Goal: Task Accomplishment & Management: Use online tool/utility

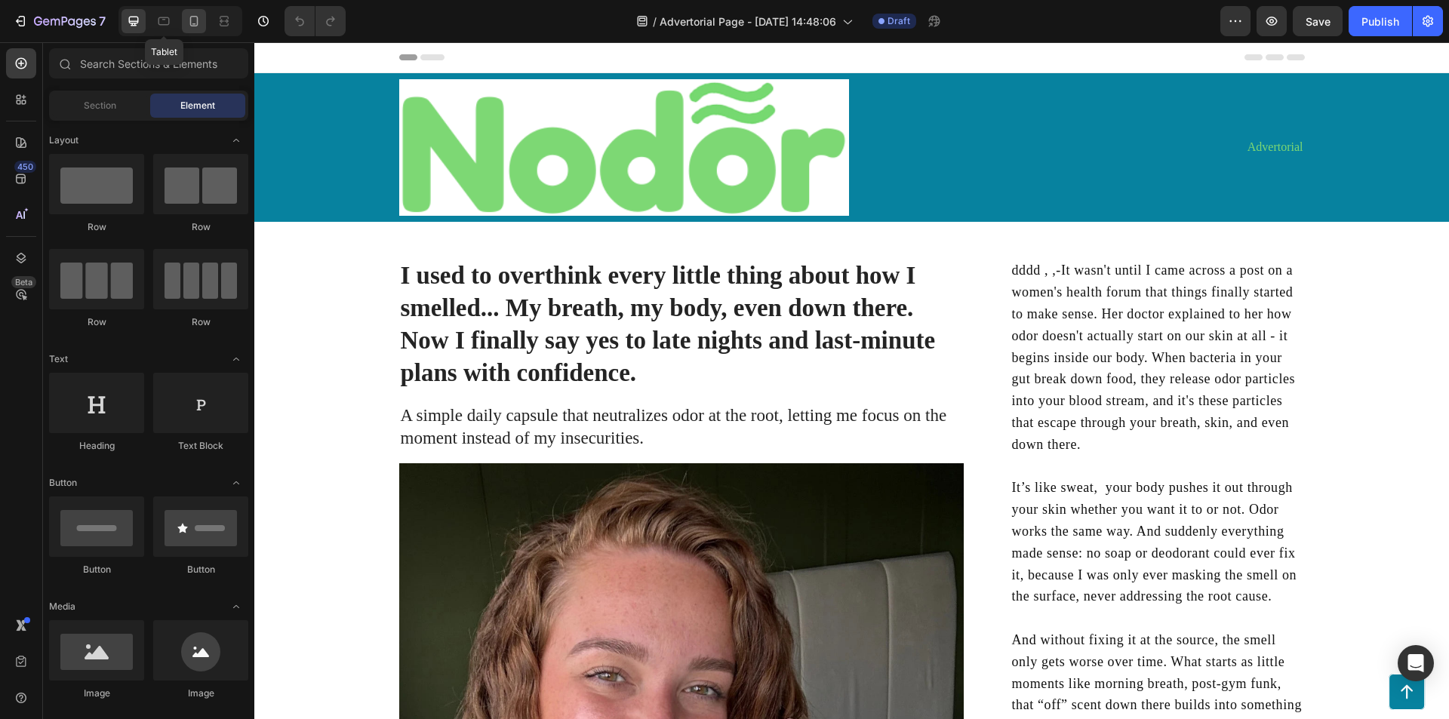
click at [183, 20] on div at bounding box center [194, 21] width 24 height 24
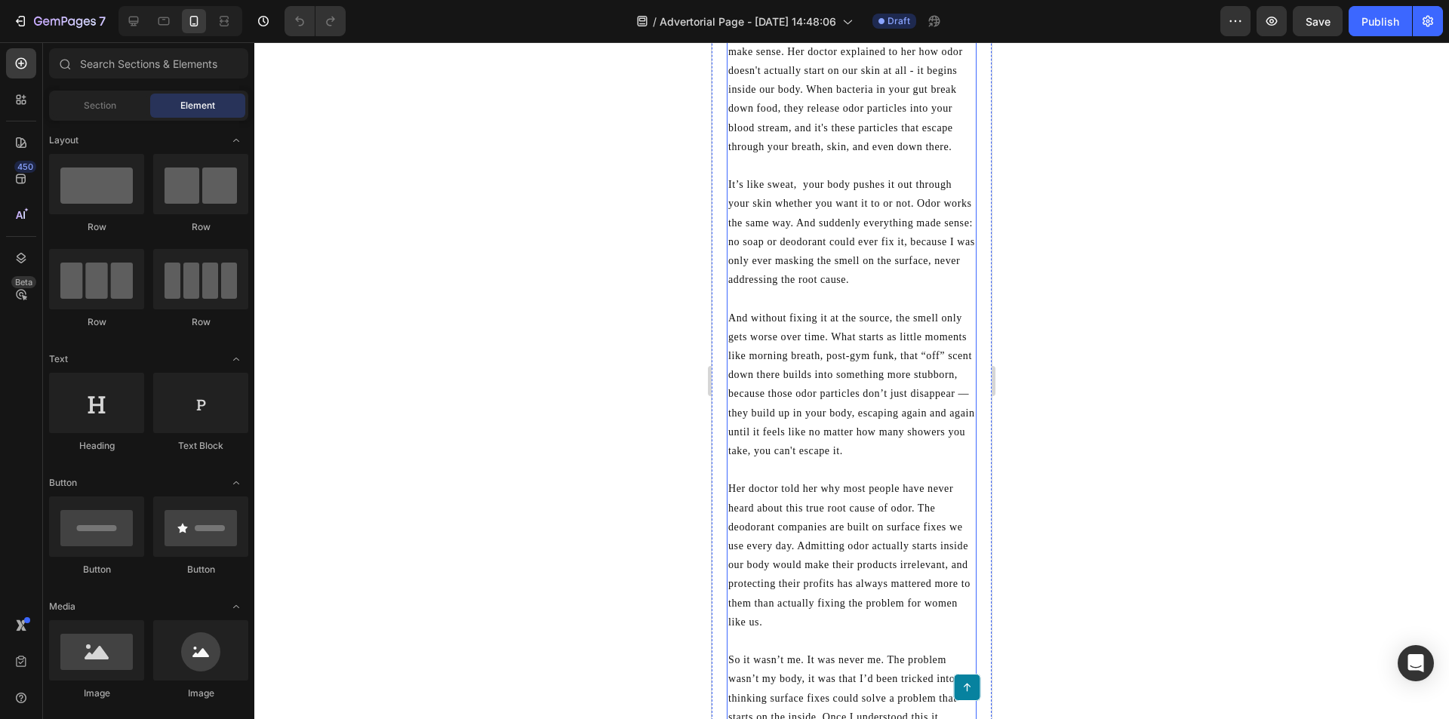
scroll to position [1585, 0]
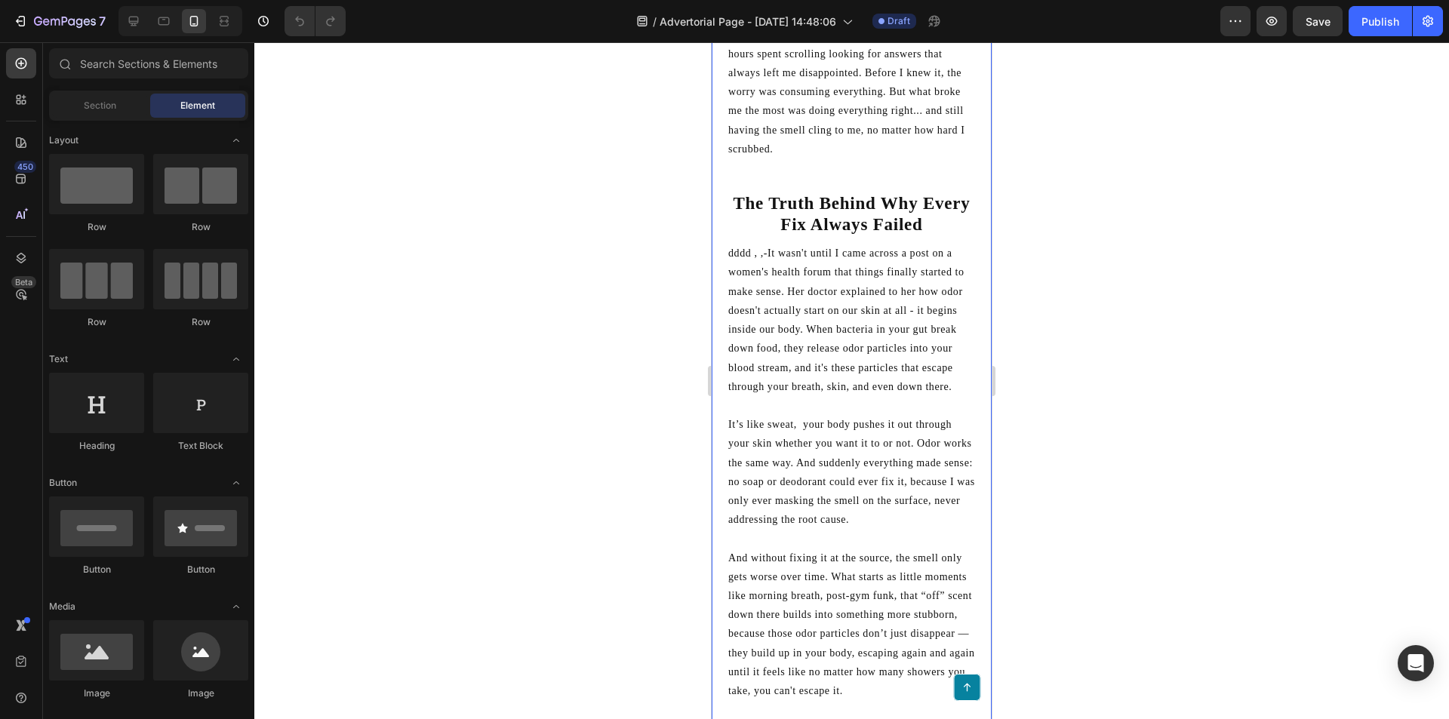
click at [885, 316] on p "dddd , ,-It wasn't until I came across a post on a women's health forum that th…" at bounding box center [851, 320] width 247 height 152
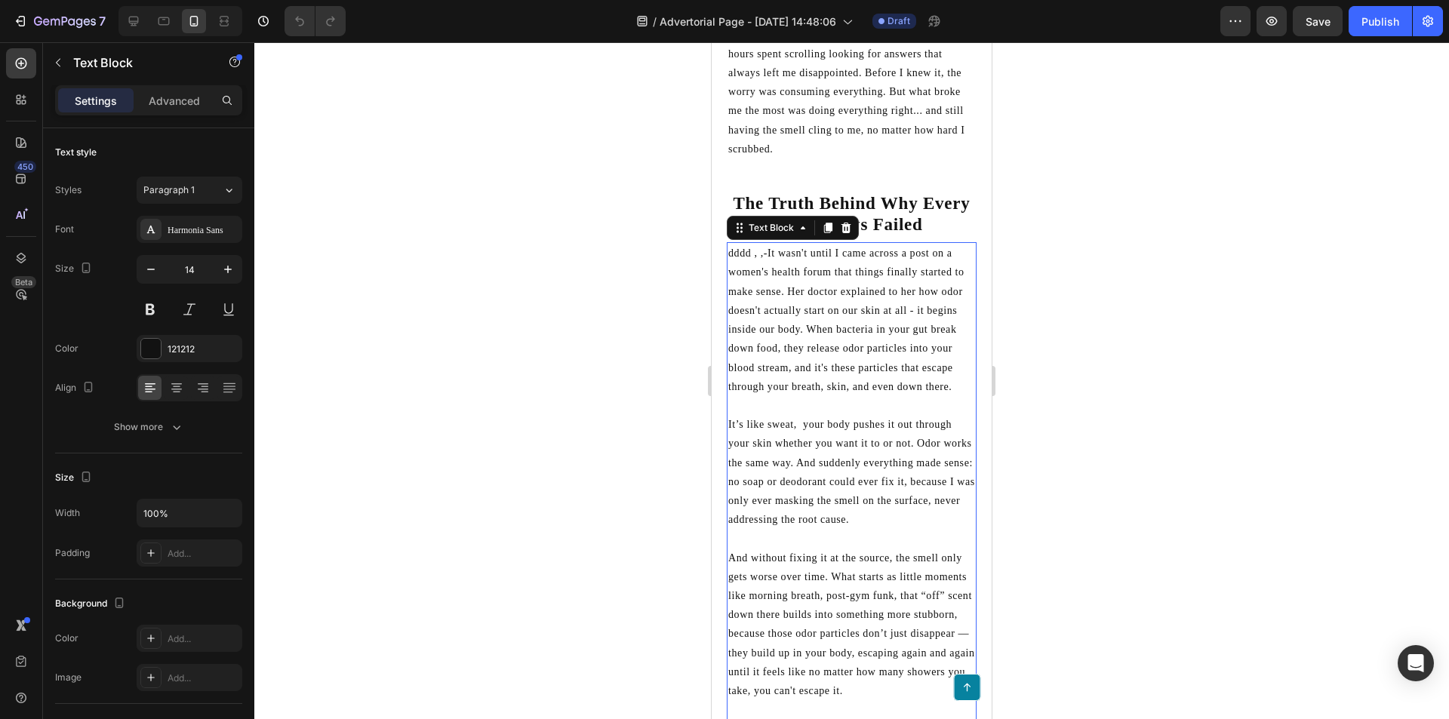
click at [767, 281] on p "dddd , ,-It wasn't until I came across a post on a women's health forum that th…" at bounding box center [851, 320] width 247 height 152
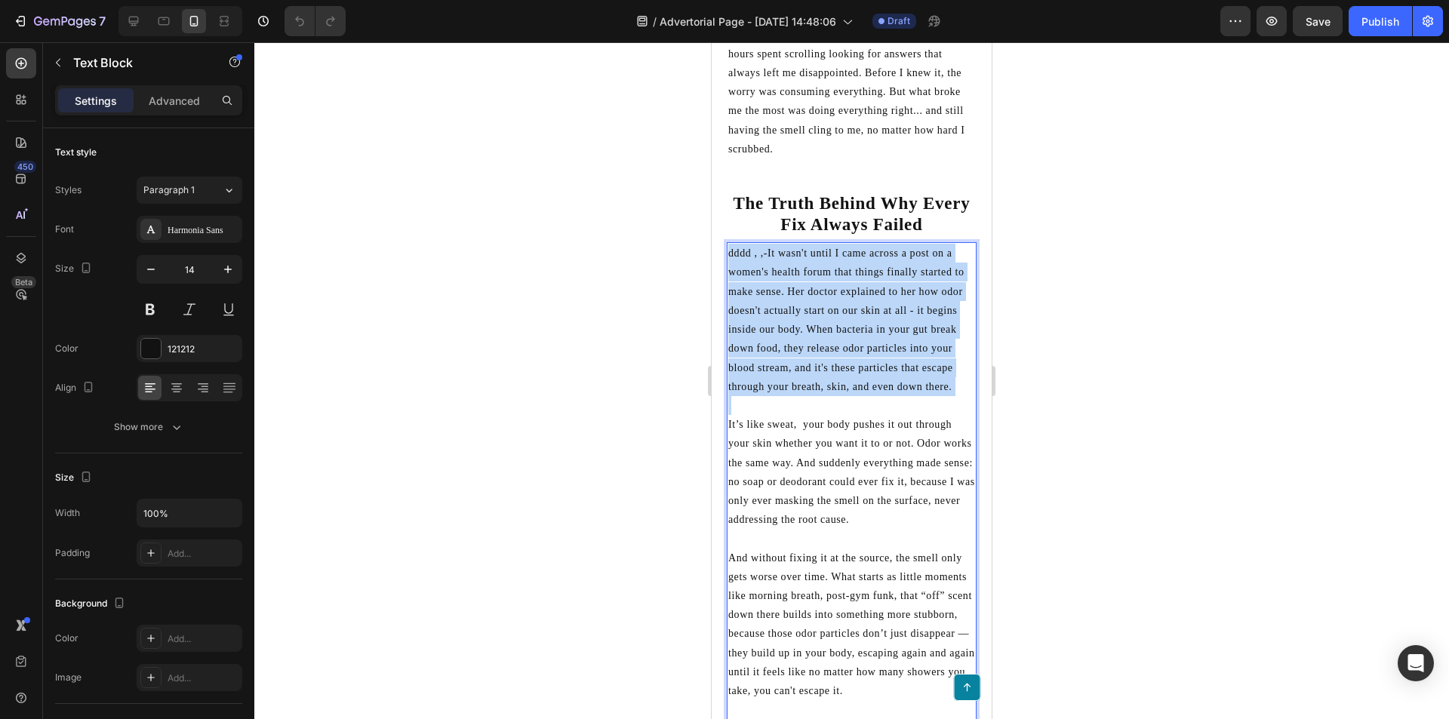
click at [768, 281] on p "dddd , ,-It wasn't until I came across a post on a women's health forum that th…" at bounding box center [851, 320] width 247 height 152
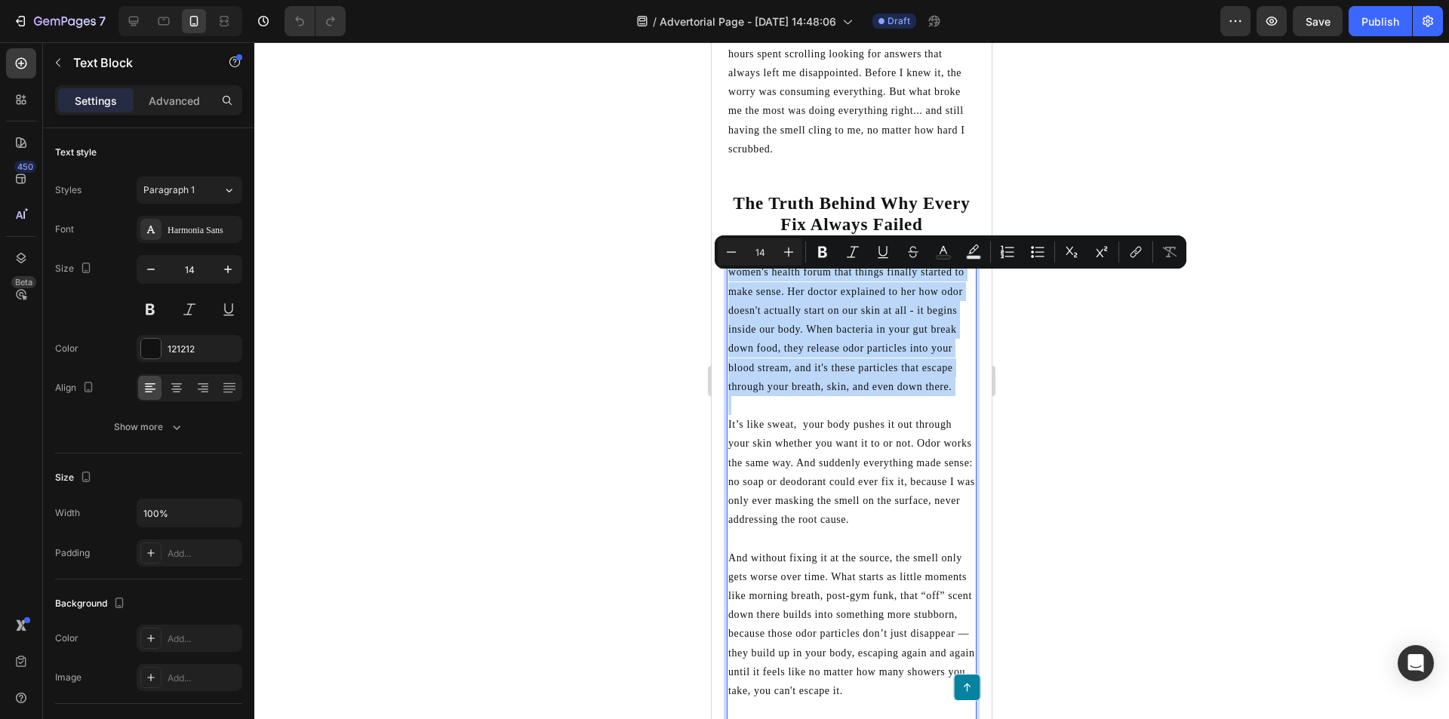
click at [767, 278] on p "dddd , ,-It wasn't until I came across a post on a women's health forum that th…" at bounding box center [851, 320] width 247 height 152
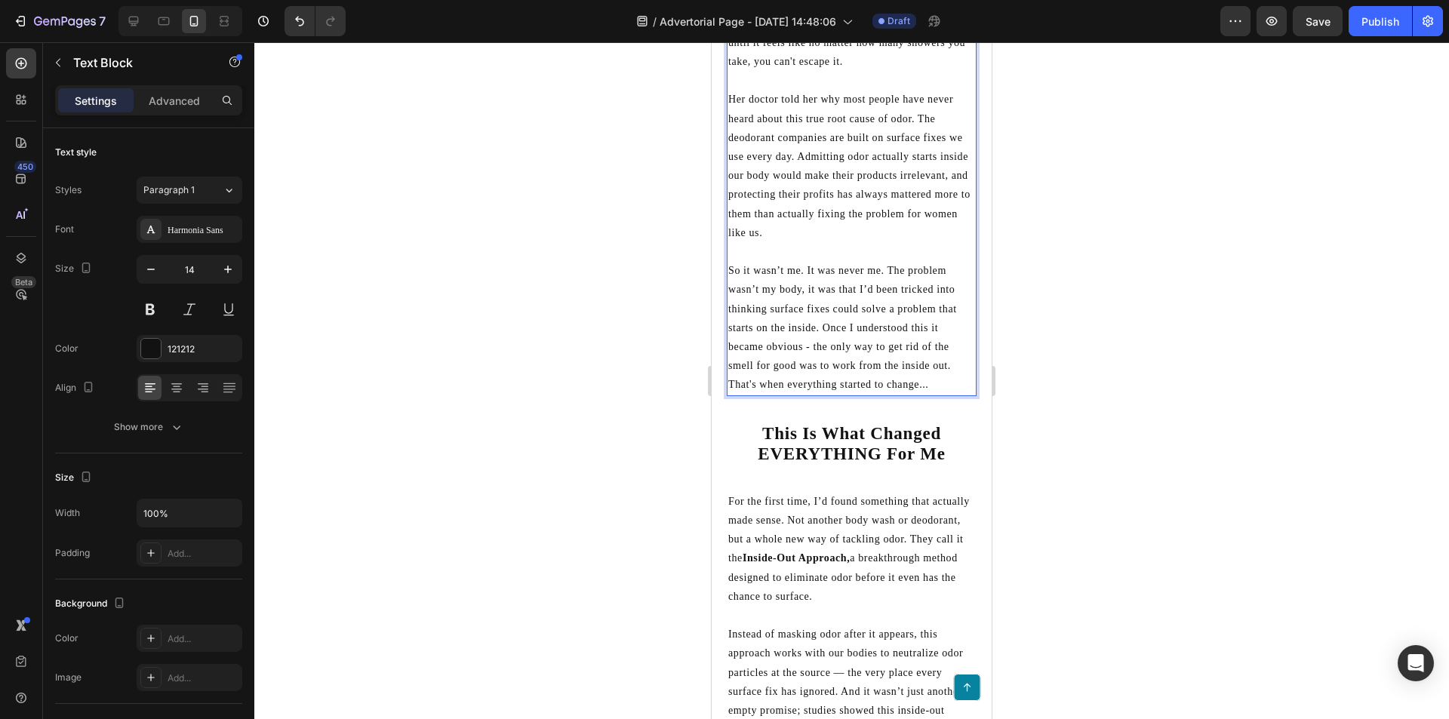
scroll to position [2339, 0]
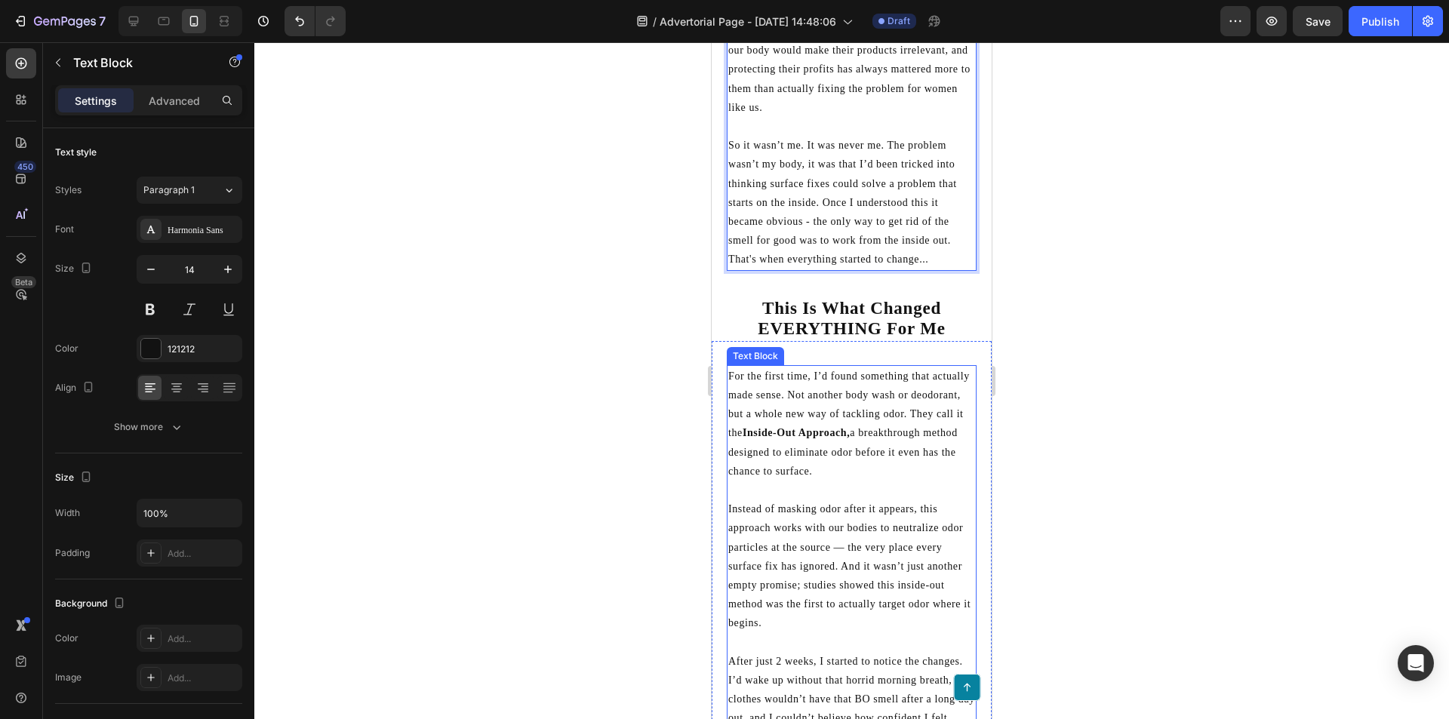
click at [850, 438] on strong "Inside-Out Approach," at bounding box center [796, 432] width 107 height 11
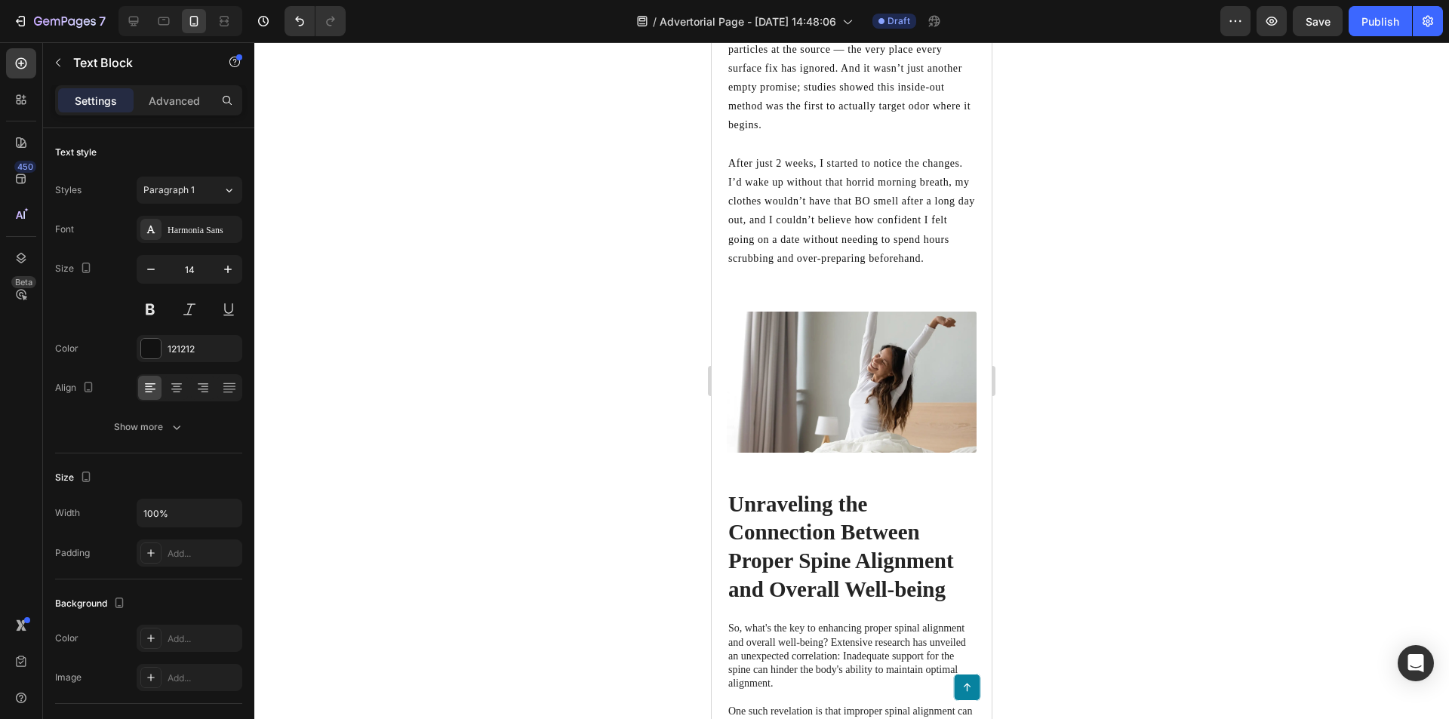
scroll to position [2717, 0]
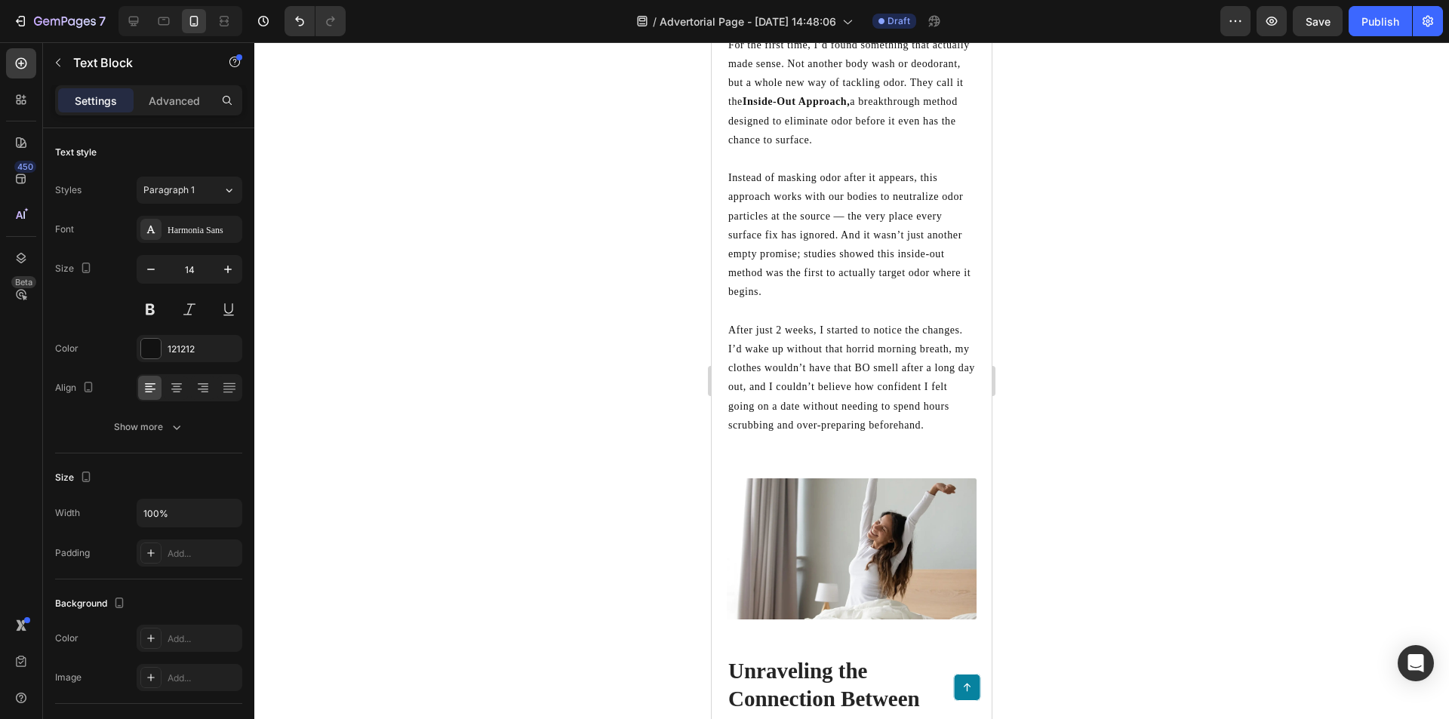
click at [875, 392] on p "After just 2 weeks, I started to notice the changes. I’d wake up without that h…" at bounding box center [851, 378] width 247 height 114
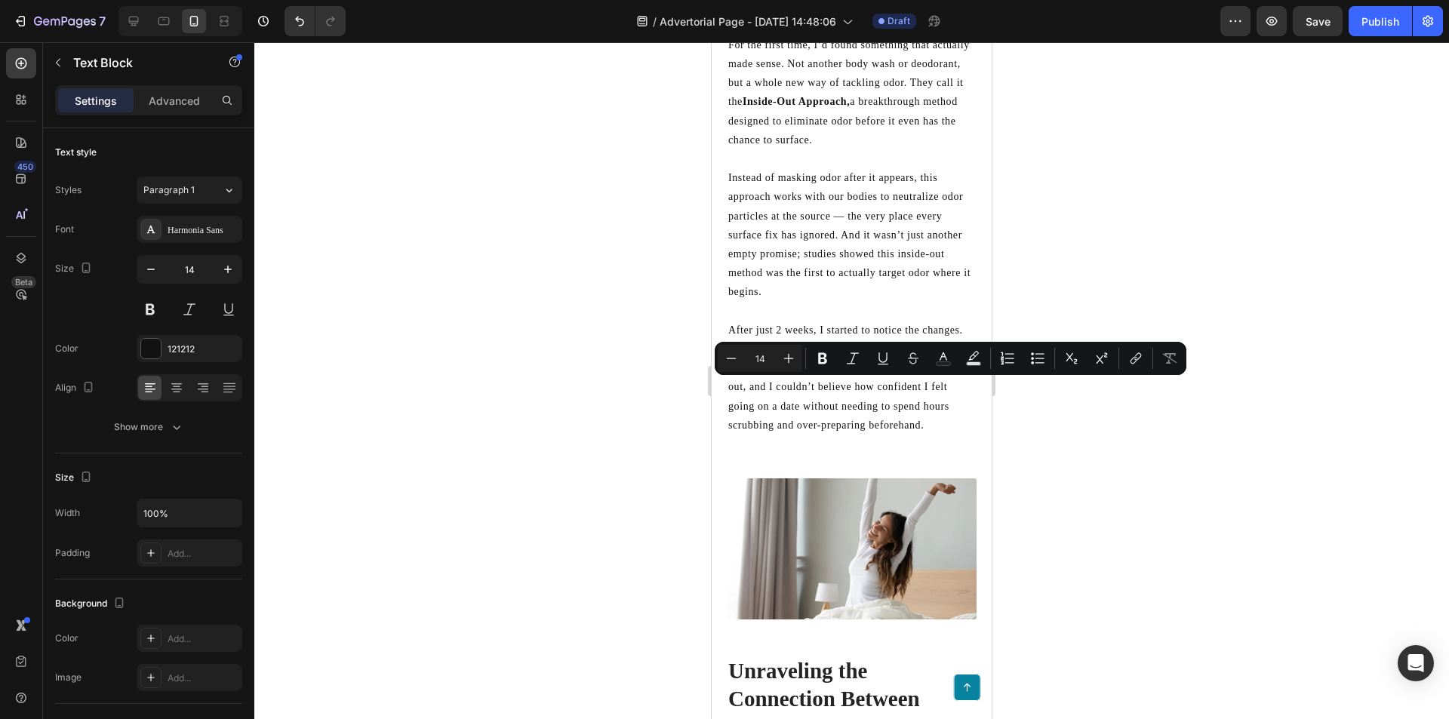
click at [895, 435] on p "After just 2 weeks, I started to notice the changes. I’d wake up without that h…" at bounding box center [851, 378] width 247 height 114
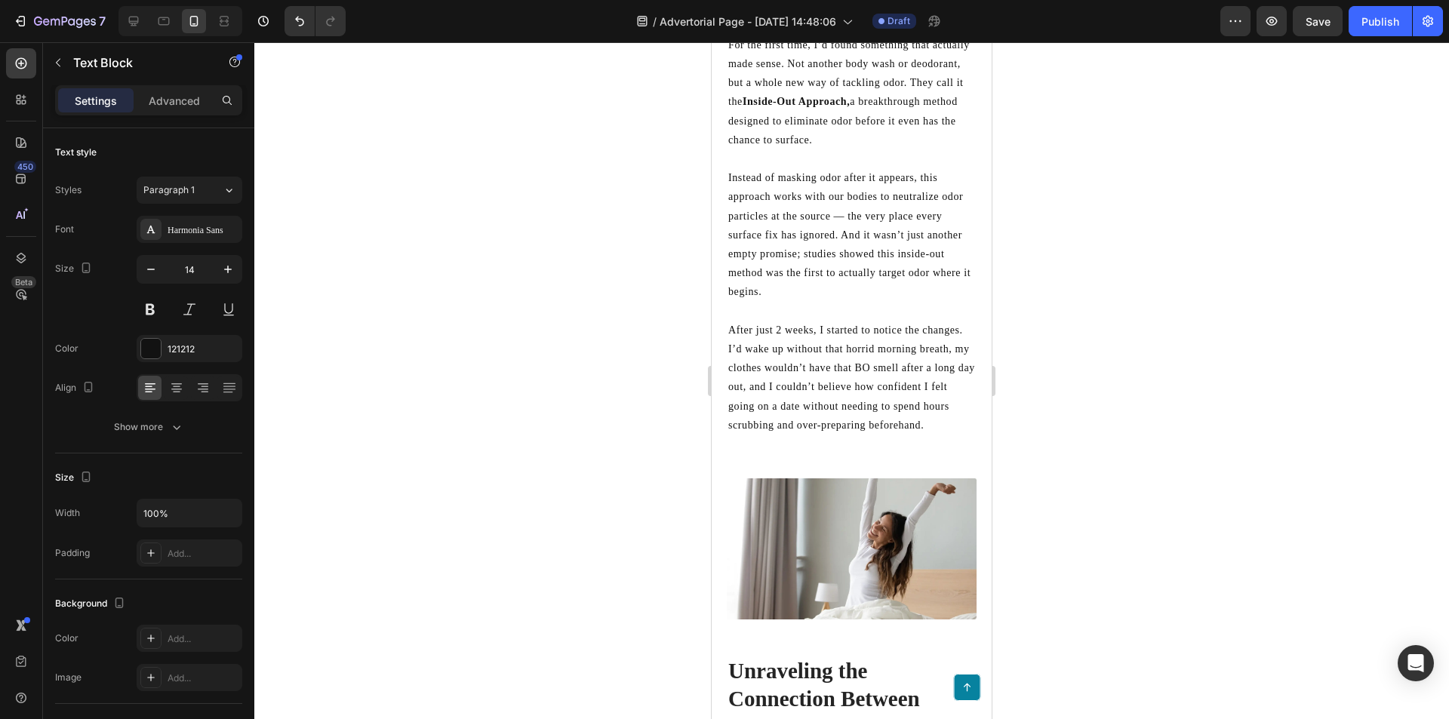
click at [874, 435] on p "After just 2 weeks, I started to notice the changes. I’d wake up without that h…" at bounding box center [851, 378] width 247 height 114
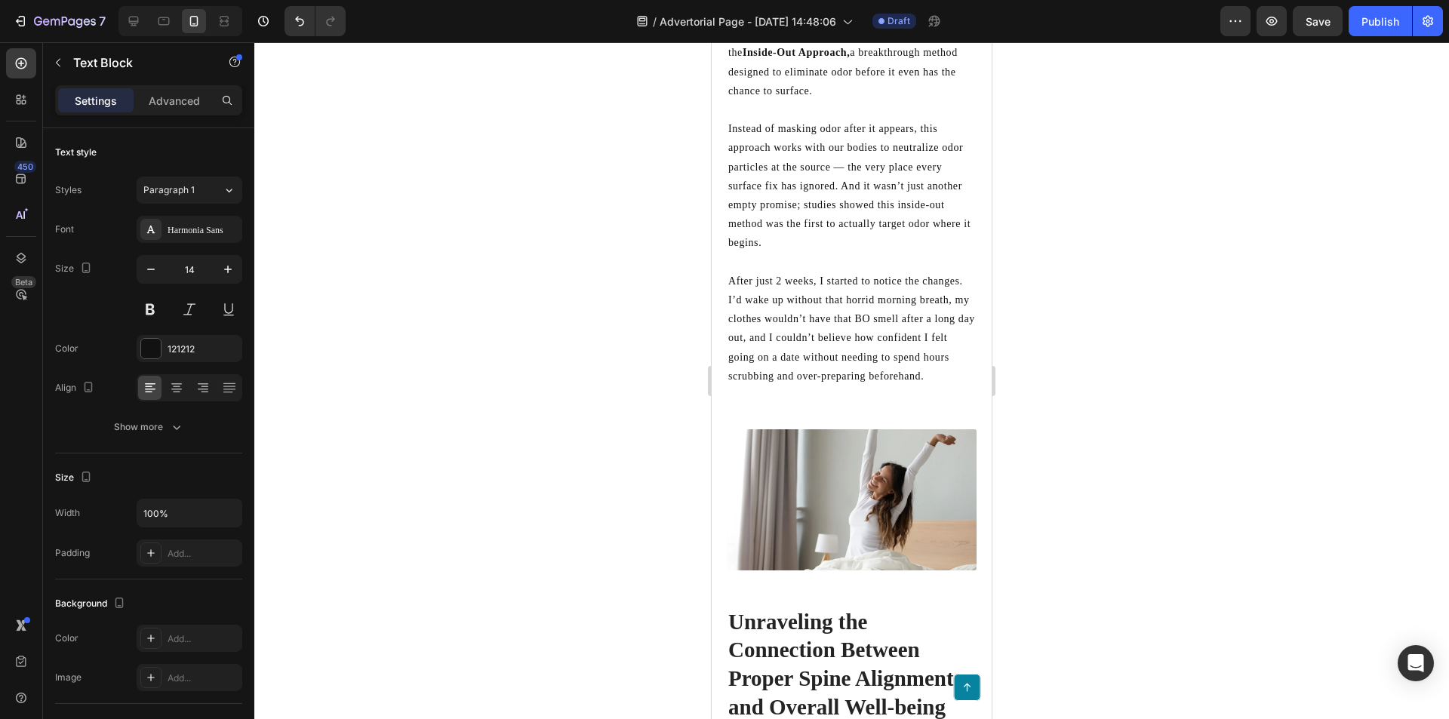
scroll to position [2792, 0]
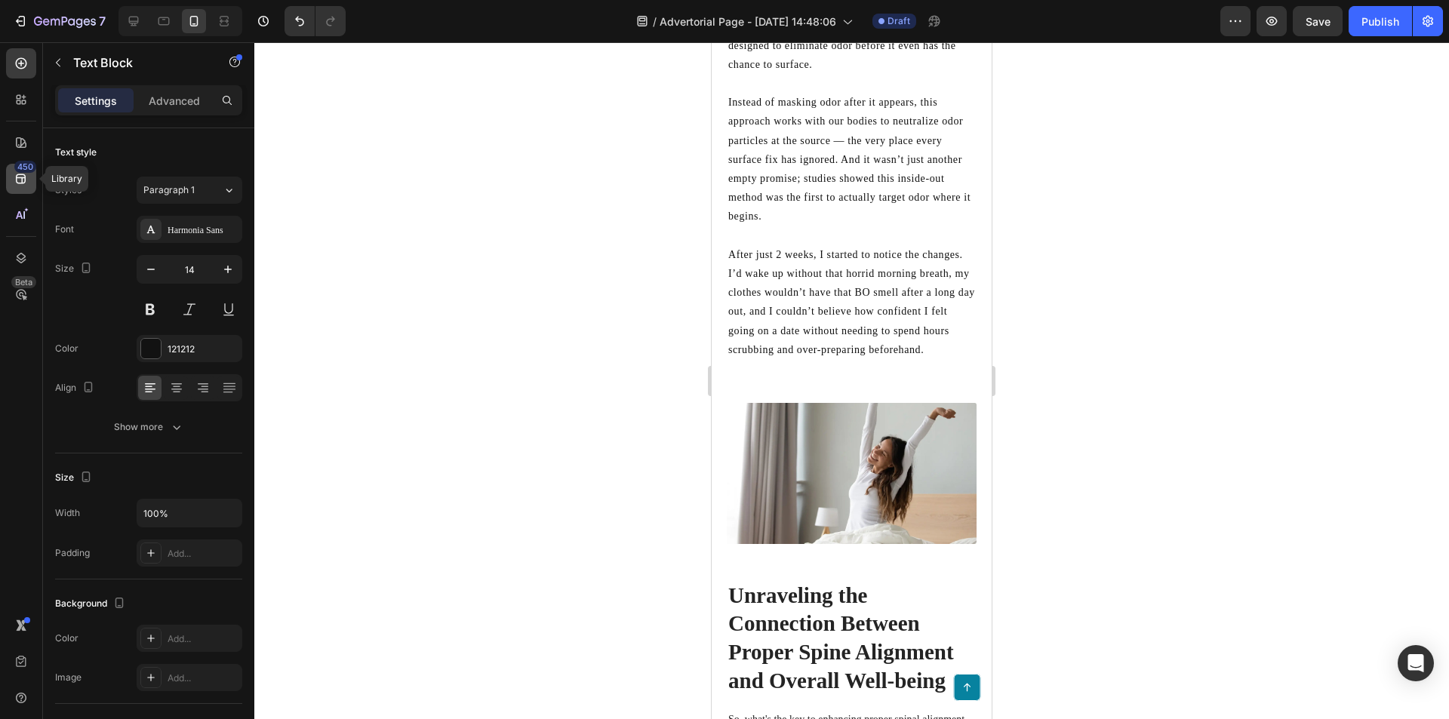
click at [22, 177] on icon at bounding box center [21, 179] width 10 height 10
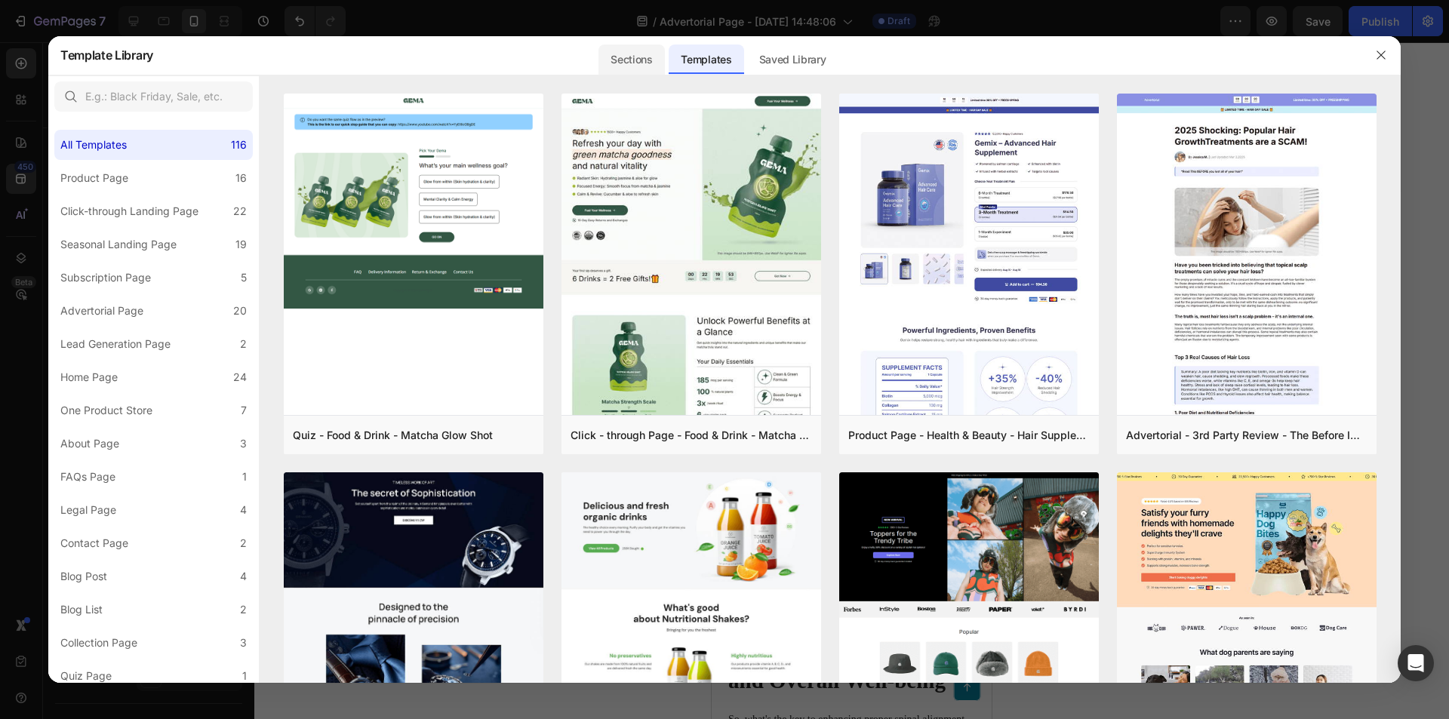
click at [644, 66] on div "Sections" at bounding box center [631, 60] width 66 height 30
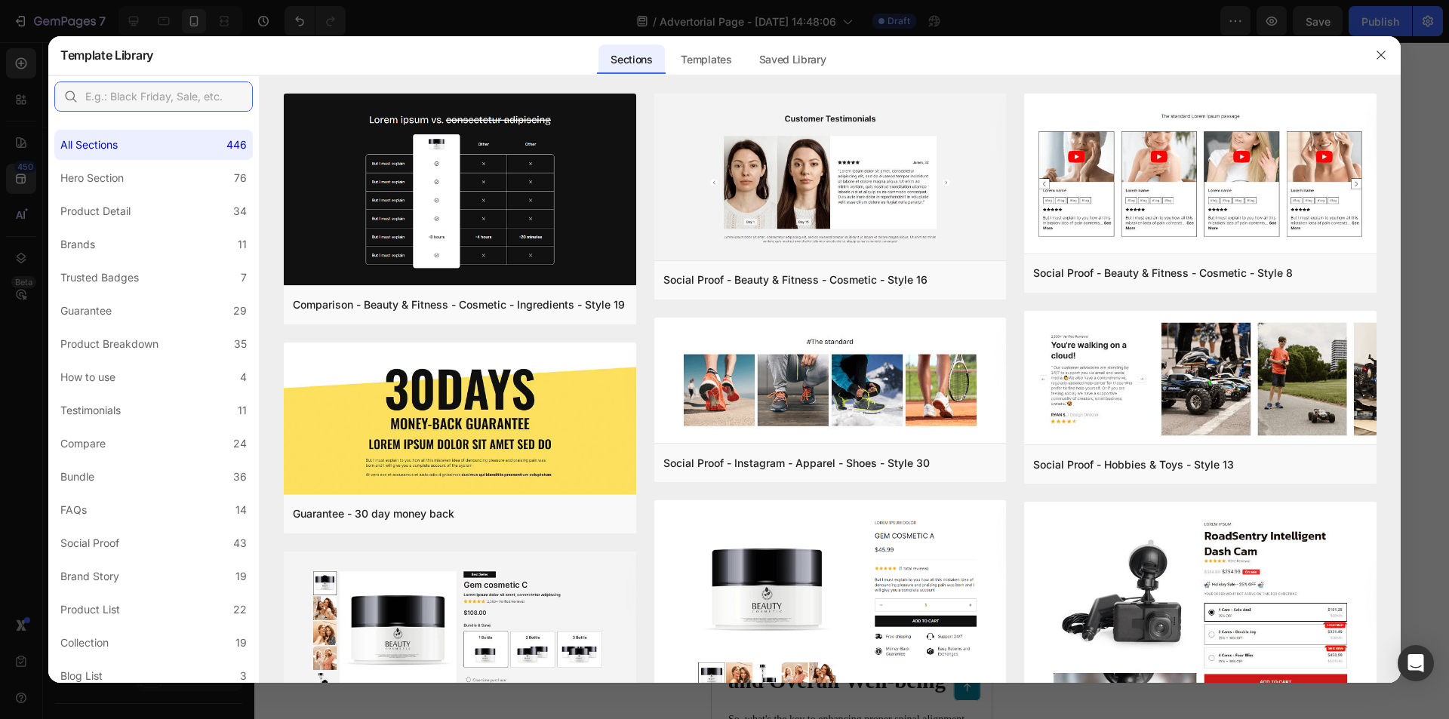
click at [185, 100] on input "text" at bounding box center [153, 97] width 198 height 30
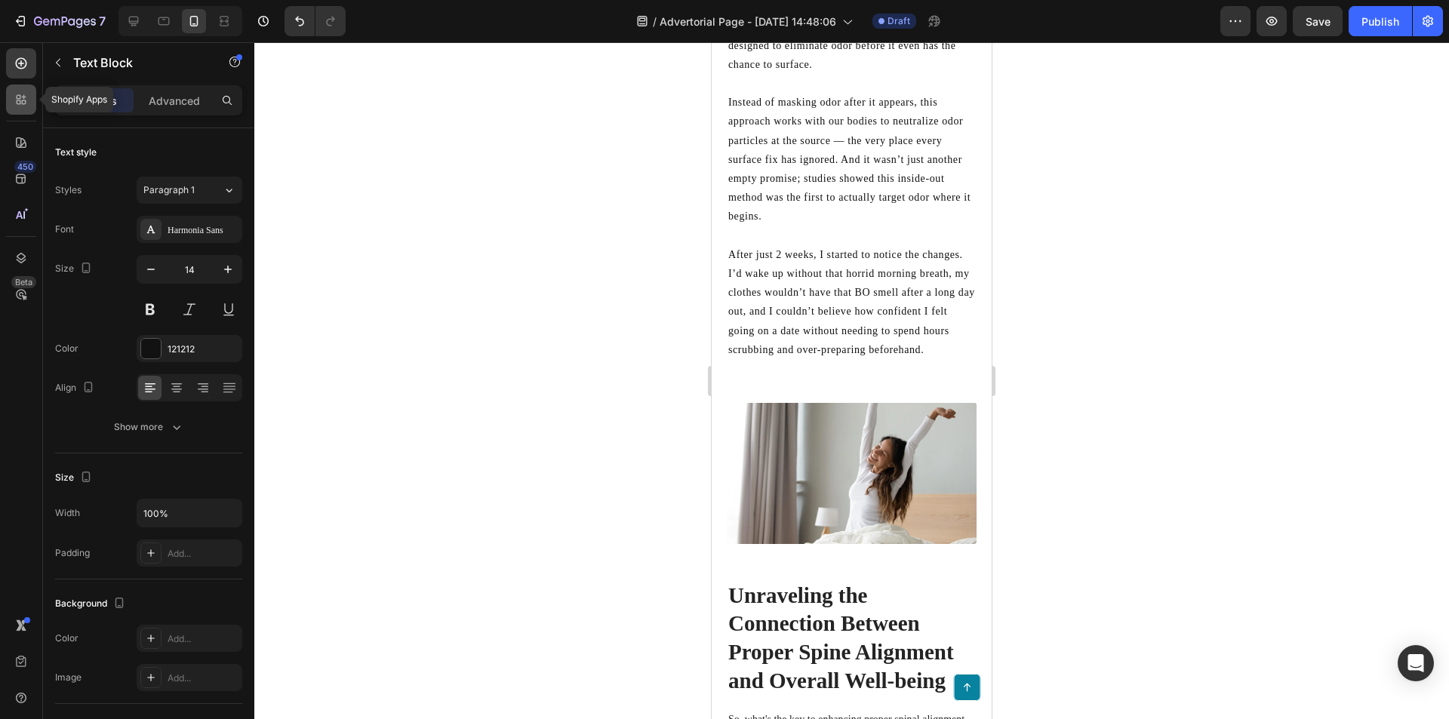
click at [27, 100] on icon at bounding box center [21, 99] width 15 height 15
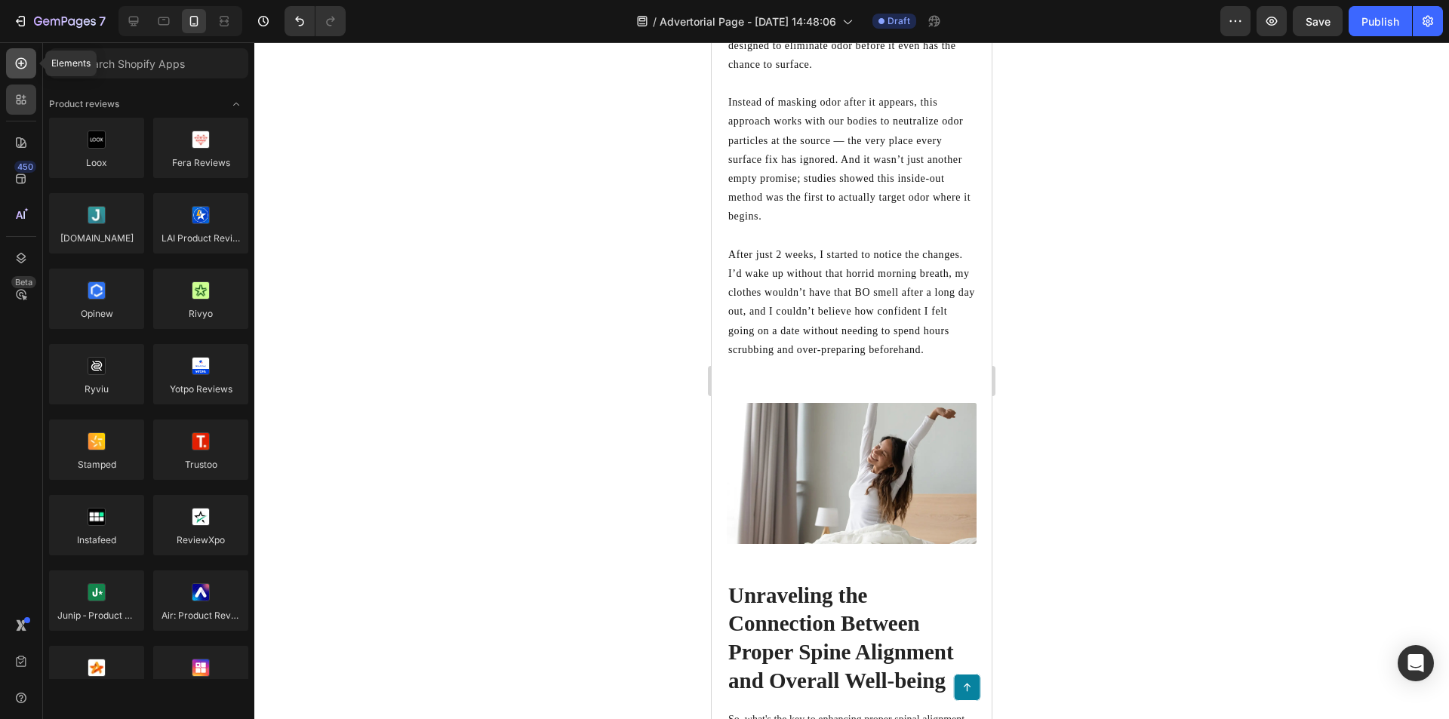
click at [16, 62] on icon at bounding box center [21, 63] width 11 height 11
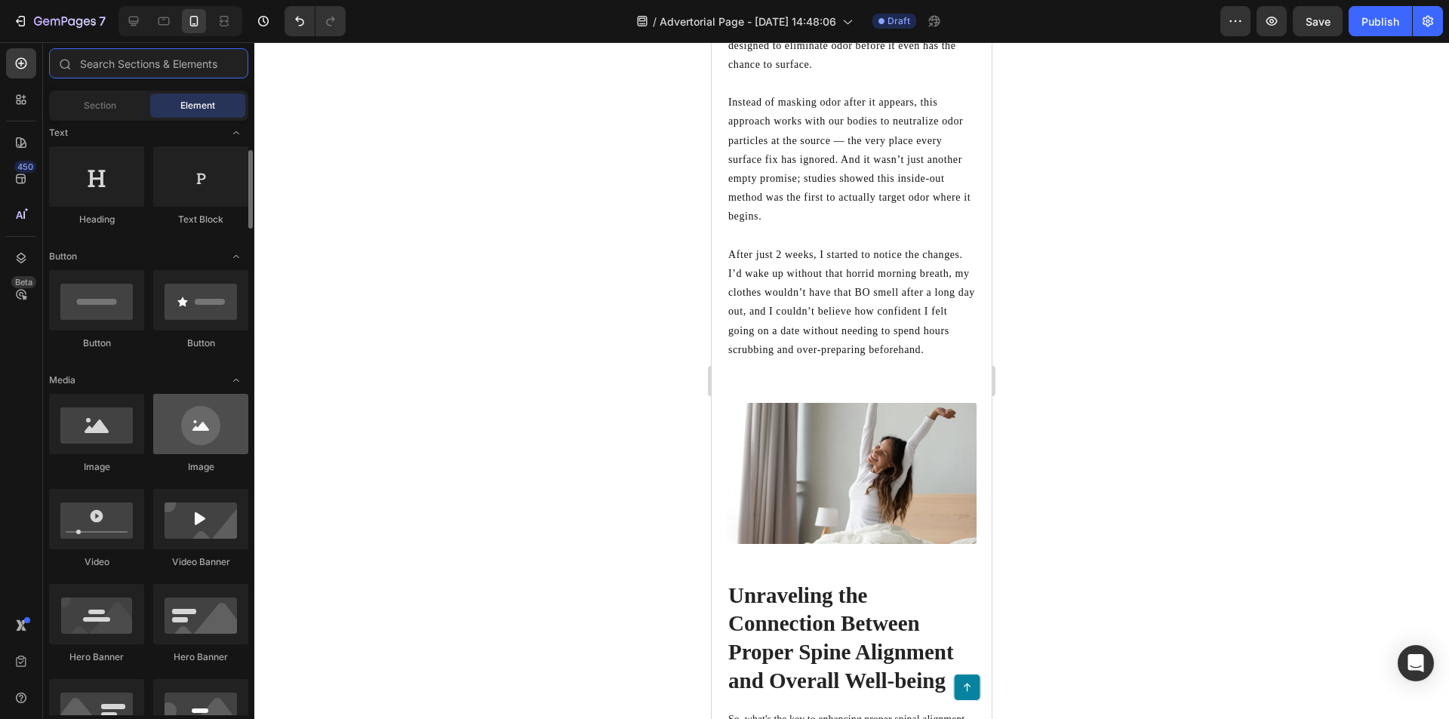
scroll to position [75, 0]
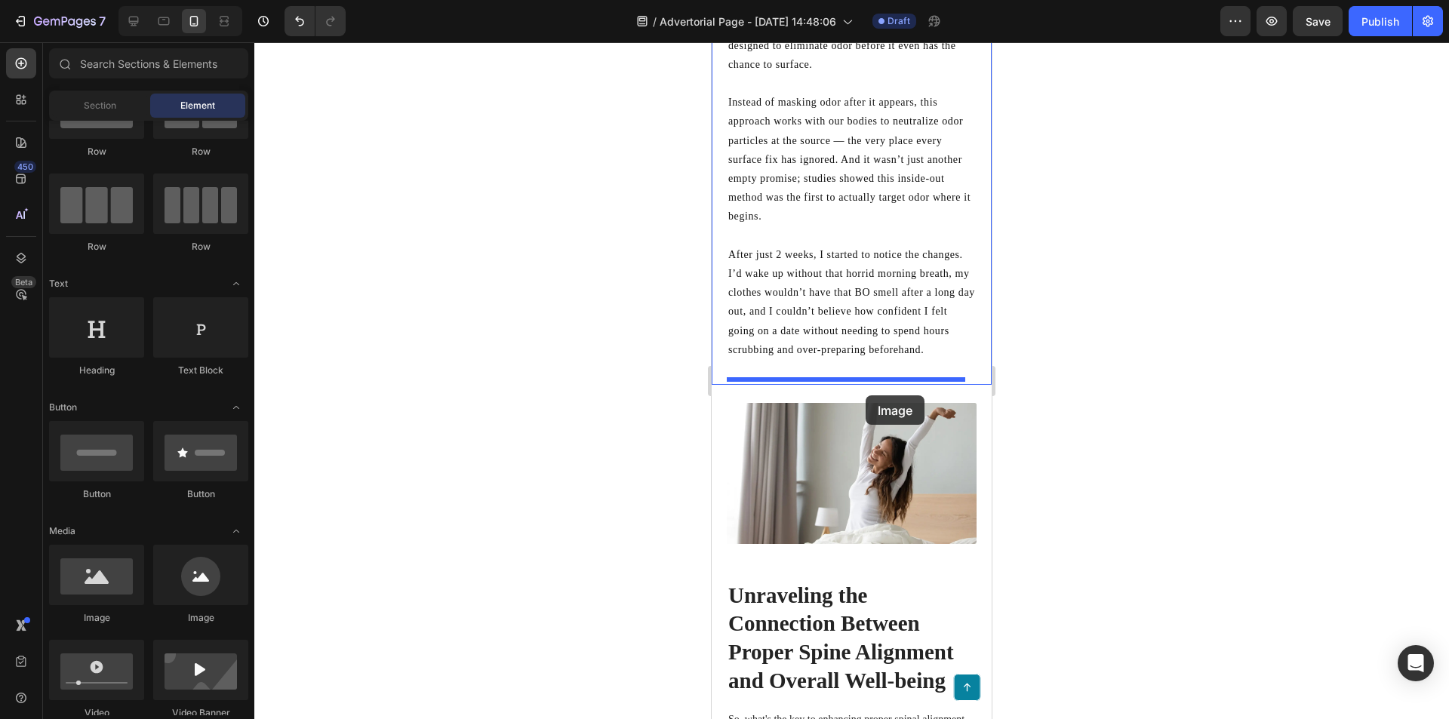
drag, startPoint x: 856, startPoint y: 619, endPoint x: 866, endPoint y: 395, distance: 223.6
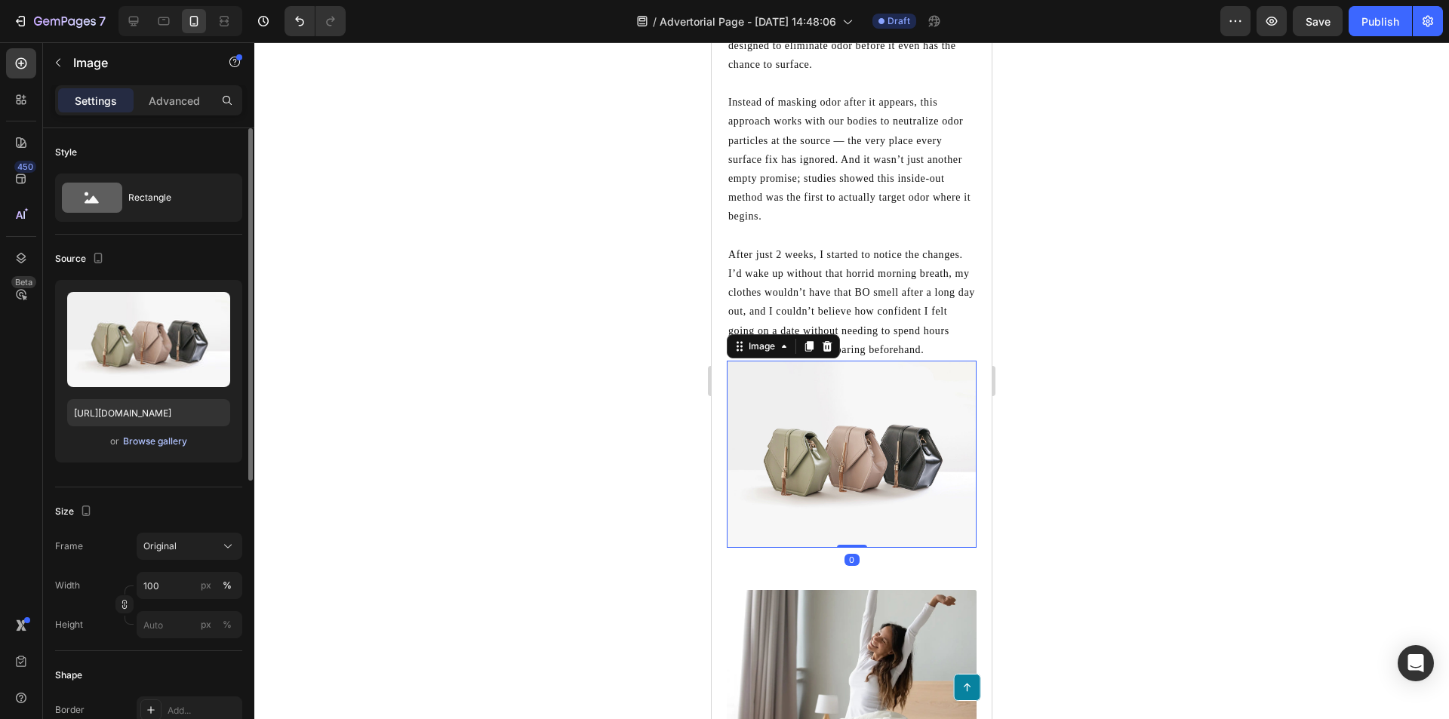
click at [156, 444] on div "Browse gallery" at bounding box center [155, 442] width 64 height 14
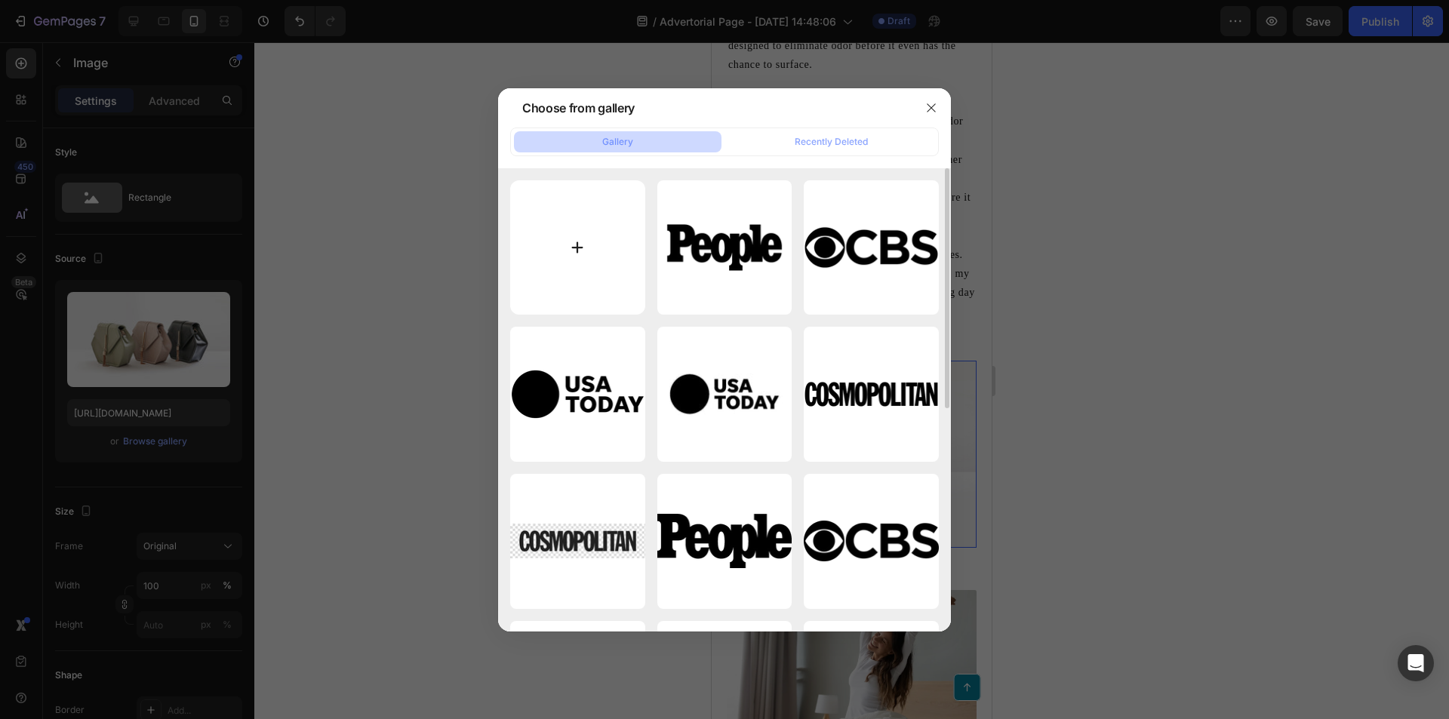
click at [564, 210] on input "file" at bounding box center [577, 247] width 135 height 135
type input "C:\fakepath\clean website image.jpg"
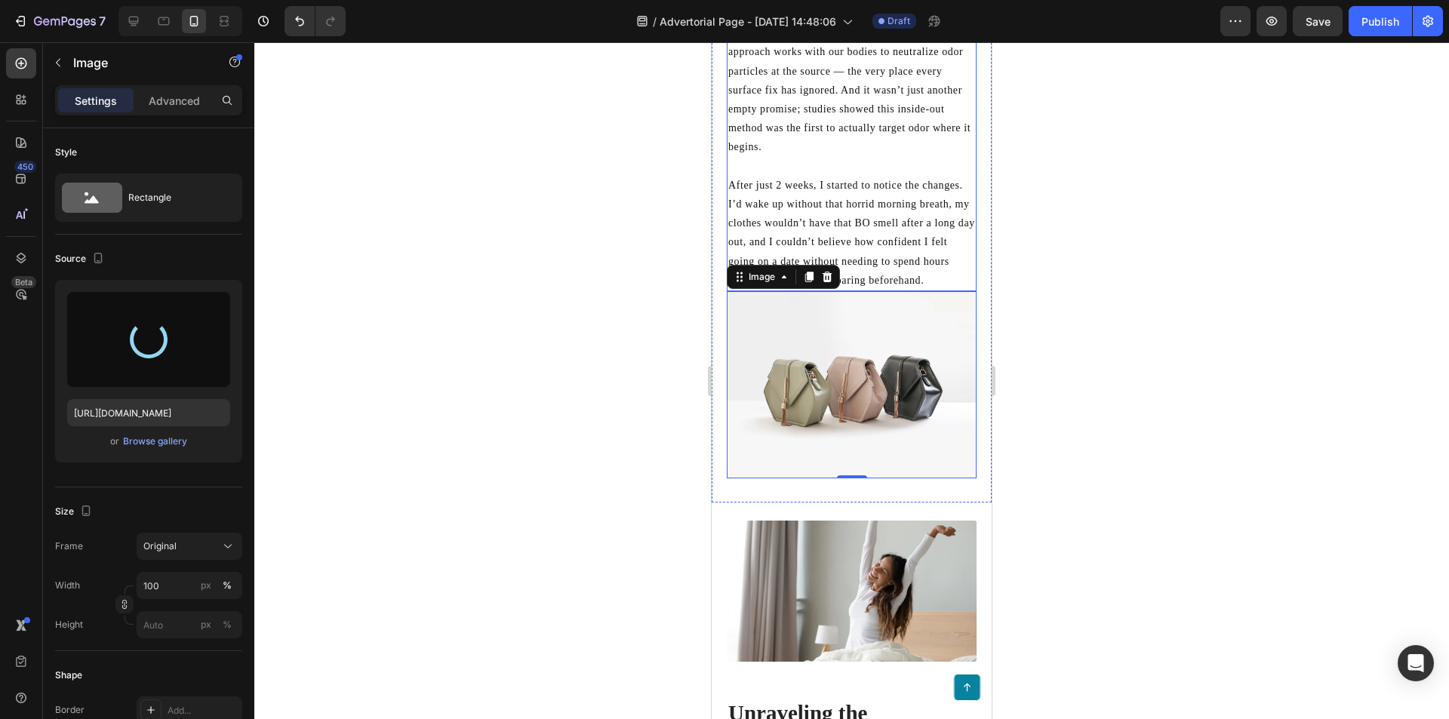
scroll to position [2868, 0]
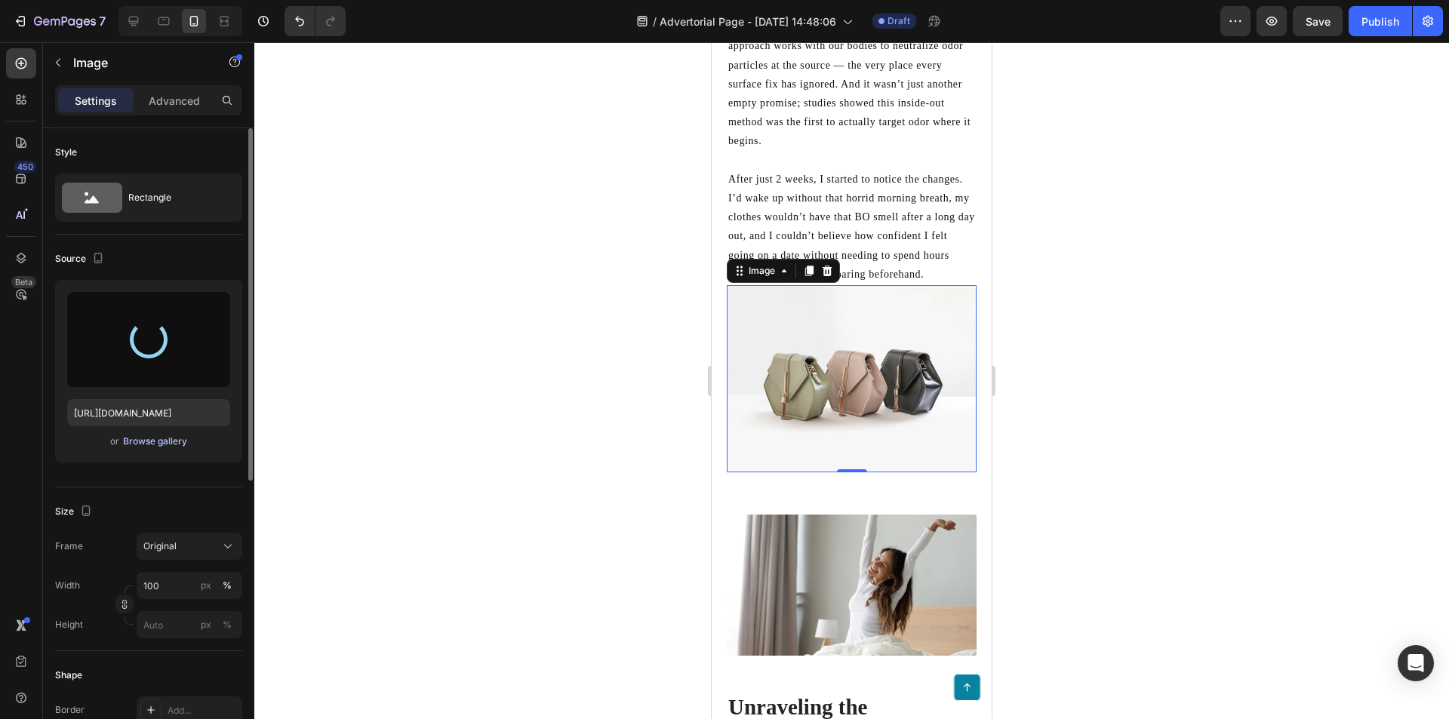
type input "[URL][DOMAIN_NAME]"
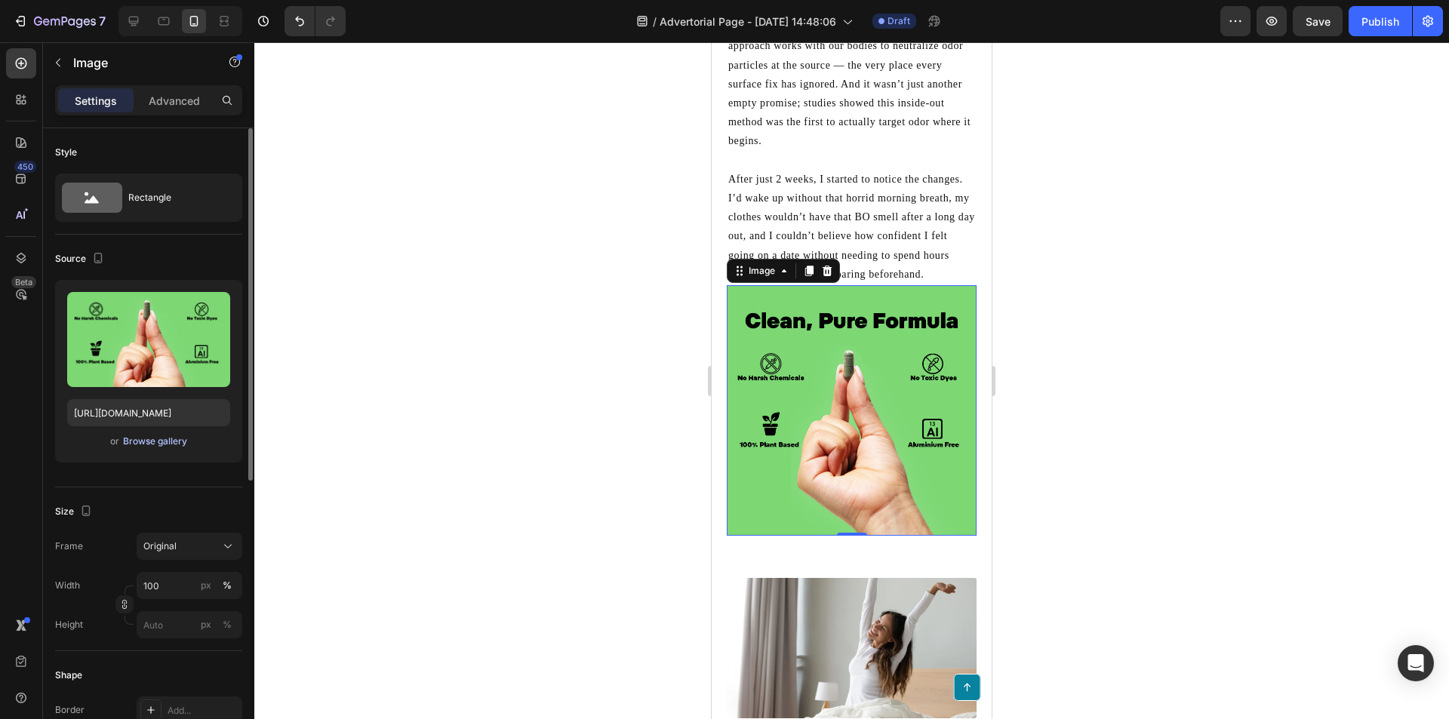
click at [132, 435] on div "Browse gallery" at bounding box center [155, 442] width 64 height 14
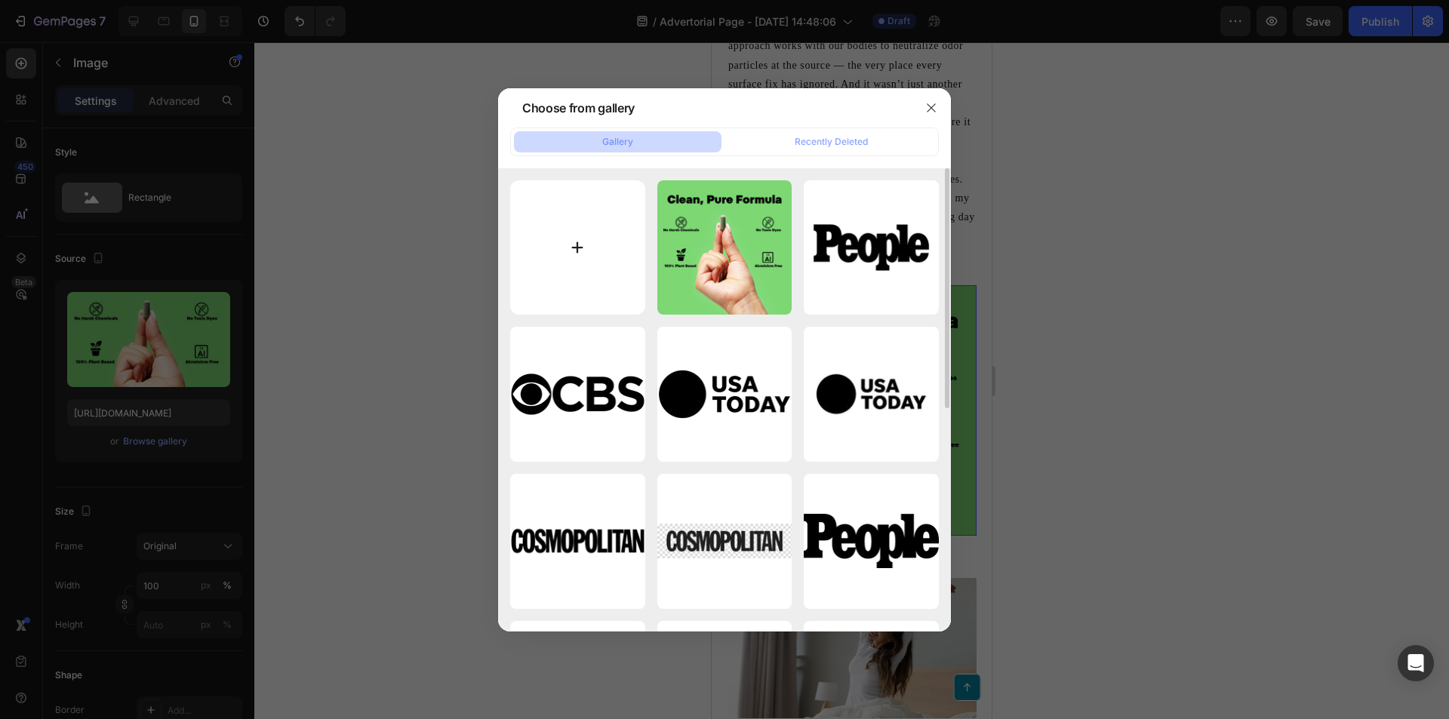
click at [588, 227] on input "file" at bounding box center [577, 247] width 135 height 135
type input "C:\fakepath\88.png"
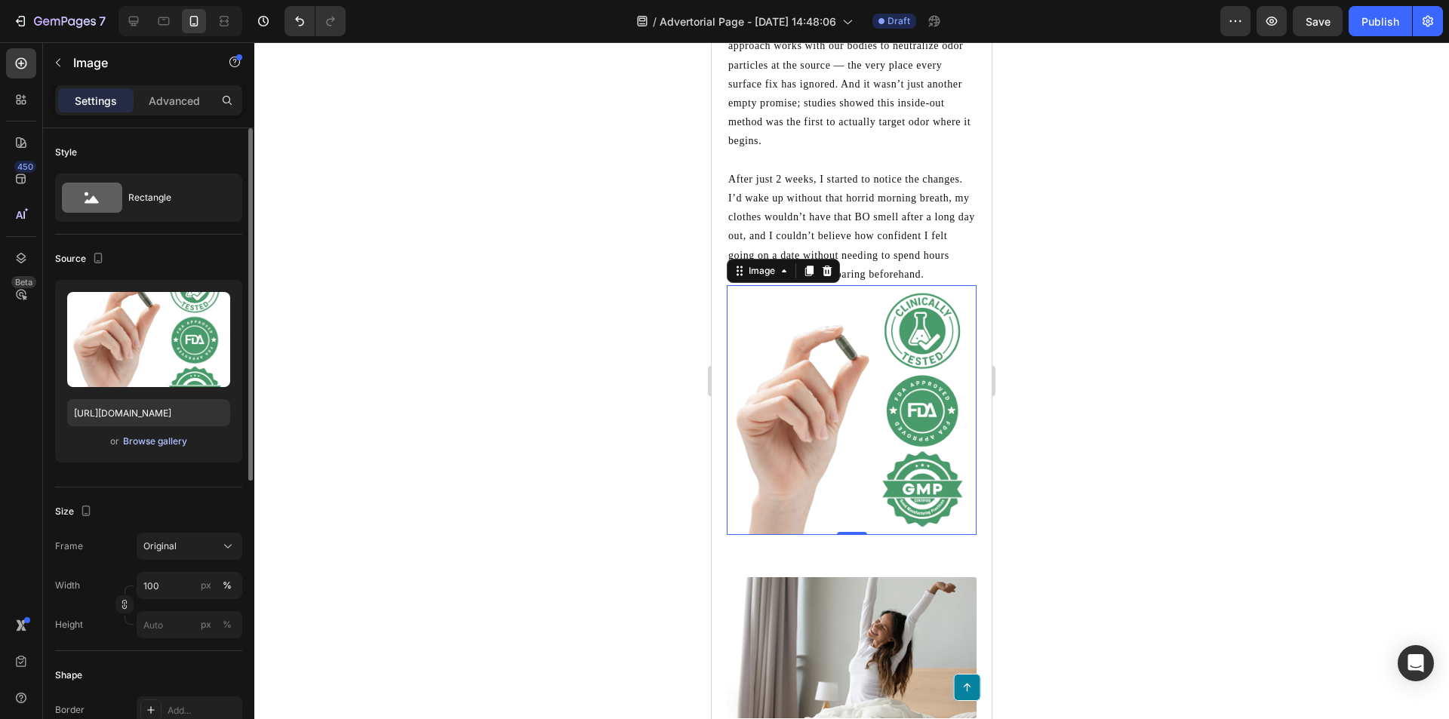
click at [137, 448] on button "Browse gallery" at bounding box center [155, 441] width 66 height 15
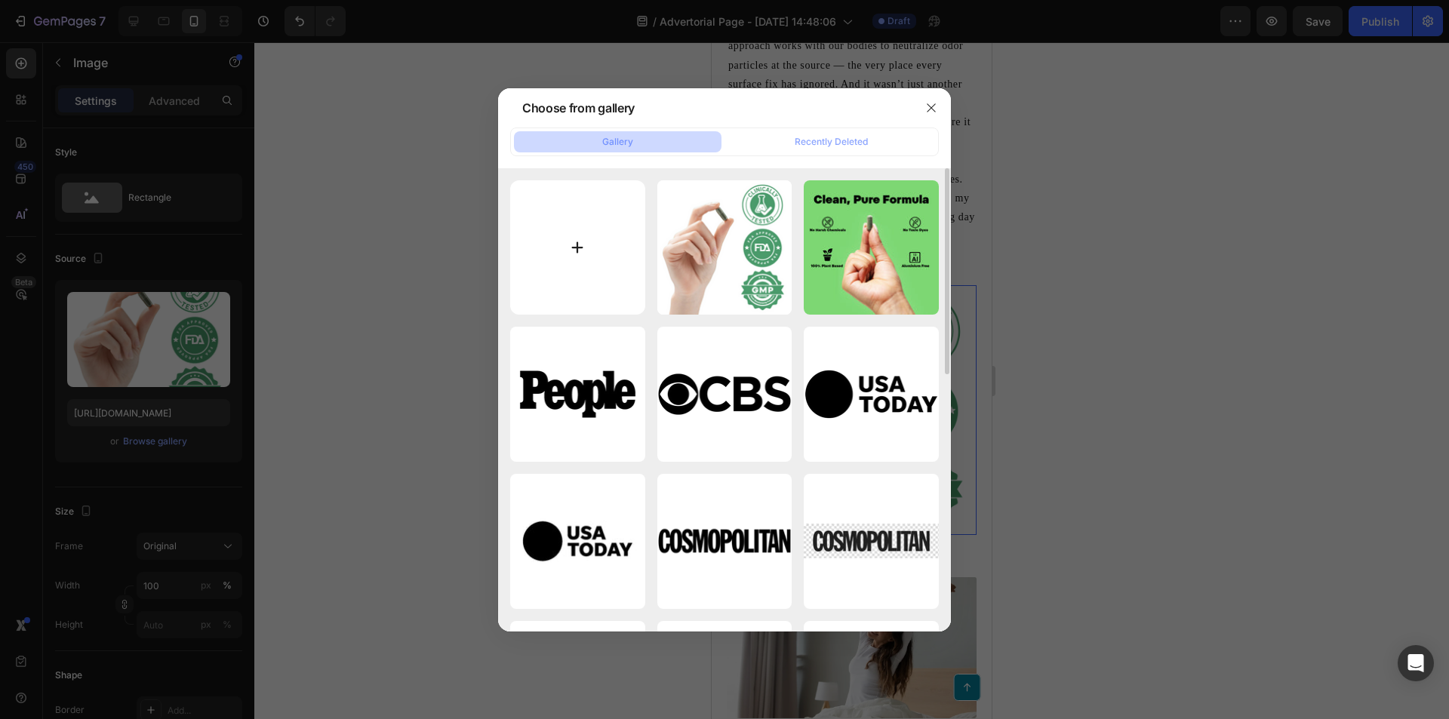
click at [583, 238] on input "file" at bounding box center [577, 247] width 135 height 135
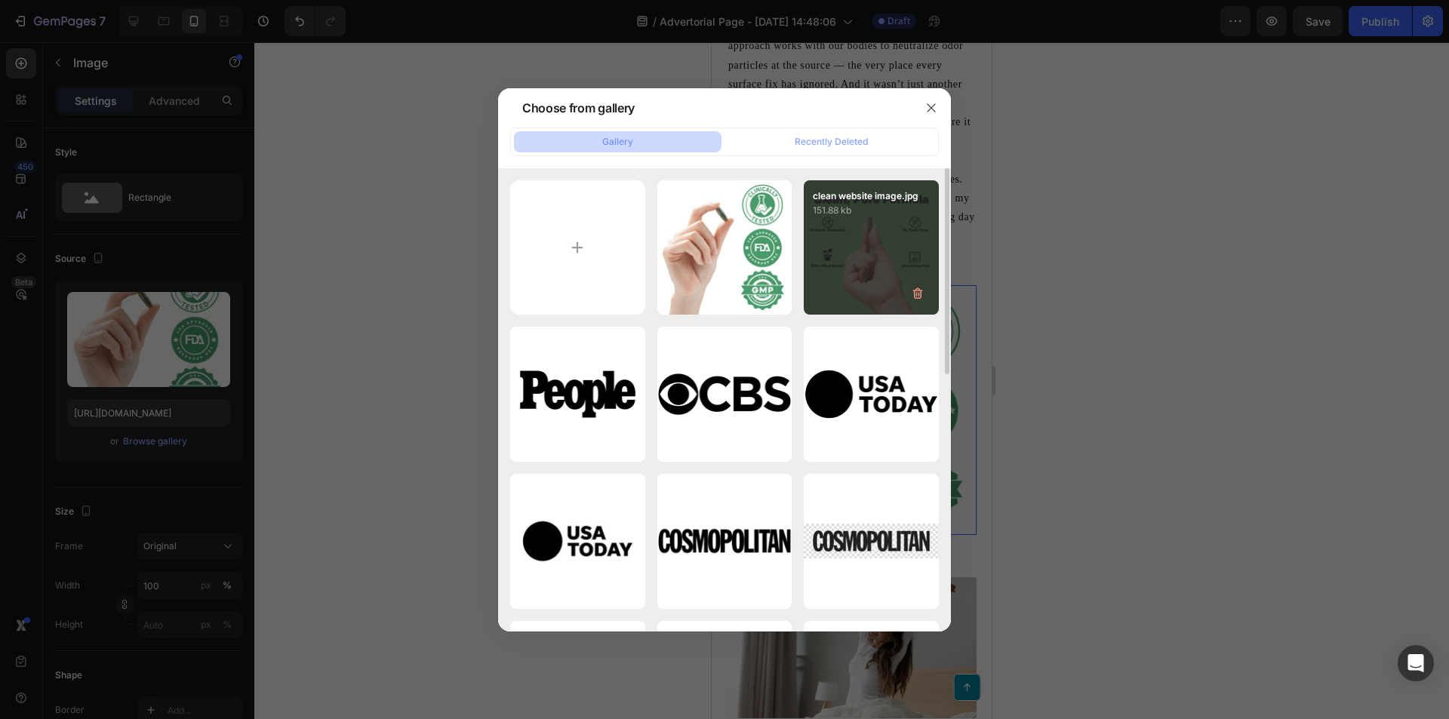
click at [837, 275] on div "clean website image.jpg 151.88 kb" at bounding box center [871, 247] width 135 height 135
type input "[URL][DOMAIN_NAME]"
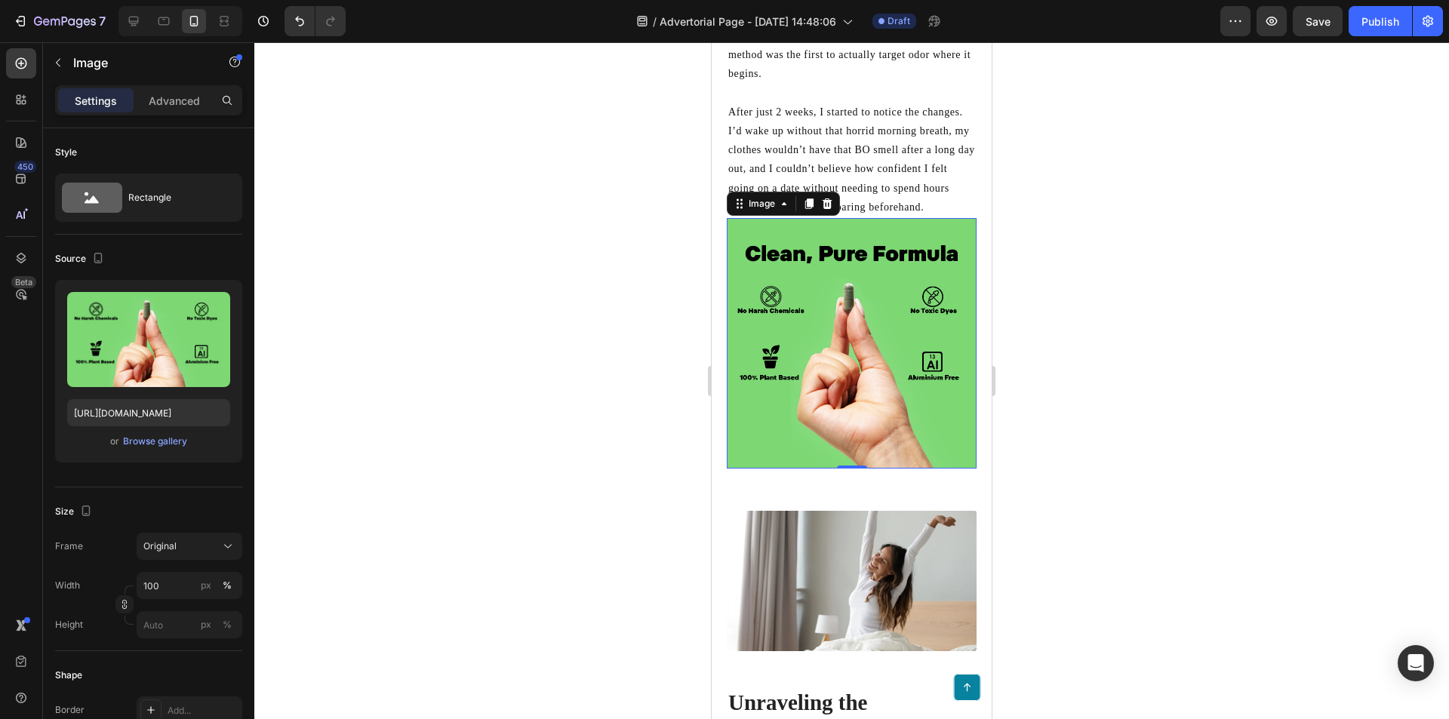
scroll to position [2943, 0]
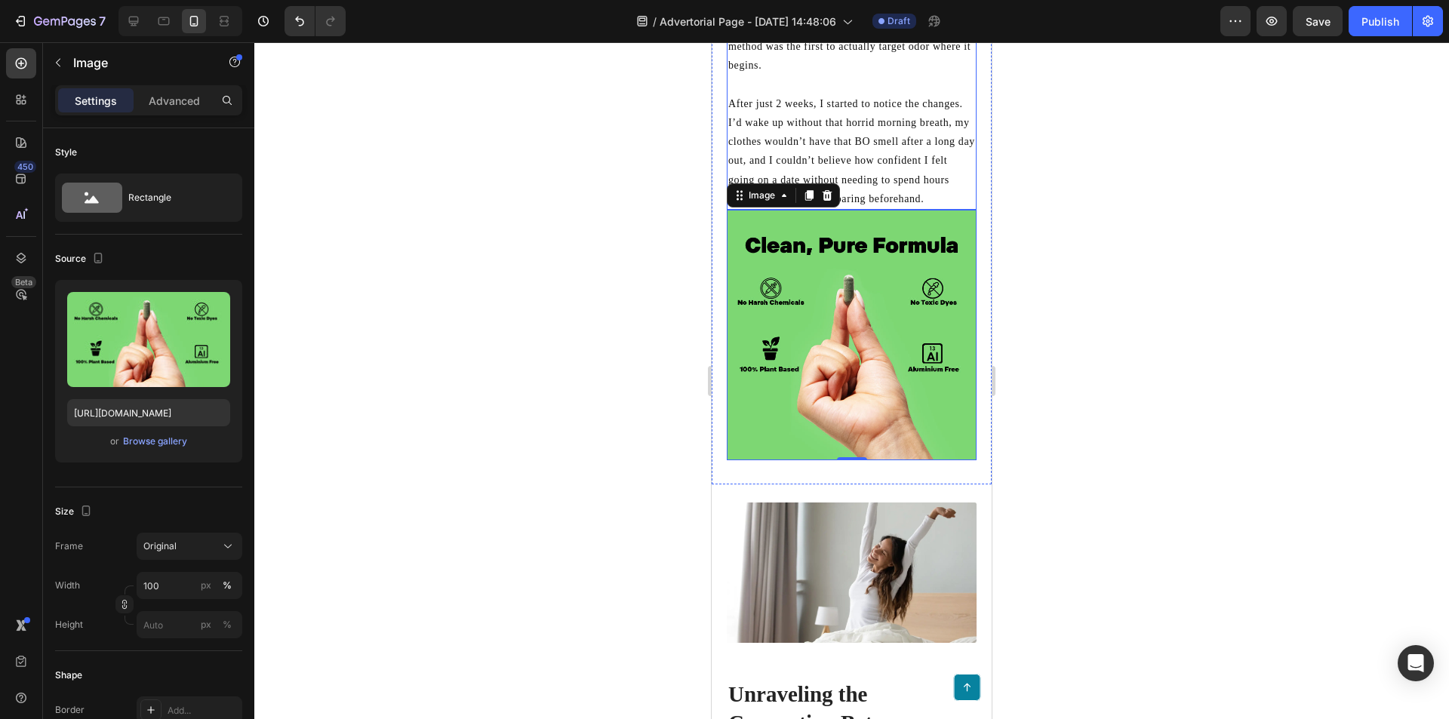
click at [880, 183] on p "After just 2 weeks, I started to notice the changes. I’d wake up without that h…" at bounding box center [851, 151] width 247 height 114
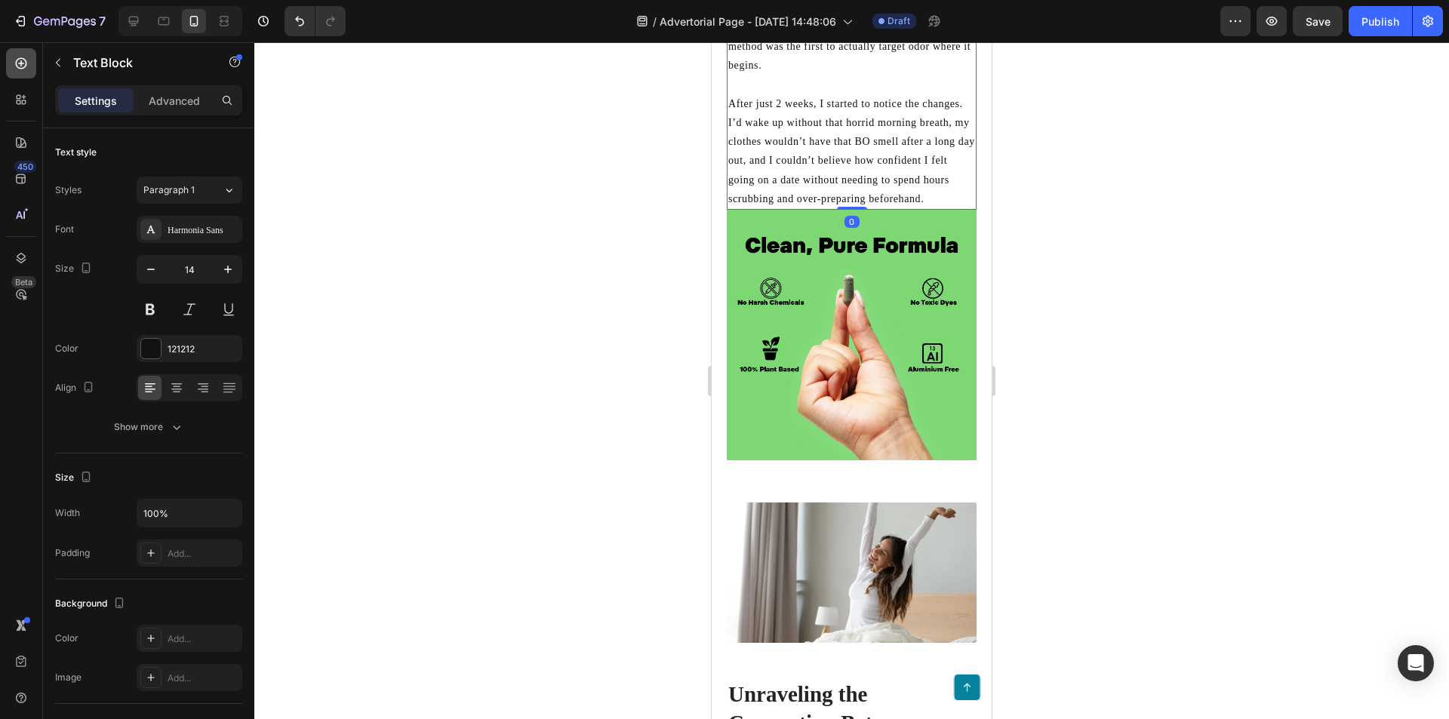
click at [14, 63] on icon at bounding box center [21, 63] width 15 height 15
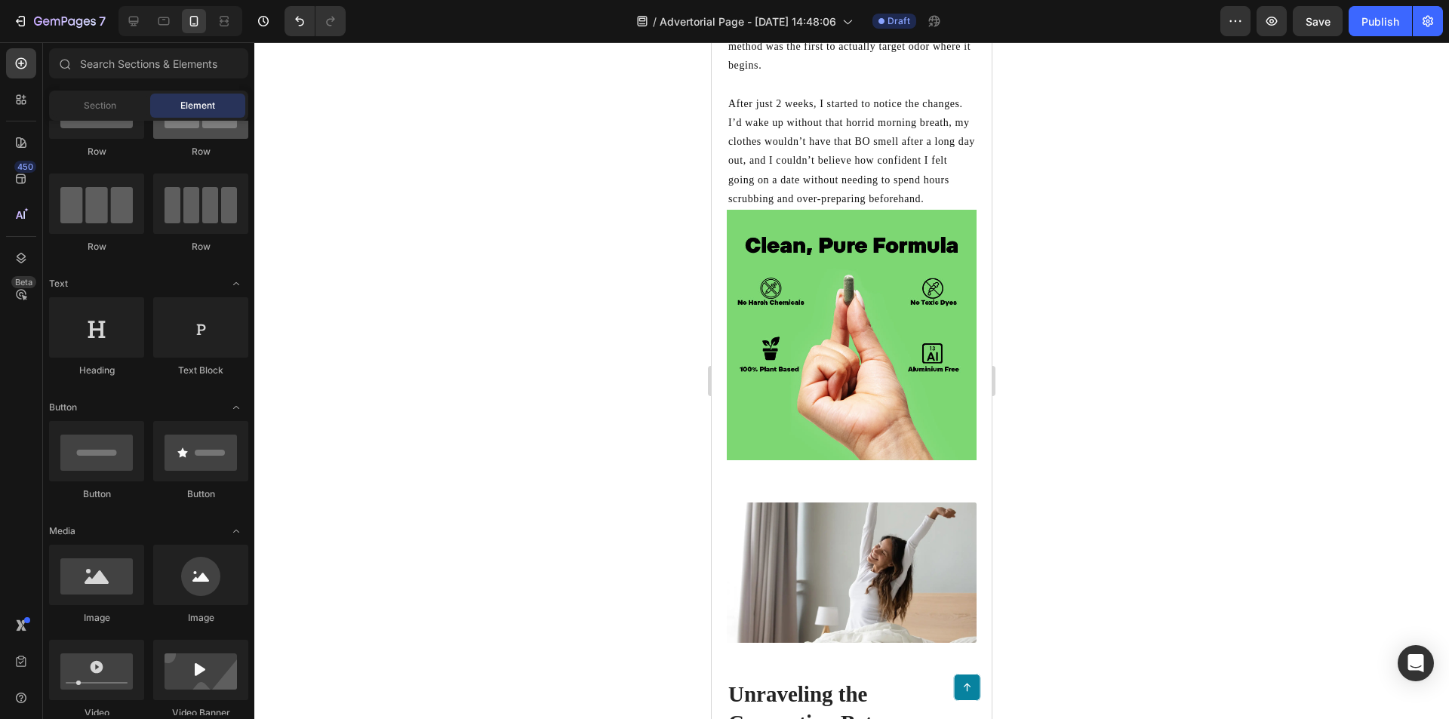
scroll to position [0, 0]
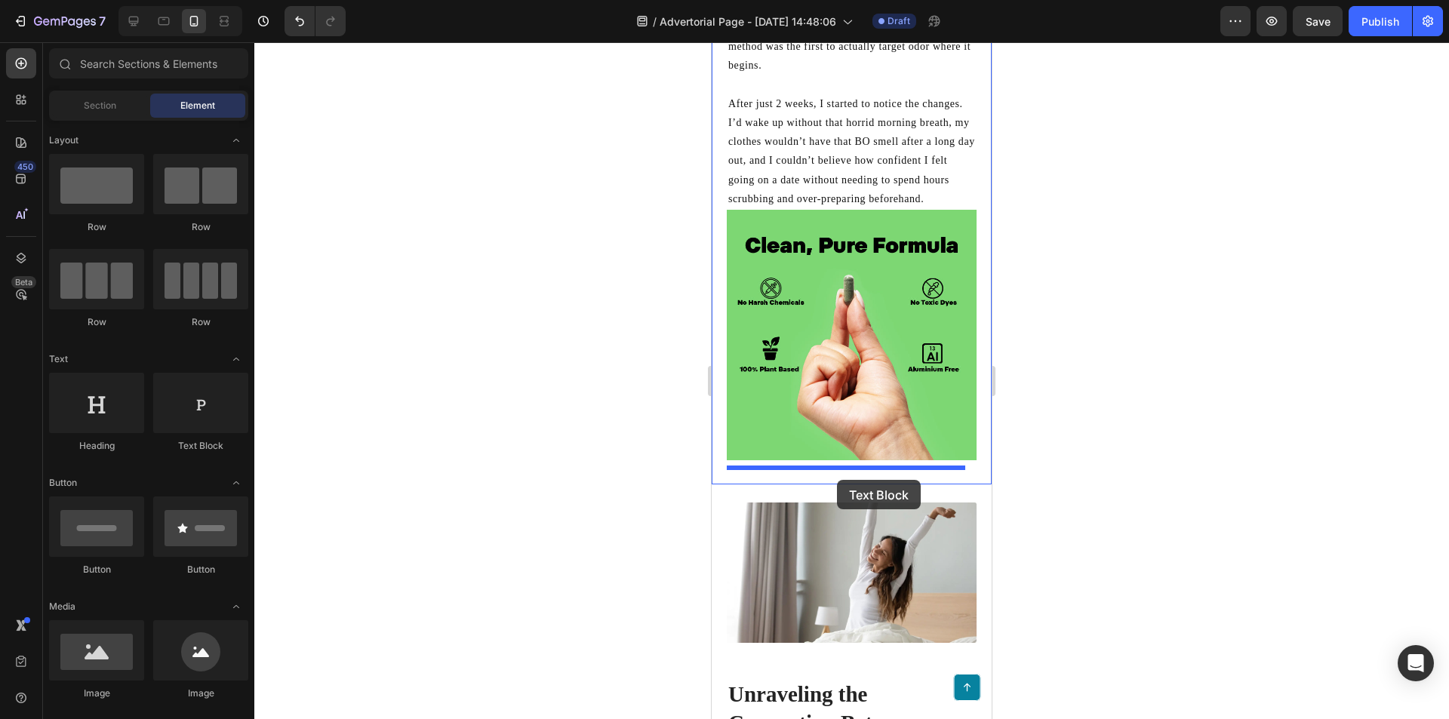
drag, startPoint x: 1065, startPoint y: 487, endPoint x: 837, endPoint y: 480, distance: 228.0
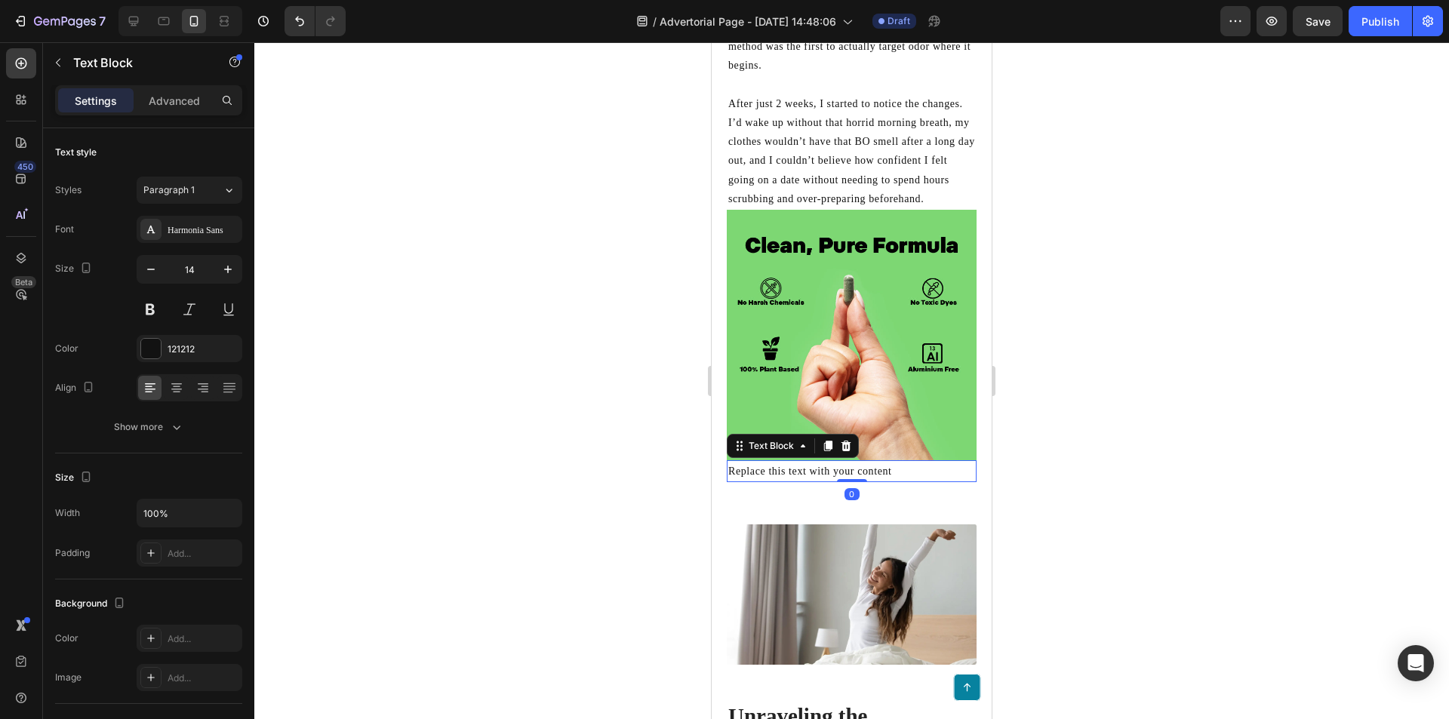
click at [862, 482] on div "Replace this text with your content" at bounding box center [852, 471] width 250 height 22
click at [857, 455] on img at bounding box center [852, 335] width 250 height 251
drag, startPoint x: 856, startPoint y: 468, endPoint x: 857, endPoint y: 481, distance: 12.9
click at [872, 451] on img at bounding box center [852, 335] width 250 height 251
click at [874, 454] on img at bounding box center [852, 335] width 250 height 251
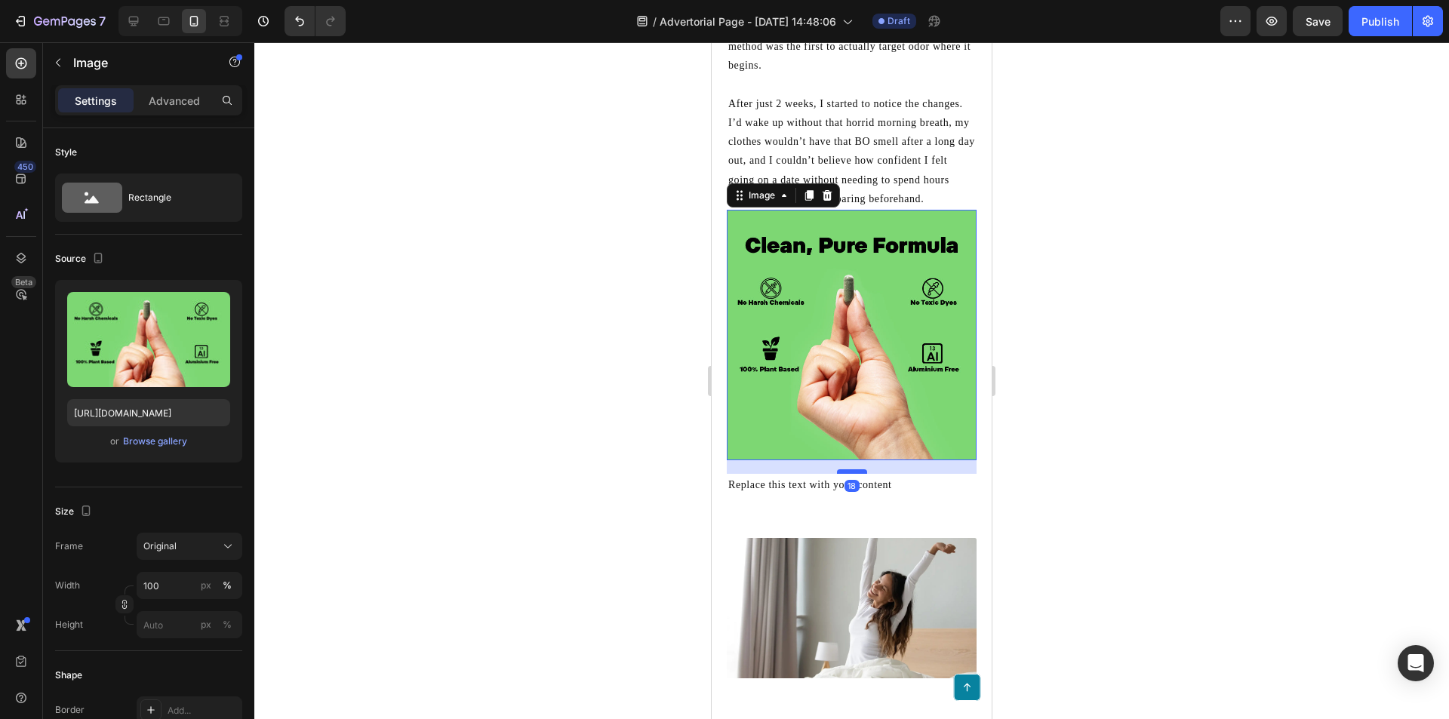
drag, startPoint x: 854, startPoint y: 467, endPoint x: 854, endPoint y: 479, distance: 12.1
click at [854, 474] on div at bounding box center [852, 471] width 30 height 5
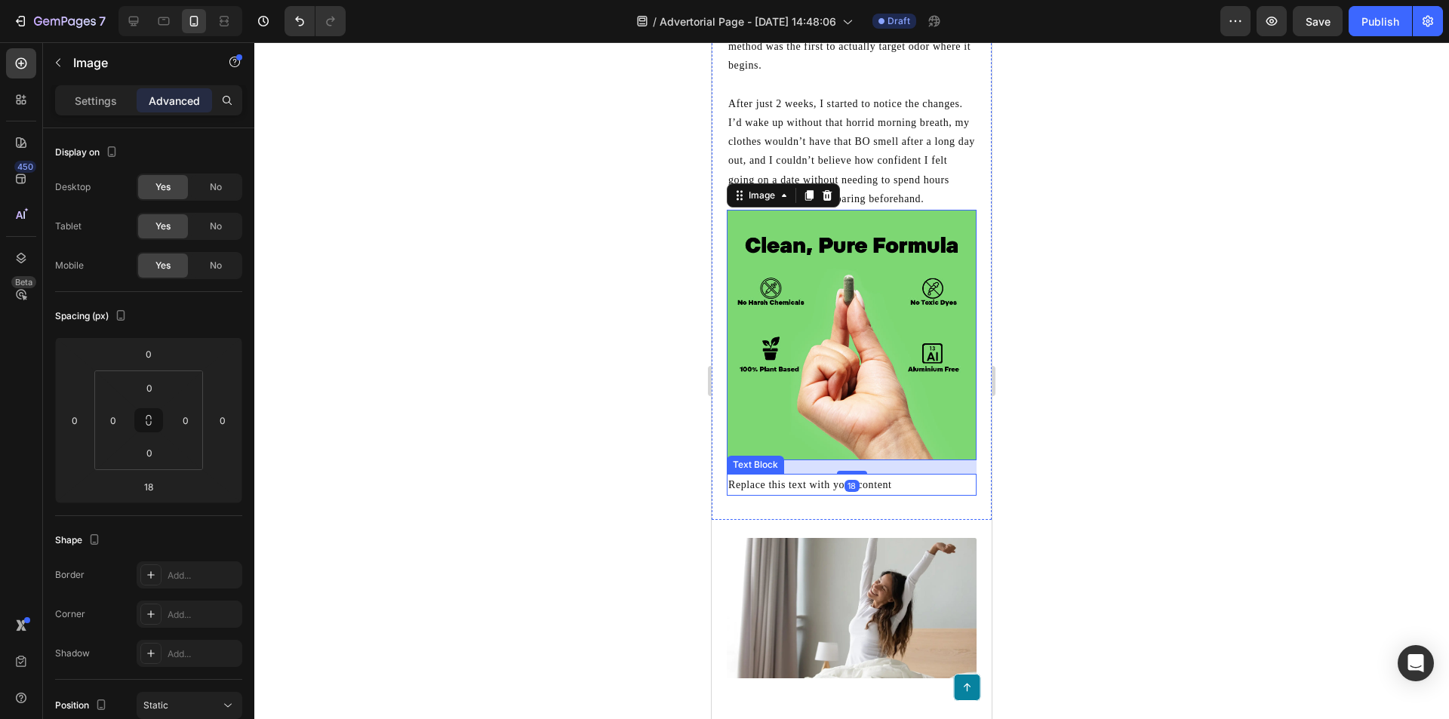
click at [884, 493] on p "Replace this text with your content" at bounding box center [851, 484] width 247 height 19
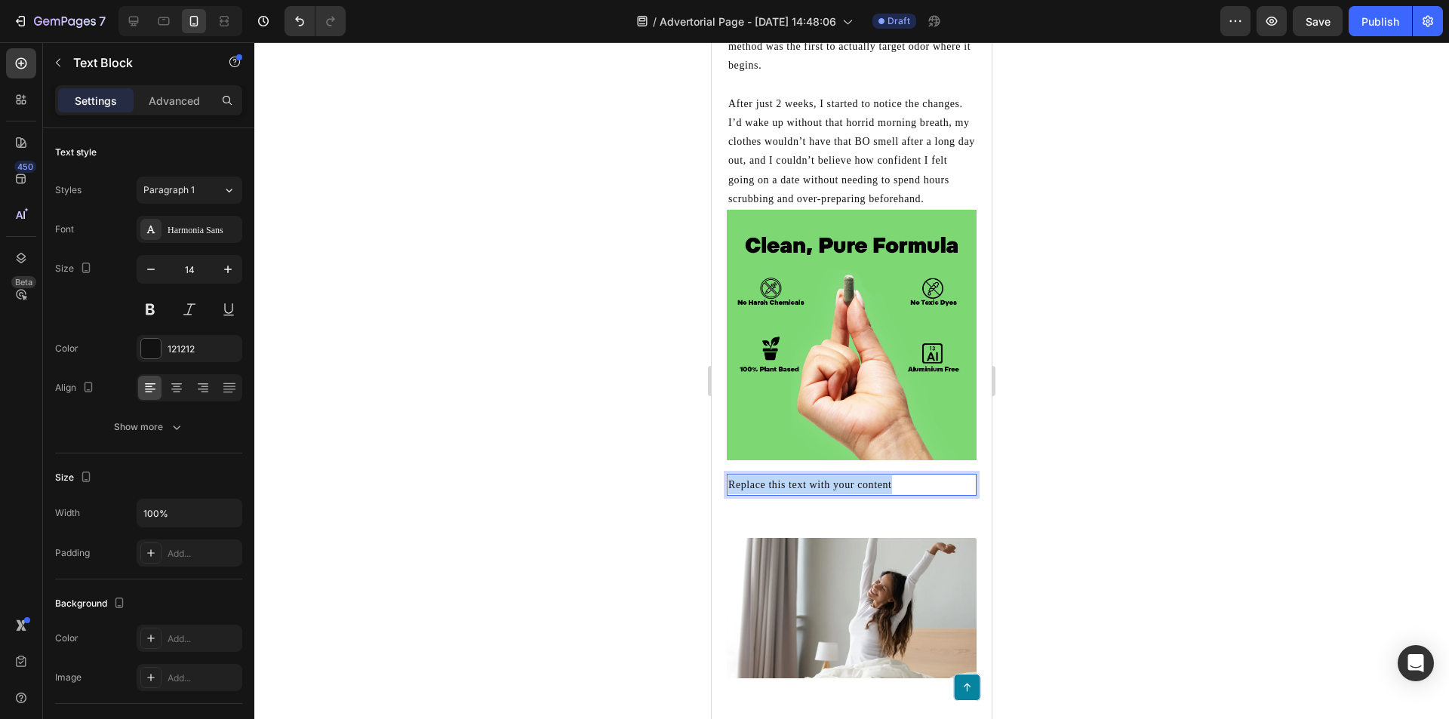
click at [884, 493] on p "Replace this text with your content" at bounding box center [851, 484] width 247 height 19
click at [770, 493] on p "This" at bounding box center [851, 484] width 247 height 19
click at [797, 494] on p "This" at bounding box center [851, 484] width 247 height 19
click at [827, 493] on p "This" at bounding box center [851, 484] width 247 height 19
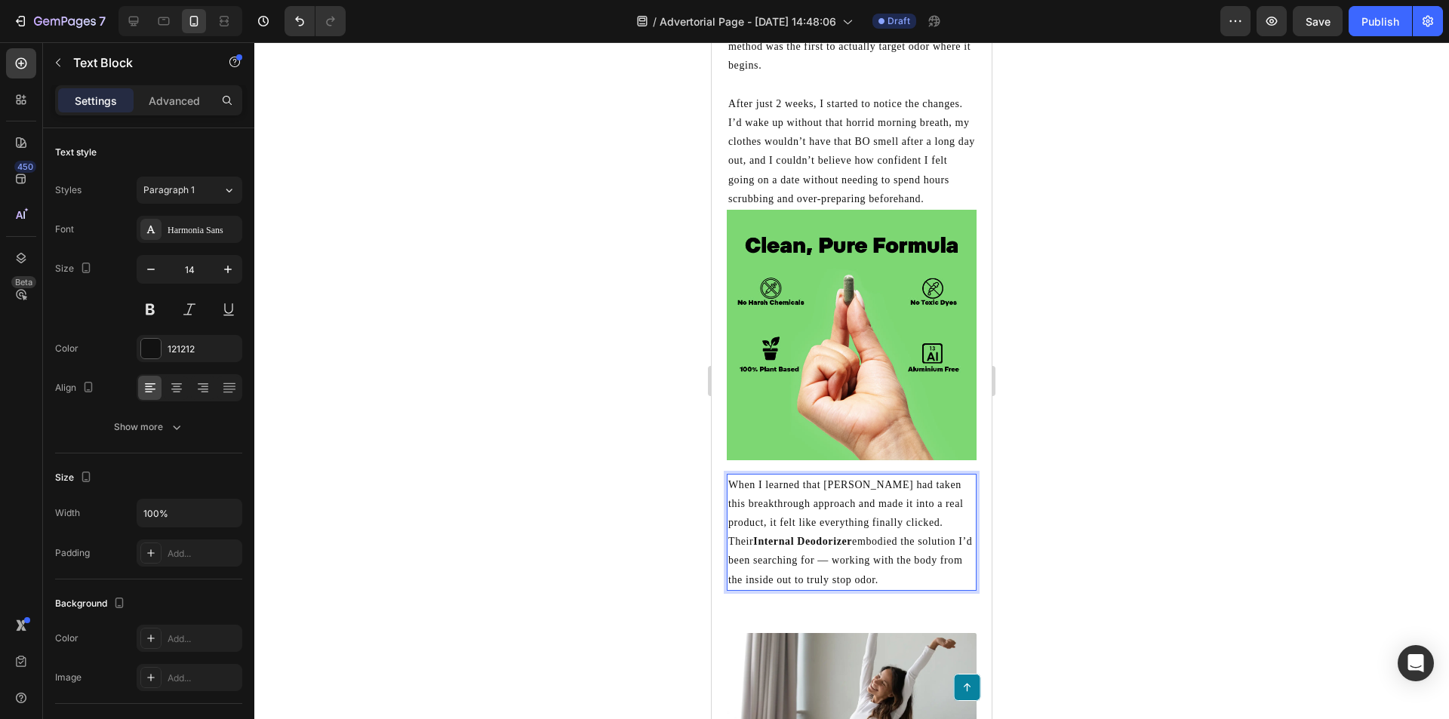
click at [883, 531] on p "When I learned that [PERSON_NAME] had taken this breakthrough approach and made…" at bounding box center [851, 532] width 247 height 114
click at [930, 582] on p "When I learned that [PERSON_NAME] had taken this breakthrough approach and made…" at bounding box center [851, 532] width 247 height 114
click at [903, 608] on div "For the first time, I’d found something that actually made sense. Not another b…" at bounding box center [852, 199] width 280 height 832
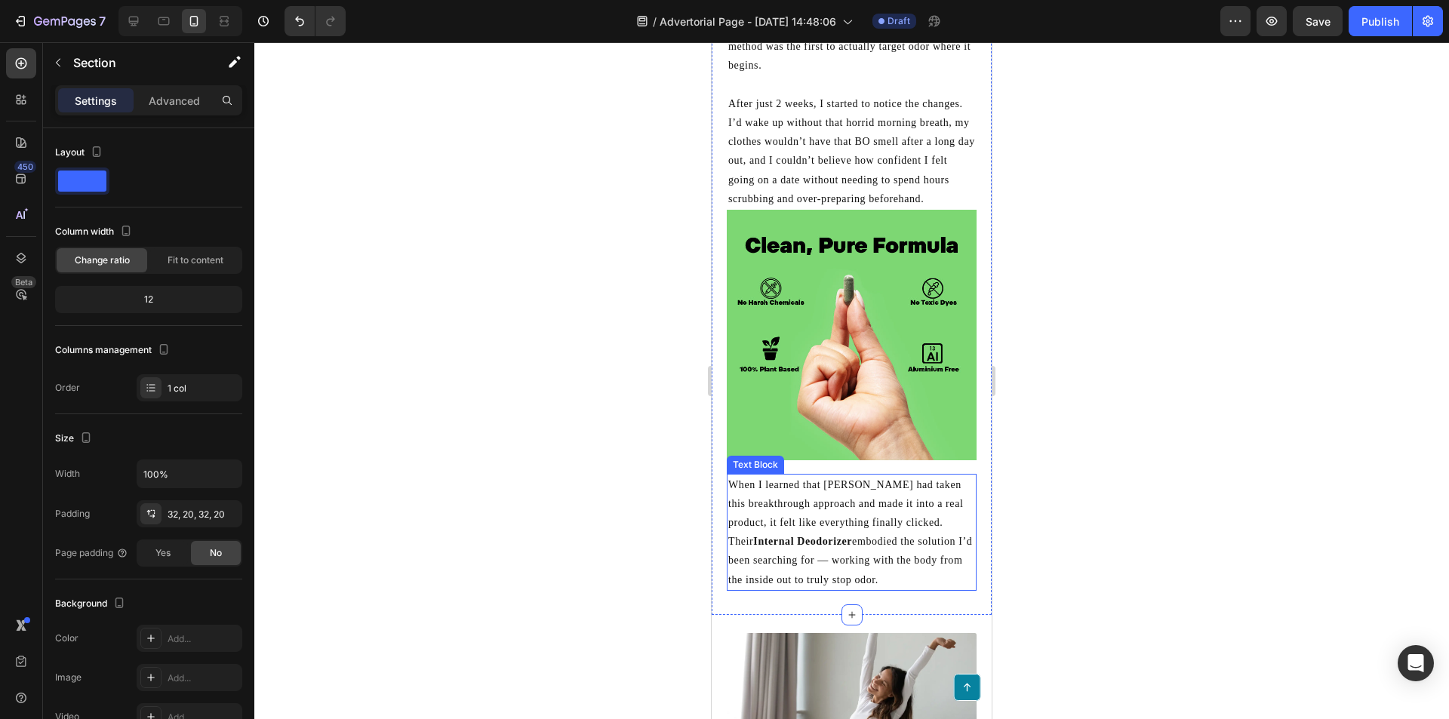
click at [817, 555] on p "When I learned that [PERSON_NAME] had taken this breakthrough approach and made…" at bounding box center [851, 532] width 247 height 114
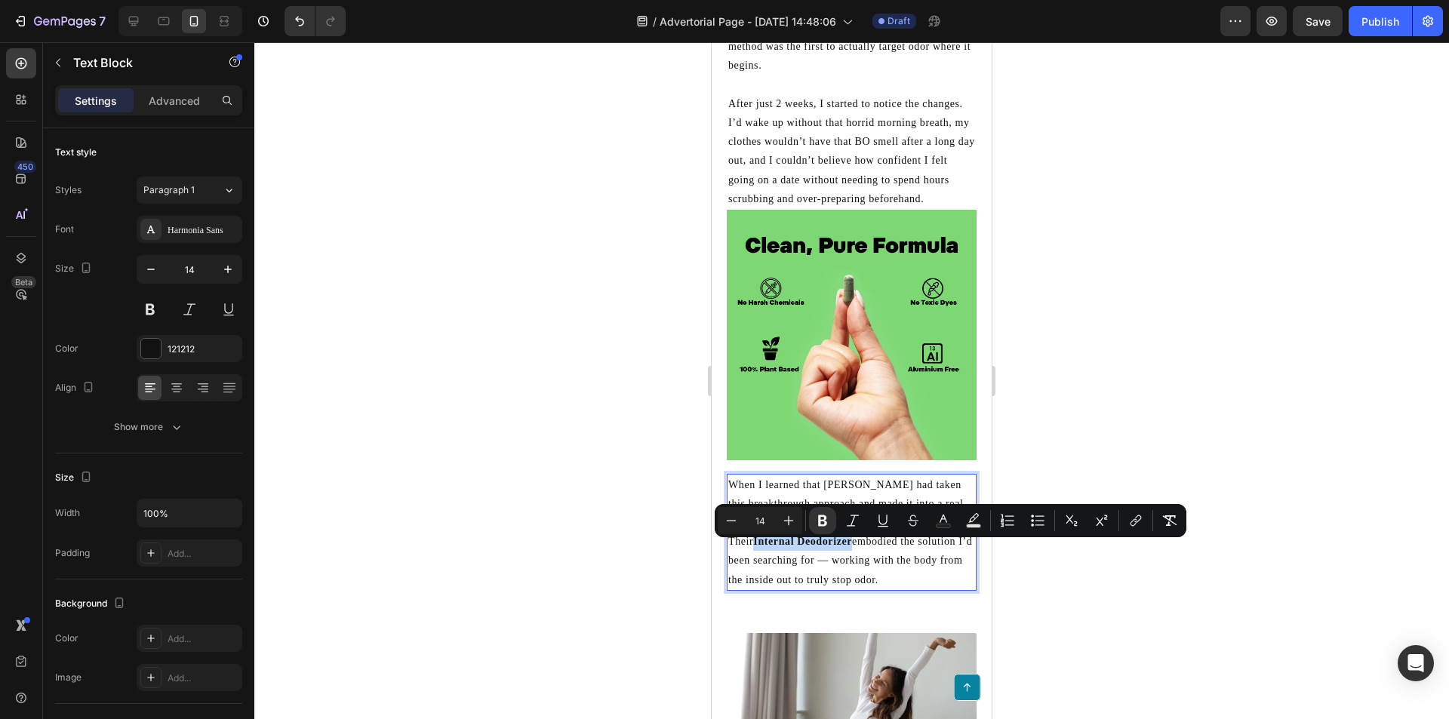
drag, startPoint x: 758, startPoint y: 549, endPoint x: 854, endPoint y: 558, distance: 97.0
click at [854, 558] on p "When I learned that [PERSON_NAME] had taken this breakthrough approach and made…" at bounding box center [851, 532] width 247 height 114
click at [916, 575] on p "When I learned that [PERSON_NAME] had taken this breakthrough approach and made…" at bounding box center [851, 532] width 247 height 114
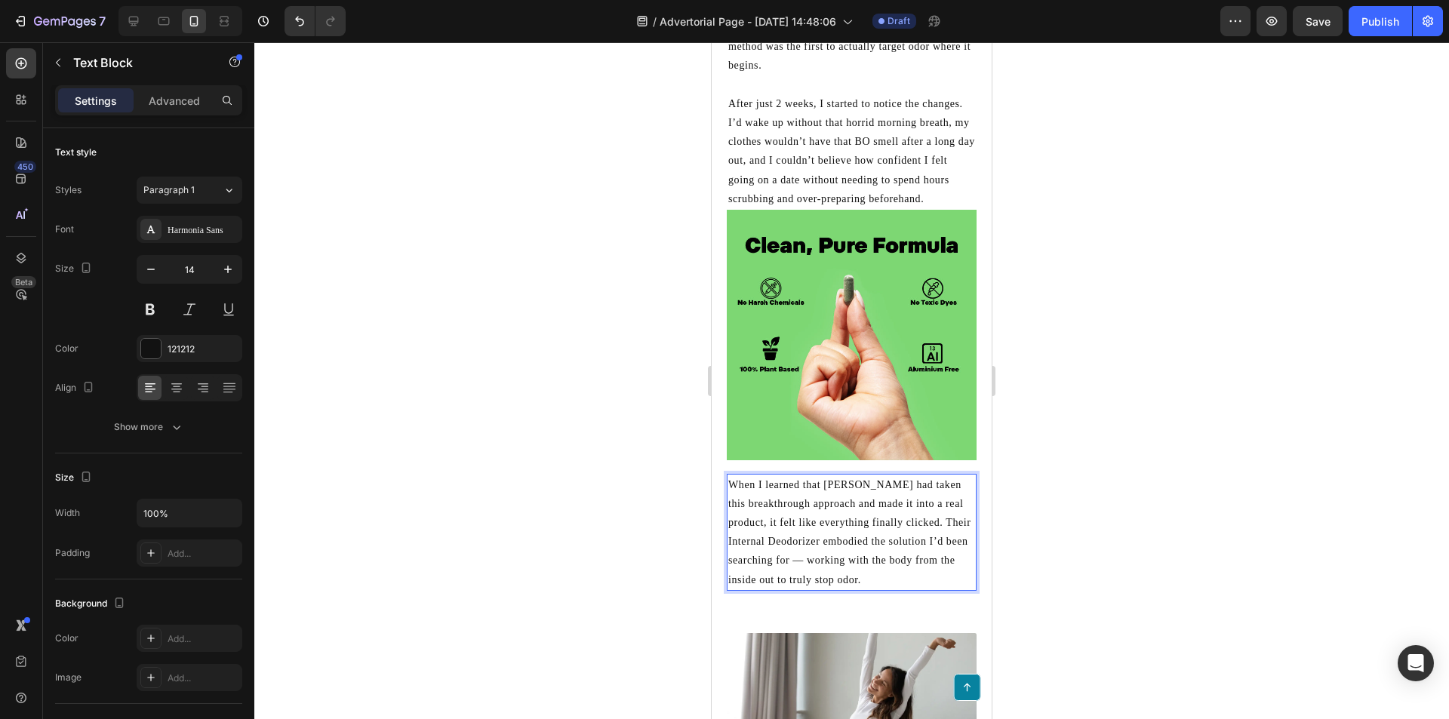
click at [919, 585] on p "When I learned that [PERSON_NAME] had taken this breakthrough approach and made…" at bounding box center [851, 532] width 247 height 114
click at [856, 569] on p "When I learned that [PERSON_NAME] had taken this breakthrough approach and made…" at bounding box center [851, 532] width 247 height 114
click at [913, 588] on p "When I learned that [PERSON_NAME] had taken this breakthrough approach and made…" at bounding box center [851, 532] width 247 height 114
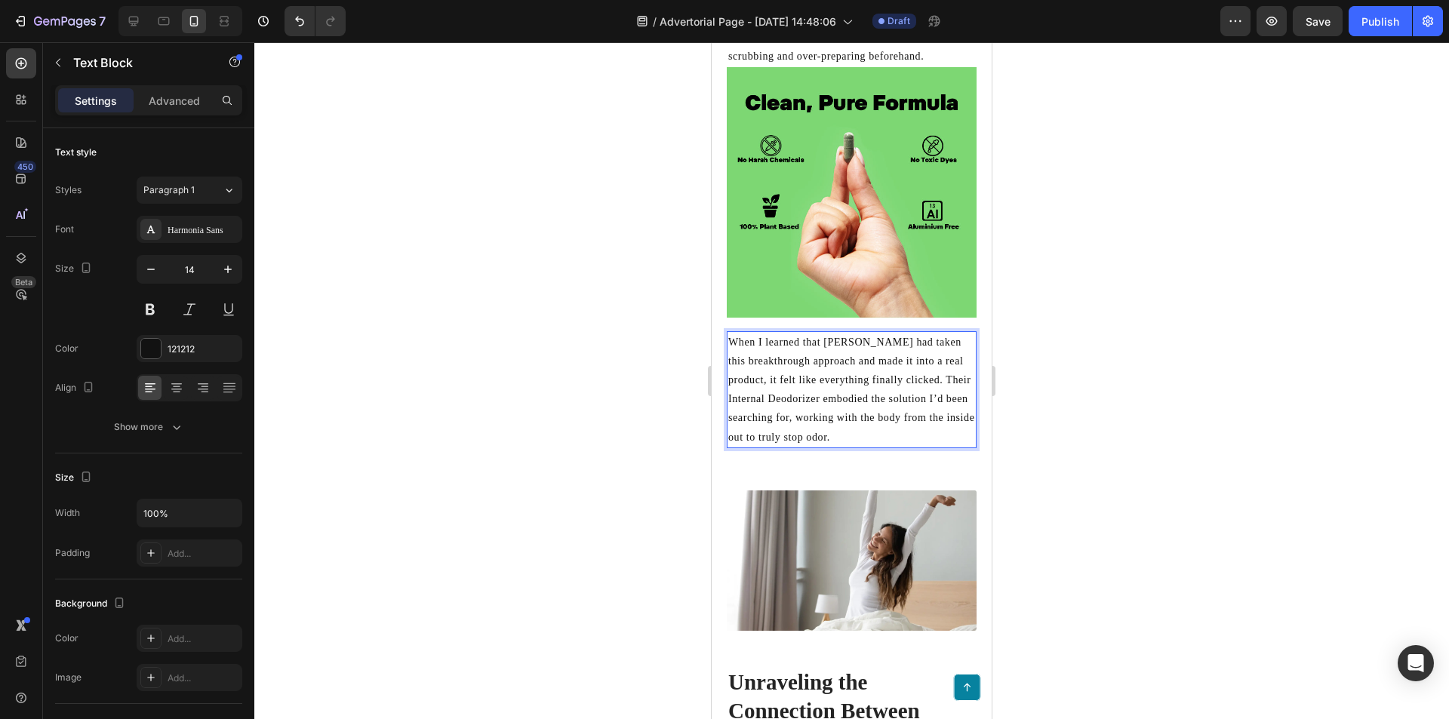
scroll to position [3094, 0]
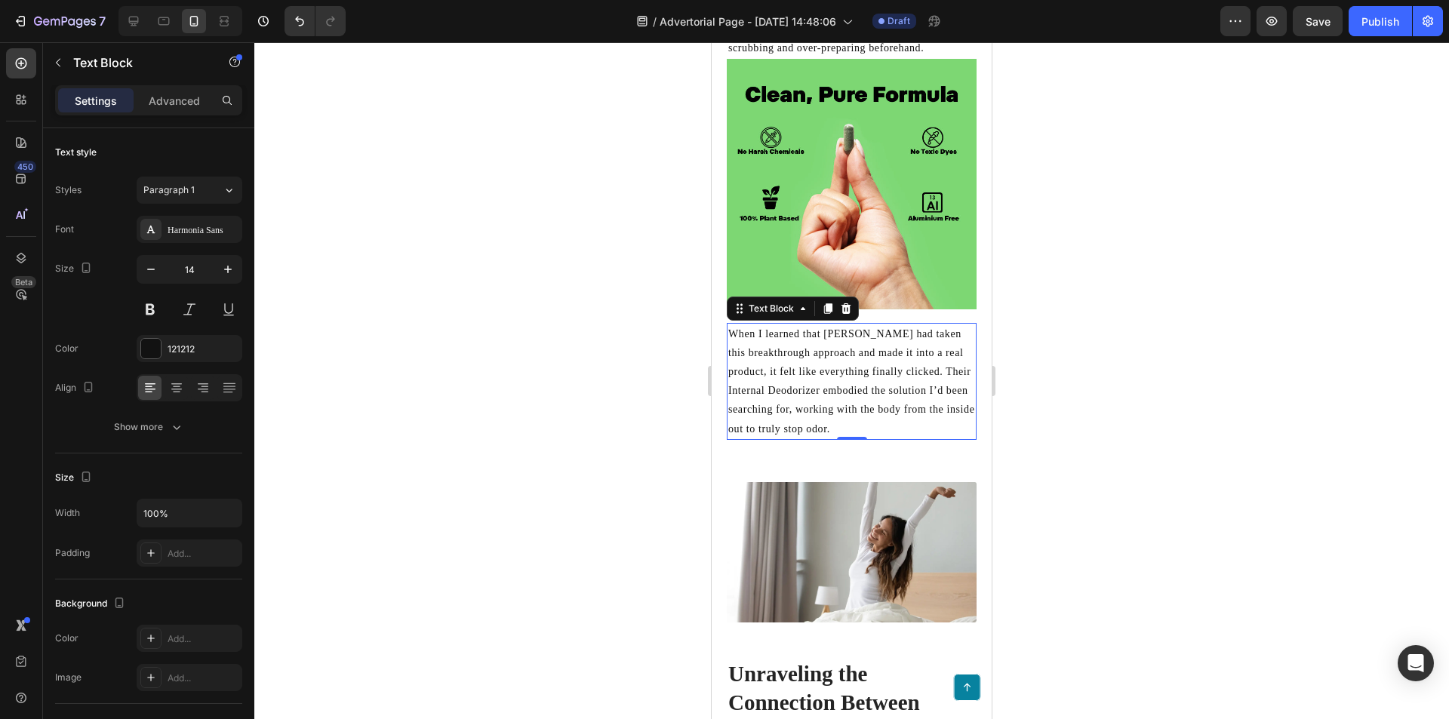
click at [904, 420] on p "When I learned that [PERSON_NAME] had taken this breakthrough approach and made…" at bounding box center [851, 381] width 247 height 114
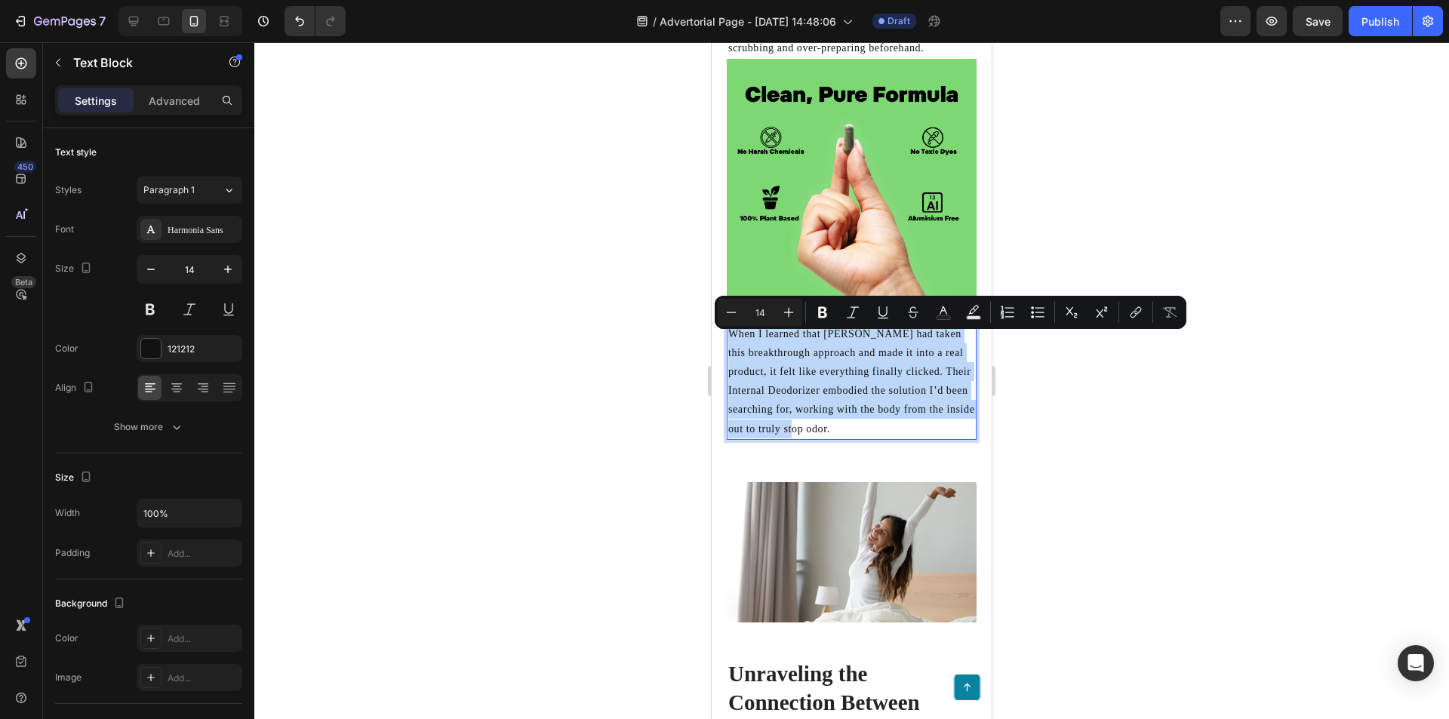
drag, startPoint x: 925, startPoint y: 442, endPoint x: 709, endPoint y: 334, distance: 242.3
click at [908, 429] on p "When I learned that [PERSON_NAME] had taken this breakthrough approach and made…" at bounding box center [851, 381] width 247 height 114
click at [933, 438] on p "When I learned that [PERSON_NAME] had taken this breakthrough approach and made…" at bounding box center [851, 381] width 247 height 114
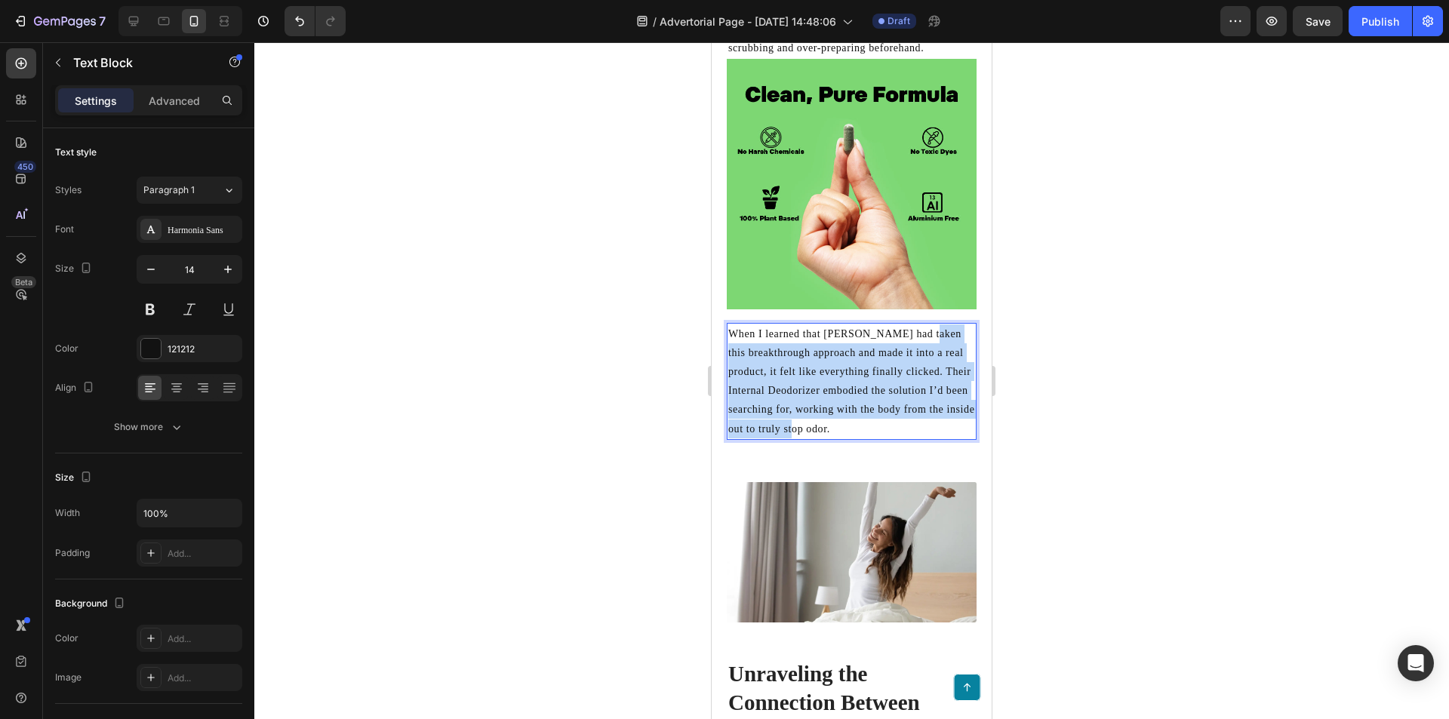
drag, startPoint x: 812, startPoint y: 430, endPoint x: 912, endPoint y: 358, distance: 123.2
click at [916, 343] on p "When I learned that [PERSON_NAME] had taken this breakthrough approach and made…" at bounding box center [851, 381] width 247 height 114
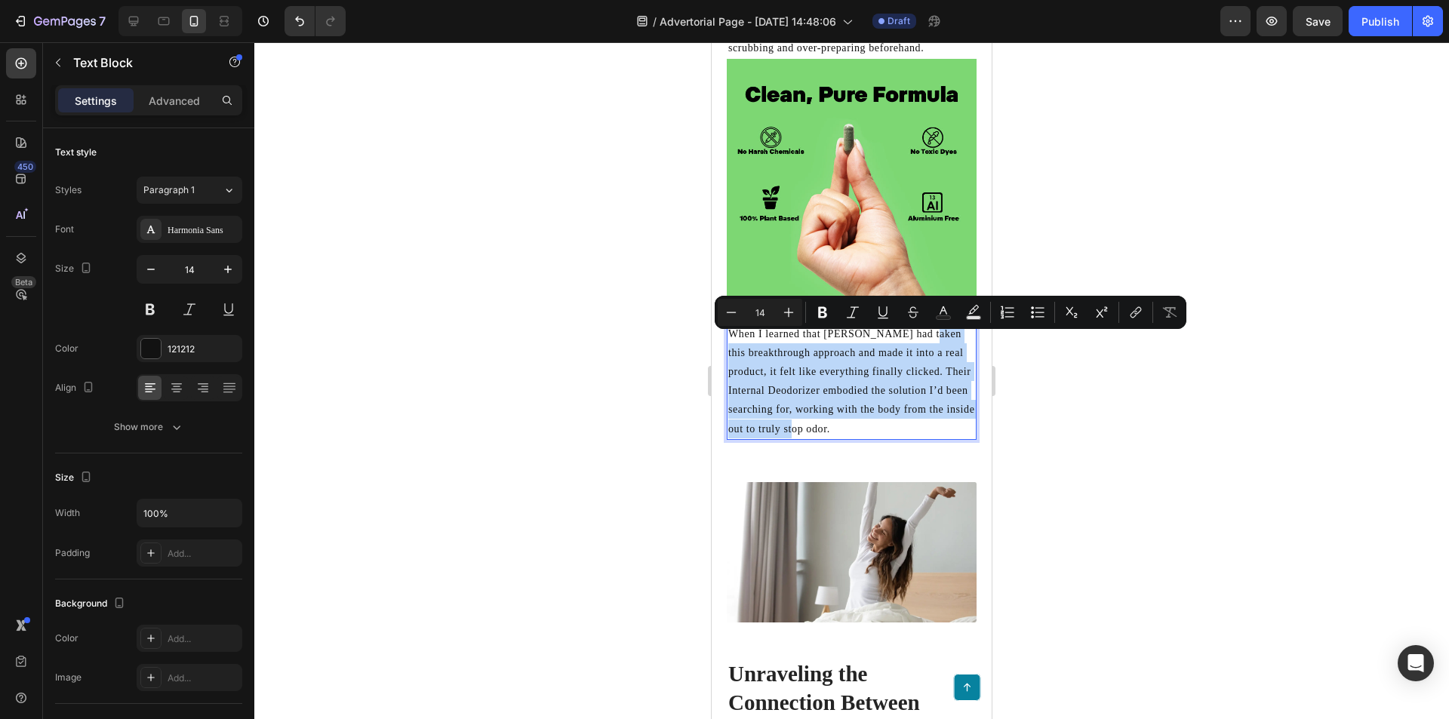
click at [922, 351] on p "When I learned that [PERSON_NAME] had taken this breakthrough approach and made…" at bounding box center [851, 381] width 247 height 114
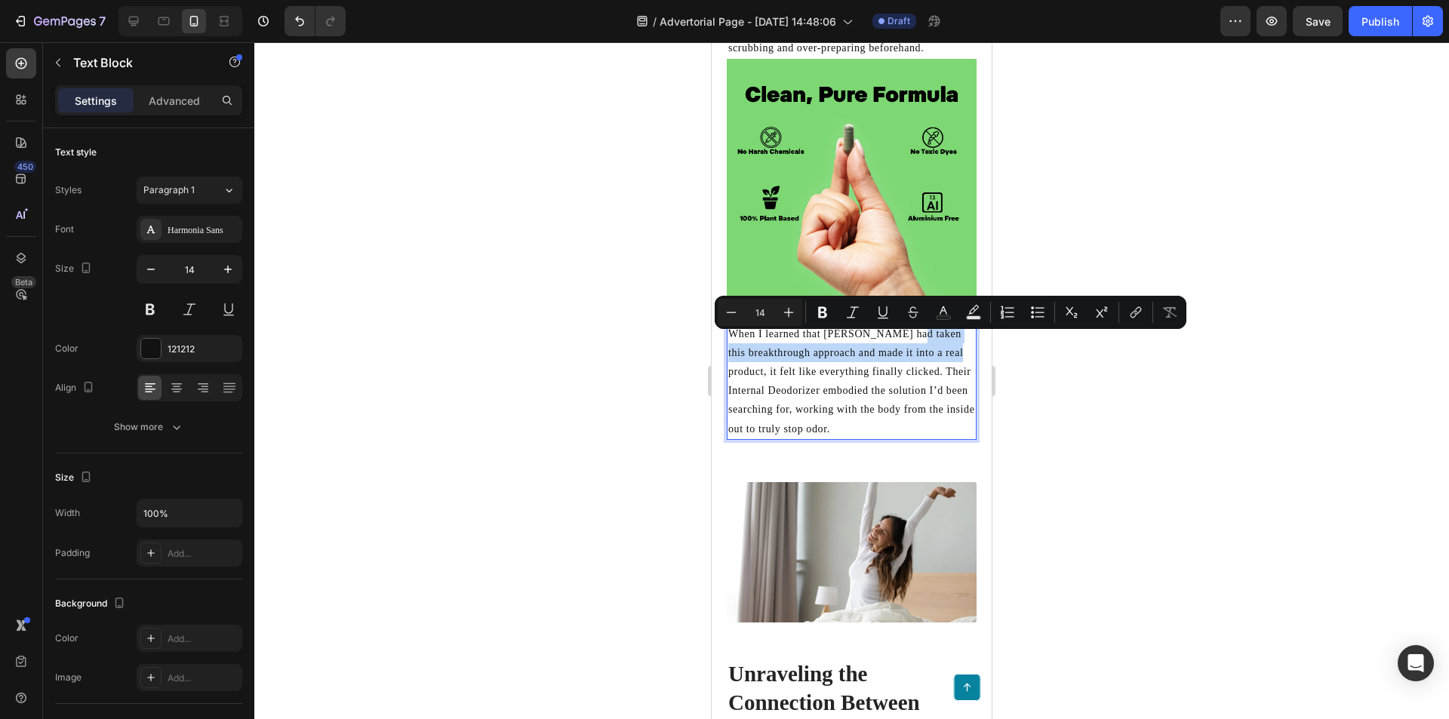
drag, startPoint x: 904, startPoint y: 342, endPoint x: 763, endPoint y: 382, distance: 146.7
click at [763, 382] on p "When I learned that [PERSON_NAME] had taken this breakthrough approach and made…" at bounding box center [851, 381] width 247 height 114
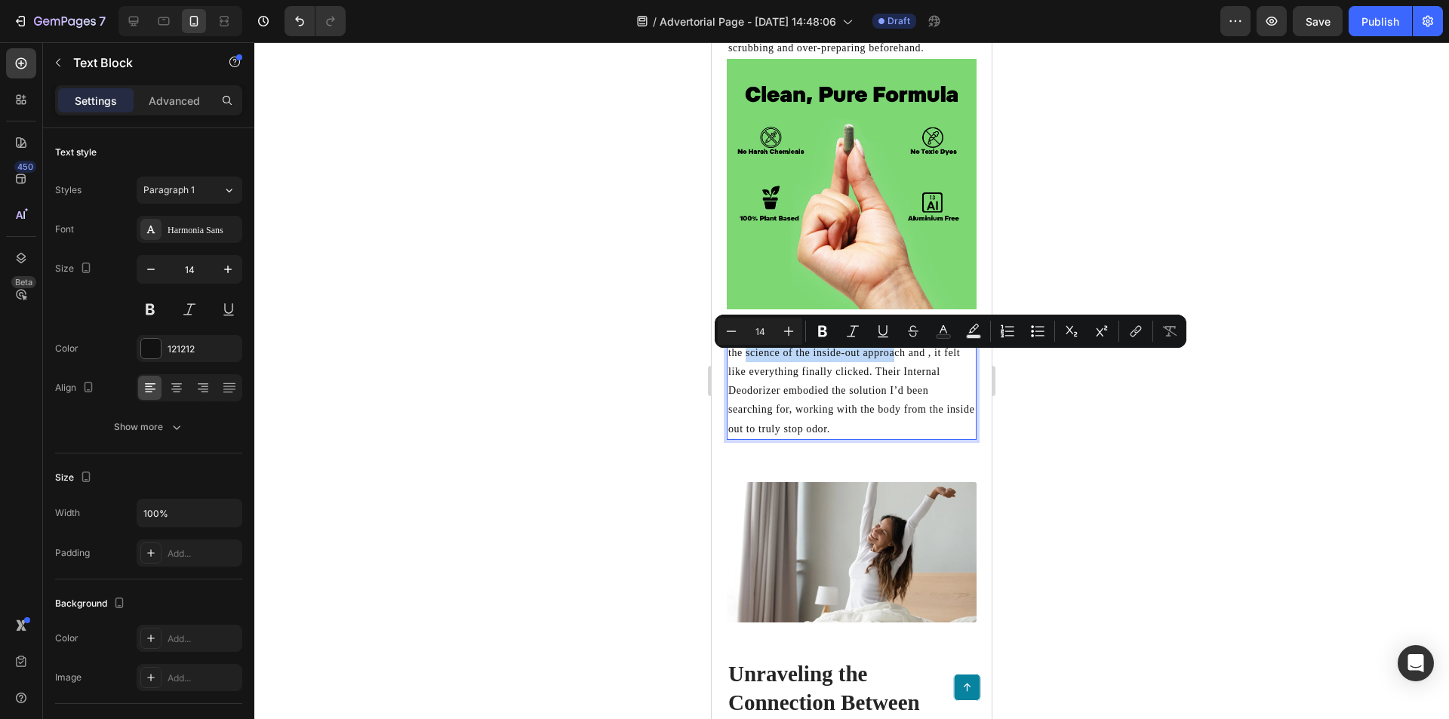
drag, startPoint x: 875, startPoint y: 356, endPoint x: 730, endPoint y: 363, distance: 145.1
click at [730, 363] on p "When I learned that [PERSON_NAME] had taken the science of the inside-out appro…" at bounding box center [851, 381] width 247 height 114
click at [866, 361] on p "When I learned that [PERSON_NAME] had taken the science of the inside-out appro…" at bounding box center [851, 381] width 247 height 114
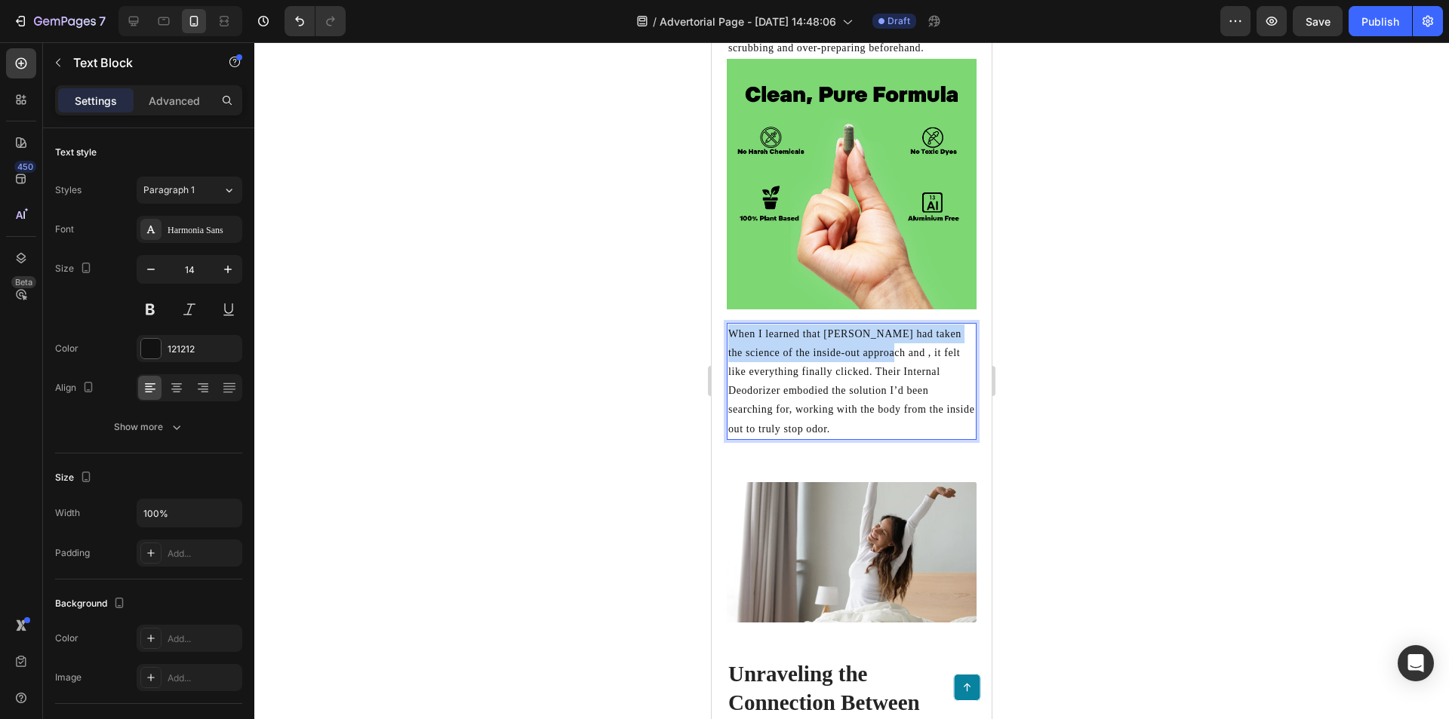
drag, startPoint x: 876, startPoint y: 363, endPoint x: 1416, endPoint y: 404, distance: 541.1
click at [730, 345] on p "When I learned that [PERSON_NAME] had taken the science of the inside-out appro…" at bounding box center [851, 381] width 247 height 114
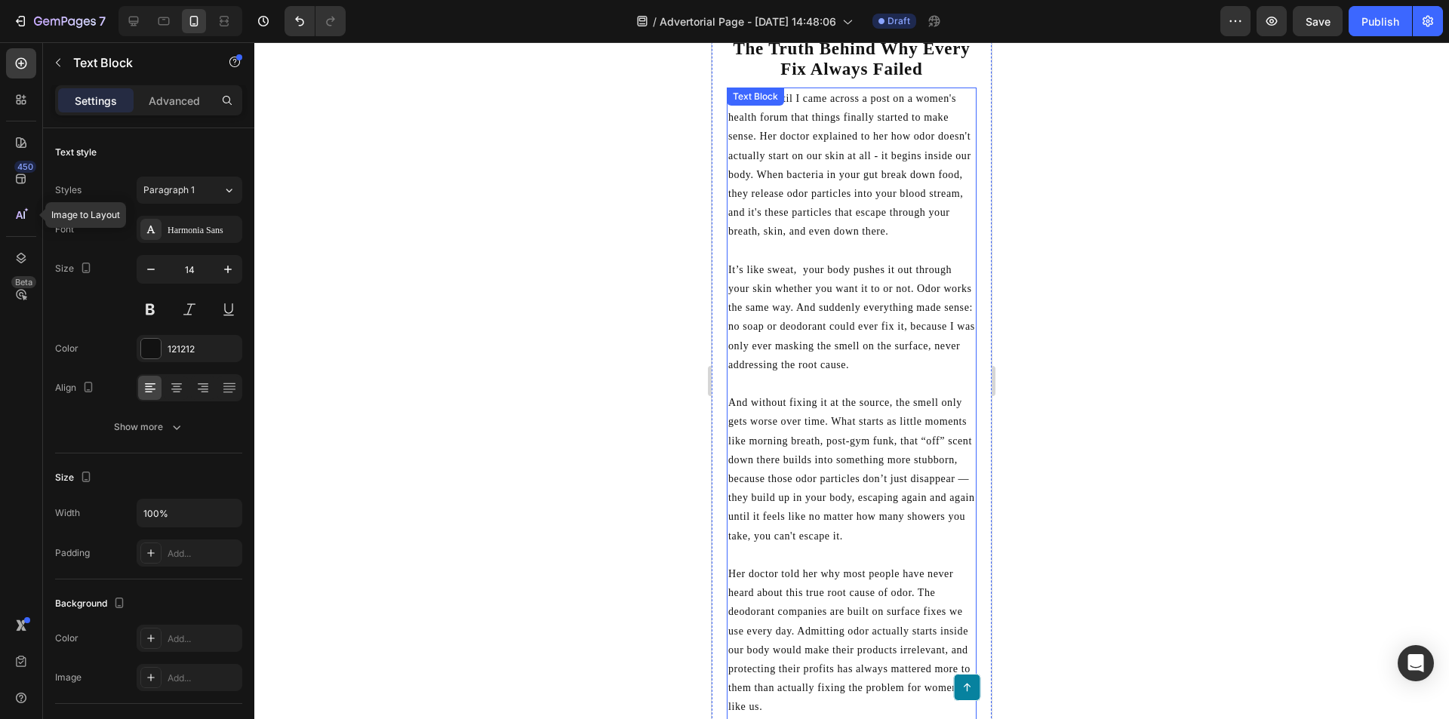
scroll to position [1660, 0]
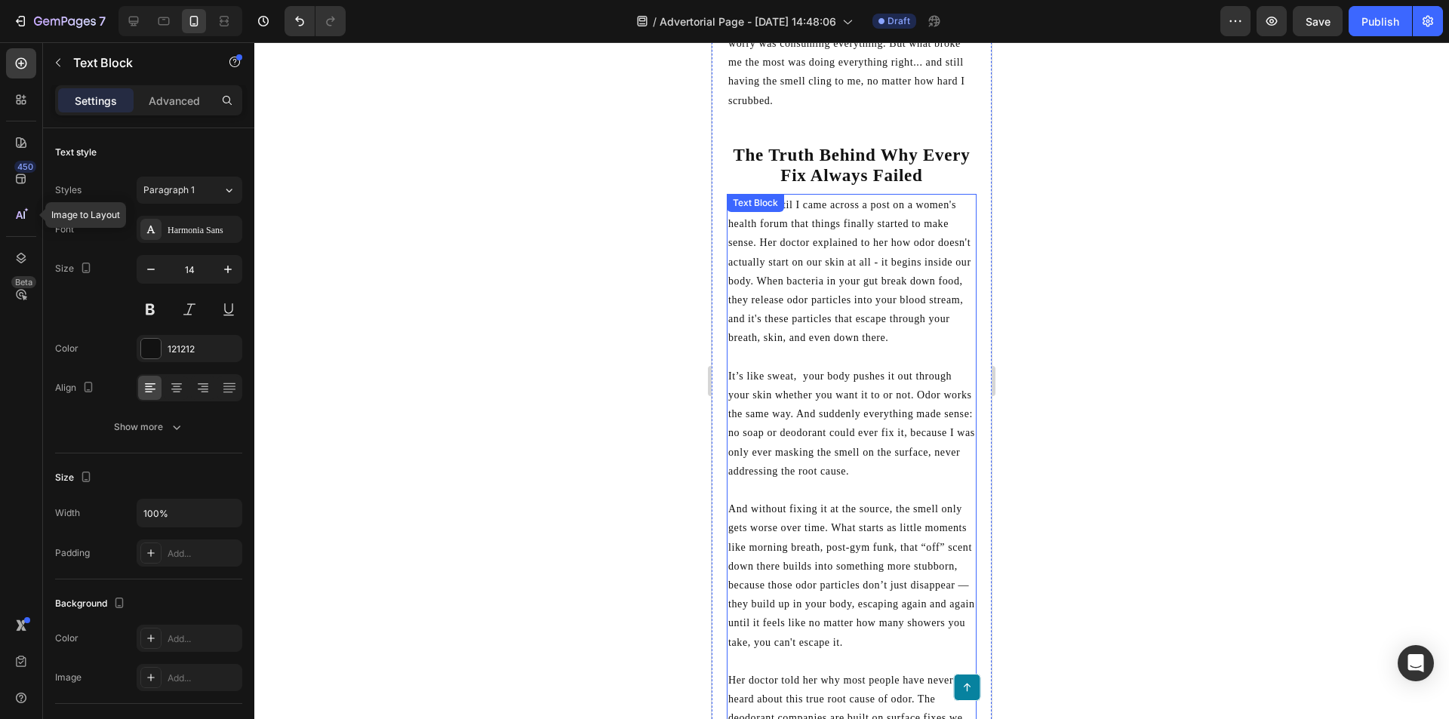
click at [820, 282] on p "It wasn't until I came across a post on a women's health forum that things fina…" at bounding box center [851, 271] width 247 height 152
click at [823, 377] on p "It’s like sweat, your body pushes it out through your skin whether you want it …" at bounding box center [851, 424] width 247 height 114
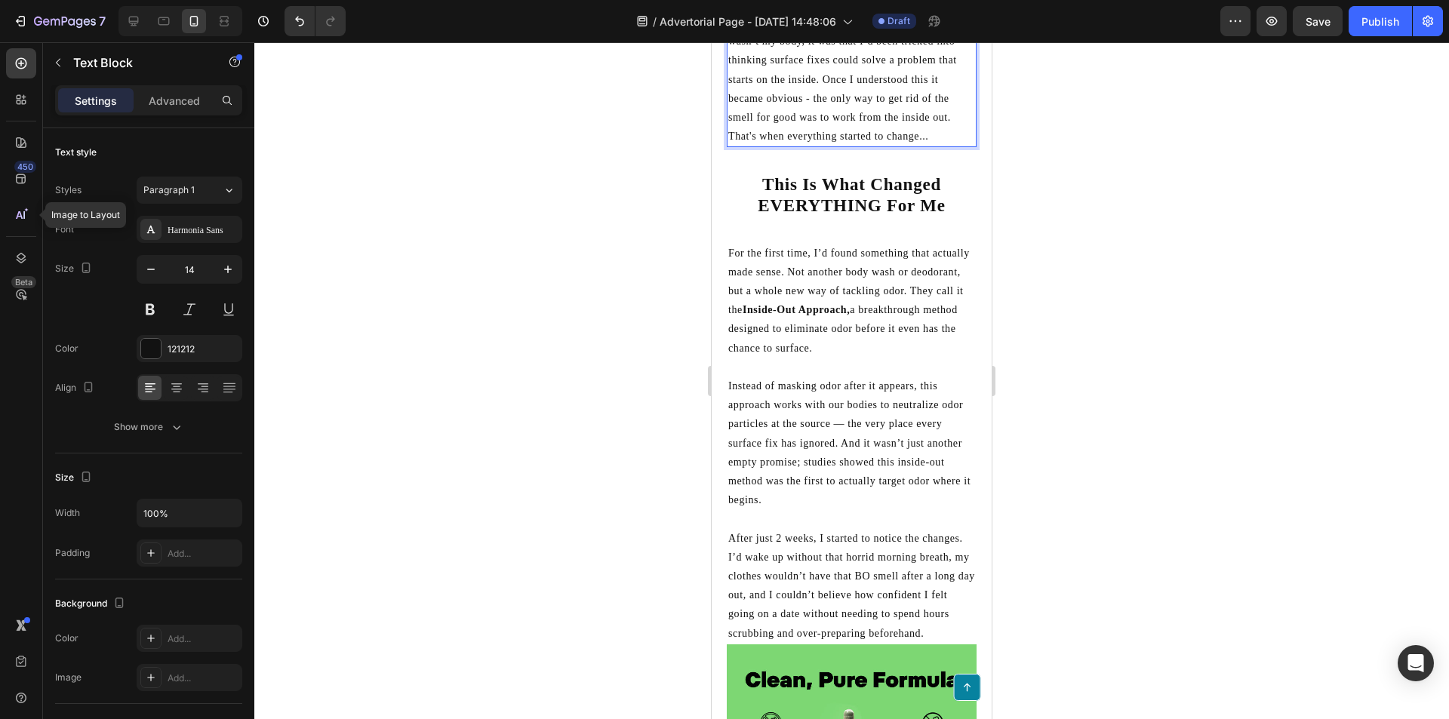
scroll to position [2490, 0]
click at [805, 357] on p at bounding box center [851, 366] width 247 height 19
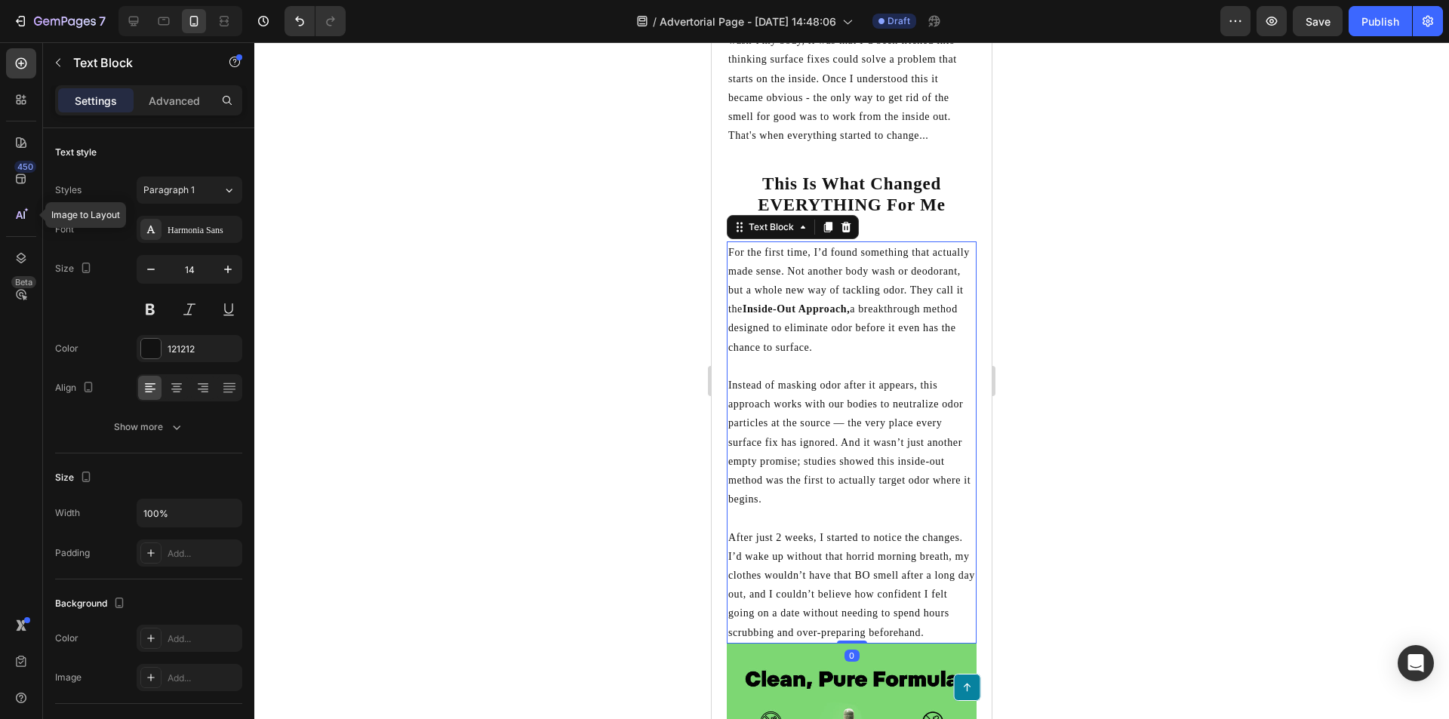
click at [817, 303] on strong "Inside-Out Approach," at bounding box center [796, 308] width 107 height 11
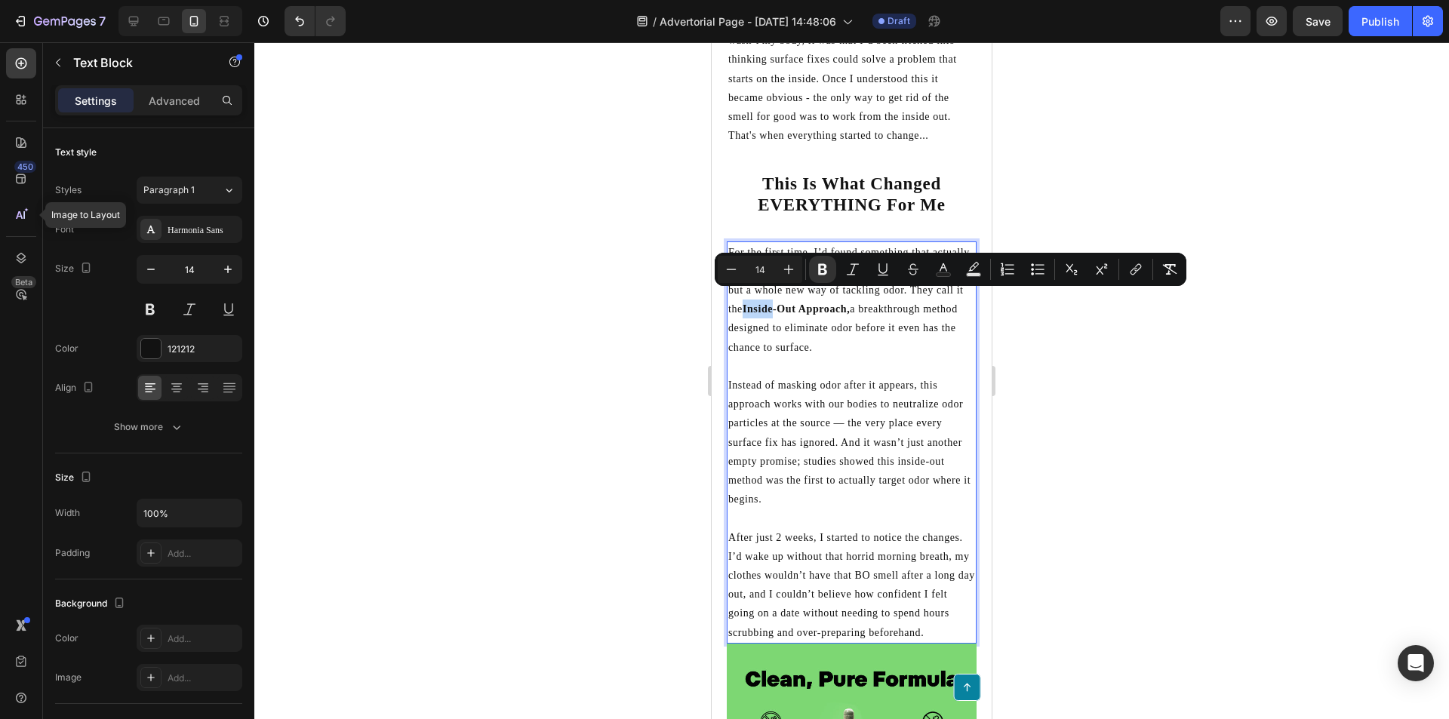
click at [802, 303] on strong "Inside-Out Approach," at bounding box center [796, 308] width 107 height 11
drag, startPoint x: 802, startPoint y: 297, endPoint x: 906, endPoint y: 302, distance: 104.3
click at [850, 303] on strong "Inside-Out Approach," at bounding box center [796, 308] width 107 height 11
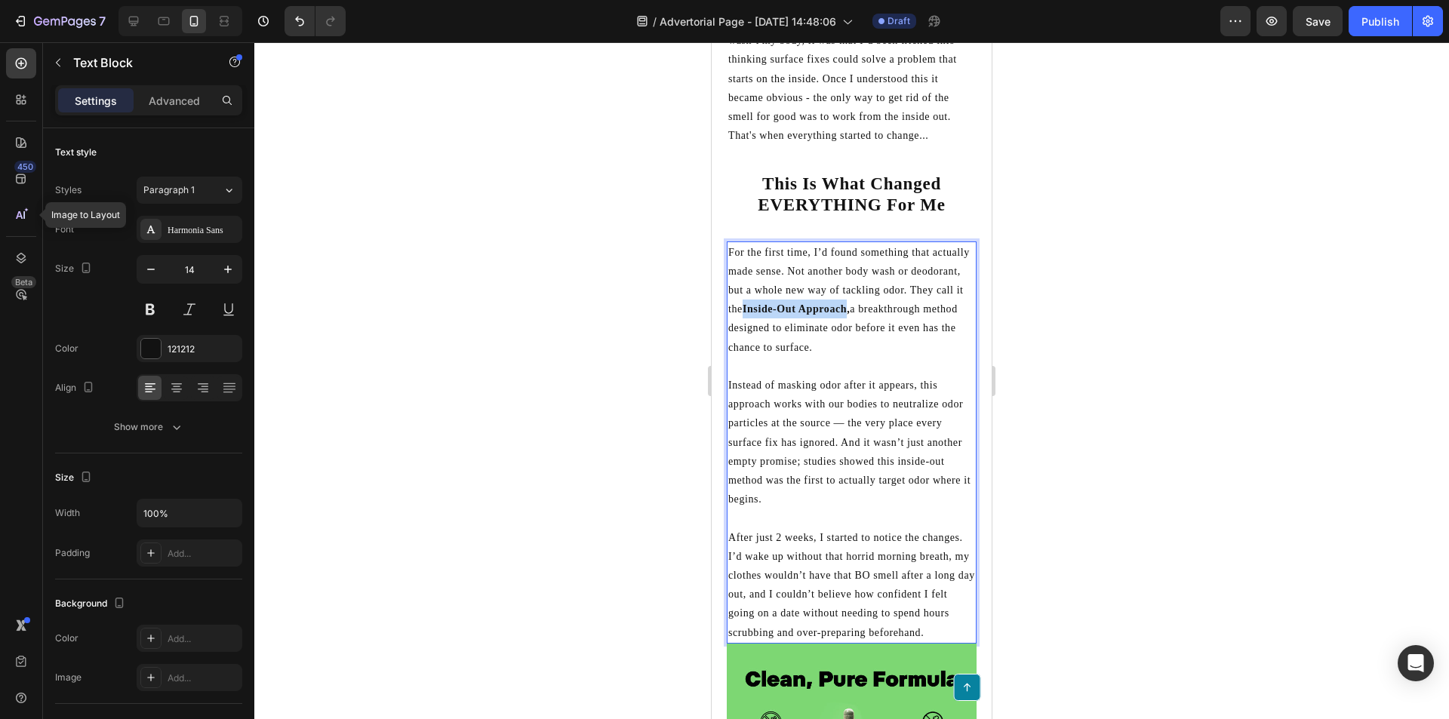
click at [882, 306] on p "For the first time, I’d found something that actually made sense. Not another b…" at bounding box center [851, 300] width 247 height 114
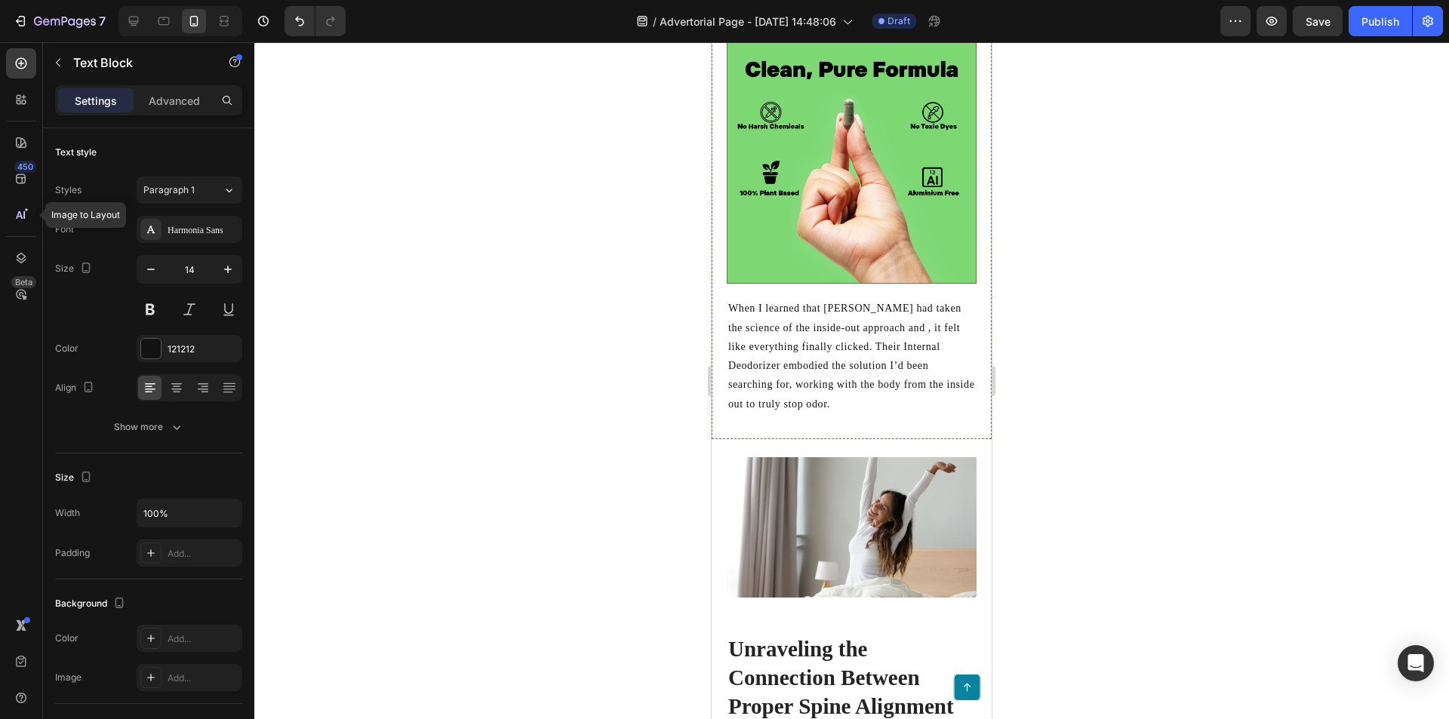
scroll to position [3094, 0]
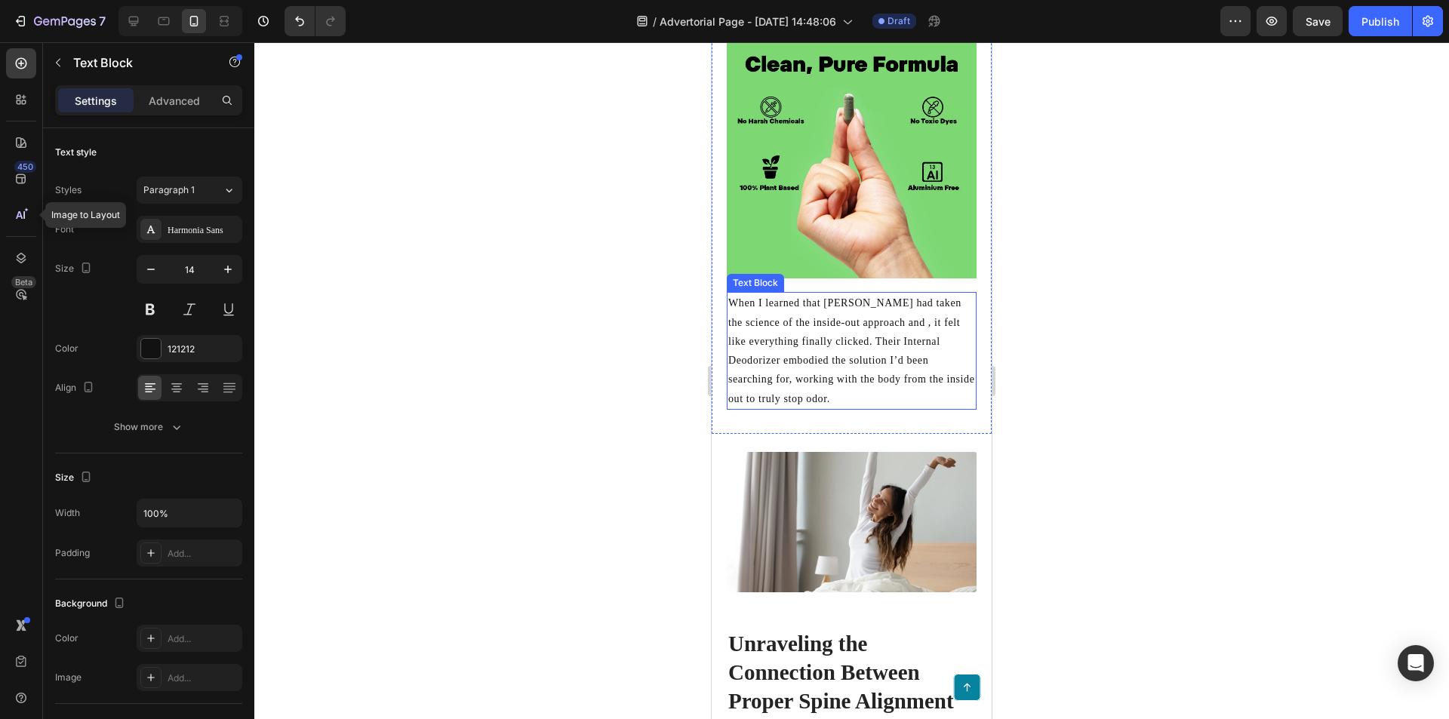
click at [786, 375] on p "When I learned that [PERSON_NAME] had taken the science of the inside-out appro…" at bounding box center [851, 351] width 247 height 114
click at [732, 313] on p "When I learned that [PERSON_NAME] had taken the science of the inside-out appro…" at bounding box center [851, 351] width 247 height 114
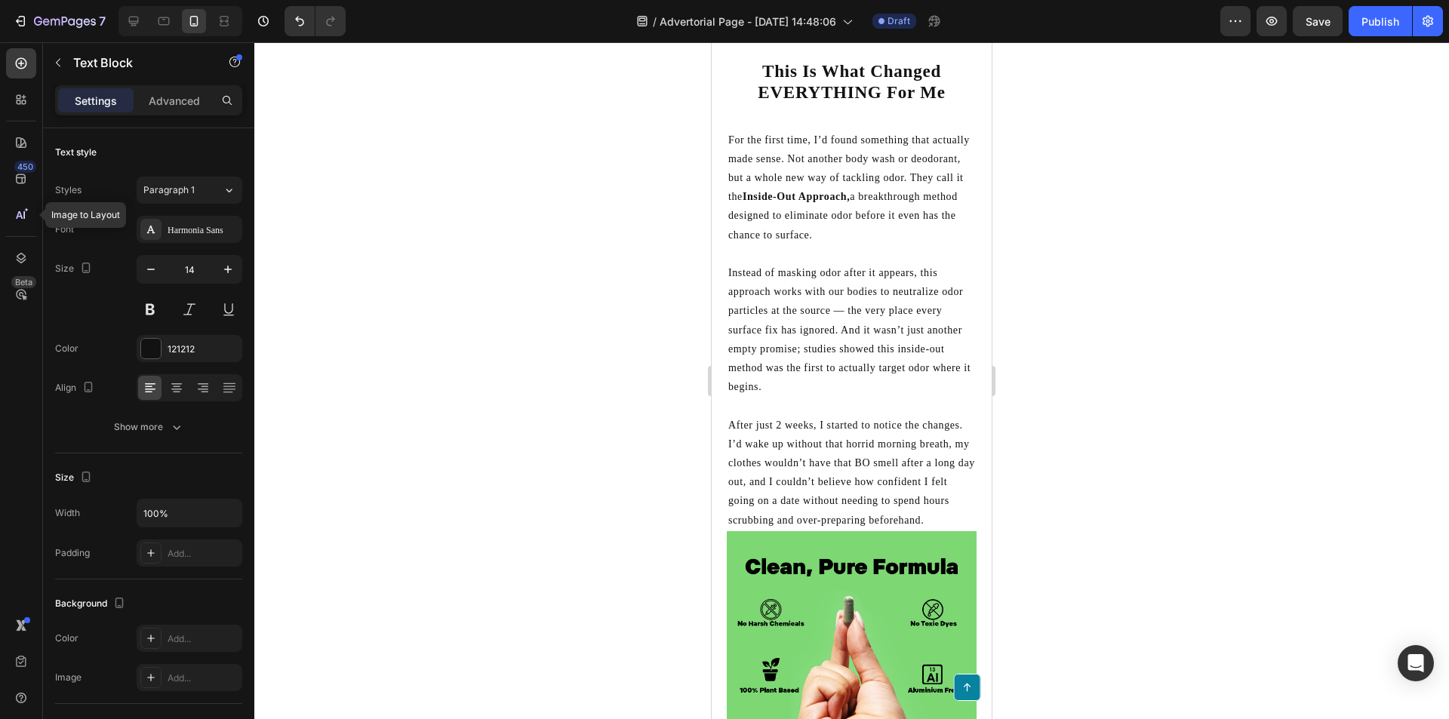
scroll to position [2566, 0]
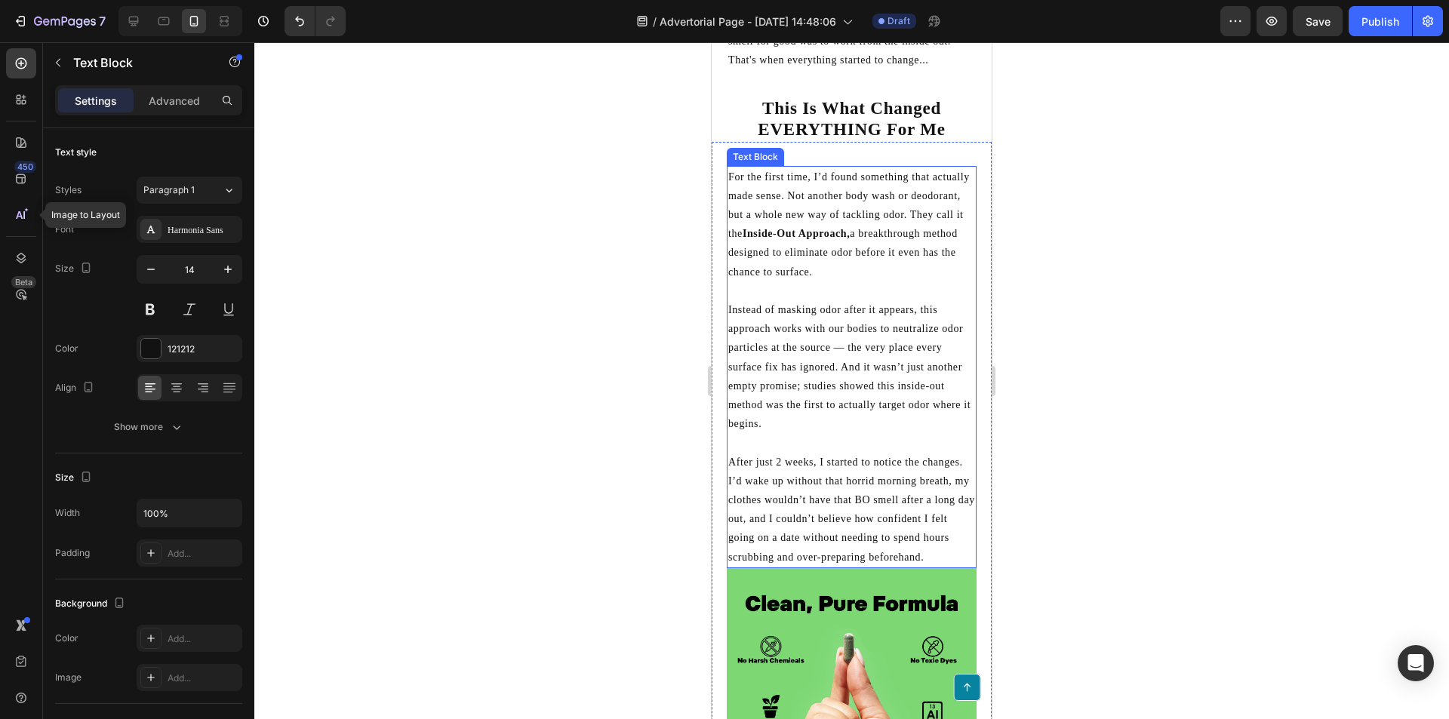
click at [850, 228] on strong "Inside-Out Approach," at bounding box center [796, 233] width 107 height 11
click at [810, 228] on strong "Inside-Out Approach," at bounding box center [796, 233] width 107 height 11
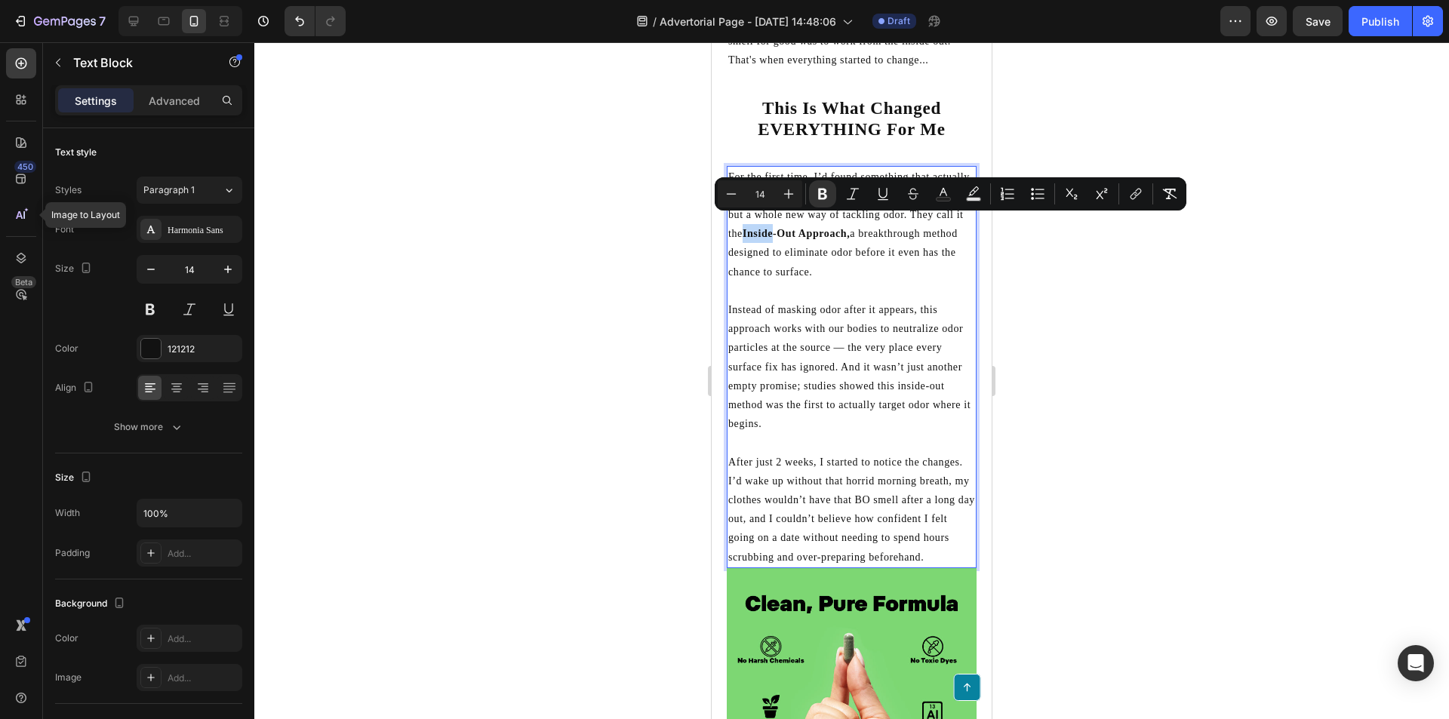
click at [801, 219] on p "For the first time, I’d found something that actually made sense. Not another b…" at bounding box center [851, 225] width 247 height 114
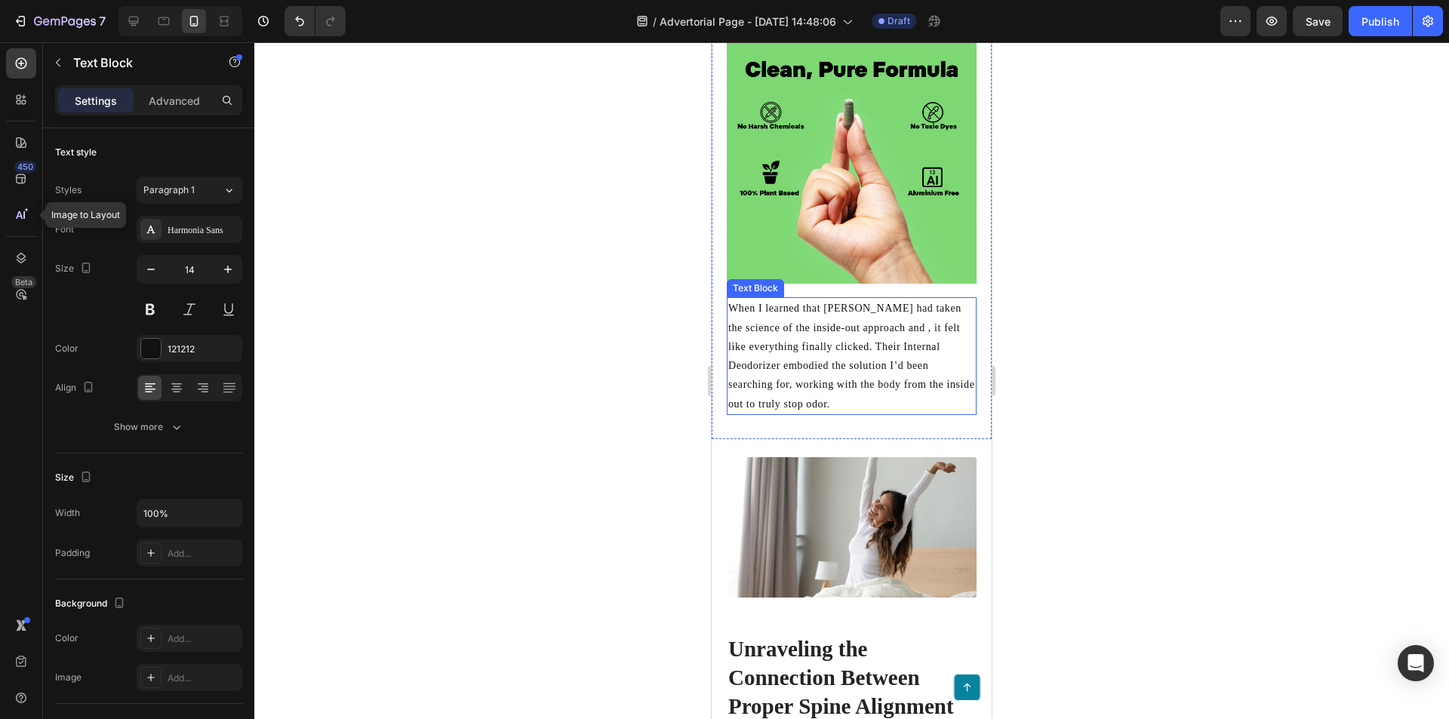
scroll to position [3094, 0]
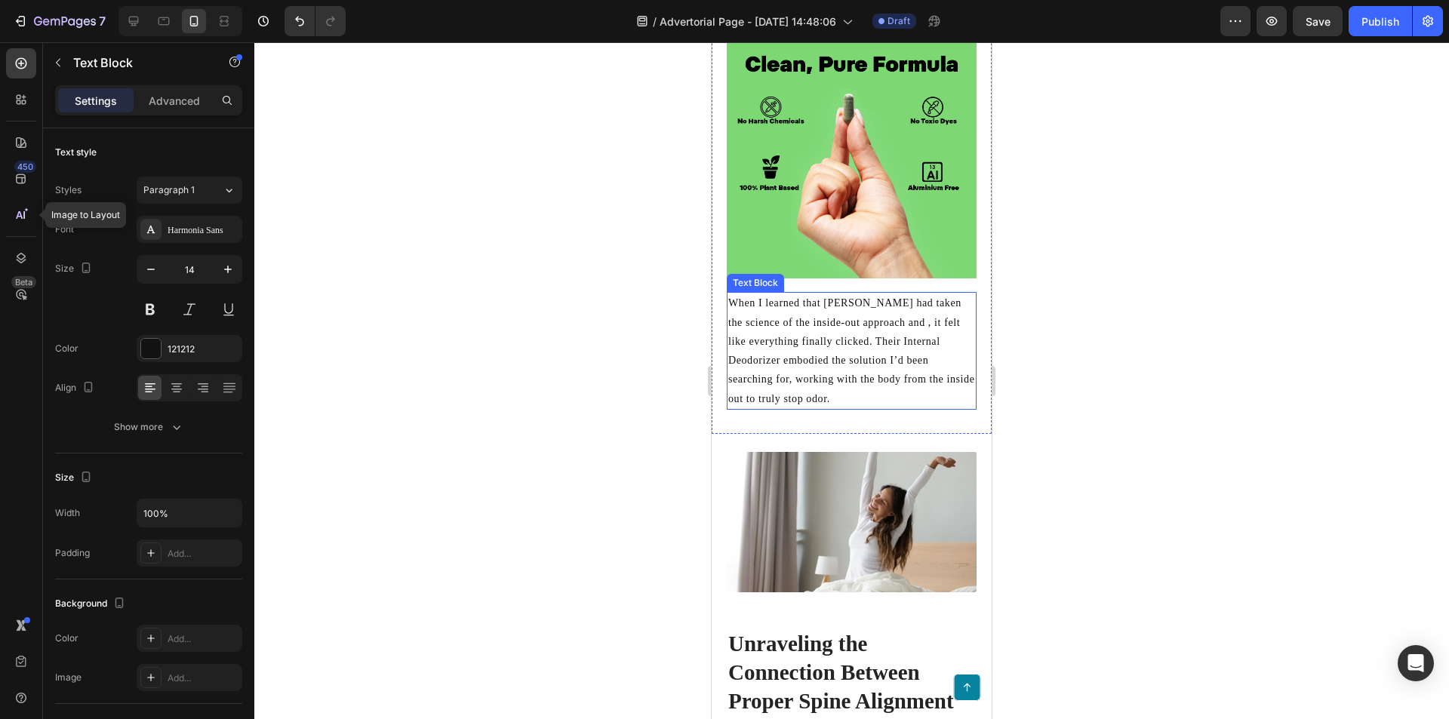
click at [875, 386] on p "When I learned that [PERSON_NAME] had taken the science of the inside-out appro…" at bounding box center [851, 351] width 247 height 114
click at [731, 309] on p "When I learned that [PERSON_NAME] had taken the science of the inside-out appro…" at bounding box center [851, 351] width 247 height 114
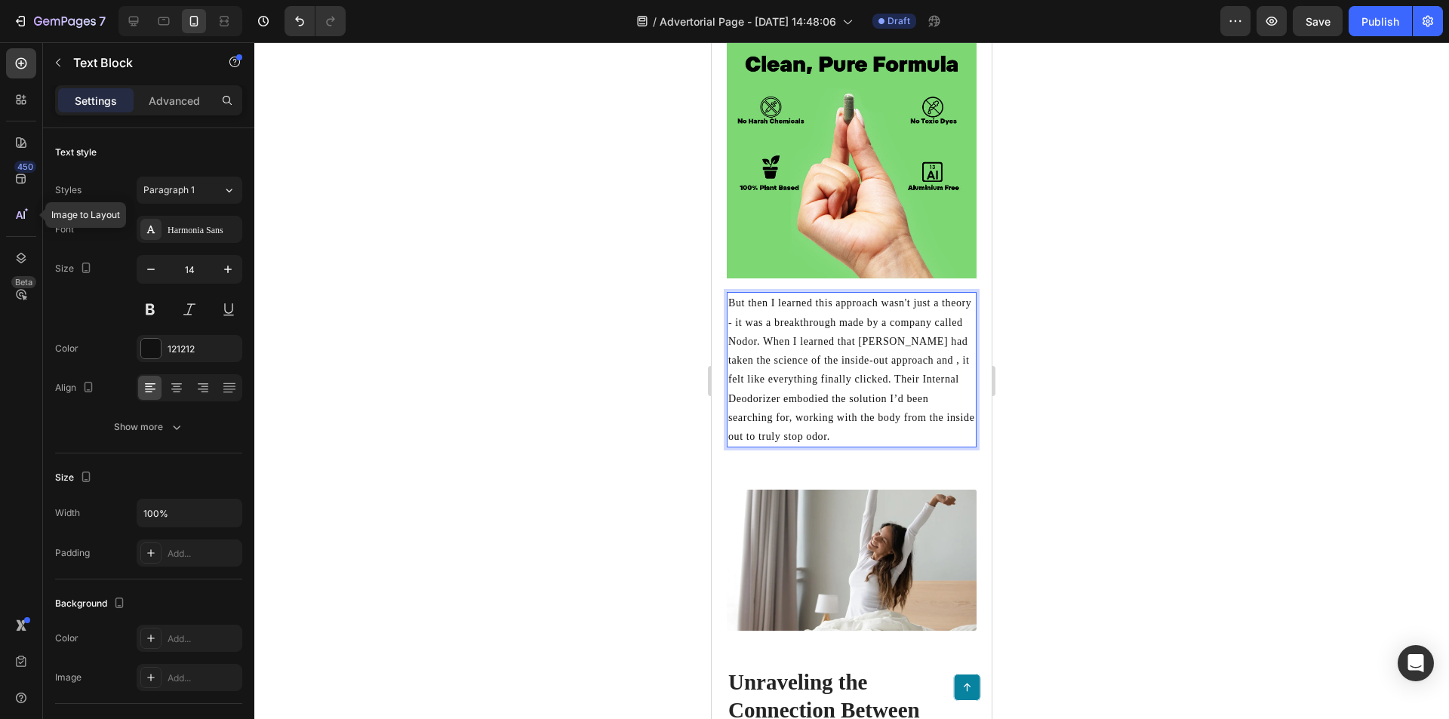
click at [879, 444] on p "But then I learned this approach wasn't just a theory - it was a breakthrough m…" at bounding box center [851, 370] width 247 height 152
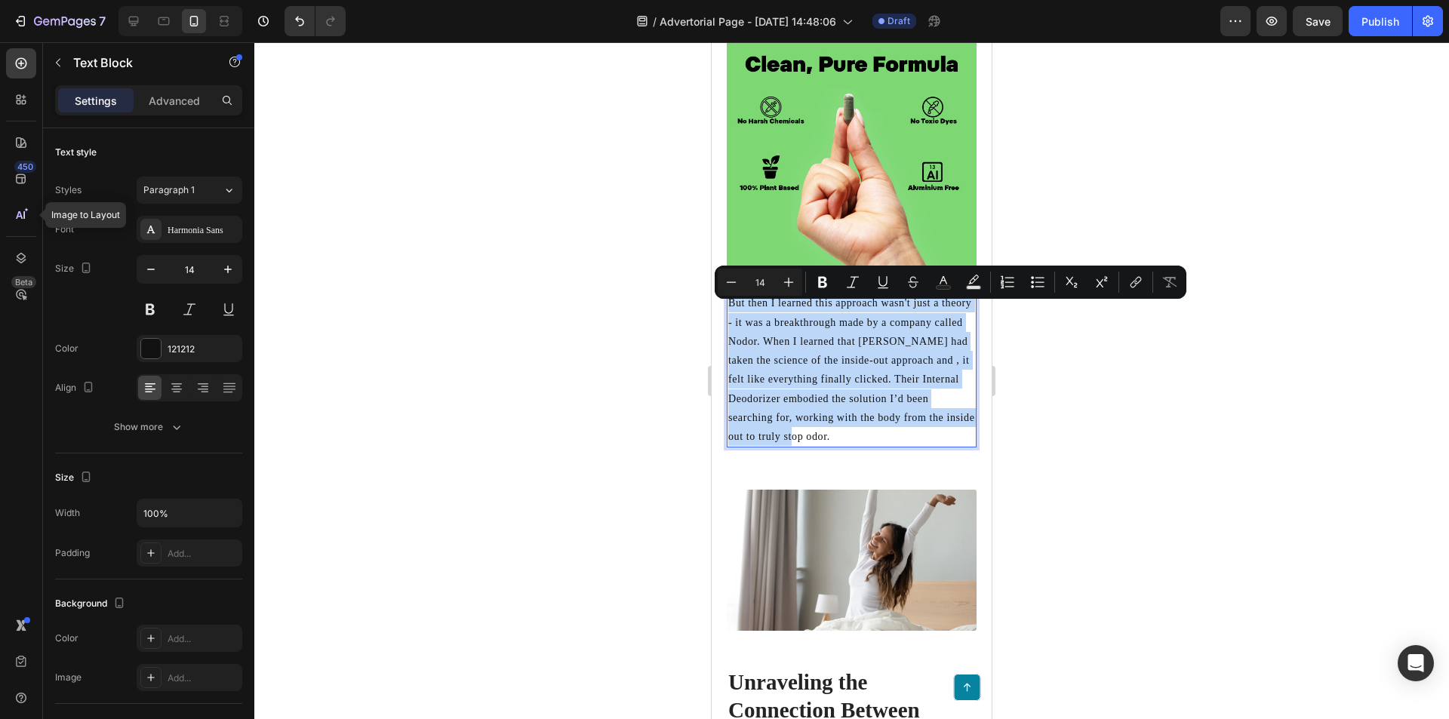
click at [882, 444] on p "But then I learned this approach wasn't just a theory - it was a breakthrough m…" at bounding box center [851, 370] width 247 height 152
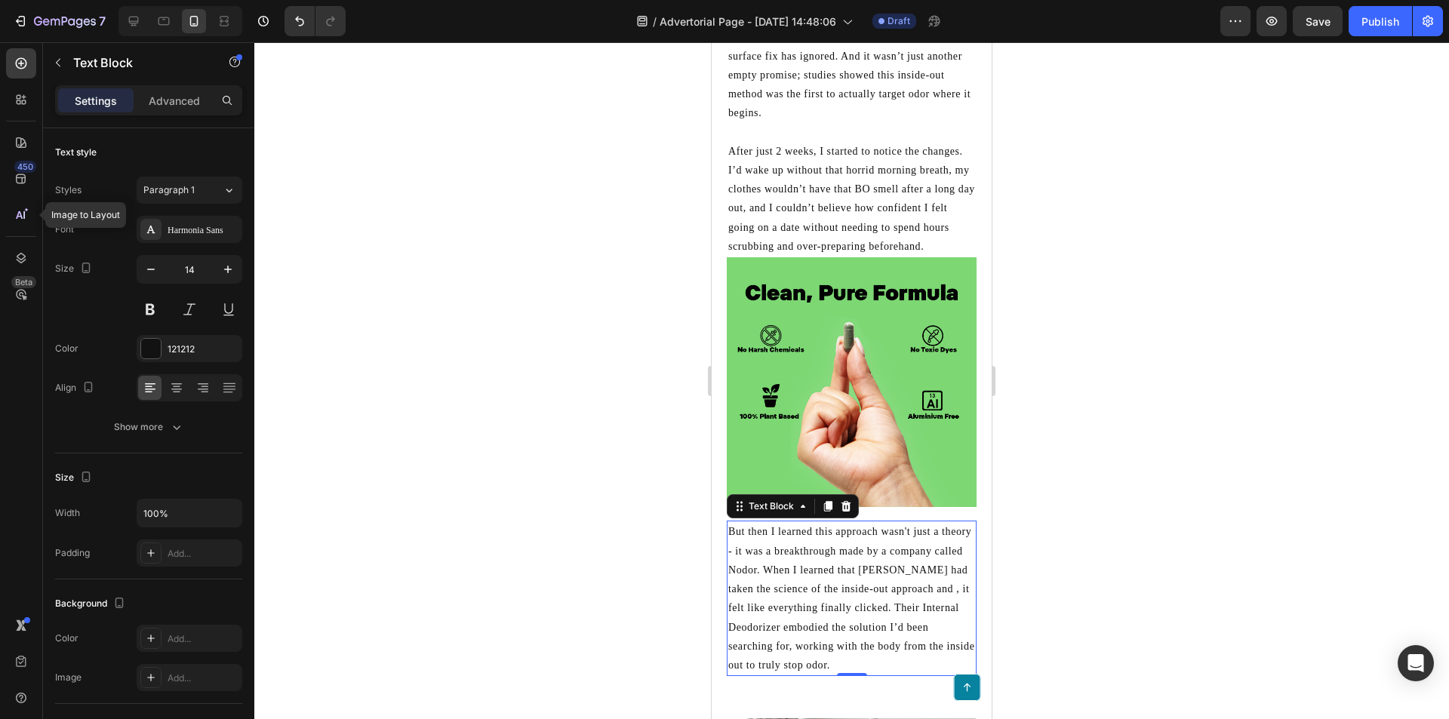
scroll to position [2943, 0]
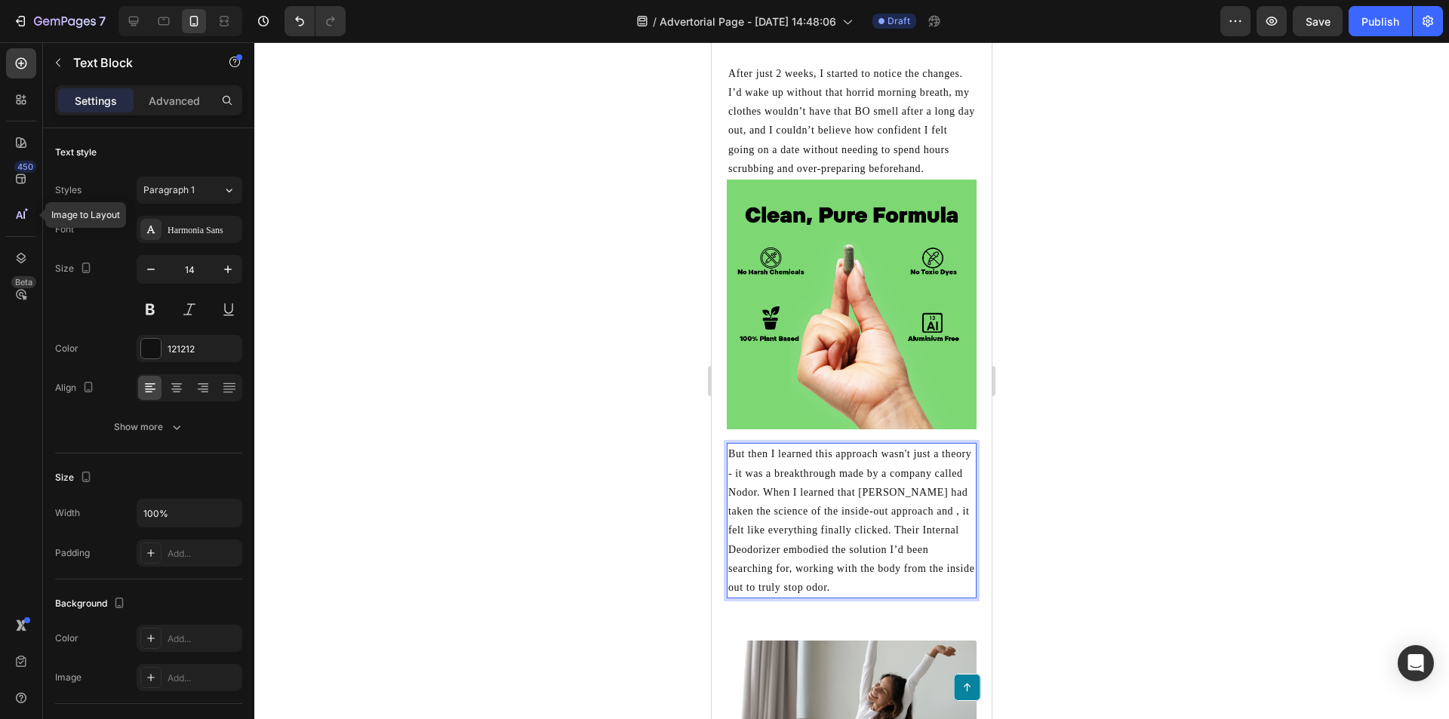
click at [933, 515] on p "But then I learned this approach wasn't just a theory - it was a breakthrough m…" at bounding box center [851, 520] width 247 height 152
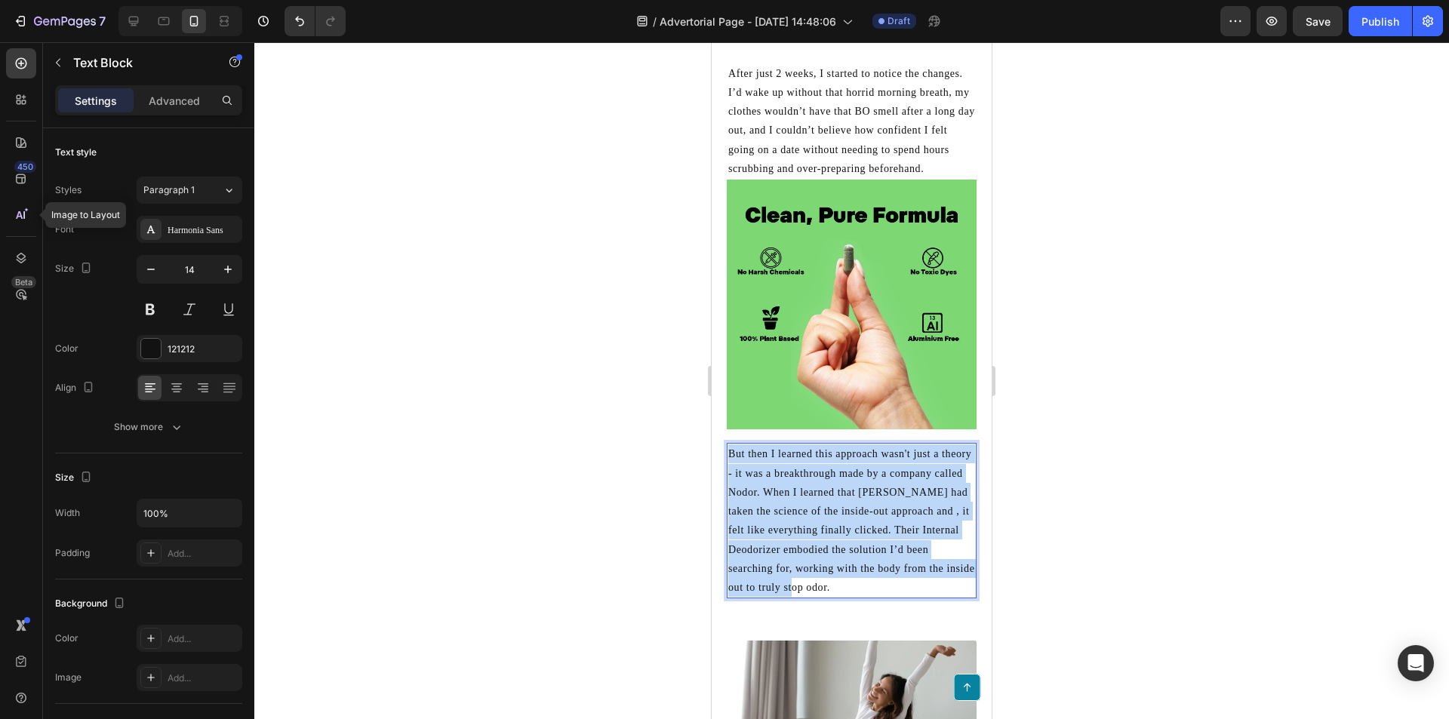
click at [933, 515] on p "But then I learned this approach wasn't just a theory - it was a breakthrough m…" at bounding box center [851, 520] width 247 height 152
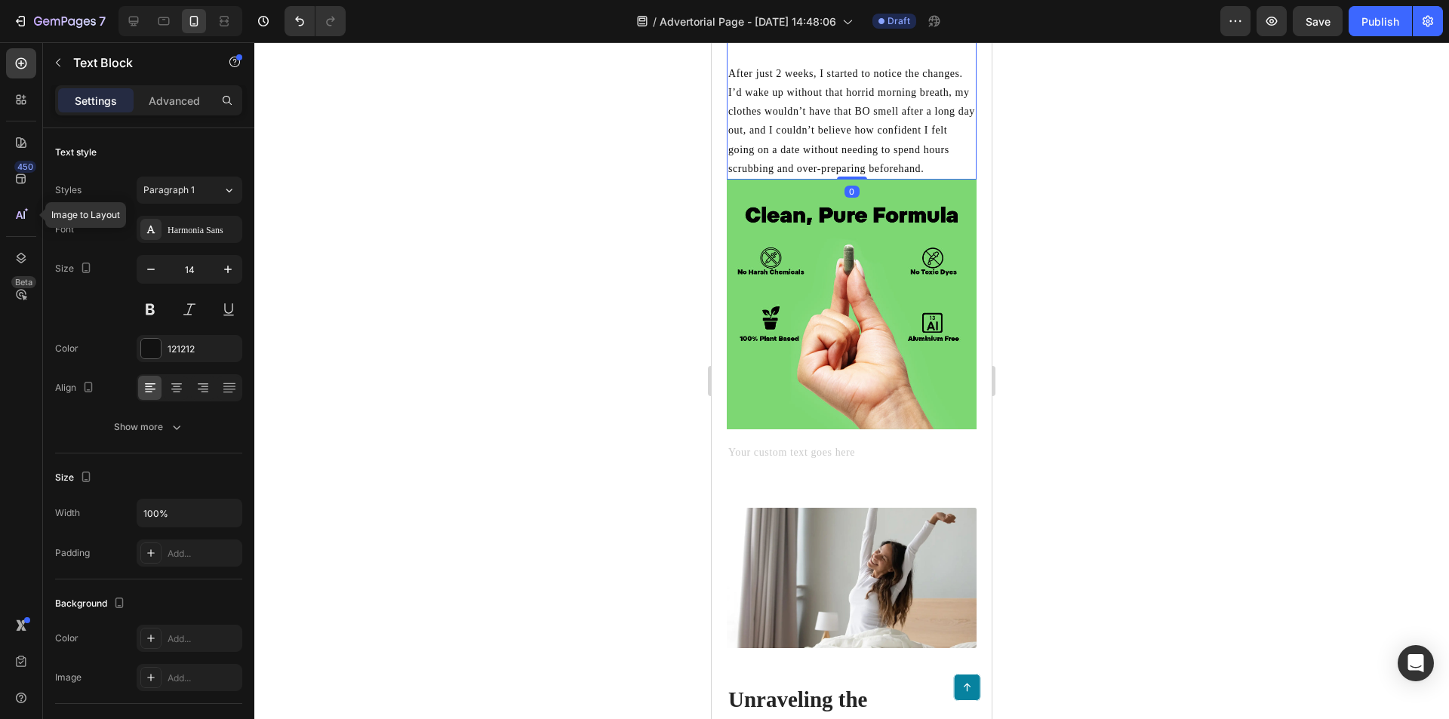
click at [817, 178] on p "After just 2 weeks, I started to notice the changes. I’d wake up without that h…" at bounding box center [851, 121] width 247 height 114
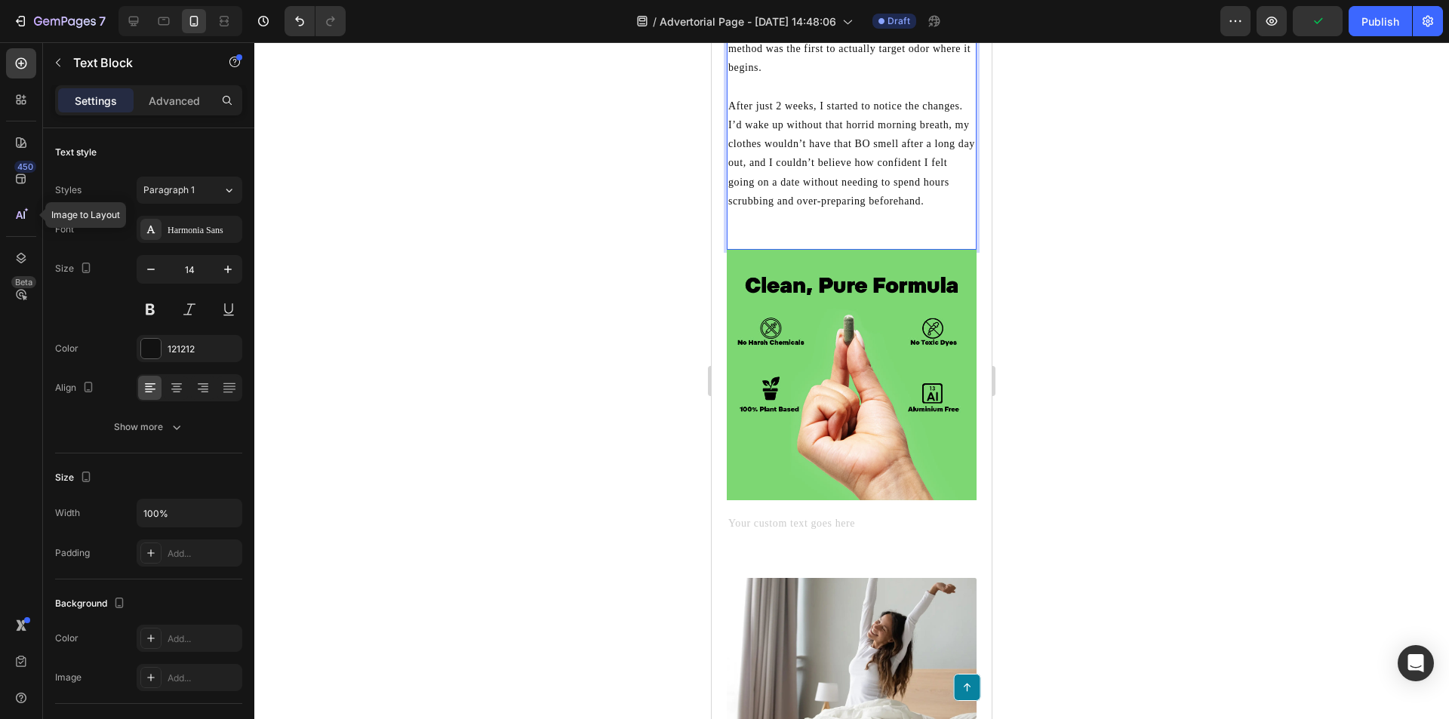
scroll to position [2792, 0]
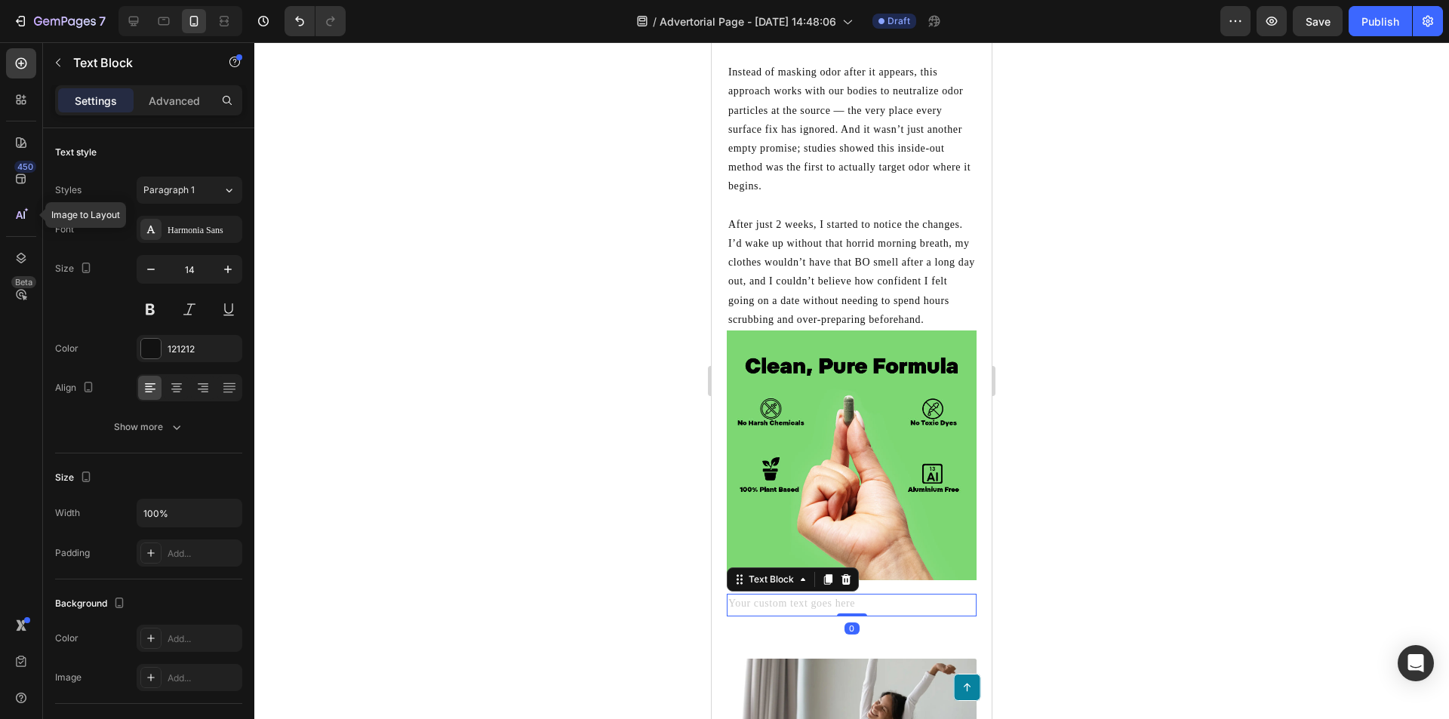
click at [768, 615] on div "Rich Text Editor. Editing area: main" at bounding box center [852, 605] width 250 height 22
click at [846, 324] on p "After just 2 weeks, I started to notice the changes. I’d wake up without that h…" at bounding box center [851, 272] width 247 height 114
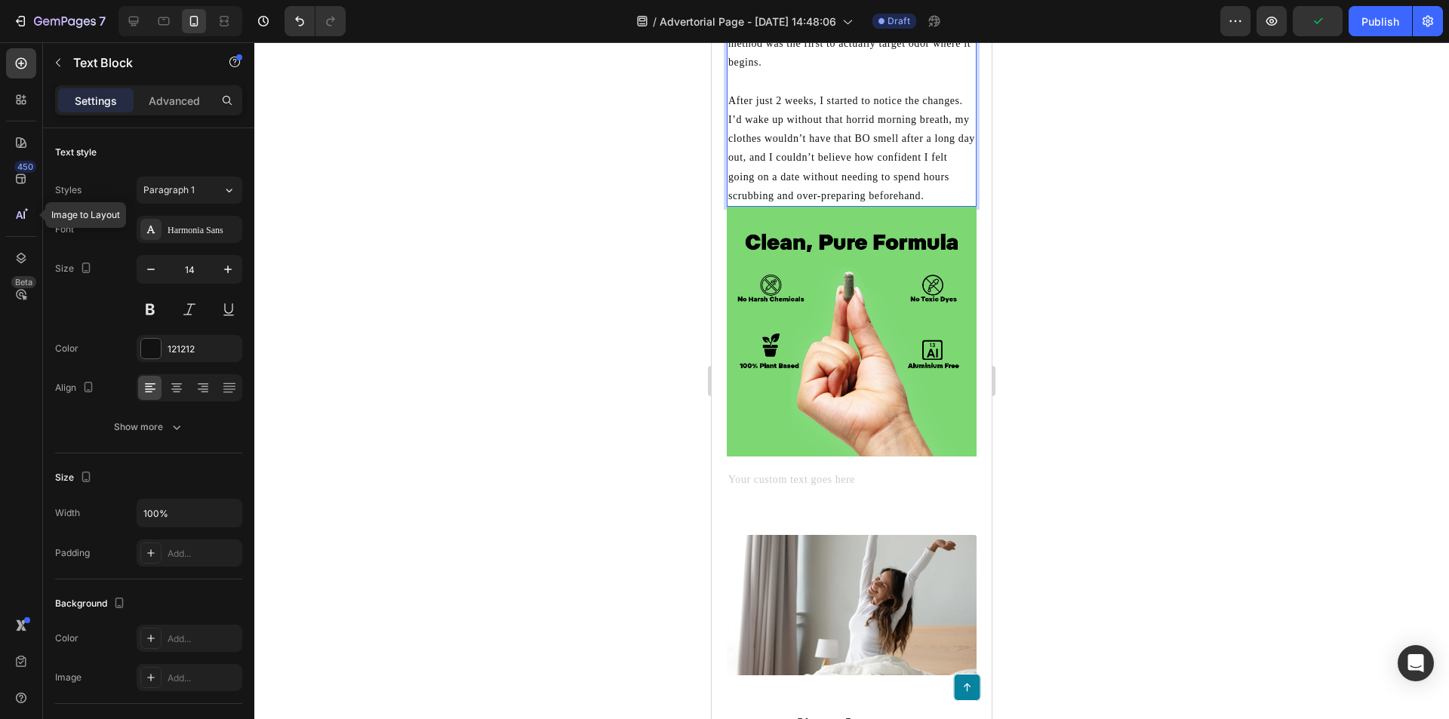
scroll to position [2954, 0]
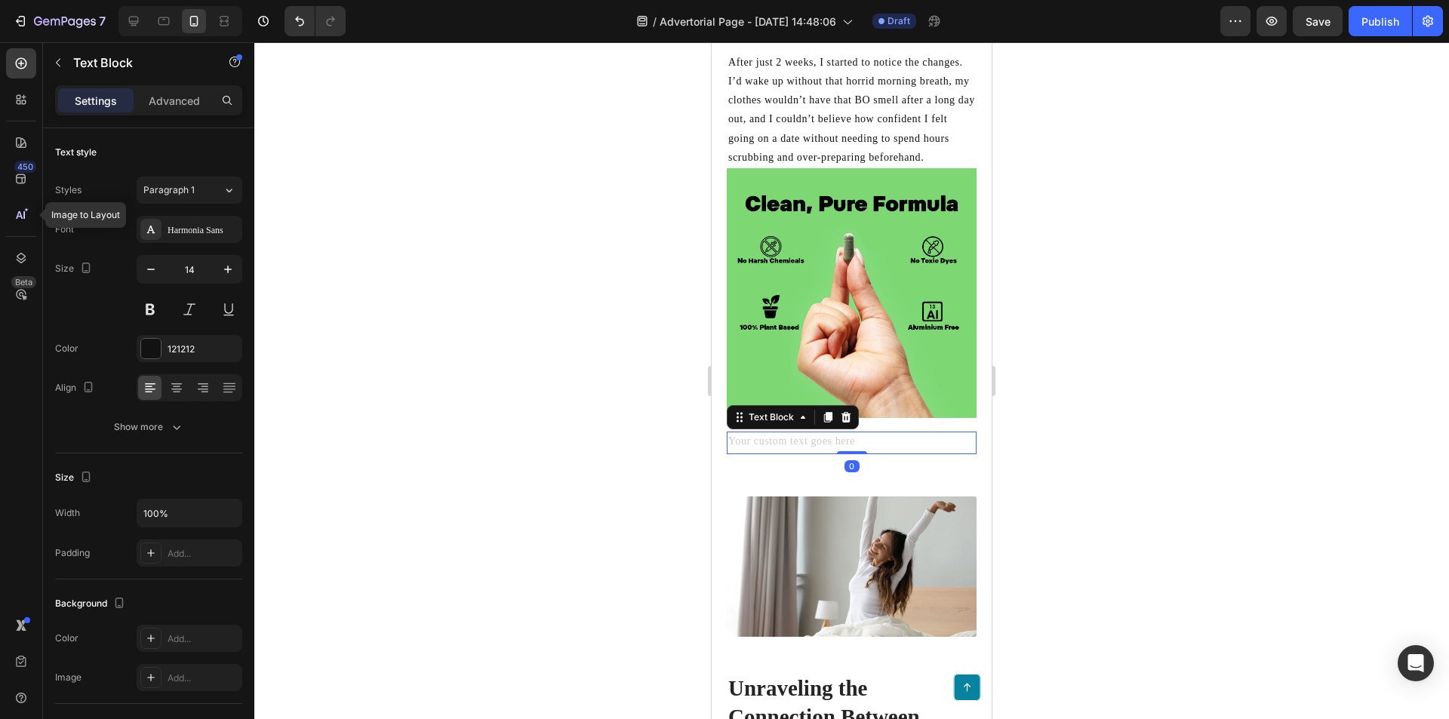
click at [825, 451] on div "Rich Text Editor. Editing area: main" at bounding box center [852, 443] width 250 height 22
click at [911, 145] on p "After just 2 weeks, I started to notice the changes. I’d wake up without that h…" at bounding box center [851, 110] width 247 height 114
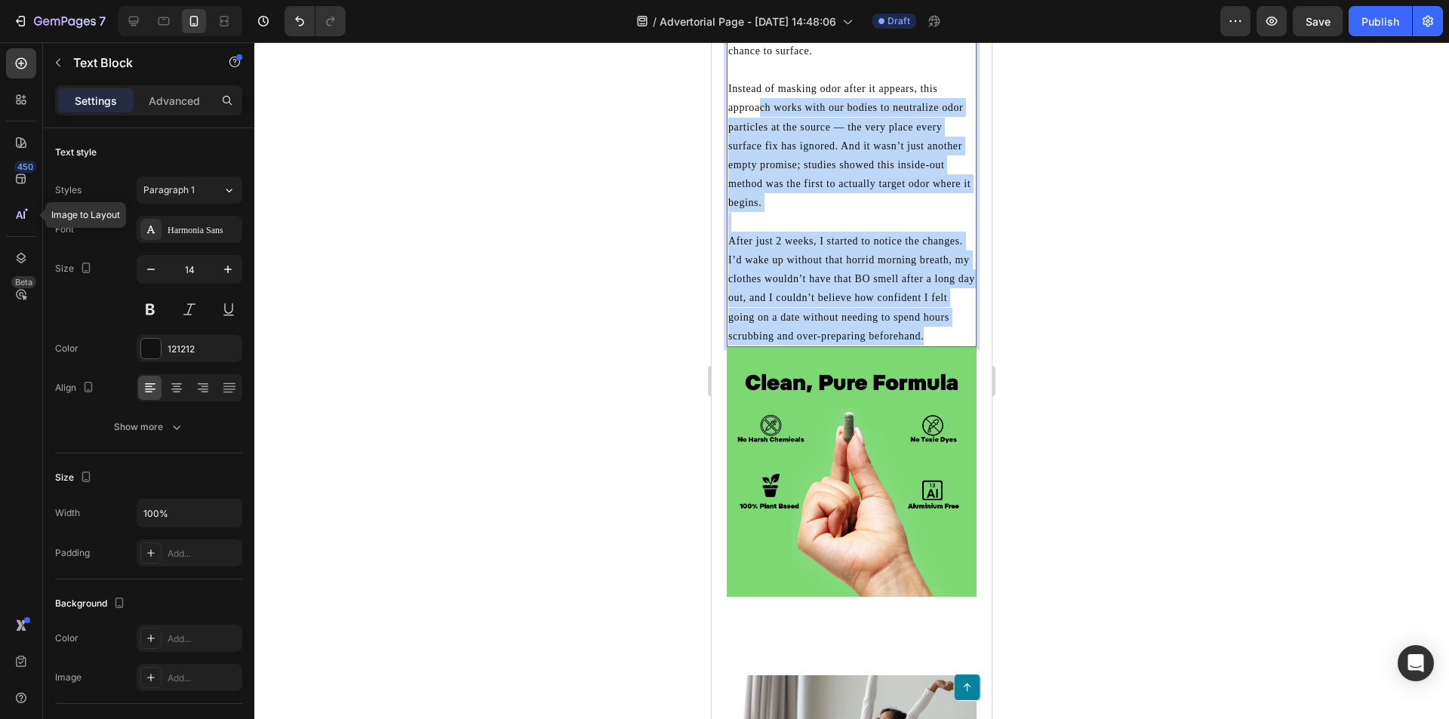
scroll to position [2736, 0]
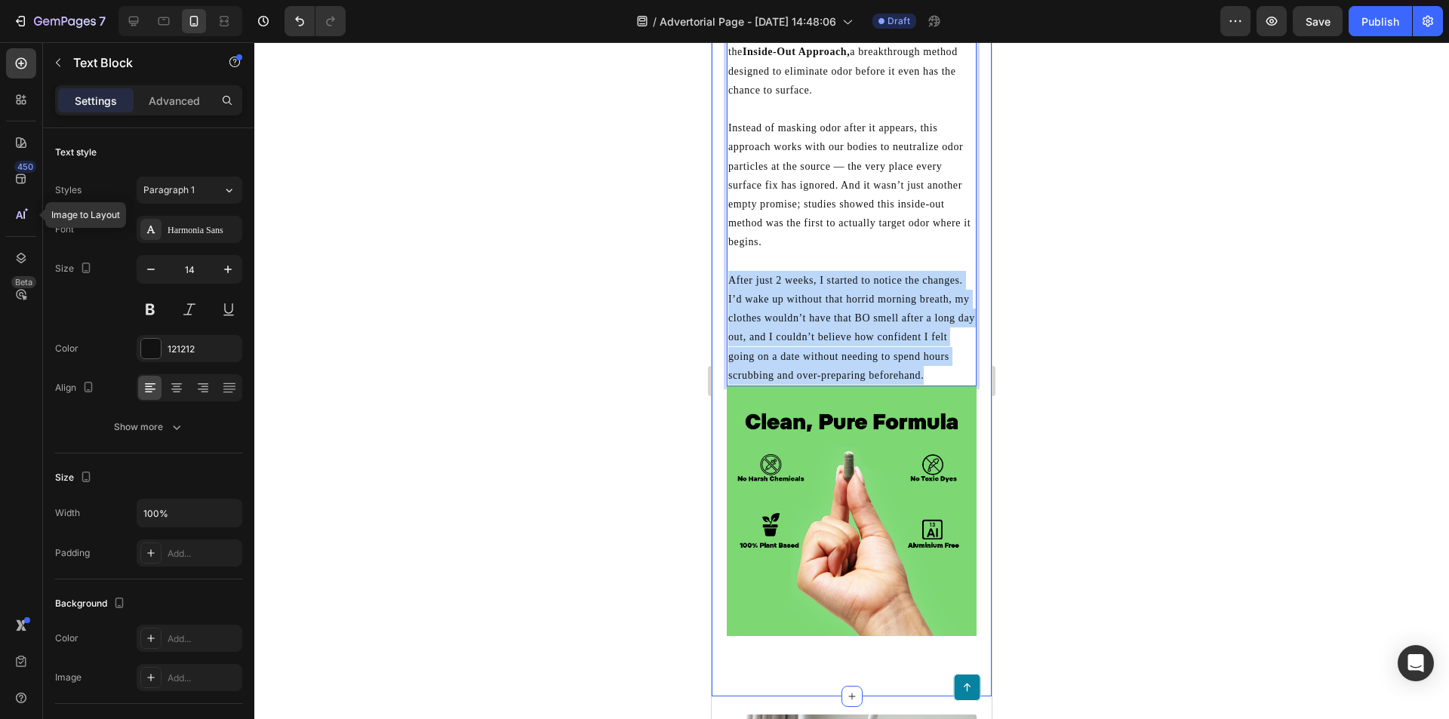
drag, startPoint x: 792, startPoint y: 180, endPoint x: 712, endPoint y: 280, distance: 127.8
click at [721, 275] on div "For the first time, I’d found something that actually made sense. Not another b…" at bounding box center [852, 328] width 280 height 737
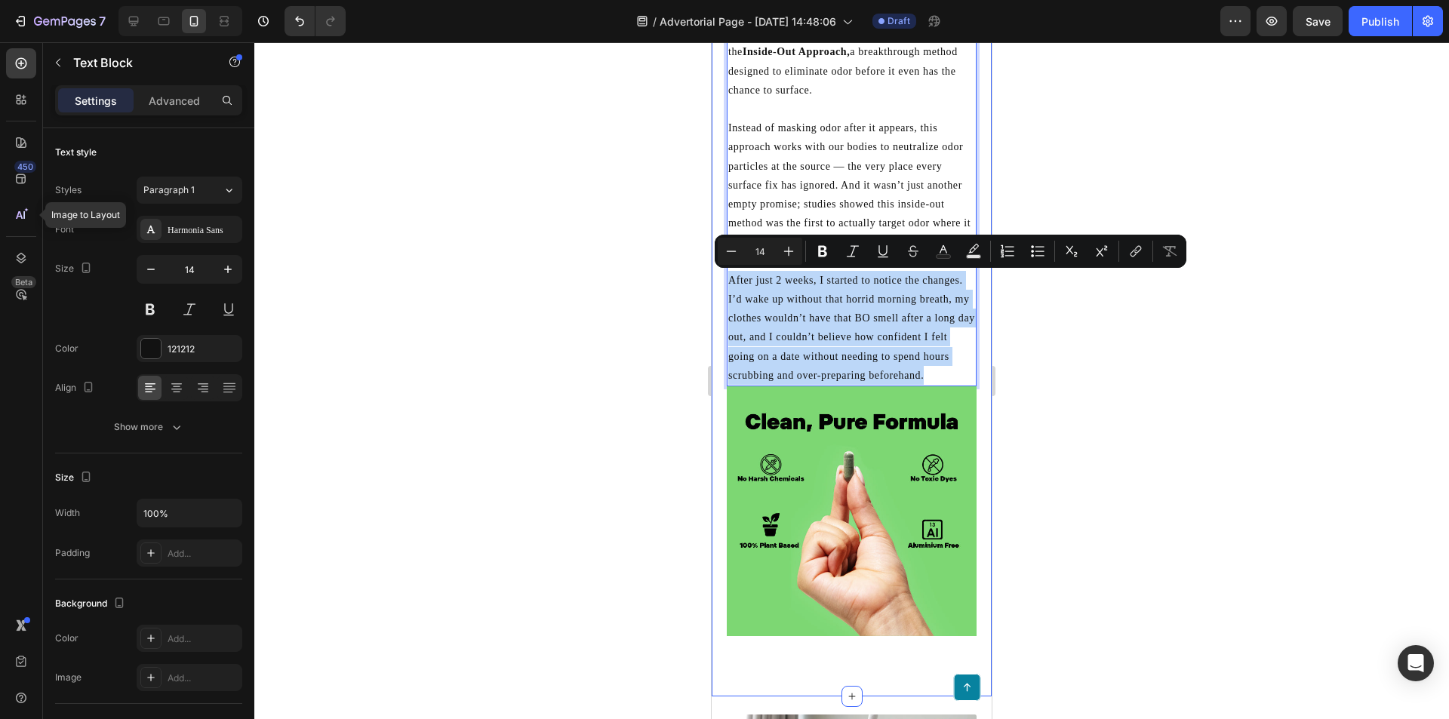
copy p "After just 2 weeks, I started to notice the changes. I’d wake up without that h…"
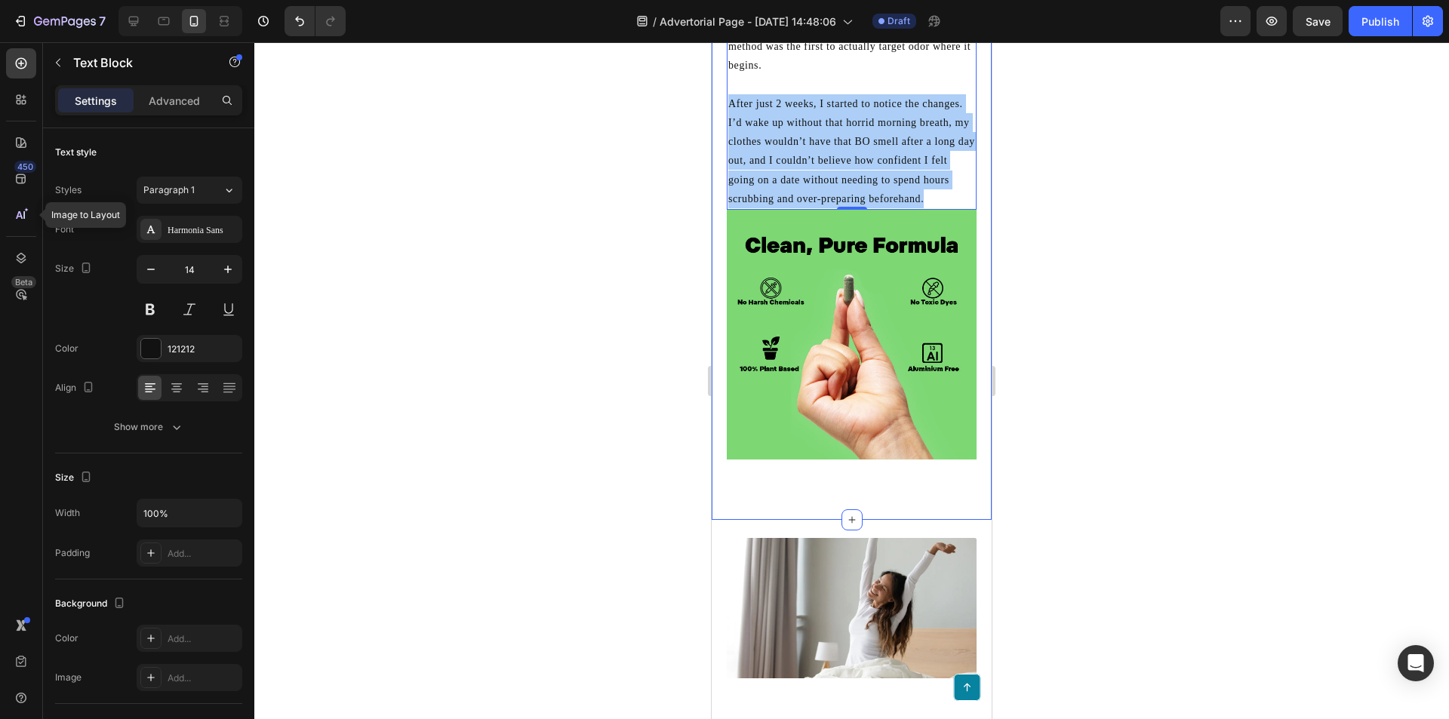
scroll to position [2963, 0]
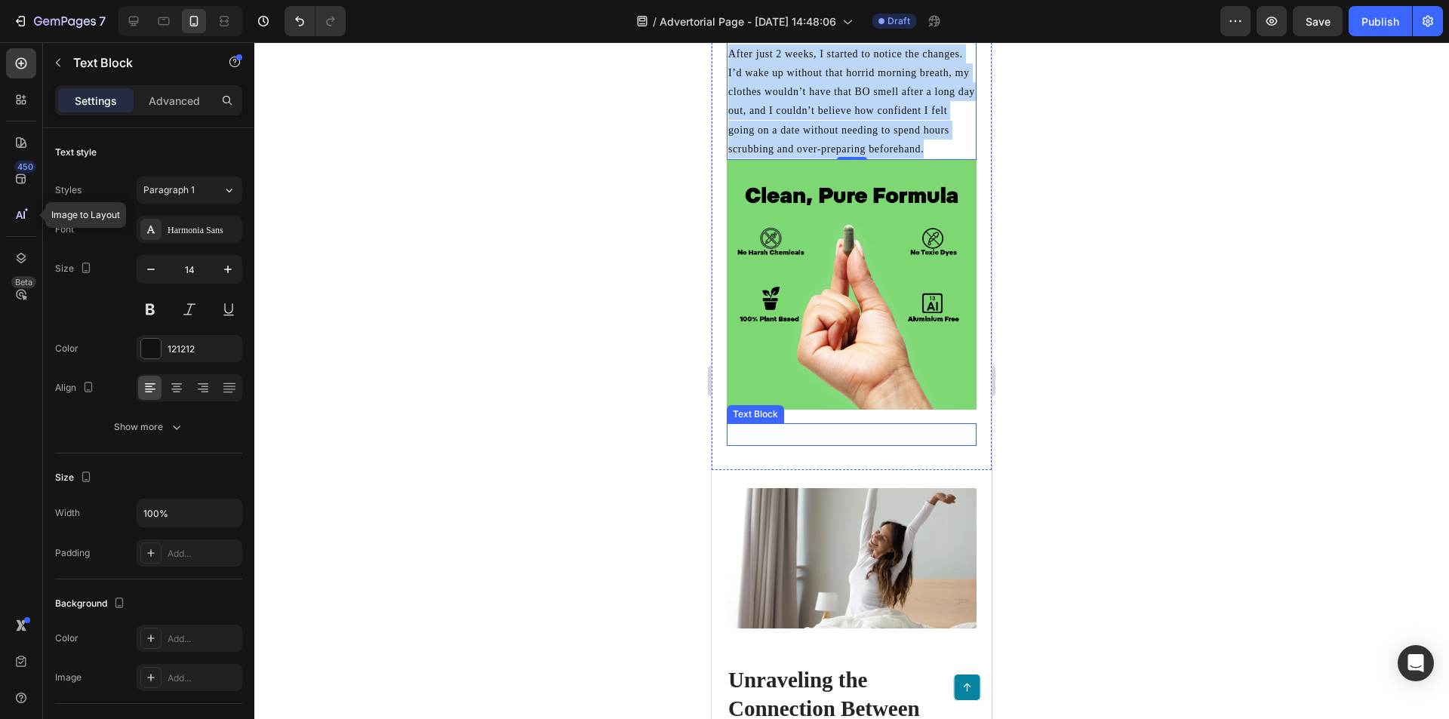
click at [778, 435] on p "Rich Text Editor. Editing area: main" at bounding box center [851, 434] width 247 height 19
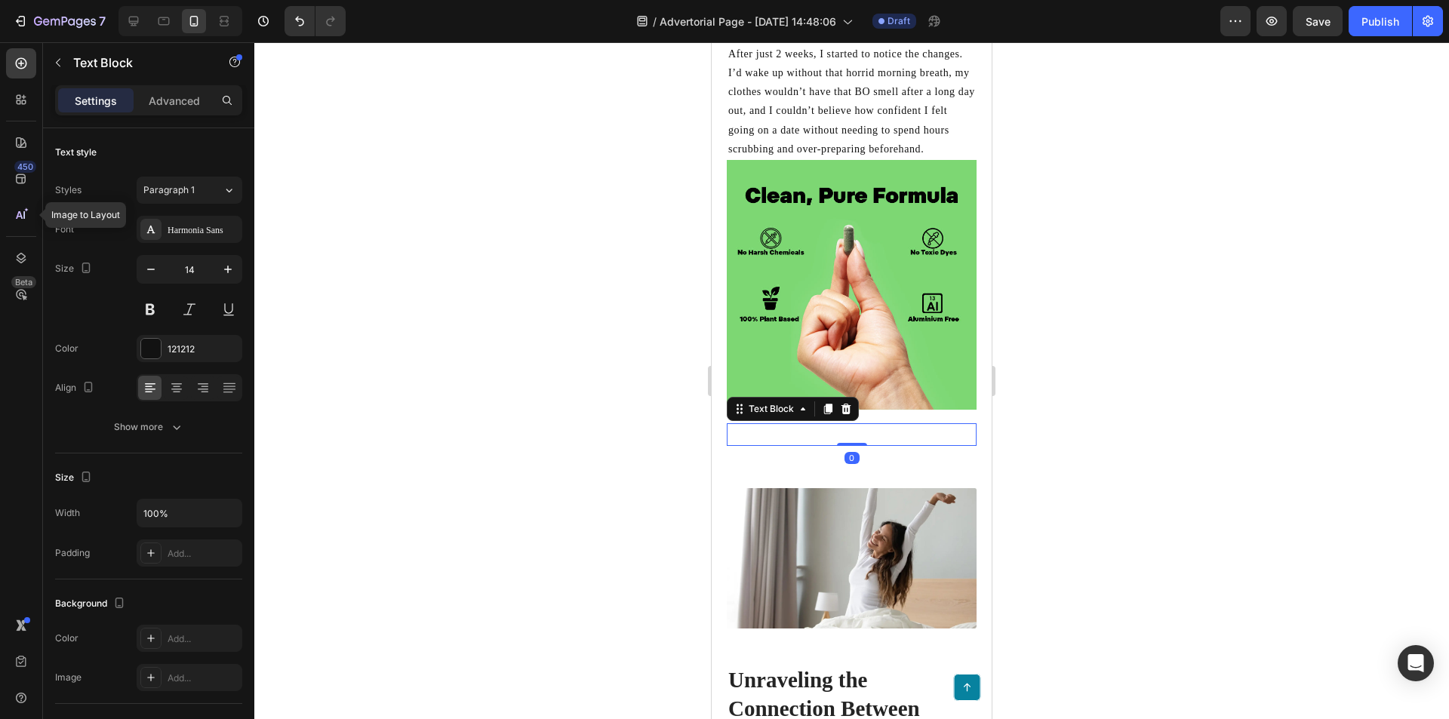
click at [774, 440] on div "Rich Text Editor. Editing area: main" at bounding box center [852, 434] width 250 height 22
click at [765, 441] on div "Rich Text Editor. Editing area: main" at bounding box center [852, 434] width 250 height 22
click at [806, 155] on p "After just 2 weeks, I started to notice the changes. I’d wake up without that h…" at bounding box center [851, 102] width 247 height 114
click at [801, 158] on p "After just 2 weeks, I started to notice the changes. I’d wake up without that h…" at bounding box center [851, 102] width 247 height 114
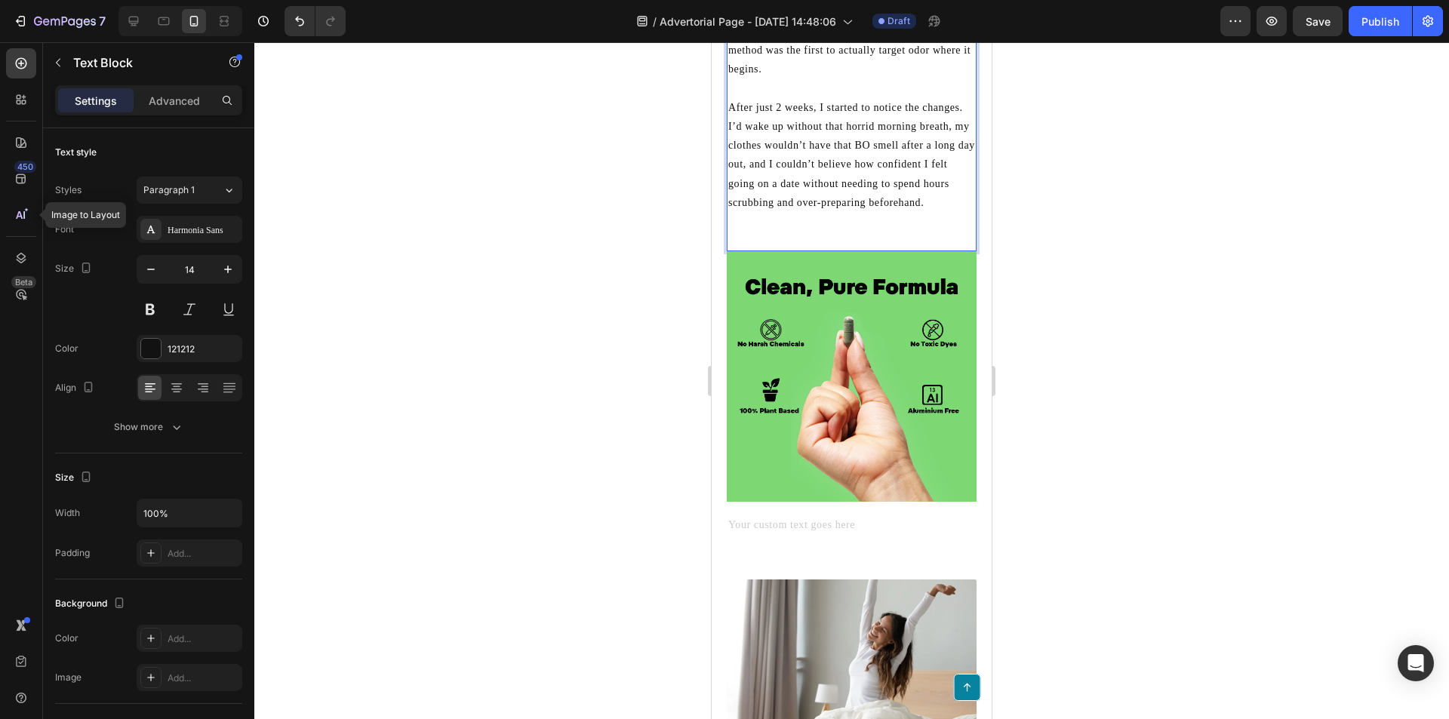
scroll to position [2887, 0]
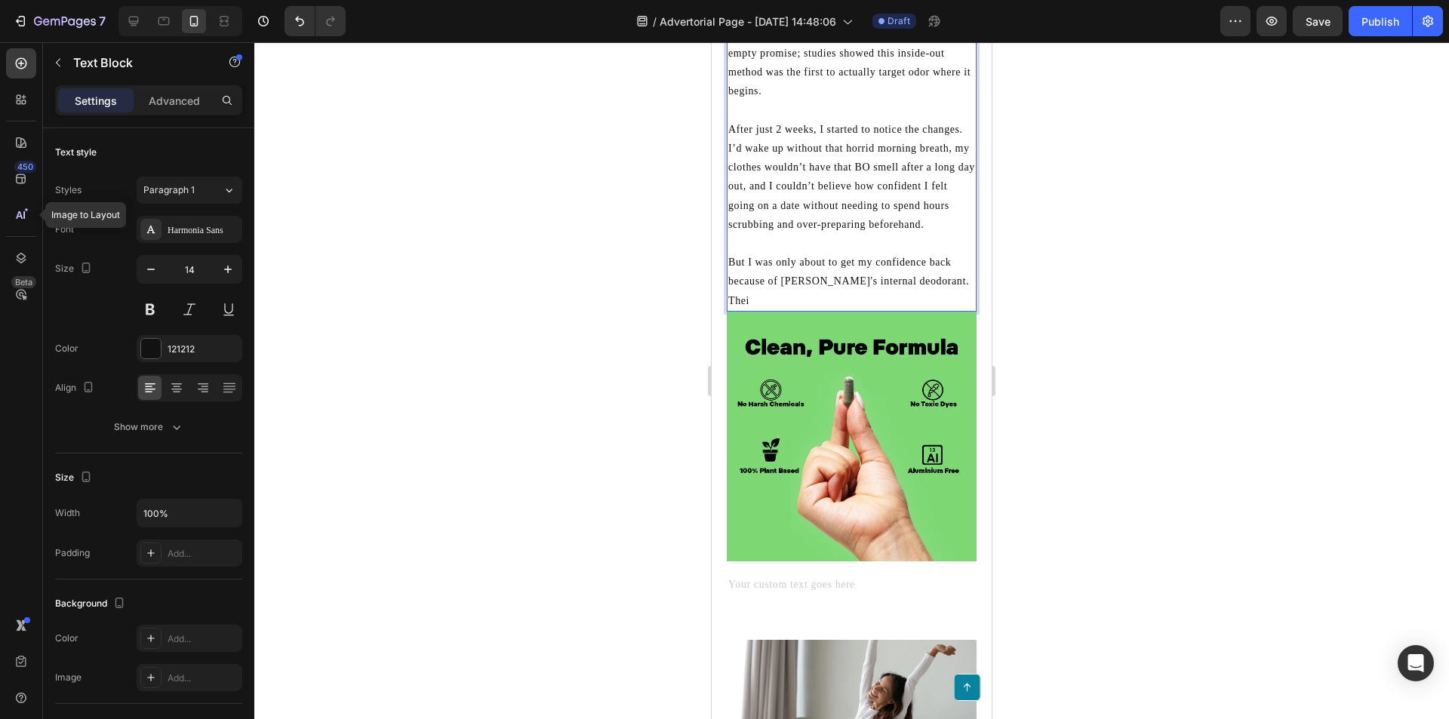
click at [940, 306] on p "But I was only about to get my confidence back because of [PERSON_NAME]'s inter…" at bounding box center [851, 281] width 247 height 57
click at [803, 292] on p "But I was only about to get my confidence back because of [PERSON_NAME]'s inter…" at bounding box center [851, 281] width 247 height 57
click at [801, 297] on p "But I was only about to get my confidence back because of [PERSON_NAME]'s inter…" at bounding box center [851, 281] width 247 height 57
click at [812, 281] on p "But I was only about to get my confidence back because of [PERSON_NAME]'s inter…" at bounding box center [851, 281] width 247 height 57
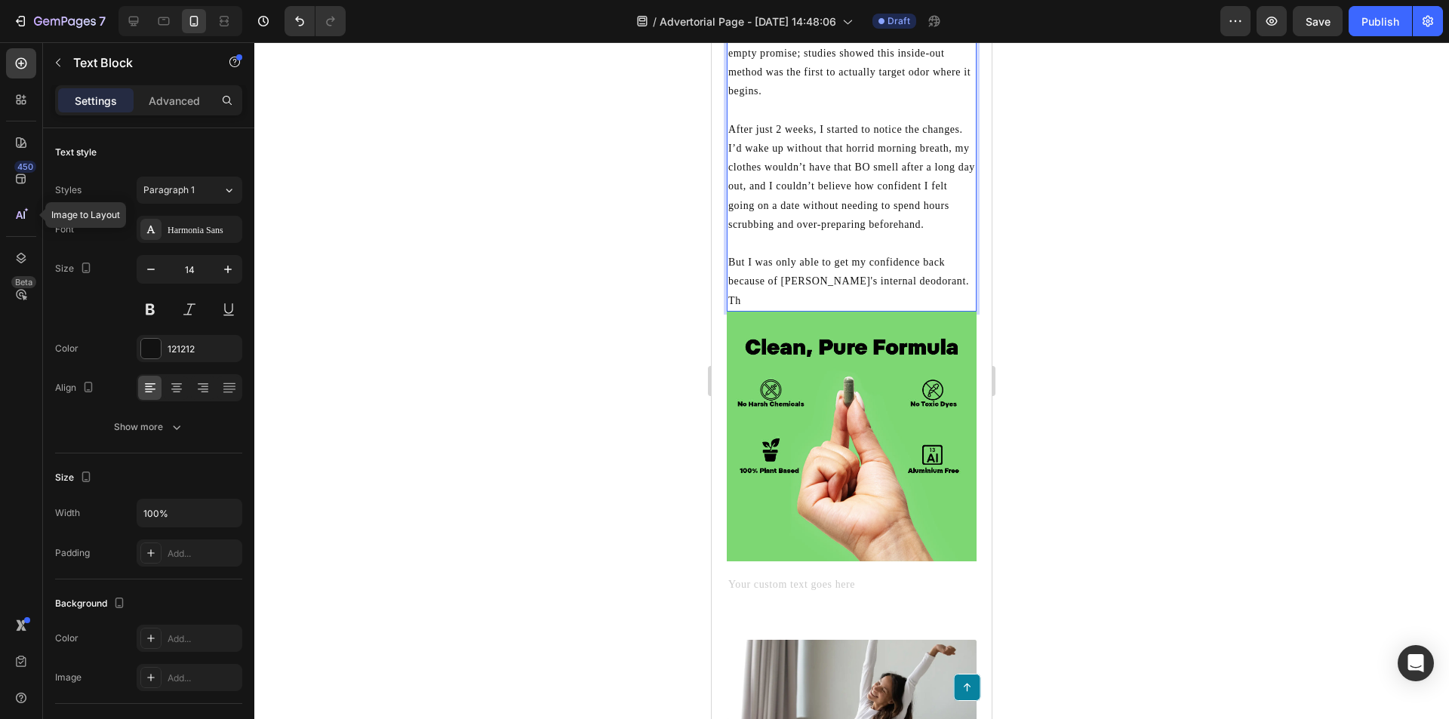
click at [926, 294] on p "But I was only able to get my confidence back because of [PERSON_NAME]'s intern…" at bounding box center [851, 281] width 247 height 57
click at [849, 278] on p "But I was only able to get my confidence back because of [PERSON_NAME]'s intern…" at bounding box center [851, 281] width 247 height 57
click at [862, 281] on p "But I was only able to get my confidence back because of [PERSON_NAME]'s intern…" at bounding box center [851, 281] width 247 height 57
click at [866, 284] on p "But I was only able to get my confidence back because of [PERSON_NAME]'s intern…" at bounding box center [851, 281] width 247 height 57
click at [940, 297] on p "But I was only able to get my confidence back because of [PERSON_NAME]'s intern…" at bounding box center [851, 281] width 247 height 57
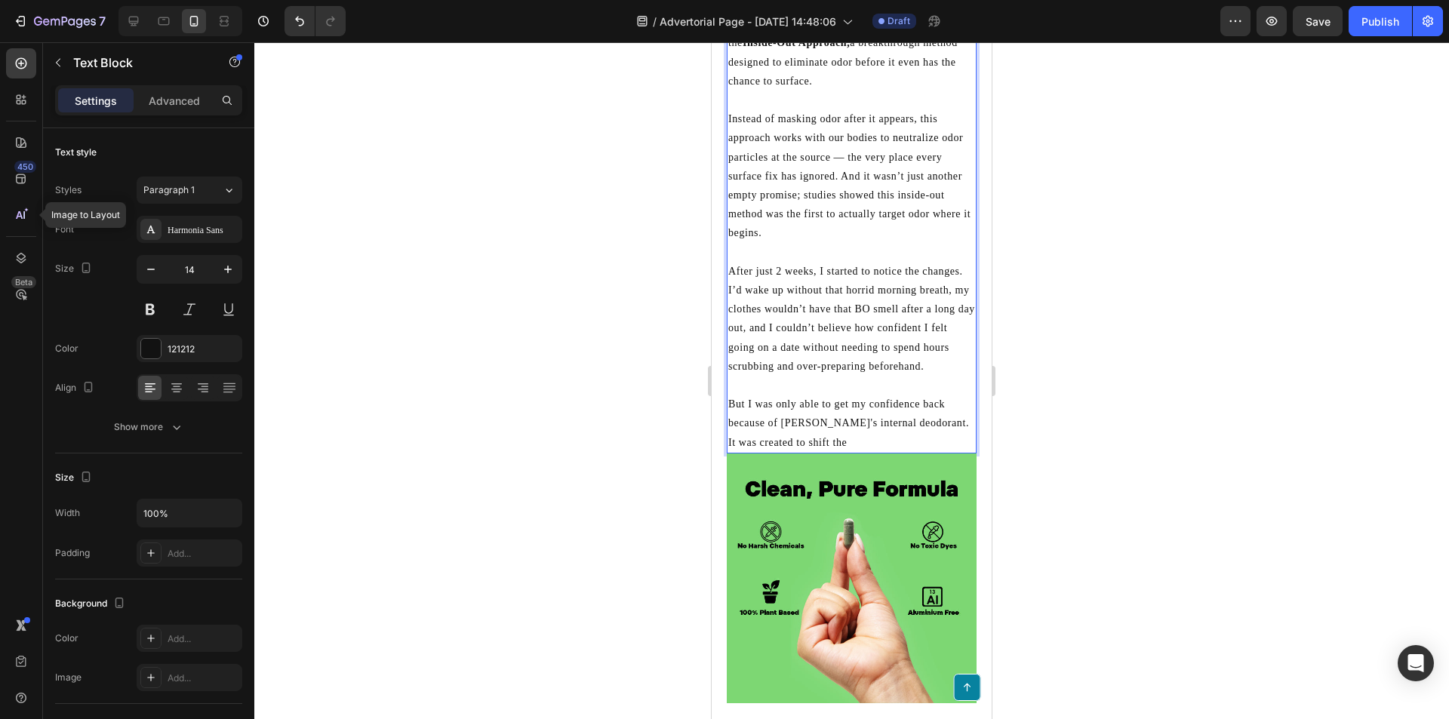
scroll to position [2661, 0]
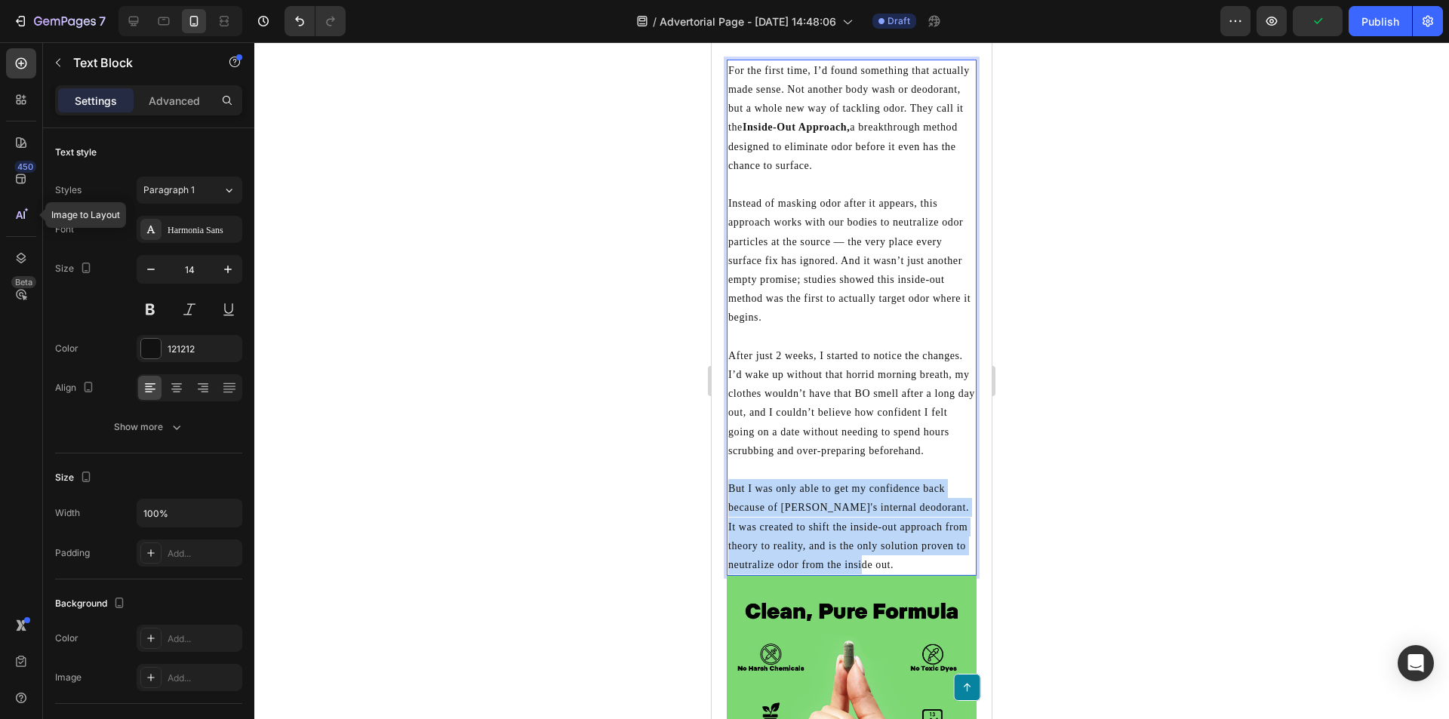
drag, startPoint x: 871, startPoint y: 579, endPoint x: 1408, endPoint y: 547, distance: 538.2
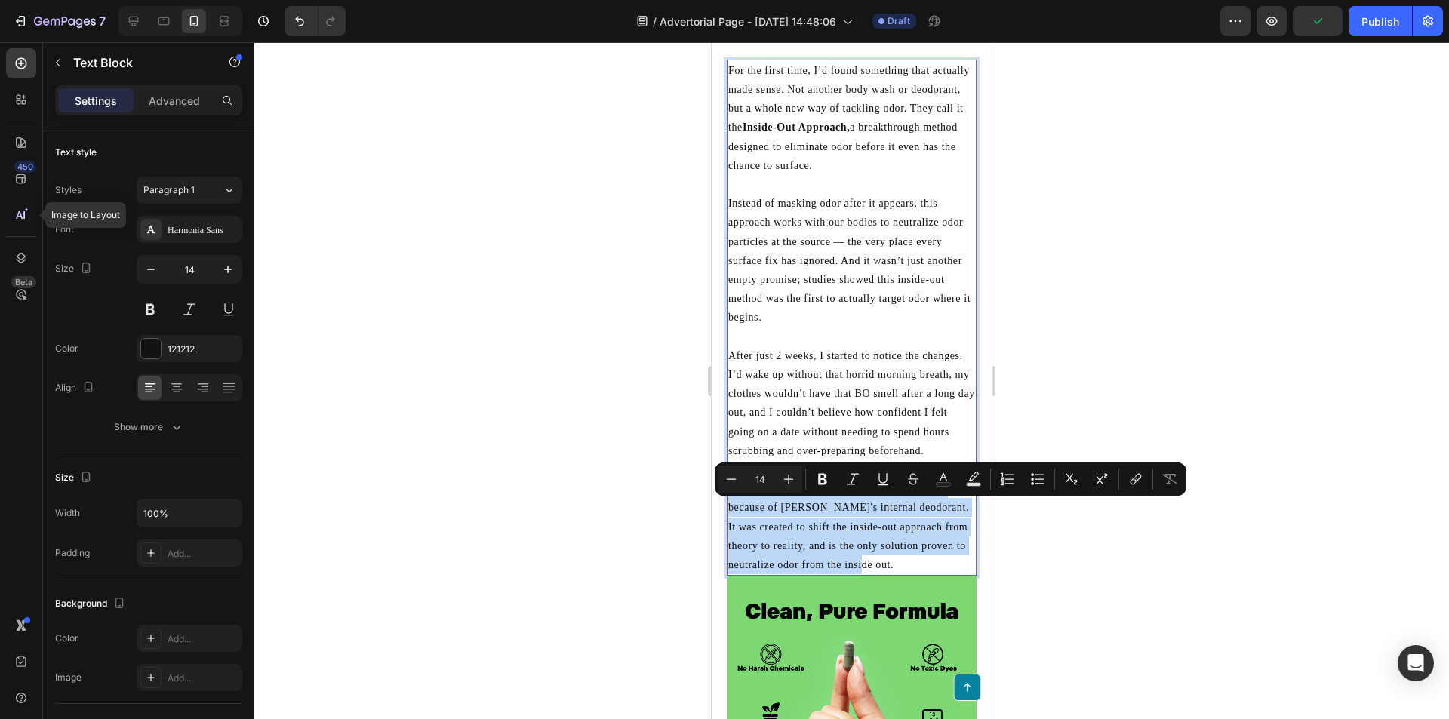
copy p "But I was only able to get my confidence back because of [PERSON_NAME]'s intern…"
click at [884, 550] on p "But I was only able to get my confidence back because of [PERSON_NAME]'s intern…" at bounding box center [851, 526] width 247 height 95
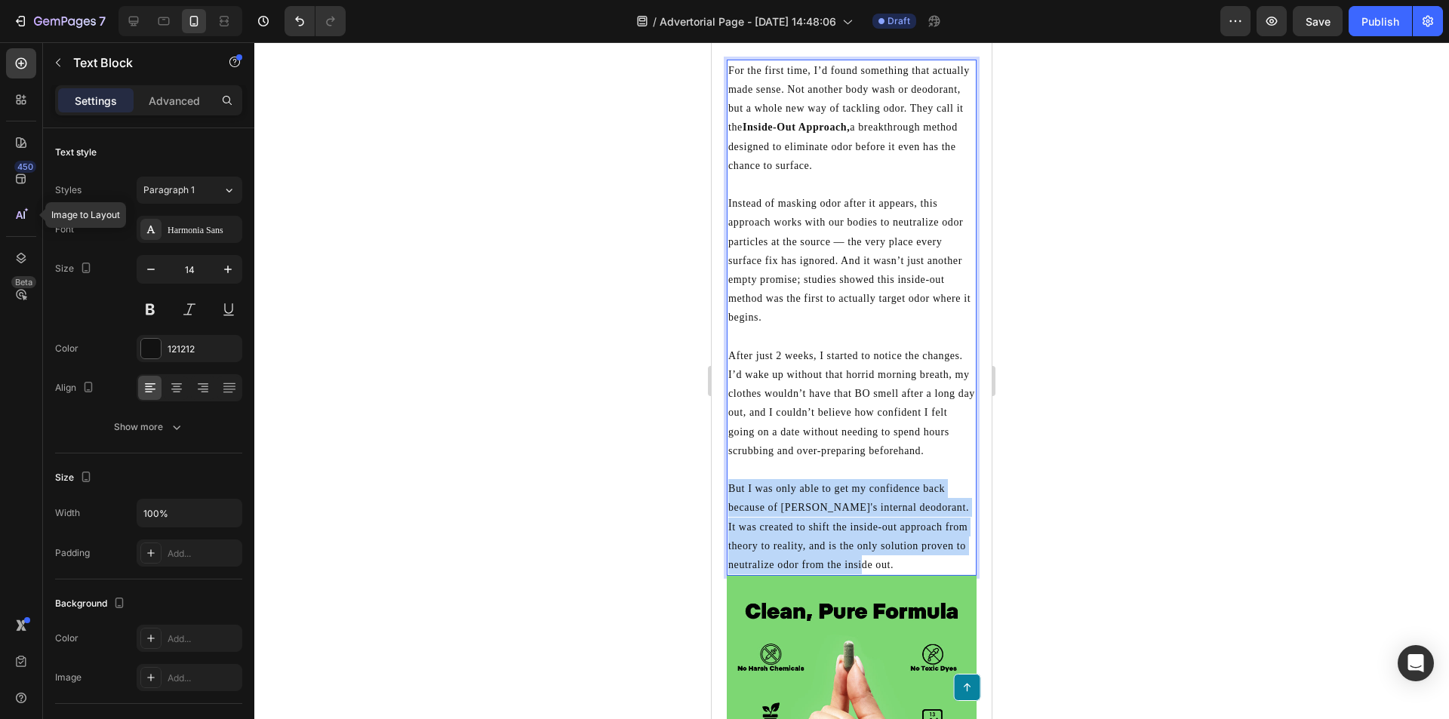
drag, startPoint x: 928, startPoint y: 583, endPoint x: 725, endPoint y: 502, distance: 218.8
click at [725, 502] on div "For the first time, I’d found something that actually made sense. Not another b…" at bounding box center [852, 460] width 280 height 850
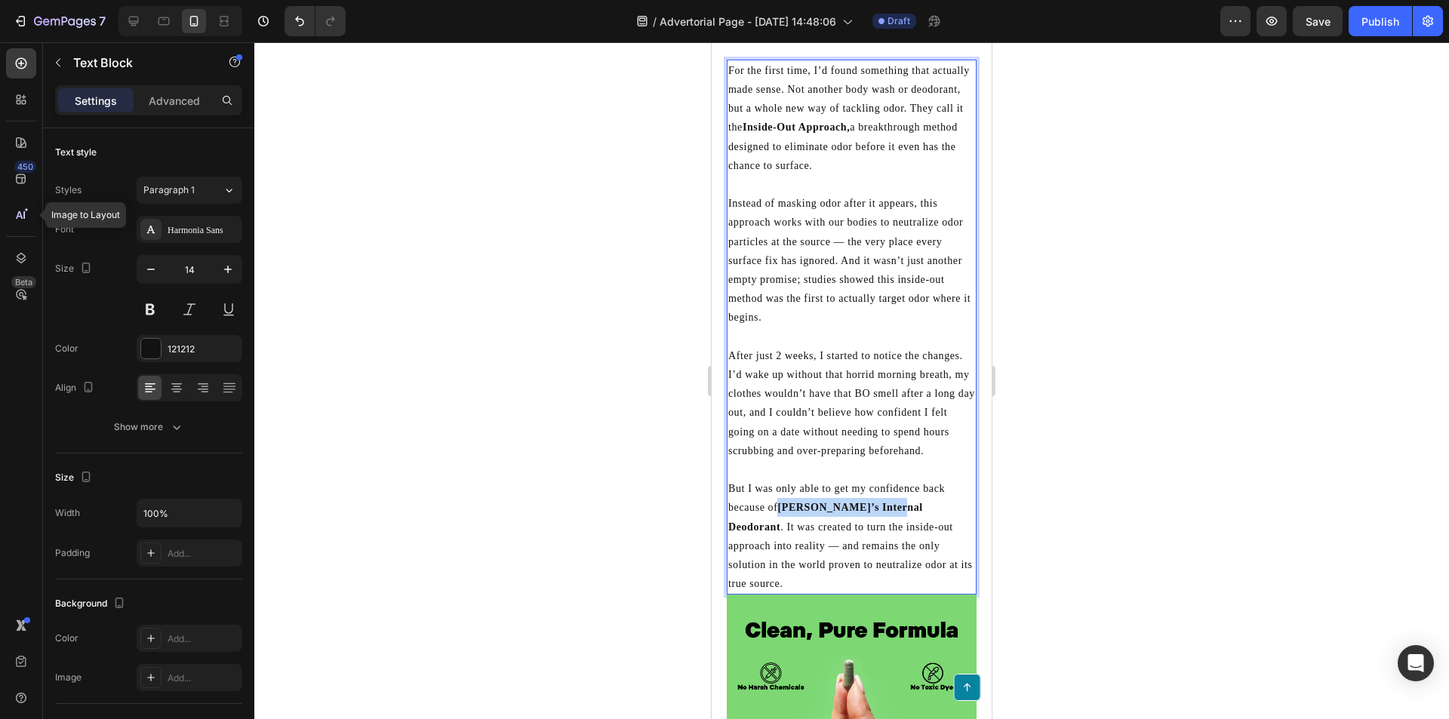
drag, startPoint x: 780, startPoint y: 524, endPoint x: 894, endPoint y: 532, distance: 115.0
click at [894, 532] on p "But I was only able to get my confidence back because of [PERSON_NAME]’s Intern…" at bounding box center [851, 536] width 247 height 114
click at [846, 563] on p "But I was only able to get my confidence back because of [PERSON_NAME]’s Intern…" at bounding box center [851, 536] width 247 height 114
click at [742, 564] on p "But I was only able to get my confidence back because of [PERSON_NAME]’s Intern…" at bounding box center [851, 536] width 247 height 114
click at [932, 580] on p "But I was only able to get my confidence back because of [PERSON_NAME]’s Intern…" at bounding box center [851, 536] width 247 height 114
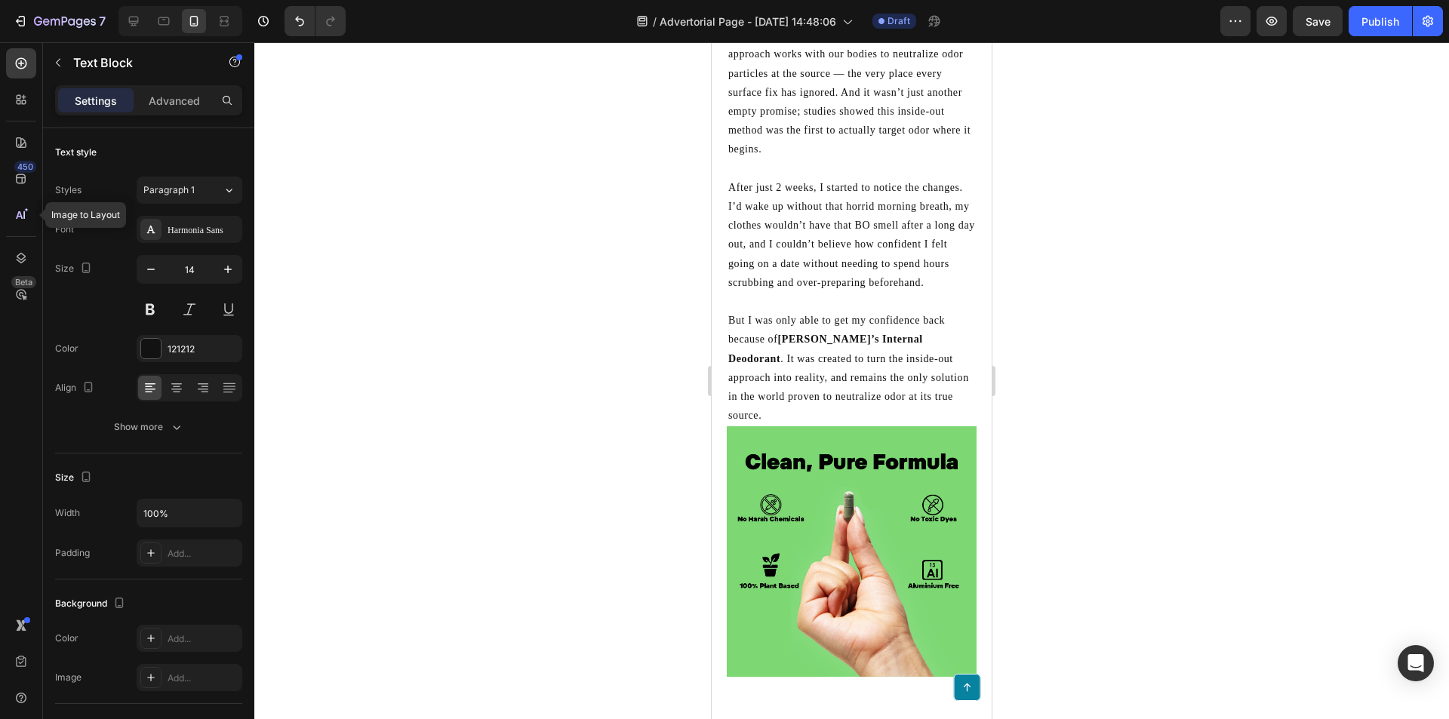
scroll to position [2812, 0]
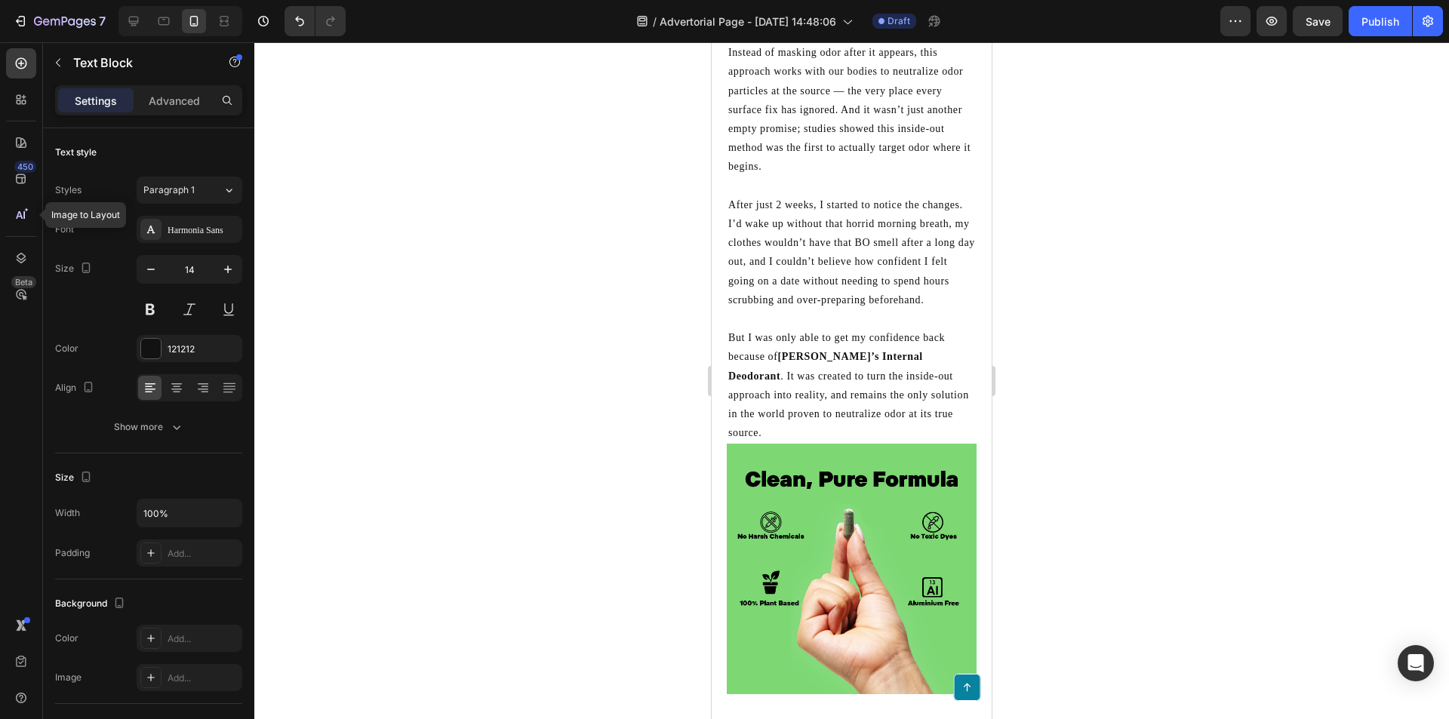
click at [831, 391] on p "But I was only able to get my confidence back because of [PERSON_NAME]’s Intern…" at bounding box center [851, 385] width 247 height 114
click at [927, 429] on p "But I was only able to get my confidence back because of [PERSON_NAME]’s Intern…" at bounding box center [851, 385] width 247 height 114
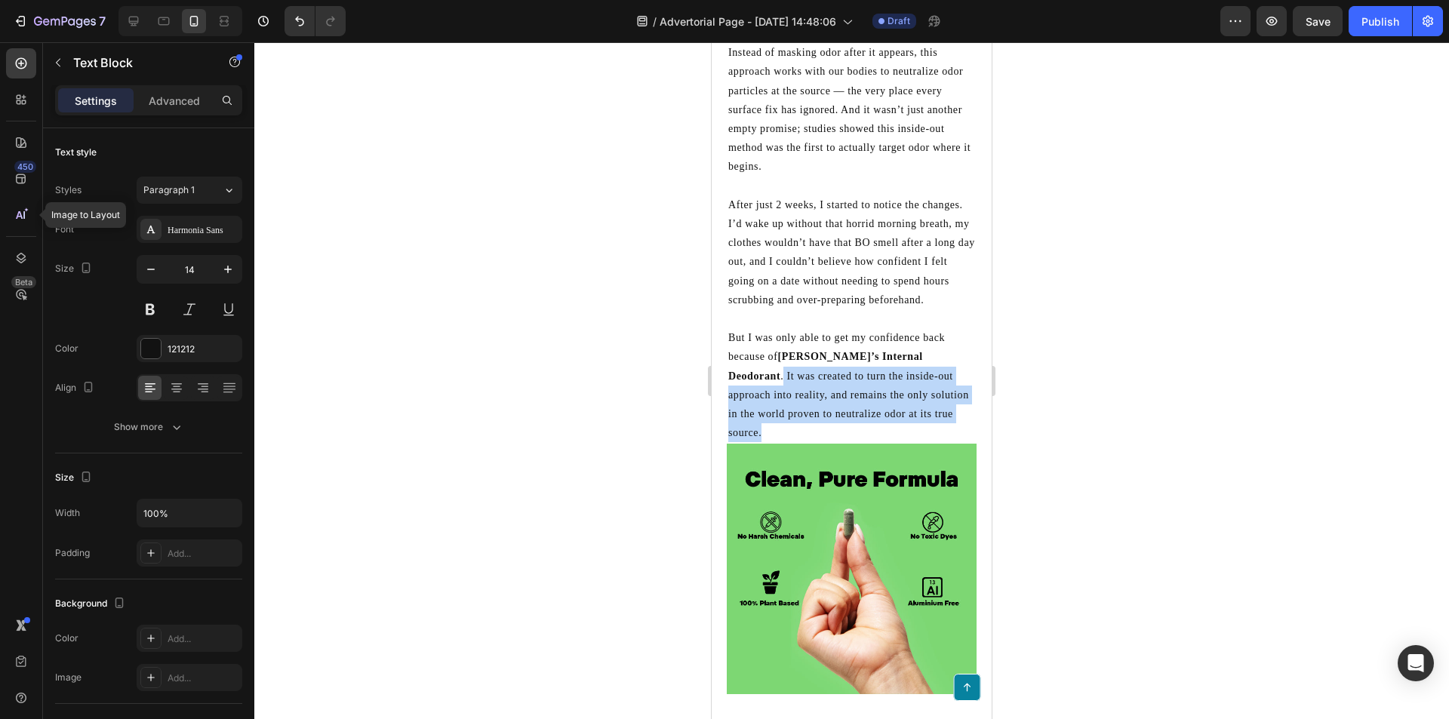
drag, startPoint x: 942, startPoint y: 435, endPoint x: 884, endPoint y: 388, distance: 74.5
click at [921, 374] on p "But I was only able to get my confidence back because of [PERSON_NAME]’s Intern…" at bounding box center [851, 385] width 247 height 114
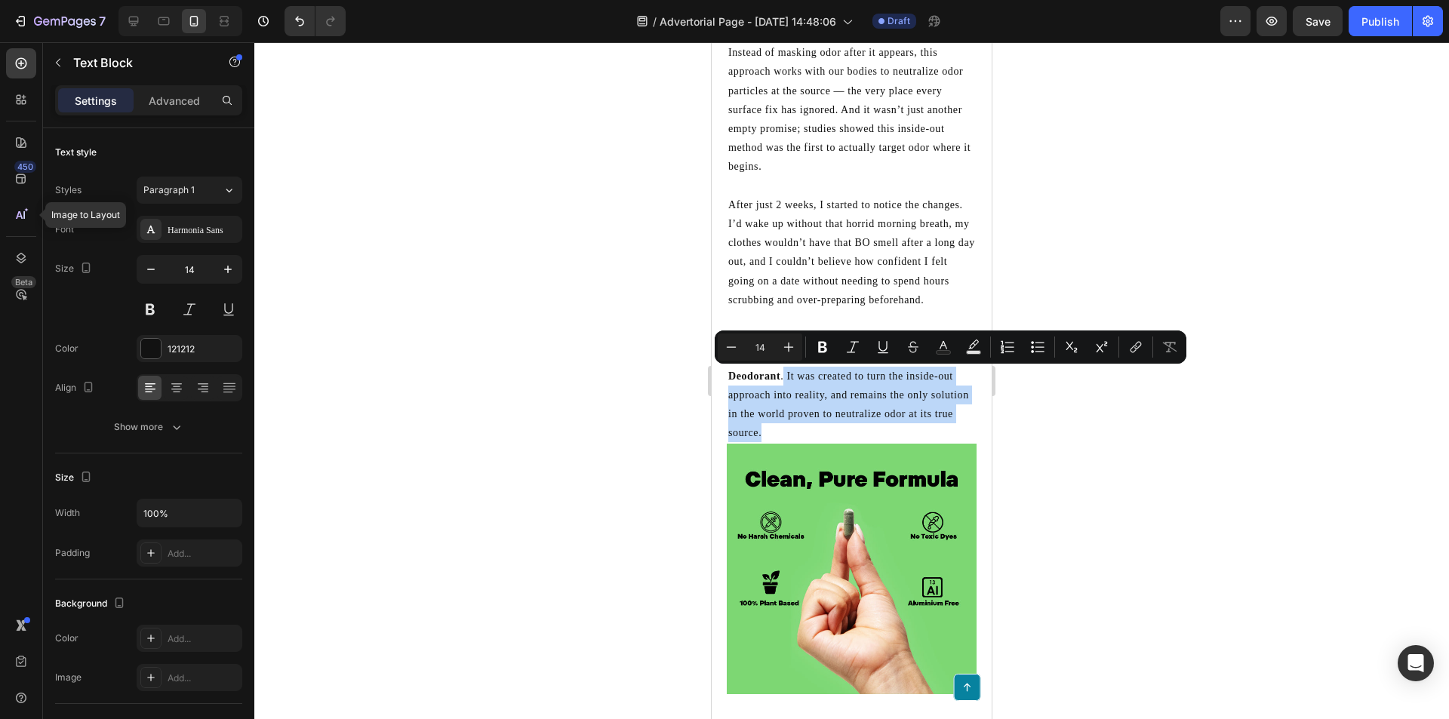
click at [918, 433] on p "But I was only able to get my confidence back because of [PERSON_NAME]’s Intern…" at bounding box center [851, 385] width 247 height 114
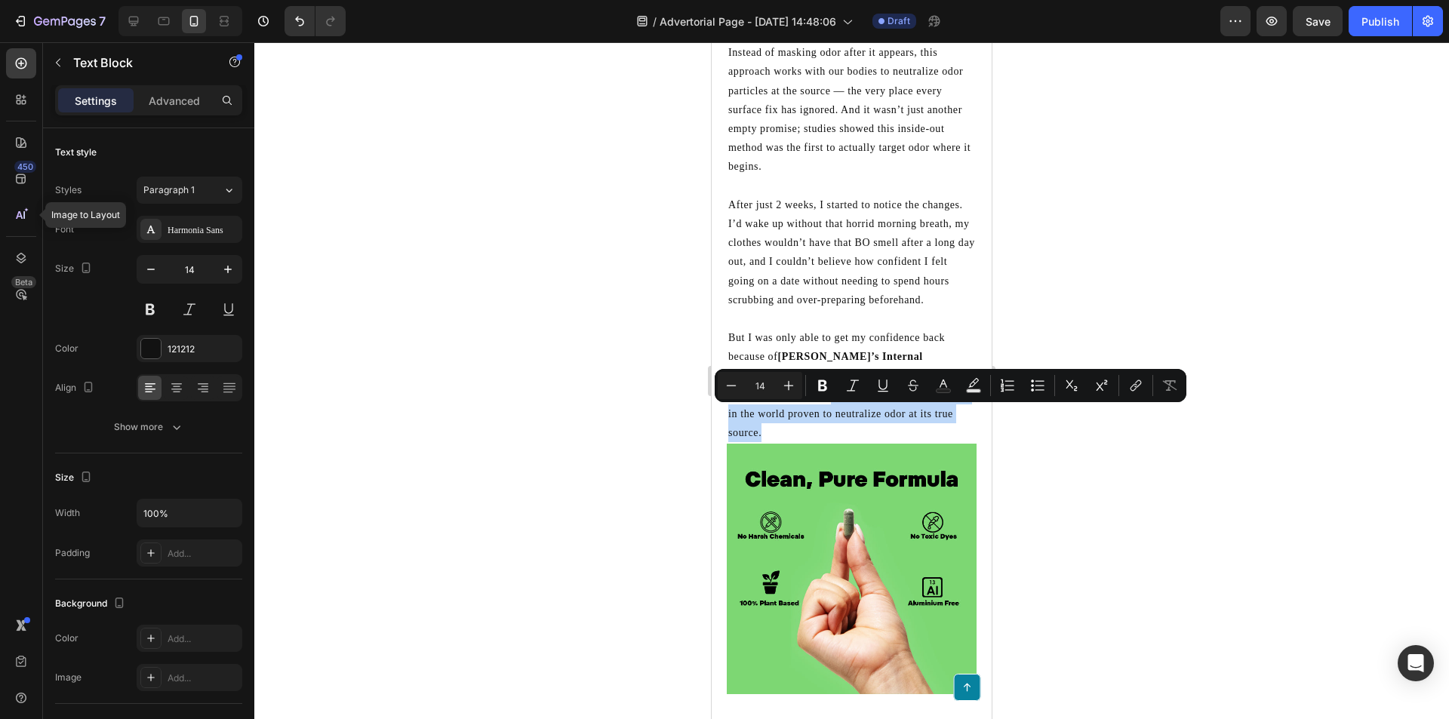
drag, startPoint x: 944, startPoint y: 435, endPoint x: 764, endPoint y: 415, distance: 181.4
click at [764, 415] on p "But I was only able to get my confidence back because of [PERSON_NAME]’s Intern…" at bounding box center [851, 385] width 247 height 114
click at [943, 439] on p "But I was only able to get my confidence back because of [PERSON_NAME]’s Intern…" at bounding box center [851, 385] width 247 height 114
click at [930, 434] on p "But I was only able to get my confidence back because of [PERSON_NAME]’s Intern…" at bounding box center [851, 385] width 247 height 114
click at [934, 435] on p "But I was only able to get my confidence back because of [PERSON_NAME]’s Intern…" at bounding box center [851, 385] width 247 height 114
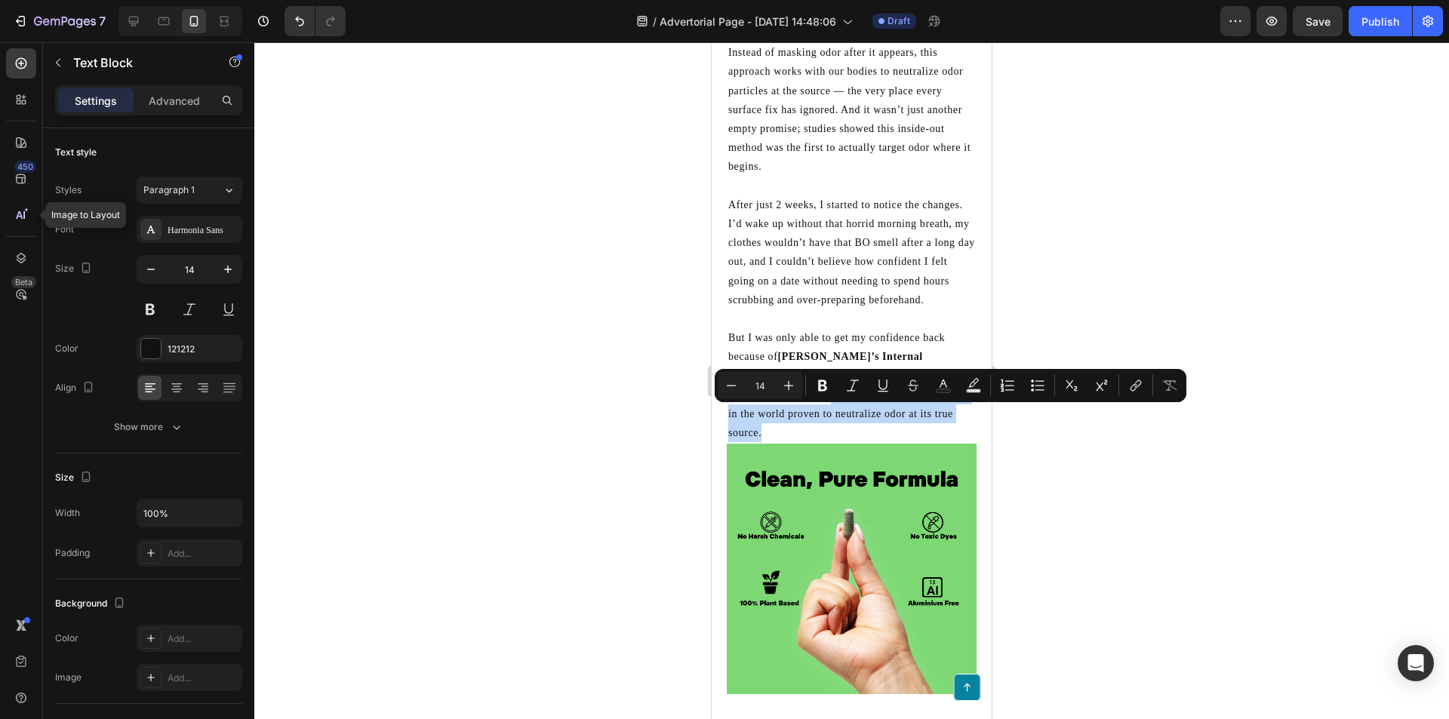
click at [935, 437] on p "But I was only able to get my confidence back because of [PERSON_NAME]’s Intern…" at bounding box center [851, 385] width 247 height 114
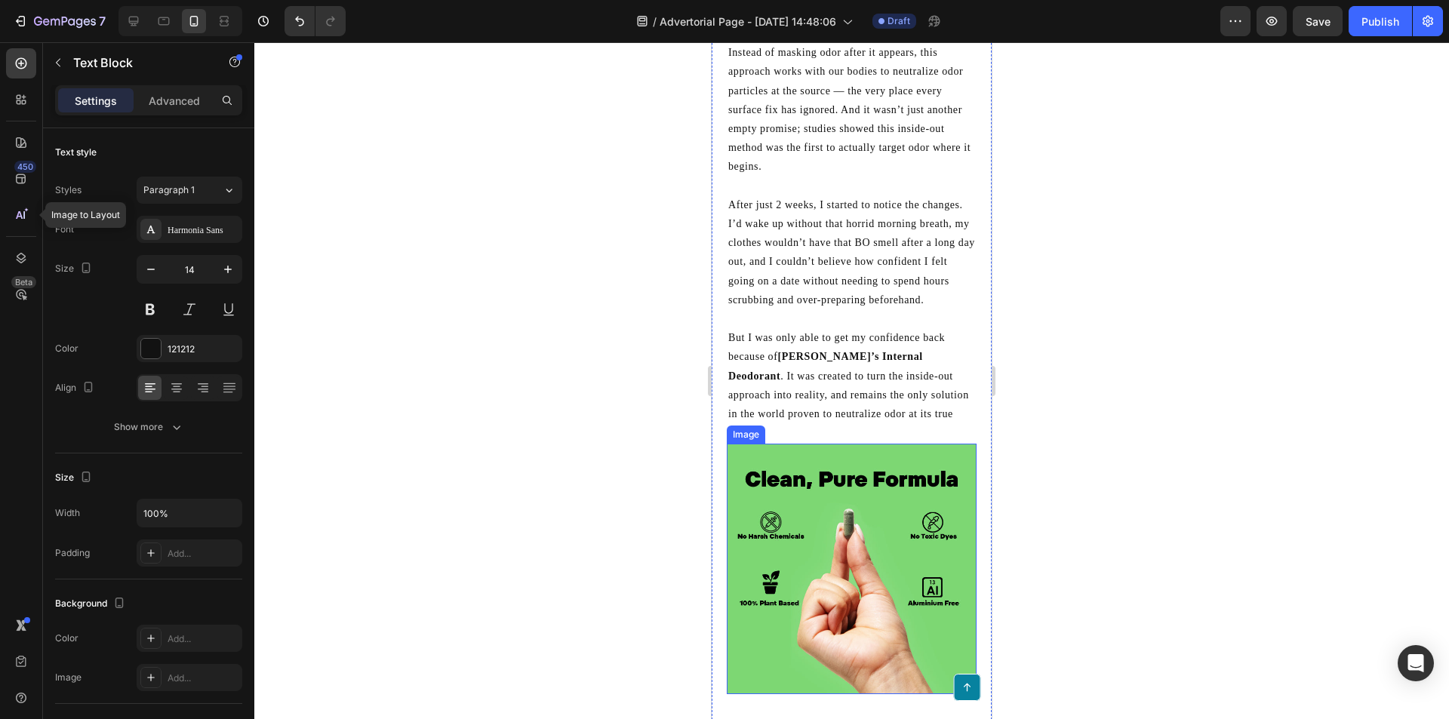
scroll to position [3038, 0]
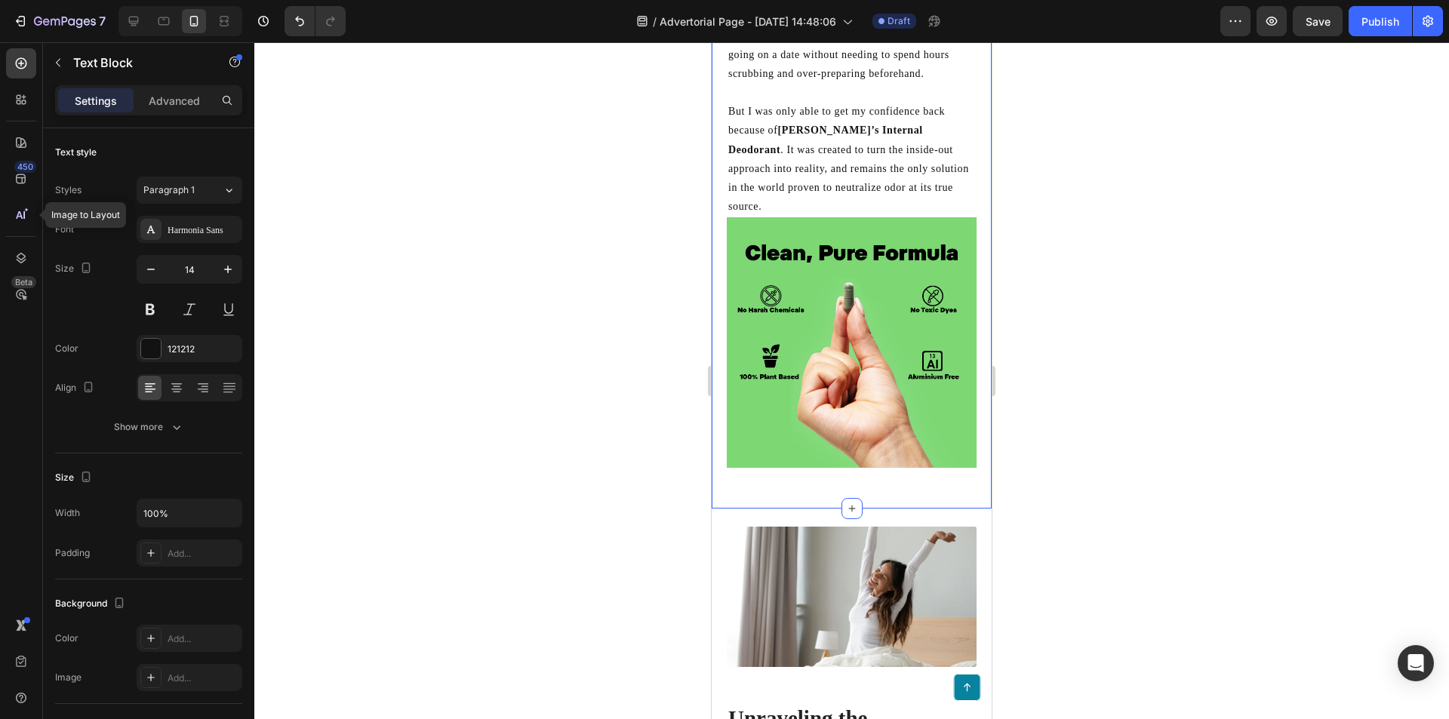
click at [830, 474] on div "For the first time, I’d found something that actually made sense. Not another b…" at bounding box center [852, 83] width 280 height 850
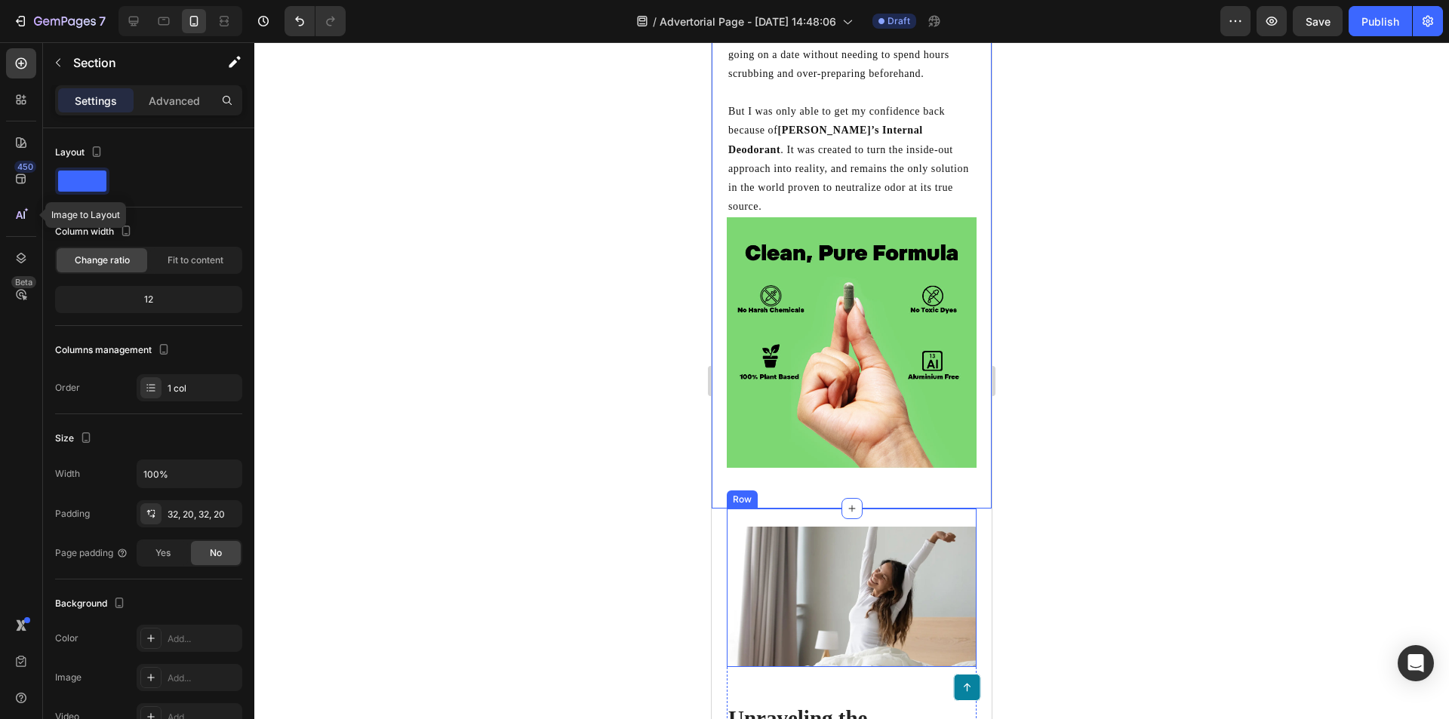
click at [813, 512] on div "Heading Image" at bounding box center [852, 588] width 250 height 159
click at [835, 481] on div "For the first time, I’d found something that actually made sense. Not another b…" at bounding box center [852, 83] width 280 height 850
click at [813, 477] on div "For the first time, I’d found something that actually made sense. Not another b…" at bounding box center [852, 83] width 280 height 850
click at [814, 467] on div "For the first time, I’d found something that actually made sense. Not another b…" at bounding box center [852, 83] width 250 height 802
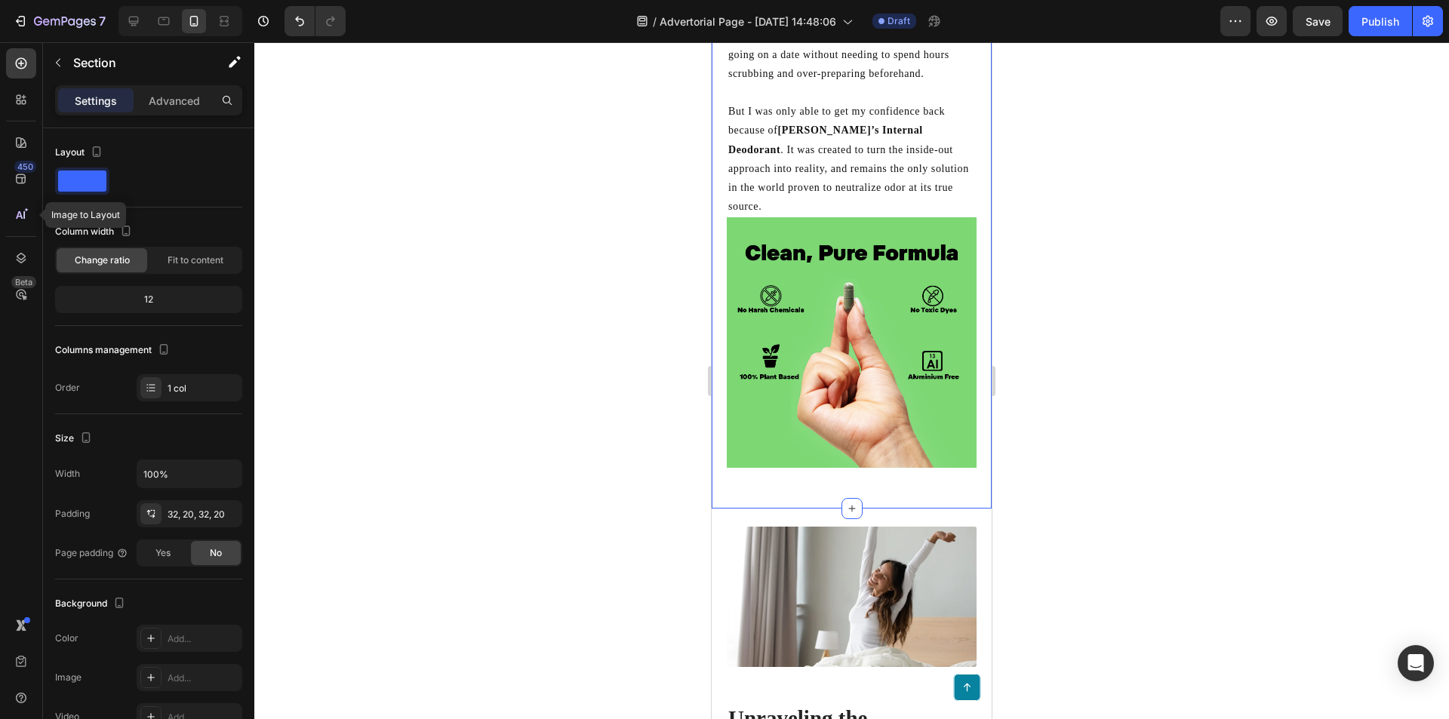
click at [814, 467] on div "For the first time, I’d found something that actually made sense. Not another b…" at bounding box center [852, 83] width 250 height 802
click at [818, 459] on div "For the first time, I’d found something that actually made sense. Not another b…" at bounding box center [852, 83] width 250 height 802
drag, startPoint x: 818, startPoint y: 459, endPoint x: 846, endPoint y: 463, distance: 28.3
click at [819, 459] on div "For the first time, I’d found something that actually made sense. Not another b…" at bounding box center [852, 83] width 250 height 802
click at [848, 465] on div "For the first time, I’d found something that actually made sense. Not another b…" at bounding box center [852, 83] width 250 height 802
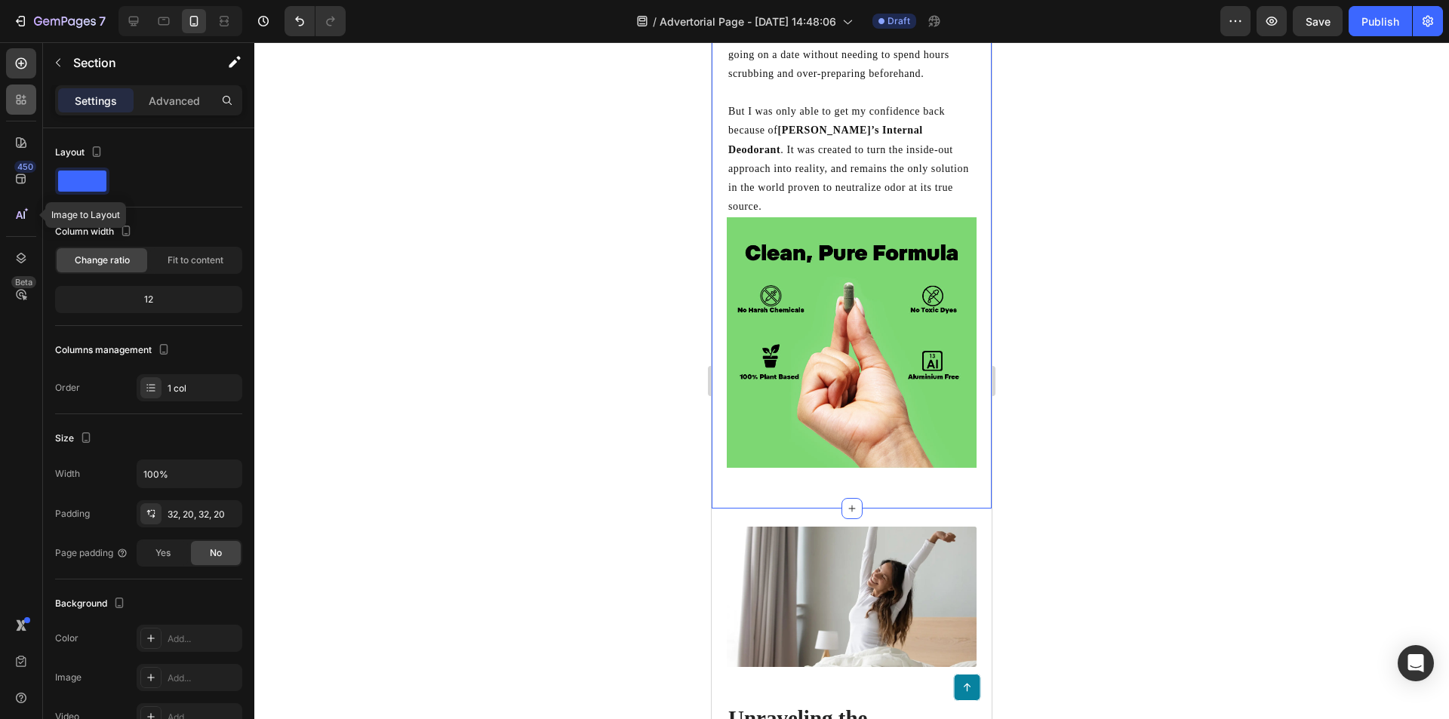
click at [20, 96] on icon at bounding box center [19, 97] width 5 height 5
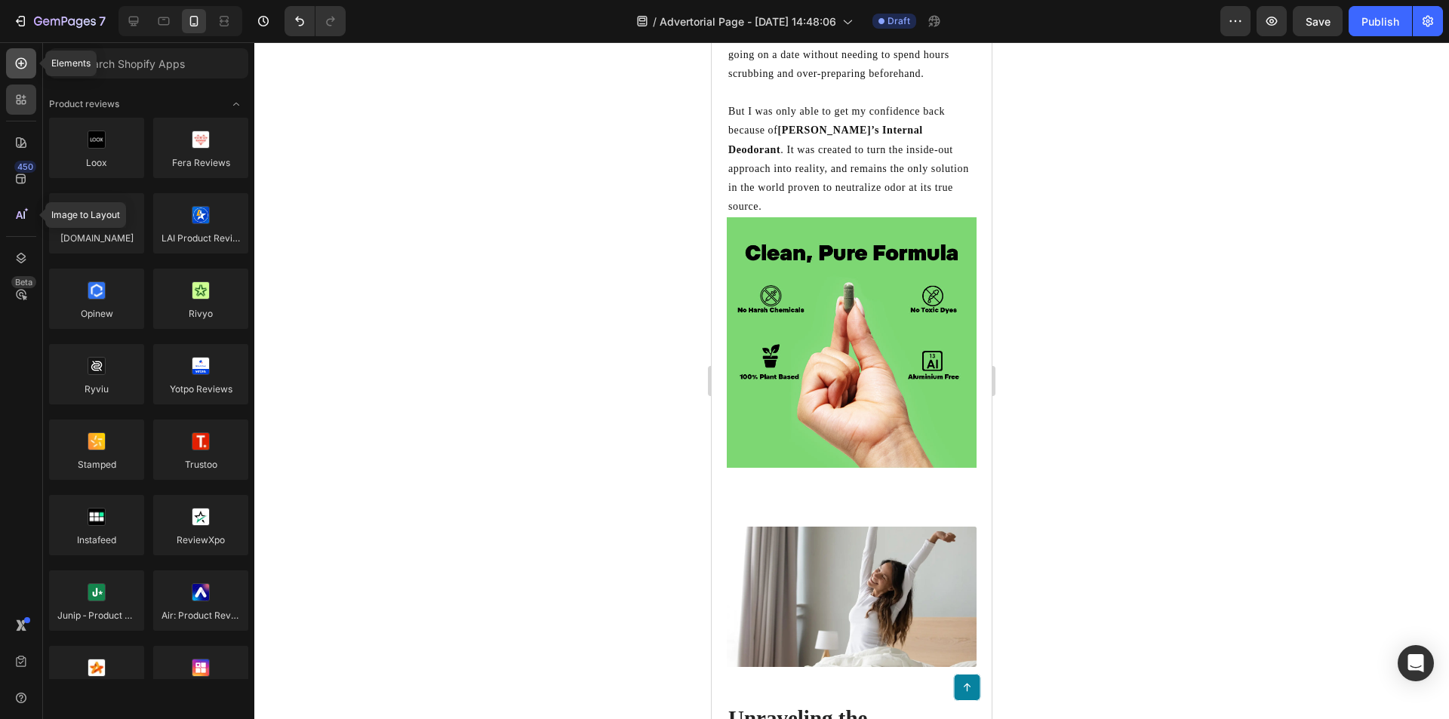
click at [11, 60] on div at bounding box center [21, 63] width 30 height 30
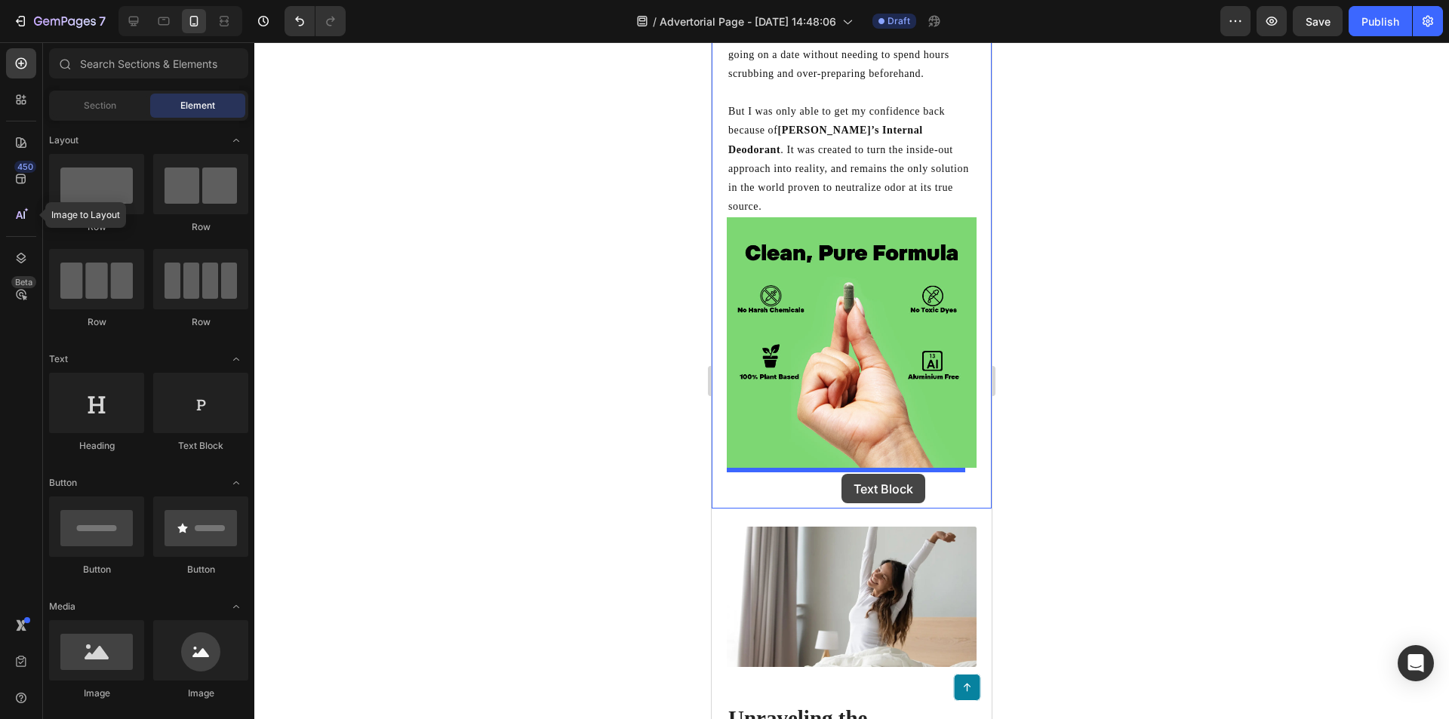
drag, startPoint x: 946, startPoint y: 458, endPoint x: 841, endPoint y: 474, distance: 105.3
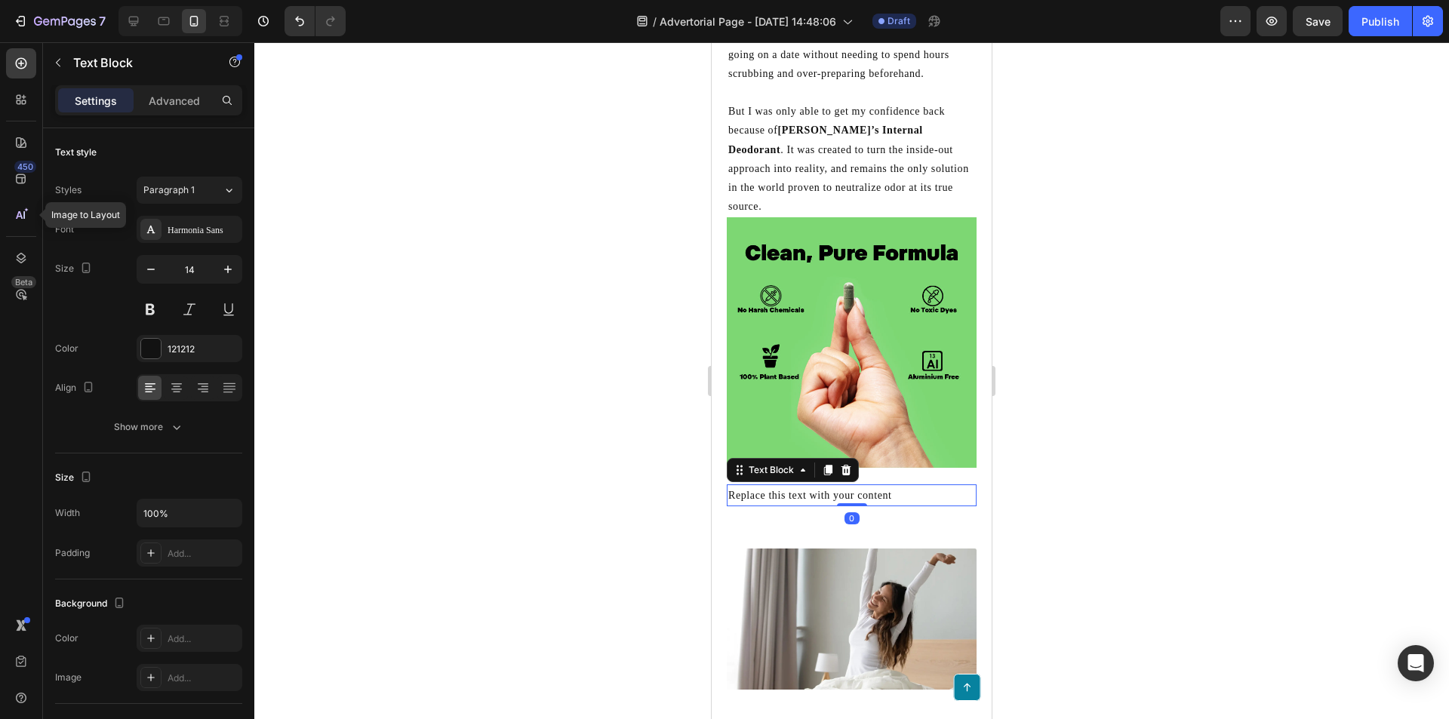
click at [853, 485] on div "Replace this text with your content" at bounding box center [852, 495] width 250 height 22
click at [853, 486] on p "Replace this text with your content" at bounding box center [851, 495] width 247 height 19
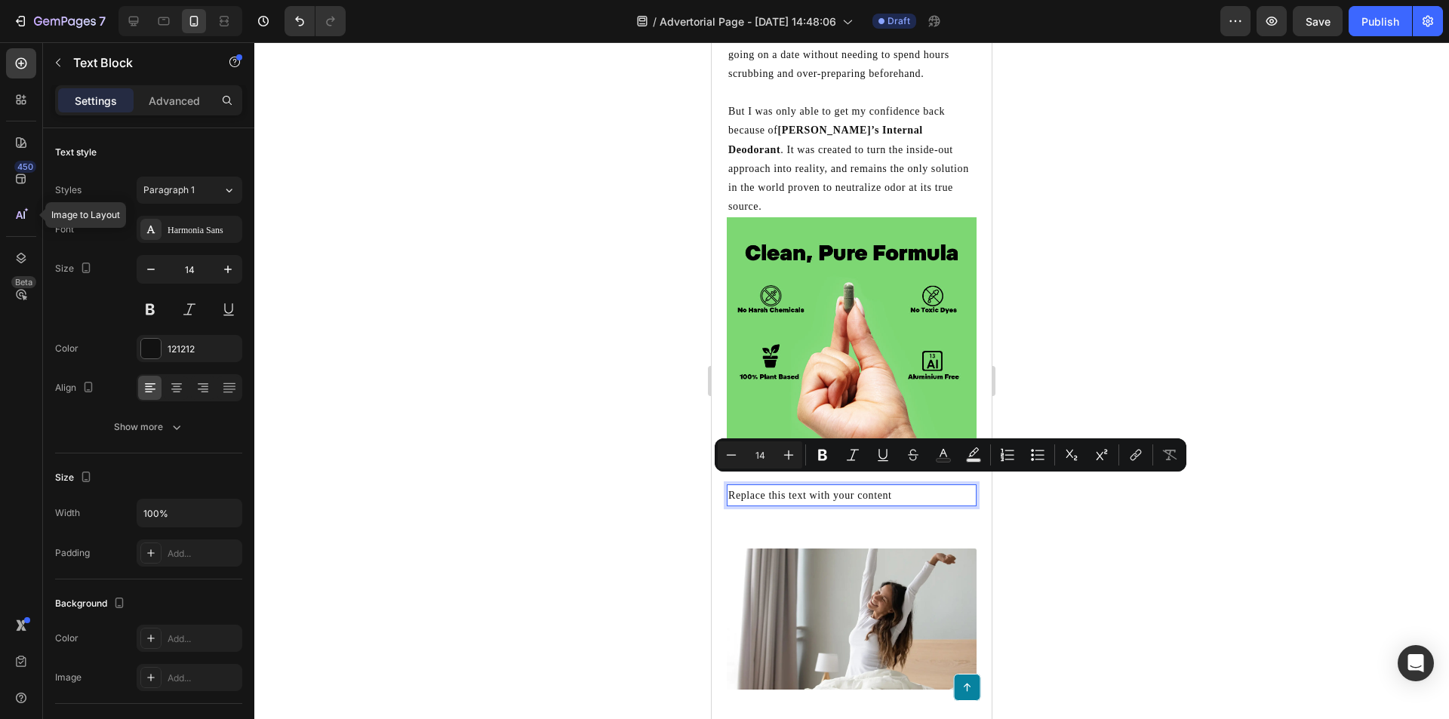
click at [903, 486] on p "Replace this text with your content" at bounding box center [851, 495] width 247 height 19
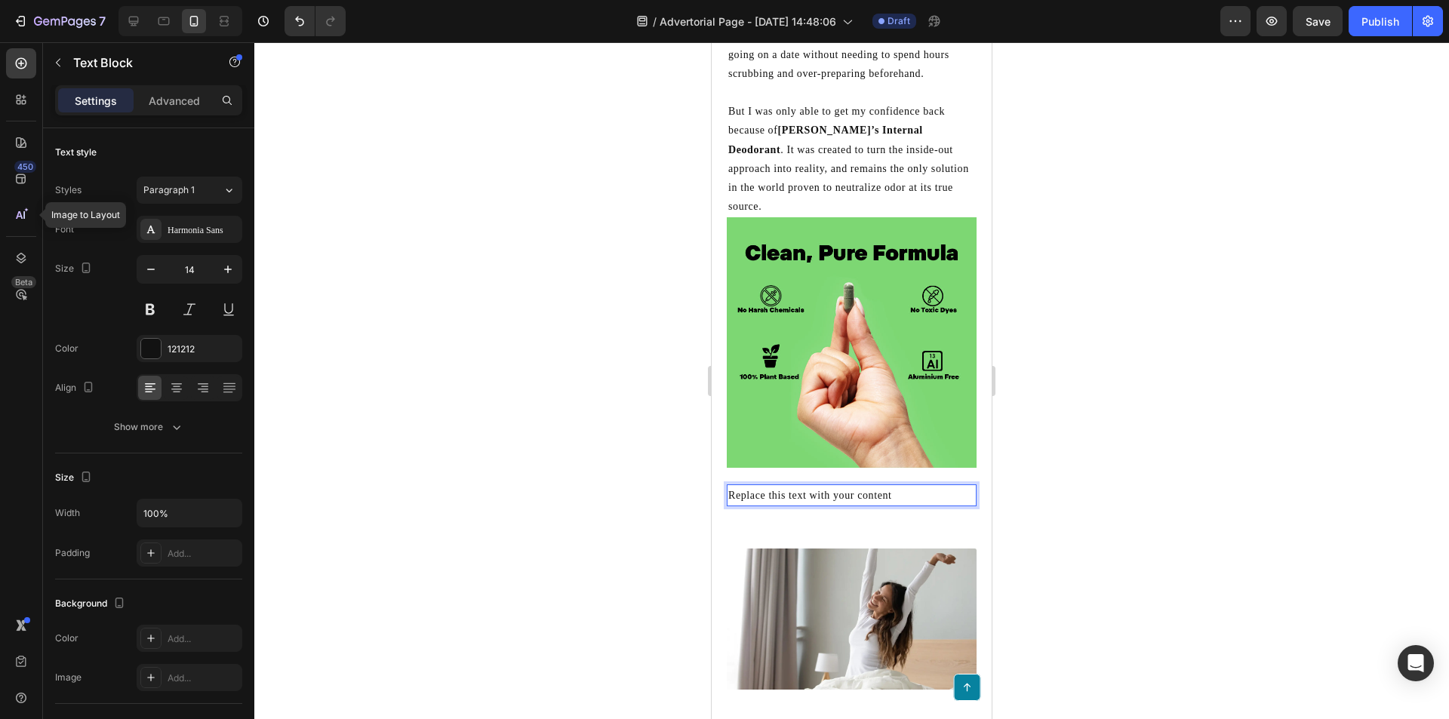
click at [905, 464] on div "For the first time, I’d found something that actually made sense. Not another b…" at bounding box center [852, 94] width 250 height 824
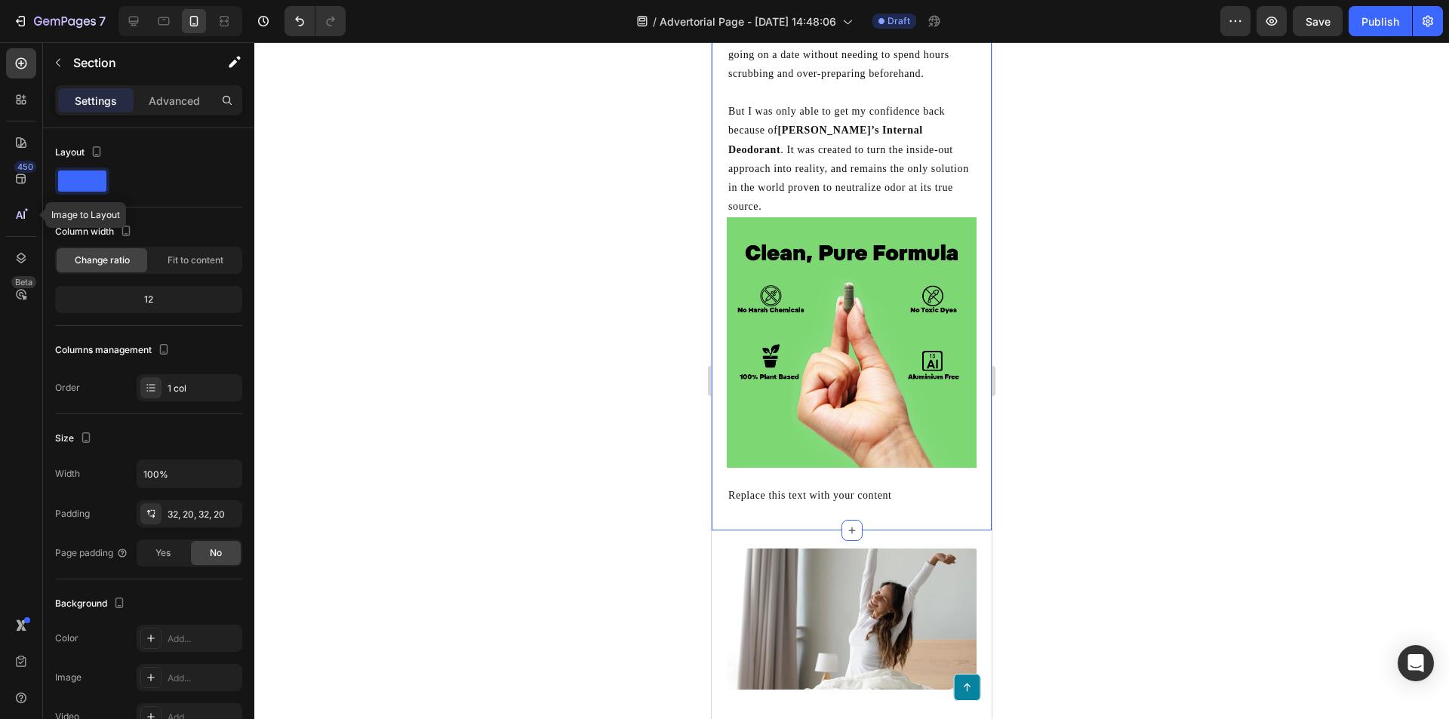
click at [905, 464] on div "For the first time, I’d found something that actually made sense. Not another b…" at bounding box center [852, 94] width 250 height 824
click at [886, 464] on div "For the first time, I’d found something that actually made sense. Not another b…" at bounding box center [852, 94] width 250 height 824
click at [861, 486] on p "Replace this text with your content" at bounding box center [851, 495] width 247 height 19
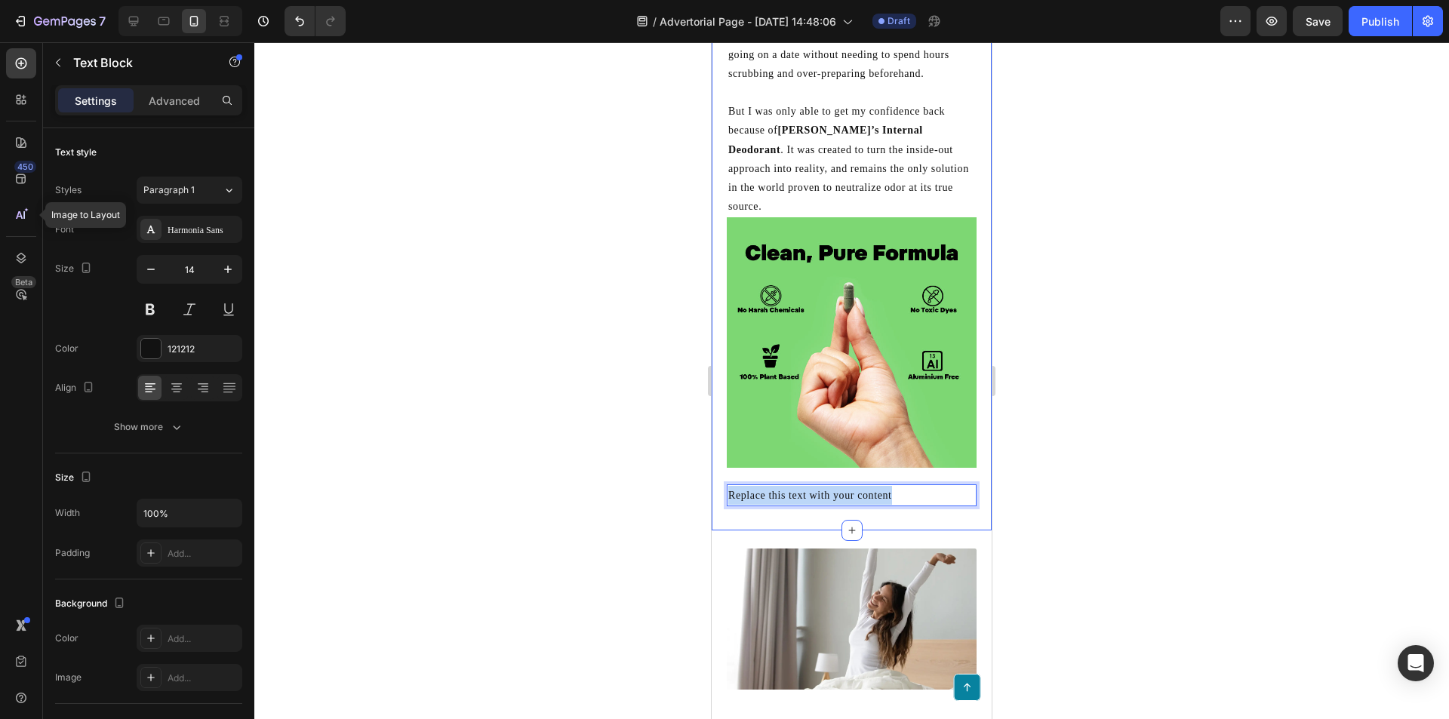
drag, startPoint x: 903, startPoint y: 482, endPoint x: 726, endPoint y: 481, distance: 176.6
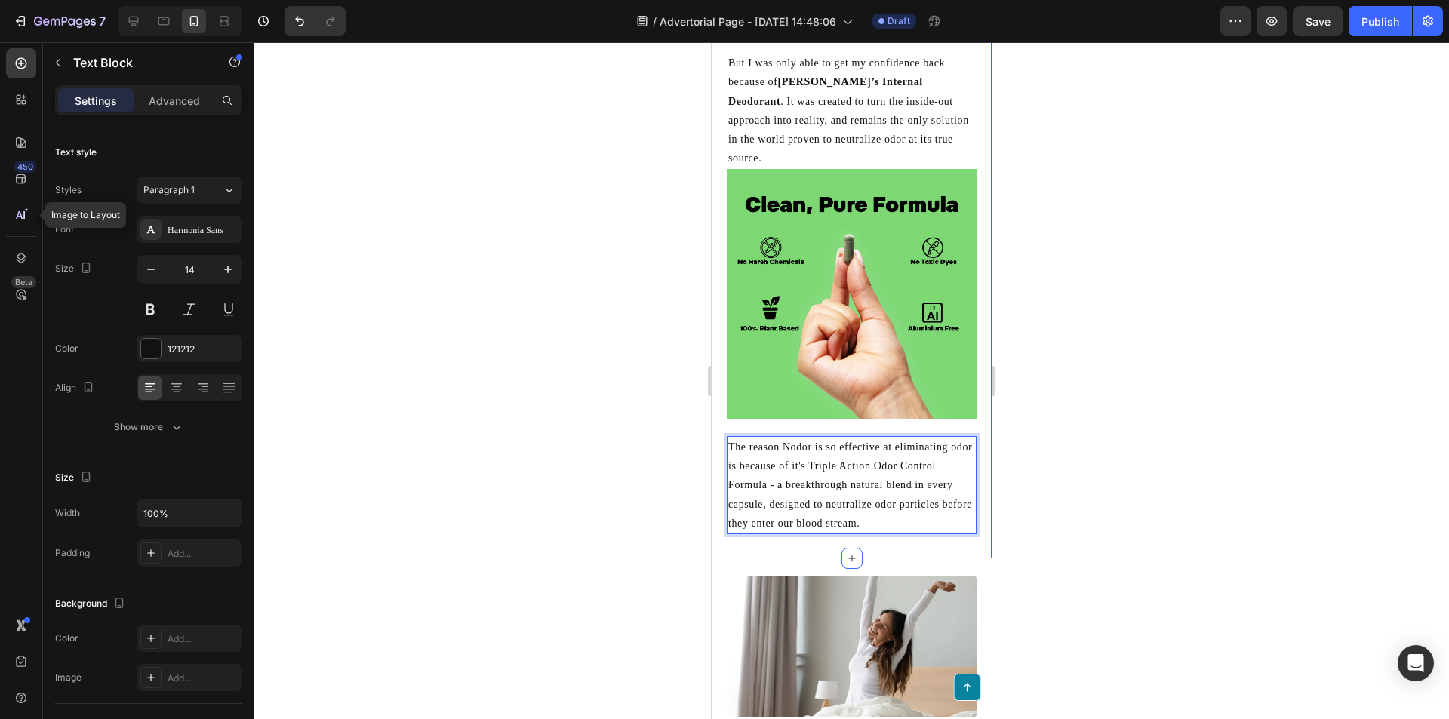
scroll to position [3114, 0]
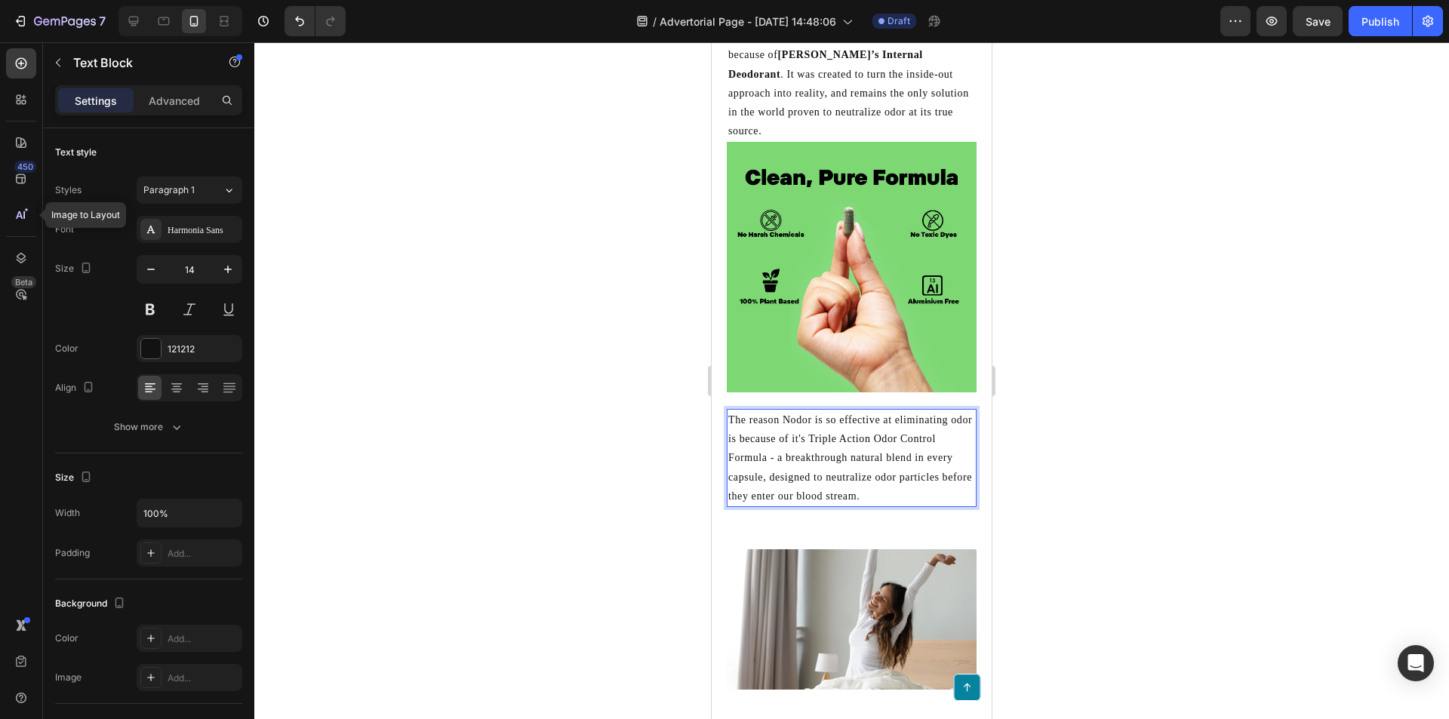
click at [787, 451] on p "The reason Nodor is so effective at eliminating odor is because of it's Triple …" at bounding box center [851, 458] width 247 height 95
drag, startPoint x: 860, startPoint y: 474, endPoint x: 869, endPoint y: 470, distance: 9.1
click at [860, 473] on p "The reason Nodor is so effective at eliminating odor is because of it's Triple …" at bounding box center [851, 458] width 247 height 95
click at [884, 465] on p "The reason Nodor is so effective at eliminating odor is because of it's Triple …" at bounding box center [851, 458] width 247 height 95
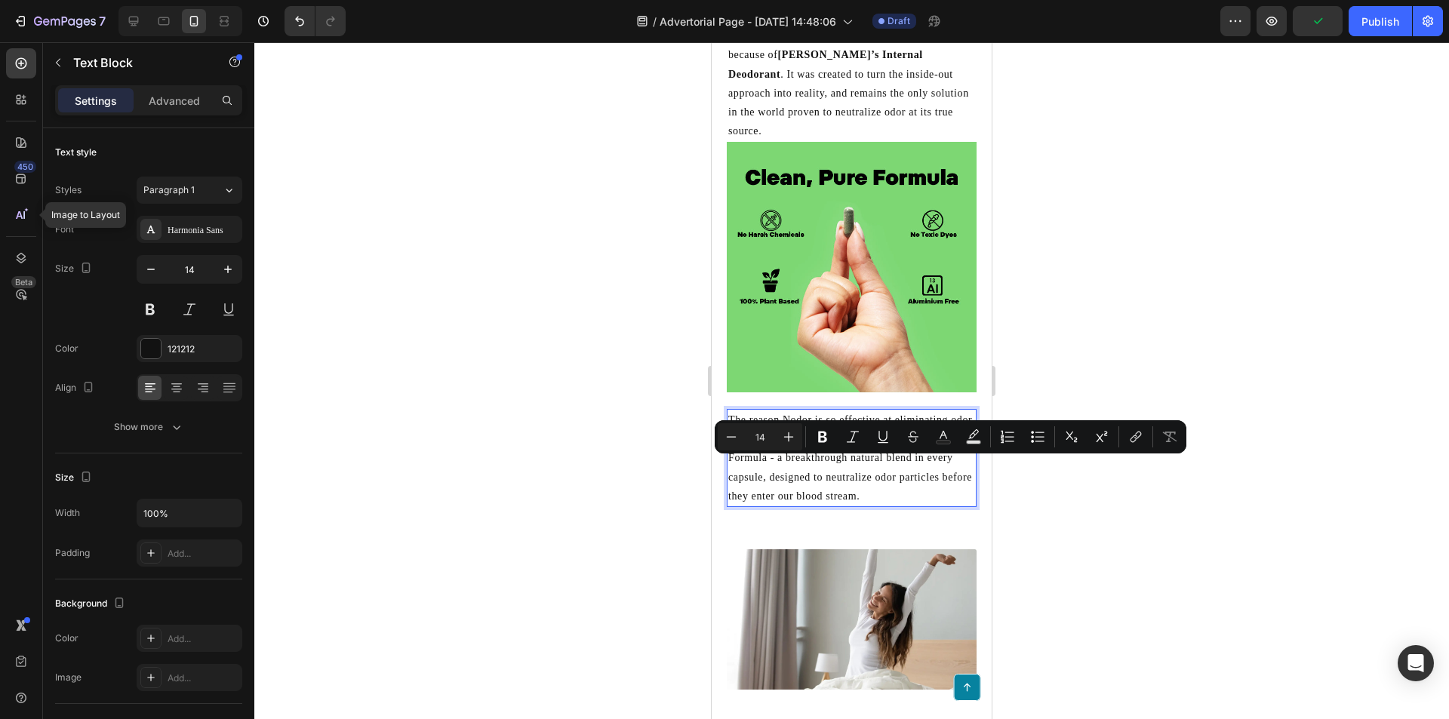
click at [900, 475] on p "The reason Nodor is so effective at eliminating odor is because of it's Triple …" at bounding box center [851, 458] width 247 height 95
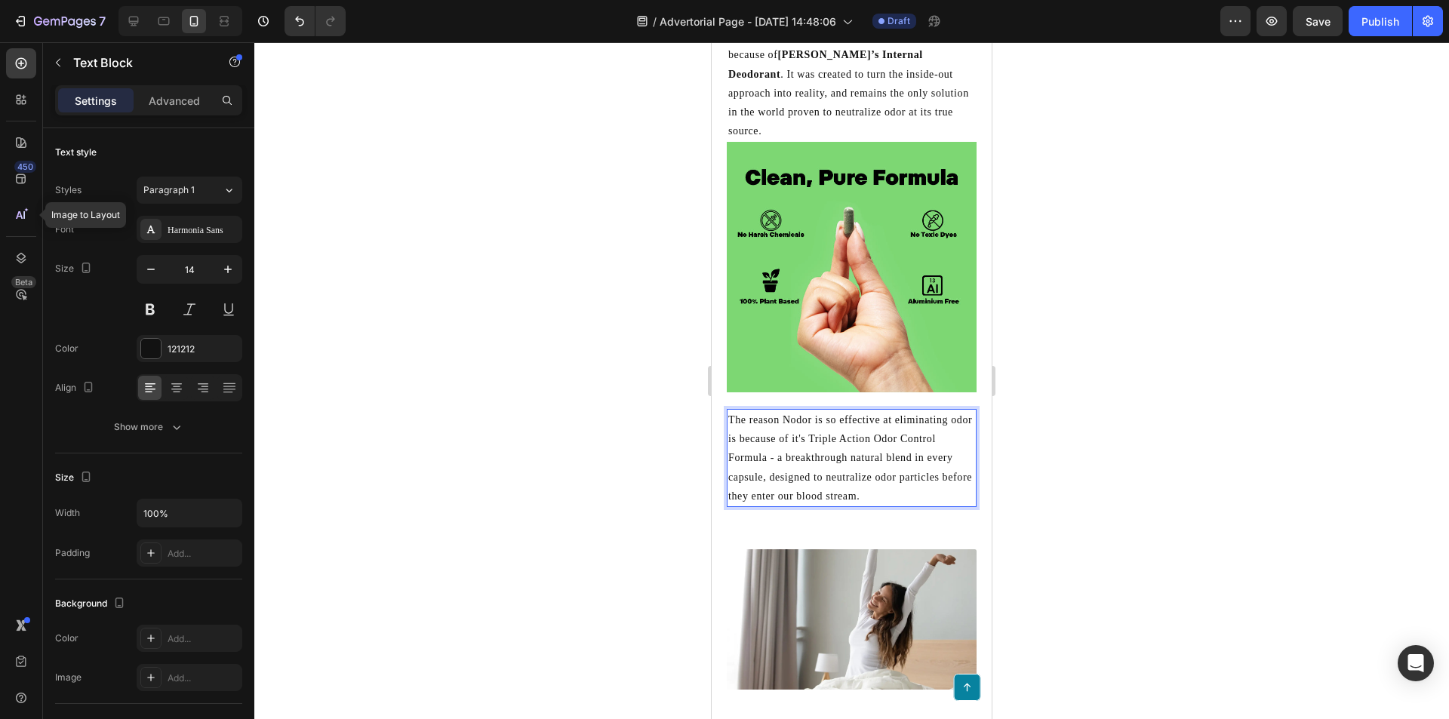
click at [747, 426] on p "The reason Nodor is so effective at eliminating odor is because of it's Triple …" at bounding box center [851, 458] width 247 height 95
click at [930, 485] on p "The reason Nodor is so effective at eliminating bad smells is because of it's T…" at bounding box center [851, 458] width 247 height 95
click at [956, 484] on p "The reason Nodor is so effective at eliminating bad smells is because of it's T…" at bounding box center [851, 458] width 247 height 95
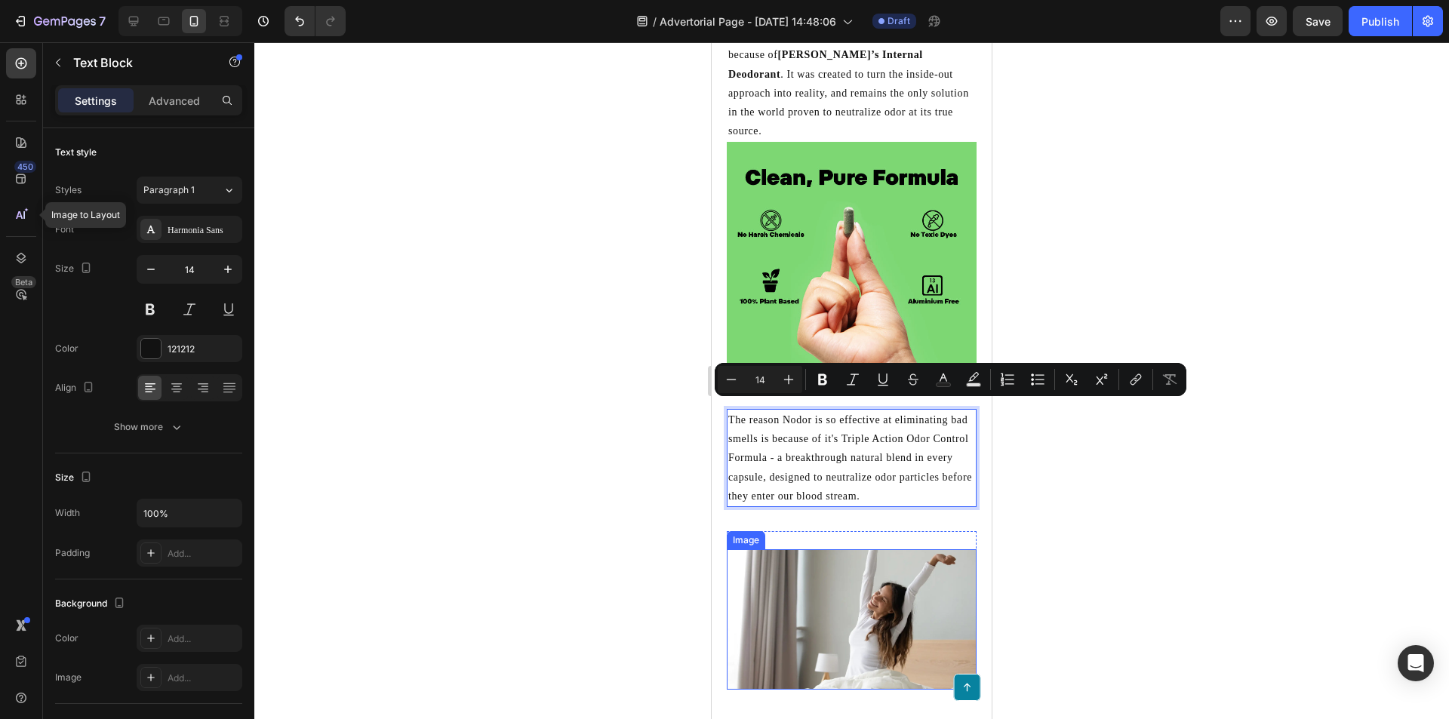
copy p "The reason Nodor is so effective at eliminating bad smells is because of it's T…"
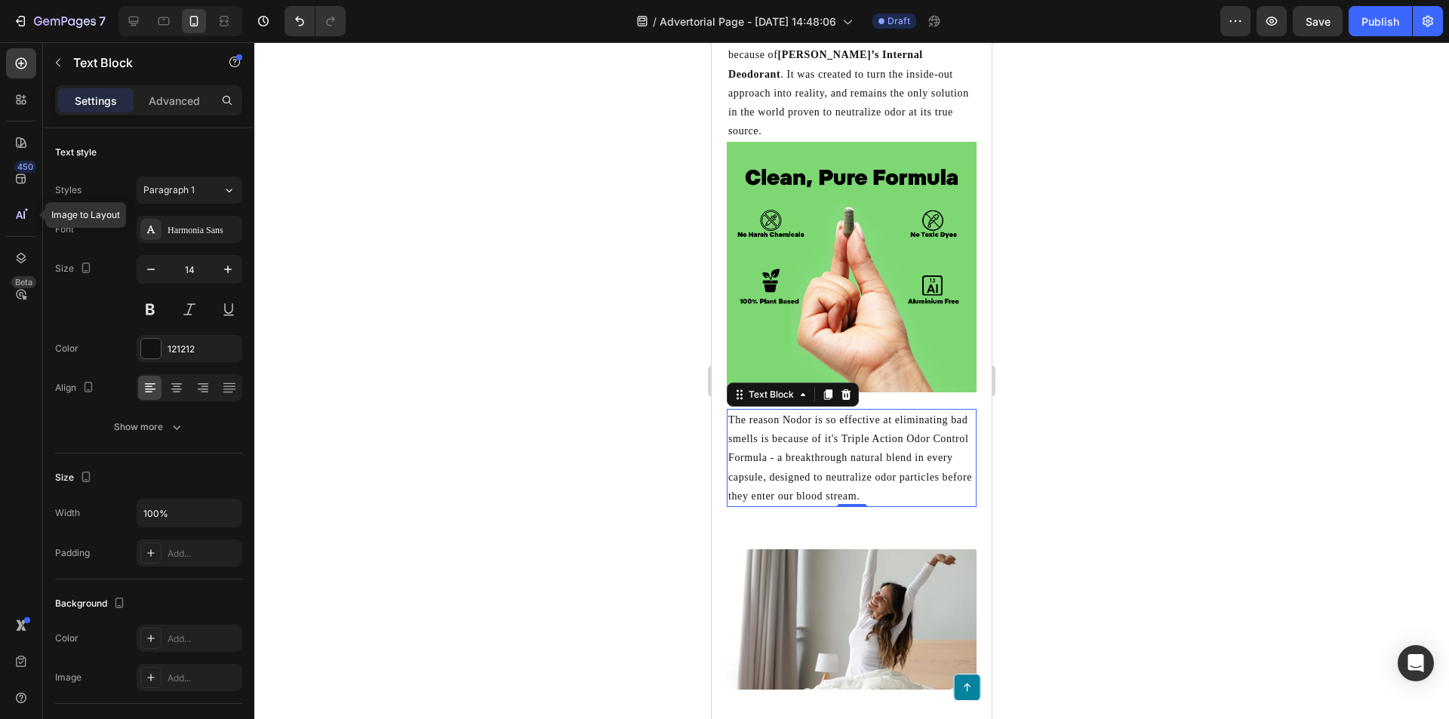
click at [949, 481] on p "The reason Nodor is so effective at eliminating bad smells is because of it's T…" at bounding box center [851, 458] width 247 height 95
click at [21, 63] on icon at bounding box center [21, 63] width 11 height 11
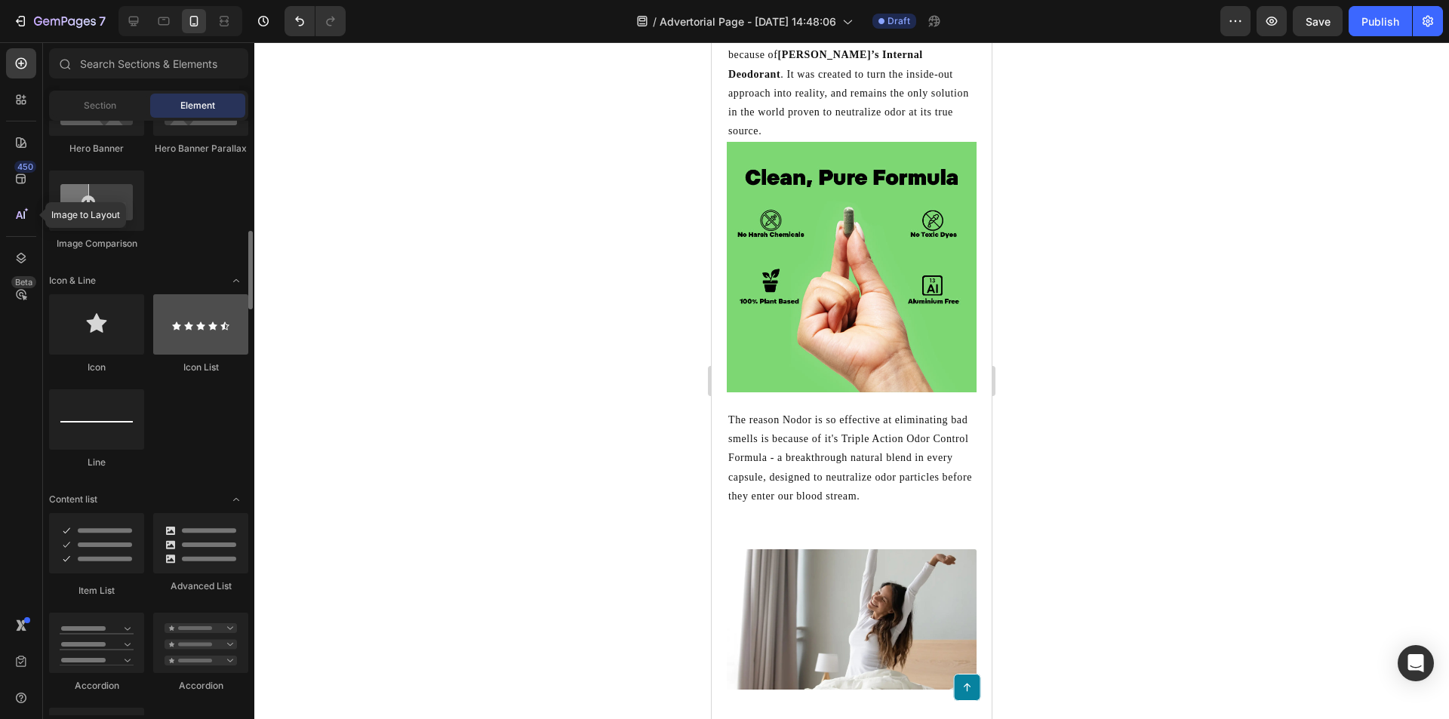
scroll to position [906, 0]
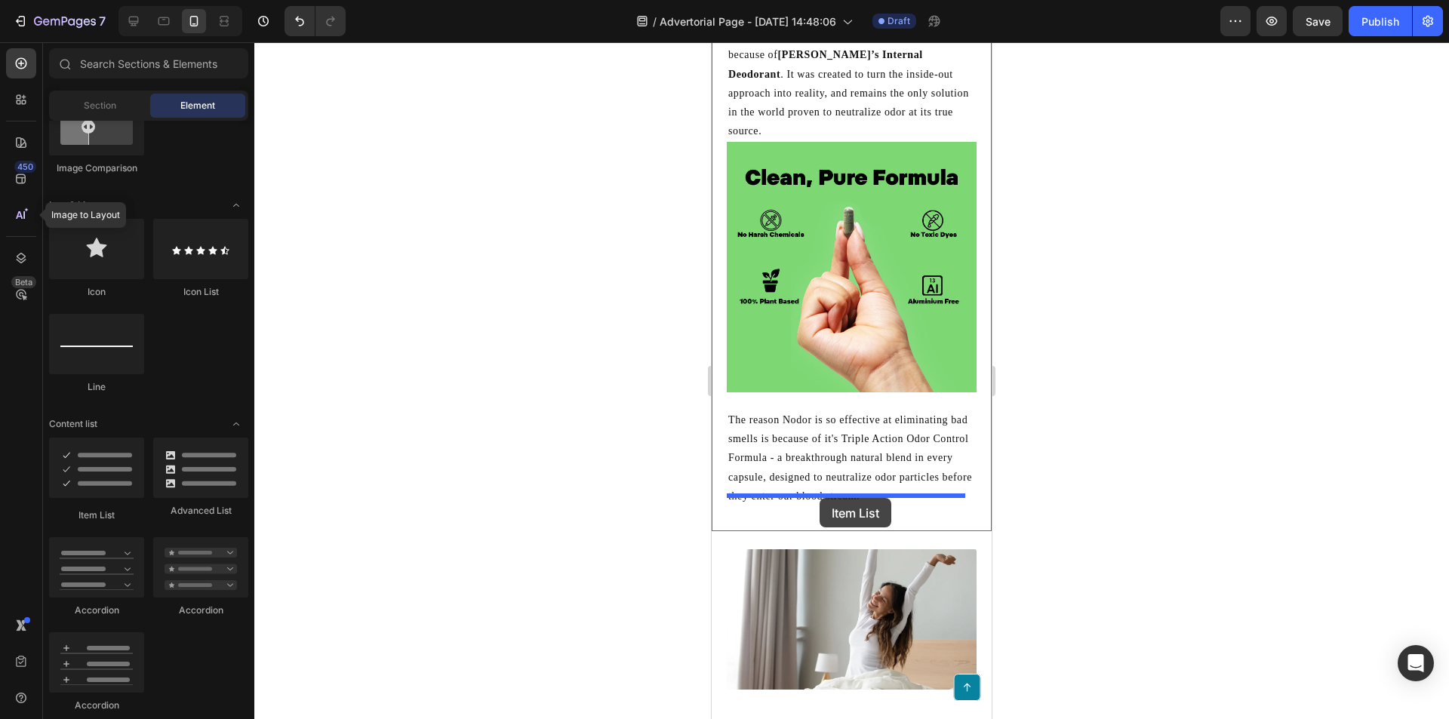
drag, startPoint x: 810, startPoint y: 511, endPoint x: 820, endPoint y: 498, distance: 15.7
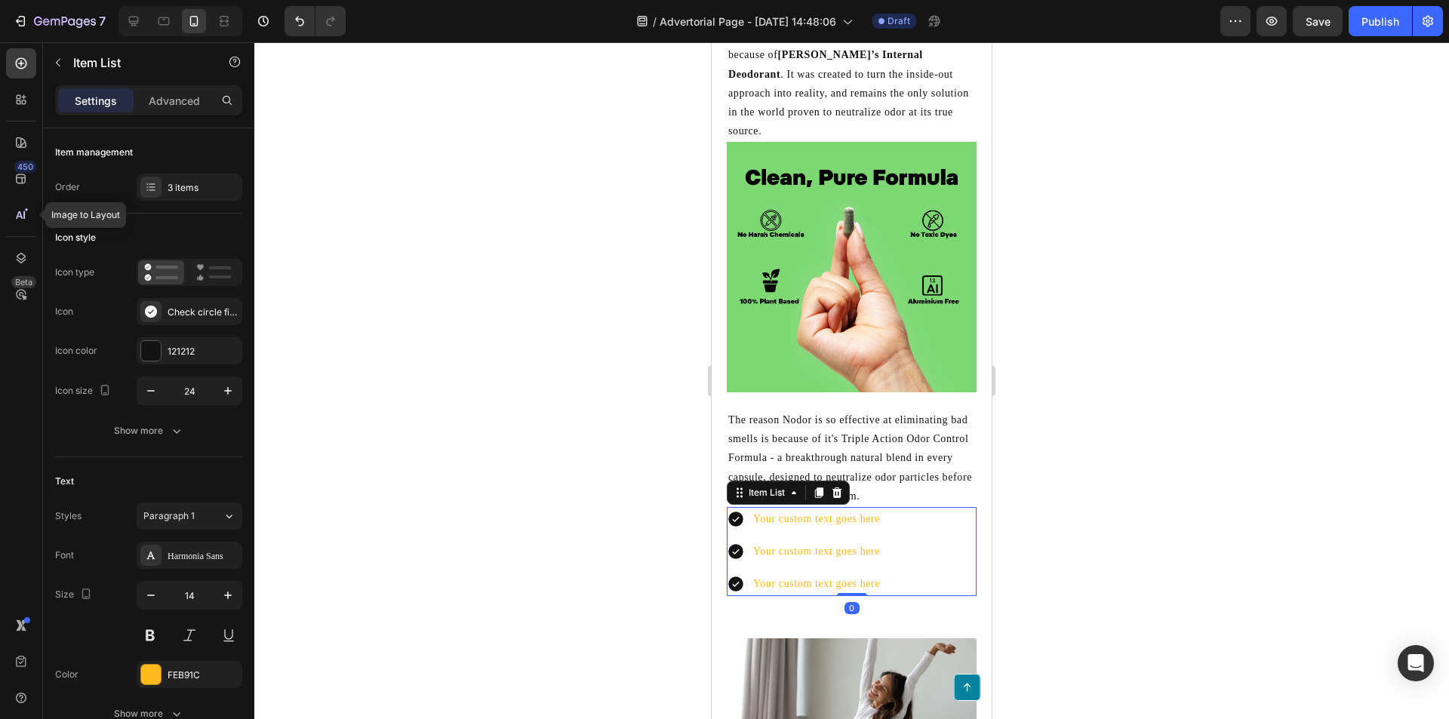
click at [819, 509] on div "Your custom text goes here" at bounding box center [816, 518] width 131 height 23
click at [819, 509] on p "Your custom text goes here" at bounding box center [816, 518] width 127 height 19
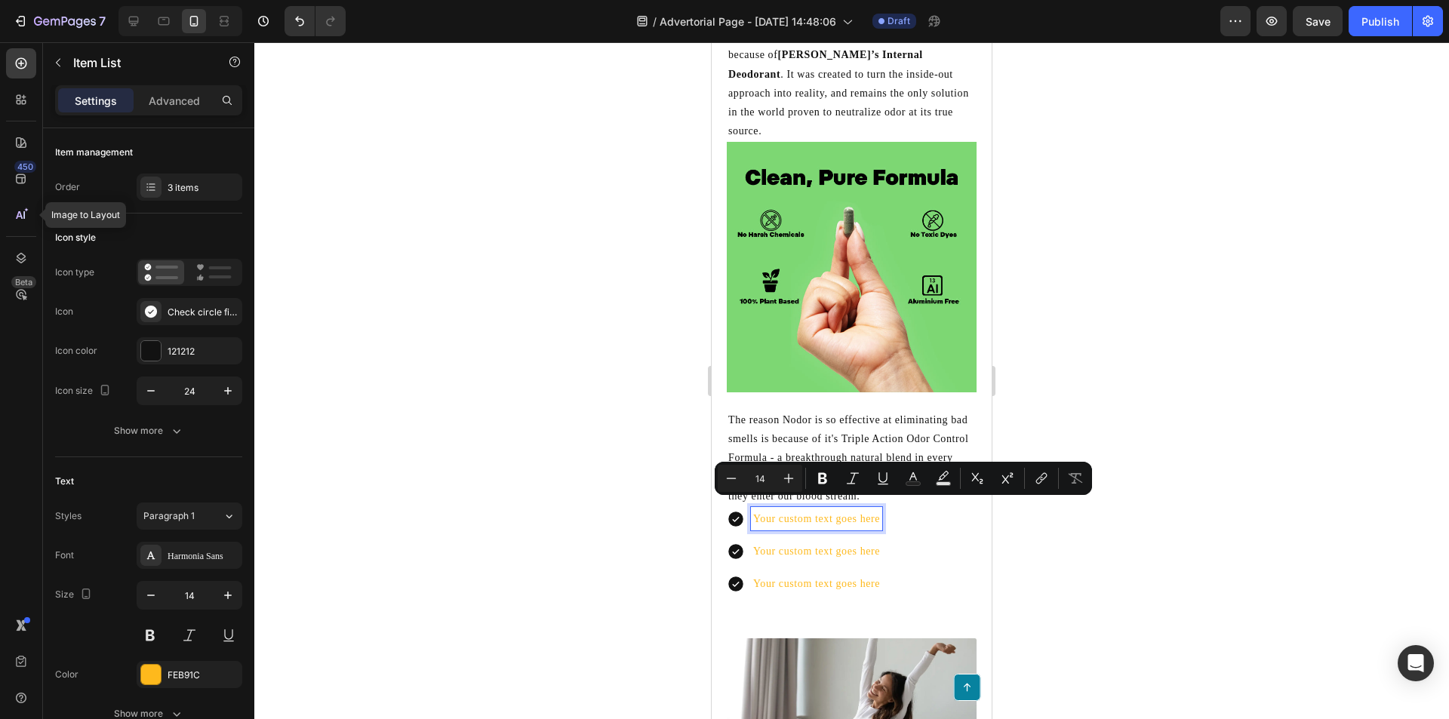
click at [827, 509] on p "Your custom text goes here" at bounding box center [816, 518] width 127 height 19
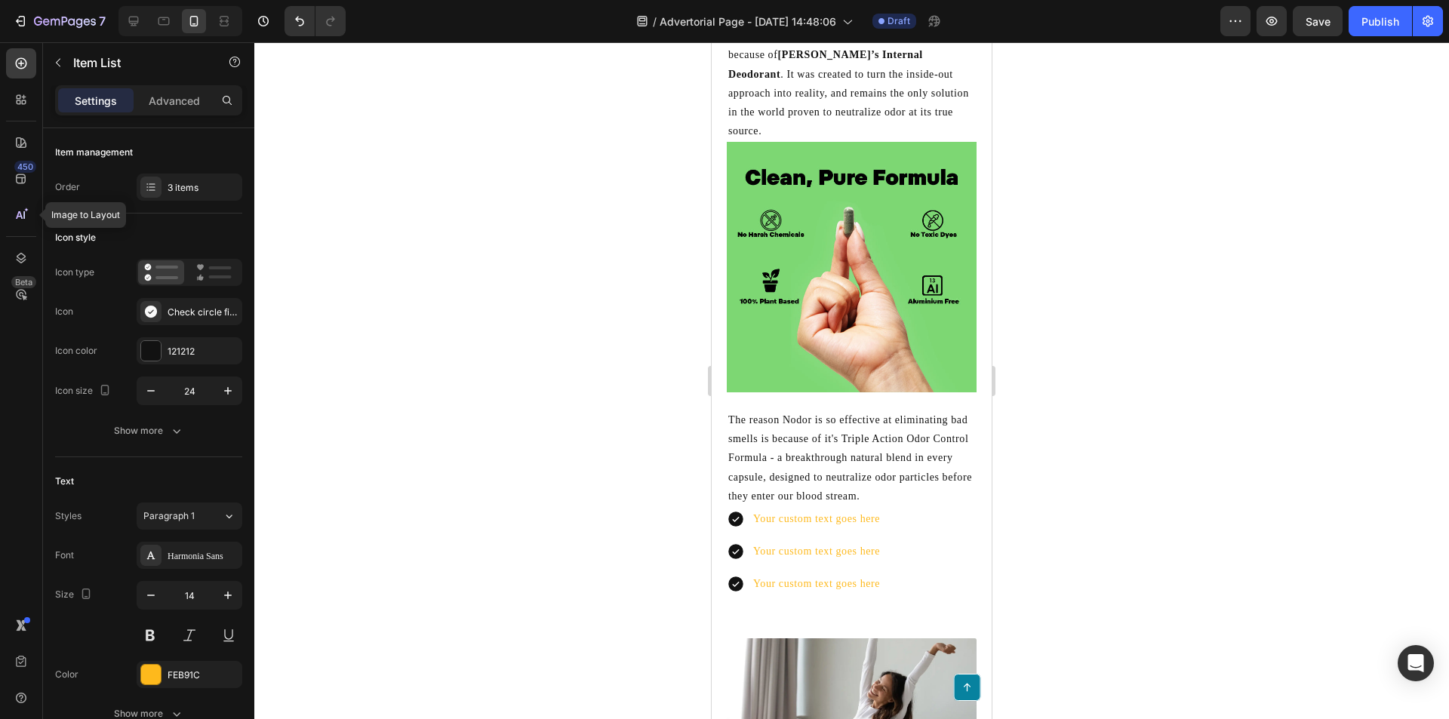
click at [734, 510] on icon at bounding box center [736, 519] width 18 height 18
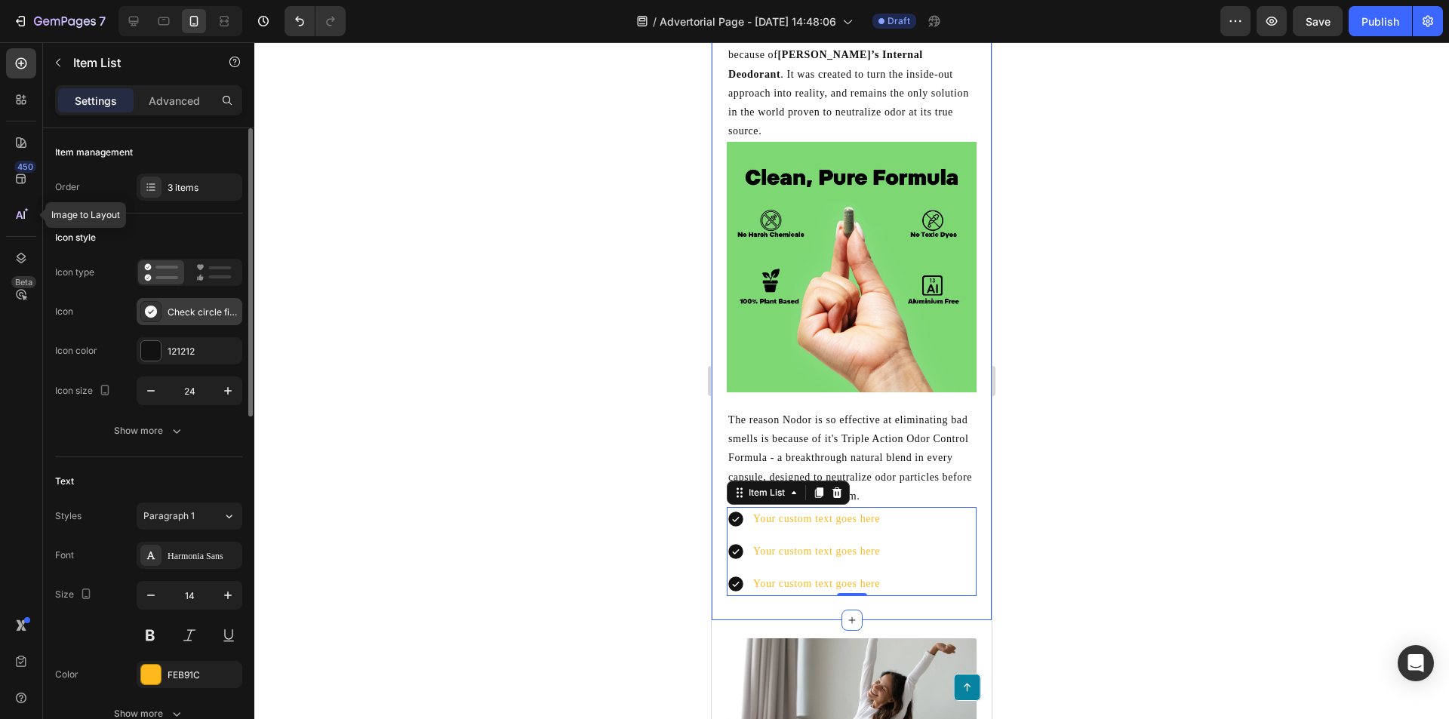
click at [165, 308] on div "Check circle filled" at bounding box center [190, 311] width 106 height 27
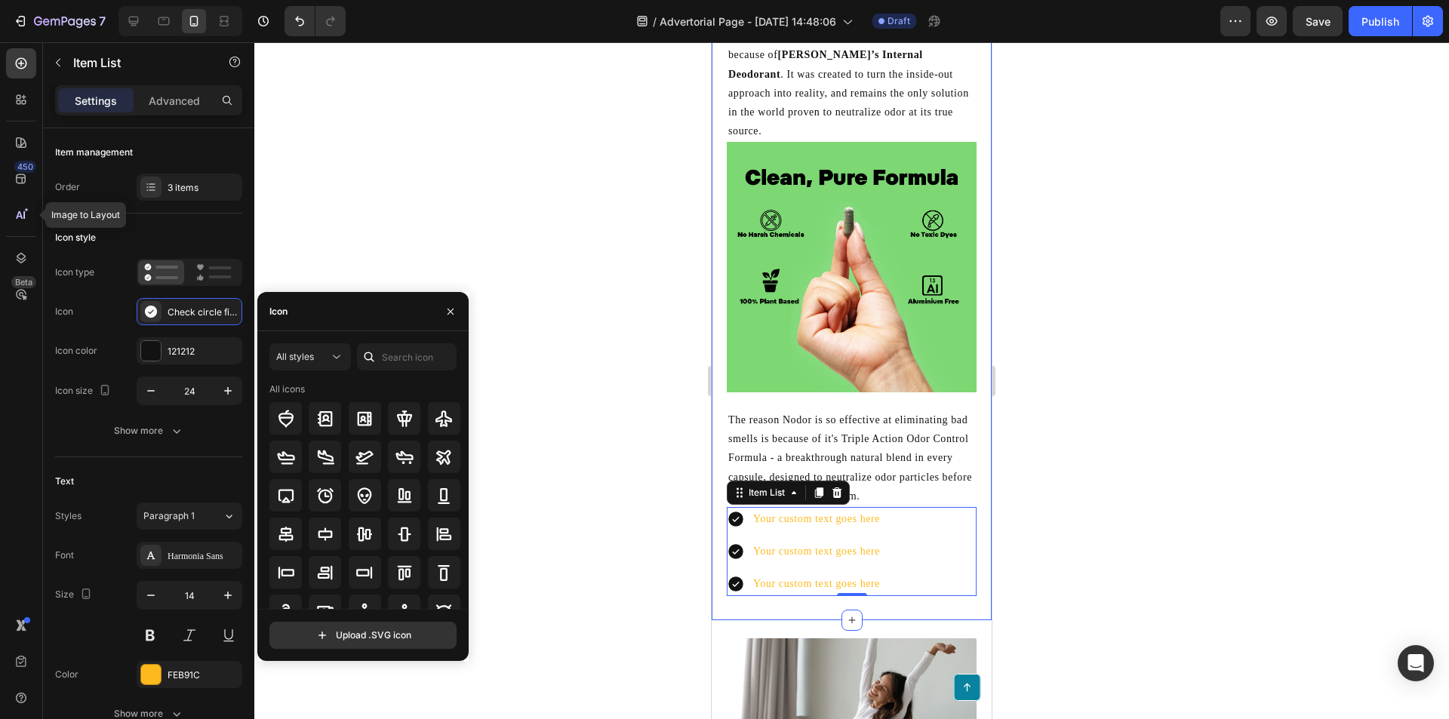
click at [380, 354] on div at bounding box center [369, 356] width 24 height 27
click at [396, 357] on input "text" at bounding box center [407, 356] width 100 height 27
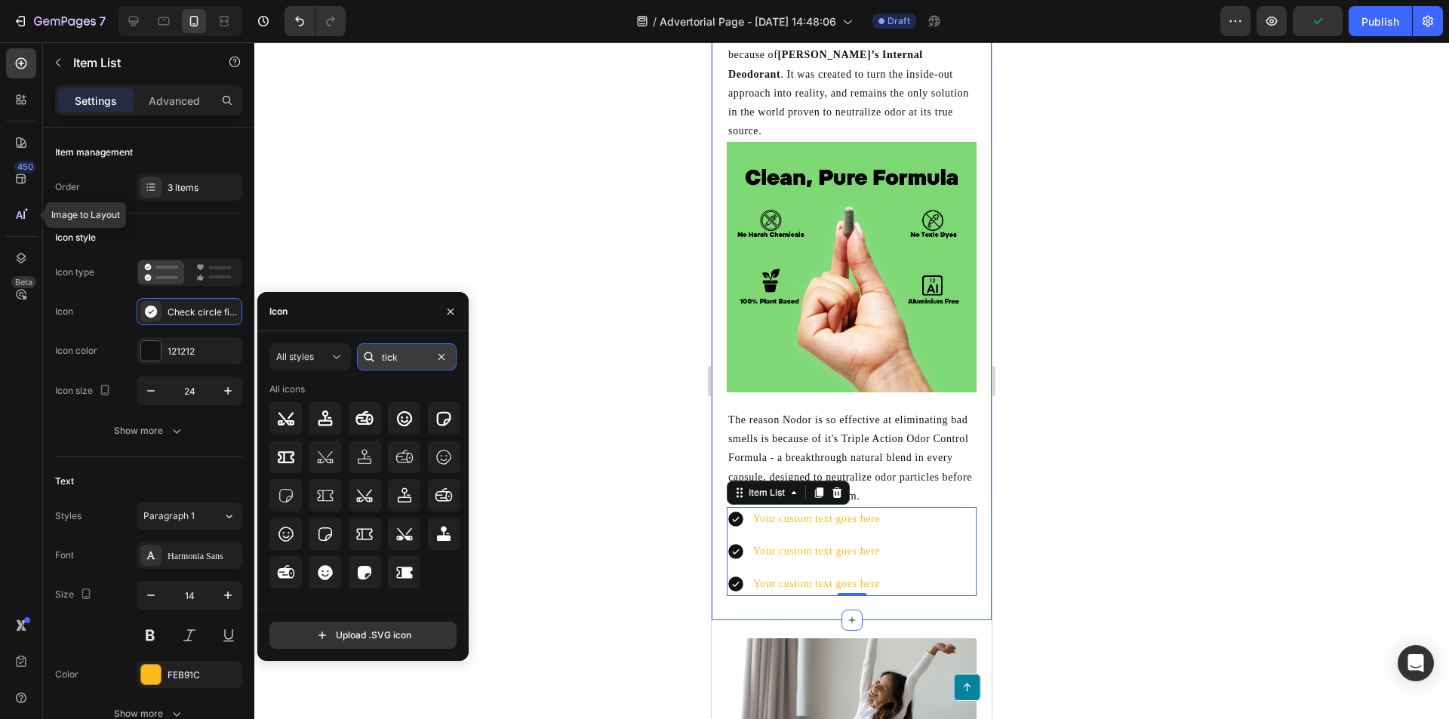
click at [406, 355] on input "tick" at bounding box center [407, 356] width 100 height 27
type input "correct"
type input "yes"
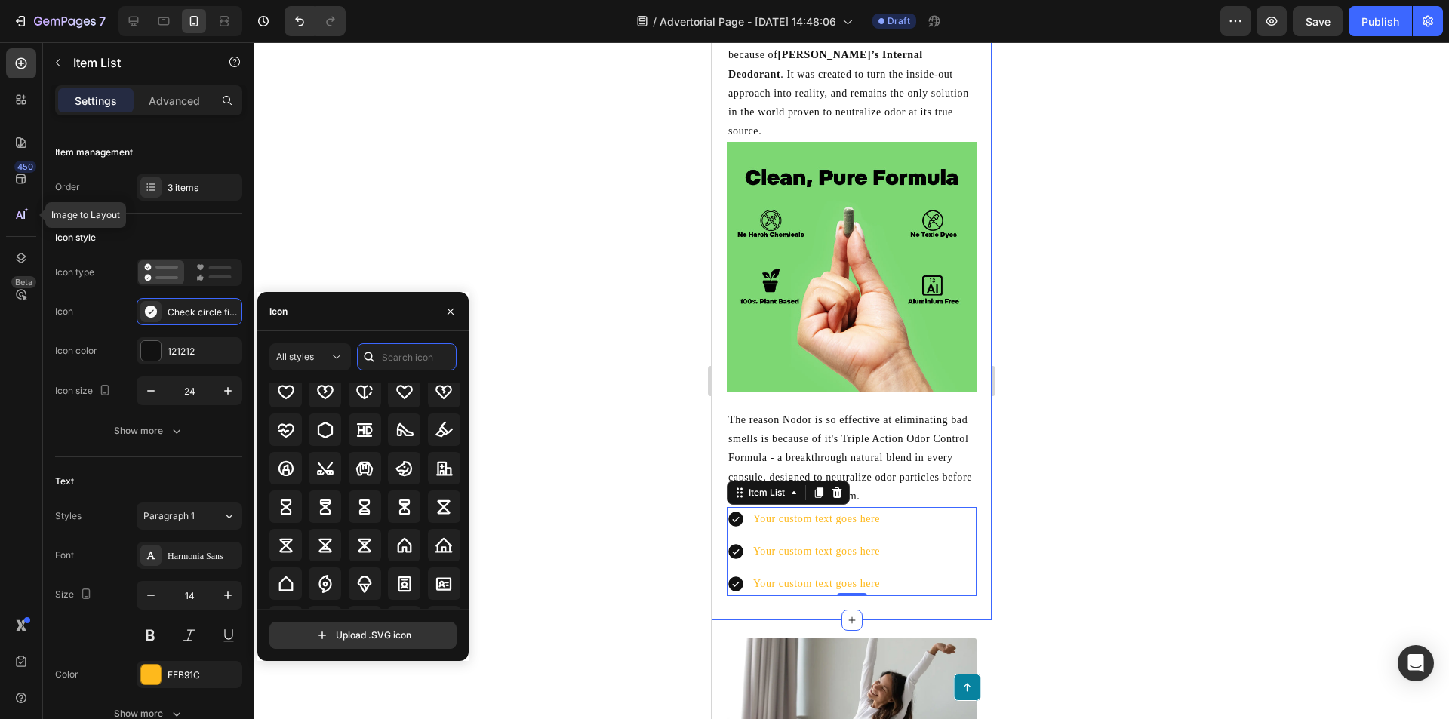
scroll to position [5033, 0]
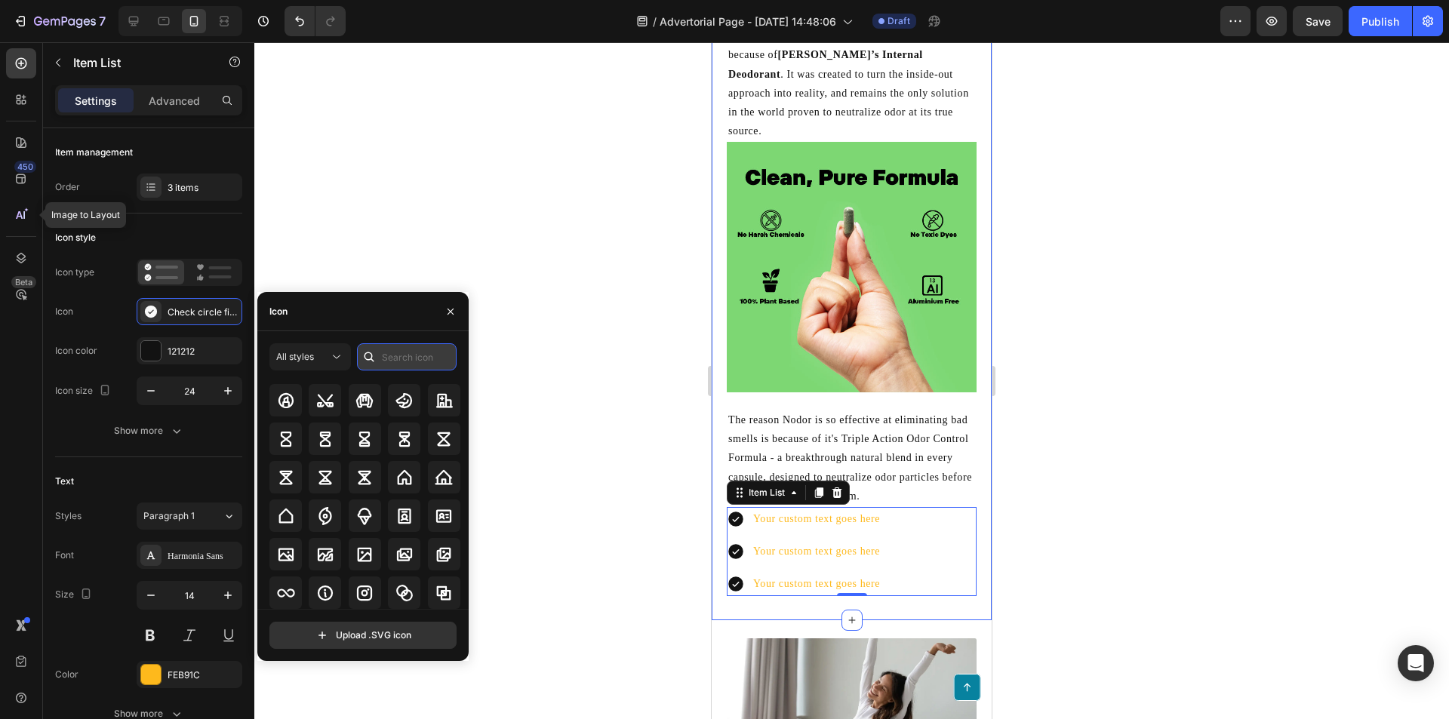
click at [387, 357] on input "text" at bounding box center [407, 356] width 100 height 27
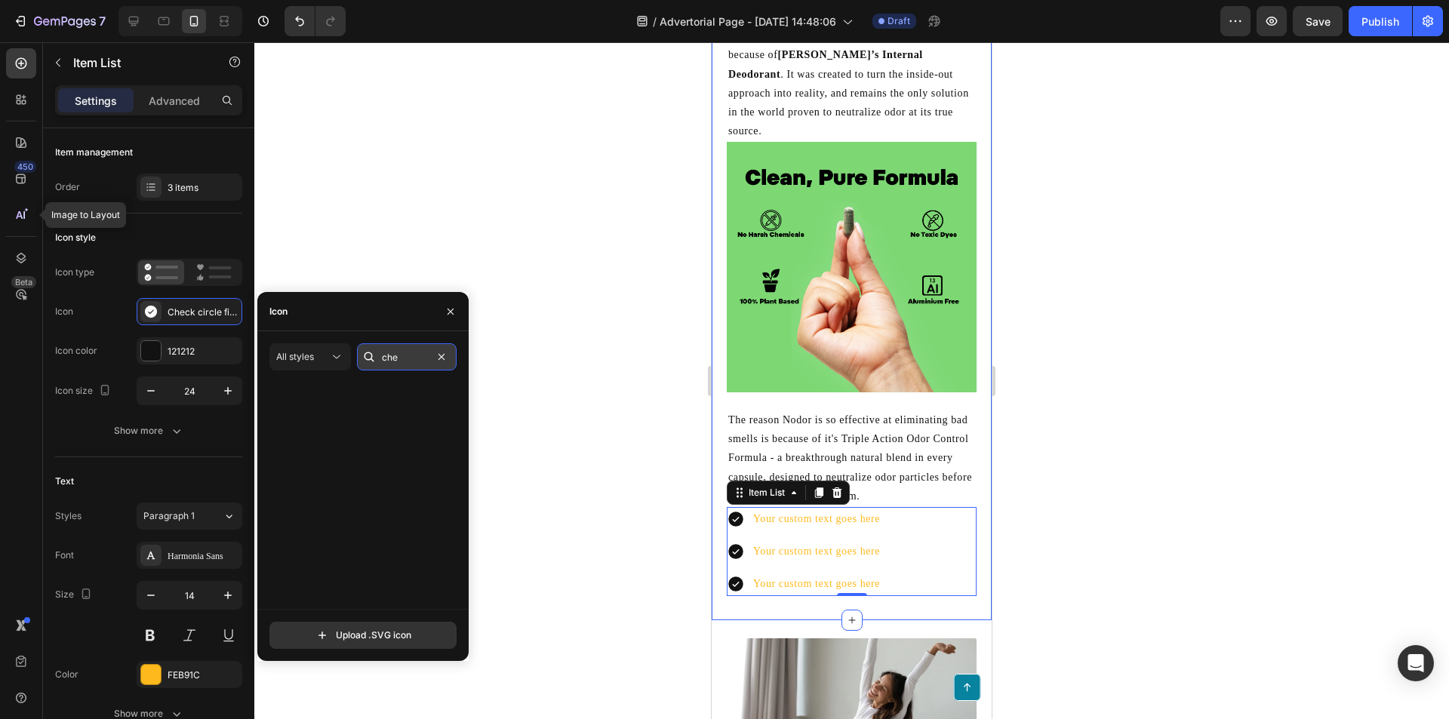
scroll to position [0, 0]
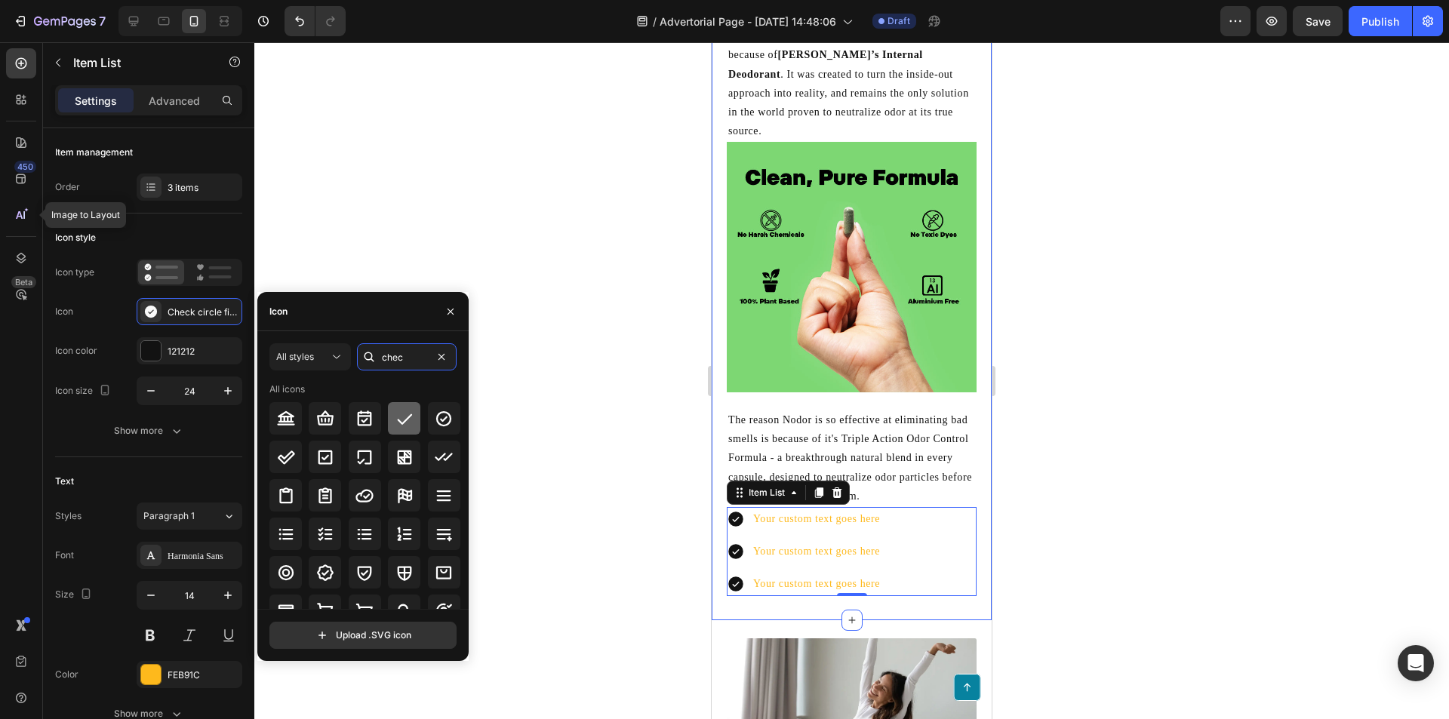
type input "chec"
click at [395, 413] on icon at bounding box center [404, 419] width 18 height 18
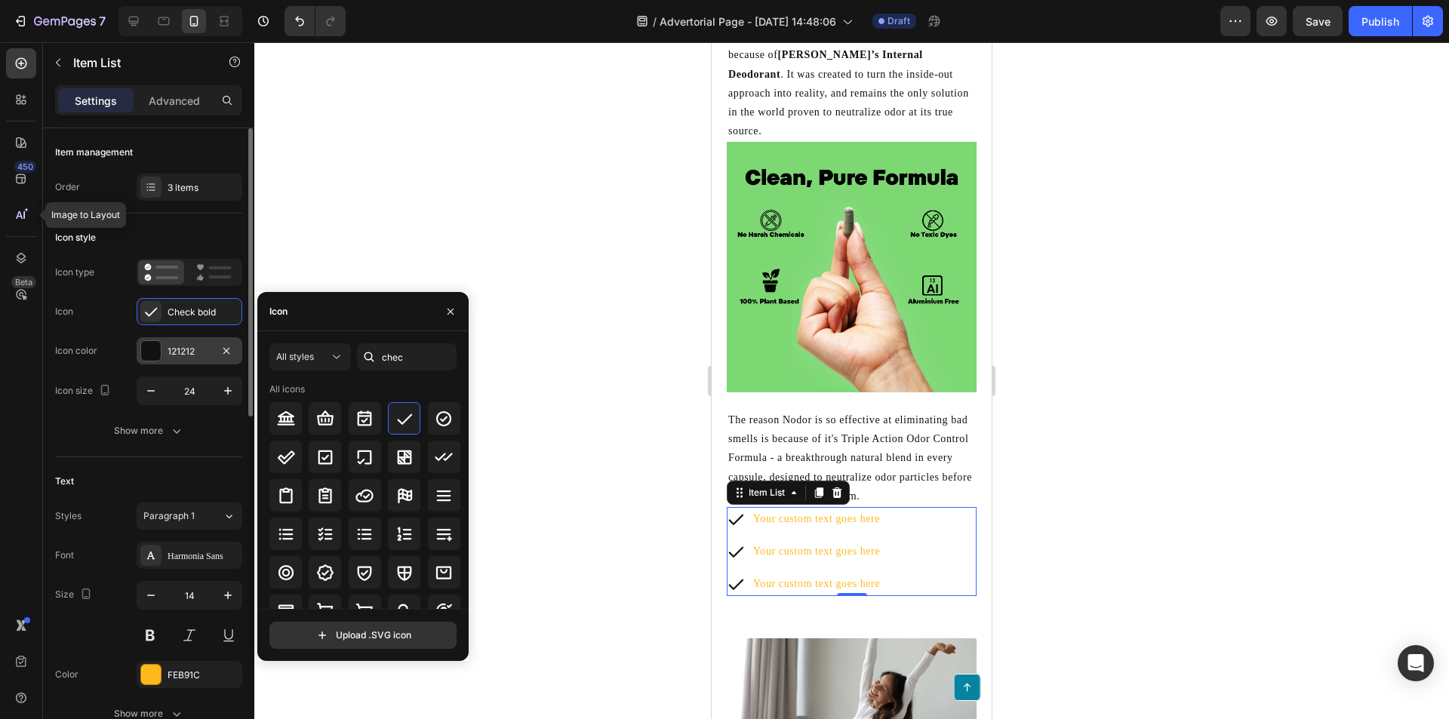
click at [153, 354] on div at bounding box center [151, 351] width 20 height 20
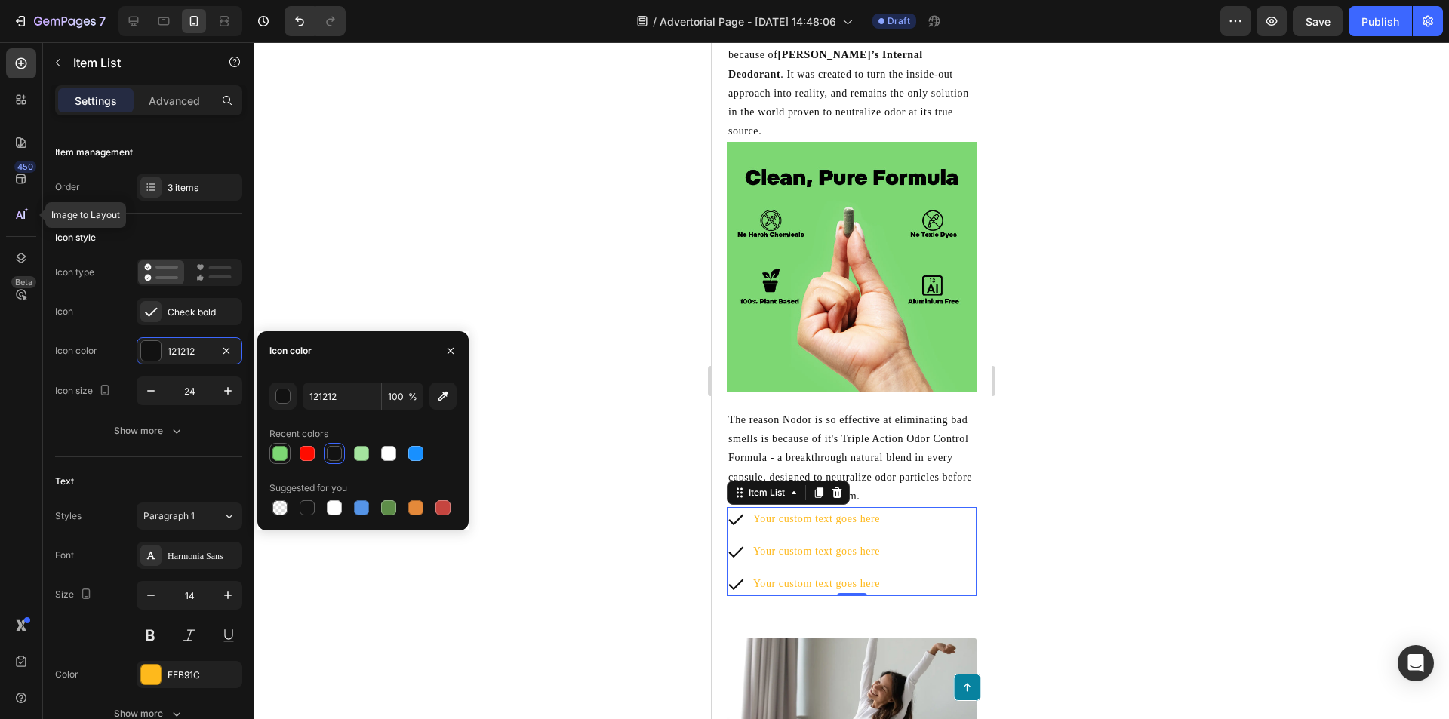
click at [278, 451] on div at bounding box center [279, 453] width 15 height 15
type input "7DD874"
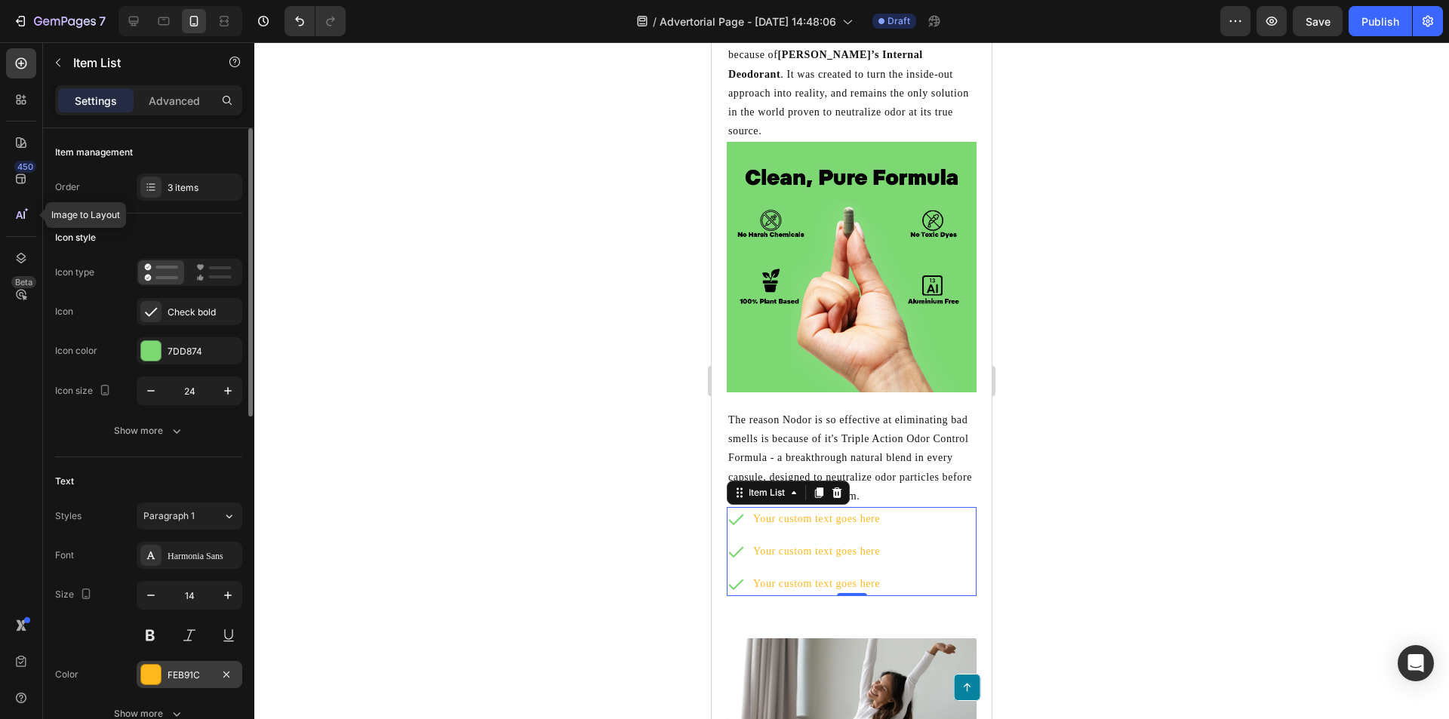
click at [155, 672] on div at bounding box center [151, 675] width 20 height 20
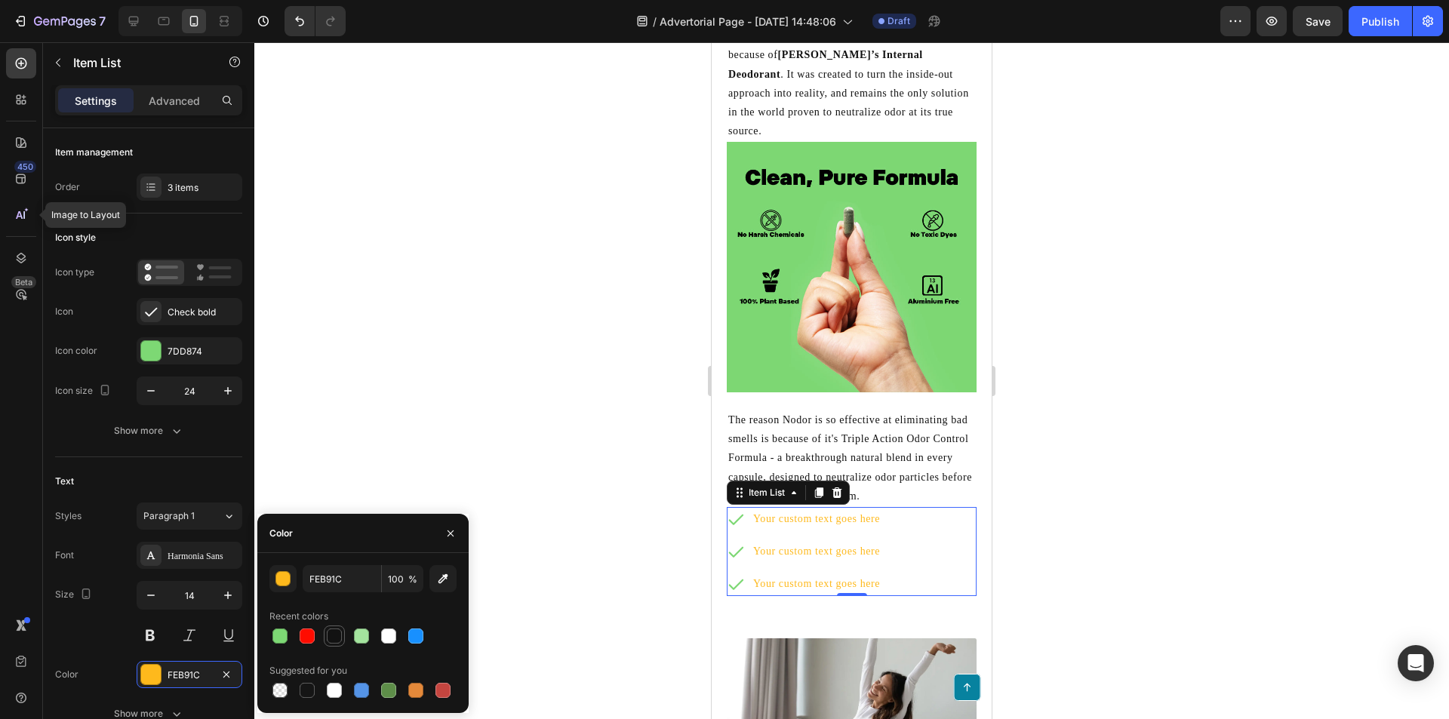
click at [329, 635] on div at bounding box center [334, 636] width 15 height 15
type input "121212"
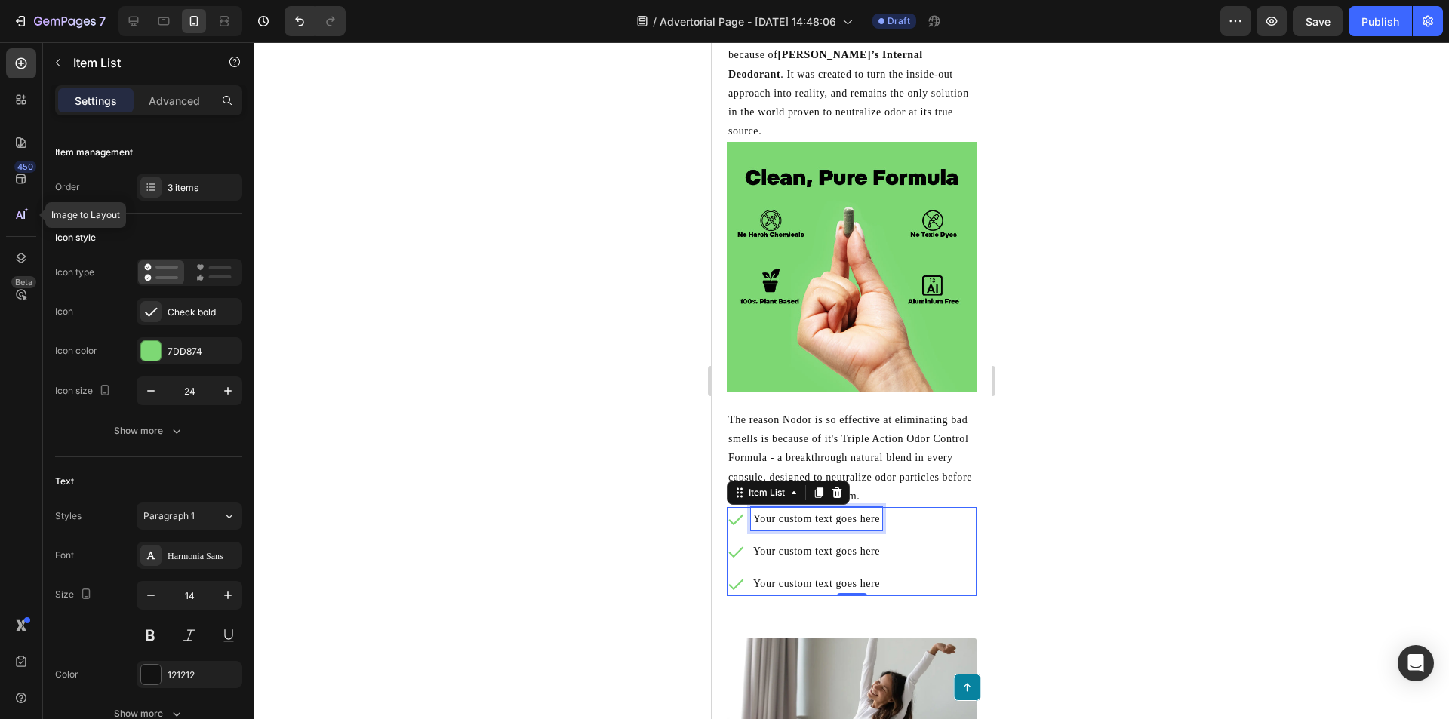
click at [803, 509] on p "Your custom text goes here" at bounding box center [816, 518] width 127 height 19
click at [871, 509] on p "Your custom text goes here" at bounding box center [816, 518] width 127 height 19
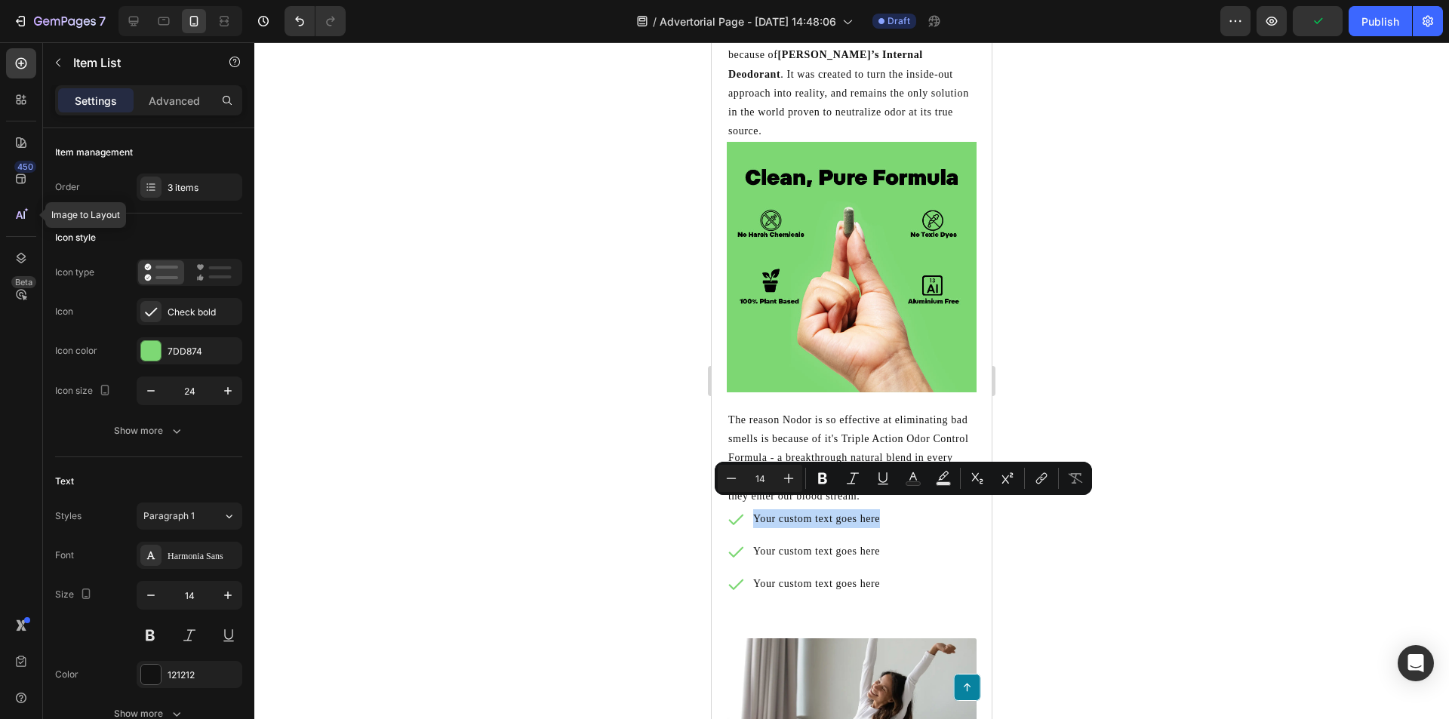
click at [907, 528] on div "Your custom text goes here Your custom text goes here Your custom text goes here" at bounding box center [852, 551] width 250 height 89
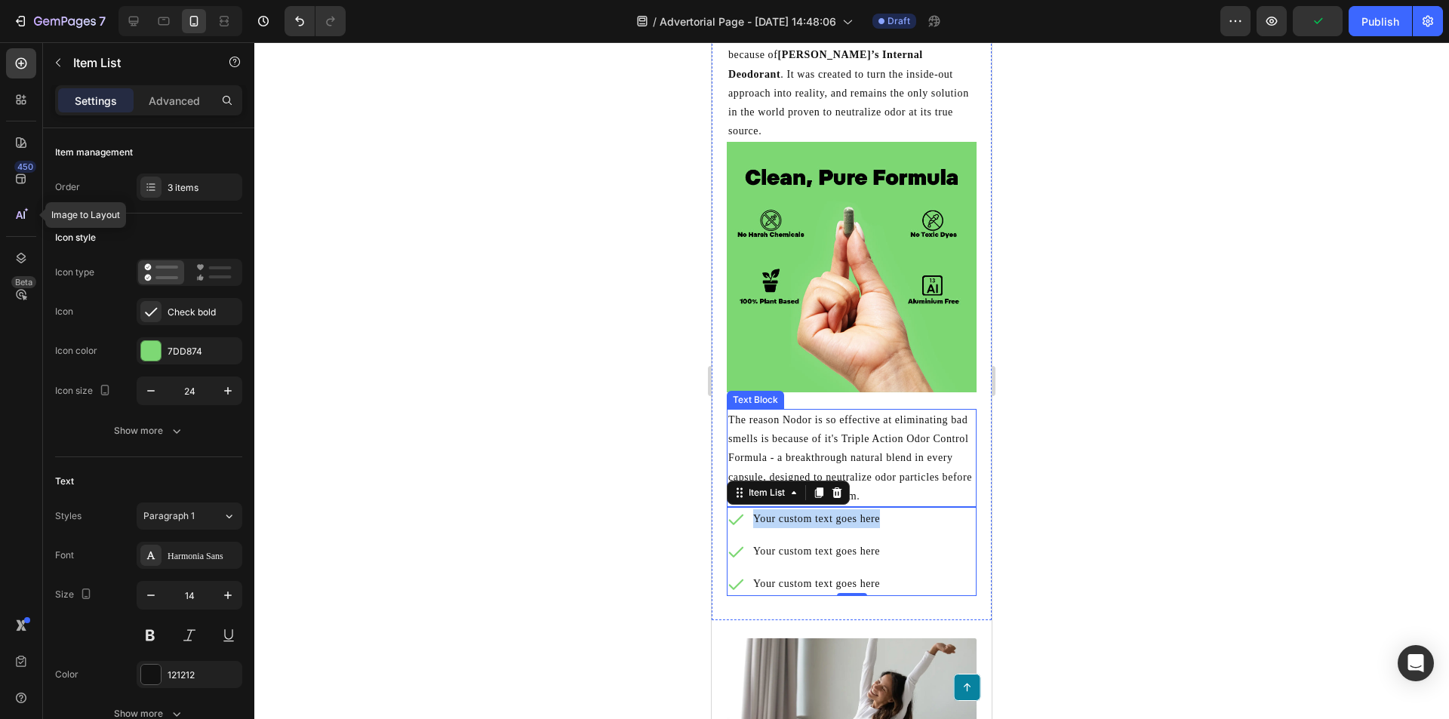
click at [927, 462] on p "The reason Nodor is so effective at eliminating bad smells is because of it's T…" at bounding box center [851, 458] width 247 height 95
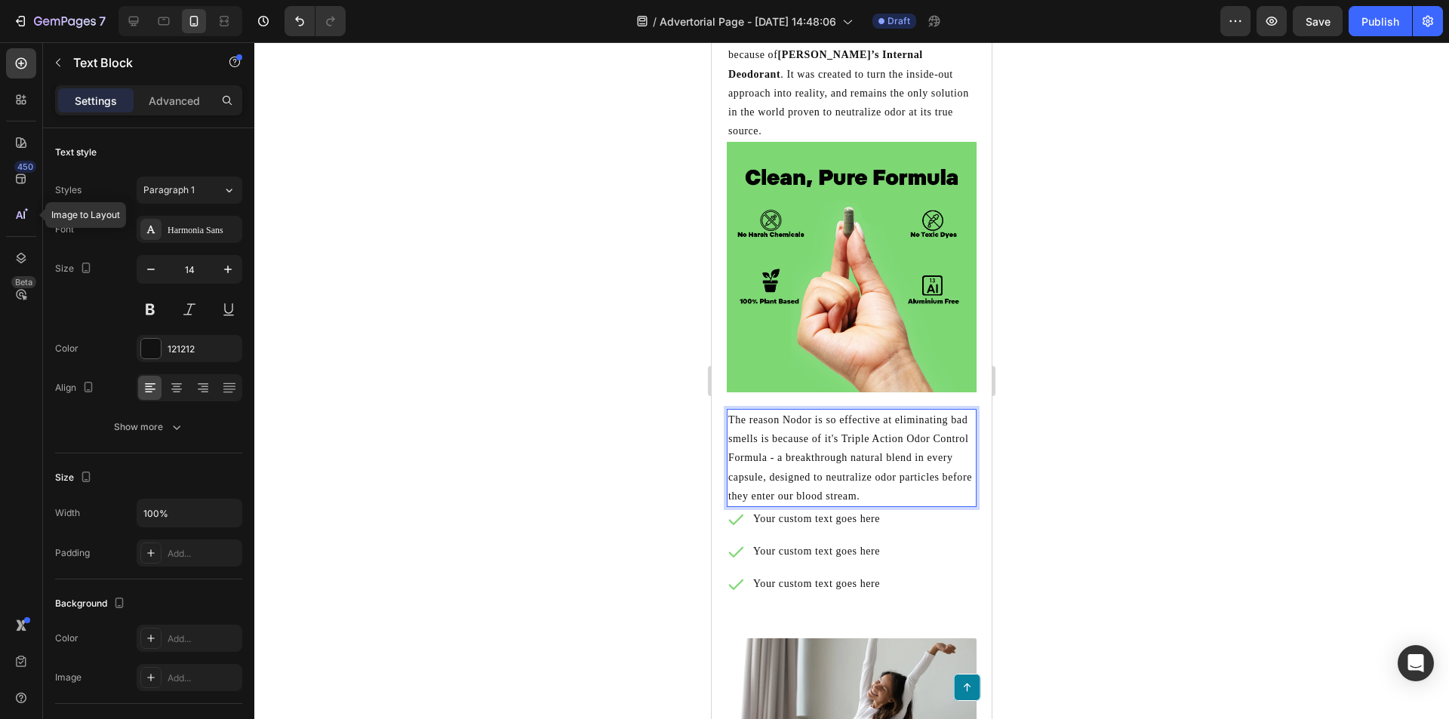
click at [951, 448] on p "The reason Nodor is so effective at eliminating bad smells is because of it's T…" at bounding box center [851, 458] width 247 height 95
click at [829, 509] on p "Your custom text goes here" at bounding box center [816, 518] width 127 height 19
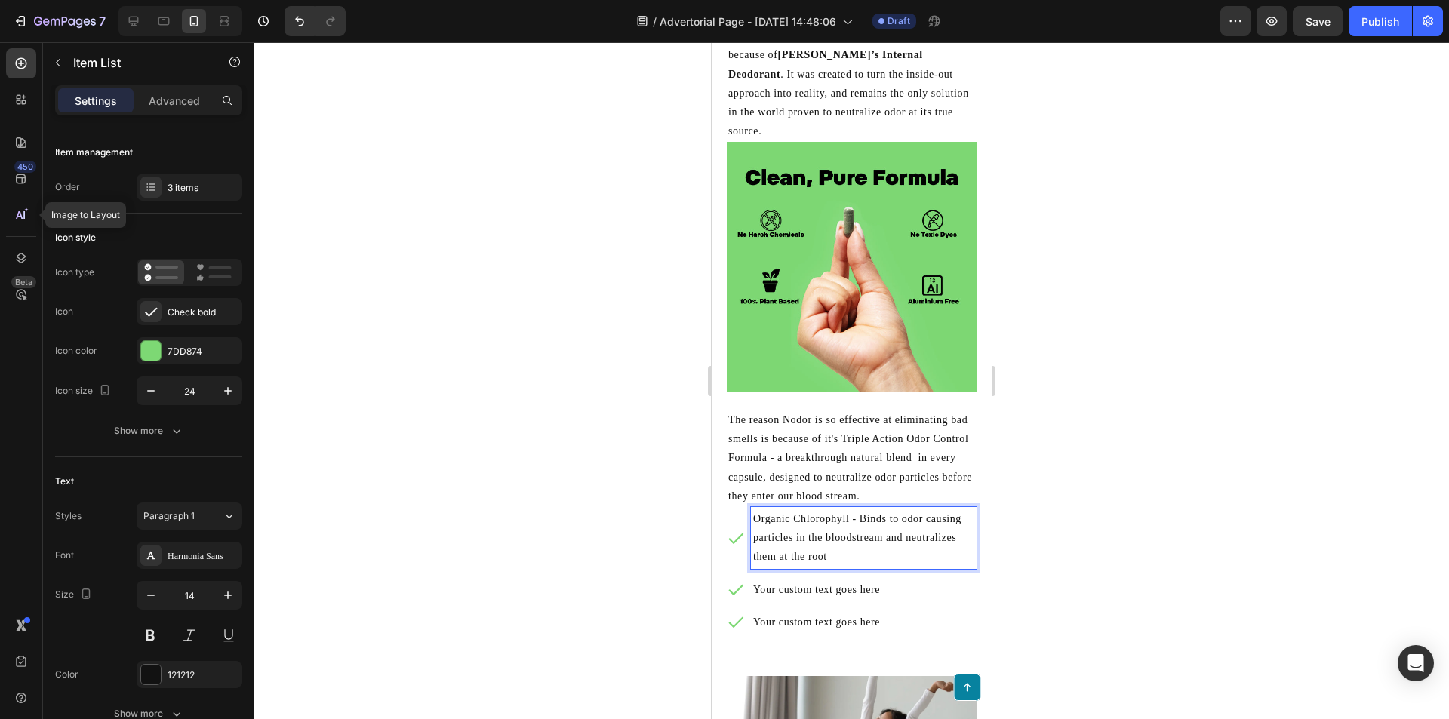
click at [937, 536] on p "Organic Chlorophyll - Binds to odor causing particles in the bloodstream and ne…" at bounding box center [863, 537] width 221 height 57
click at [901, 543] on p "Organic Chlorophyll - Binds to odor causing particles in the bloodstream and st…" at bounding box center [863, 537] width 221 height 57
click at [895, 477] on p "The reason Nodor is so effective at eliminating bad smells is because of it's T…" at bounding box center [851, 458] width 247 height 95
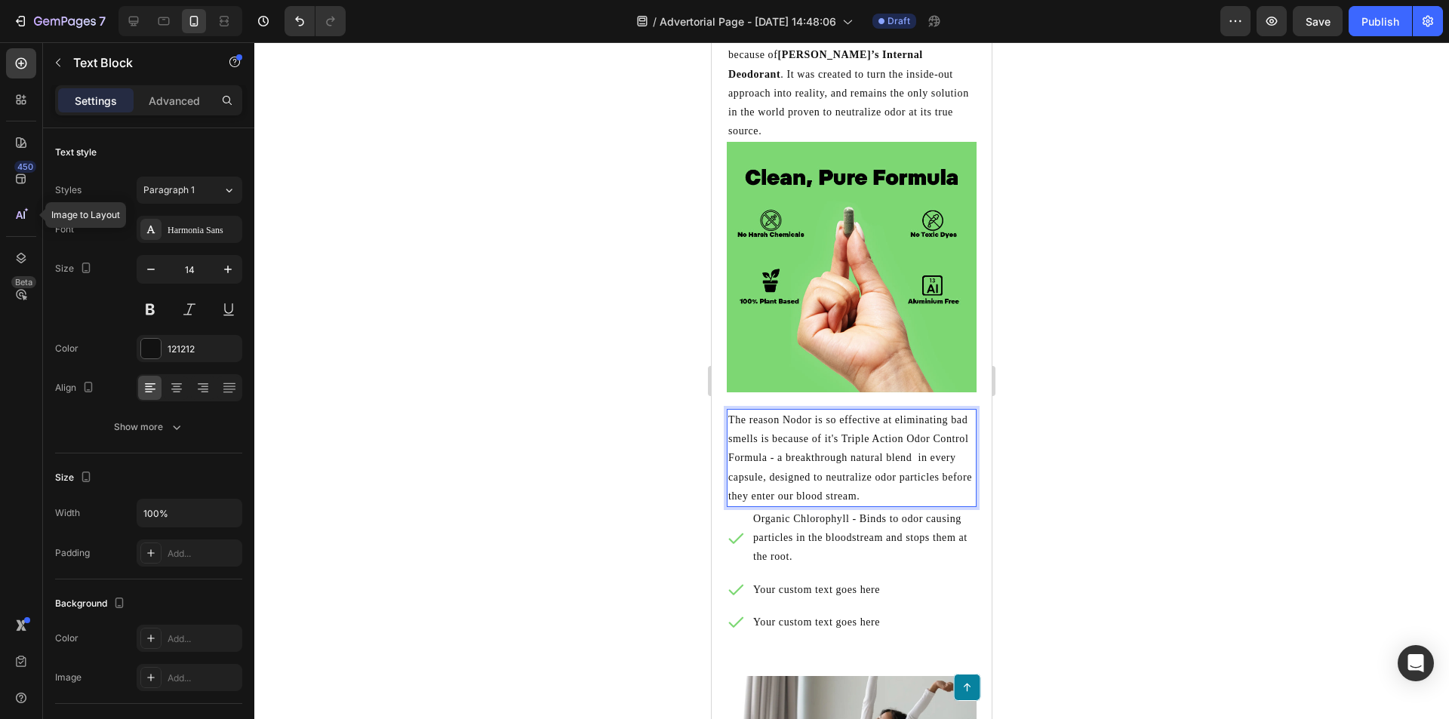
click at [907, 482] on p "The reason Nodor is so effective at eliminating bad smells is because of it's T…" at bounding box center [851, 458] width 247 height 95
click at [900, 469] on p "The reason Nodor is so effective at eliminating bad smells is because of it's T…" at bounding box center [851, 458] width 247 height 95
click at [915, 540] on p "Organic Chlorophyll - Binds to odor causing particles in the bloodstream and st…" at bounding box center [863, 537] width 221 height 57
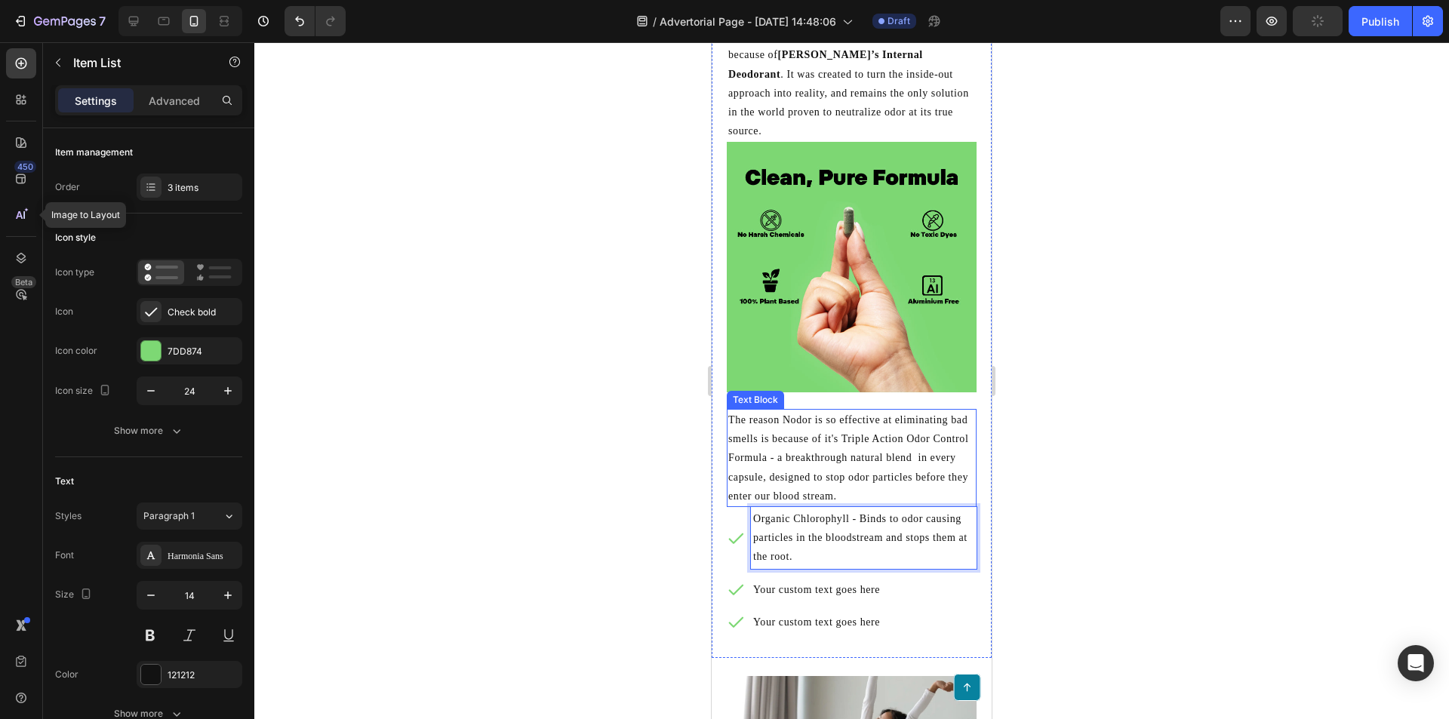
click at [930, 484] on p "The reason Nodor is so effective at eliminating bad smells is because of it's T…" at bounding box center [851, 458] width 247 height 95
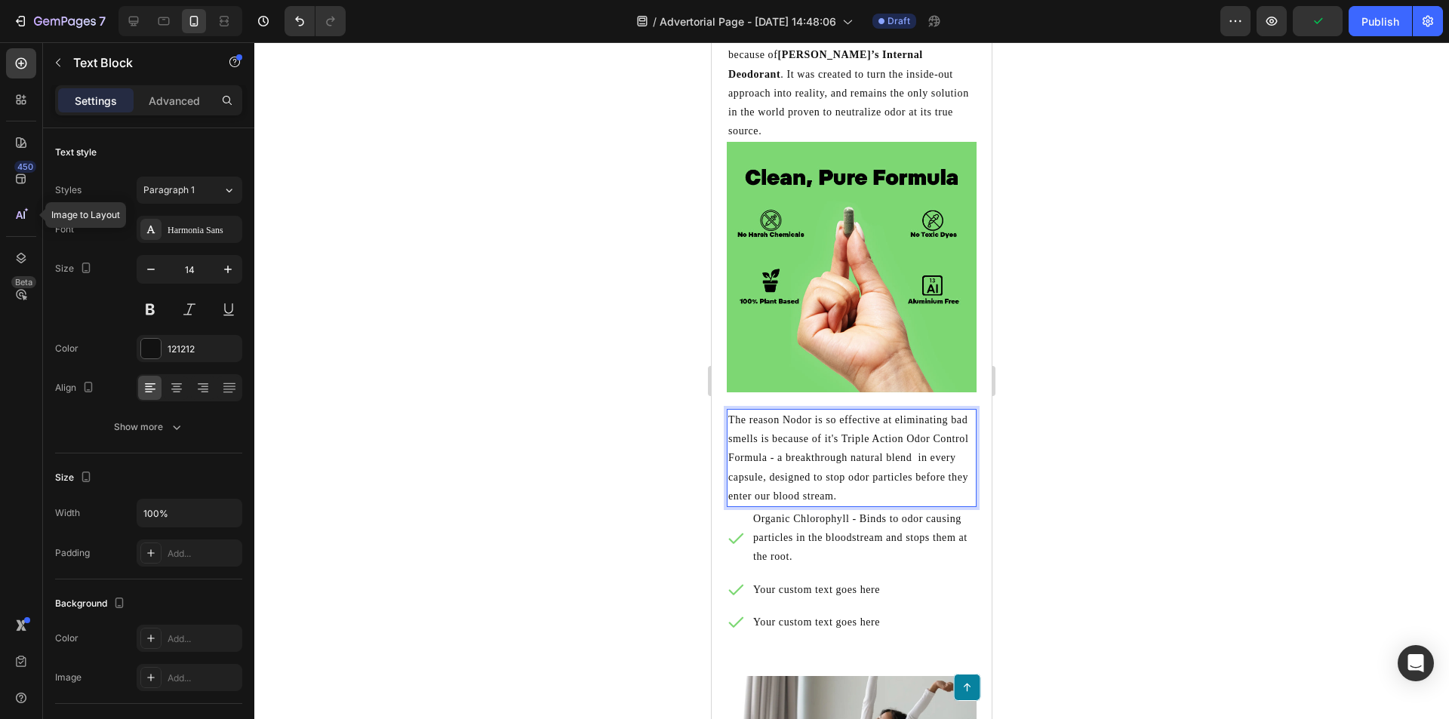
click at [930, 485] on p "The reason Nodor is so effective at eliminating bad smells is because of it's T…" at bounding box center [851, 458] width 247 height 95
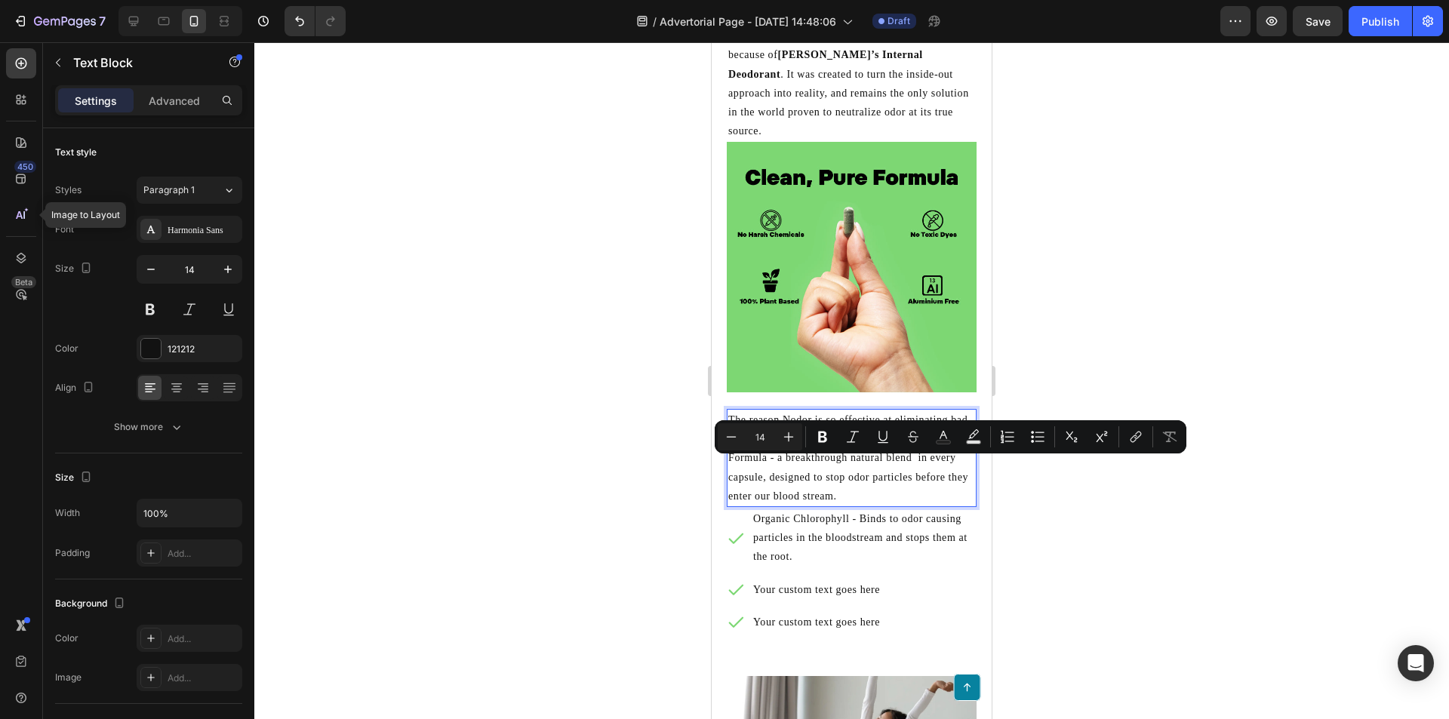
drag, startPoint x: 913, startPoint y: 485, endPoint x: 814, endPoint y: 471, distance: 99.9
click at [814, 471] on p "The reason Nodor is so effective at eliminating bad smells is because of it's T…" at bounding box center [851, 458] width 247 height 95
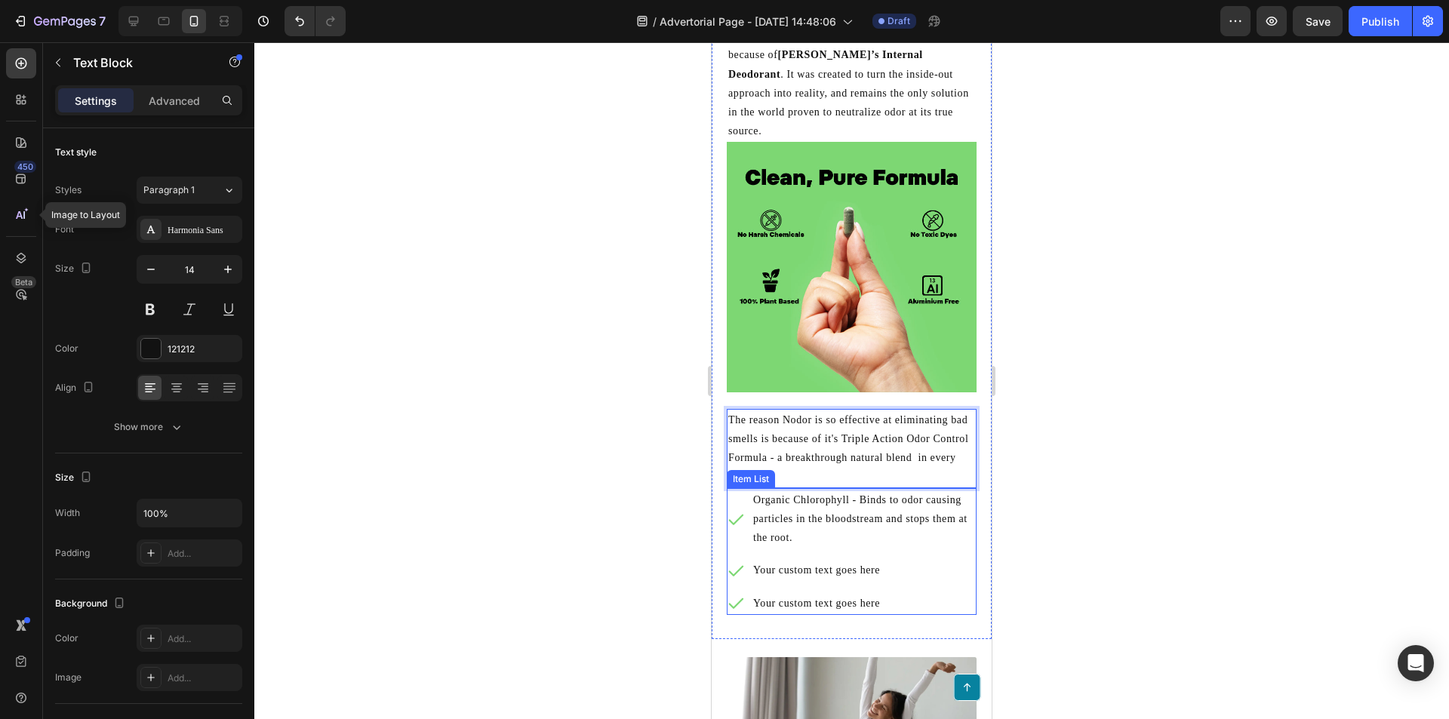
click at [830, 505] on p "Organic Chlorophyll - Binds to odor causing particles in the bloodstream and st…" at bounding box center [863, 519] width 221 height 57
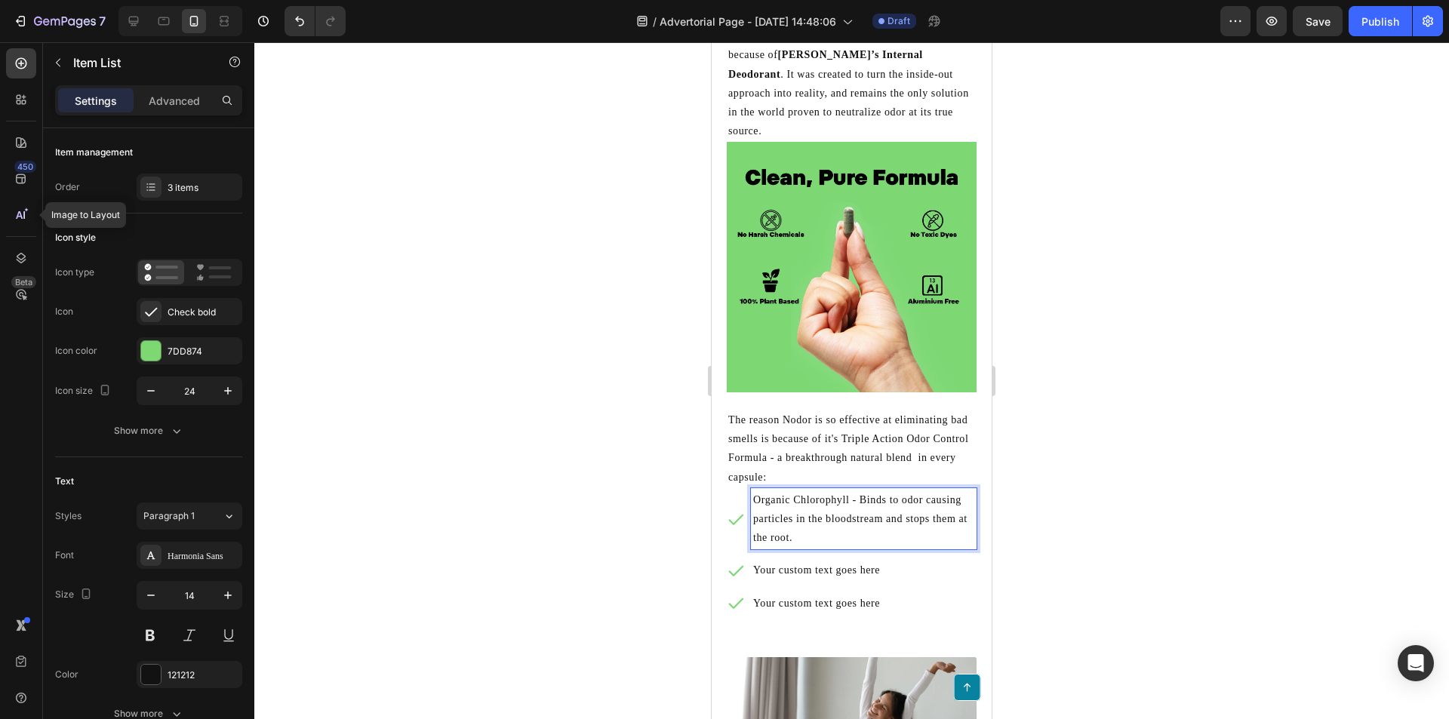
click at [822, 527] on p "Organic Chlorophyll - Binds to odor causing particles in the bloodstream and st…" at bounding box center [863, 519] width 221 height 57
click at [917, 509] on p "Organic Chlorophyll - Binds to odor causing particles in the bloodstream and st…" at bounding box center [863, 519] width 221 height 57
click at [839, 561] on p "Your custom text goes here" at bounding box center [863, 570] width 221 height 19
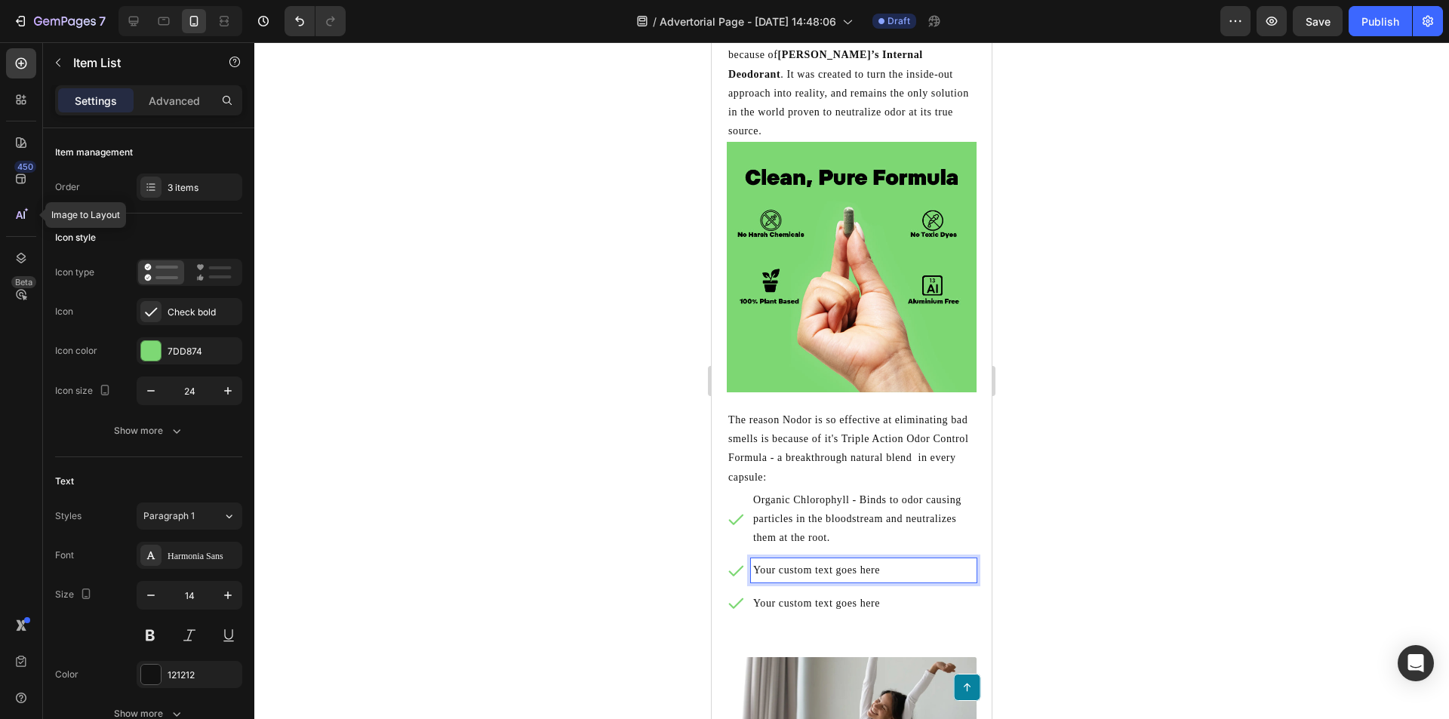
click at [839, 561] on p "Your custom text goes here" at bounding box center [863, 570] width 221 height 19
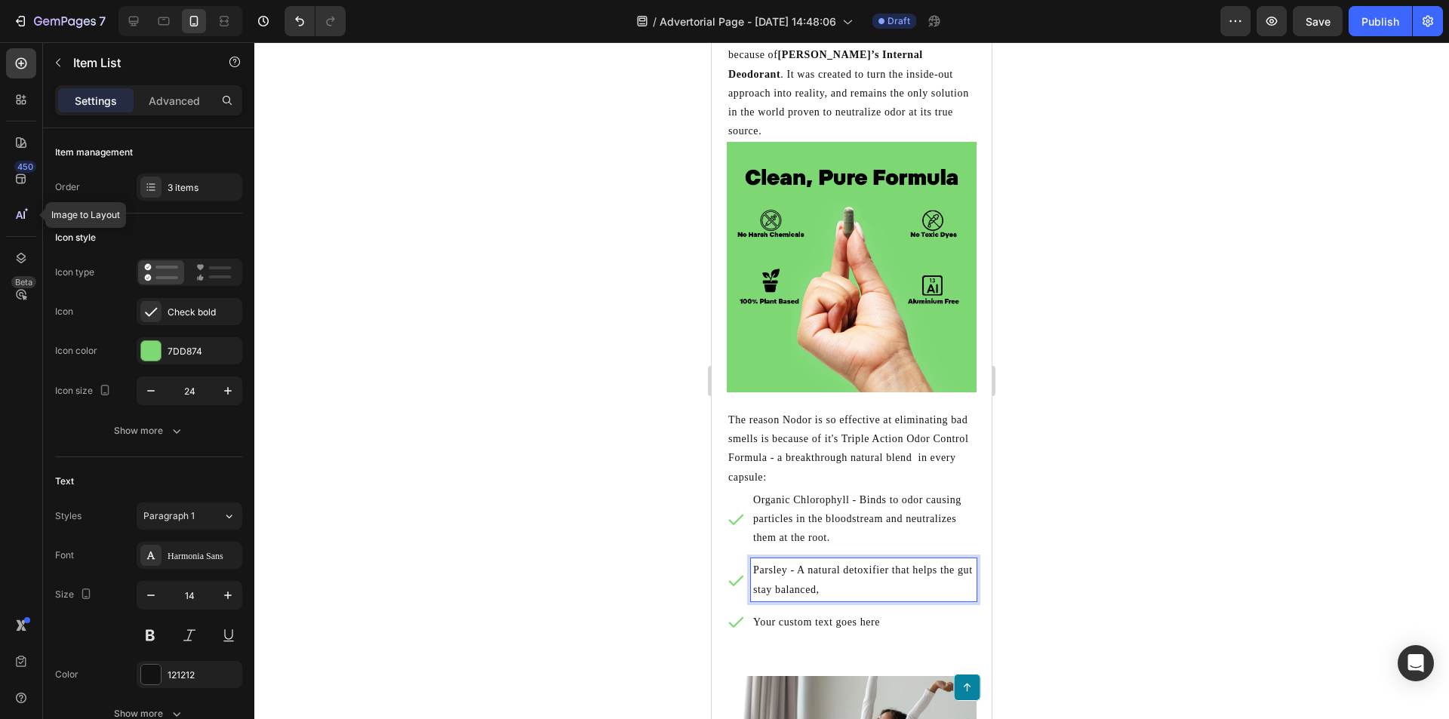
click at [795, 583] on p "Parsley - A natural detoxifier that helps the gut stay balanced," at bounding box center [863, 580] width 221 height 38
click at [821, 584] on p "Parsley - A natural detoxifier that helps the gut stay balanced," at bounding box center [863, 580] width 221 height 38
click at [851, 586] on p "Parsley - A natural detoxifier that helps the gut stay healthy," at bounding box center [863, 580] width 221 height 38
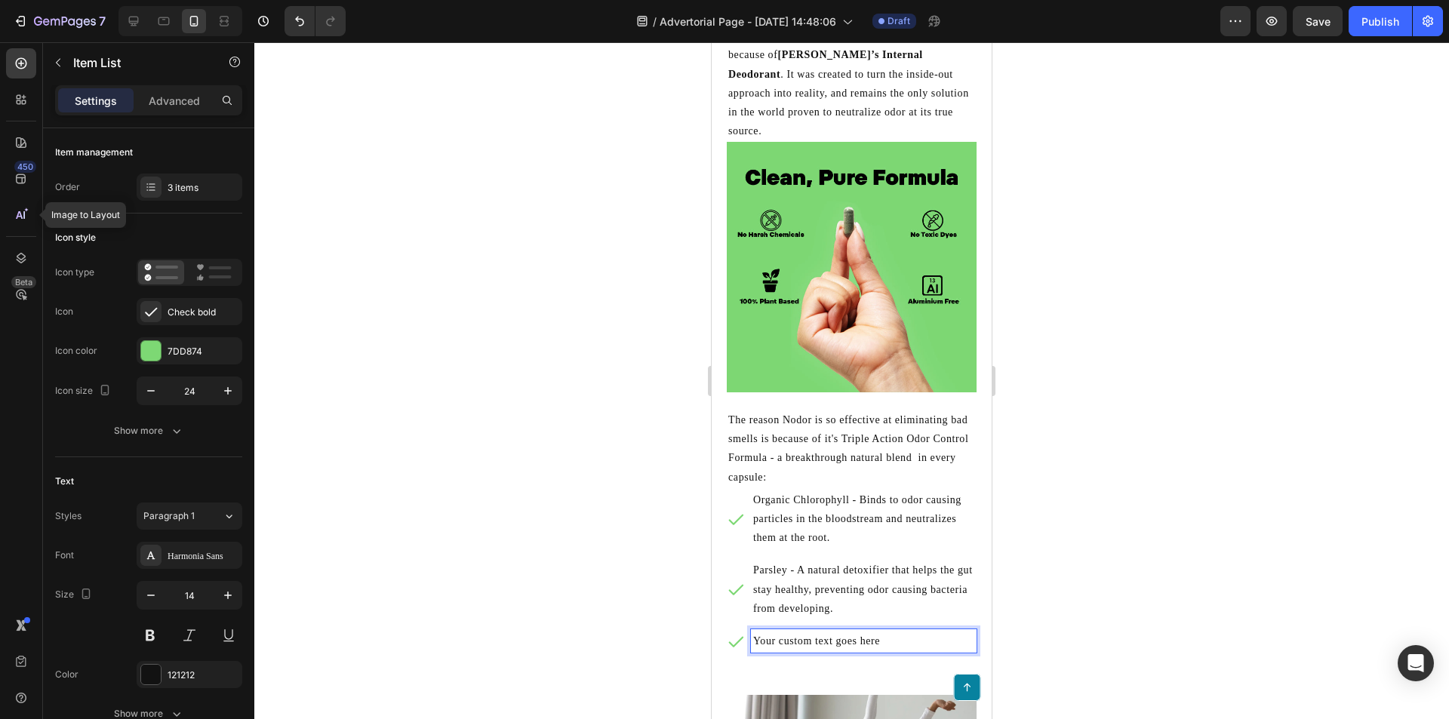
click at [837, 632] on p "Your custom text goes here" at bounding box center [863, 641] width 221 height 19
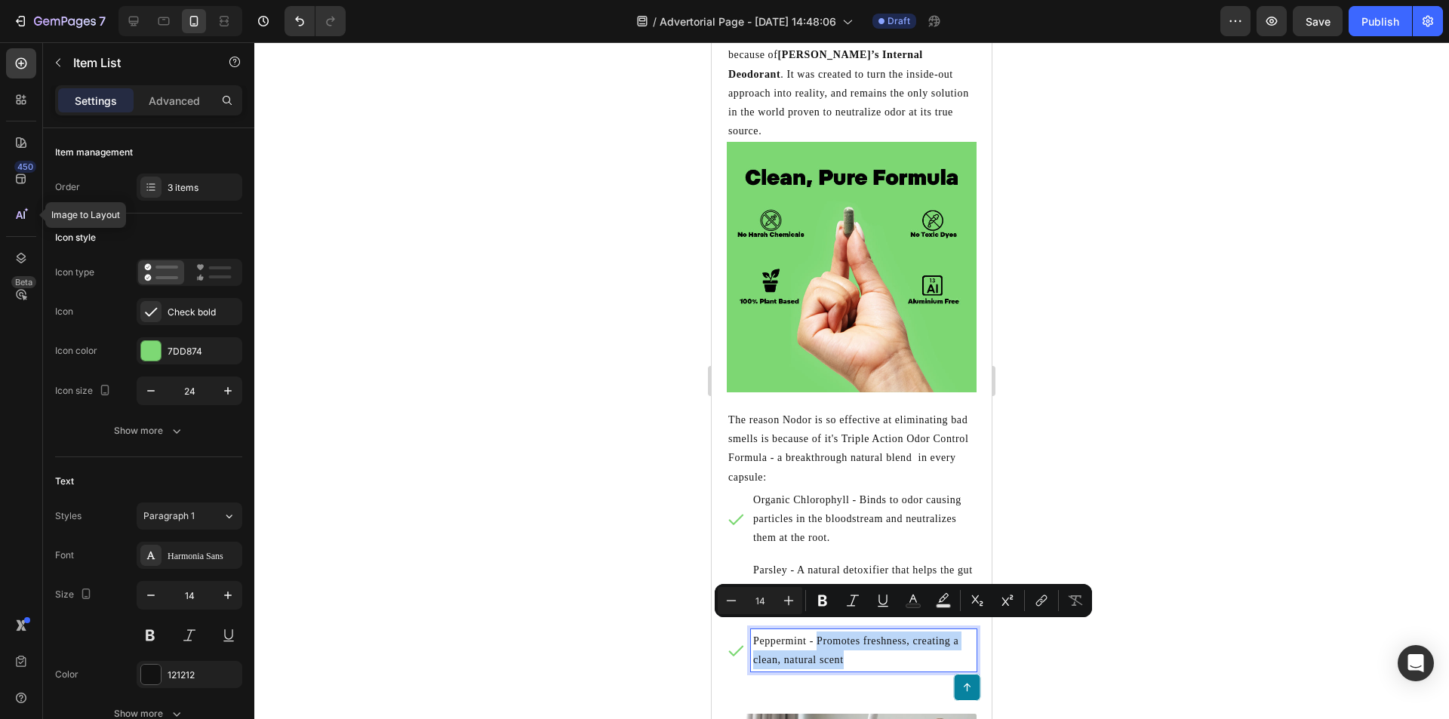
drag, startPoint x: 830, startPoint y: 652, endPoint x: 818, endPoint y: 629, distance: 25.7
click at [818, 632] on p "Peppermint - Promotes freshness, creating a clean, natural scent" at bounding box center [863, 651] width 221 height 38
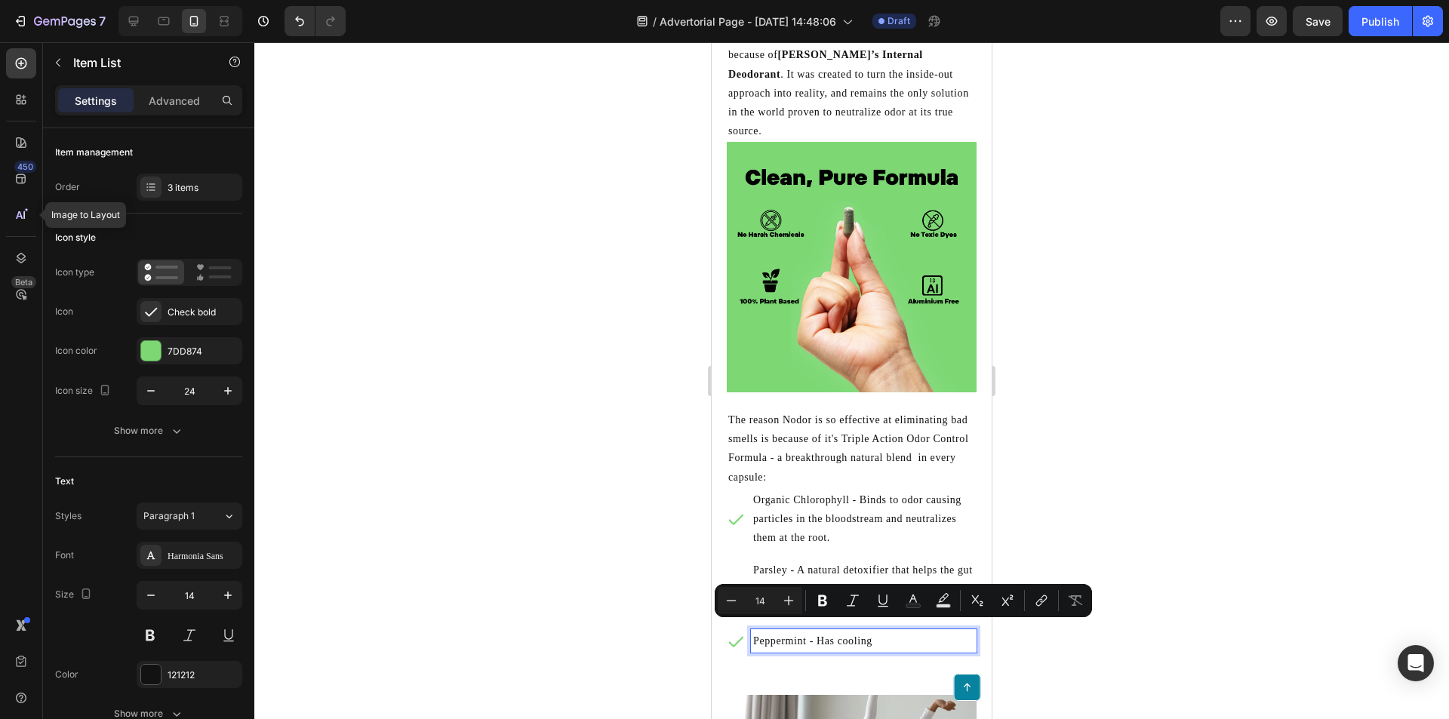
drag, startPoint x: 895, startPoint y: 631, endPoint x: 817, endPoint y: 632, distance: 77.7
click at [817, 632] on p "Peppermint - Has cooling" at bounding box center [863, 641] width 221 height 19
click at [890, 632] on p "Peppermint - Has cooling" at bounding box center [863, 641] width 221 height 19
drag, startPoint x: 871, startPoint y: 630, endPoint x: 815, endPoint y: 632, distance: 55.9
click at [815, 632] on p "Peppermint - Has cooling" at bounding box center [863, 641] width 221 height 19
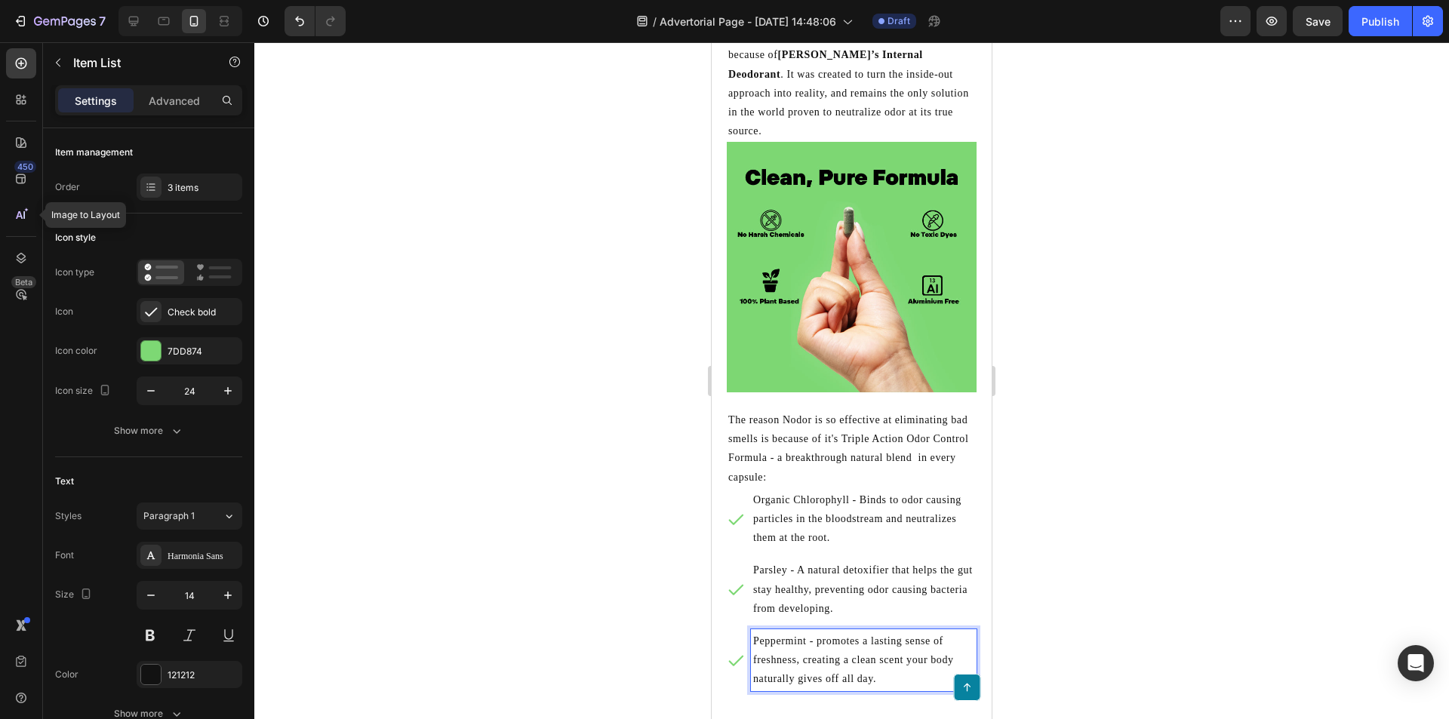
click at [840, 632] on p "Peppermint - promotes a lasting sense of freshness, creating a clean scent your…" at bounding box center [863, 660] width 221 height 57
drag, startPoint x: 788, startPoint y: 652, endPoint x: 865, endPoint y: 632, distance: 79.6
click at [865, 632] on p "Peppermint - Promotes a lasting sense of freshness, creating a clean scent your…" at bounding box center [863, 660] width 221 height 57
click at [880, 667] on p "Peppermint - Promotes internal freshness, creating a clean scent your body natu…" at bounding box center [863, 660] width 221 height 57
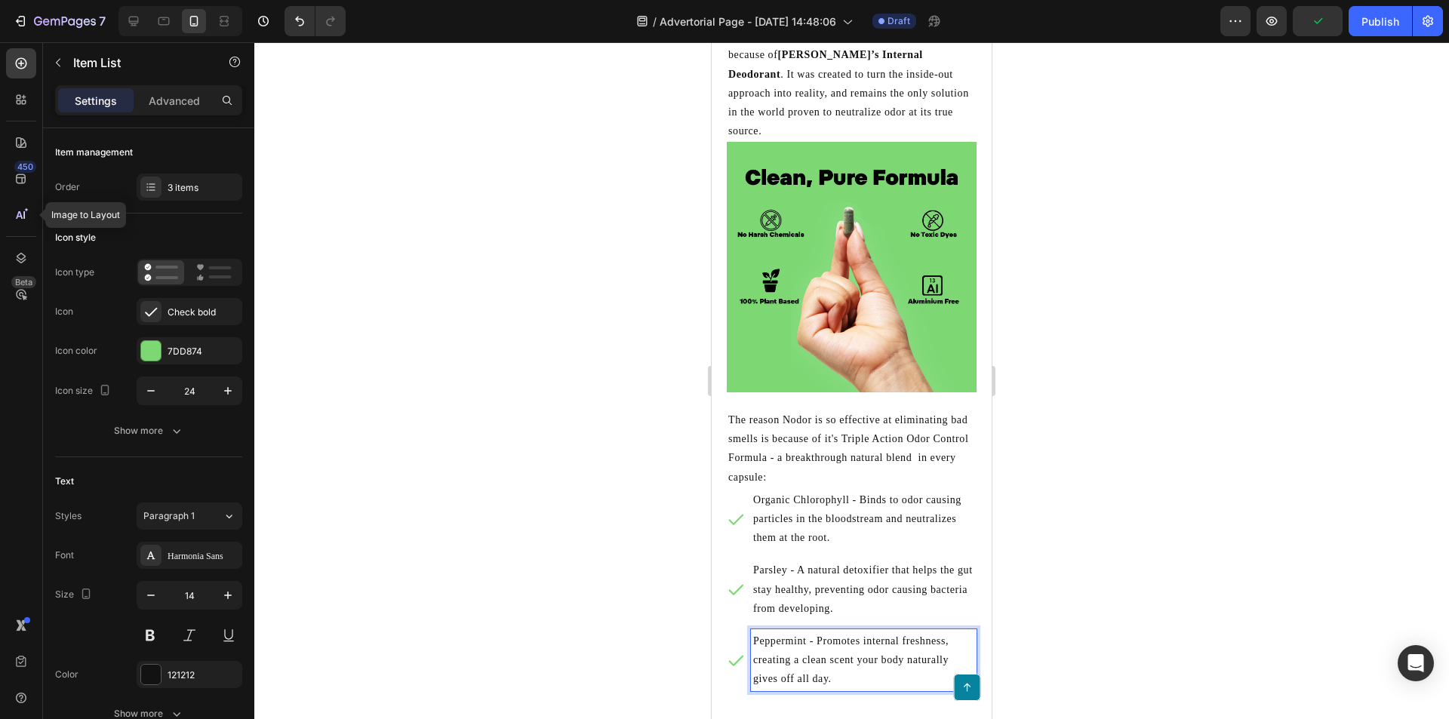
click at [858, 672] on p "Peppermint - Promotes internal freshness, creating a clean scent your body natu…" at bounding box center [863, 660] width 221 height 57
click at [878, 703] on div "Button" at bounding box center [852, 696] width 280 height 45
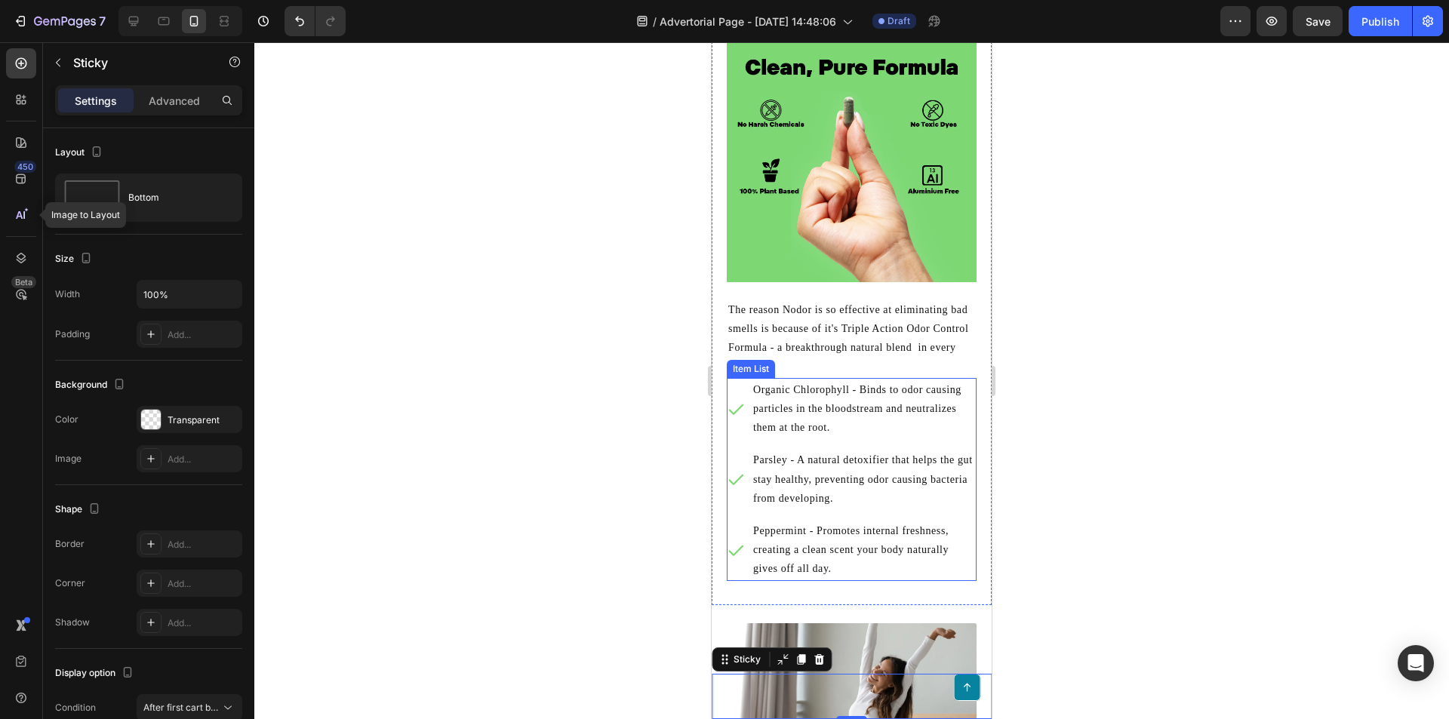
scroll to position [3340, 0]
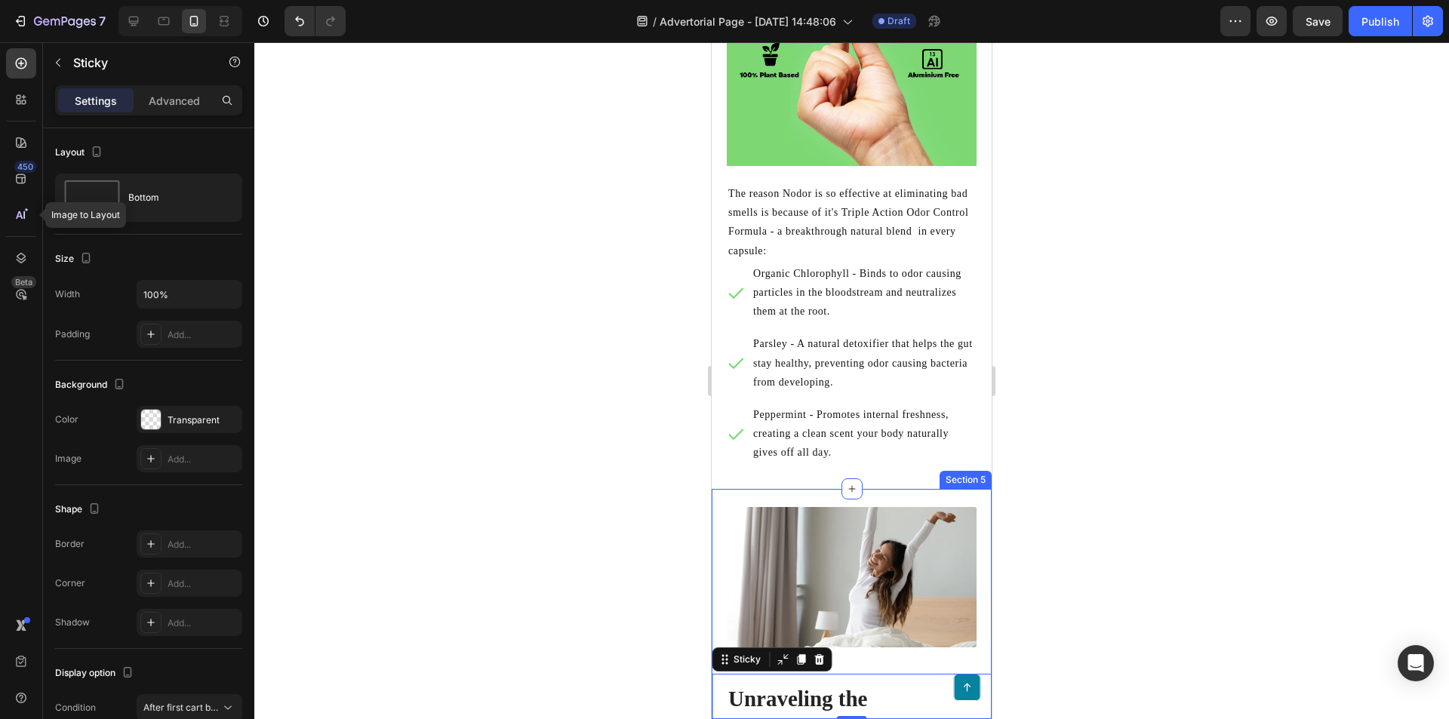
click at [644, 467] on div at bounding box center [851, 380] width 1195 height 677
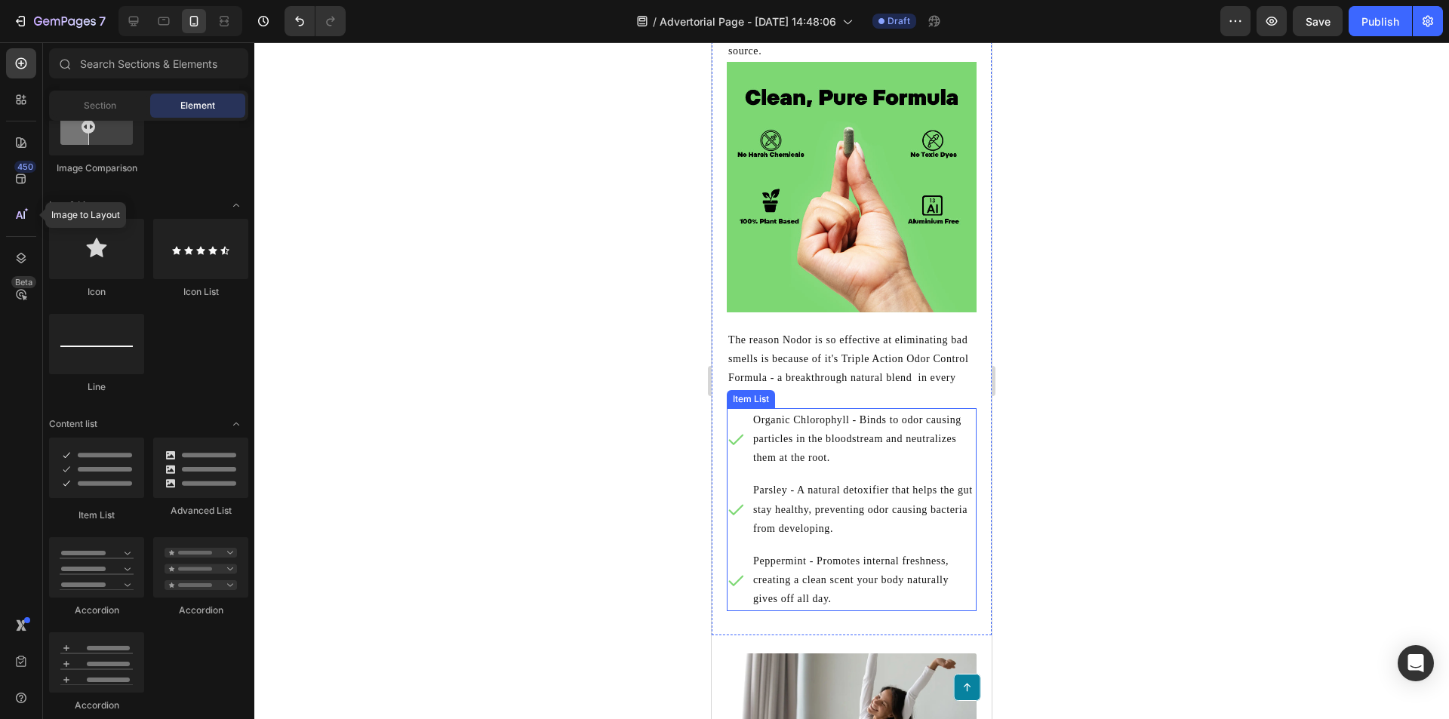
scroll to position [3189, 0]
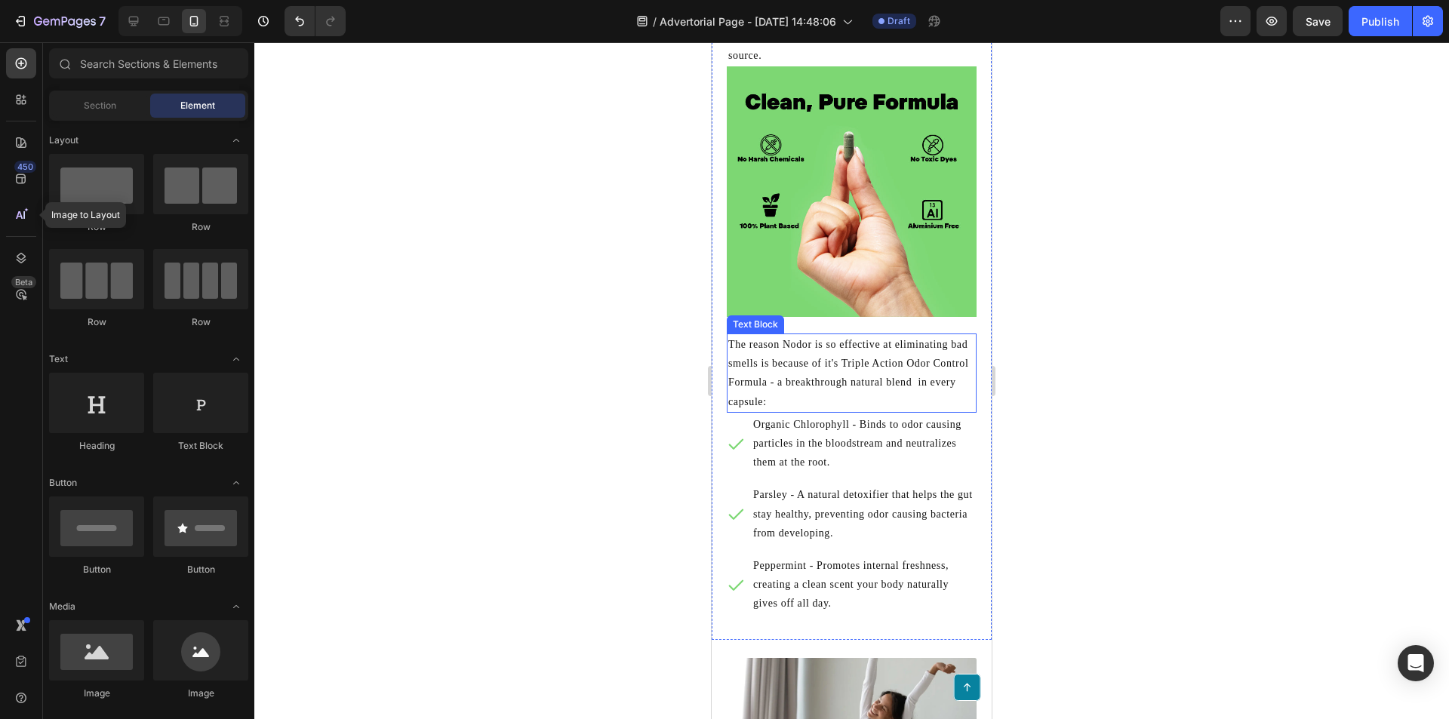
scroll to position [906, 0]
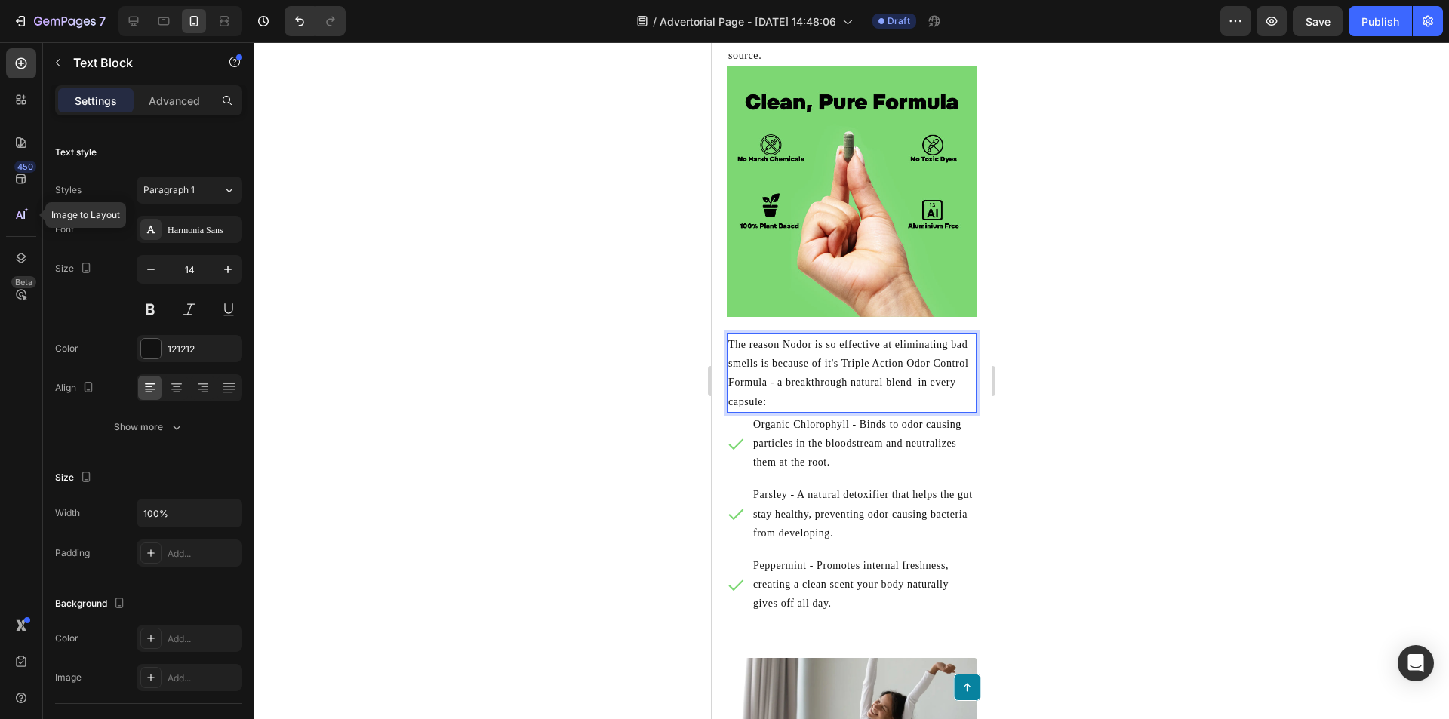
click at [851, 354] on p "The reason Nodor is so effective at eliminating bad smells is because of it's T…" at bounding box center [851, 373] width 247 height 76
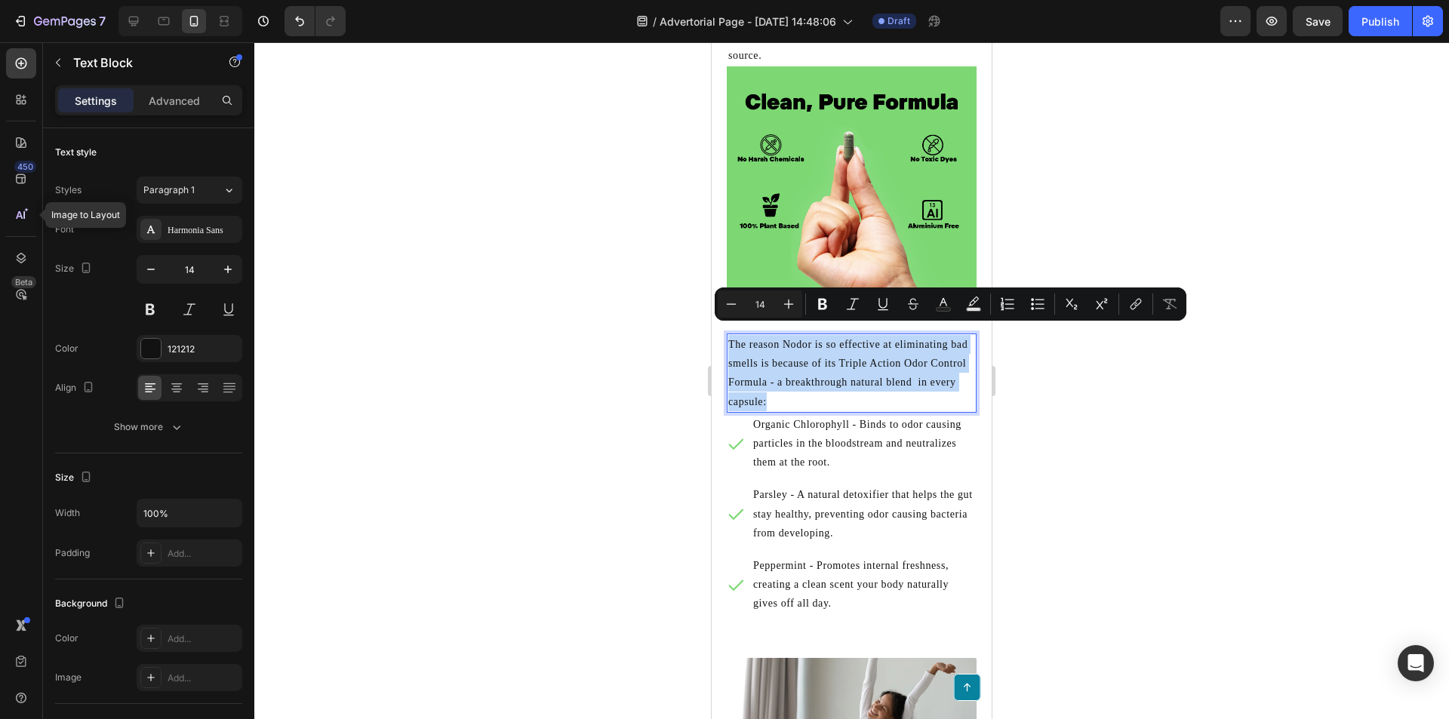
drag, startPoint x: 777, startPoint y: 387, endPoint x: 730, endPoint y: 340, distance: 66.2
click at [730, 340] on p "The reason Nodor is so effective at eliminating bad smells is because of its Tr…" at bounding box center [851, 373] width 247 height 76
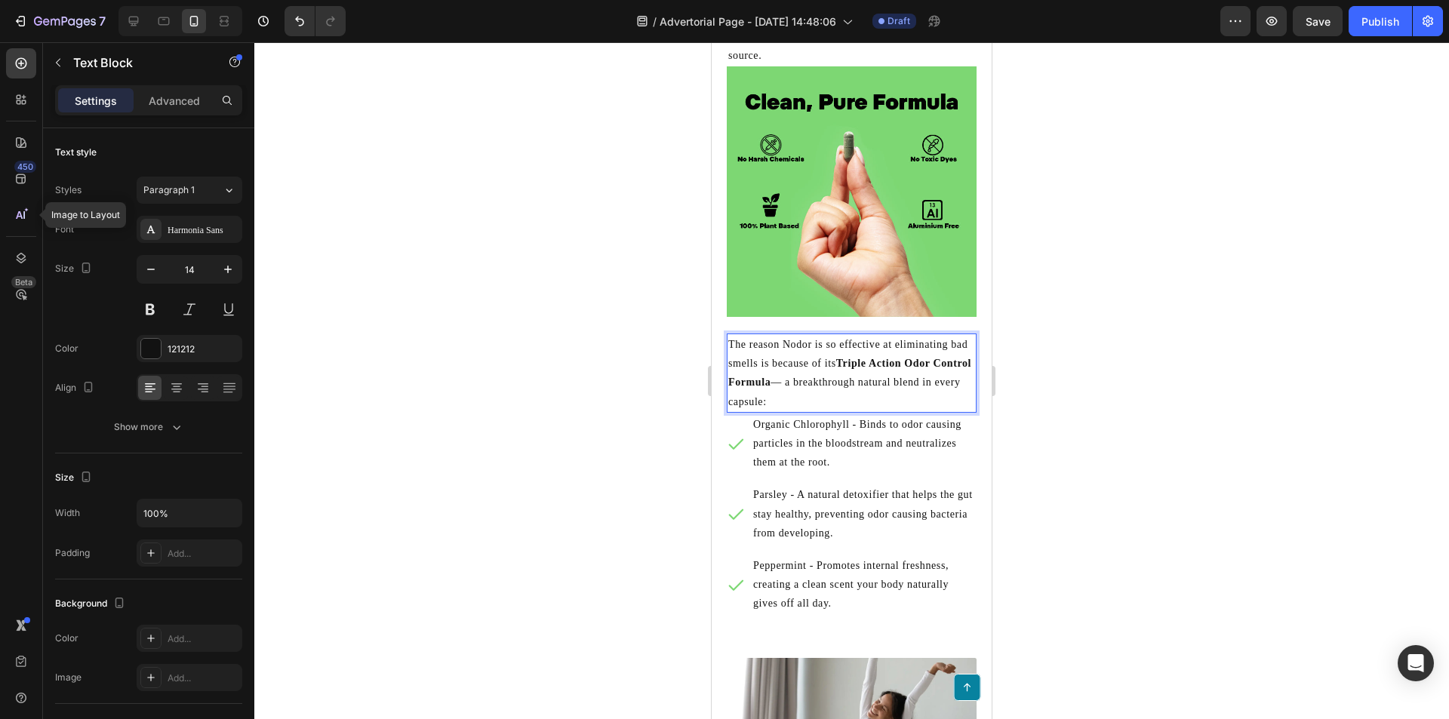
click at [851, 384] on p "The reason Nodor is so effective at eliminating bad smells is because of its Tr…" at bounding box center [851, 373] width 247 height 76
click at [871, 422] on p "Organic Chlorophyll - Binds to odor causing particles in the bloodstream and ne…" at bounding box center [863, 443] width 221 height 57
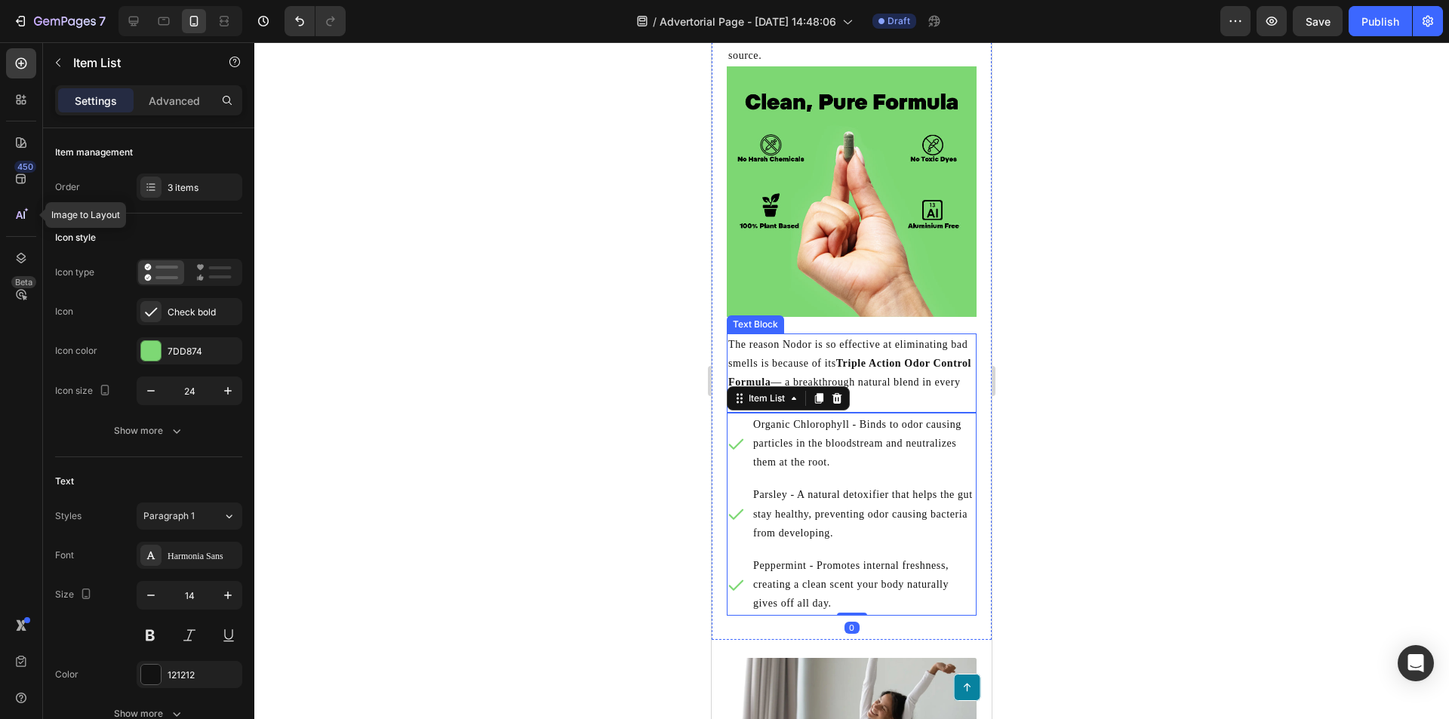
click at [863, 375] on p "The reason Nodor is so effective at eliminating bad smells is because of its Tr…" at bounding box center [851, 373] width 247 height 76
click at [829, 452] on p "Organic Chlorophyll - Binds to odor causing particles in the bloodstream and ne…" at bounding box center [863, 443] width 221 height 57
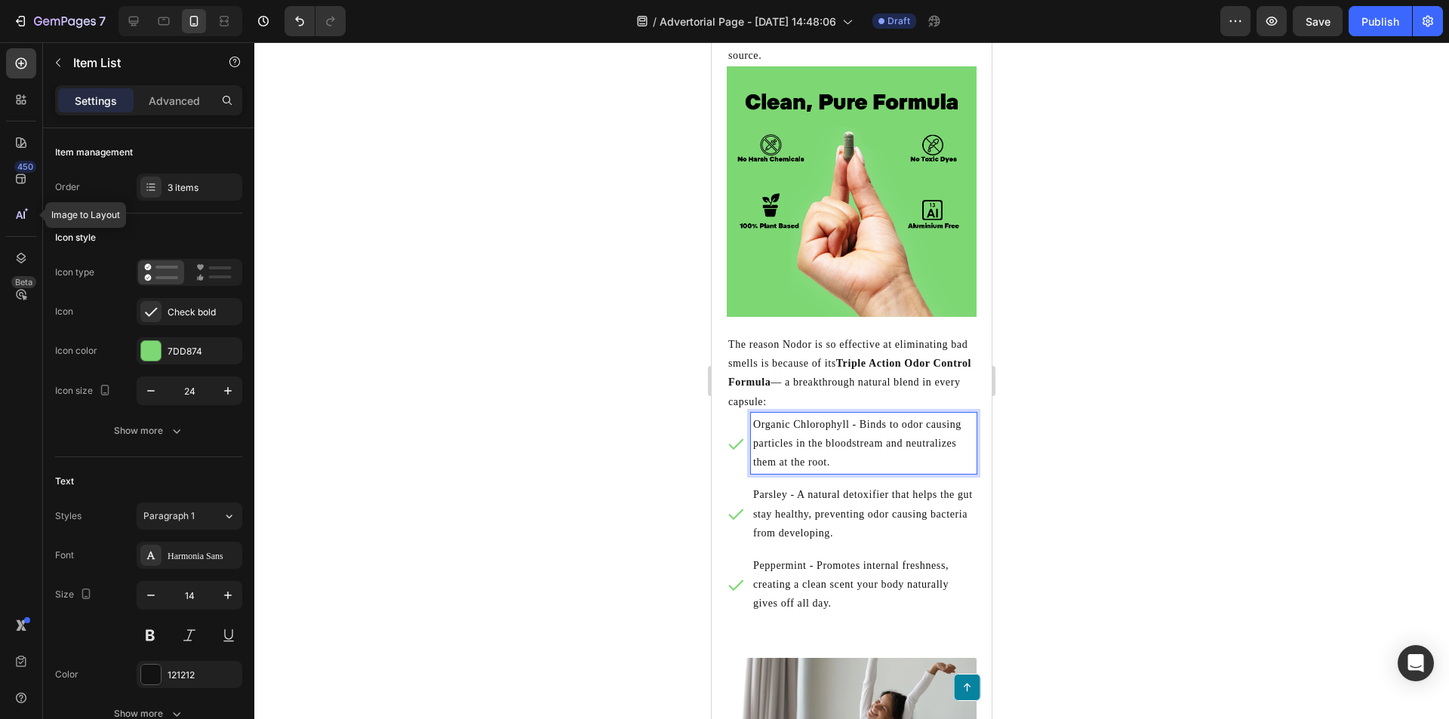
click at [831, 452] on p "Organic Chlorophyll - Binds to odor causing particles in the bloodstream and ne…" at bounding box center [863, 443] width 221 height 57
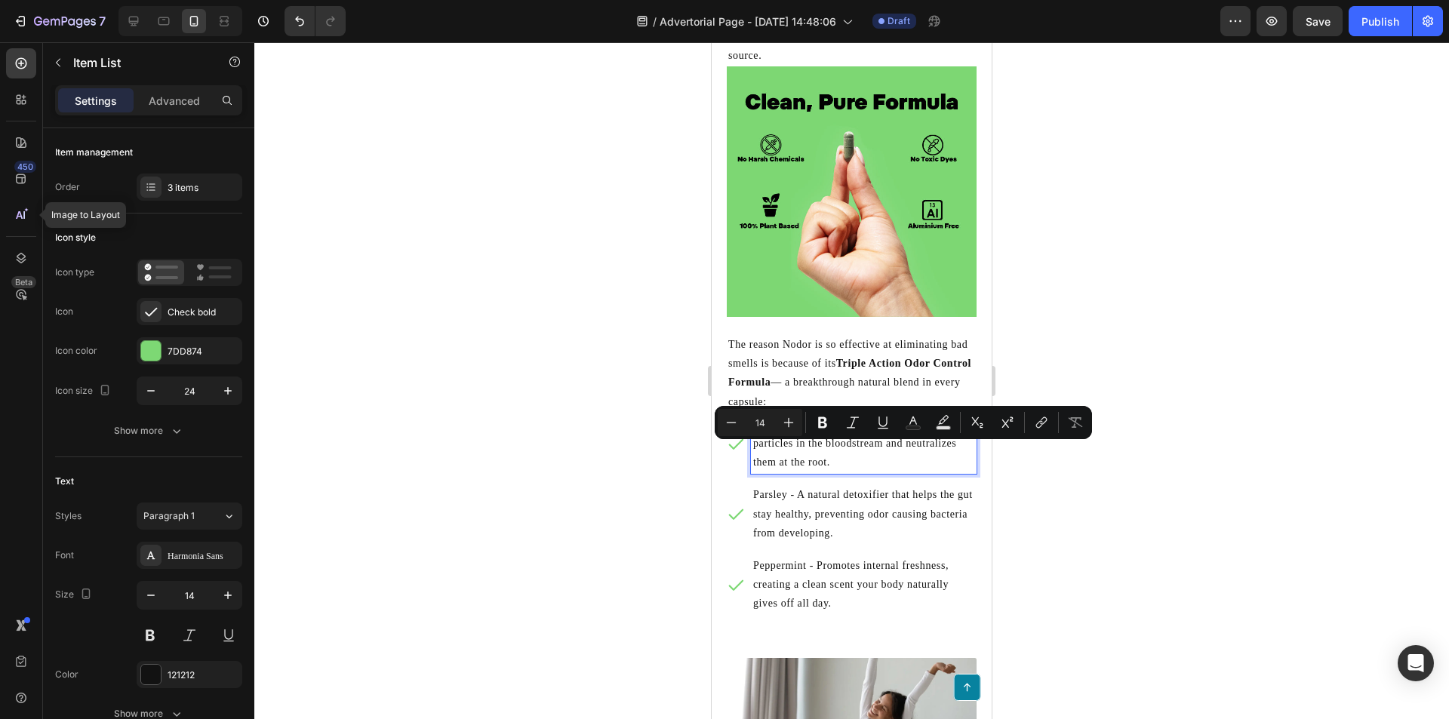
click at [832, 453] on p "Organic Chlorophyll - Binds to odor causing particles in the bloodstream and ne…" at bounding box center [863, 443] width 221 height 57
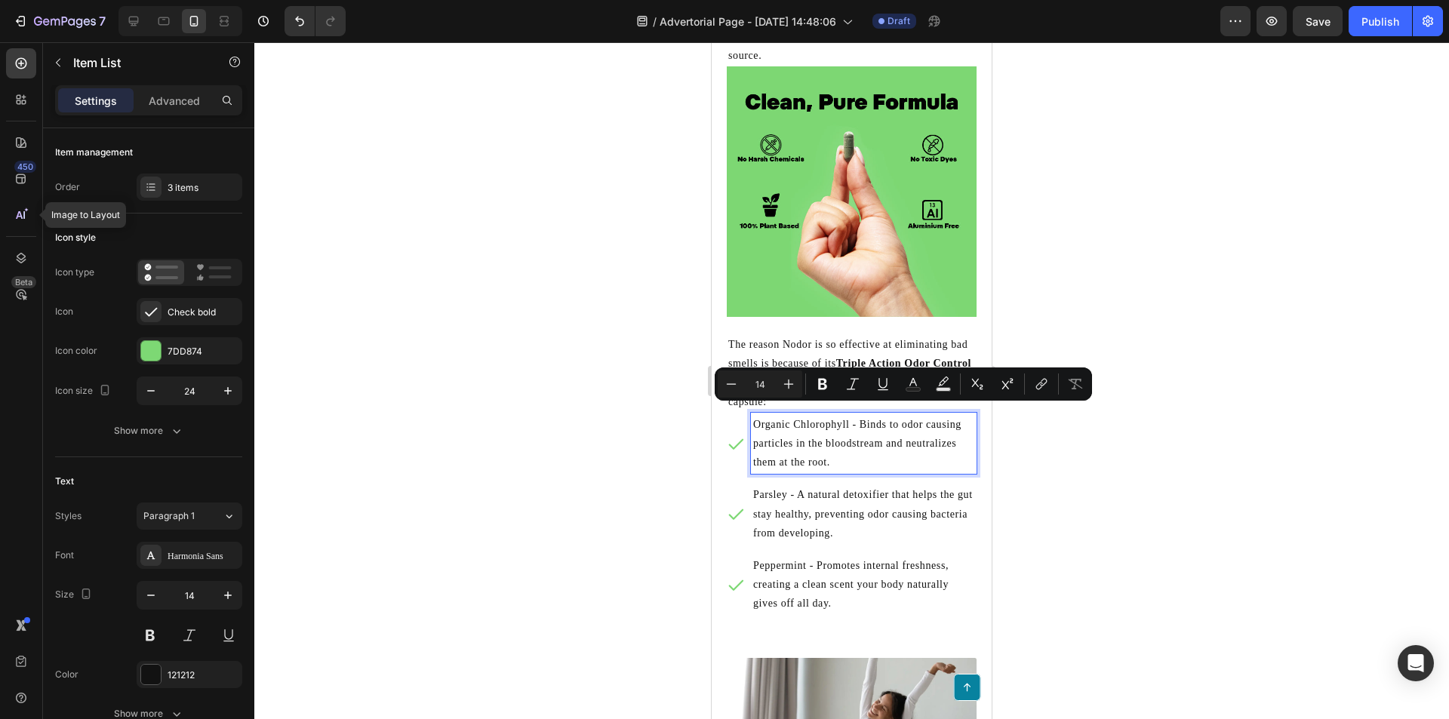
drag, startPoint x: 840, startPoint y: 456, endPoint x: 860, endPoint y: 417, distance: 43.2
click at [860, 417] on p "Organic Chlorophyll - Binds to odor causing particles in the bloodstream and ne…" at bounding box center [863, 443] width 221 height 57
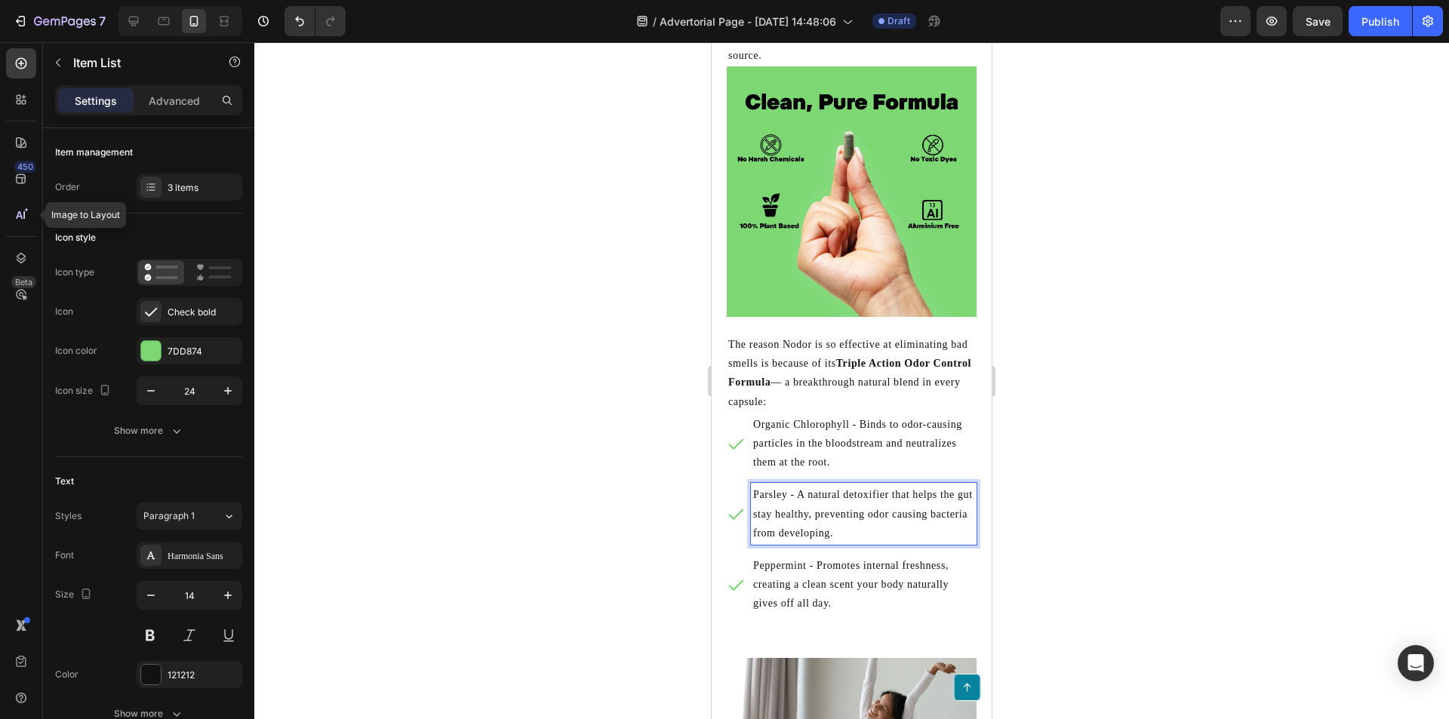
drag, startPoint x: 905, startPoint y: 526, endPoint x: 798, endPoint y: 486, distance: 113.7
click at [798, 486] on p "Parsley - A natural detoxifier that helps the gut stay healthy, preventing odor…" at bounding box center [863, 513] width 221 height 57
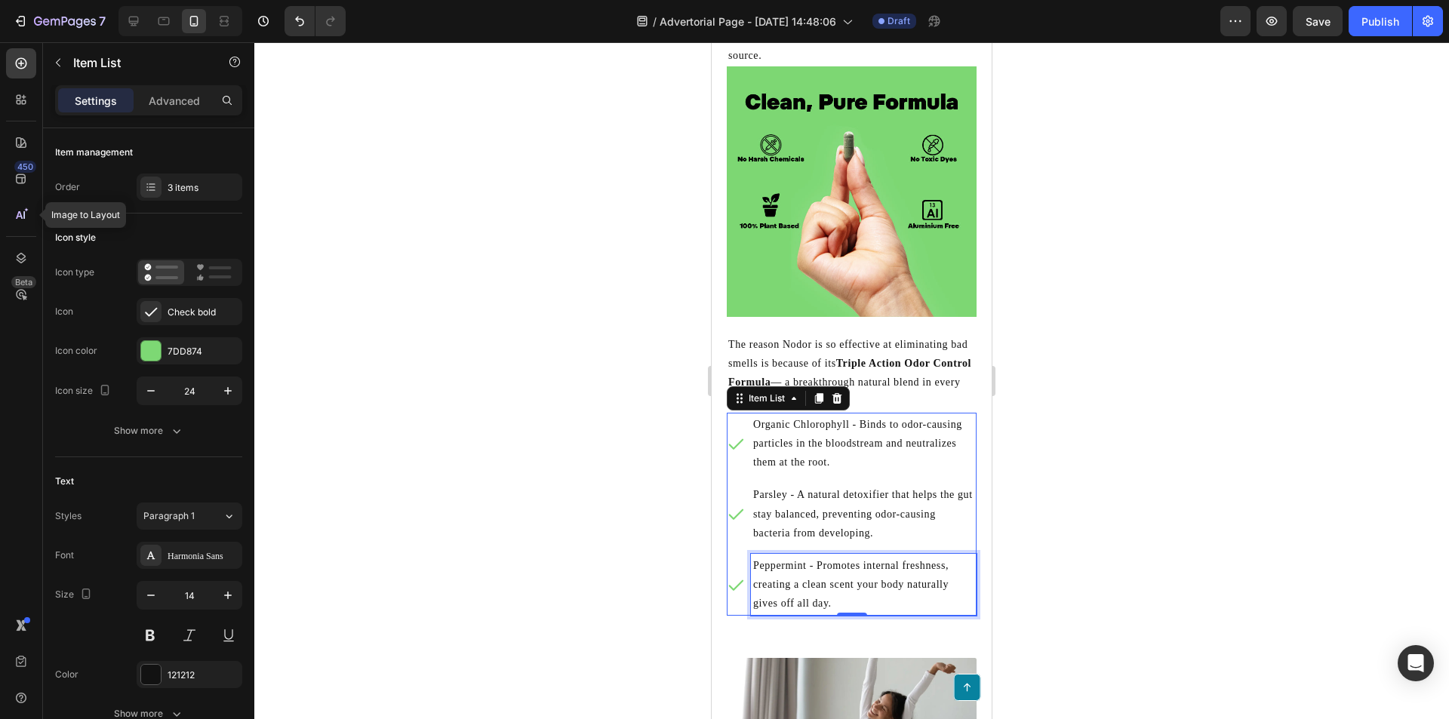
click at [847, 580] on p "Peppermint - Promotes internal freshness, creating a clean scent your body natu…" at bounding box center [863, 584] width 221 height 57
click at [846, 580] on p "Peppermint - Promotes internal freshness, creating a clean scent your body natu…" at bounding box center [863, 584] width 221 height 57
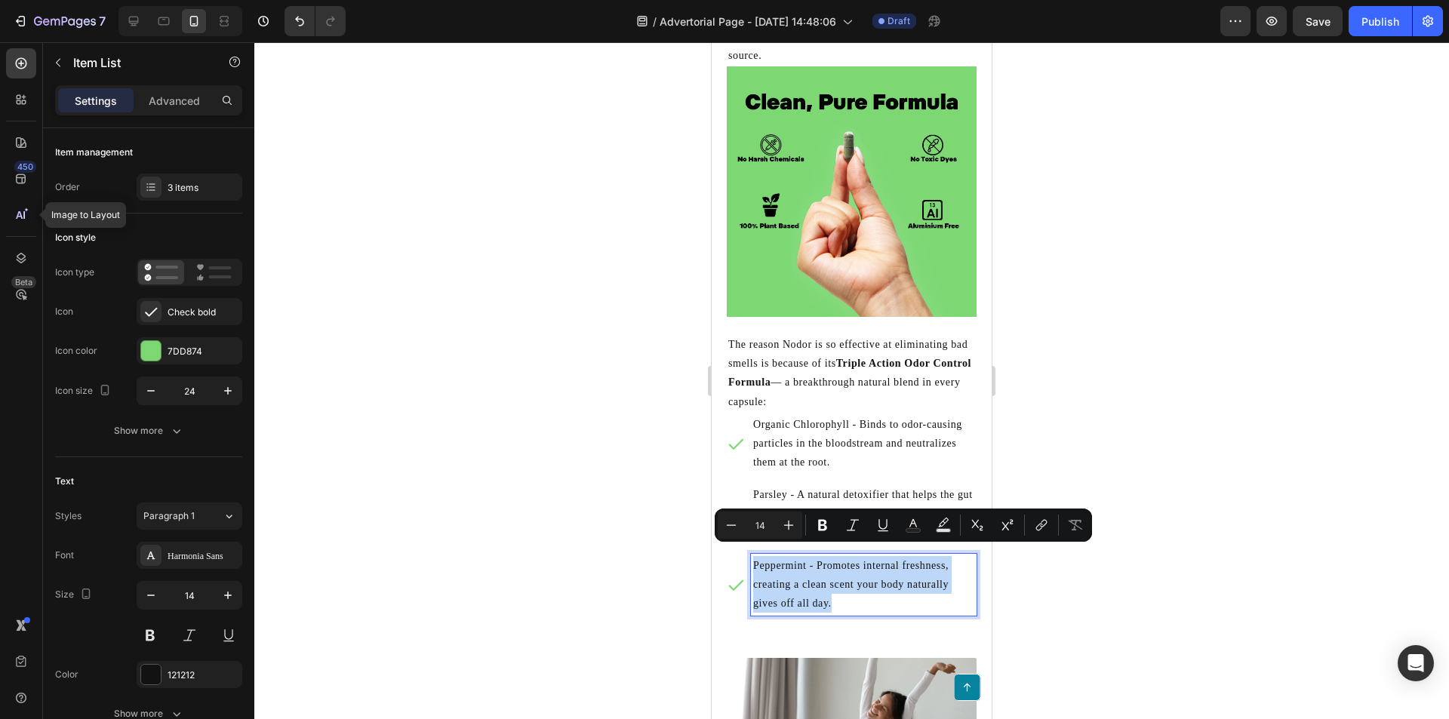
drag, startPoint x: 846, startPoint y: 595, endPoint x: 747, endPoint y: 548, distance: 109.4
click at [747, 554] on div "Peppermint - Promotes internal freshness, creating a clean scent your body natu…" at bounding box center [852, 585] width 250 height 62
click at [858, 598] on p "Peppermint - Promotes internal freshness, creating a clean scent your body natu…" at bounding box center [863, 584] width 221 height 57
click at [853, 595] on p "Peppermint - Promotes internal freshness, creating a clean scent your body natu…" at bounding box center [863, 584] width 221 height 57
click at [841, 592] on p "Peppermint - Promotes internal freshness, creating a clean scent your body natu…" at bounding box center [863, 584] width 221 height 57
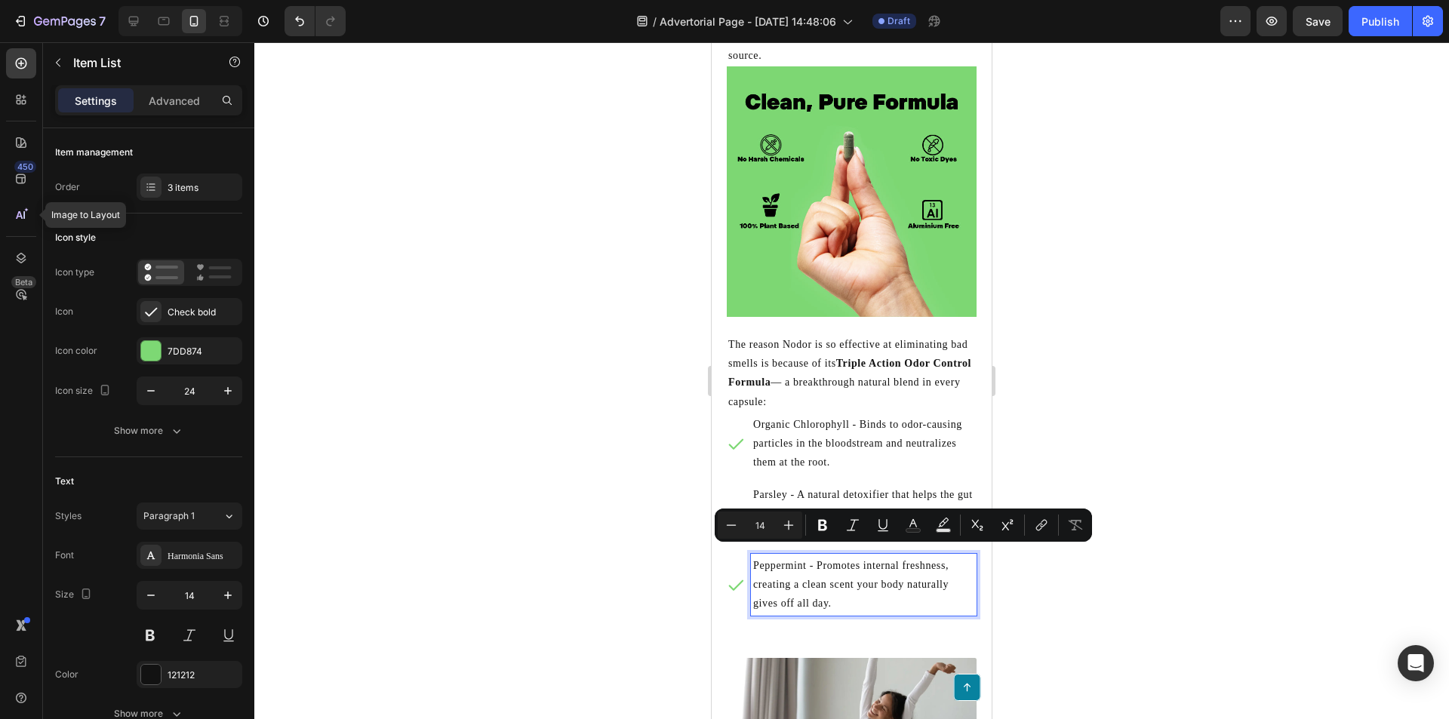
drag, startPoint x: 840, startPoint y: 592, endPoint x: 832, endPoint y: 586, distance: 10.3
click at [837, 589] on p "Peppermint - Promotes internal freshness, creating a clean scent your body natu…" at bounding box center [863, 584] width 221 height 57
drag, startPoint x: 814, startPoint y: 588, endPoint x: 817, endPoint y: 558, distance: 29.6
click at [817, 558] on p "Peppermint - Promotes internal freshness, creating a clean scent your body natu…" at bounding box center [863, 584] width 221 height 57
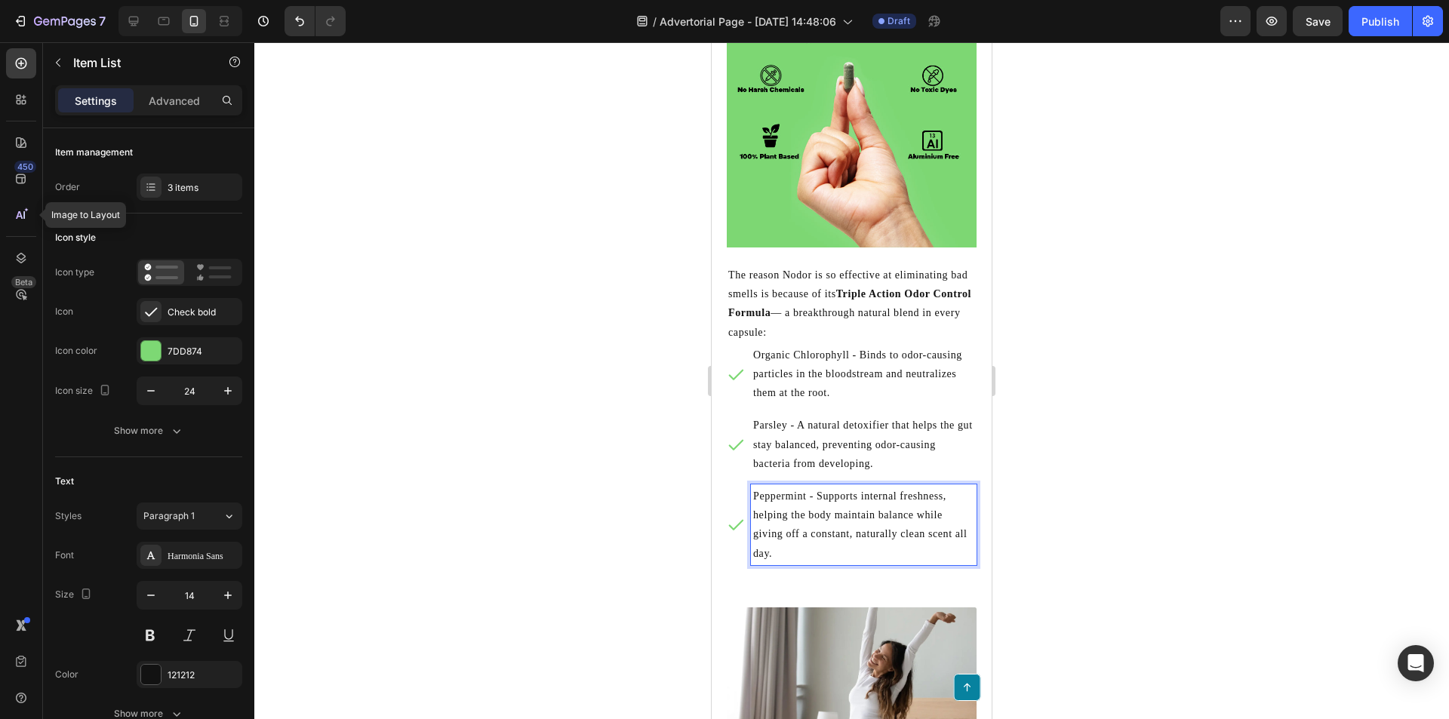
scroll to position [3265, 0]
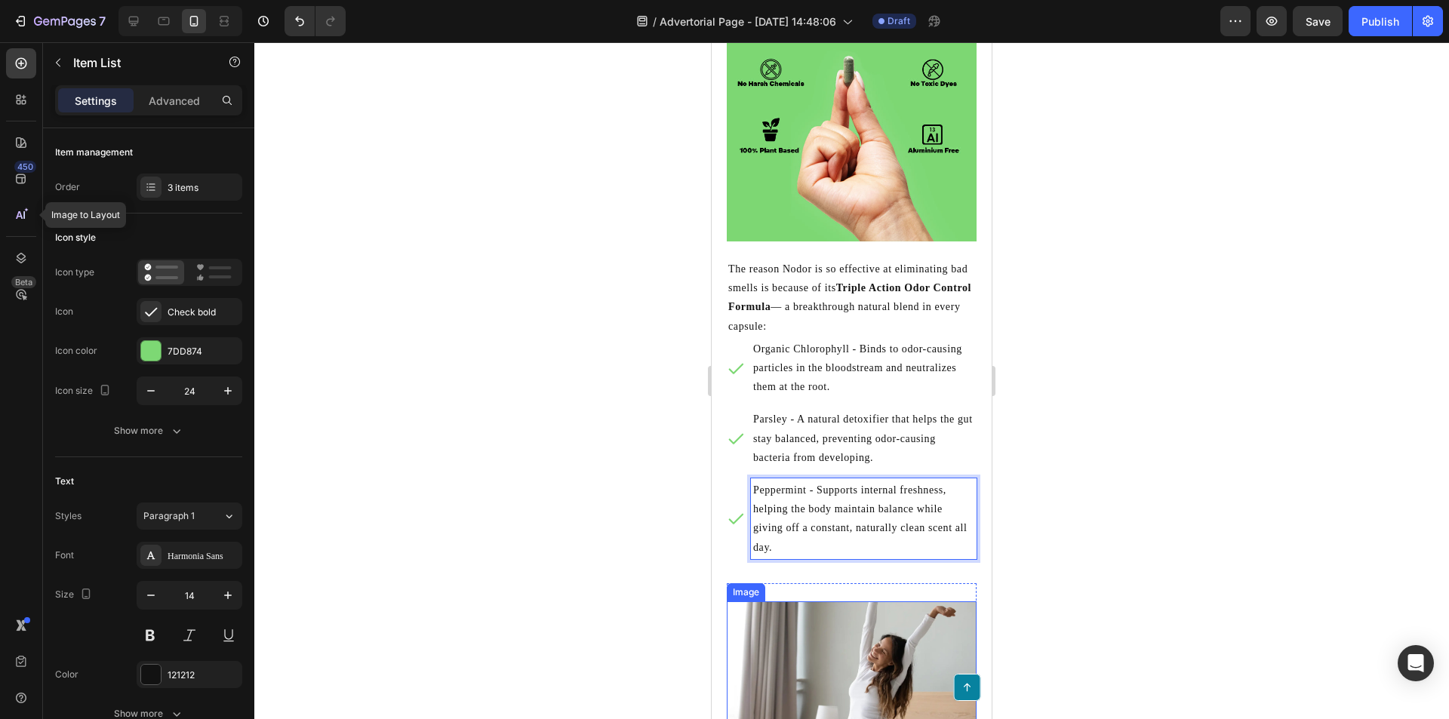
click at [820, 626] on img at bounding box center [852, 671] width 250 height 141
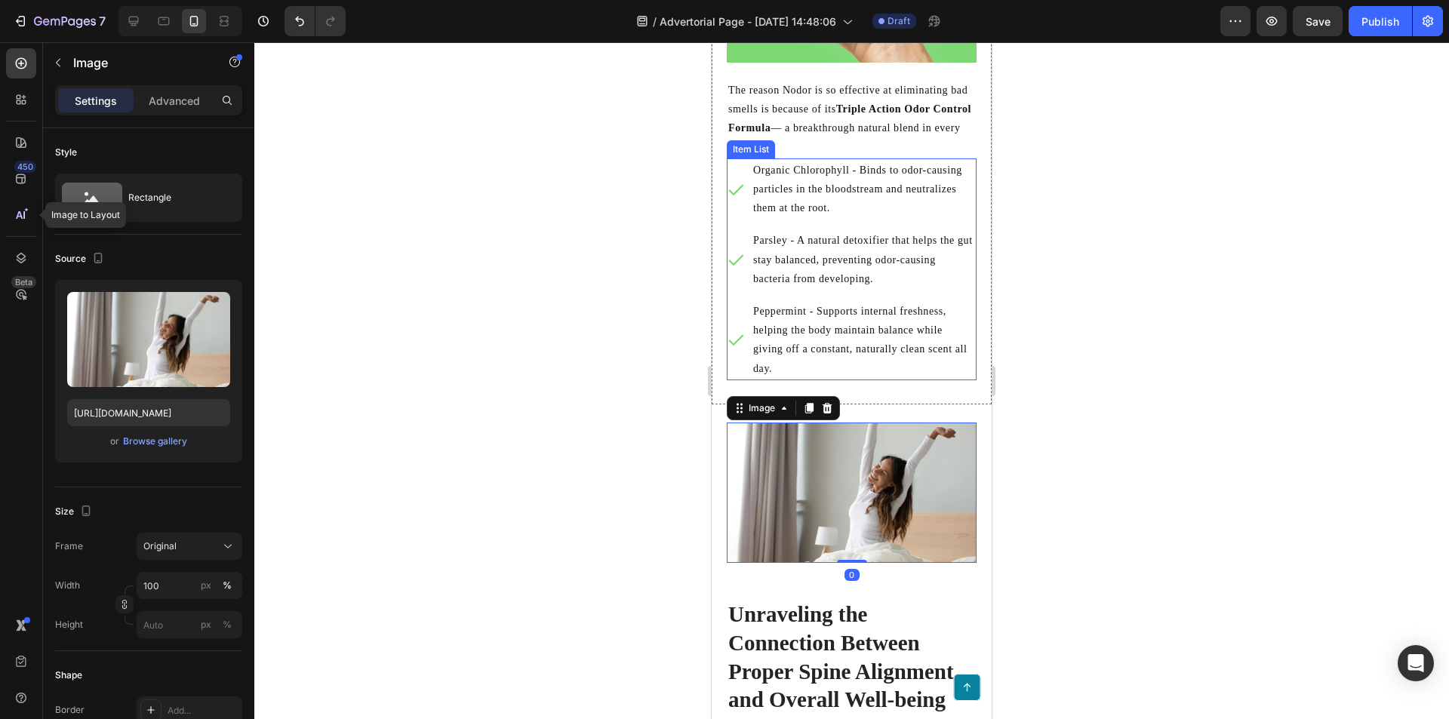
scroll to position [3566, 0]
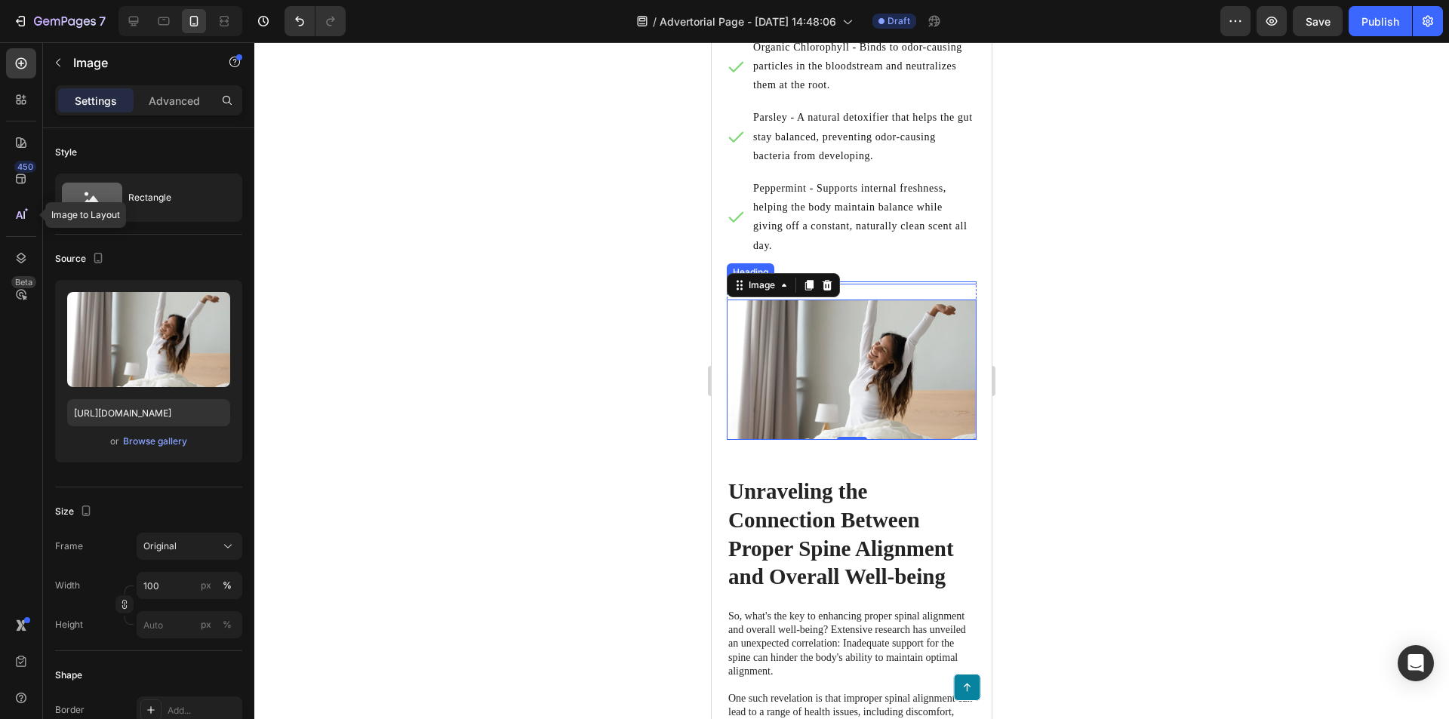
click at [881, 281] on h2 at bounding box center [852, 282] width 250 height 3
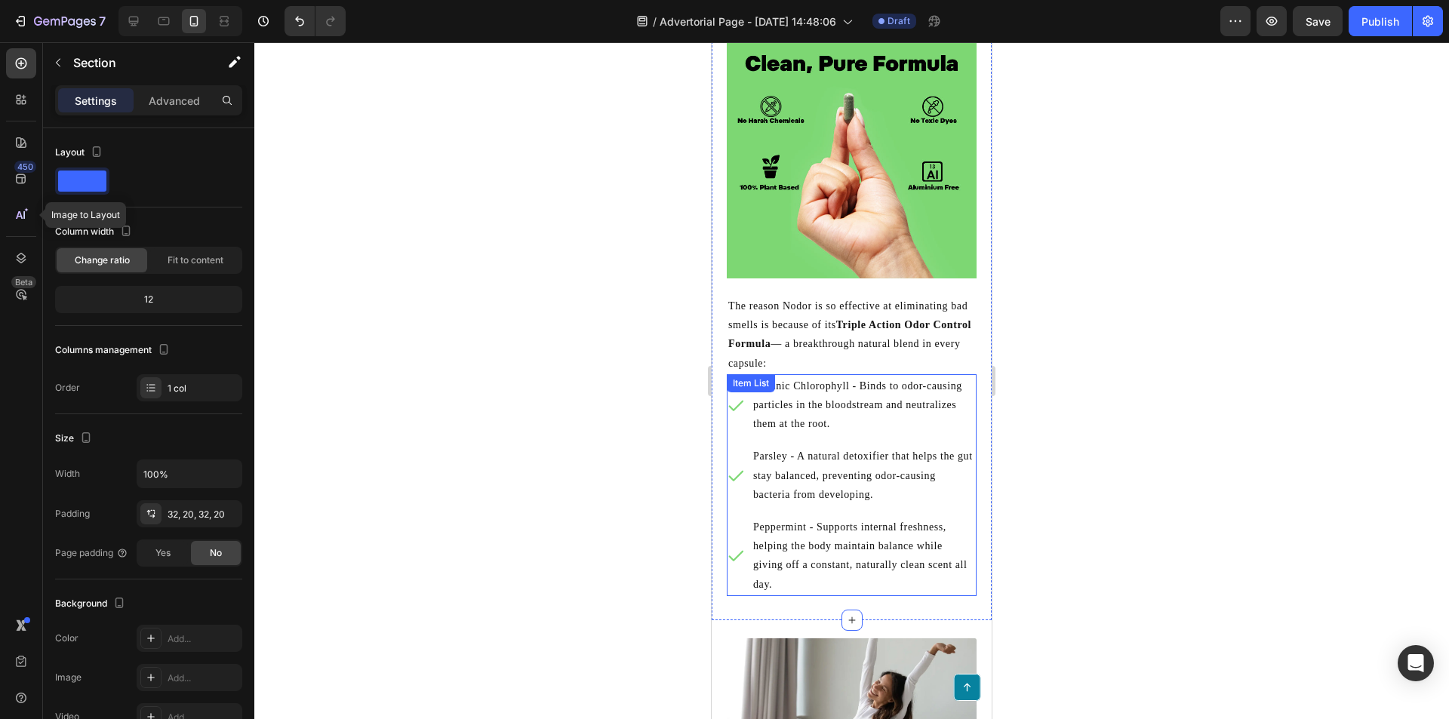
scroll to position [3189, 0]
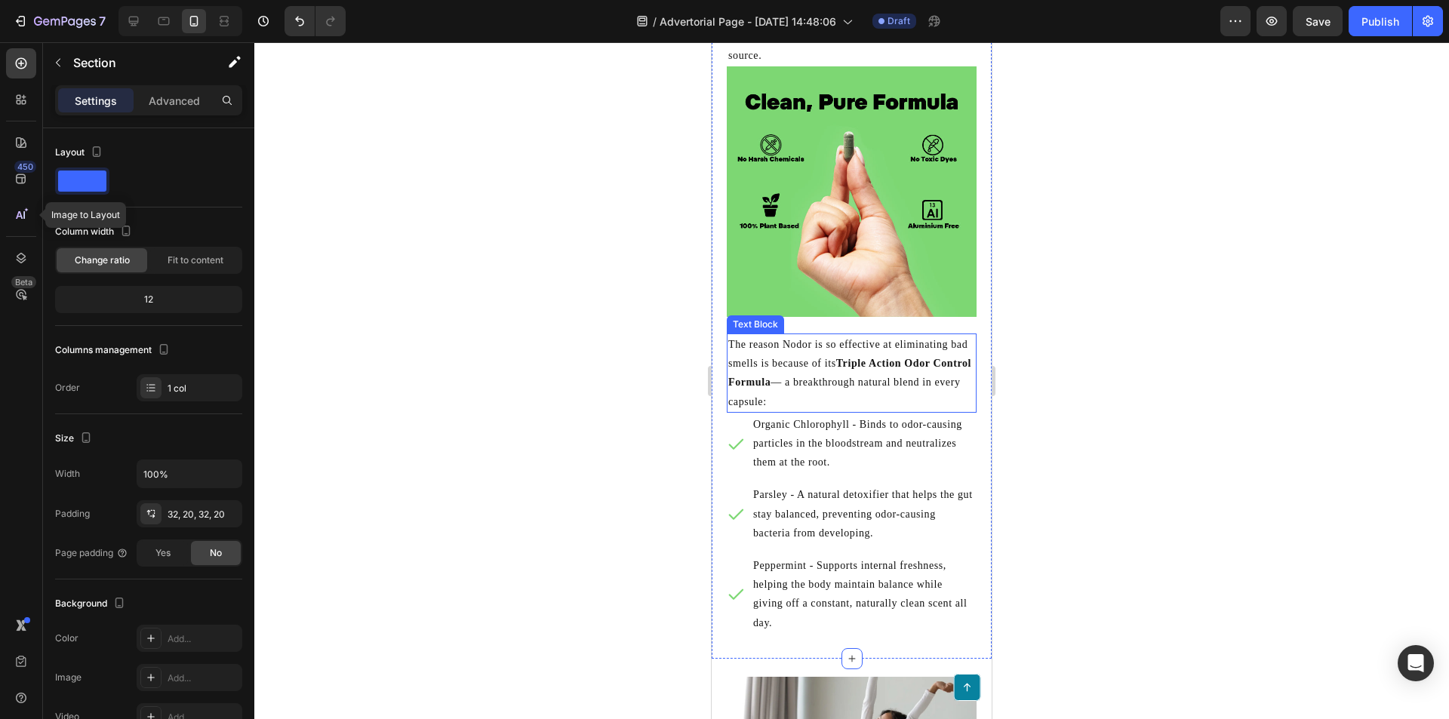
click at [816, 398] on p "The reason Nodor is so effective at eliminating bad smells is because of its Tr…" at bounding box center [851, 373] width 247 height 76
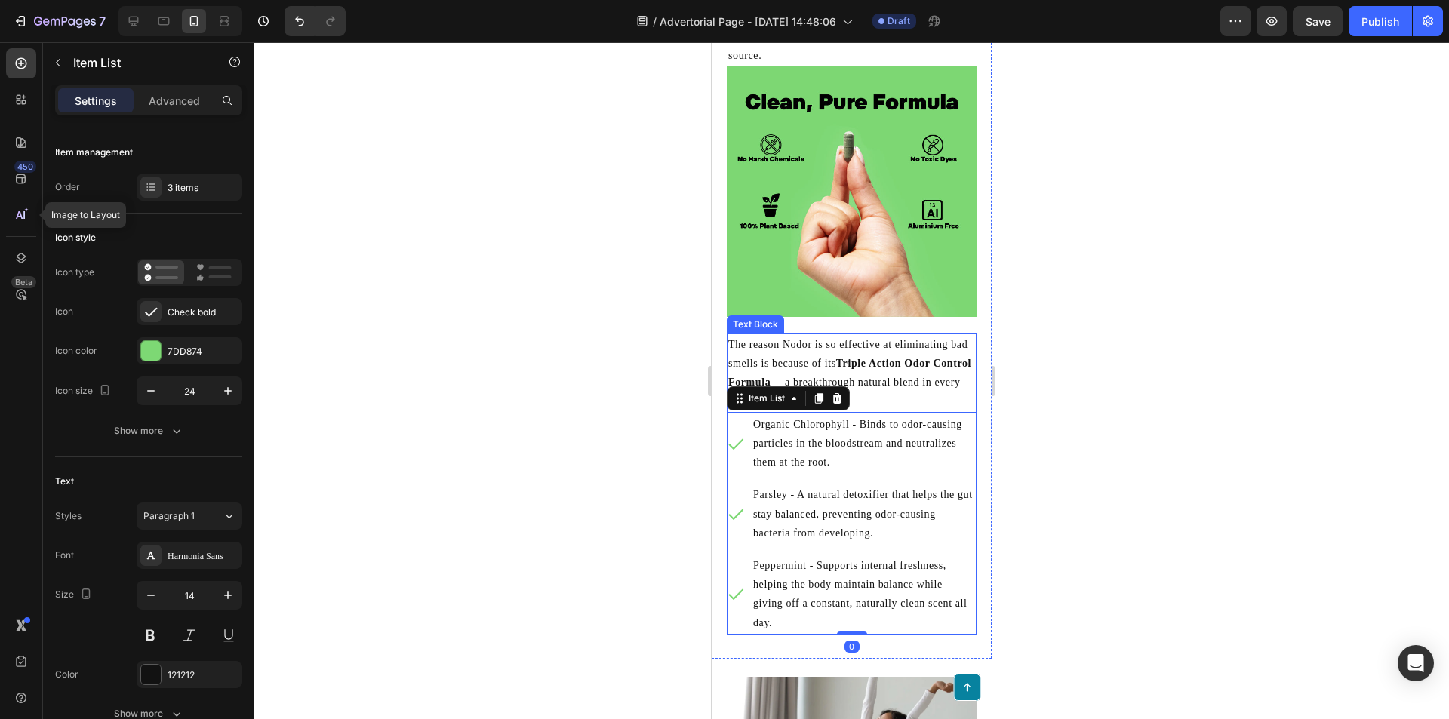
click at [854, 394] on p "The reason Nodor is so effective at eliminating bad smells is because of its Tr…" at bounding box center [851, 373] width 247 height 76
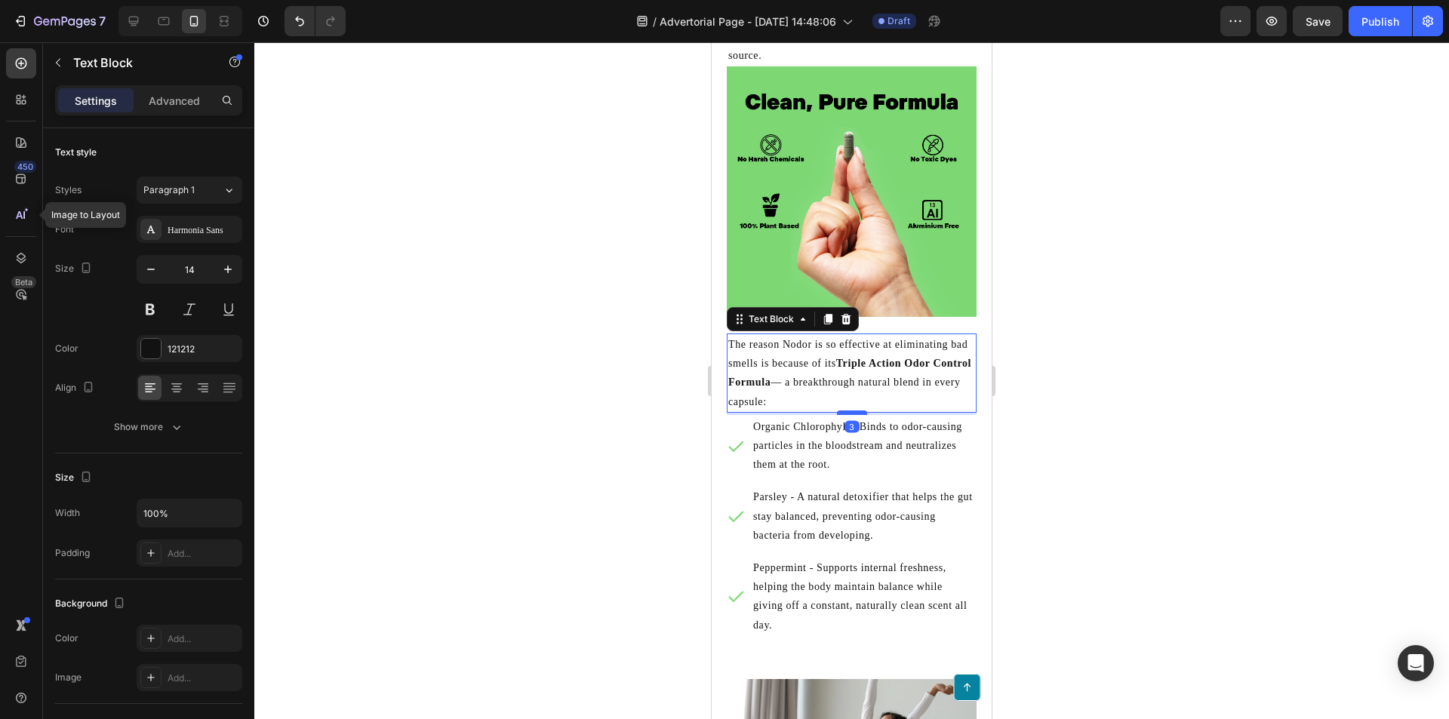
drag, startPoint x: 852, startPoint y: 398, endPoint x: 1124, endPoint y: 323, distance: 282.0
click at [852, 411] on div at bounding box center [852, 413] width 30 height 5
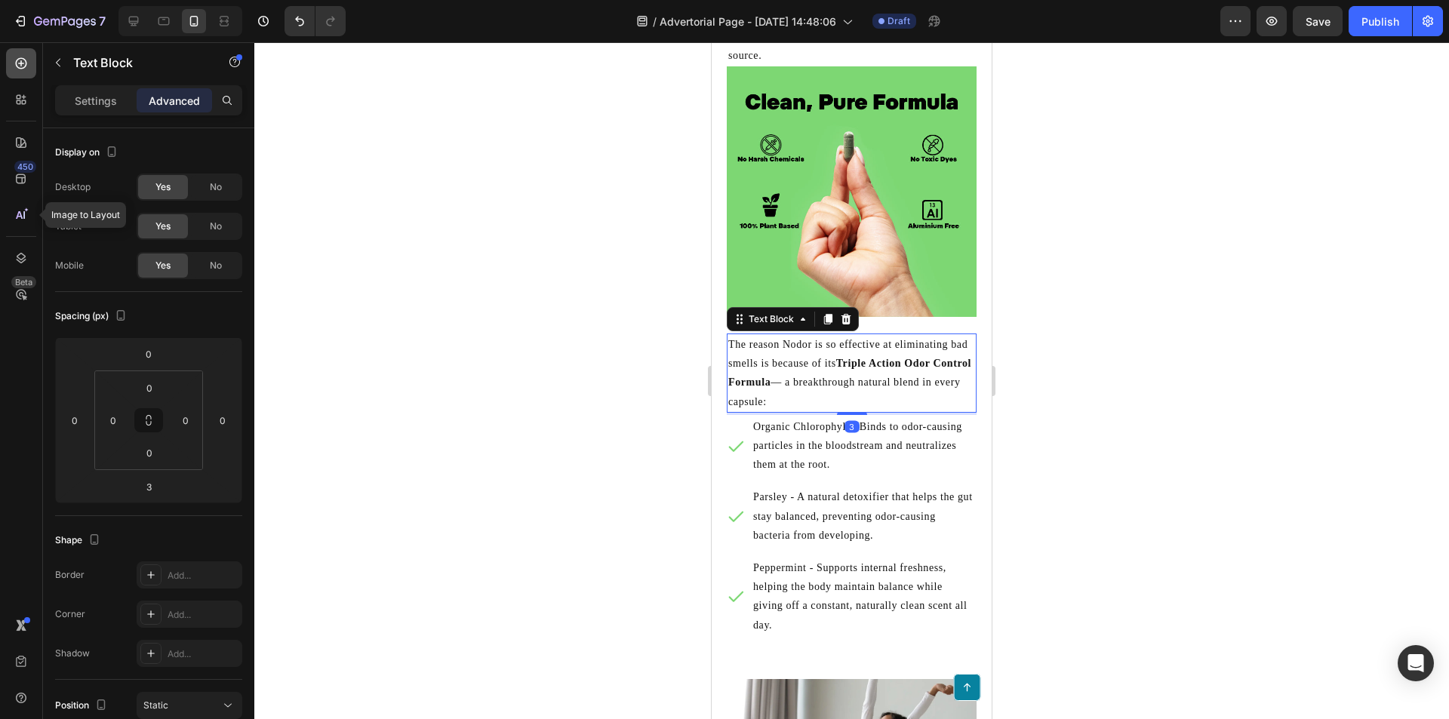
click at [22, 75] on div at bounding box center [21, 63] width 30 height 30
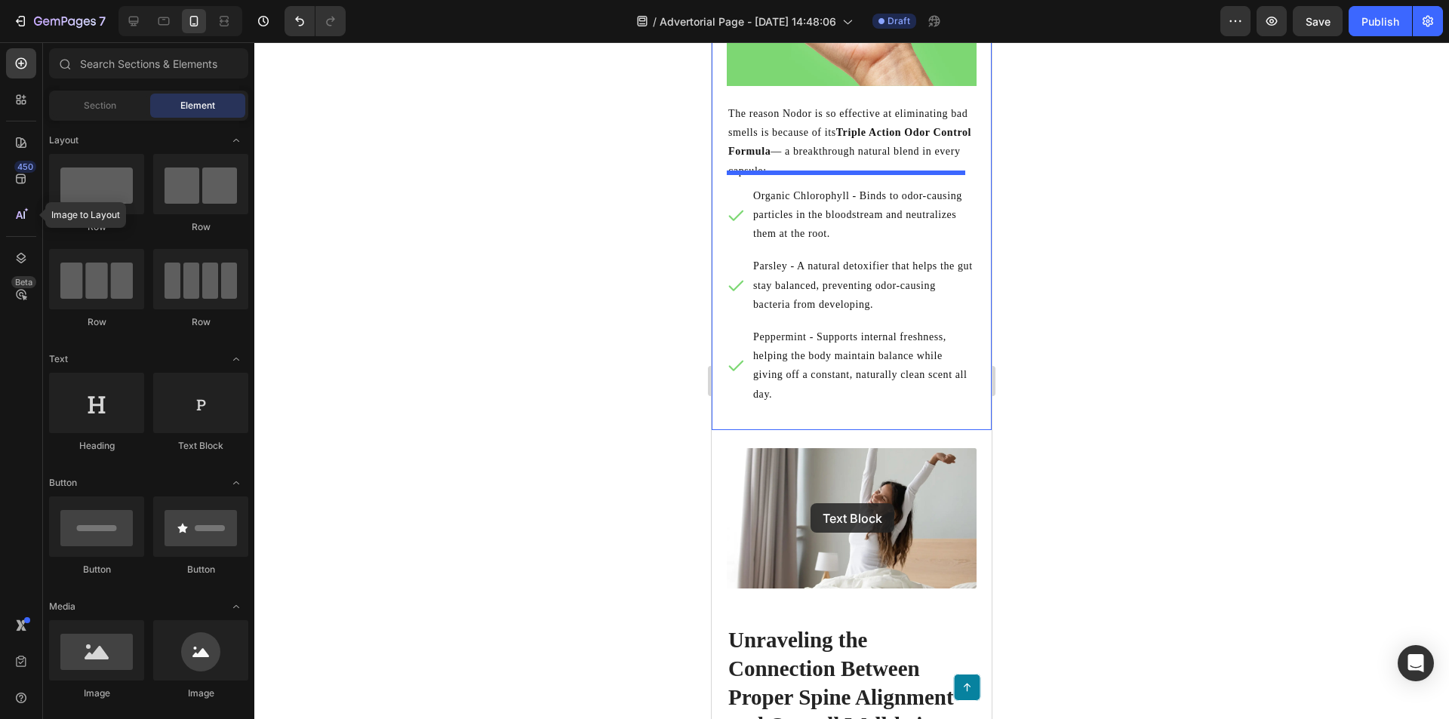
scroll to position [3491, 0]
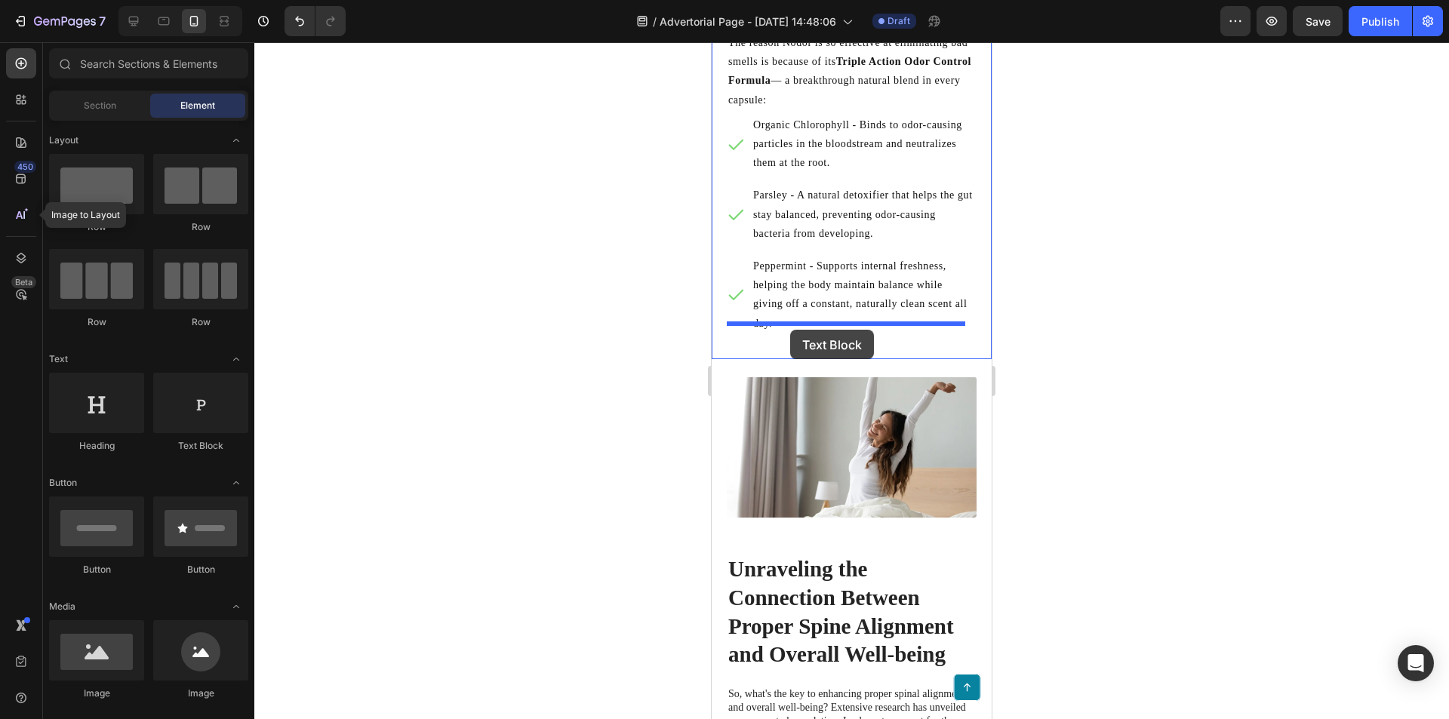
drag, startPoint x: 924, startPoint y: 480, endPoint x: 790, endPoint y: 331, distance: 200.4
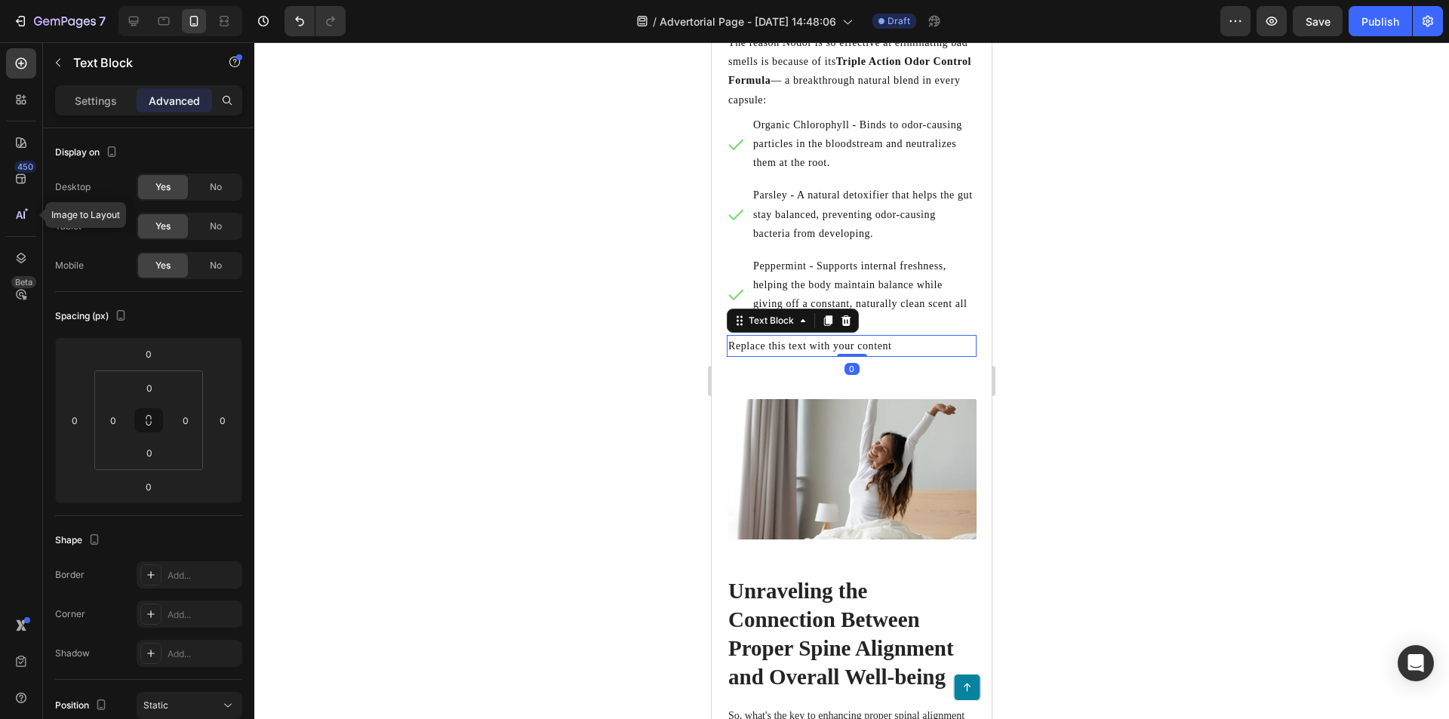
click at [879, 339] on div "Replace this text with your content" at bounding box center [852, 346] width 250 height 22
click at [887, 299] on p "Peppermint - Supports internal freshness, helping the body maintain balance whi…" at bounding box center [863, 295] width 221 height 76
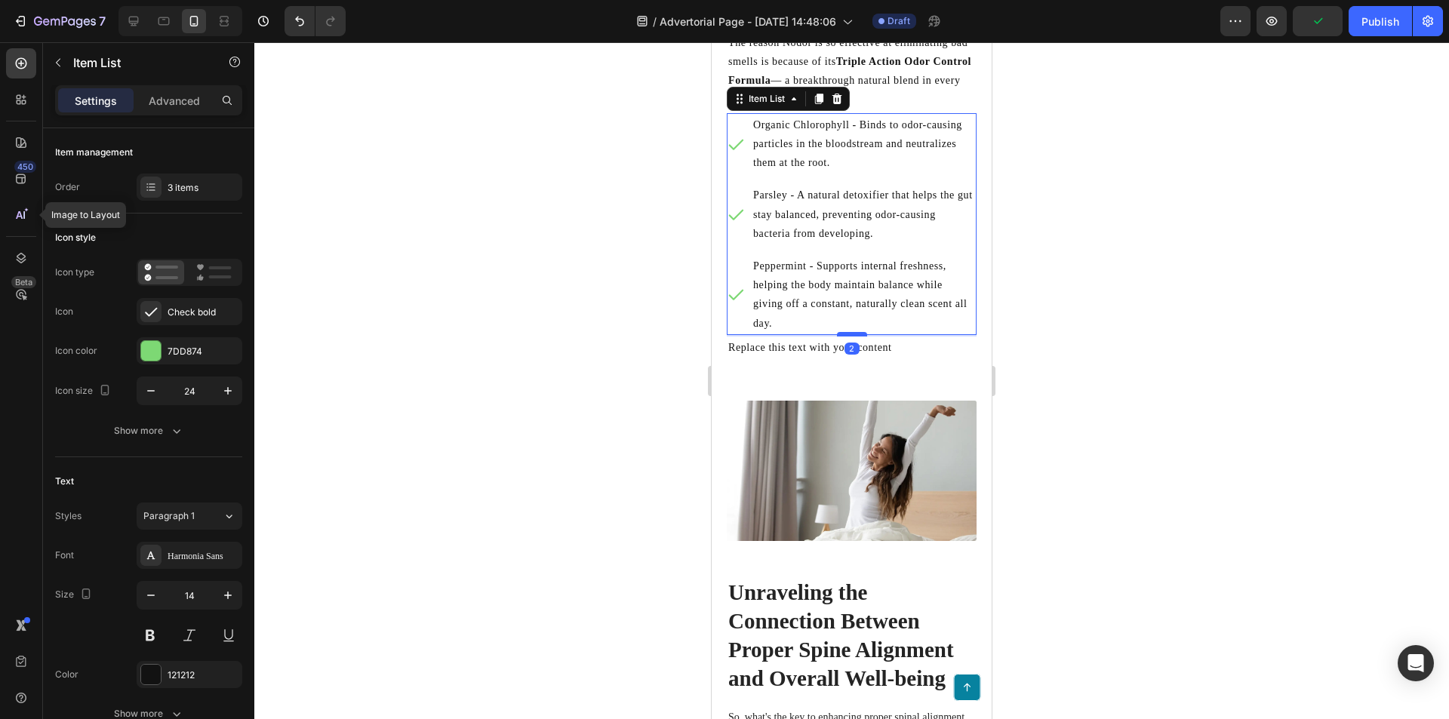
click at [849, 332] on div at bounding box center [852, 334] width 30 height 5
type input "100%"
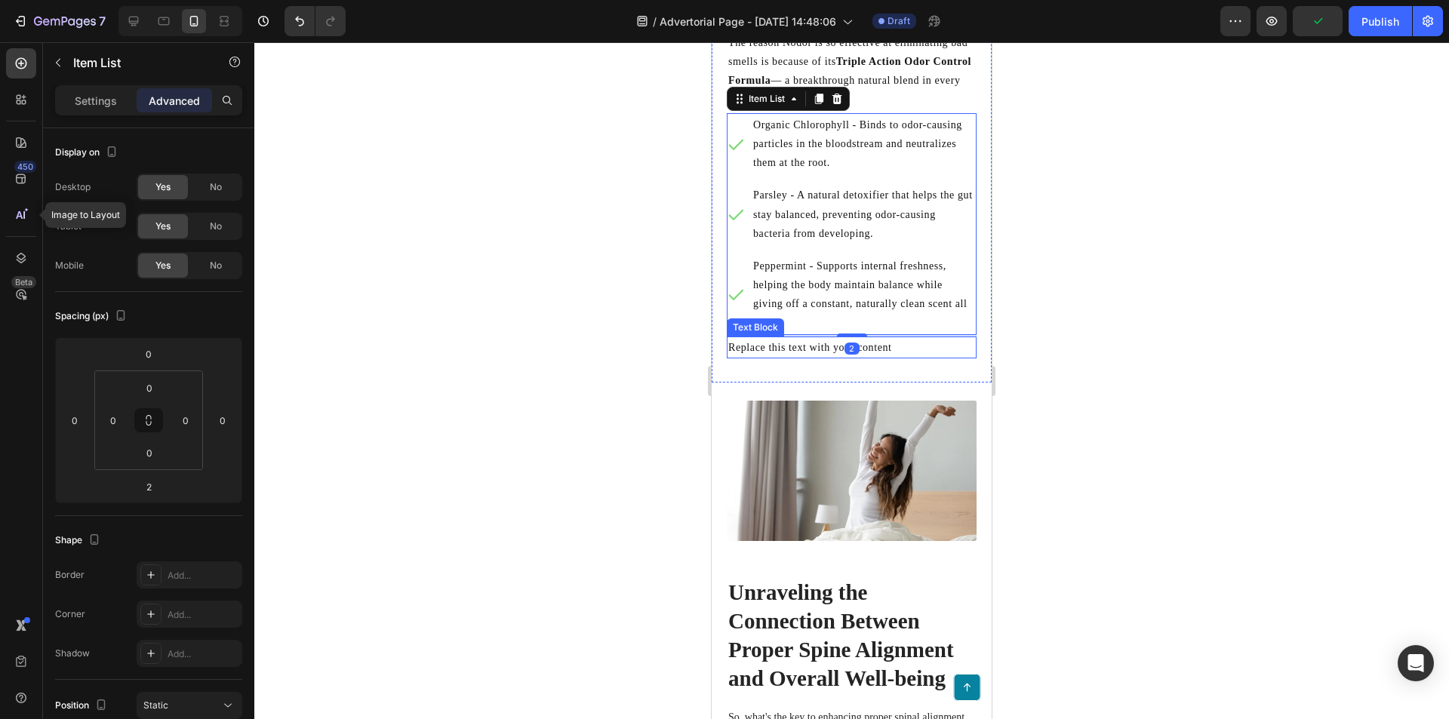
click at [886, 338] on p "Replace this text with your content" at bounding box center [851, 347] width 247 height 19
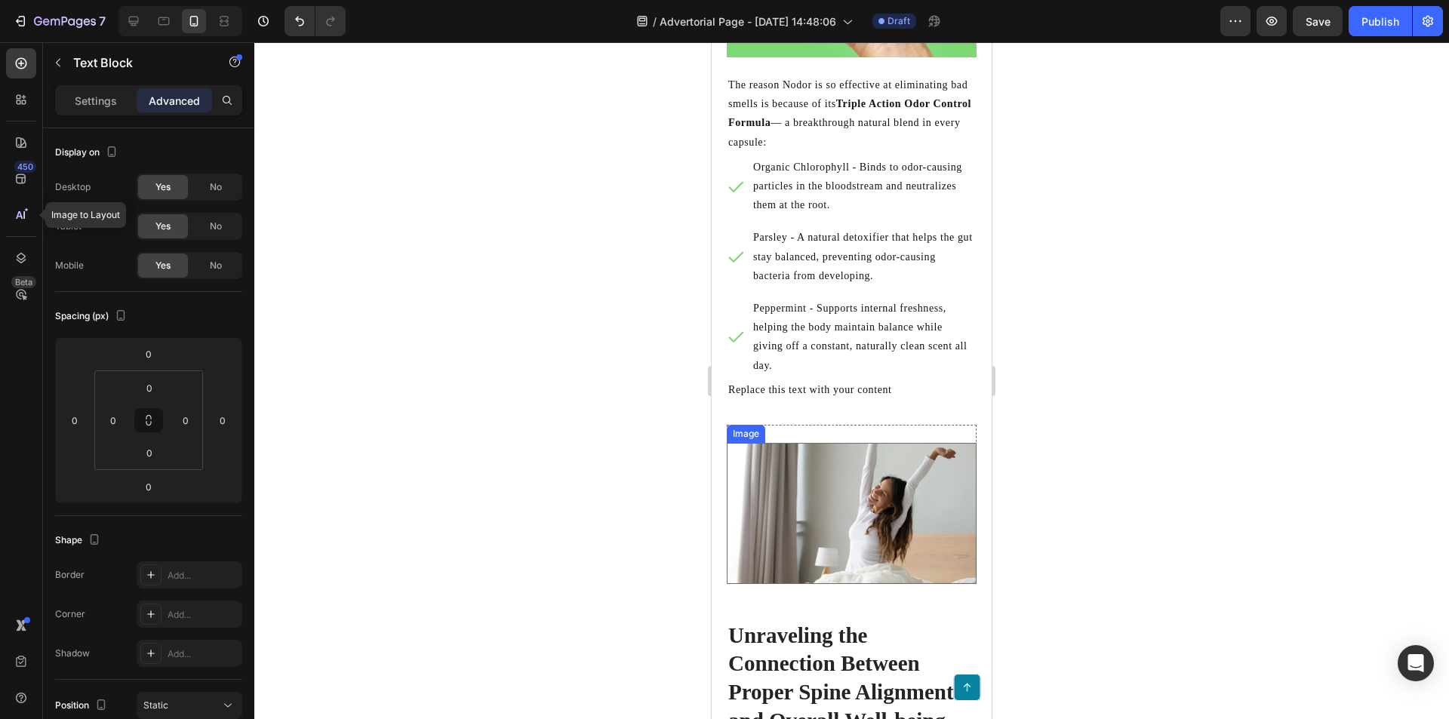
scroll to position [3295, 0]
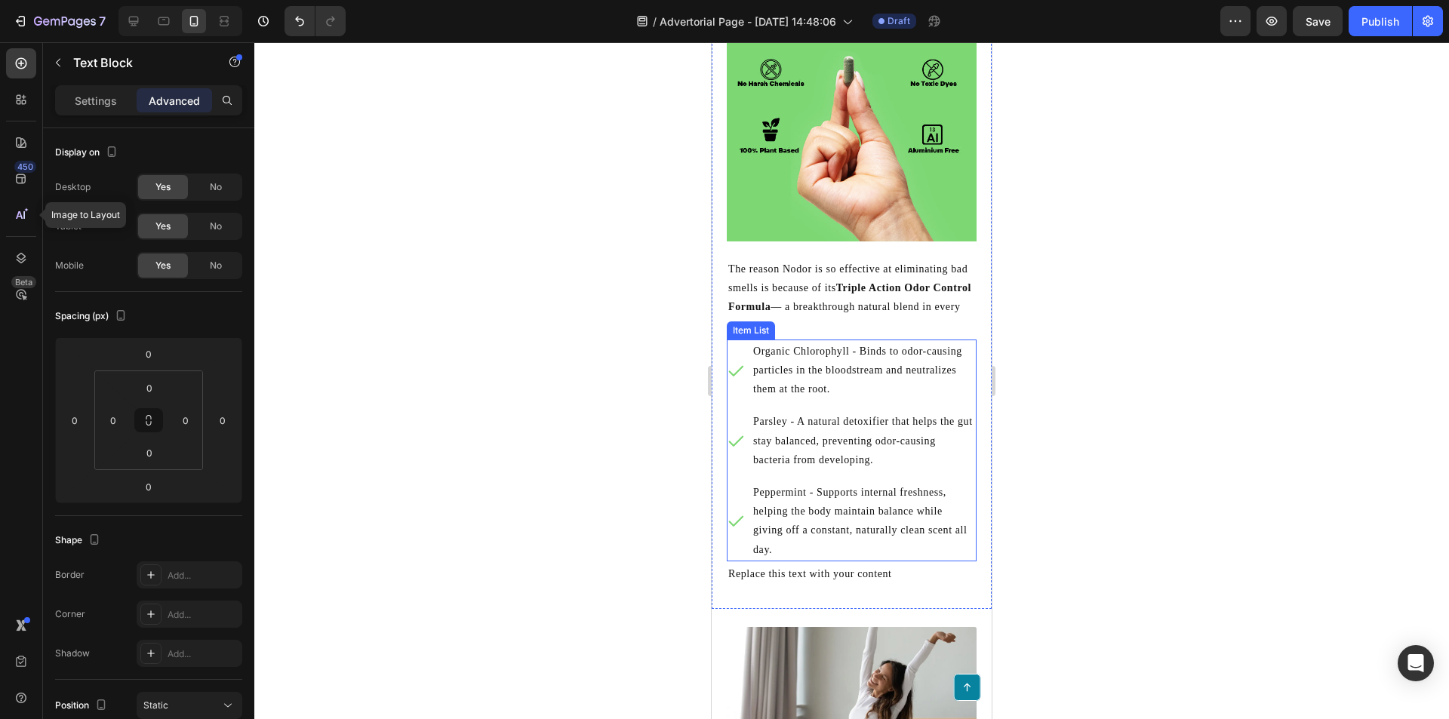
click at [840, 511] on p "Peppermint - Supports internal freshness, helping the body maintain balance whi…" at bounding box center [863, 521] width 221 height 76
click at [893, 567] on div "Replace this text with your content" at bounding box center [852, 574] width 250 height 22
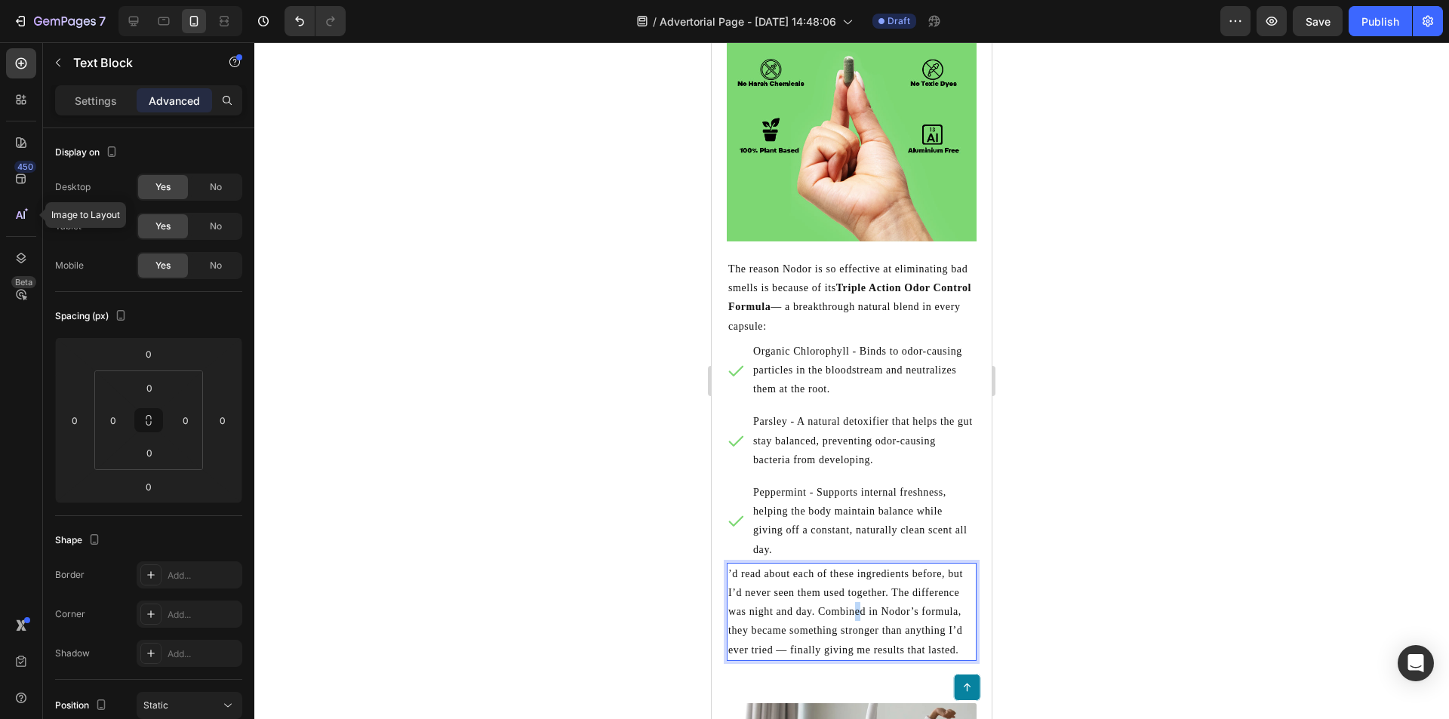
drag, startPoint x: 858, startPoint y: 594, endPoint x: 871, endPoint y: 595, distance: 12.9
click at [860, 594] on p "’d read about each of these ingredients before, but I’d never seen them used to…" at bounding box center [851, 611] width 247 height 95
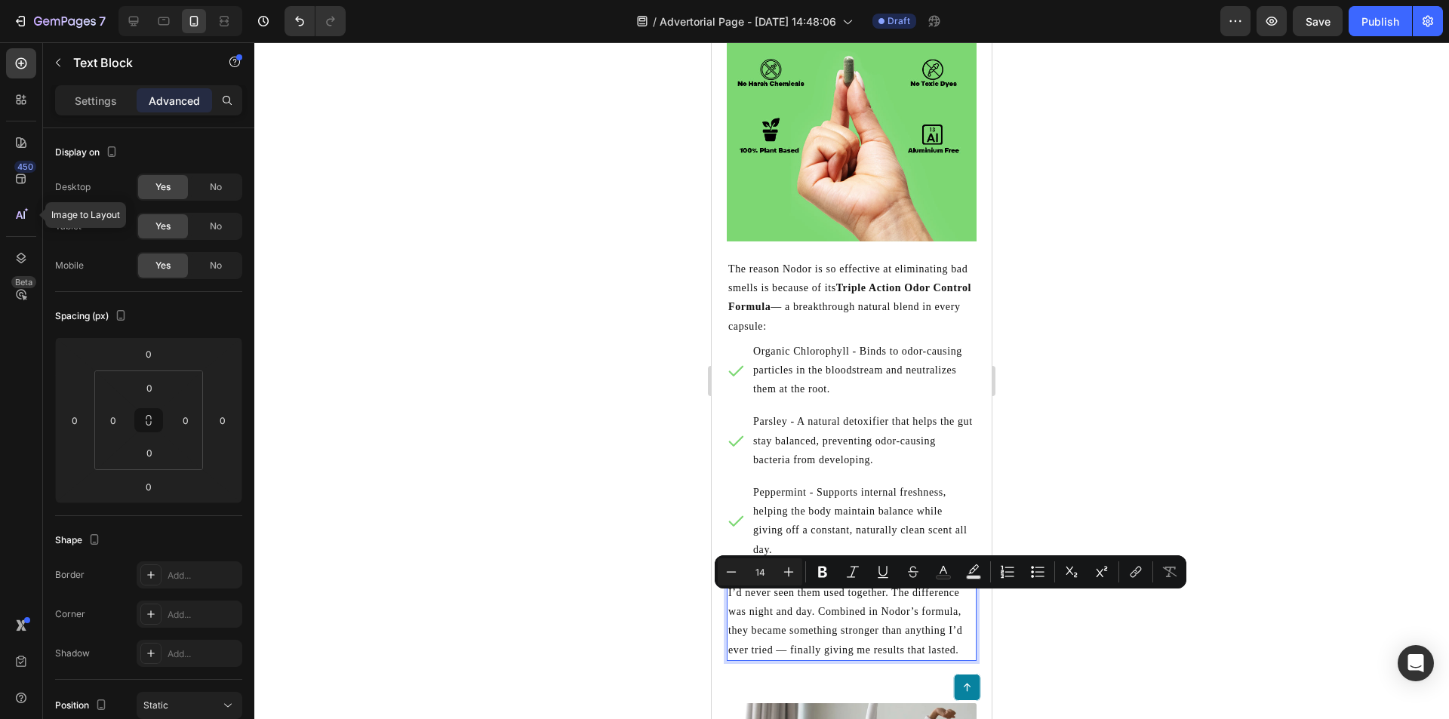
click at [903, 622] on p "’d read about each of these ingredients before, but I’d never seen them used to…" at bounding box center [851, 611] width 247 height 95
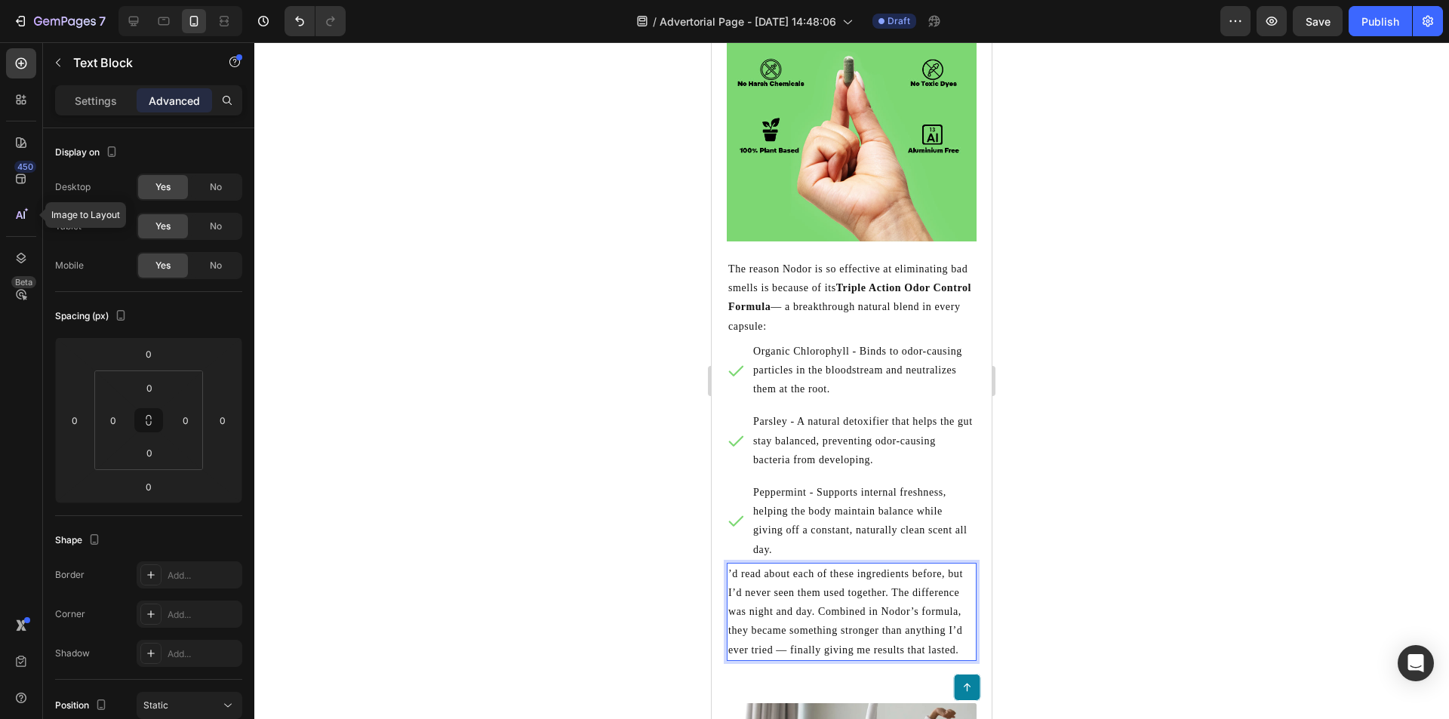
click at [943, 566] on p "’d read about each of these ingredients before, but I’d never seen them used to…" at bounding box center [851, 611] width 247 height 95
click at [952, 580] on p "’d read about each of these ingredients before, but I’d never seen them used to…" at bounding box center [851, 611] width 247 height 95
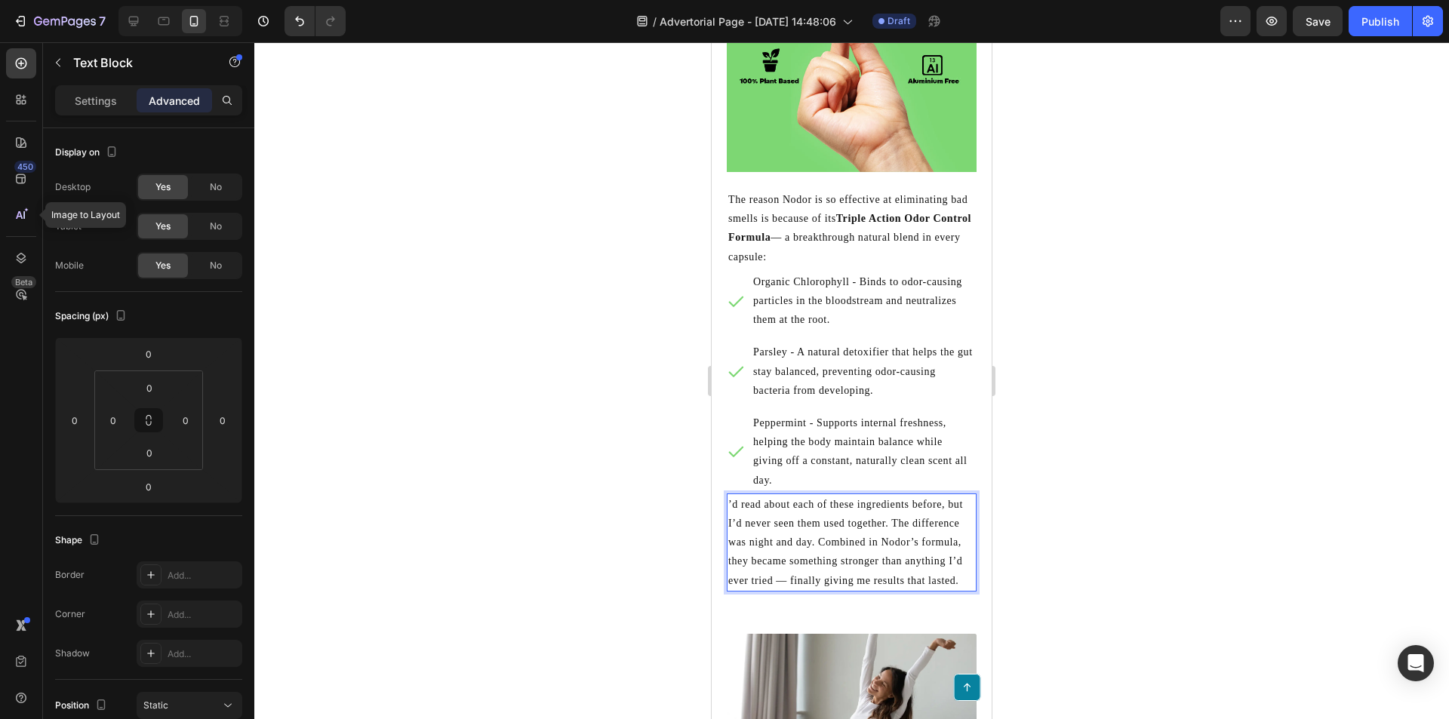
scroll to position [3370, 0]
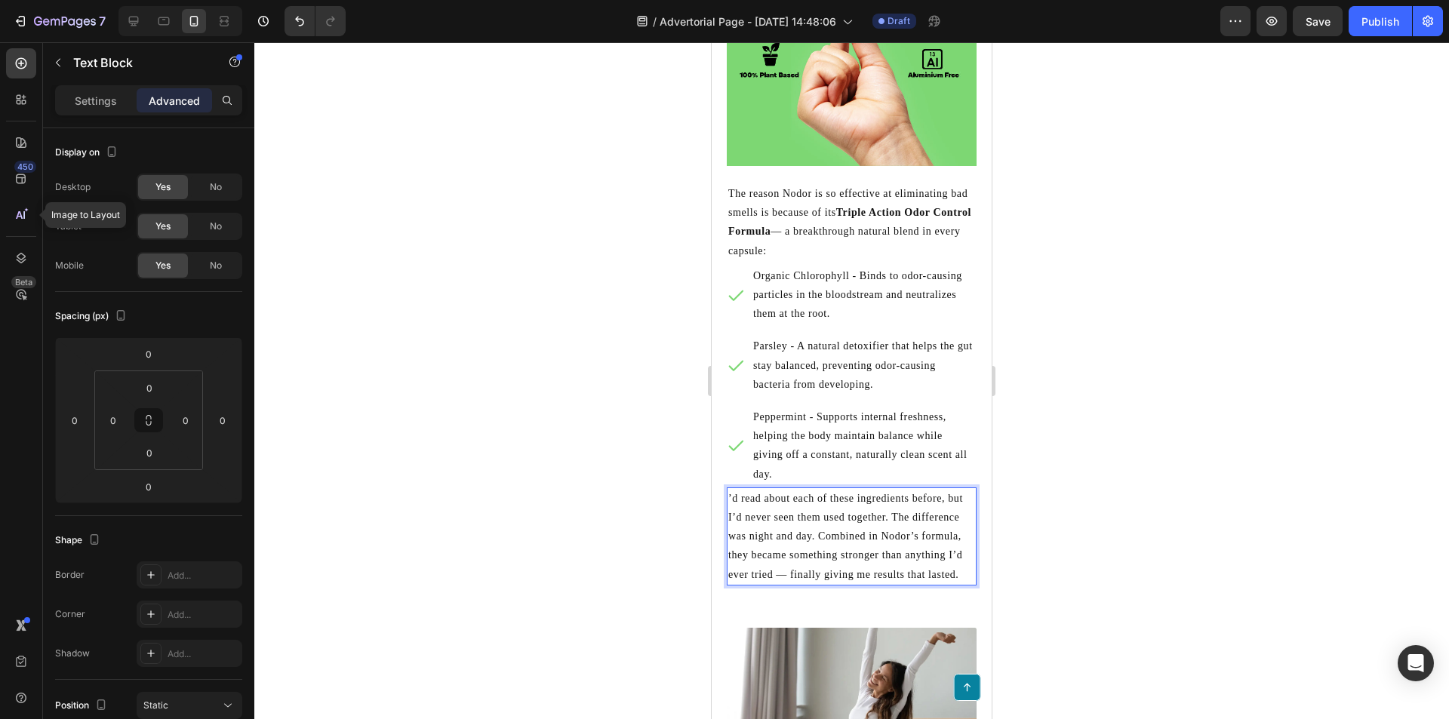
click at [928, 556] on p "’d read about each of these ingredients before, but I’d never seen them used to…" at bounding box center [851, 536] width 247 height 95
click at [952, 562] on p "’d read about each of these ingredients before, but I’d never seen them used to…" at bounding box center [851, 536] width 247 height 95
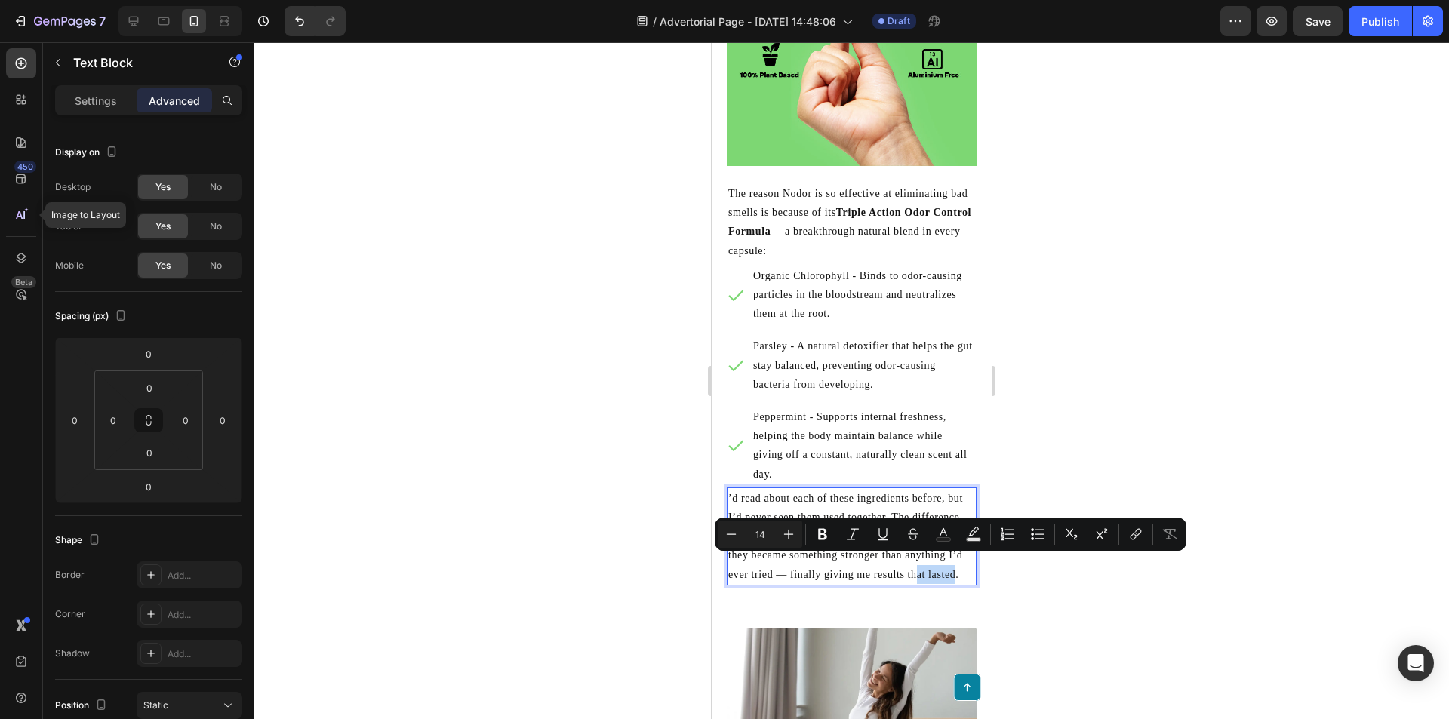
drag, startPoint x: 955, startPoint y: 563, endPoint x: 917, endPoint y: 558, distance: 38.8
click at [917, 558] on p "’d read about each of these ingredients before, but I’d never seen them used to…" at bounding box center [851, 536] width 247 height 95
click at [936, 561] on p "’d read about each of these ingredients before, but I’d never seen them used to…" at bounding box center [851, 536] width 247 height 95
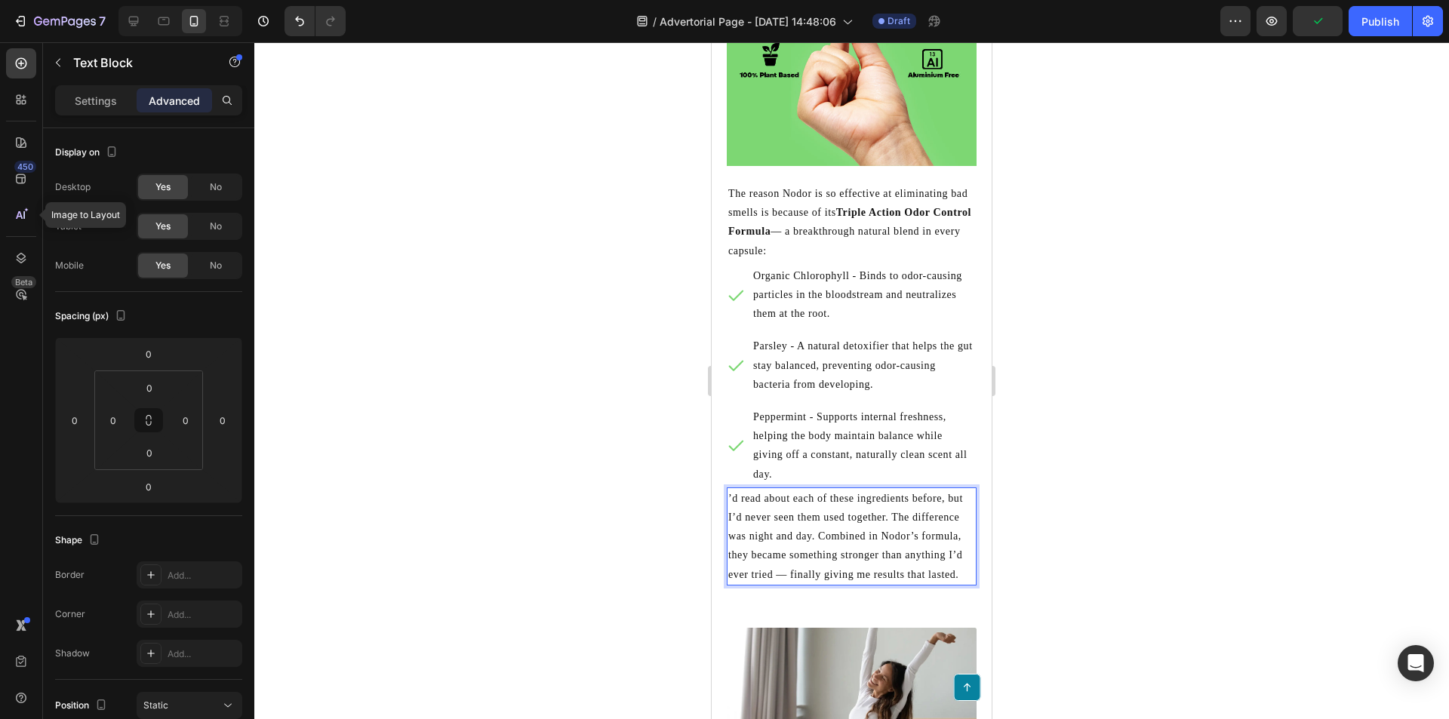
click at [919, 530] on p "’d read about each of these ingredients before, but I’d never seen them used to…" at bounding box center [851, 536] width 247 height 95
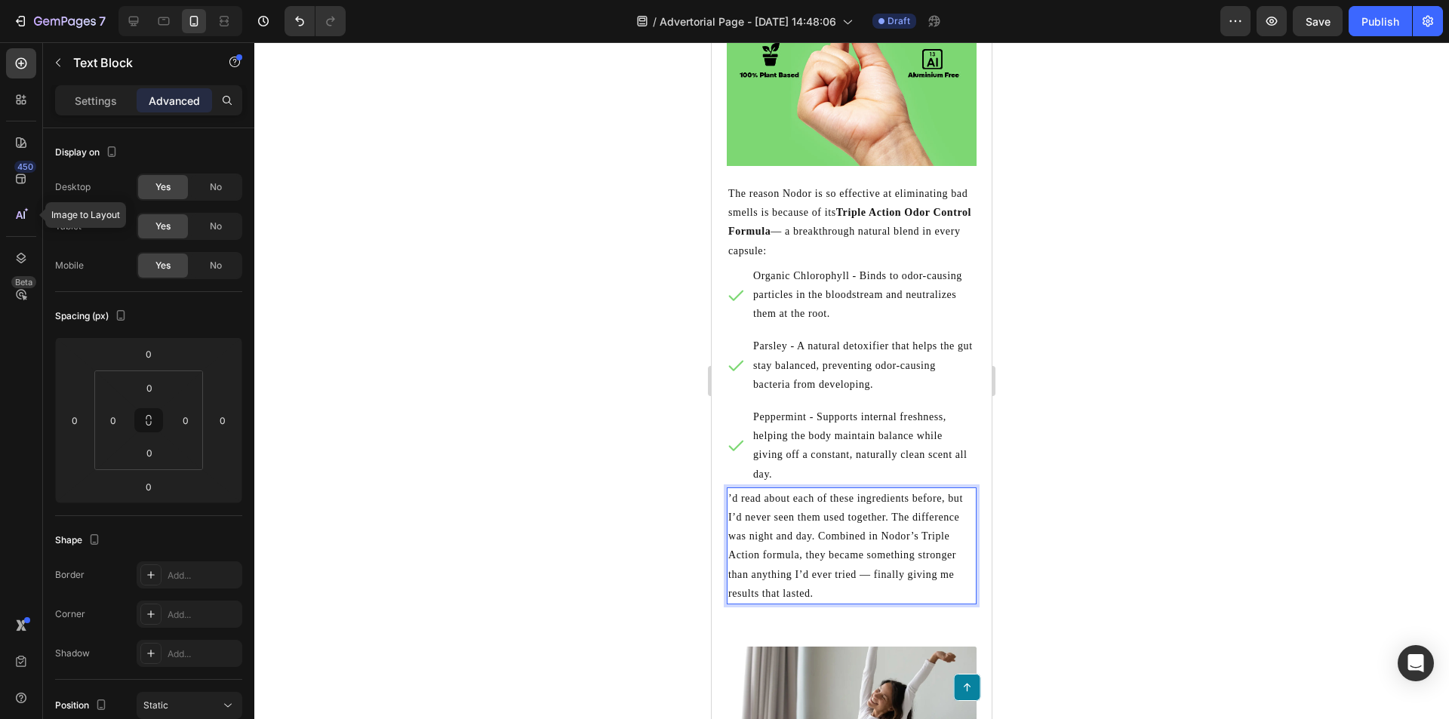
click at [851, 550] on p "’d read about each of these ingredients before, but I’d never seen them used to…" at bounding box center [851, 546] width 247 height 114
drag, startPoint x: 742, startPoint y: 570, endPoint x: 807, endPoint y: 540, distance: 71.6
click at [807, 540] on p "’d read about each of these ingredients before, but I’d never seen them used to…" at bounding box center [851, 546] width 247 height 114
copy p "they became something stronger than anything I’d ever tried — finally giving me…"
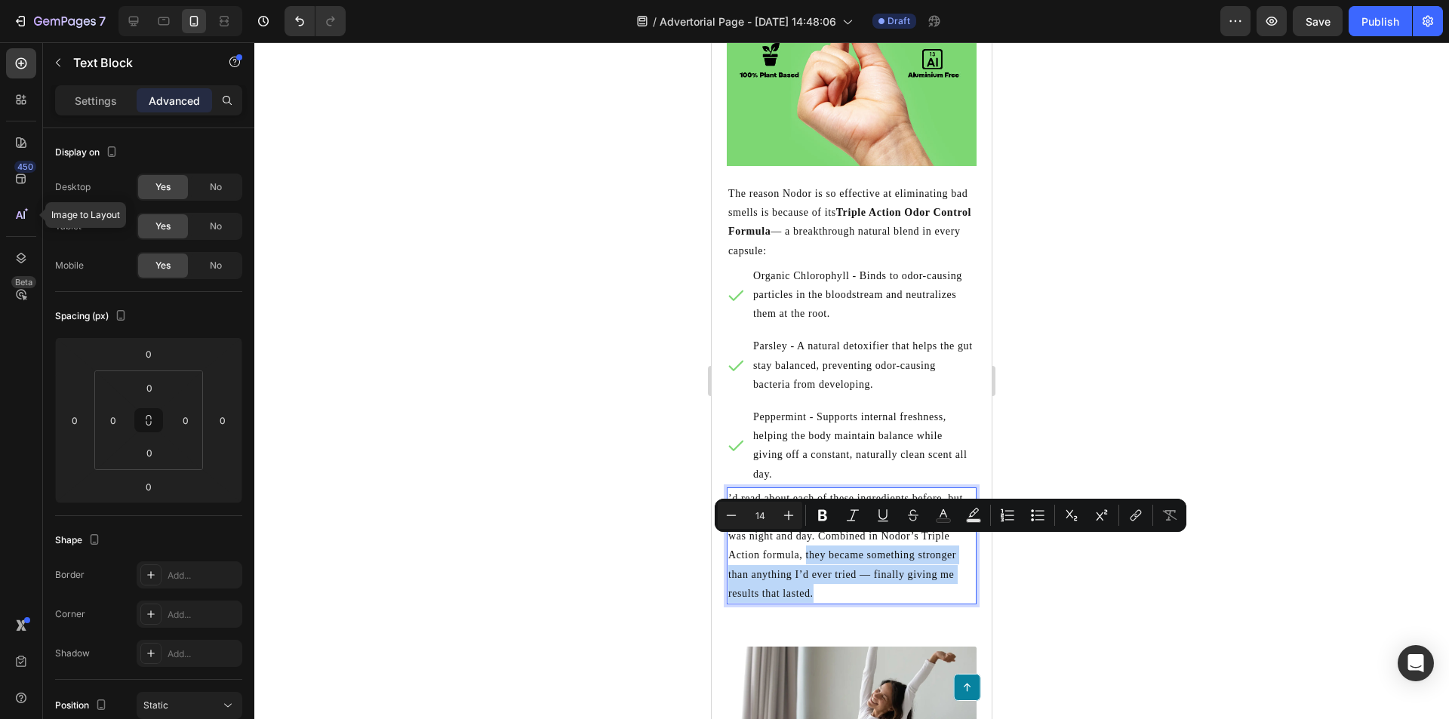
click at [826, 575] on p "’d read about each of these ingredients before, but I’d never seen them used to…" at bounding box center [851, 546] width 247 height 114
drag, startPoint x: 835, startPoint y: 579, endPoint x: 805, endPoint y: 544, distance: 46.0
click at [805, 544] on p "’d read about each of these ingredients before, but I’d never seen them used to…" at bounding box center [851, 546] width 247 height 114
click at [836, 583] on p "’d read about each of these ingredients before, but I’d never seen them used to…" at bounding box center [851, 546] width 247 height 114
click at [820, 585] on p "’d read about each of these ingredients before, but I’d never seen them used to…" at bounding box center [851, 546] width 247 height 114
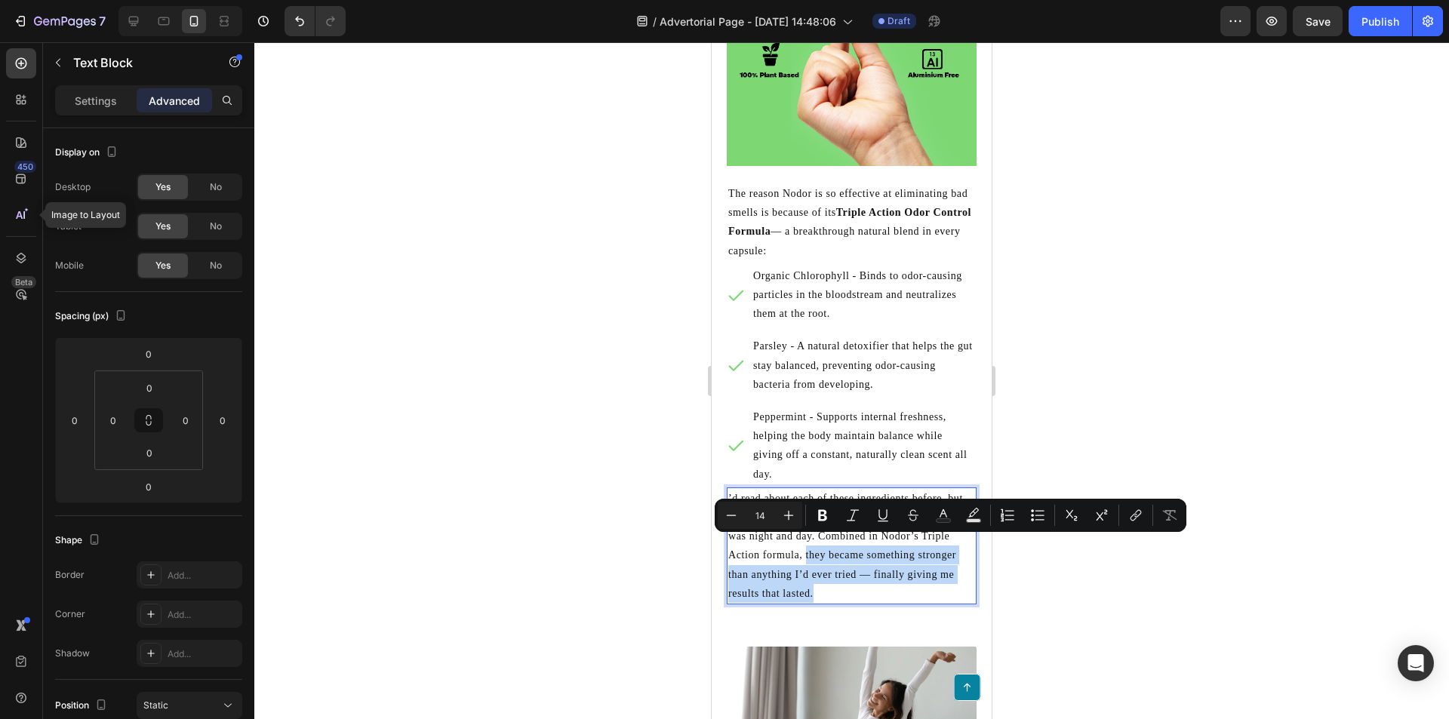
drag, startPoint x: 785, startPoint y: 580, endPoint x: 806, endPoint y: 547, distance: 39.4
click at [806, 547] on p "’d read about each of these ingredients before, but I’d never seen them used to…" at bounding box center [851, 546] width 247 height 114
click at [831, 583] on p "’d read about each of these ingredients before, but I’d never seen them used to…" at bounding box center [851, 546] width 247 height 114
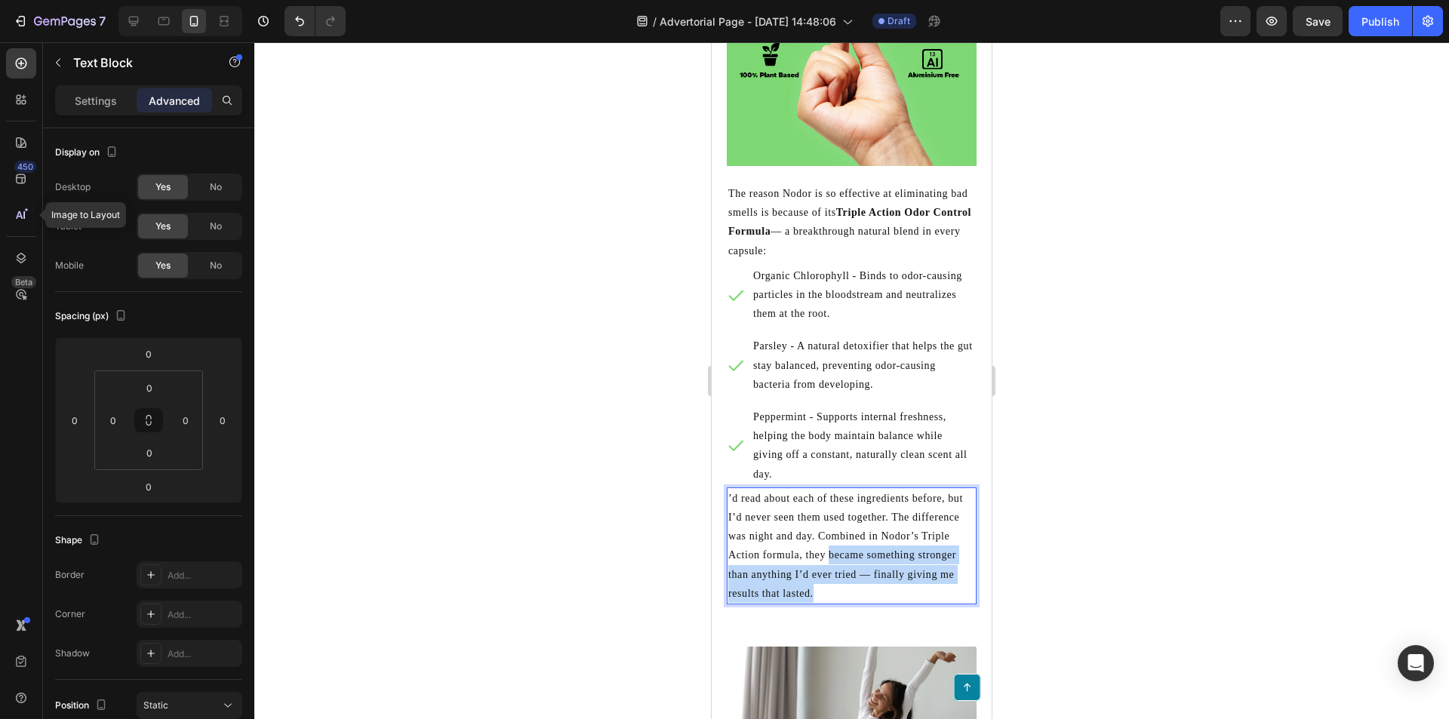
drag, startPoint x: 784, startPoint y: 577, endPoint x: 831, endPoint y: 547, distance: 55.7
click at [831, 547] on p "’d read about each of these ingredients before, but I’d never seen them used to…" at bounding box center [851, 546] width 247 height 114
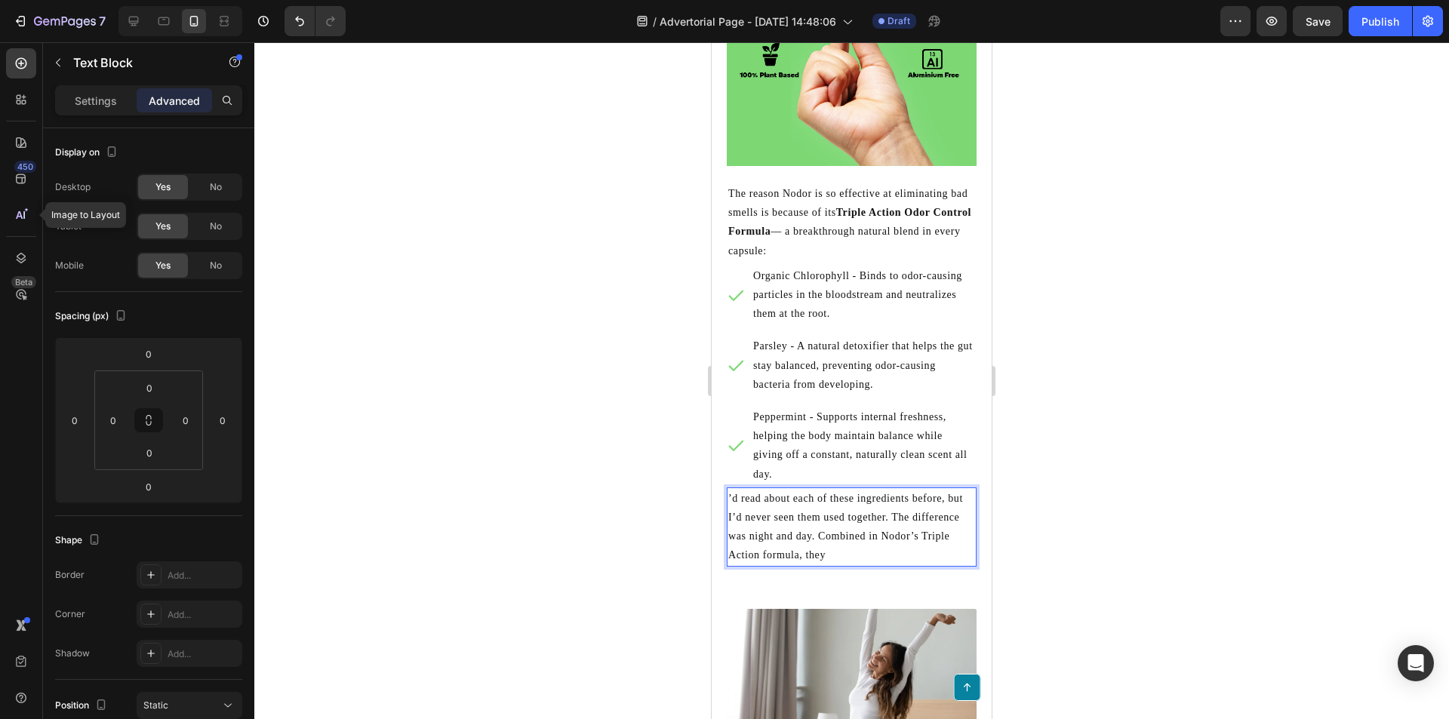
click at [829, 525] on p "’d read about each of these ingredients before, but I’d never seen them used to…" at bounding box center [851, 527] width 247 height 76
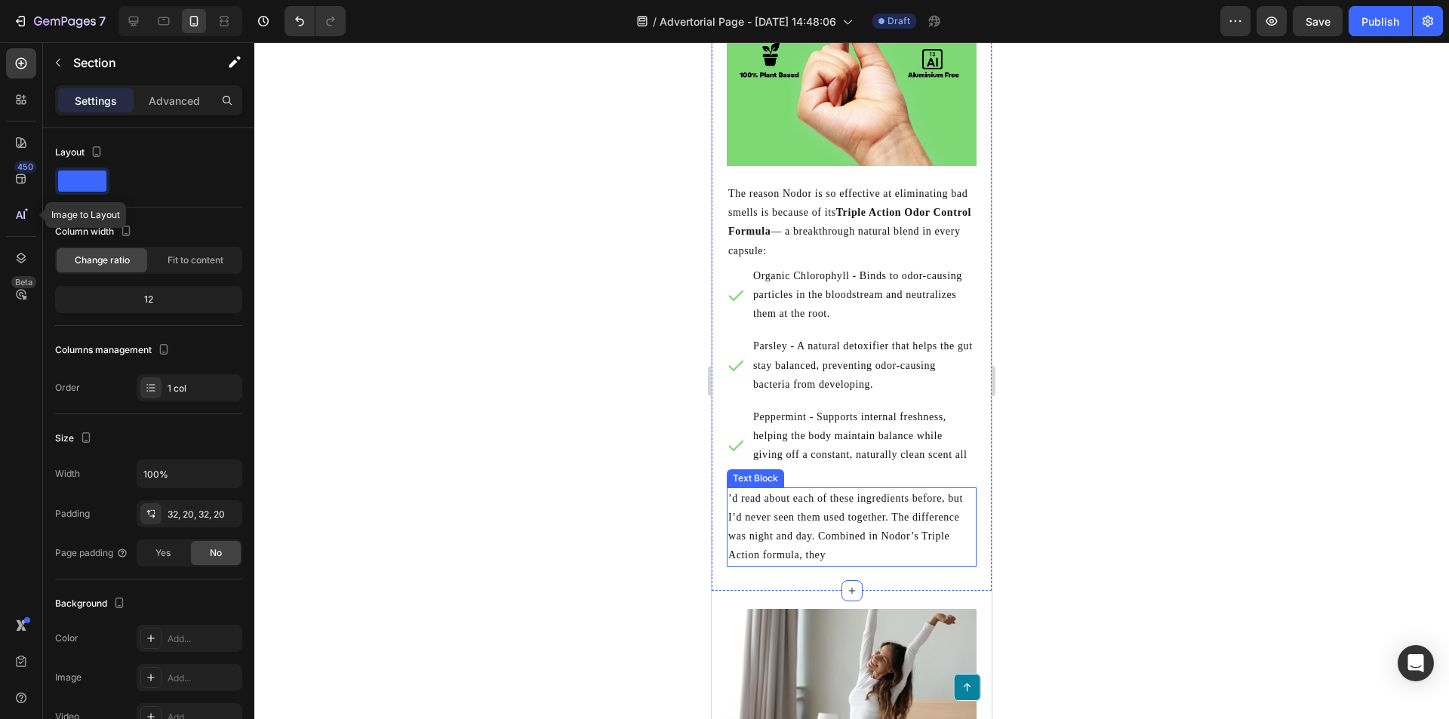
click at [838, 544] on p "’d read about each of these ingredients before, but I’d never seen them used to…" at bounding box center [851, 527] width 247 height 76
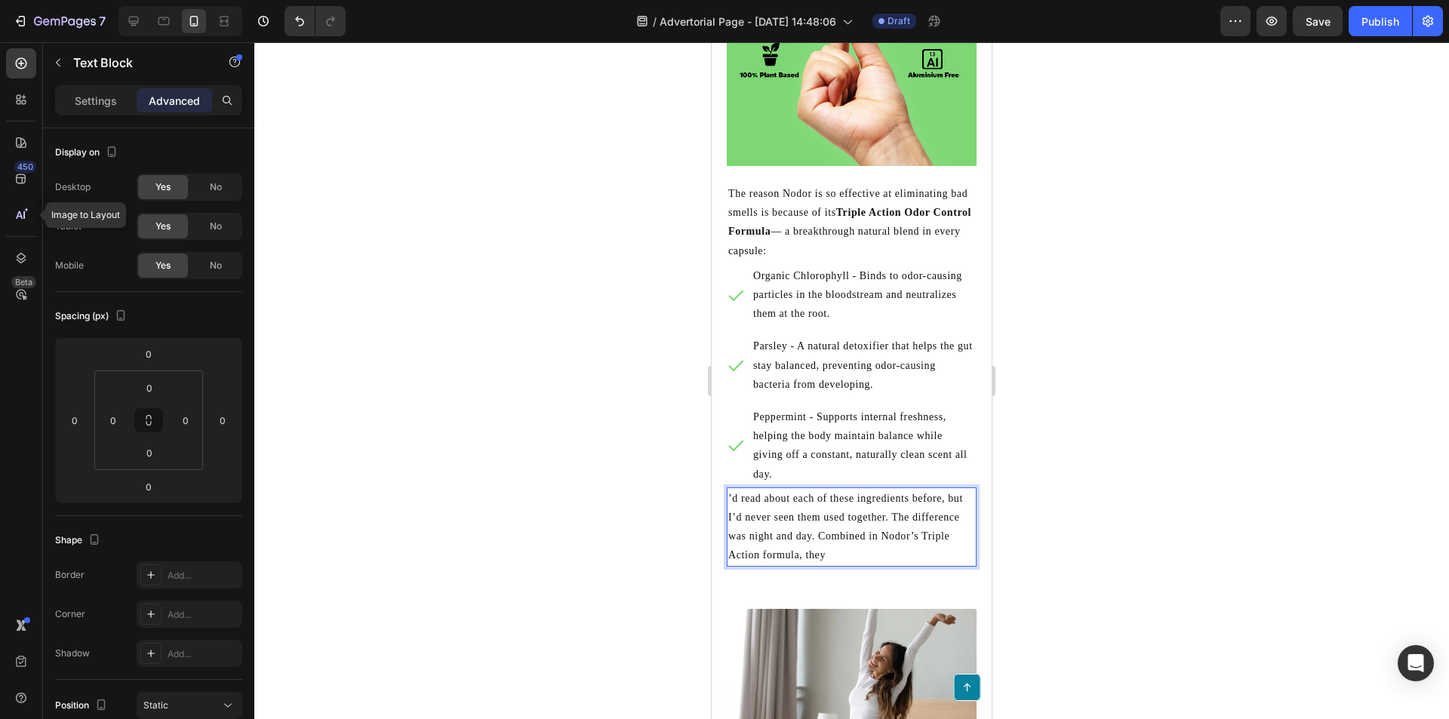
click at [838, 544] on p "’d read about each of these ingredients before, but I’d never seen them used to…" at bounding box center [851, 527] width 247 height 76
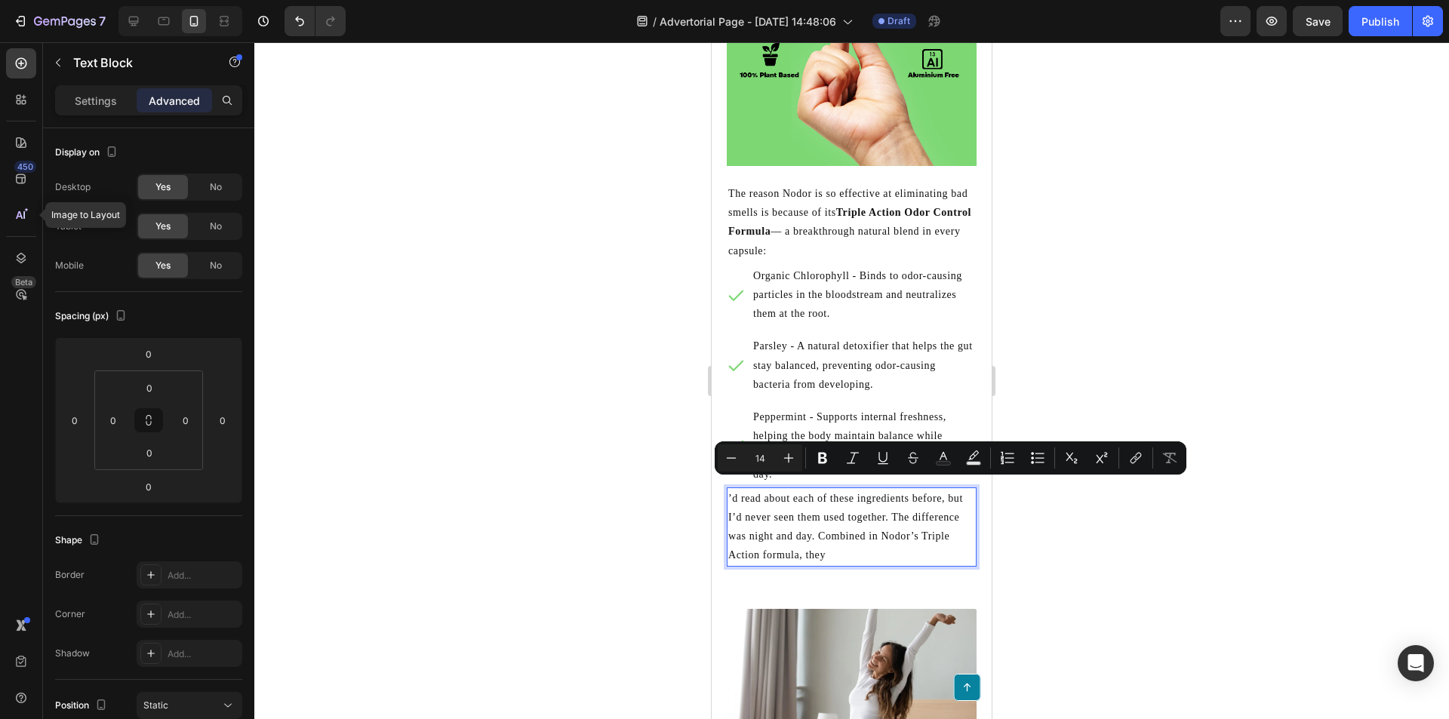
click at [832, 544] on p "’d read about each of these ingredients before, but I’d never seen them used to…" at bounding box center [851, 527] width 247 height 76
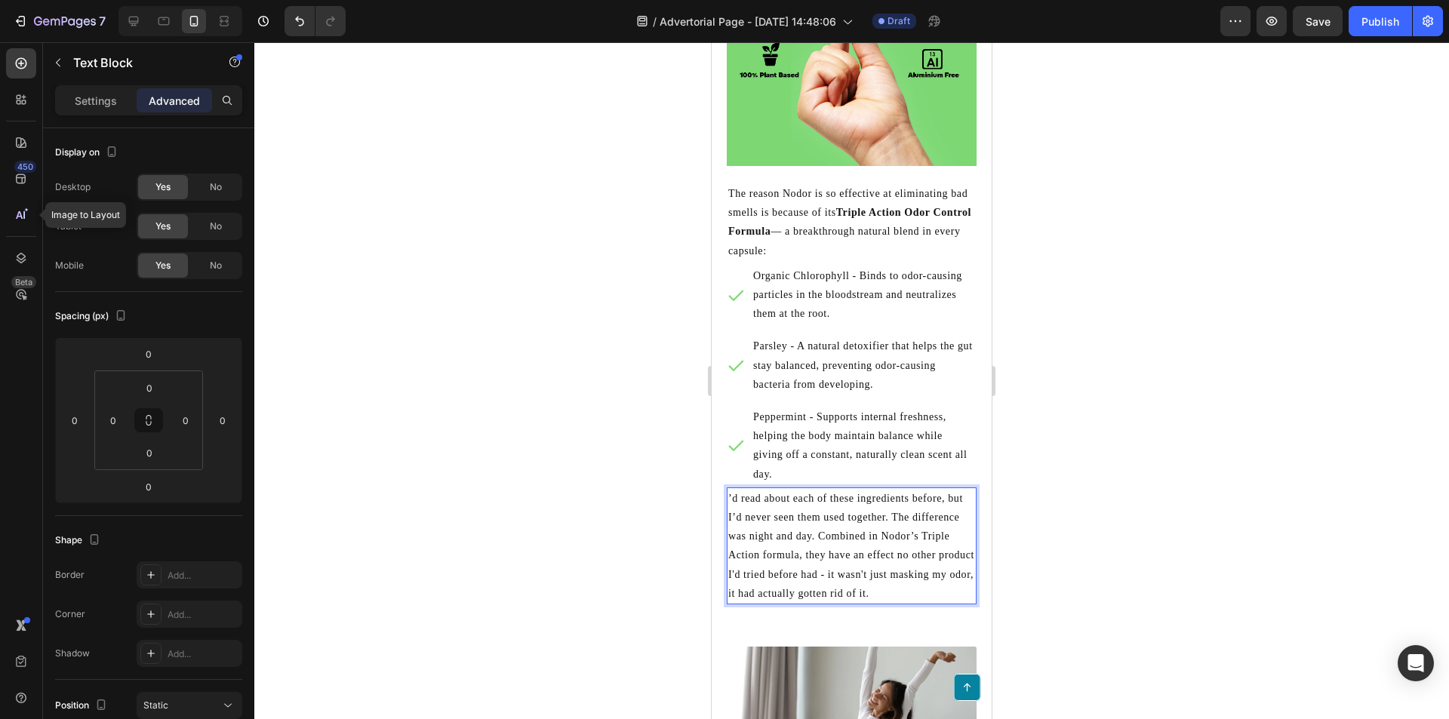
copy p "’d read about each of these ingredients before, but I’d never seen them used to…"
click at [910, 571] on p "’d read about each of these ingredients before, but I’d never seen them used to…" at bounding box center [851, 546] width 247 height 114
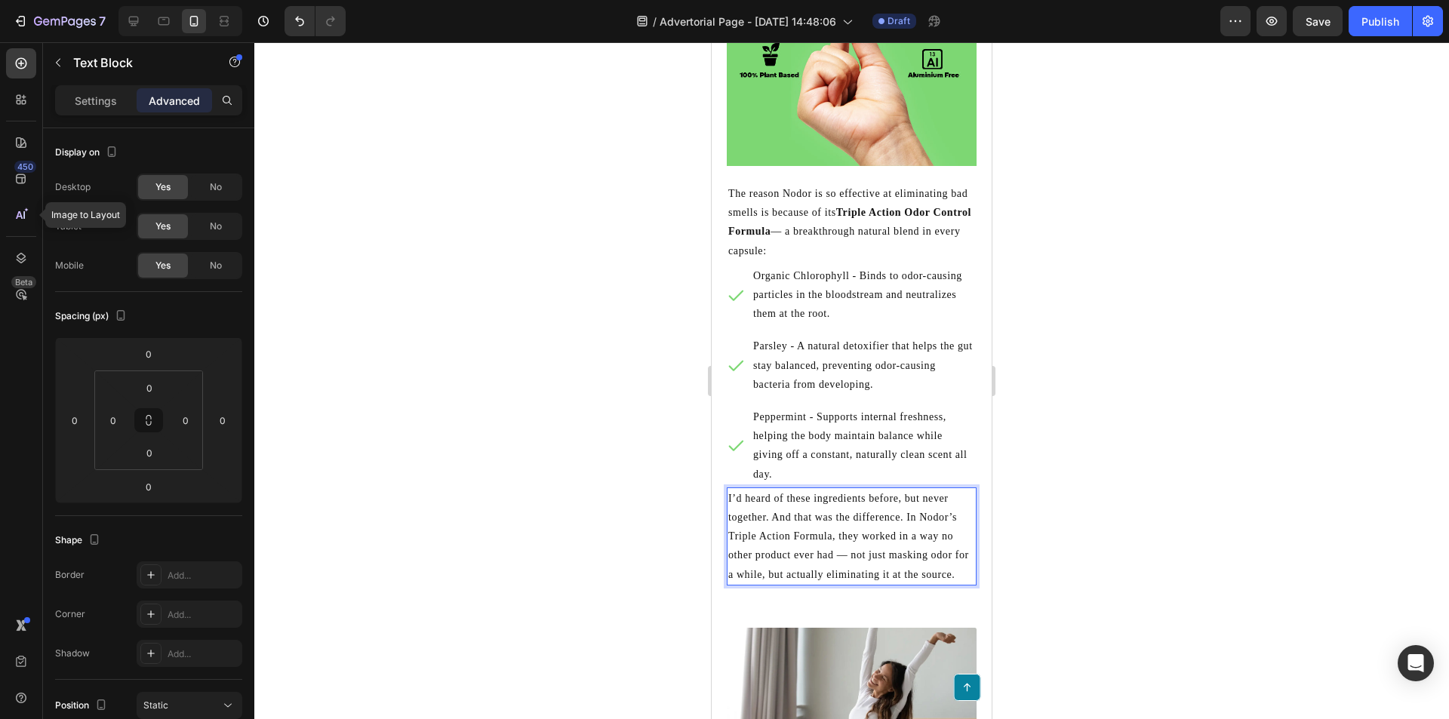
click at [846, 572] on p "I’d heard of these ingredients before, but never together. And that was the dif…" at bounding box center [851, 536] width 247 height 95
click at [761, 489] on p "I’d heard of these ingredients before, but never together. And that was the dif…" at bounding box center [851, 536] width 247 height 95
click at [811, 559] on p "I’d heard of these ingredients before, but never together. And that was the dif…" at bounding box center [851, 536] width 247 height 95
drag, startPoint x: 814, startPoint y: 571, endPoint x: 852, endPoint y: 565, distance: 38.8
click at [814, 571] on p "I’d heard of these ingredients before, but never together. And that was the dif…" at bounding box center [851, 536] width 247 height 95
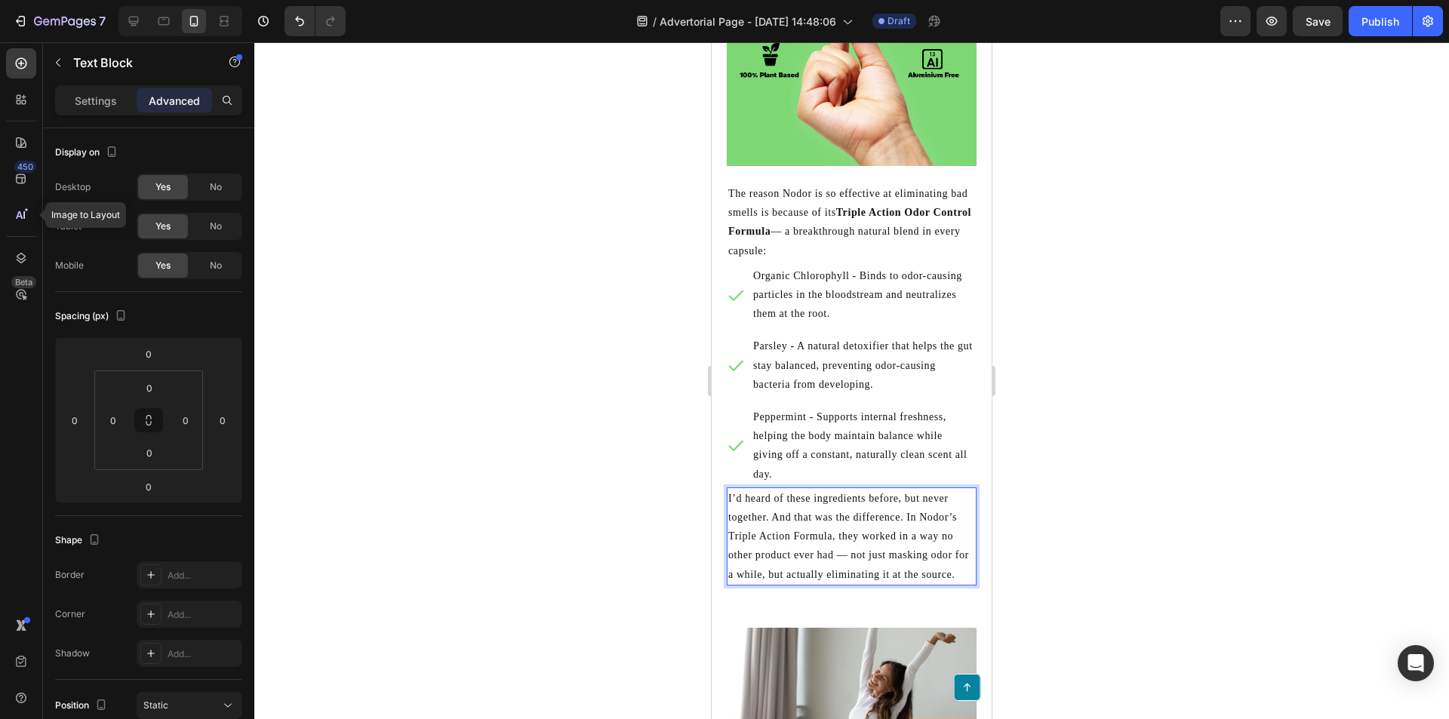
click at [940, 504] on p "I’d heard of these ingredients before, but never together. And that was the dif…" at bounding box center [851, 536] width 247 height 95
click at [775, 489] on p "I’d heard of these ingredients before, but never together. And that was the dif…" at bounding box center [851, 536] width 247 height 95
click at [778, 491] on p "I’d heard of these ingredients before, but never together. And that was the dif…" at bounding box center [851, 536] width 247 height 95
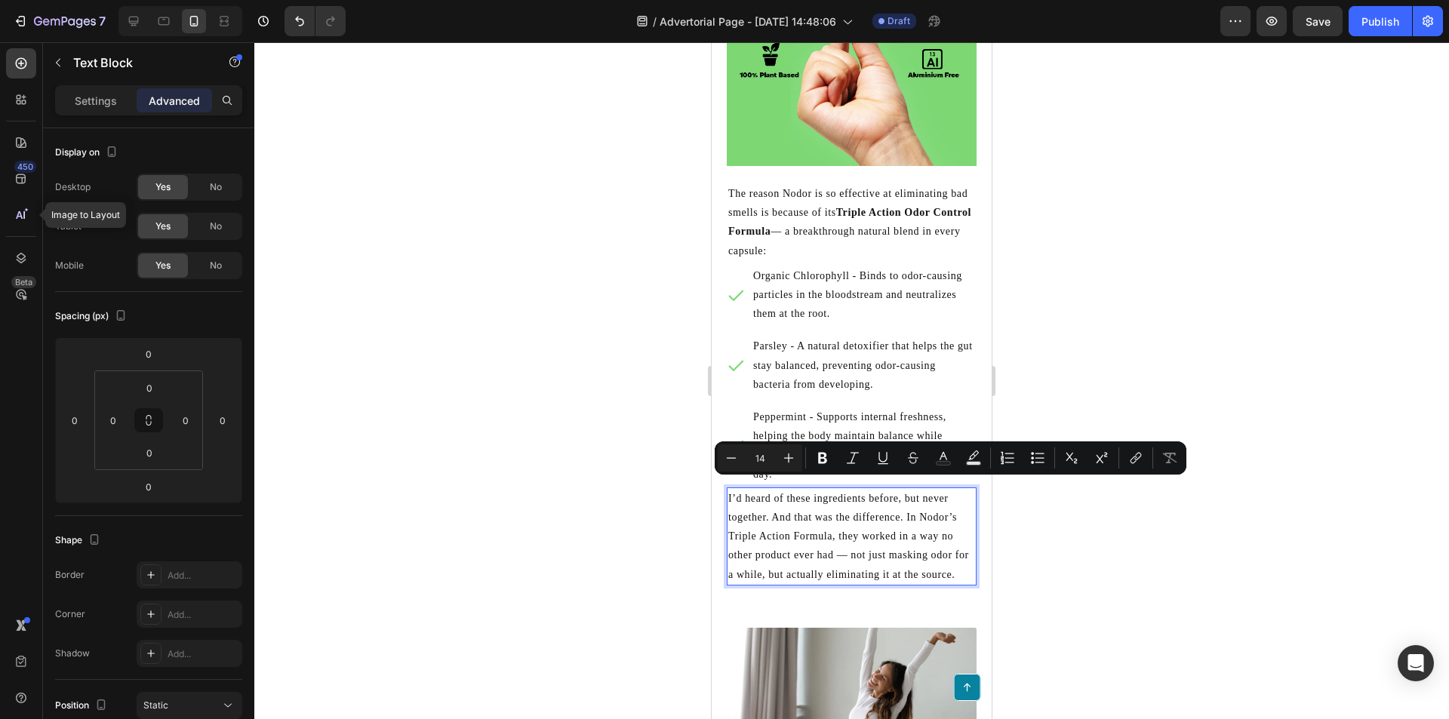
click at [799, 491] on p "I’d heard of these ingredients before, but never together. And that was the dif…" at bounding box center [851, 536] width 247 height 95
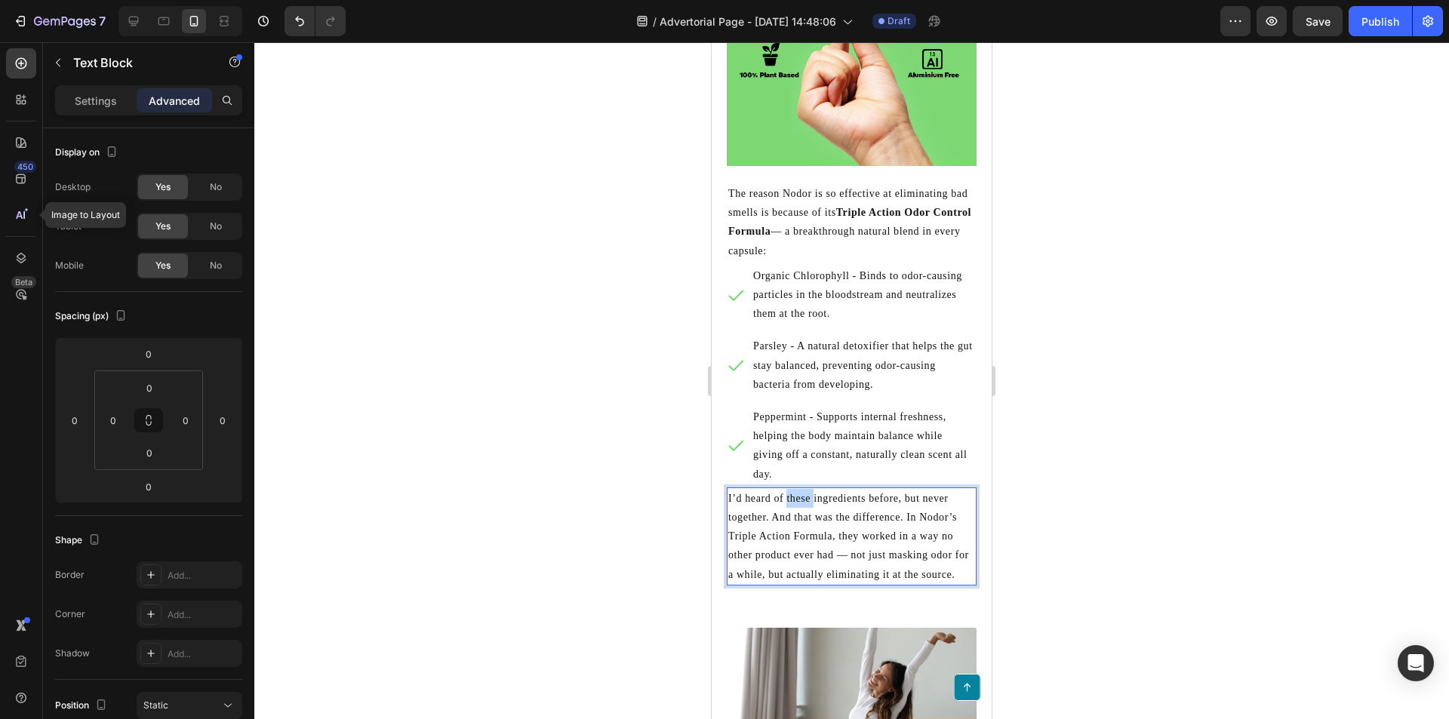
click at [799, 491] on p "I’d heard of these ingredients before, but never together. And that was the dif…" at bounding box center [851, 536] width 247 height 95
click at [833, 569] on p "I’d heard of these ingredients before, but never together. And that was the dif…" at bounding box center [851, 536] width 247 height 95
click at [831, 573] on p "I’d heard of these ingredients before, but never together. And that was the dif…" at bounding box center [851, 536] width 247 height 95
click at [792, 562] on p "I’d heard of these ingredients before, but never together. And that was the dif…" at bounding box center [851, 536] width 247 height 95
click at [792, 561] on p "I’d heard of these ingredients before, but never together. And that was the dif…" at bounding box center [851, 536] width 247 height 95
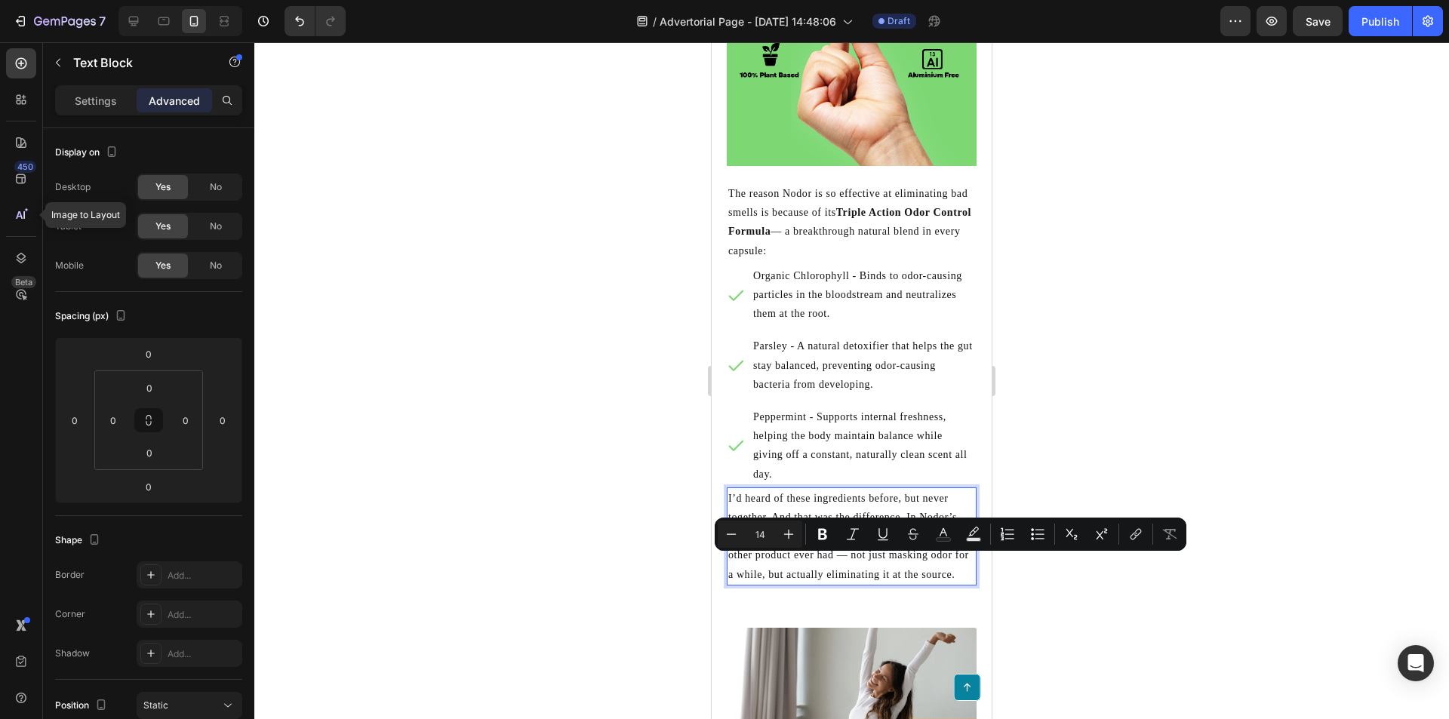
click at [780, 570] on p "I’d heard of these ingredients before, but never together. And that was the dif…" at bounding box center [851, 536] width 247 height 95
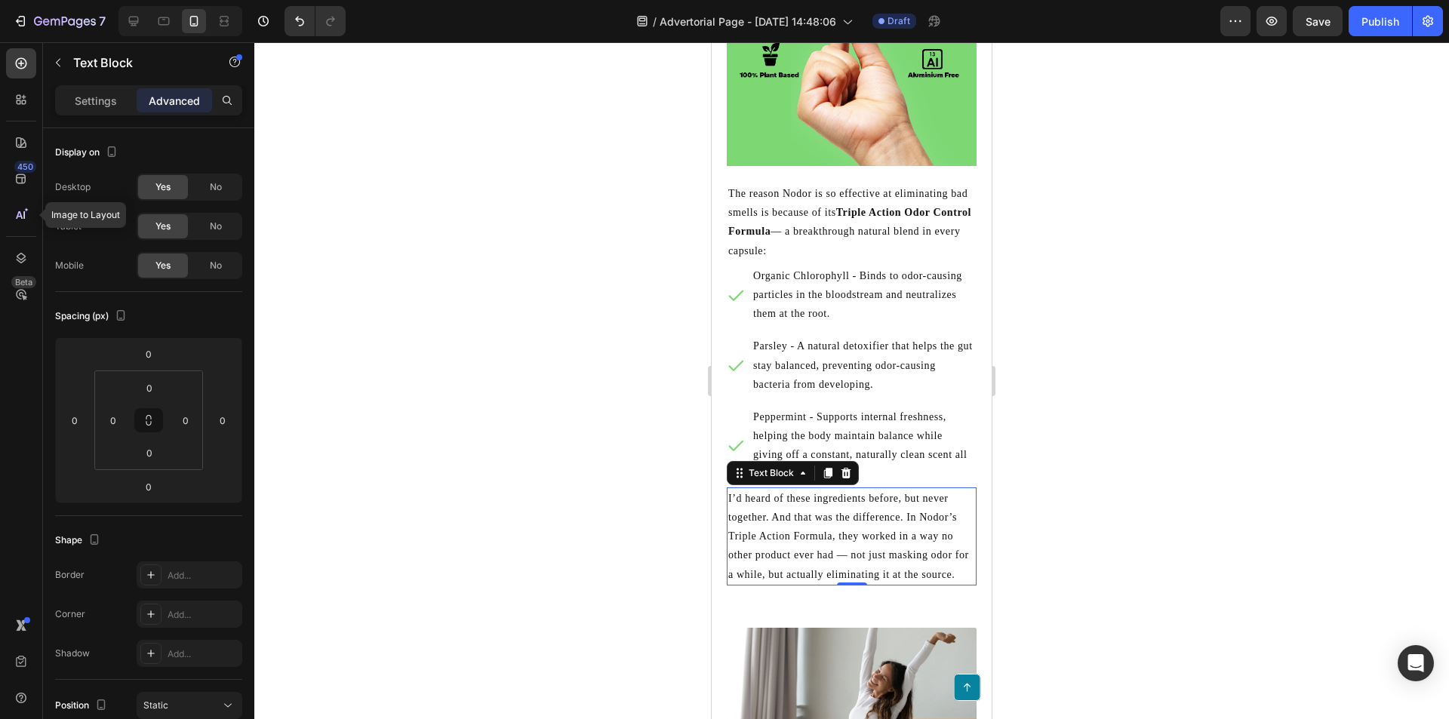
click at [814, 534] on p "I’d heard of these ingredients before, but never together. And that was the dif…" at bounding box center [851, 536] width 247 height 95
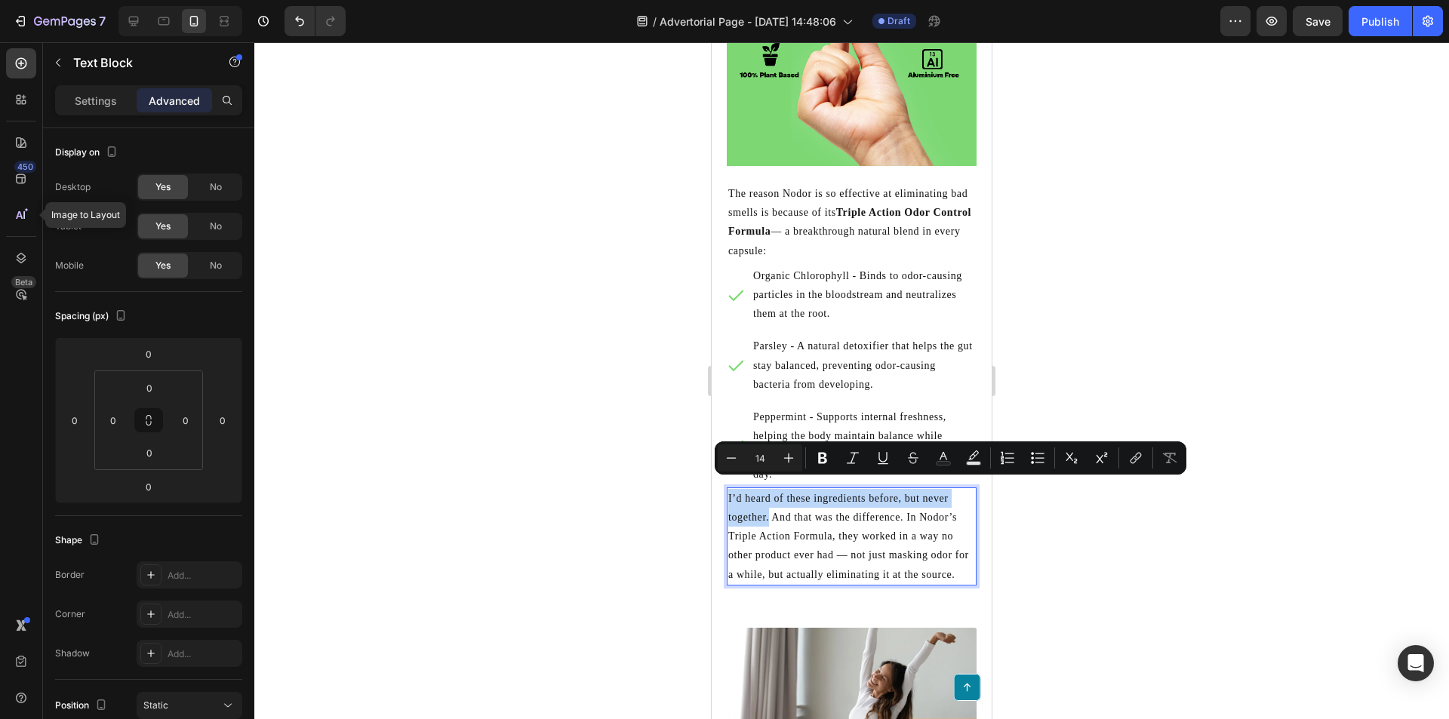
drag, startPoint x: 727, startPoint y: 486, endPoint x: 767, endPoint y: 508, distance: 45.6
click at [767, 508] on div "I’d heard of these ingredients before, but never together. And that was the dif…" at bounding box center [852, 537] width 250 height 98
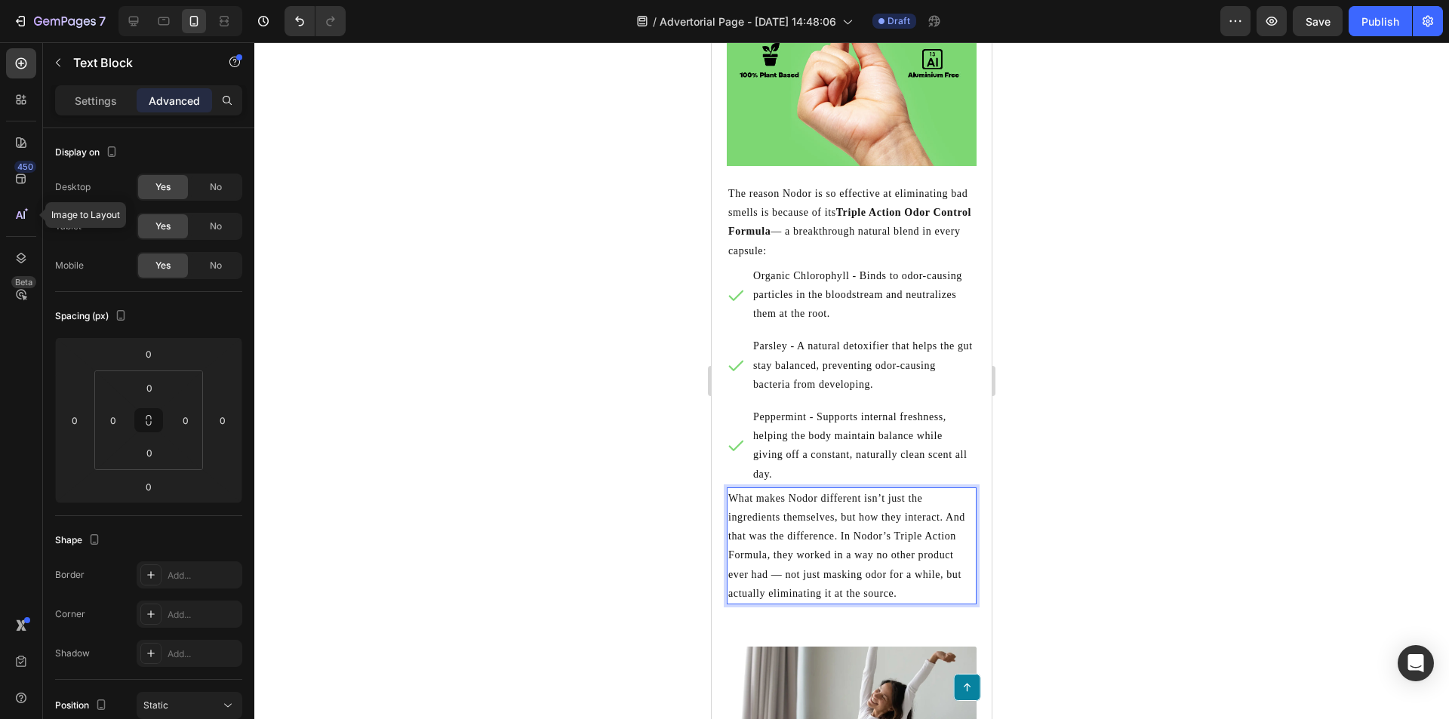
click at [828, 518] on p "What makes Nodor different isn’t just the ingredients themselves, but how they …" at bounding box center [851, 546] width 247 height 114
click at [939, 509] on p "What makes Nodor different isn’t just the ingredients themselves, but how they …" at bounding box center [851, 546] width 247 height 114
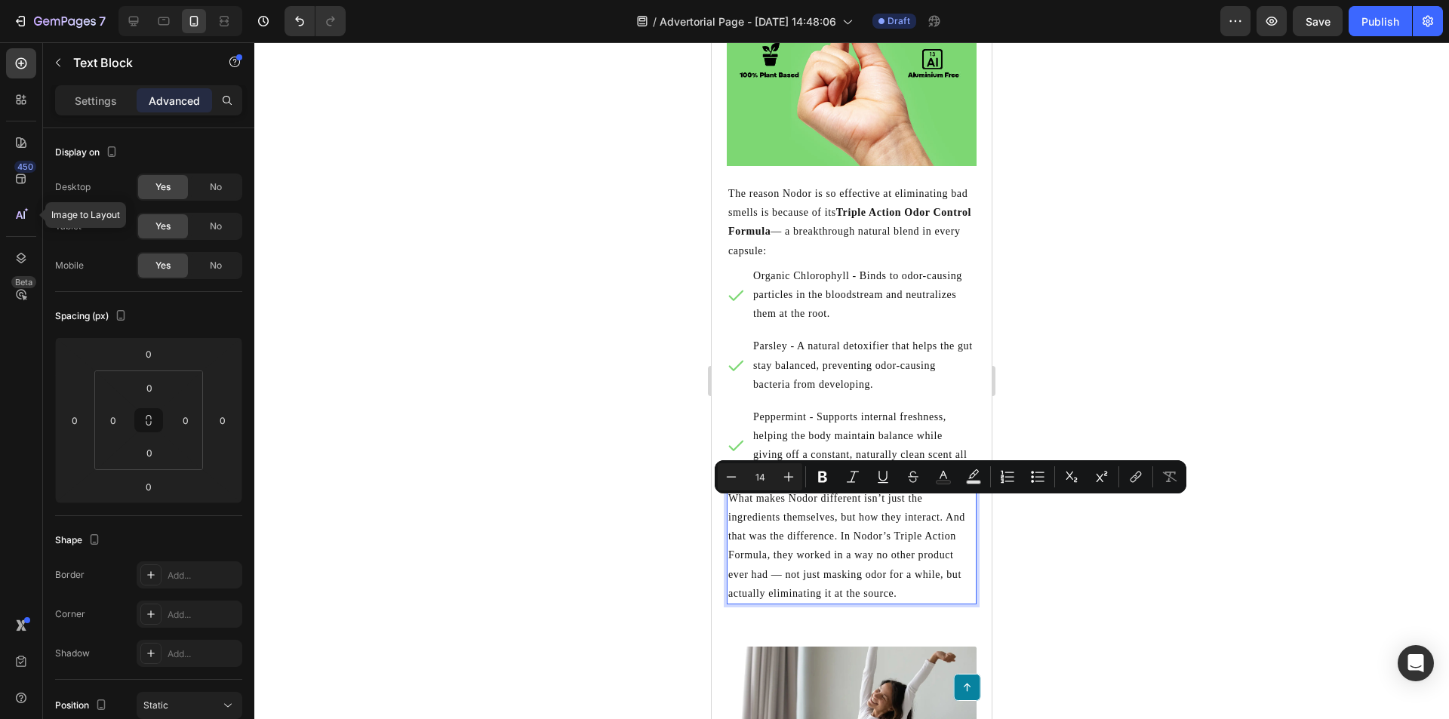
click at [929, 509] on p "What makes Nodor different isn’t just the ingredients themselves, but how they …" at bounding box center [851, 546] width 247 height 114
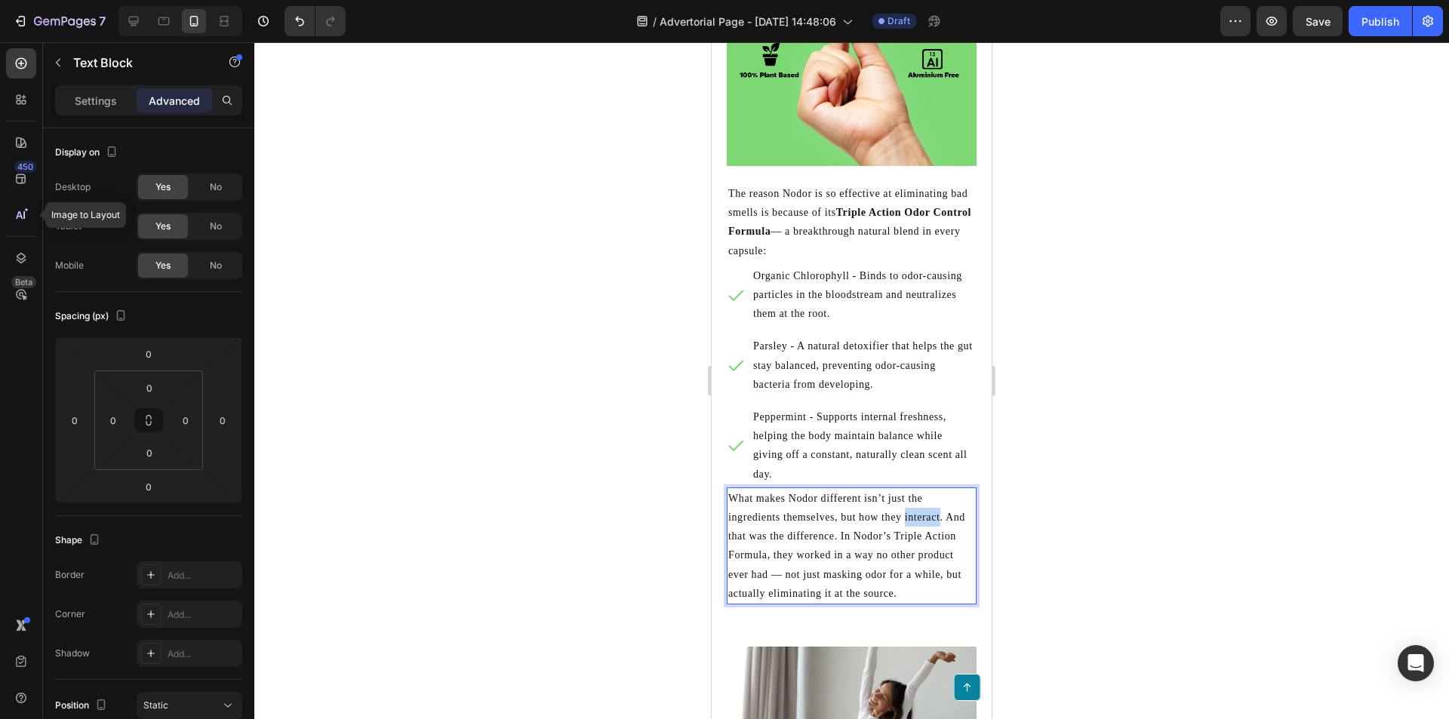
click at [929, 509] on p "What makes Nodor different isn’t just the ingredients themselves, but how they …" at bounding box center [851, 546] width 247 height 114
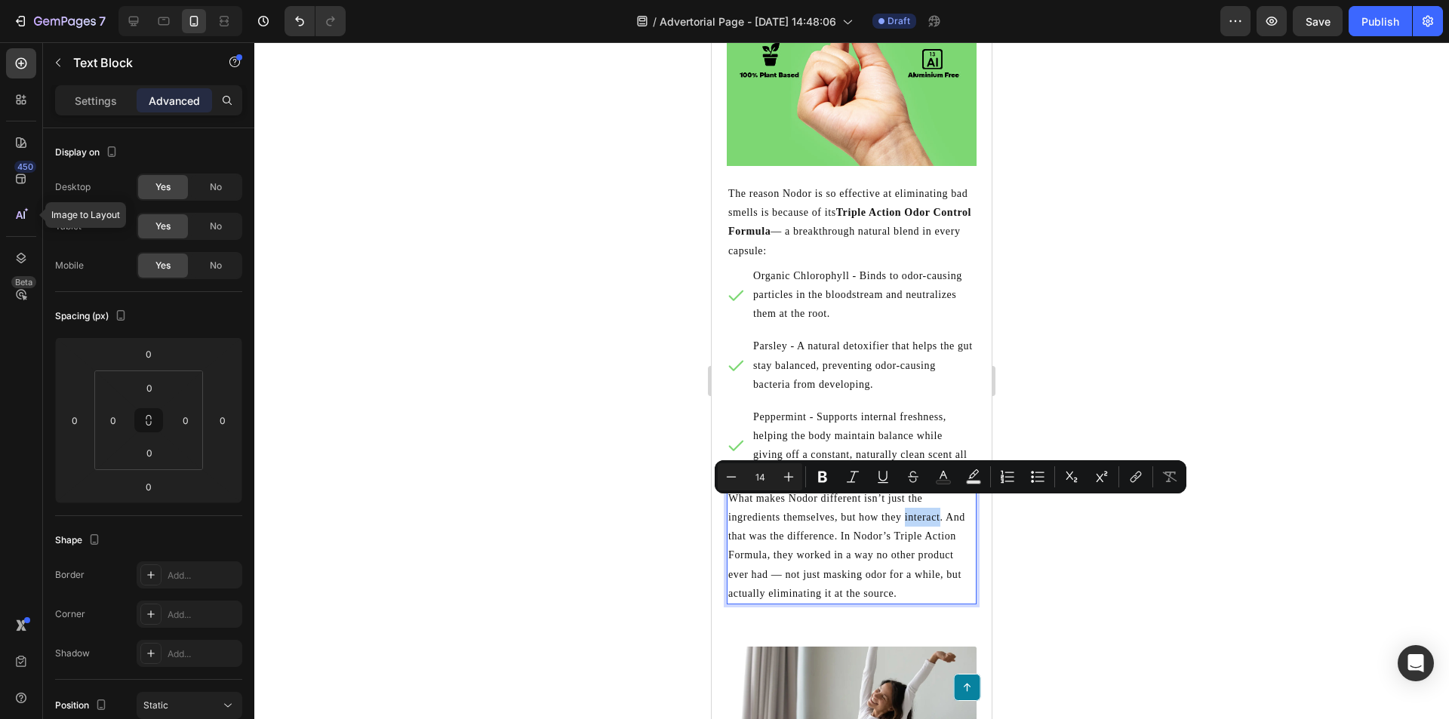
click at [934, 511] on p "What makes Nodor different isn’t just the ingredients themselves, but how they …" at bounding box center [851, 546] width 247 height 114
drag, startPoint x: 940, startPoint y: 510, endPoint x: 905, endPoint y: 513, distance: 34.8
click at [905, 513] on p "What makes Nodor different isn’t just the ingredients themselves, but how they …" at bounding box center [851, 546] width 247 height 114
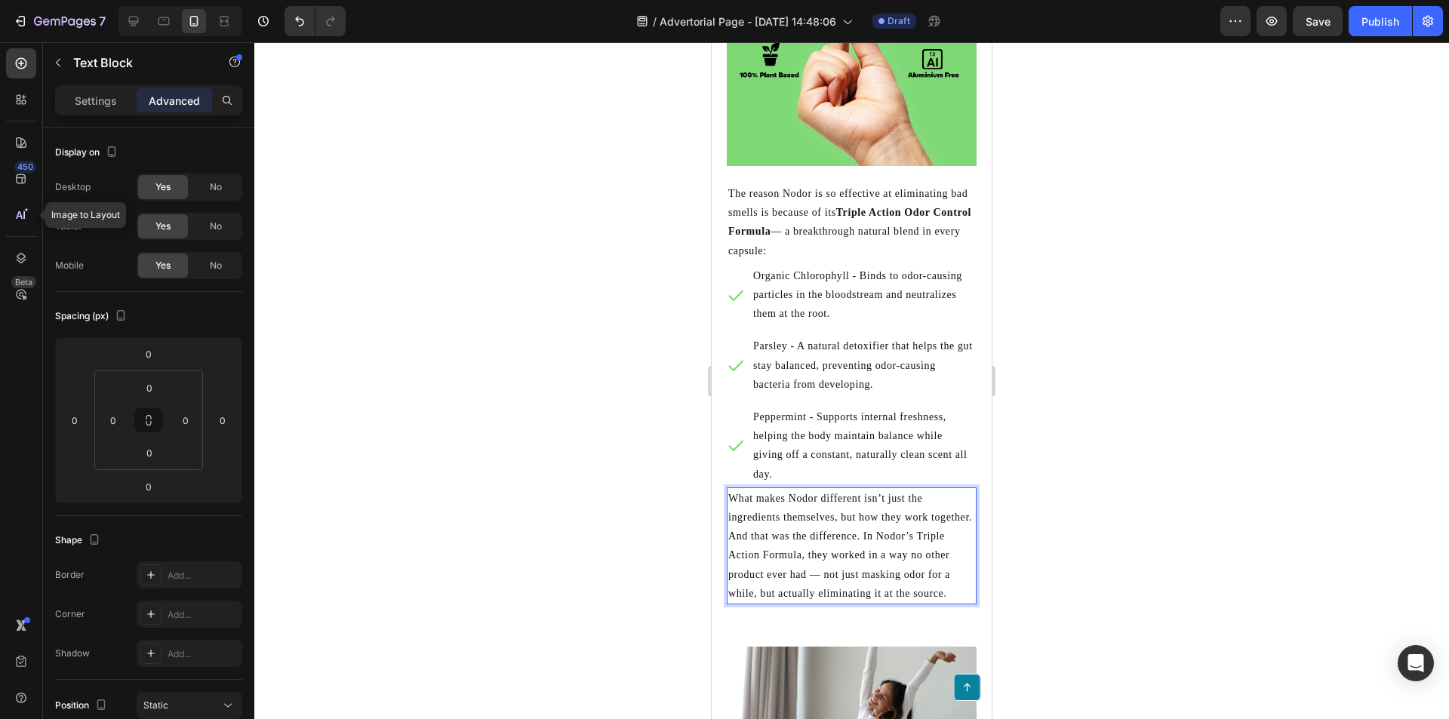
click at [887, 553] on p "What makes Nodor different isn’t just the ingredients themselves, but how they …" at bounding box center [851, 546] width 247 height 114
click at [824, 589] on p "What makes Nodor different isn’t just the ingredients themselves, but how they …" at bounding box center [851, 546] width 247 height 114
drag, startPoint x: 820, startPoint y: 550, endPoint x: 804, endPoint y: 573, distance: 27.6
click at [816, 551] on p "What makes Nodor different isn’t just the ingredients themselves, but how they …" at bounding box center [851, 546] width 247 height 114
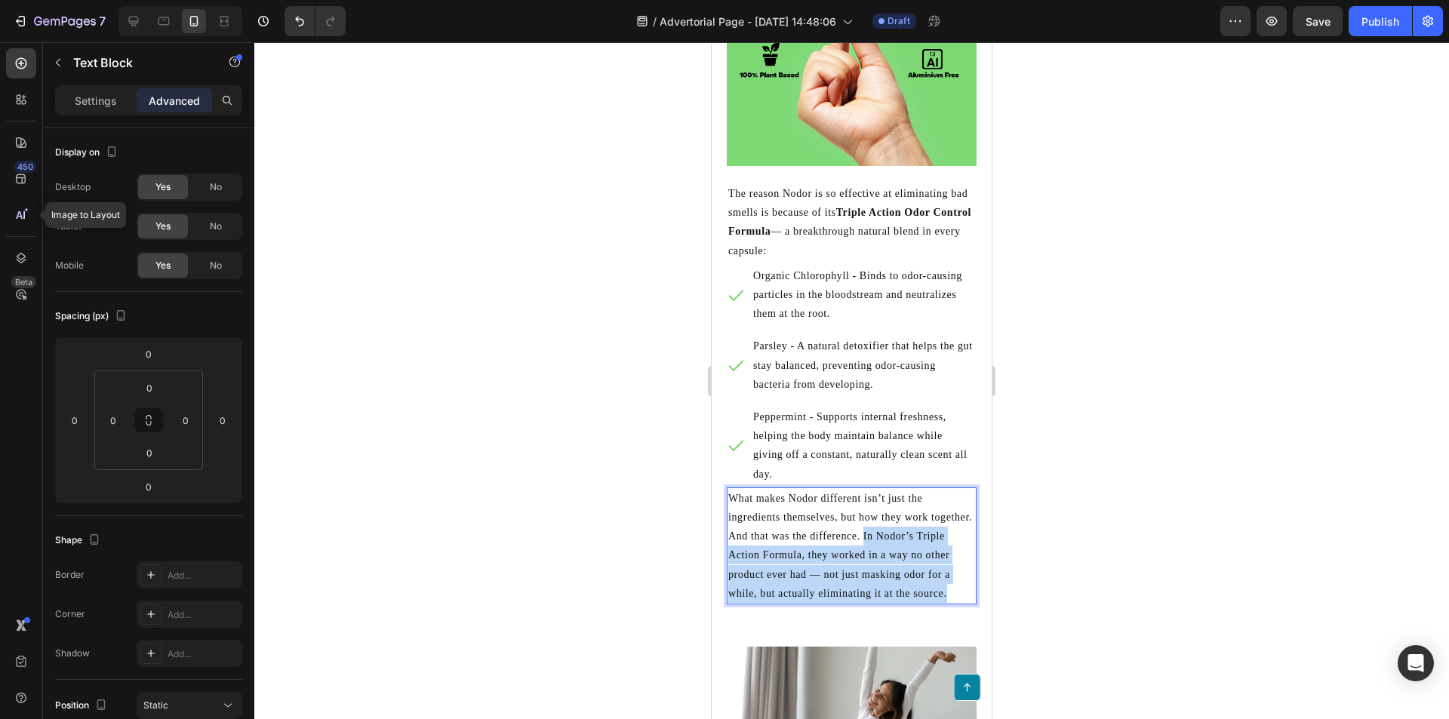
drag, startPoint x: 721, startPoint y: 579, endPoint x: 908, endPoint y: 531, distance: 193.3
click at [908, 531] on p "What makes Nodor different isn’t just the ingredients themselves, but how they …" at bounding box center [851, 546] width 247 height 114
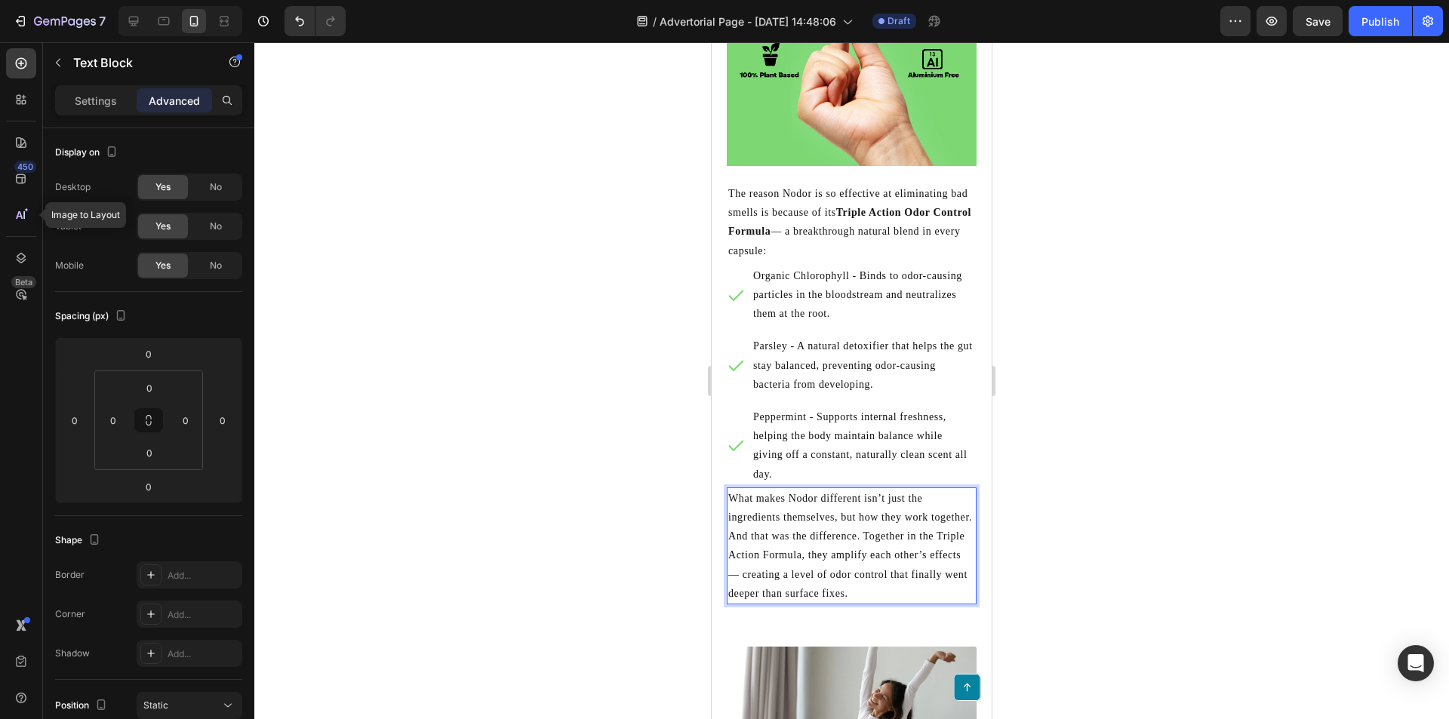
click at [947, 581] on p "What makes Nodor different isn’t just the ingredients themselves, but how they …" at bounding box center [851, 546] width 247 height 114
click at [871, 445] on p "Peppermint - Supports internal freshness, helping the body maintain balance whi…" at bounding box center [863, 446] width 221 height 76
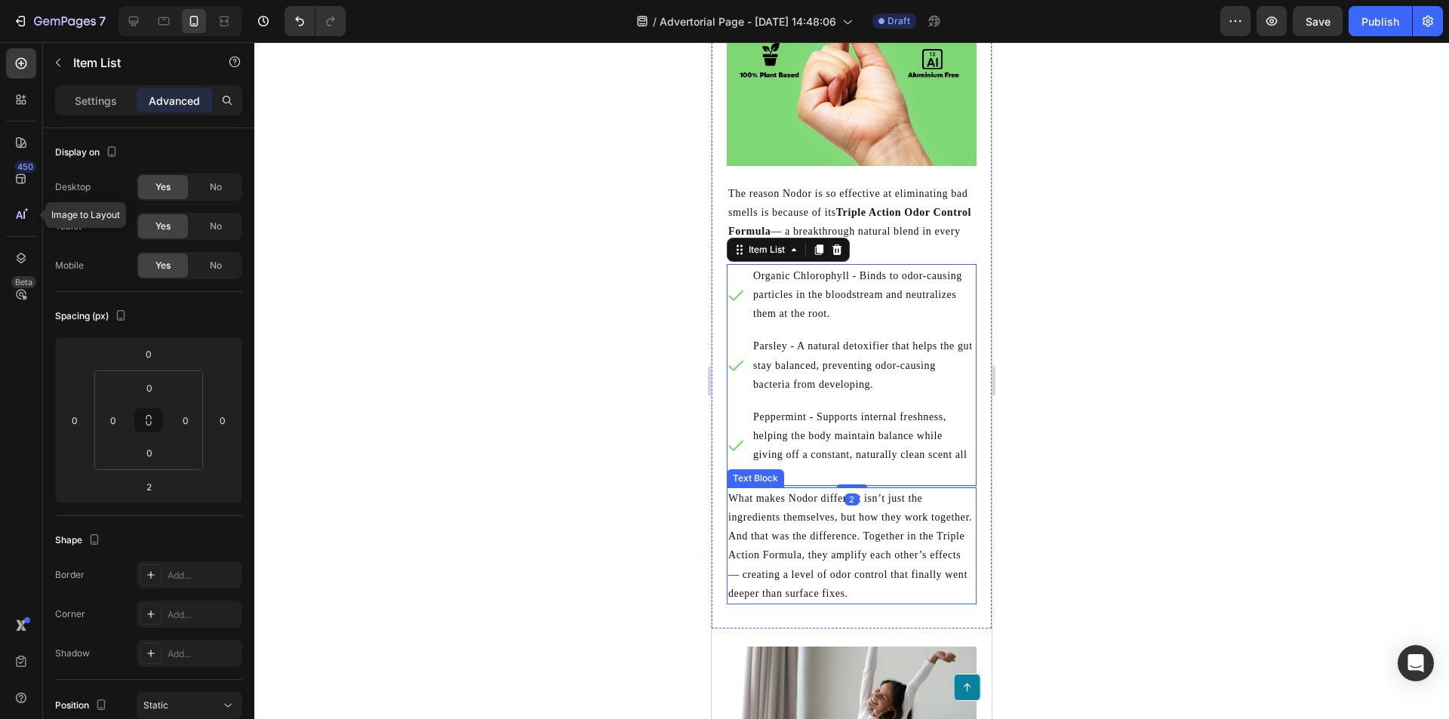
click at [863, 565] on p "What makes Nodor different isn’t just the ingredients themselves, but how they …" at bounding box center [851, 546] width 247 height 114
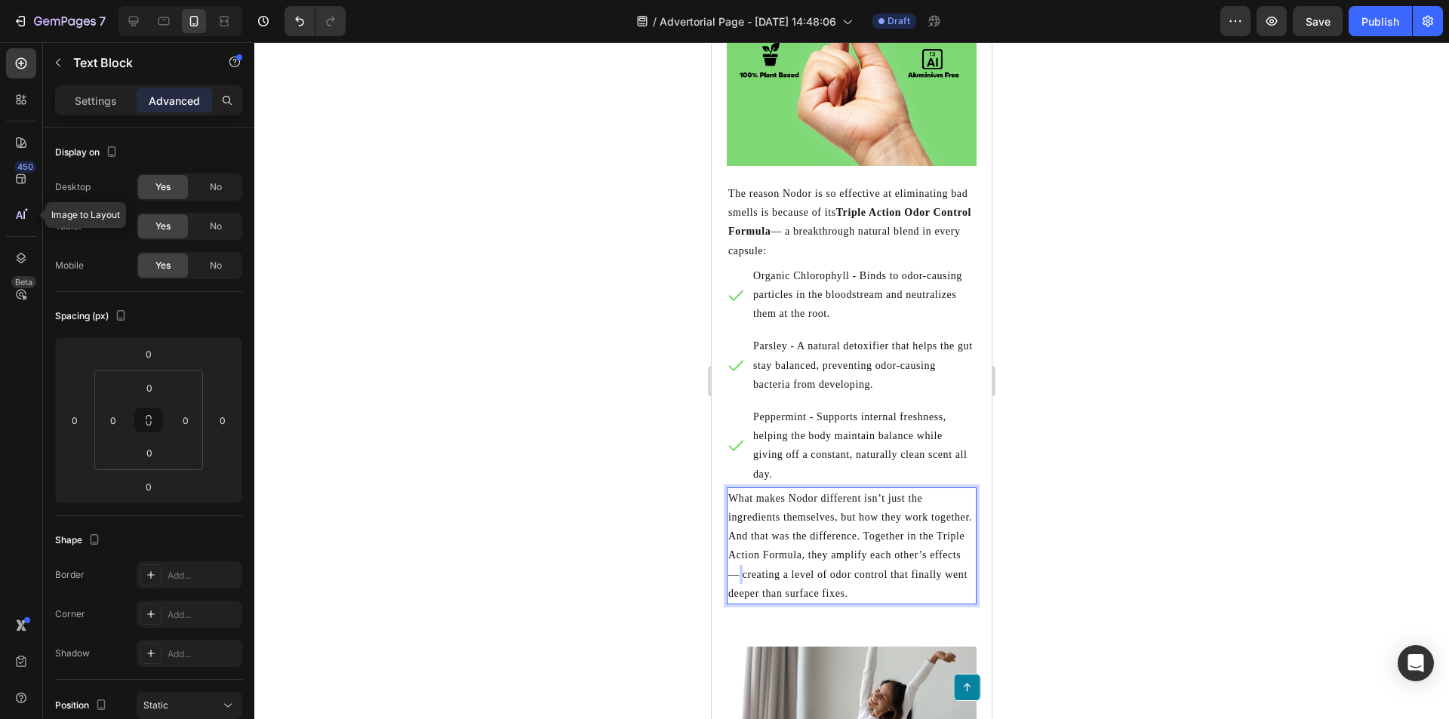
click at [810, 563] on p "What makes Nodor different isn’t just the ingredients themselves, but how they …" at bounding box center [851, 546] width 247 height 114
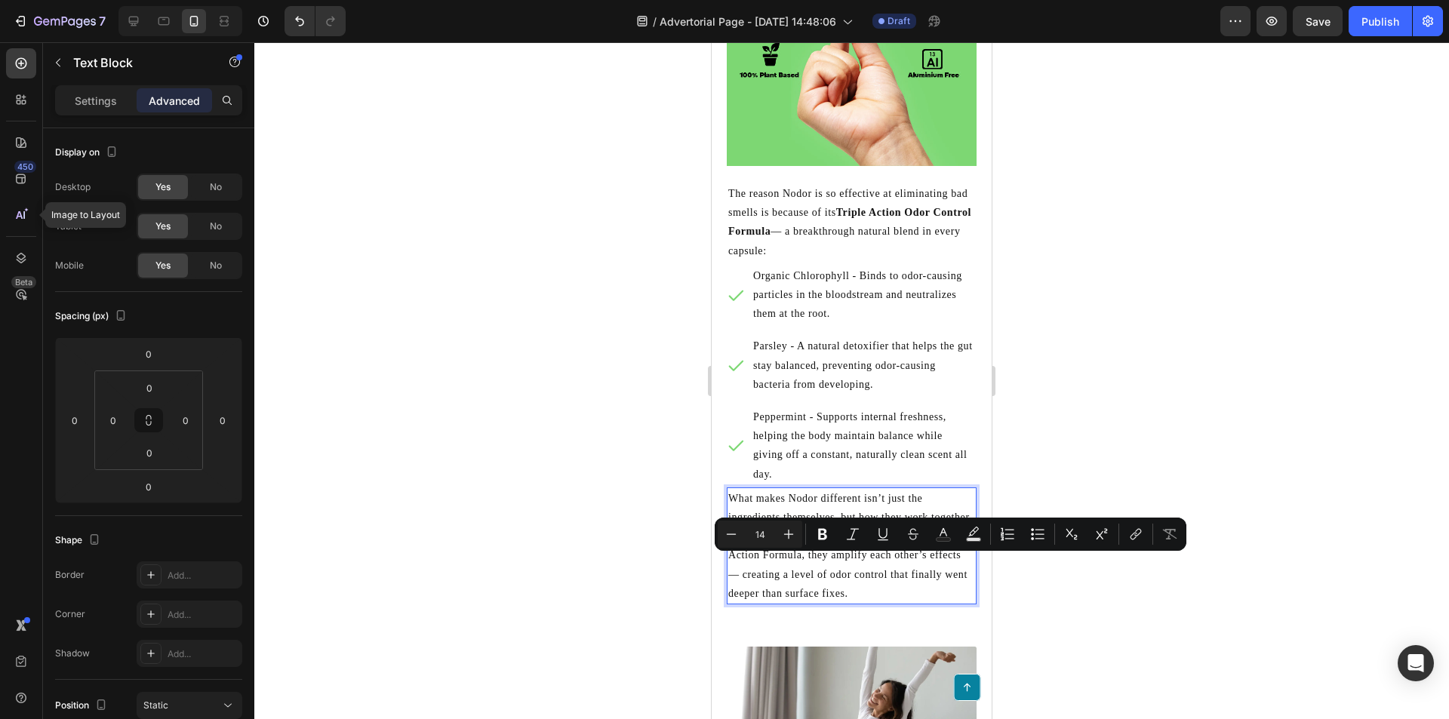
click at [798, 563] on p "What makes Nodor different isn’t just the ingredients themselves, but how they …" at bounding box center [851, 546] width 247 height 114
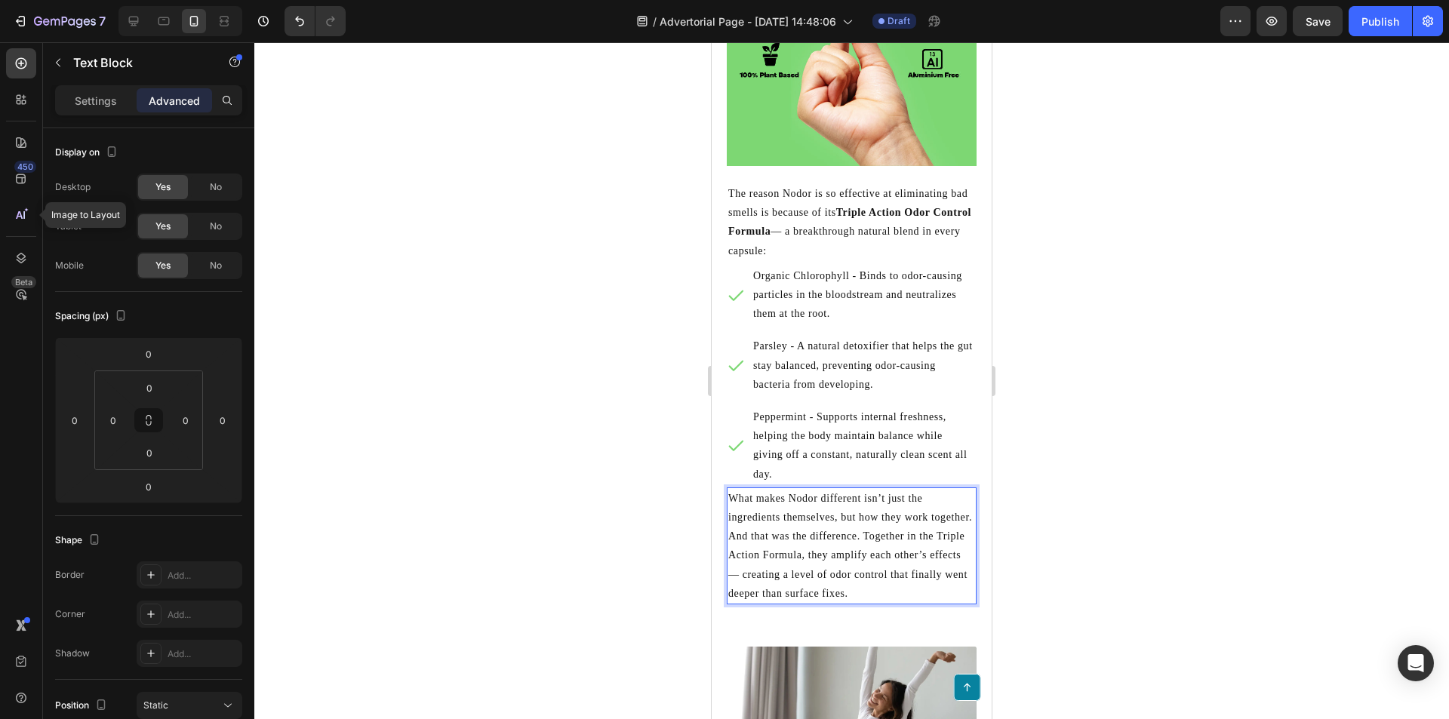
click at [809, 564] on p "What makes Nodor different isn’t just the ingredients themselves, but how they …" at bounding box center [851, 546] width 247 height 114
click at [890, 582] on p "What makes Nodor different isn’t just the ingredients themselves, but how they …" at bounding box center [851, 546] width 247 height 114
click at [913, 583] on p "What makes Nodor different isn’t just the ingredients themselves, but how they …" at bounding box center [851, 546] width 247 height 114
click at [938, 584] on p "What makes Nodor different isn’t just the ingredients themselves, but how they …" at bounding box center [851, 546] width 247 height 114
click at [883, 435] on p "Peppermint - Supports internal freshness, helping the body maintain balance whi…" at bounding box center [863, 446] width 221 height 76
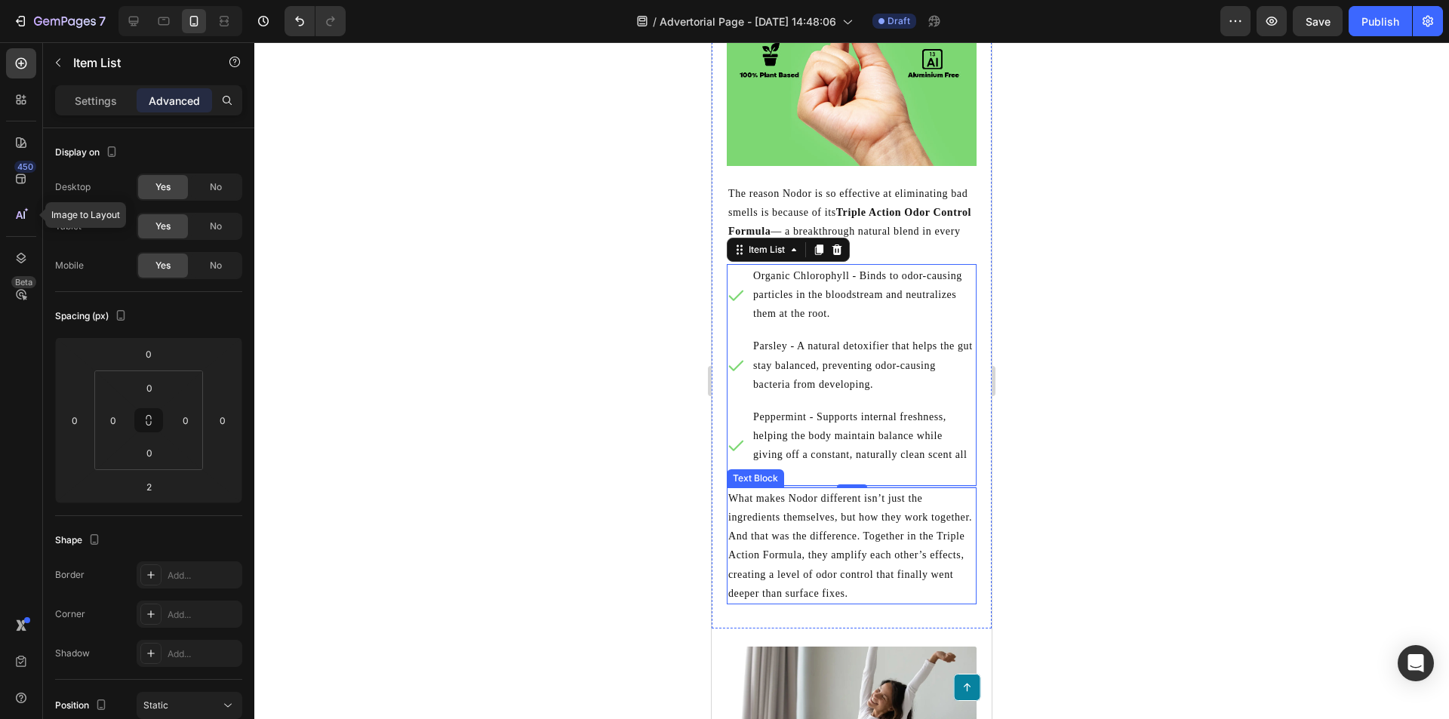
click at [942, 588] on p "What makes Nodor different isn’t just the ingredients themselves, but how they …" at bounding box center [851, 546] width 247 height 114
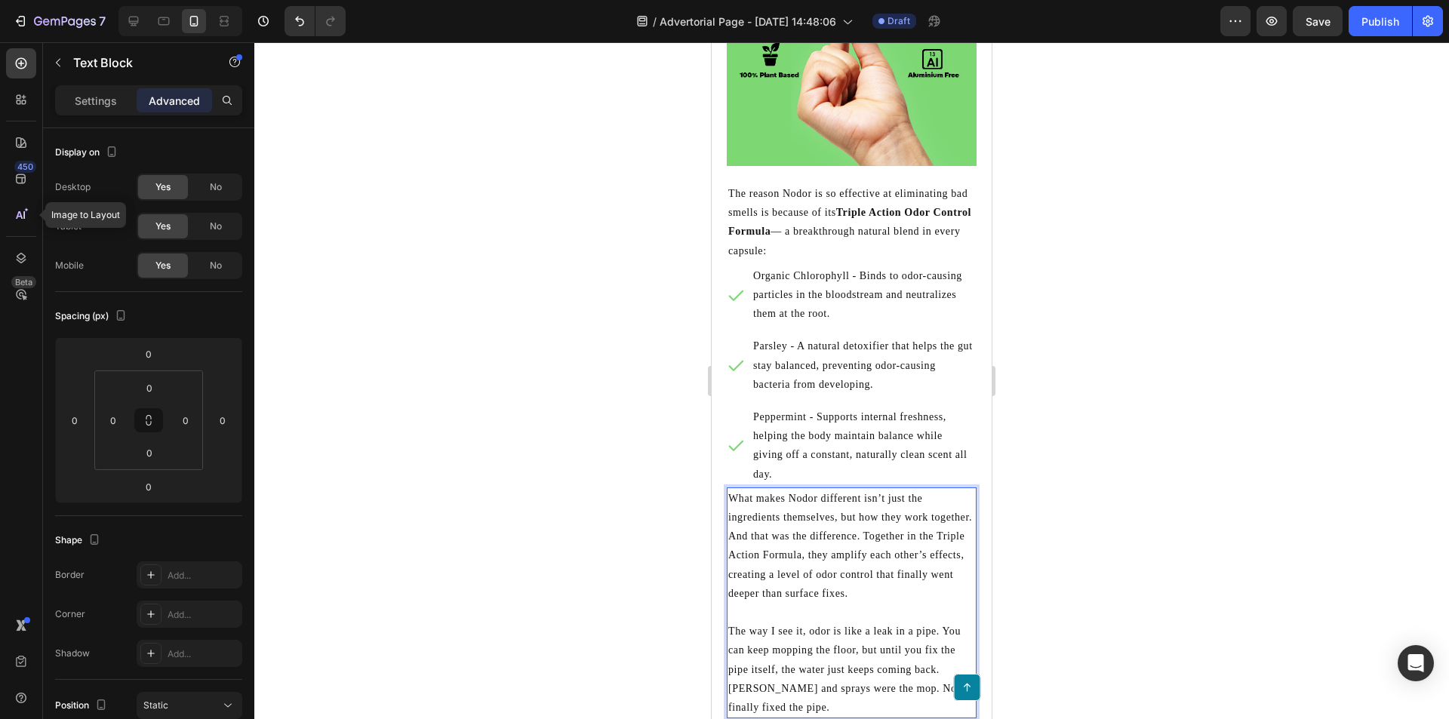
scroll to position [3446, 0]
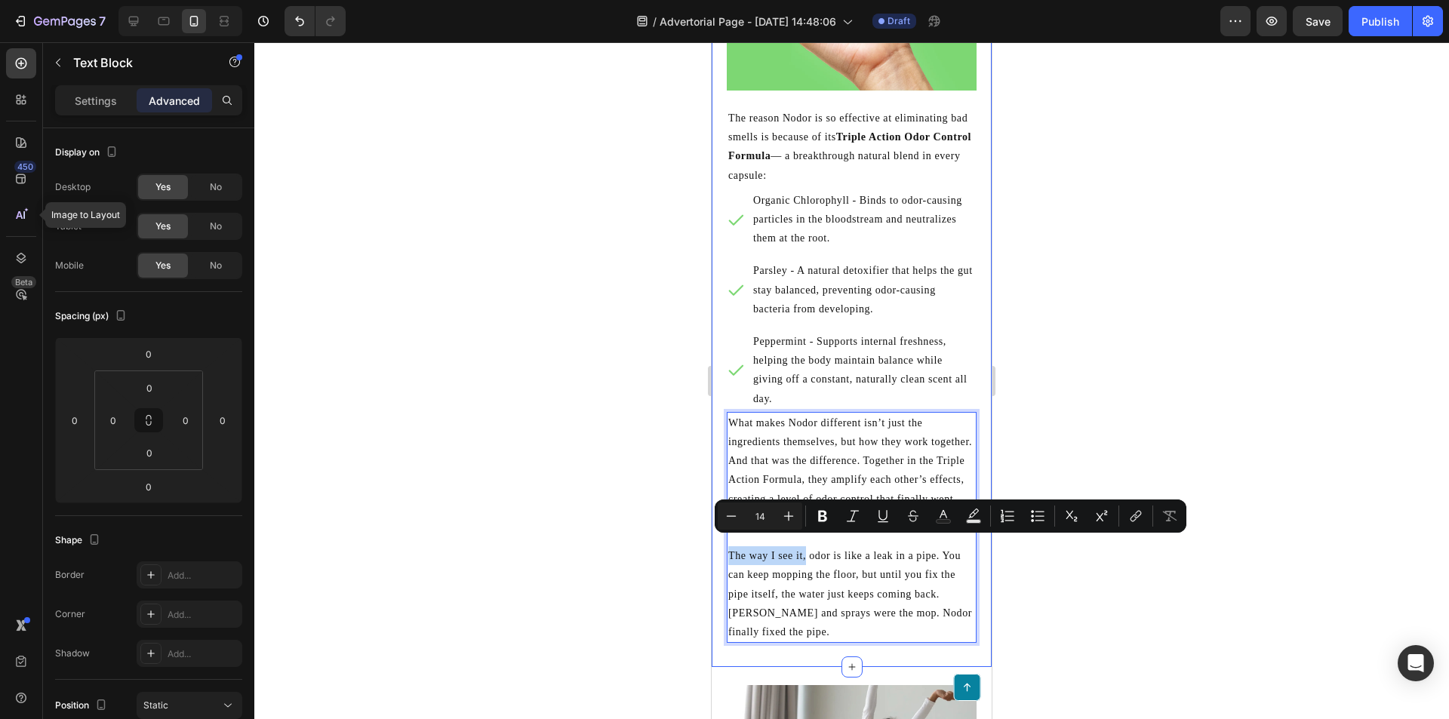
drag, startPoint x: 806, startPoint y: 545, endPoint x: 726, endPoint y: 544, distance: 80.0
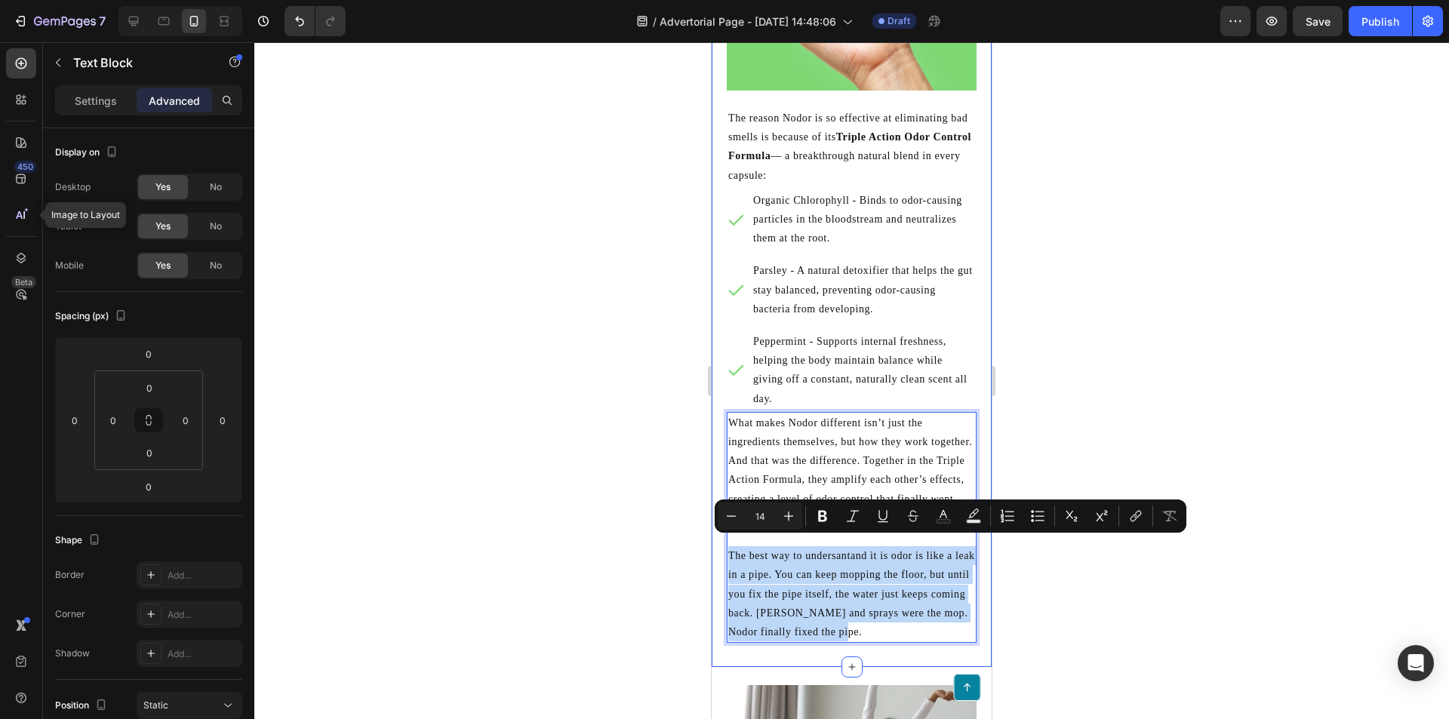
drag, startPoint x: 917, startPoint y: 618, endPoint x: 712, endPoint y: 540, distance: 219.1
copy p "The best way to undersantand it is odor is like a leak in a pipe. You can keep …"
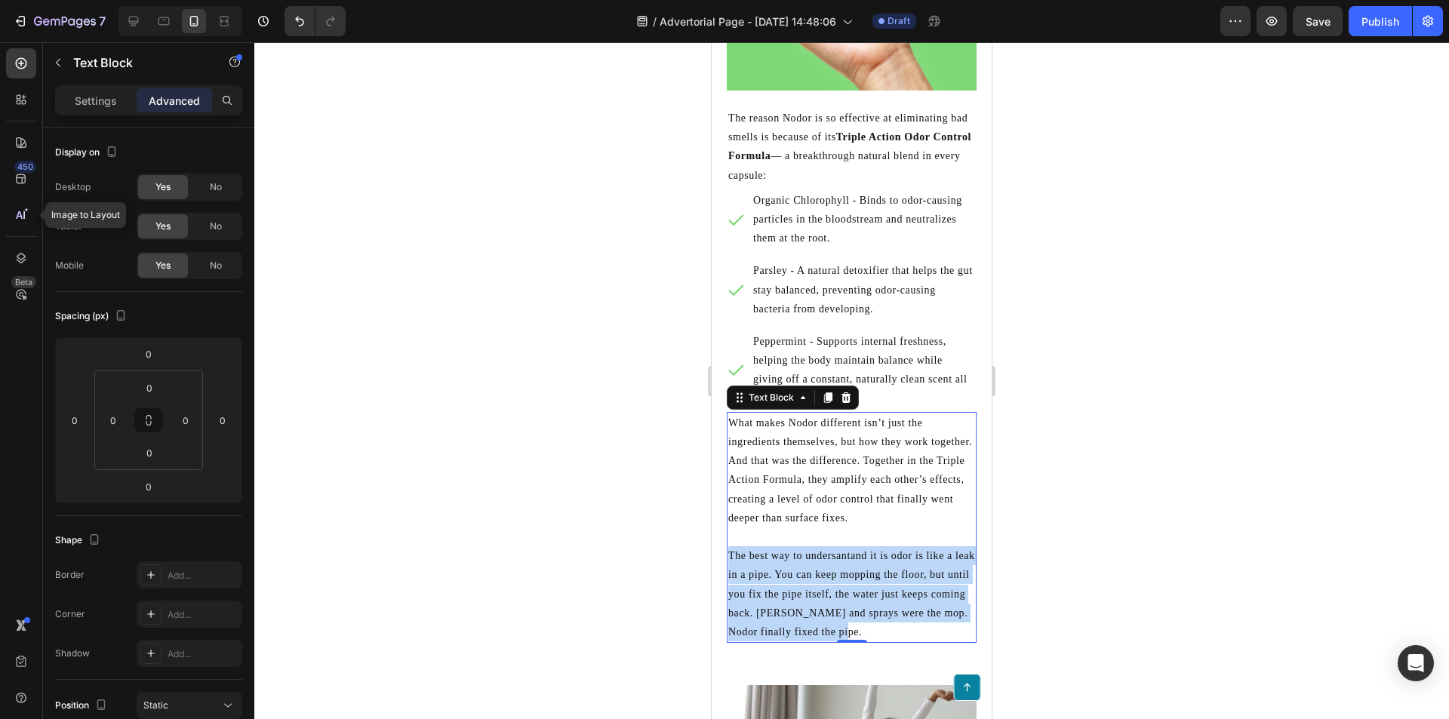
click at [884, 603] on p "The best way to undersantand it is odor is like a leak in a pipe. You can keep …" at bounding box center [851, 593] width 247 height 95
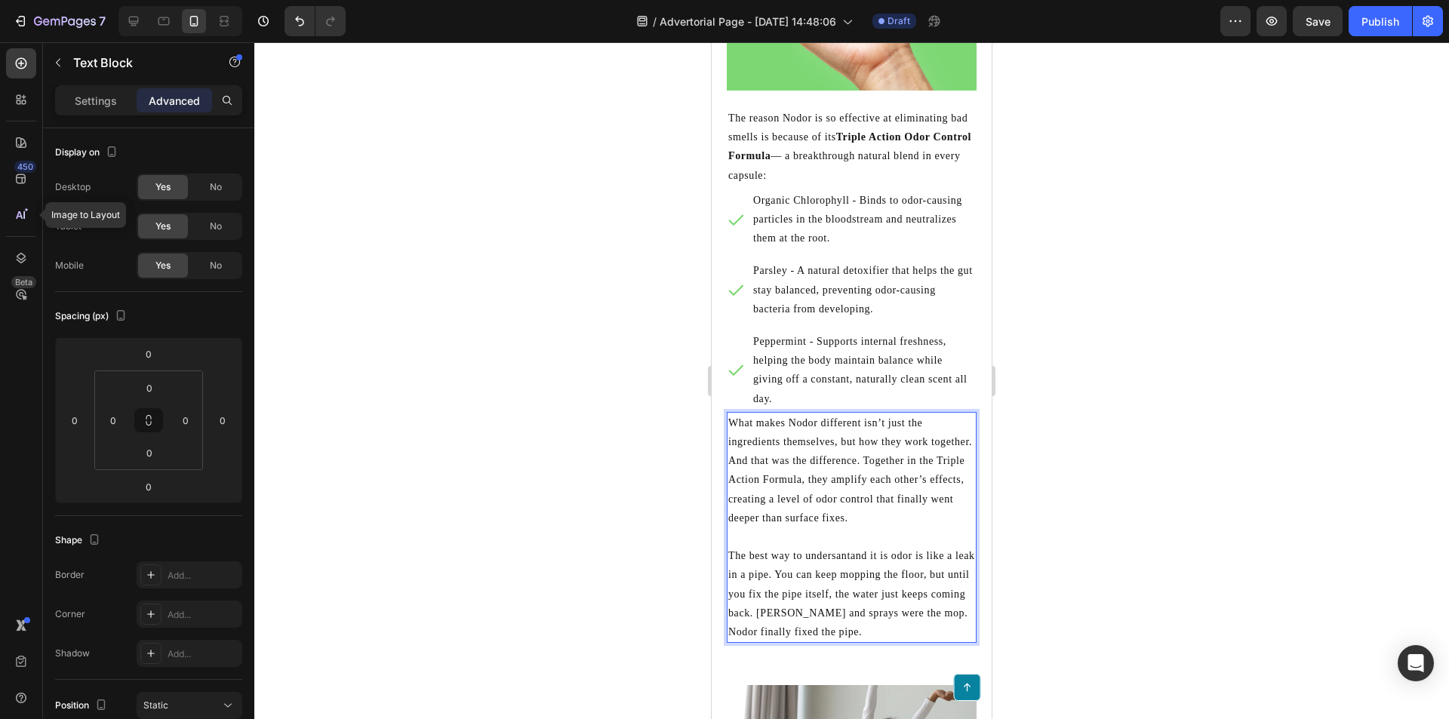
click at [901, 585] on p "The best way to undersantand it is odor is like a leak in a pipe. You can keep …" at bounding box center [851, 593] width 247 height 95
click at [851, 568] on p "The best way to undersantand it is odor is like a leak in a pipe. You can keep …" at bounding box center [851, 593] width 247 height 95
click at [872, 582] on p "The best way to undersantand it is odor is like a leak in a pipe. You can keep …" at bounding box center [851, 593] width 247 height 95
click at [845, 593] on p "The best way to undersantand it is odor is like a leak in a pipe. You can keep …" at bounding box center [851, 593] width 247 height 95
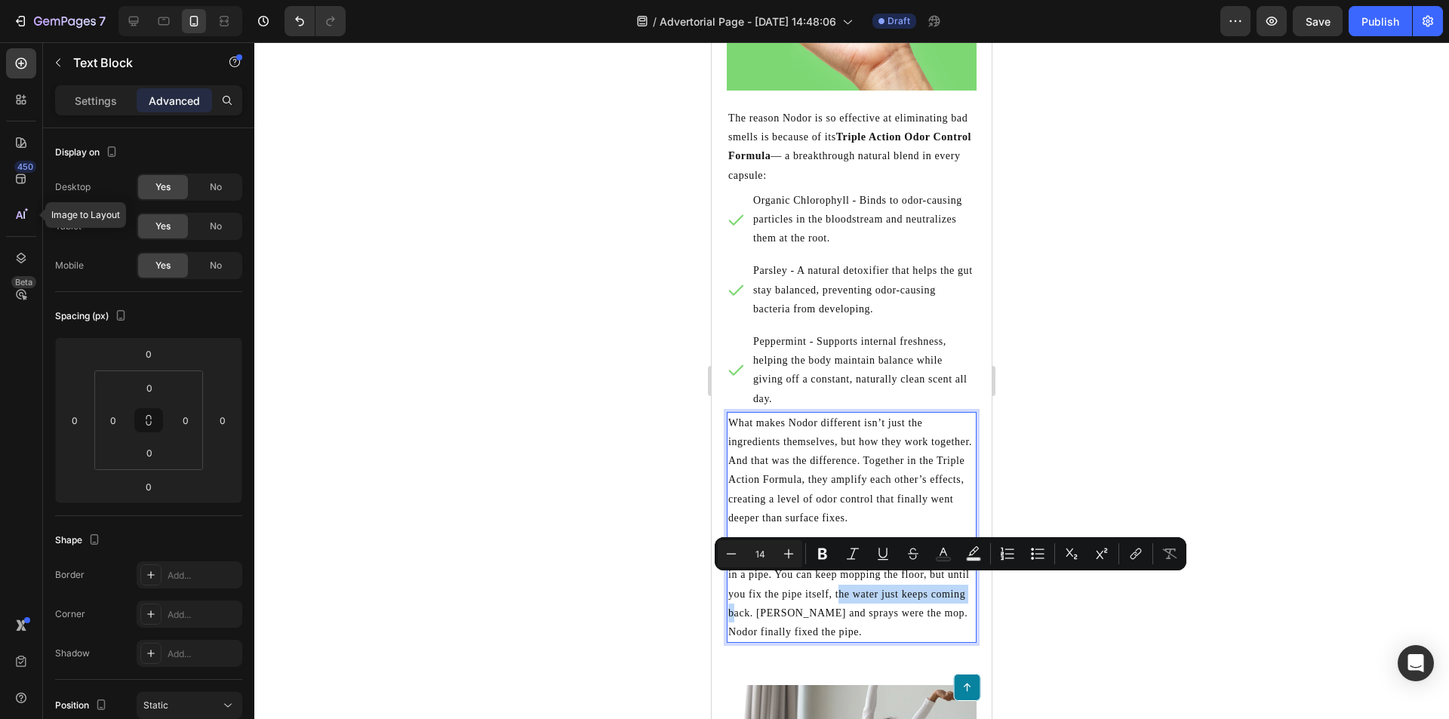
drag, startPoint x: 881, startPoint y: 581, endPoint x: 803, endPoint y: 599, distance: 80.5
click at [803, 599] on p "The best way to undersantand it is odor is like a leak in a pipe. You can keep …" at bounding box center [851, 593] width 247 height 95
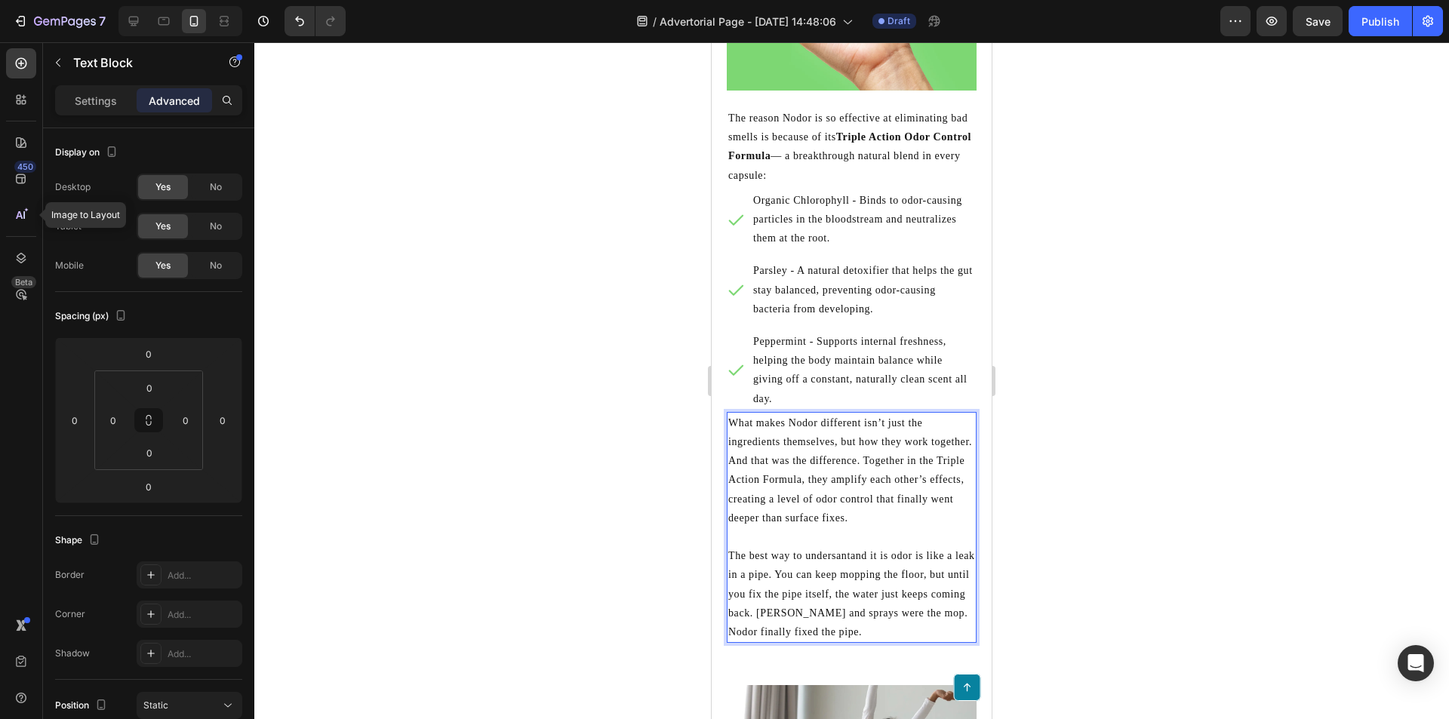
click at [915, 626] on p "The best way to undersantand it is odor is like a leak in a pipe. You can keep …" at bounding box center [851, 593] width 247 height 95
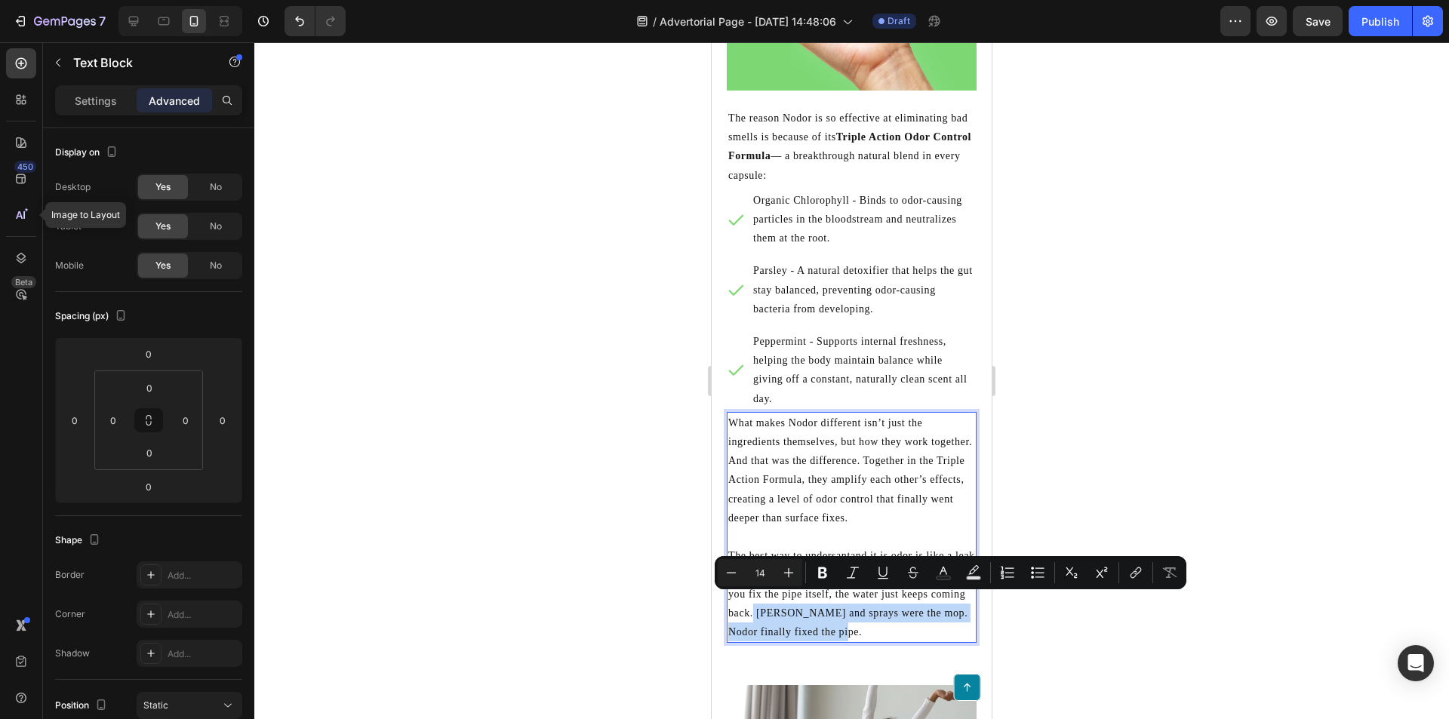
drag, startPoint x: 915, startPoint y: 620, endPoint x: 821, endPoint y: 594, distance: 97.8
click at [821, 594] on p "The best way to undersantand it is odor is like a leak in a pipe. You can keep …" at bounding box center [851, 593] width 247 height 95
click at [925, 622] on p "The best way to undersantand it is odor is like a leak in a pipe. You can keep …" at bounding box center [851, 593] width 247 height 95
click at [884, 531] on p "Rich Text Editor. Editing area: main" at bounding box center [851, 536] width 247 height 19
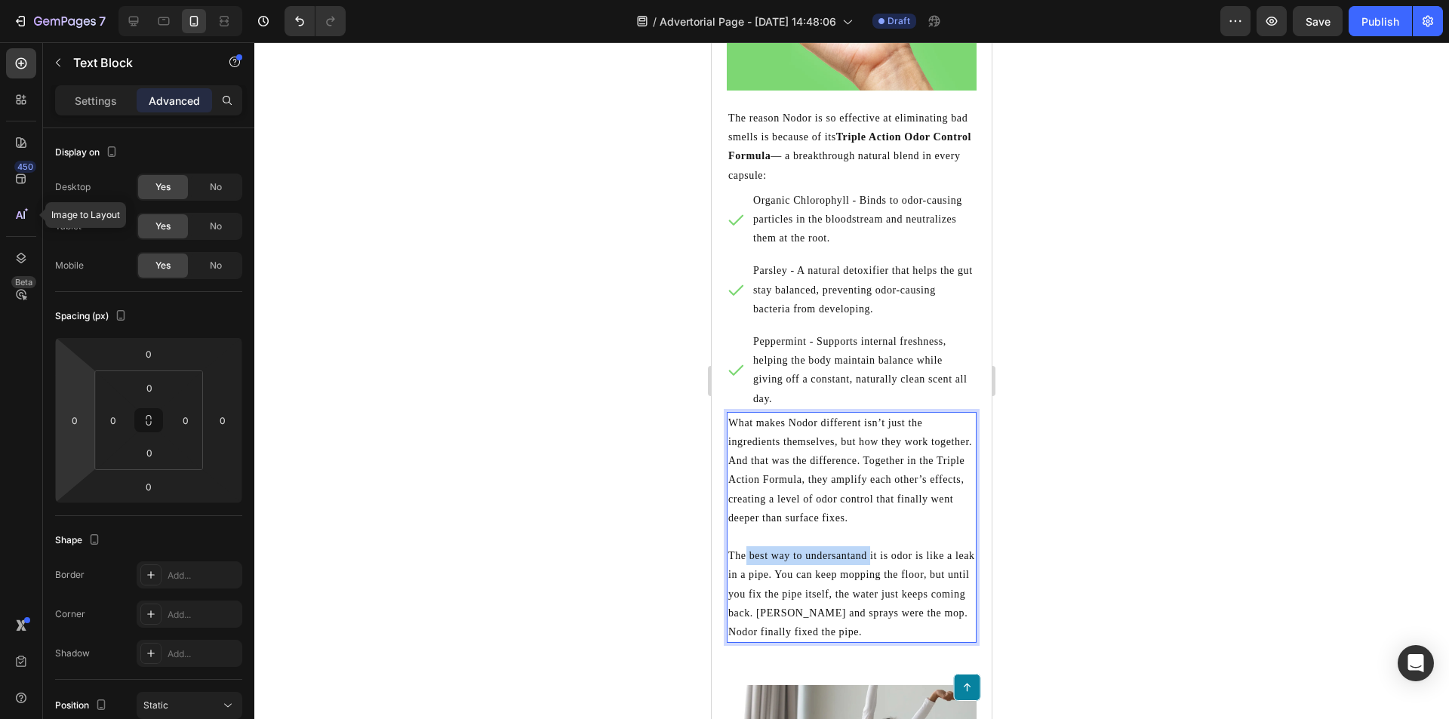
drag, startPoint x: 869, startPoint y: 545, endPoint x: 803, endPoint y: 537, distance: 66.9
click at [749, 546] on p "The best way to undersantand it is odor is like a leak in a pipe. You can keep …" at bounding box center [851, 593] width 247 height 95
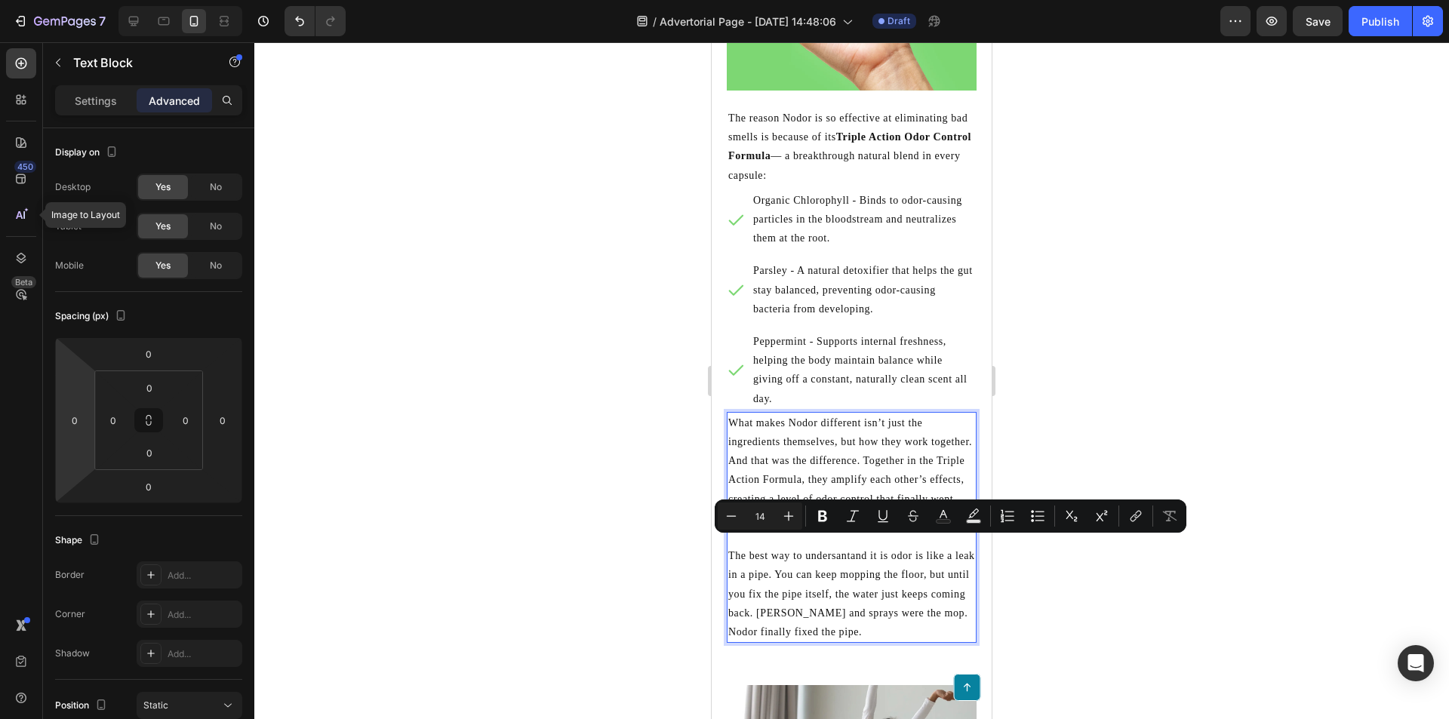
click at [884, 546] on p "The best way to undersantand it is odor is like a leak in a pipe. You can keep …" at bounding box center [851, 593] width 247 height 95
drag, startPoint x: 886, startPoint y: 544, endPoint x: 726, endPoint y: 541, distance: 160.0
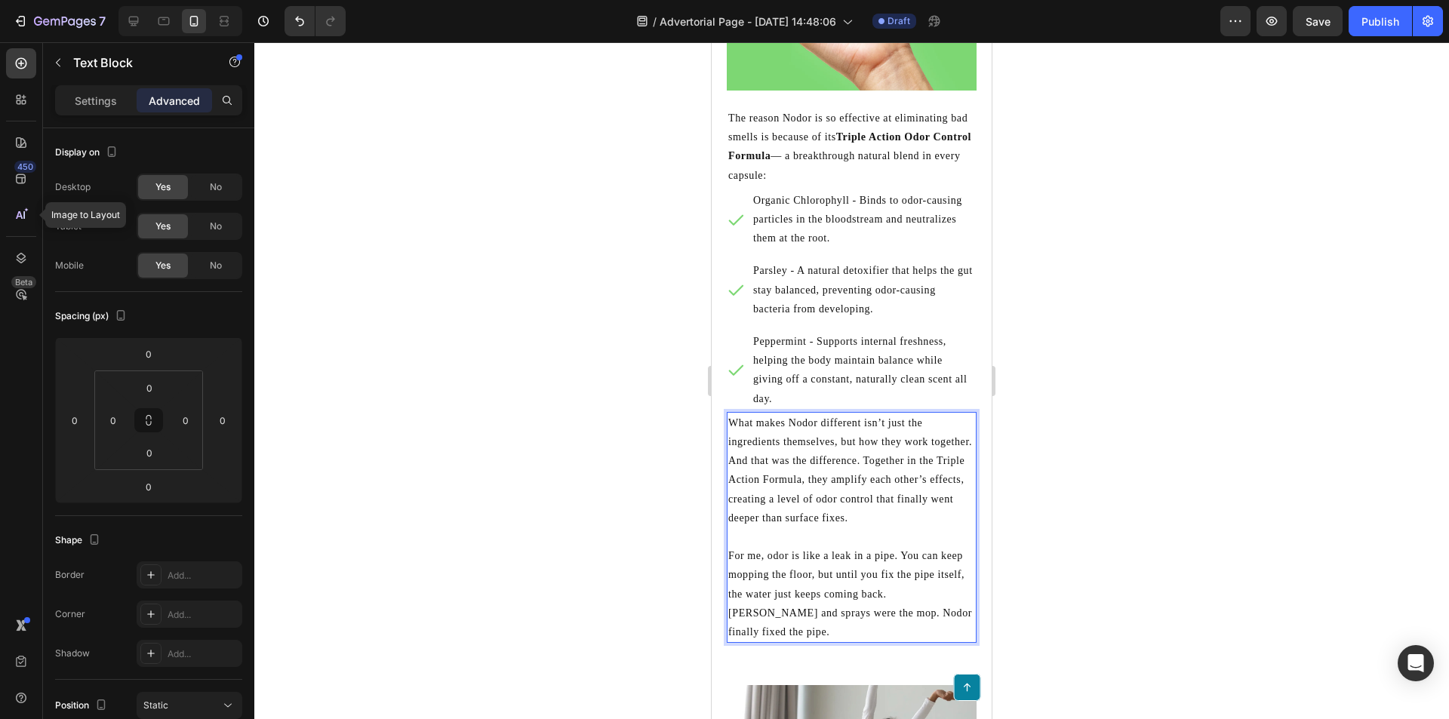
click at [796, 547] on p "For me, odor is like a leak in a pipe. You can keep mopping the floor, but unti…" at bounding box center [851, 593] width 247 height 95
click at [780, 555] on p "For me, odor was like a leak in a pipe. You can keep mopping the floor, but unt…" at bounding box center [851, 593] width 247 height 95
drag, startPoint x: 767, startPoint y: 546, endPoint x: 712, endPoint y: 549, distance: 55.2
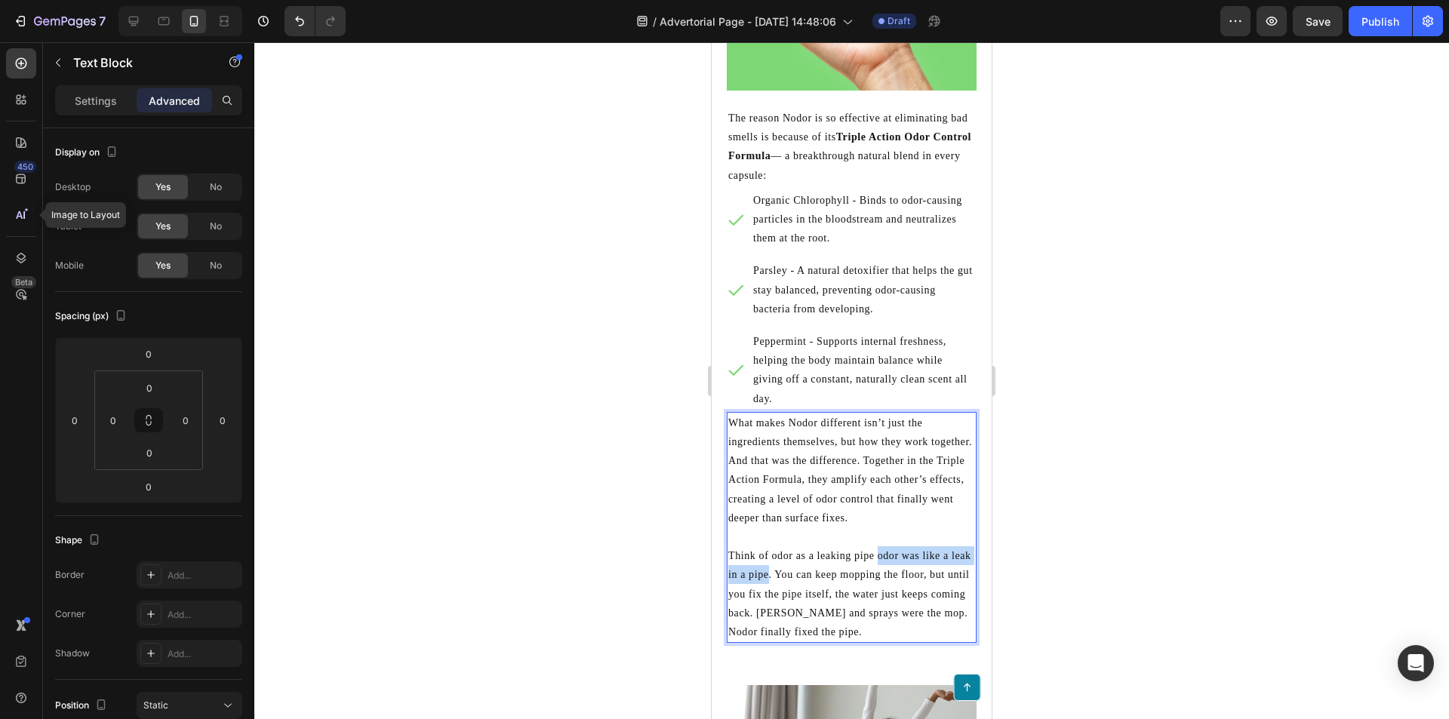
drag, startPoint x: 876, startPoint y: 545, endPoint x: 809, endPoint y: 553, distance: 67.7
click at [792, 562] on p "Think of odor as a leaking pipe odor was like a leak in a pipe. You can keep mo…" at bounding box center [851, 593] width 247 height 95
click at [847, 598] on p "Think of odor as a leaking pipe. You can keep mopping the floor, but until you …" at bounding box center [851, 593] width 247 height 95
click at [813, 564] on p "Think of odor as a leaking pipe. You can keep mopping the floor, but until you …" at bounding box center [851, 593] width 247 height 95
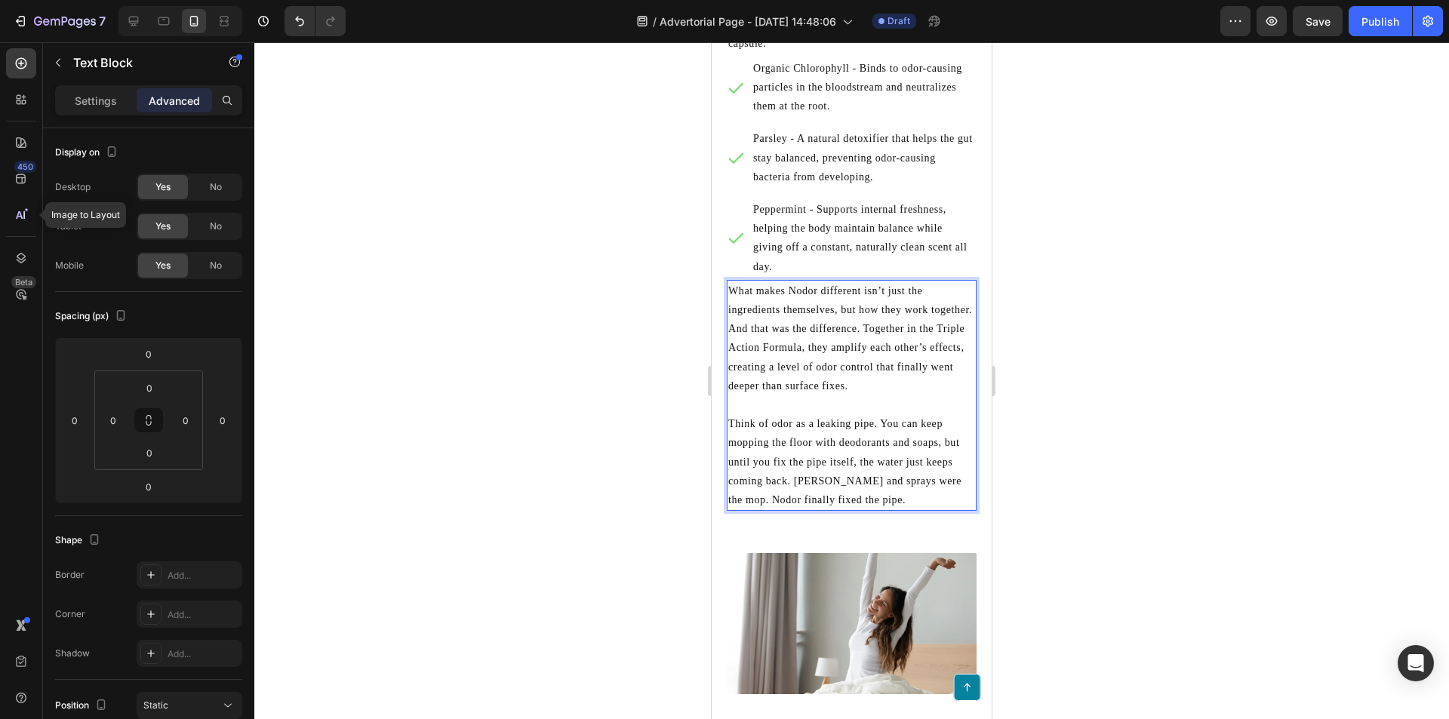
scroll to position [3597, 0]
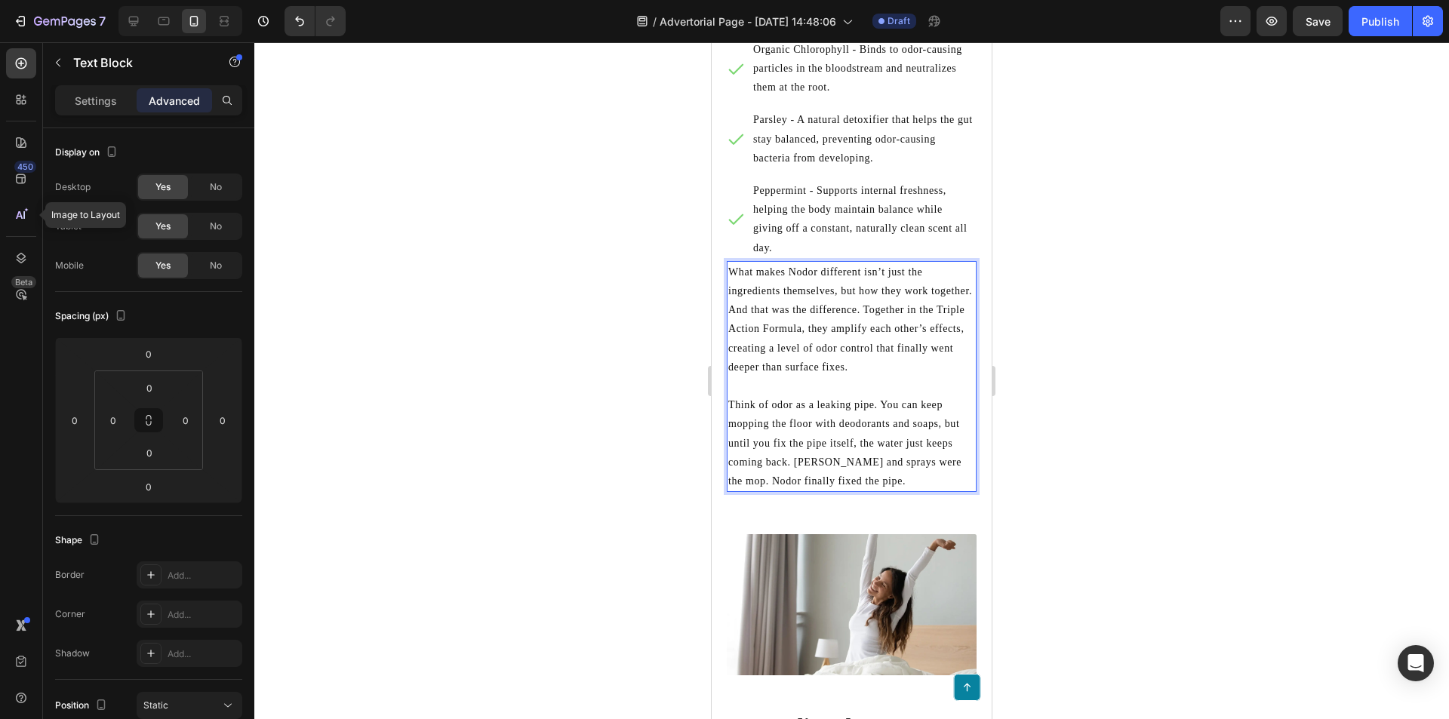
click at [896, 463] on p "Think of odor as a leaking pipe. You can keep mopping the floor with deodorants…" at bounding box center [851, 442] width 247 height 95
click at [890, 464] on p "Think of odor as a leaking pipe. You can keep mopping the floor with deodorants…" at bounding box center [851, 442] width 247 height 95
click at [896, 466] on p "Think of odor as a leaking pipe. You can keep mopping the floor with deodorants…" at bounding box center [851, 442] width 247 height 95
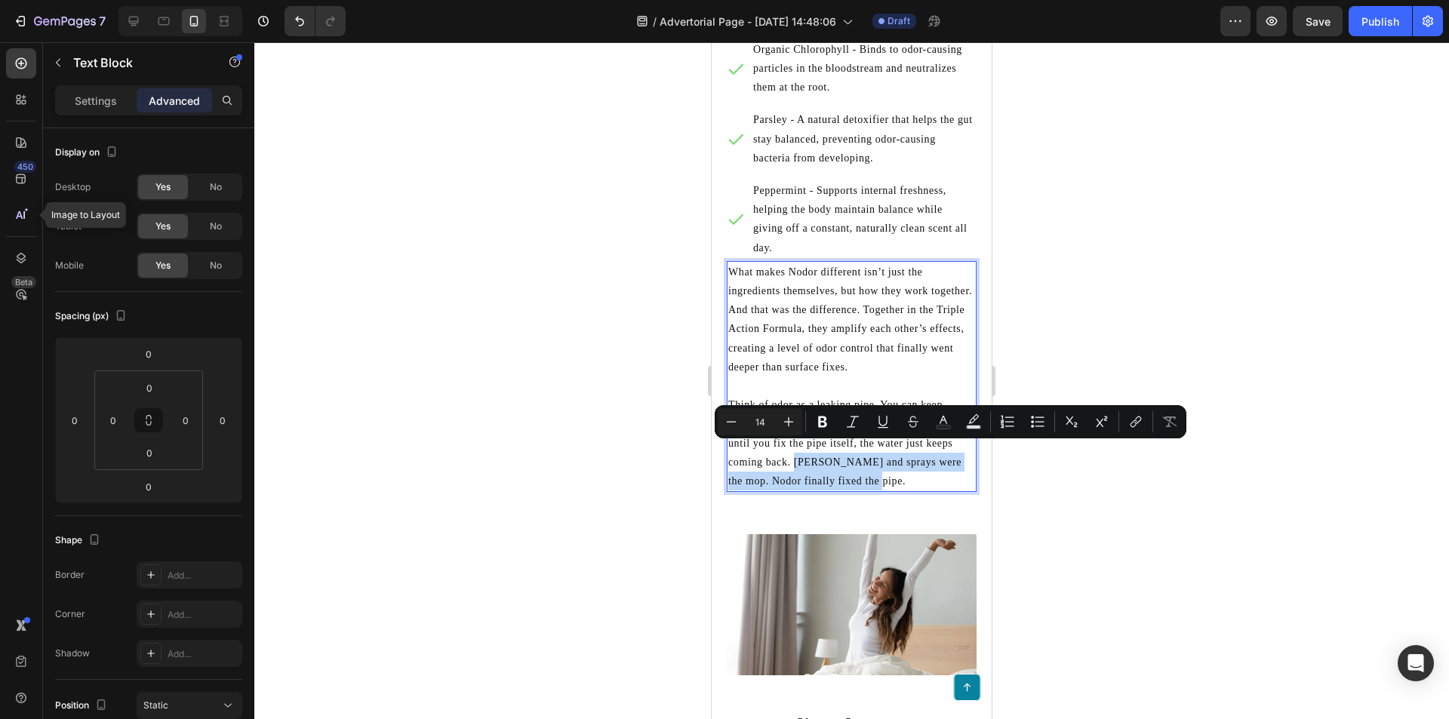
drag, startPoint x: 839, startPoint y: 467, endPoint x: 794, endPoint y: 457, distance: 46.5
click at [794, 457] on p "Think of odor as a leaking pipe. You can keep mopping the floor with deodorants…" at bounding box center [851, 442] width 247 height 95
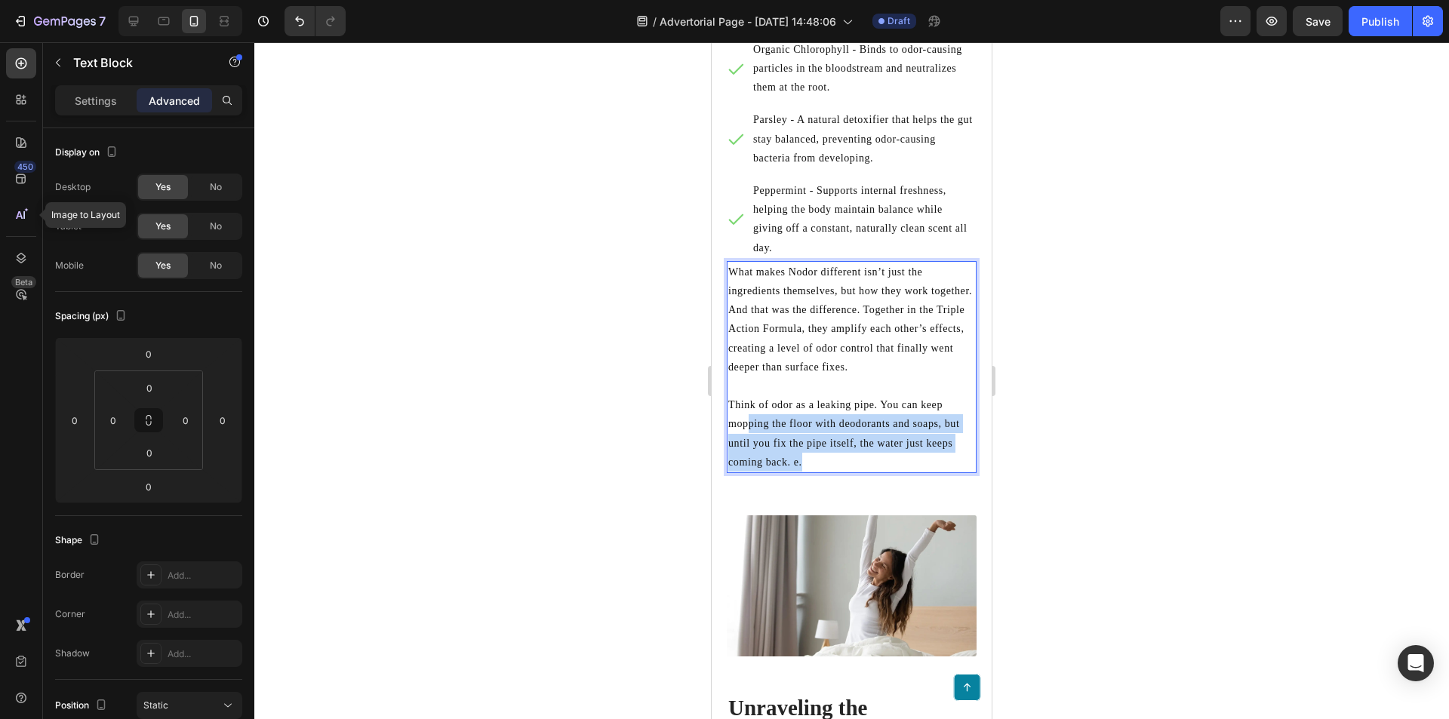
drag, startPoint x: 758, startPoint y: 438, endPoint x: 749, endPoint y: 415, distance: 25.1
click at [749, 415] on p "Think of odor as a leaking pipe. You can keep mopping the floor with deodorants…" at bounding box center [851, 433] width 247 height 76
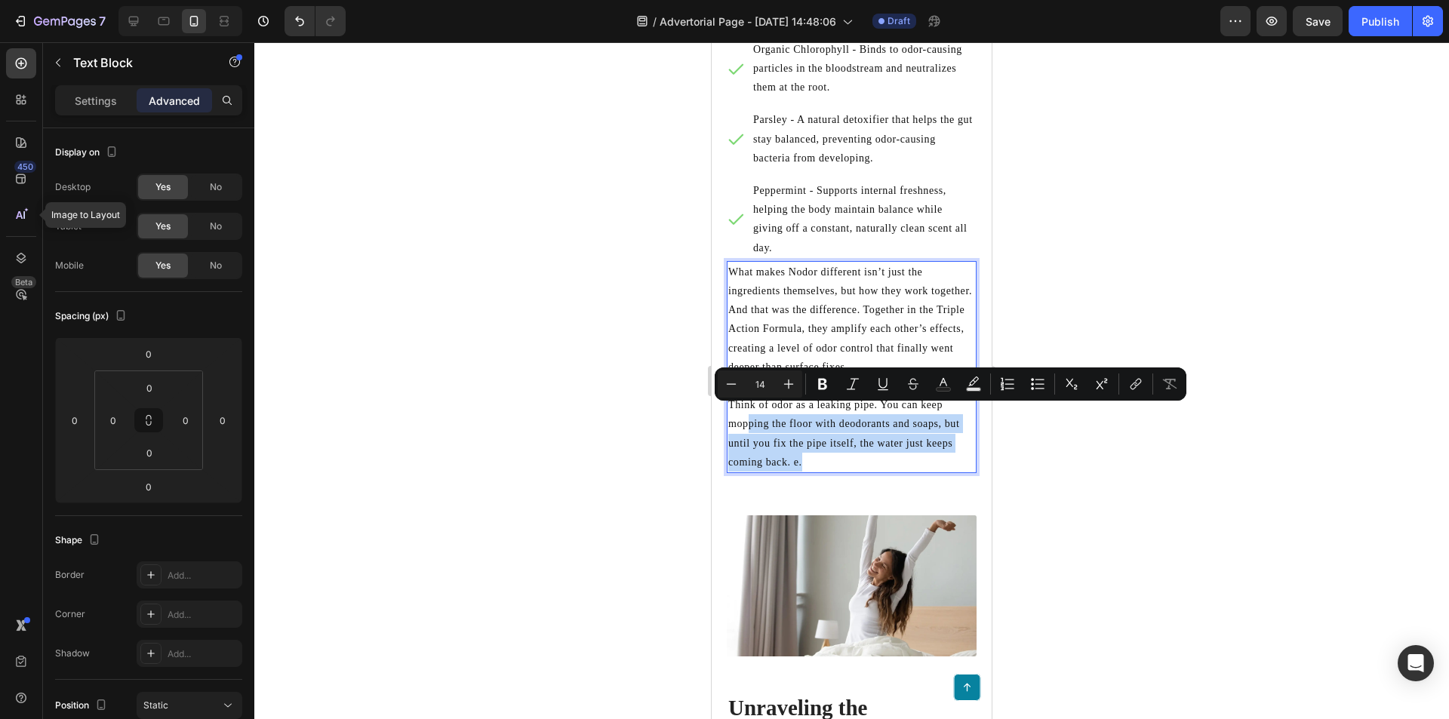
click at [820, 451] on p "Think of odor as a leaking pipe. You can keep mopping the floor with deodorants…" at bounding box center [851, 433] width 247 height 76
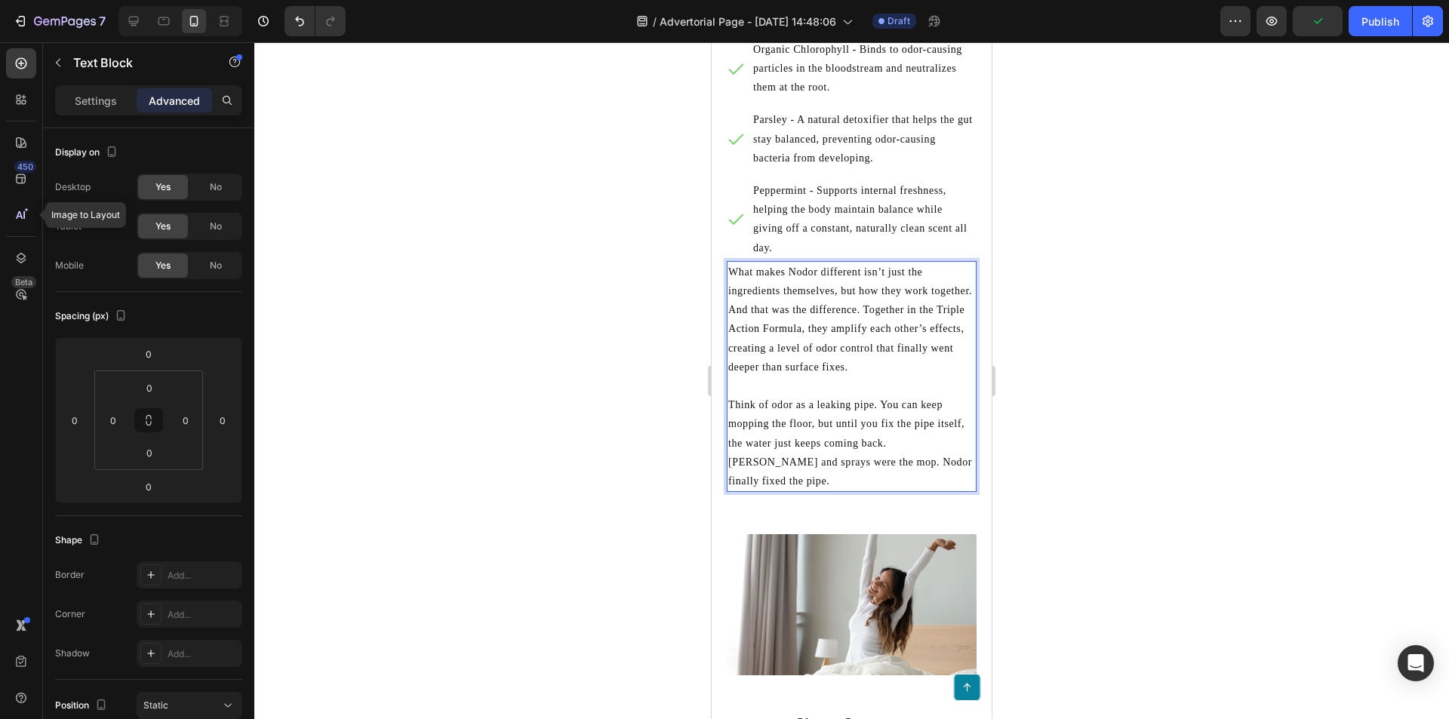
click at [855, 408] on p "Think of odor as a leaking pipe. You can keep mopping the floor, but until you …" at bounding box center [851, 442] width 247 height 95
drag, startPoint x: 734, startPoint y: 392, endPoint x: 866, endPoint y: 400, distance: 131.5
click at [866, 400] on p "Think of odor as a leaking pipe. You can keep mopping the floor, but until you …" at bounding box center [851, 442] width 247 height 95
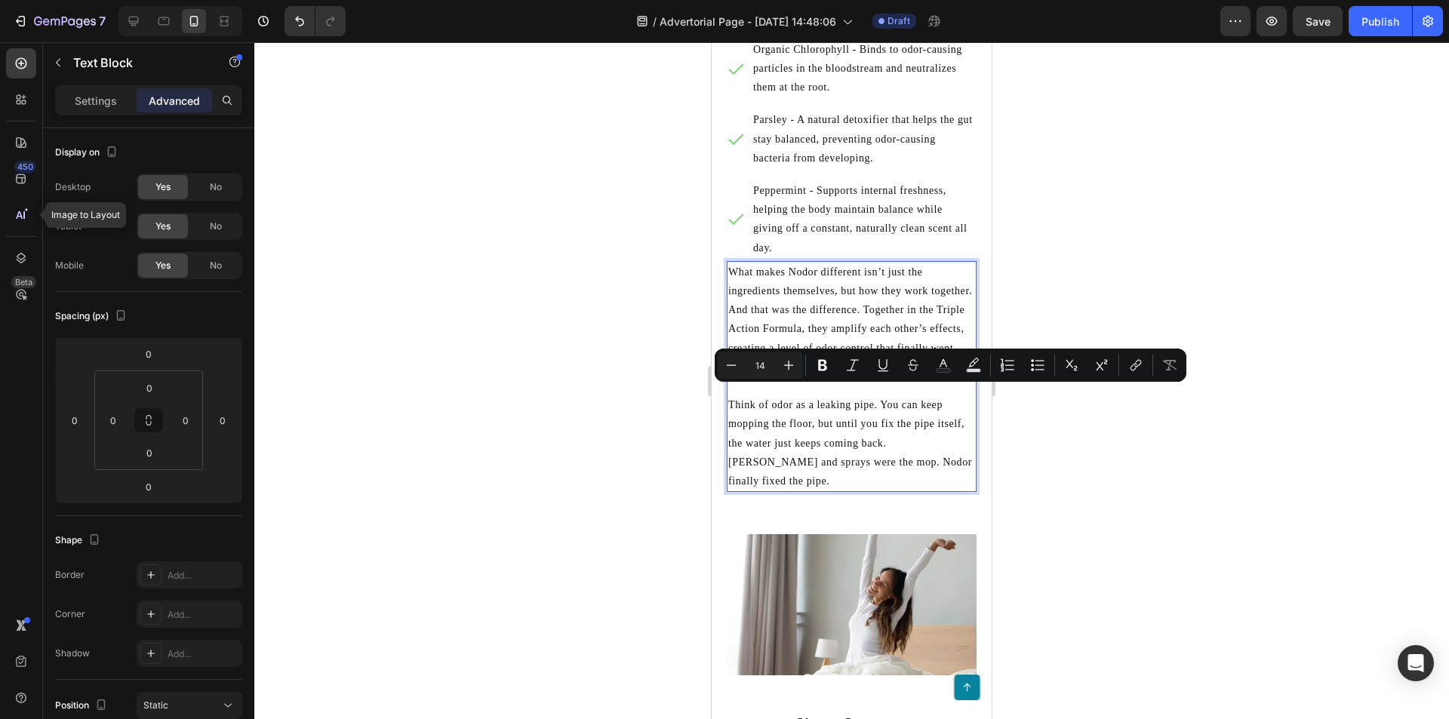
click at [894, 401] on p "Think of odor as a leaking pipe. You can keep mopping the floor, but until you …" at bounding box center [851, 442] width 247 height 95
drag, startPoint x: 903, startPoint y: 398, endPoint x: 919, endPoint y: 436, distance: 41.6
click at [919, 436] on p "Think of odor as a leaking pipe. You can keep mopping the floor, but until you …" at bounding box center [851, 442] width 247 height 95
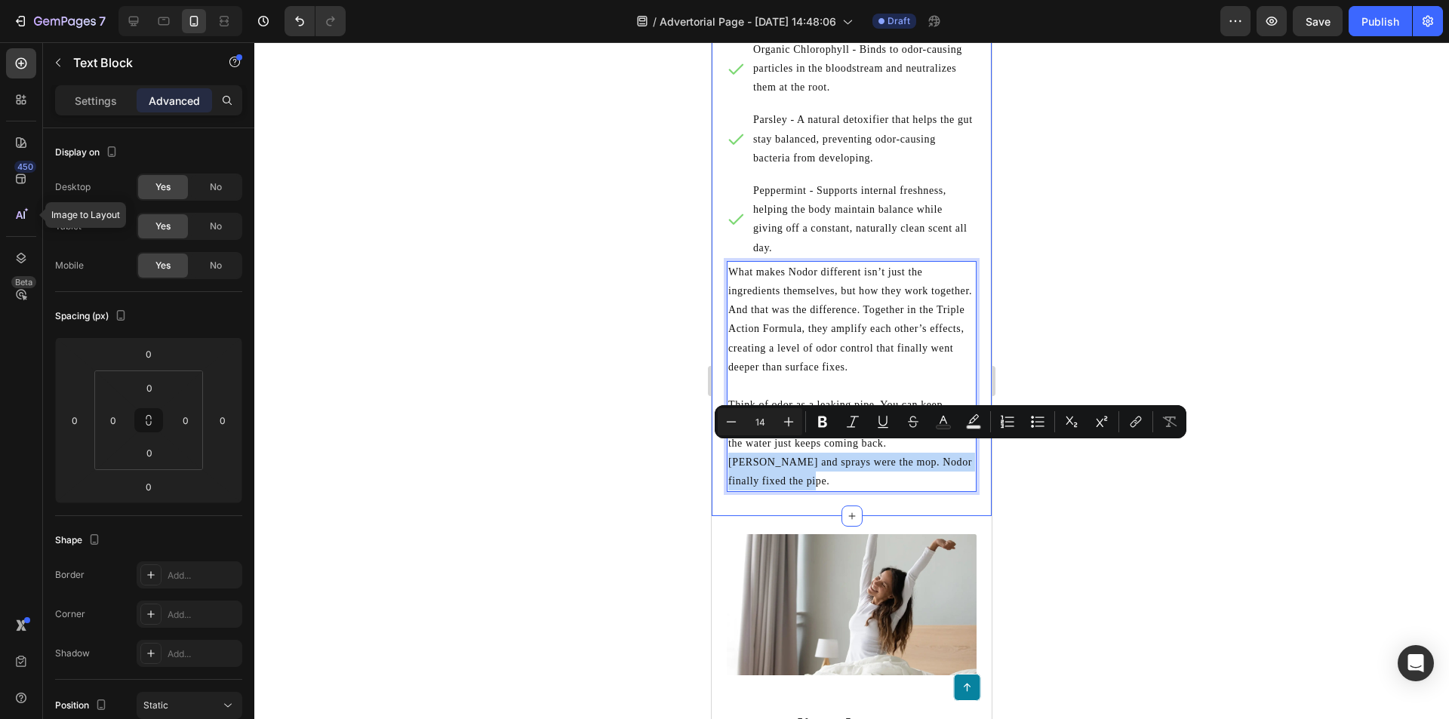
drag, startPoint x: 832, startPoint y: 465, endPoint x: 725, endPoint y: 454, distance: 107.7
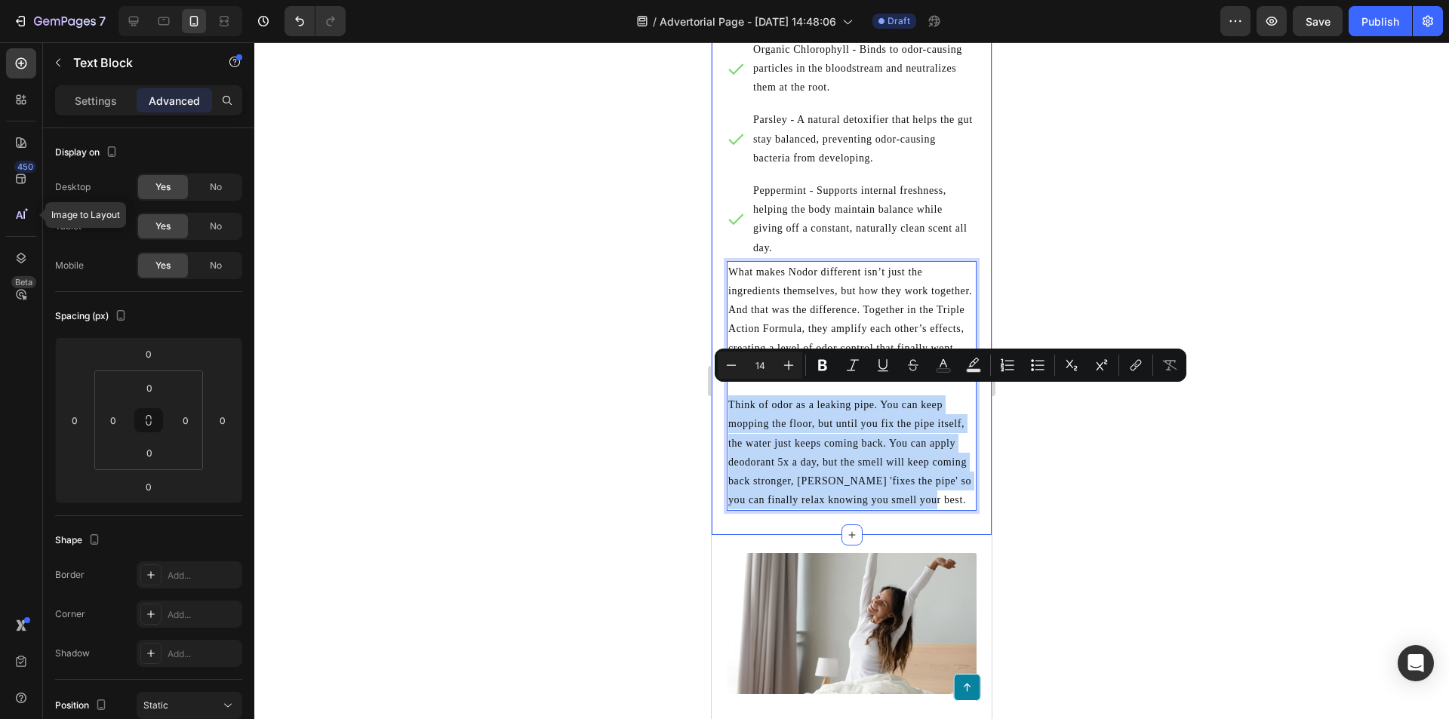
drag, startPoint x: 767, startPoint y: 504, endPoint x: 718, endPoint y: 403, distance: 112.4
copy p "Think of odor as a leaking pipe. You can keep mopping the floor, but until you …"
click at [786, 509] on p "Think of odor as a leaking pipe. You can keep mopping the floor, but until you …" at bounding box center [851, 452] width 247 height 114
drag, startPoint x: 723, startPoint y: 492, endPoint x: 706, endPoint y: 396, distance: 97.4
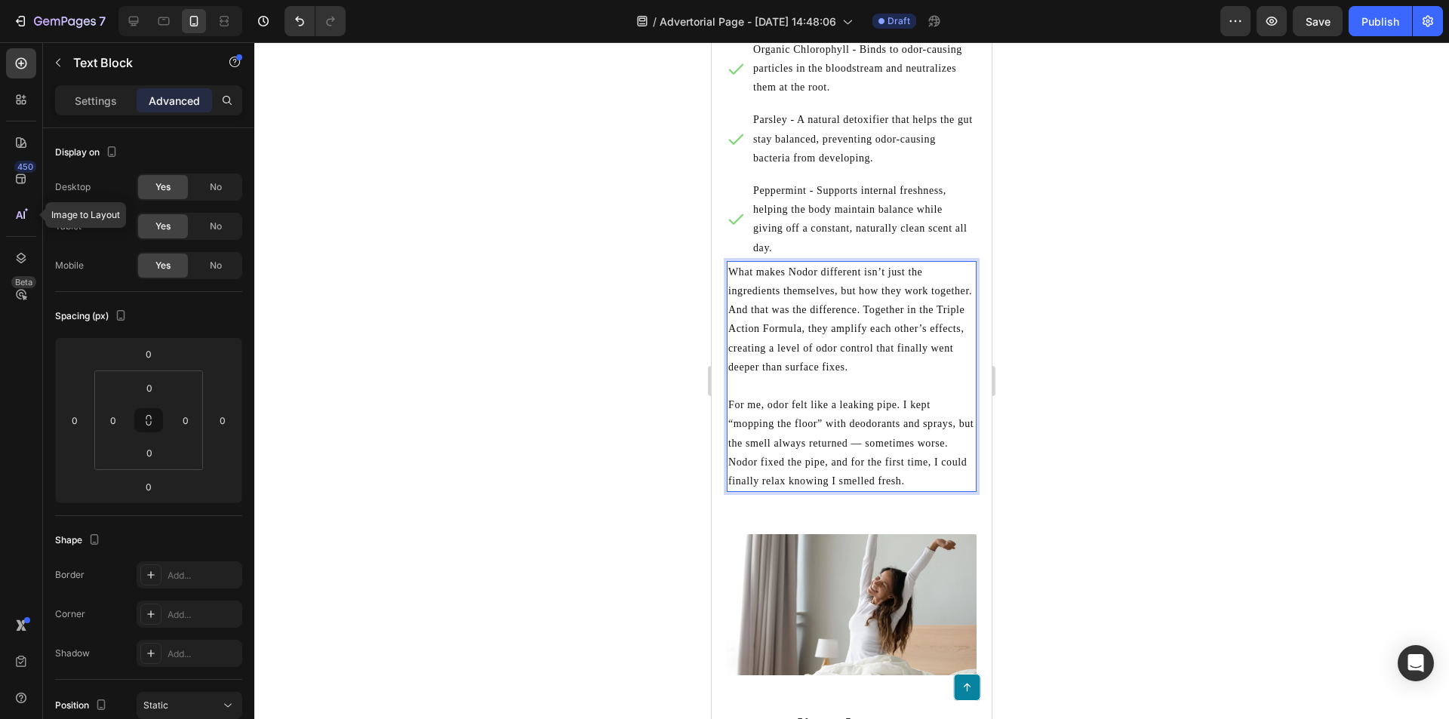
click at [755, 395] on p "For me, odor felt like a leaking pipe. I kept “mopping the floor” with deodoran…" at bounding box center [851, 442] width 247 height 95
click at [762, 395] on p "For me, odor felt like a leaking pipe. I kept “mopping the floor” with deodoran…" at bounding box center [851, 442] width 247 height 95
click at [771, 395] on p "For me, odor felt like a leaking pipe. I kept “mopping the floor” with deodoran…" at bounding box center [851, 442] width 247 height 95
click at [730, 395] on p "Odor felt like a leaking pipe. I kept “mopping the floor” with deodorants and s…" at bounding box center [851, 442] width 247 height 95
click at [814, 478] on p "For months, odor felt like a leaking pipe. I kept “mopping the floor” with deod…" at bounding box center [851, 442] width 247 height 95
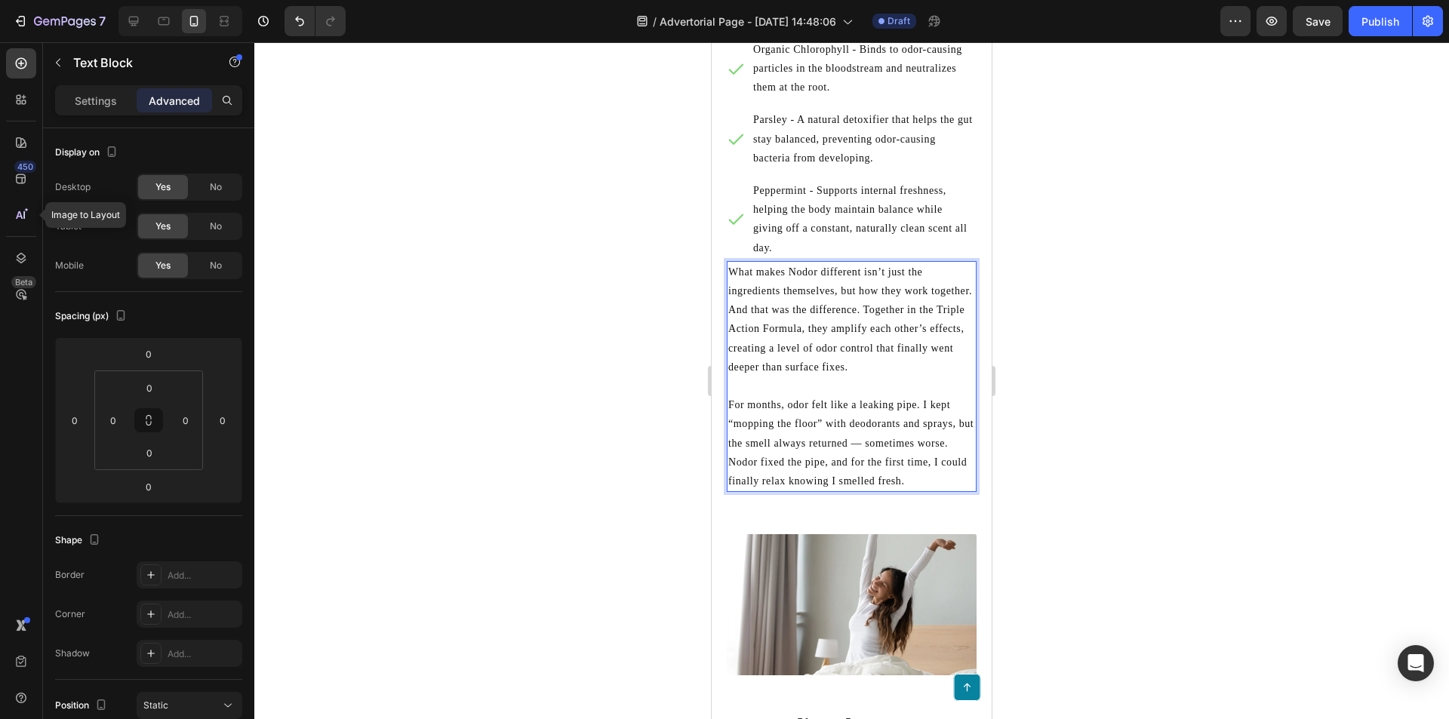
click at [798, 488] on p "For months, odor felt like a leaking pipe. I kept “mopping the floor” with deod…" at bounding box center [851, 442] width 247 height 95
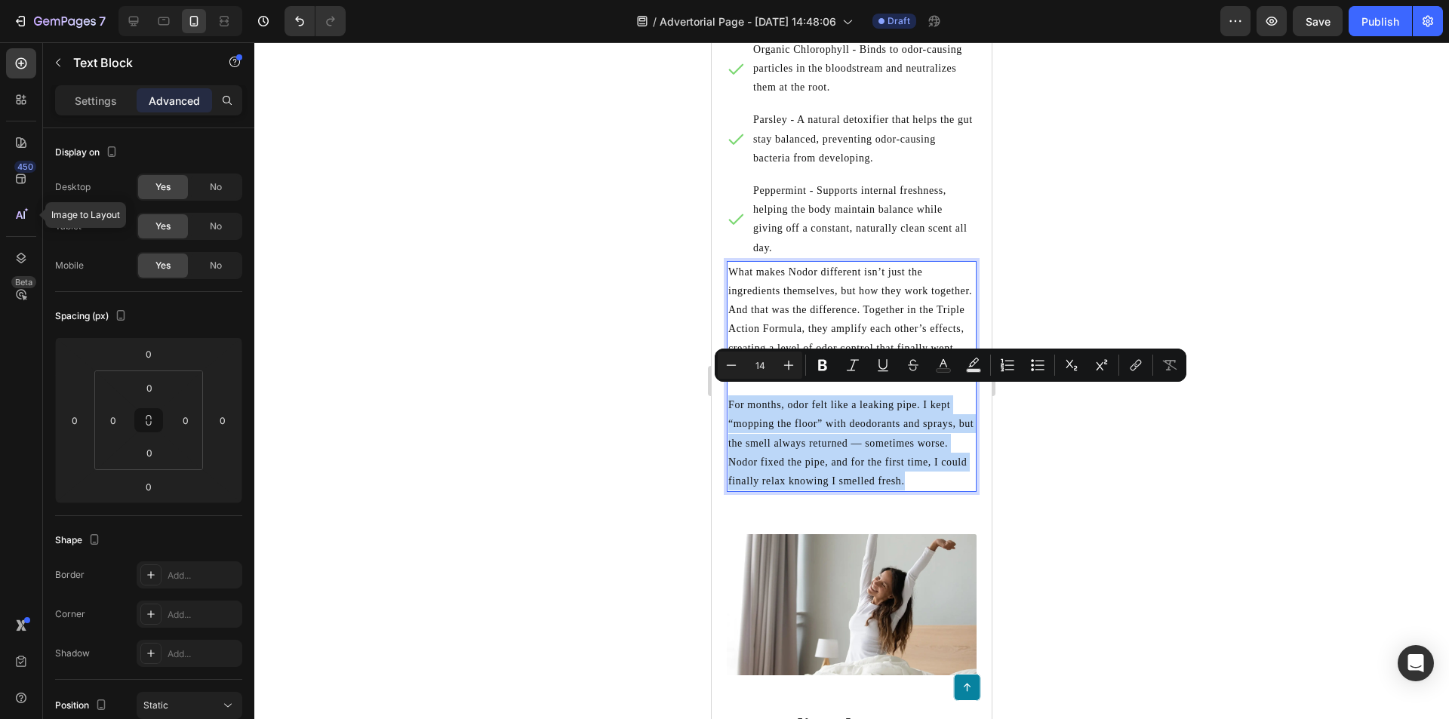
drag, startPoint x: 746, startPoint y: 473, endPoint x: 730, endPoint y: 391, distance: 83.8
click at [730, 395] on p "For months, odor felt like a leaking pipe. I kept “mopping the floor” with deod…" at bounding box center [851, 442] width 247 height 95
click at [790, 484] on p "For months, odor felt like a leaking pipe. I kept “mopping the floor” with deod…" at bounding box center [851, 442] width 247 height 95
drag, startPoint x: 727, startPoint y: 476, endPoint x: 765, endPoint y: 435, distance: 56.1
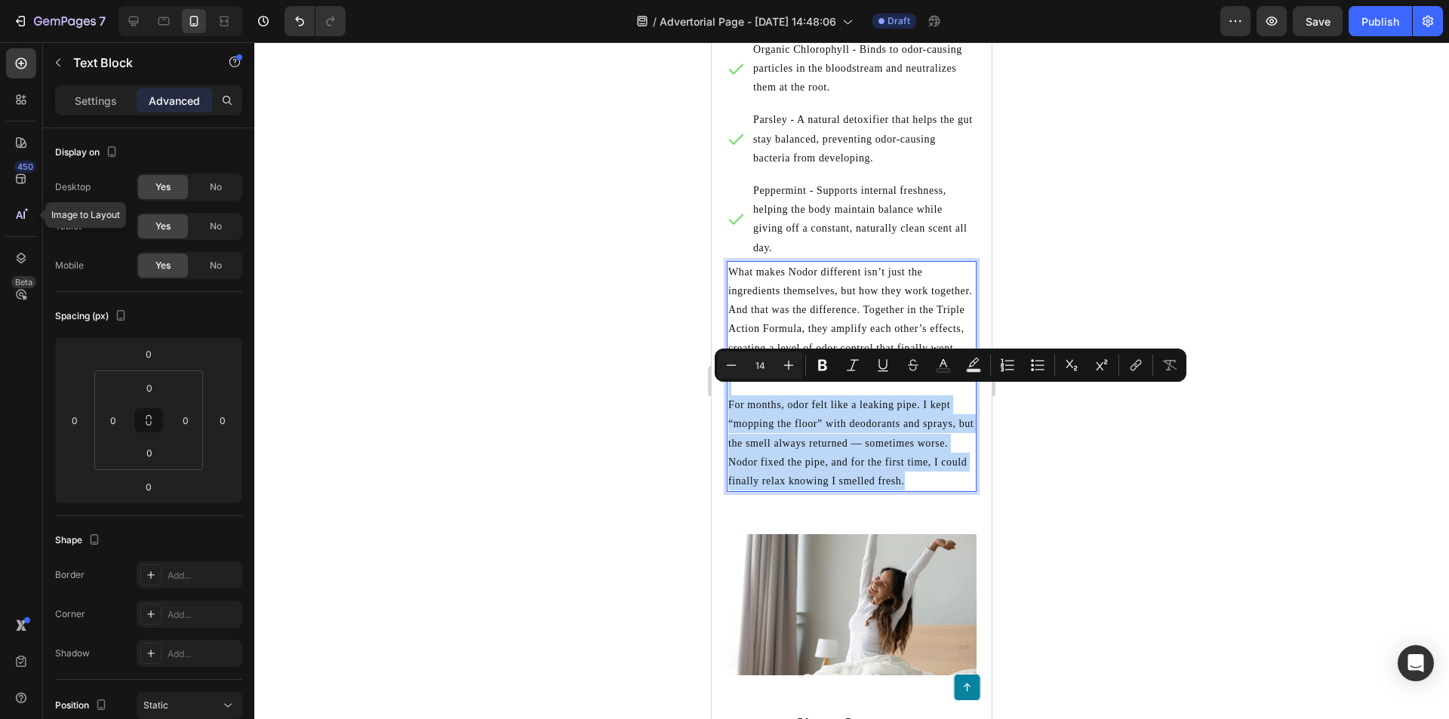
click at [786, 491] on p "For months, odor felt like a leaking pipe. I kept “mopping the floor” with deod…" at bounding box center [851, 442] width 247 height 95
click at [772, 488] on p "For months, odor felt like a leaking pipe. I kept “mopping the floor” with deod…" at bounding box center [851, 442] width 247 height 95
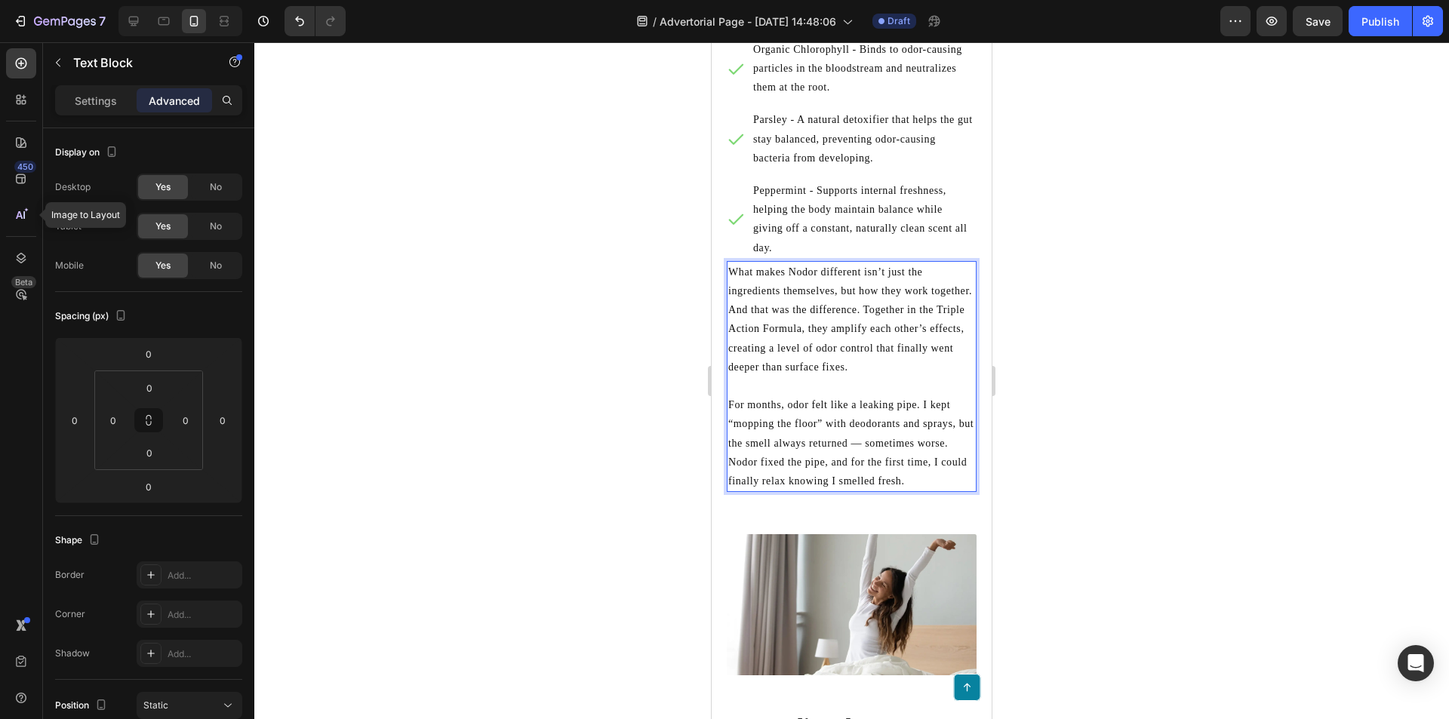
drag, startPoint x: 792, startPoint y: 447, endPoint x: 803, endPoint y: 456, distance: 14.5
click at [792, 448] on p "For months, odor felt like a leaking pipe. I kept “mopping the floor” with deod…" at bounding box center [851, 442] width 247 height 95
click at [792, 452] on p "For months, odor felt like a leaking pipe. I kept “mopping the floor” with deod…" at bounding box center [851, 442] width 247 height 95
click at [795, 452] on p "For months, odor felt like a leaking pipe. I kept “mopping the floor” with deod…" at bounding box center [851, 442] width 247 height 95
click at [859, 452] on p "For months, odor felt like a leaking pipe. I kept “mopping the floor” with deod…" at bounding box center [851, 442] width 247 height 95
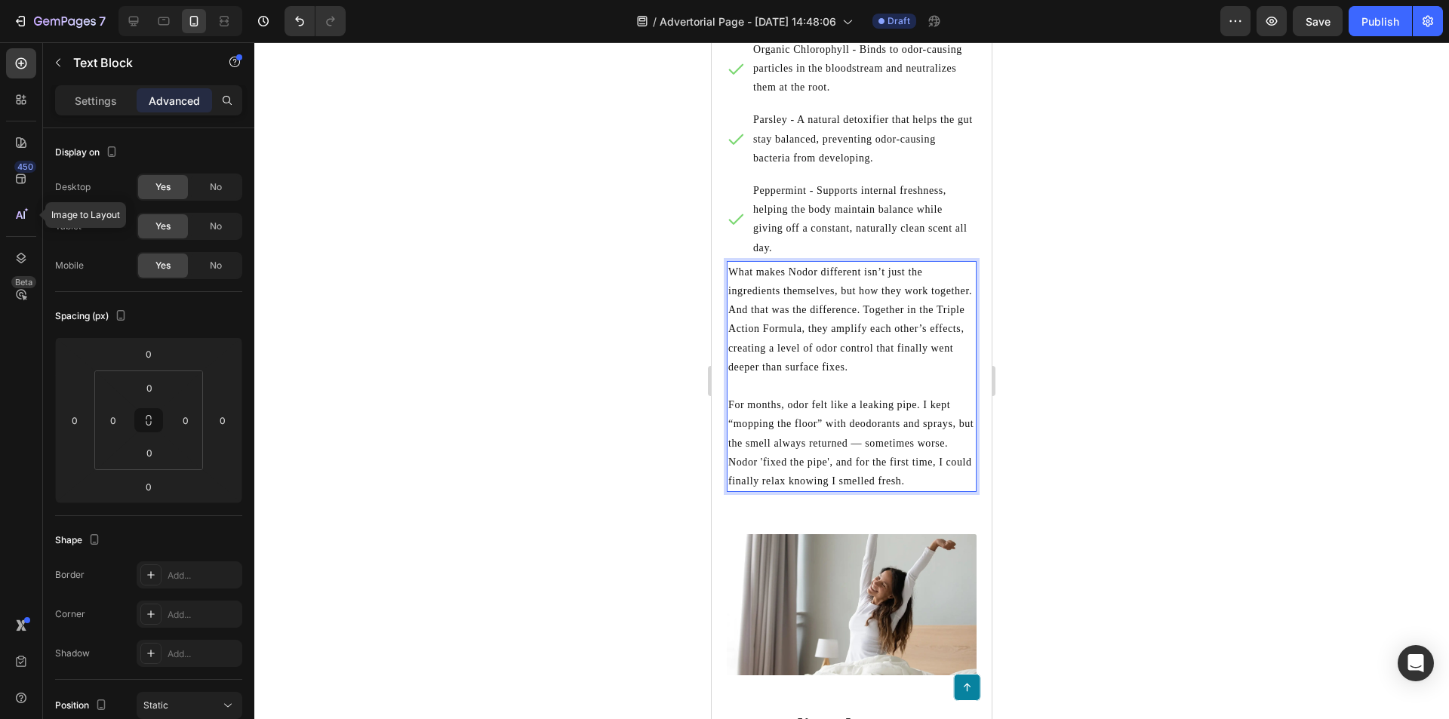
click at [820, 411] on p "For months, odor felt like a leaking pipe. I kept “mopping the floor” with deod…" at bounding box center [851, 442] width 247 height 95
click at [732, 413] on p "For months, odor felt like a leaking pipe. I kept “mopping the floor' with deod…" at bounding box center [851, 442] width 247 height 95
click at [824, 489] on p "For months, odor felt like a leaking pipe. I kept 'mopping the floor' with deod…" at bounding box center [851, 442] width 247 height 95
click at [16, 174] on icon at bounding box center [21, 178] width 15 height 15
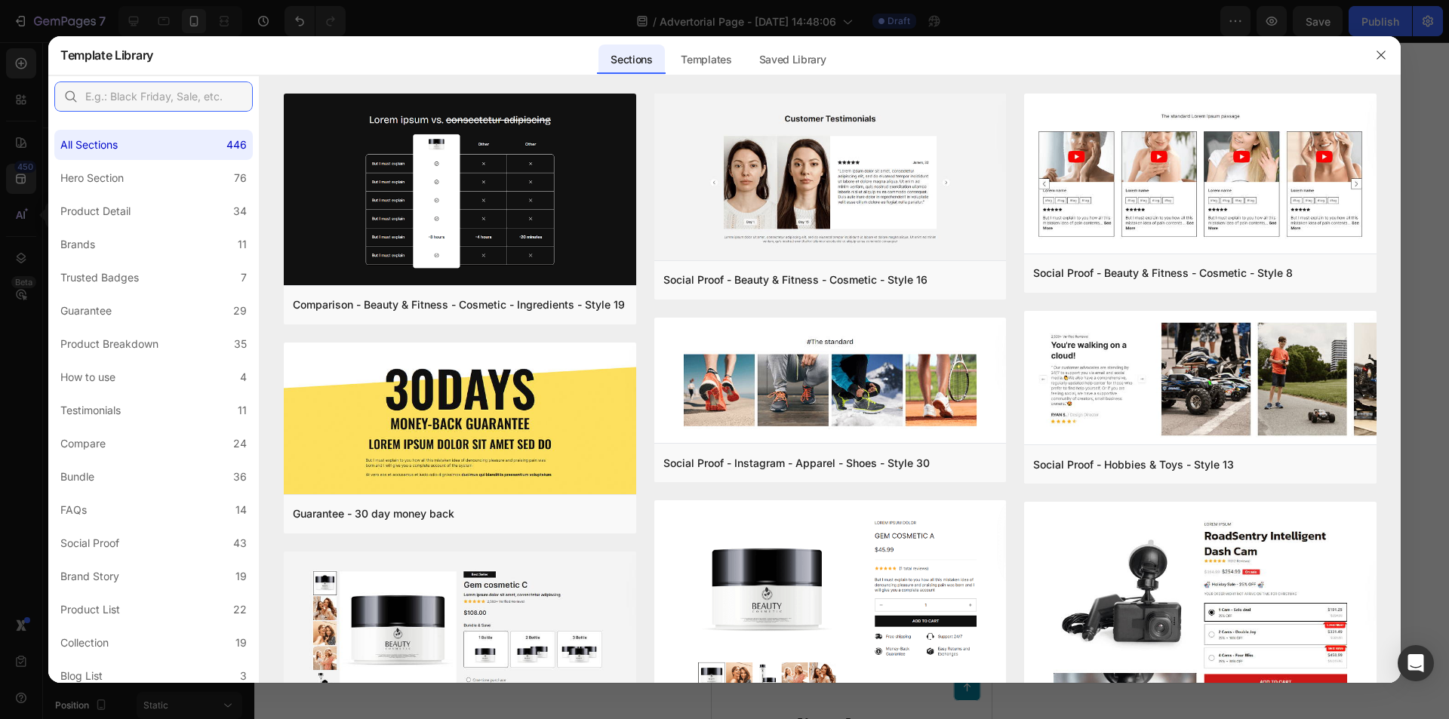
click at [189, 91] on input "text" at bounding box center [153, 97] width 198 height 30
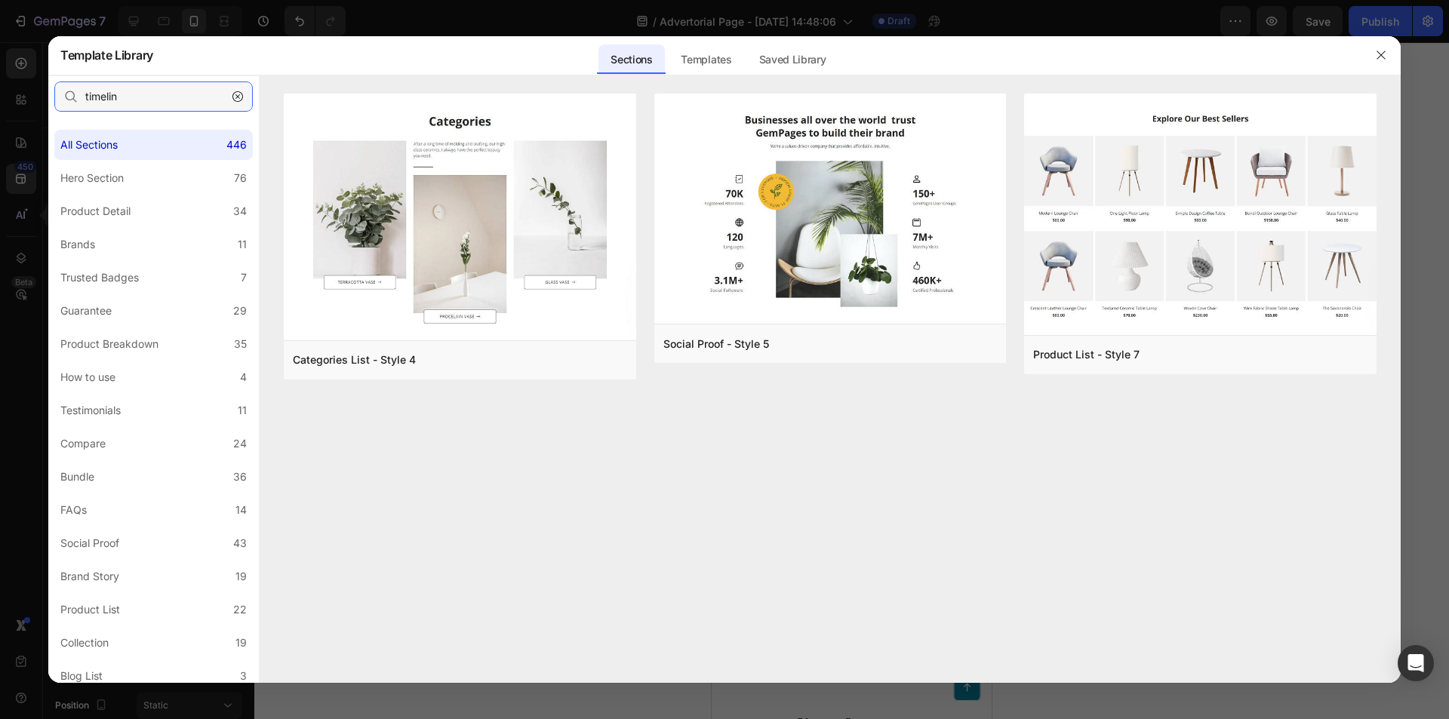
type input "timeline"
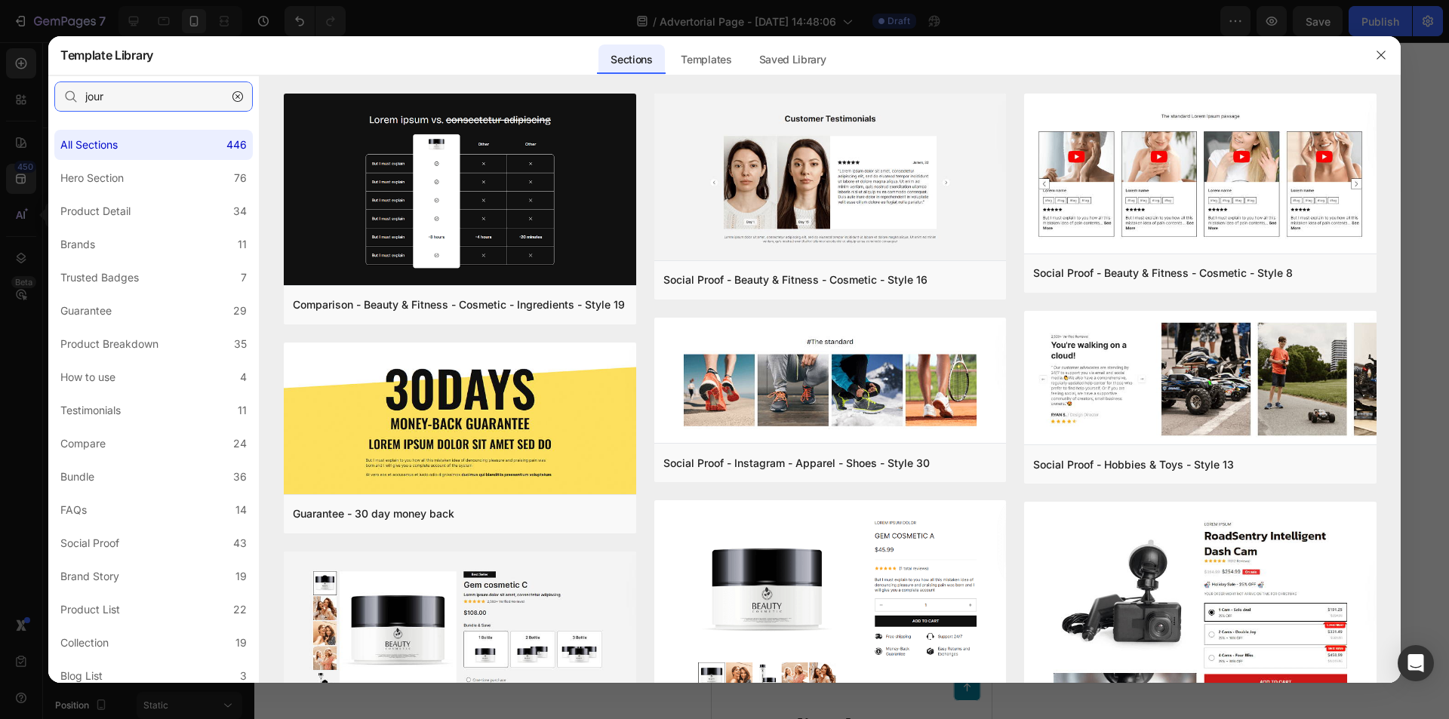
type input "journ"
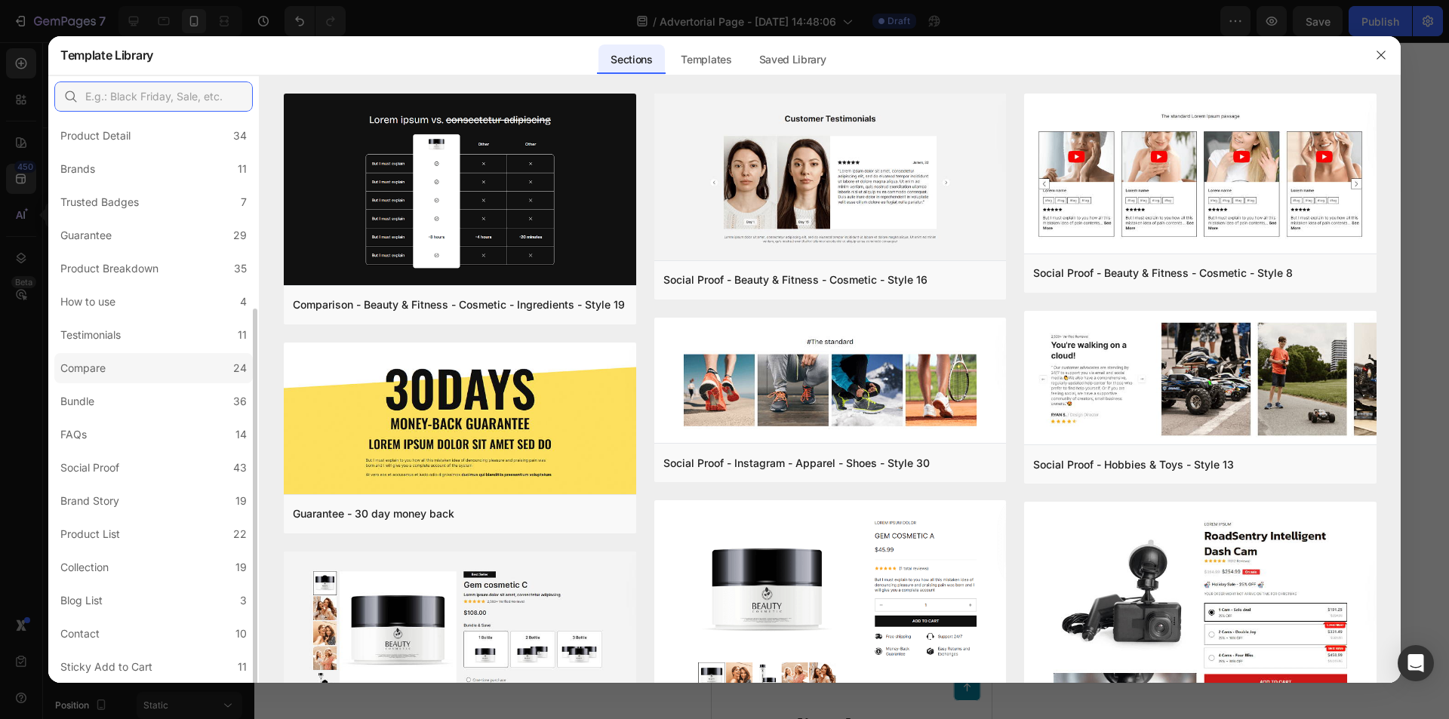
scroll to position [151, 0]
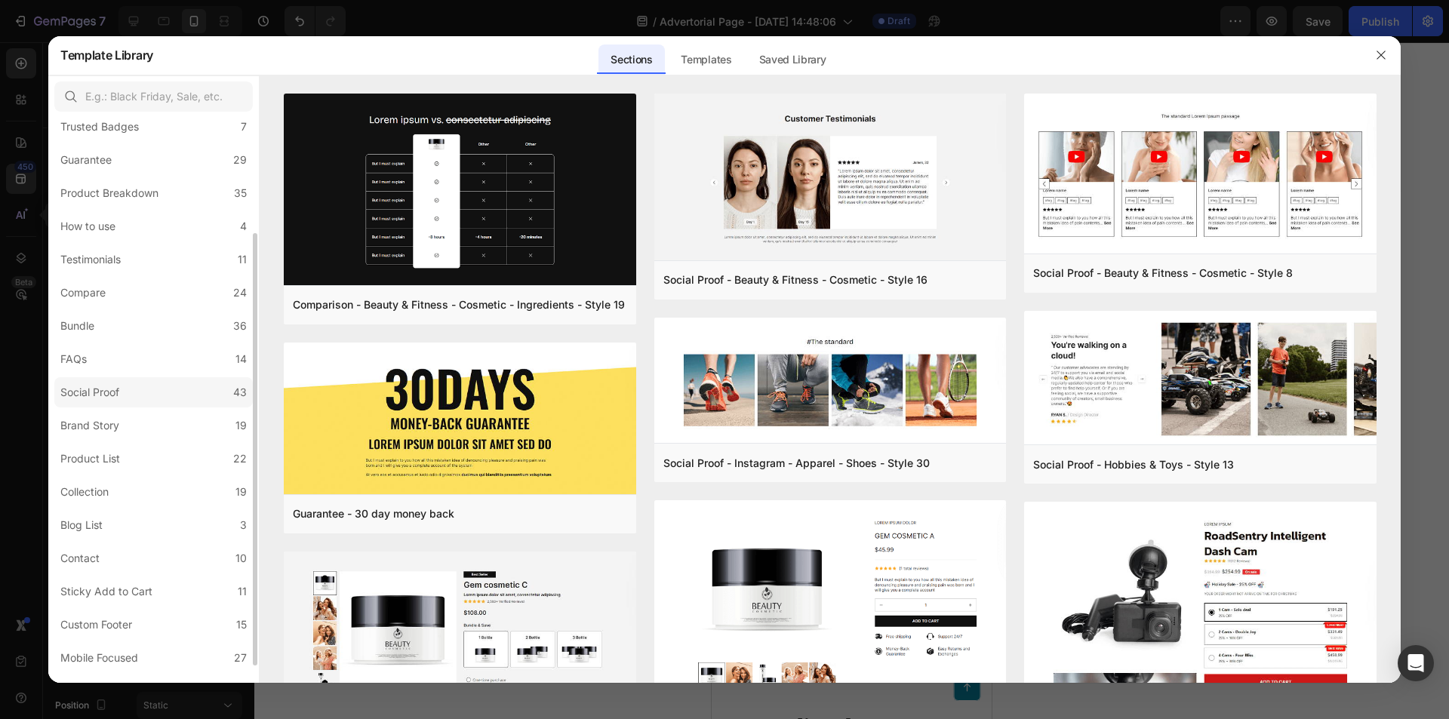
click at [158, 393] on label "Social Proof 43" at bounding box center [153, 392] width 198 height 30
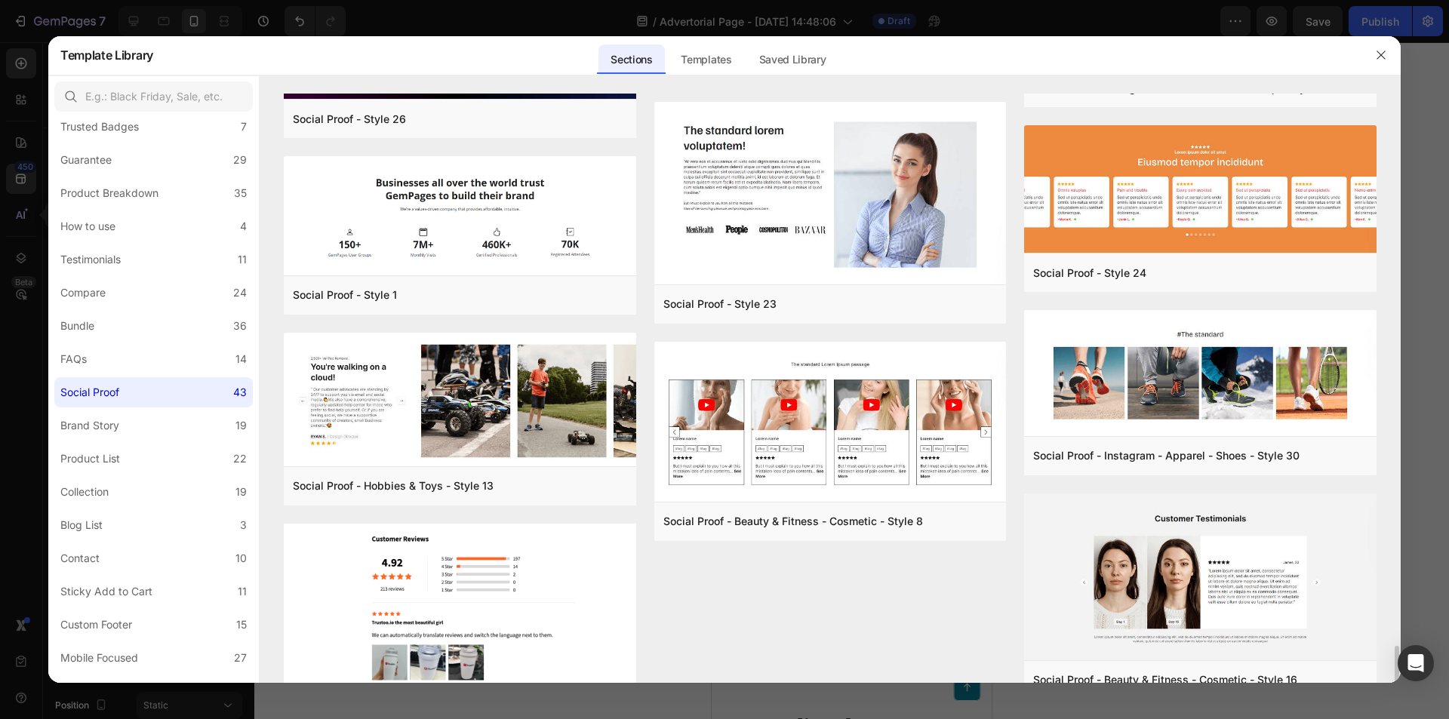
scroll to position [2760, 0]
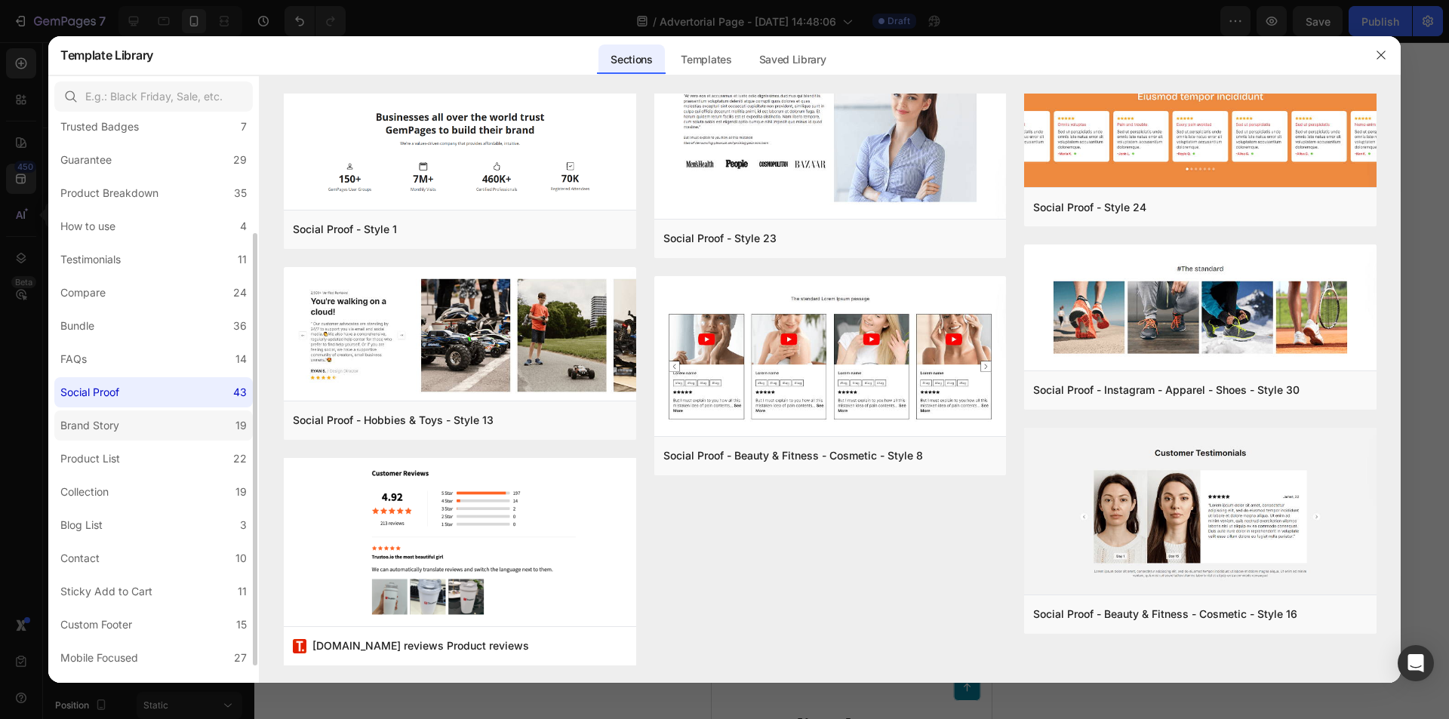
click at [186, 419] on label "Brand Story 19" at bounding box center [153, 426] width 198 height 30
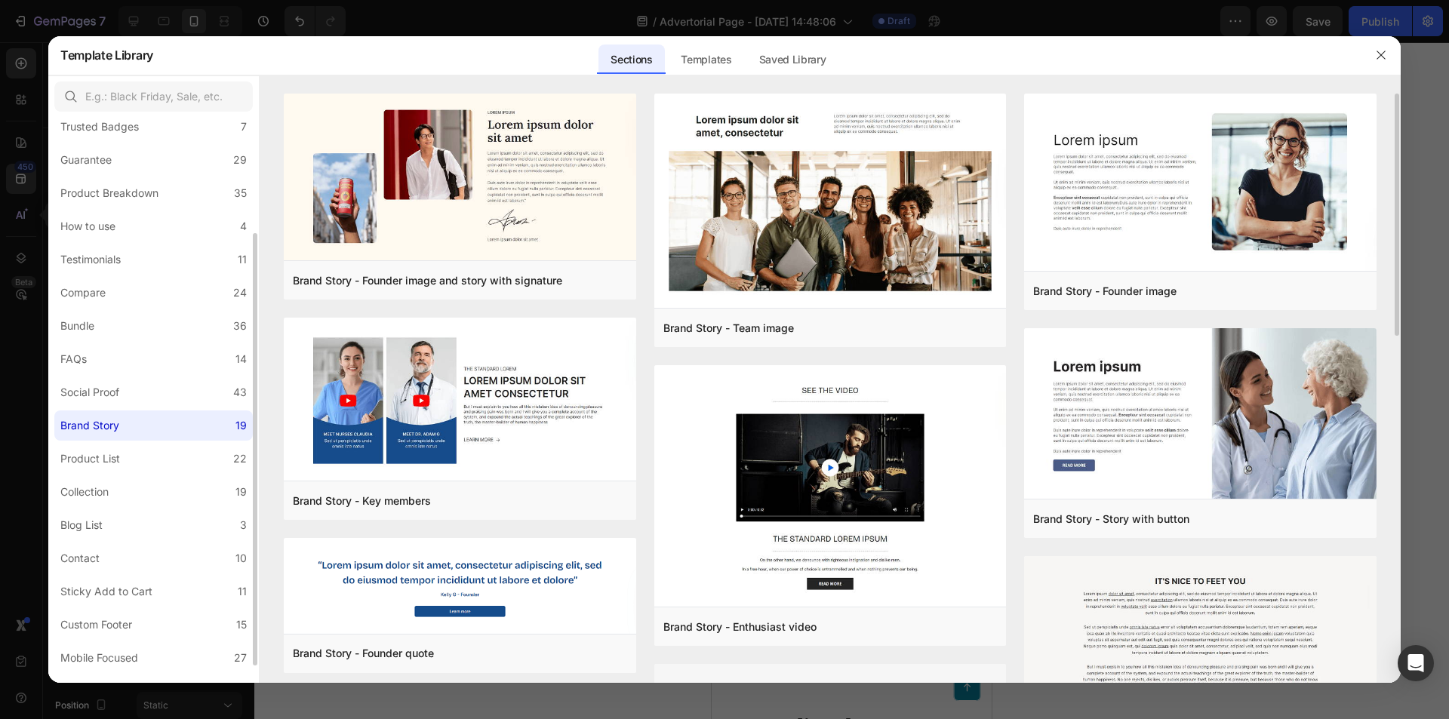
scroll to position [174, 0]
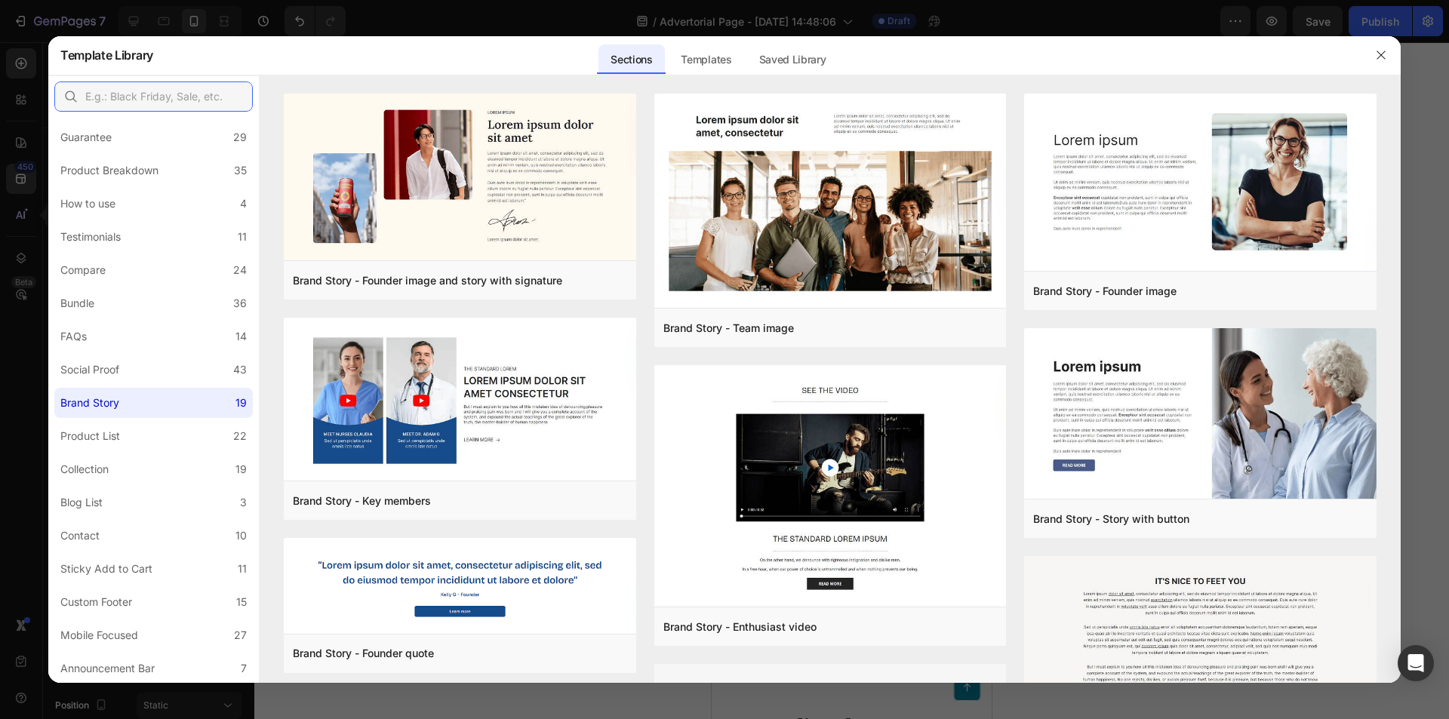
click at [152, 94] on input "text" at bounding box center [153, 97] width 198 height 30
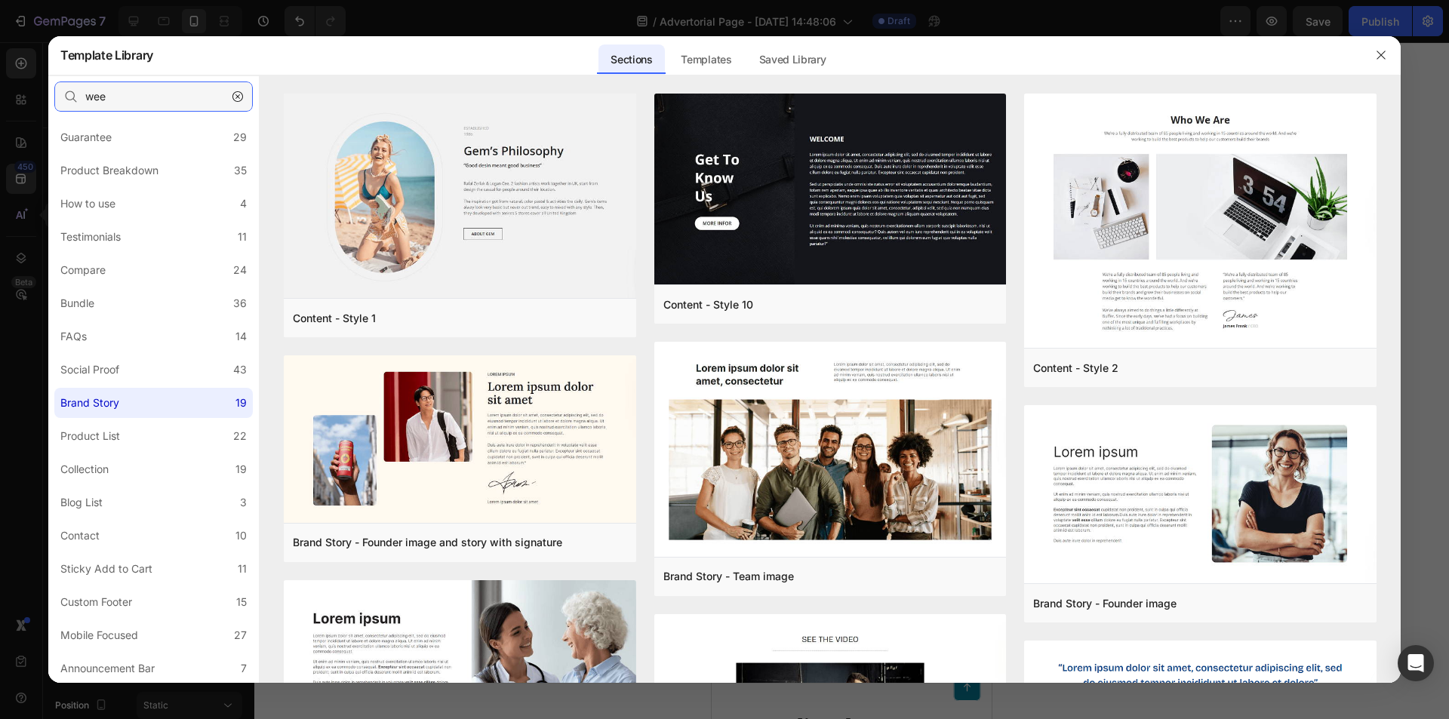
type input "week"
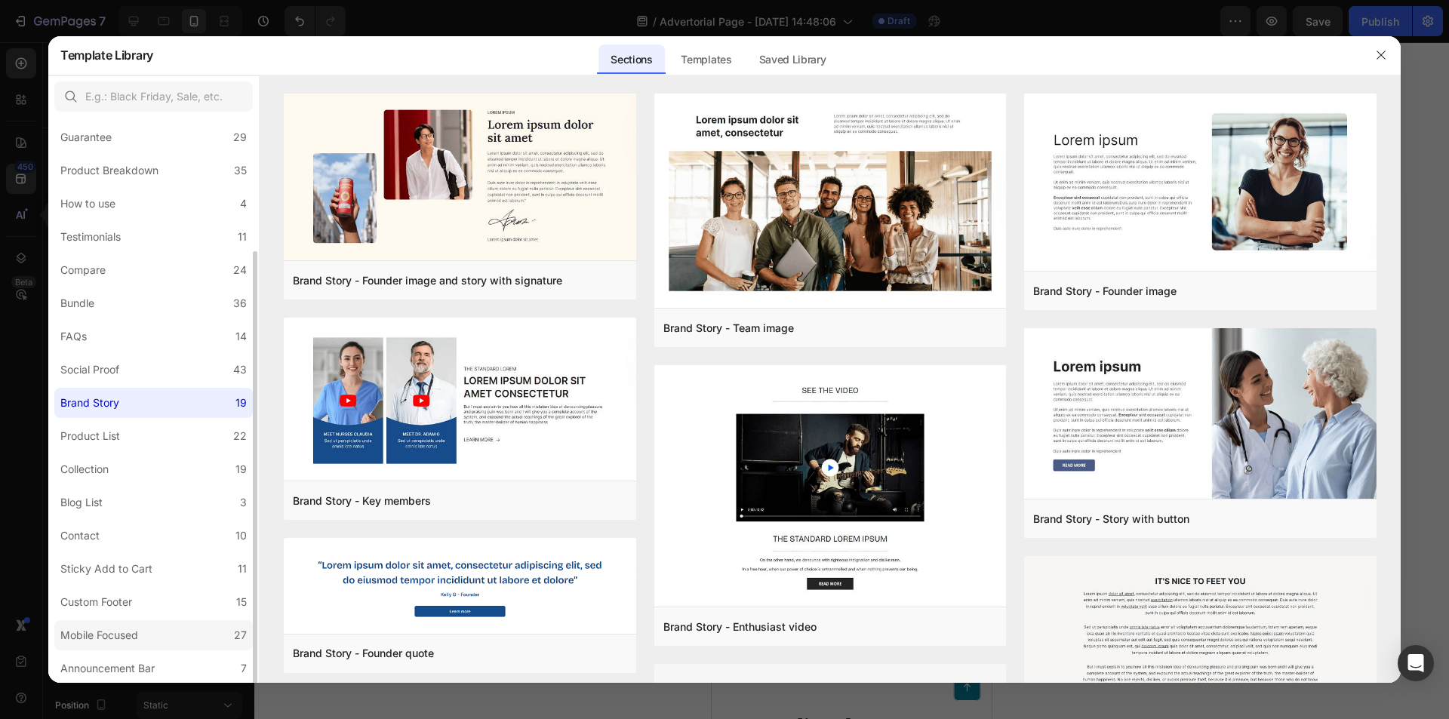
click at [143, 624] on label "Mobile Focused 27" at bounding box center [153, 635] width 198 height 30
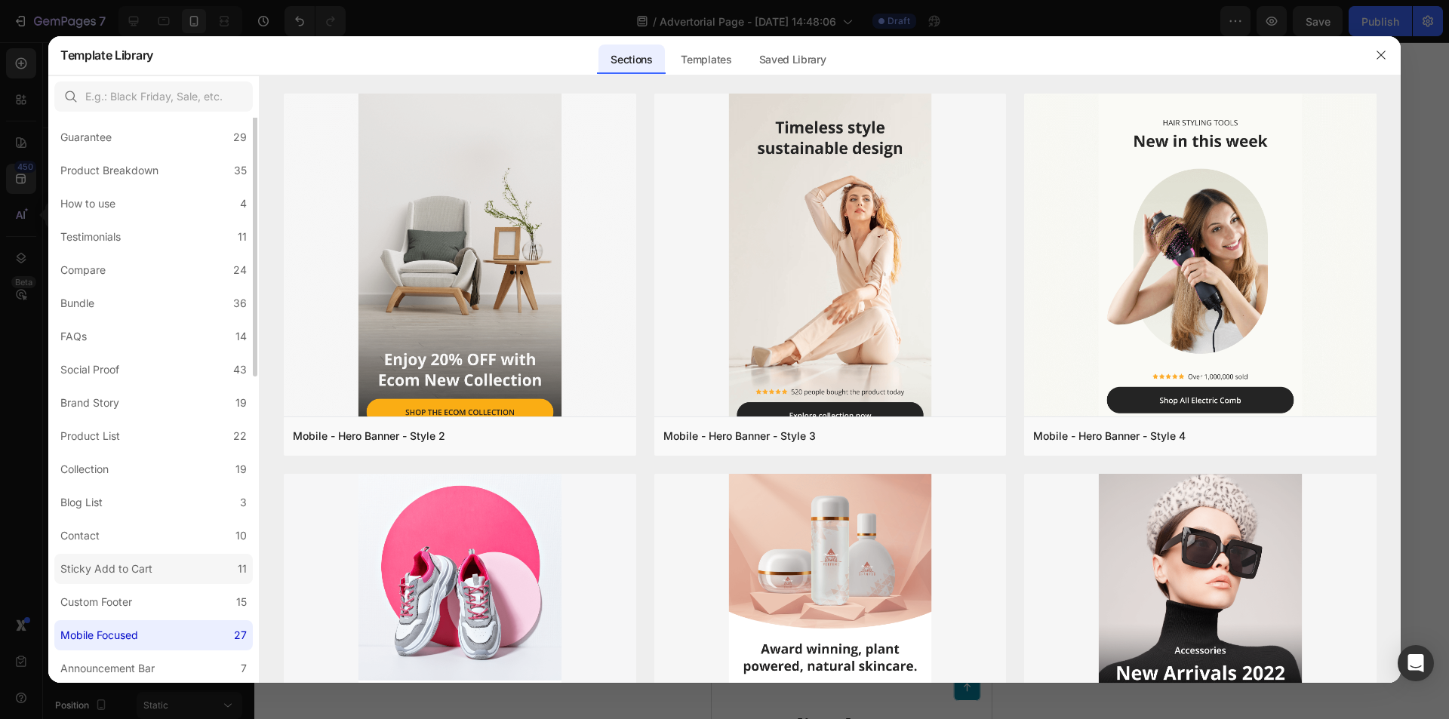
scroll to position [0, 0]
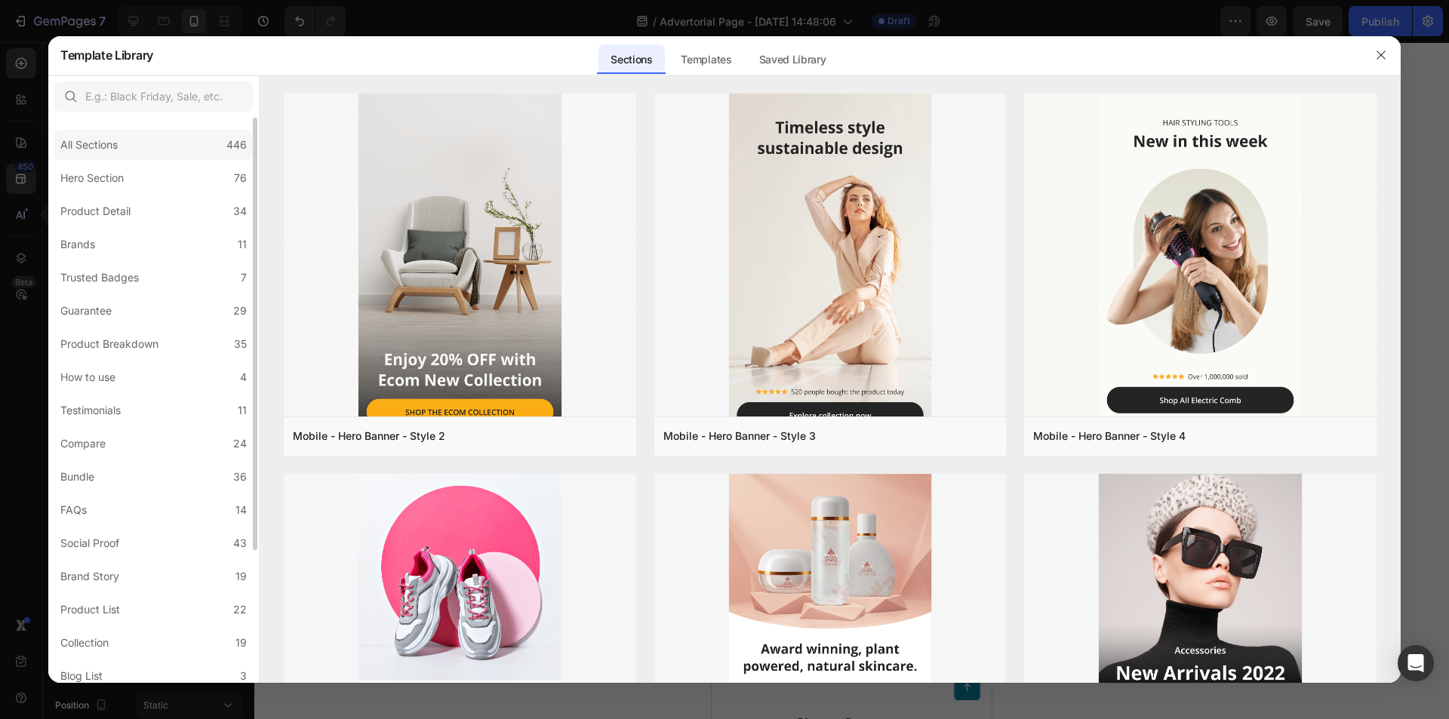
click at [171, 149] on div "All Sections 446" at bounding box center [153, 145] width 198 height 30
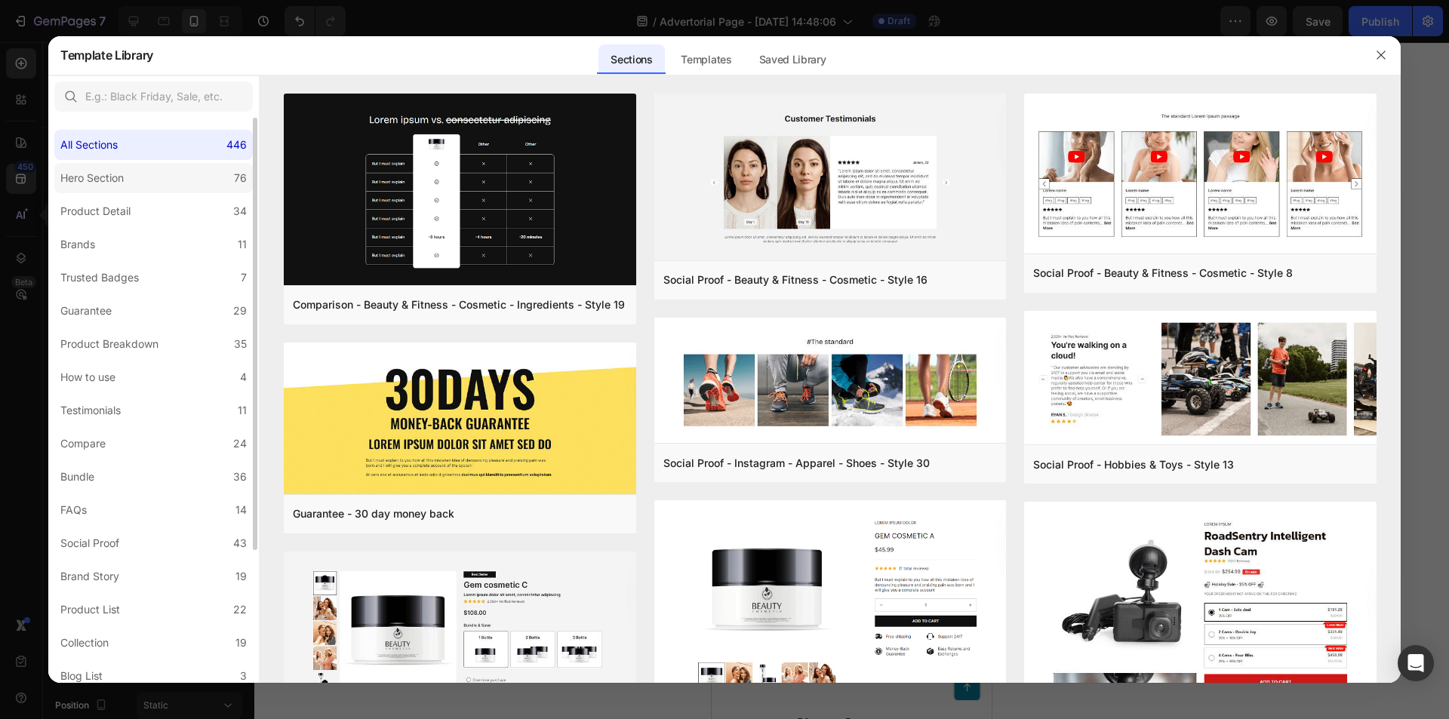
click at [170, 180] on label "Hero Section 76" at bounding box center [153, 178] width 198 height 30
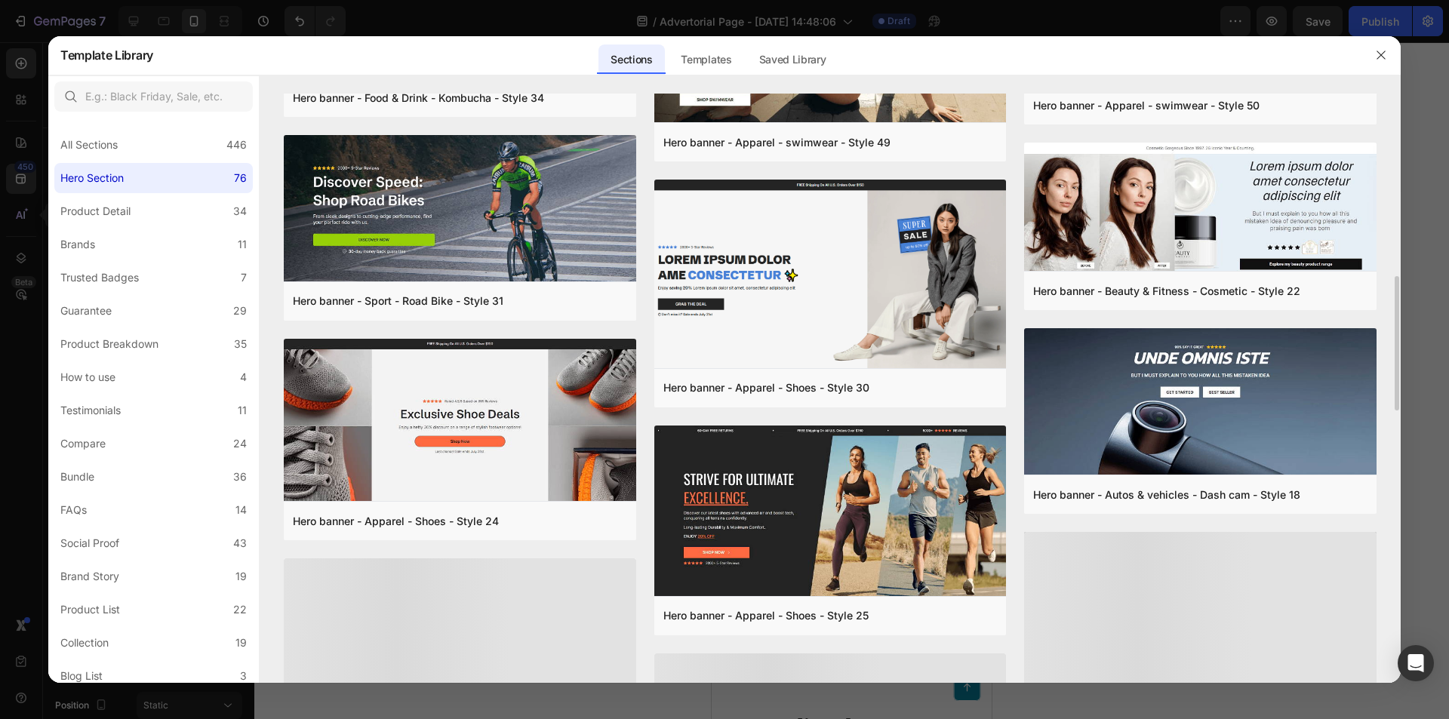
scroll to position [873, 0]
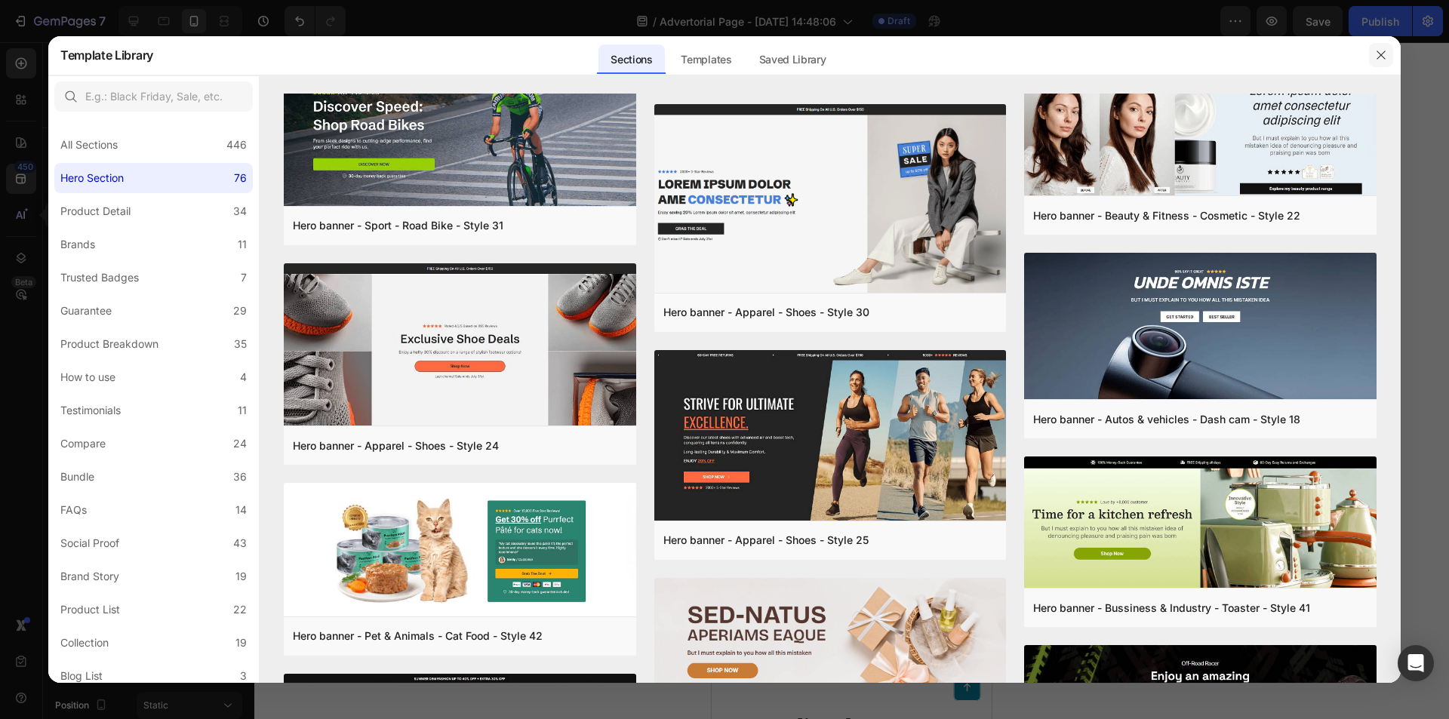
click at [1383, 52] on icon "button" at bounding box center [1381, 55] width 12 height 12
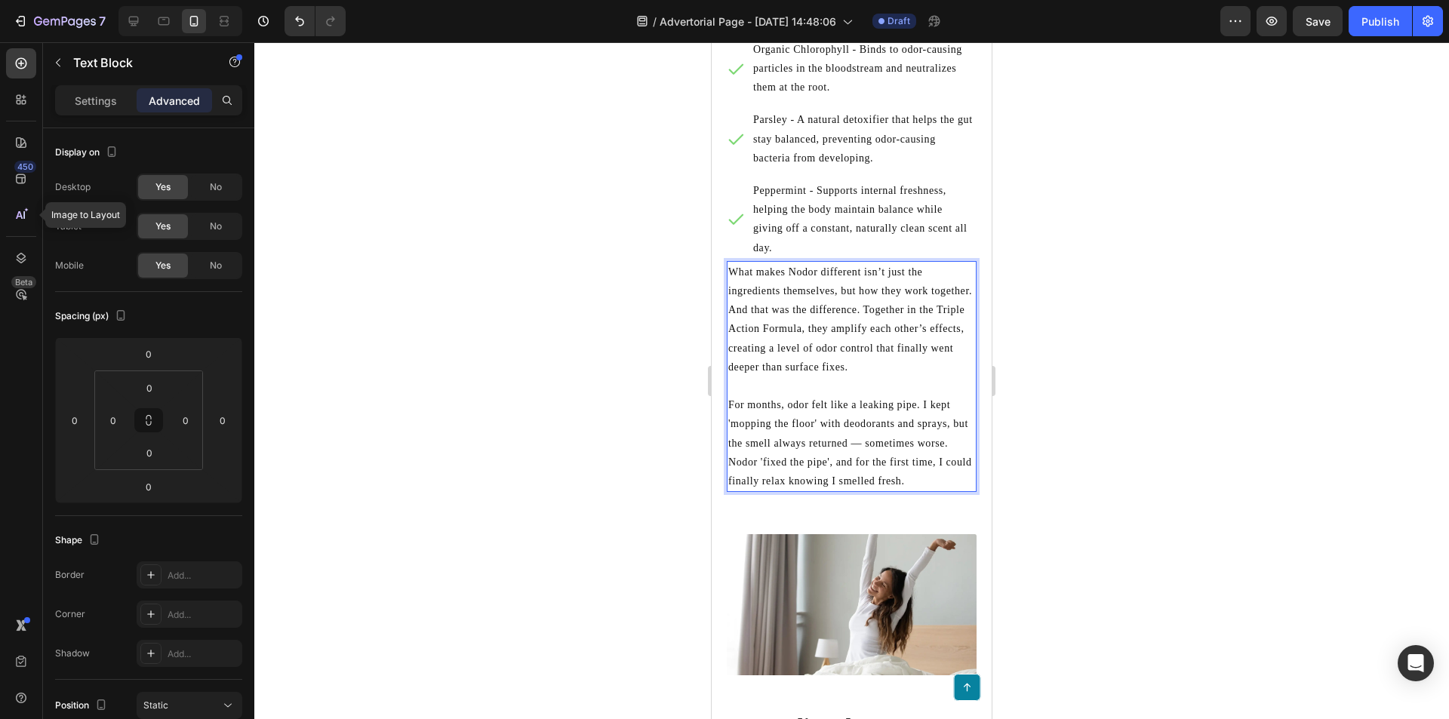
click at [865, 472] on p "For months, odor felt like a leaking pipe. I kept 'mopping the floor' with deod…" at bounding box center [851, 442] width 247 height 95
click at [860, 487] on p "For months, odor felt like a leaking pipe. I kept 'mopping the floor' with deod…" at bounding box center [851, 442] width 247 height 95
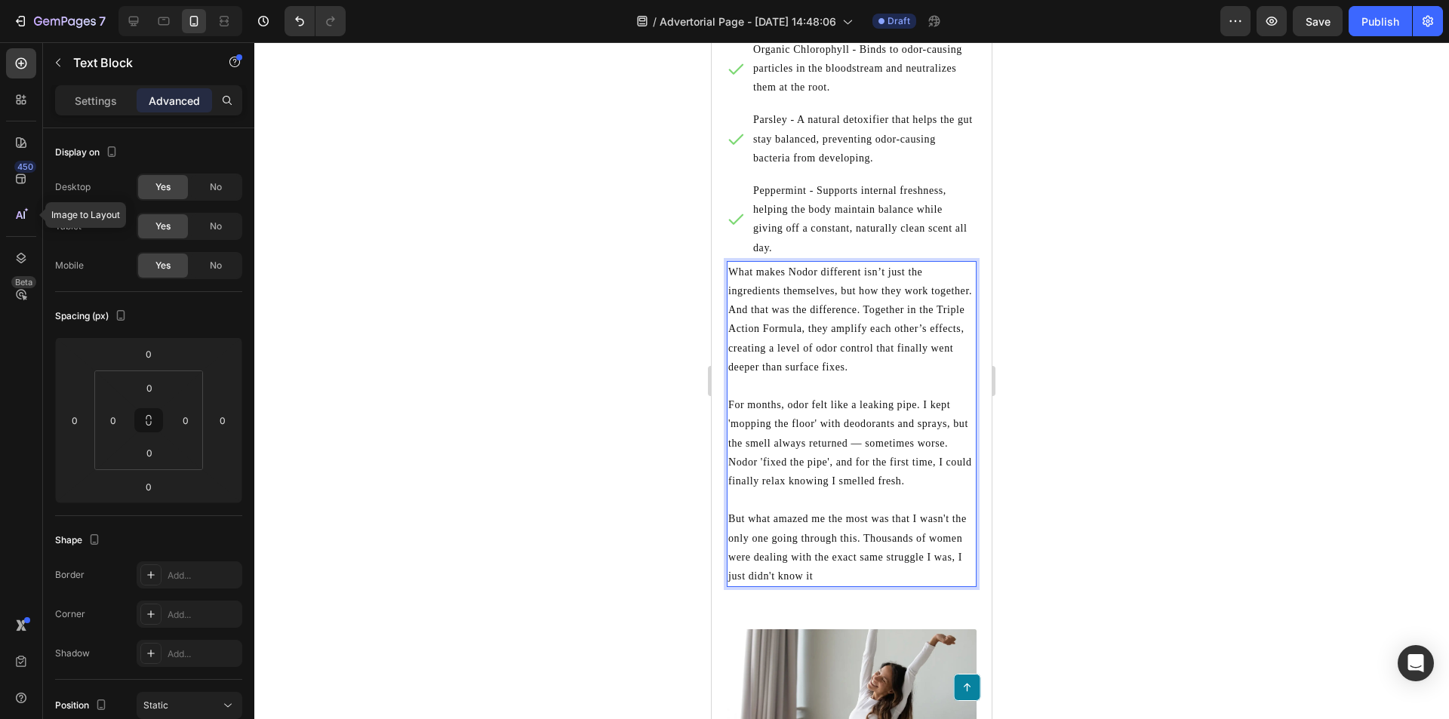
click at [756, 583] on p "But what amazed me the most was that I wasn't the only one going through this. …" at bounding box center [851, 547] width 247 height 76
click at [755, 584] on p "But what amazed me the most was that I wasn't the only one going through this. …" at bounding box center [851, 547] width 247 height 76
click at [754, 584] on p "But what amazed me the most was that I wasn't the only one going through this. …" at bounding box center [851, 547] width 247 height 76
click at [747, 586] on p "But what amazed me the most was that I wasn't the only one going through this. …" at bounding box center [851, 547] width 247 height 76
click at [751, 586] on p "But what amazed me the most was that I wasn't the only one going through this. …" at bounding box center [851, 547] width 247 height 76
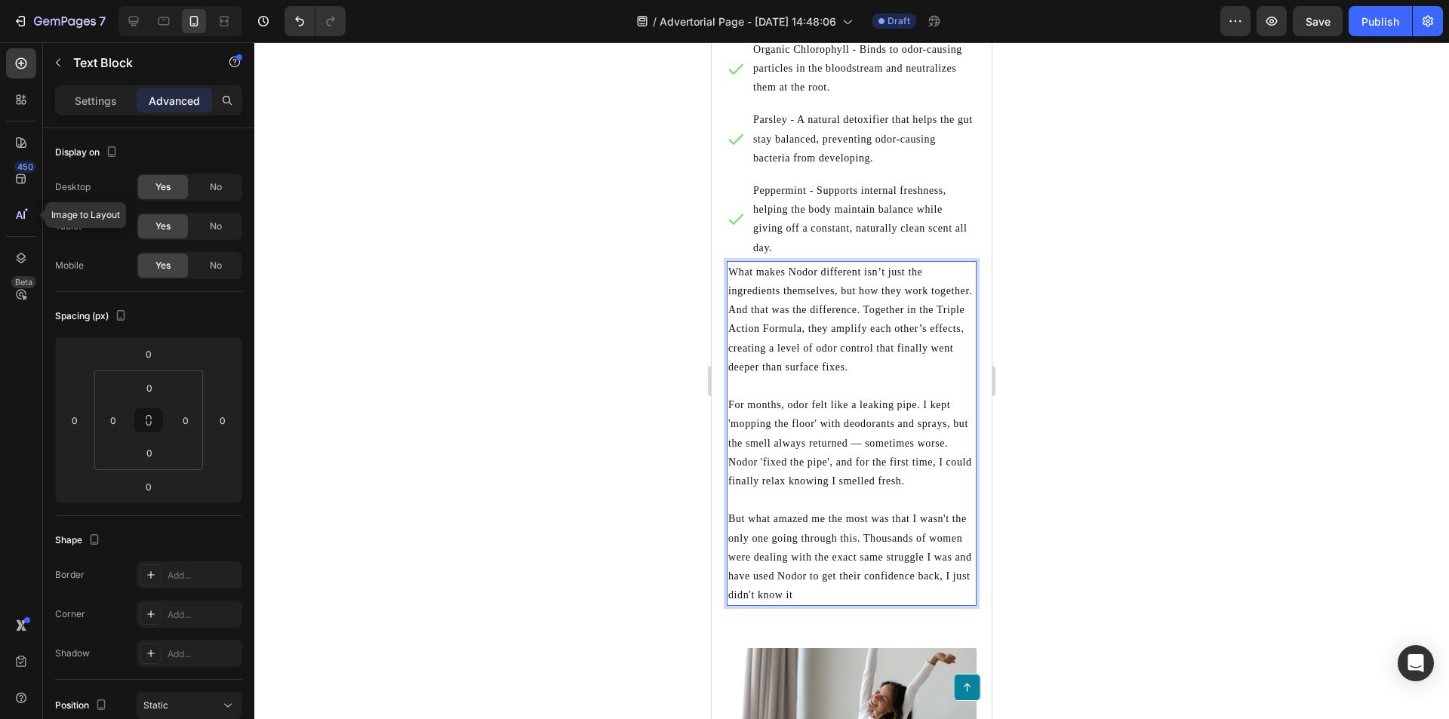
click at [855, 601] on p "But what amazed me the most was that I wasn't the only one going through this. …" at bounding box center [851, 556] width 247 height 95
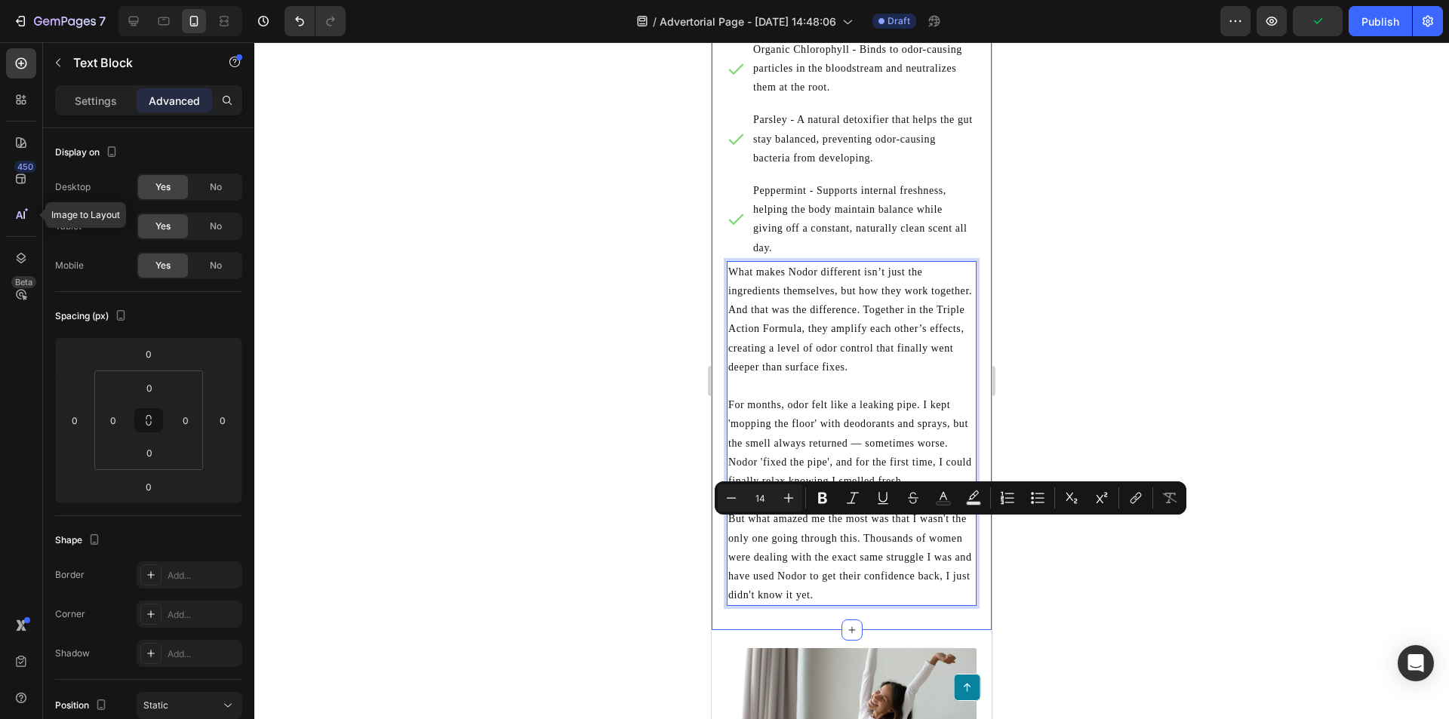
drag, startPoint x: 866, startPoint y: 596, endPoint x: 718, endPoint y: 524, distance: 164.7
copy p "But what amazed me the most was that I wasn't the only one going through this. …"
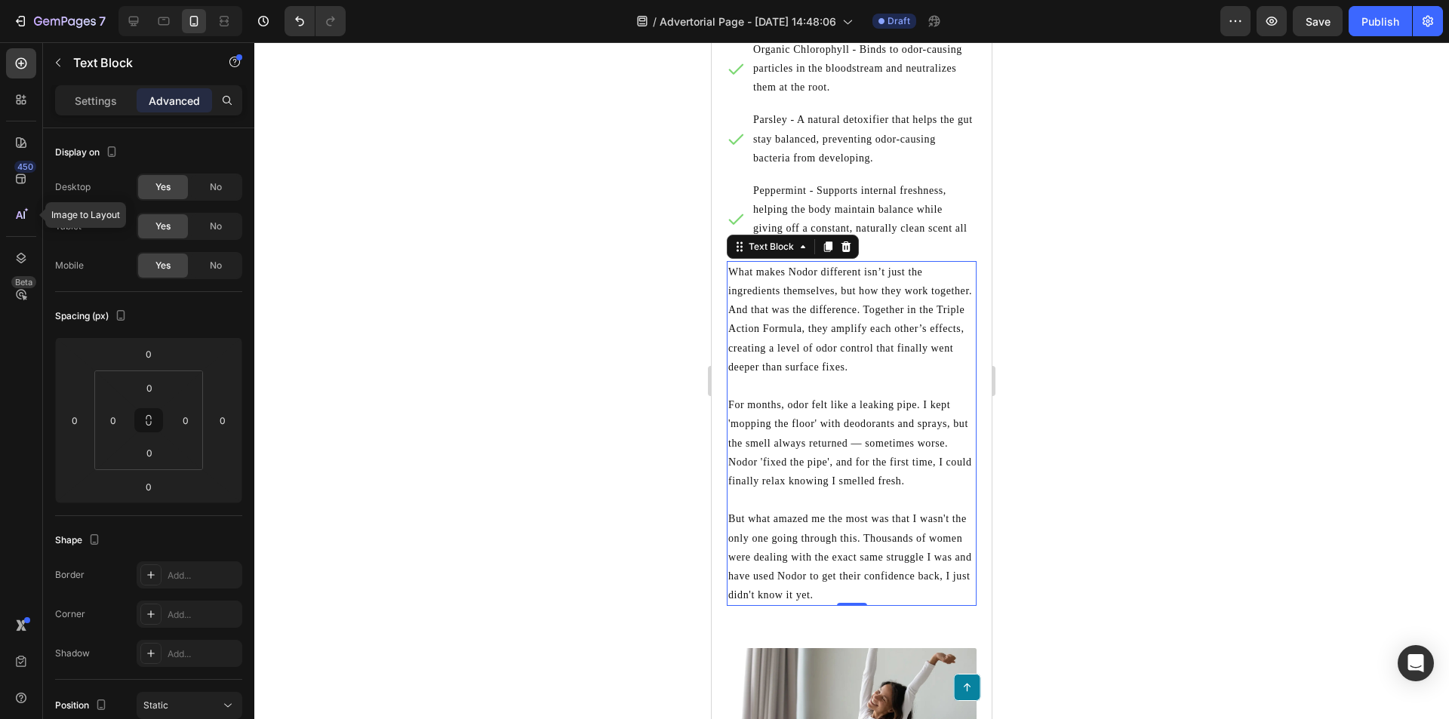
click at [825, 519] on p "But what amazed me the most was that I wasn't the only one going through this. …" at bounding box center [851, 556] width 247 height 95
click at [814, 509] on p "Rich Text Editor. Editing area: main" at bounding box center [851, 500] width 247 height 19
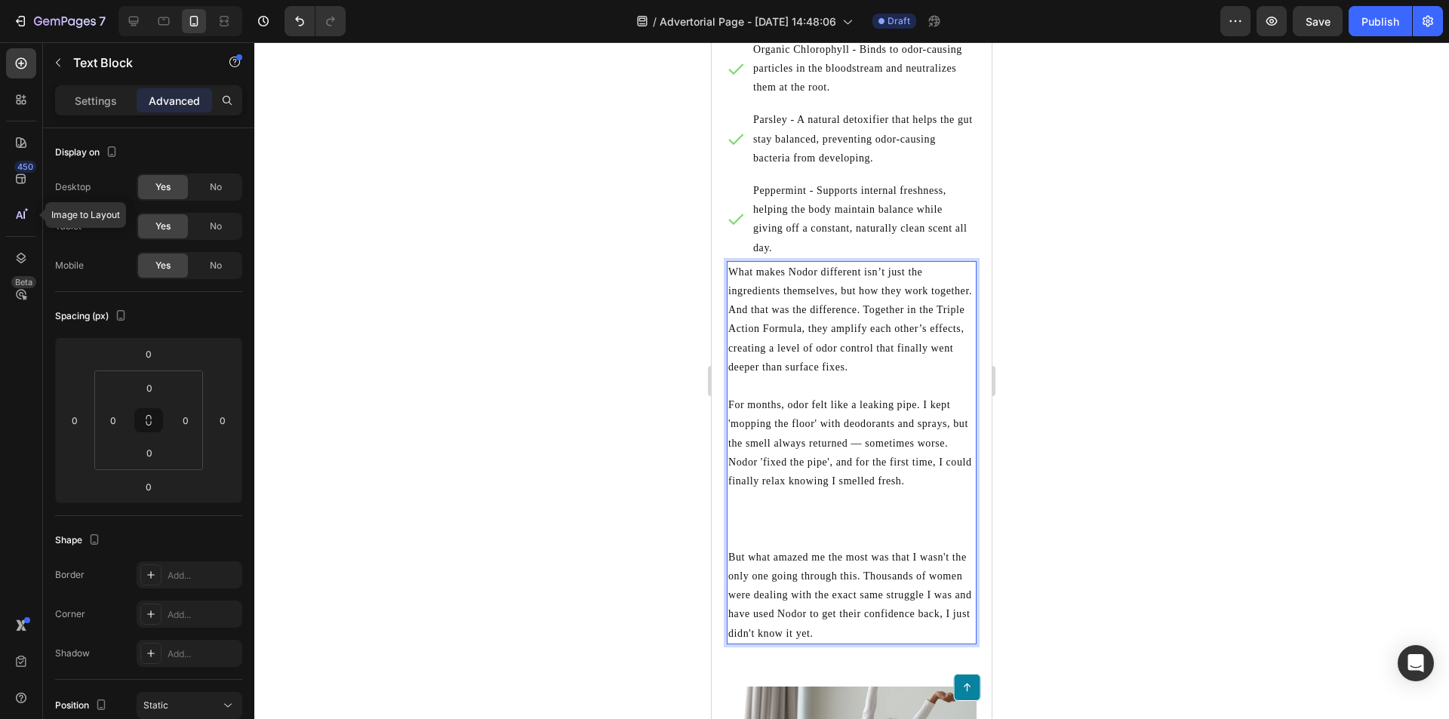
click at [797, 508] on p "Rich Text Editor. Editing area: main" at bounding box center [851, 500] width 247 height 19
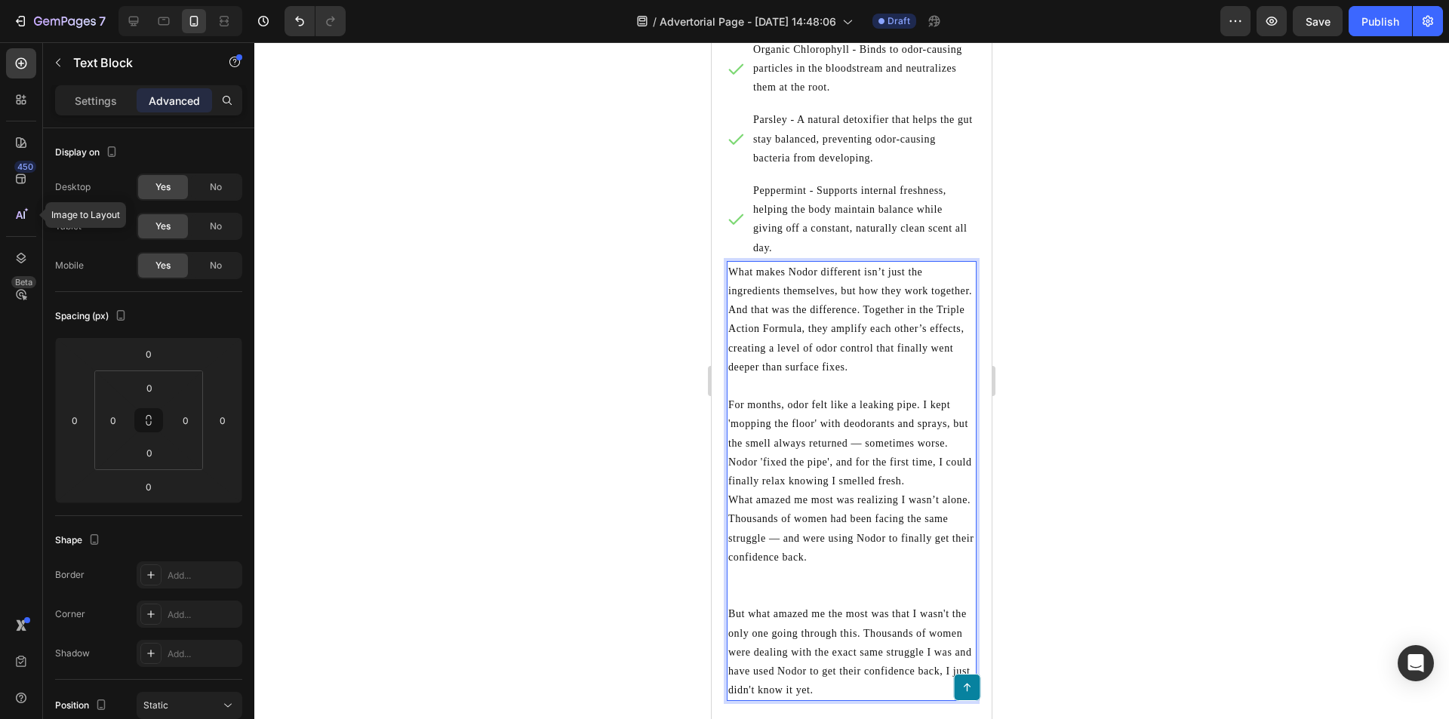
click at [792, 491] on p "For months, odor felt like a leaking pipe. I kept 'mopping the floor' with deod…" at bounding box center [851, 442] width 247 height 95
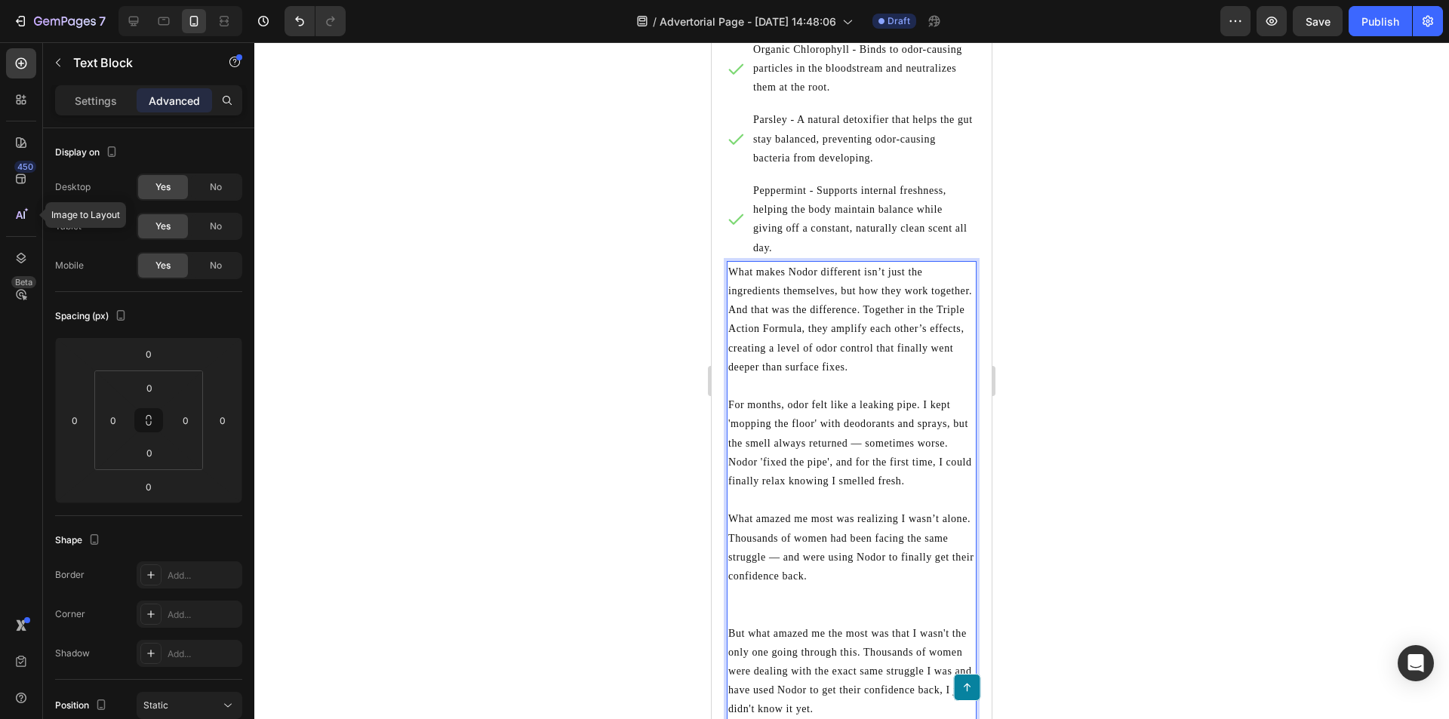
click at [749, 532] on p "What amazed me most was realizing I wasn’t alone. Thousands of women had been f…" at bounding box center [851, 547] width 247 height 76
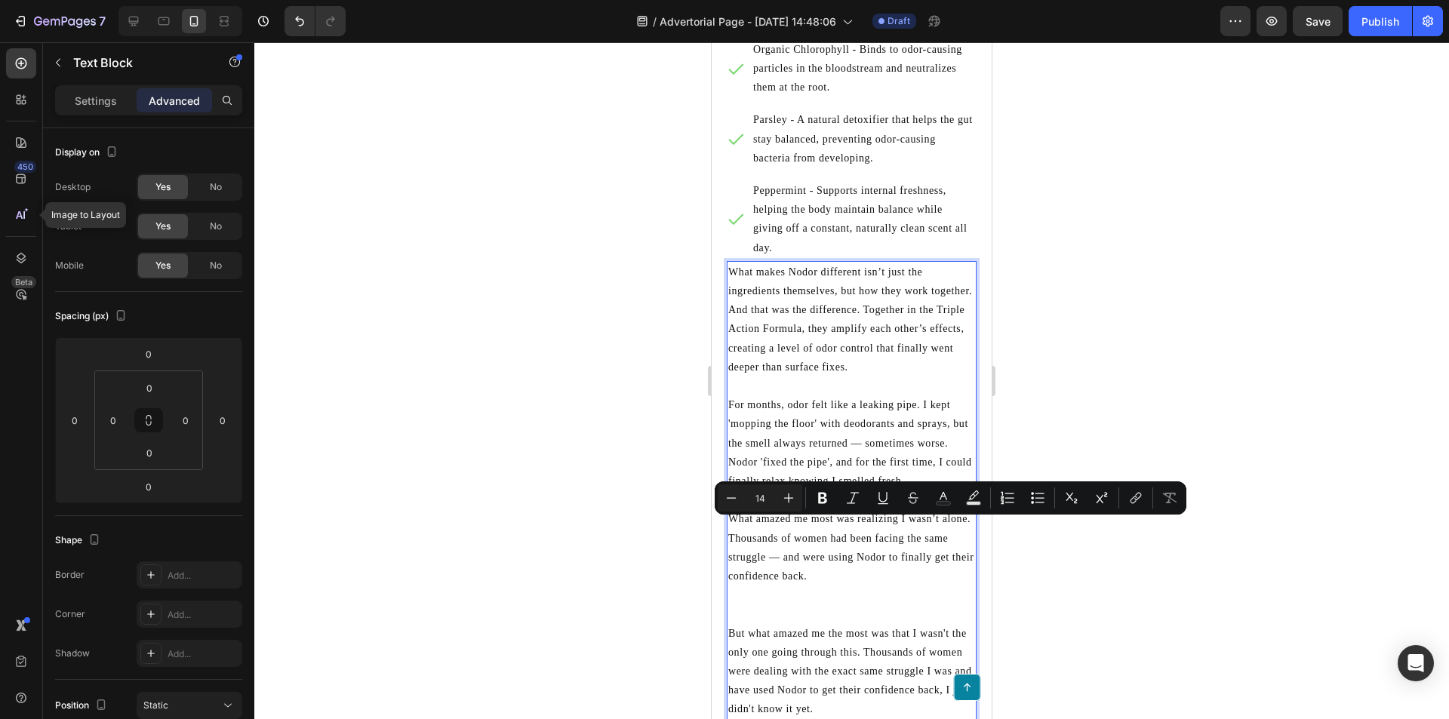
click at [785, 531] on p "What amazed me most was realizing I wasn’t alone. Thousands of women had been f…" at bounding box center [851, 547] width 247 height 76
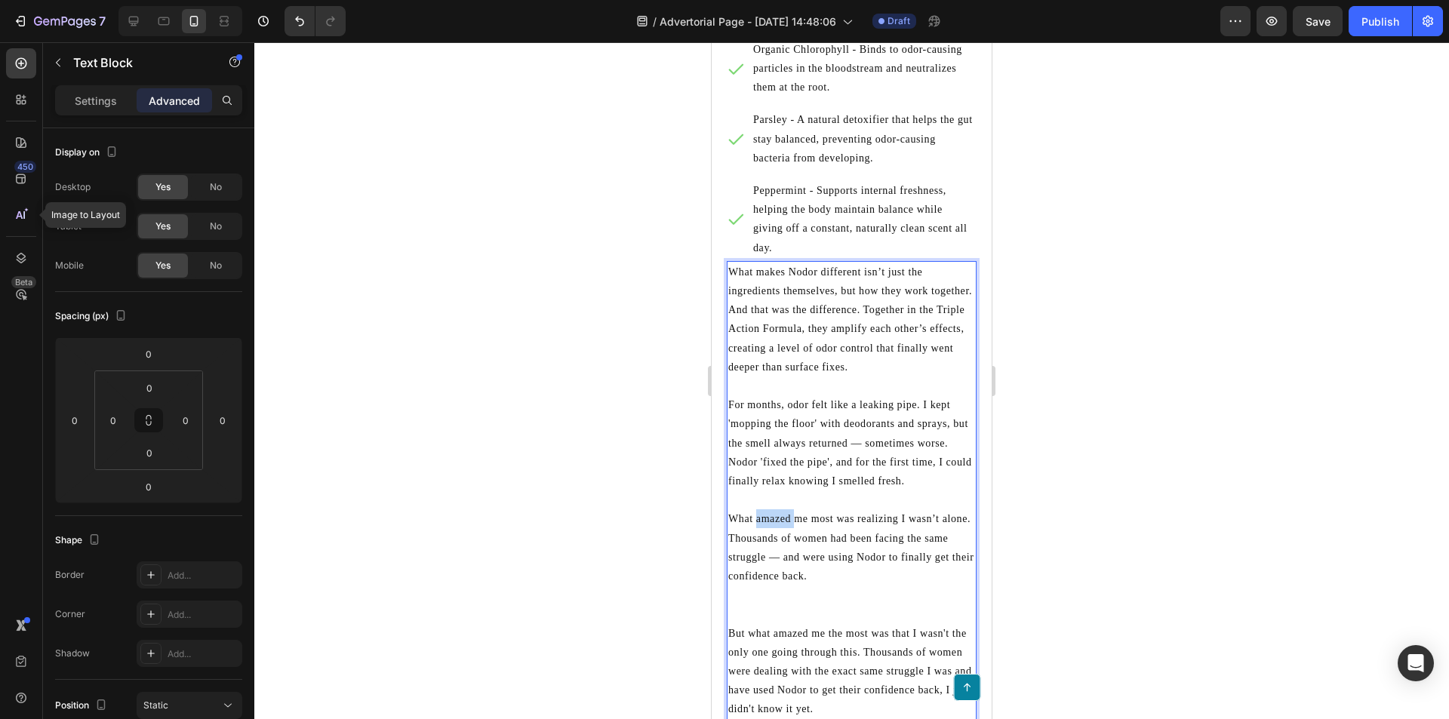
click at [785, 531] on p "What amazed me most was realizing I wasn’t alone. Thousands of women had been f…" at bounding box center [851, 547] width 247 height 76
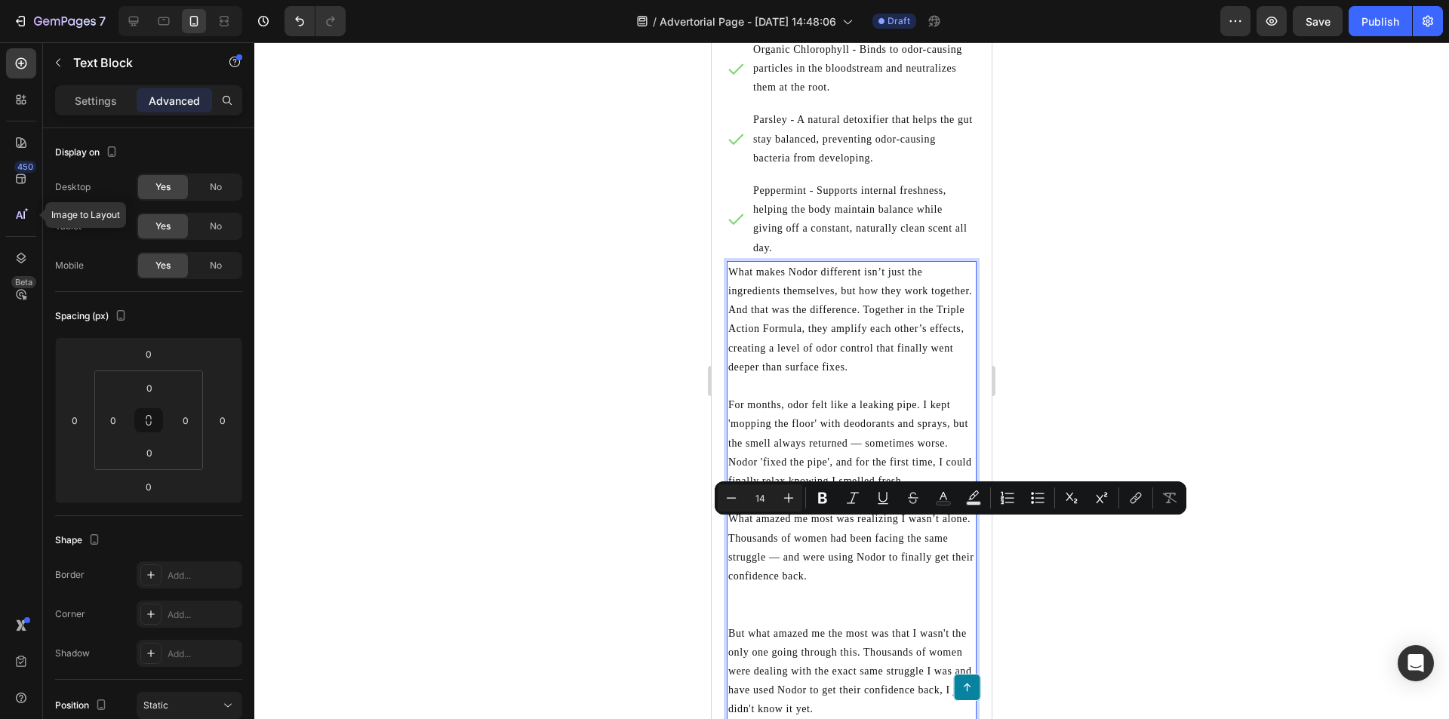
click at [811, 528] on p "What amazed me most was realizing I wasn’t alone. Thousands of women had been f…" at bounding box center [851, 547] width 247 height 76
drag, startPoint x: 809, startPoint y: 528, endPoint x: 731, endPoint y: 526, distance: 77.8
click at [731, 526] on p "What amazed me most was realizing I wasn’t alone. Thousands of women had been f…" at bounding box center [851, 547] width 247 height 76
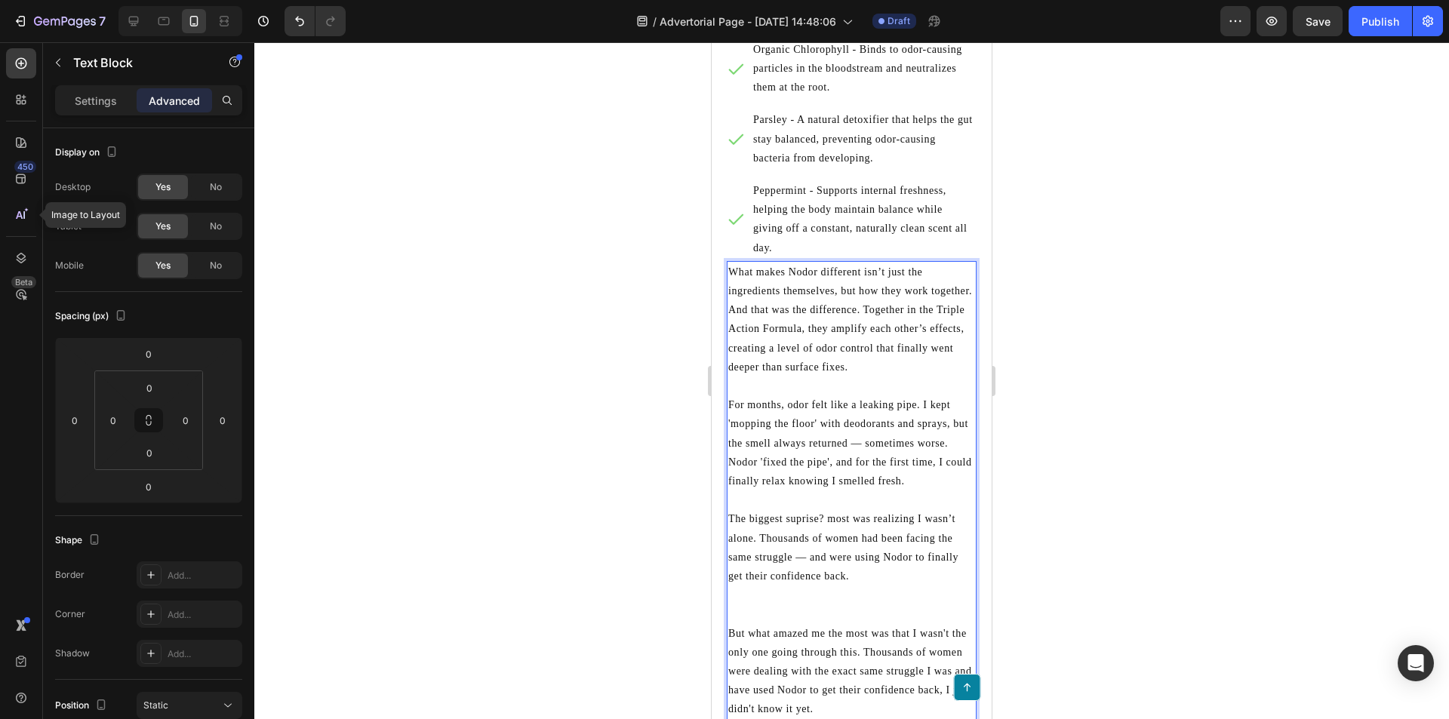
click at [888, 527] on p "The biggest suprise? most was realizing I wasn’t alone. Thousands of women had …" at bounding box center [851, 547] width 247 height 76
click at [879, 527] on p "The biggest suprise? most was realizing I wasn’t alone. Thousands of women had …" at bounding box center [851, 547] width 247 height 76
drag, startPoint x: 823, startPoint y: 526, endPoint x: 756, endPoint y: 549, distance: 71.1
click at [756, 549] on p "The biggest suprise? most was realizing I wasn’t alone. Thousands of women had …" at bounding box center [851, 547] width 247 height 76
click at [814, 594] on p "Rich Text Editor. Editing area: main" at bounding box center [851, 595] width 247 height 19
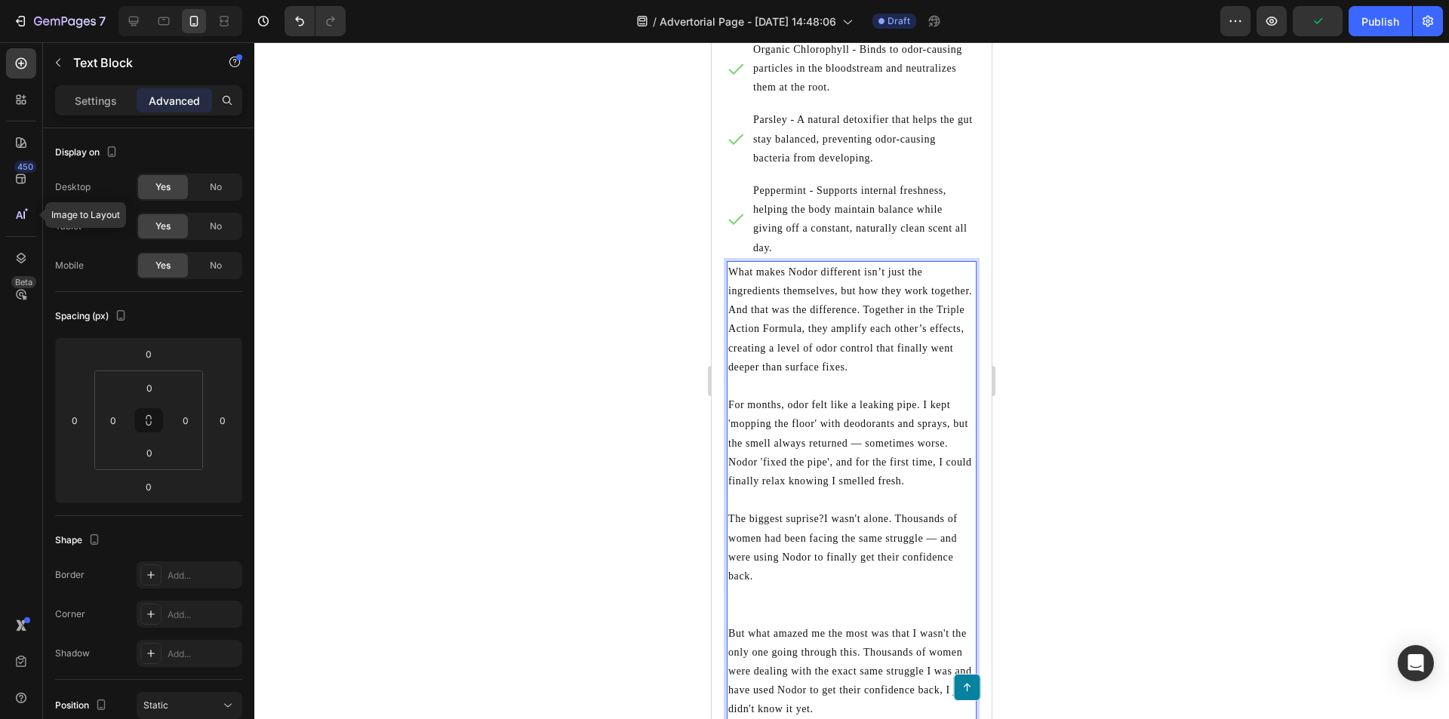
click at [816, 585] on p "The biggest suprise?I wasn't alone. Thousands of women had been facing the same…" at bounding box center [851, 547] width 247 height 76
click at [804, 565] on p "The biggest suprise?I wasn't alone. Thousands of women had been facing the same…" at bounding box center [851, 547] width 247 height 76
click at [792, 580] on p "The biggest suprise?I wasn't alone. Thousands of women had been facing the same…" at bounding box center [851, 547] width 247 height 76
click at [746, 564] on p "The biggest suprise?I wasn't alone. Thousands of women had been facing the same…" at bounding box center [851, 547] width 247 height 76
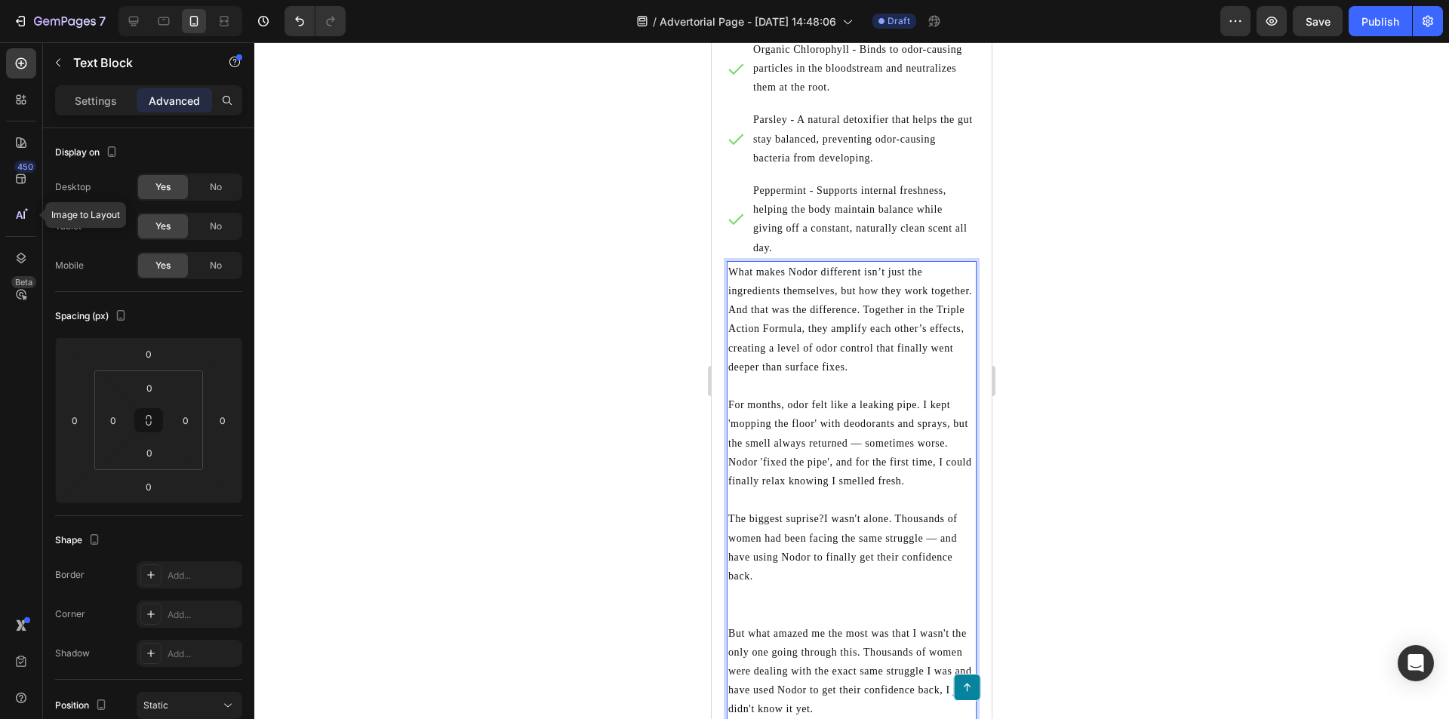
click at [762, 567] on p "The biggest suprise?I wasn't alone. Thousands of women had been facing the same…" at bounding box center [851, 547] width 247 height 76
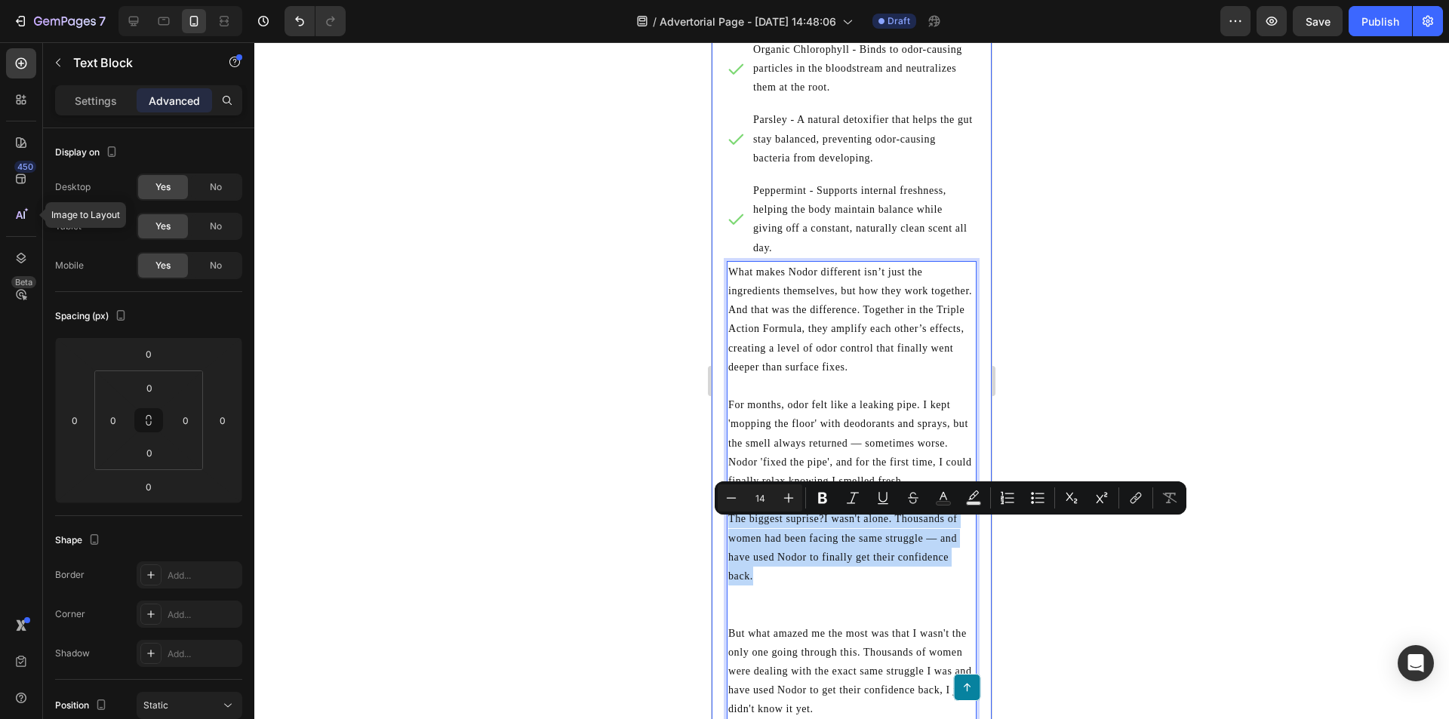
drag, startPoint x: 767, startPoint y: 583, endPoint x: 724, endPoint y: 528, distance: 69.4
copy p "The biggest suprise?I wasn't alone. Thousands of women had been facing the same…"
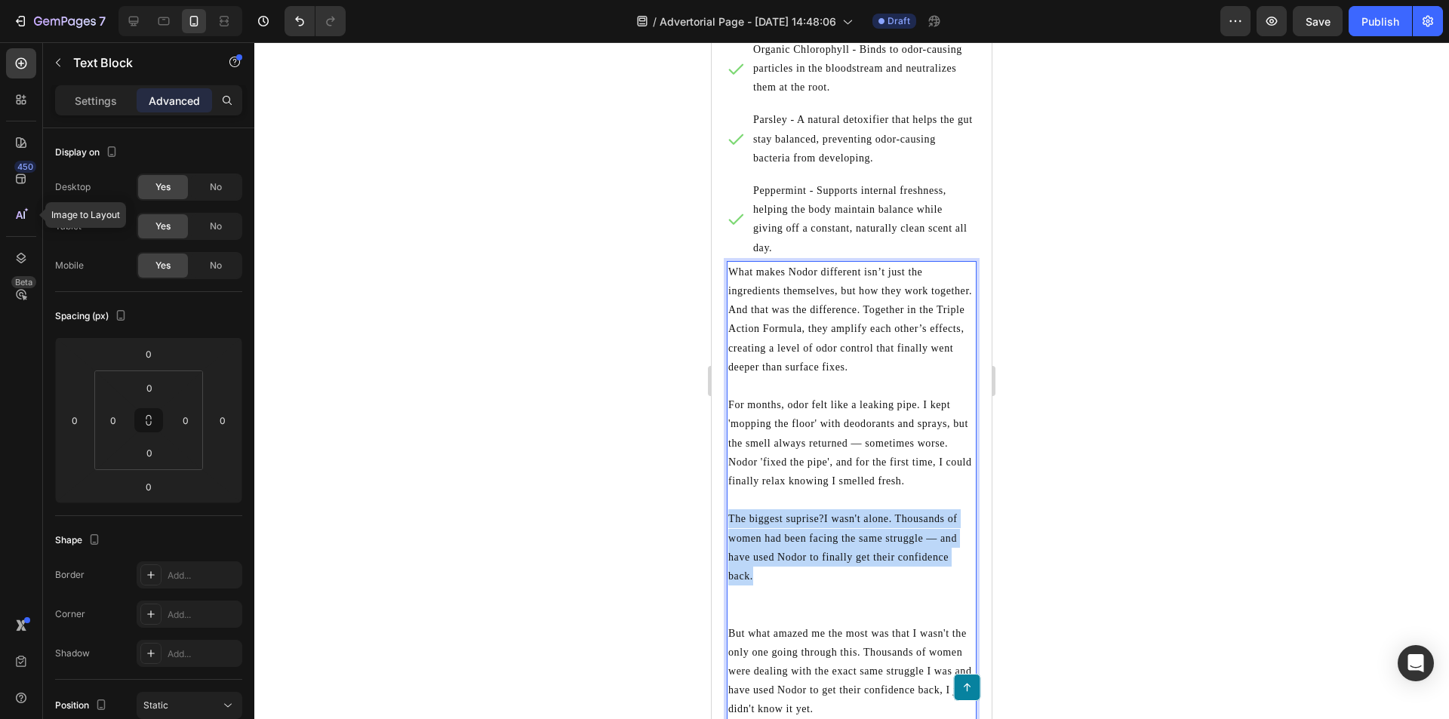
click at [889, 580] on p "The biggest suprise?I wasn't alone. Thousands of women had been facing the same…" at bounding box center [851, 547] width 247 height 76
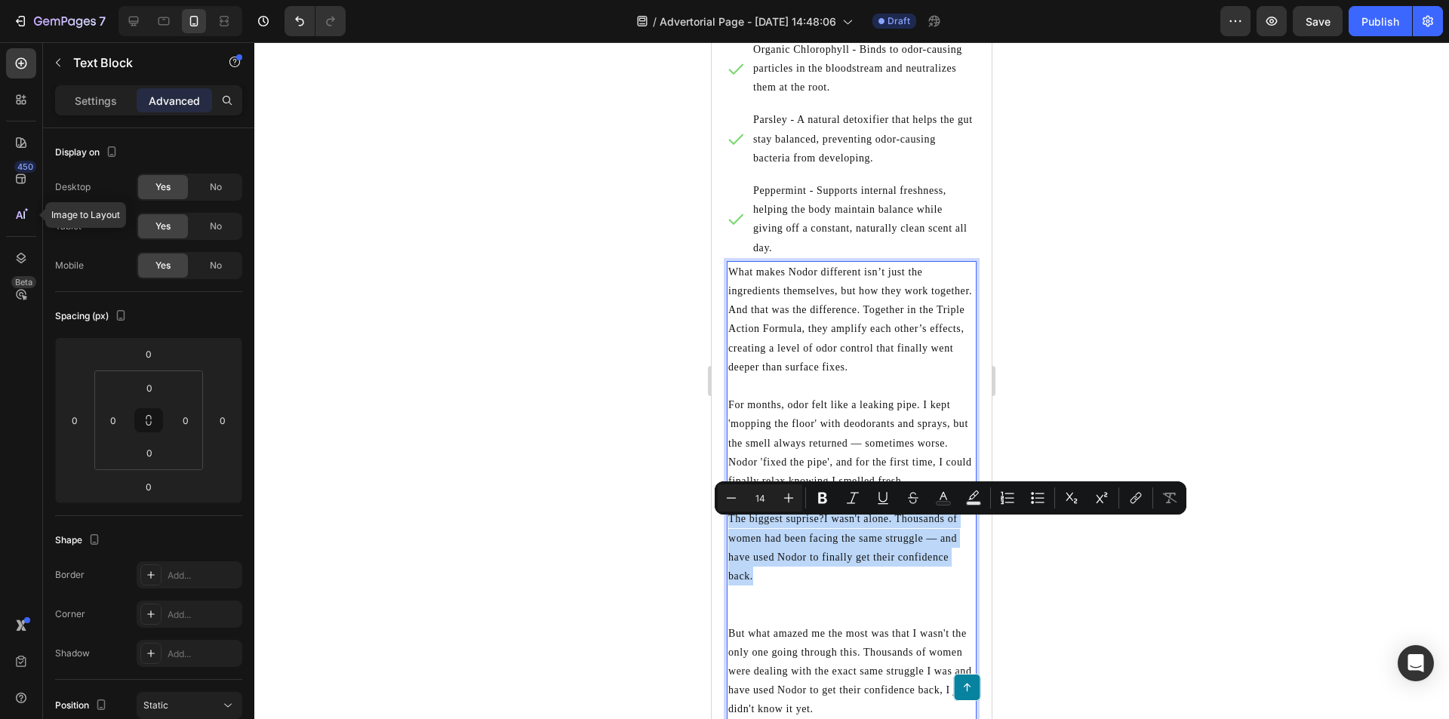
click at [774, 576] on p "The biggest suprise?I wasn't alone. Thousands of women had been facing the same…" at bounding box center [851, 547] width 247 height 76
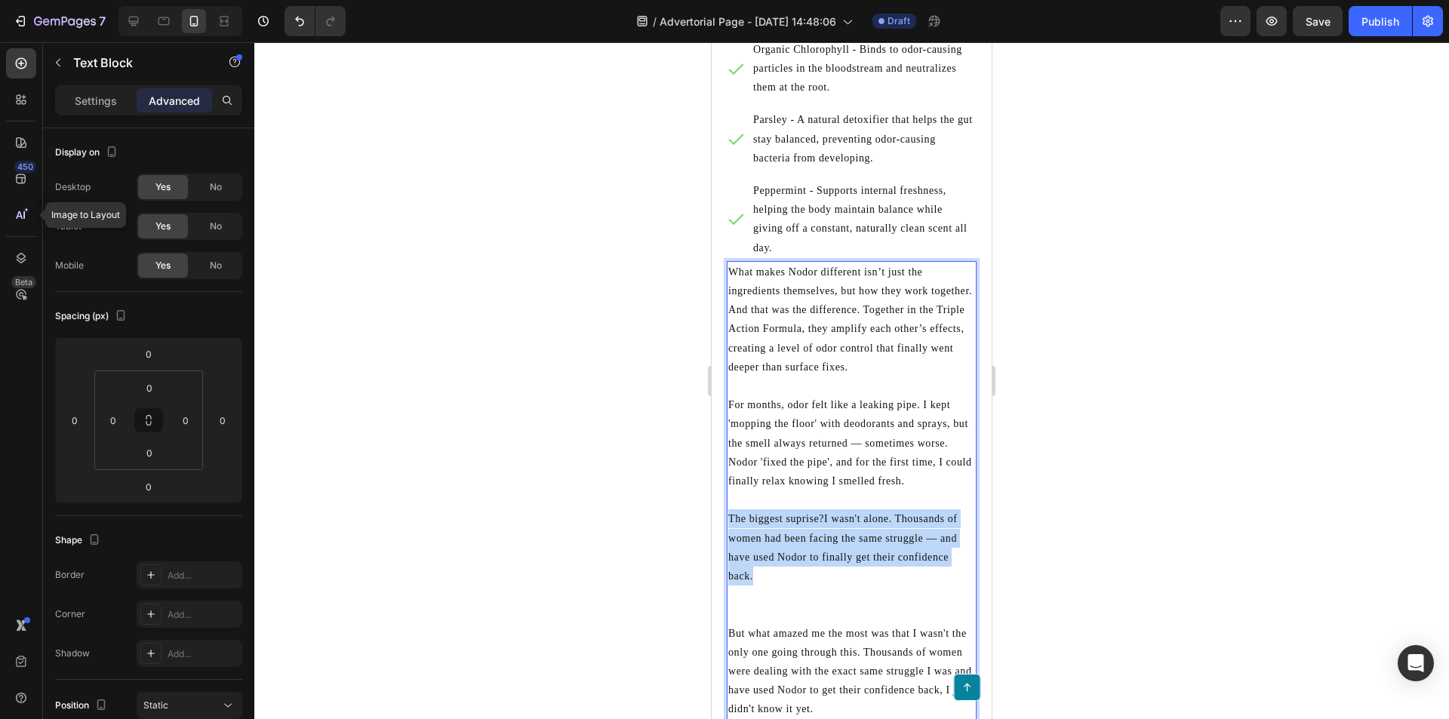
drag, startPoint x: 728, startPoint y: 542, endPoint x: 728, endPoint y: 530, distance: 12.1
click at [728, 530] on p "The biggest suprise?I wasn't alone. Thousands of women had been facing the same…" at bounding box center [851, 547] width 247 height 76
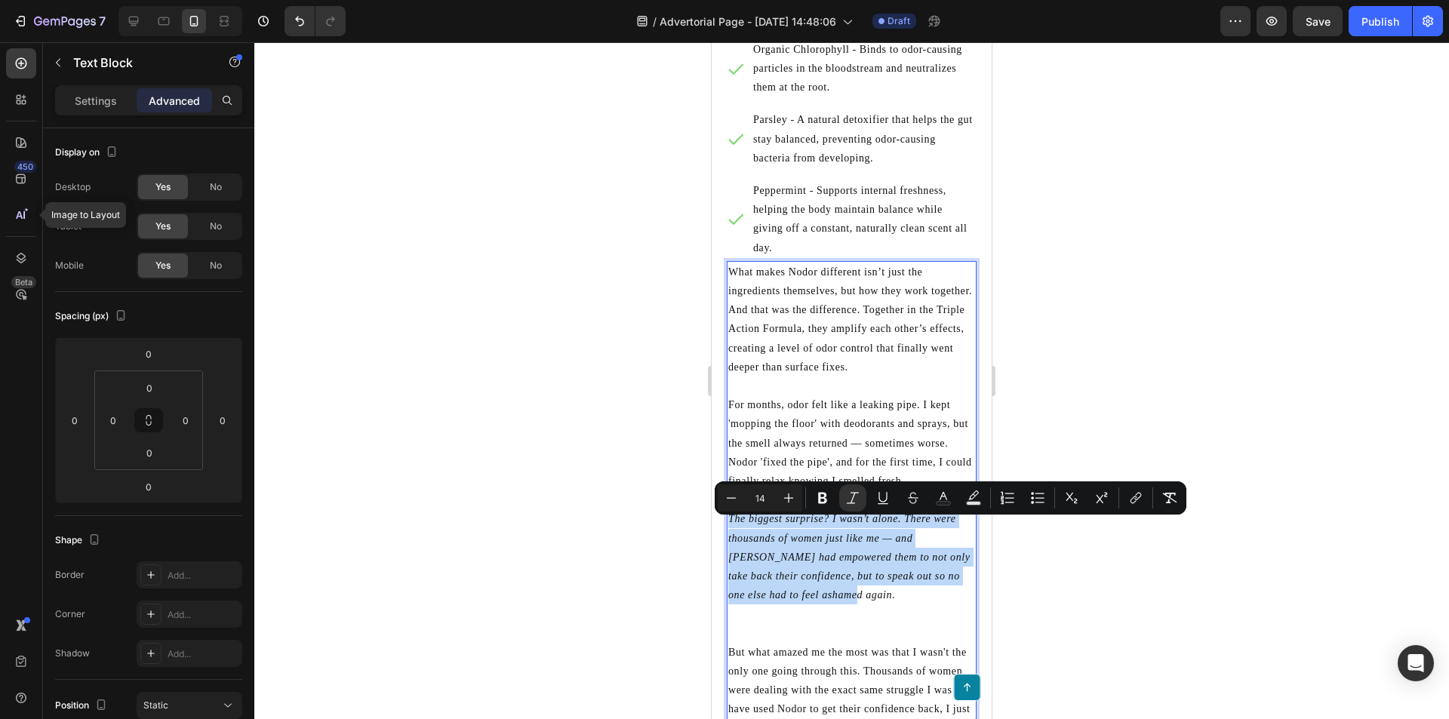
drag, startPoint x: 738, startPoint y: 556, endPoint x: 728, endPoint y: 527, distance: 31.0
click at [728, 527] on p "The biggest surprise? I wasn’t alone. There were thousands of women just like m…" at bounding box center [851, 556] width 247 height 95
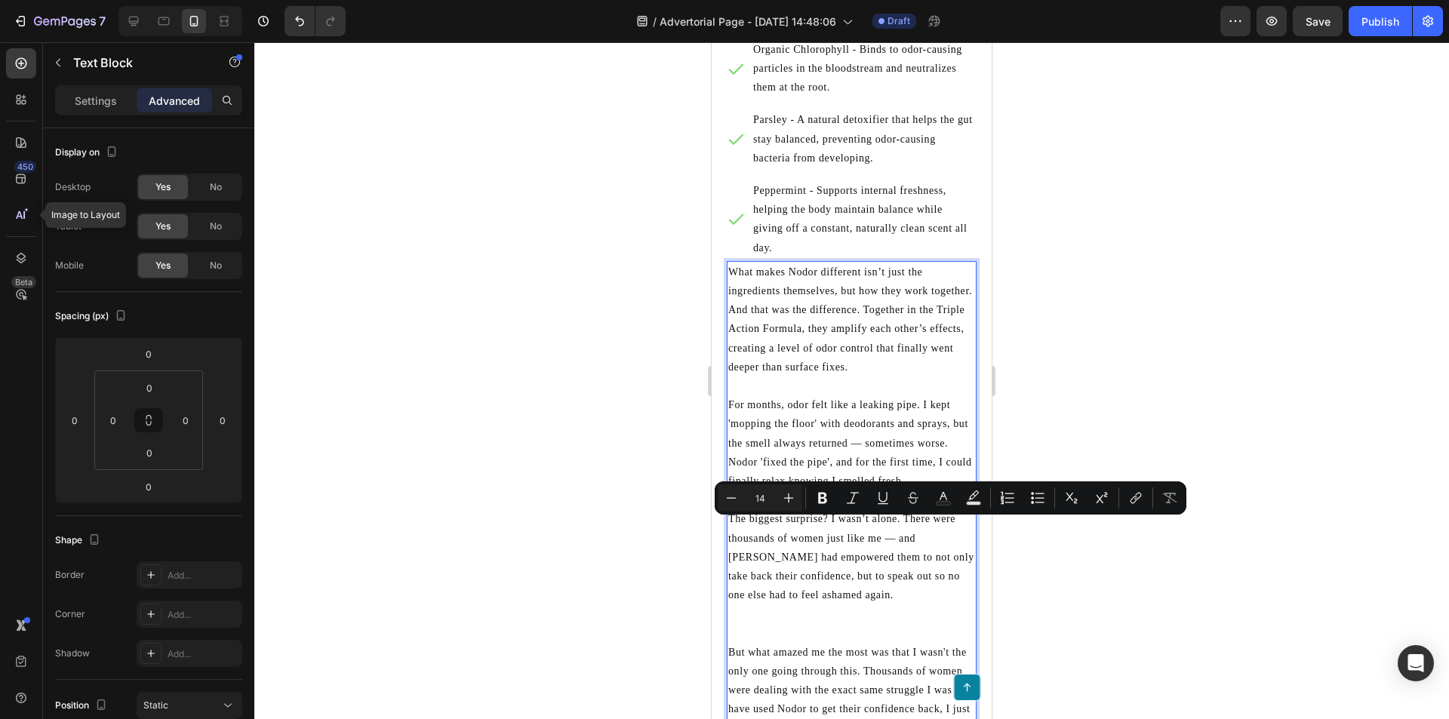
click at [844, 617] on p "Rich Text Editor. Editing area: main" at bounding box center [851, 613] width 247 height 19
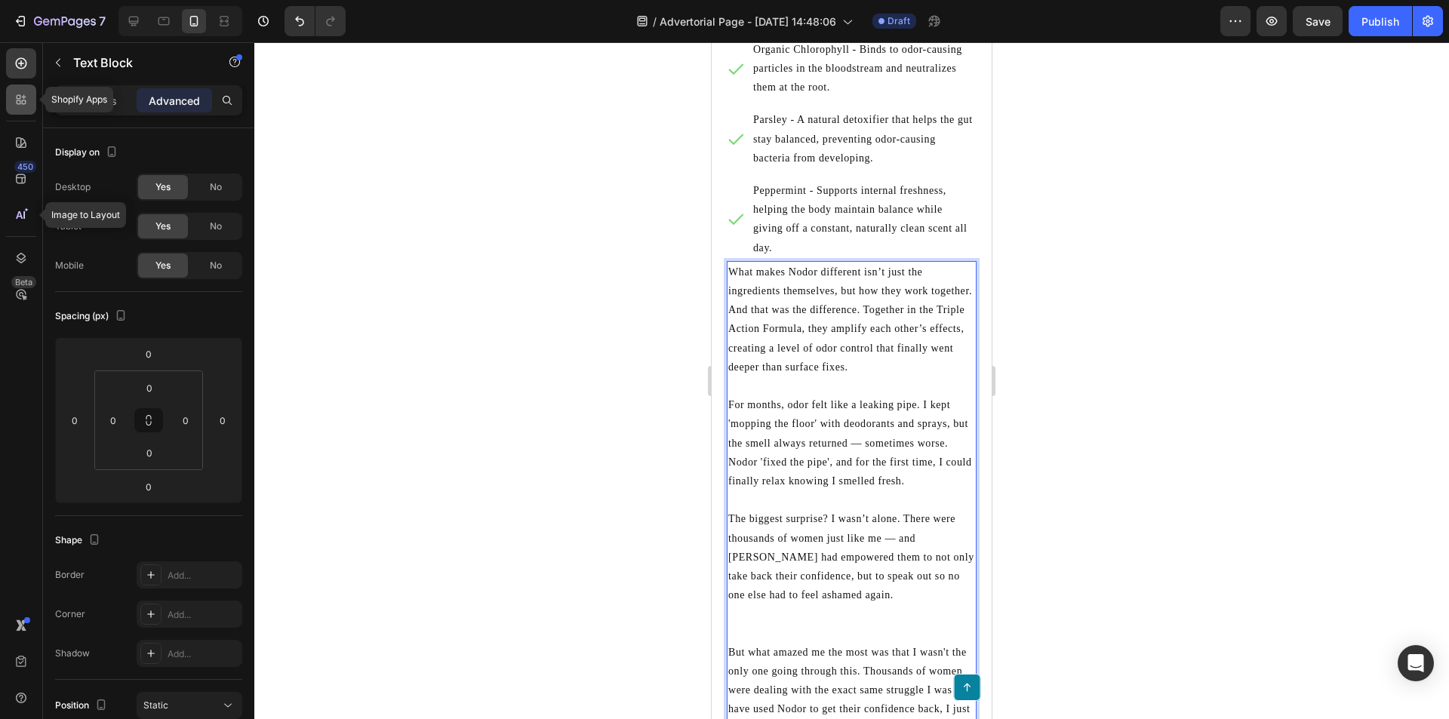
click at [18, 97] on icon at bounding box center [21, 99] width 15 height 15
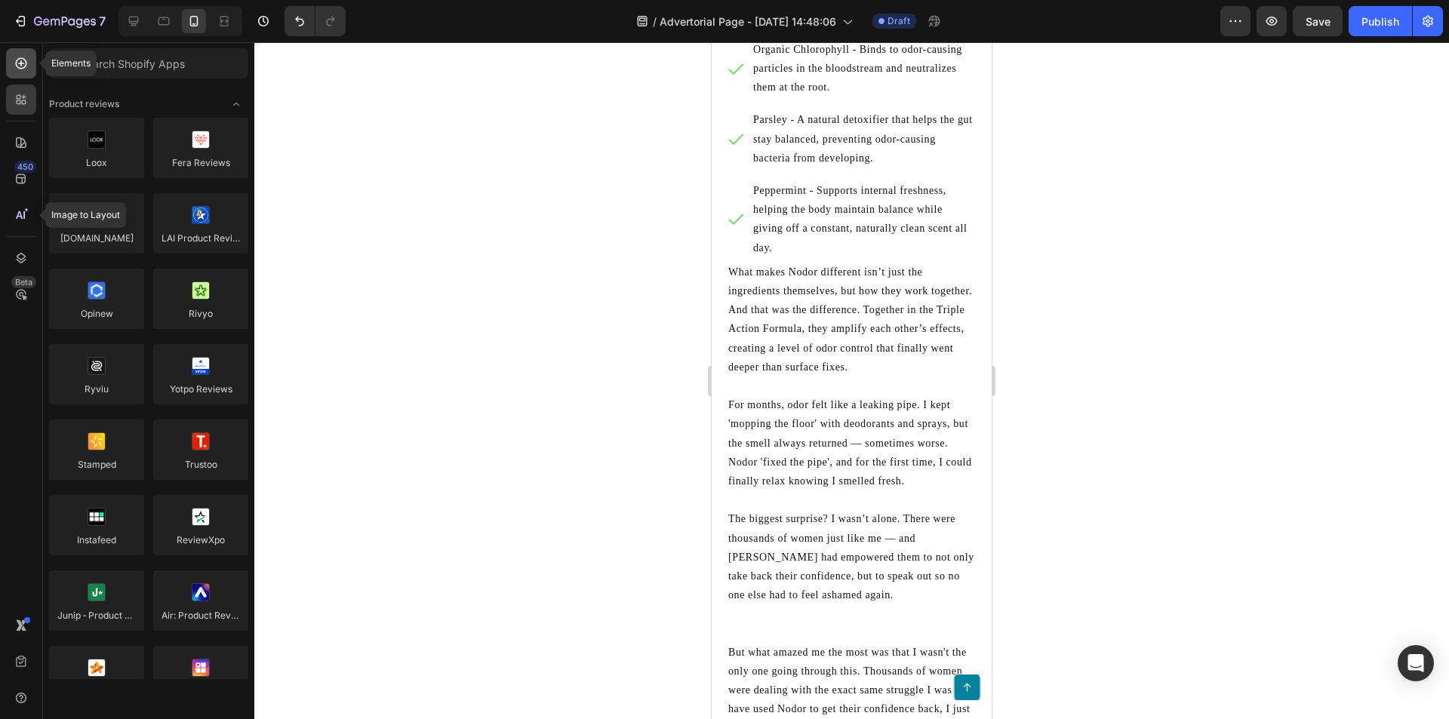
click at [32, 63] on div at bounding box center [21, 63] width 30 height 30
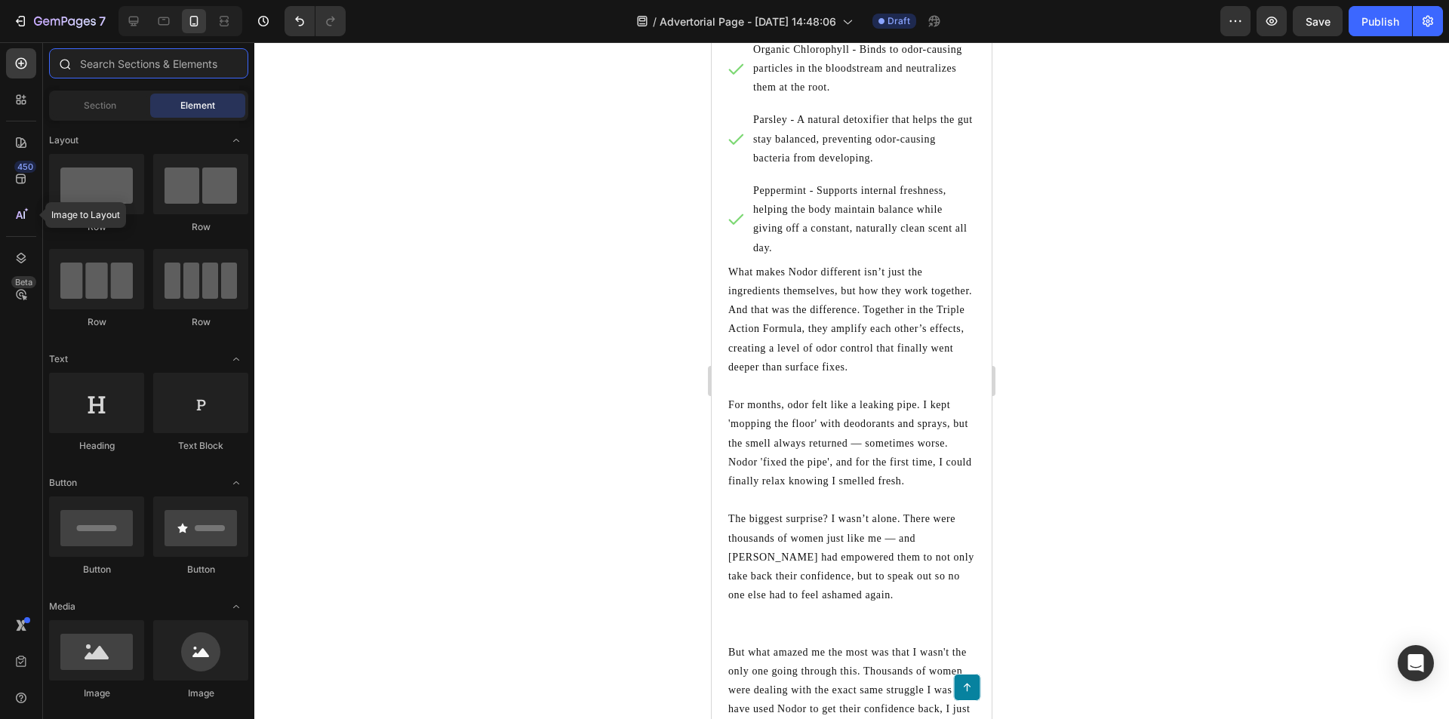
click at [97, 69] on input "text" at bounding box center [148, 63] width 199 height 30
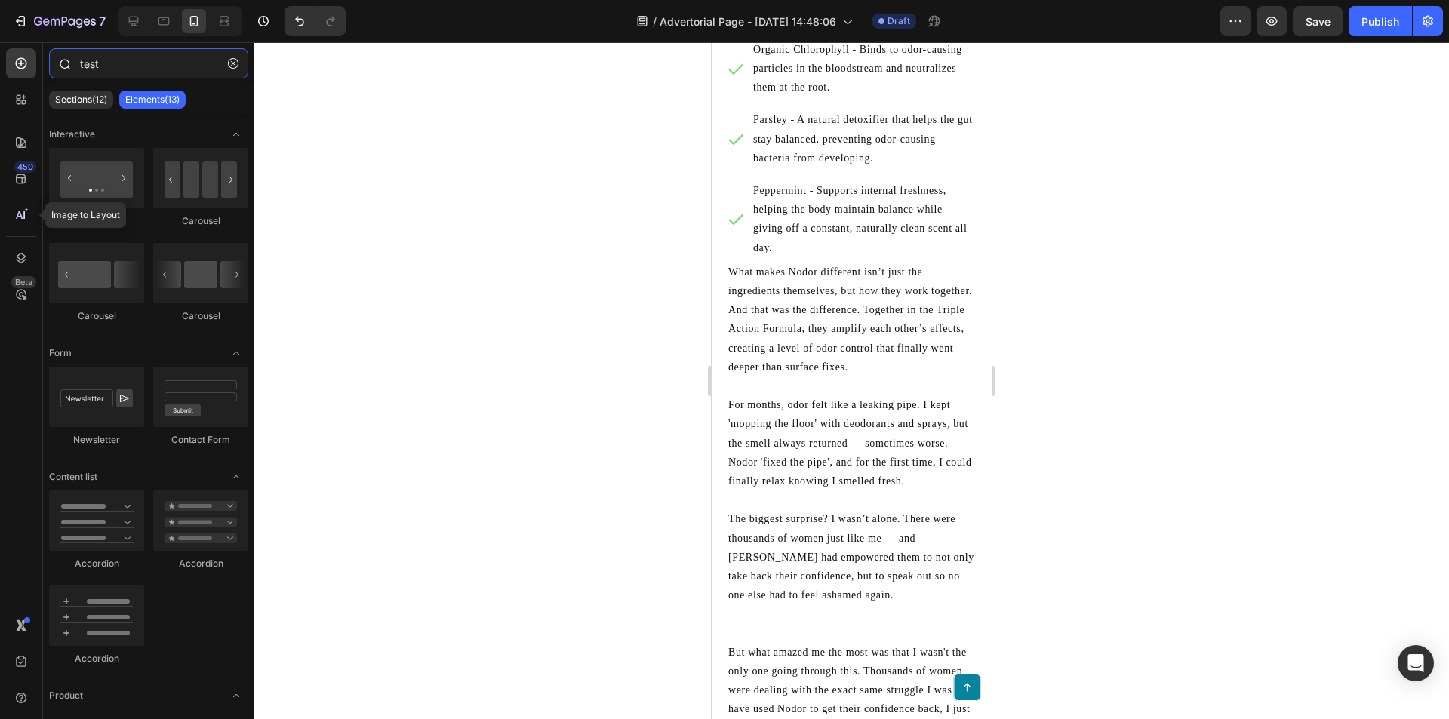
click at [119, 65] on input "test" at bounding box center [148, 63] width 199 height 30
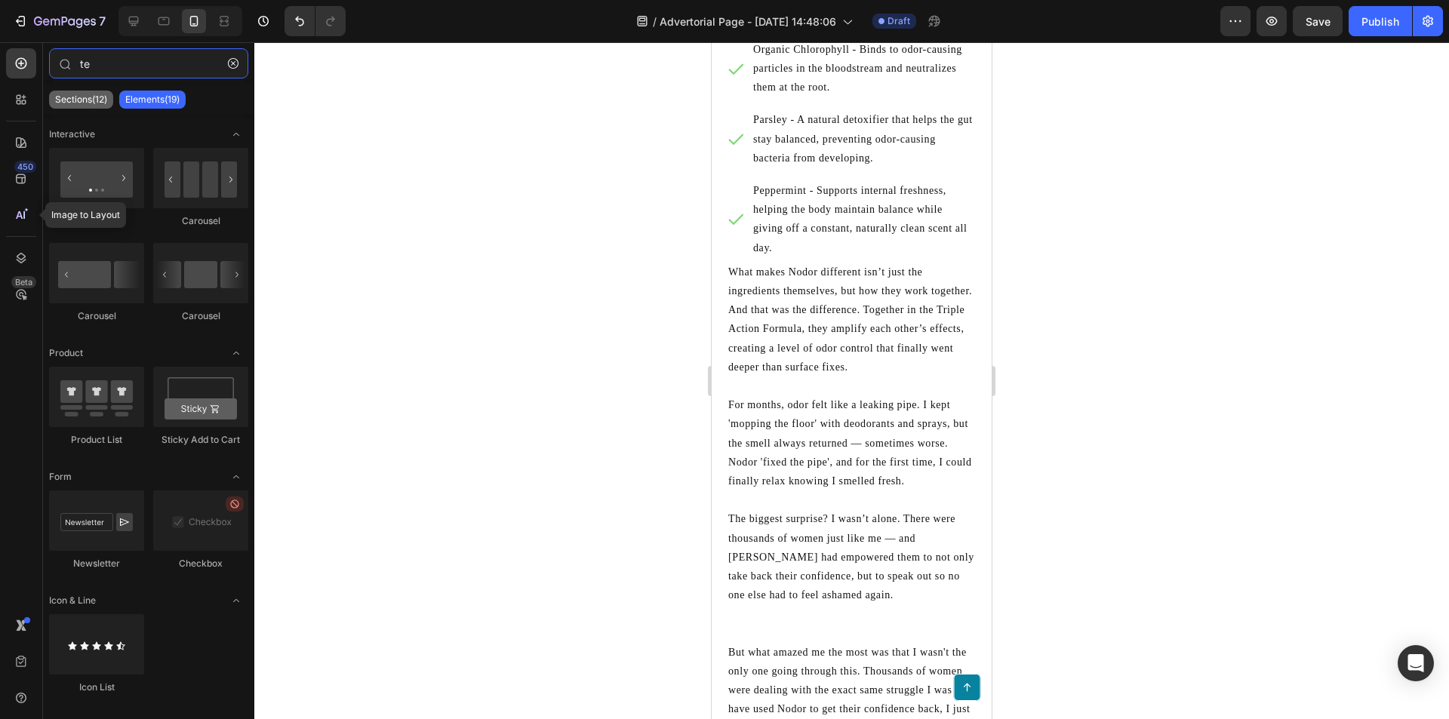
type input "t"
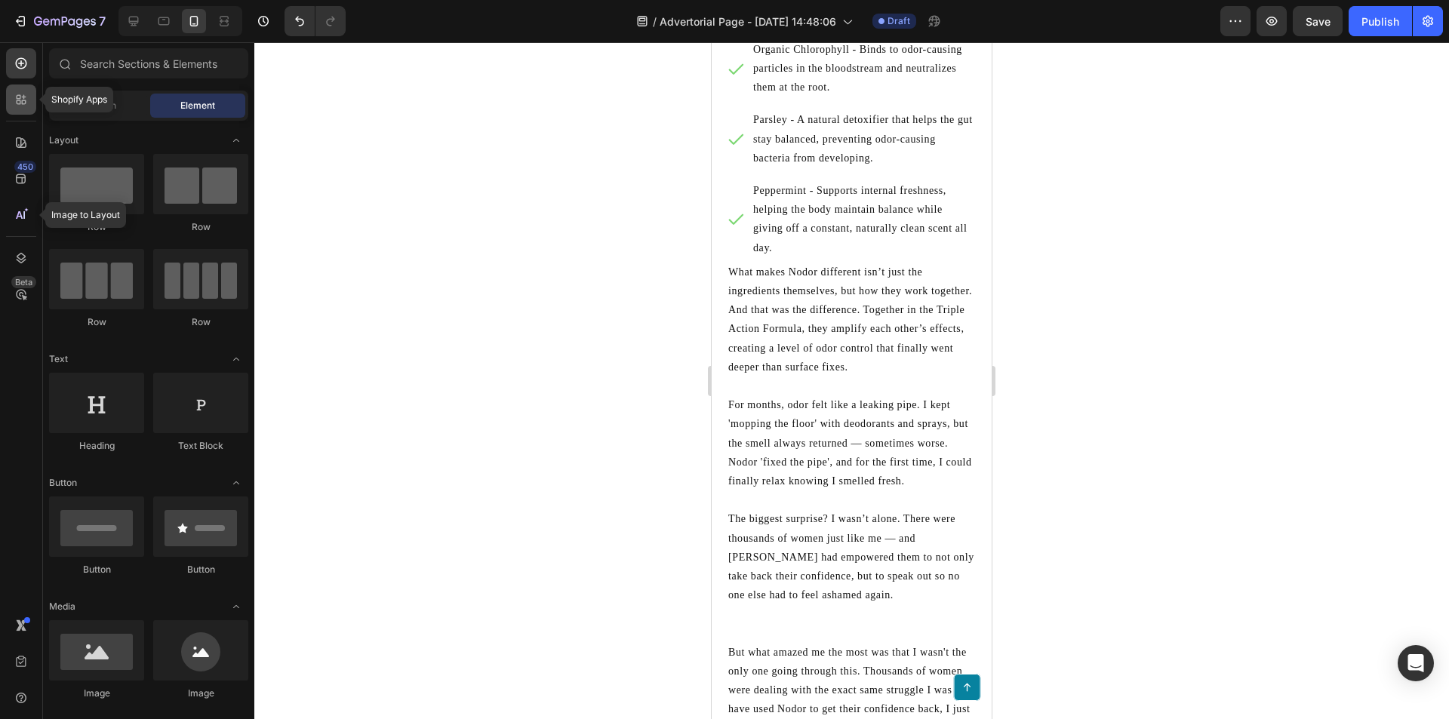
click at [20, 99] on icon at bounding box center [19, 97] width 5 height 5
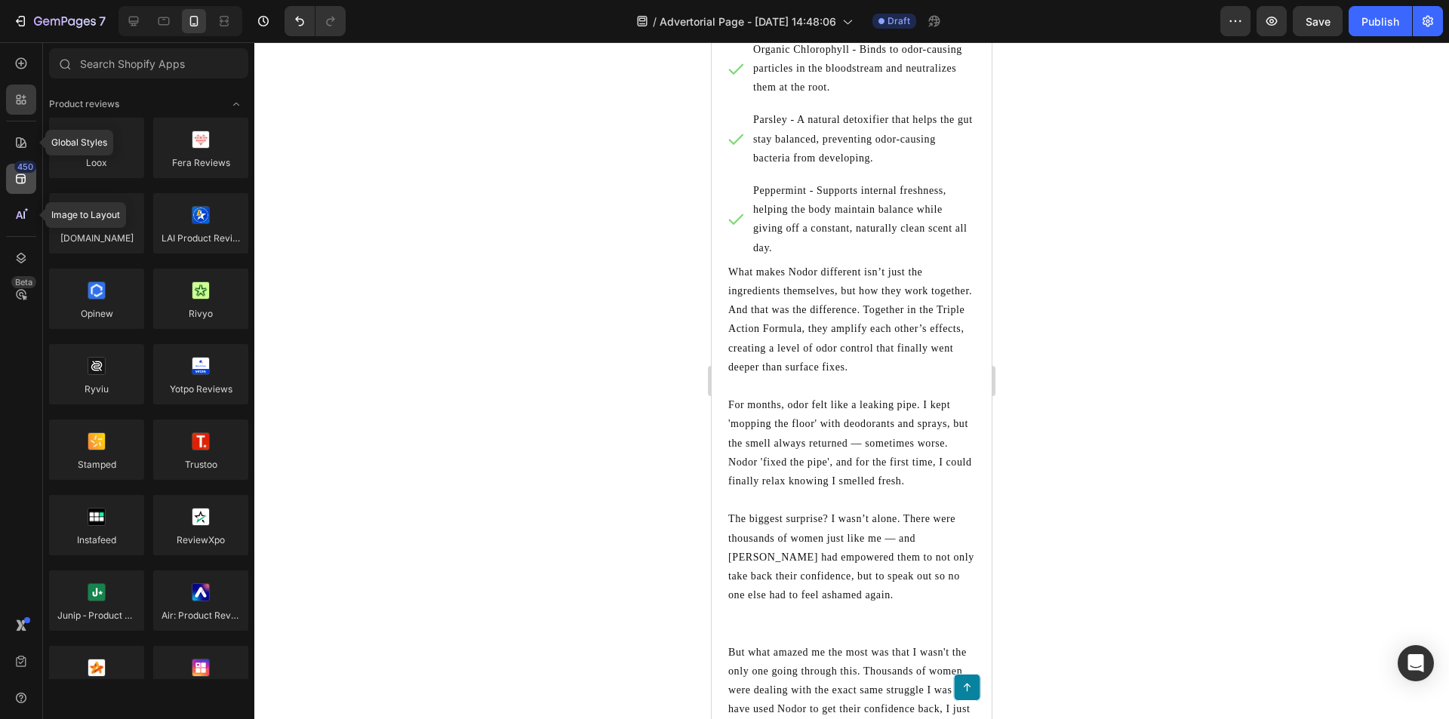
click at [20, 177] on icon at bounding box center [21, 178] width 15 height 15
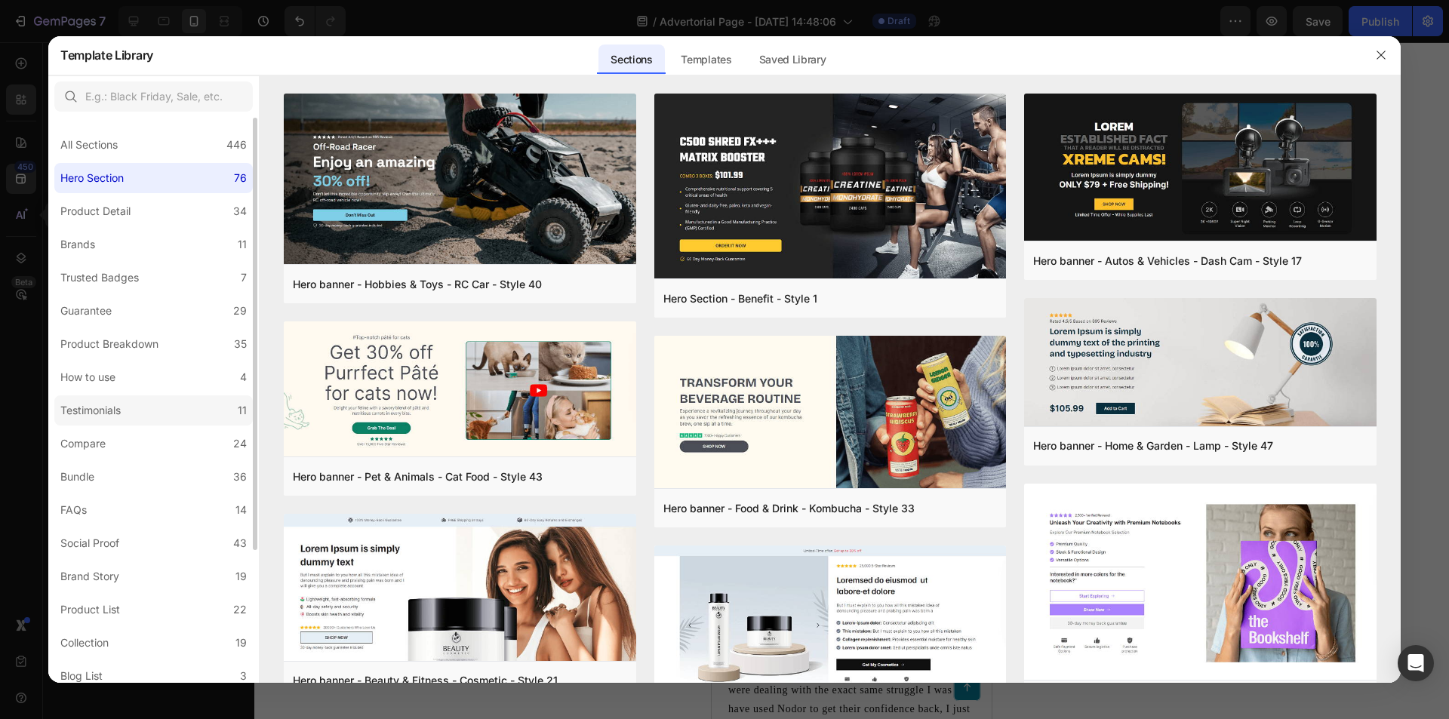
click at [138, 406] on label "Testimonials 11" at bounding box center [153, 410] width 198 height 30
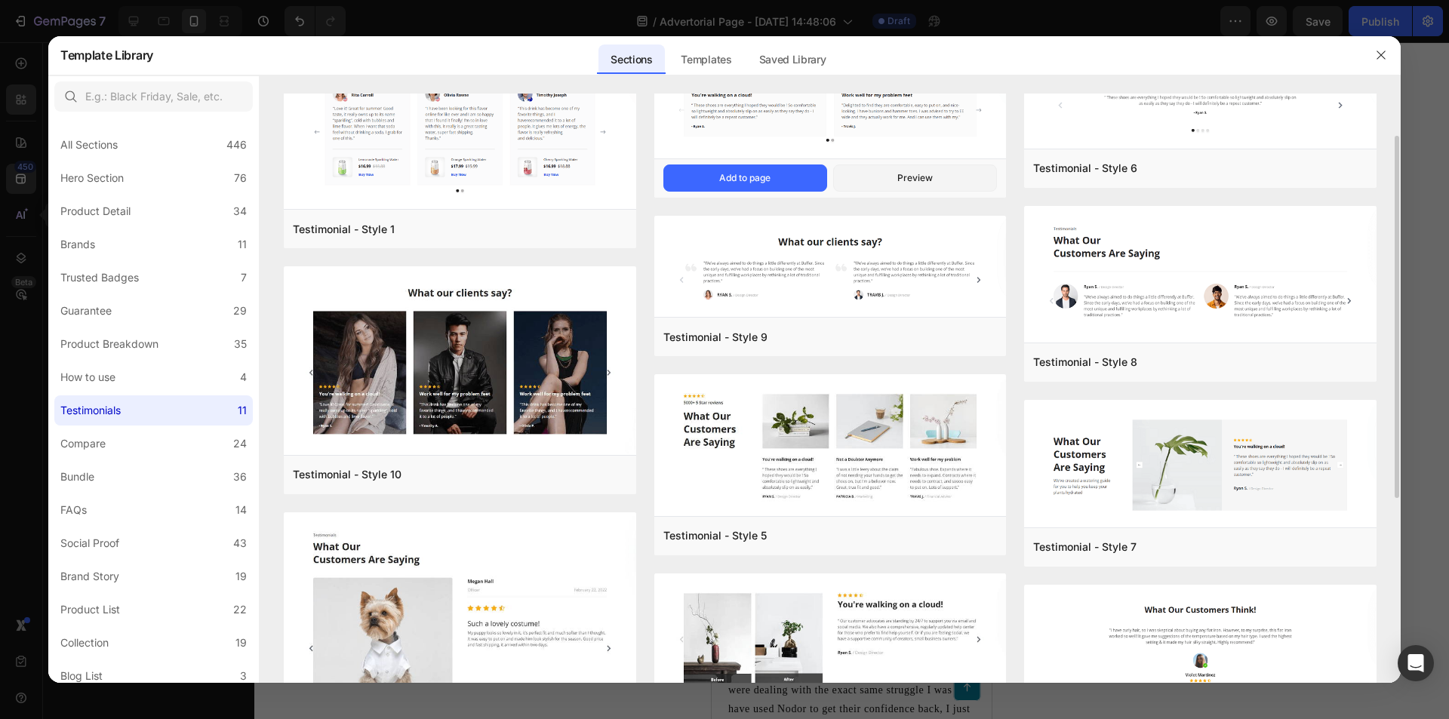
scroll to position [0, 0]
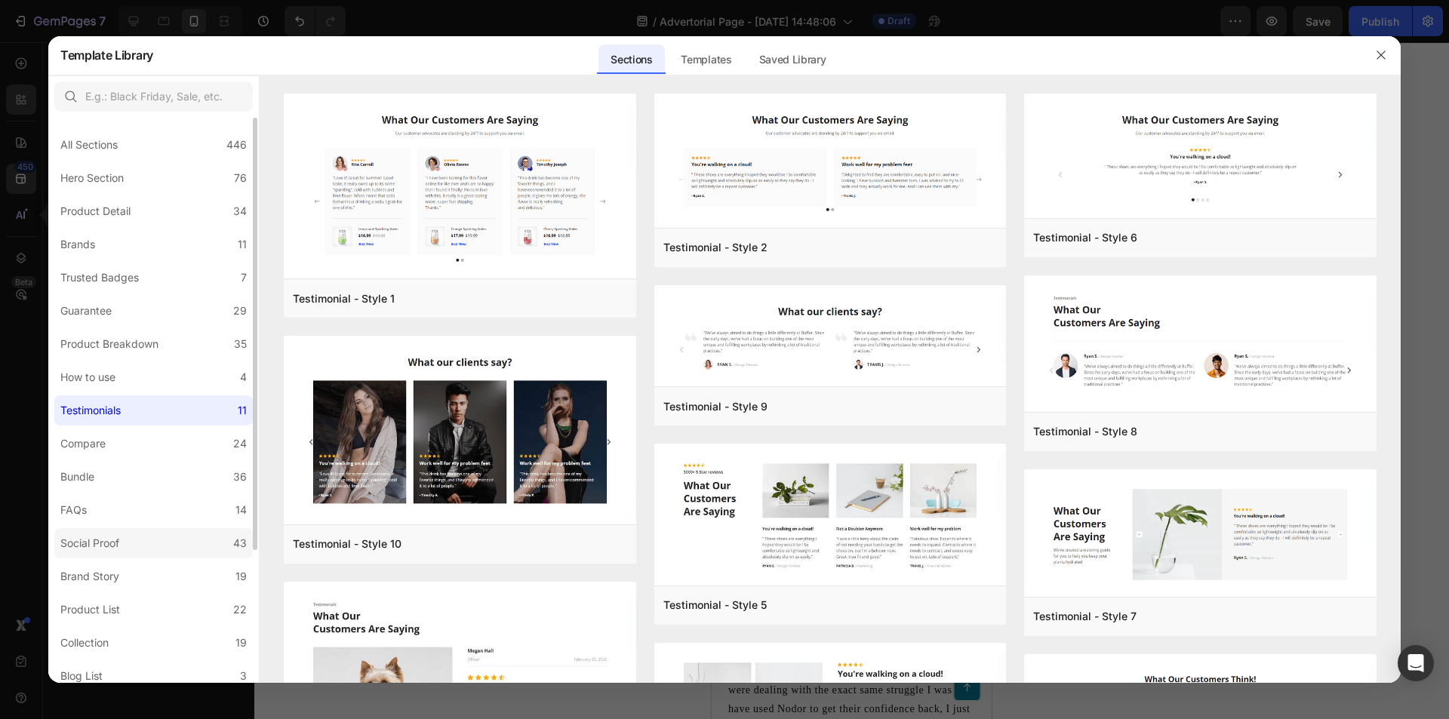
click at [210, 537] on label "Social Proof 43" at bounding box center [153, 543] width 198 height 30
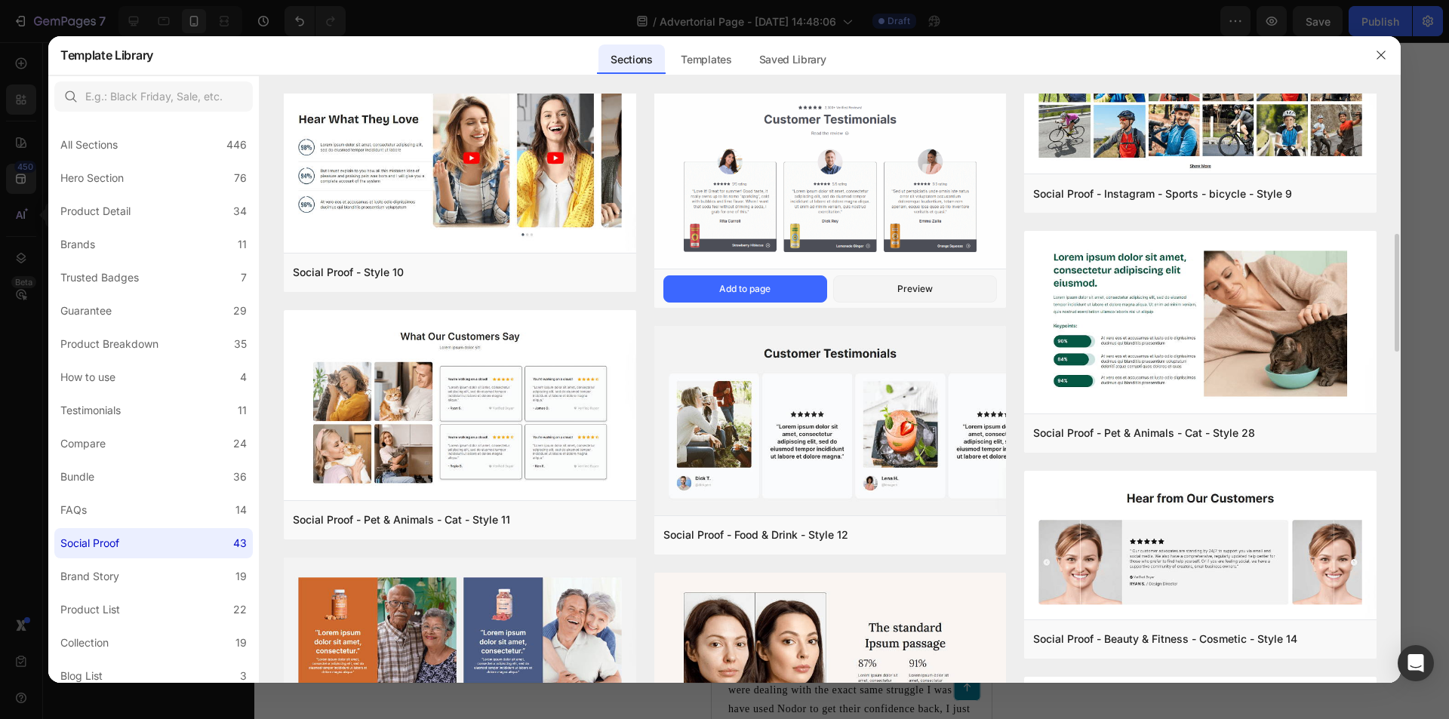
scroll to position [1004, 0]
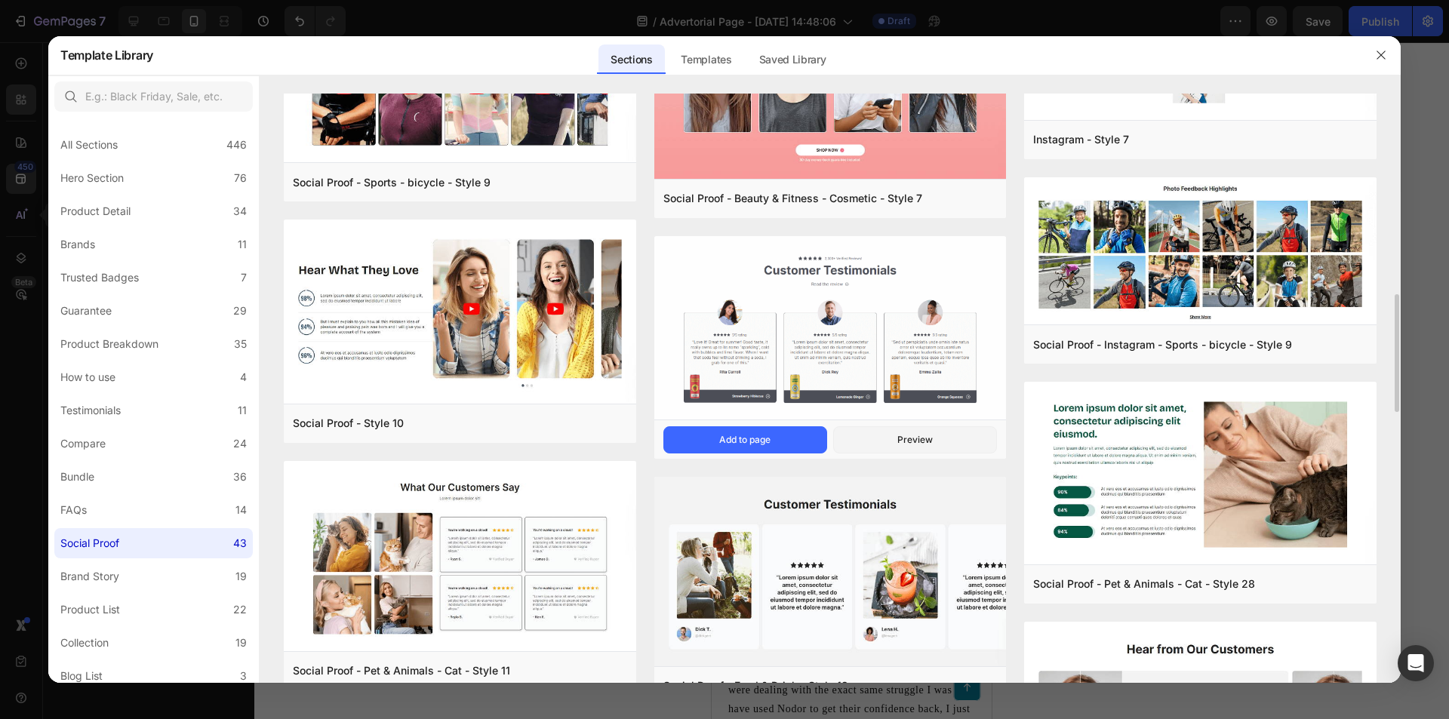
click at [807, 284] on img at bounding box center [830, 329] width 352 height 187
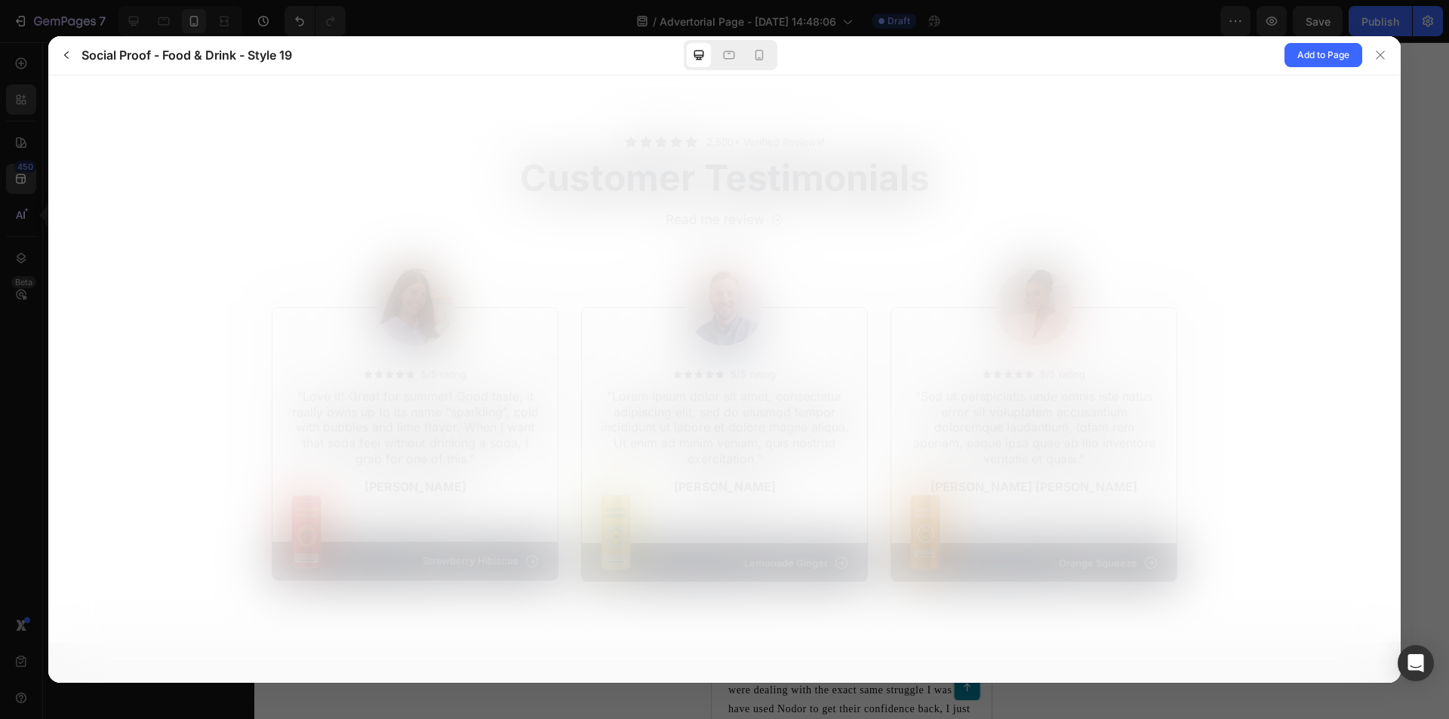
scroll to position [0, 0]
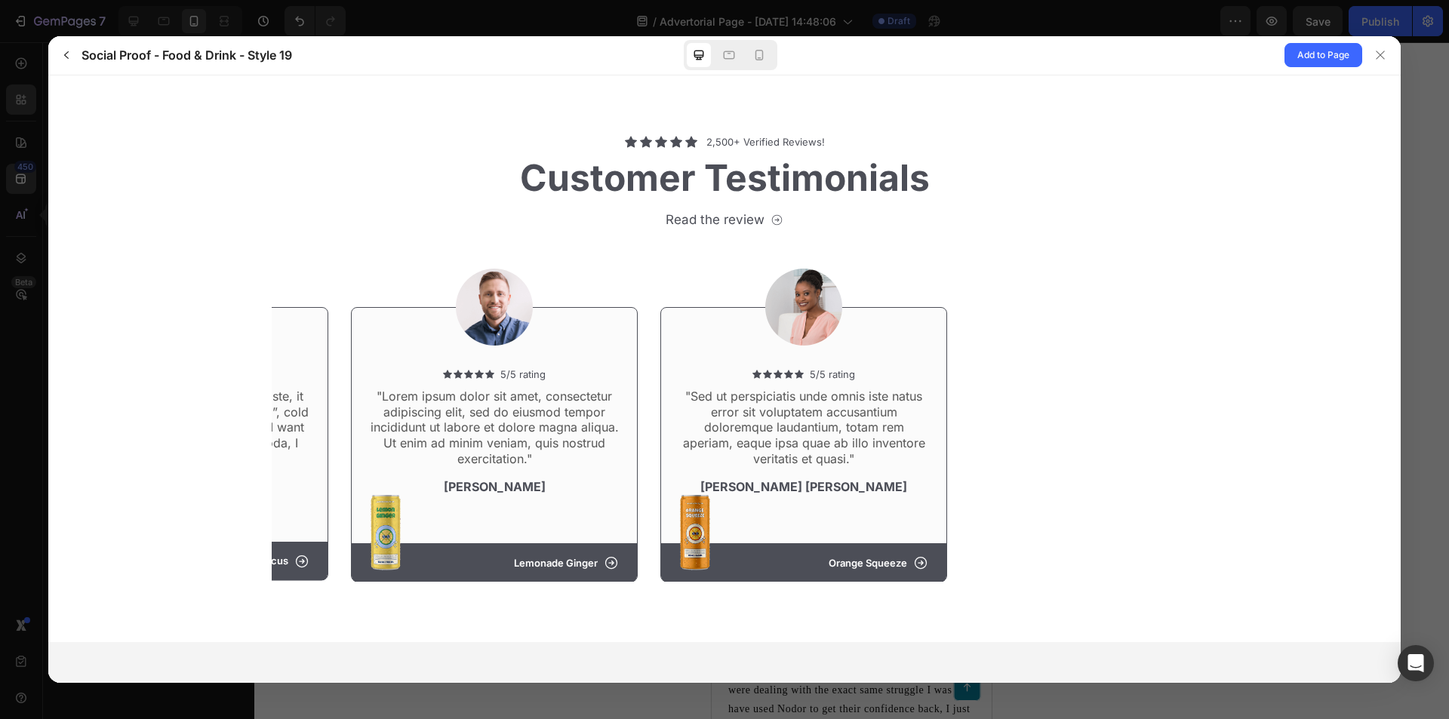
drag, startPoint x: 850, startPoint y: 267, endPoint x: 721, endPoint y: 280, distance: 129.7
click at [728, 279] on div "5/5 rating "Sed ut perspiciatis unde omnis iste natus error sit voluptatem accu…" at bounding box center [803, 405] width 287 height 352
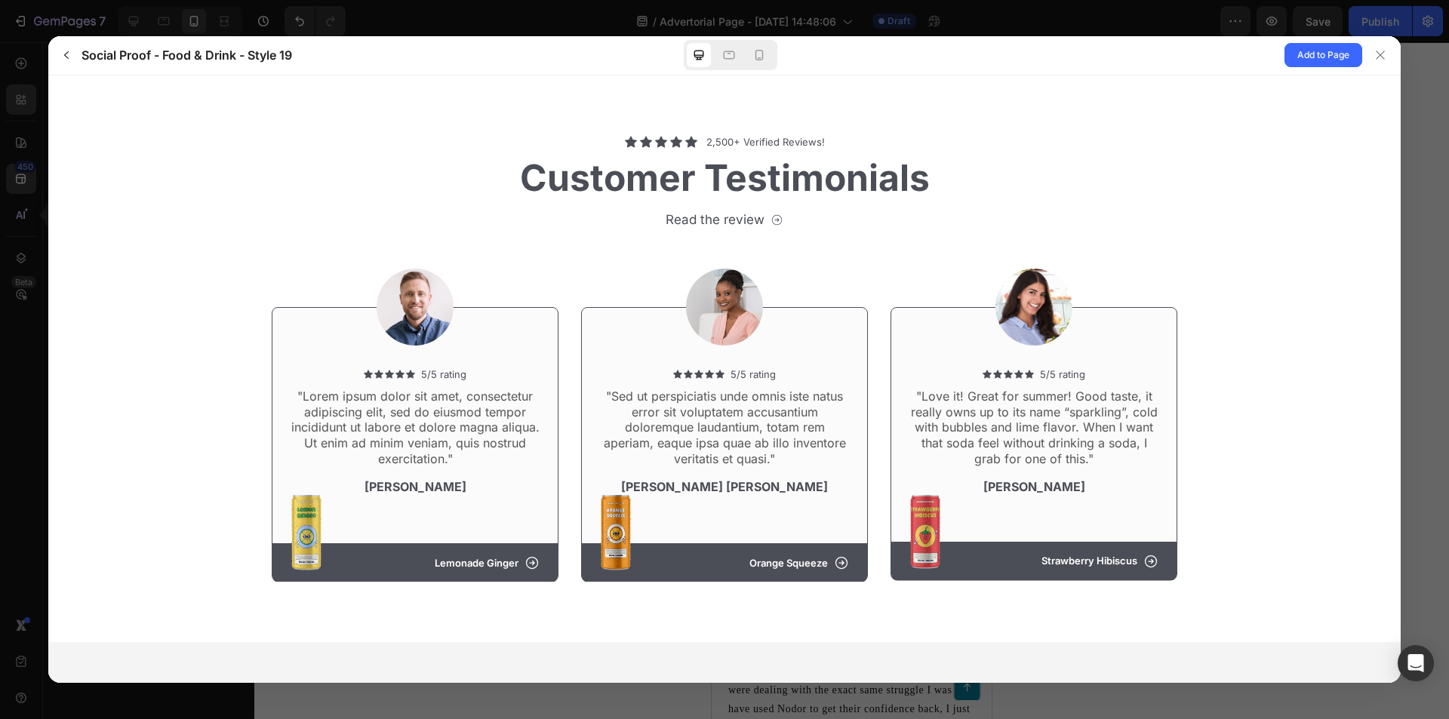
drag, startPoint x: 605, startPoint y: 271, endPoint x: 569, endPoint y: 272, distance: 36.3
click at [890, 271] on div "5/5 rating "Love it! Great for summer! Good taste, it really owns up to its nam…" at bounding box center [1033, 405] width 287 height 352
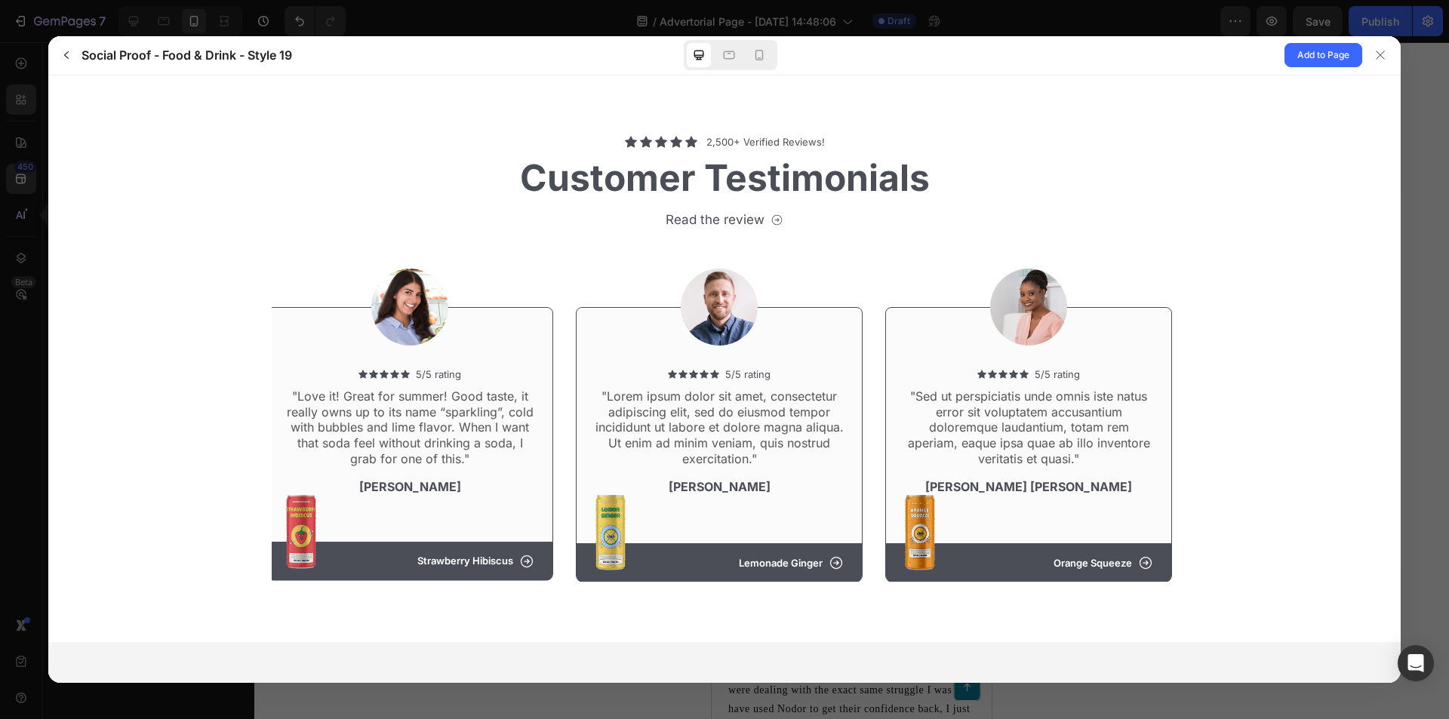
drag, startPoint x: 945, startPoint y: 287, endPoint x: 1448, endPoint y: 271, distance: 503.6
click at [1401, 271] on html "2,500+ Verified Reviews! Customer Testimonials Read the review" at bounding box center [724, 358] width 1352 height 567
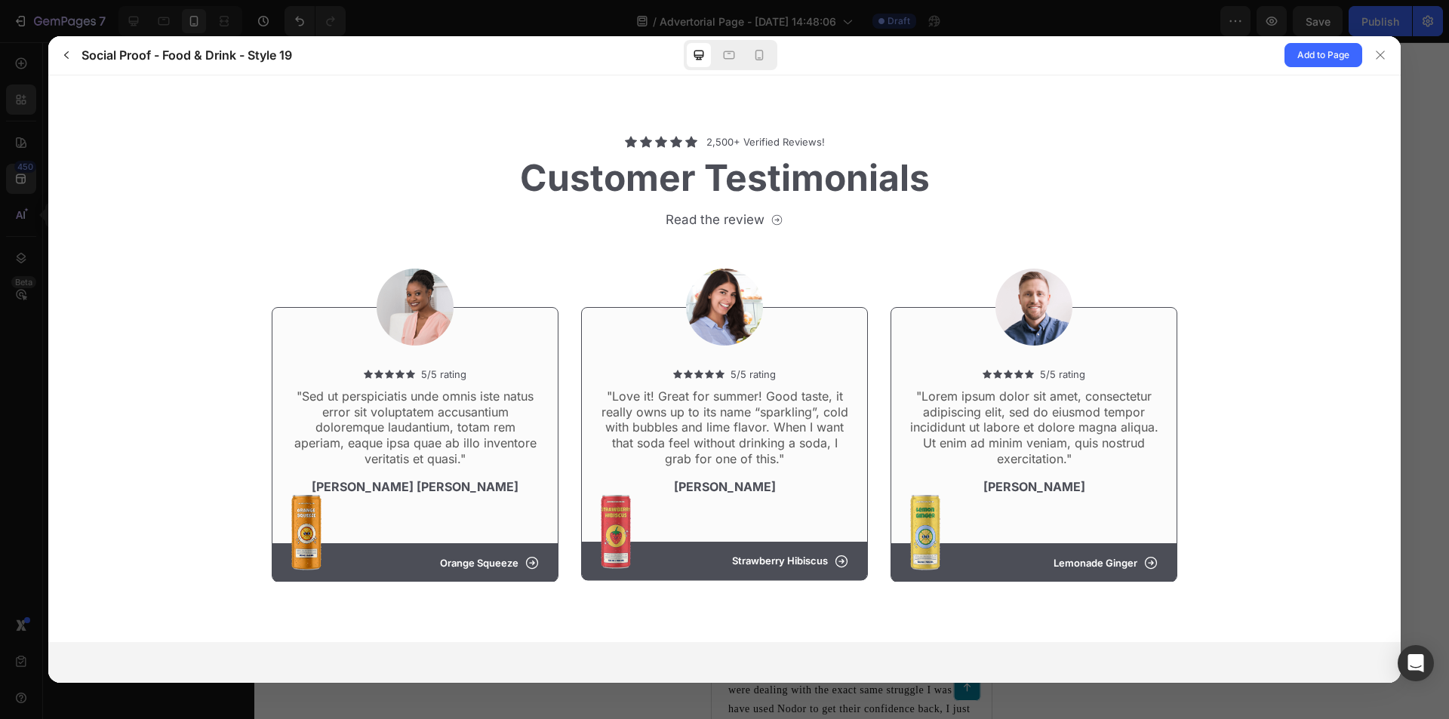
click at [1401, 264] on html "2,500+ Verified Reviews! Customer Testimonials Read the review" at bounding box center [724, 358] width 1352 height 567
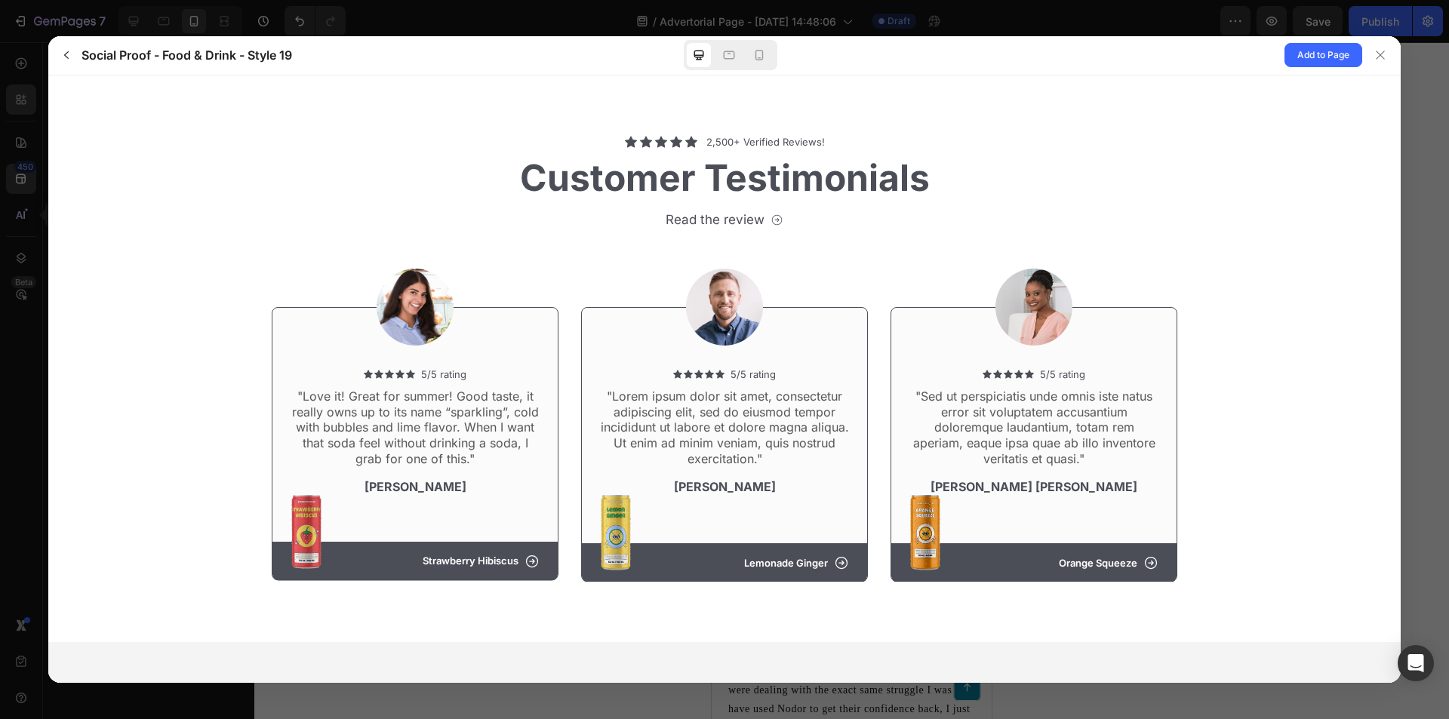
click at [1345, 242] on gp-carousel "5/5 rating Rita Carroll" at bounding box center [725, 411] width 1330 height 364
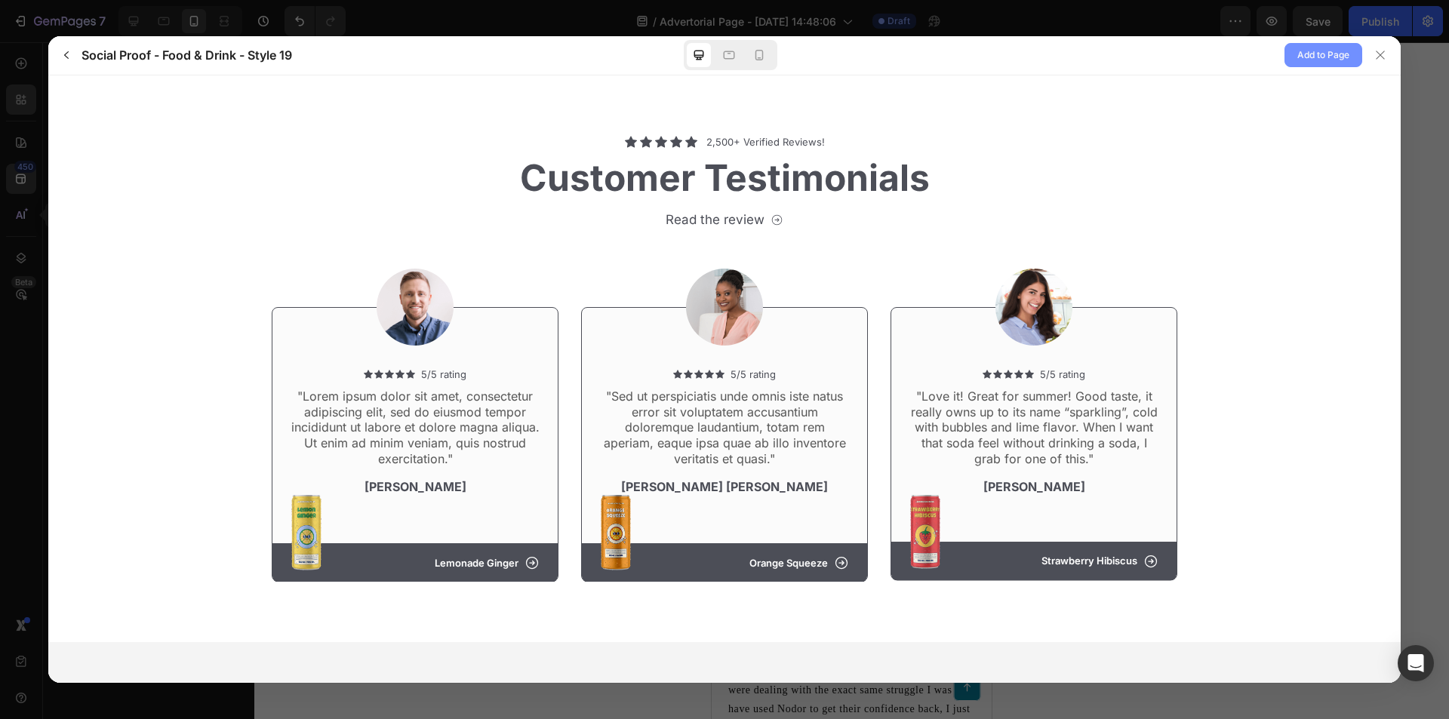
click at [1306, 50] on span "Add to Page" at bounding box center [1323, 55] width 52 height 18
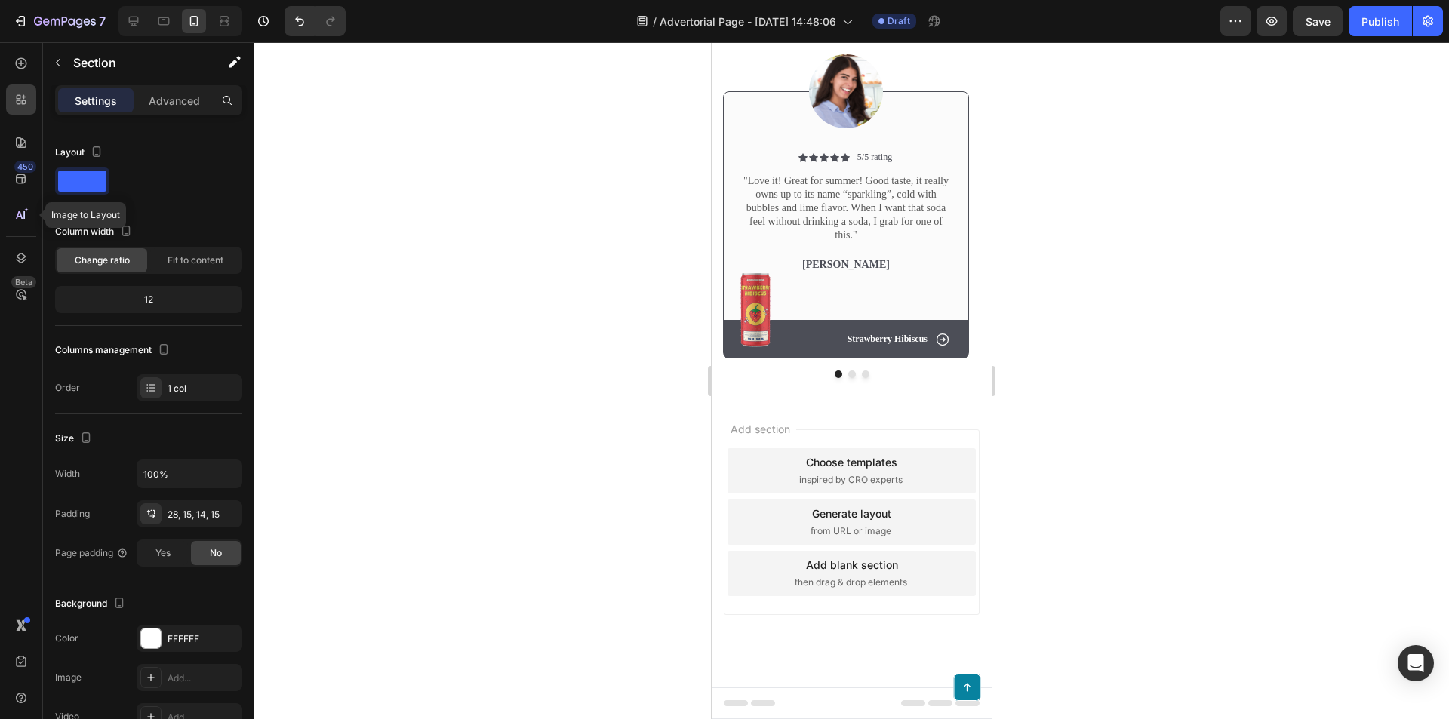
scroll to position [10579, 0]
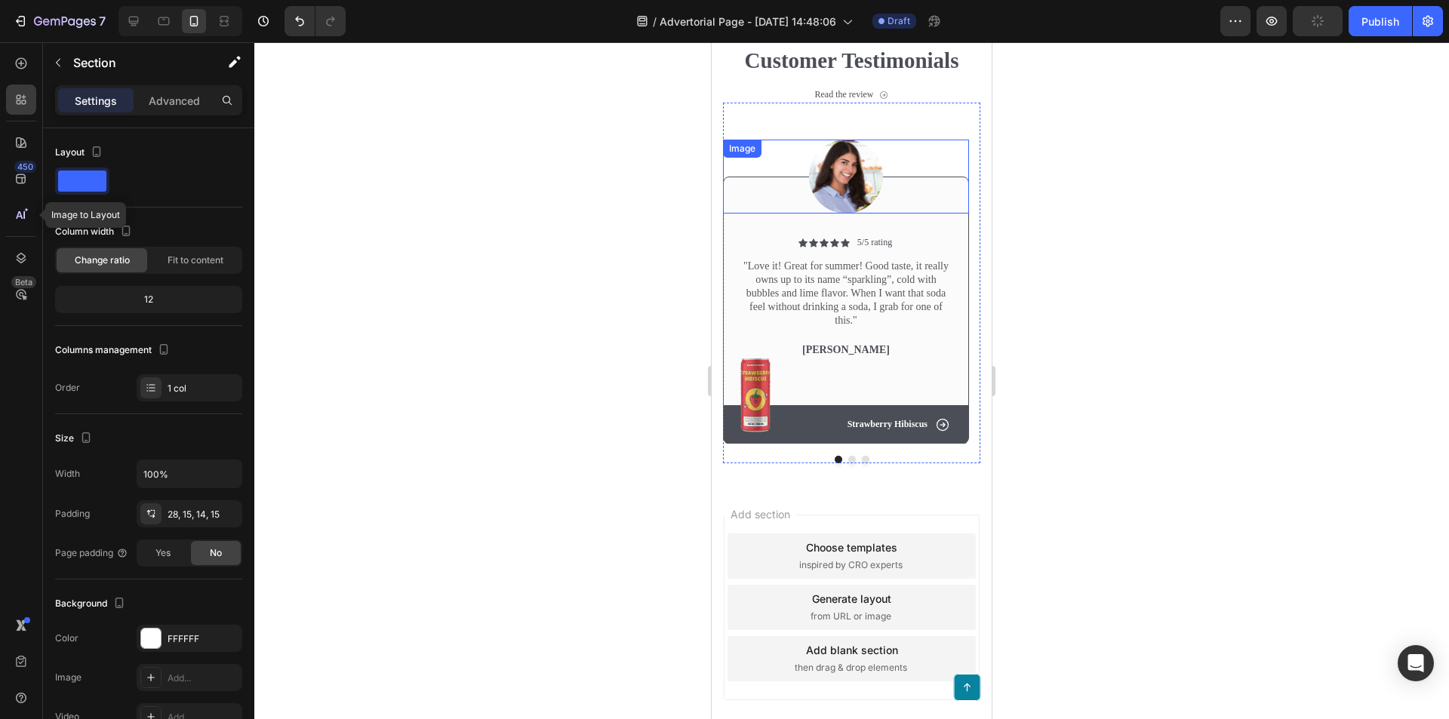
click at [790, 203] on div "Image Icon Icon Icon Icon Icon Icon List 5/5 rating Text Block Row "Love it! Gr…" at bounding box center [846, 273] width 246 height 341
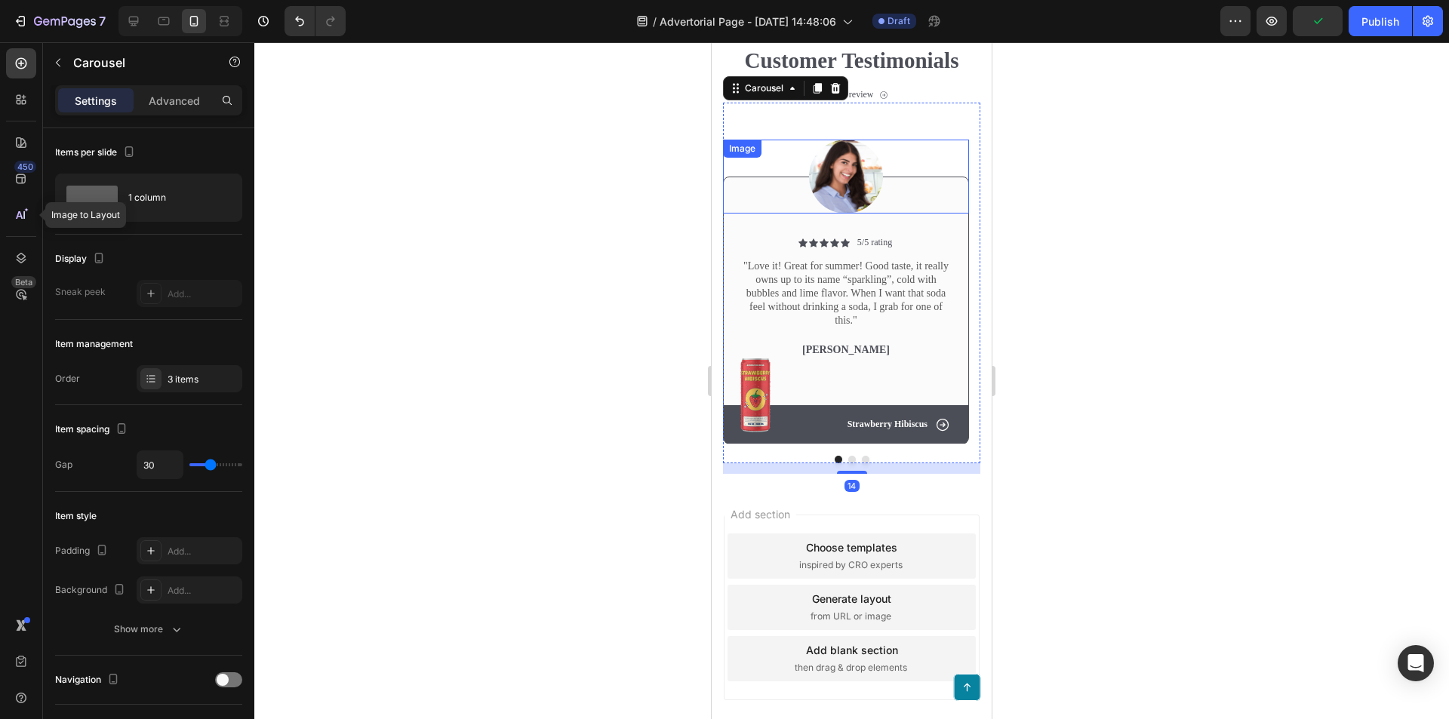
click at [781, 214] on div at bounding box center [846, 177] width 246 height 74
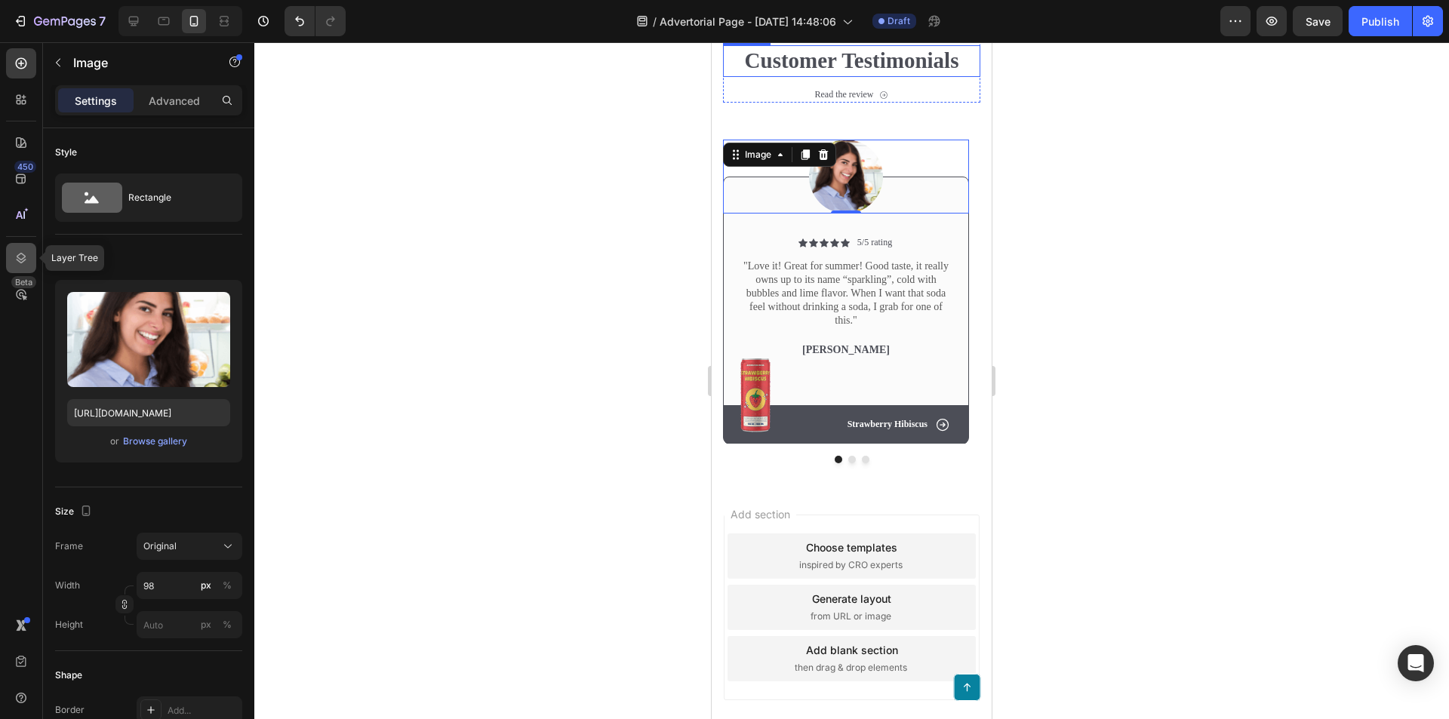
click at [15, 261] on icon at bounding box center [21, 258] width 15 height 15
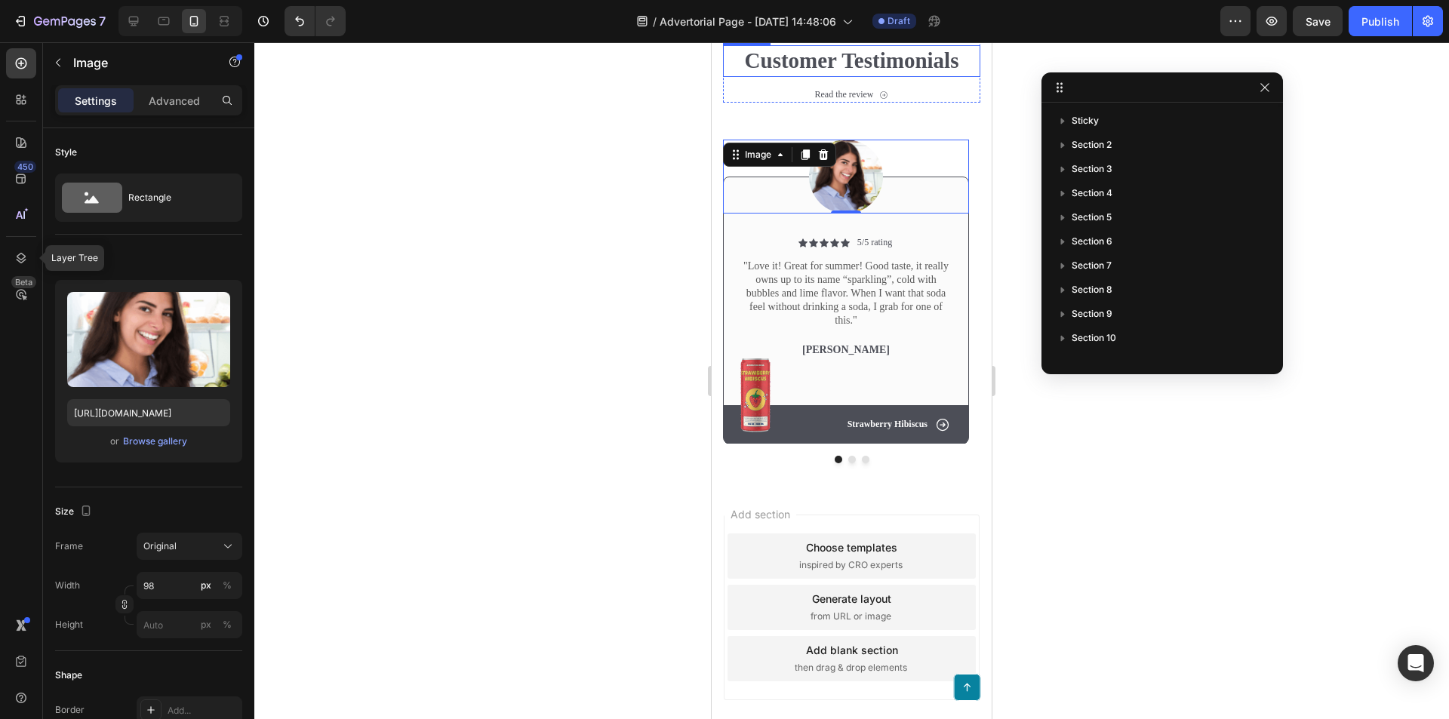
scroll to position [286, 0]
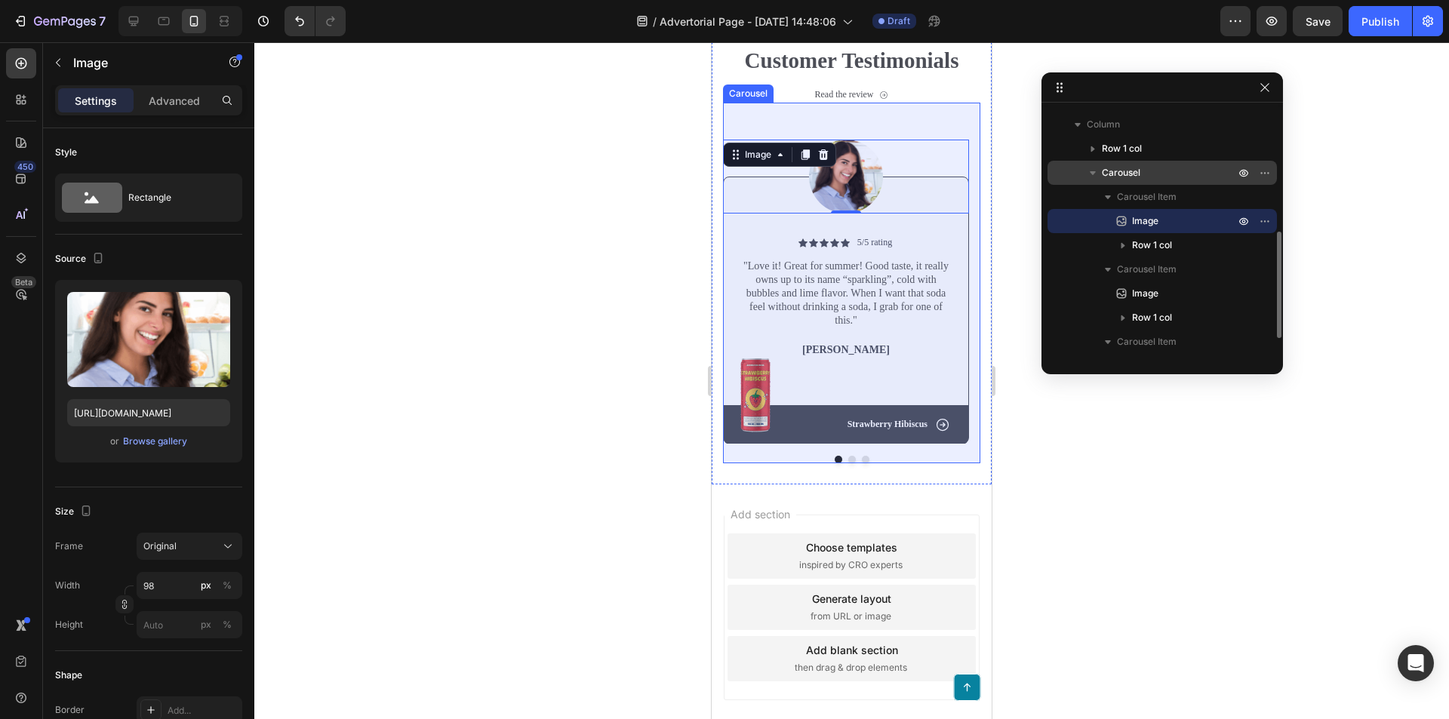
click at [1168, 168] on p "Carousel" at bounding box center [1170, 172] width 136 height 15
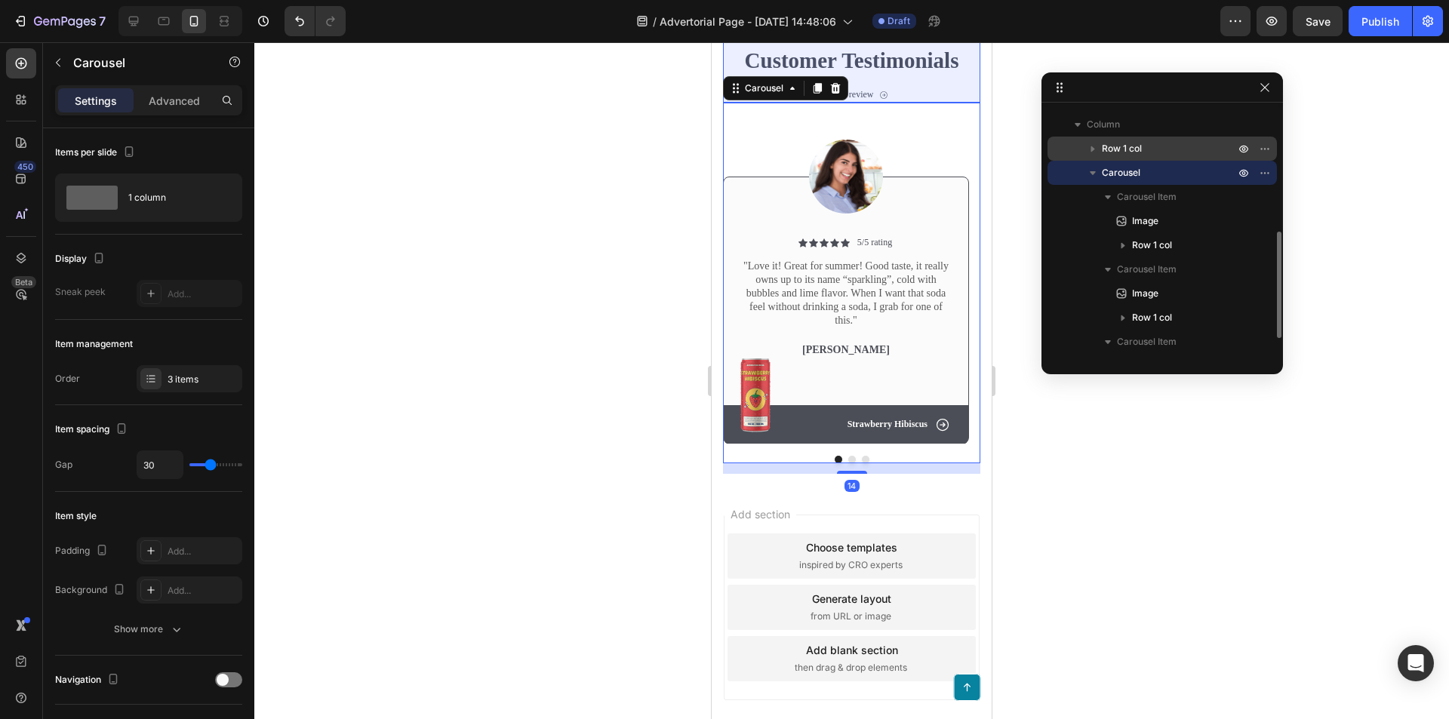
click at [1166, 149] on p "Row 1 col" at bounding box center [1170, 148] width 136 height 15
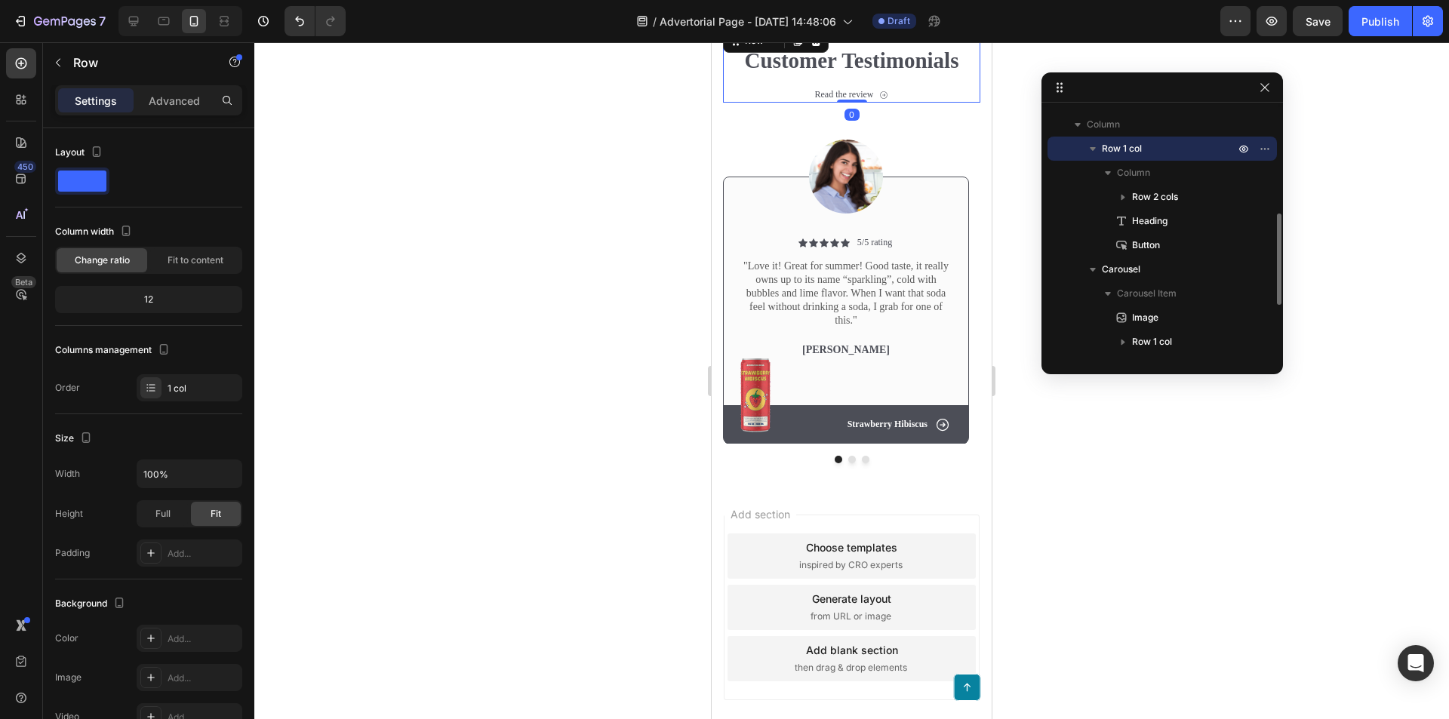
click at [1090, 149] on icon "button" at bounding box center [1092, 148] width 15 height 15
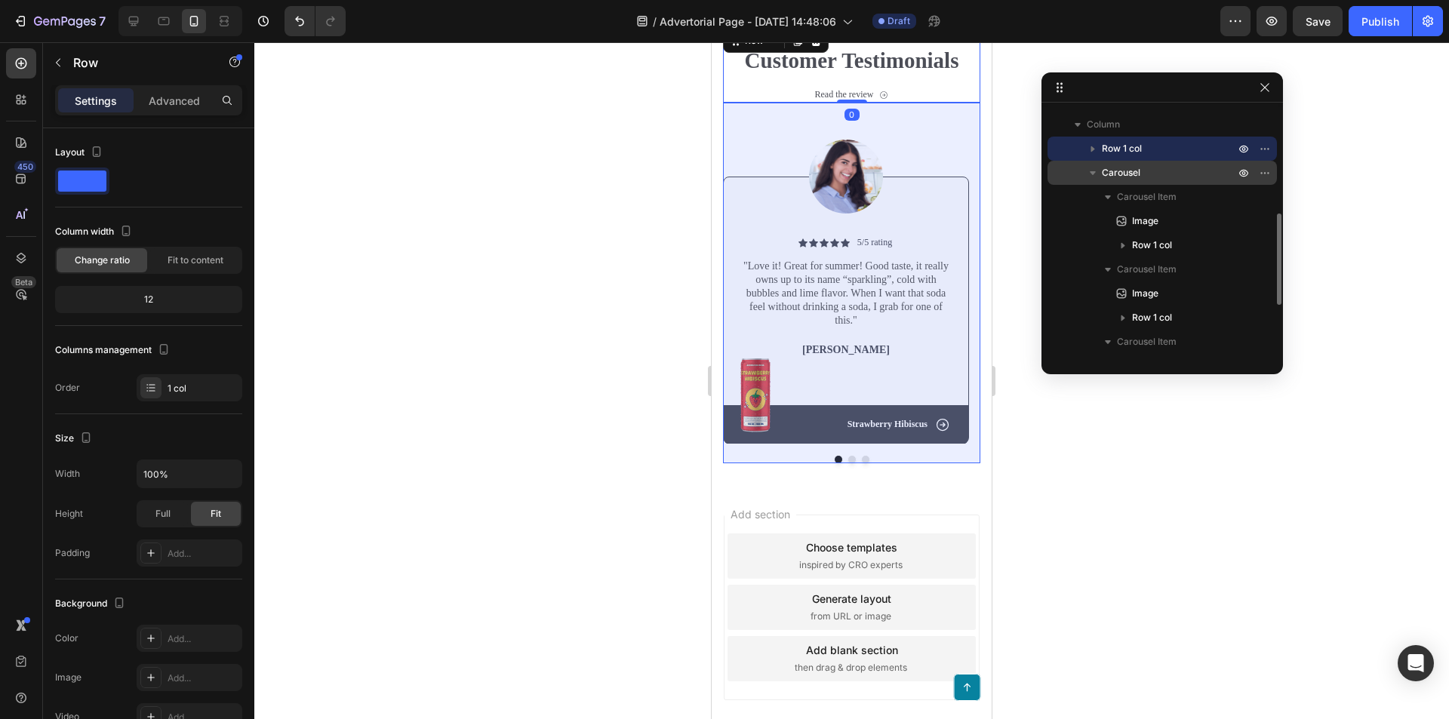
scroll to position [211, 0]
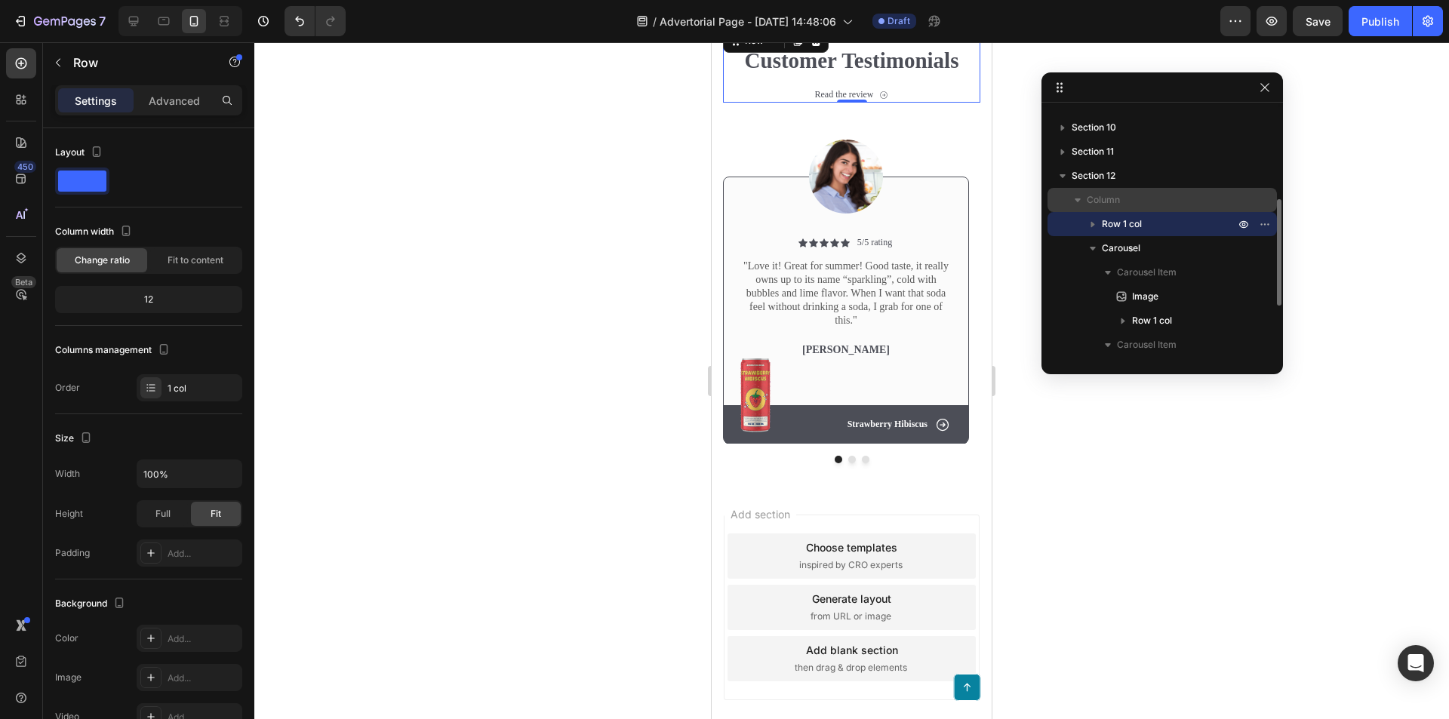
click at [1076, 198] on icon "button" at bounding box center [1077, 199] width 15 height 15
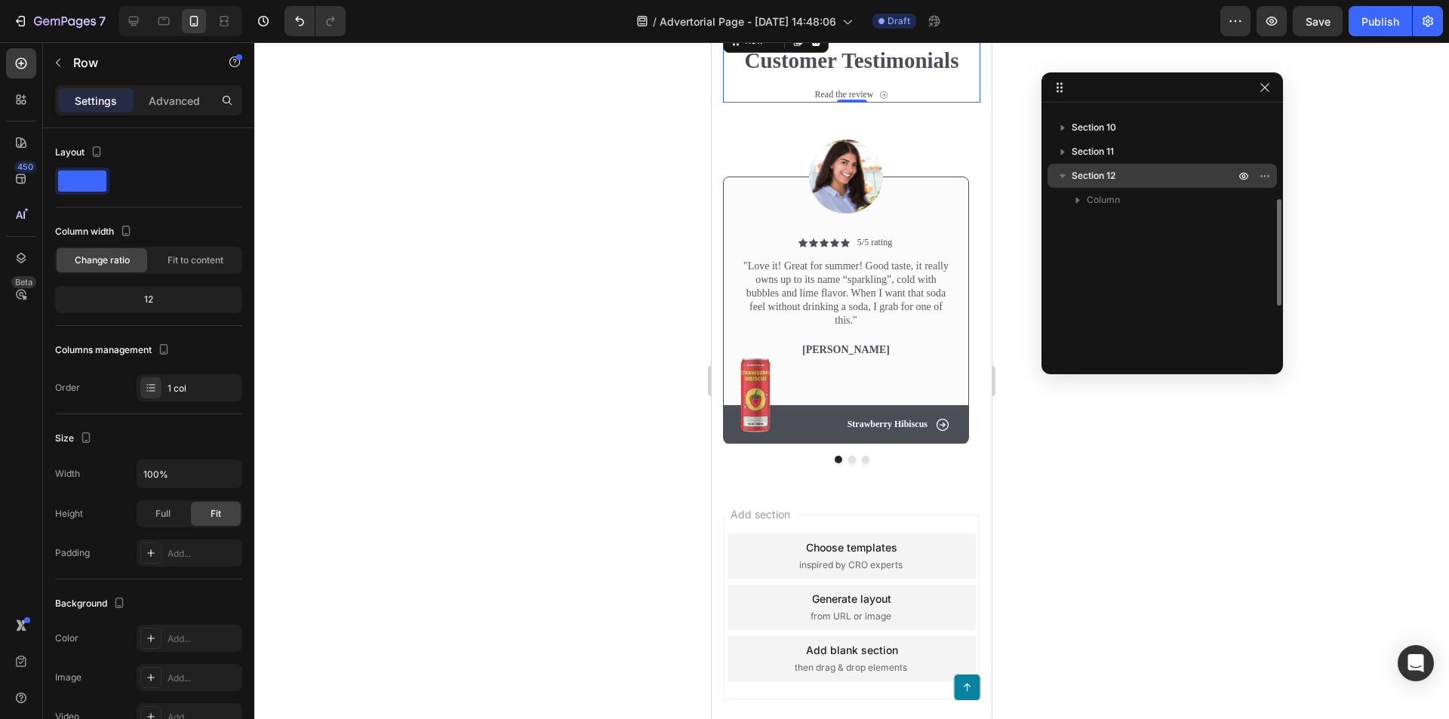
click at [1069, 179] on icon "button" at bounding box center [1062, 175] width 15 height 15
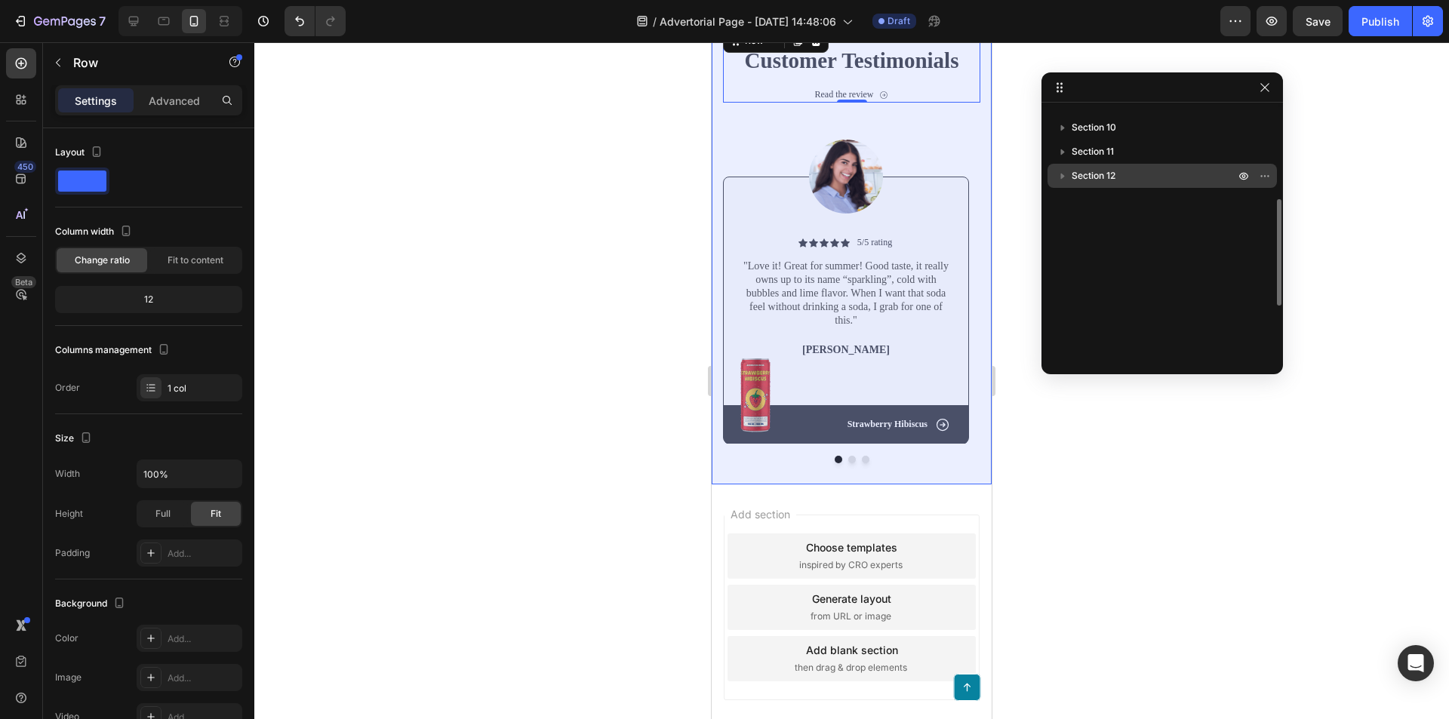
click at [1065, 178] on icon "button" at bounding box center [1062, 175] width 15 height 15
click at [1064, 176] on icon "button" at bounding box center [1063, 176] width 6 height 4
click at [1062, 150] on icon "button" at bounding box center [1063, 152] width 4 height 6
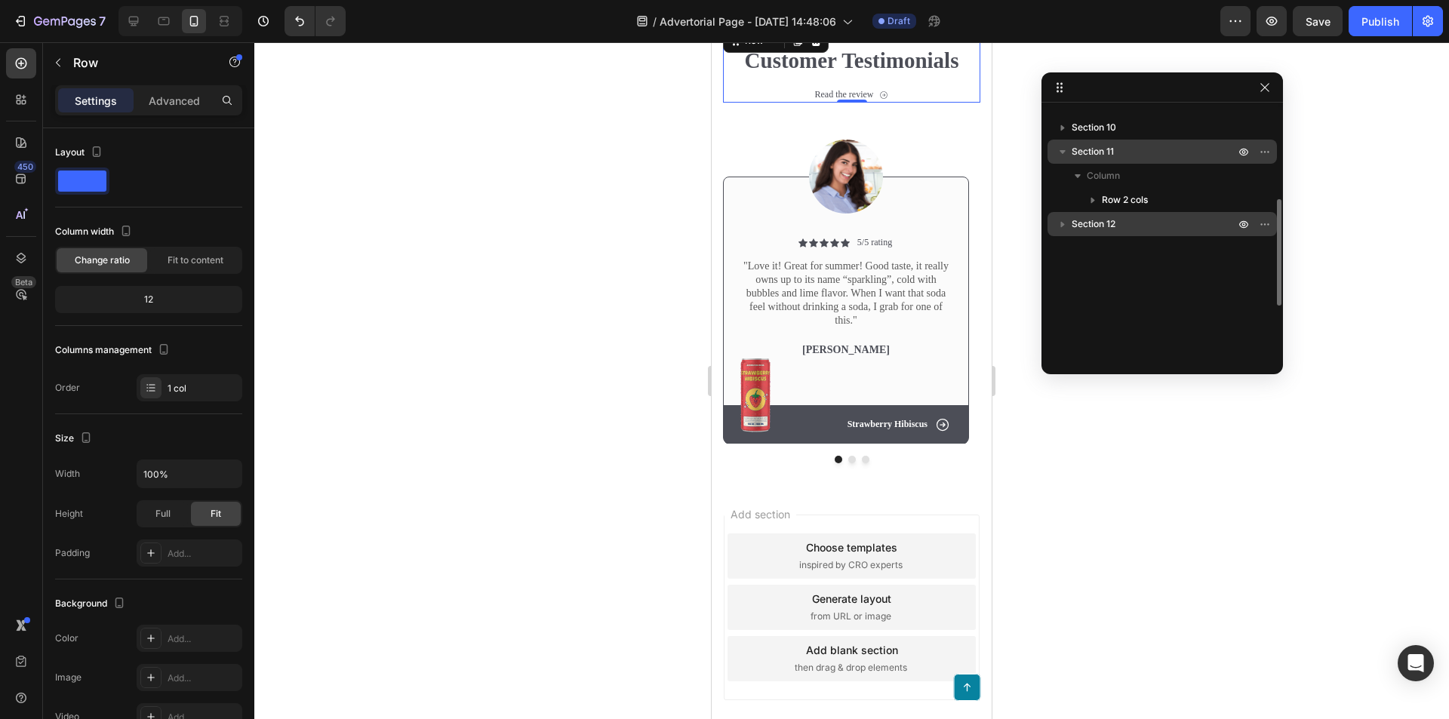
click at [1067, 160] on button "button" at bounding box center [1062, 152] width 18 height 18
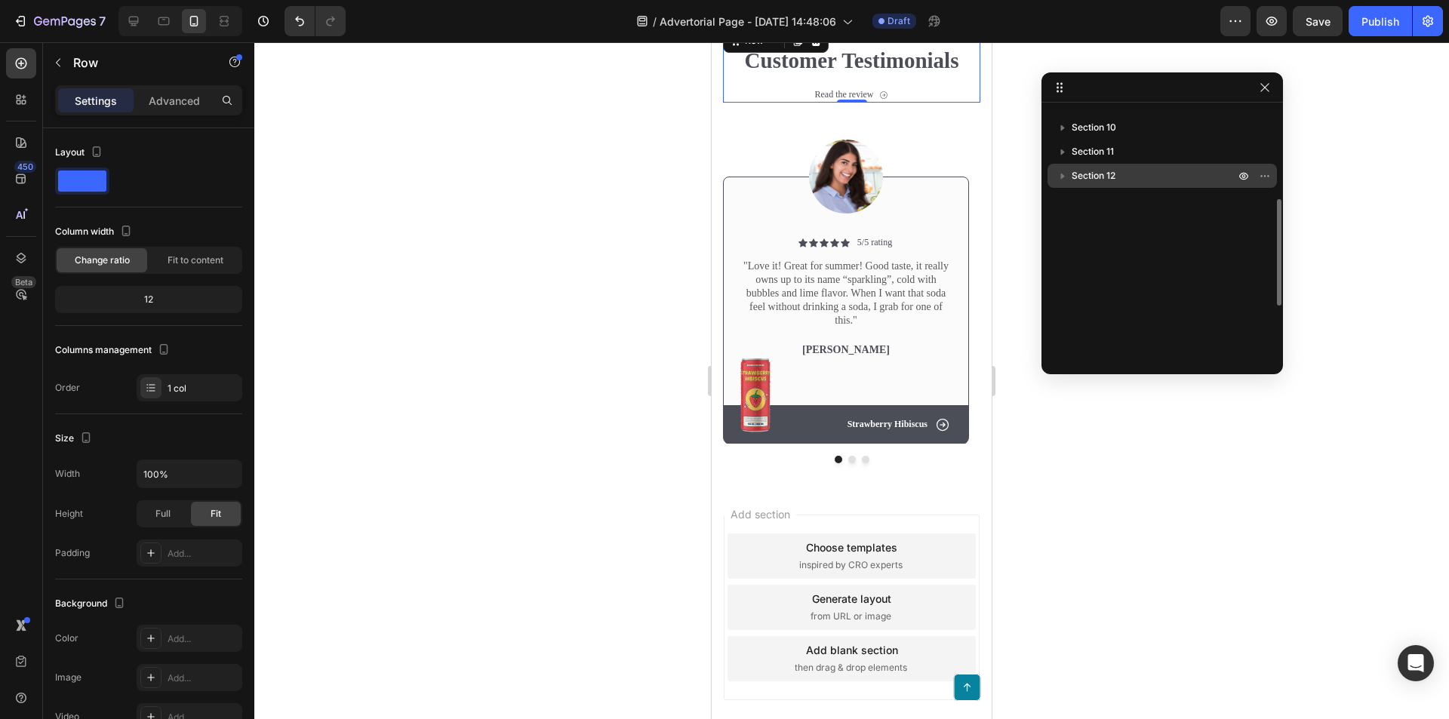
drag, startPoint x: 1088, startPoint y: 176, endPoint x: 1131, endPoint y: 196, distance: 47.6
click at [1116, 198] on div "Sticky Section 2 Section 3 Section 4 Section 5 Section 6 Section 7 Section 8 Se…" at bounding box center [1161, 233] width 241 height 249
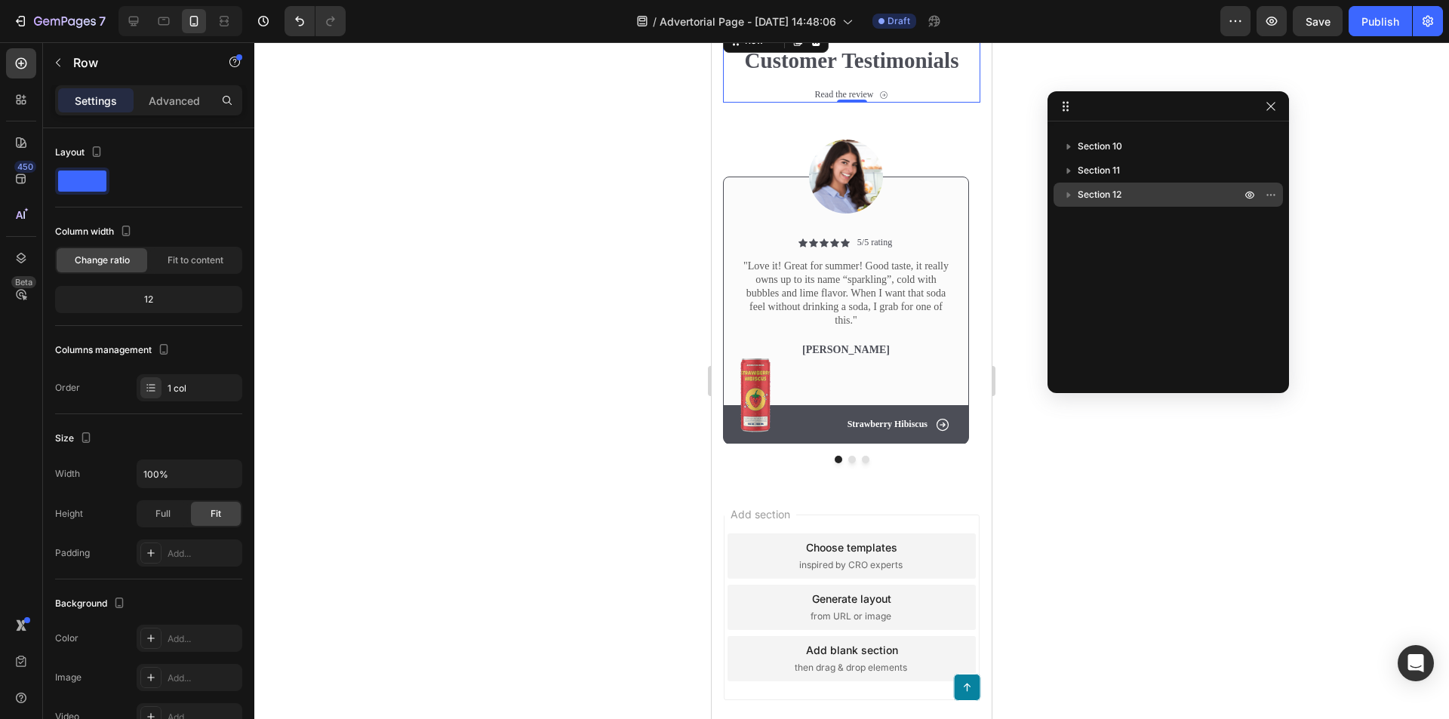
drag, startPoint x: 1059, startPoint y: 85, endPoint x: 1065, endPoint y: 104, distance: 20.5
click at [1067, 109] on icon at bounding box center [1066, 106] width 12 height 12
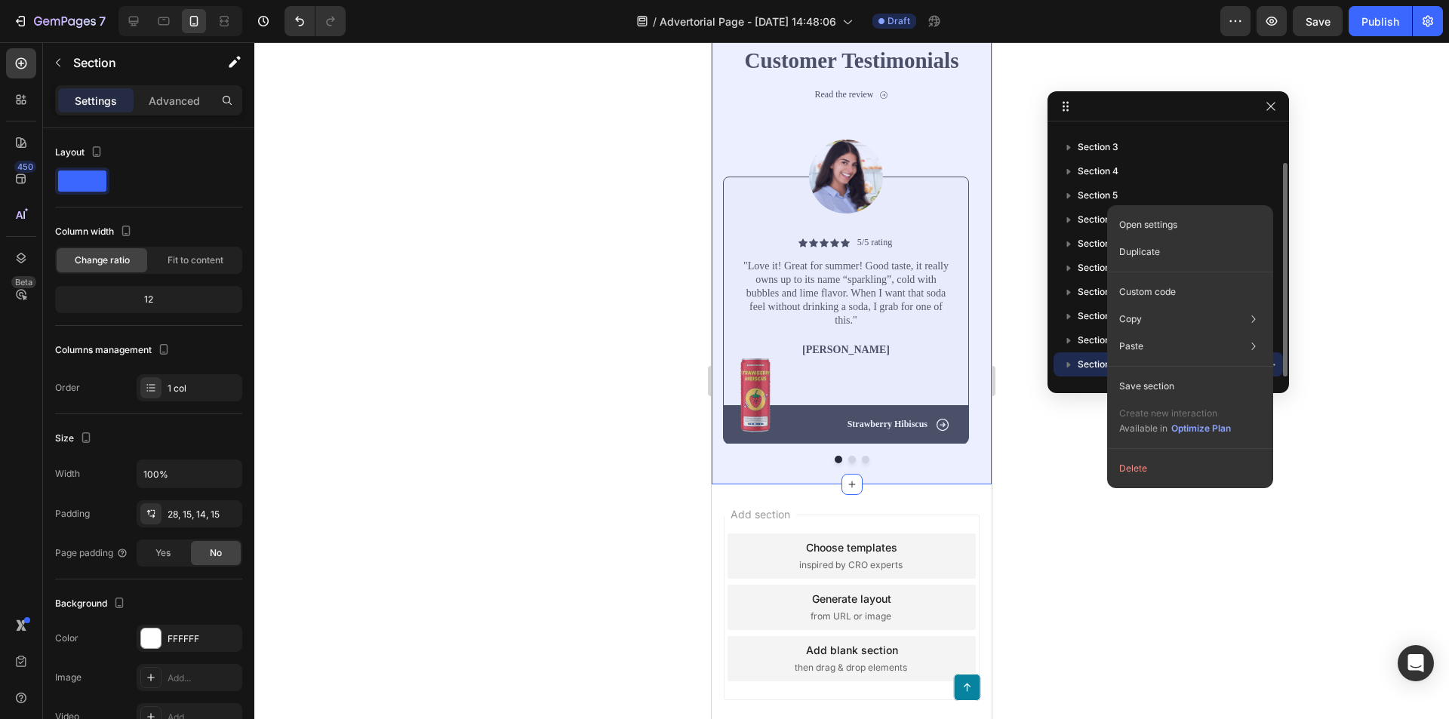
scroll to position [41, 0]
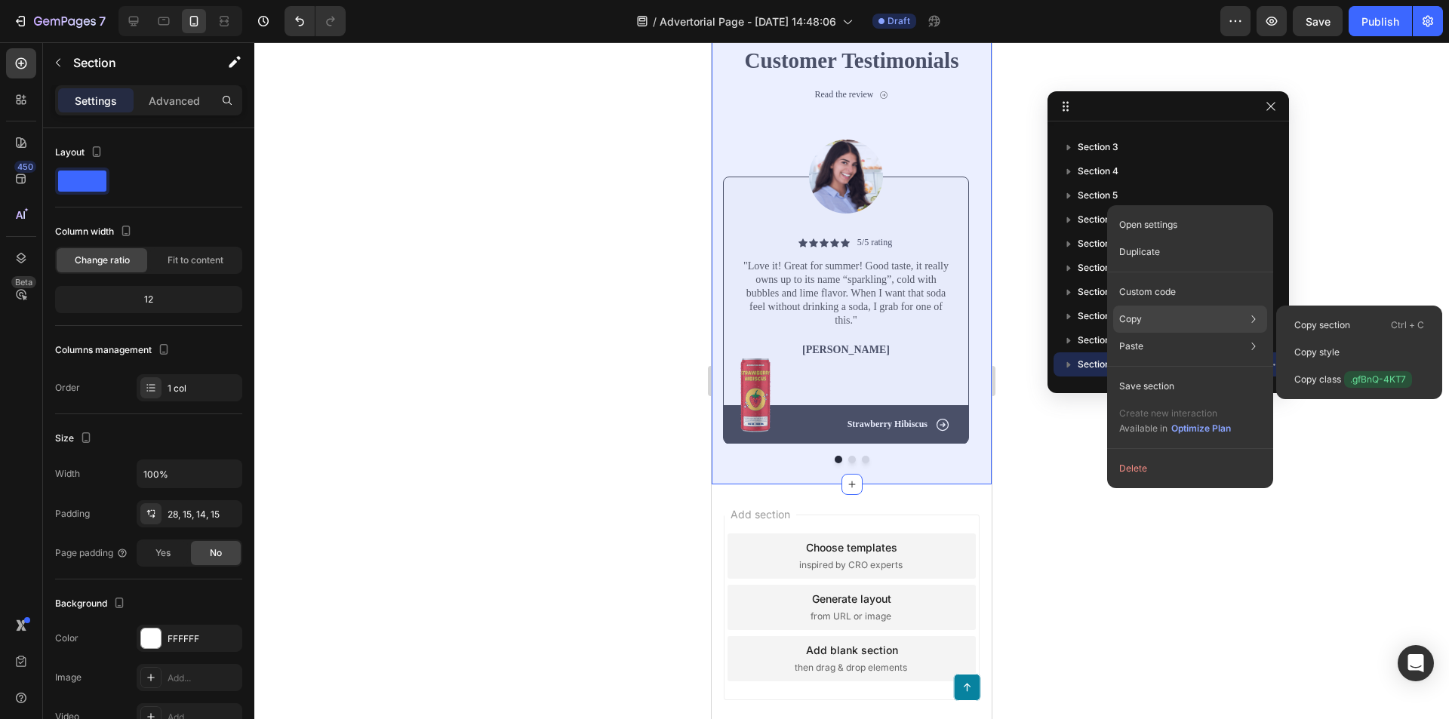
click at [1143, 318] on div "Copy Copy section Ctrl + C Copy style Copy class .gfBnQ-4KT7" at bounding box center [1190, 319] width 154 height 27
click at [1143, 319] on div "Copy Copy section Ctrl + C Copy style Copy class .gfBnQ-4KT7" at bounding box center [1190, 319] width 154 height 27
click at [1312, 321] on p "Copy section" at bounding box center [1322, 325] width 56 height 14
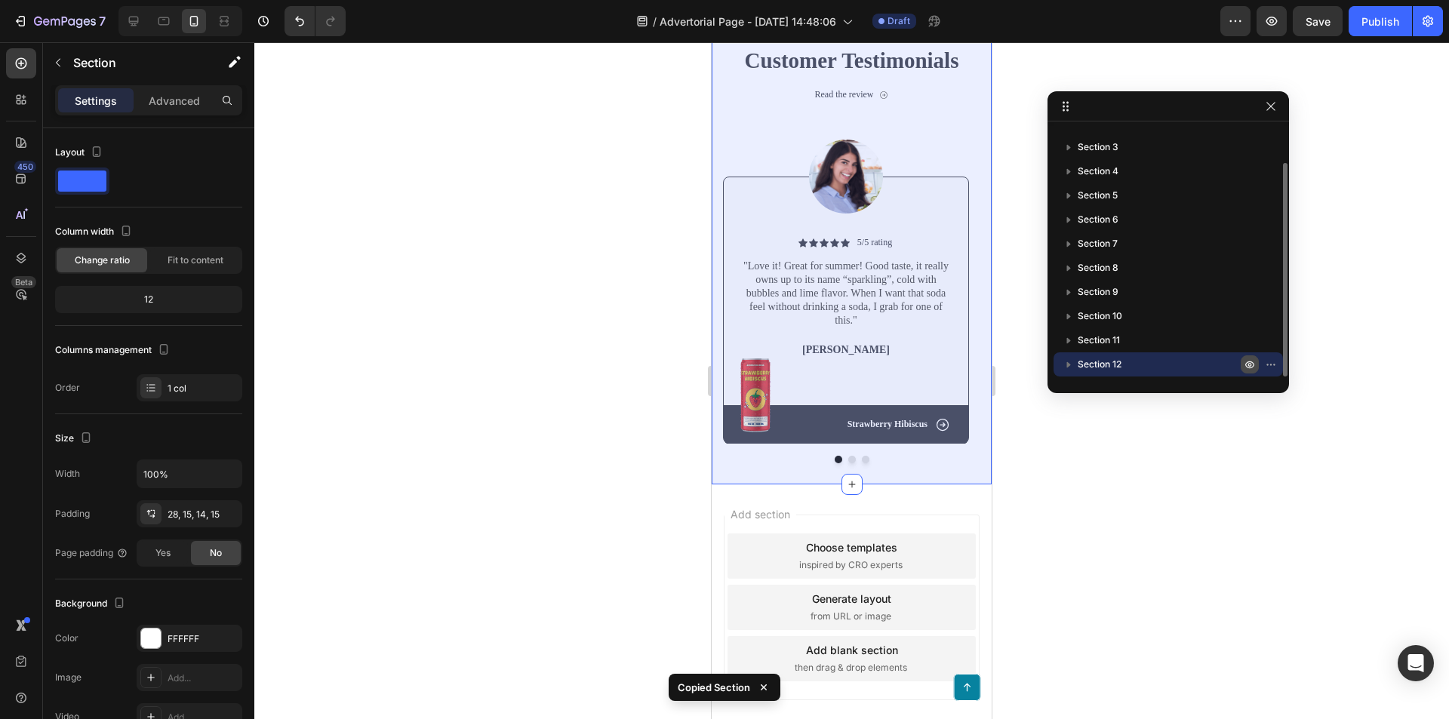
click at [1251, 361] on icon "button" at bounding box center [1250, 364] width 12 height 12
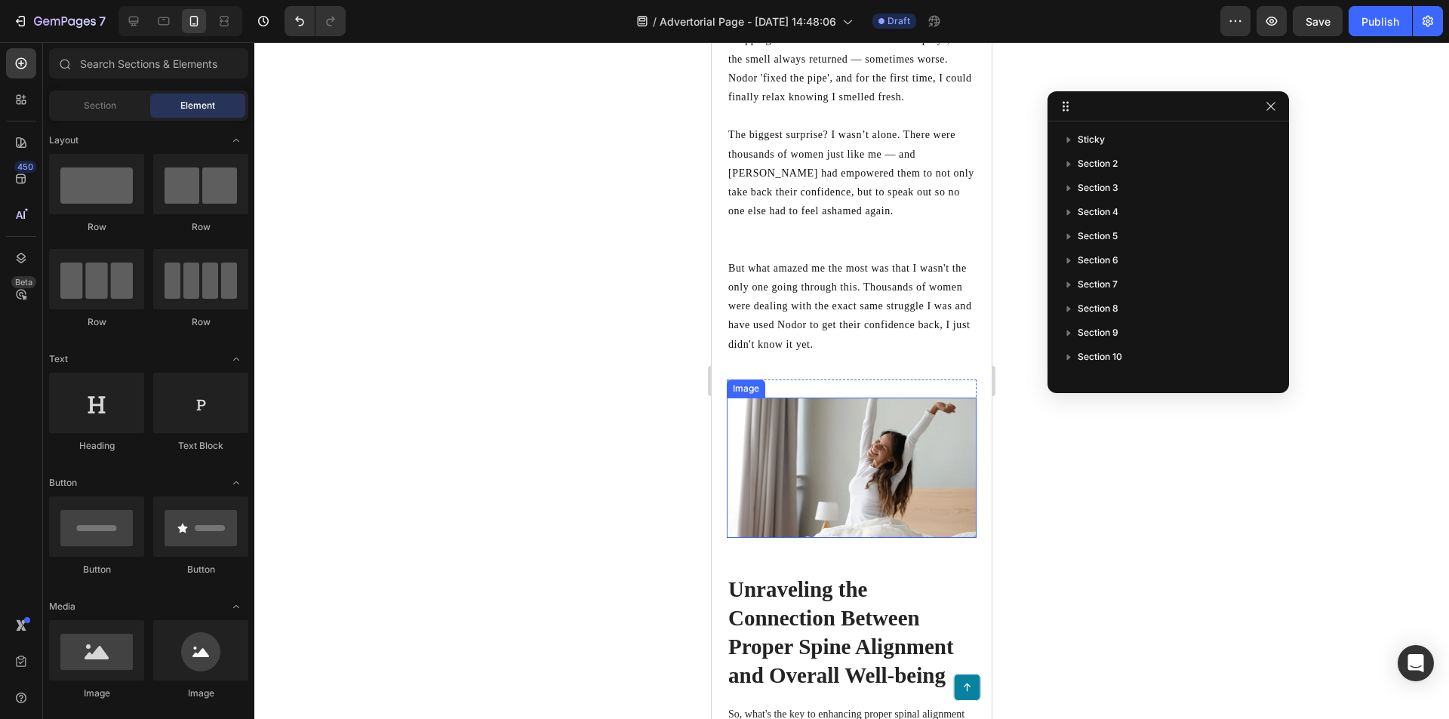
scroll to position [3978, 0]
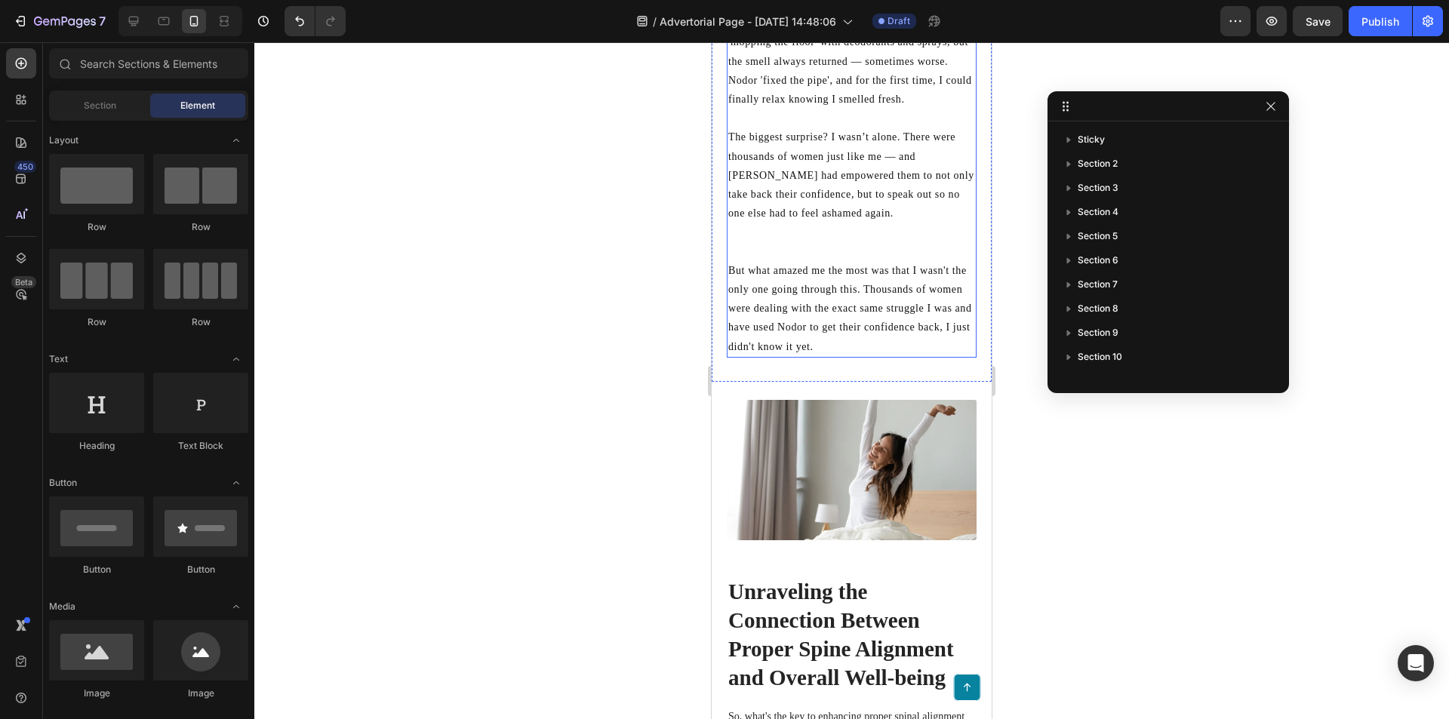
click at [859, 259] on p at bounding box center [851, 251] width 247 height 19
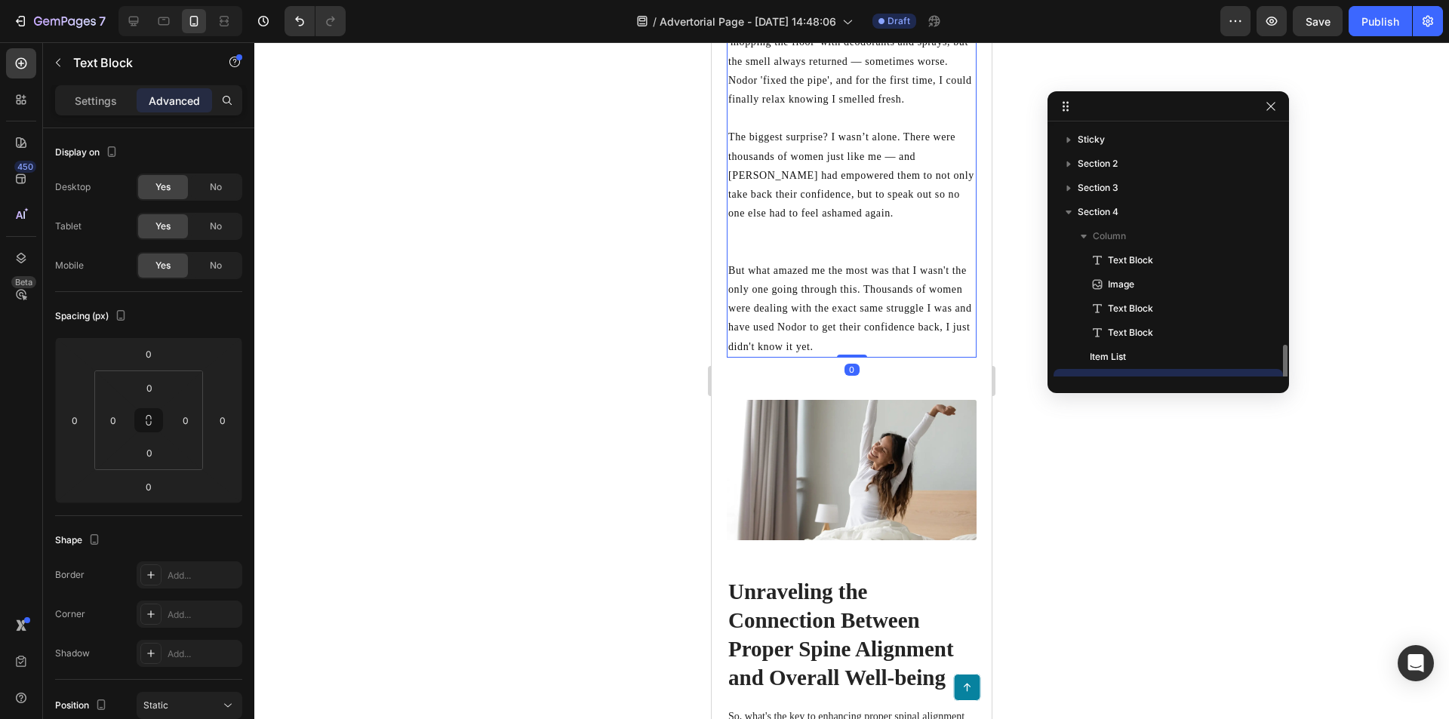
scroll to position [141, 0]
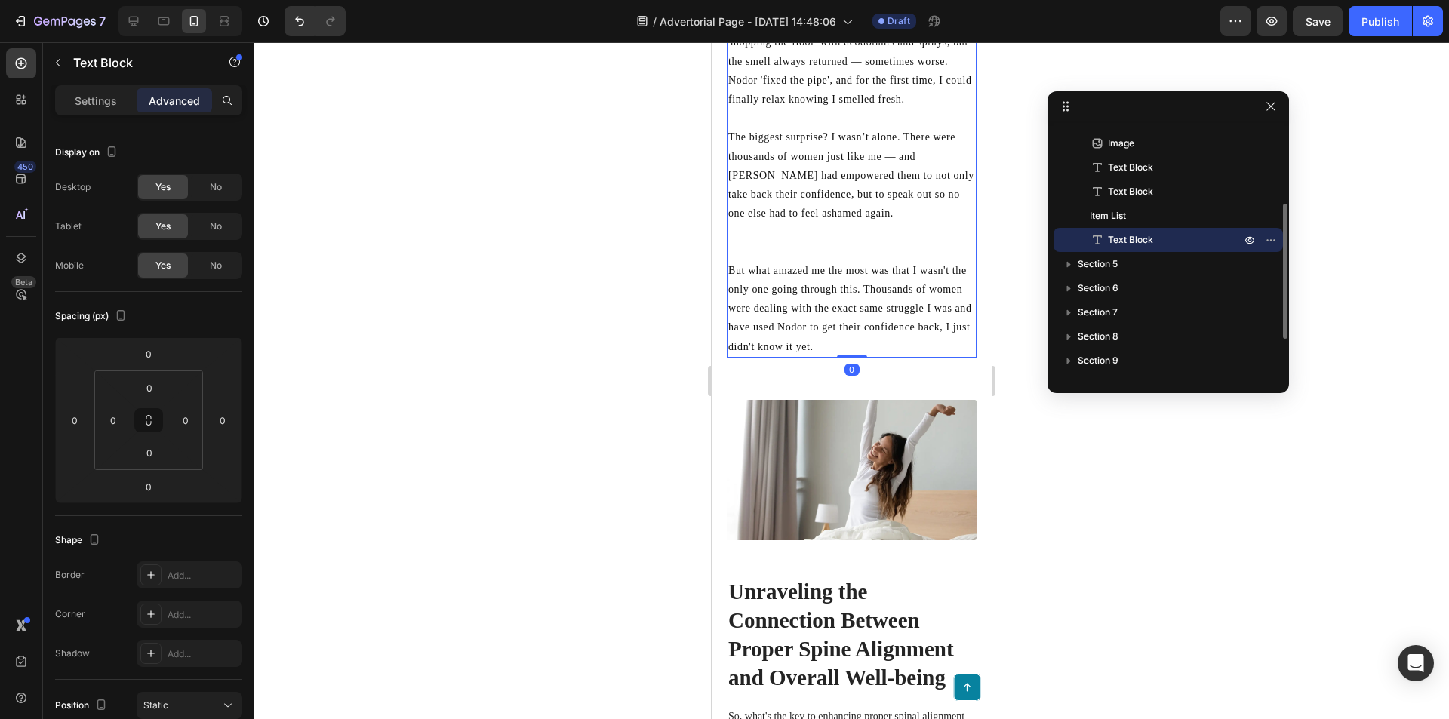
click at [778, 241] on p at bounding box center [851, 232] width 247 height 19
click at [778, 241] on p "Rich Text Editor. Editing area: main" at bounding box center [851, 232] width 247 height 19
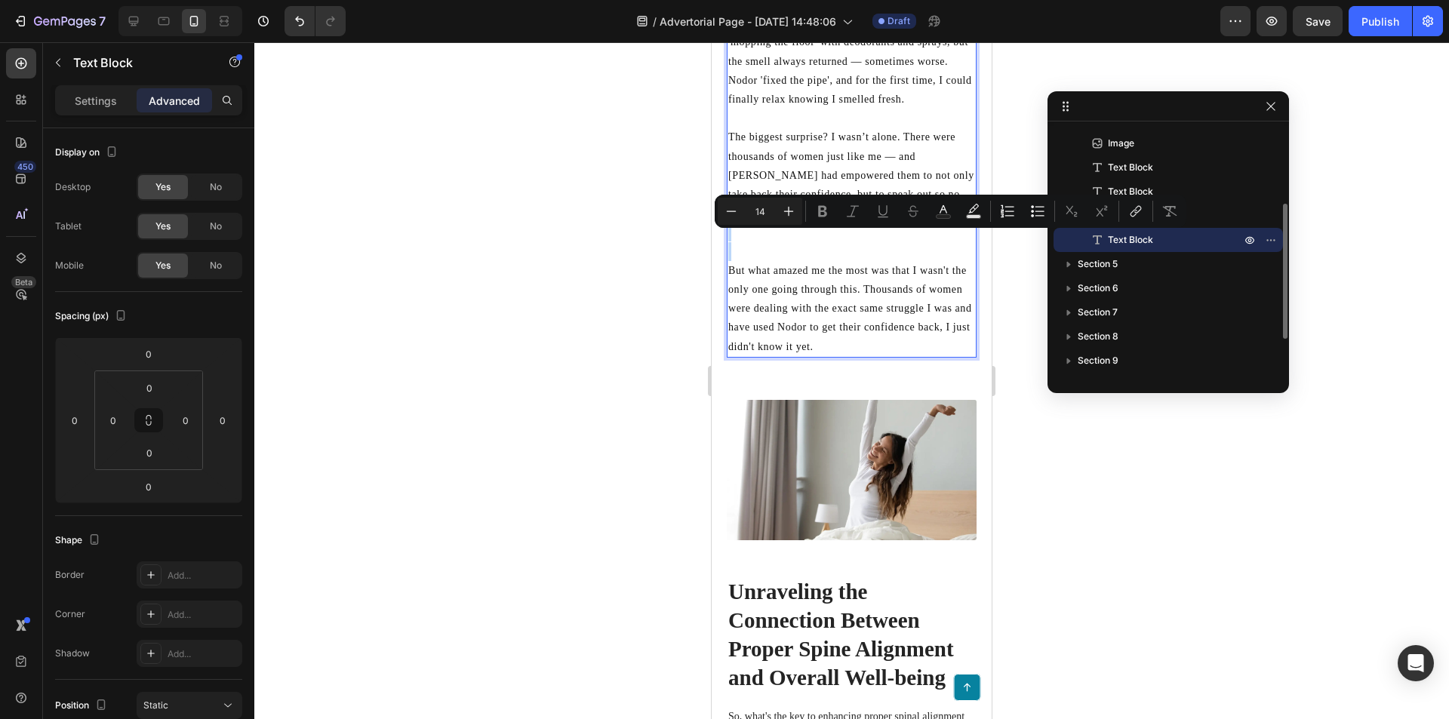
click at [753, 257] on p "Rich Text Editor. Editing area: main" at bounding box center [851, 251] width 247 height 19
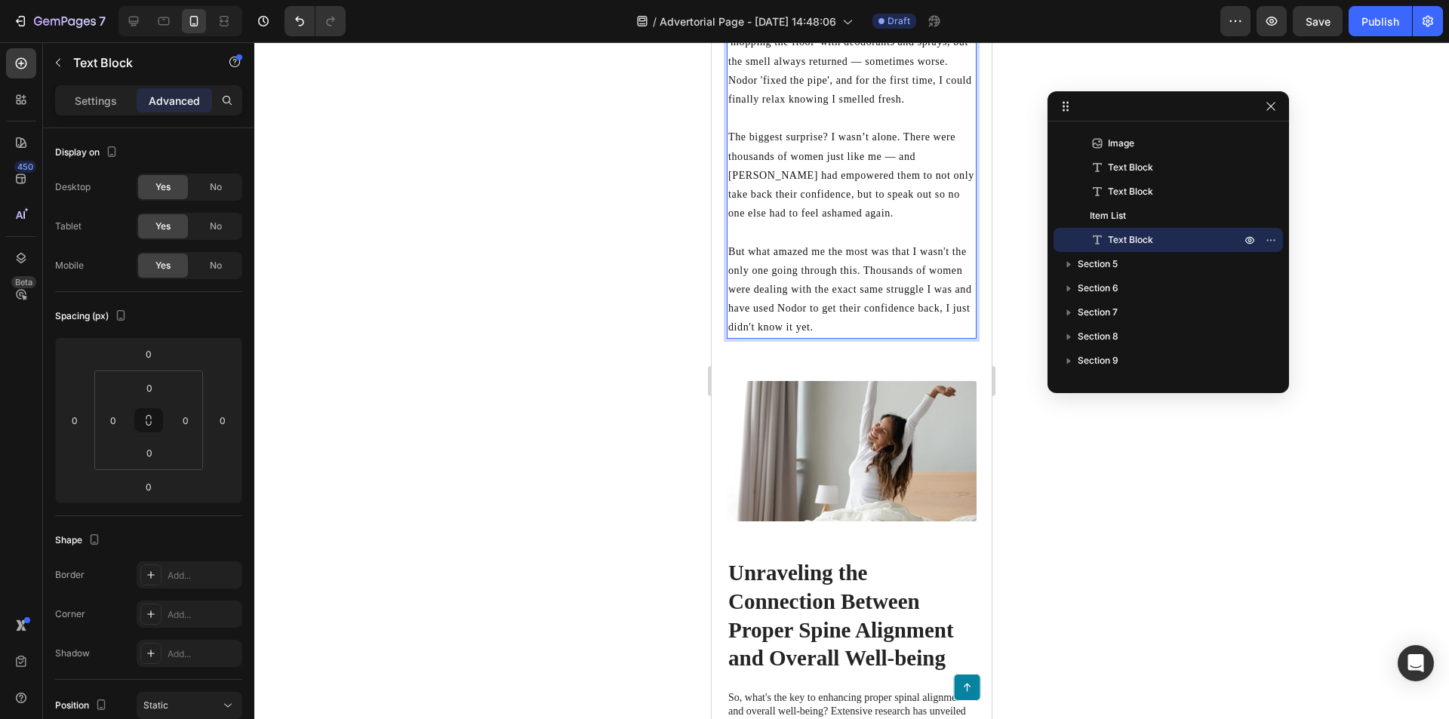
click at [878, 334] on p "But what amazed me the most was that I wasn't the only one going through this. …" at bounding box center [851, 289] width 247 height 95
drag, startPoint x: 734, startPoint y: 257, endPoint x: 832, endPoint y: 279, distance: 100.5
click at [826, 279] on p "But what amazed me the most was that I wasn't the only one going through this. …" at bounding box center [851, 289] width 247 height 95
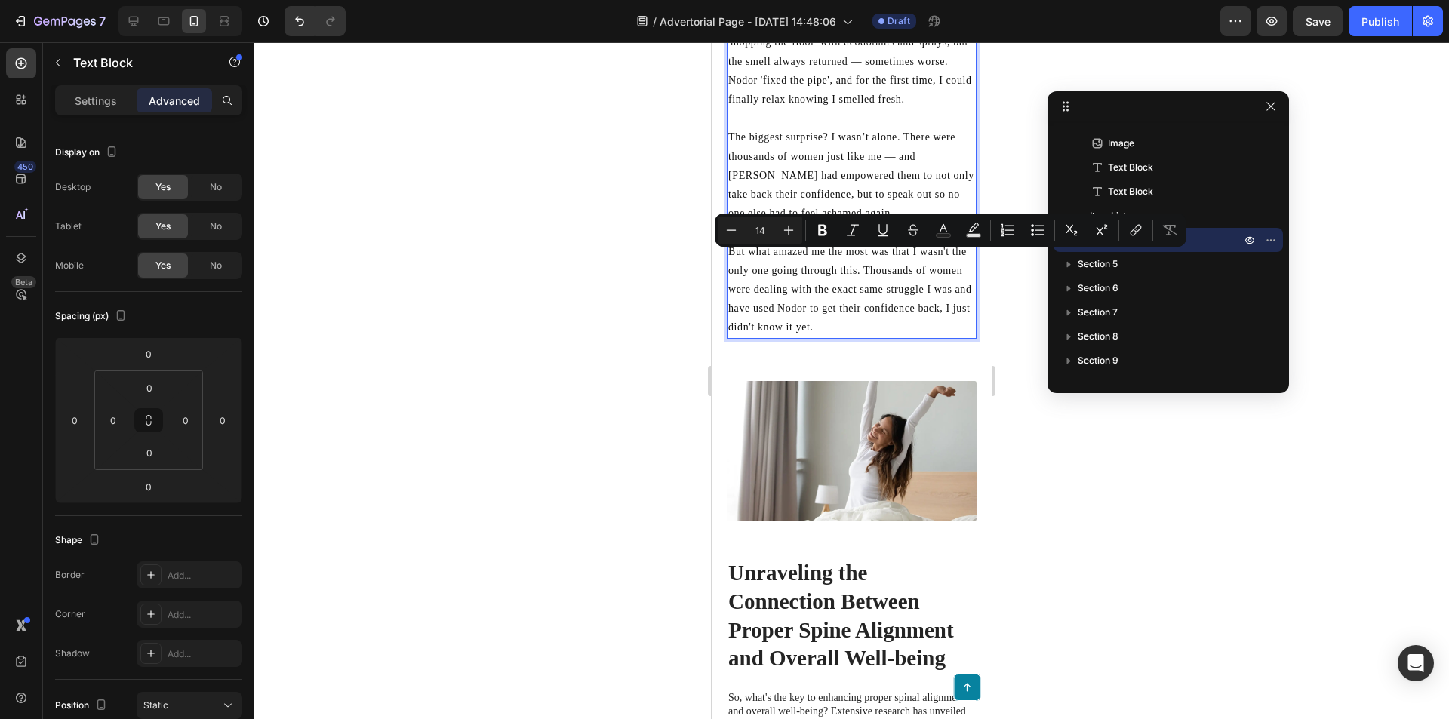
click at [869, 281] on p "But what amazed me the most was that I wasn't the only one going through this. …" at bounding box center [851, 289] width 247 height 95
drag, startPoint x: 881, startPoint y: 279, endPoint x: 733, endPoint y: 258, distance: 149.4
click at [733, 258] on p "But what amazed me the most was that I wasn't the only one going through this. …" at bounding box center [851, 289] width 247 height 95
click at [866, 269] on p "But what amazed me the most was that I wasn't the only one going through this. …" at bounding box center [851, 289] width 247 height 95
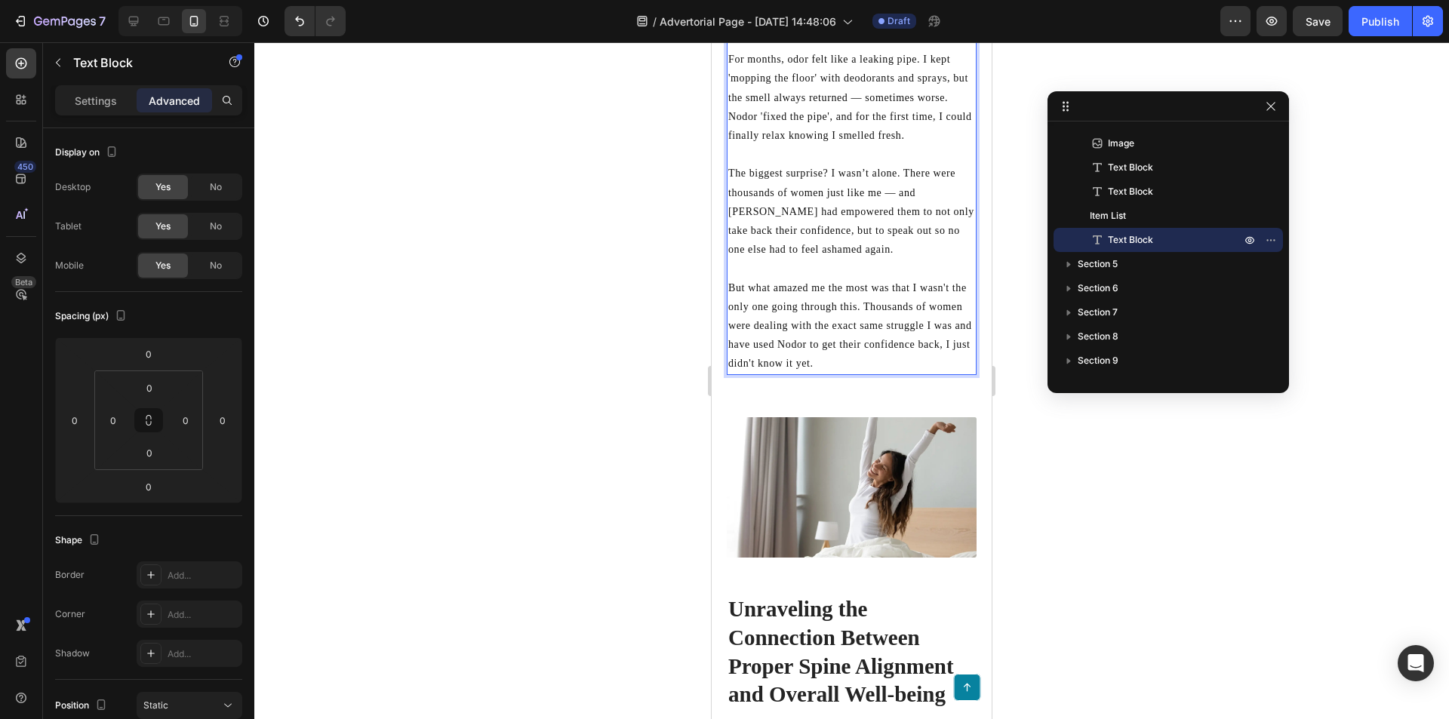
scroll to position [3903, 0]
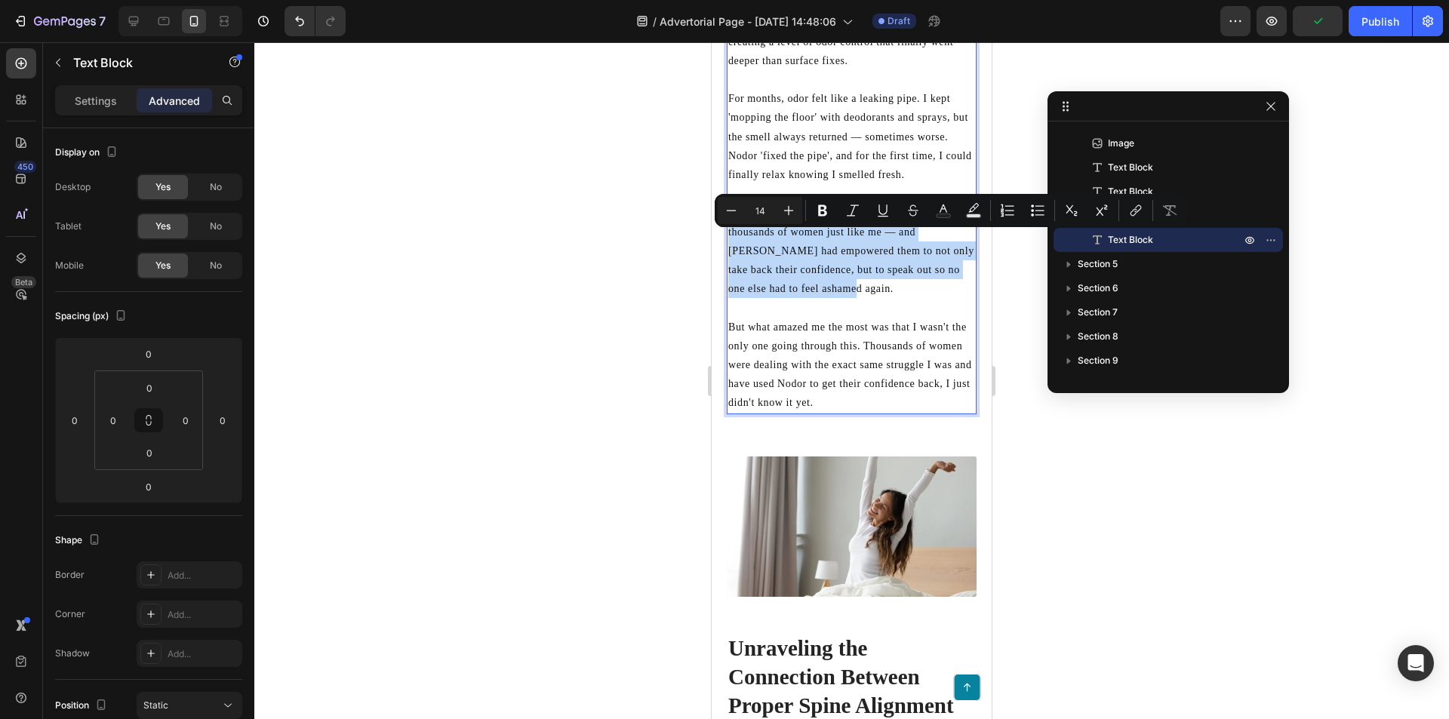
drag, startPoint x: 794, startPoint y: 285, endPoint x: 1423, endPoint y: 279, distance: 628.6
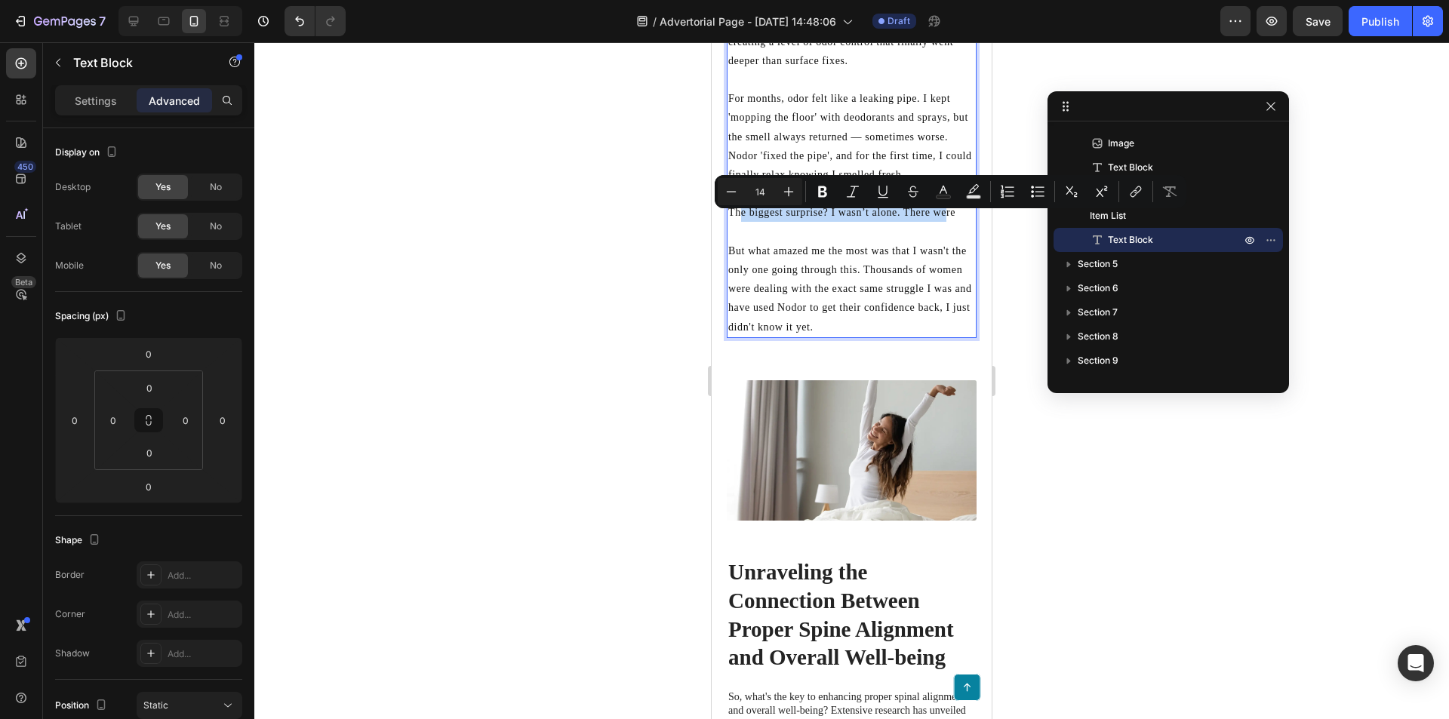
drag, startPoint x: 946, startPoint y: 223, endPoint x: 742, endPoint y: 227, distance: 203.8
click at [742, 222] on p "The biggest surprise? I wasn’t alone. There were" at bounding box center [851, 212] width 247 height 19
click at [882, 241] on p "Rich Text Editor. Editing area: main" at bounding box center [851, 232] width 247 height 19
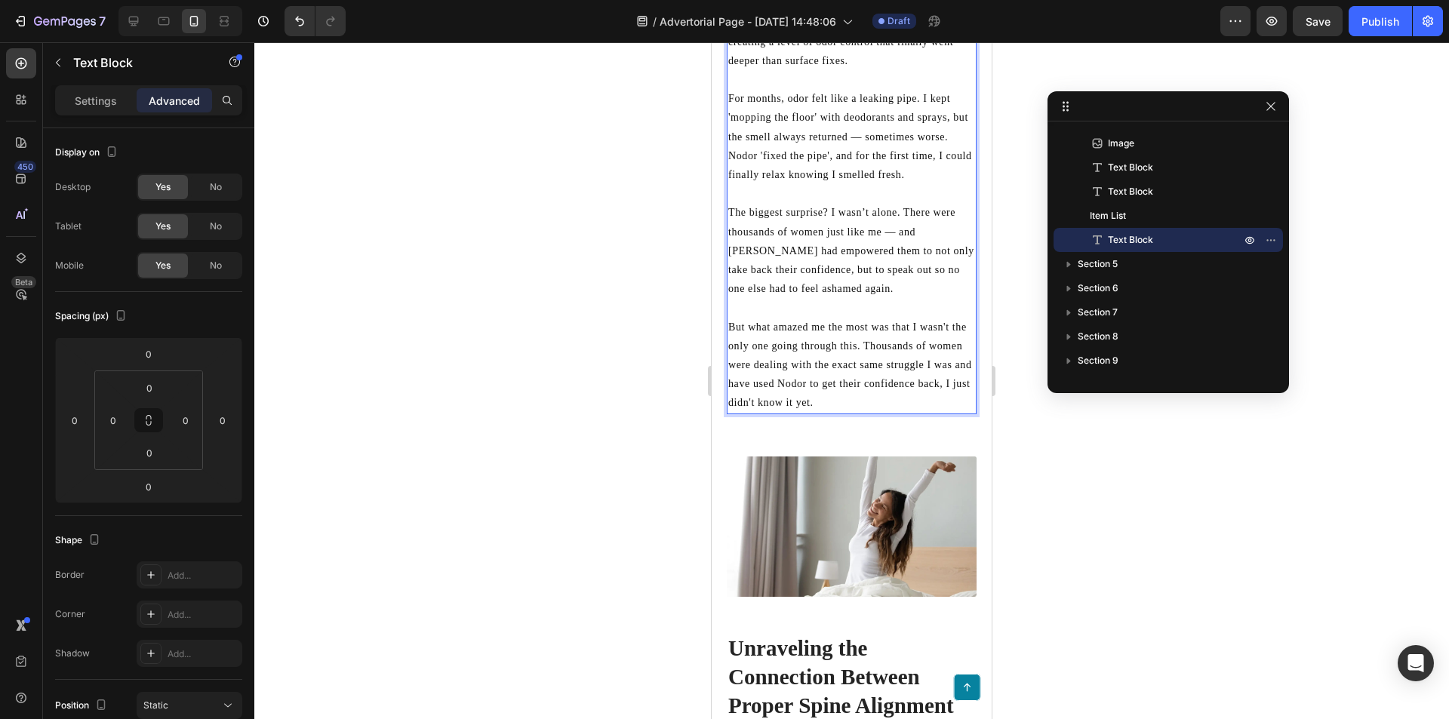
click at [866, 376] on p "But what amazed me the most was that I wasn't the only one going through this. …" at bounding box center [851, 365] width 247 height 95
drag, startPoint x: 868, startPoint y: 415, endPoint x: 719, endPoint y: 340, distance: 166.7
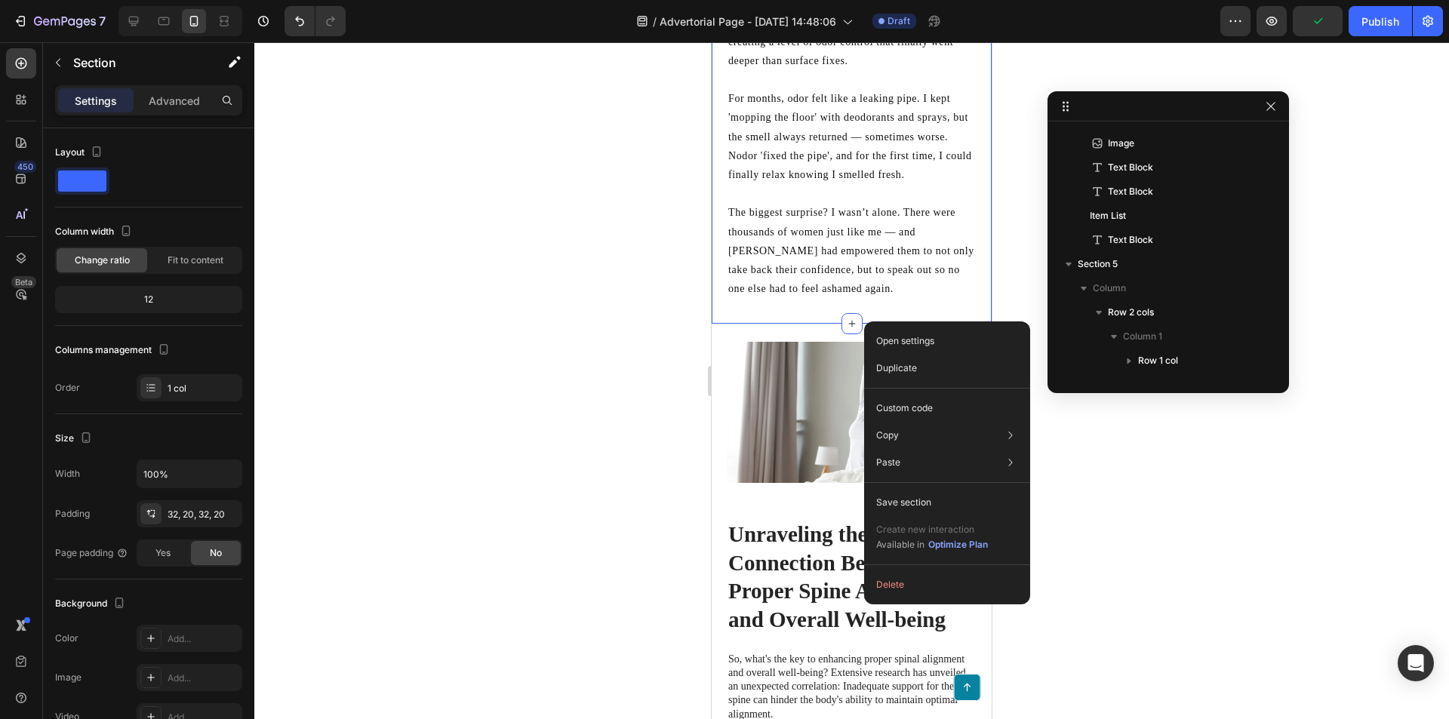
scroll to position [0, 0]
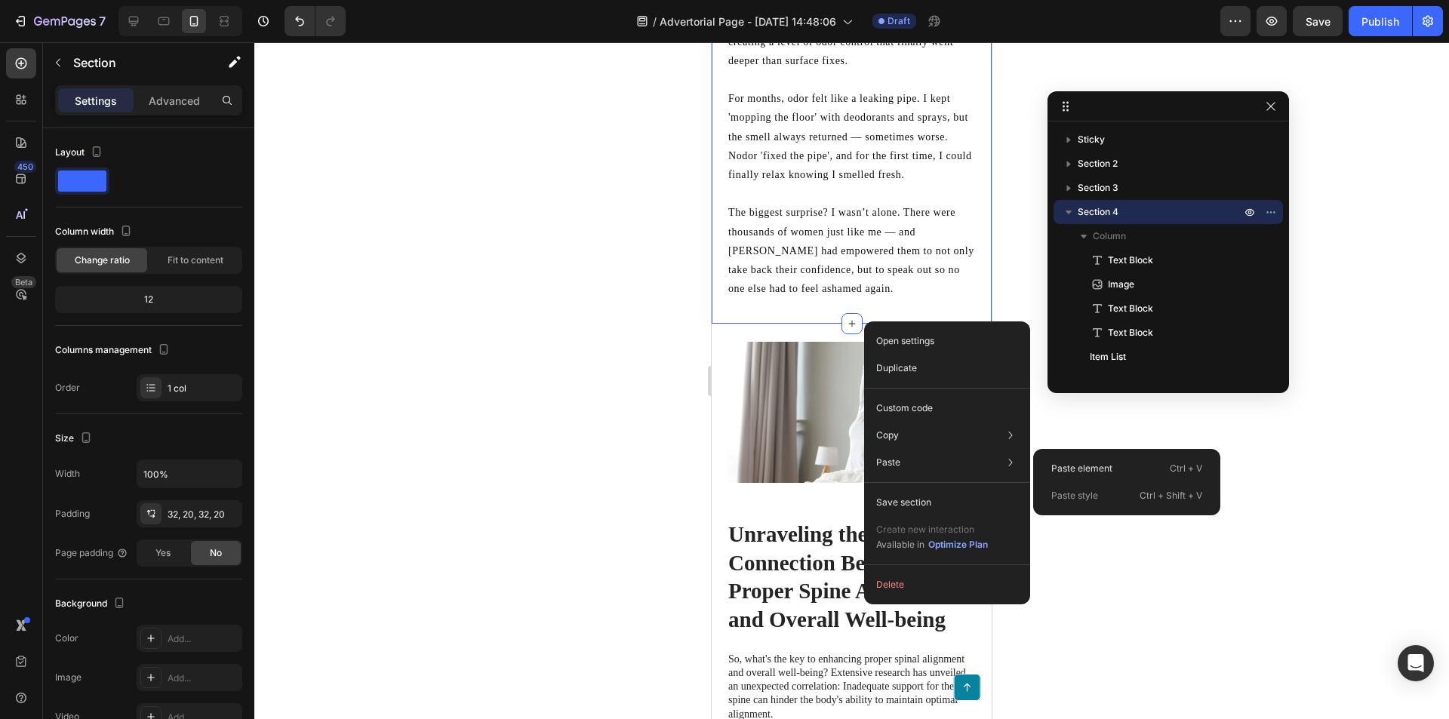
click at [1080, 463] on p "Paste element" at bounding box center [1081, 469] width 61 height 14
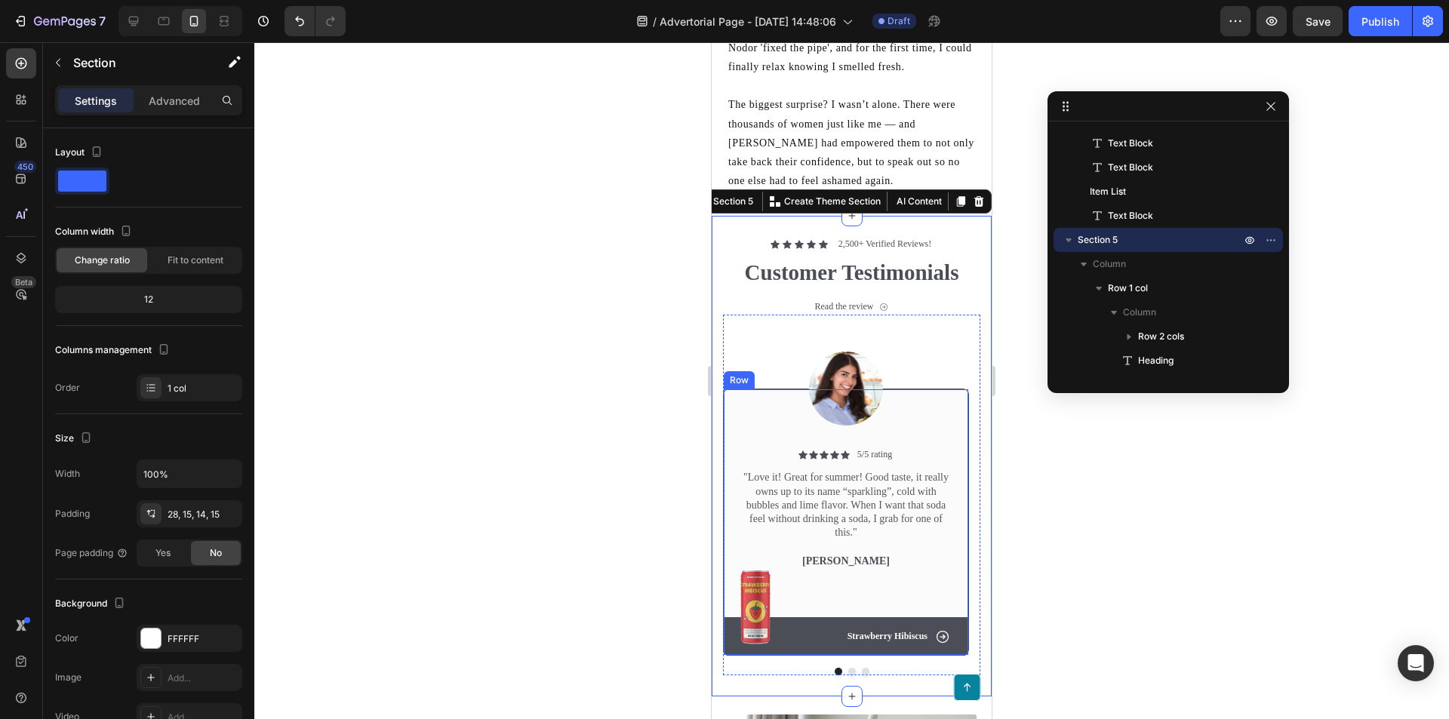
scroll to position [4129, 0]
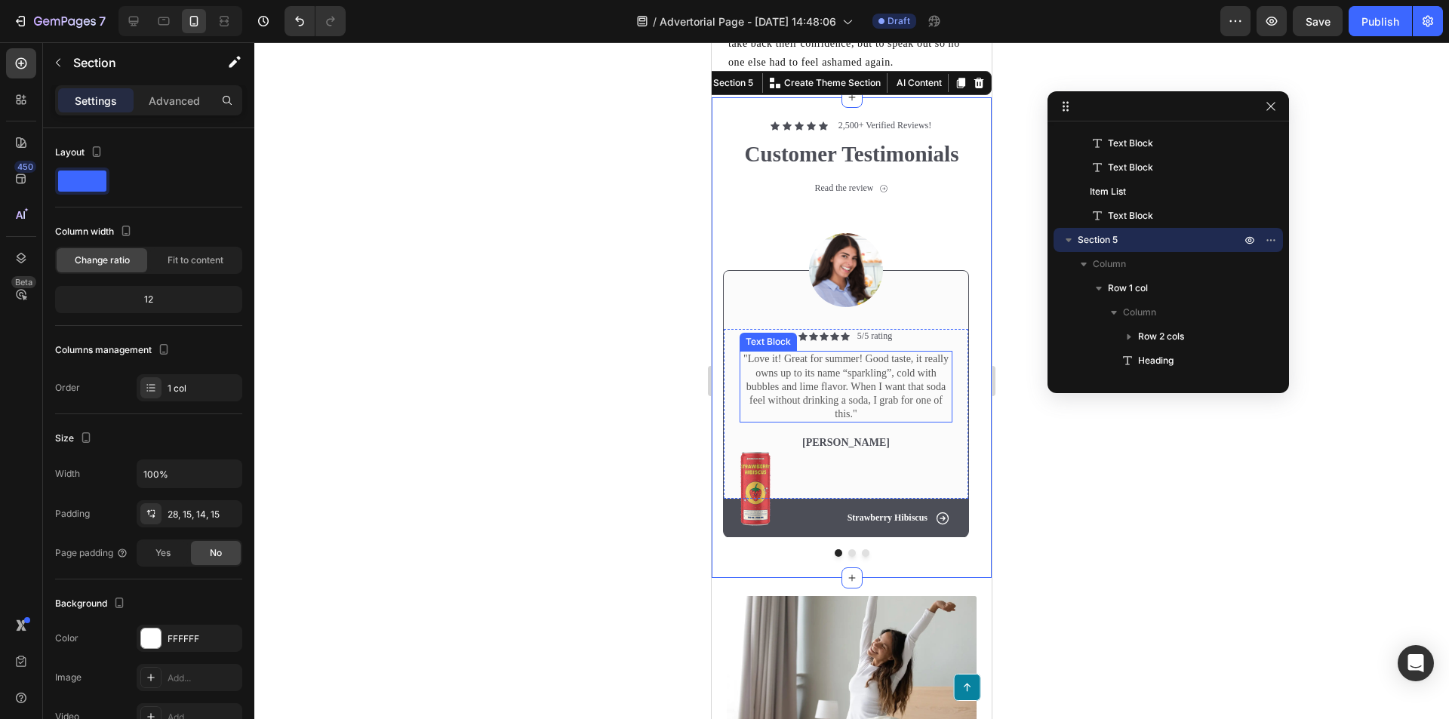
click at [873, 388] on p ""Love it! Great for summer! Good taste, it really owns up to its name “sparklin…" at bounding box center [846, 386] width 210 height 69
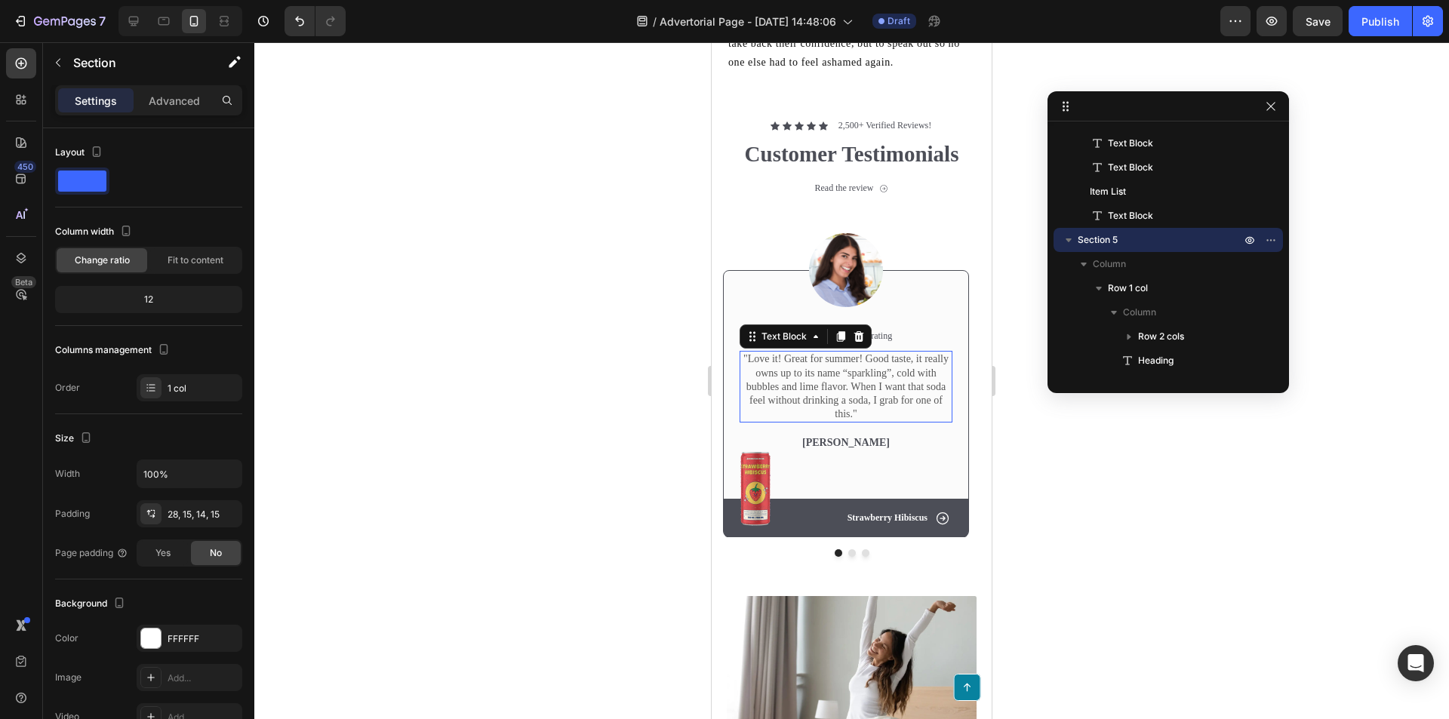
scroll to position [527, 0]
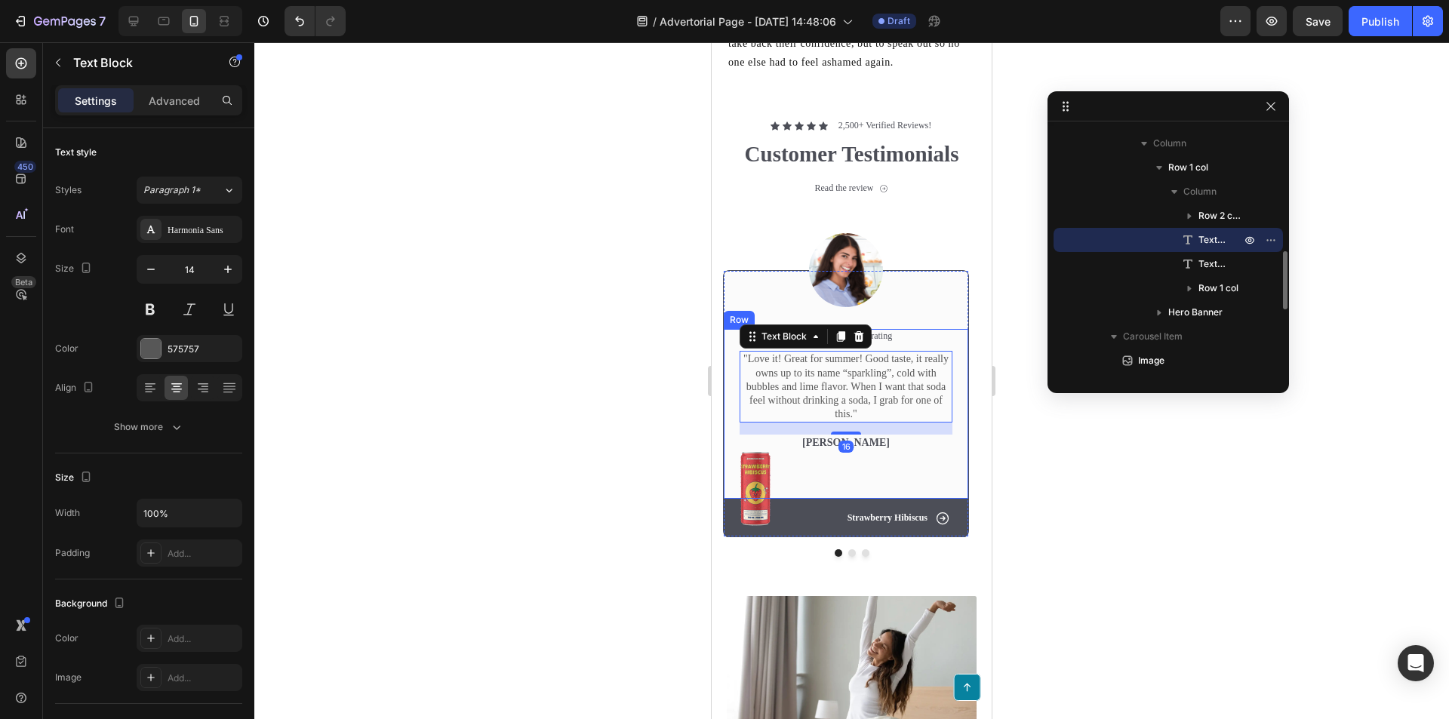
click at [770, 488] on img at bounding box center [755, 489] width 30 height 74
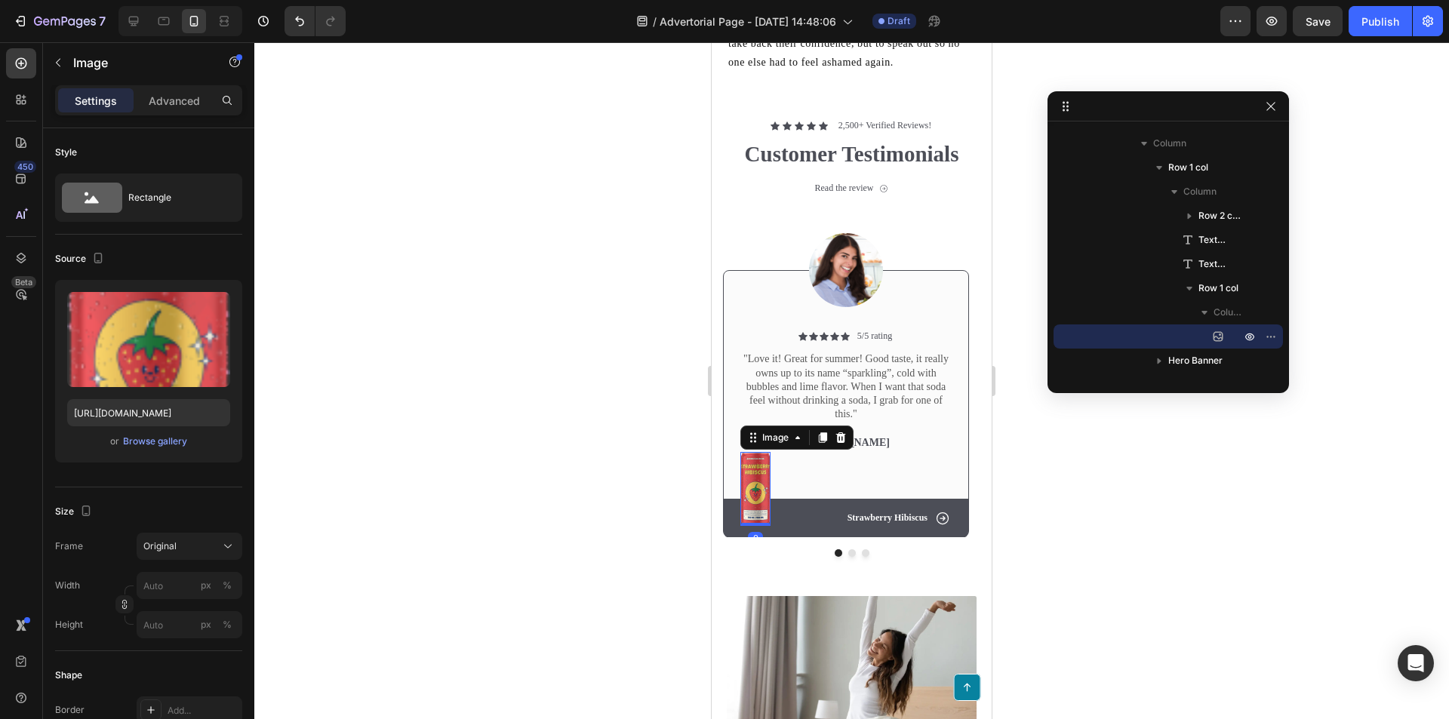
click at [749, 492] on img at bounding box center [755, 489] width 30 height 74
click at [136, 442] on div "Browse gallery" at bounding box center [155, 442] width 64 height 14
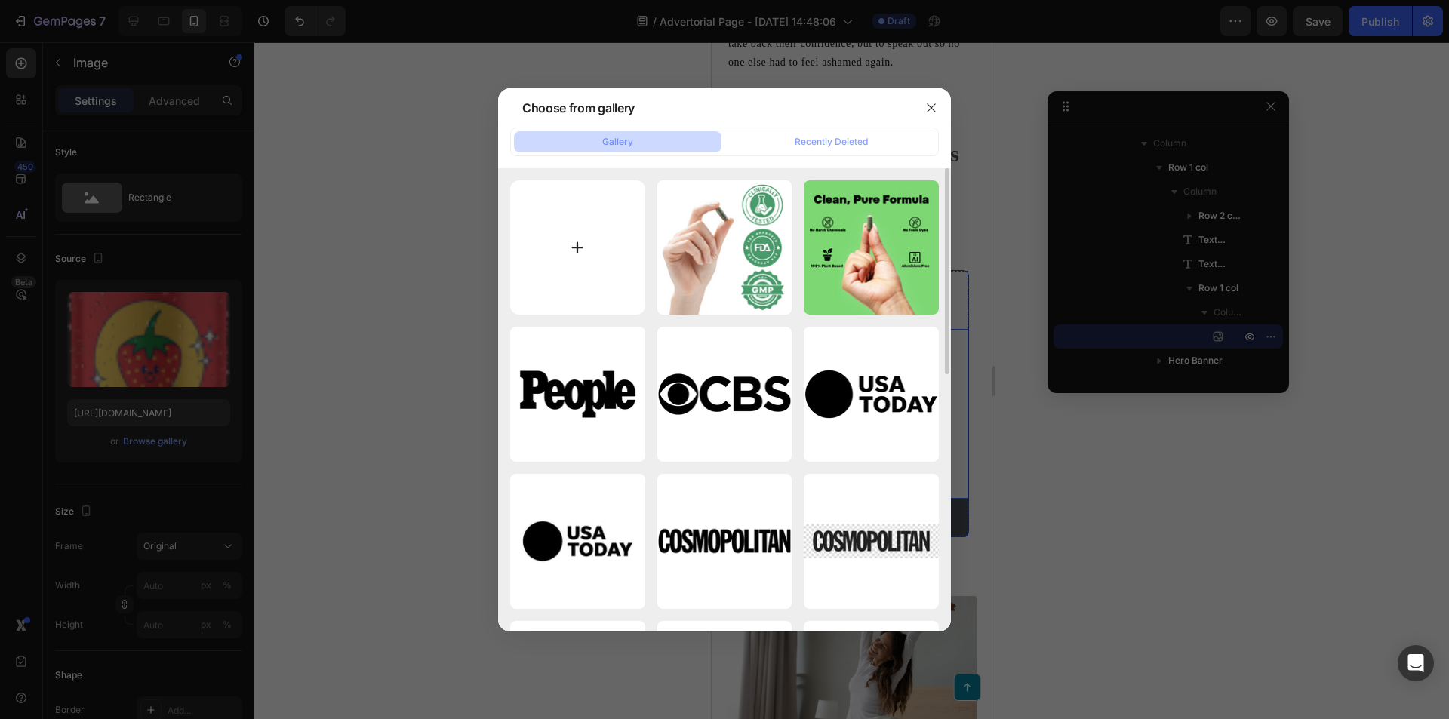
click at [609, 209] on input "file" at bounding box center [577, 247] width 135 height 135
type input "C:\fakepath\bottle with no lid ACTUAL png.jpg"
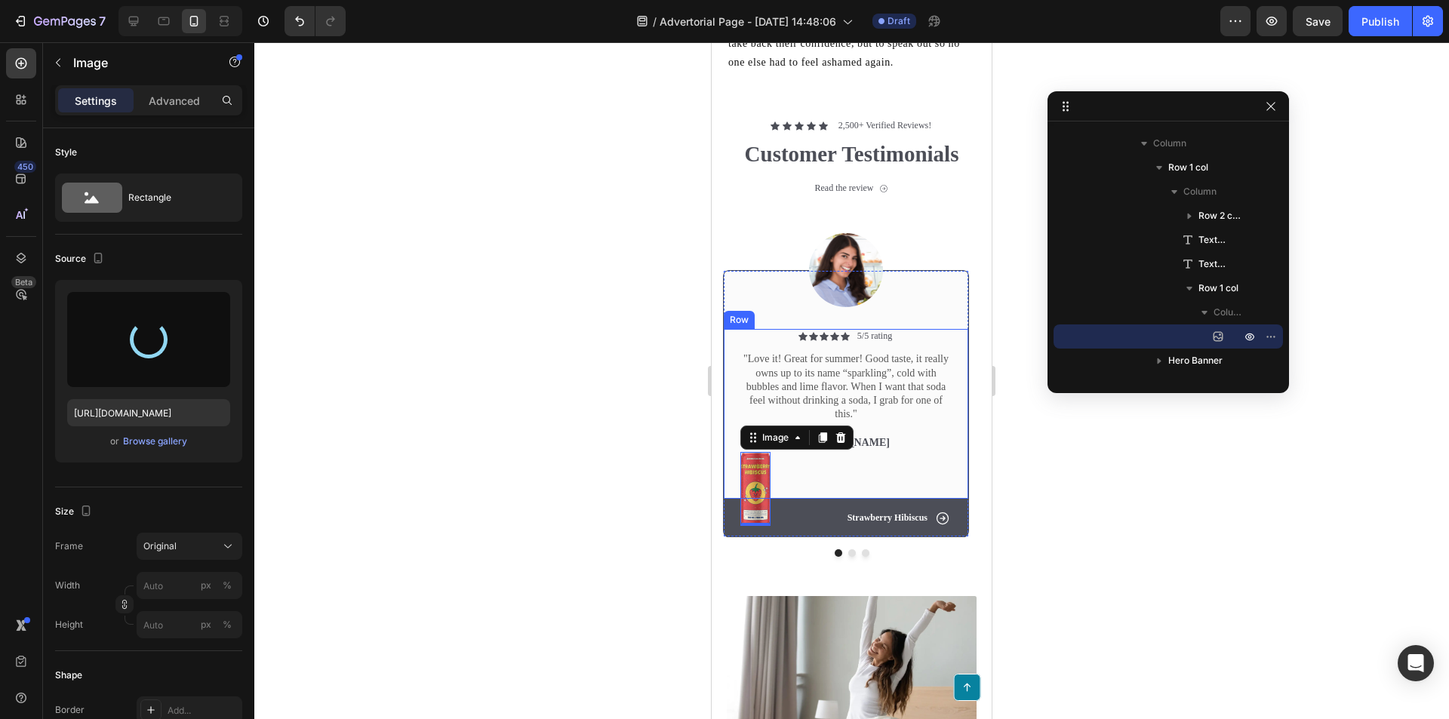
type input "https://cdn.shopify.com/s/files/1/0933/2221/5768/files/gempages_581181577921299…"
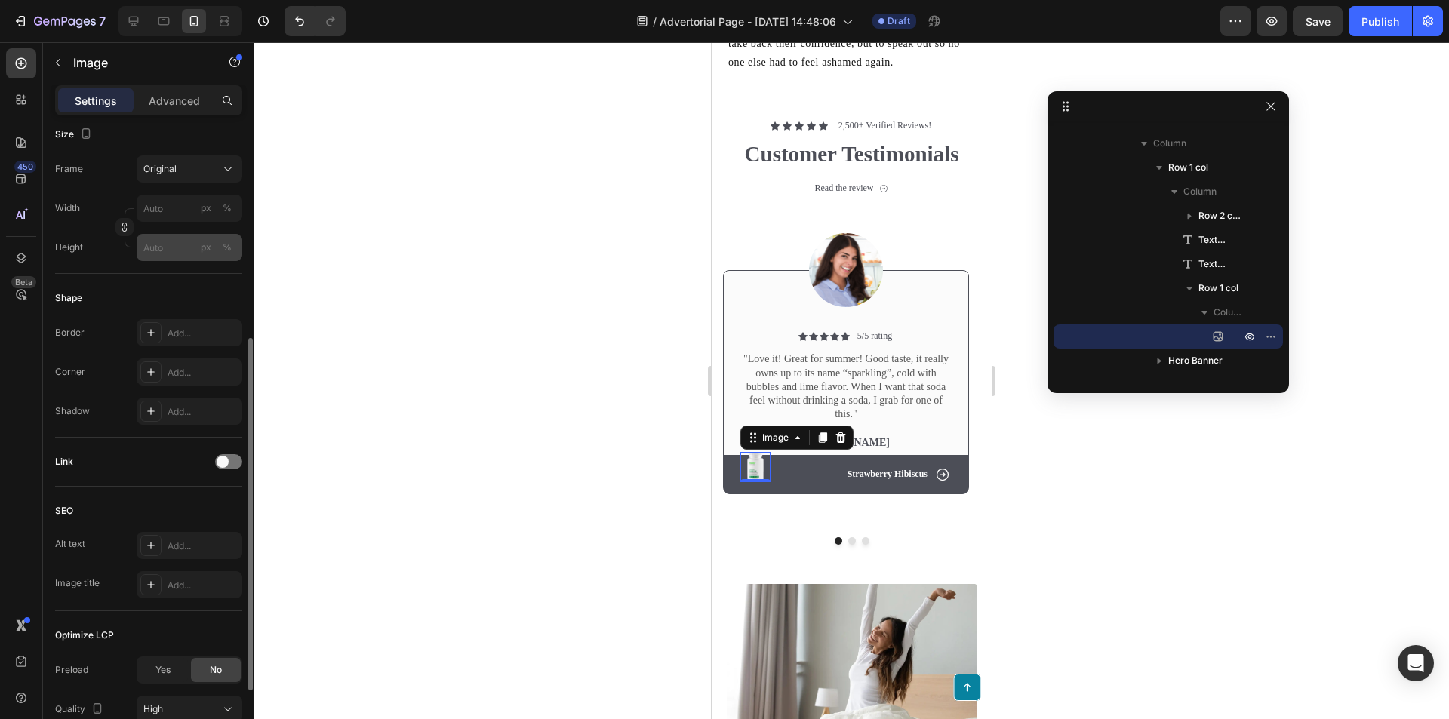
scroll to position [151, 0]
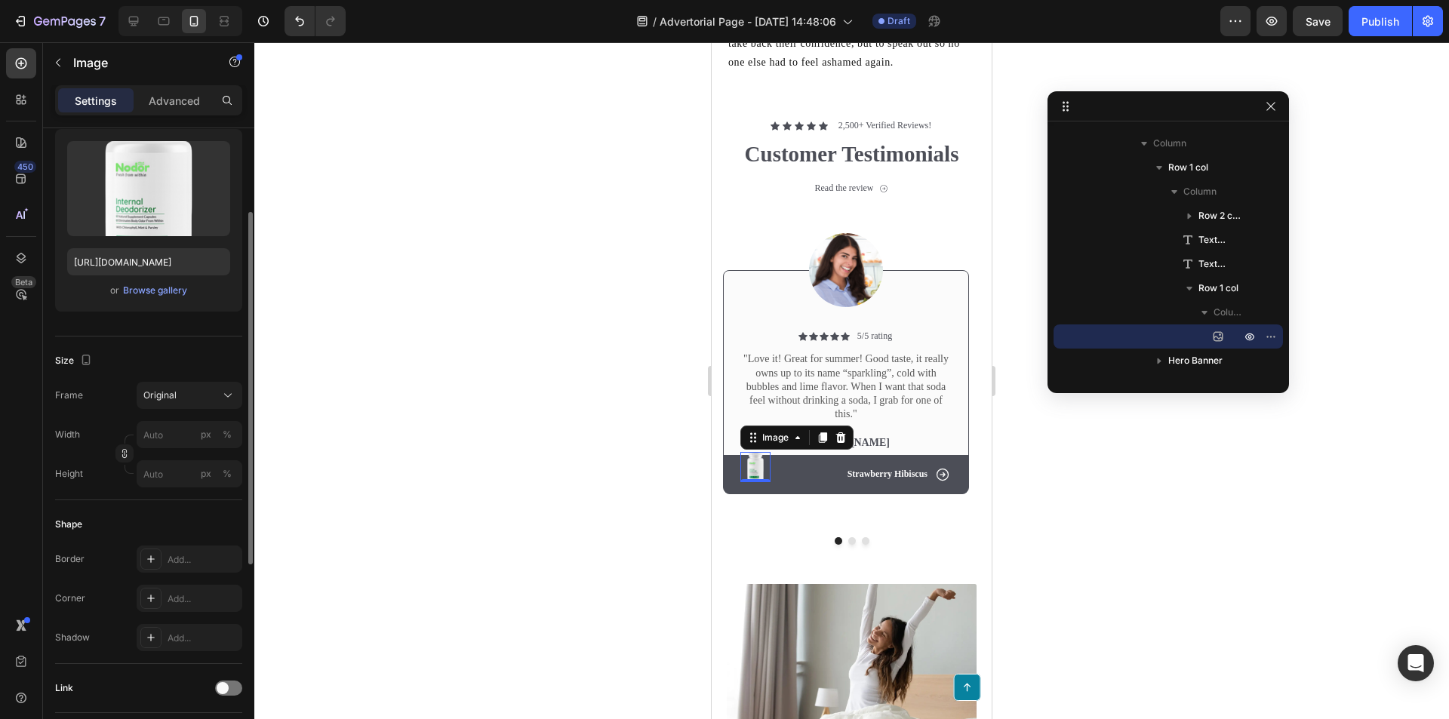
click at [194, 411] on div "Frame Original Width px % Height px %" at bounding box center [148, 435] width 187 height 106
click at [192, 401] on div "Original" at bounding box center [180, 396] width 74 height 14
click at [155, 544] on span "Custom" at bounding box center [159, 545] width 33 height 14
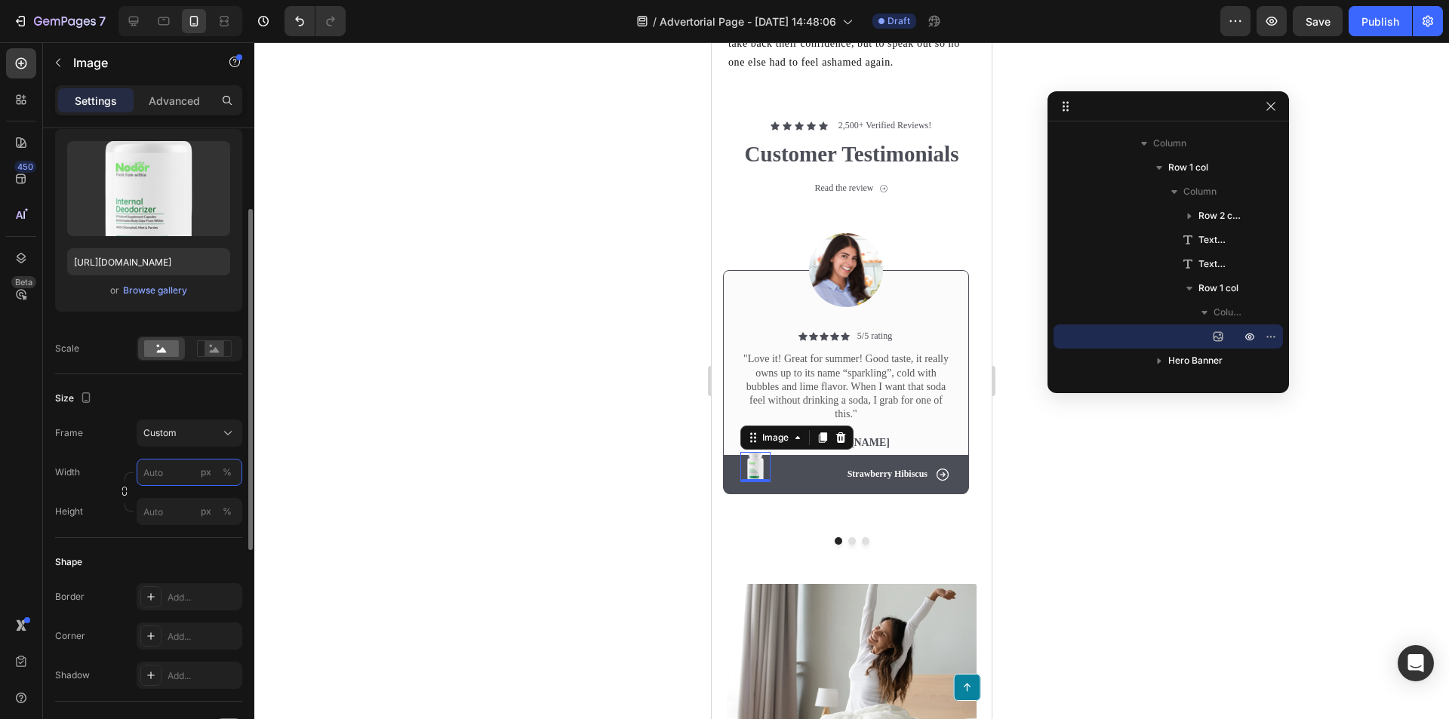
click at [164, 475] on input "px %" at bounding box center [190, 472] width 106 height 27
click at [218, 509] on span "100%" at bounding box center [217, 509] width 25 height 14
type input "100"
click at [148, 296] on div "Browse gallery" at bounding box center [155, 291] width 64 height 14
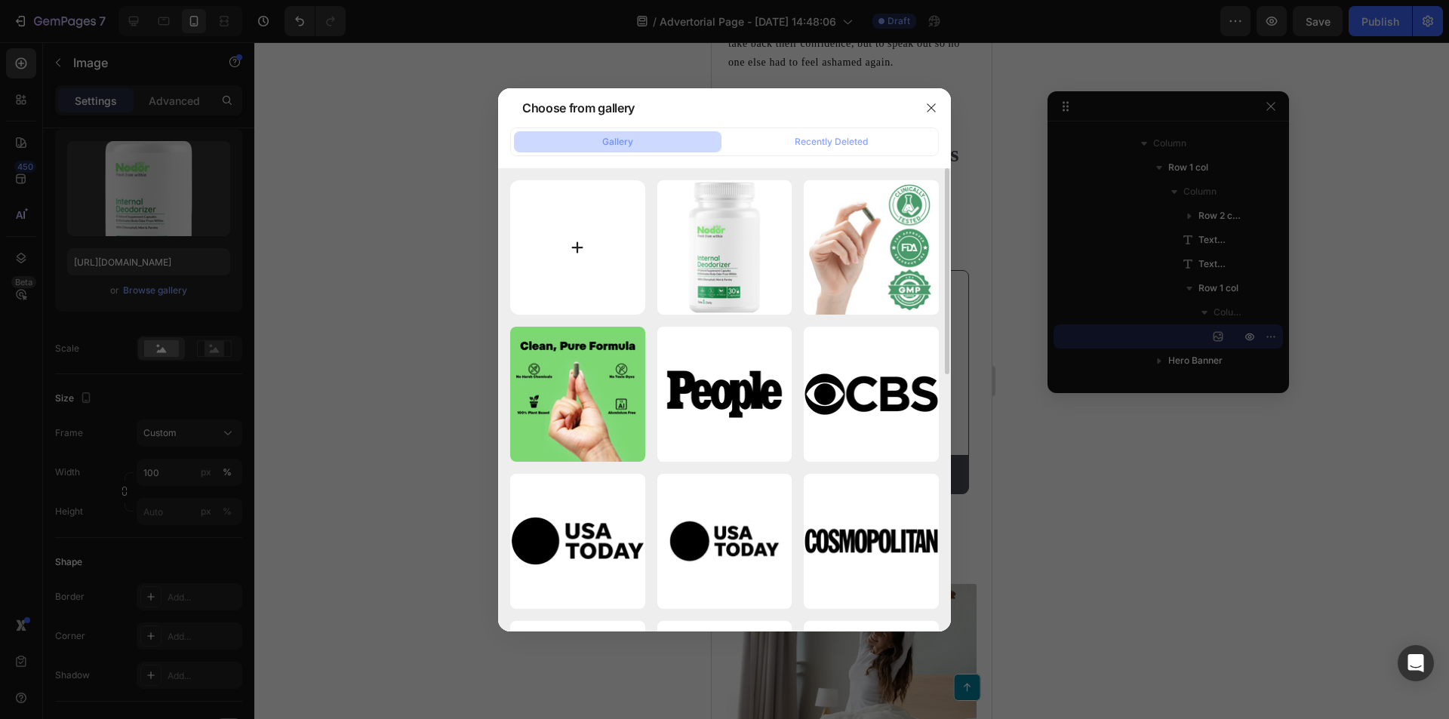
click at [546, 281] on input "file" at bounding box center [577, 247] width 135 height 135
type input "C:\fakepath\1 Bottle For Bundle.png"
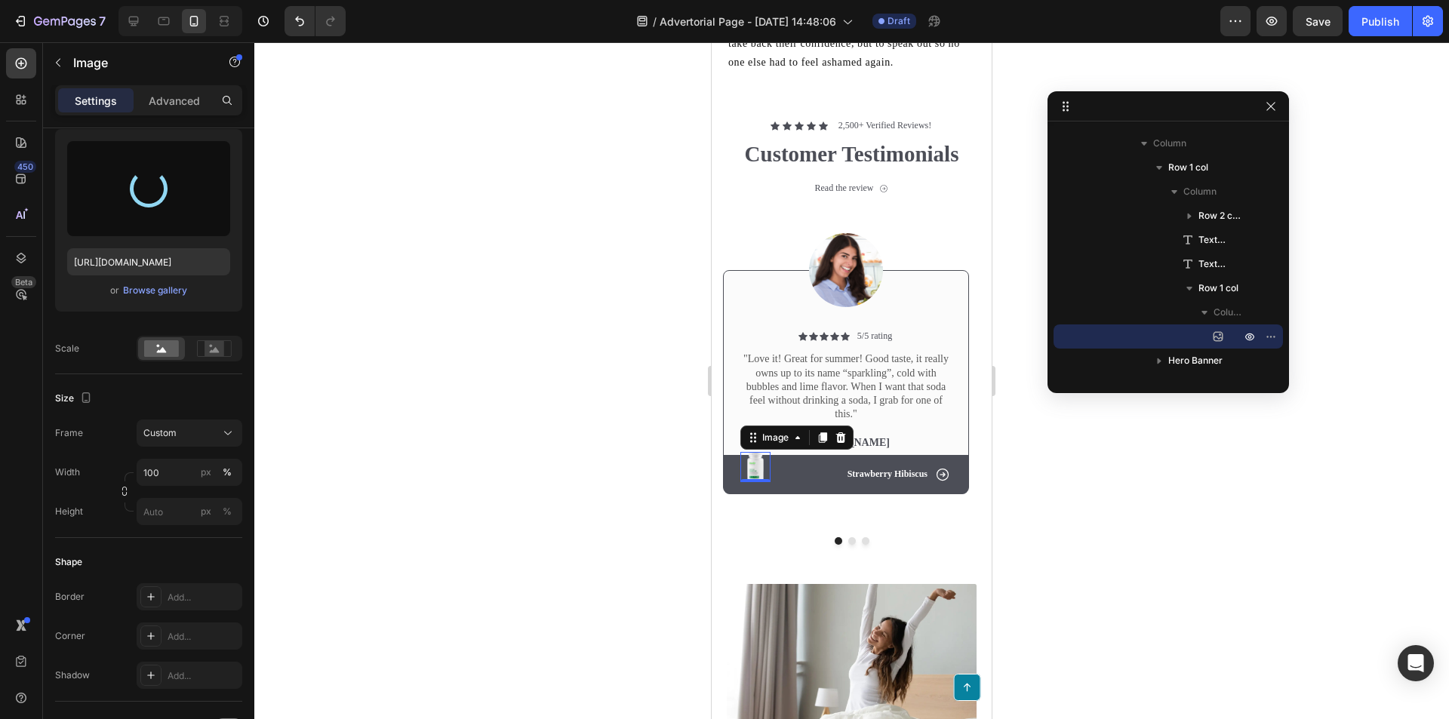
type input "https://cdn.shopify.com/s/files/1/0933/2221/5768/files/gempages_581181577921299…"
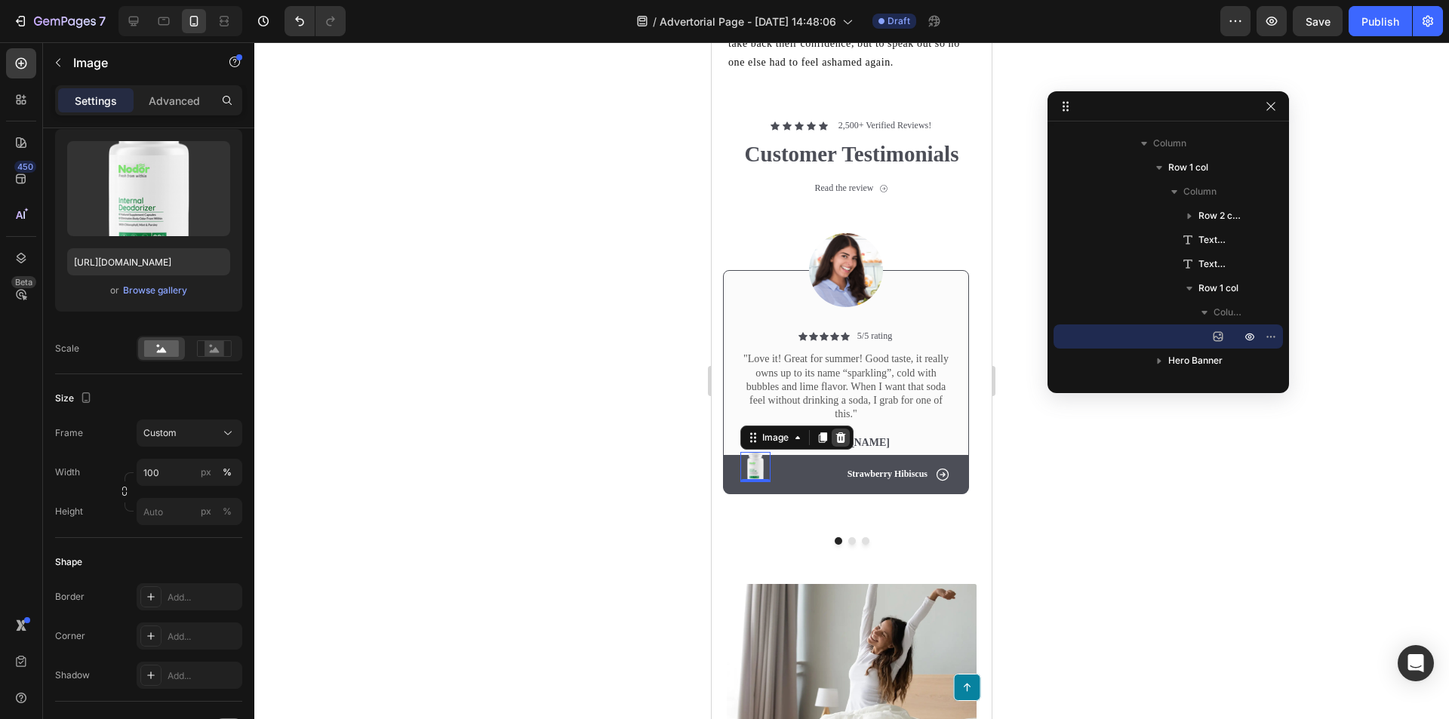
click at [844, 442] on icon at bounding box center [841, 437] width 10 height 11
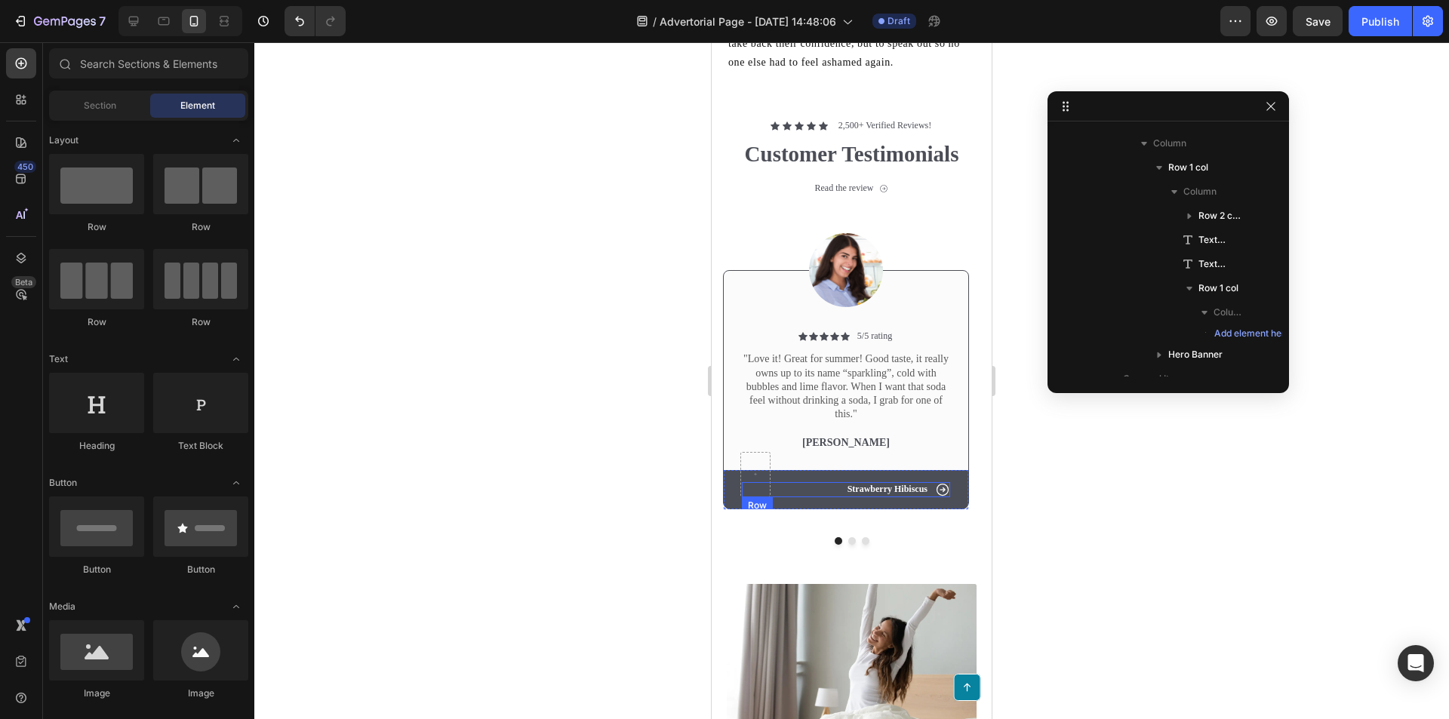
click at [814, 494] on div "Icon Strawberry Hibiscus Text Block Row" at bounding box center [846, 489] width 208 height 15
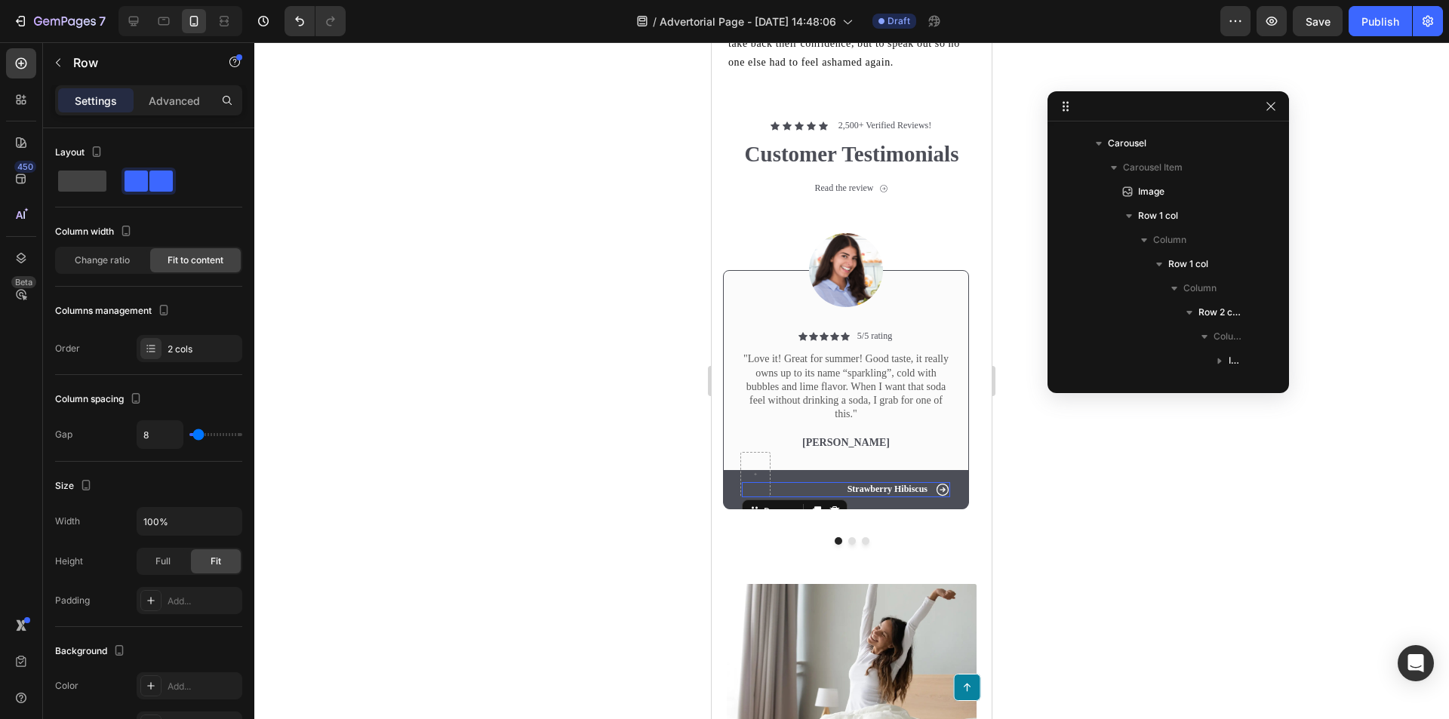
scroll to position [884, 0]
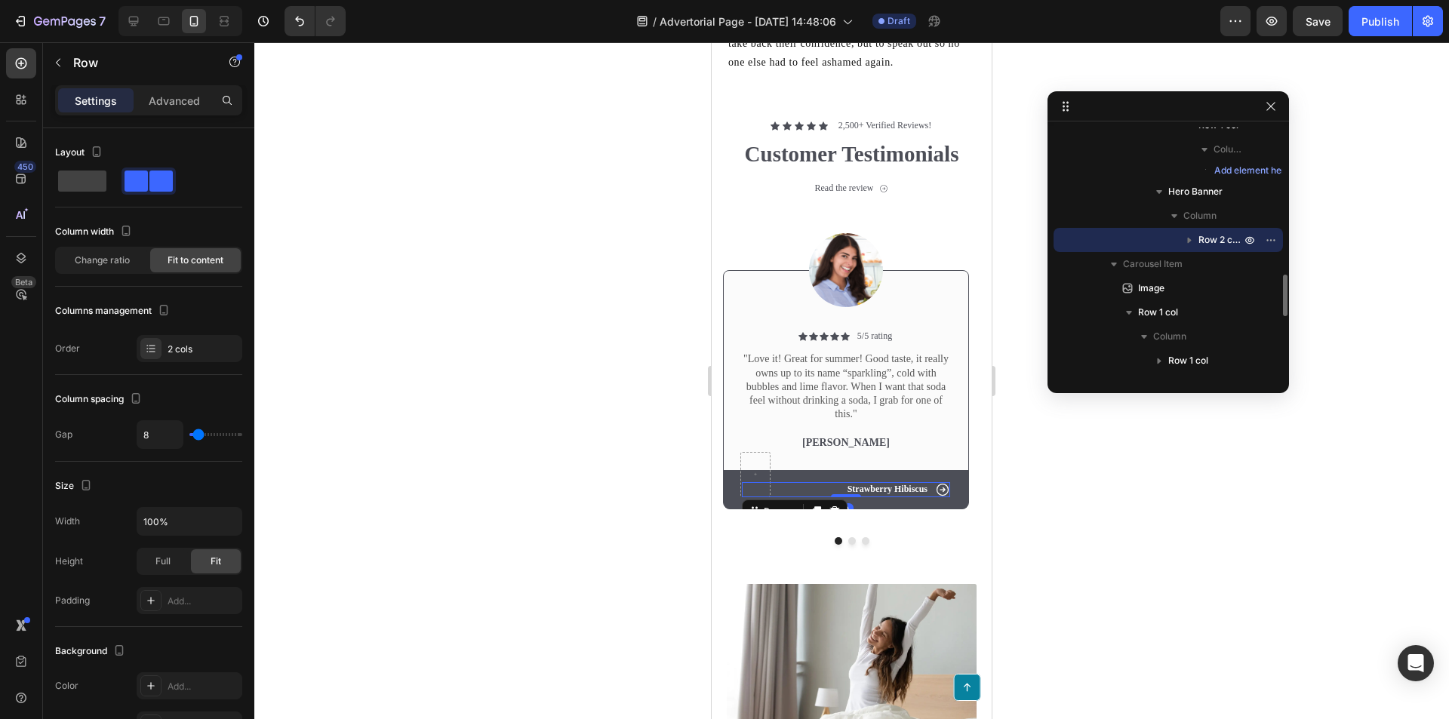
click at [807, 488] on div "Icon Strawberry Hibiscus Text Block Row 0" at bounding box center [846, 489] width 245 height 39
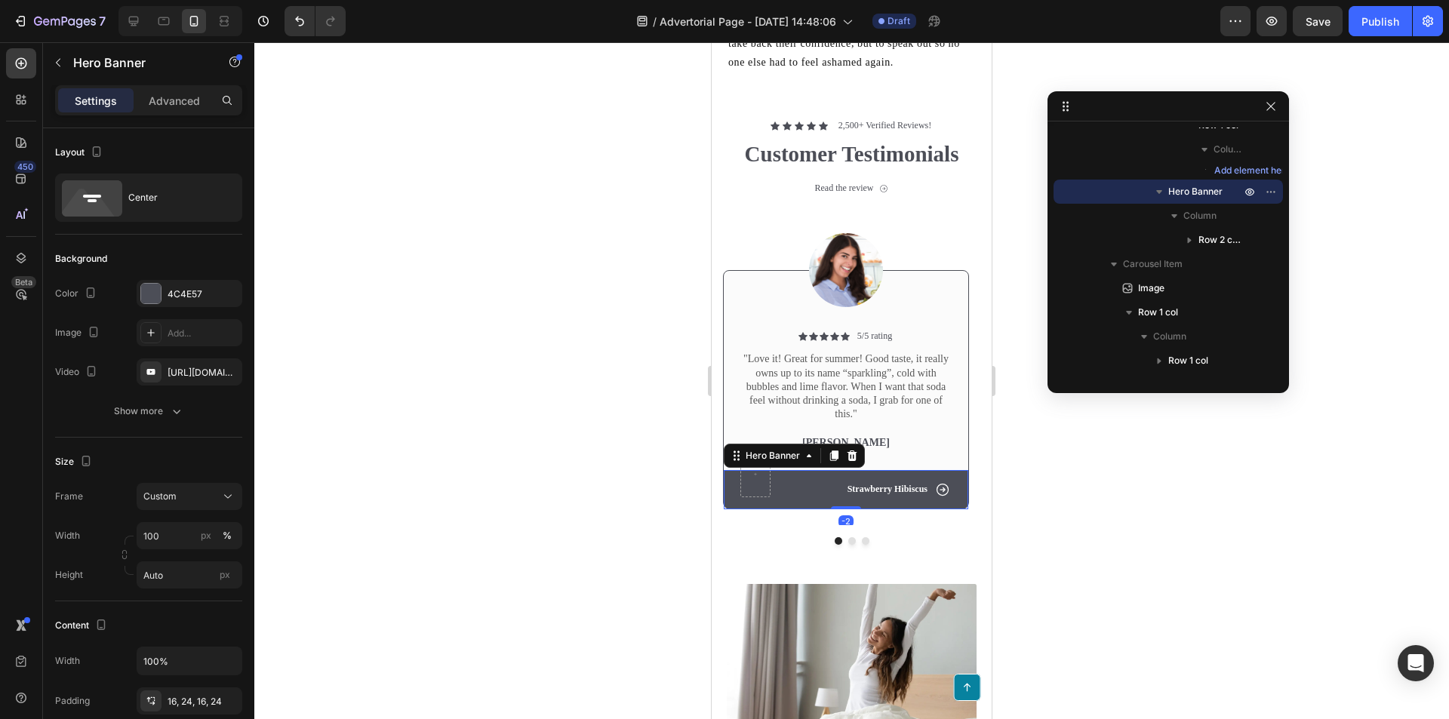
click at [795, 486] on div "Icon Strawberry Hibiscus Text Block Row" at bounding box center [846, 489] width 245 height 39
click at [906, 490] on div "Strawberry Hibiscus" at bounding box center [887, 489] width 83 height 15
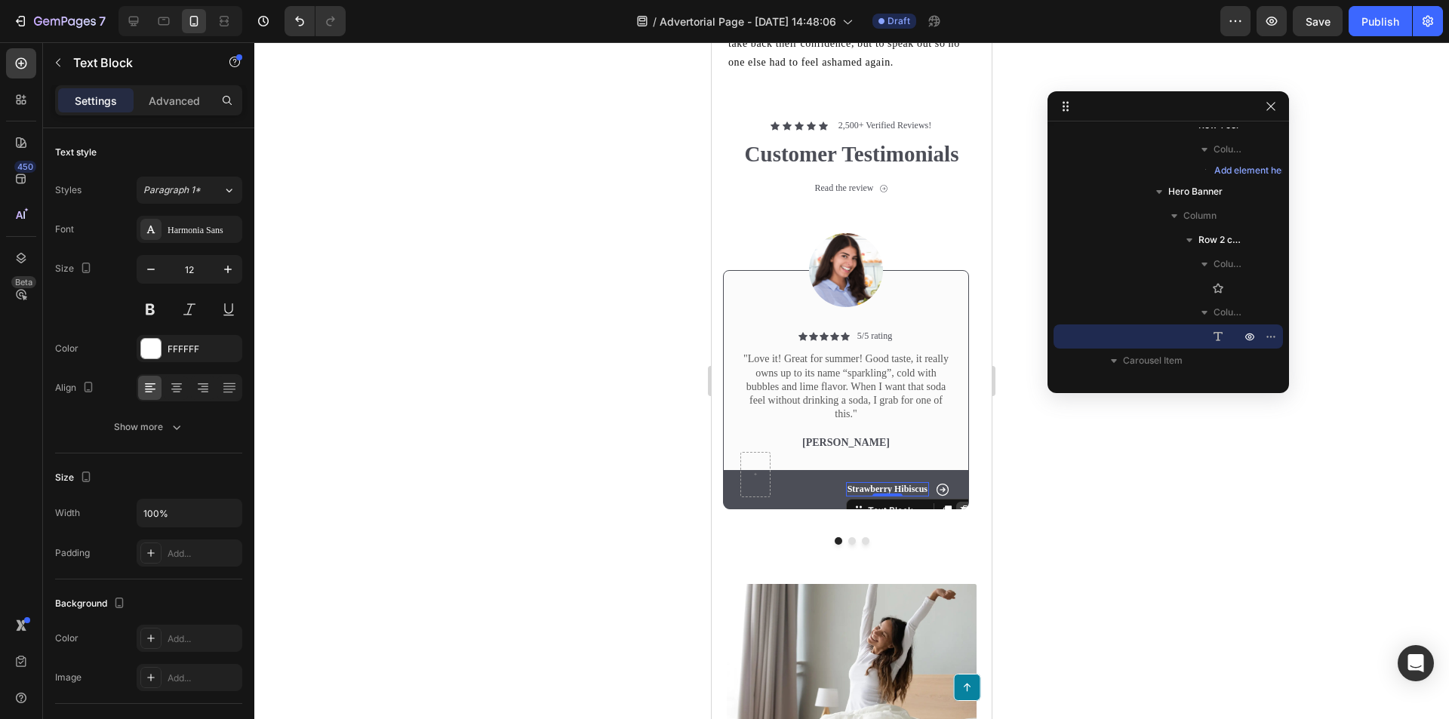
click at [964, 516] on icon at bounding box center [965, 511] width 10 height 11
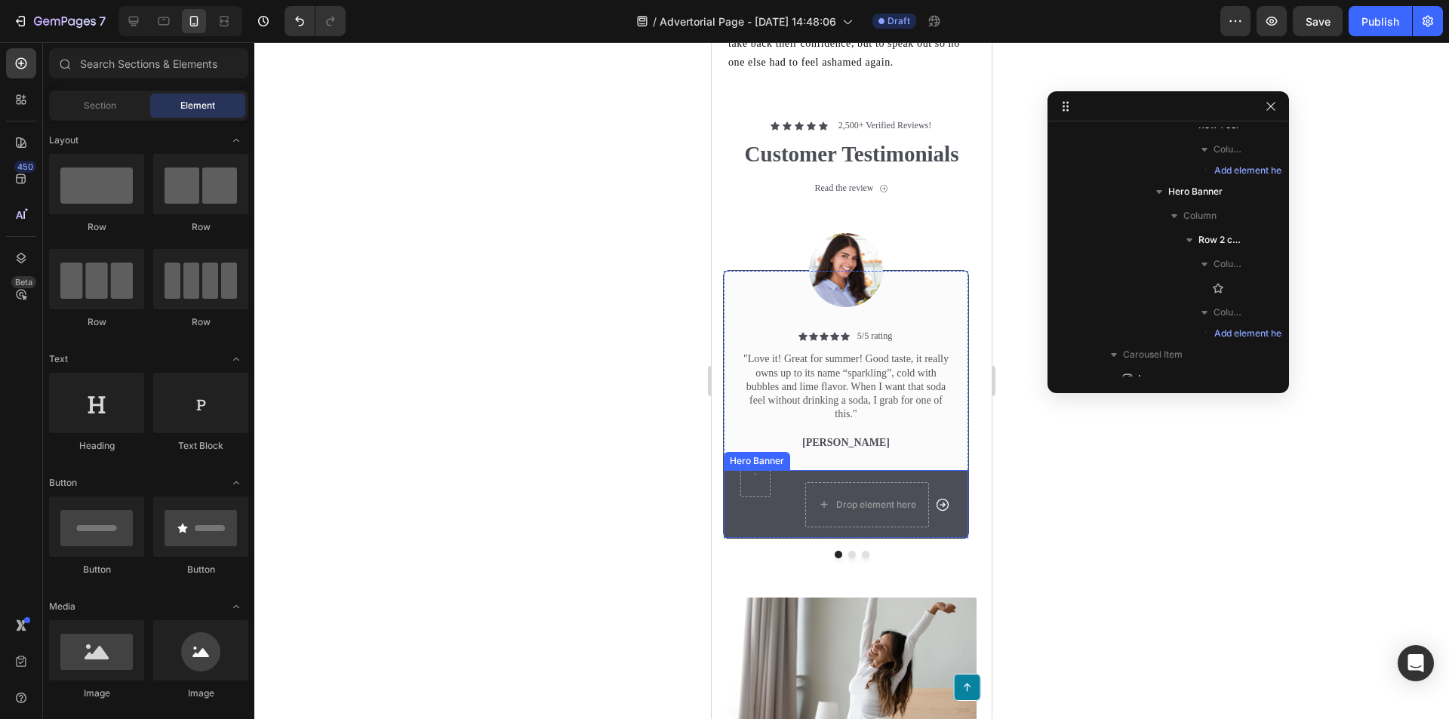
click at [846, 477] on div "Icon Drop element here Row" at bounding box center [846, 504] width 245 height 69
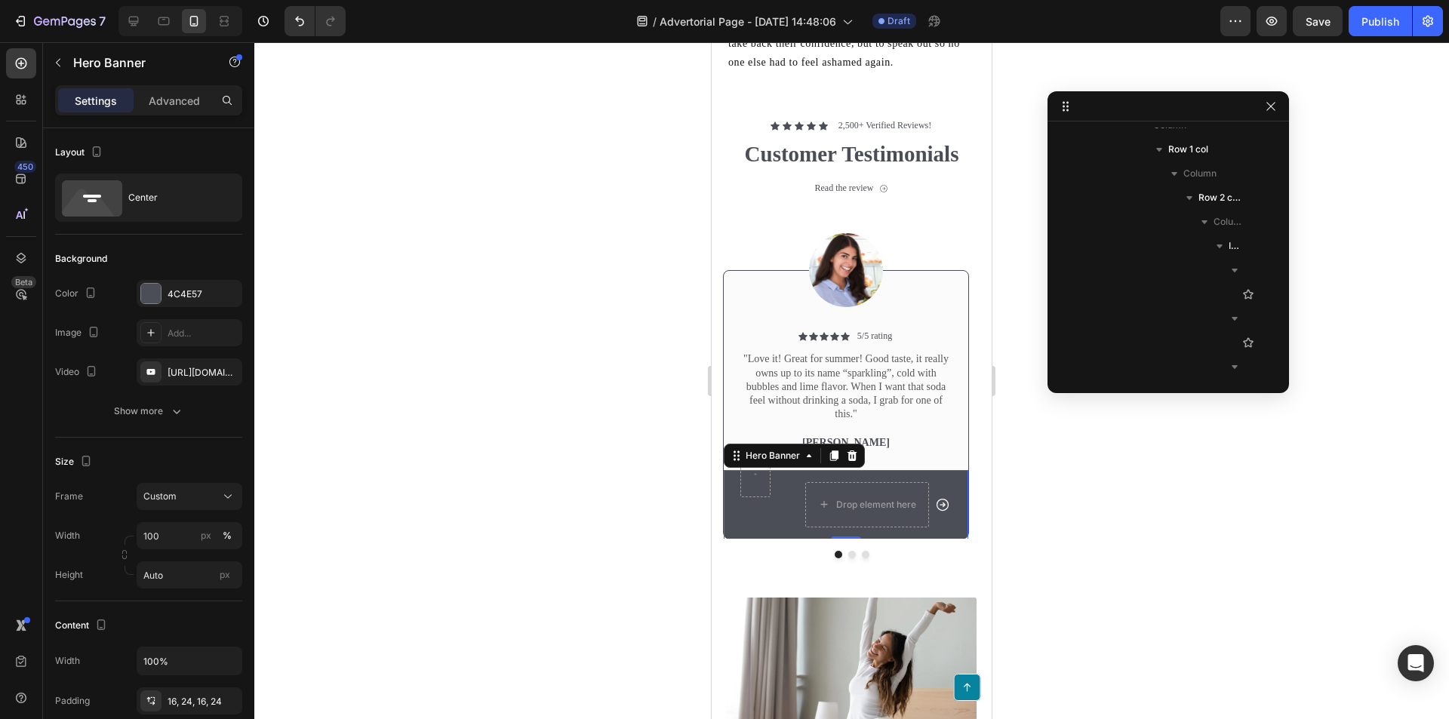
scroll to position [1318, 0]
click at [851, 460] on icon at bounding box center [852, 455] width 10 height 11
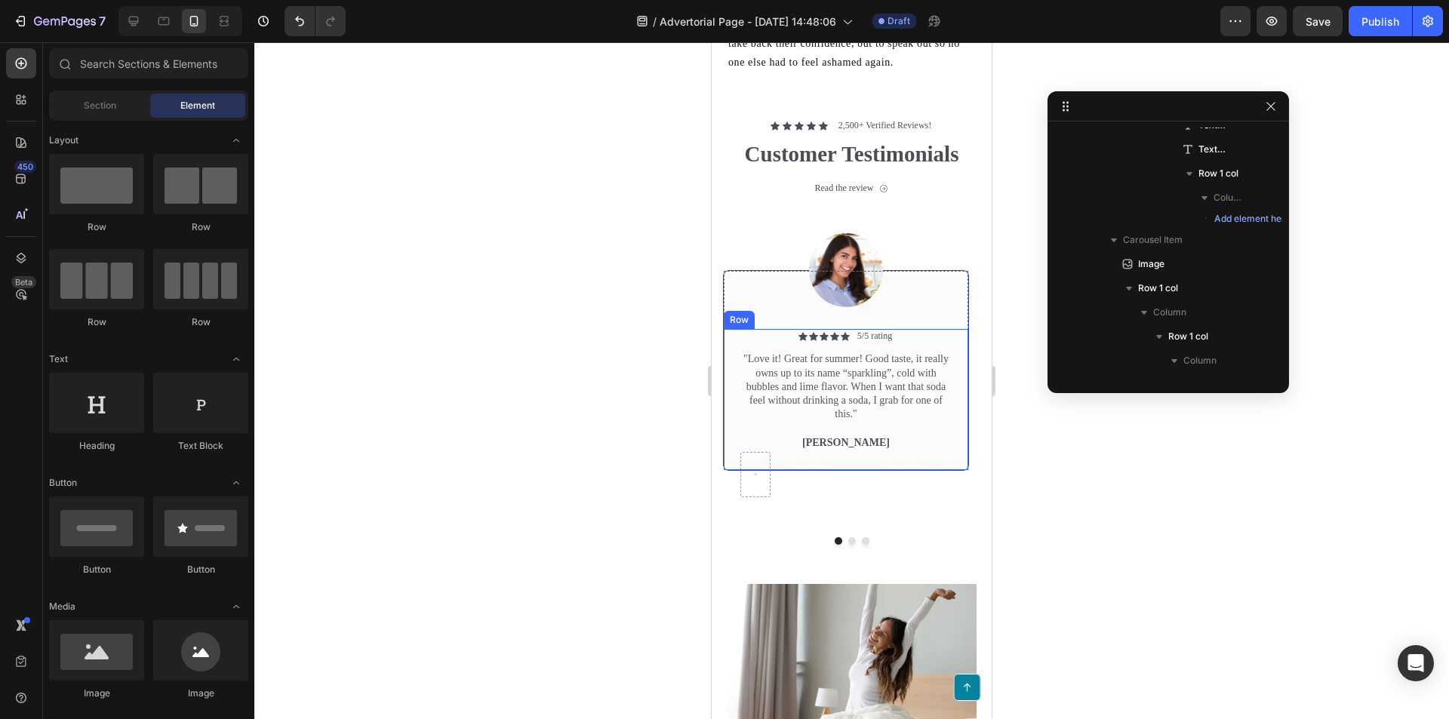
click at [918, 460] on div "Icon Icon Icon Icon Icon Icon List 5/5 rating Text Block Row "Love it! Great fo…" at bounding box center [846, 399] width 213 height 141
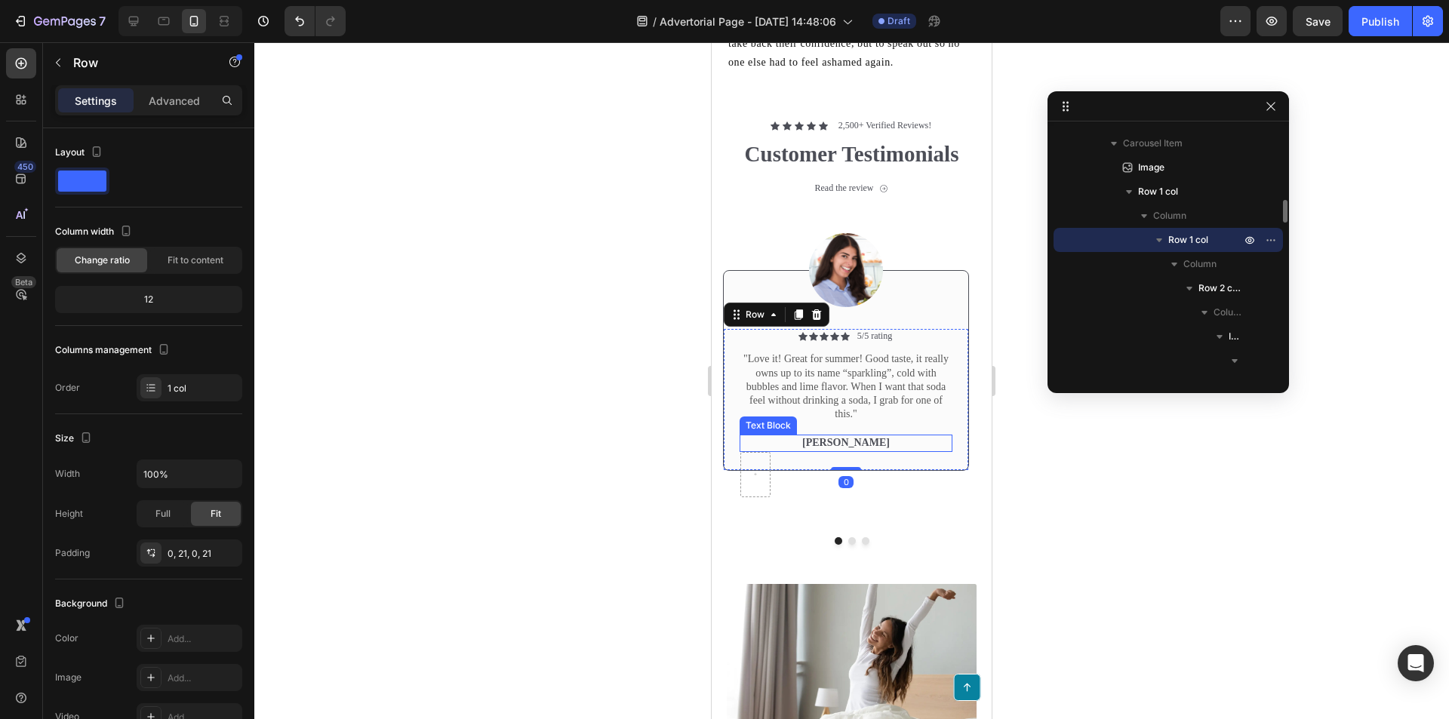
click at [864, 450] on p "Rita Carroll" at bounding box center [846, 443] width 210 height 14
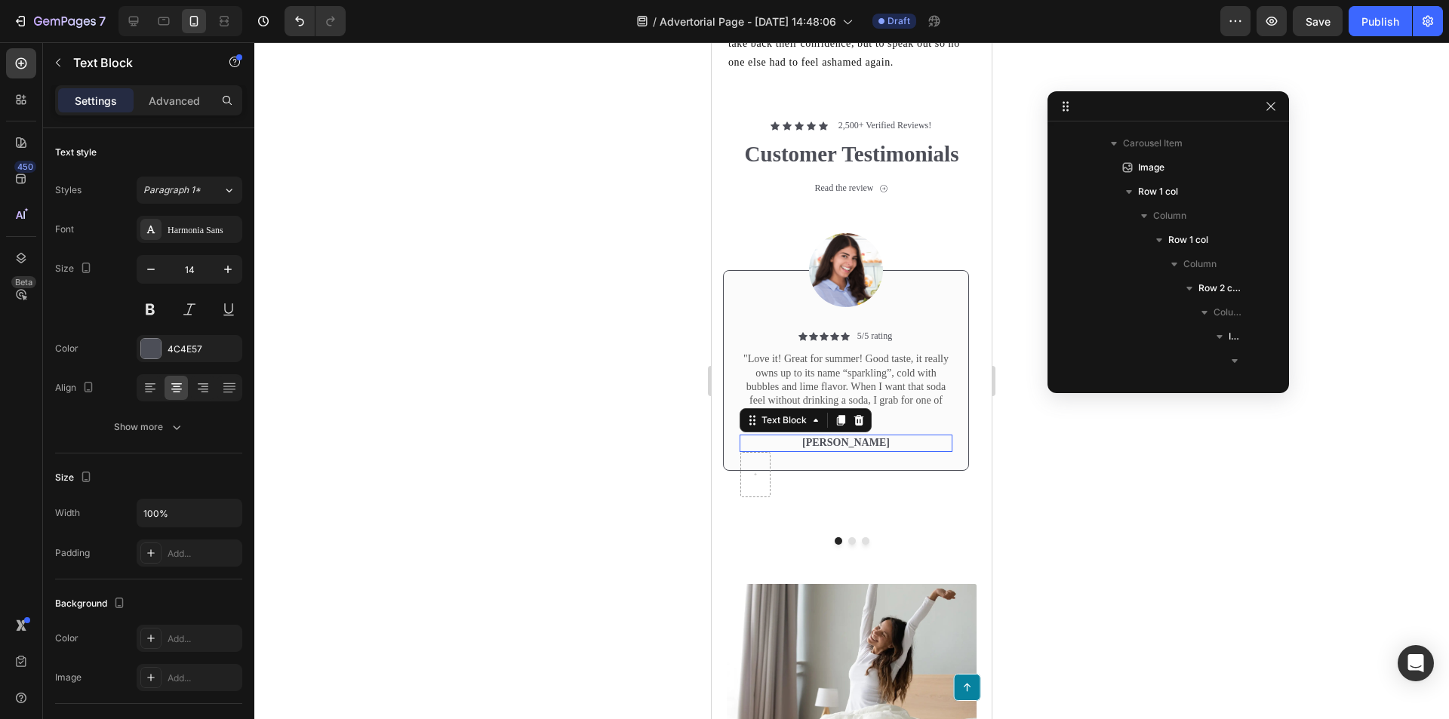
scroll to position [1228, 0]
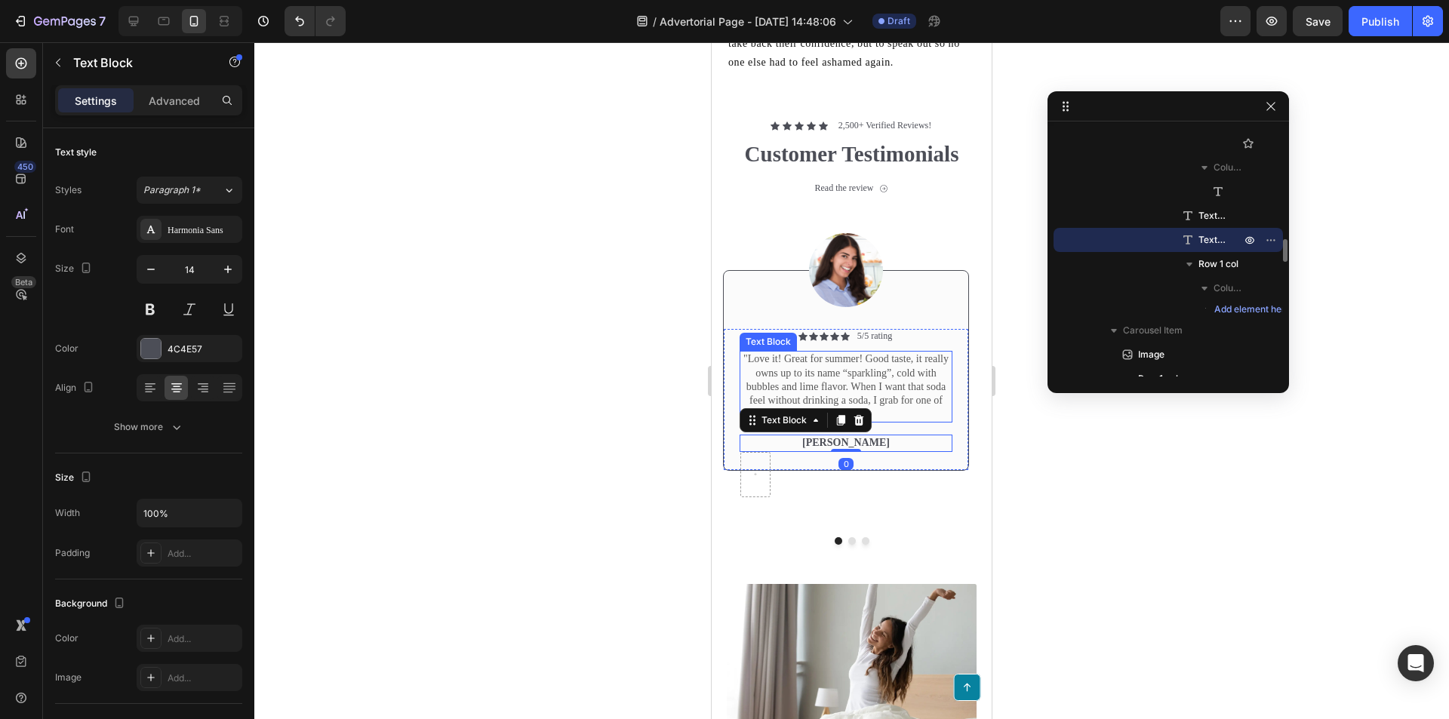
click at [776, 338] on div "Icon Icon Icon Icon Icon Icon List 5/5 rating Text Block Row" at bounding box center [846, 336] width 213 height 15
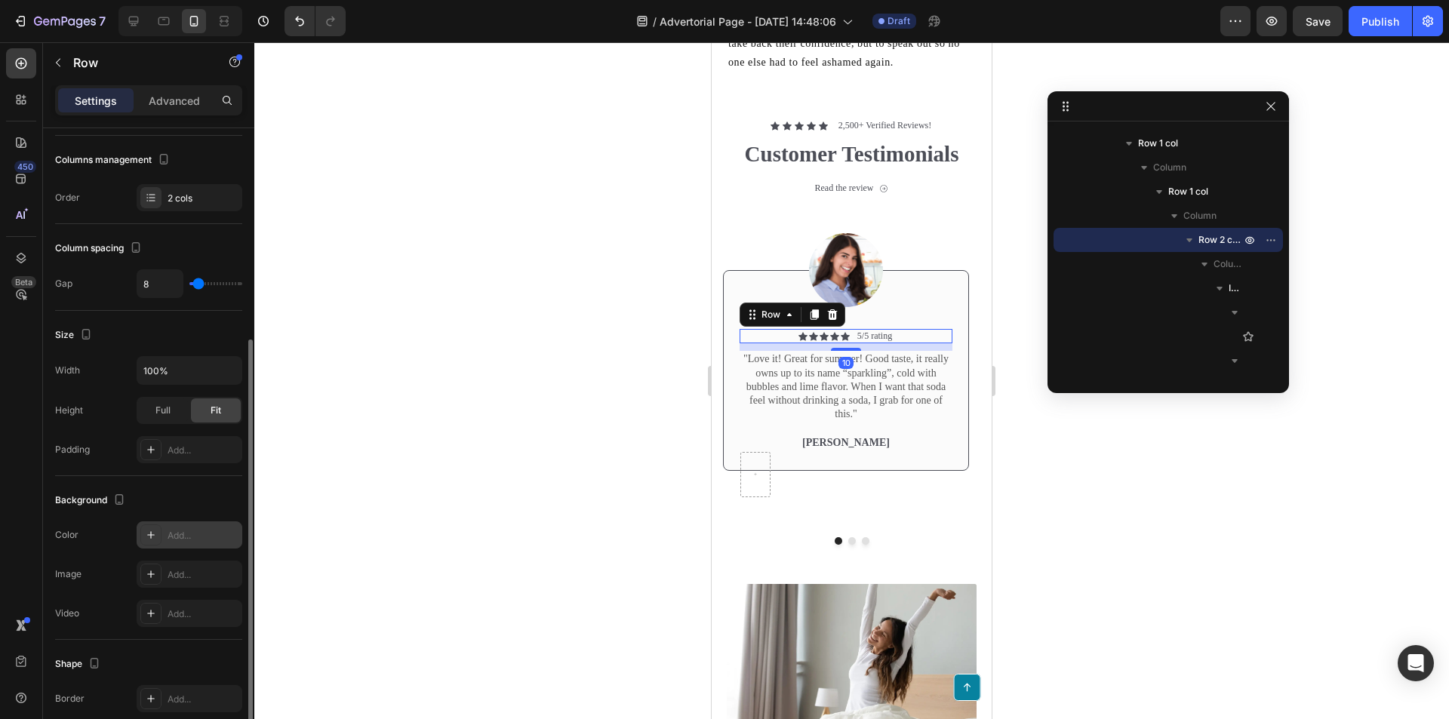
scroll to position [420, 0]
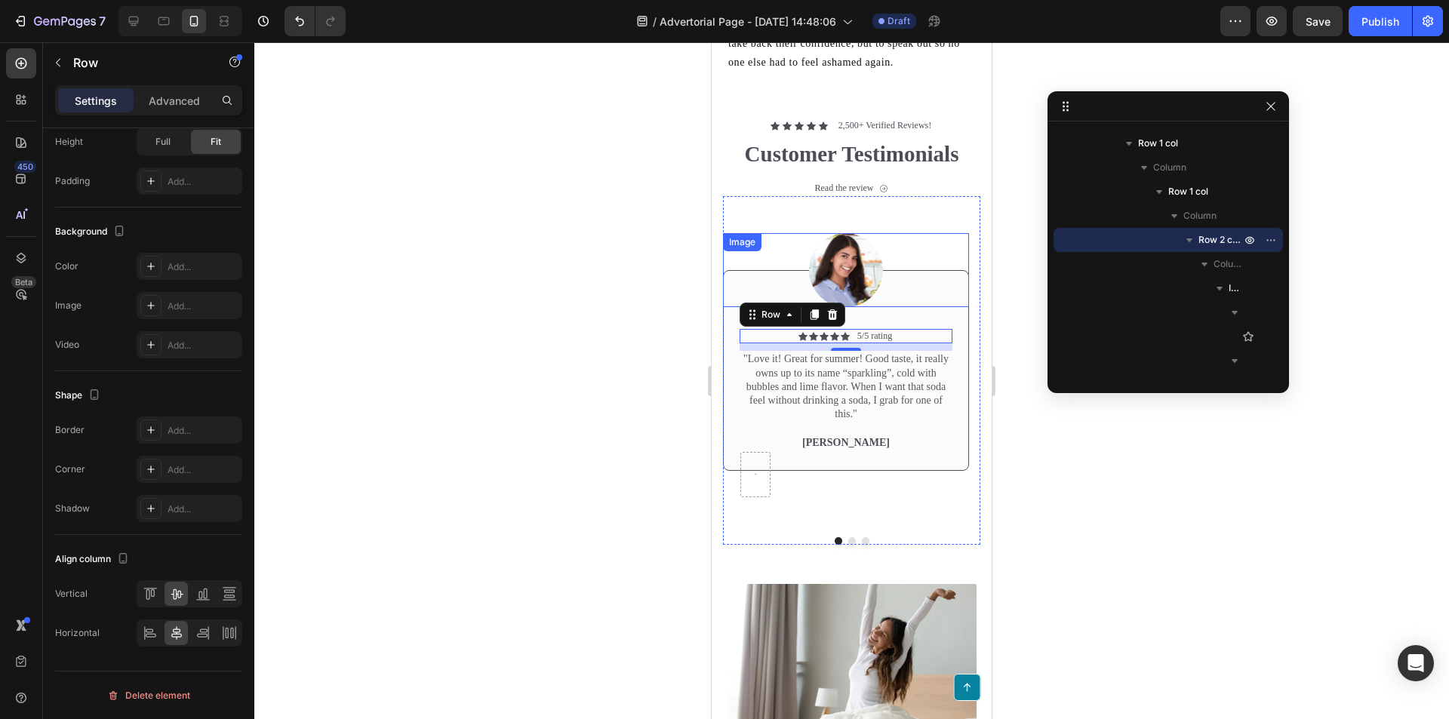
click at [744, 293] on div at bounding box center [846, 270] width 246 height 74
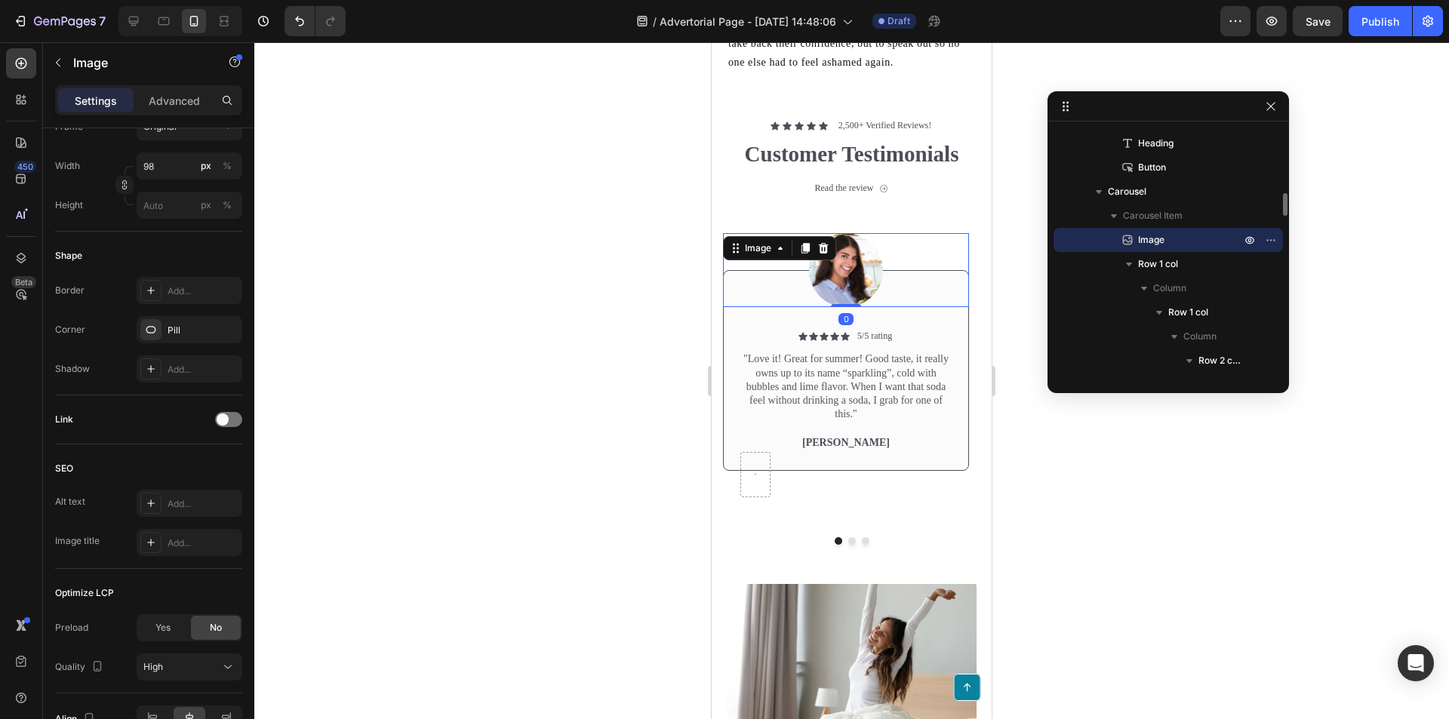
scroll to position [0, 0]
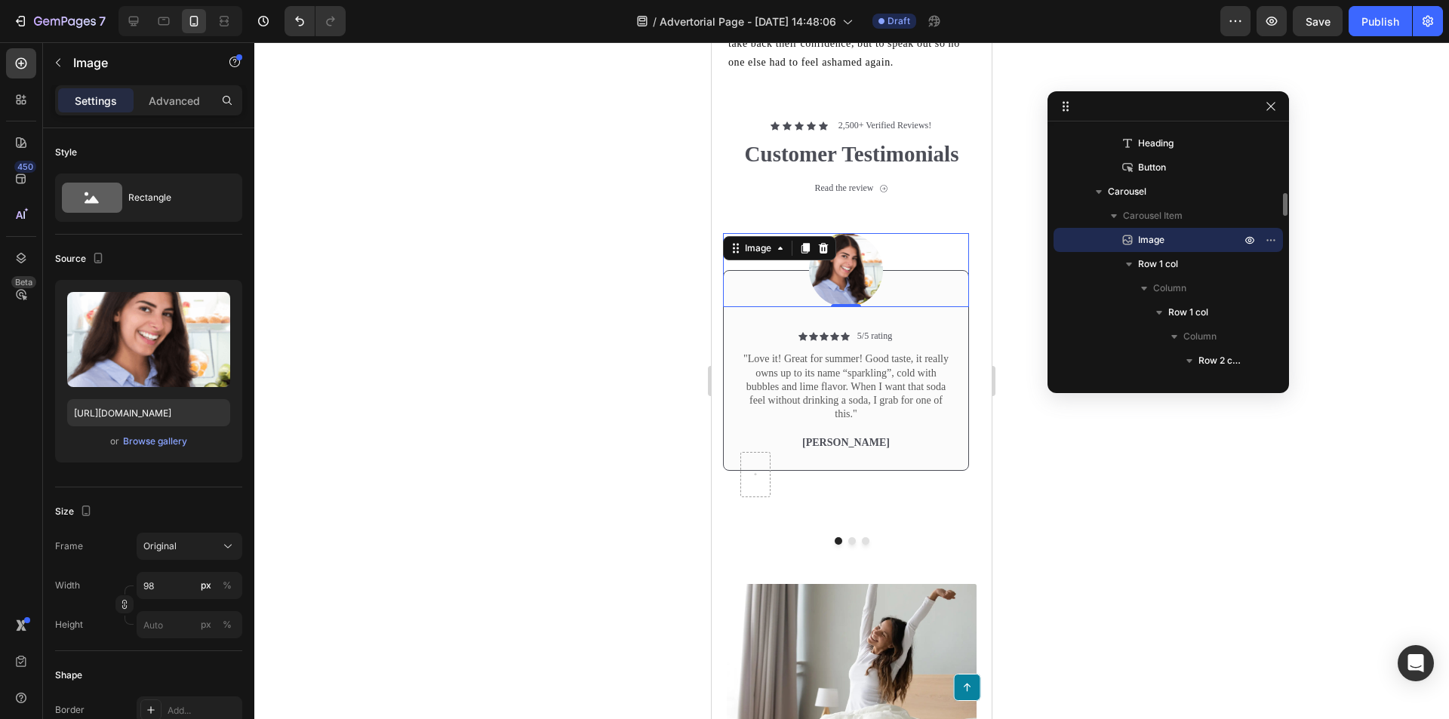
click at [1160, 237] on span "Image" at bounding box center [1151, 239] width 26 height 15
click at [1163, 213] on span "Carousel Item" at bounding box center [1153, 215] width 60 height 15
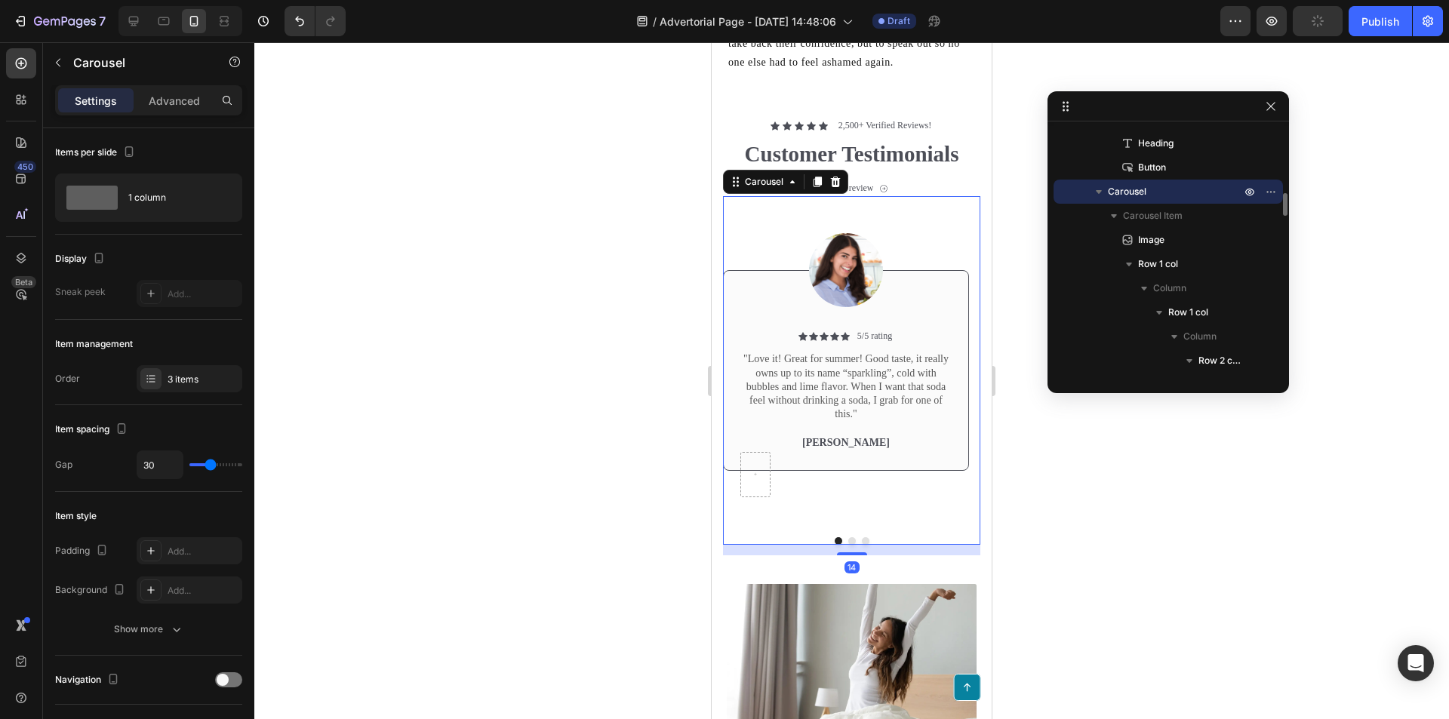
click at [1132, 187] on span "Carousel" at bounding box center [1127, 191] width 38 height 15
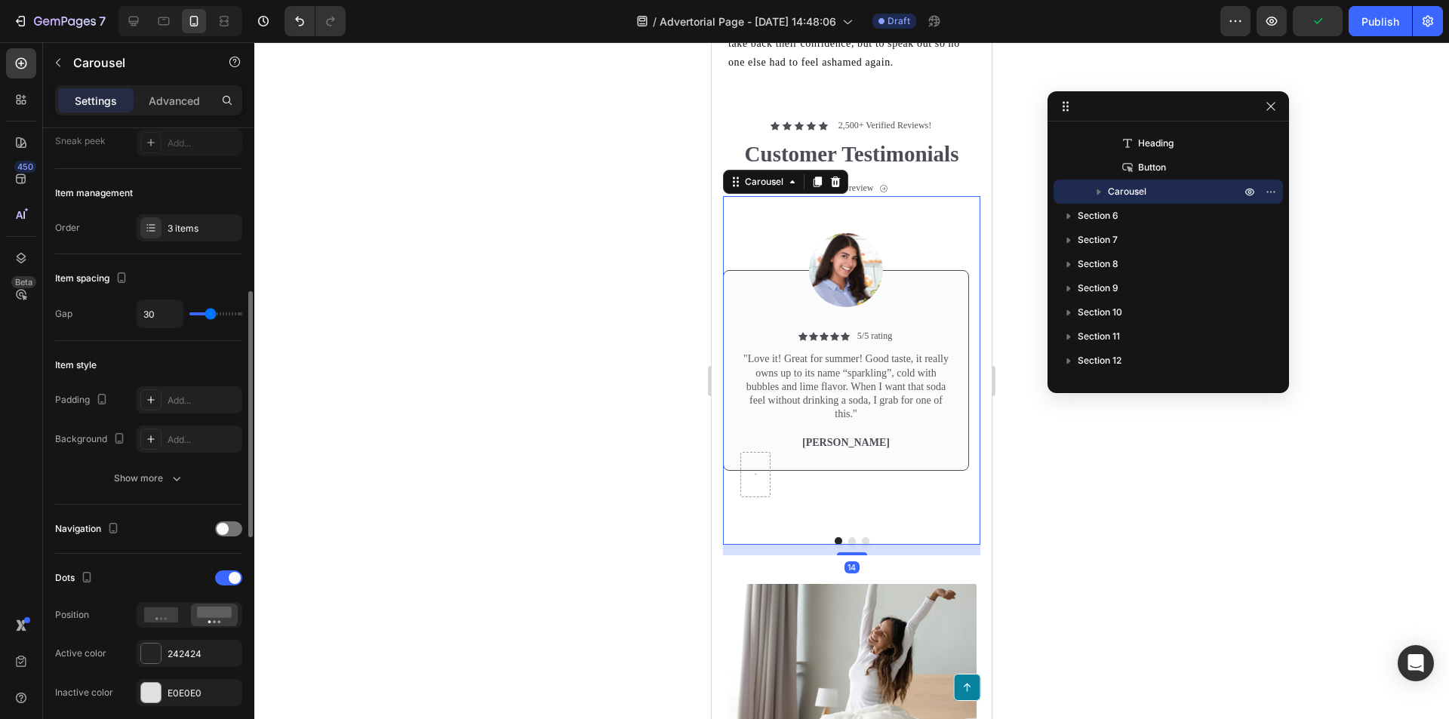
scroll to position [302, 0]
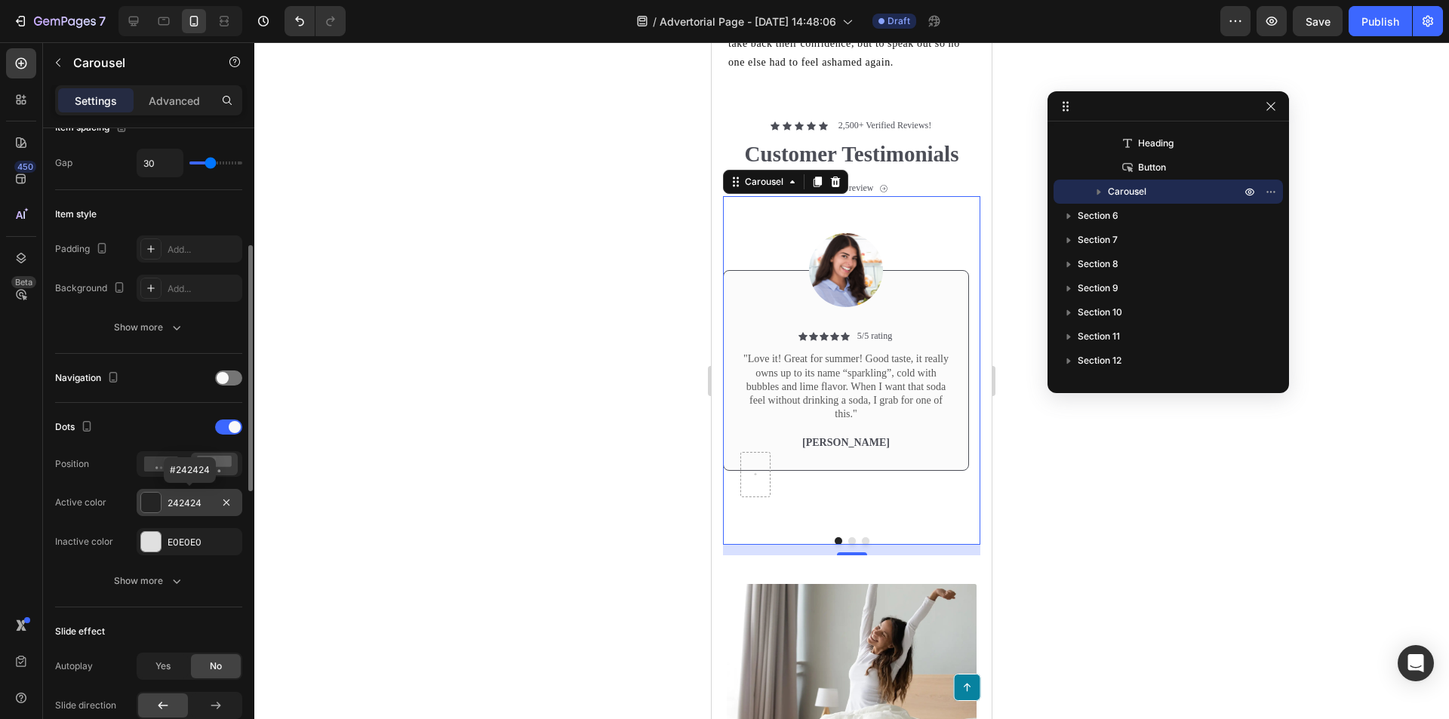
click at [143, 502] on div at bounding box center [151, 503] width 20 height 20
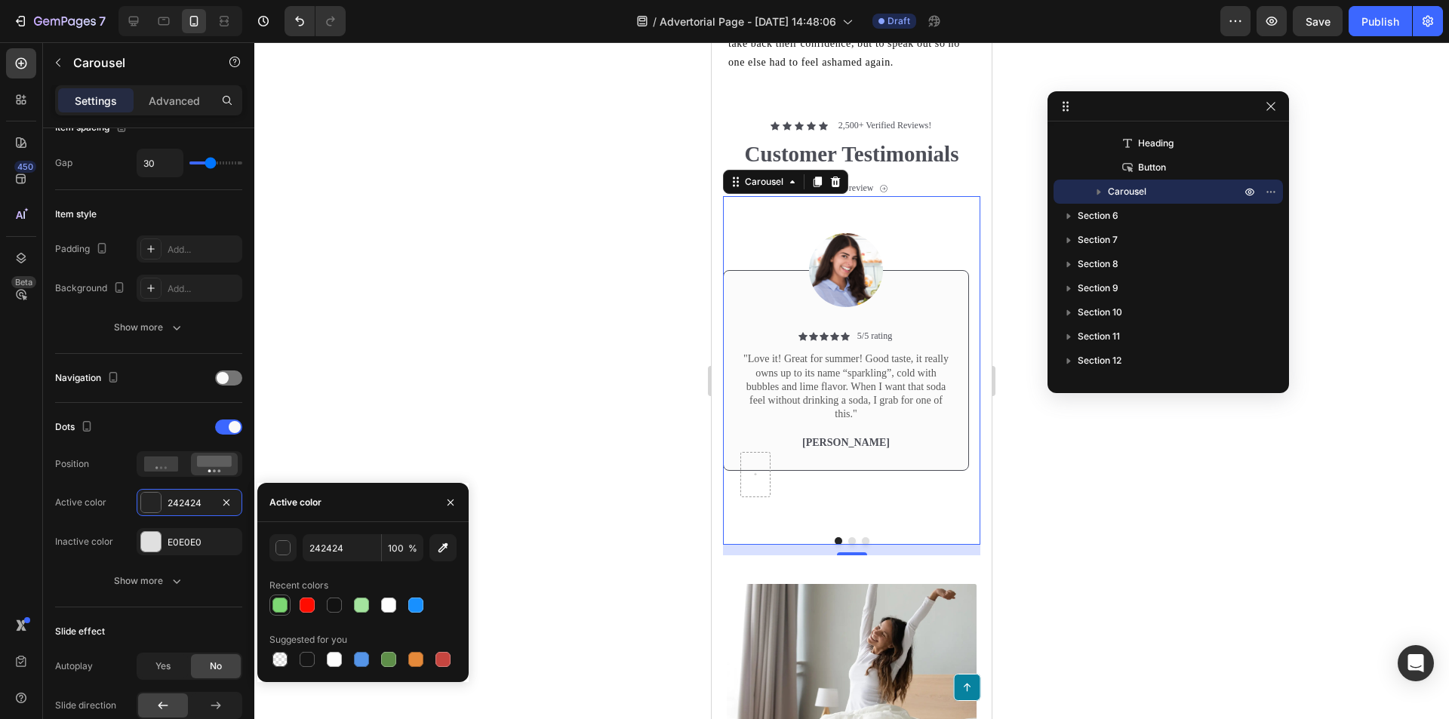
click at [281, 601] on div at bounding box center [279, 605] width 15 height 15
type input "7DD874"
click at [31, 488] on div "450 Beta" at bounding box center [21, 329] width 30 height 562
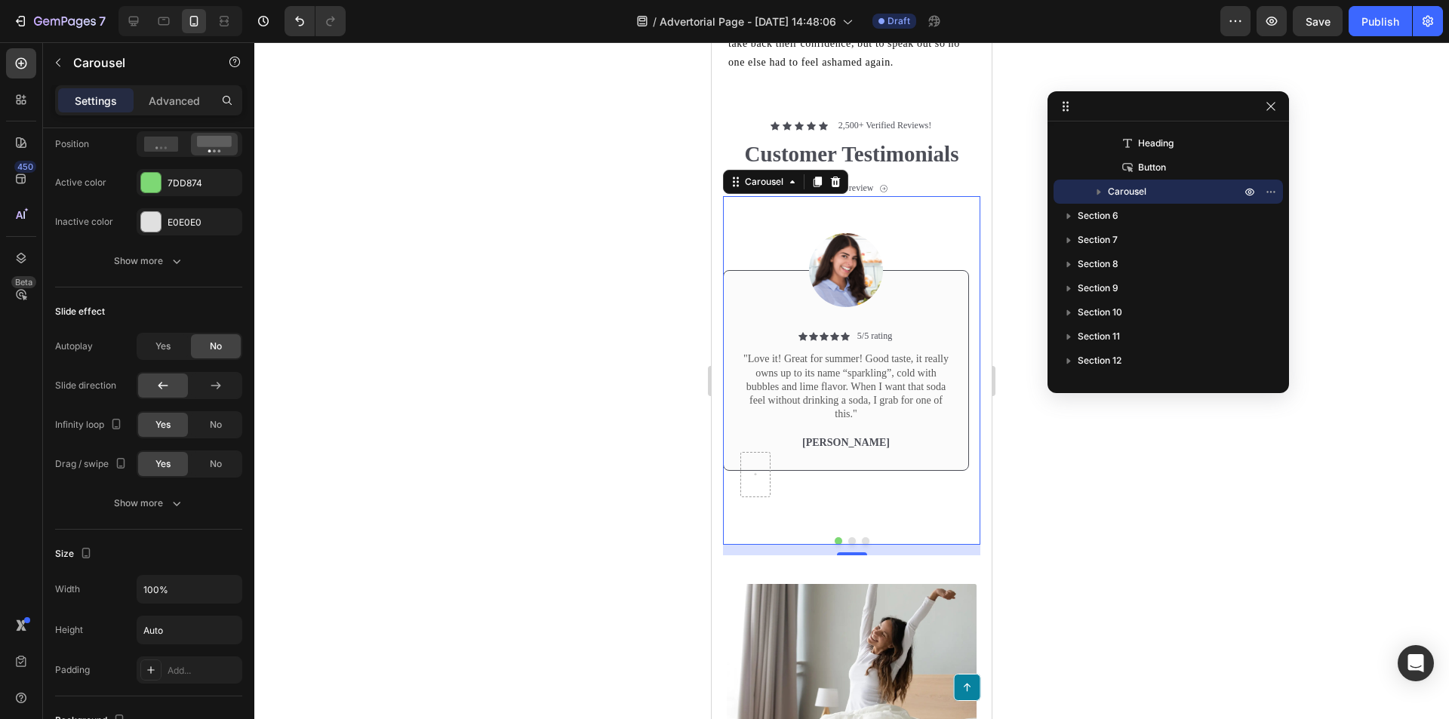
scroll to position [395, 0]
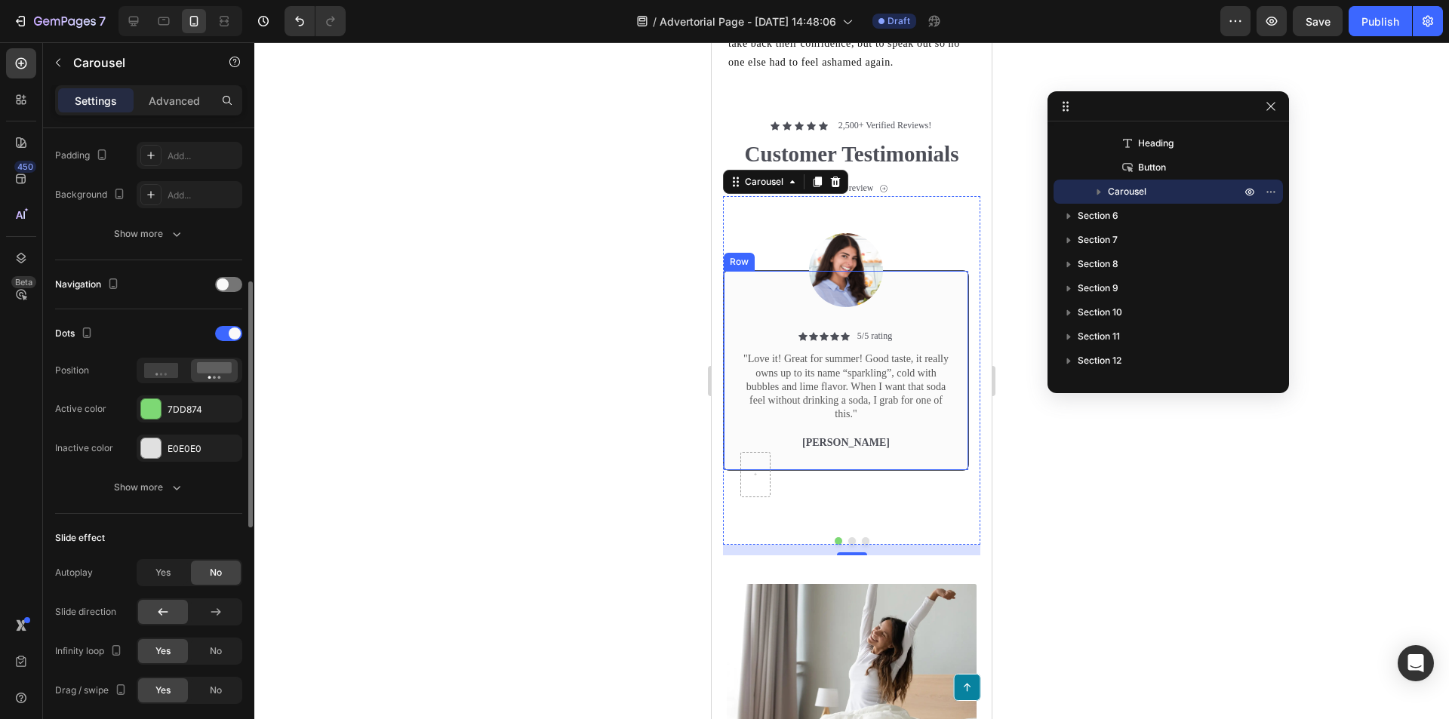
click at [817, 341] on icon at bounding box center [813, 336] width 9 height 9
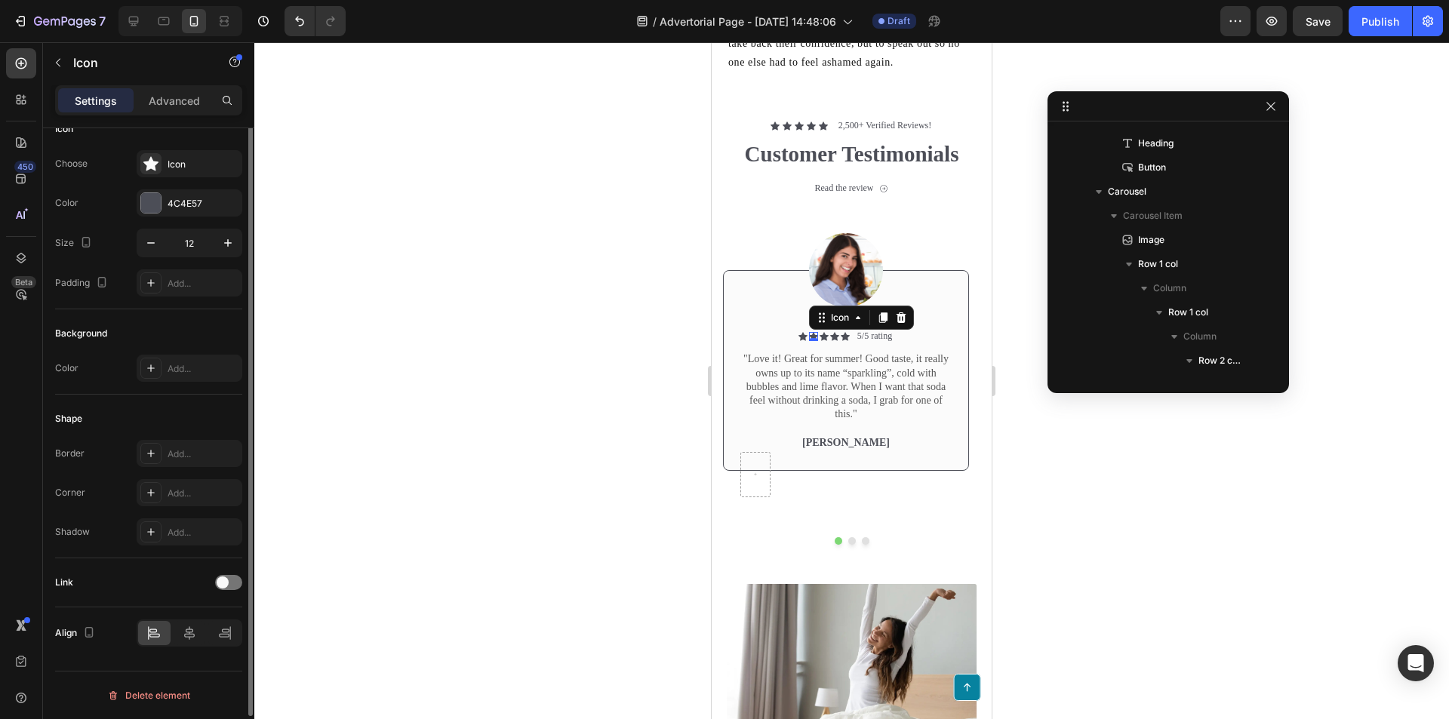
scroll to position [0, 0]
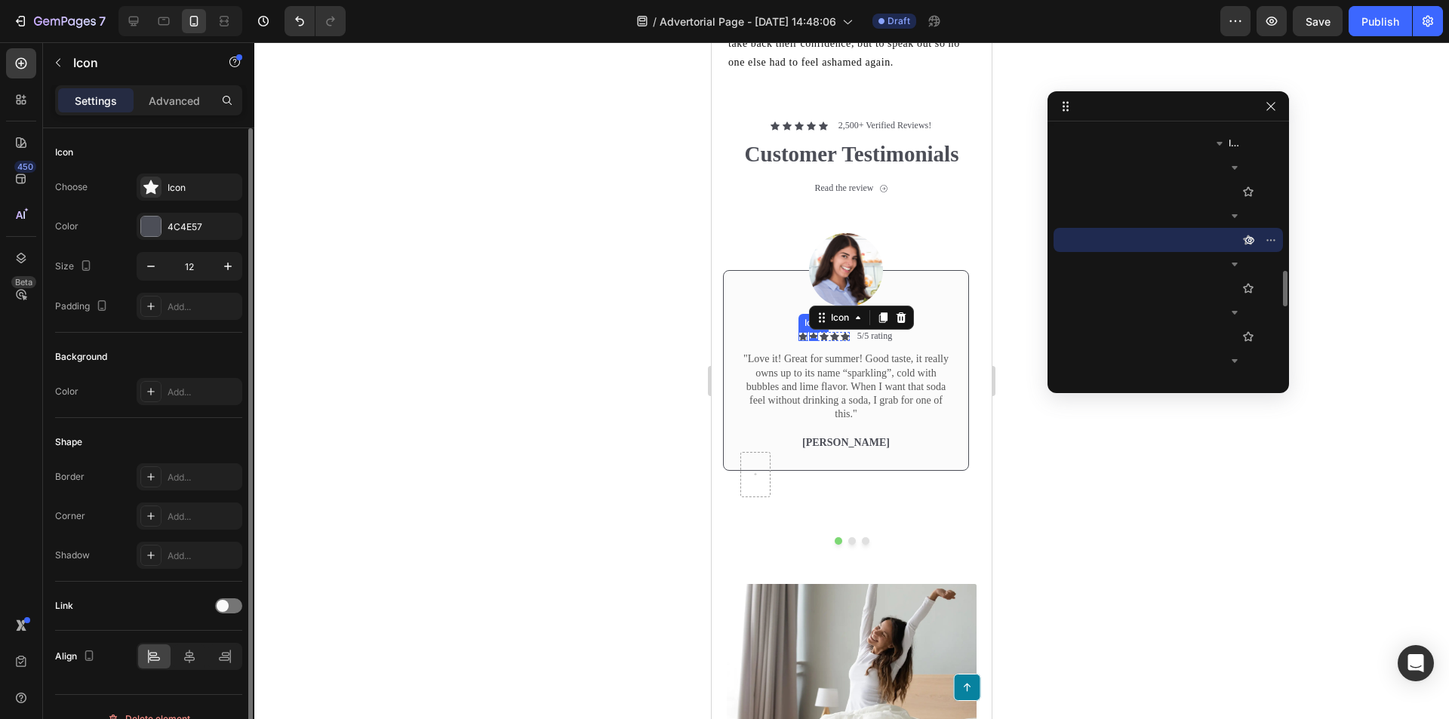
click at [785, 344] on div "Icon Icon 0 Icon Icon Icon Icon List 5/5 rating Text Block Row" at bounding box center [846, 336] width 213 height 15
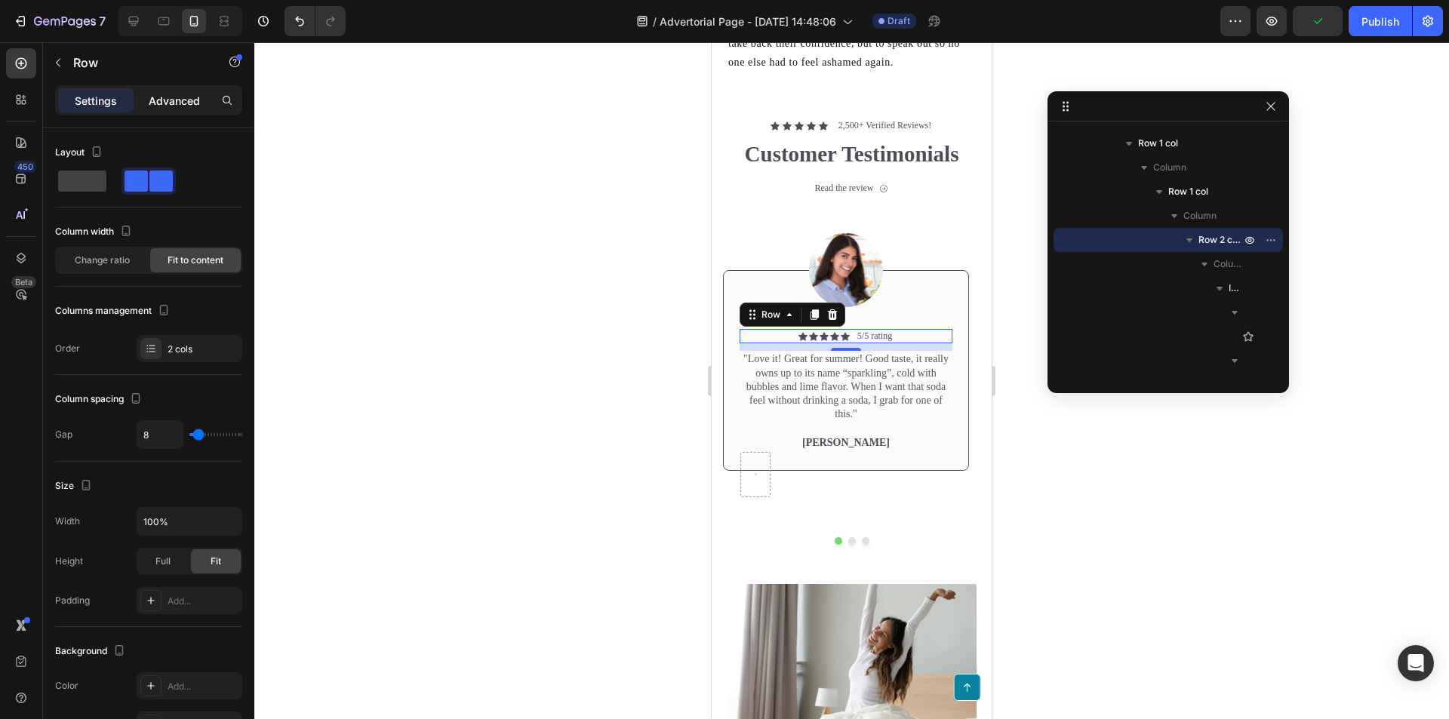
click at [165, 100] on p "Advanced" at bounding box center [174, 101] width 51 height 16
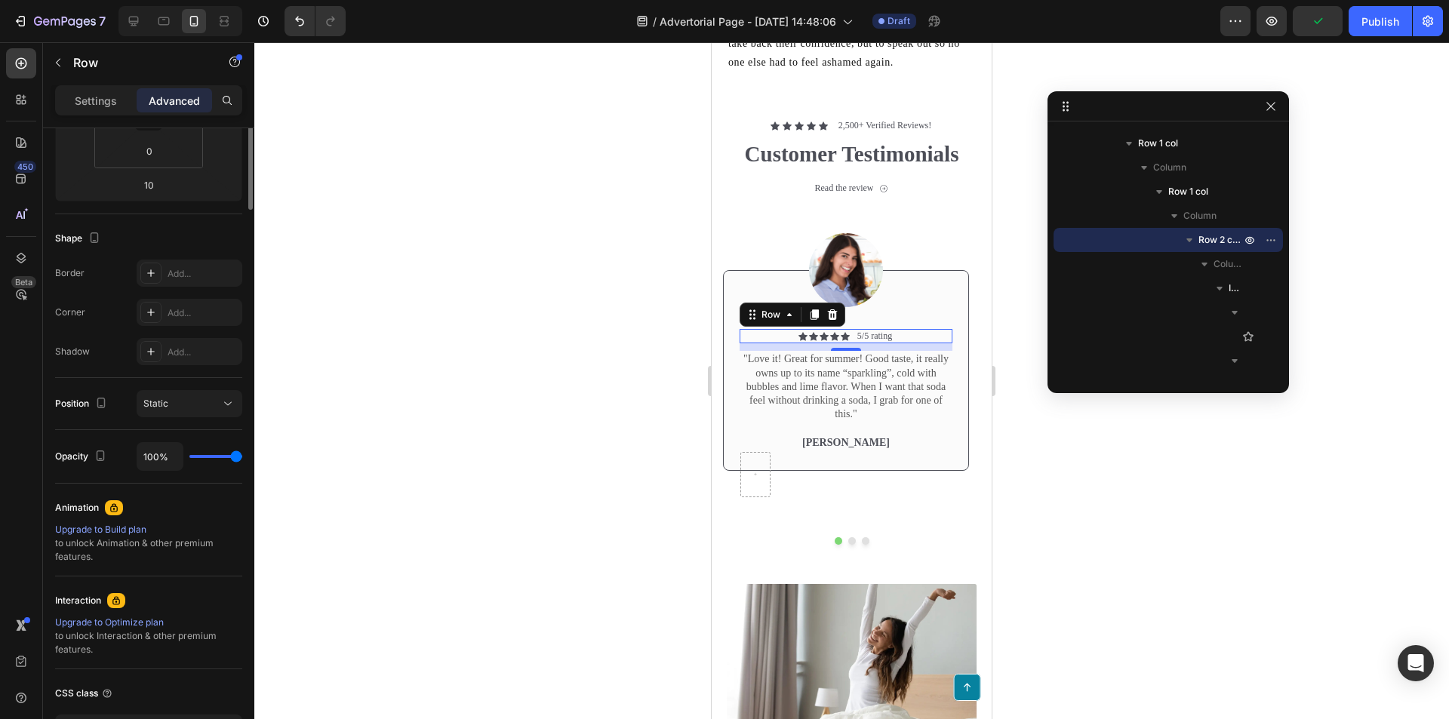
scroll to position [414, 0]
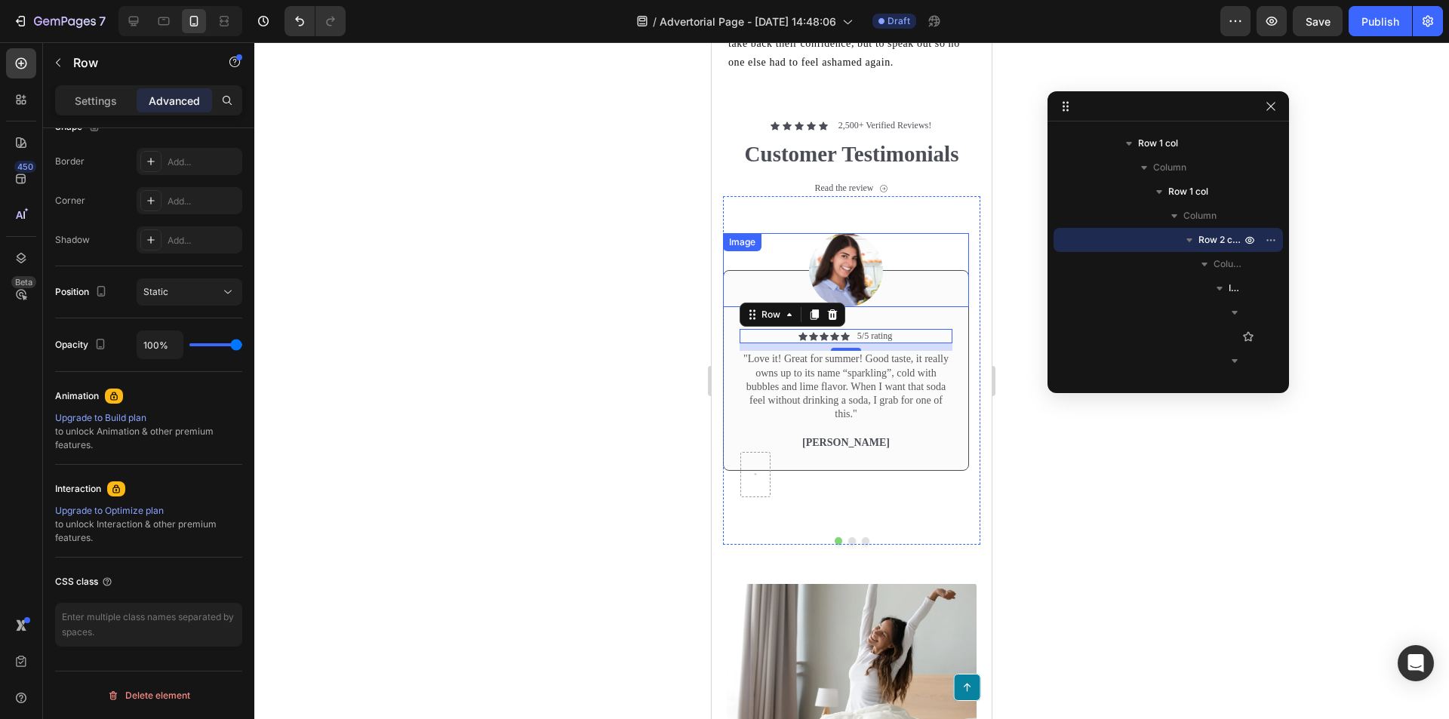
click at [760, 285] on div at bounding box center [846, 270] width 246 height 74
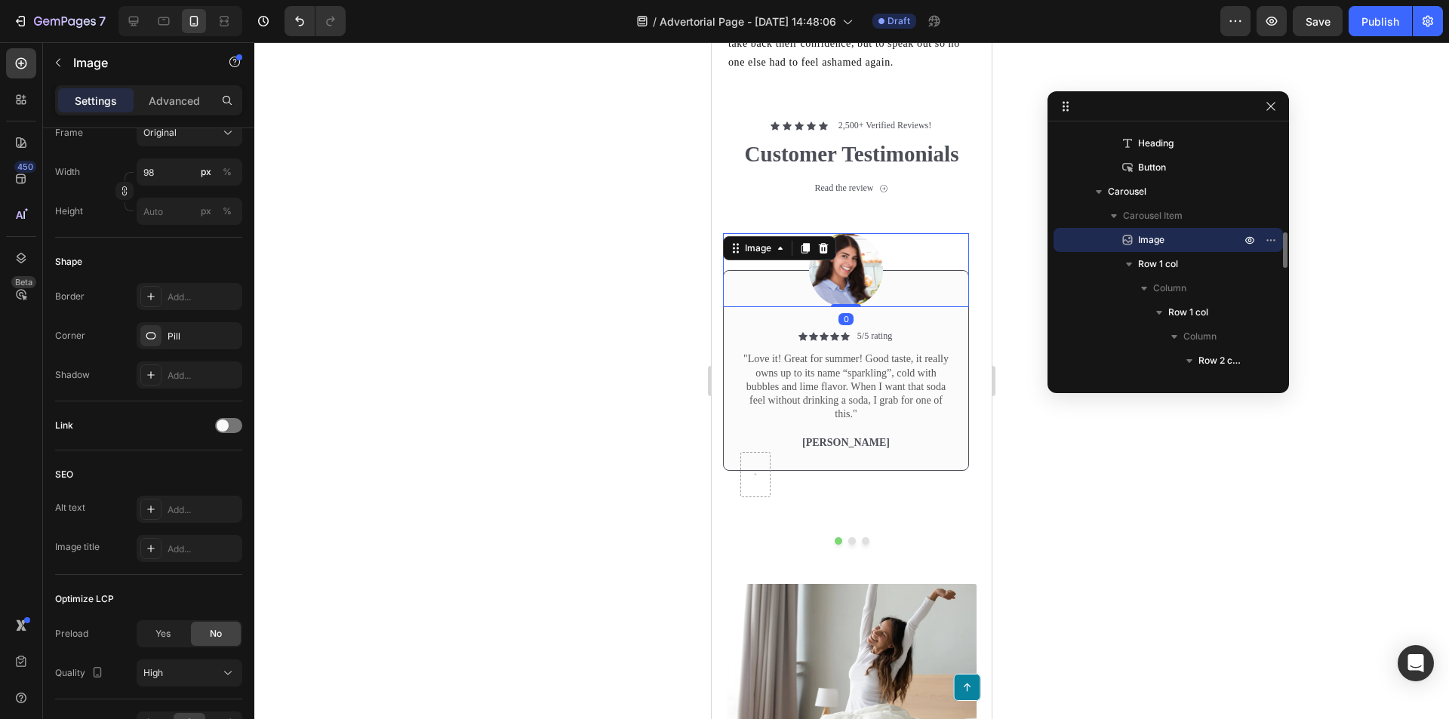
scroll to position [0, 0]
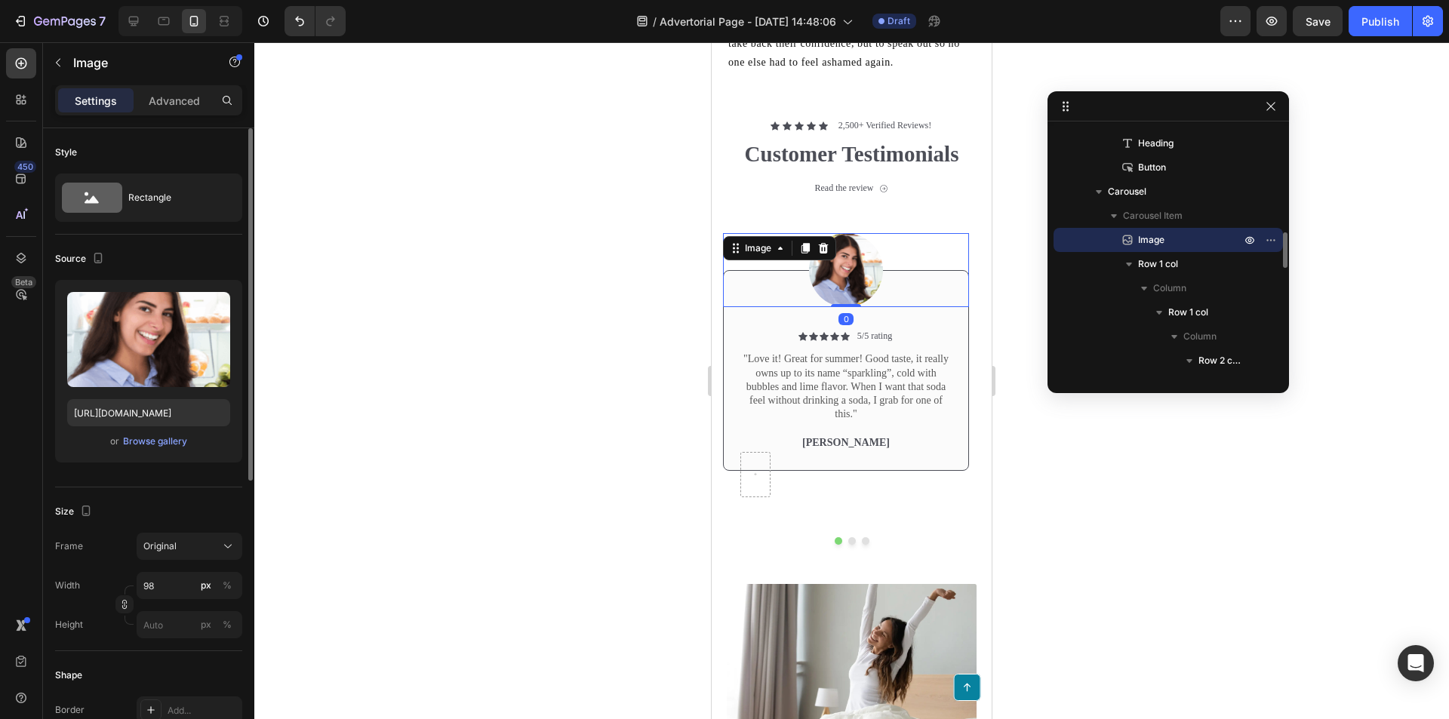
drag, startPoint x: 830, startPoint y: 281, endPoint x: 1353, endPoint y: 380, distance: 532.2
click at [830, 281] on img at bounding box center [846, 270] width 74 height 74
click at [173, 439] on div "Browse gallery" at bounding box center [155, 442] width 64 height 14
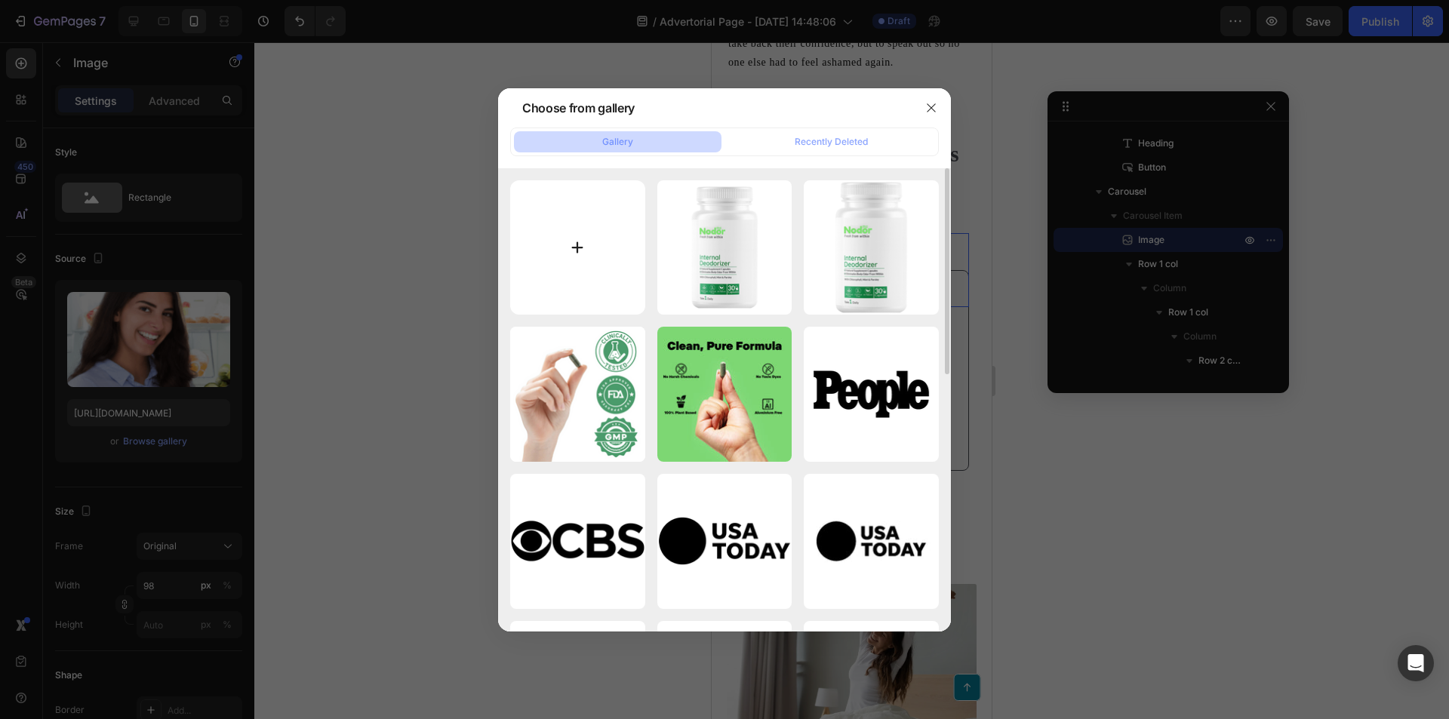
click at [586, 272] on input "file" at bounding box center [577, 247] width 135 height 135
type input "C:\fakepath\87ca42914dd3364a6da97926539248a5.jpg"
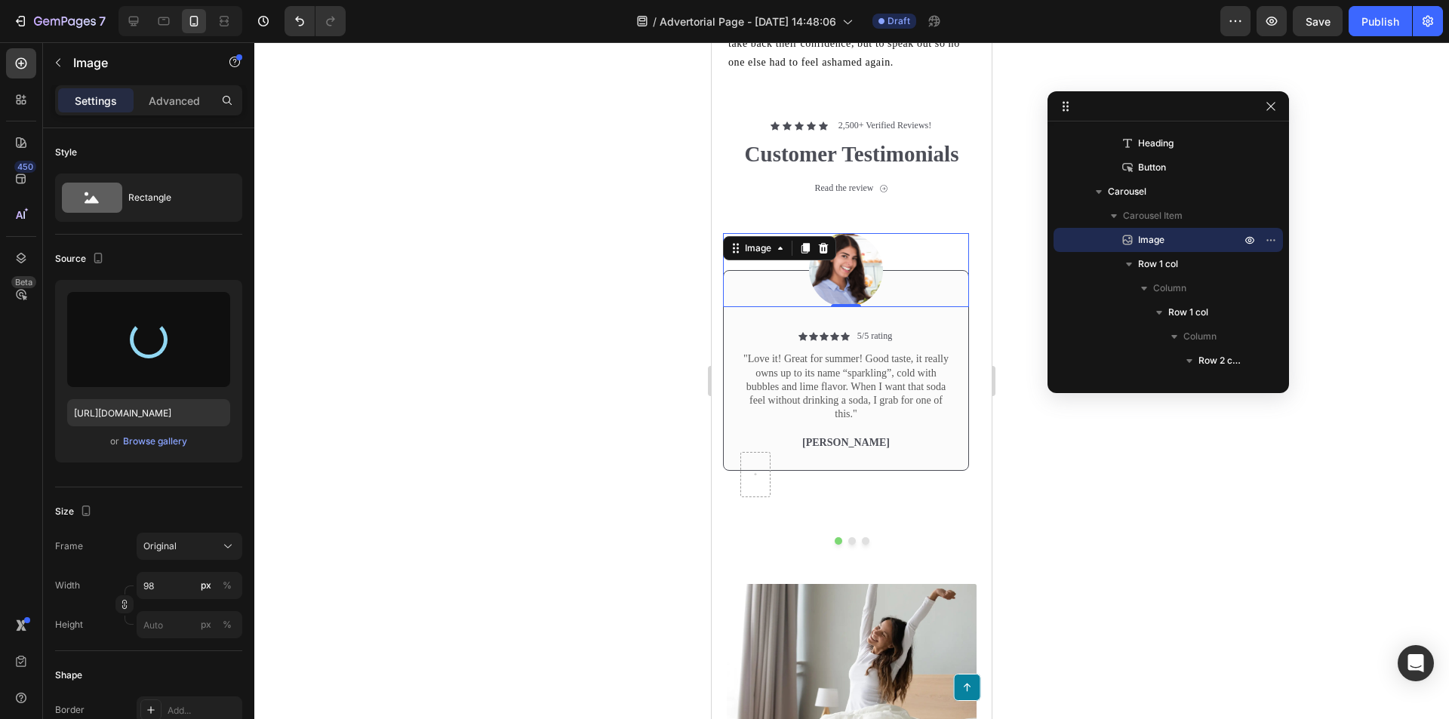
type input "https://cdn.shopify.com/s/files/1/0933/2221/5768/files/gempages_581181577921299…"
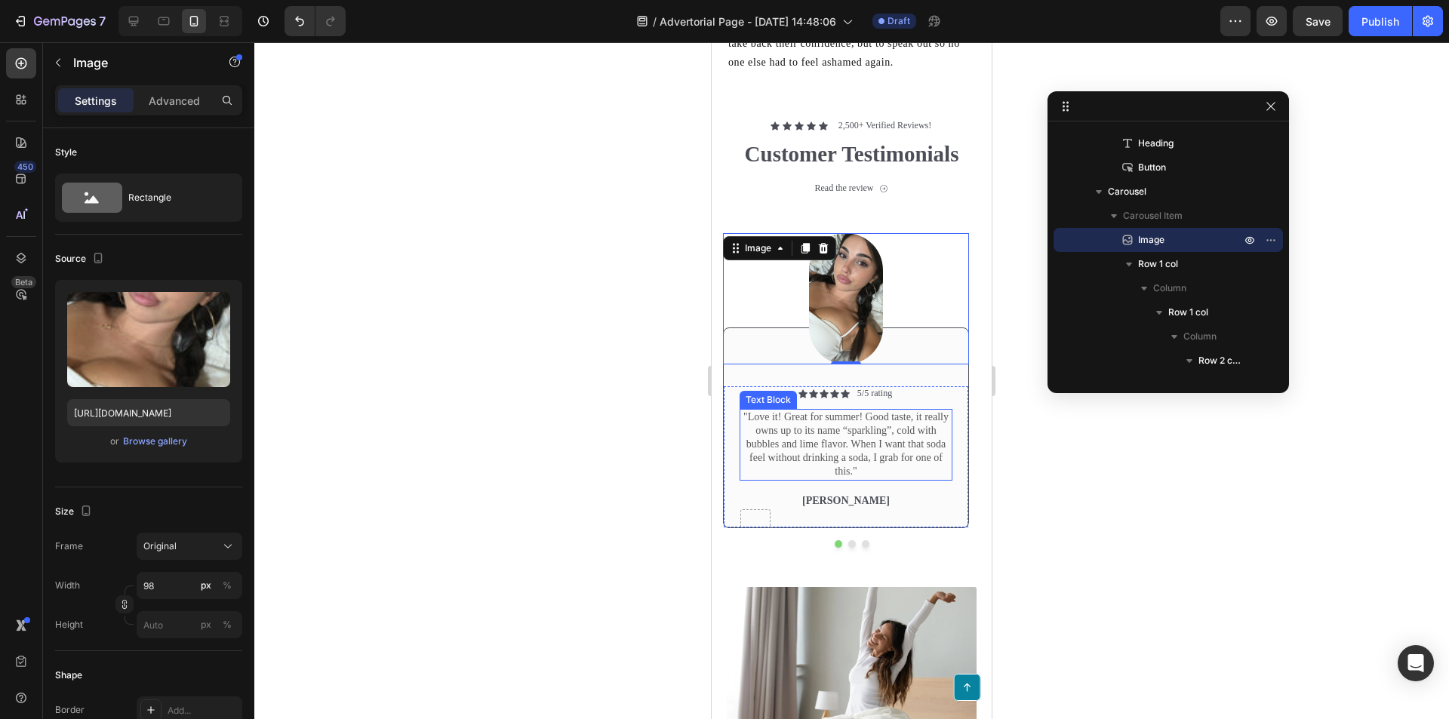
click at [863, 444] on p ""Love it! Great for summer! Good taste, it really owns up to its name “sparklin…" at bounding box center [846, 445] width 210 height 69
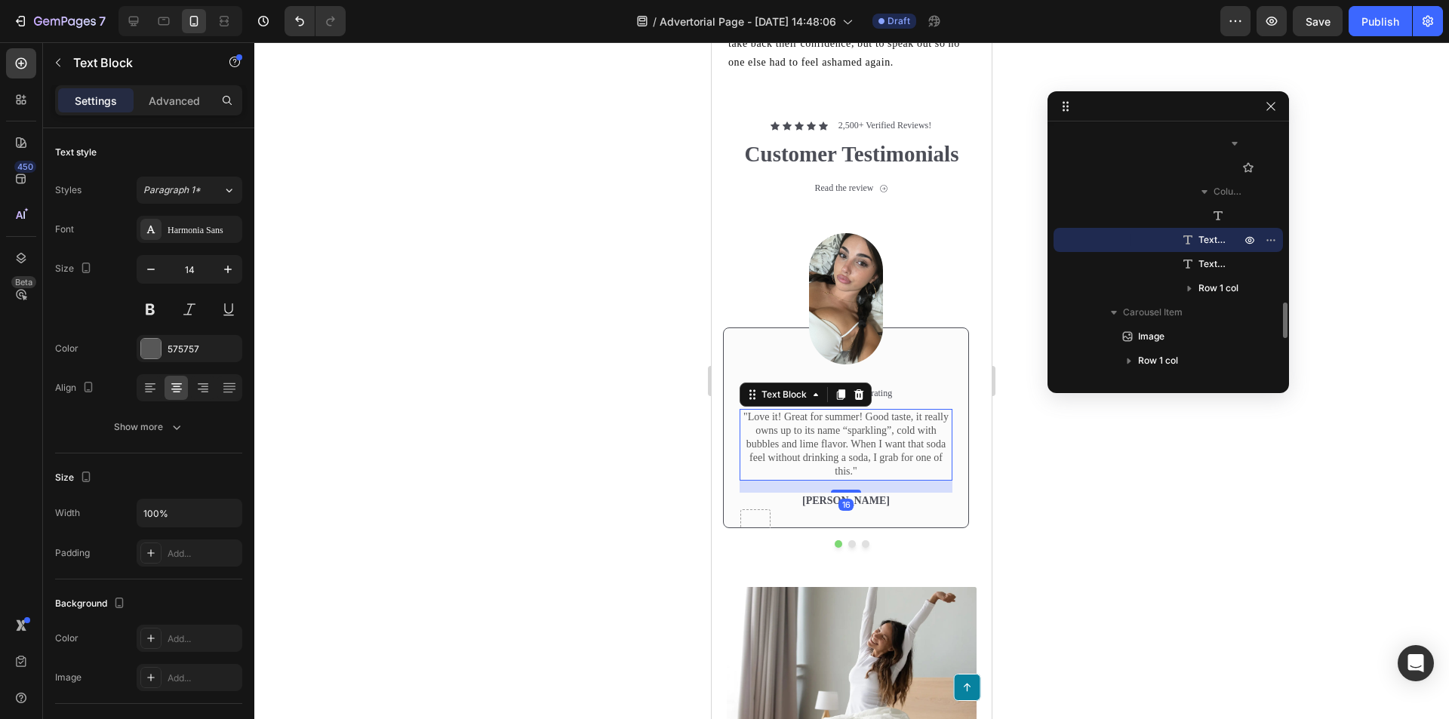
click at [844, 335] on img at bounding box center [846, 298] width 74 height 131
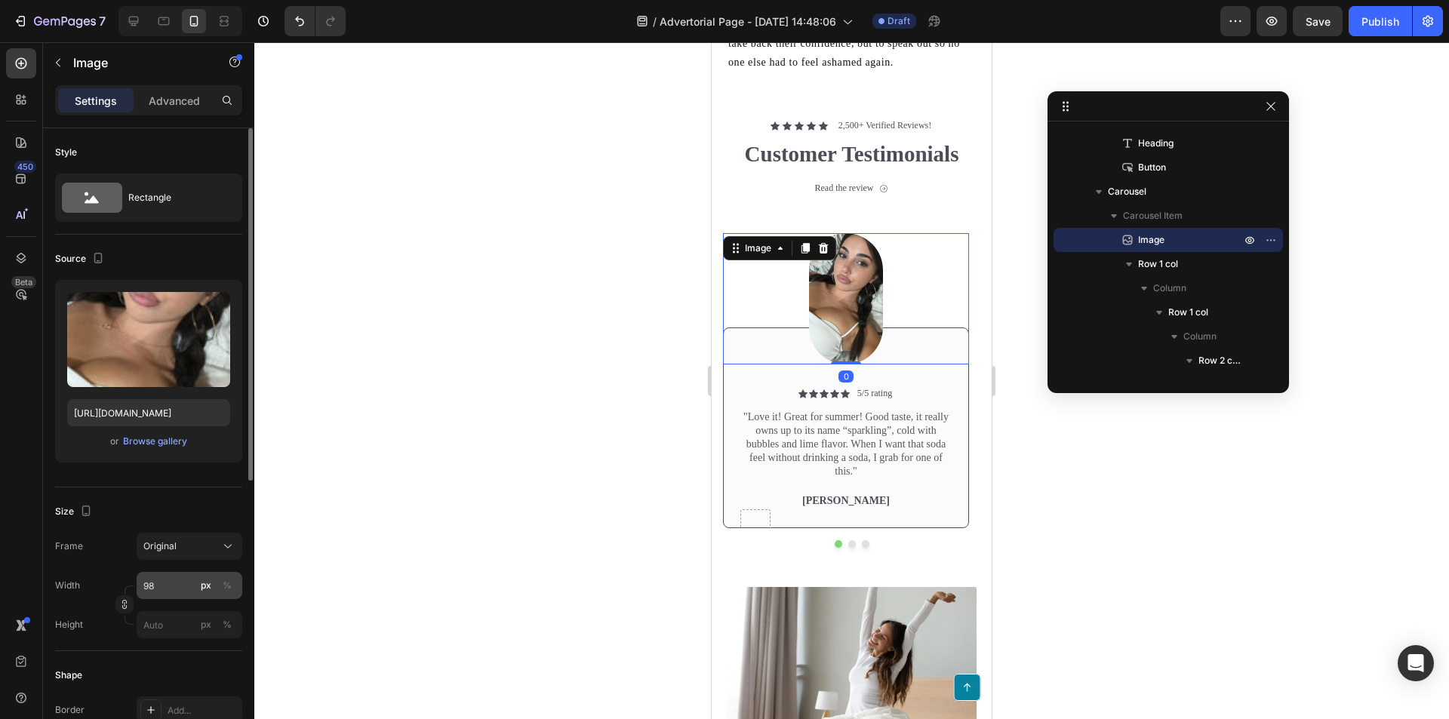
scroll to position [75, 0]
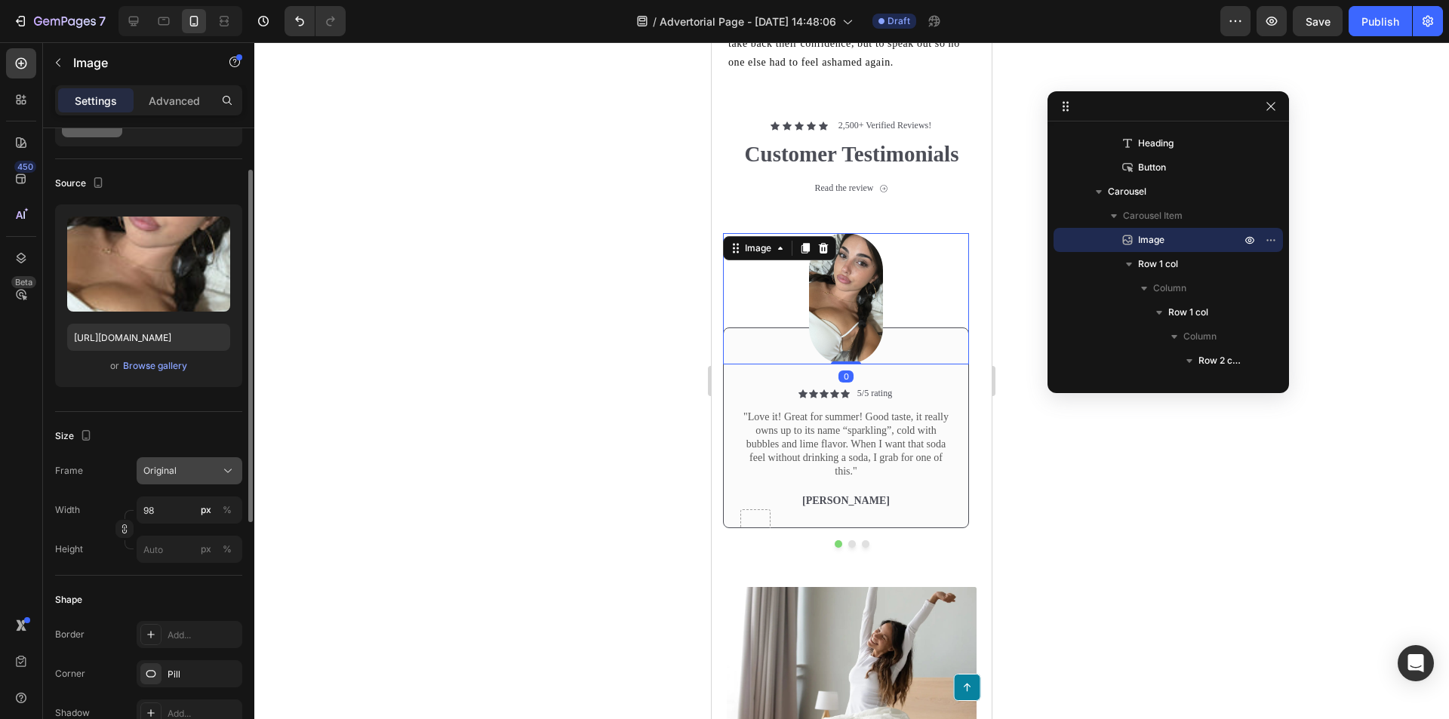
click at [192, 465] on div "Original" at bounding box center [180, 471] width 74 height 14
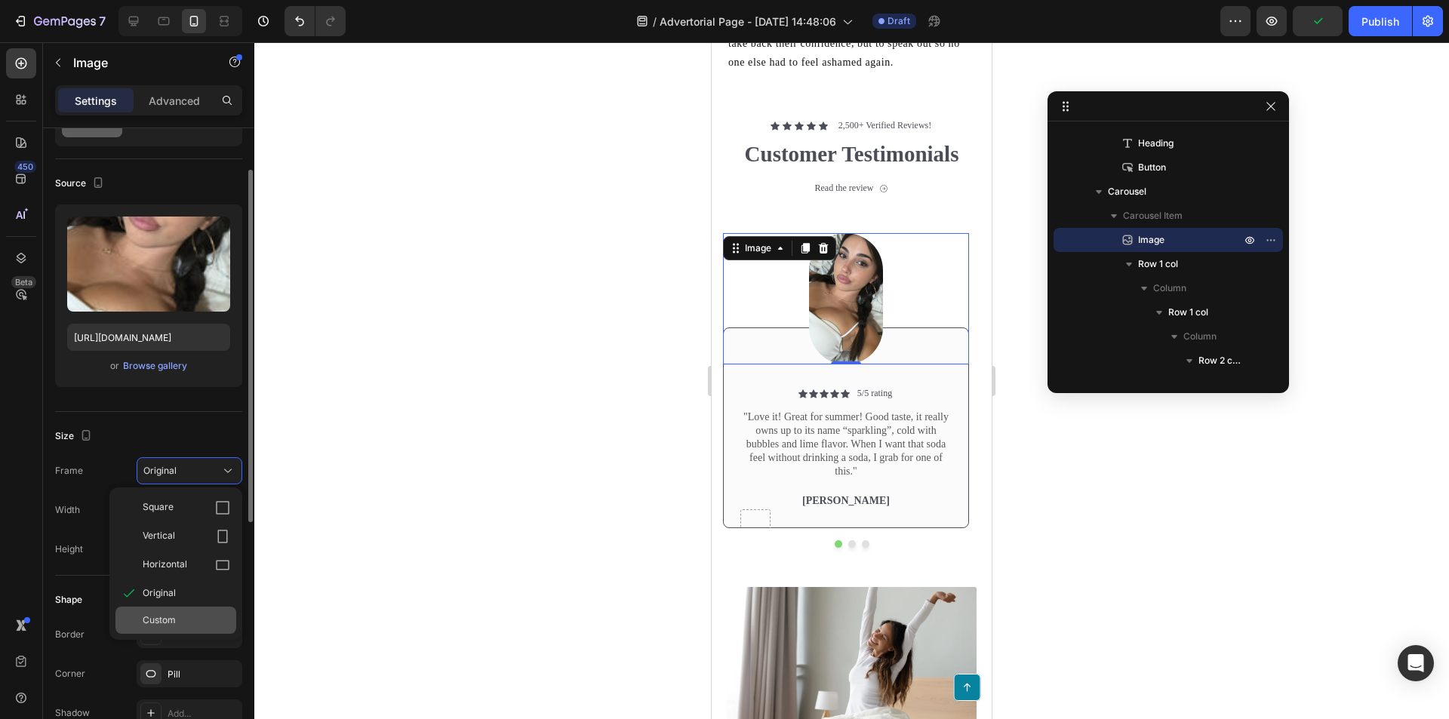
click at [191, 617] on div "Custom" at bounding box center [187, 621] width 88 height 14
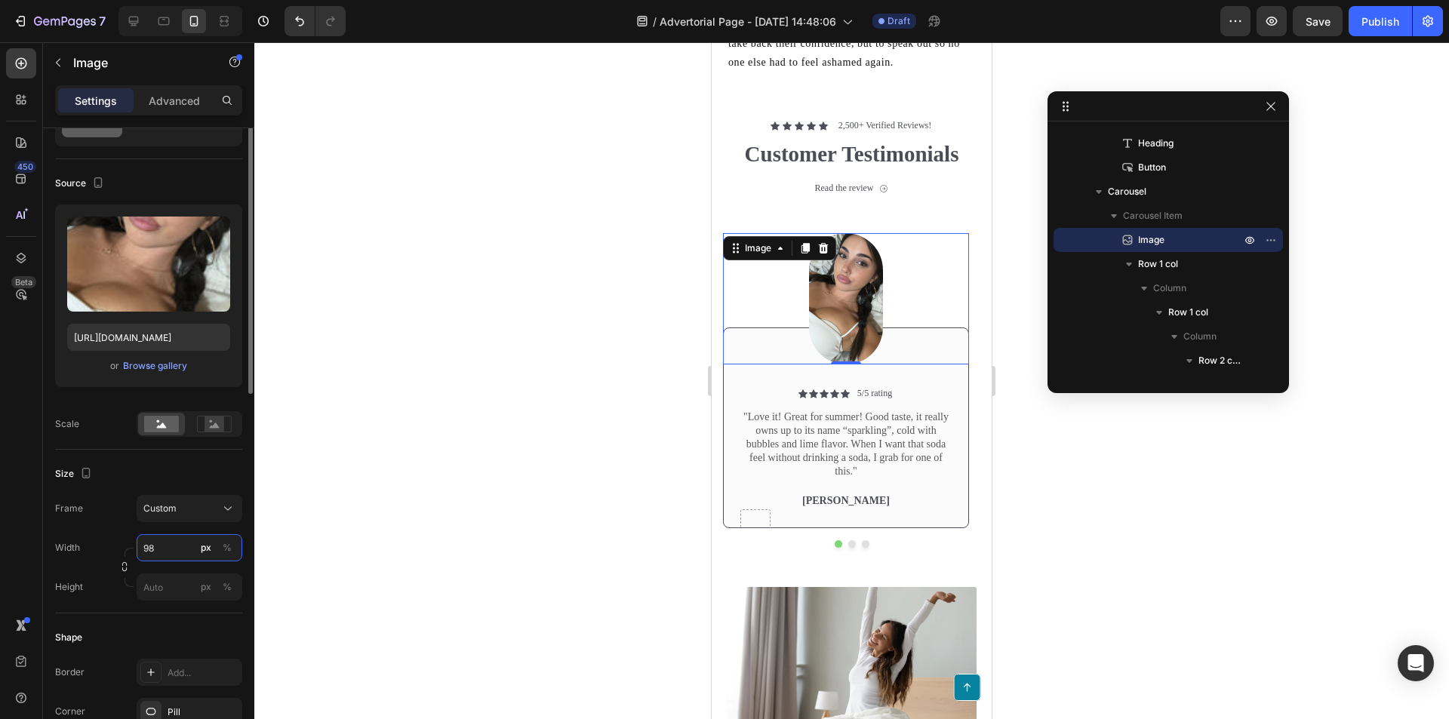
scroll to position [0, 0]
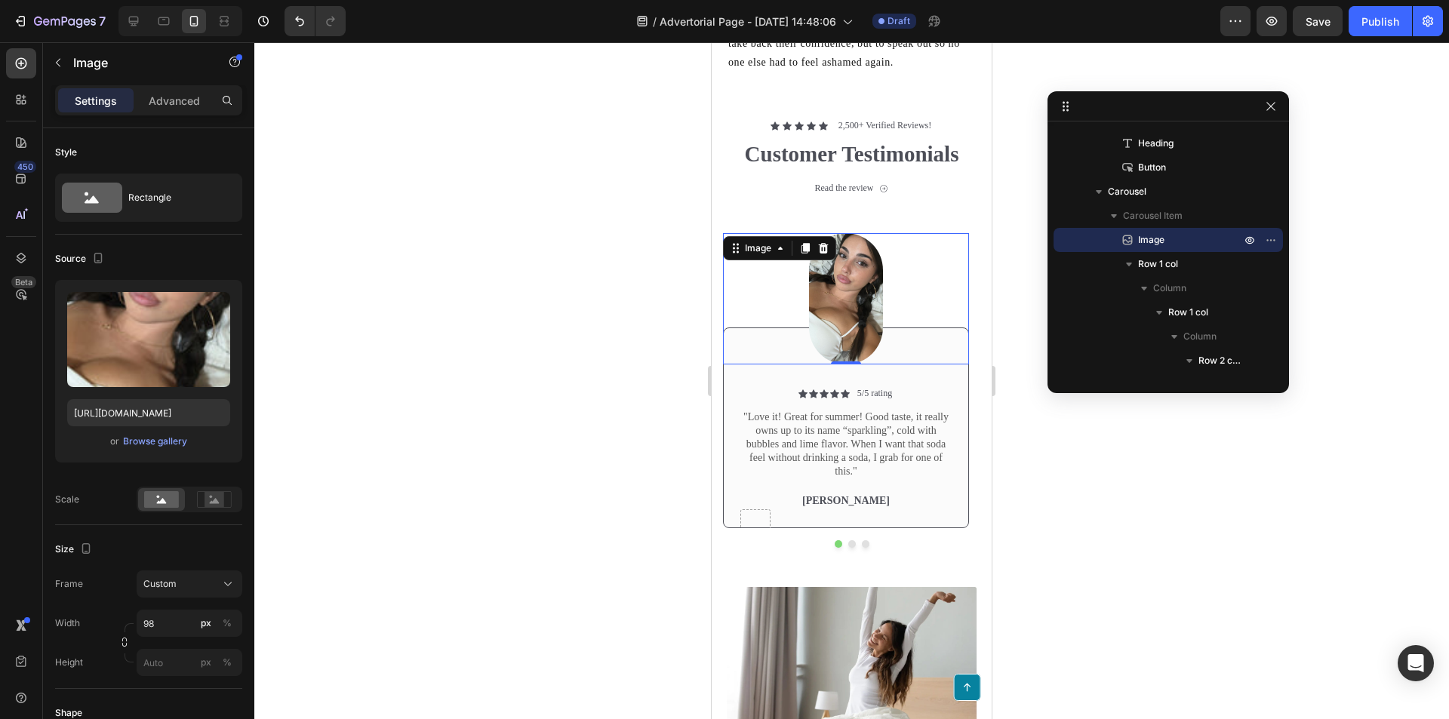
click at [821, 326] on img at bounding box center [846, 298] width 74 height 131
click at [827, 248] on div at bounding box center [823, 248] width 18 height 18
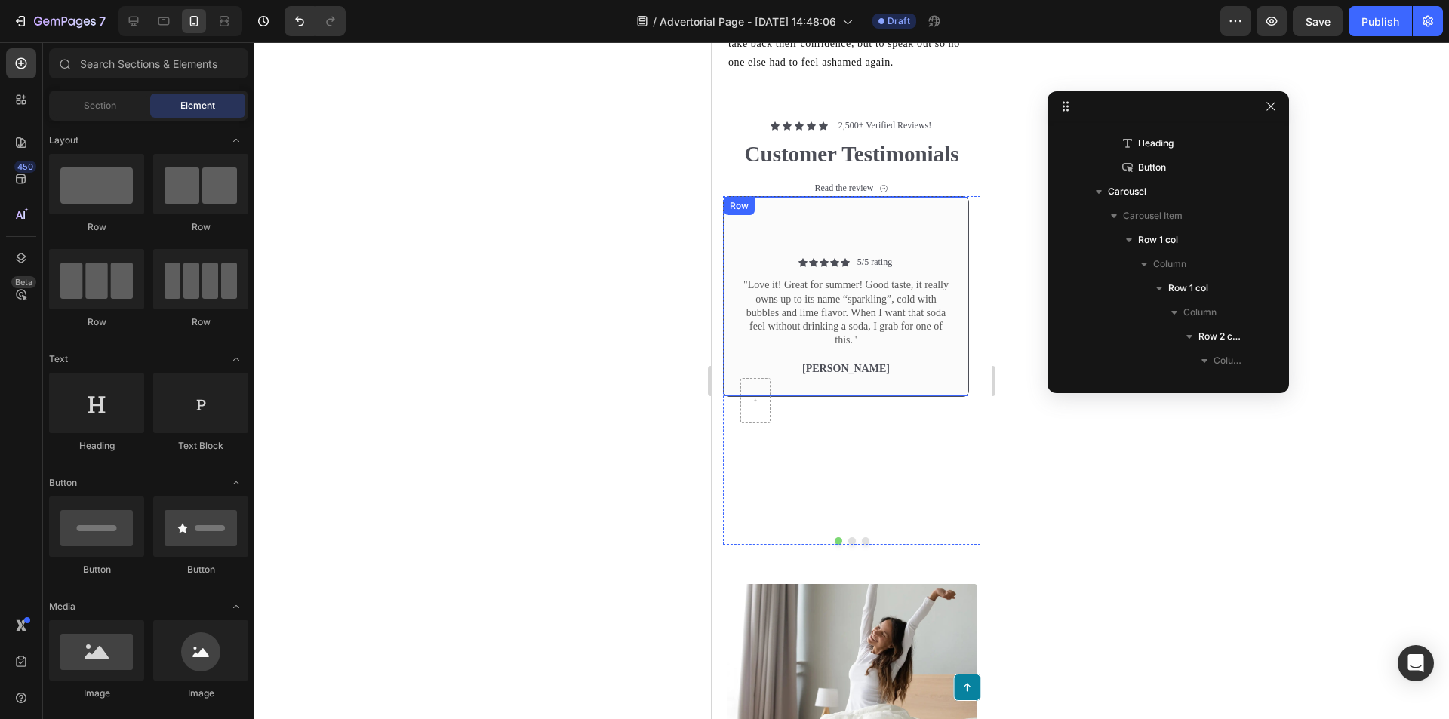
click at [820, 227] on div "Icon Icon Icon Icon Icon Icon List 5/5 rating Text Block Row "Love it! Great fo…" at bounding box center [846, 296] width 246 height 201
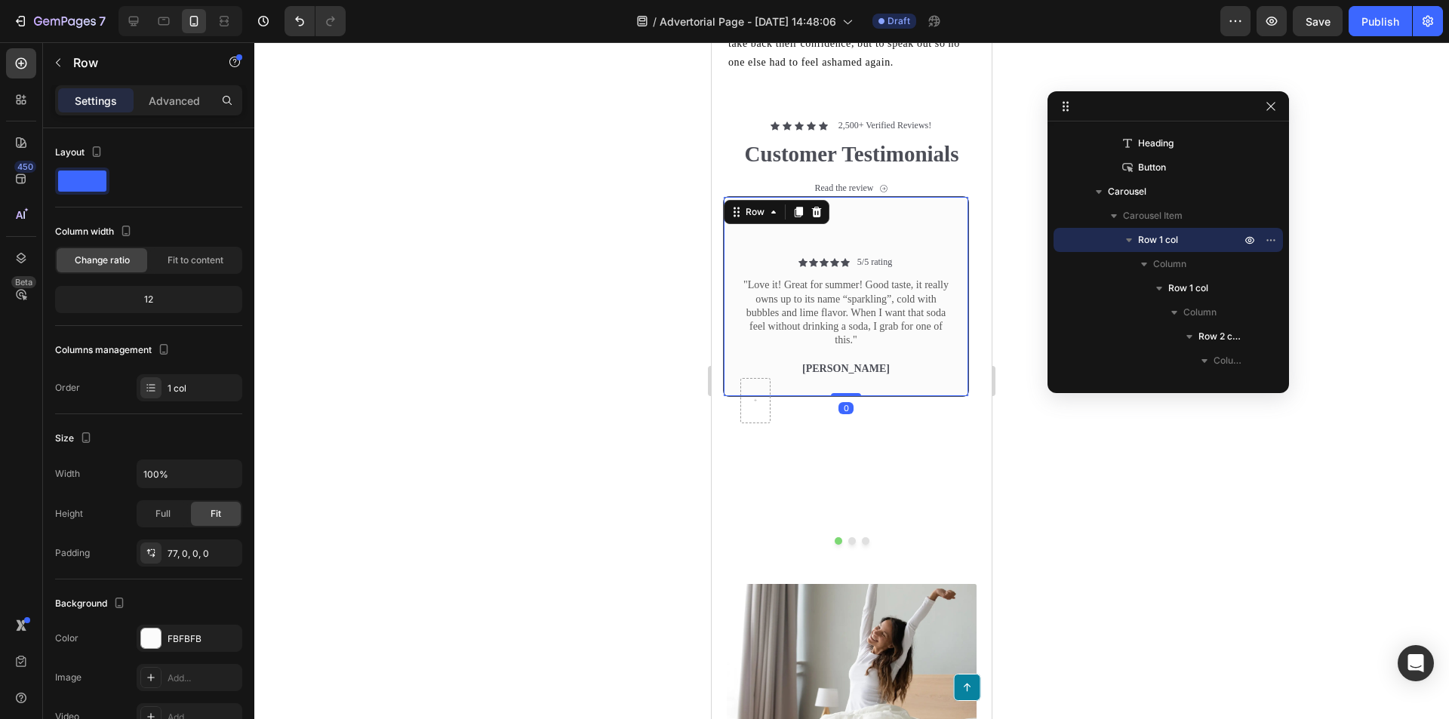
click at [878, 241] on div "Icon Icon Icon Icon Icon Icon List 5/5 rating Text Block Row "Love it! Great fo…" at bounding box center [846, 296] width 246 height 201
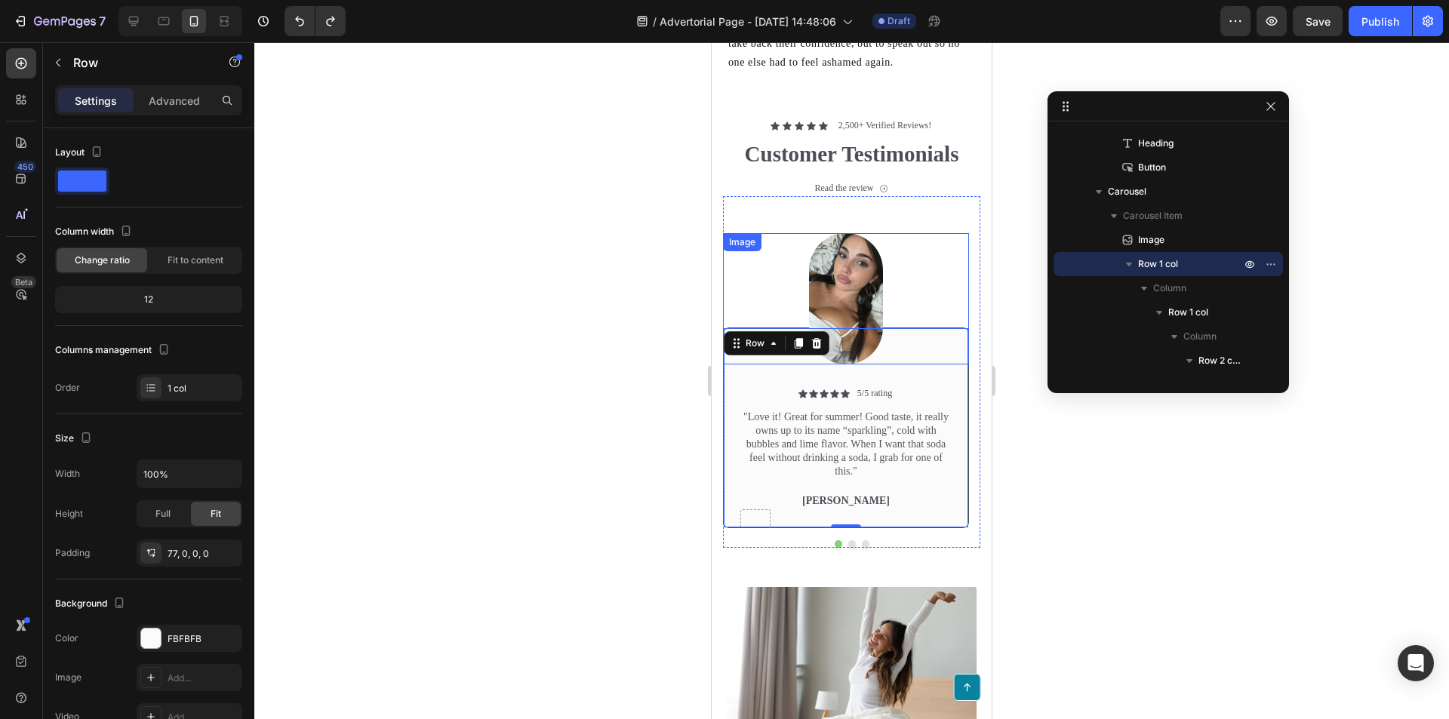
click at [852, 321] on img at bounding box center [846, 298] width 74 height 131
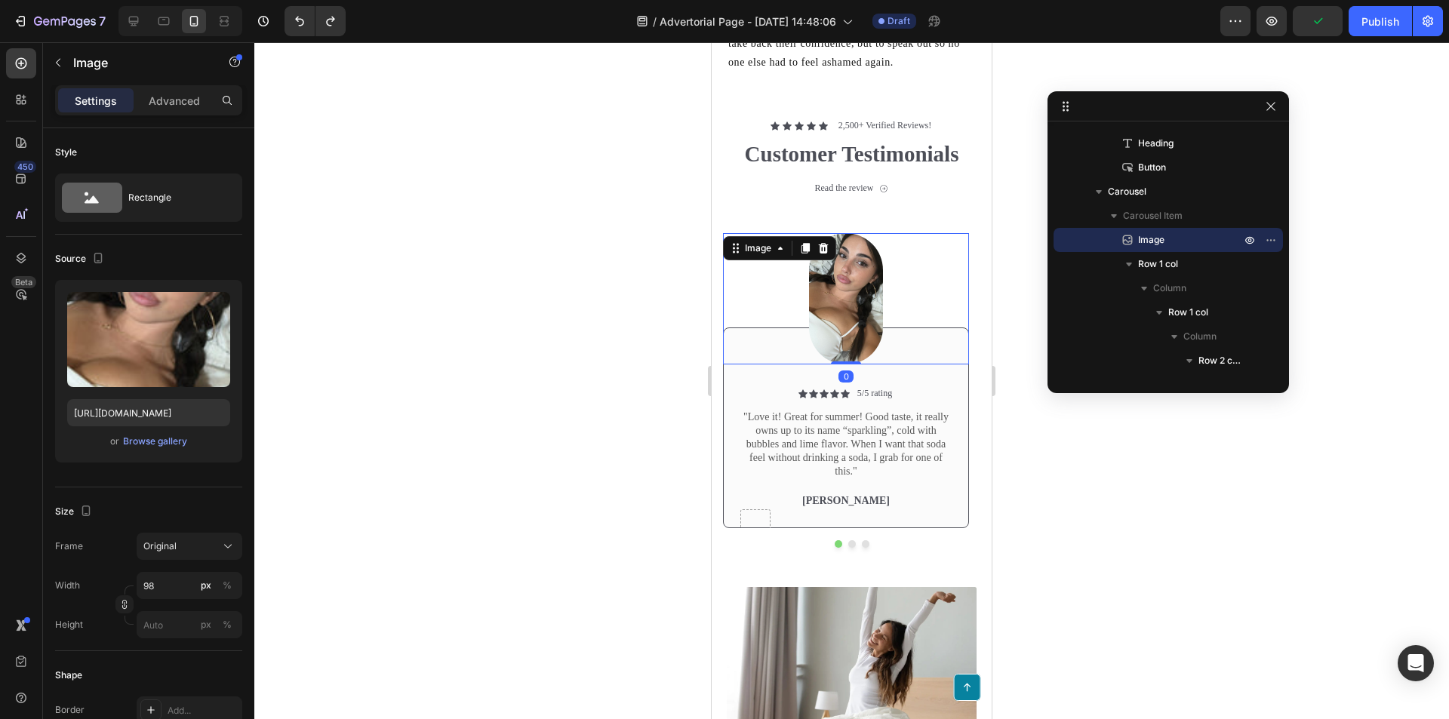
click at [848, 278] on img at bounding box center [846, 298] width 74 height 131
click at [763, 255] on div "Image" at bounding box center [758, 248] width 32 height 14
click at [825, 254] on icon at bounding box center [823, 248] width 12 height 12
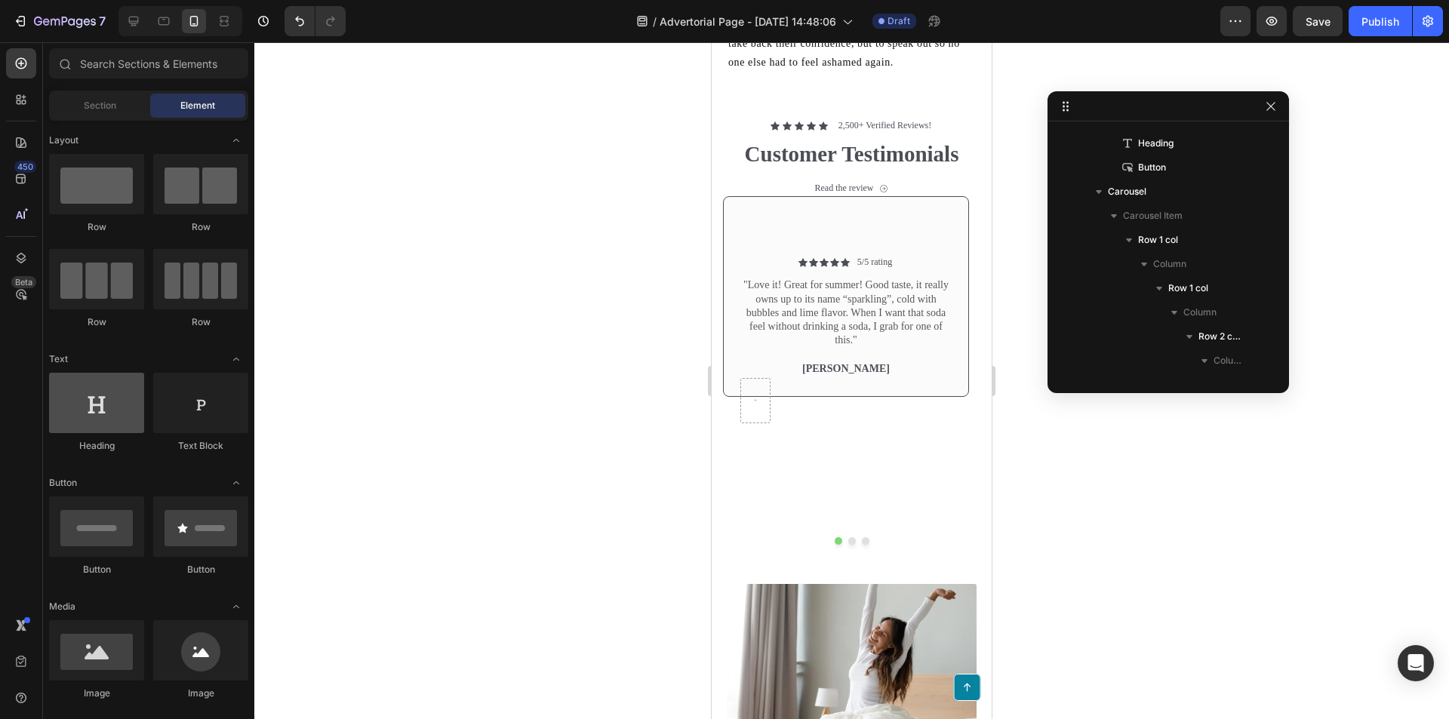
scroll to position [151, 0]
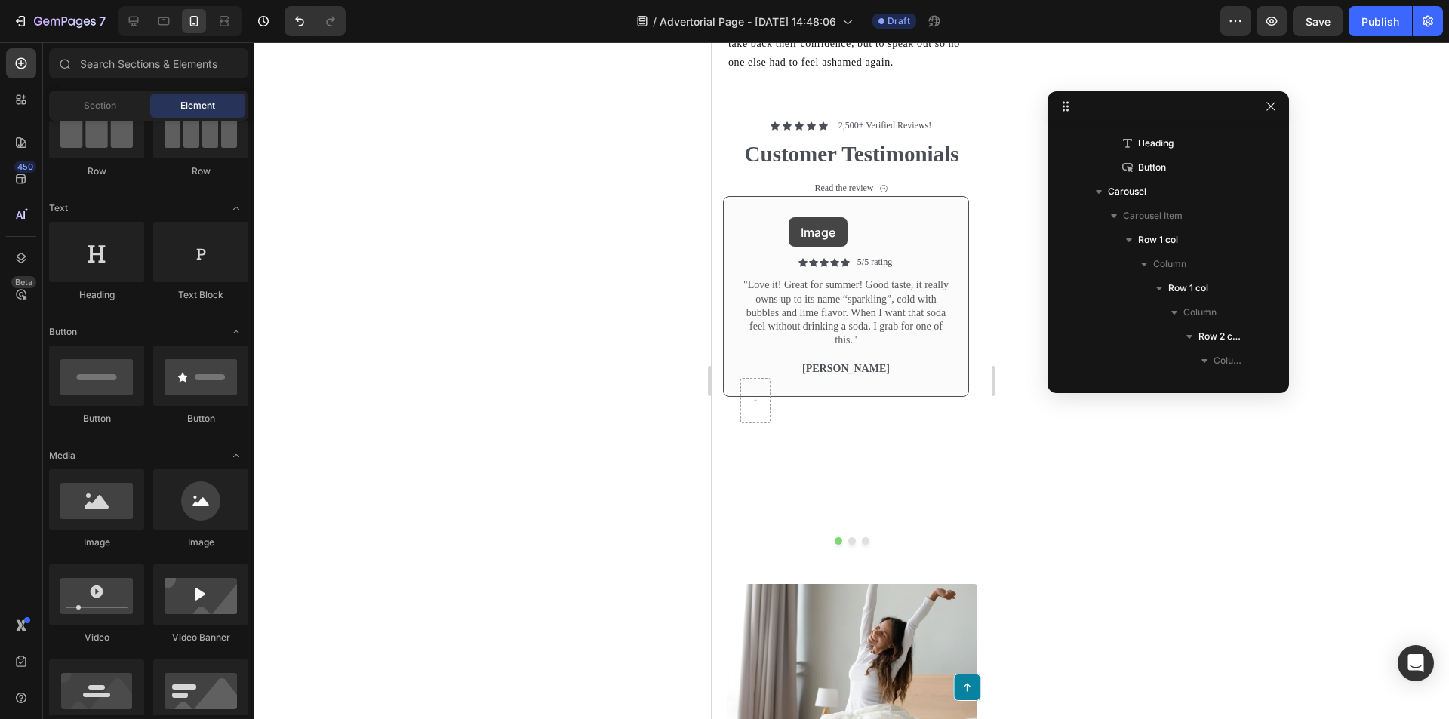
drag, startPoint x: 1045, startPoint y: 527, endPoint x: 823, endPoint y: 230, distance: 371.4
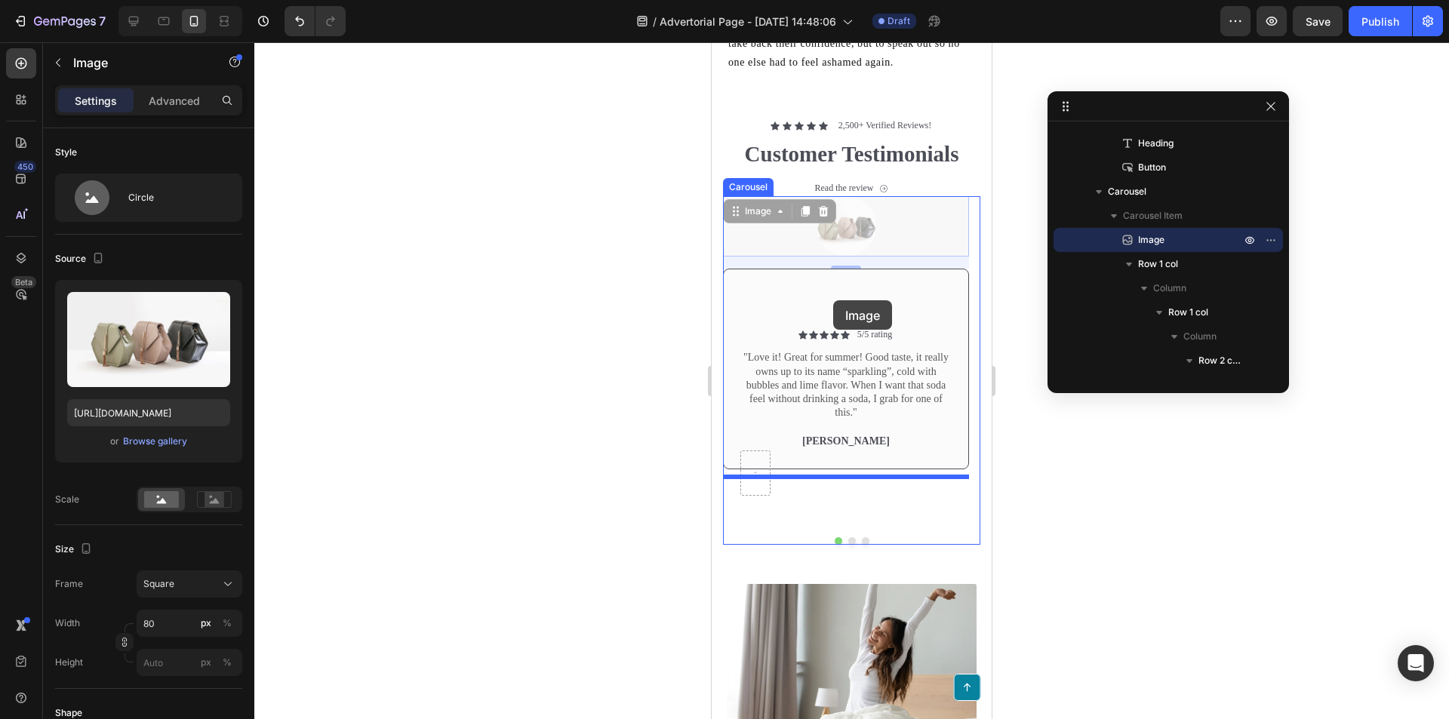
drag, startPoint x: 866, startPoint y: 234, endPoint x: 832, endPoint y: 300, distance: 73.9
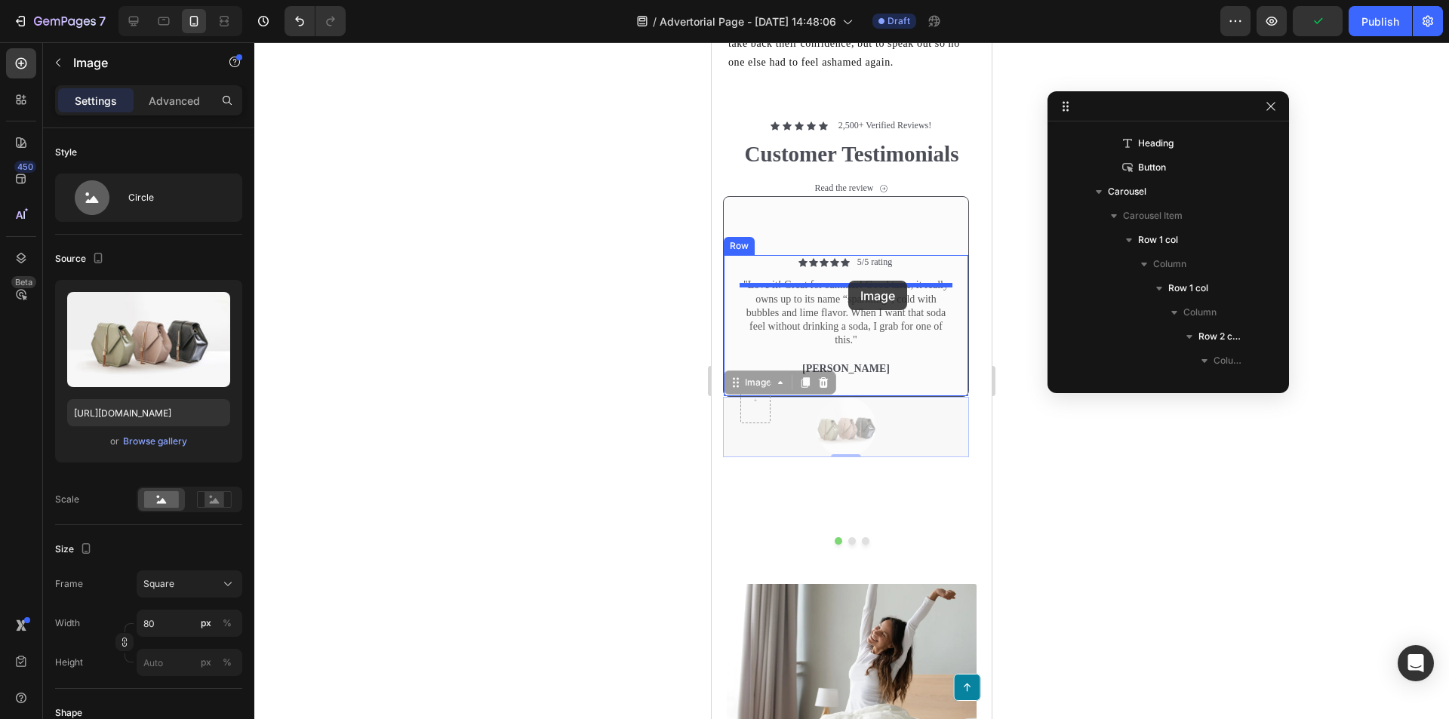
drag, startPoint x: 860, startPoint y: 441, endPoint x: 848, endPoint y: 281, distance: 160.4
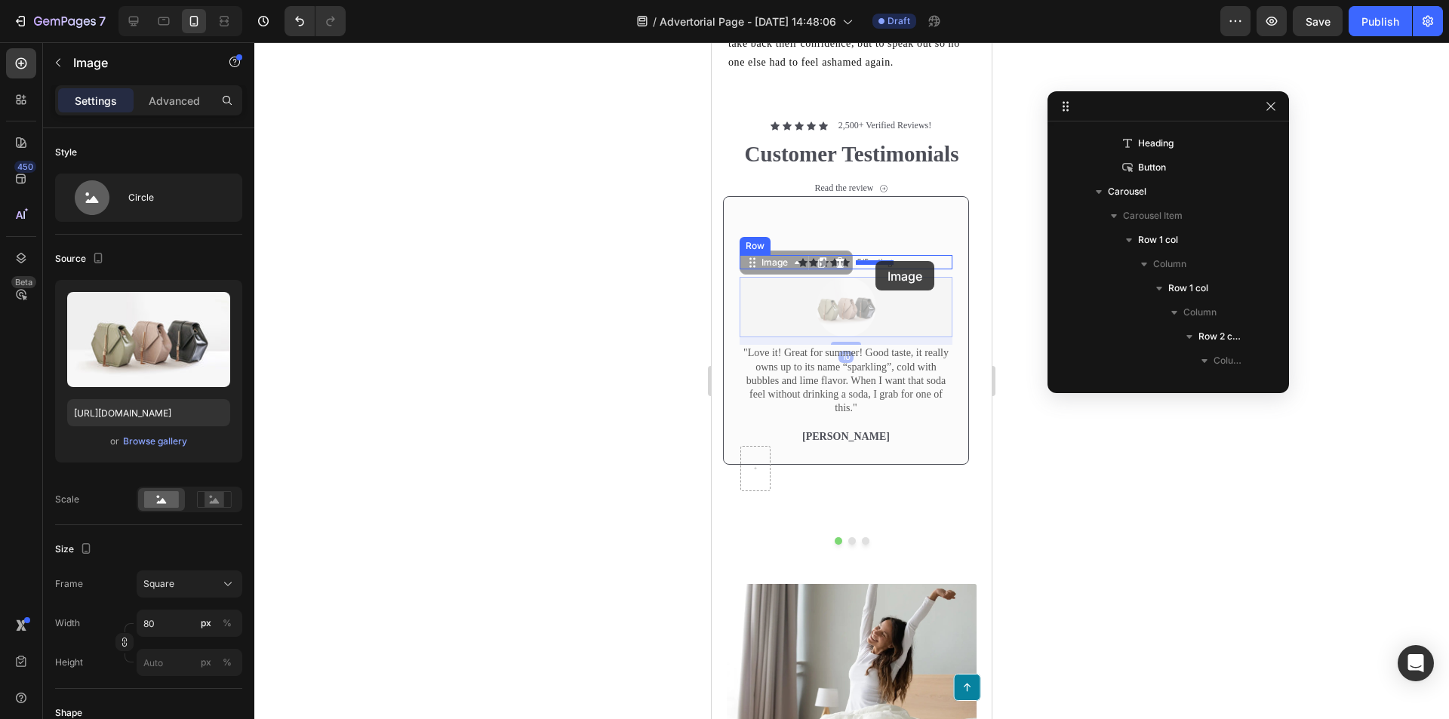
drag, startPoint x: 851, startPoint y: 311, endPoint x: 875, endPoint y: 261, distance: 55.4
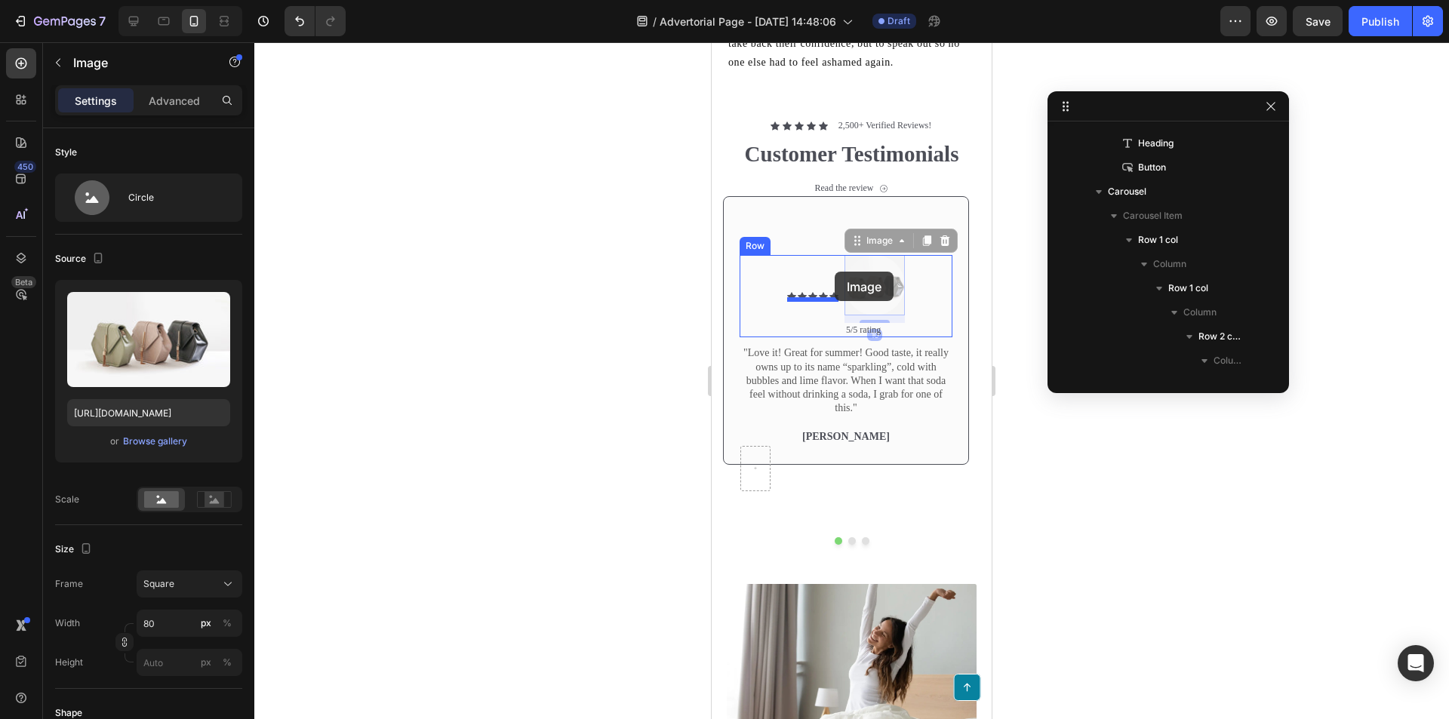
drag, startPoint x: 863, startPoint y: 282, endPoint x: 835, endPoint y: 272, distance: 30.6
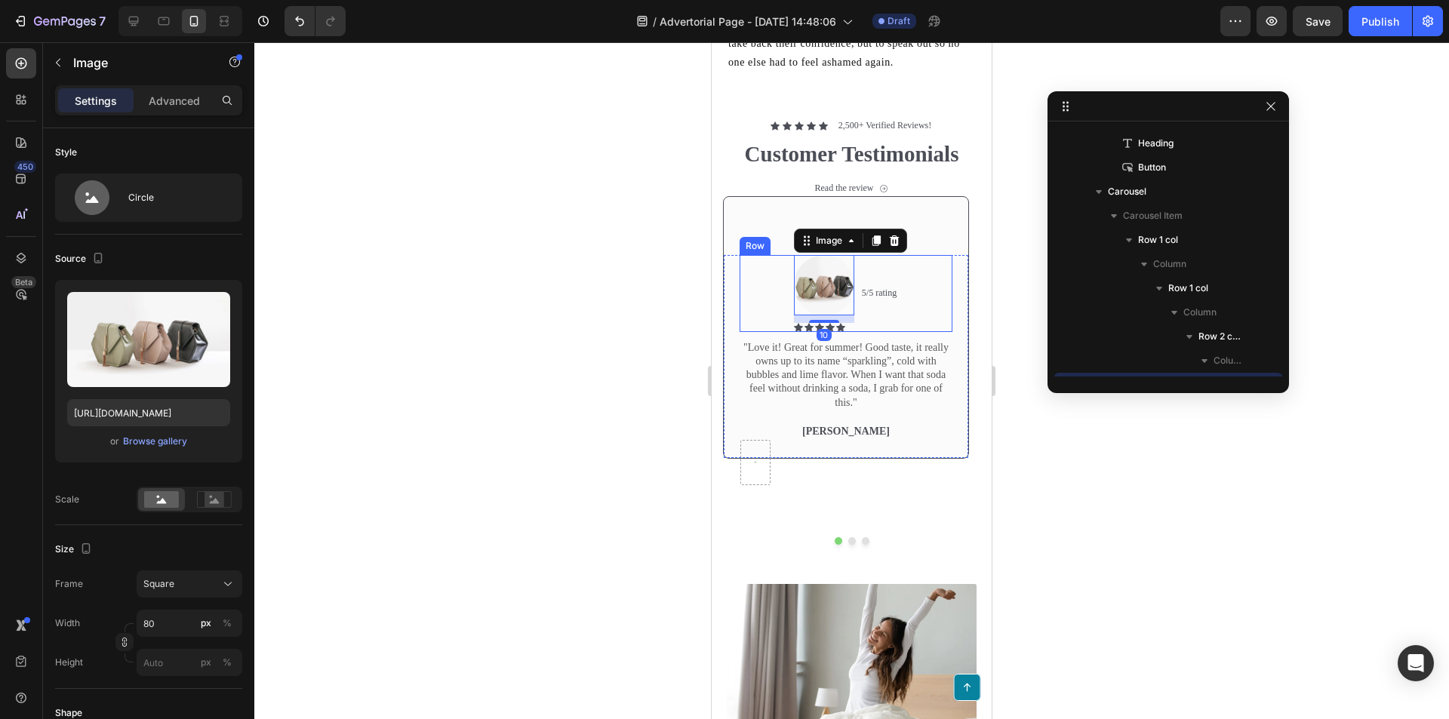
click at [863, 319] on div "5/5 rating Text Block" at bounding box center [879, 293] width 38 height 77
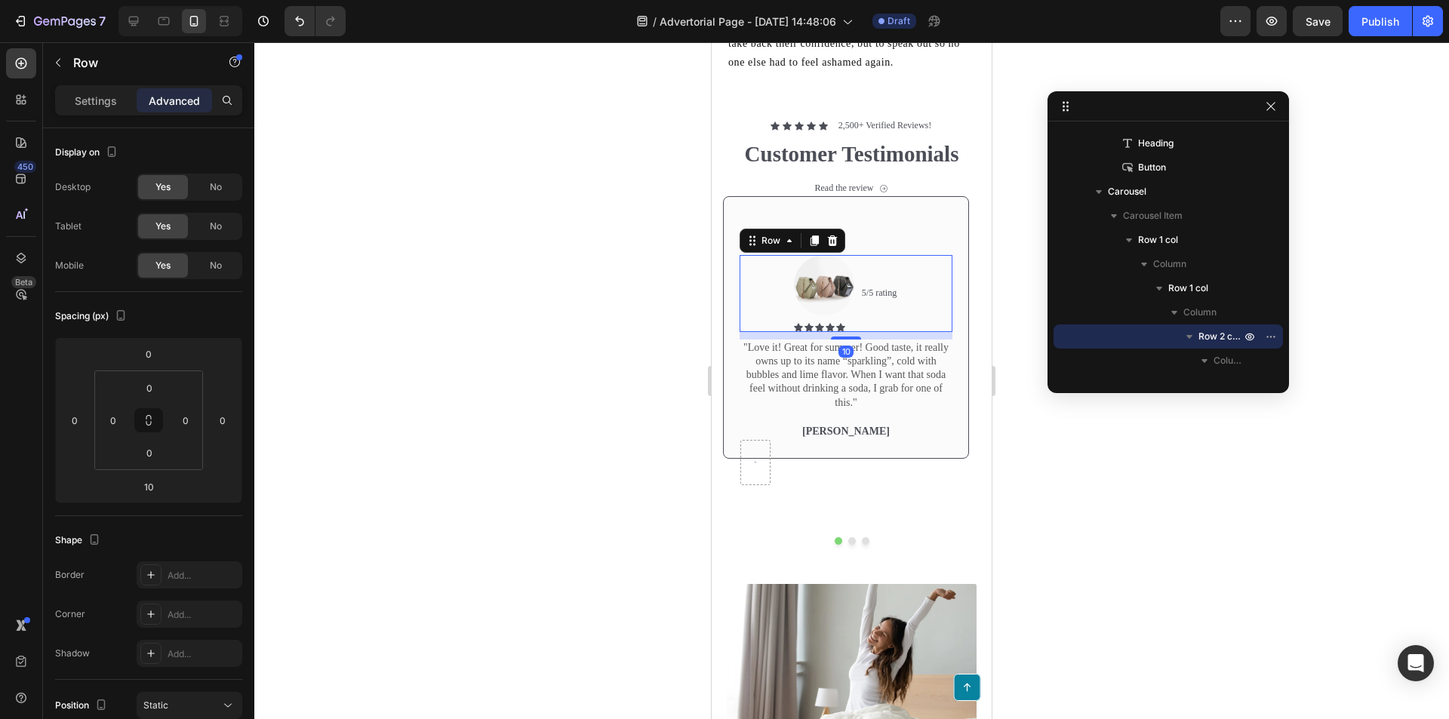
click at [875, 377] on p ""Love it! Great for summer! Good taste, it really owns up to its name “sparklin…" at bounding box center [846, 375] width 210 height 69
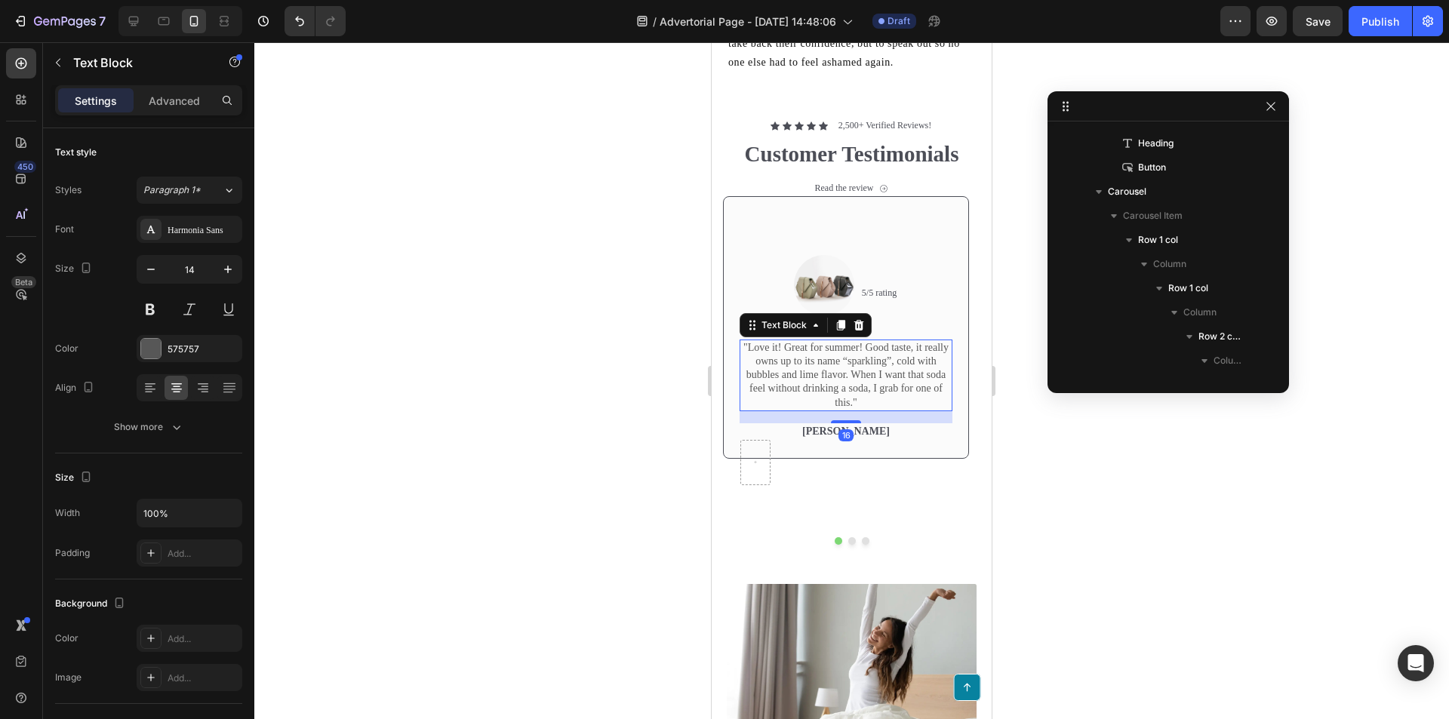
scroll to position [1204, 0]
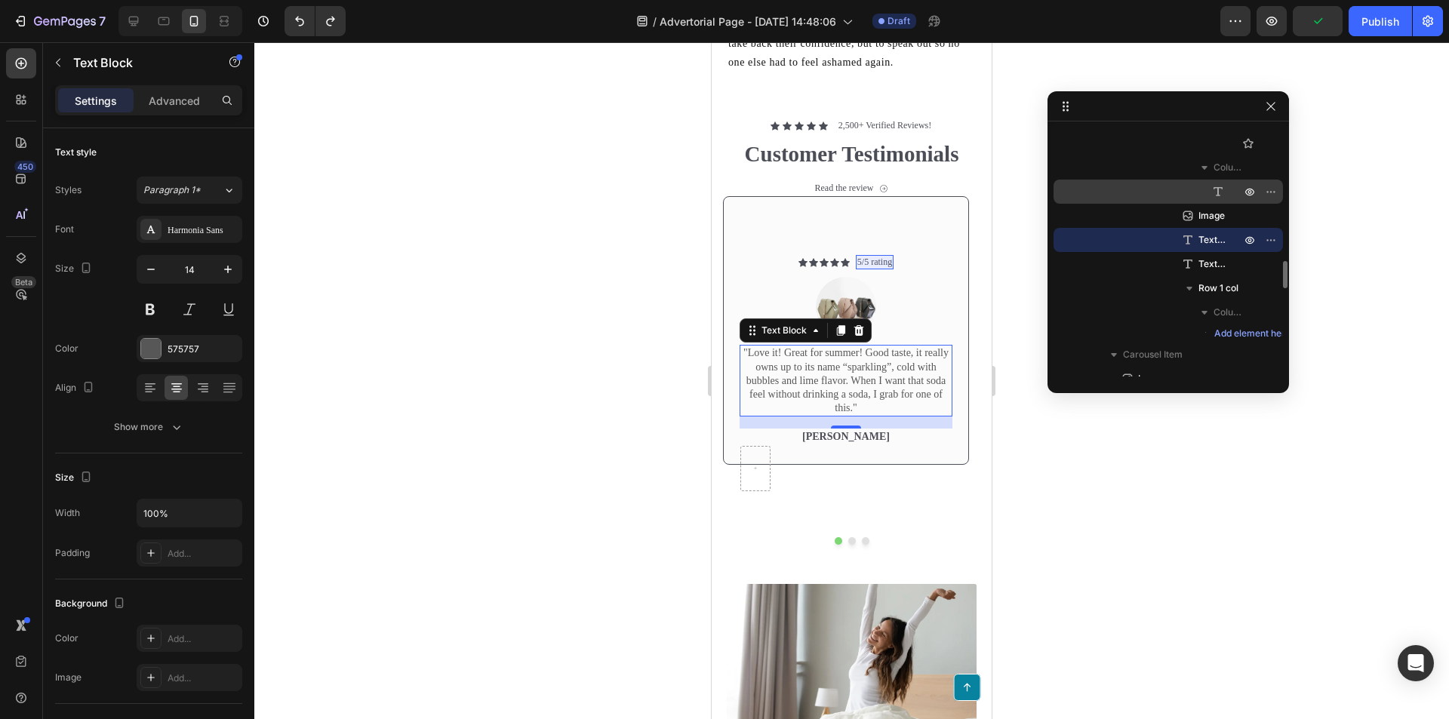
drag, startPoint x: 1186, startPoint y: 217, endPoint x: 1217, endPoint y: 194, distance: 38.3
click at [1217, 192] on div "Row 2 cols Column 1 Icon List Icon List Item Icon Icon List Item Icon Icon List…" at bounding box center [1167, 92] width 229 height 501
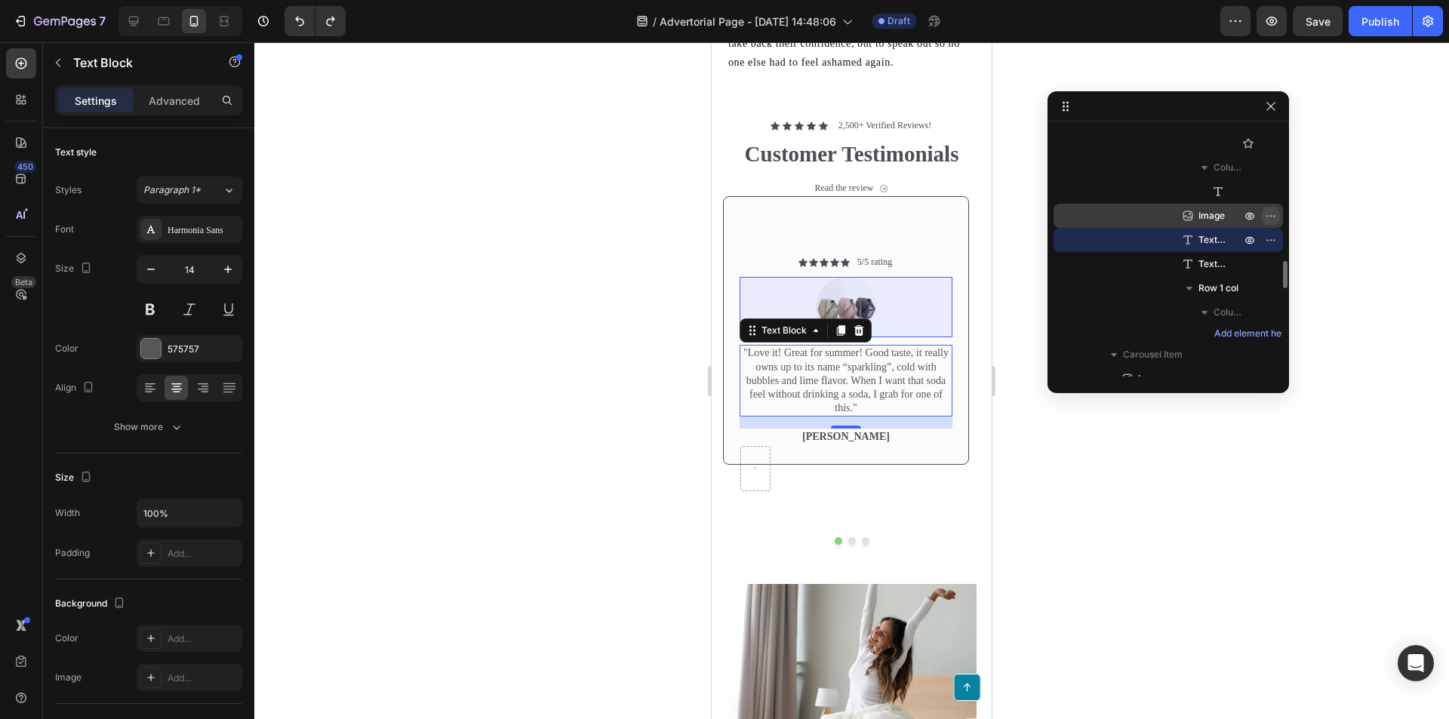
click at [1266, 217] on icon "button" at bounding box center [1271, 216] width 12 height 12
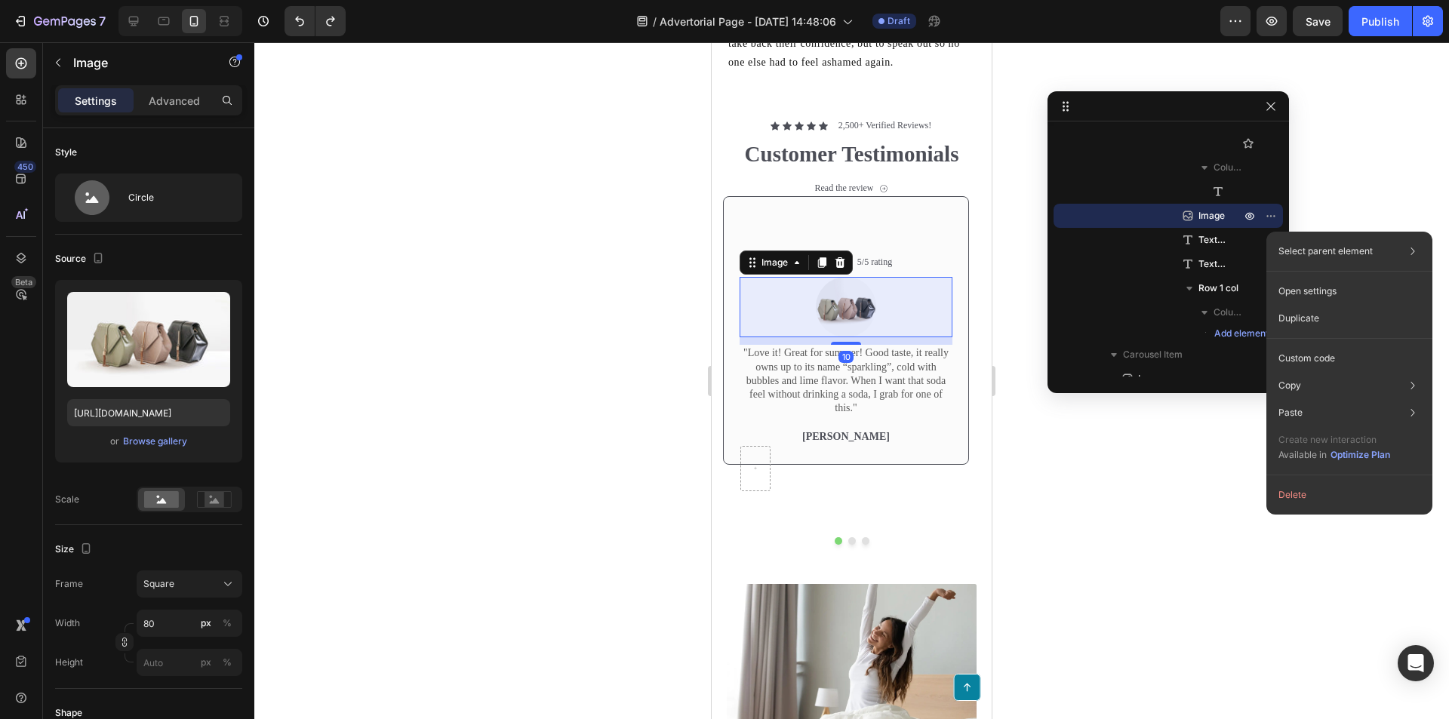
click at [1175, 214] on div "Image" at bounding box center [1168, 216] width 217 height 24
click at [1184, 220] on icon at bounding box center [1187, 215] width 15 height 15
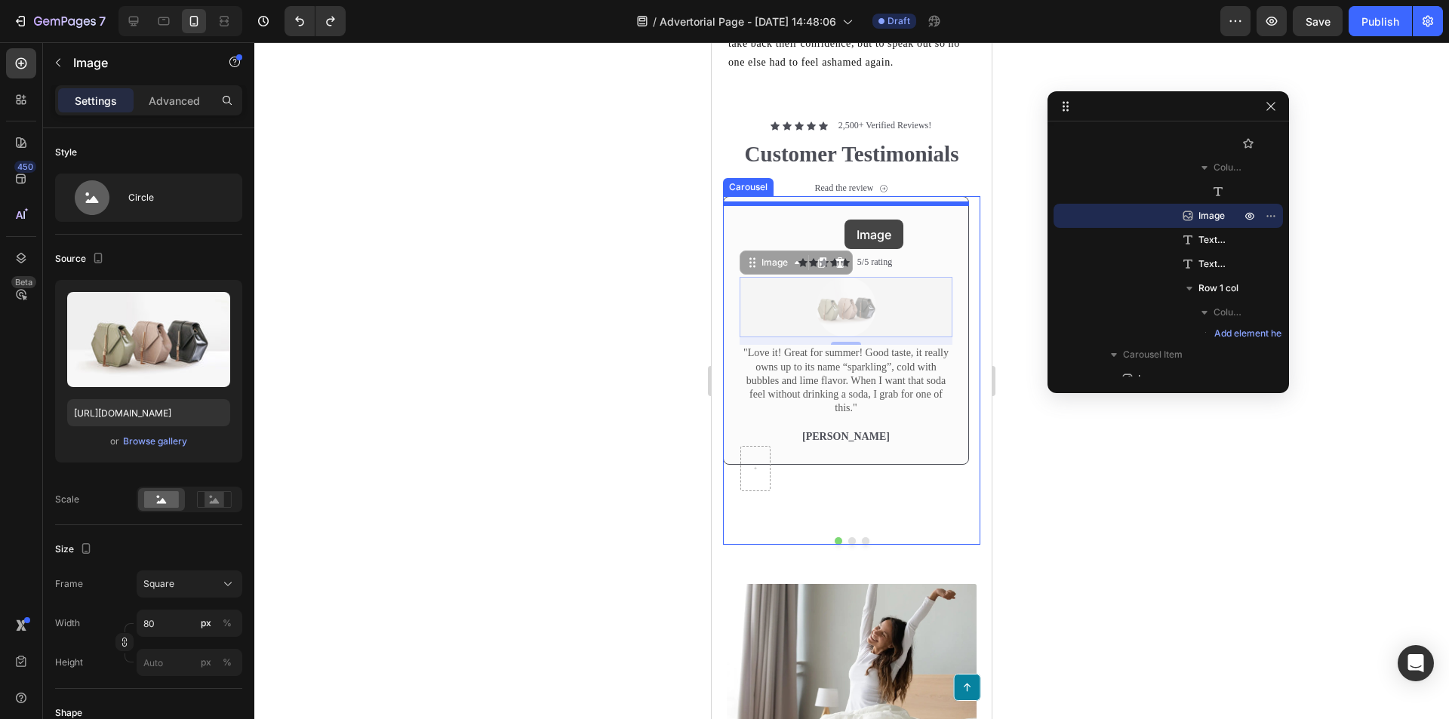
drag, startPoint x: 850, startPoint y: 318, endPoint x: 844, endPoint y: 220, distance: 98.3
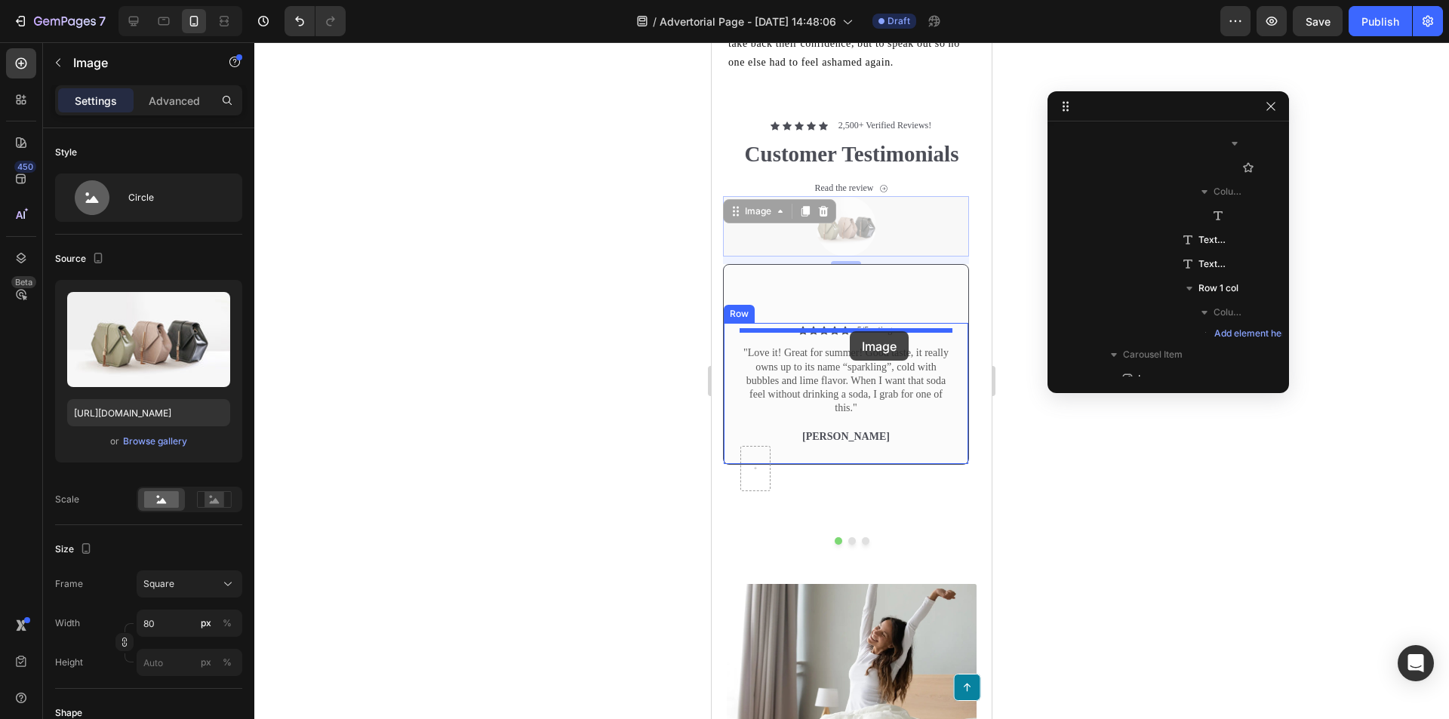
drag, startPoint x: 860, startPoint y: 229, endPoint x: 850, endPoint y: 331, distance: 102.3
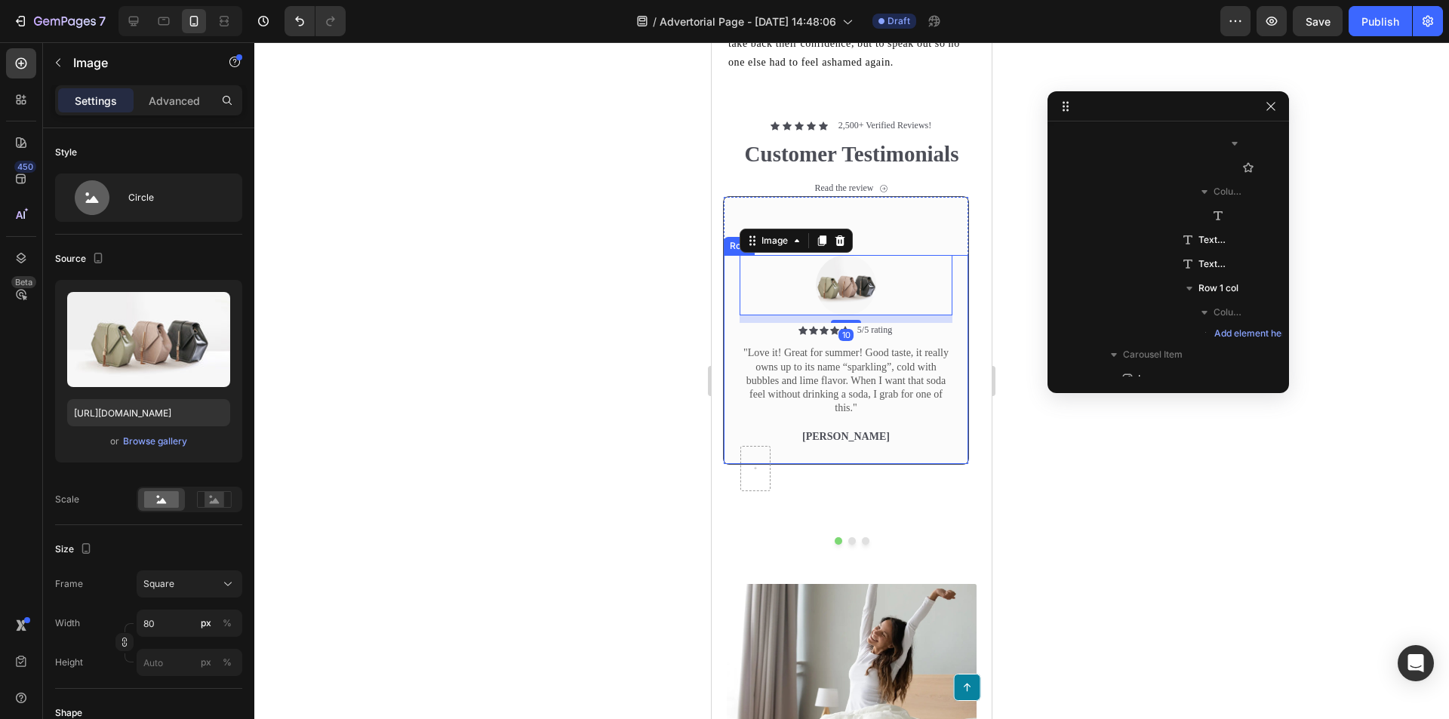
click at [905, 392] on p ""Love it! Great for summer! Good taste, it really owns up to its name “sparklin…" at bounding box center [846, 380] width 210 height 69
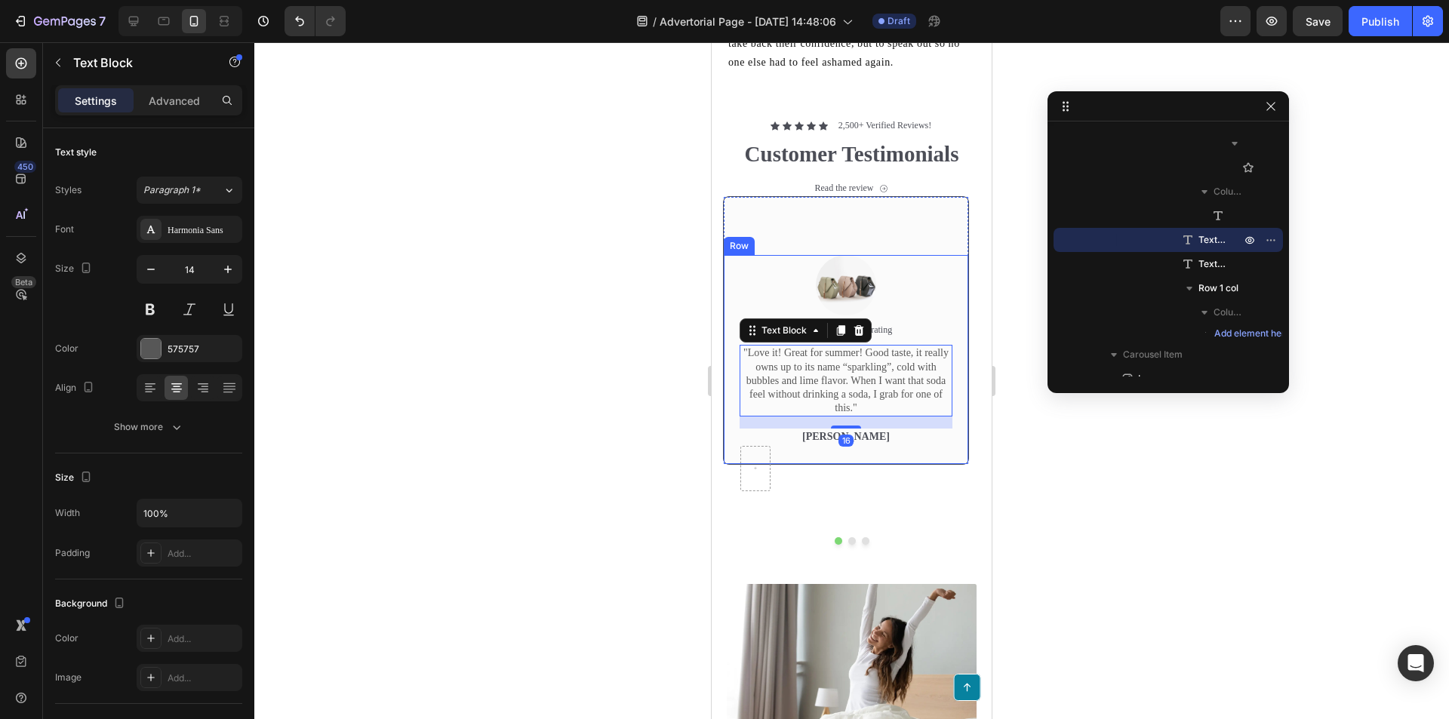
click at [905, 488] on div "Image Icon Icon Icon Icon Icon Icon List 5/5 rating Text Block Row "Love it! Gr…" at bounding box center [846, 360] width 246 height 329
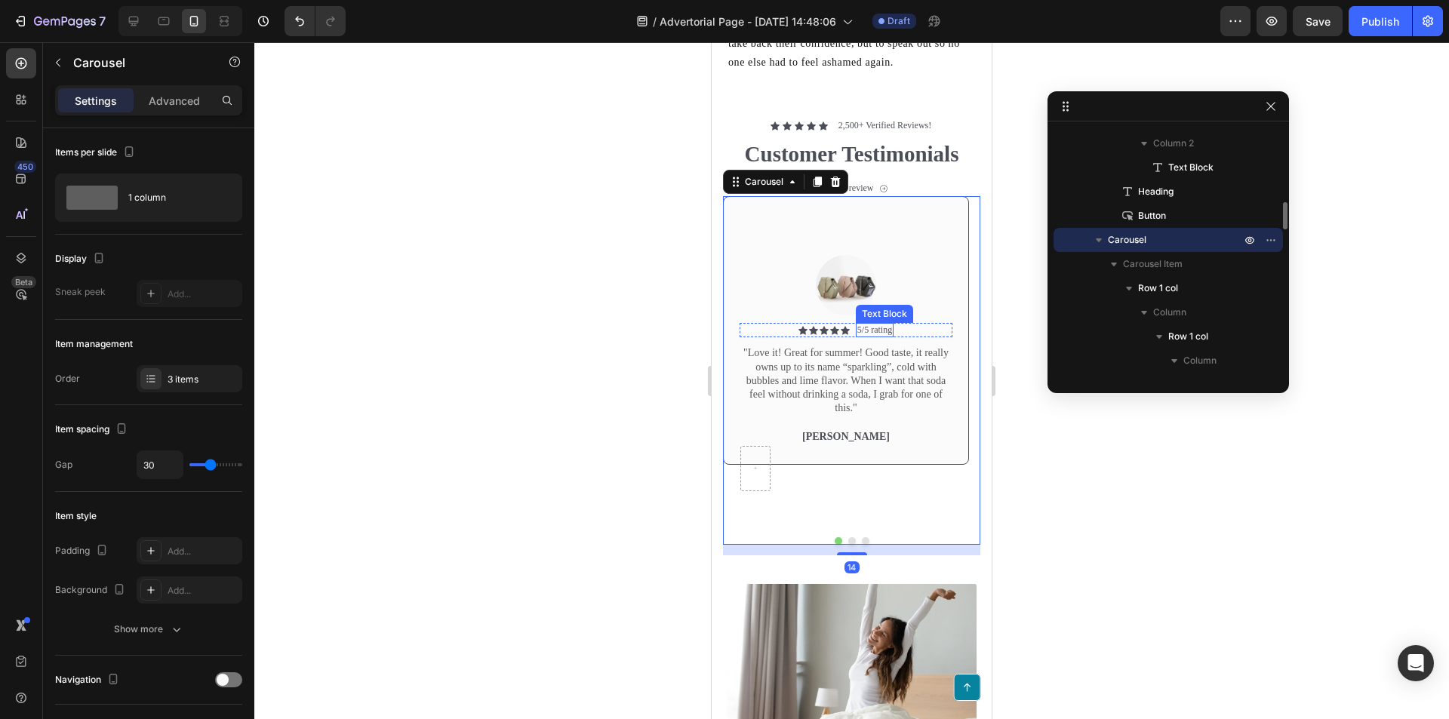
click at [839, 303] on img at bounding box center [846, 285] width 60 height 60
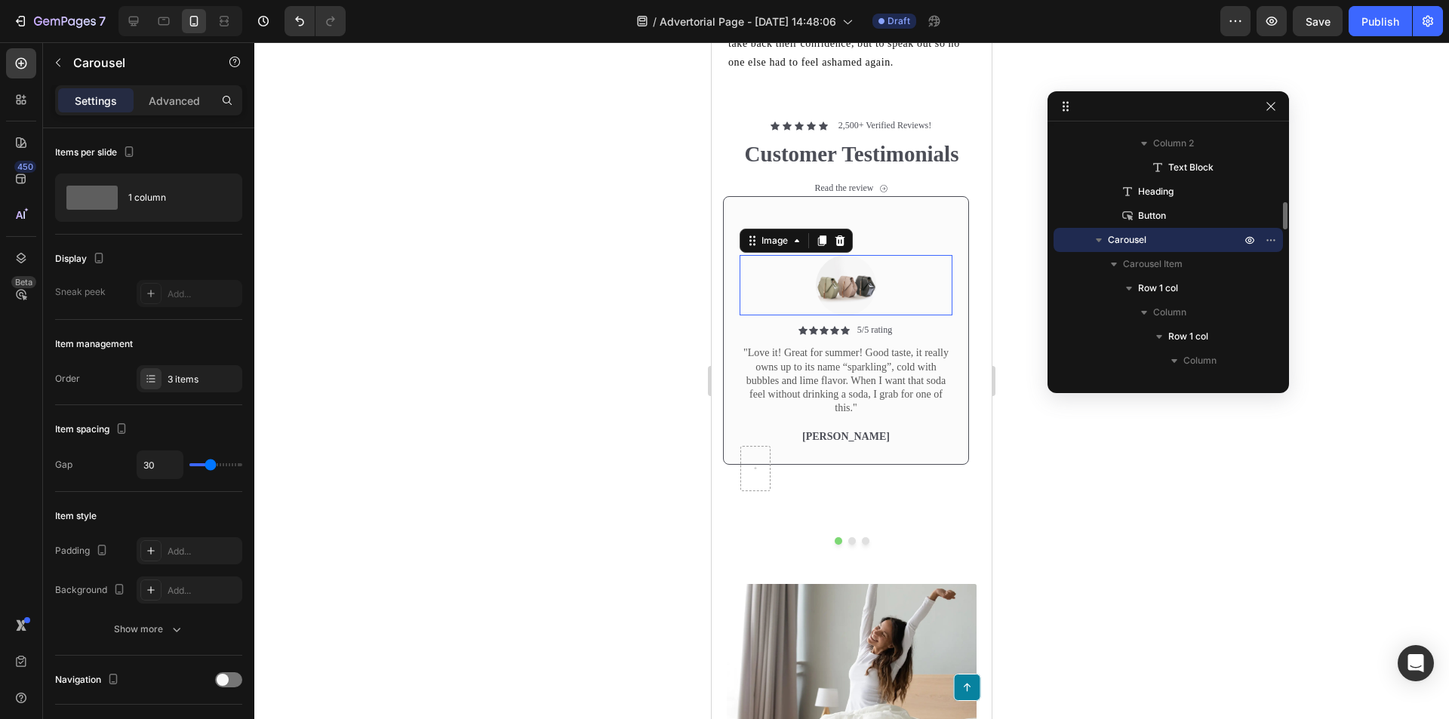
scroll to position [817, 0]
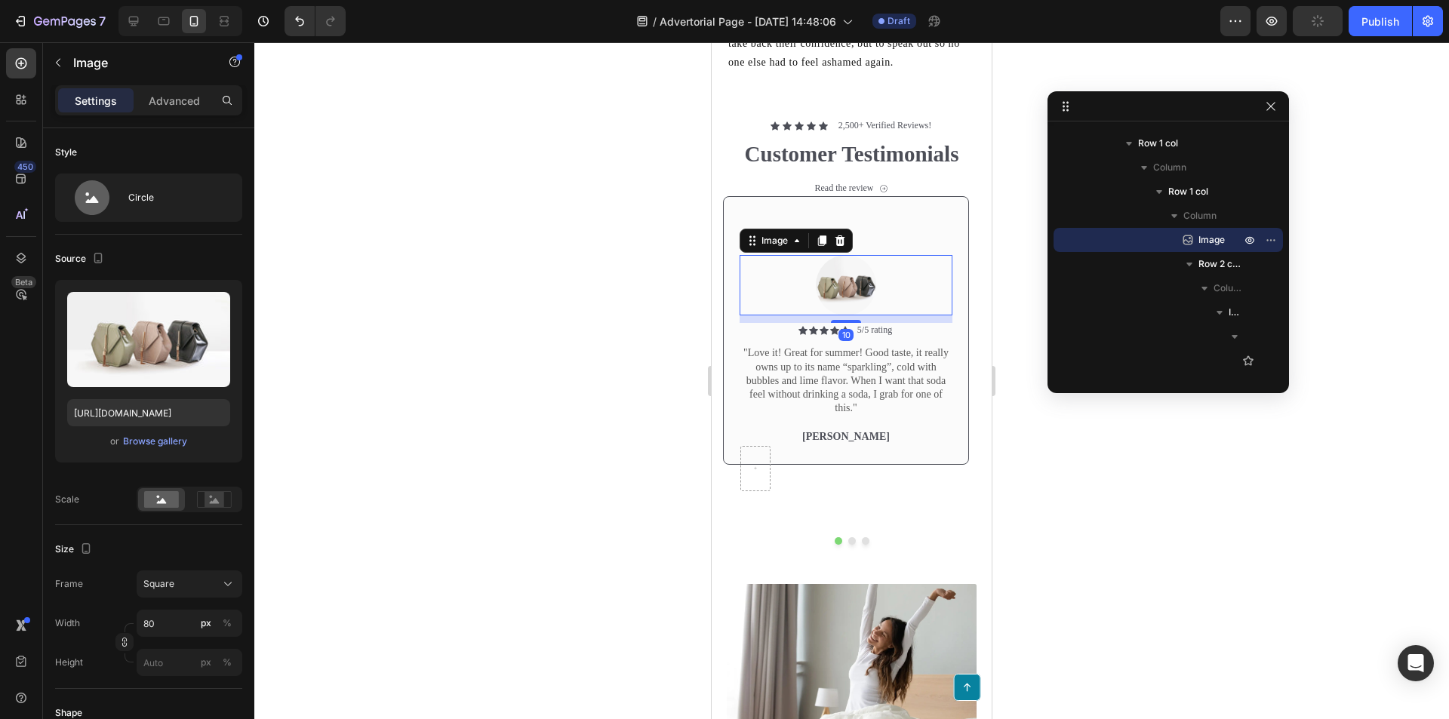
click at [857, 298] on img at bounding box center [846, 285] width 60 height 60
click at [158, 435] on div "Browse gallery" at bounding box center [155, 442] width 64 height 14
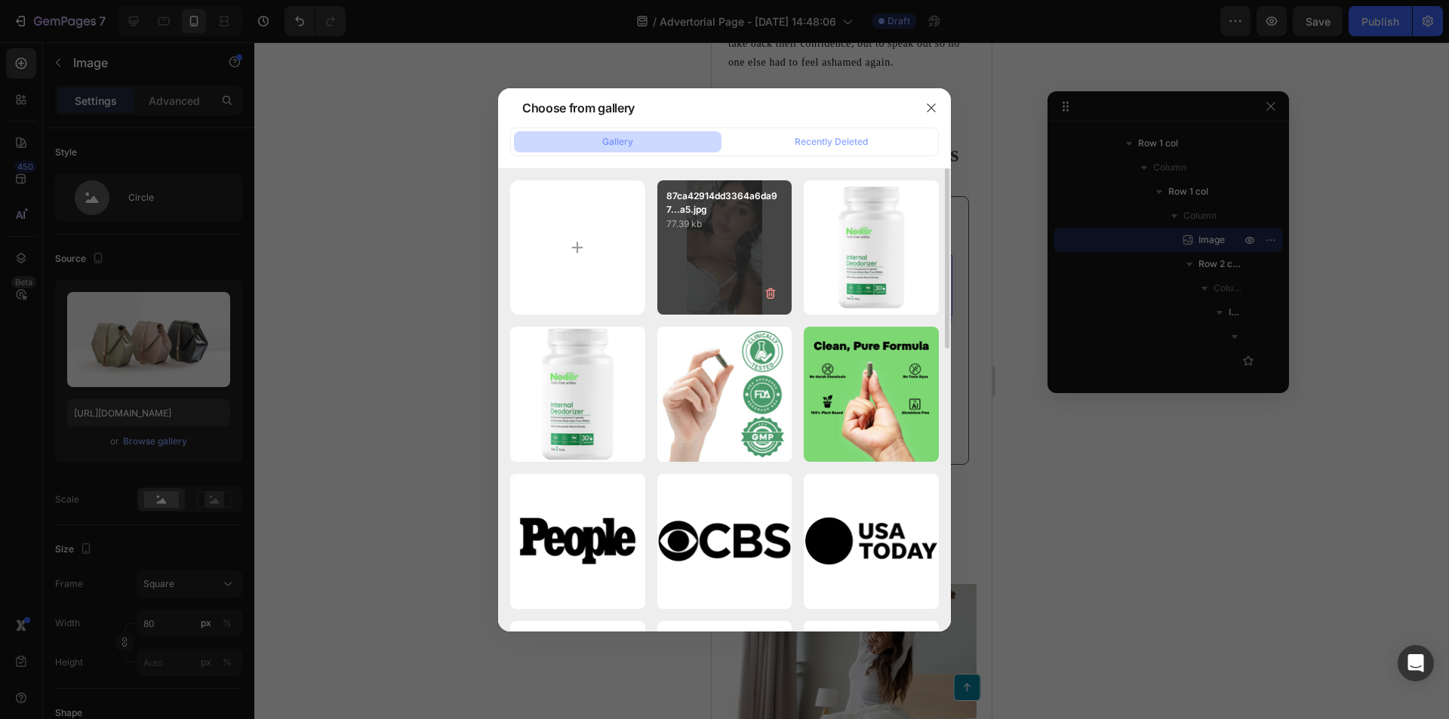
click at [709, 247] on div "87ca42914dd3364a6da97...a5.jpg 77.39 kb" at bounding box center [724, 247] width 135 height 135
type input "https://cdn.shopify.com/s/files/1/0933/2221/5768/files/gempages_581181577921299…"
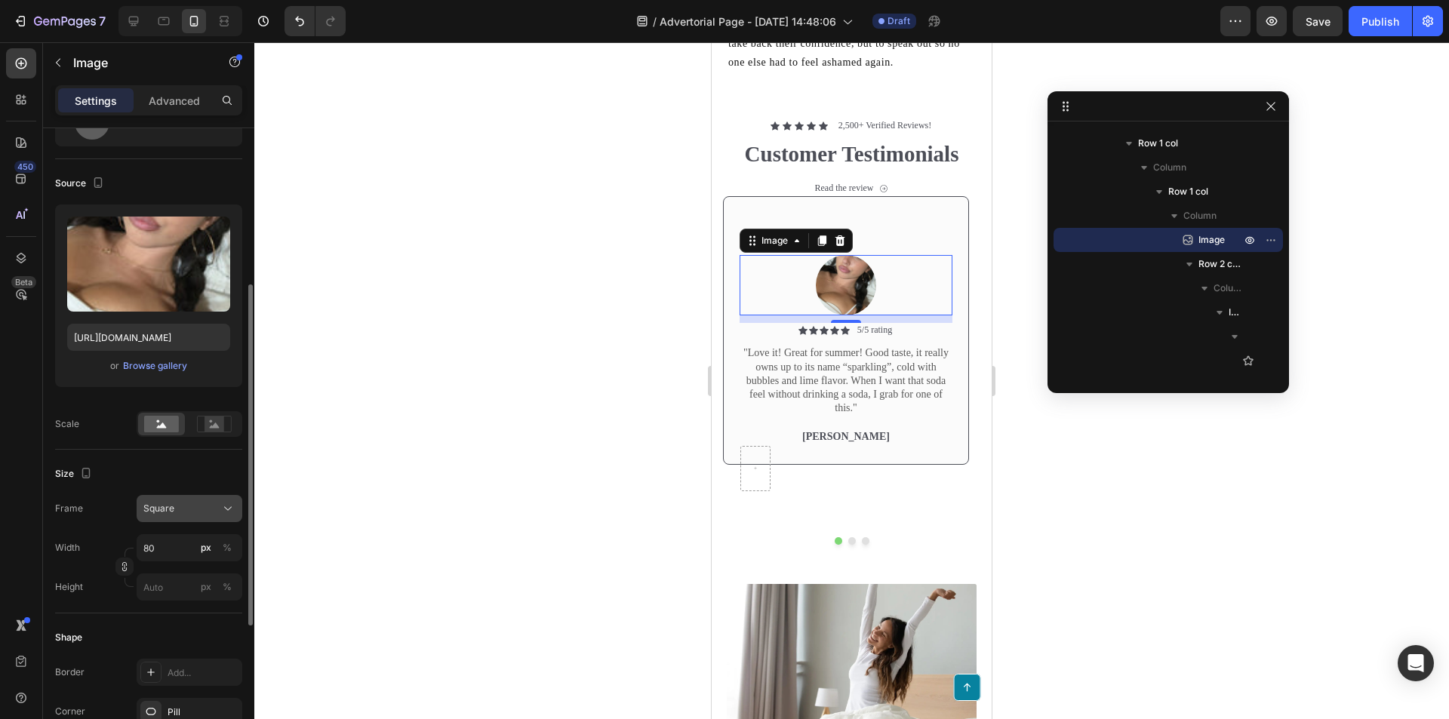
scroll to position [151, 0]
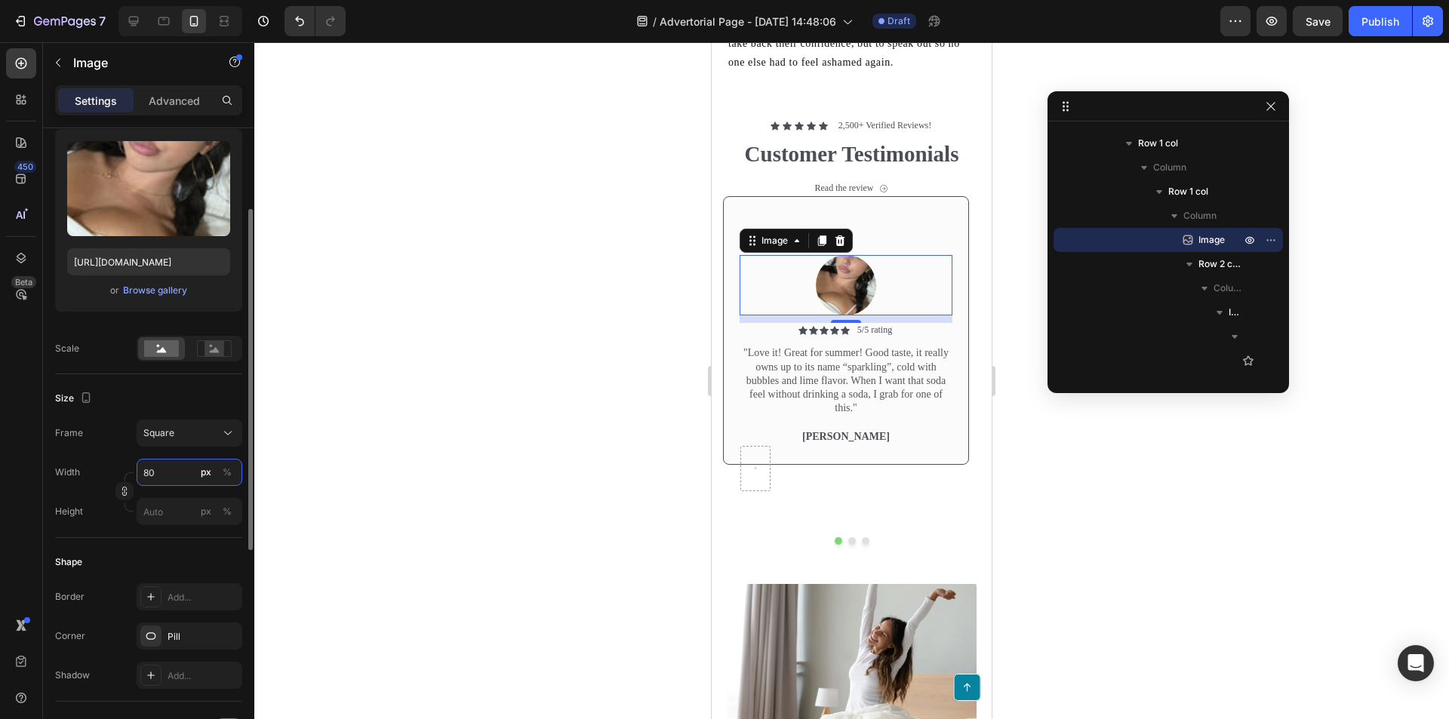
click at [191, 467] on input "80" at bounding box center [190, 472] width 106 height 27
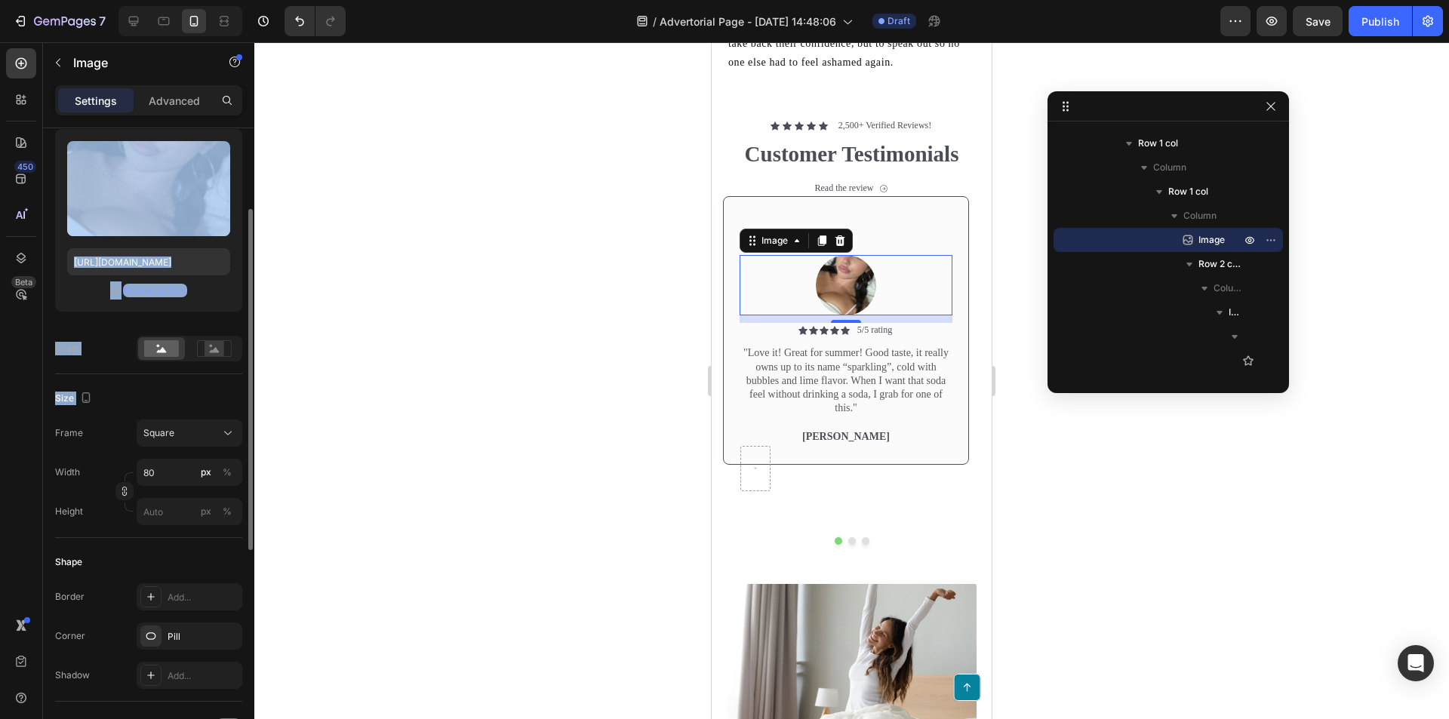
drag, startPoint x: 170, startPoint y: 208, endPoint x: 183, endPoint y: 408, distance: 199.7
click at [183, 408] on div "Style Circle Source Upload Image https://cdn.shopify.com/s/files/1/0933/2221/57…" at bounding box center [148, 514] width 187 height 1074
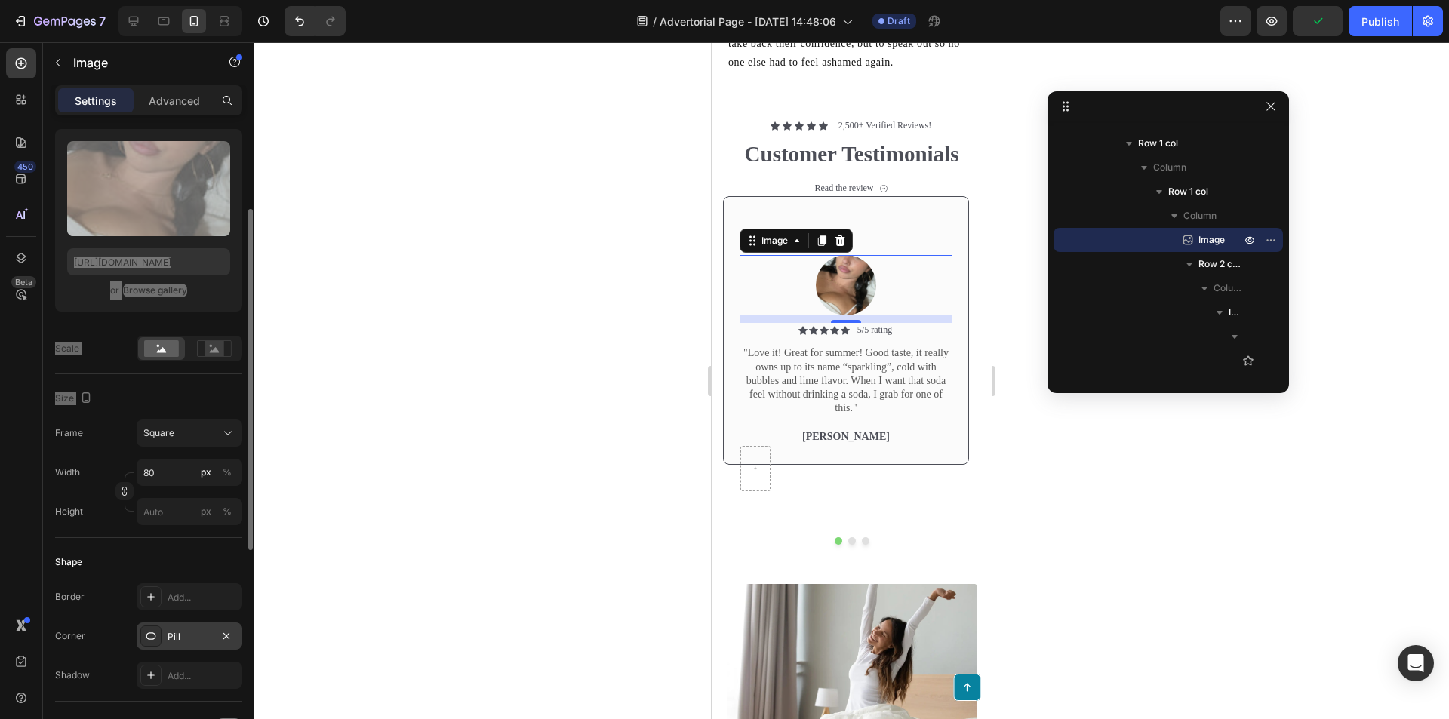
scroll to position [75, 0]
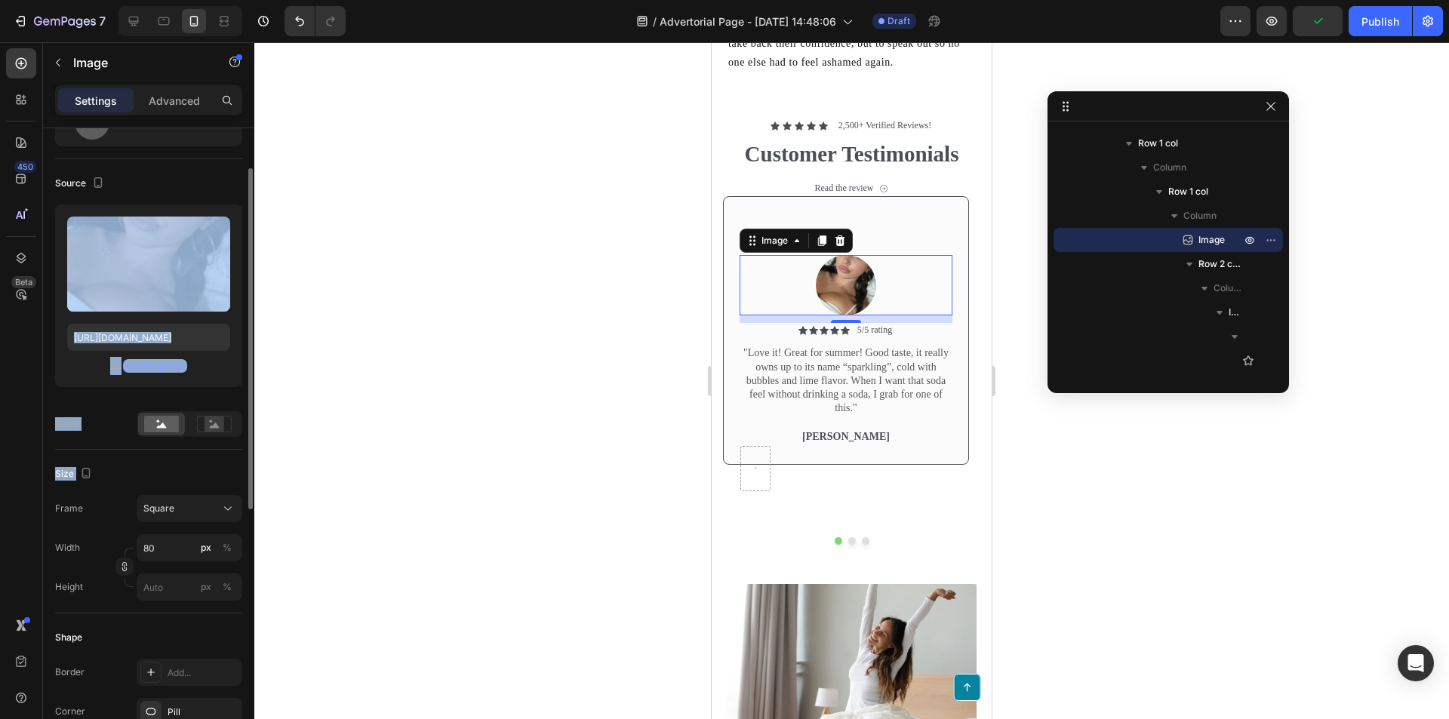
click at [174, 457] on div "Size Frame Square Width 80 px % Height px %" at bounding box center [148, 532] width 187 height 164
click at [228, 423] on icon at bounding box center [214, 424] width 35 height 17
click at [198, 429] on icon at bounding box center [214, 424] width 35 height 17
click at [174, 427] on rect at bounding box center [161, 424] width 35 height 17
click at [199, 461] on div "Size Frame Square Width 80 px % Height px %" at bounding box center [148, 532] width 187 height 164
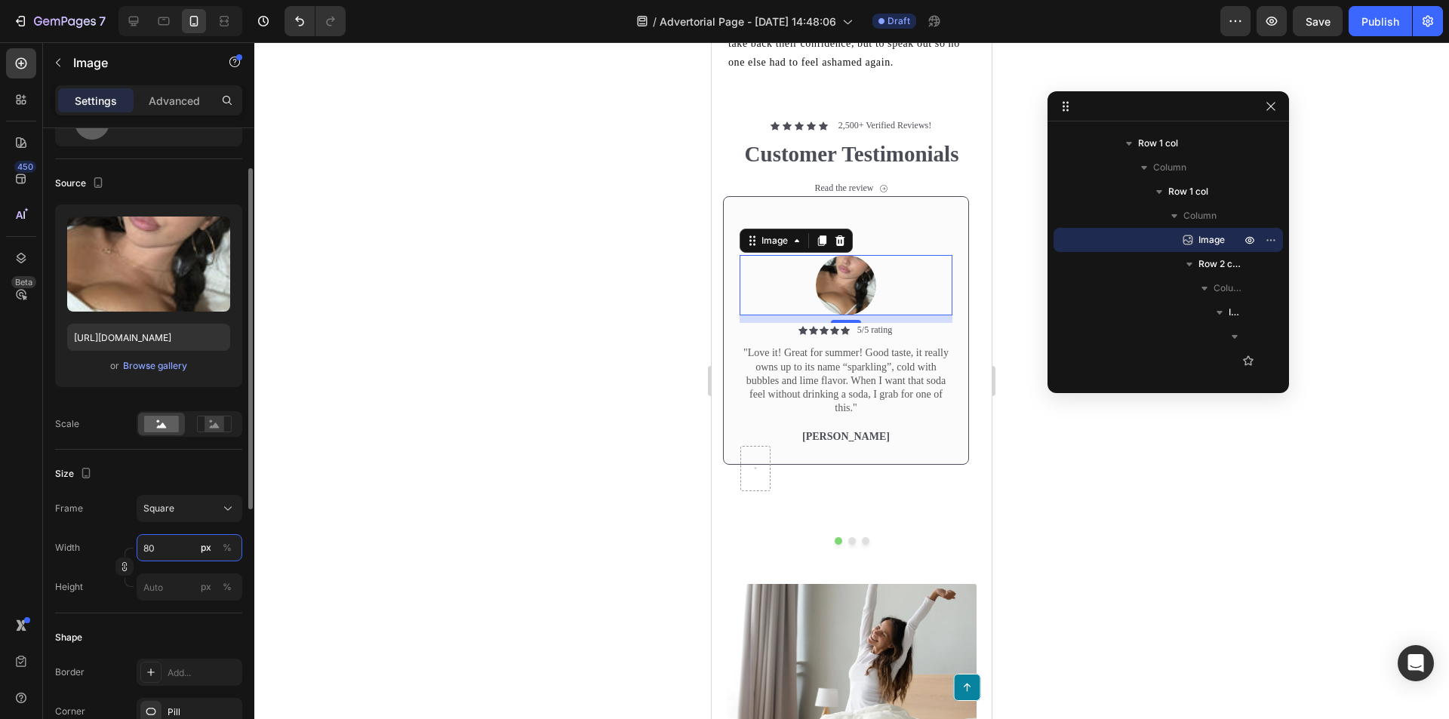
click at [176, 546] on input "80" at bounding box center [190, 547] width 106 height 27
type input "2"
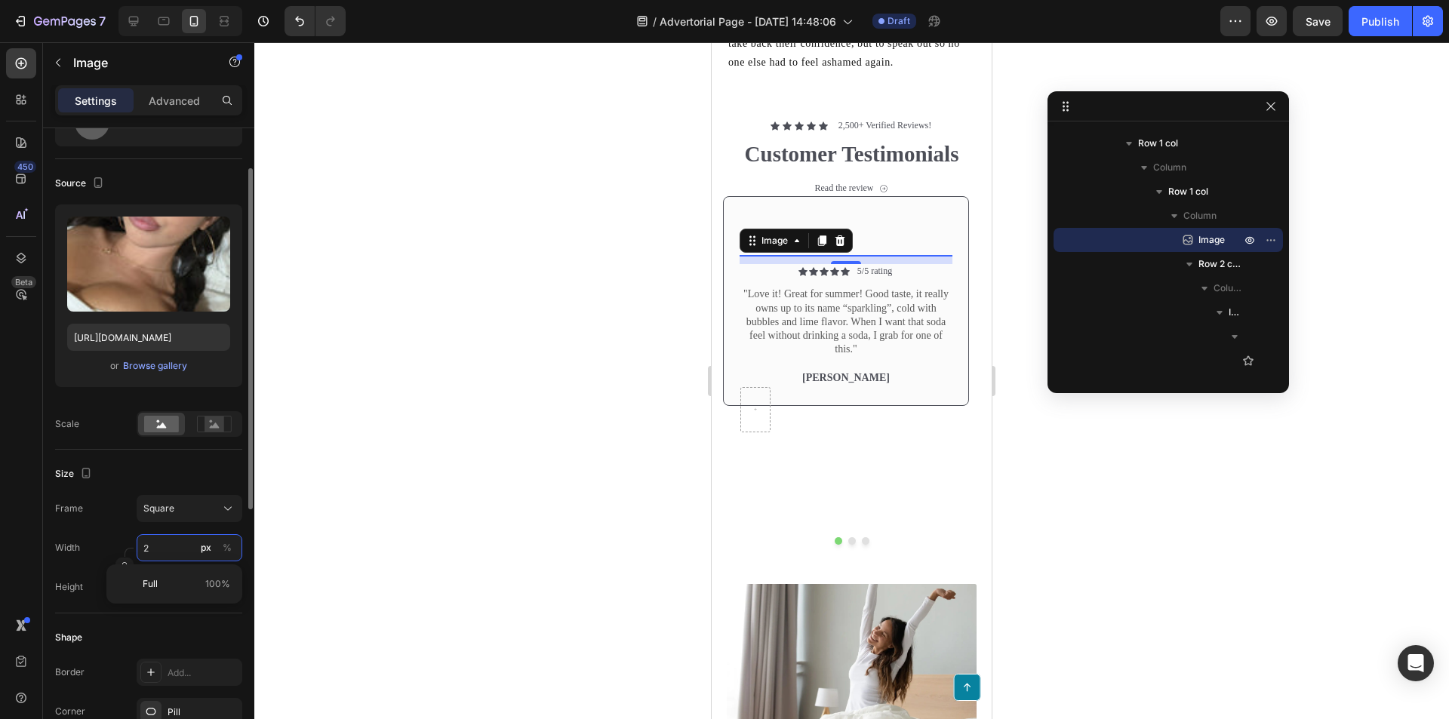
type input "20"
type input "200"
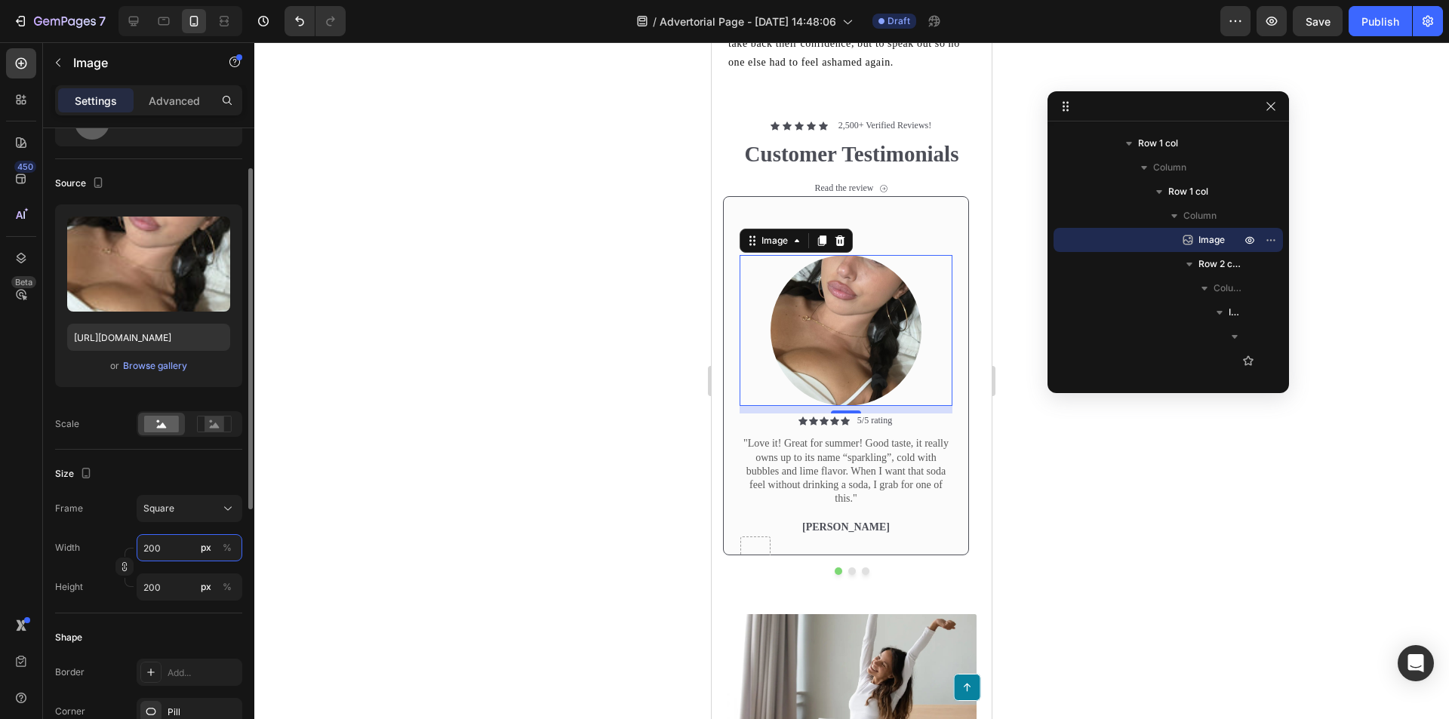
type input "80"
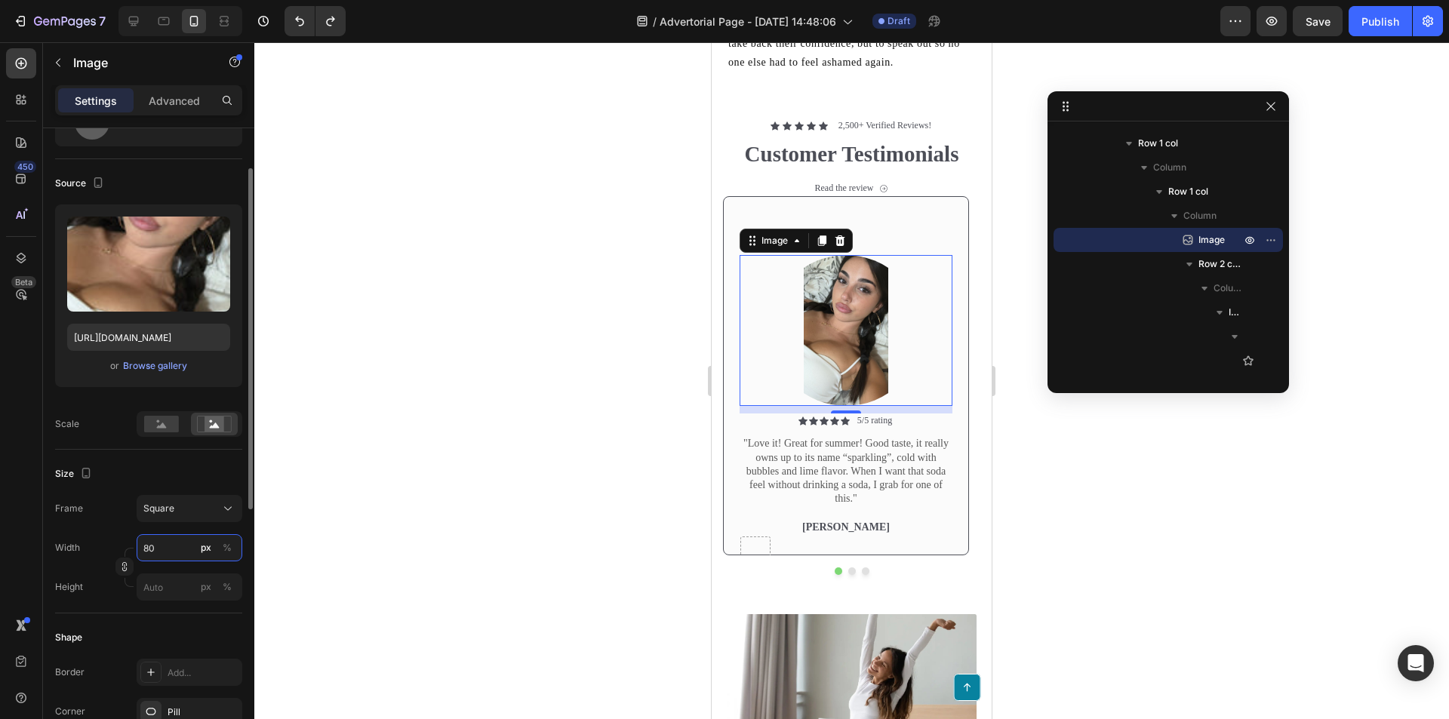
type input "200"
click at [158, 543] on input "200" at bounding box center [190, 547] width 106 height 27
type input "8"
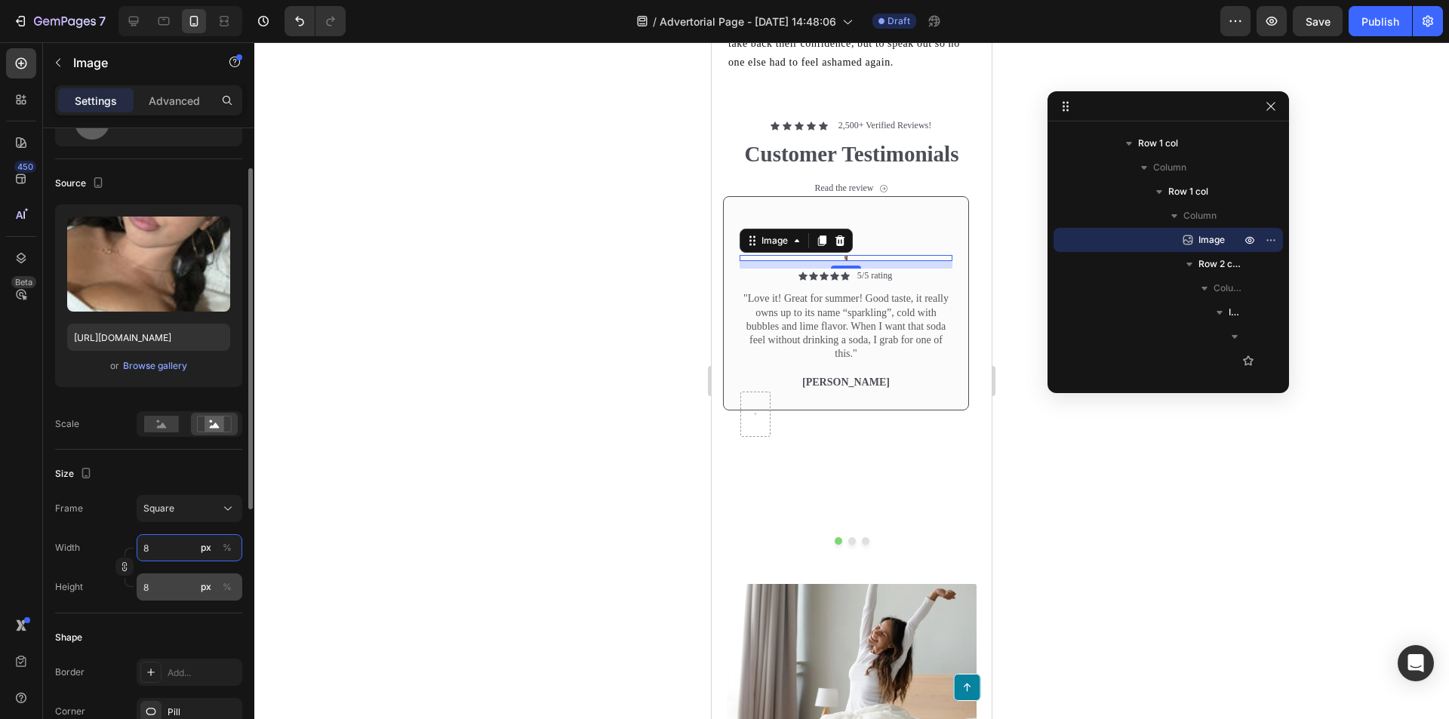
type input "8"
click at [174, 587] on input "8" at bounding box center [190, 587] width 106 height 27
click at [175, 587] on input "8" at bounding box center [190, 587] width 106 height 27
click at [178, 587] on input "px %" at bounding box center [190, 587] width 106 height 27
click at [109, 603] on div "Style Circle Source Upload Image https://cdn.shopify.com/s/files/1/0933/2221/57…" at bounding box center [148, 590] width 187 height 1074
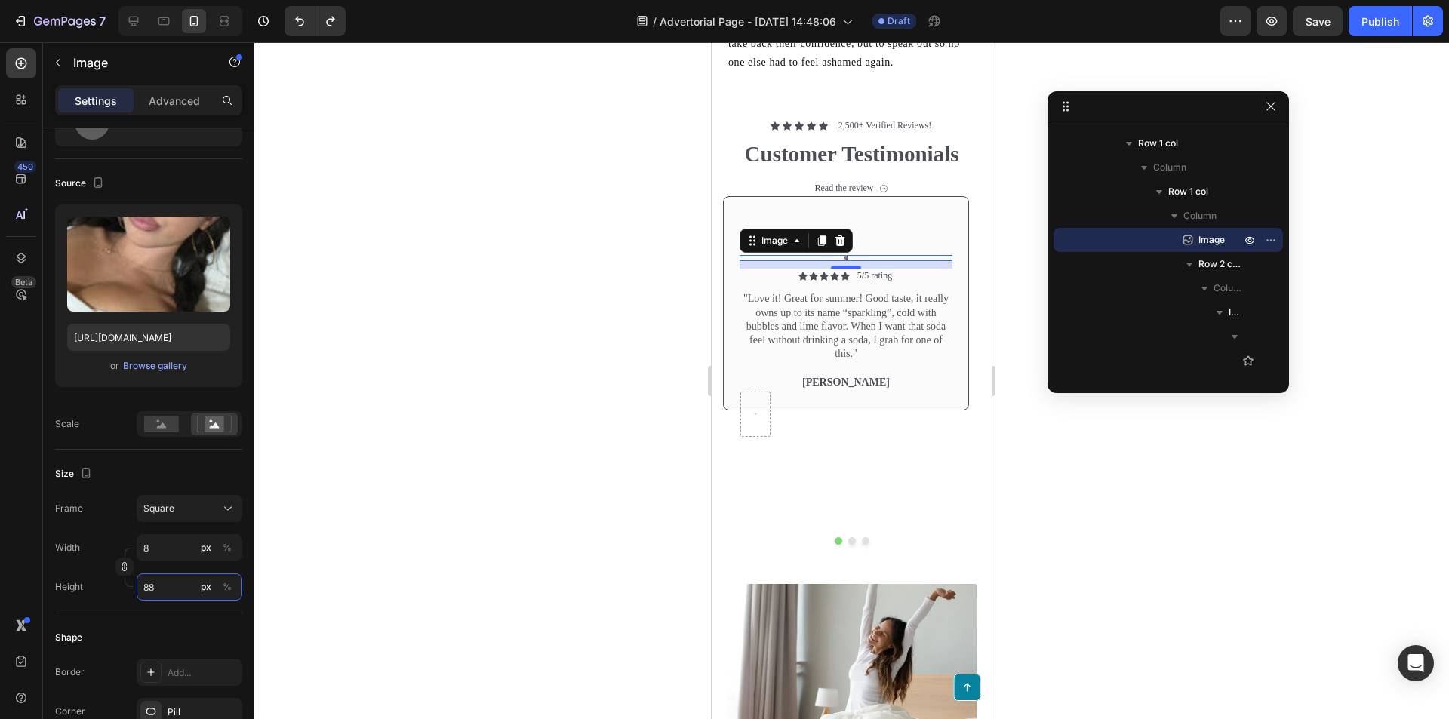
type input "8"
type input "200"
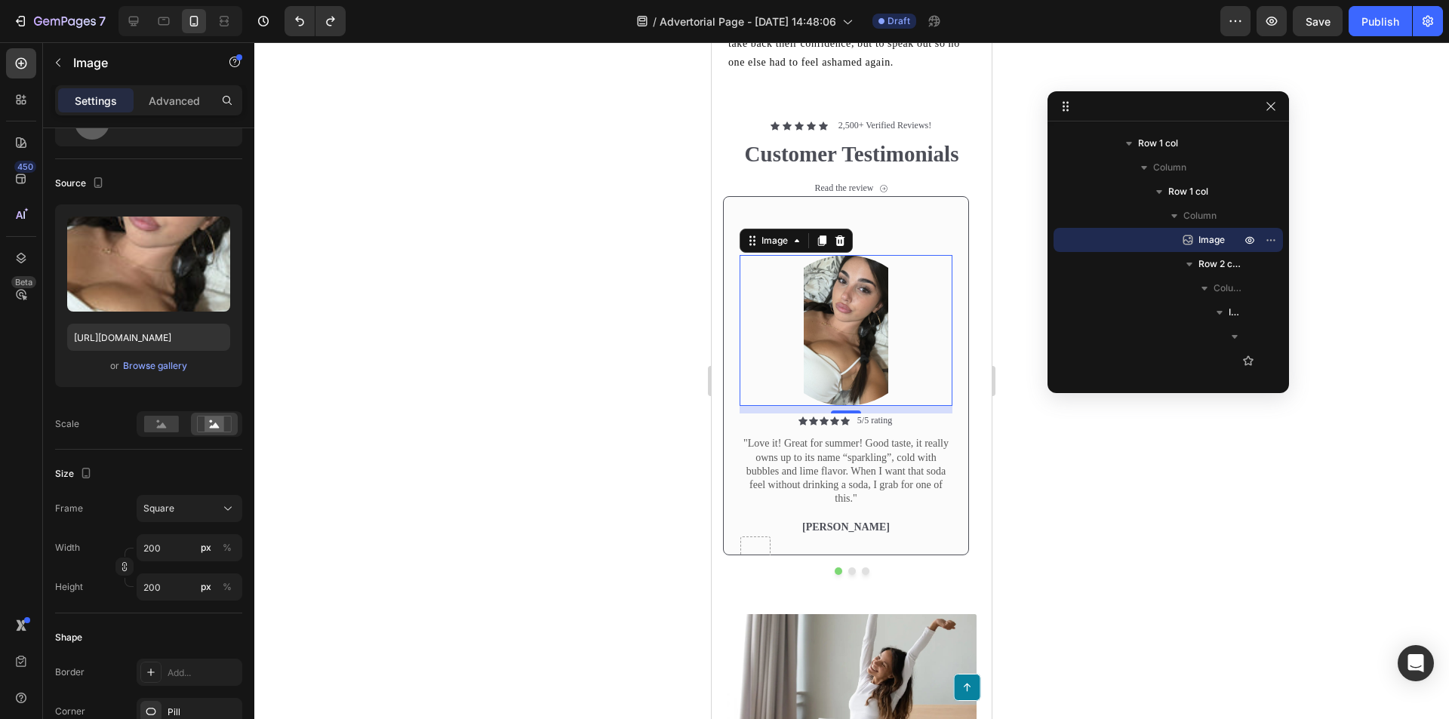
click at [412, 552] on div at bounding box center [851, 380] width 1195 height 677
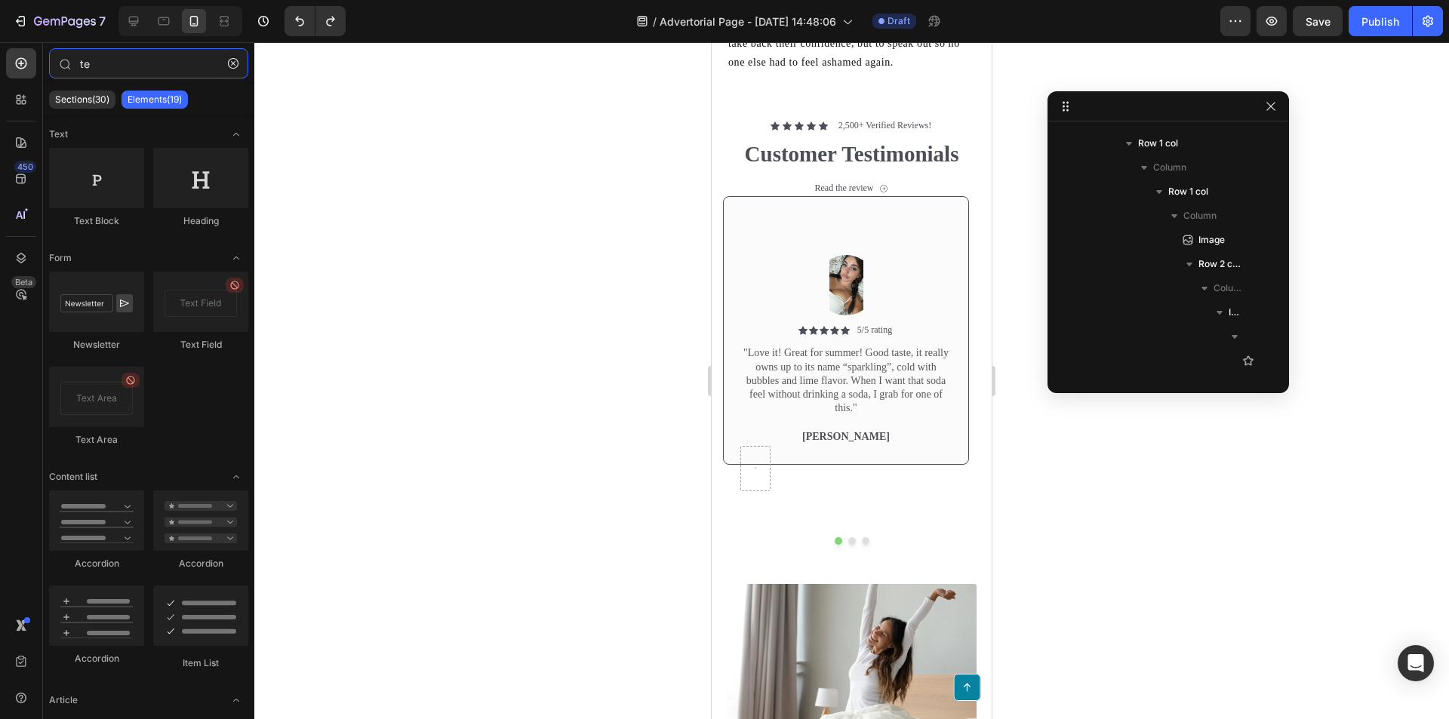
type input "tes"
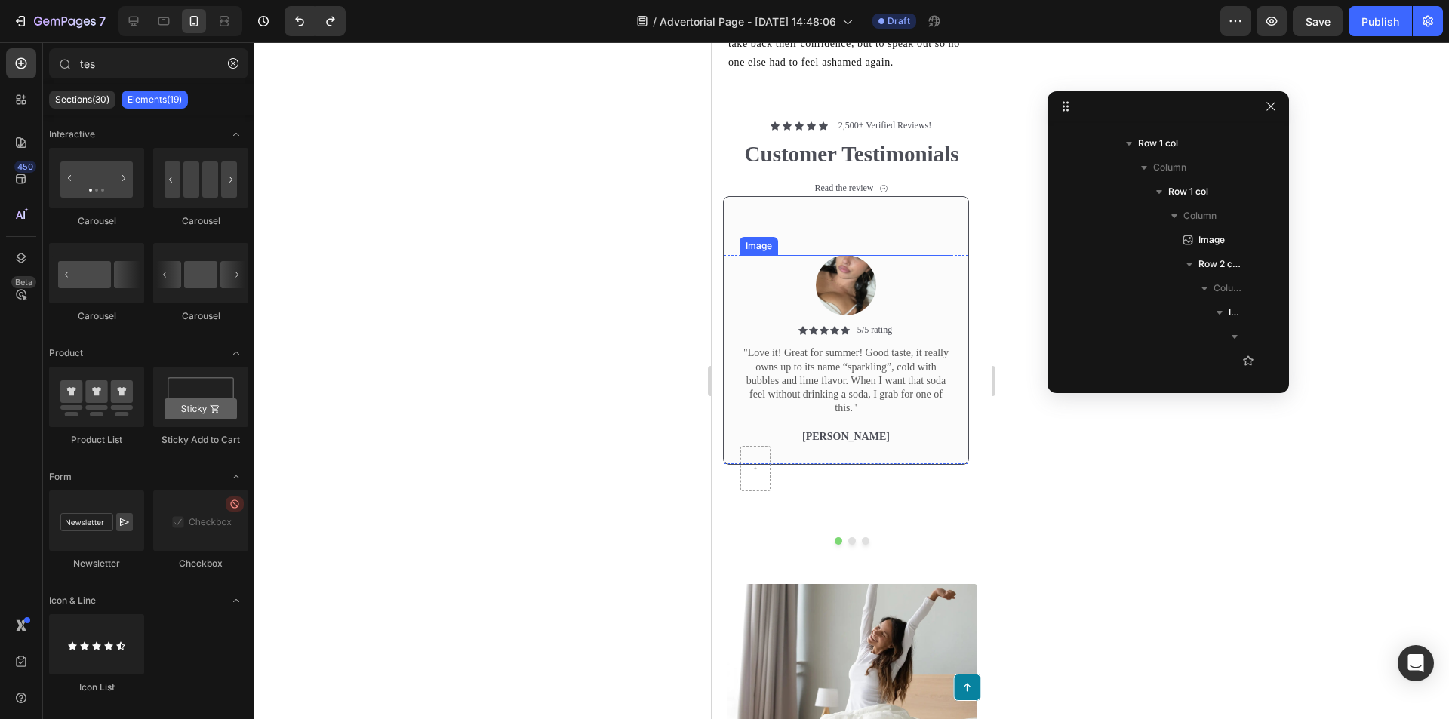
click at [838, 280] on img at bounding box center [846, 285] width 60 height 60
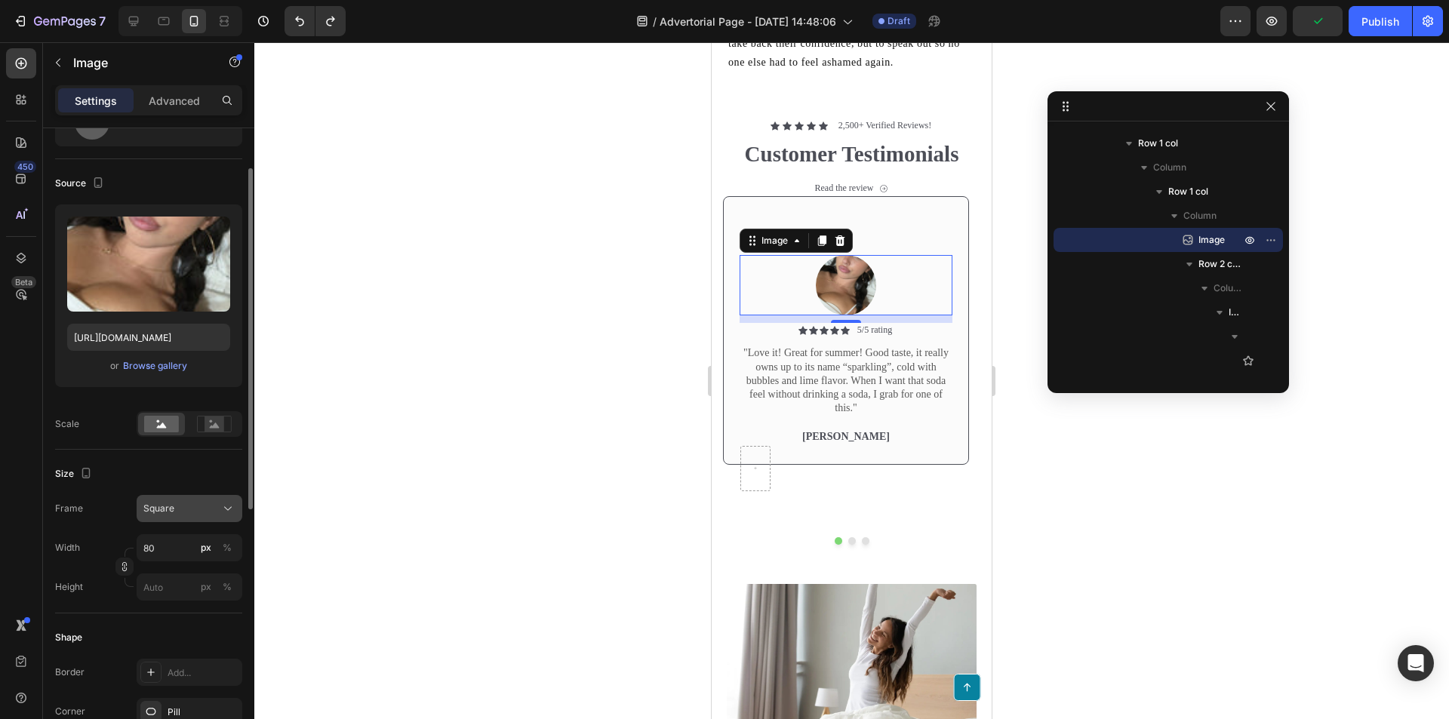
click at [147, 516] on div "Square" at bounding box center [189, 508] width 92 height 15
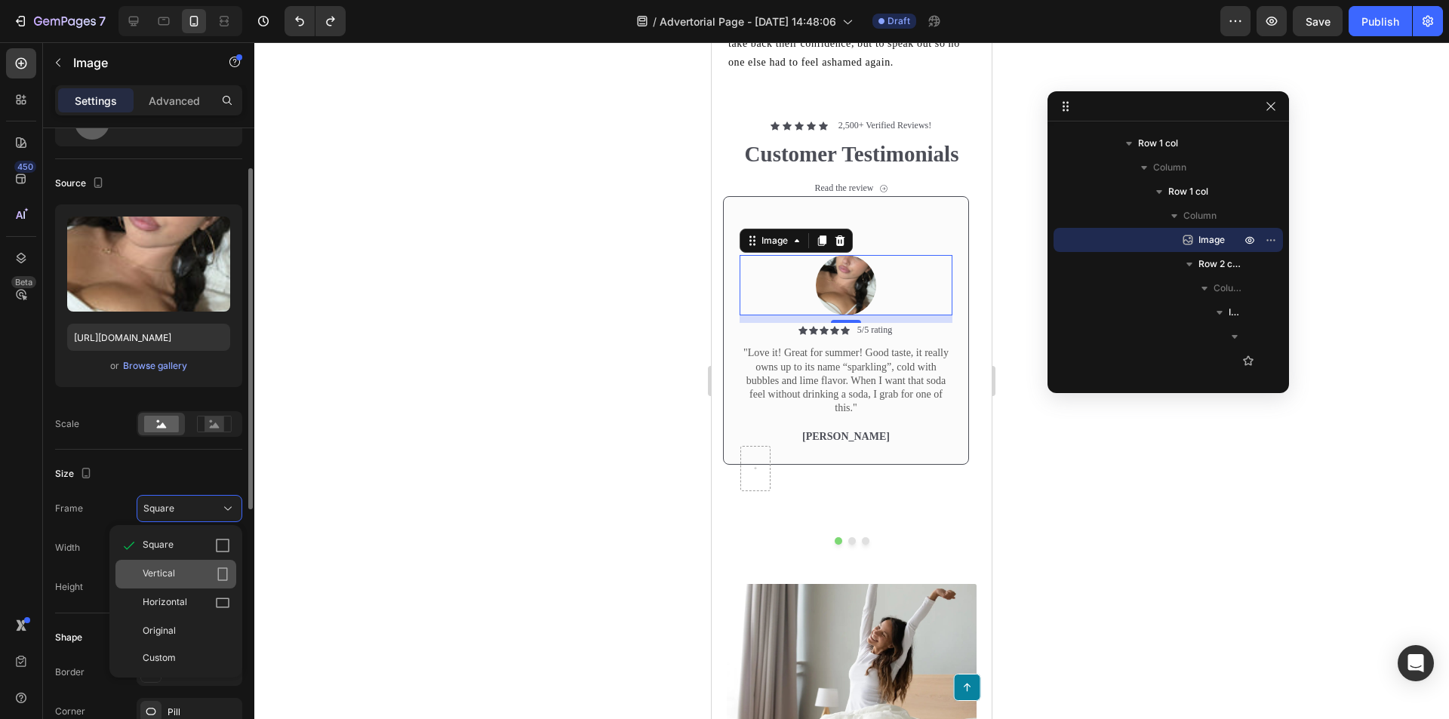
click at [183, 564] on div "Vertical" at bounding box center [175, 574] width 121 height 29
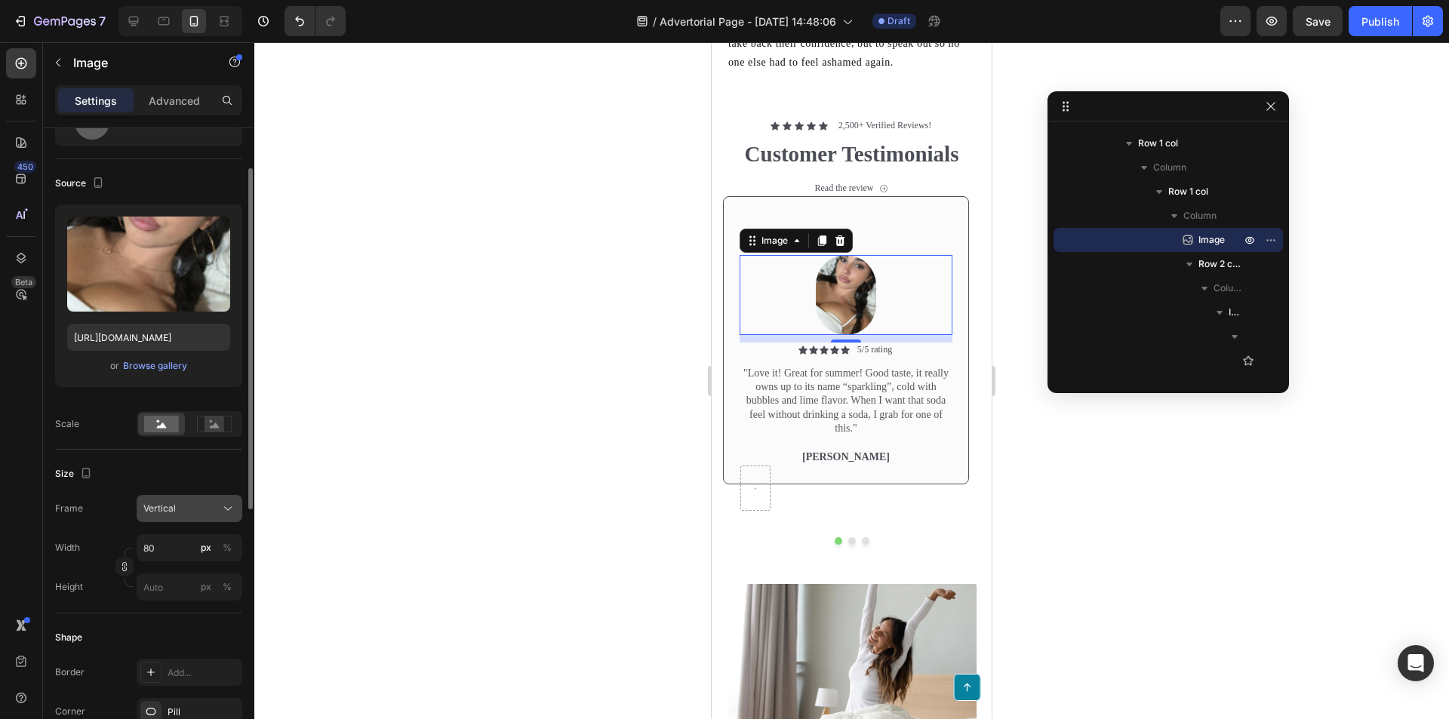
click at [194, 517] on button "Vertical" at bounding box center [190, 508] width 106 height 27
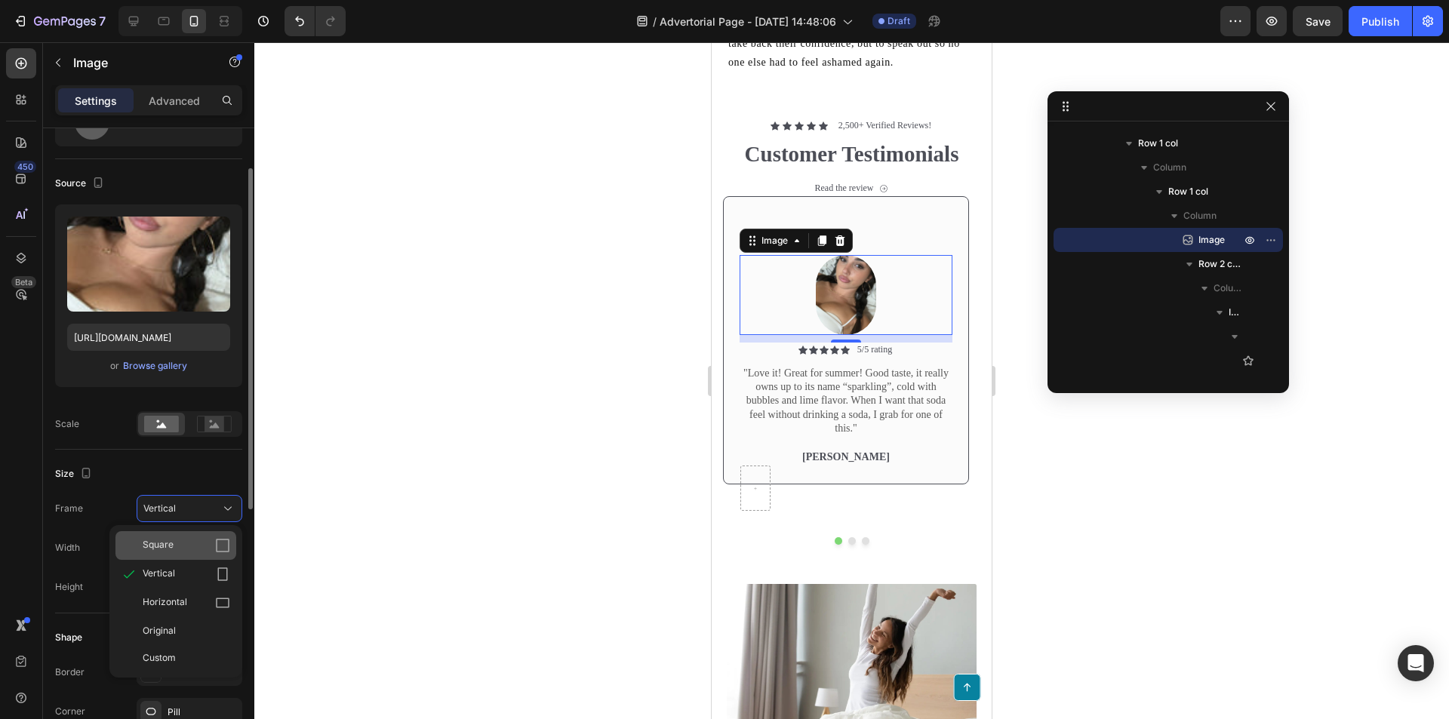
click at [195, 548] on div "Square" at bounding box center [187, 545] width 88 height 15
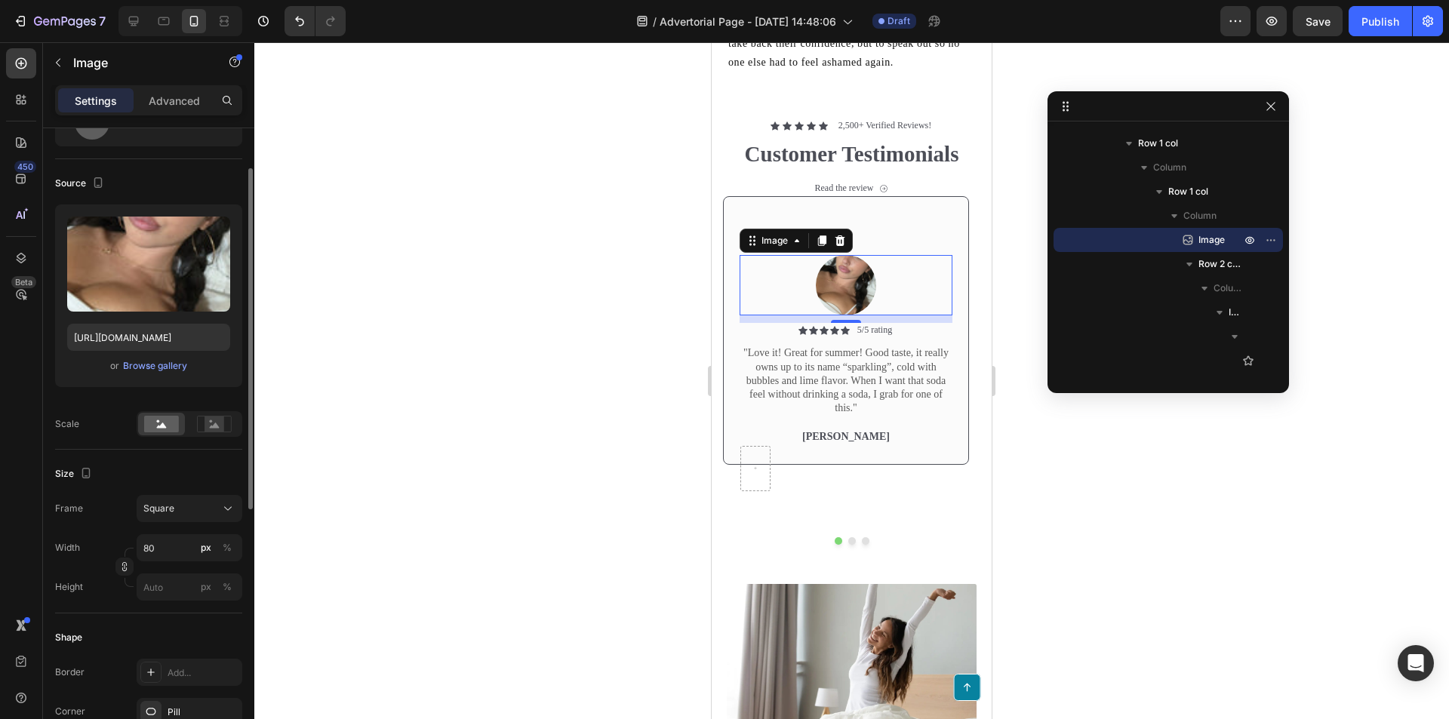
click at [196, 459] on div "Size Frame Square Width 80 px % Height px %" at bounding box center [148, 532] width 187 height 164
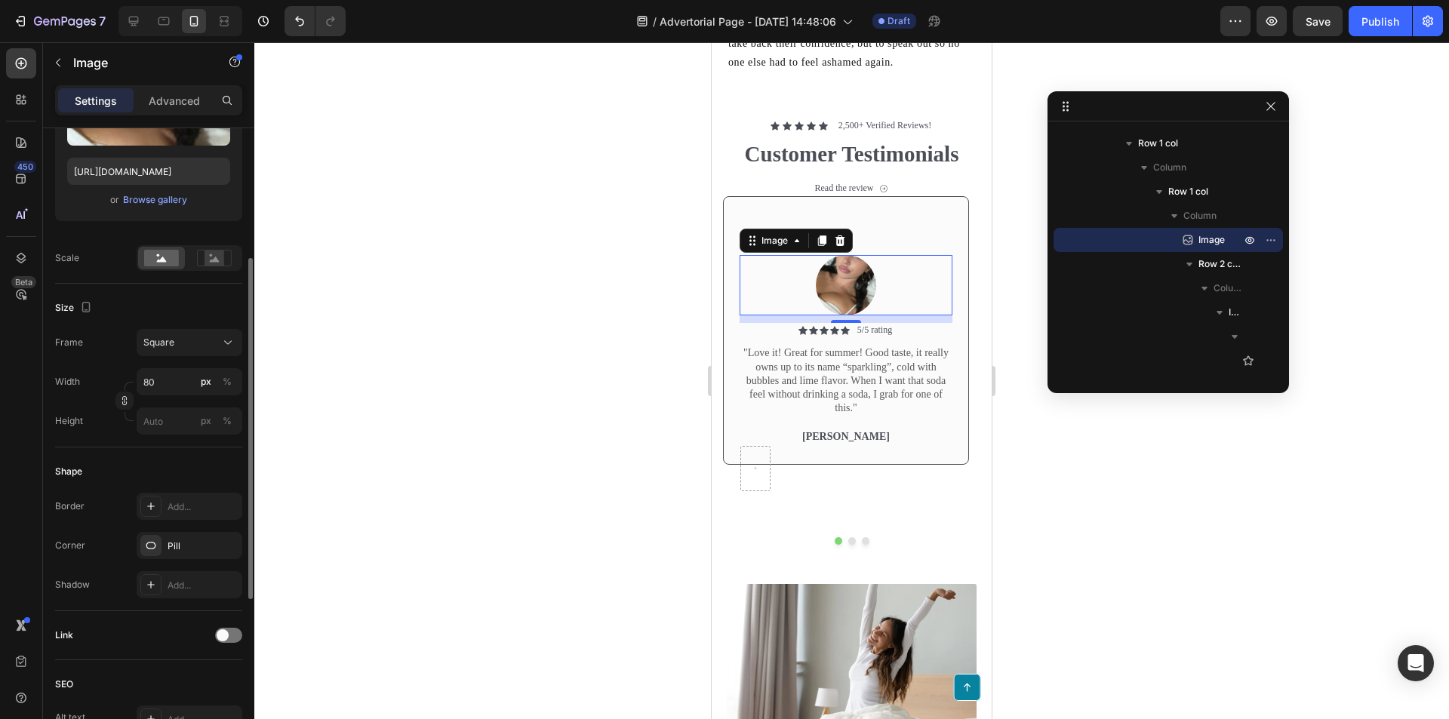
scroll to position [0, 0]
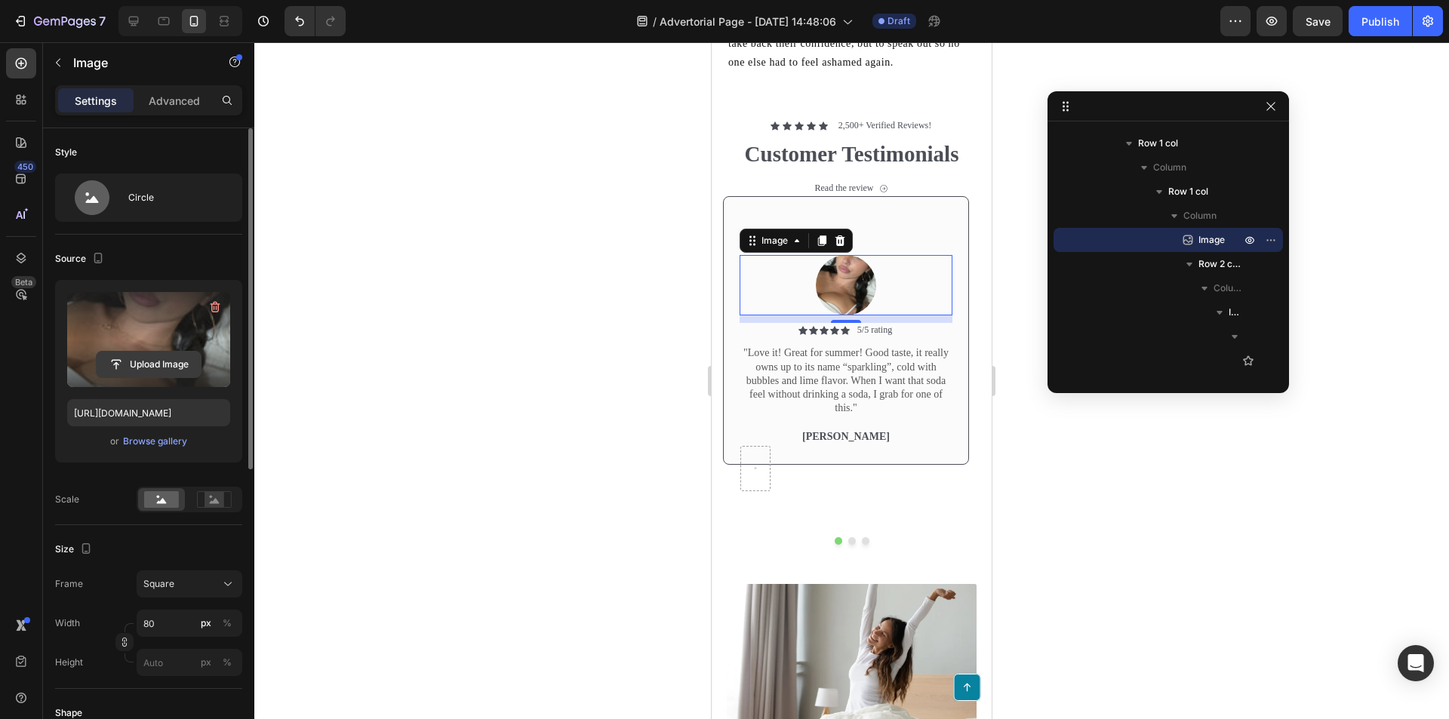
click at [143, 368] on input "file" at bounding box center [149, 365] width 104 height 26
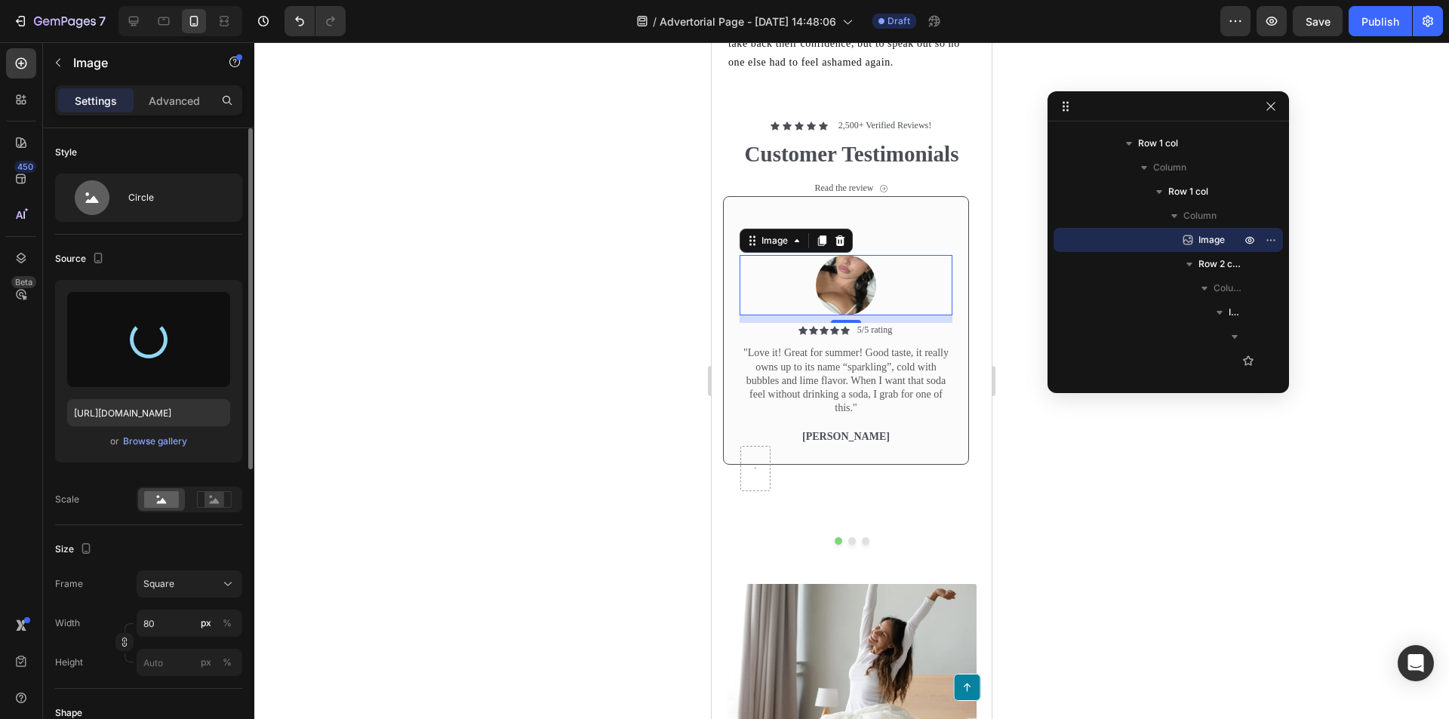
type input "https://cdn.shopify.com/s/files/1/0933/2221/5768/files/gempages_581181577921299…"
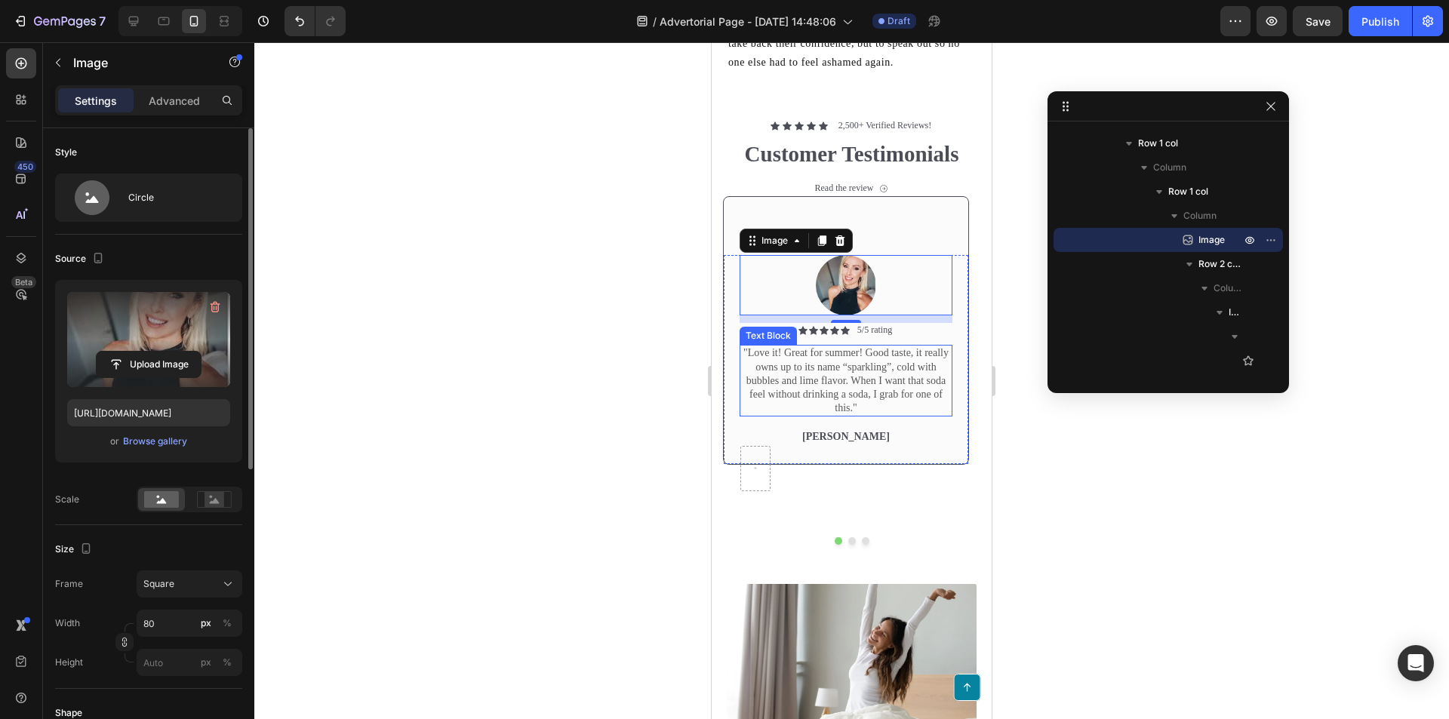
click at [881, 387] on p ""Love it! Great for summer! Good taste, it really owns up to its name “sparklin…" at bounding box center [846, 380] width 210 height 69
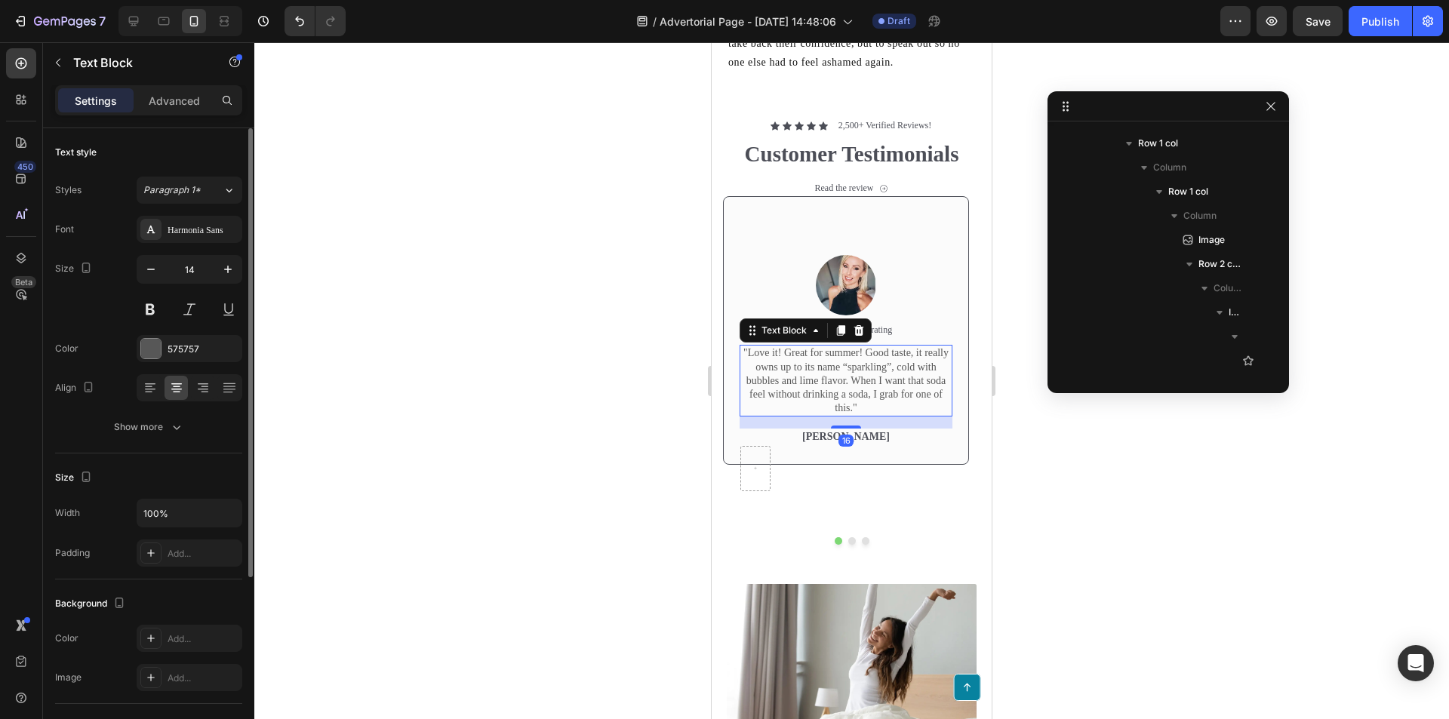
scroll to position [1204, 0]
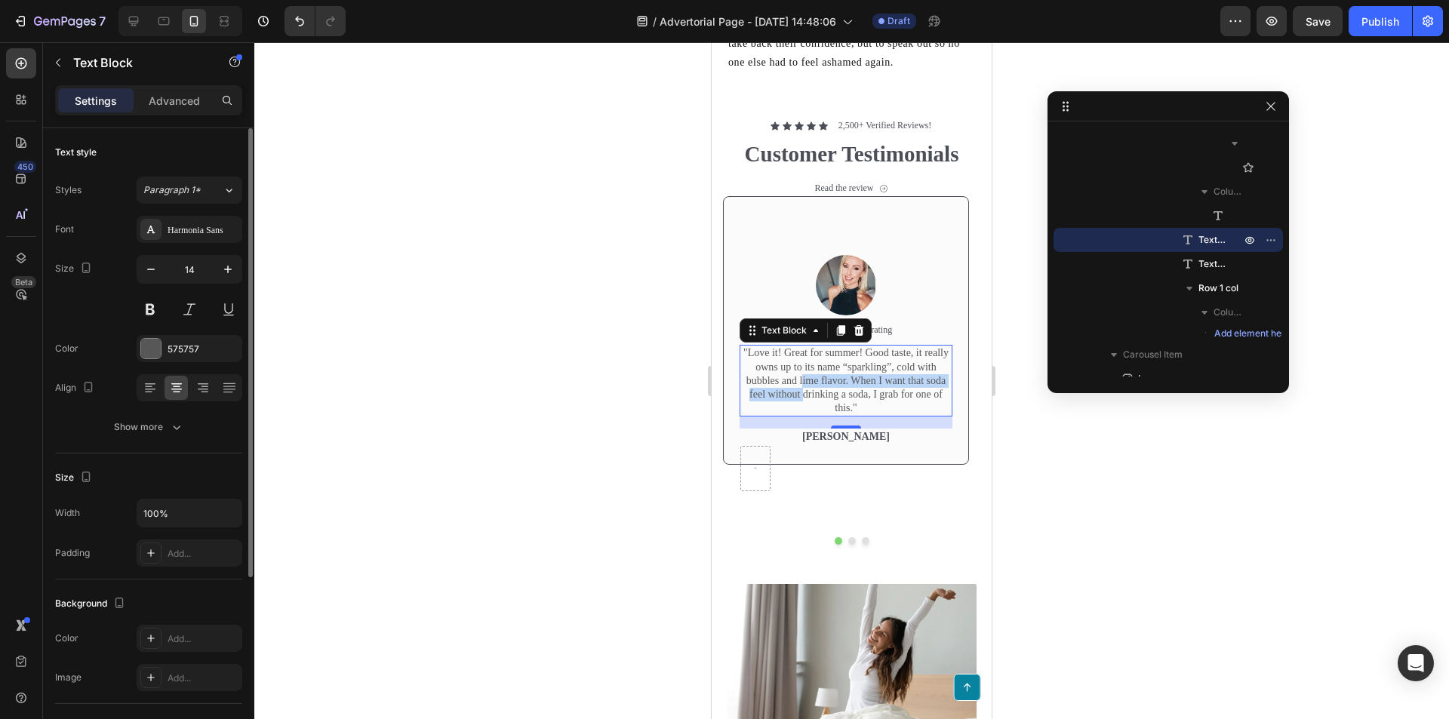
click at [803, 395] on p ""Love it! Great for summer! Good taste, it really owns up to its name “sparklin…" at bounding box center [846, 380] width 210 height 69
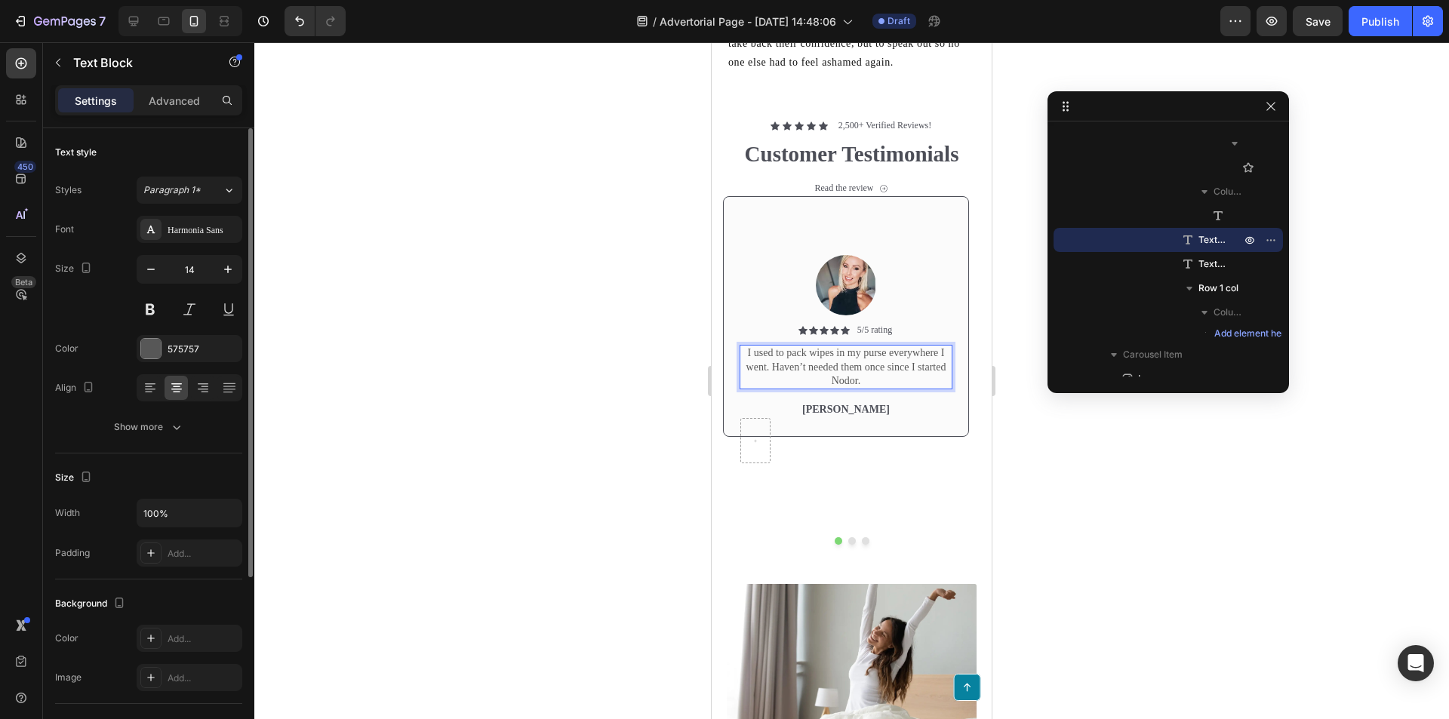
click at [752, 361] on p "I used to pack wipes in my purse everywhere I went. Haven’t needed them once si…" at bounding box center [846, 367] width 210 height 42
click at [747, 361] on p "I used to pack wipes in my purse everywhere I went. Haven’t needed them once si…" at bounding box center [846, 367] width 210 height 42
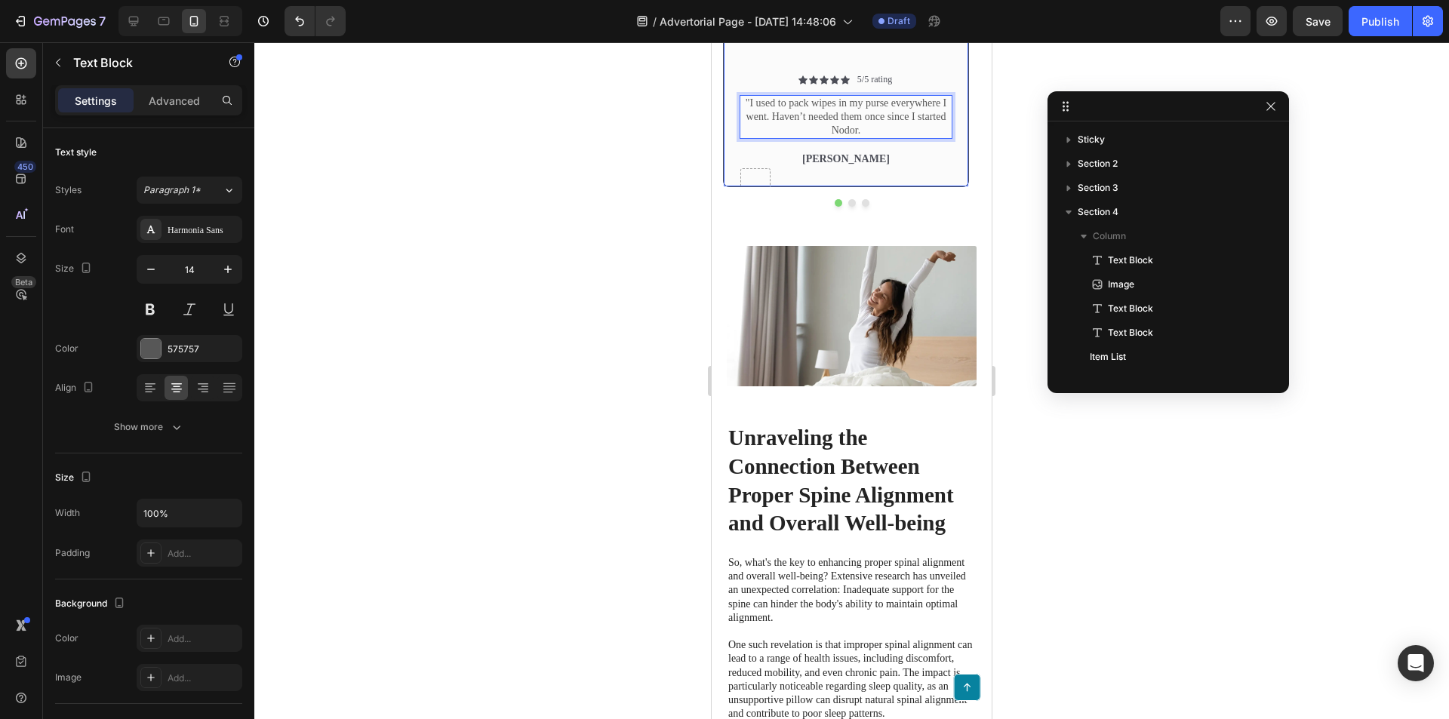
scroll to position [1204, 0]
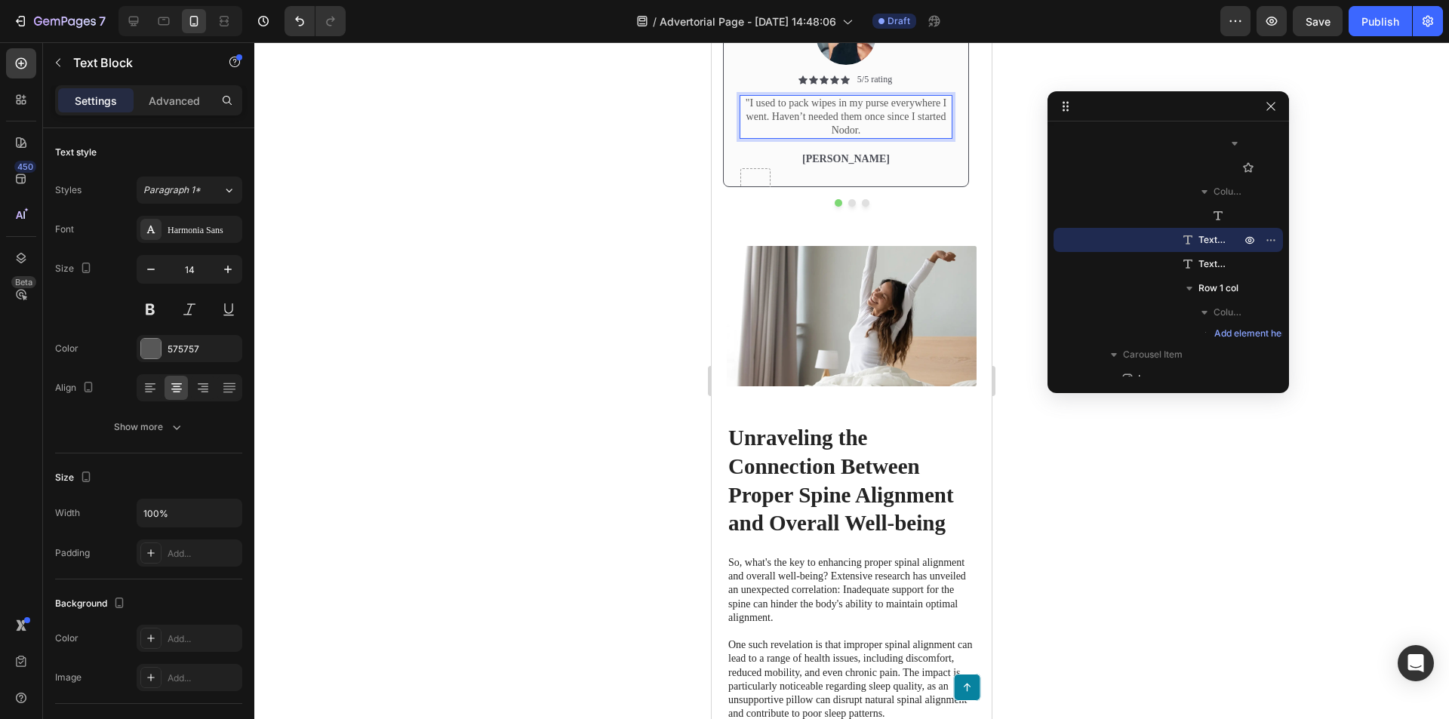
click at [875, 138] on p ""I used to pack wipes in my purse everywhere I went. Haven’t needed them once s…" at bounding box center [846, 118] width 210 height 42
click at [810, 138] on p ""I used to pack wipes in my purse everywhere I went. Haven’t needed them once s…" at bounding box center [846, 118] width 210 height 42
click at [925, 138] on p ""I used to pack feminine wipes in my purse everywhere I went. Haven’t needed th…" at bounding box center [846, 118] width 210 height 42
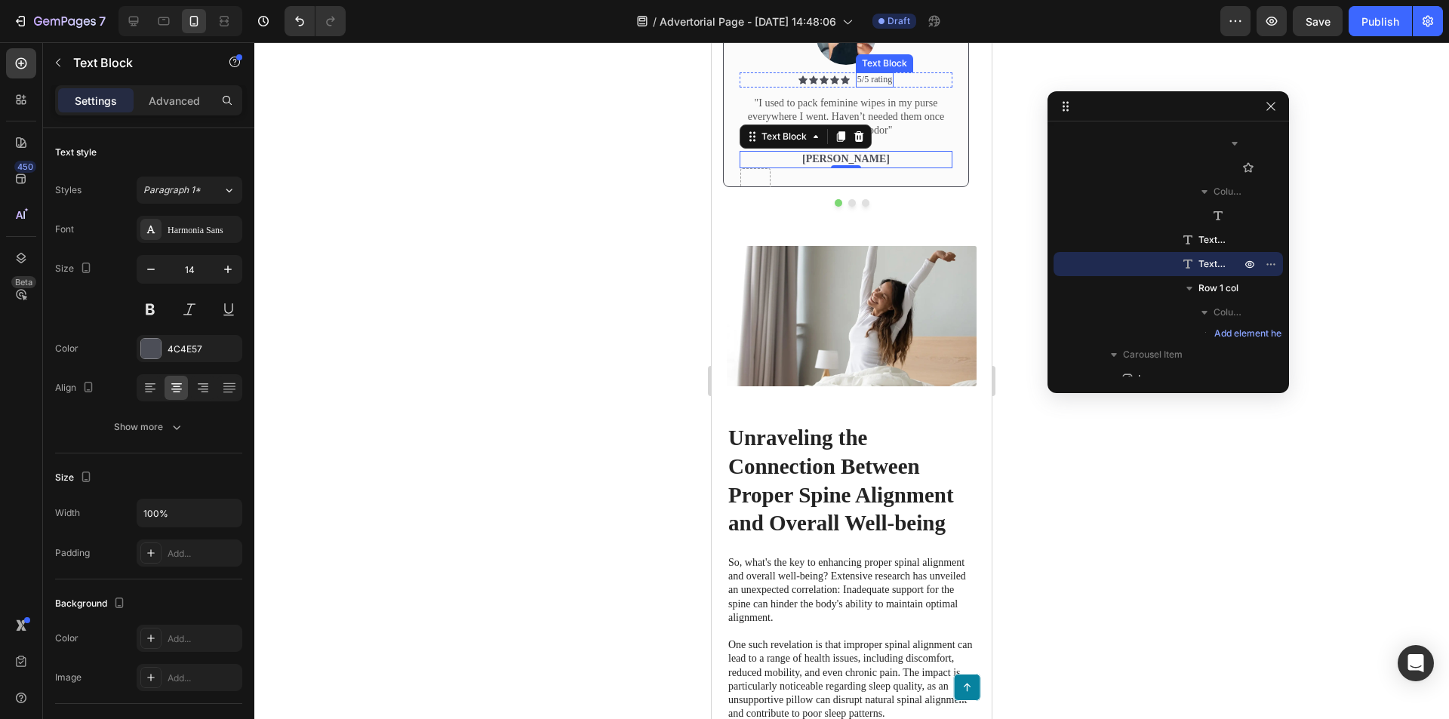
click at [906, 88] on div "Icon Icon Icon Icon Icon Icon List 5/5 rating Text Block Row" at bounding box center [846, 79] width 213 height 15
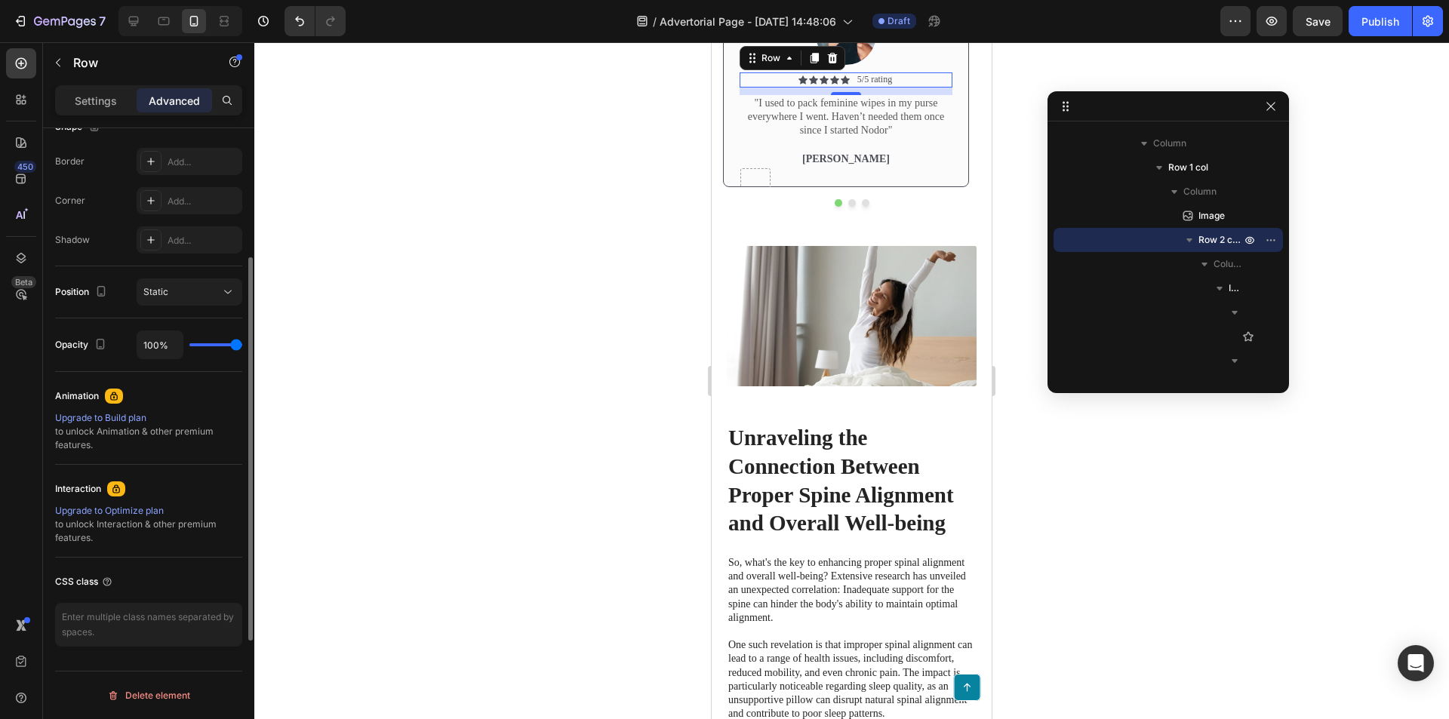
scroll to position [0, 0]
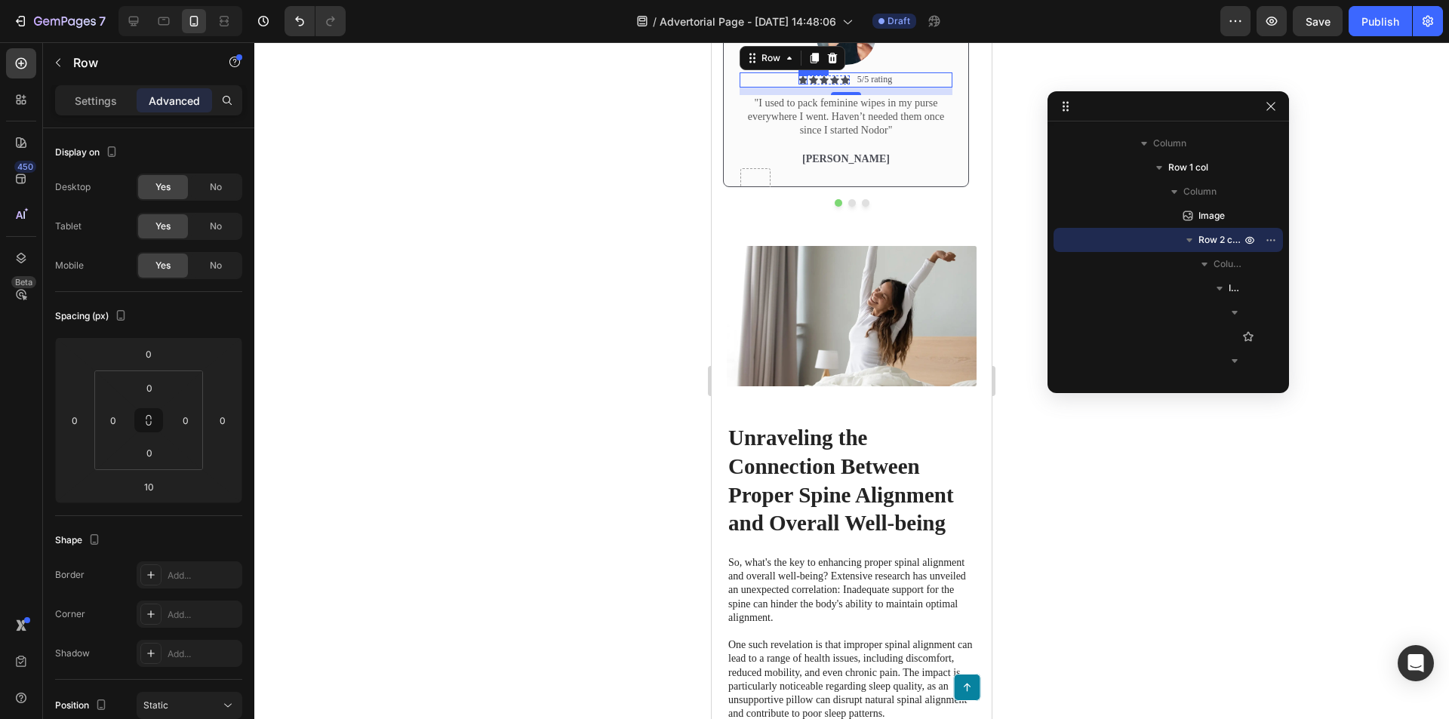
click at [802, 84] on icon at bounding box center [802, 79] width 9 height 8
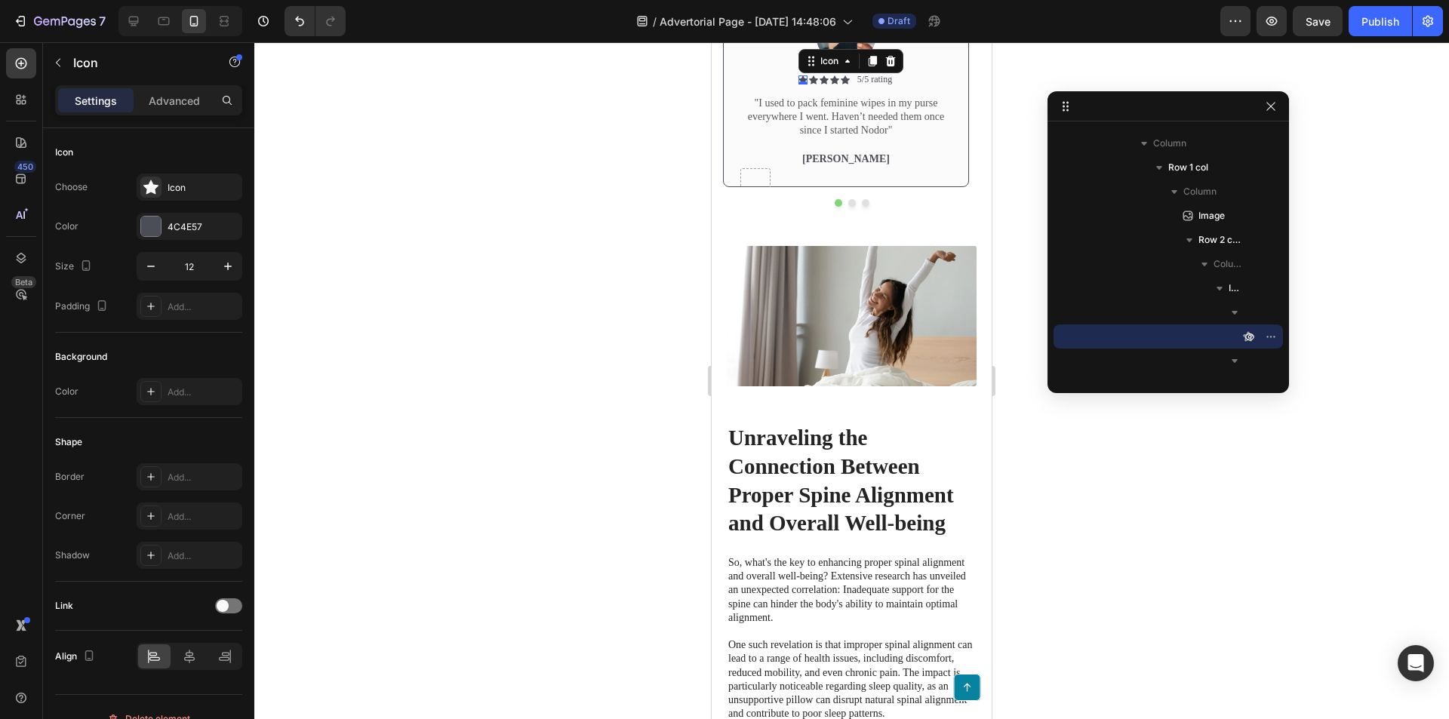
click at [810, 84] on icon at bounding box center [813, 79] width 9 height 8
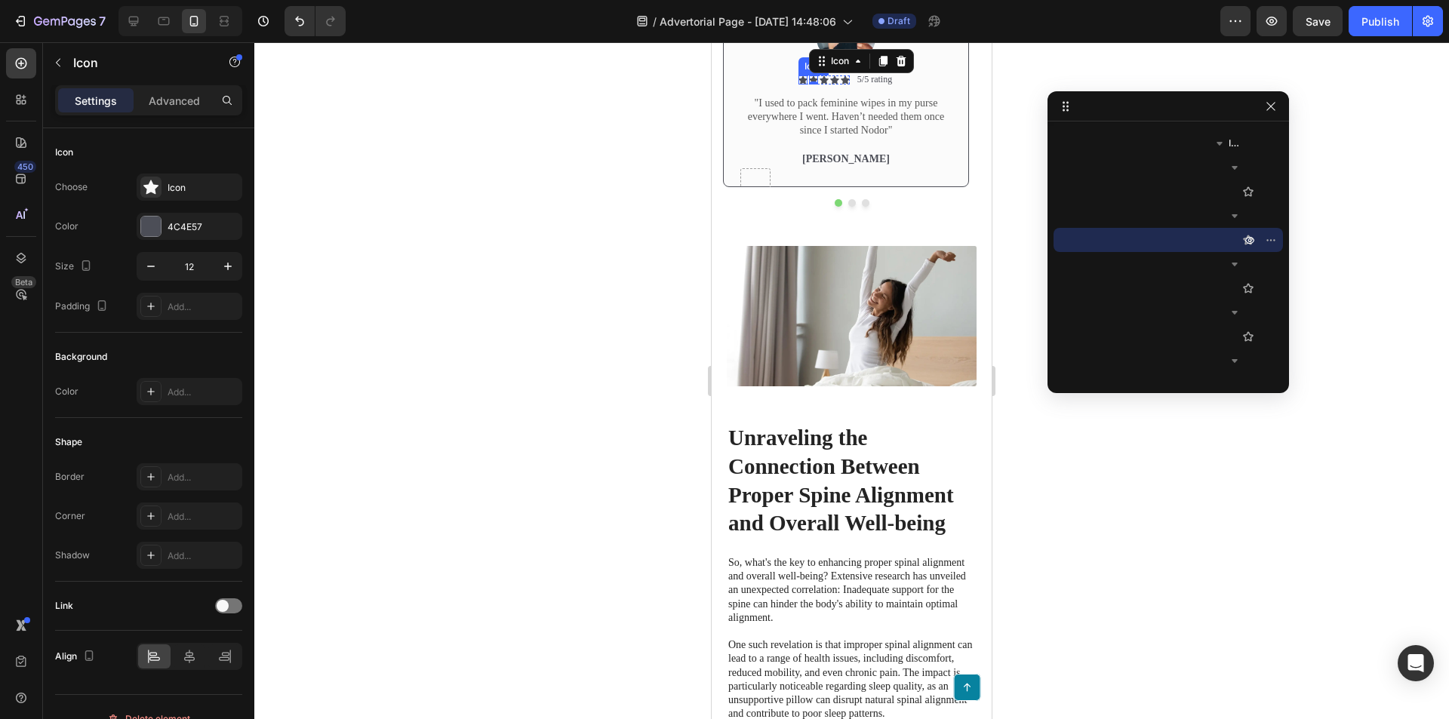
click at [802, 84] on icon at bounding box center [802, 79] width 9 height 8
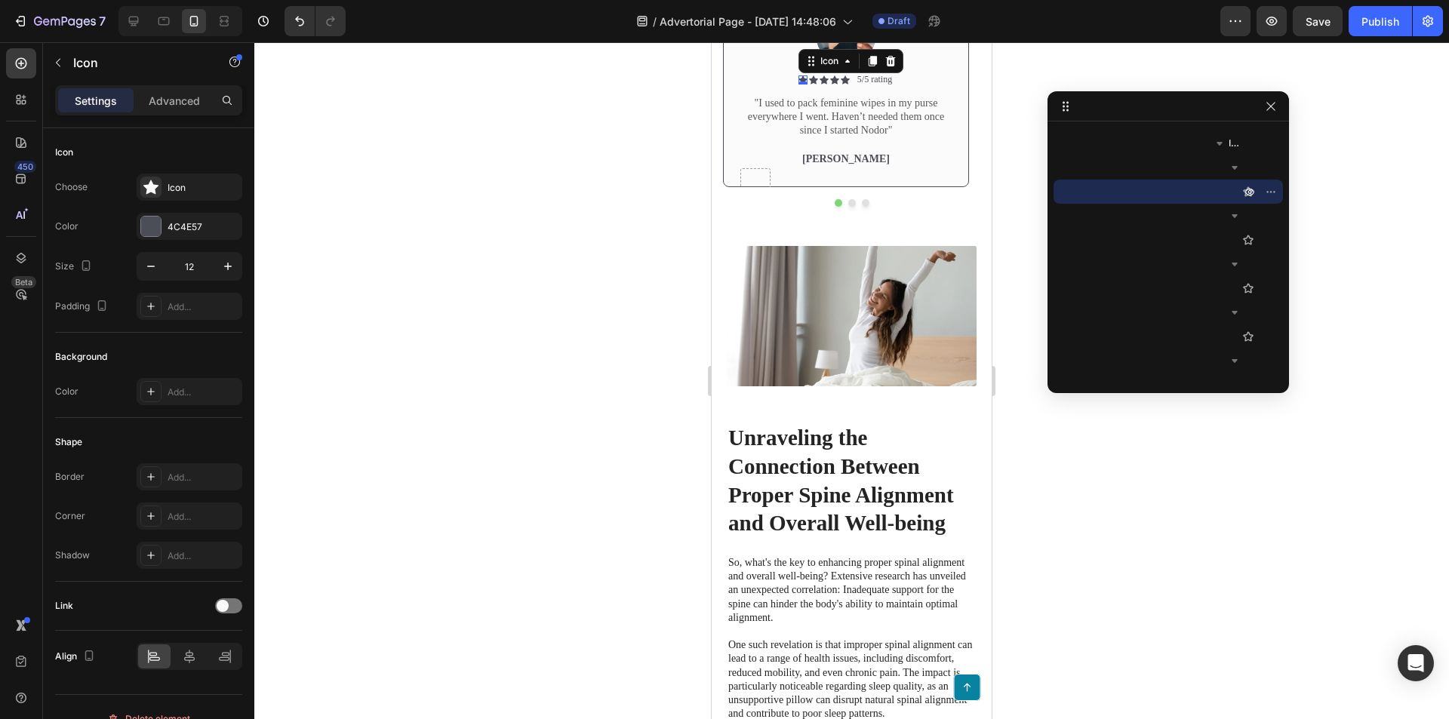
click at [813, 84] on icon at bounding box center [813, 79] width 9 height 8
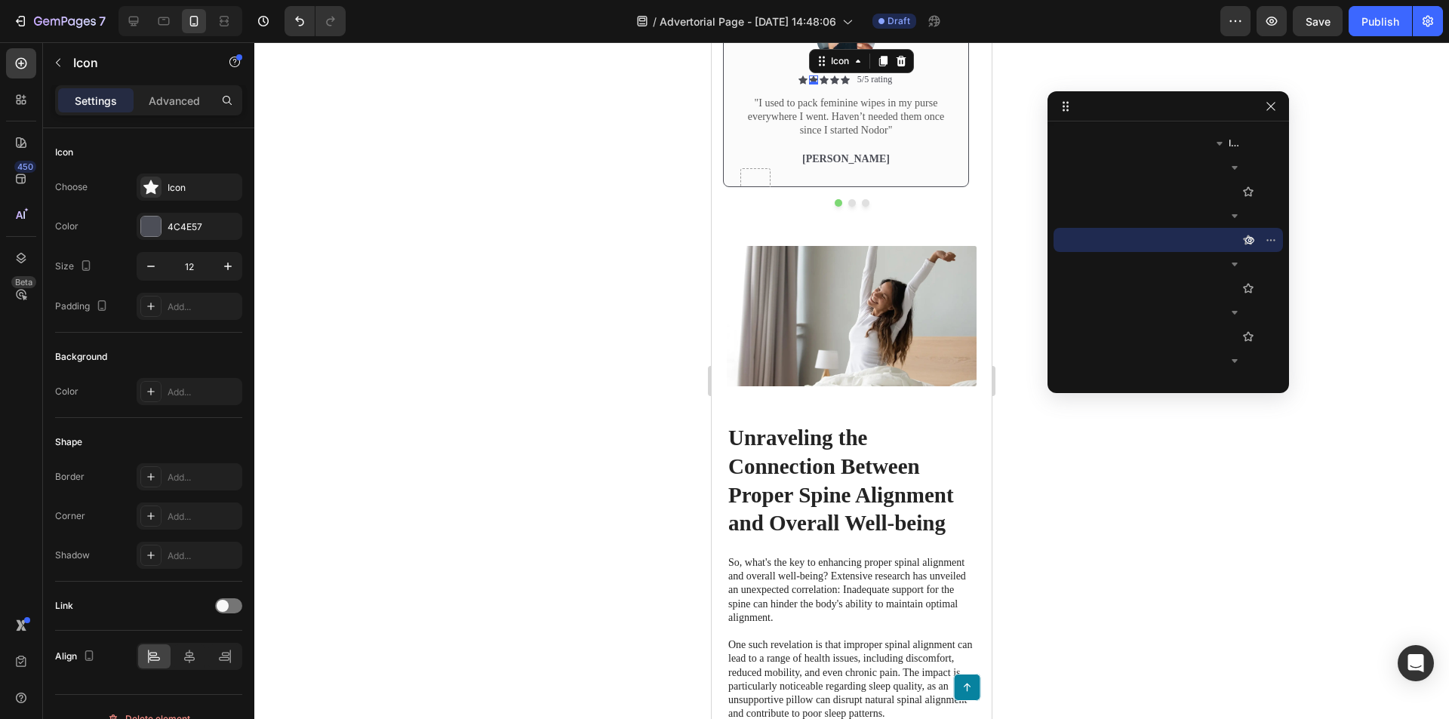
click at [819, 91] on div "0" at bounding box center [813, 84] width 15 height 12
click at [149, 229] on div at bounding box center [151, 227] width 20 height 20
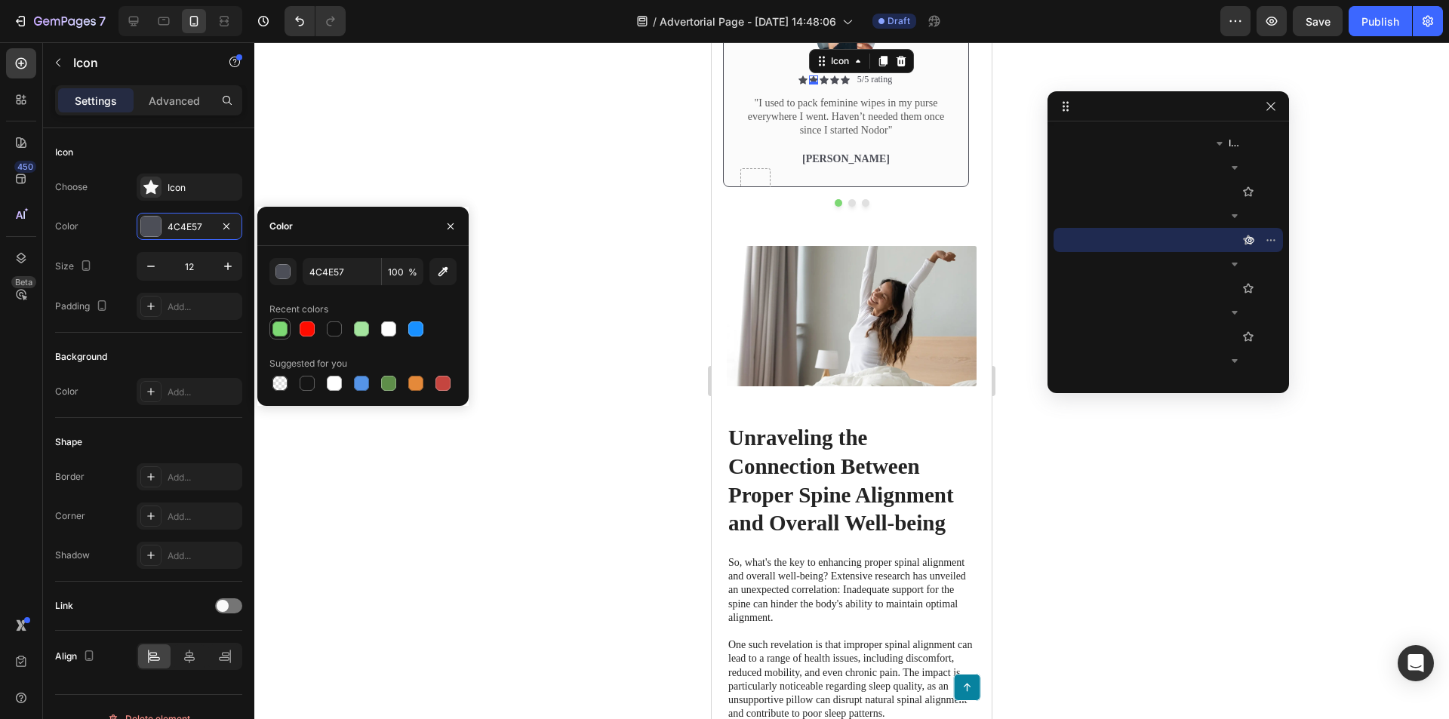
click at [290, 328] on div at bounding box center [279, 328] width 21 height 21
type input "7DD874"
click at [805, 84] on icon at bounding box center [802, 79] width 9 height 8
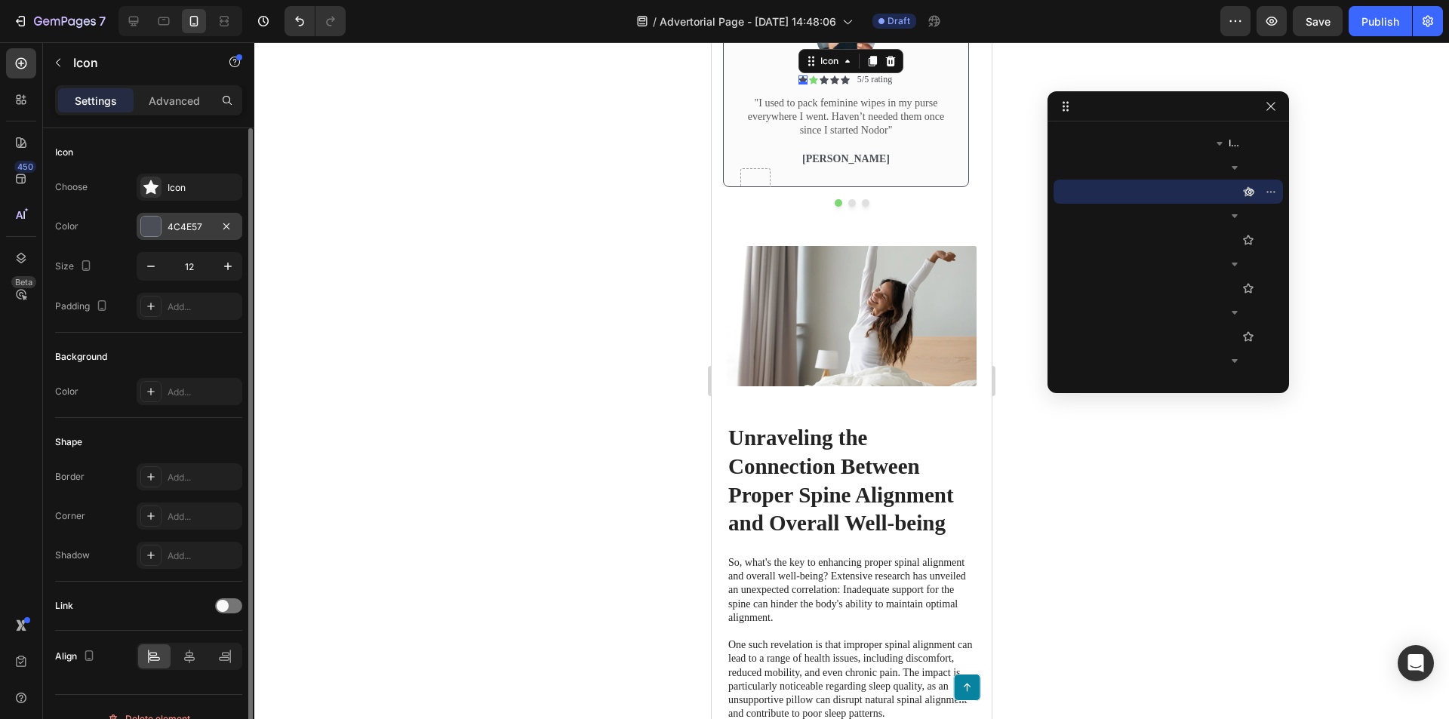
click at [158, 238] on div "4C4E57" at bounding box center [190, 226] width 106 height 27
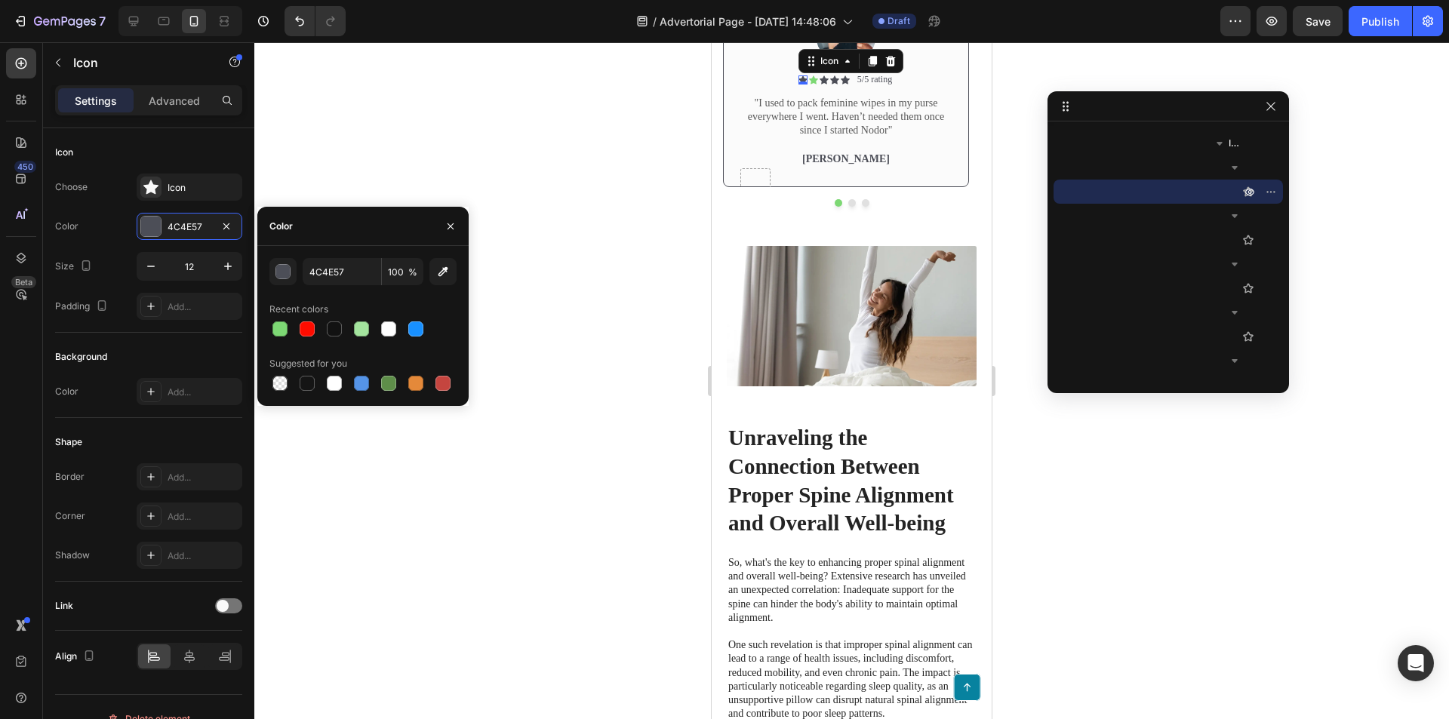
drag, startPoint x: 280, startPoint y: 327, endPoint x: 620, endPoint y: 340, distance: 340.6
click at [283, 327] on div at bounding box center [279, 328] width 15 height 15
type input "7DD874"
click at [822, 84] on icon at bounding box center [824, 79] width 9 height 8
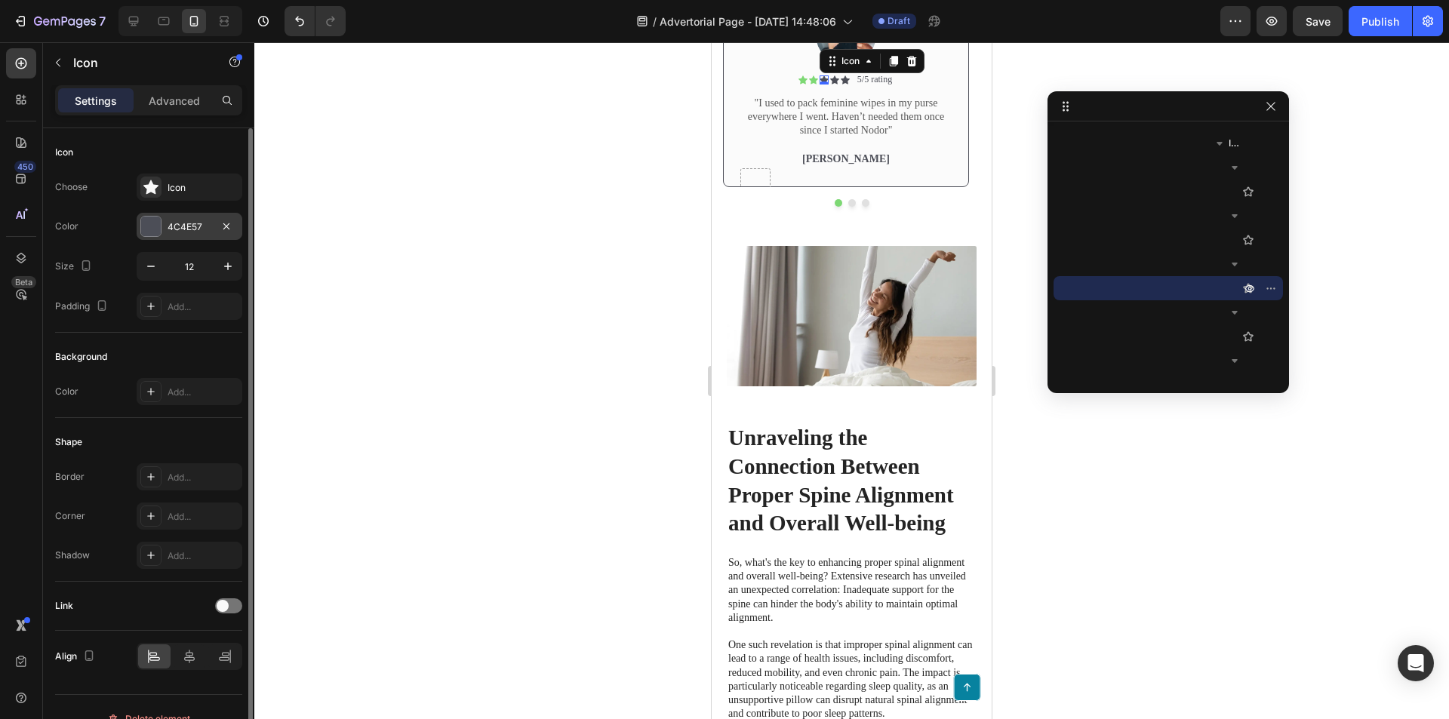
click at [138, 234] on div "4C4E57" at bounding box center [190, 226] width 106 height 27
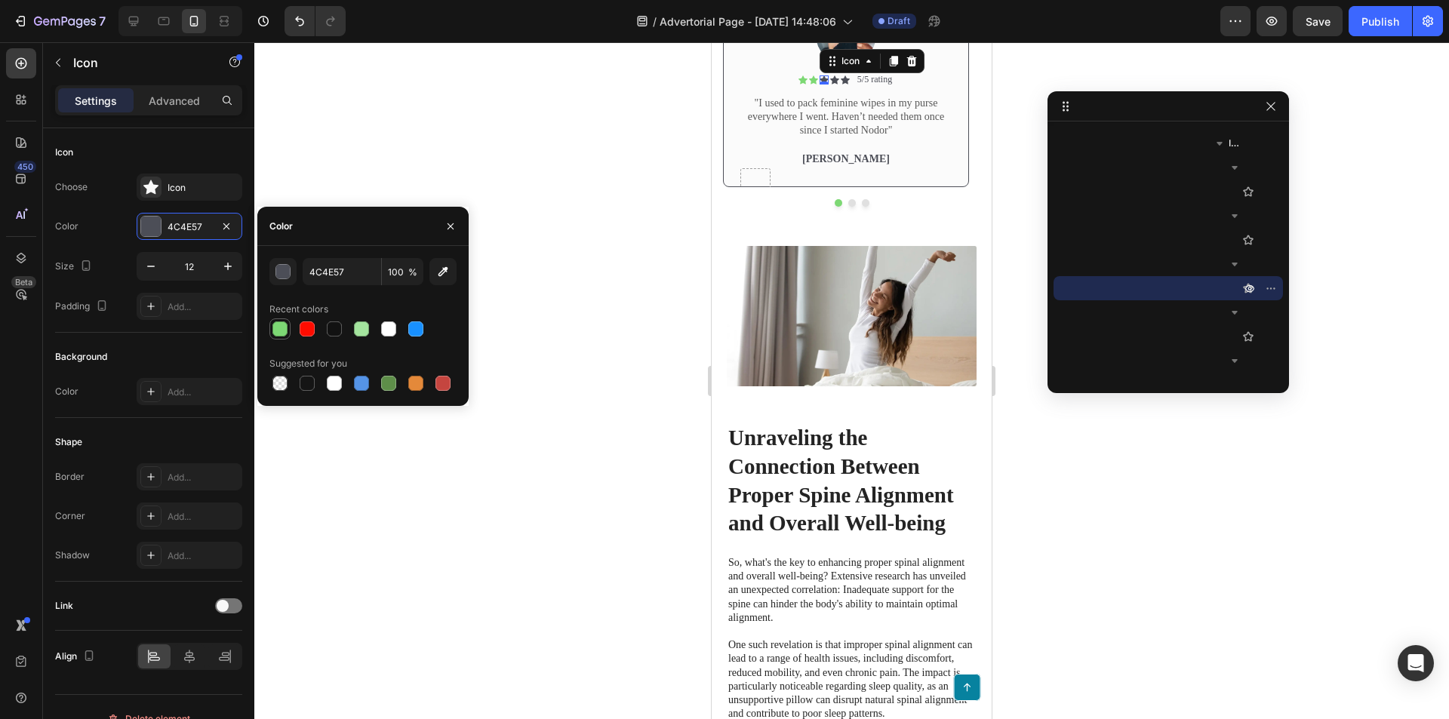
click at [276, 329] on div at bounding box center [279, 328] width 15 height 15
type input "7DD874"
click at [835, 84] on icon at bounding box center [834, 79] width 9 height 8
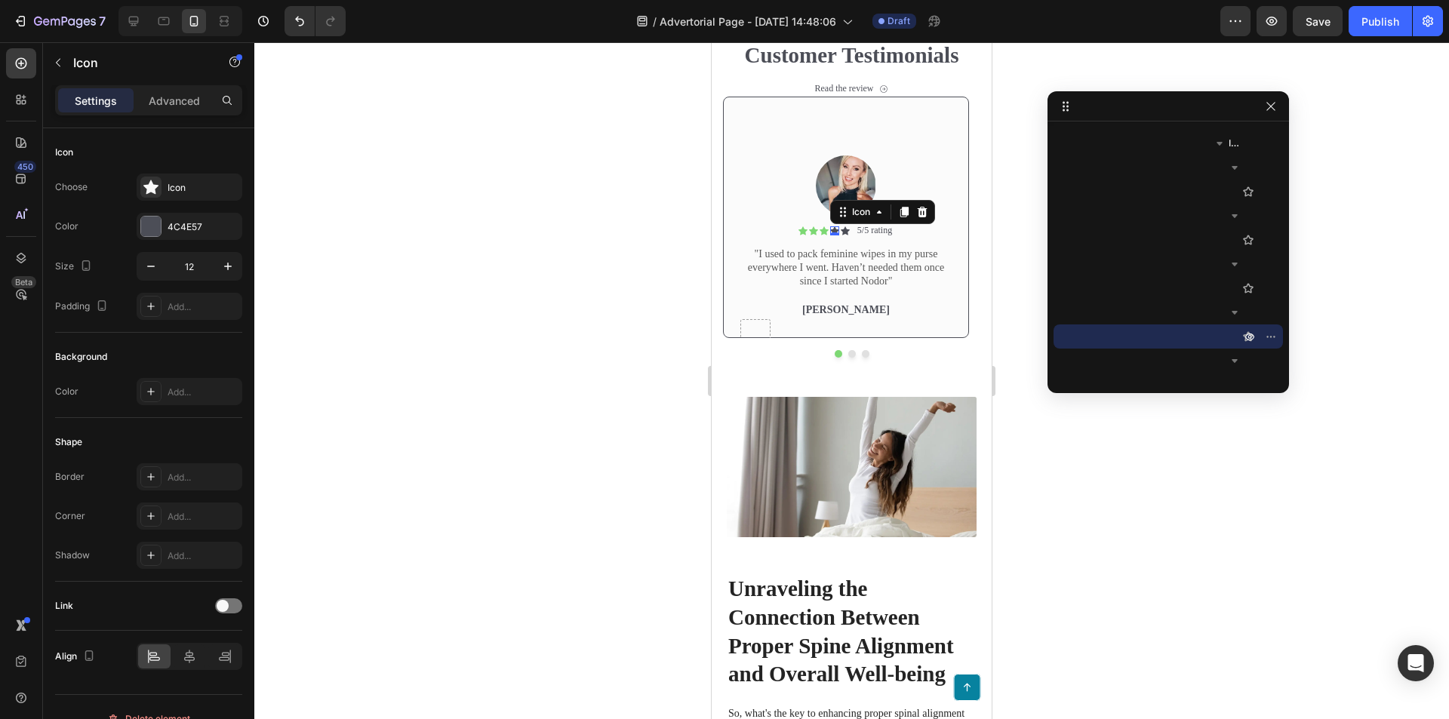
scroll to position [4054, 0]
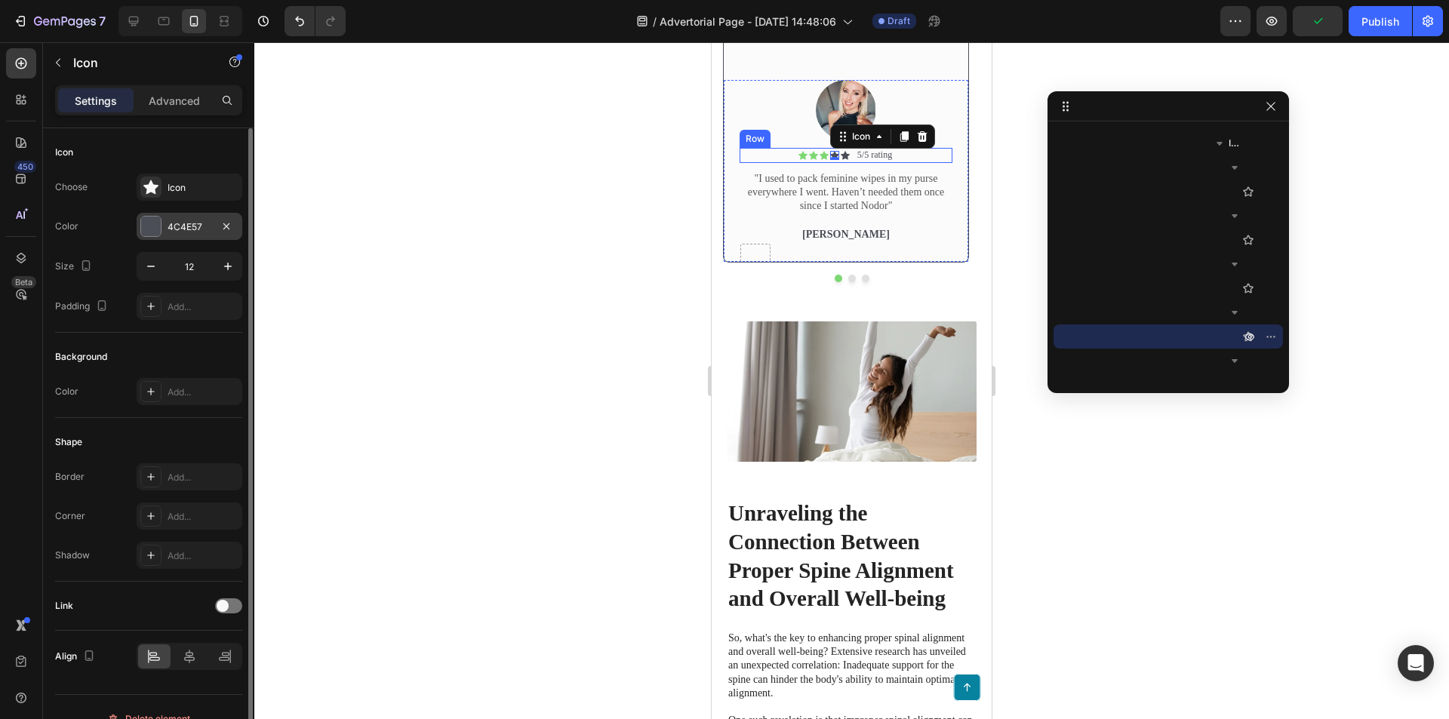
click at [159, 225] on div at bounding box center [151, 227] width 20 height 20
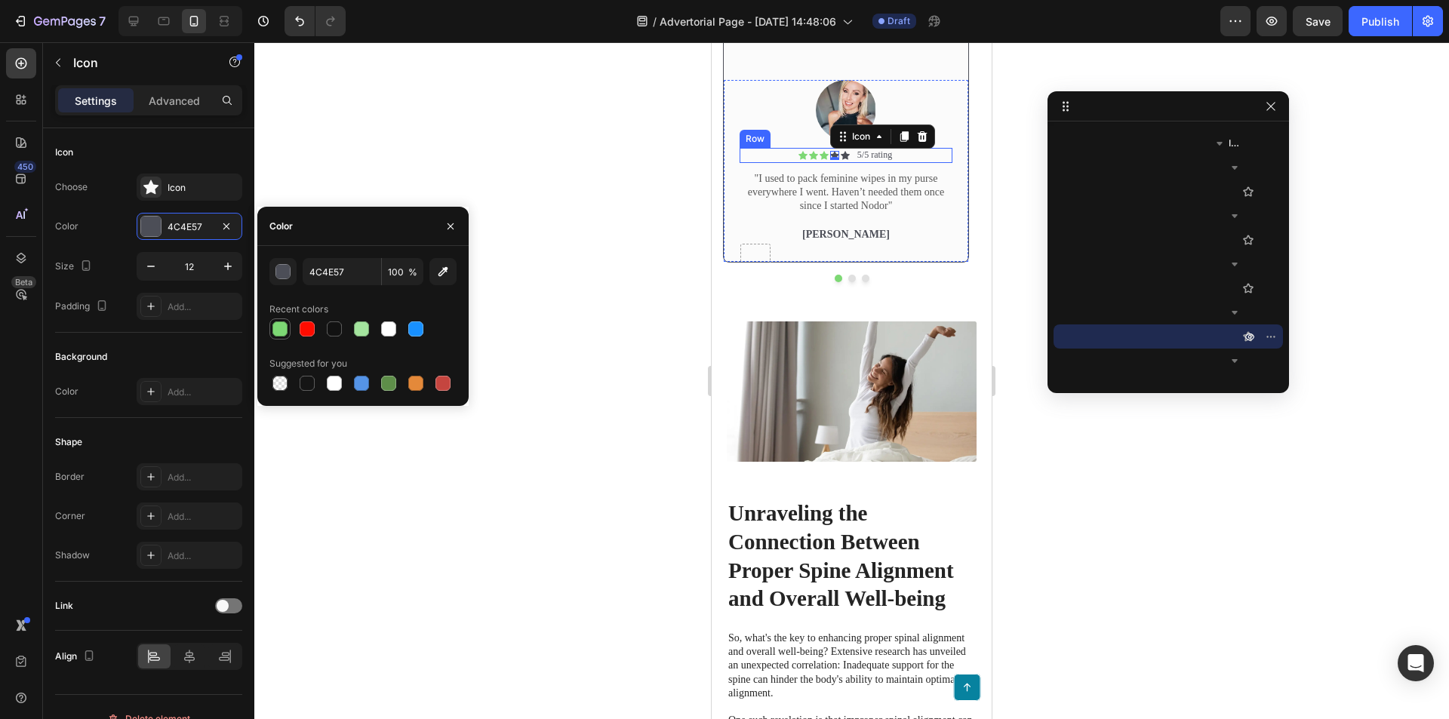
drag, startPoint x: 283, startPoint y: 326, endPoint x: 432, endPoint y: 344, distance: 149.8
click at [285, 326] on div at bounding box center [279, 328] width 15 height 15
type input "7DD874"
click at [848, 160] on icon at bounding box center [845, 155] width 9 height 9
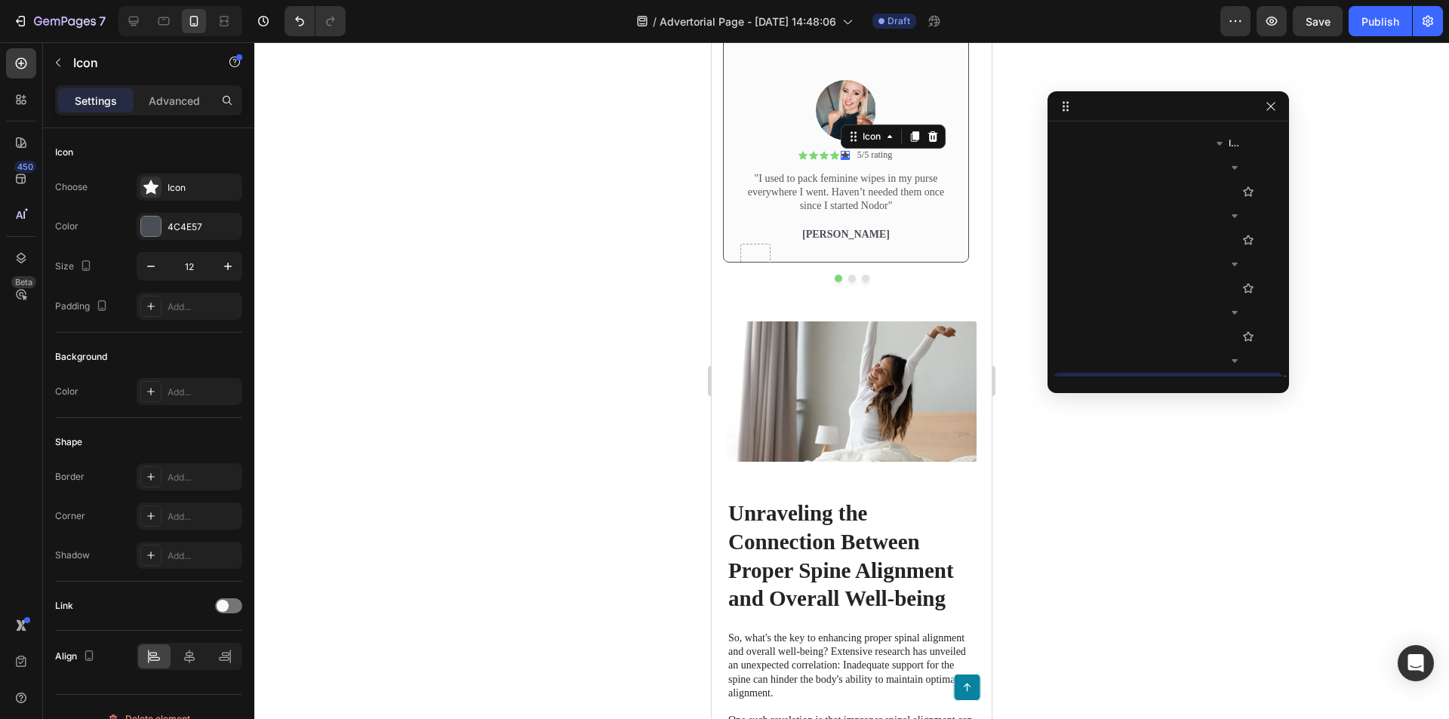
scroll to position [1131, 0]
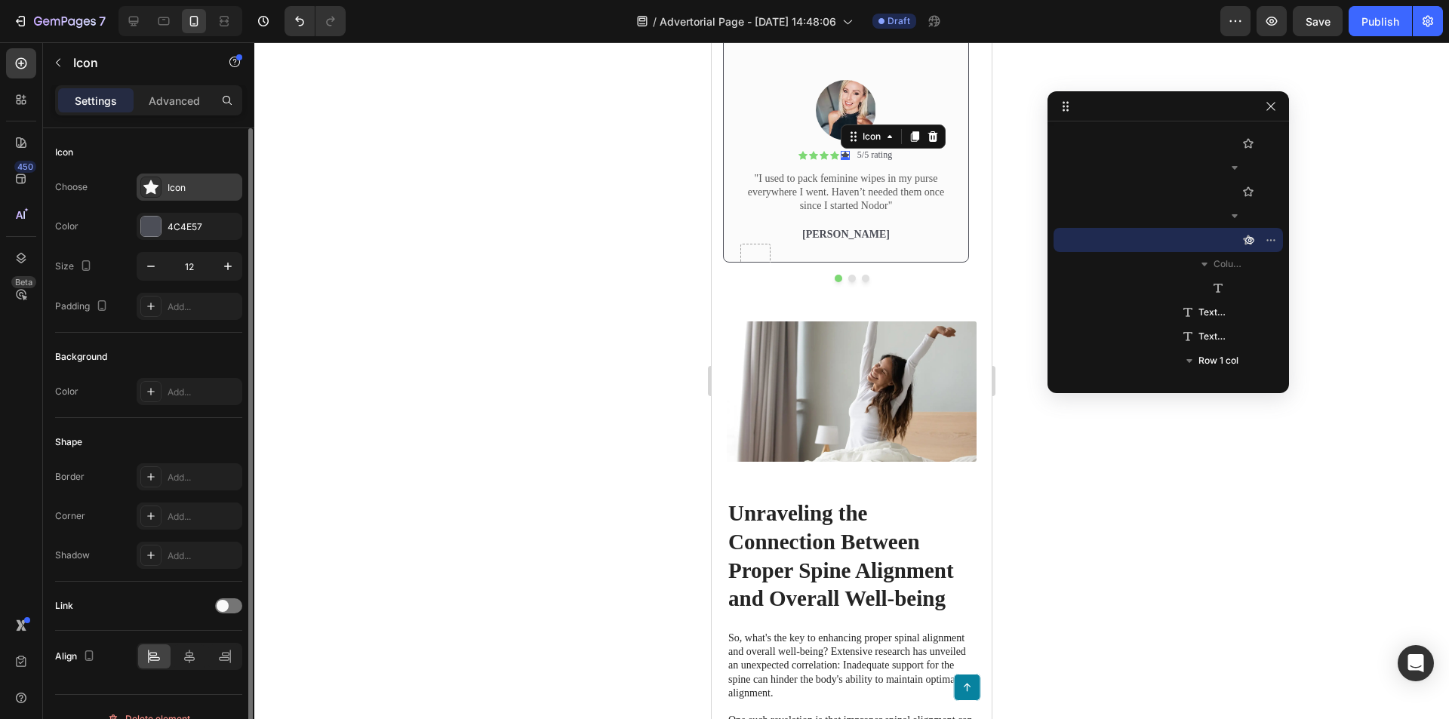
click at [150, 192] on icon at bounding box center [150, 187] width 15 height 14
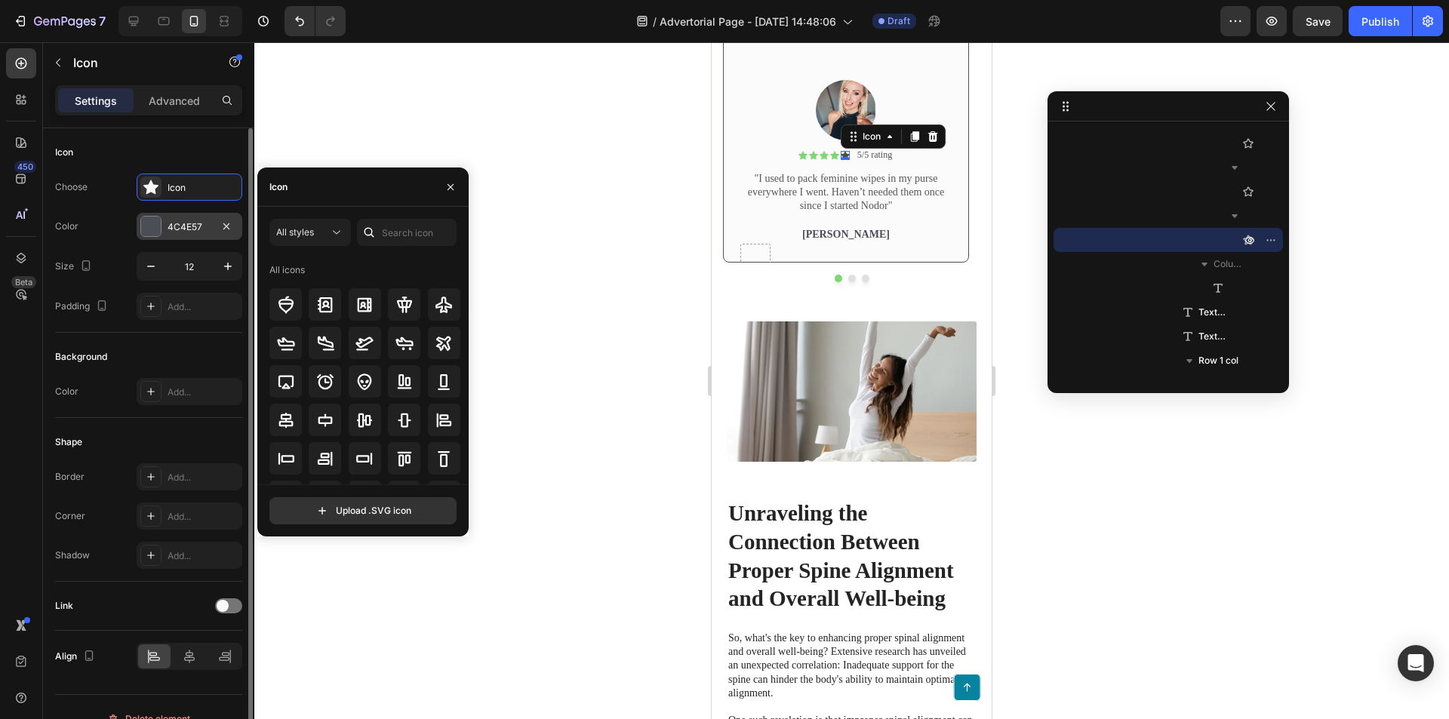
click at [157, 223] on div at bounding box center [151, 227] width 20 height 20
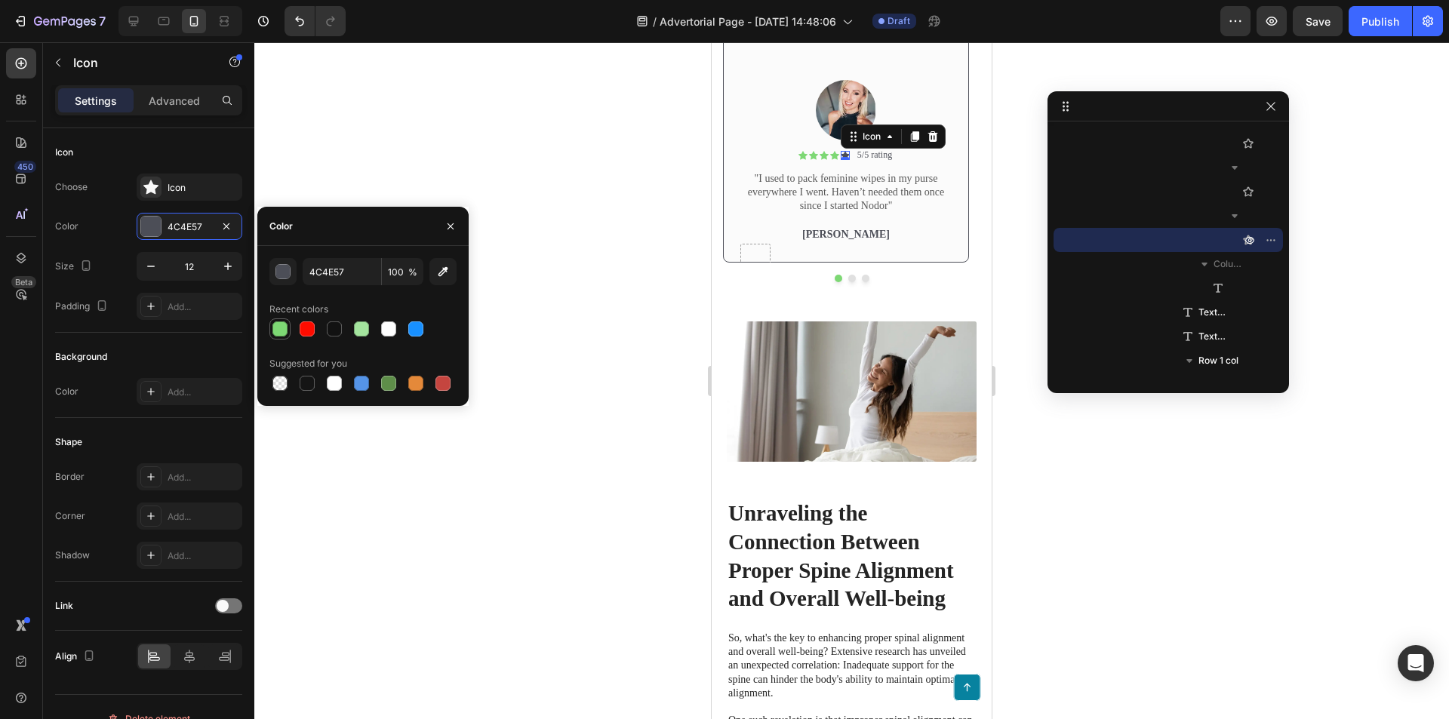
click at [285, 328] on div at bounding box center [279, 328] width 15 height 15
type input "7DD874"
click at [874, 161] on p "5/5 rating" at bounding box center [874, 155] width 35 height 12
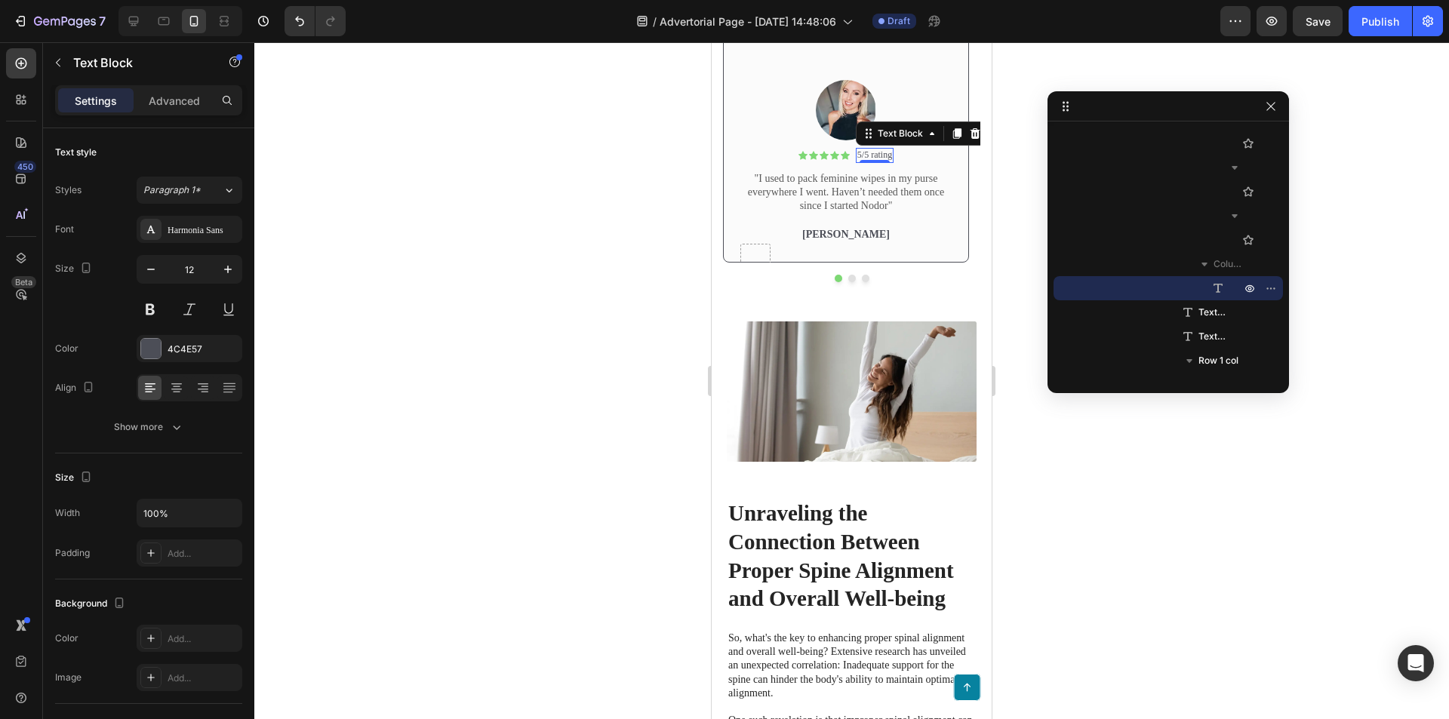
click at [872, 161] on p "5/5 rating" at bounding box center [874, 155] width 35 height 12
click at [904, 214] on p ""I used to pack feminine wipes in my purse everywhere I went. Haven’t needed th…" at bounding box center [846, 193] width 210 height 42
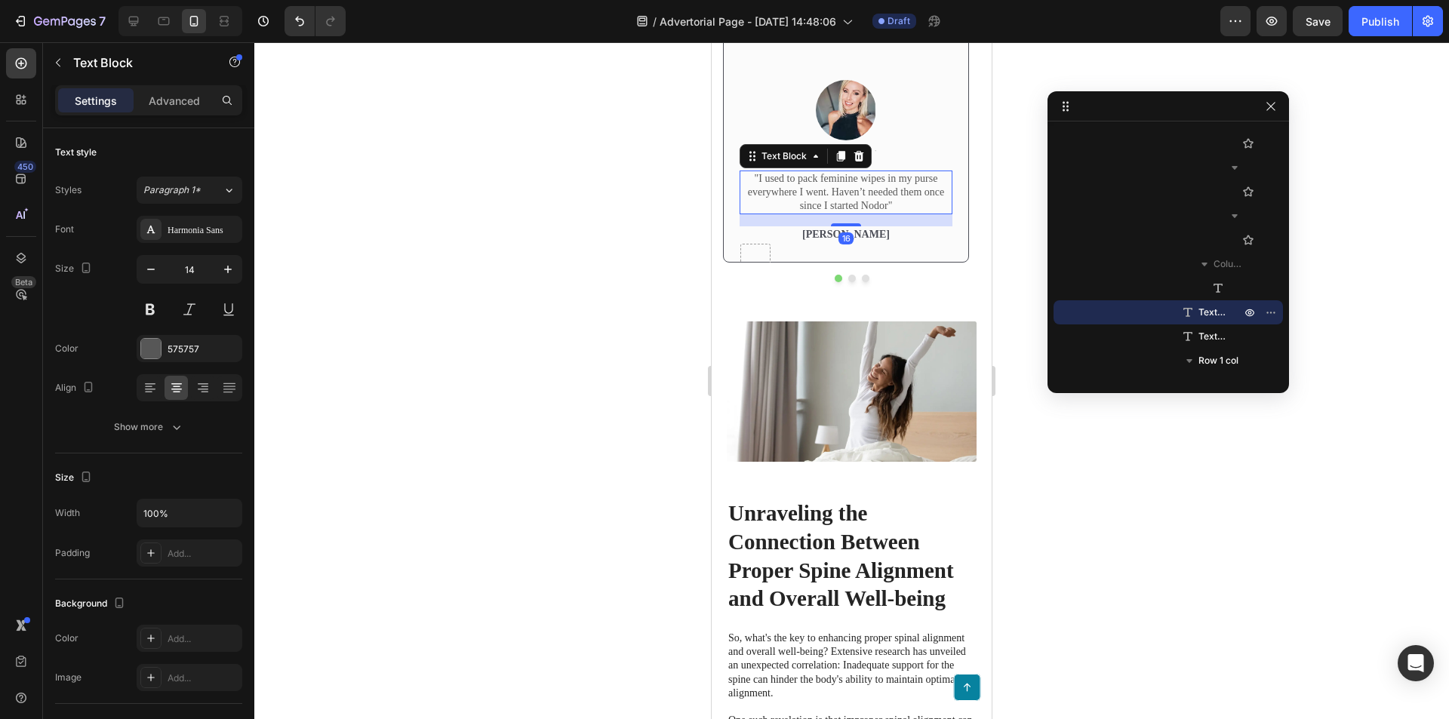
click at [918, 140] on div at bounding box center [846, 110] width 213 height 60
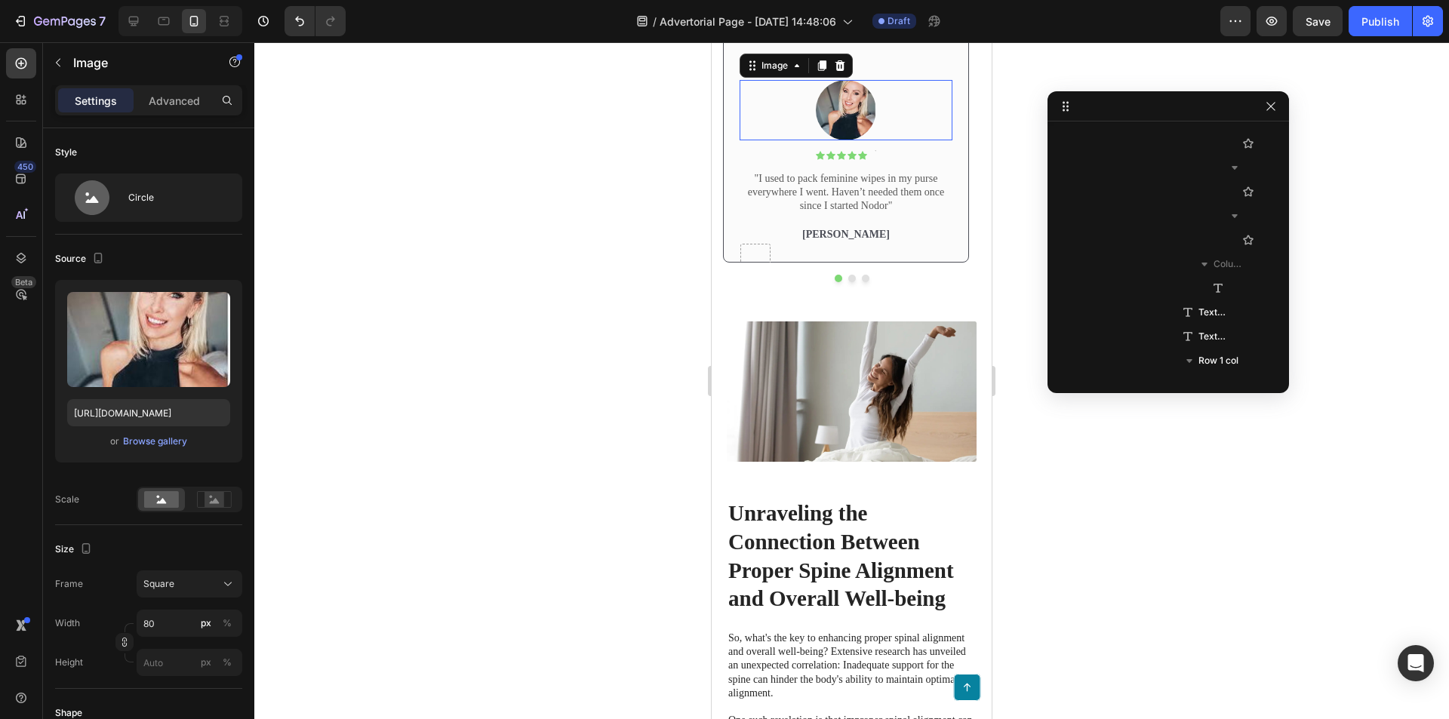
scroll to position [817, 0]
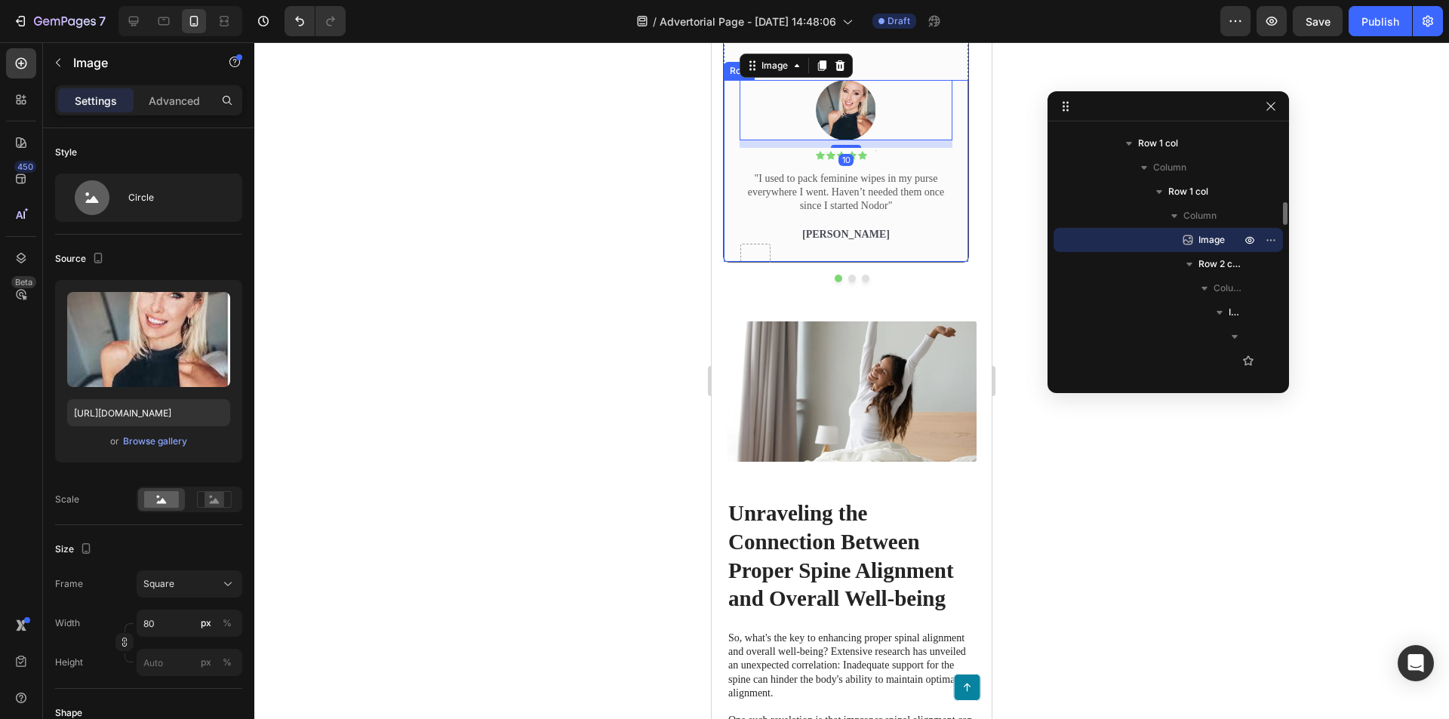
click at [901, 261] on div "Image 10 Icon Icon Icon Icon Icon Icon List Text Block Row "I used to pack femi…" at bounding box center [846, 170] width 213 height 181
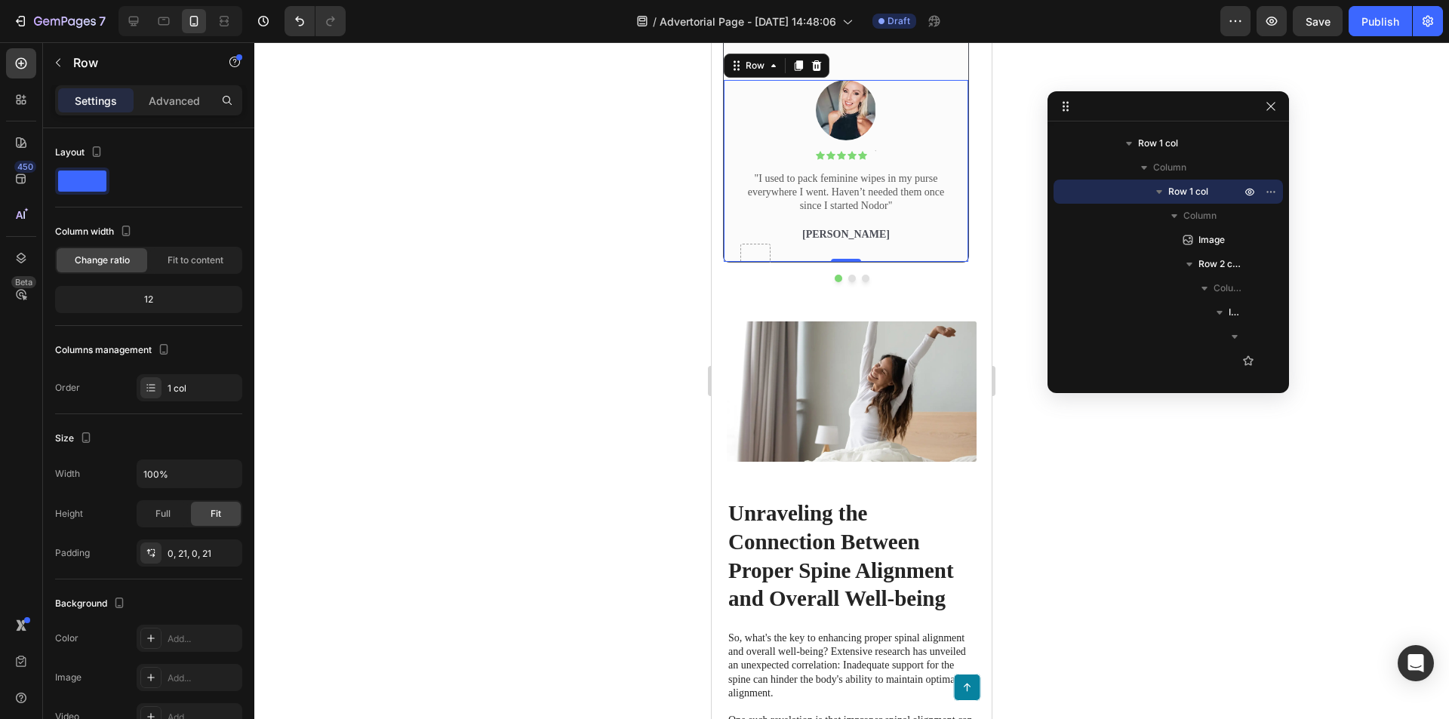
click at [860, 159] on icon at bounding box center [862, 155] width 9 height 8
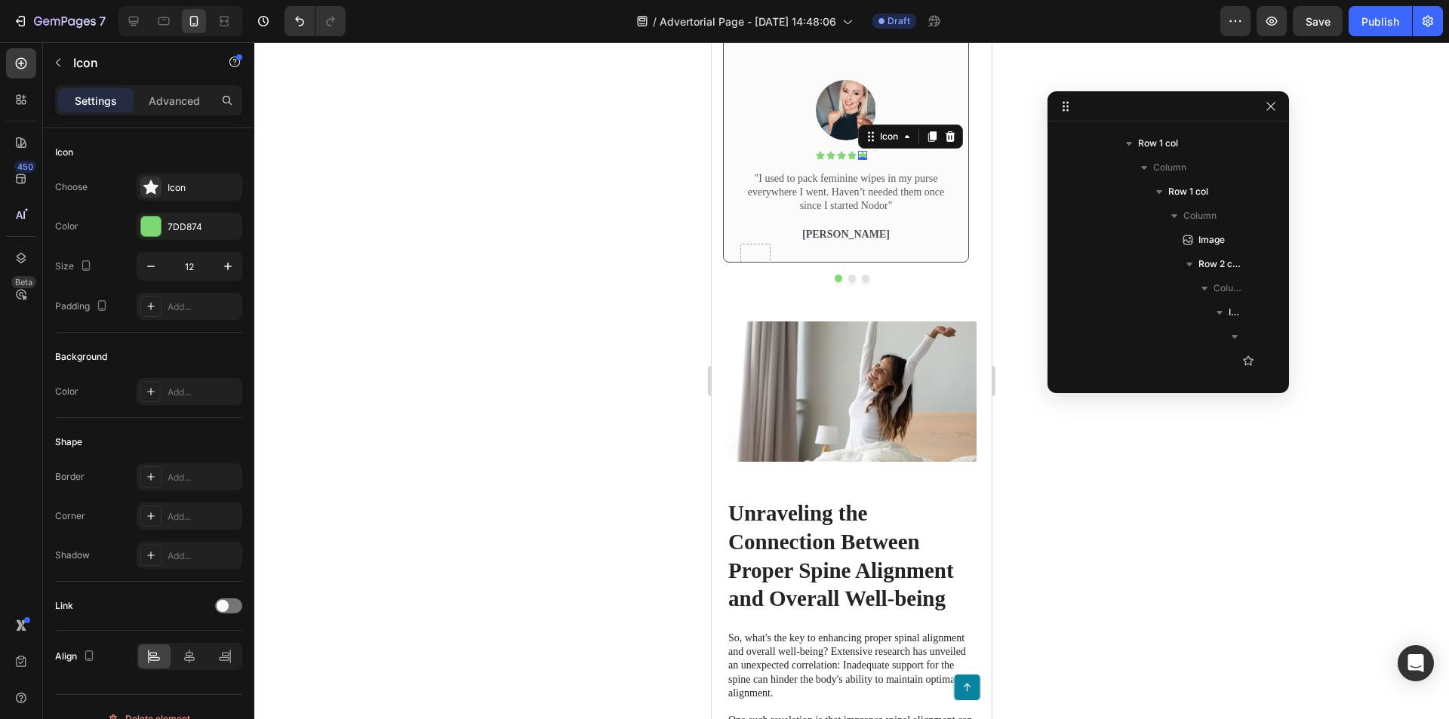
scroll to position [1131, 0]
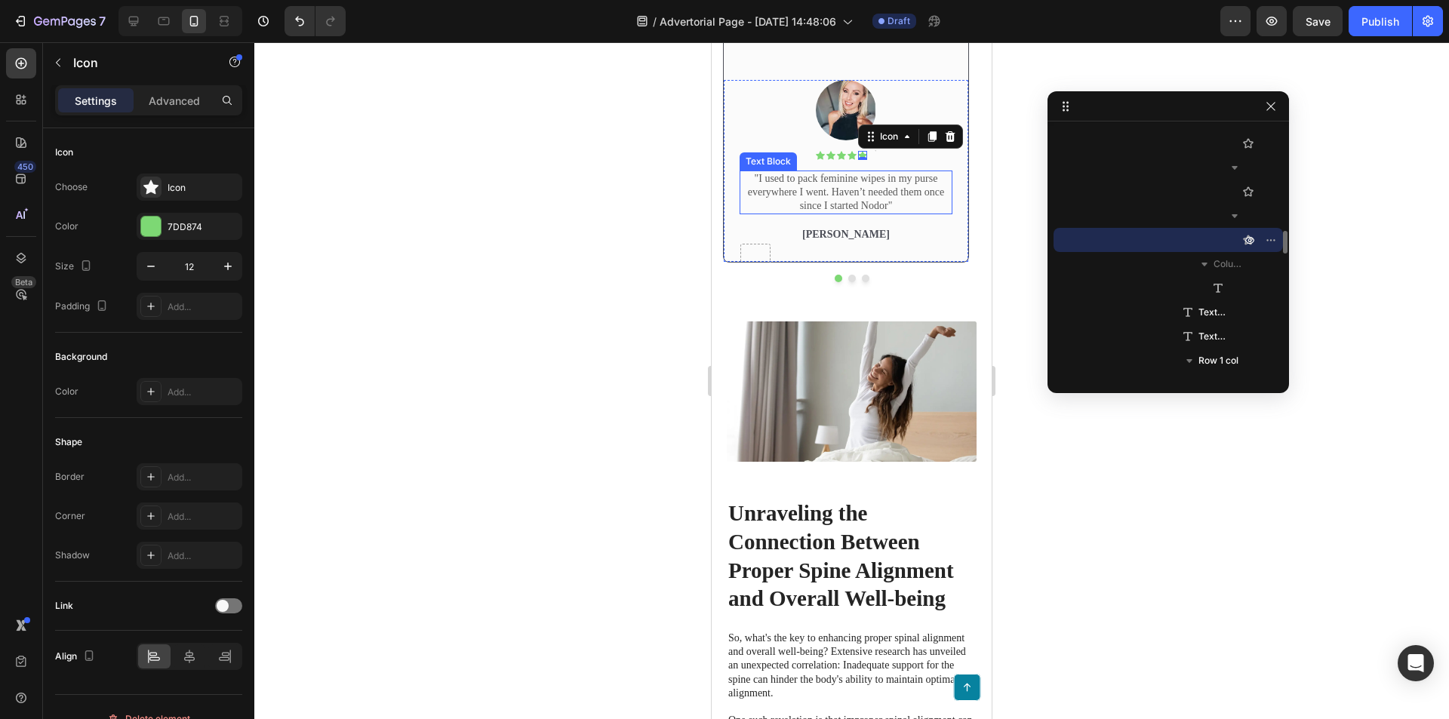
click at [905, 214] on p ""I used to pack feminine wipes in my purse everywhere I went. Haven’t needed th…" at bounding box center [846, 193] width 210 height 42
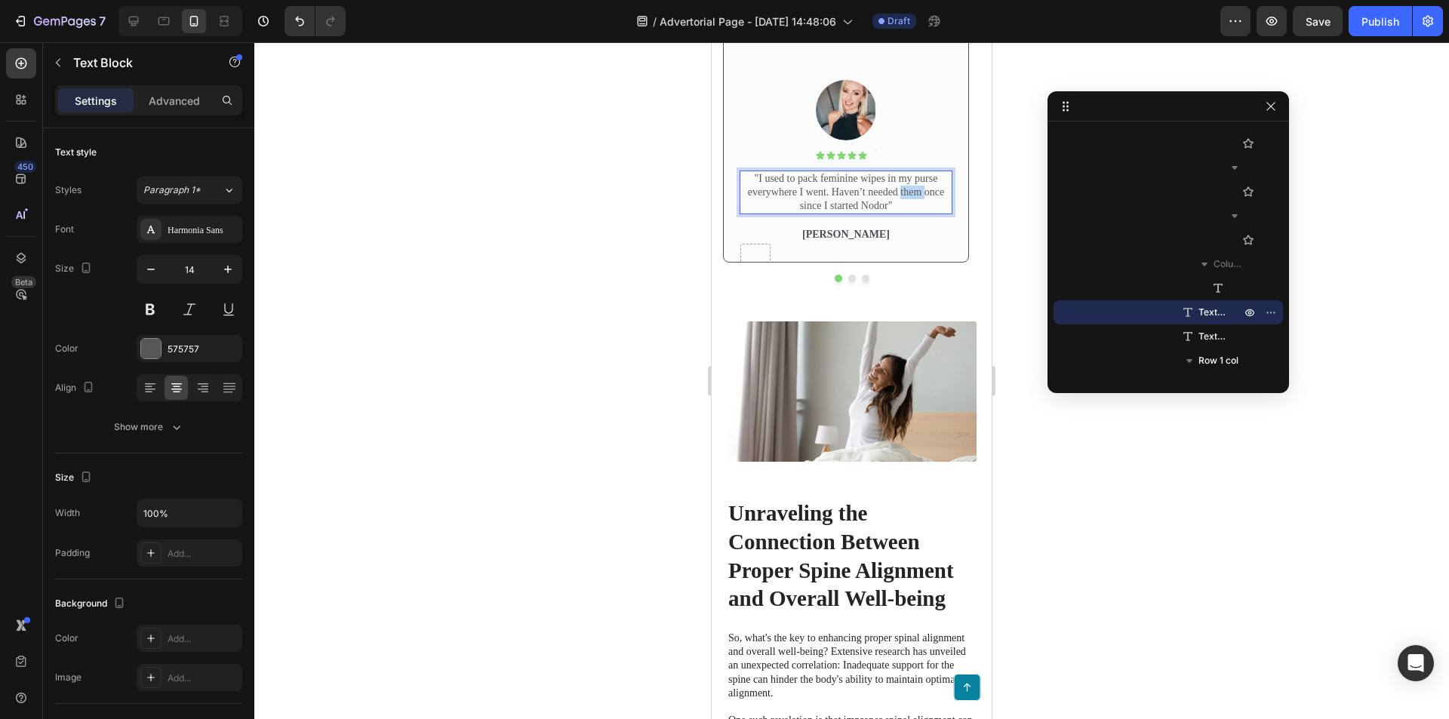
click at [900, 214] on p ""I used to pack feminine wipes in my purse everywhere I went. Haven’t needed th…" at bounding box center [846, 193] width 210 height 42
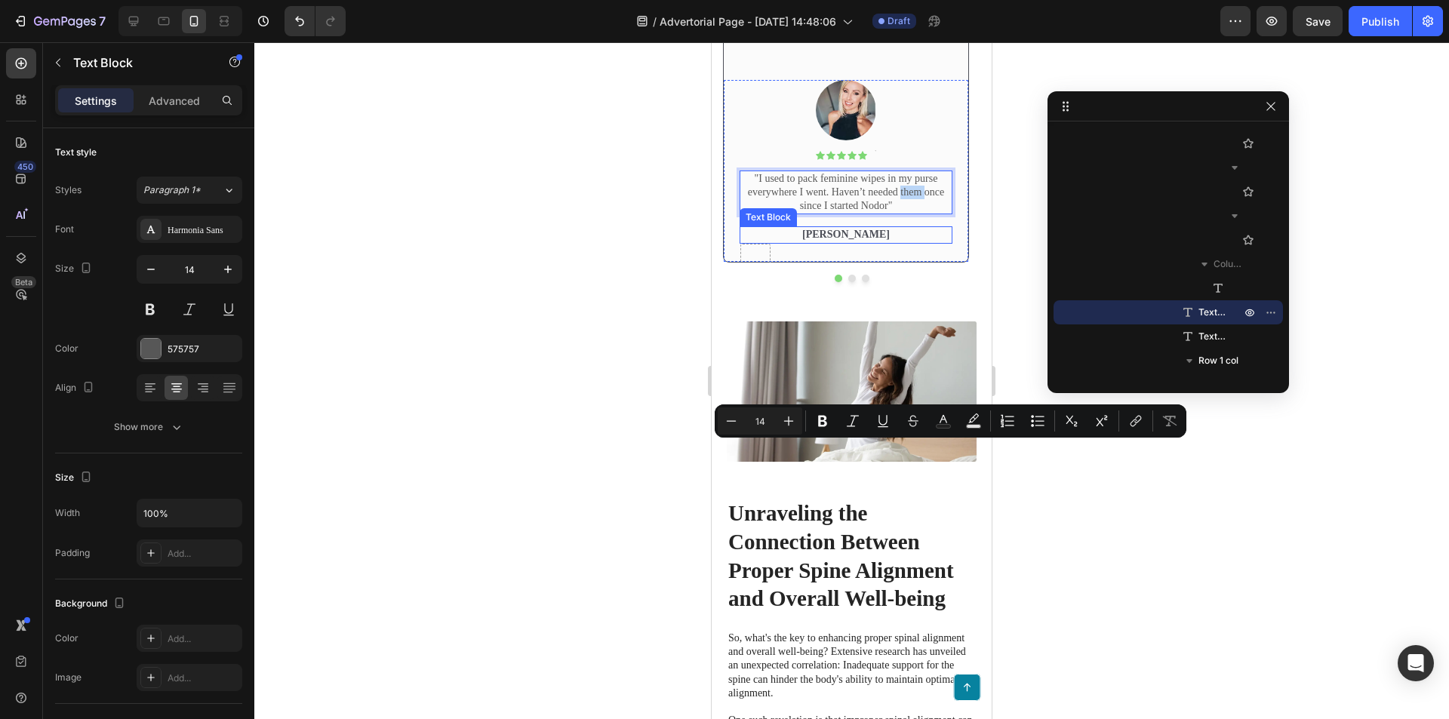
click at [861, 241] on p "Rita Carroll" at bounding box center [846, 235] width 210 height 14
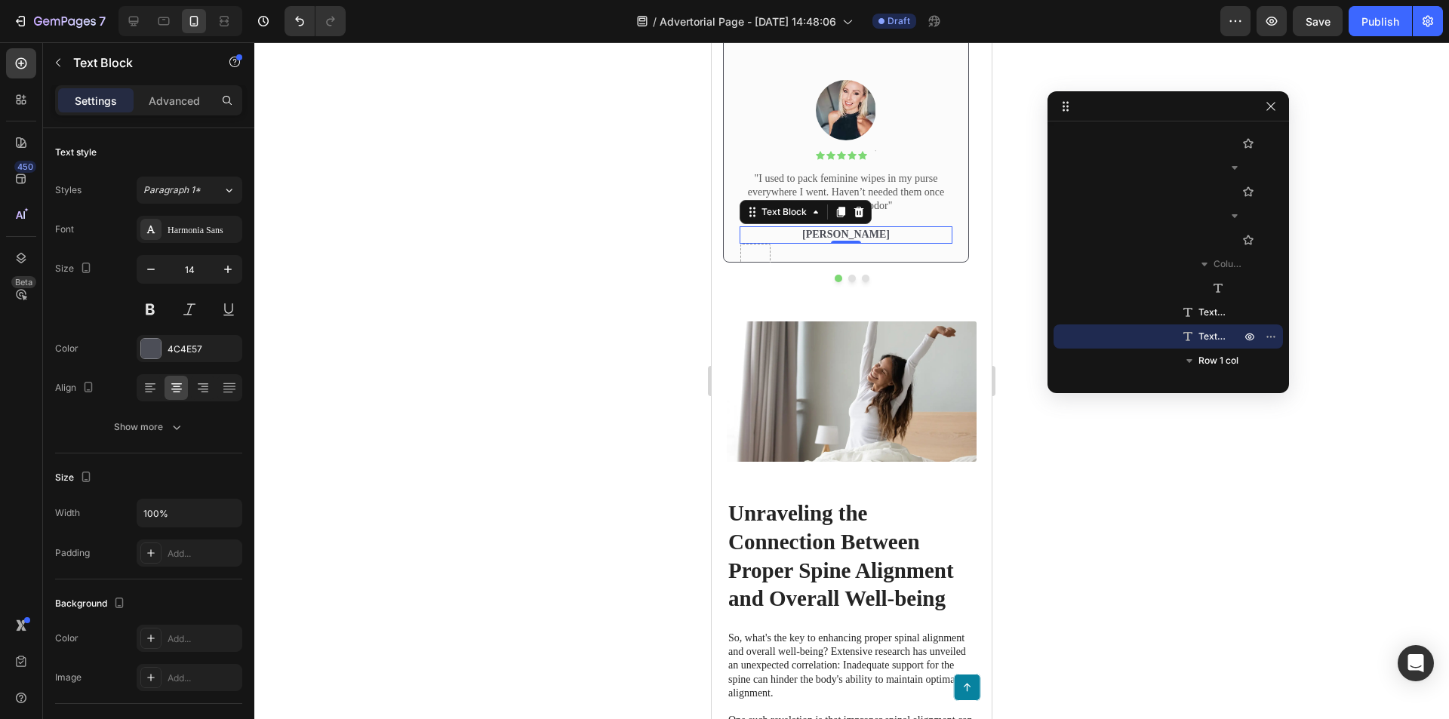
click at [895, 241] on p "Rita Carroll" at bounding box center [846, 235] width 210 height 14
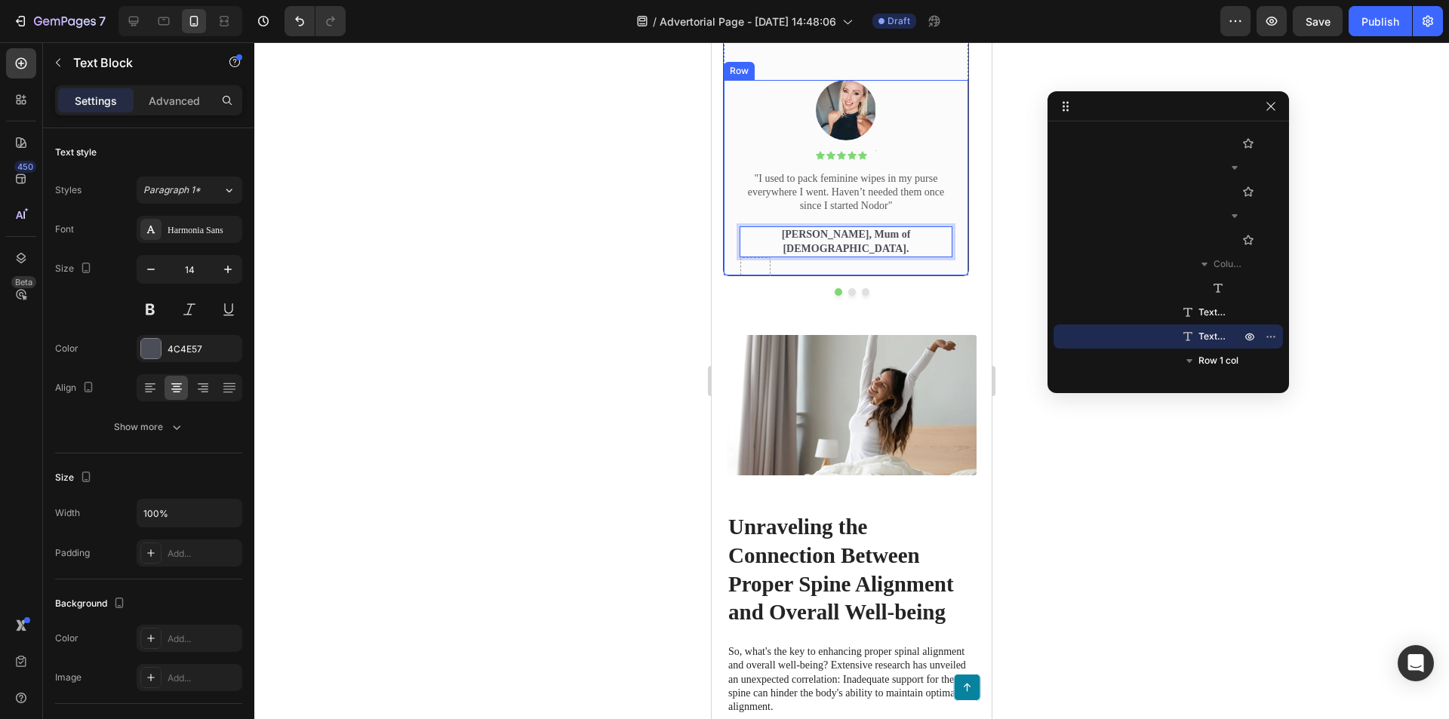
click at [856, 214] on p ""I used to pack feminine wipes in my purse everywhere I went. Haven’t needed th…" at bounding box center [846, 193] width 210 height 42
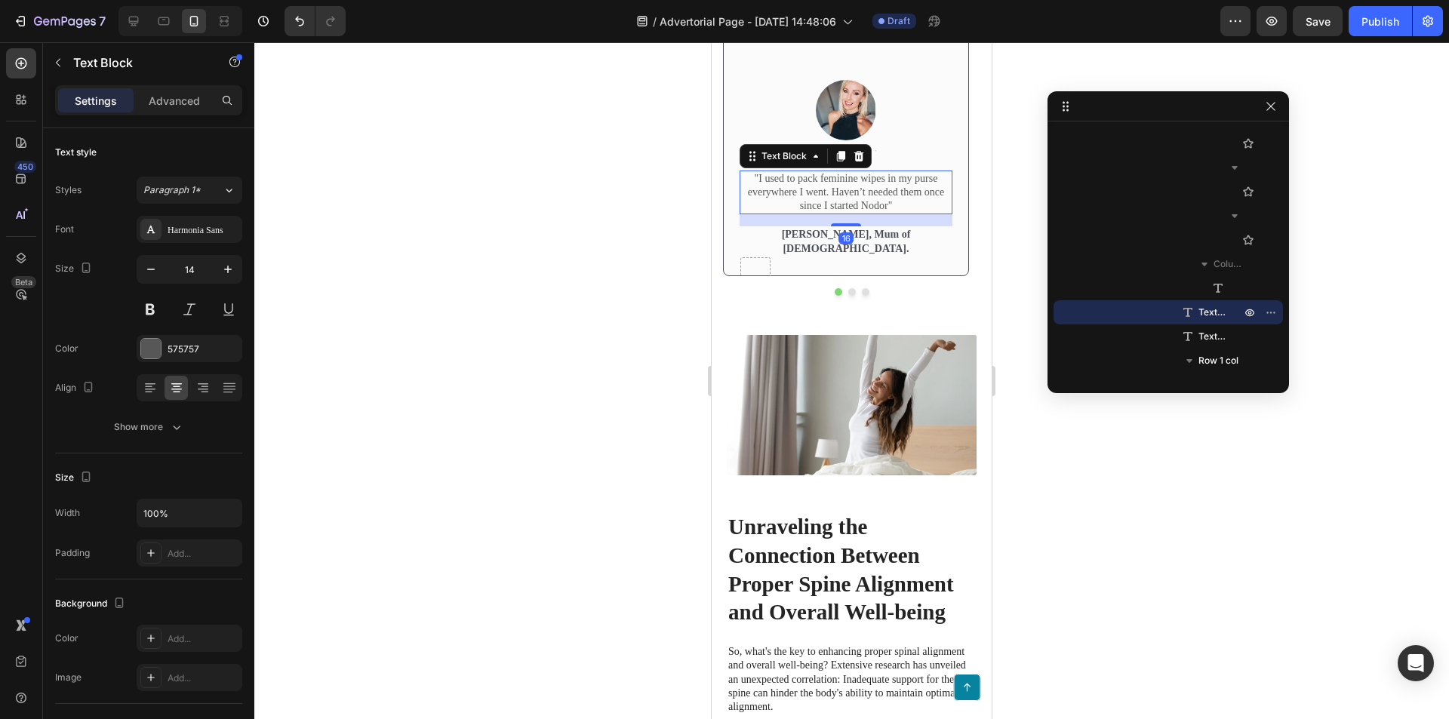
click at [912, 163] on div "Icon Icon Icon Icon Icon Icon List Text Block Row" at bounding box center [846, 155] width 213 height 15
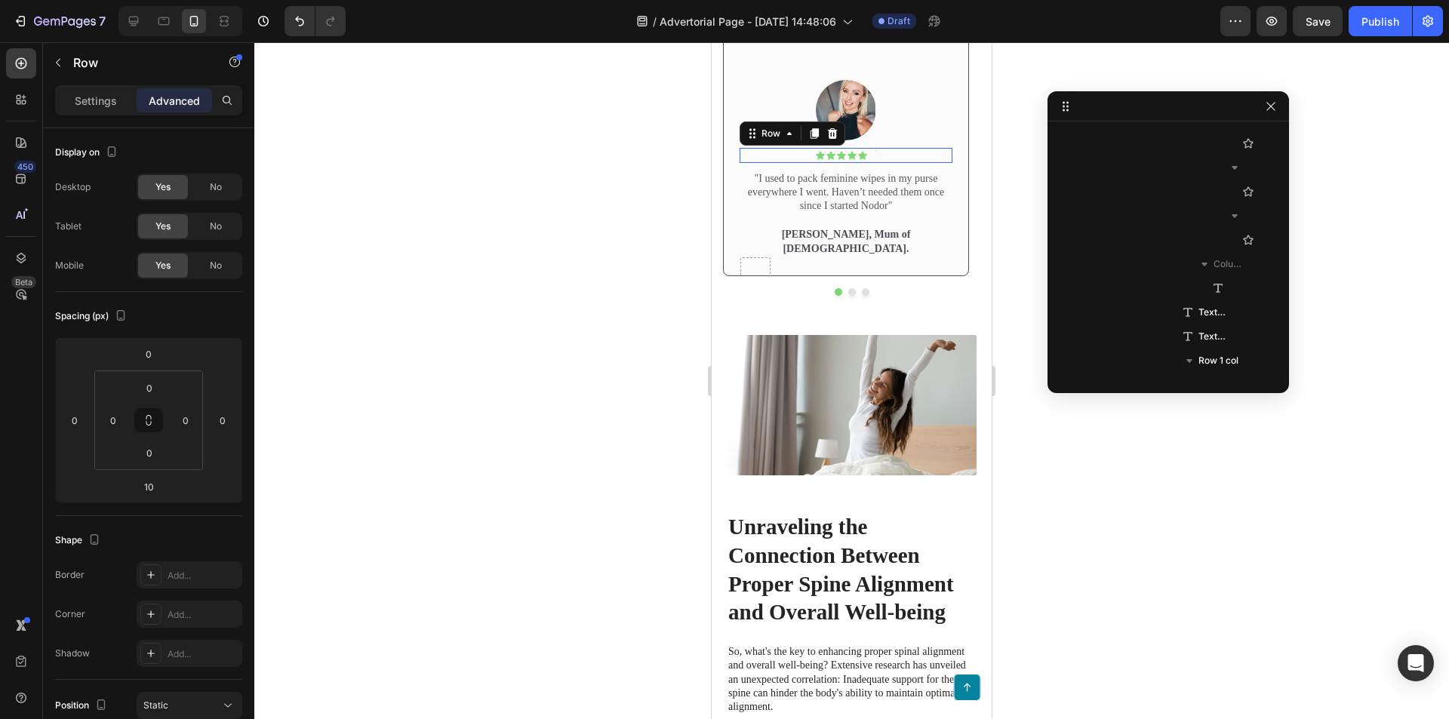
scroll to position [841, 0]
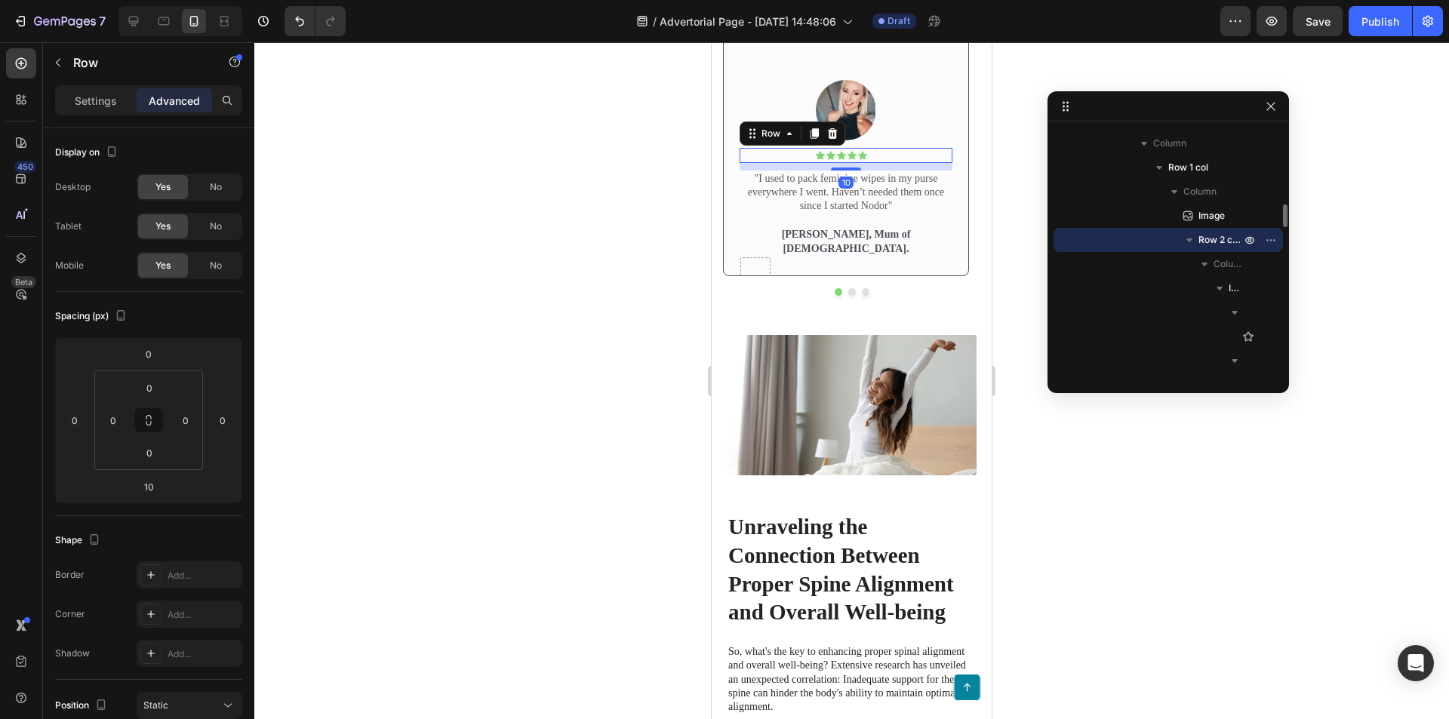
click at [924, 140] on div at bounding box center [846, 110] width 213 height 60
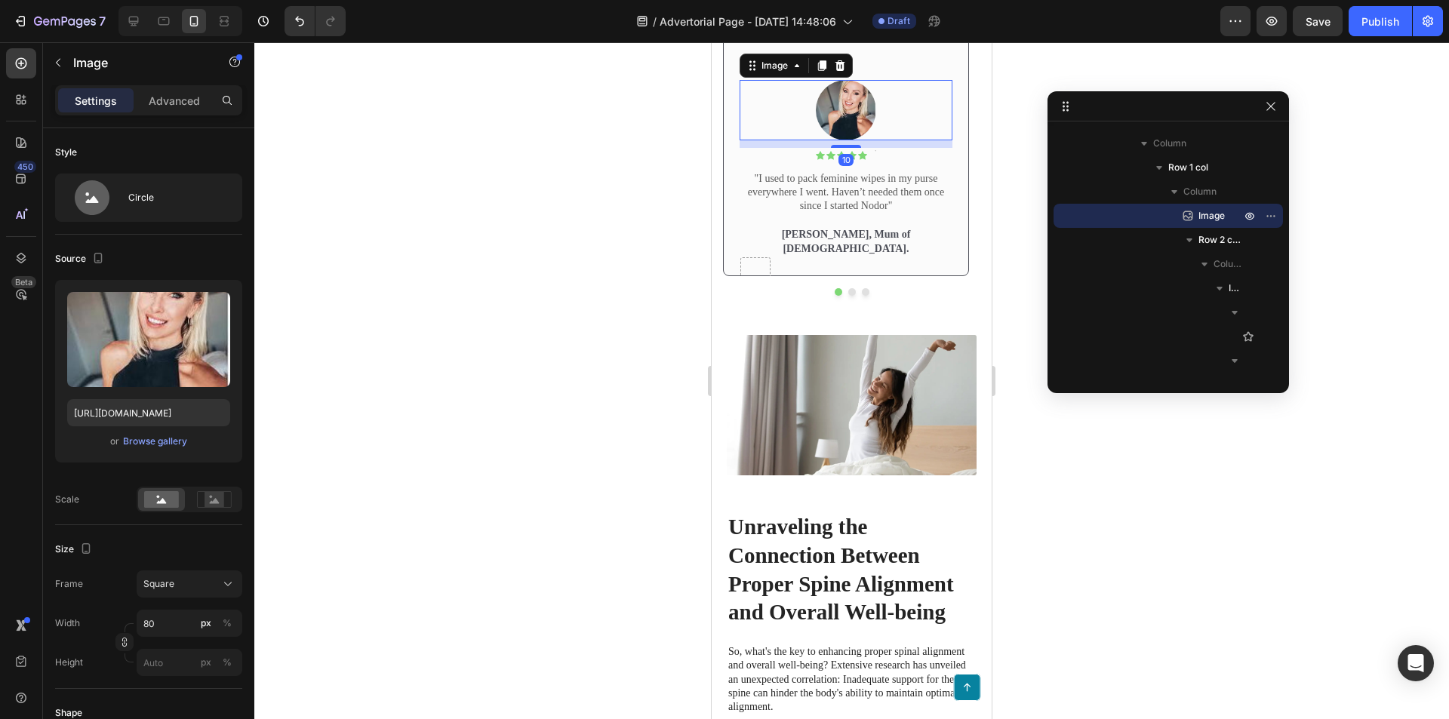
click at [913, 276] on div "Image 10 Icon Icon Icon Icon Icon Icon List Text Block Row "I used to pack femi…" at bounding box center [846, 148] width 246 height 255
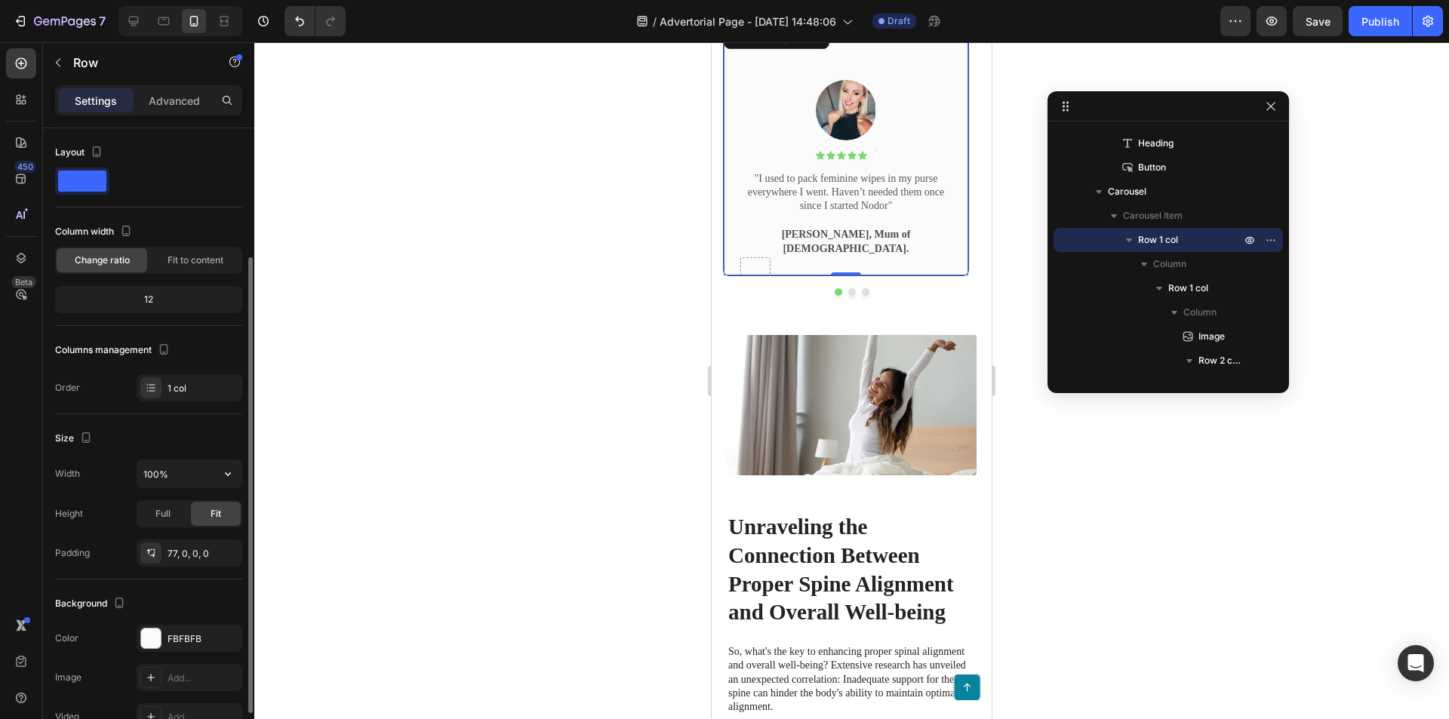
scroll to position [151, 0]
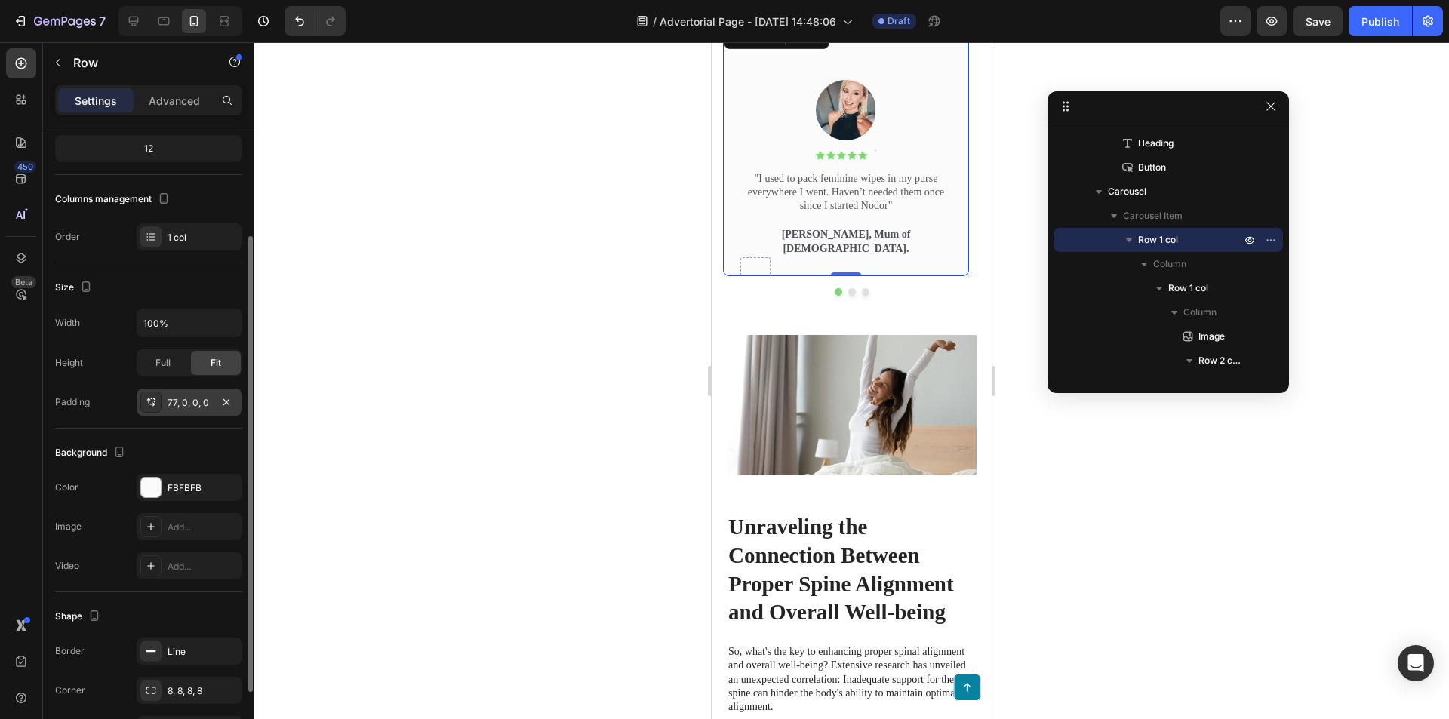
click at [164, 409] on div "77, 0, 0, 0" at bounding box center [190, 402] width 106 height 27
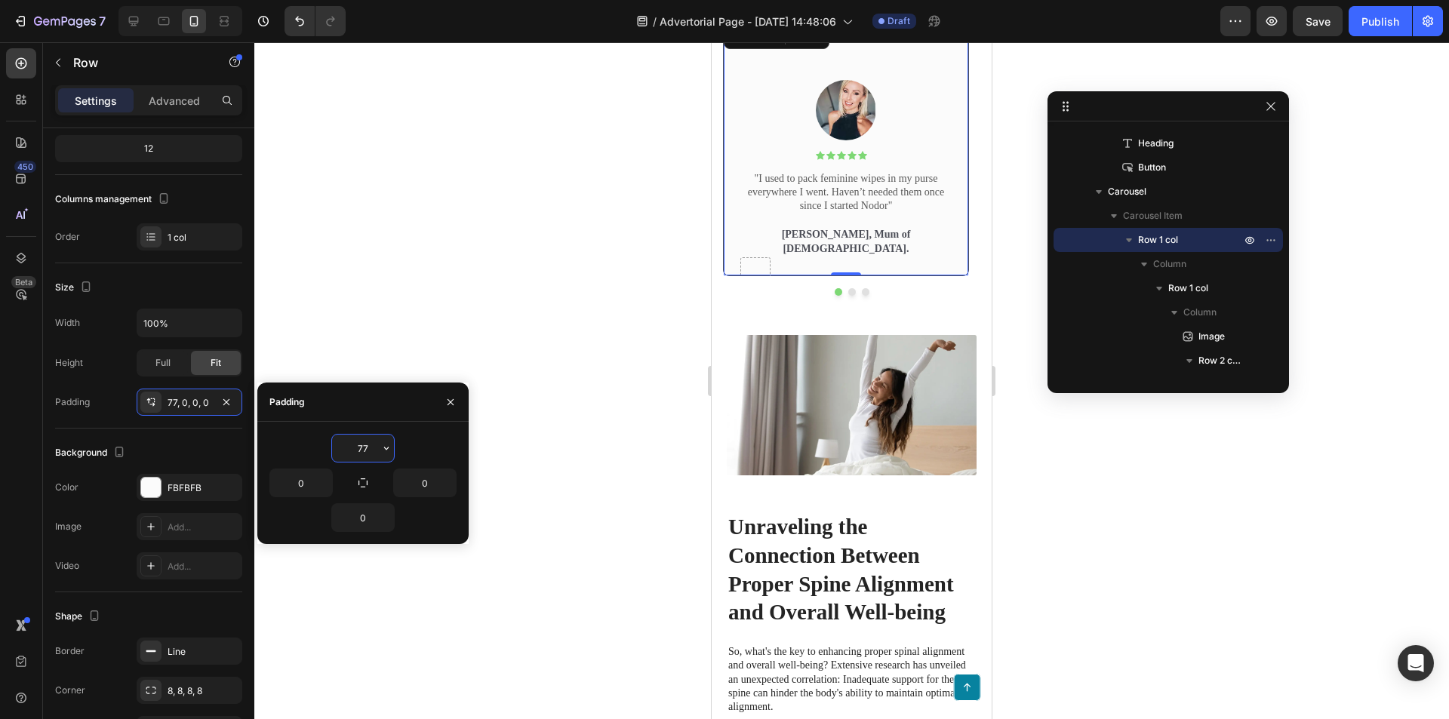
click at [368, 451] on input "77" at bounding box center [363, 448] width 62 height 27
click at [383, 453] on icon "button" at bounding box center [386, 448] width 12 height 12
click at [374, 444] on input "77" at bounding box center [363, 448] width 62 height 27
type input "20"
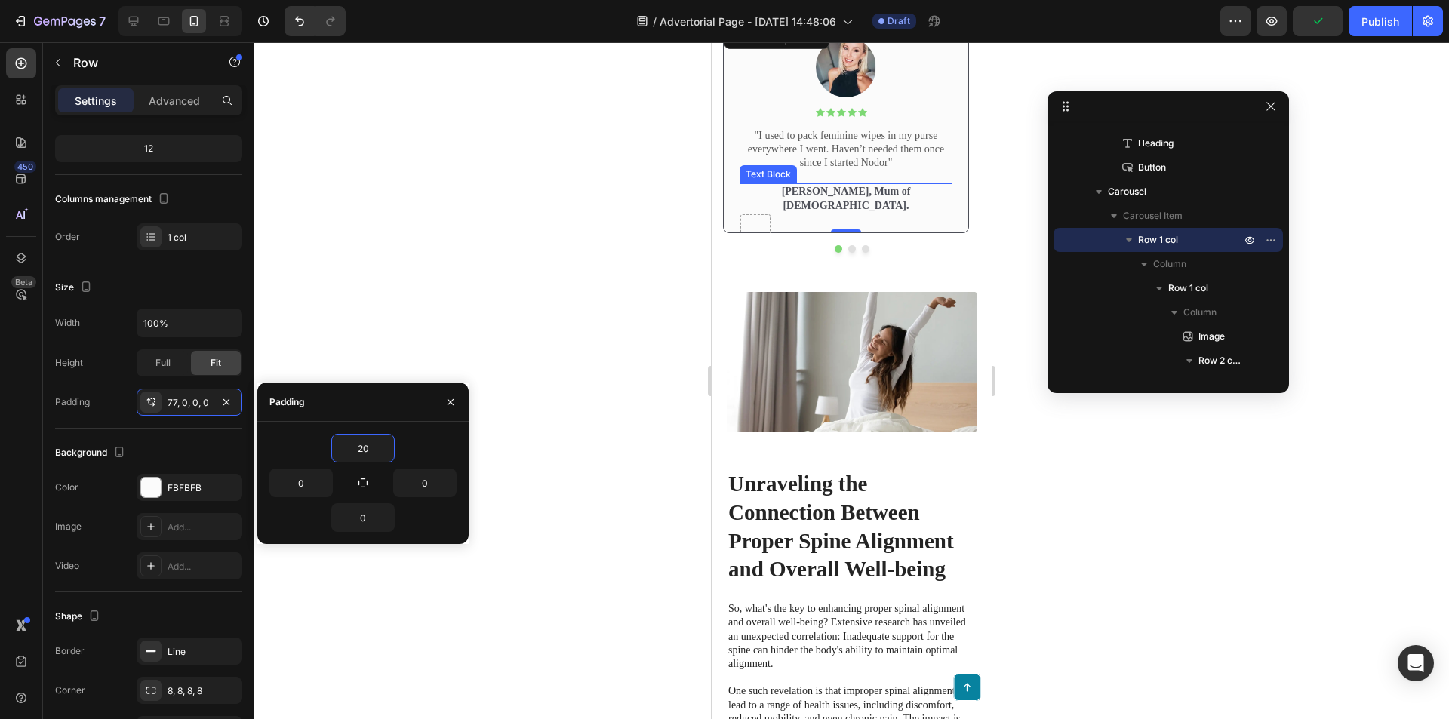
click at [892, 212] on p "Rita Carroll, Mum of 2." at bounding box center [846, 198] width 210 height 27
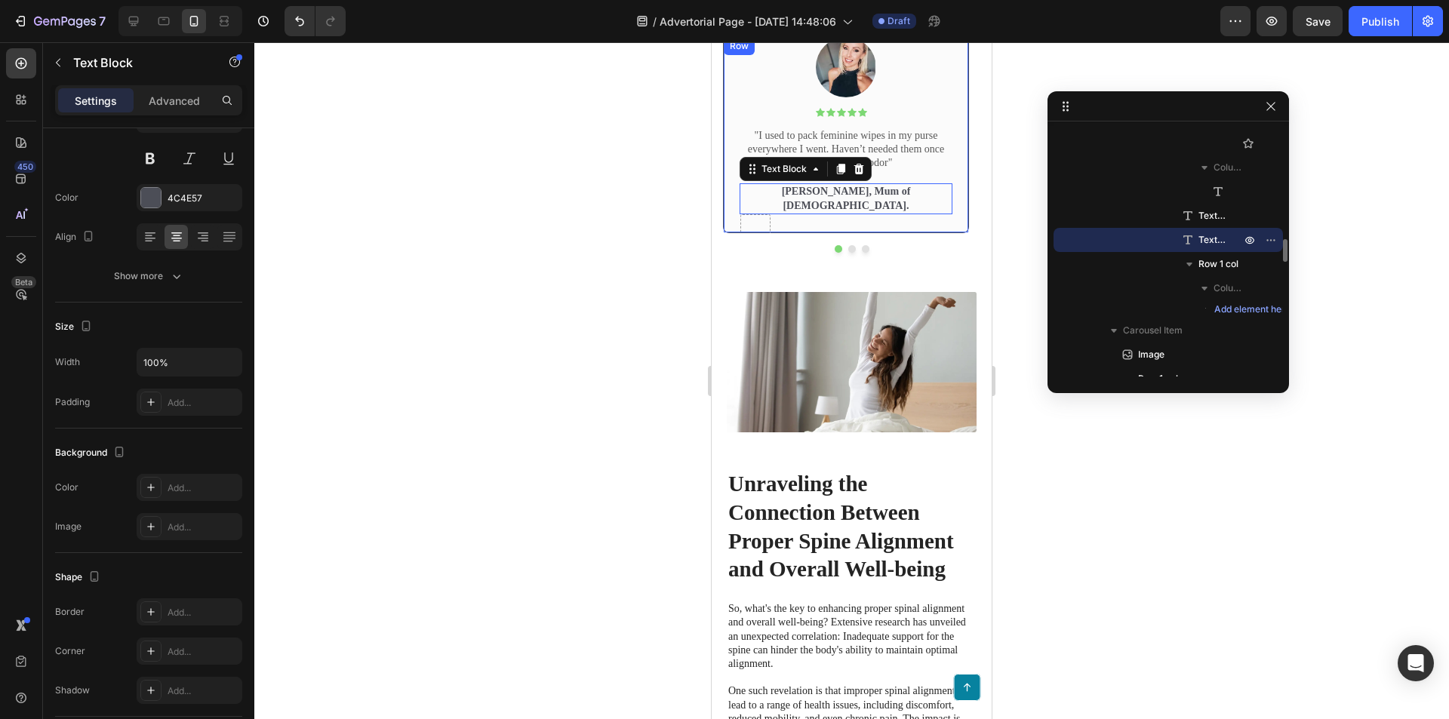
scroll to position [0, 0]
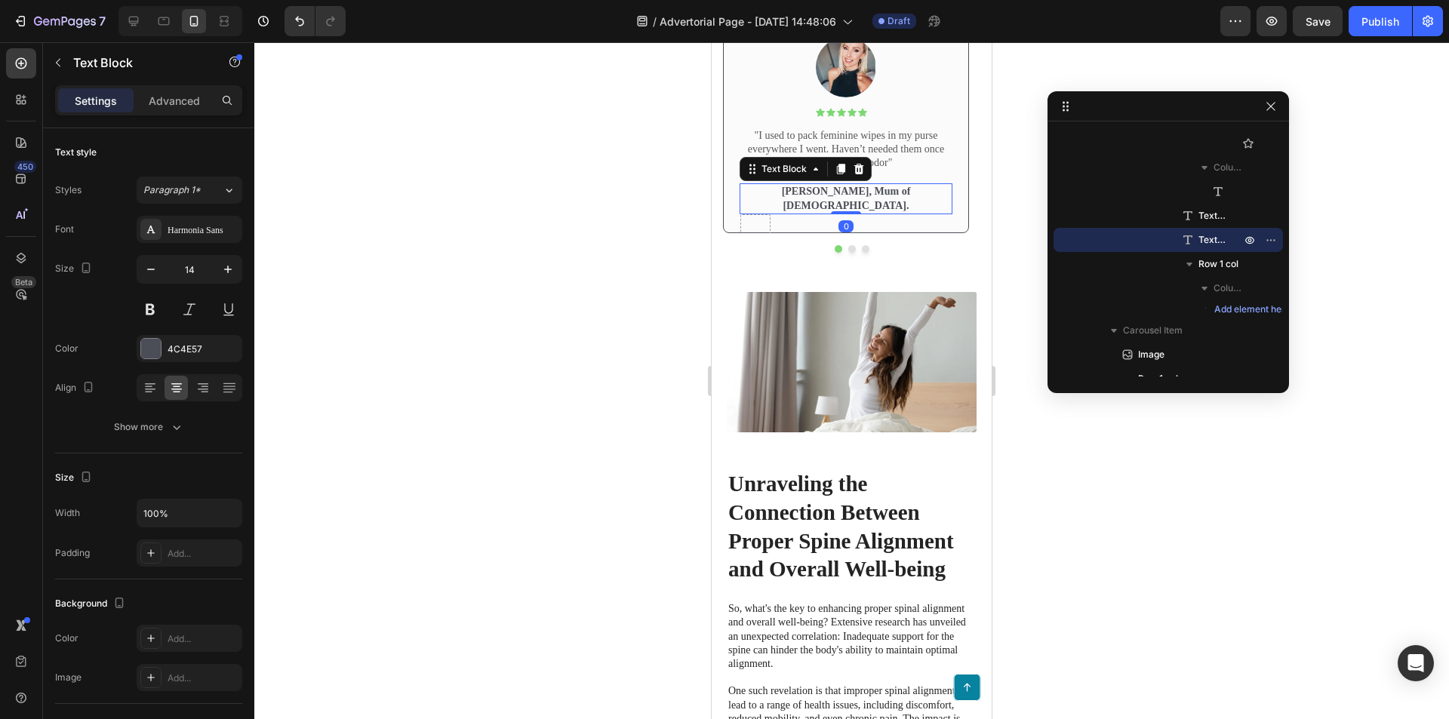
click at [887, 21] on div "Read the review Button" at bounding box center [851, 12] width 257 height 18
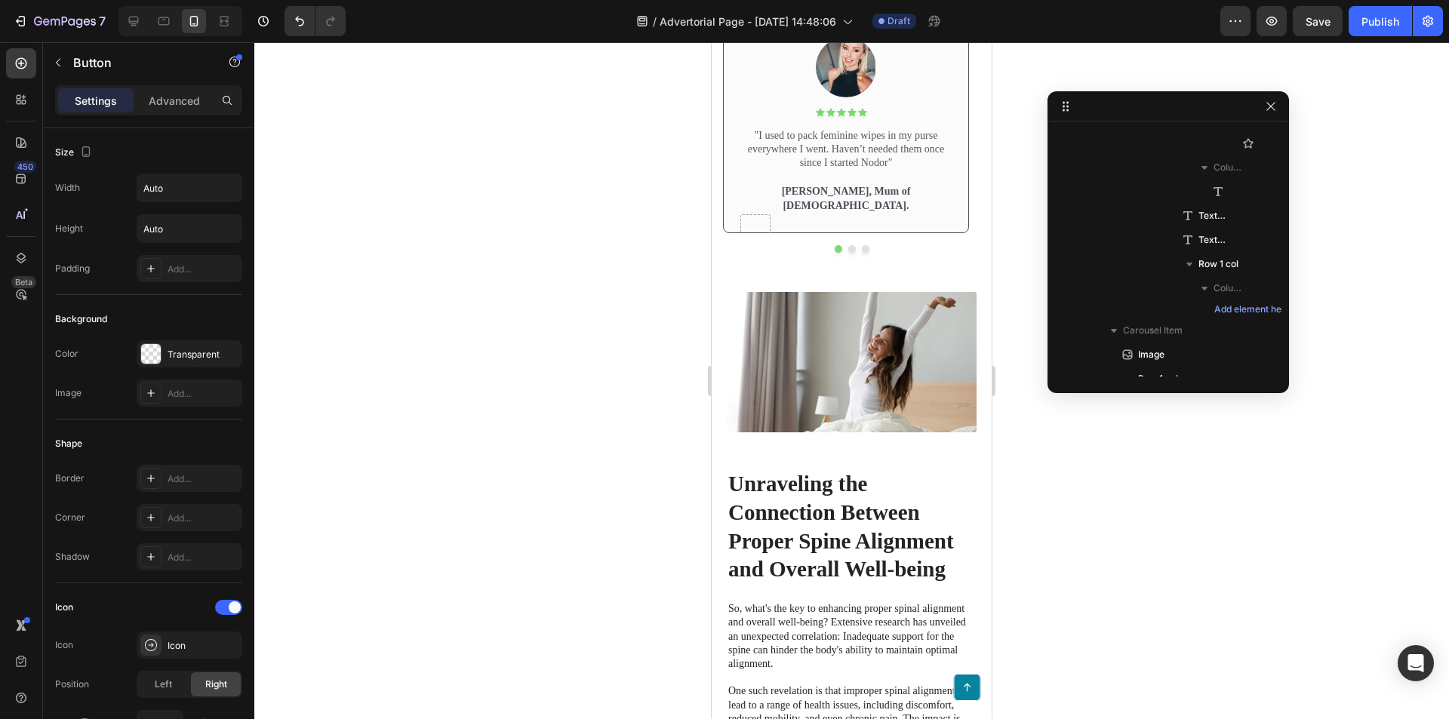
scroll to position [648, 0]
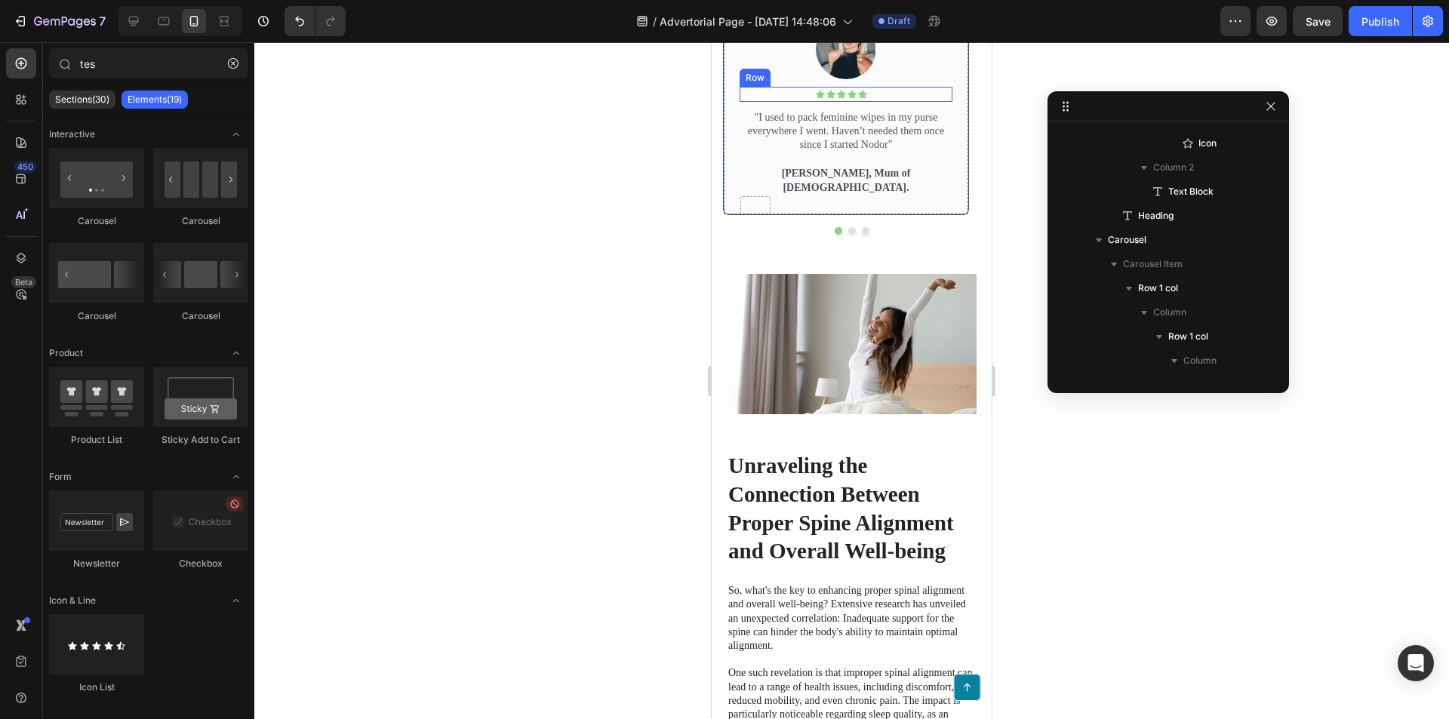
click at [927, 102] on div "Icon Icon Icon Icon Icon Icon List Text Block Row" at bounding box center [846, 94] width 213 height 15
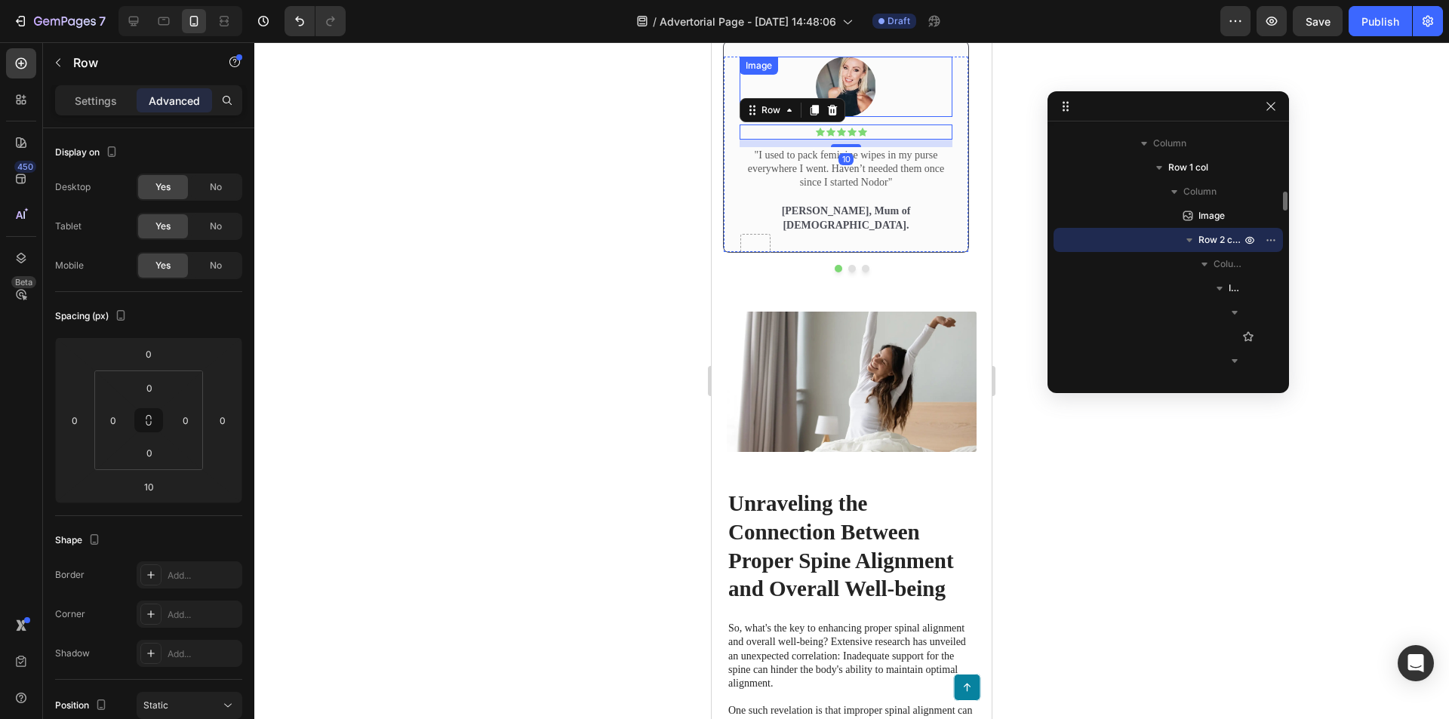
scroll to position [3978, 0]
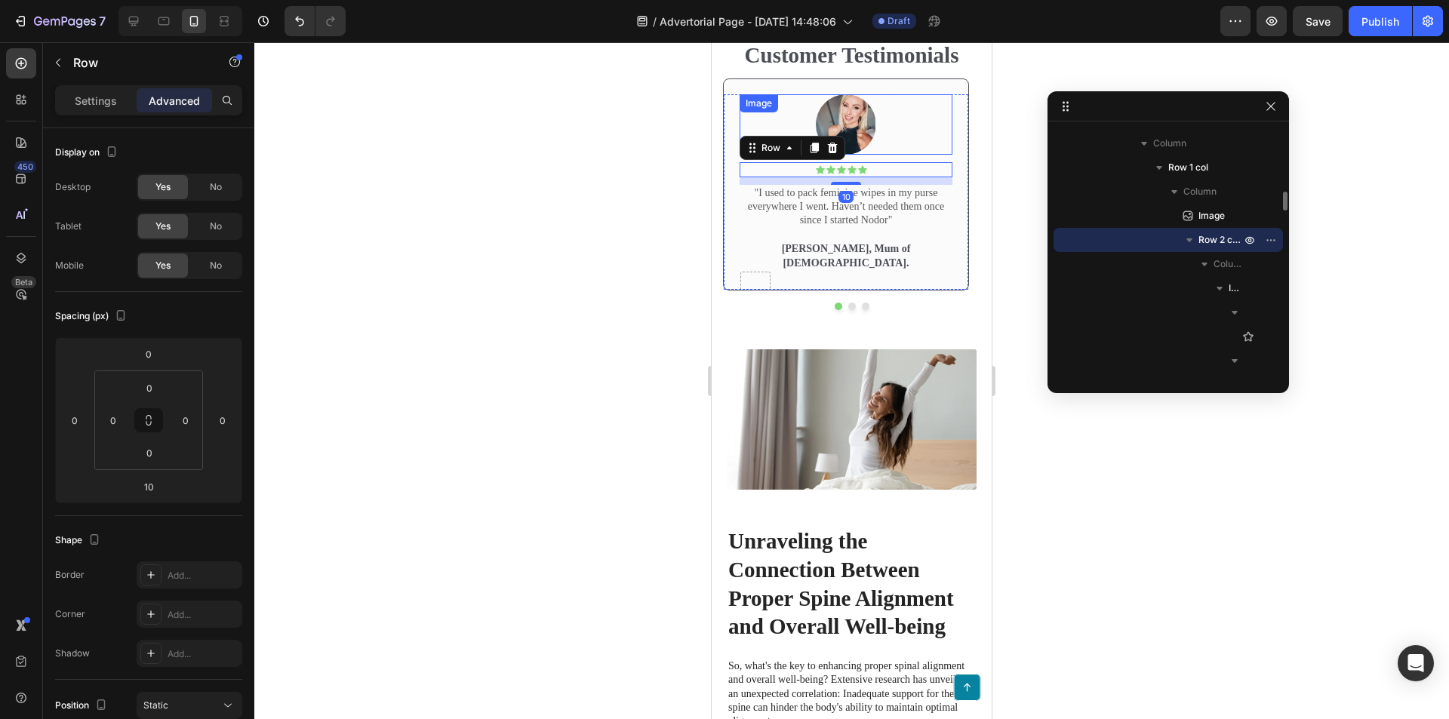
click at [927, 155] on div at bounding box center [846, 124] width 213 height 60
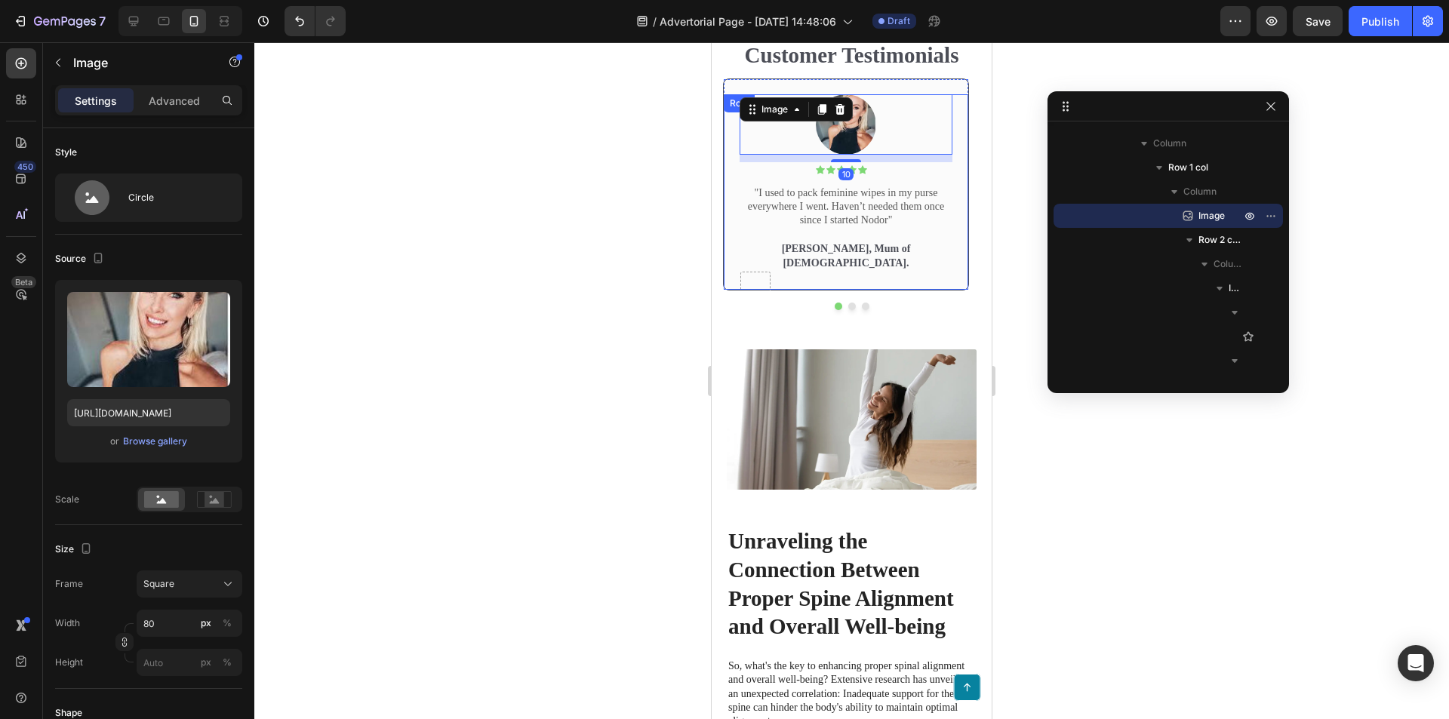
click at [965, 290] on div "Image 10 Icon Icon Icon Icon Icon Icon List Text Block Row "I used to pack femi…" at bounding box center [846, 191] width 245 height 195
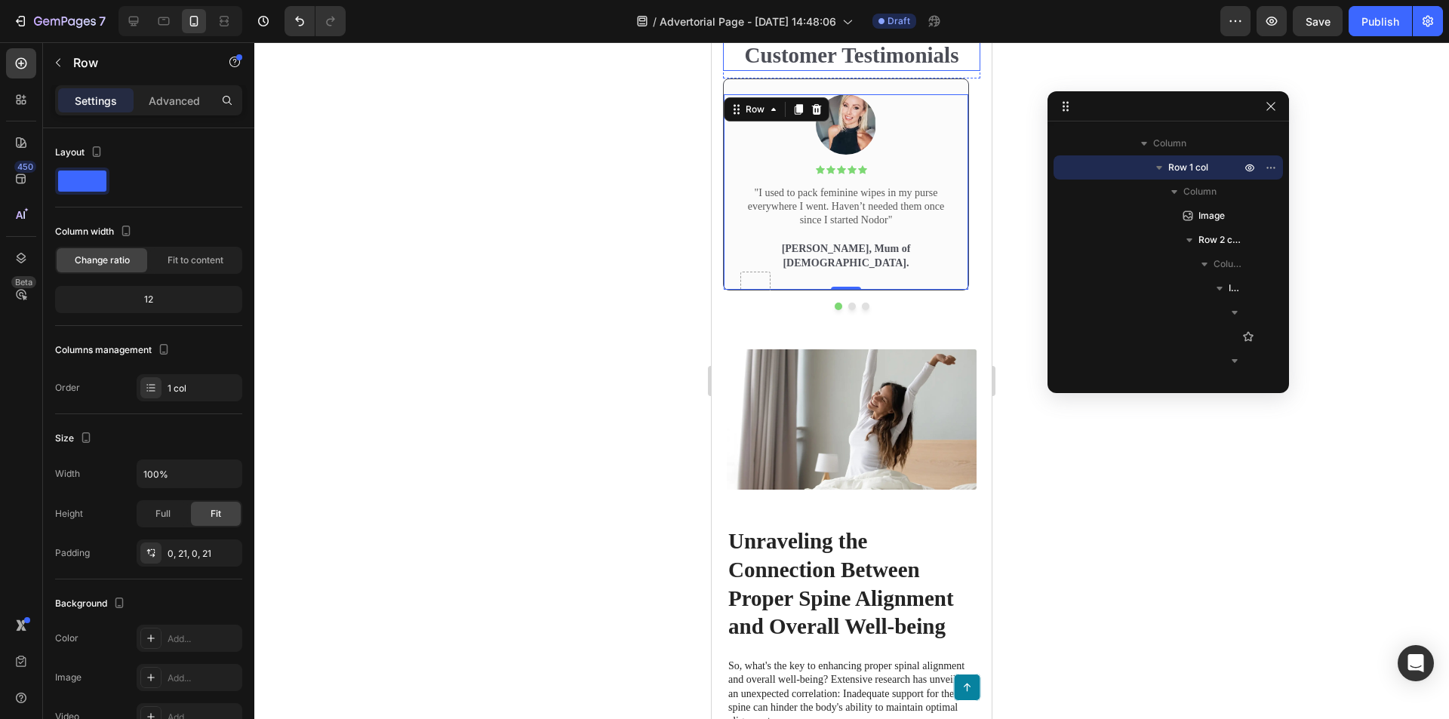
click at [909, 72] on h2 "Customer Testimonials" at bounding box center [851, 56] width 257 height 32
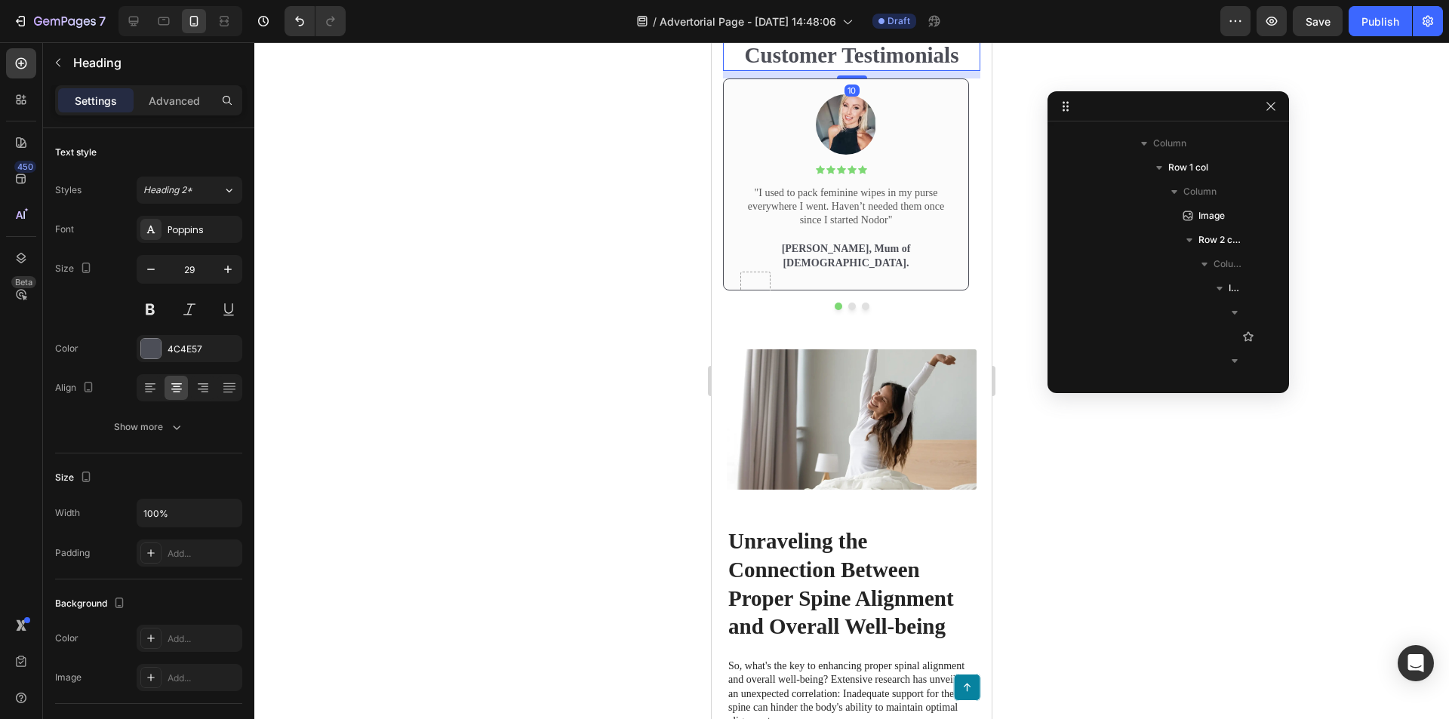
scroll to position [624, 0]
click at [811, 72] on h2 "Customer Testimonials" at bounding box center [851, 56] width 257 height 32
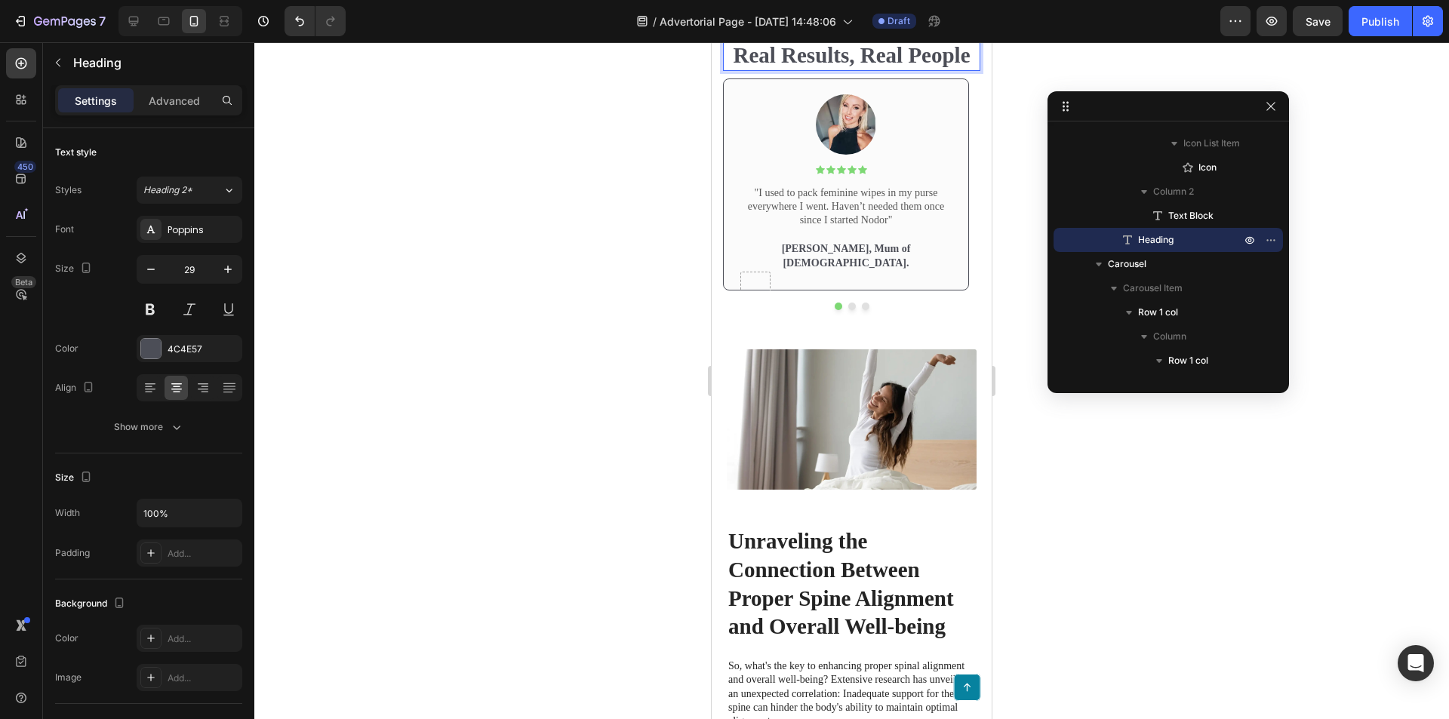
click at [895, 33] on p "2,500+ Verified Reviews!" at bounding box center [885, 27] width 94 height 12
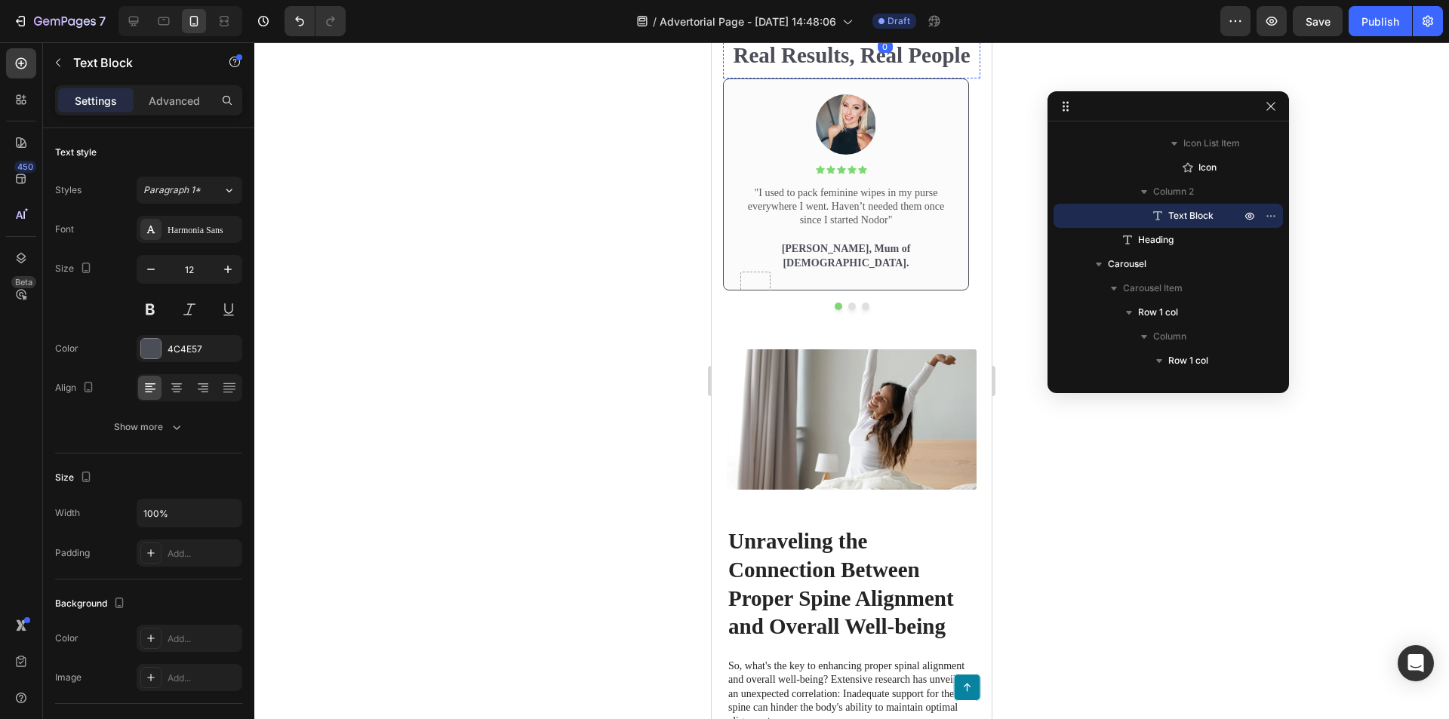
click at [938, 35] on div "Icon Icon Icon Icon Icon Icon List 2,500+ Verified Reviews! Text Block 0 Row" at bounding box center [851, 27] width 257 height 15
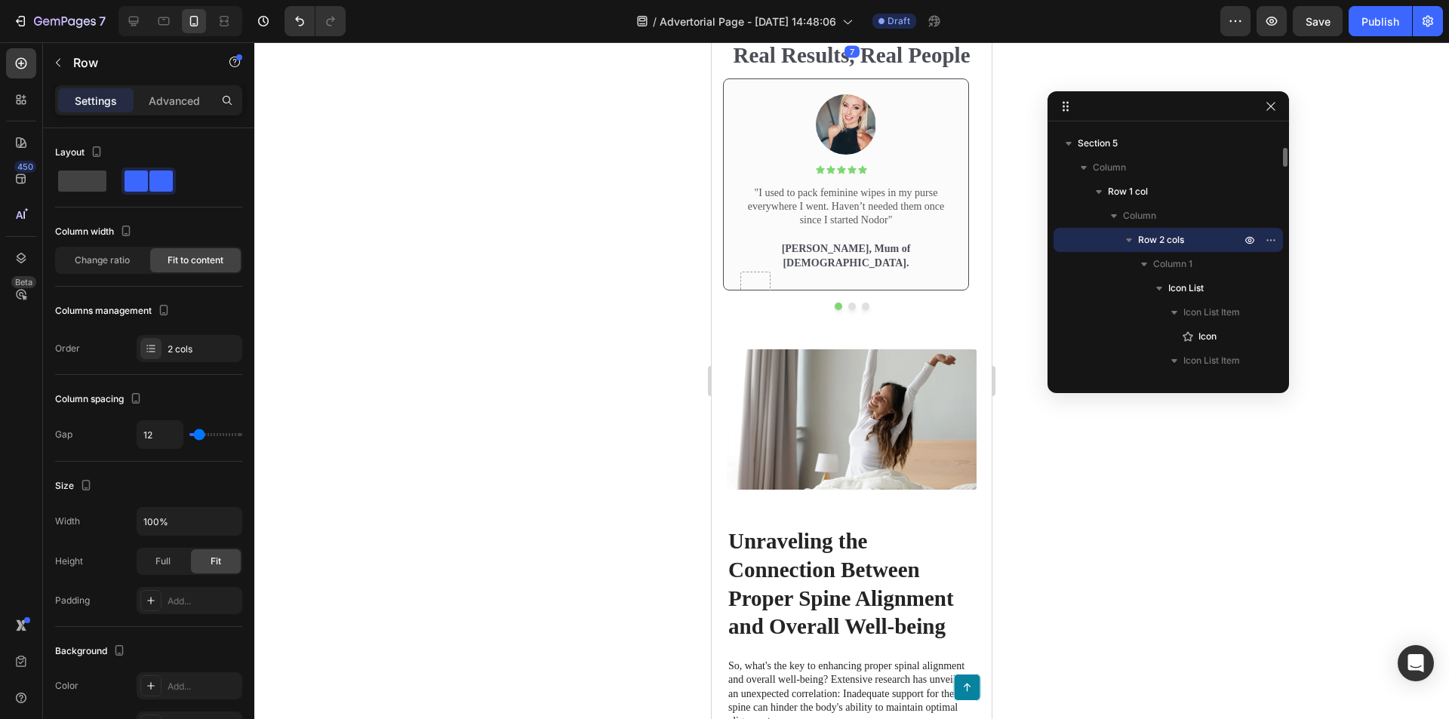
click at [856, 33] on p "2,500+ Verified Reviews!" at bounding box center [885, 27] width 94 height 12
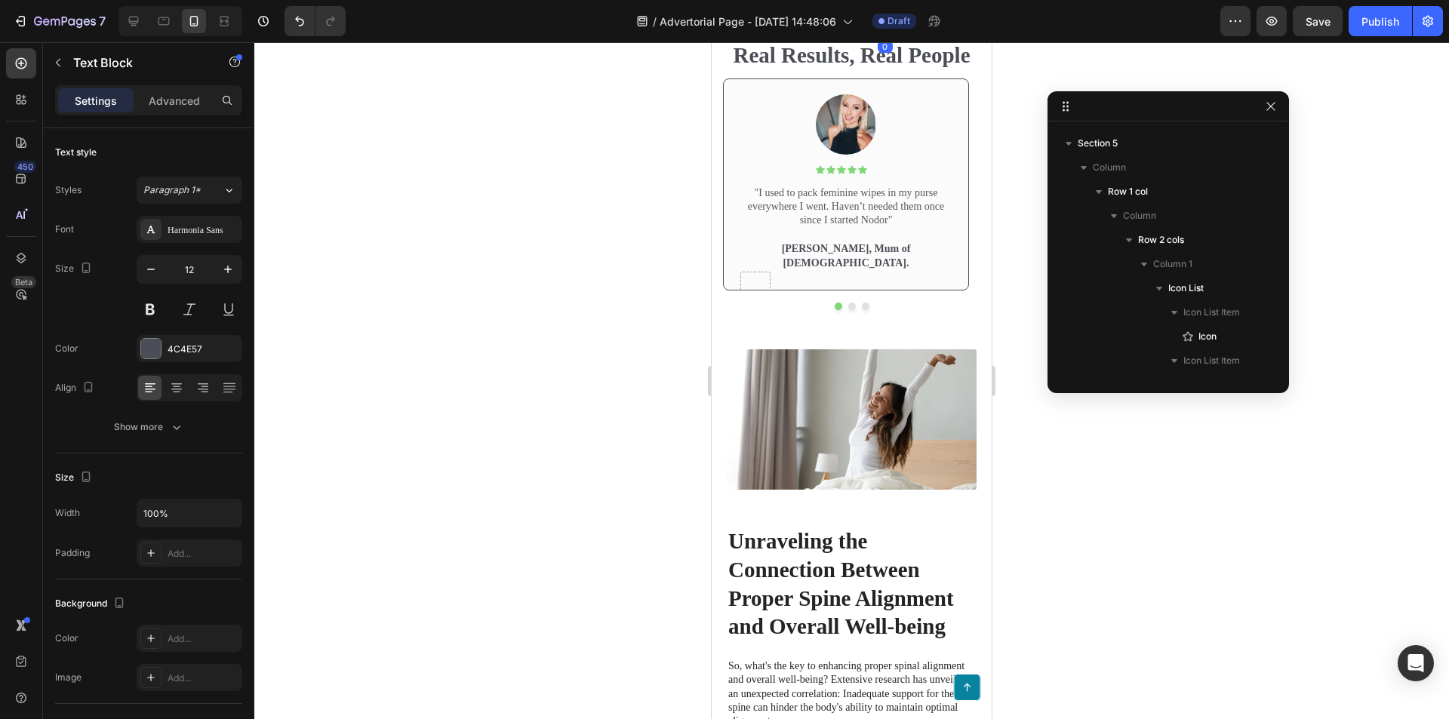
scroll to position [600, 0]
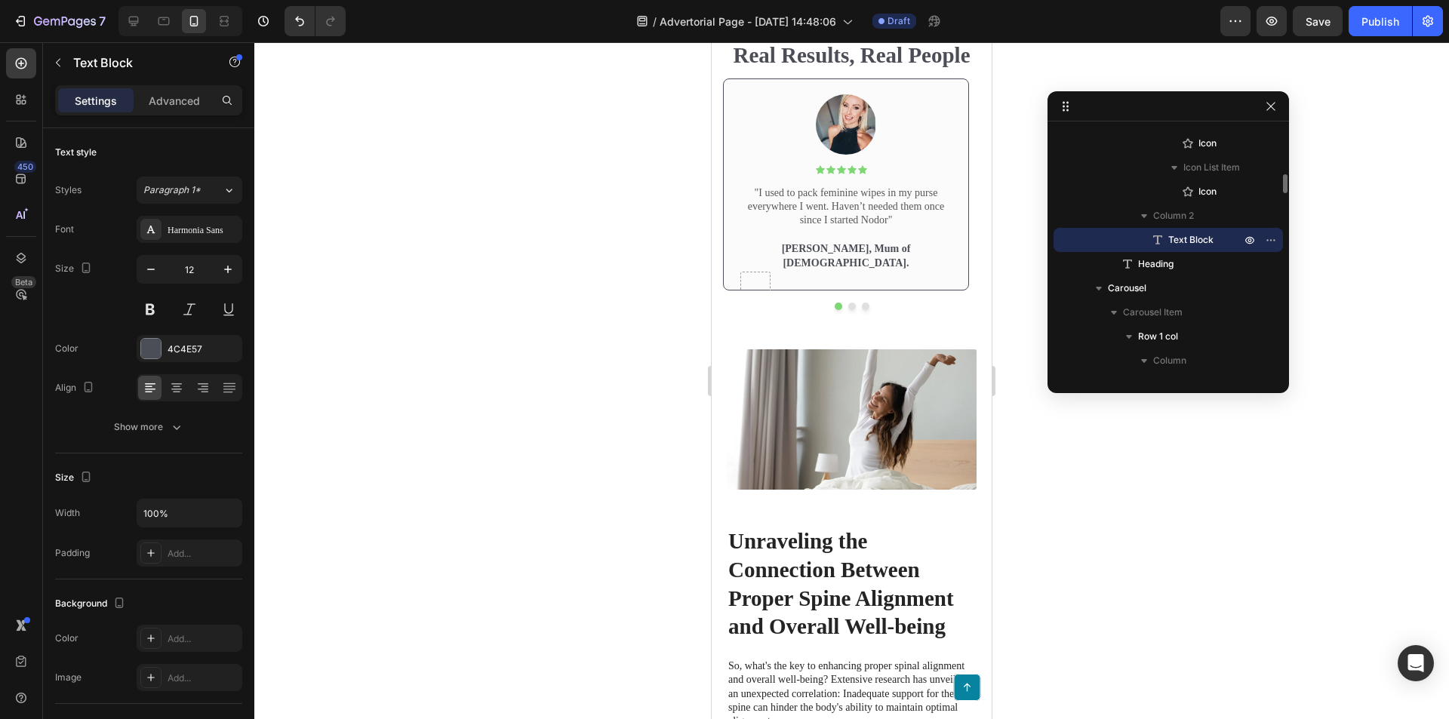
click at [843, 33] on p "2,500+ Verified Reviews!" at bounding box center [885, 27] width 94 height 12
click at [819, 32] on icon at bounding box center [823, 27] width 9 height 9
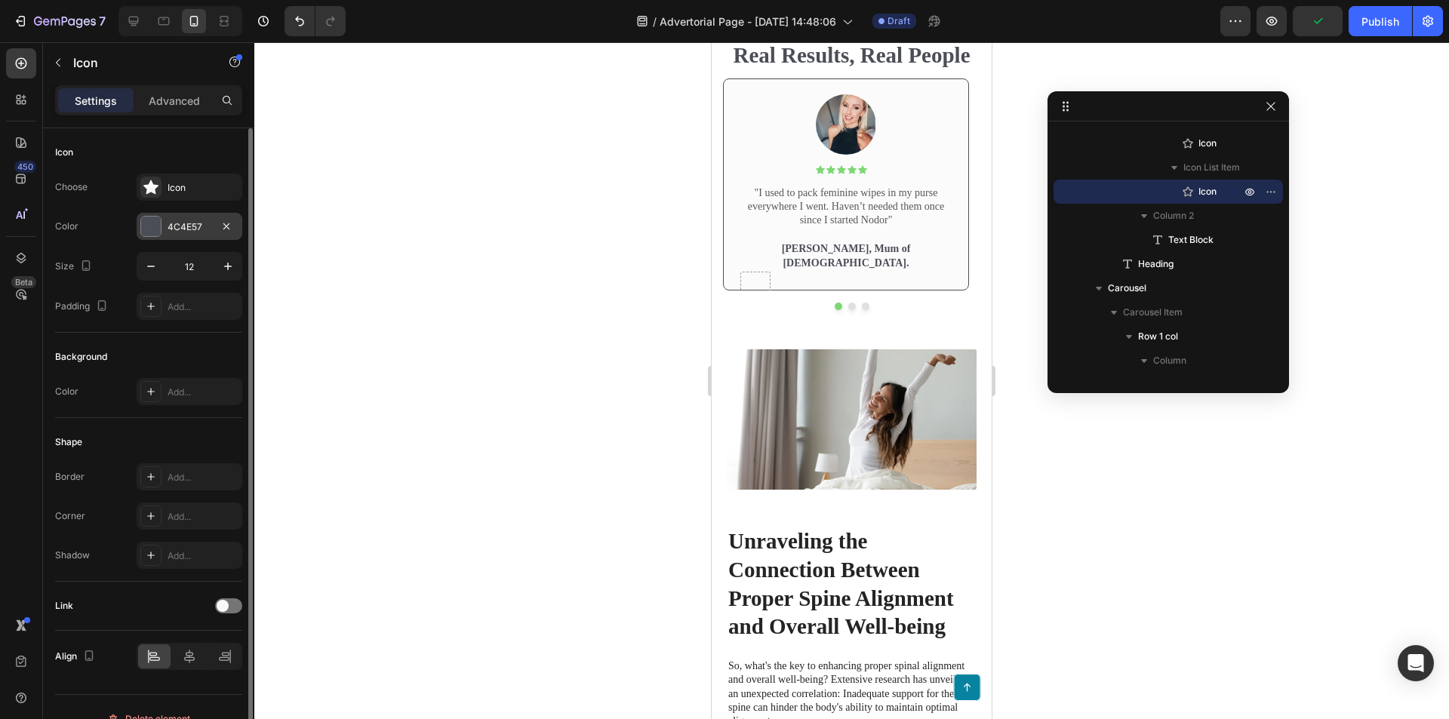
click at [166, 238] on div "4C4E57" at bounding box center [190, 226] width 106 height 27
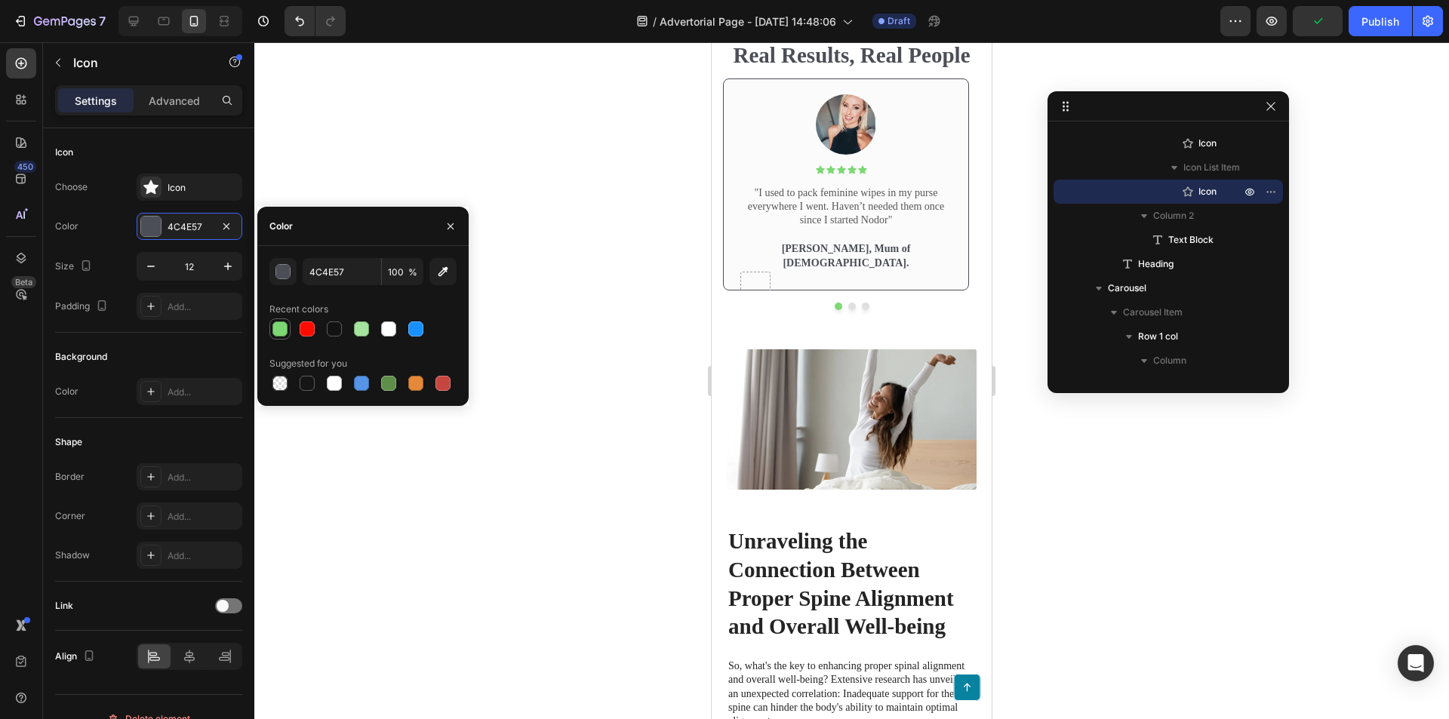
click at [279, 327] on div at bounding box center [279, 328] width 15 height 15
type input "7DD874"
click at [807, 31] on icon at bounding box center [811, 27] width 9 height 8
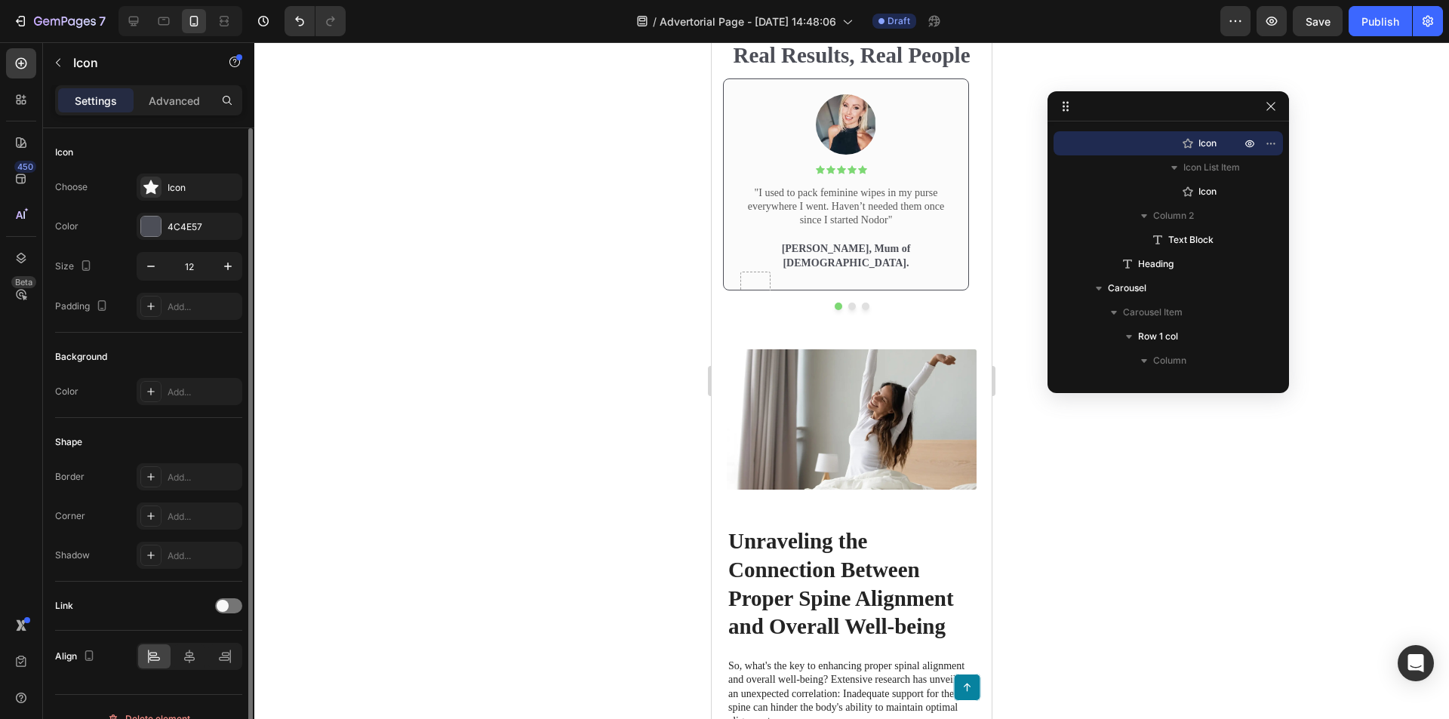
click at [136, 224] on div "Color 4C4E57" at bounding box center [148, 226] width 187 height 27
click at [151, 225] on div at bounding box center [151, 227] width 20 height 20
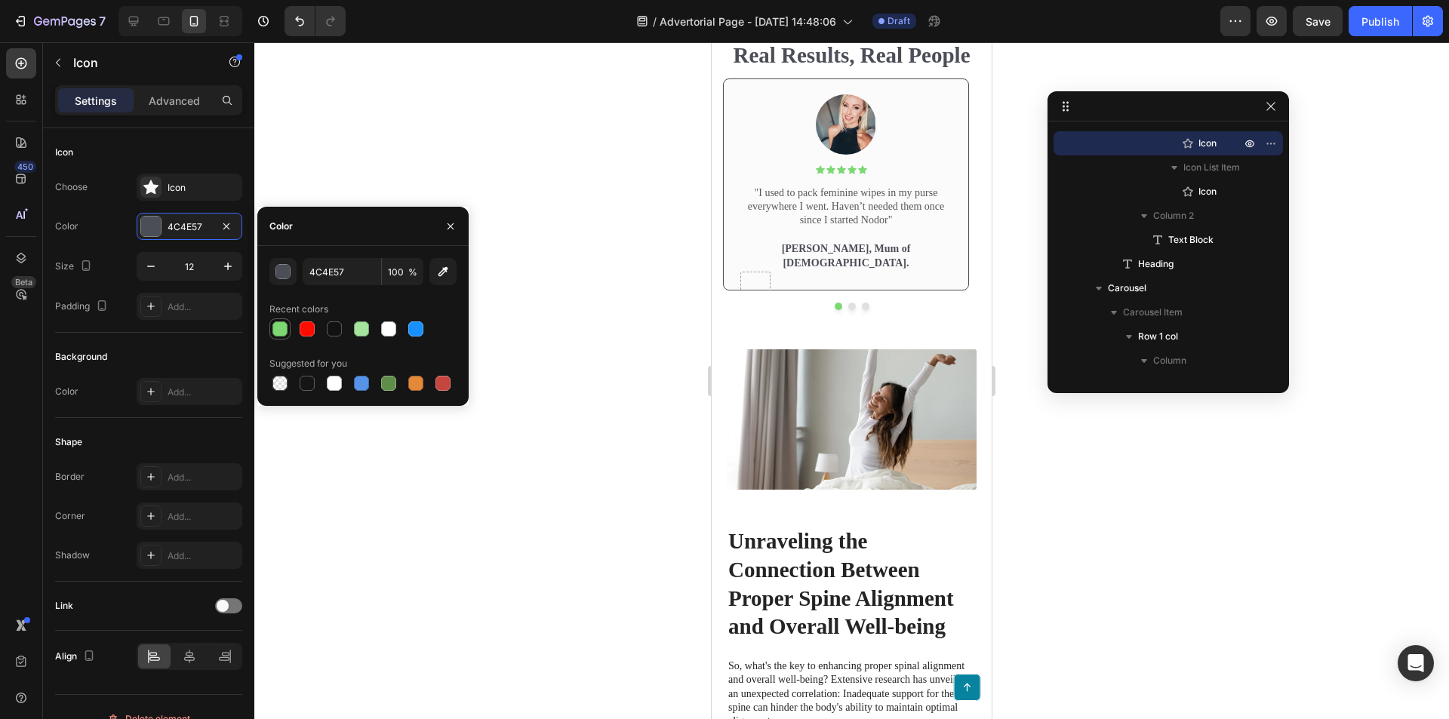
click at [280, 332] on div at bounding box center [279, 328] width 15 height 15
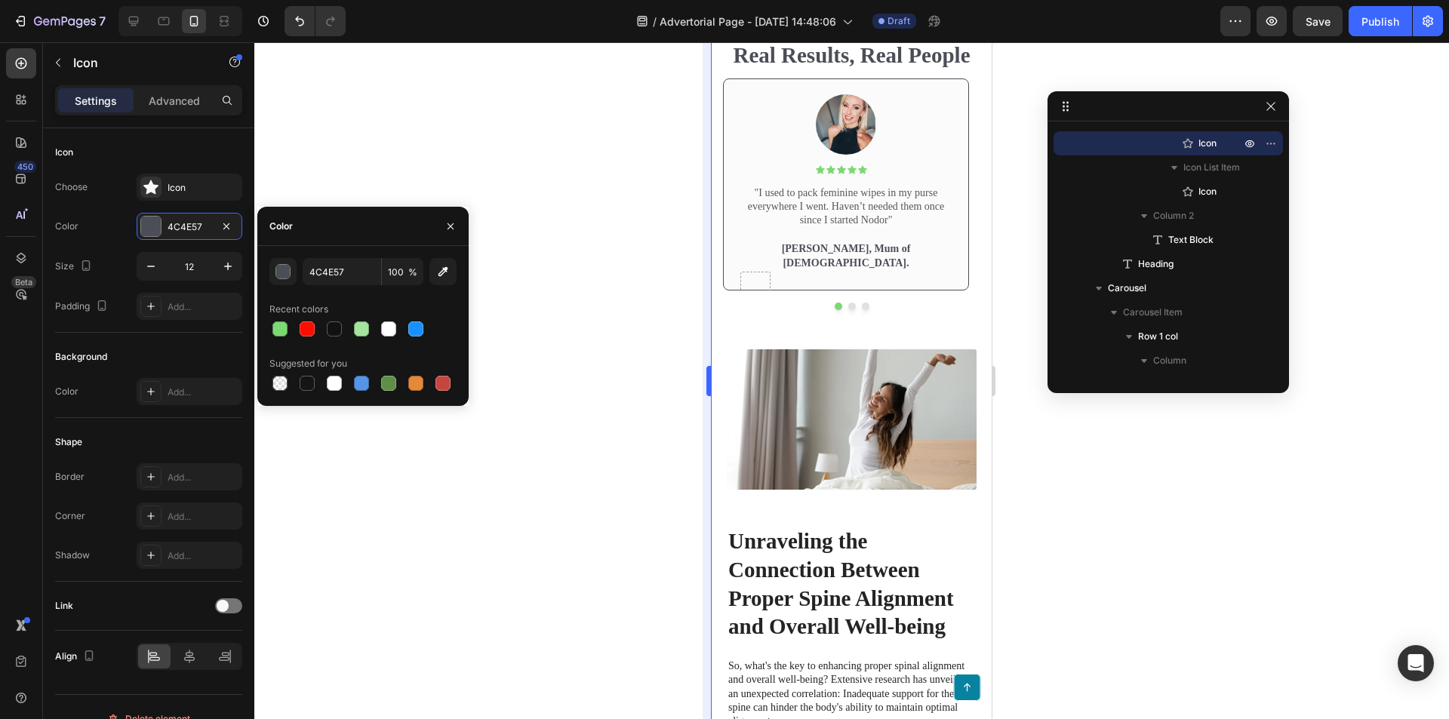
type input "7DD874"
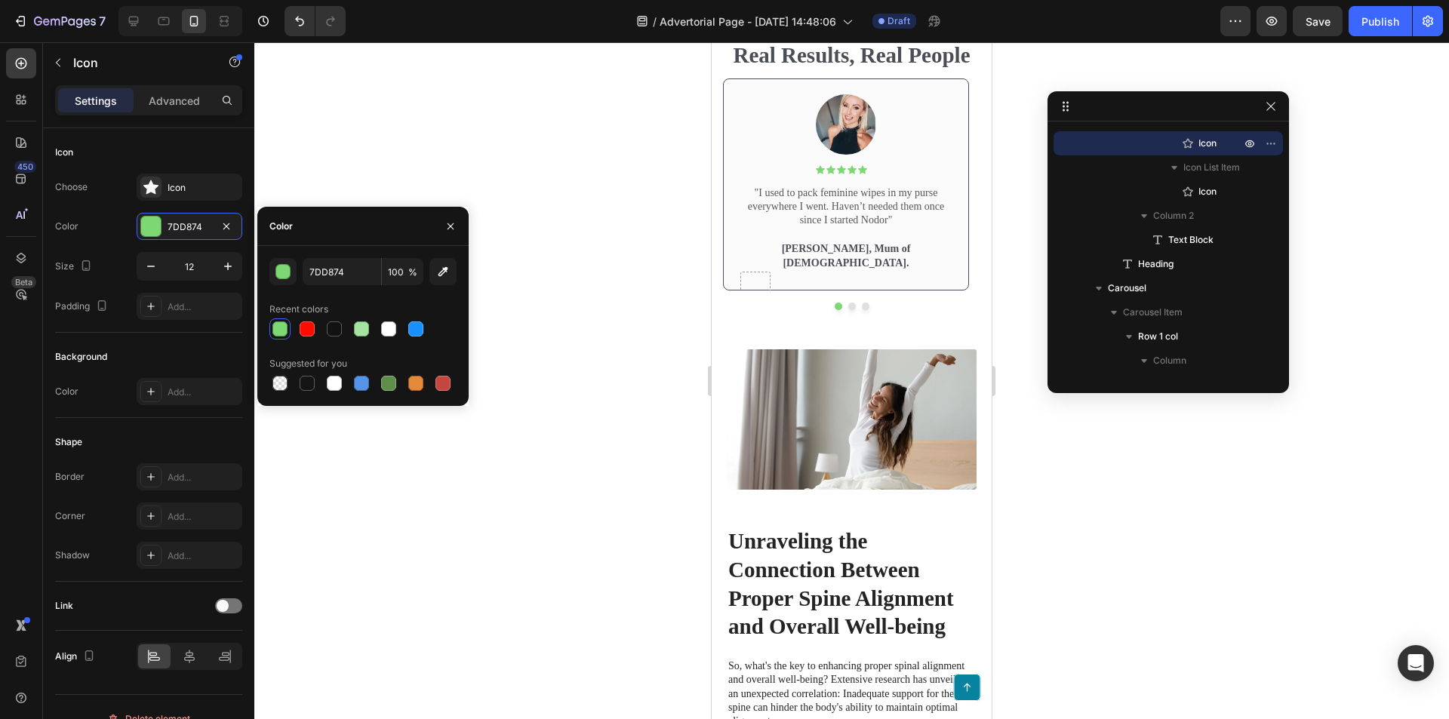
click at [795, 31] on icon at bounding box center [799, 27] width 9 height 8
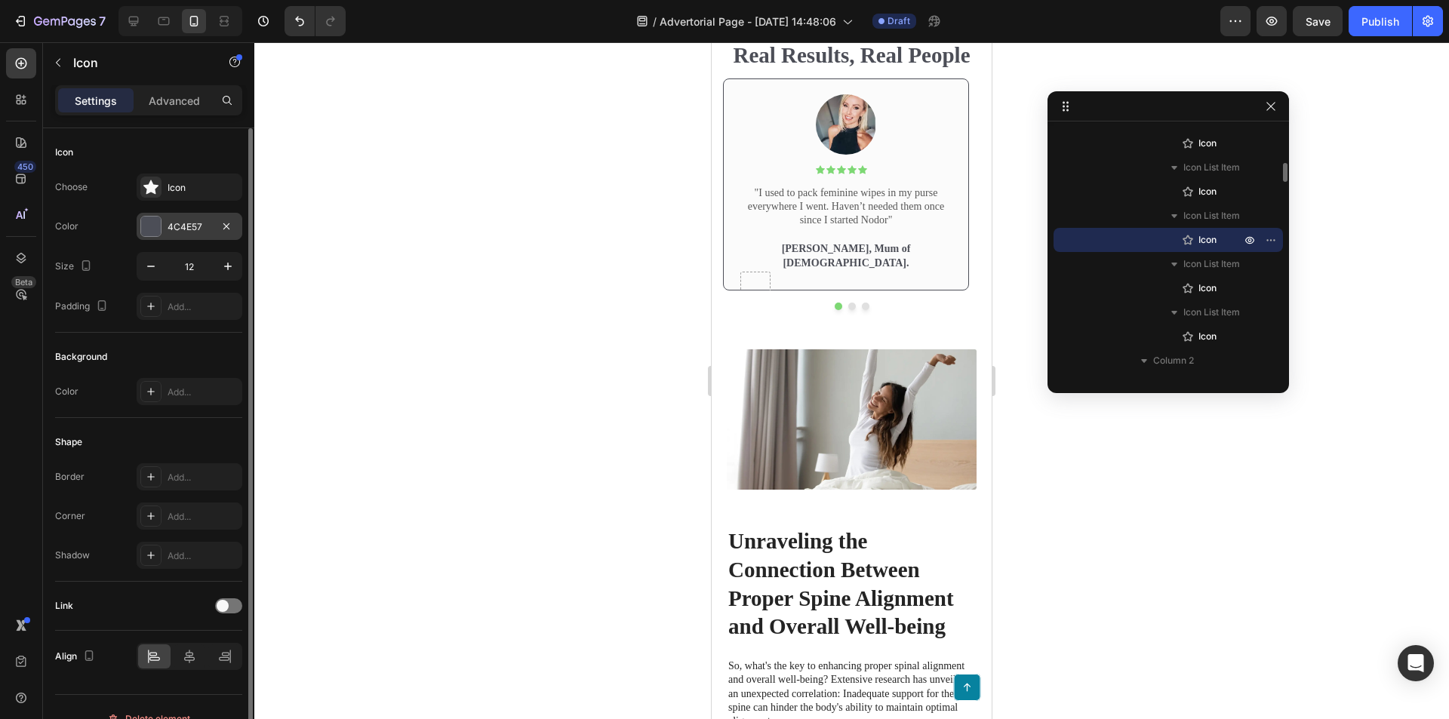
click at [161, 223] on div at bounding box center [150, 226] width 21 height 21
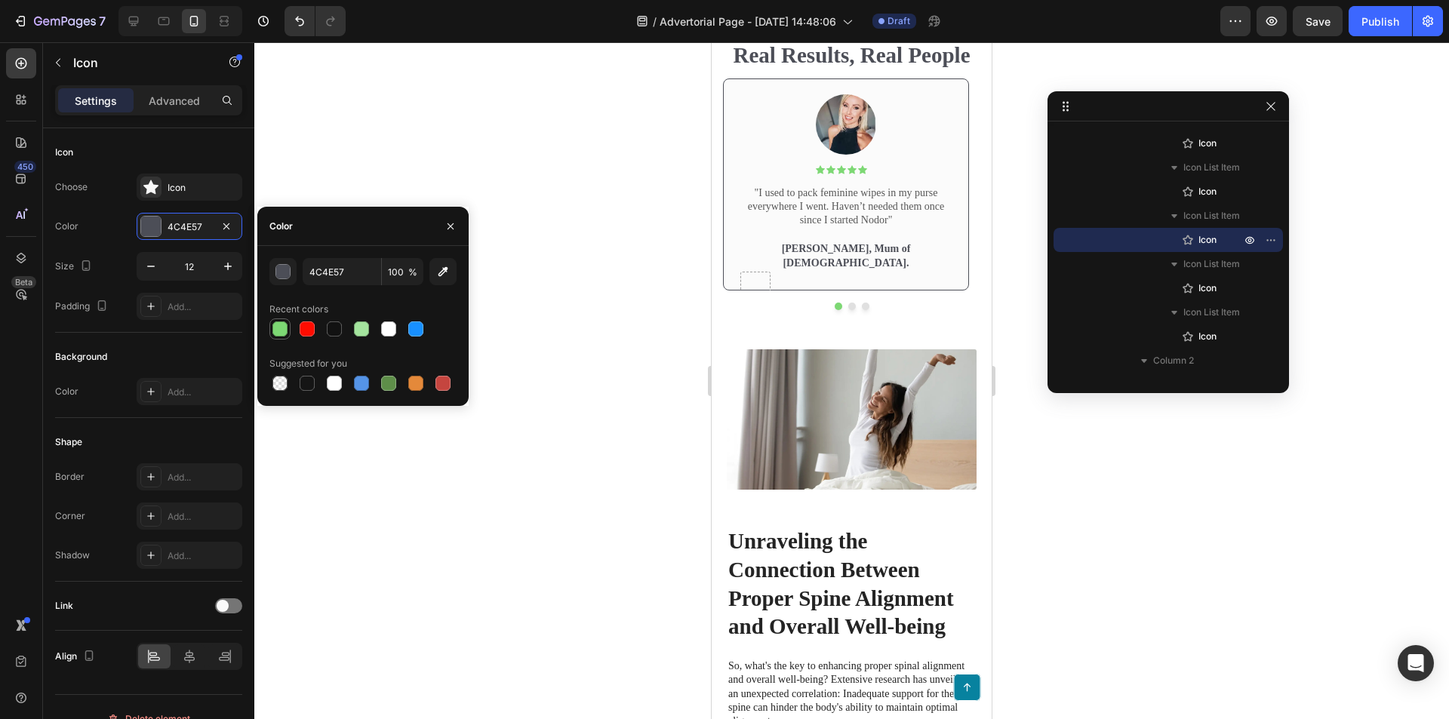
drag, startPoint x: 264, startPoint y: 324, endPoint x: 285, endPoint y: 327, distance: 20.5
click at [270, 326] on div "4C4E57 100 % Recent colors Suggested for you" at bounding box center [362, 326] width 211 height 136
drag, startPoint x: 285, startPoint y: 327, endPoint x: 488, endPoint y: 327, distance: 203.8
click at [285, 327] on div at bounding box center [279, 328] width 15 height 15
type input "7DD874"
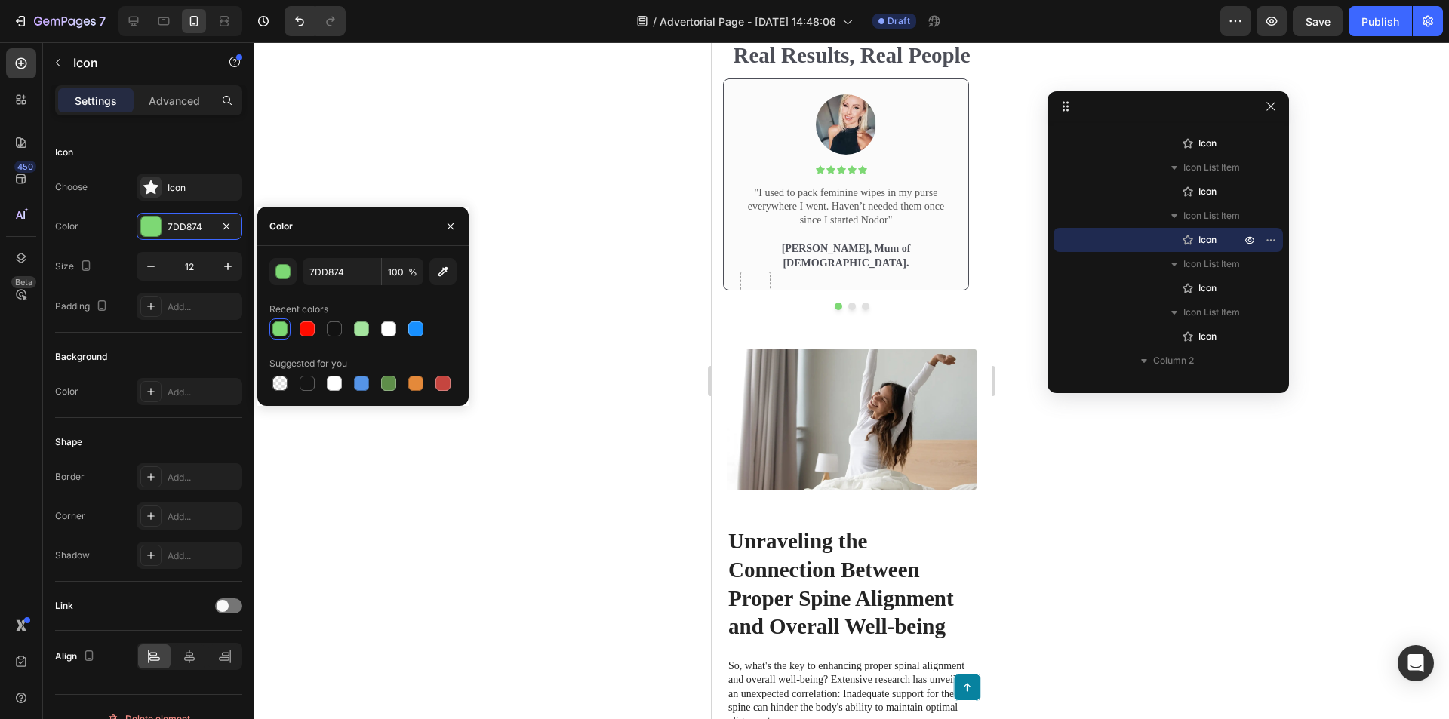
click at [783, 31] on icon at bounding box center [787, 27] width 9 height 8
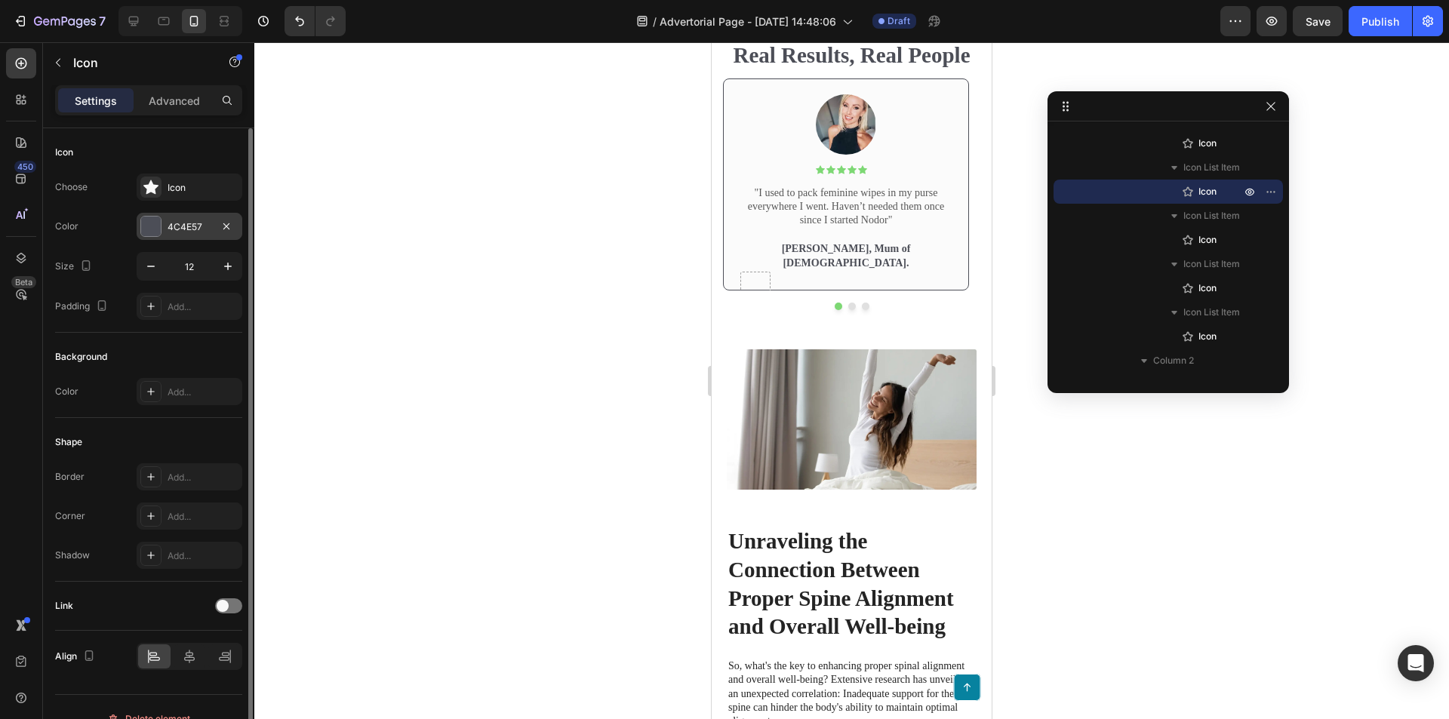
click at [168, 228] on div "4C4E57" at bounding box center [190, 227] width 44 height 14
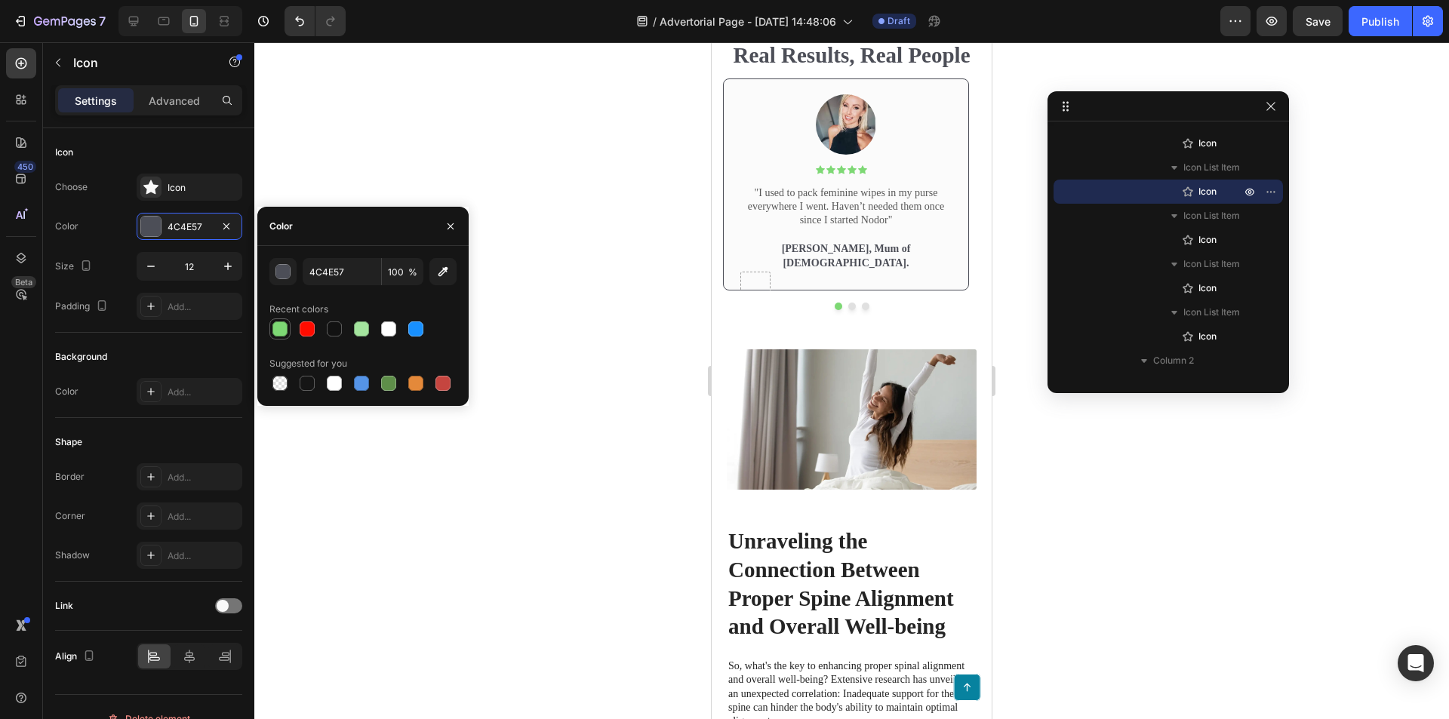
click at [280, 325] on div at bounding box center [279, 328] width 15 height 15
type input "7DD874"
click at [770, 31] on icon at bounding box center [774, 27] width 9 height 8
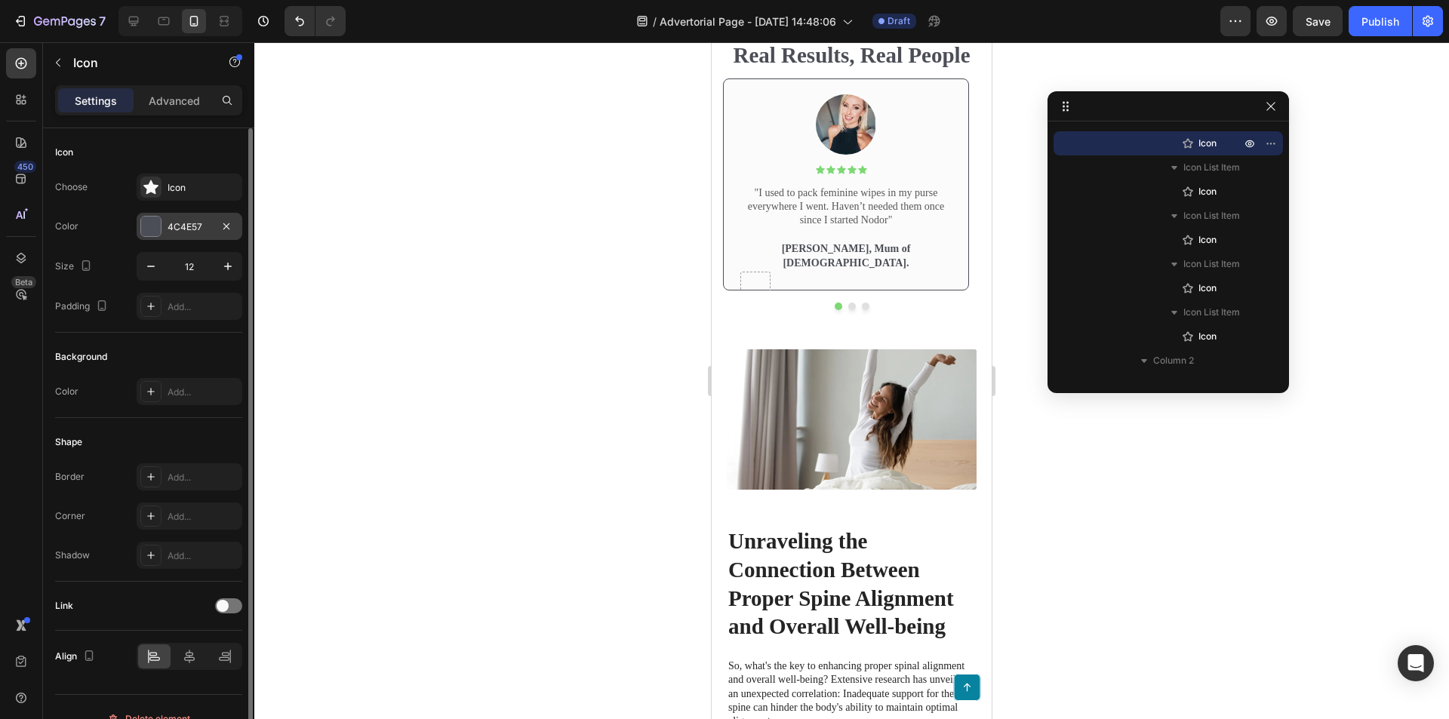
click at [146, 221] on div at bounding box center [151, 227] width 20 height 20
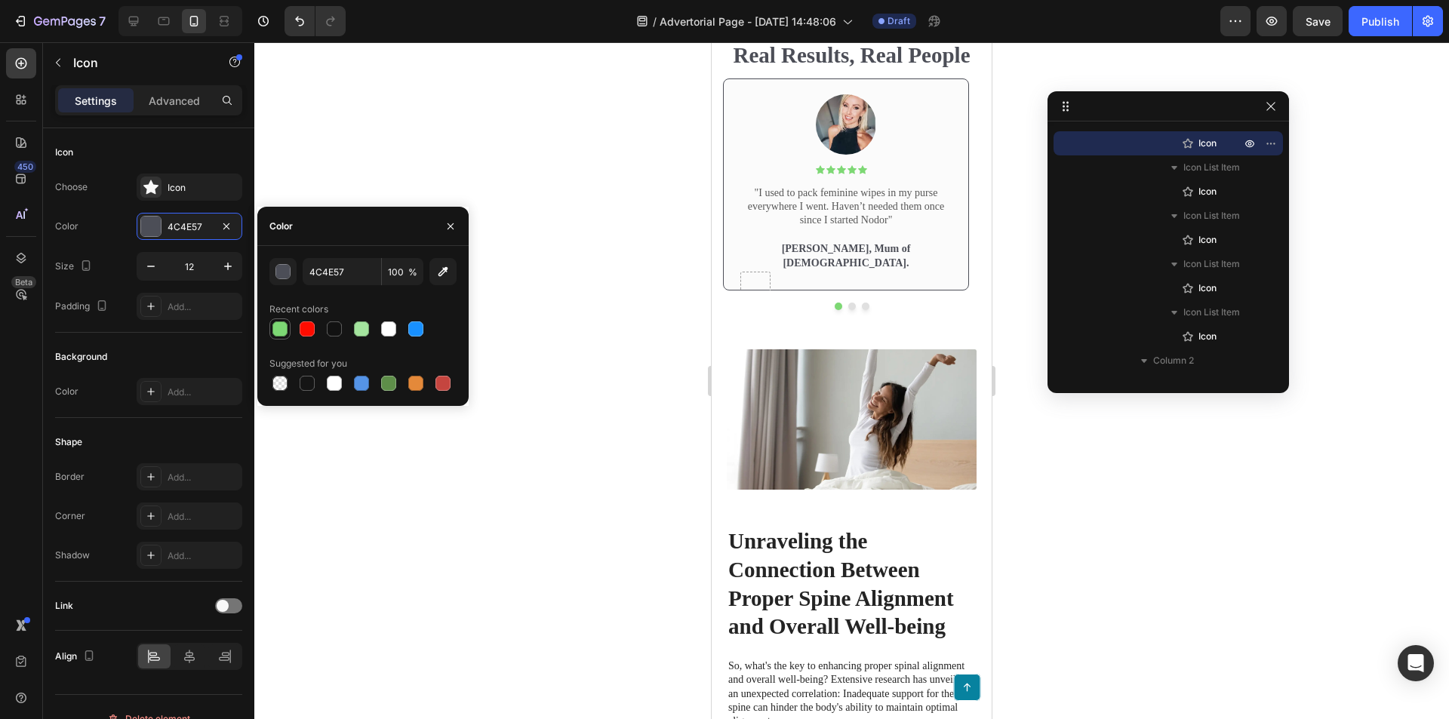
click at [282, 329] on div at bounding box center [279, 328] width 15 height 15
type input "7DD874"
click at [815, 290] on div "Image Icon Icon Icon Icon Icon Icon List Text Block Row "I used to pack feminin…" at bounding box center [846, 191] width 213 height 195
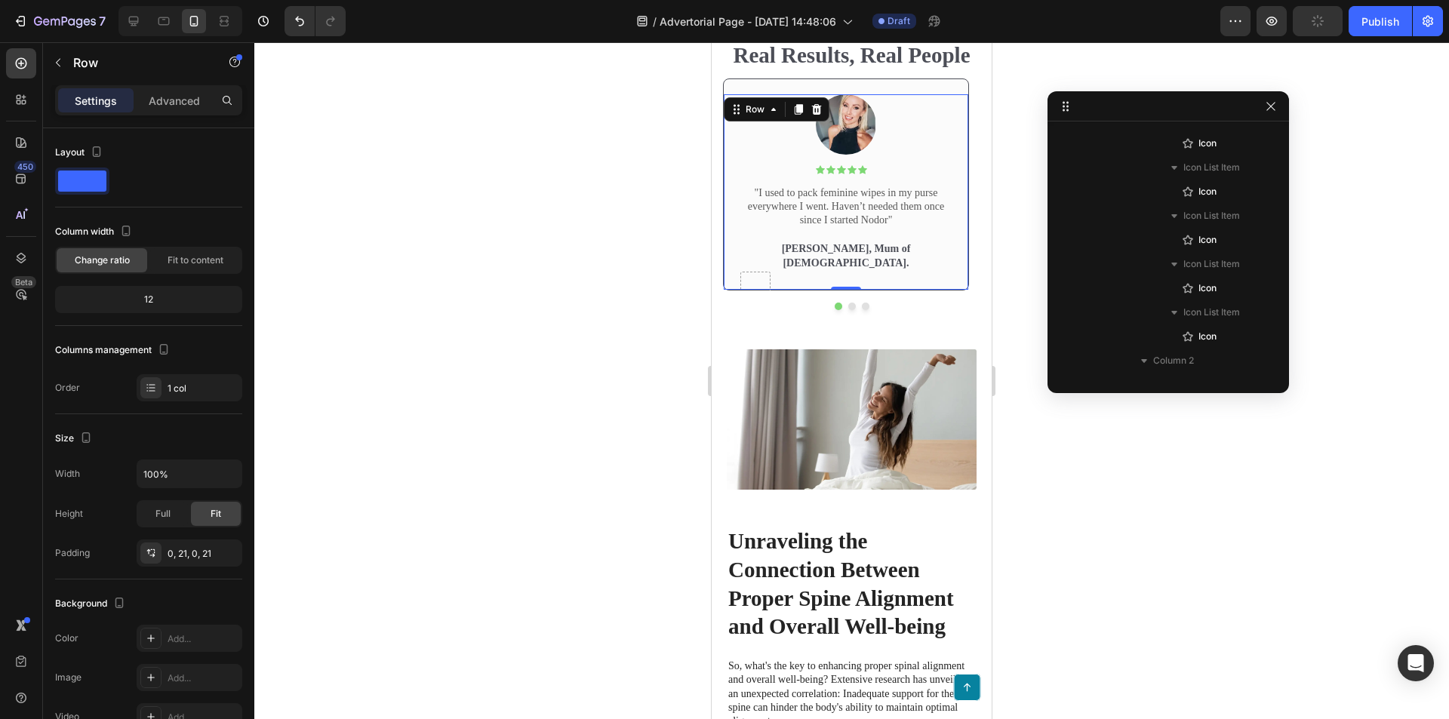
scroll to position [745, 0]
click at [933, 70] on p "Real Results, Real People" at bounding box center [851, 56] width 254 height 29
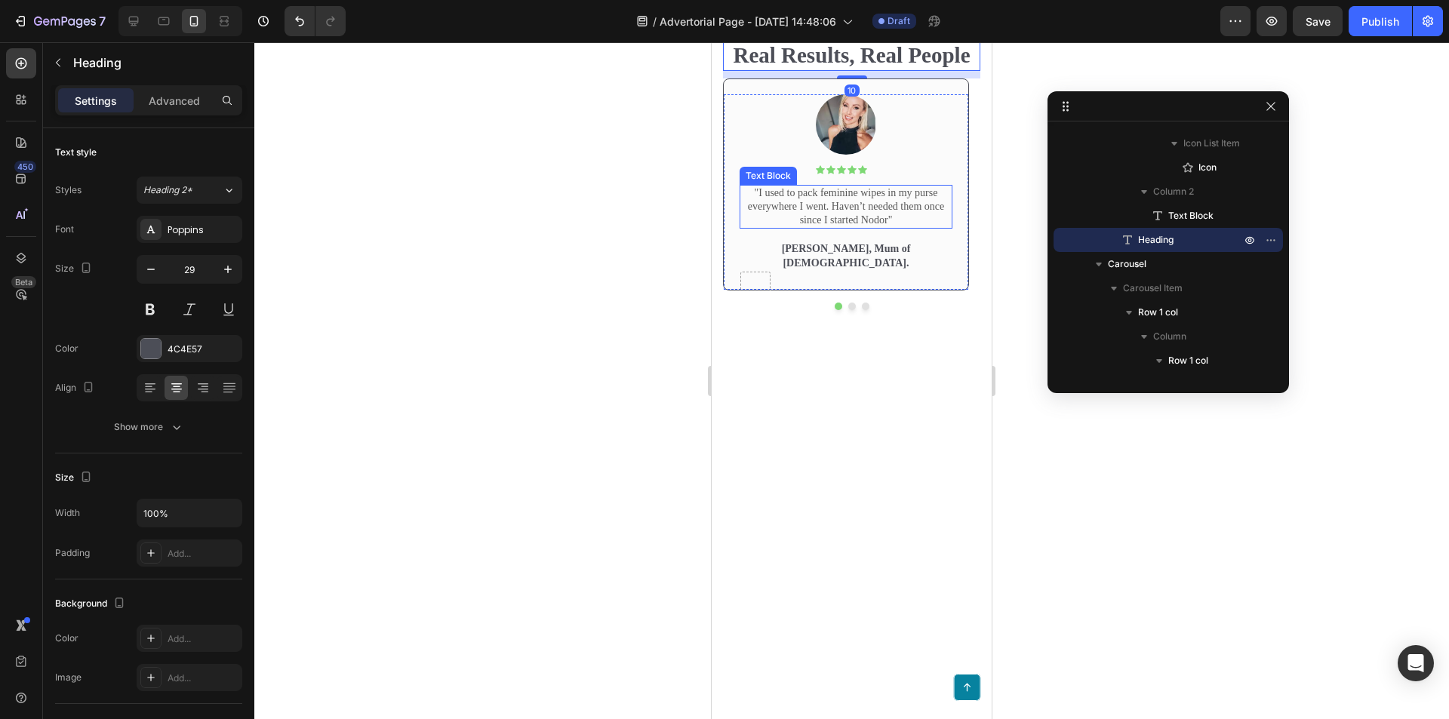
scroll to position [3903, 0]
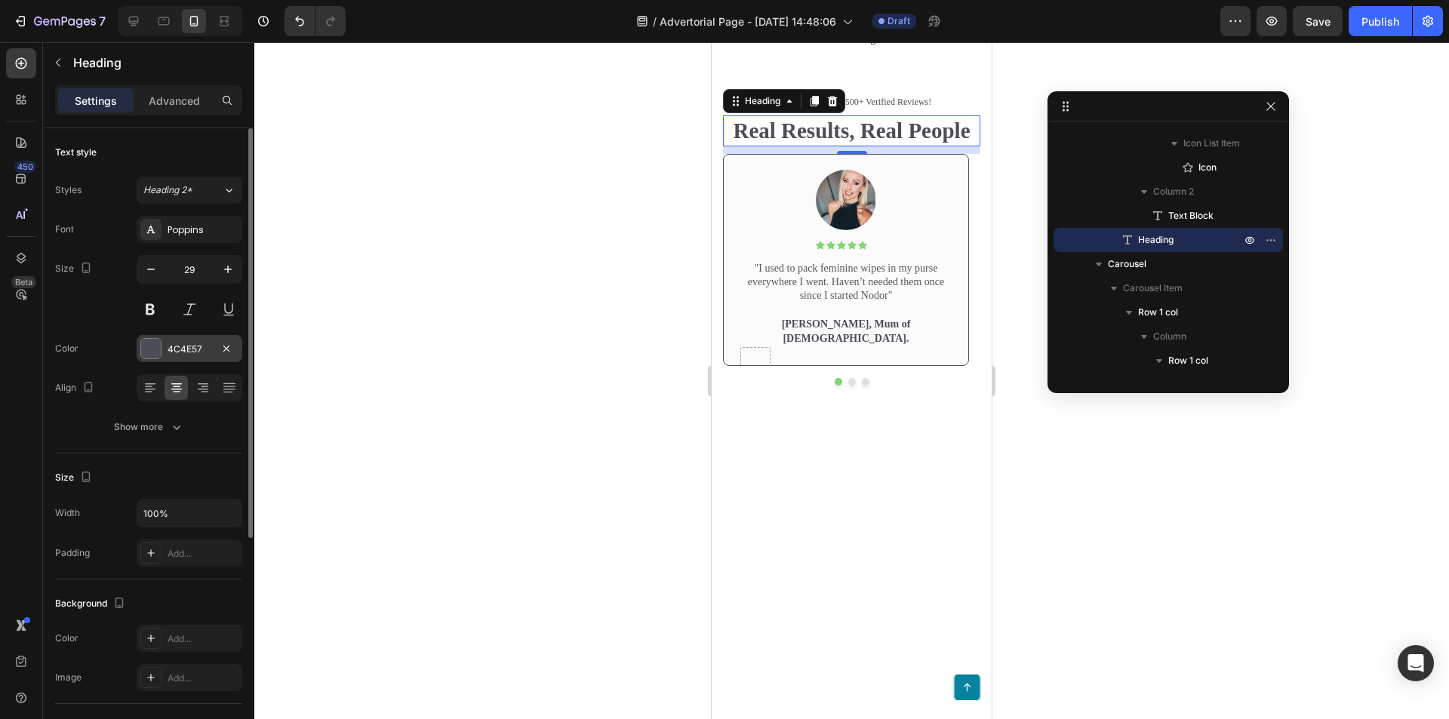
click at [158, 349] on div at bounding box center [151, 349] width 20 height 20
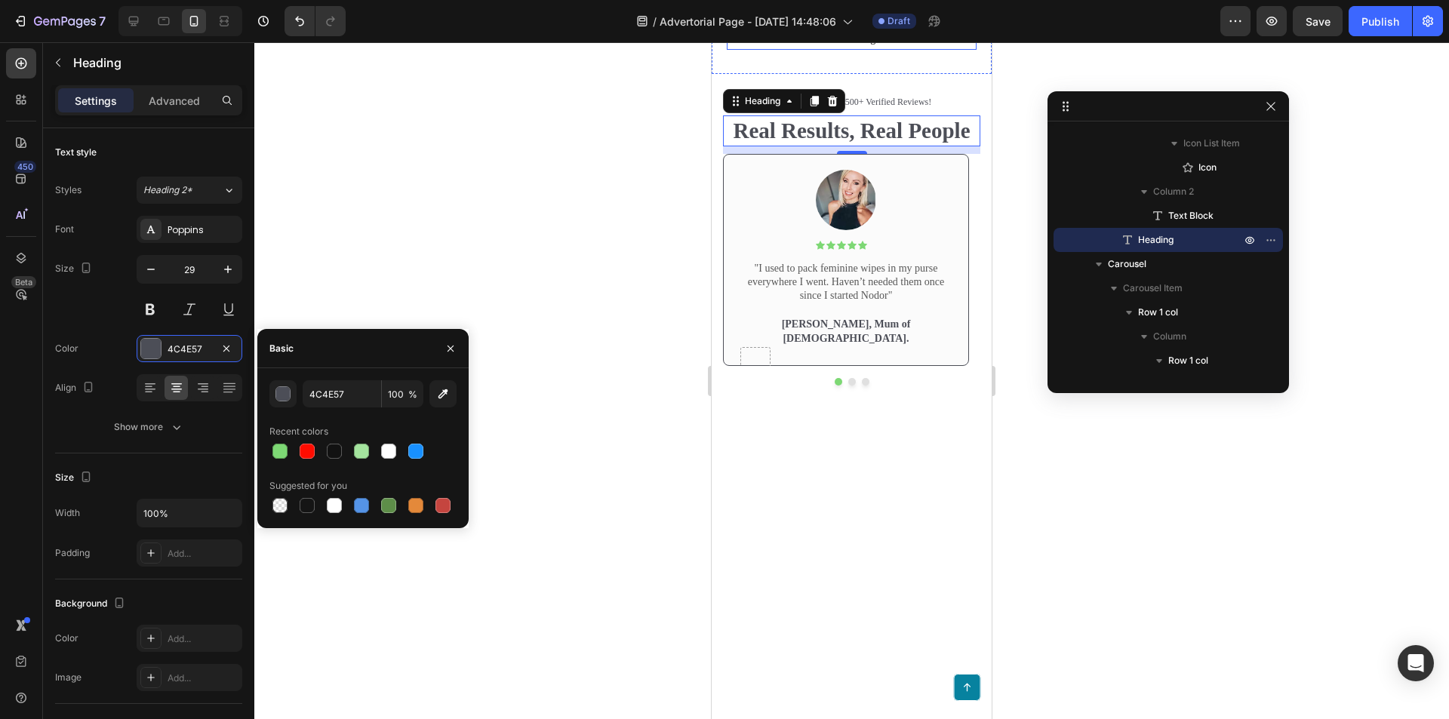
click at [867, 48] on p "The biggest surprise? I wasn’t alone. There were thousands of women just like m…" at bounding box center [851, 0] width 247 height 95
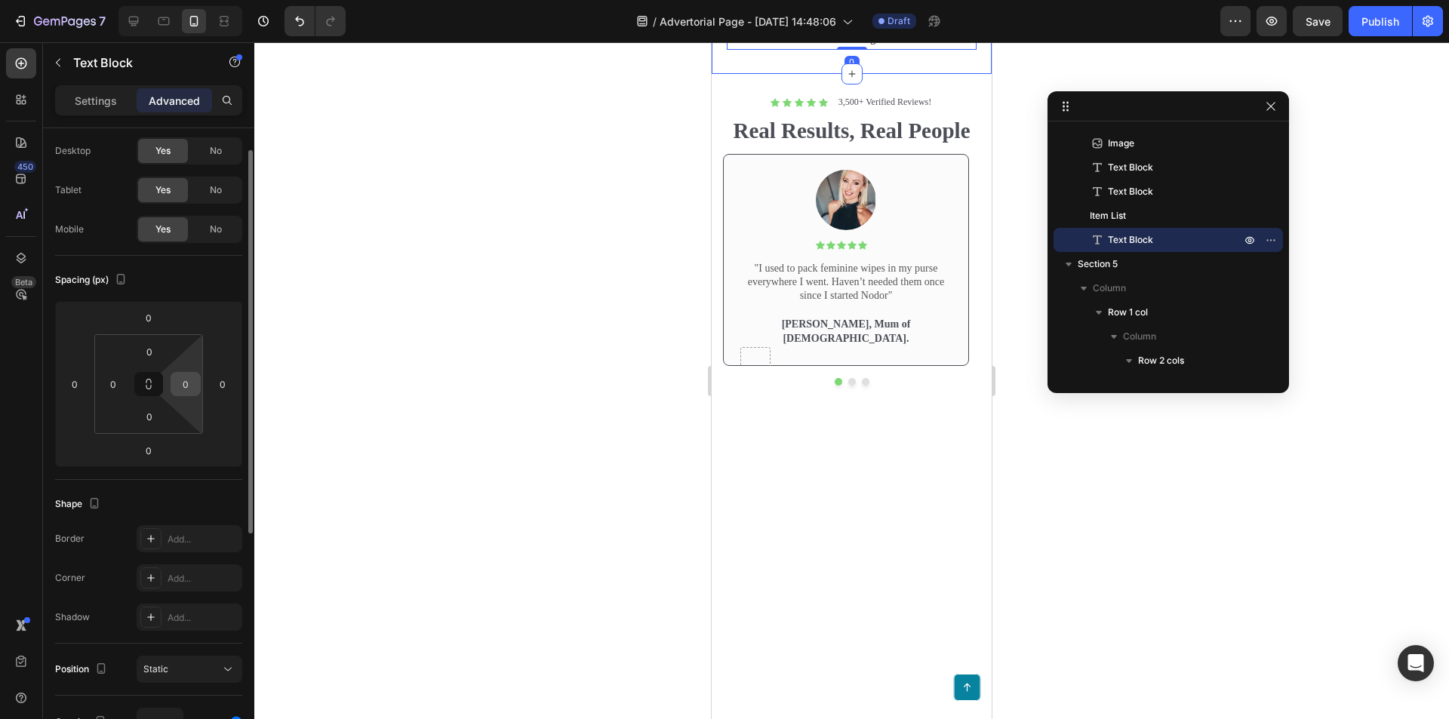
scroll to position [0, 0]
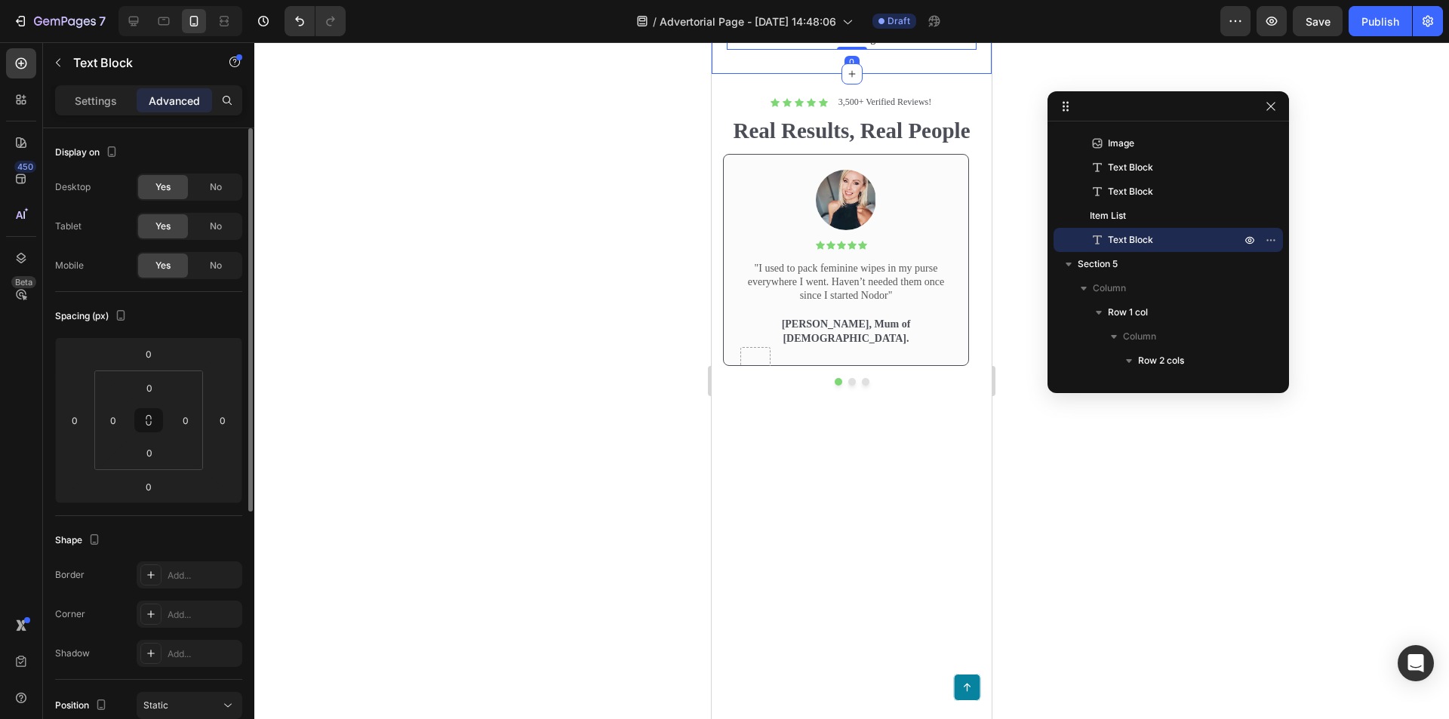
click at [91, 115] on div "Settings Advanced" at bounding box center [148, 106] width 211 height 43
click at [97, 103] on p "Settings" at bounding box center [96, 101] width 42 height 16
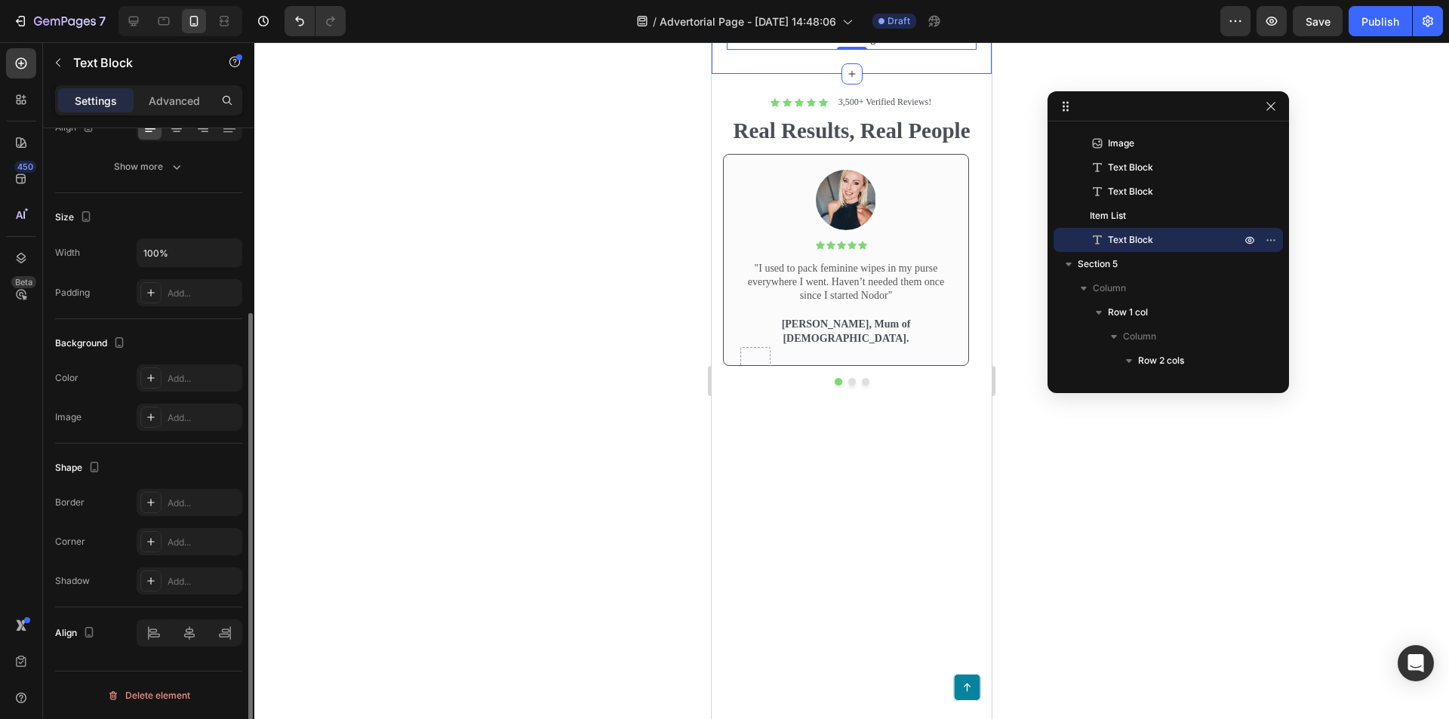
scroll to position [34, 0]
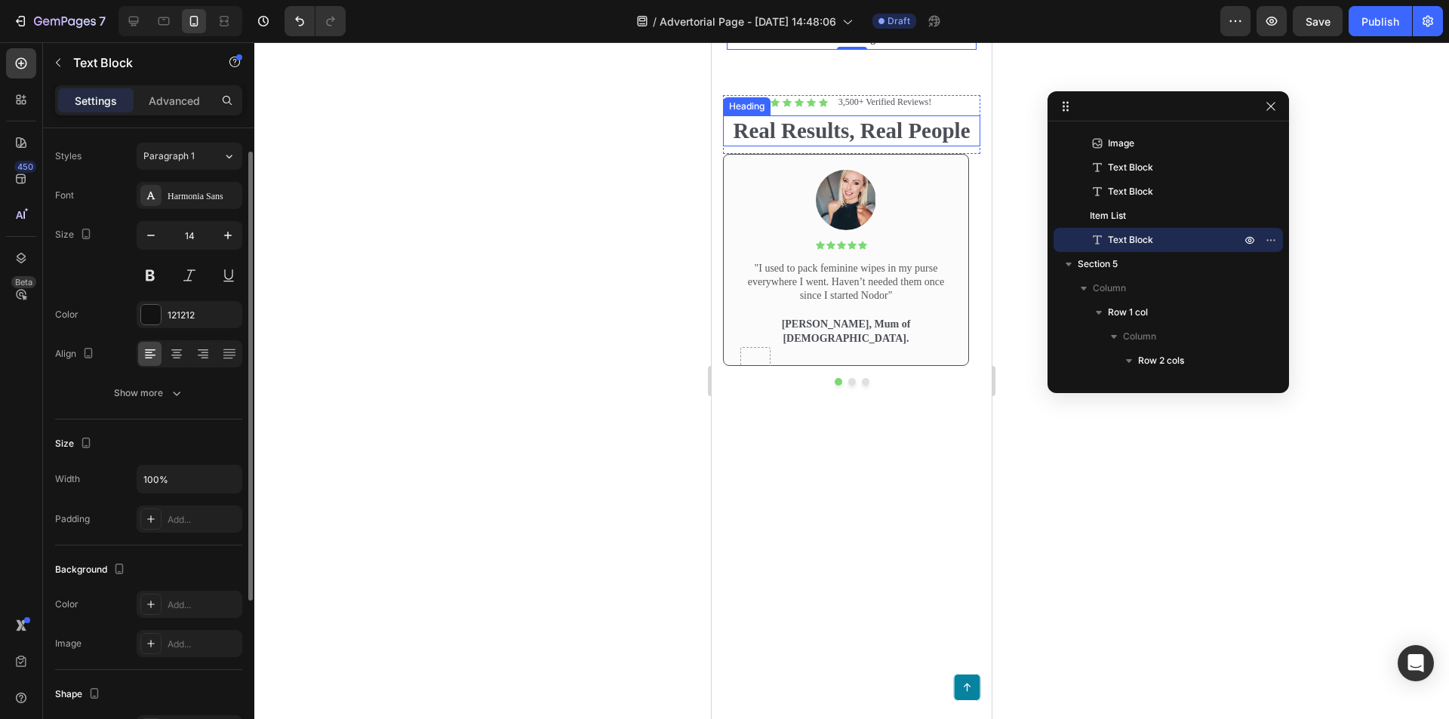
click at [833, 146] on p "Real Results, Real People" at bounding box center [851, 131] width 254 height 29
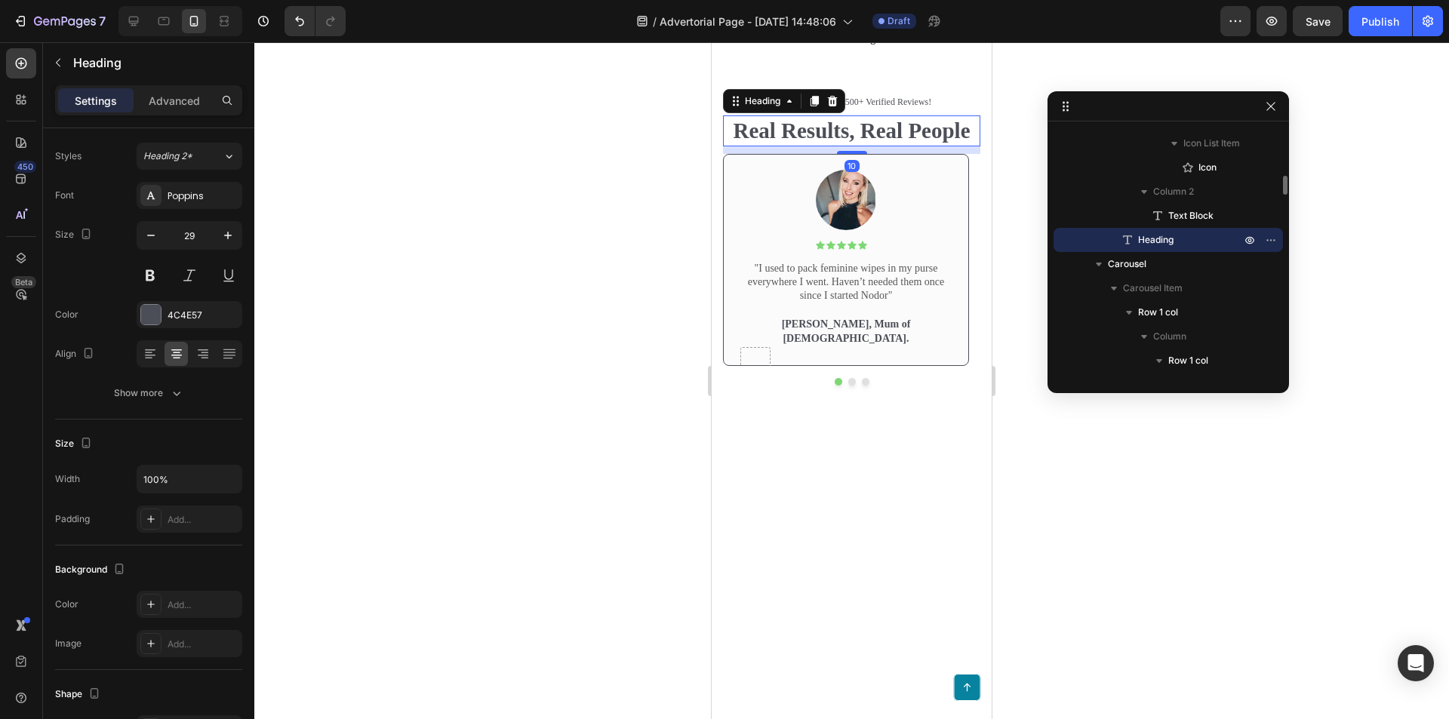
scroll to position [0, 0]
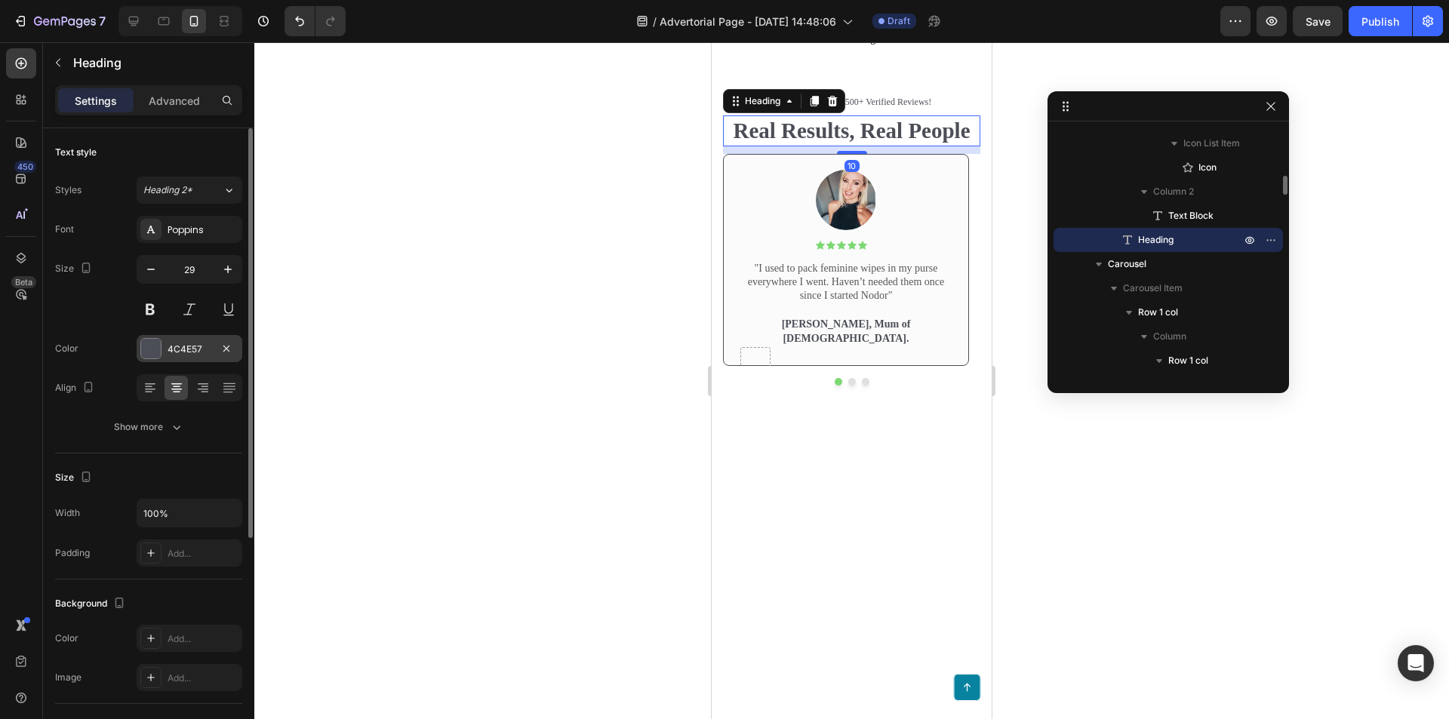
drag, startPoint x: 148, startPoint y: 336, endPoint x: 148, endPoint y: 349, distance: 12.8
click at [148, 337] on div "4C4E57" at bounding box center [190, 348] width 106 height 27
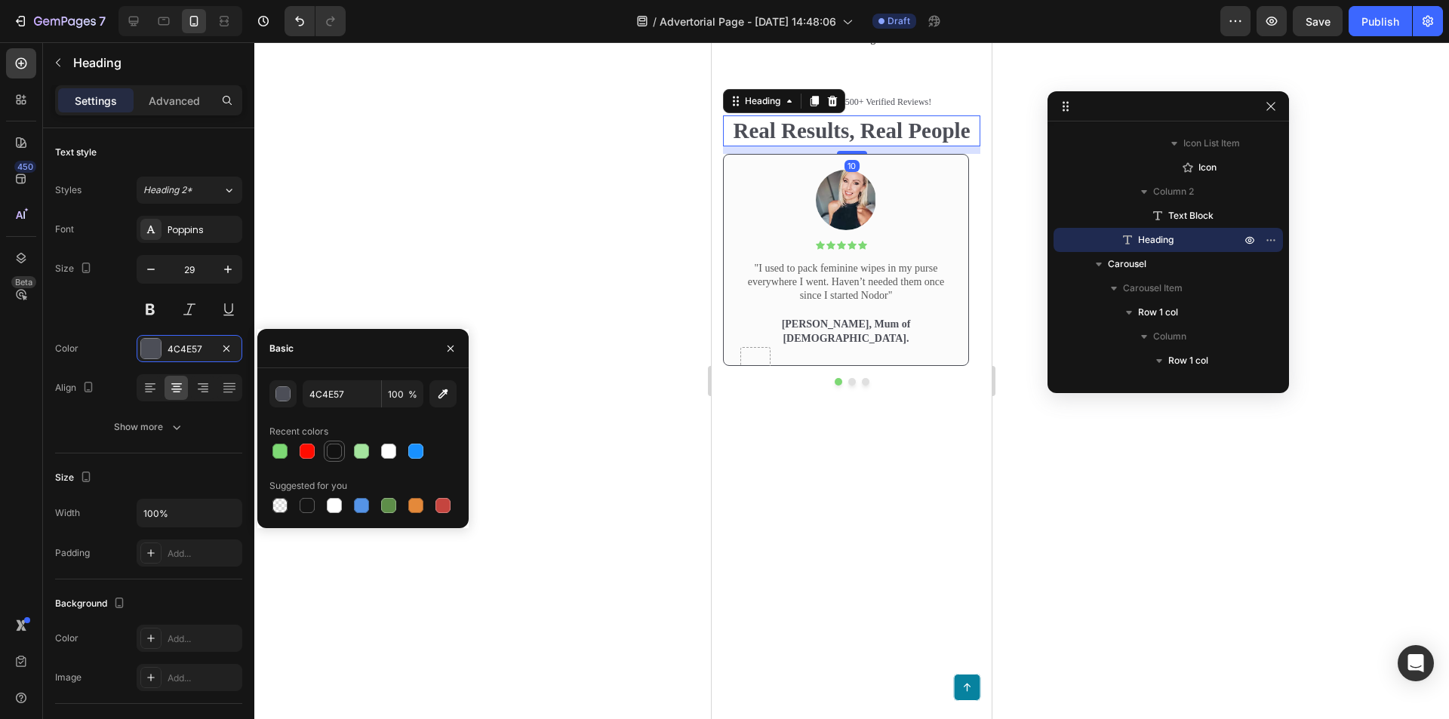
click at [331, 451] on div at bounding box center [334, 451] width 15 height 15
type input "121212"
click at [964, 365] on div "Image Icon Icon Icon Icon Icon Icon List Text Block Row "I used to pack feminin…" at bounding box center [846, 267] width 245 height 195
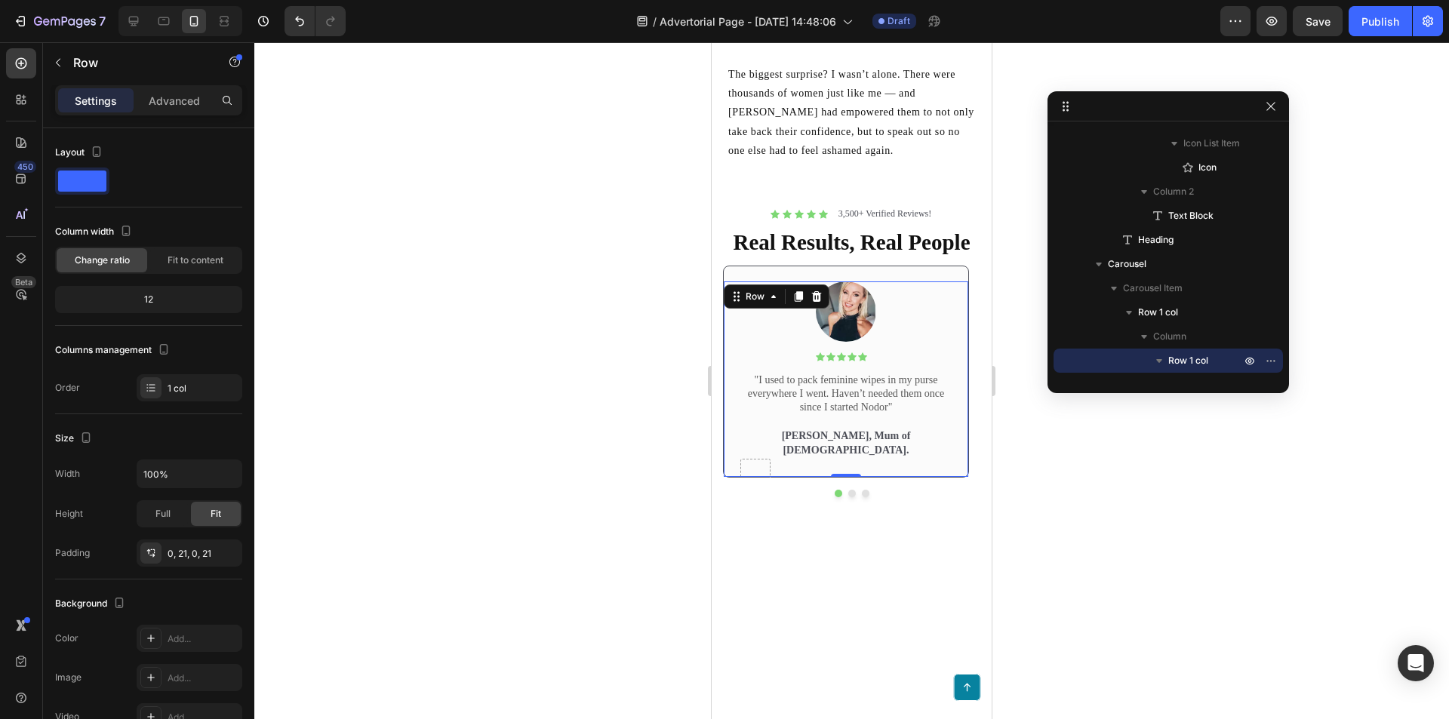
scroll to position [3752, 0]
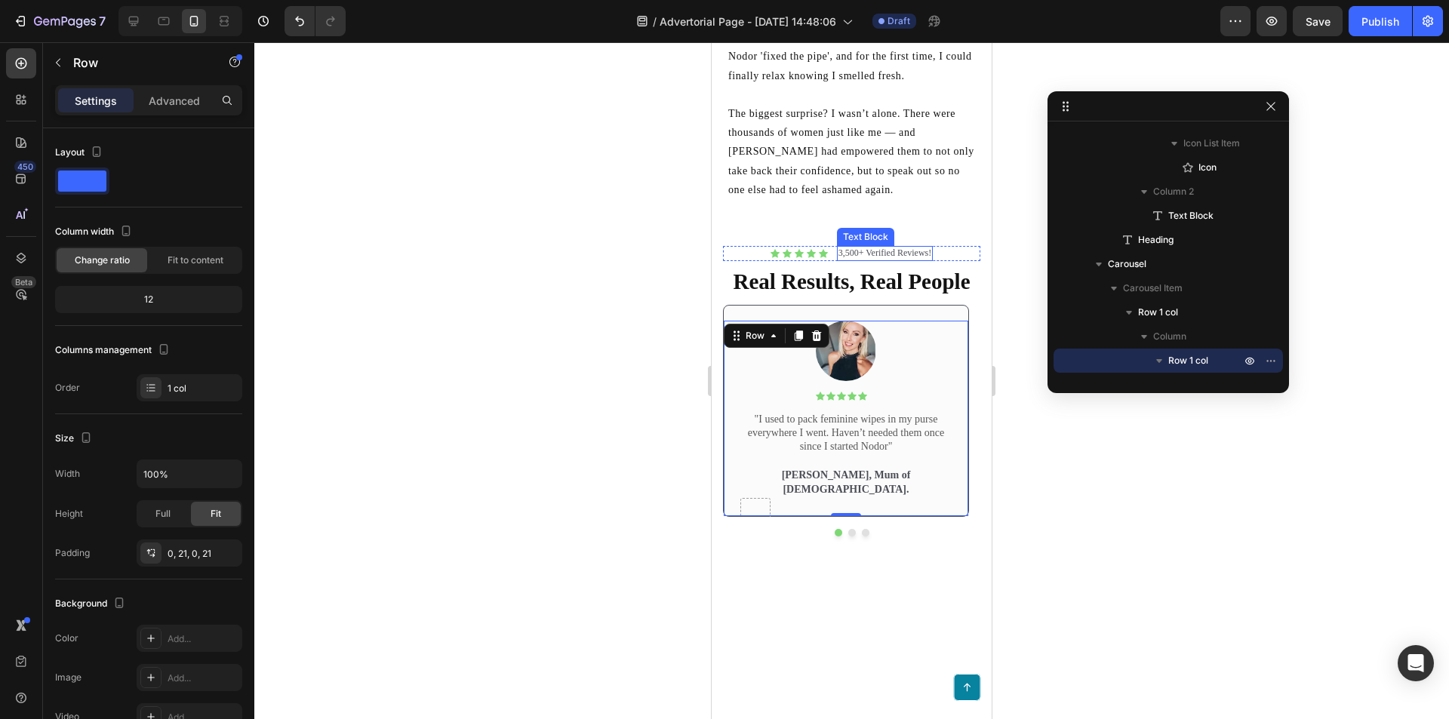
click at [896, 260] on p "3,500+ Verified Reviews!" at bounding box center [885, 254] width 94 height 12
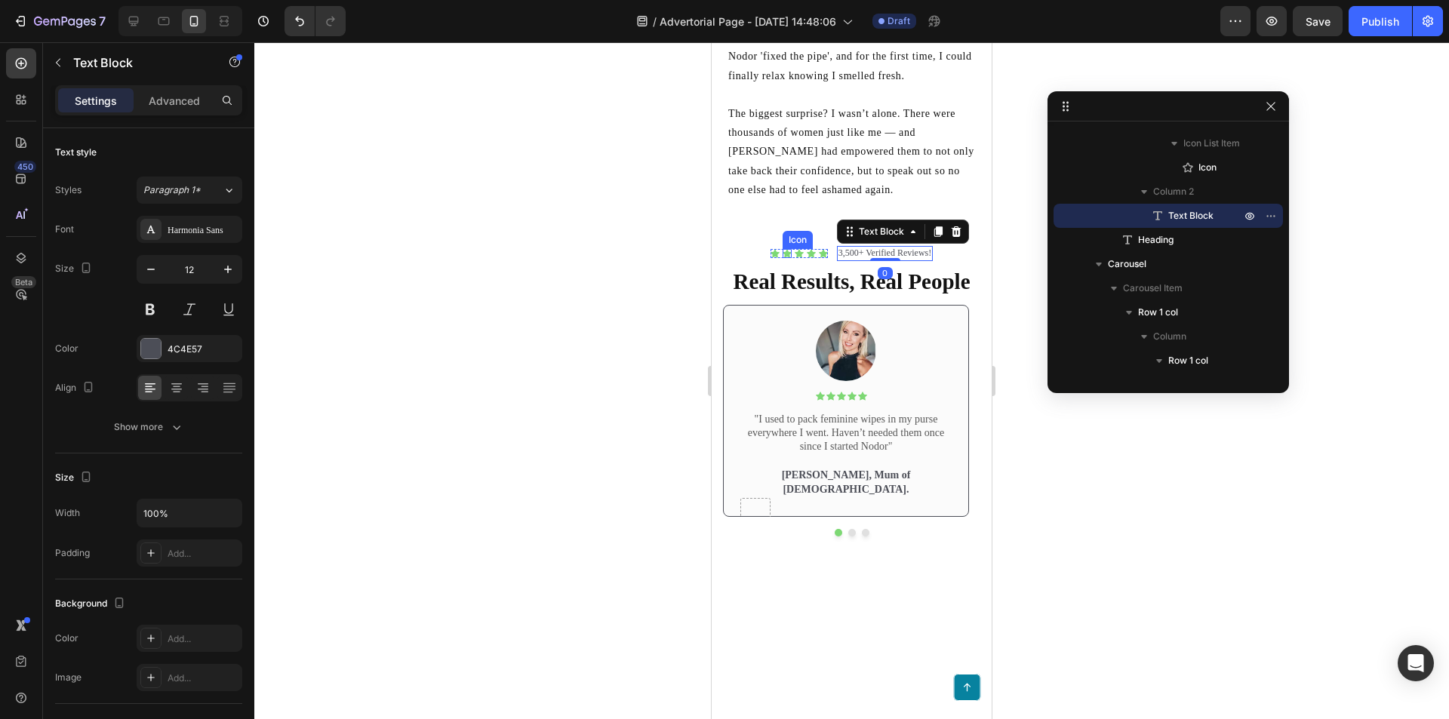
click at [770, 258] on icon at bounding box center [774, 253] width 9 height 9
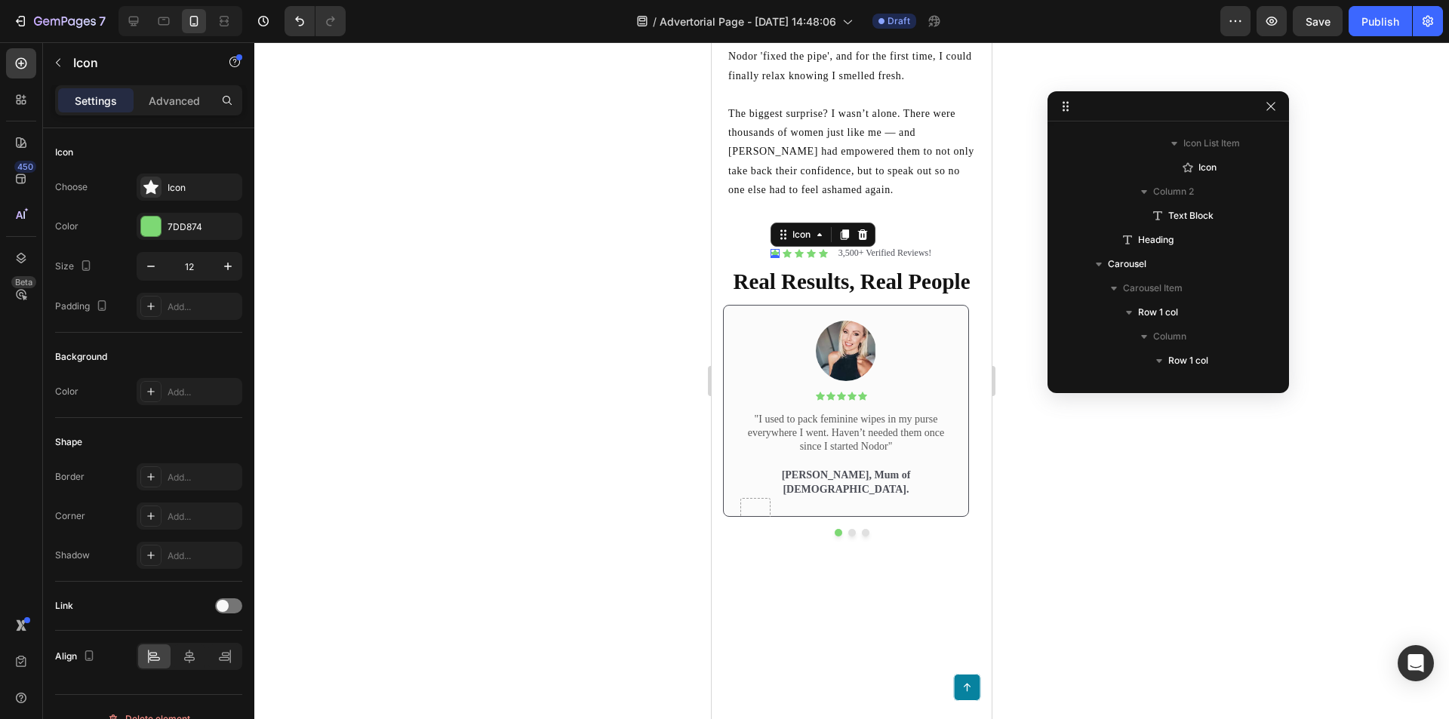
scroll to position [358, 0]
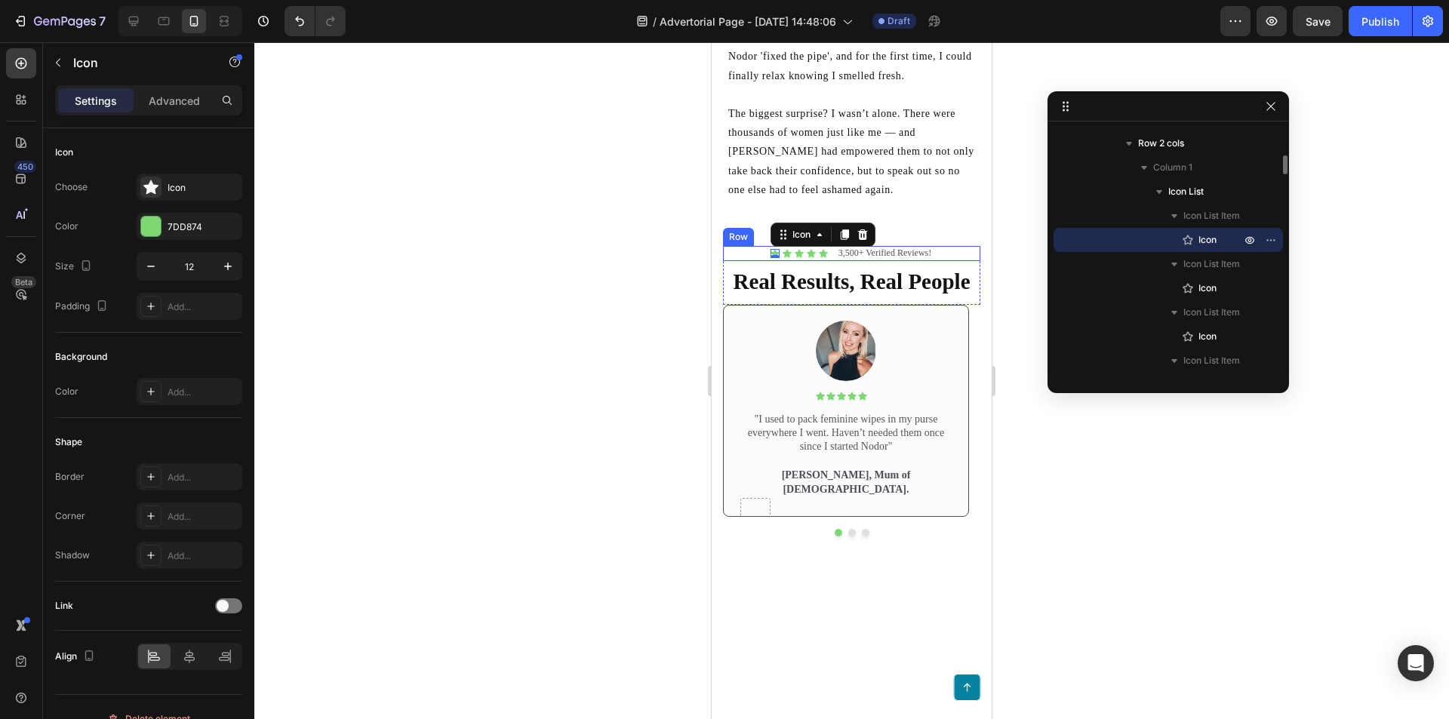
click at [751, 261] on div "Icon 0 Icon Icon Icon Icon Icon List 3,500+ Verified Reviews! Text Block Row" at bounding box center [851, 253] width 257 height 15
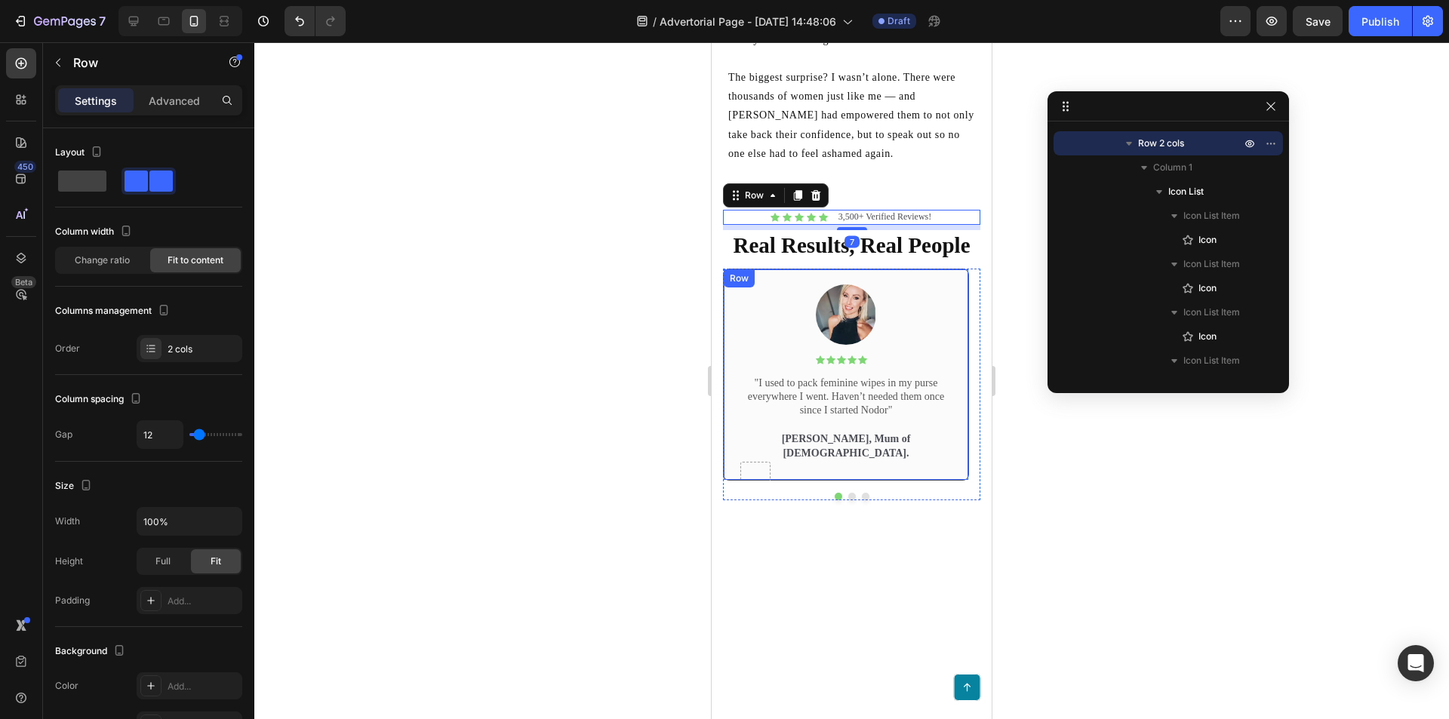
scroll to position [3828, 0]
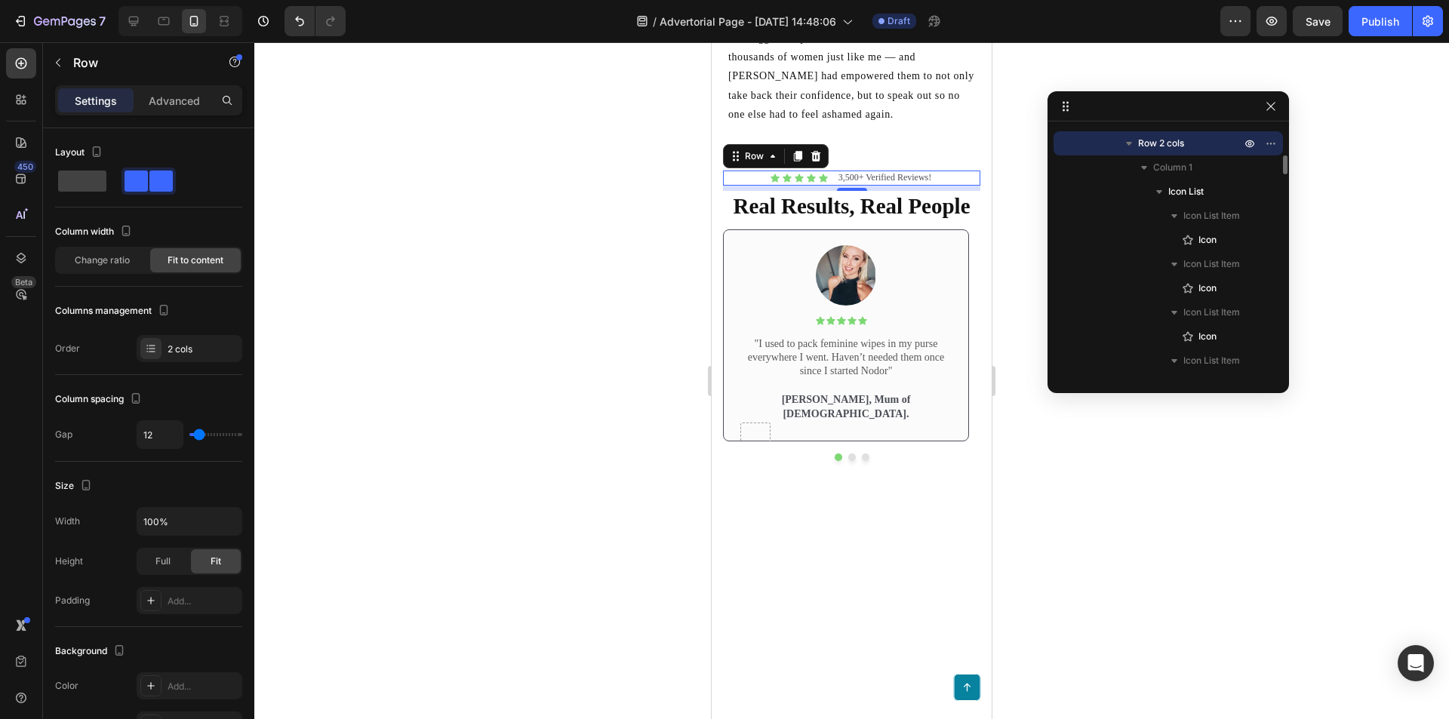
drag, startPoint x: 1223, startPoint y: 149, endPoint x: 1174, endPoint y: 141, distance: 49.6
click at [1174, 141] on p "Row 2 cols" at bounding box center [1191, 143] width 106 height 15
click at [1263, 142] on button "button" at bounding box center [1271, 143] width 18 height 18
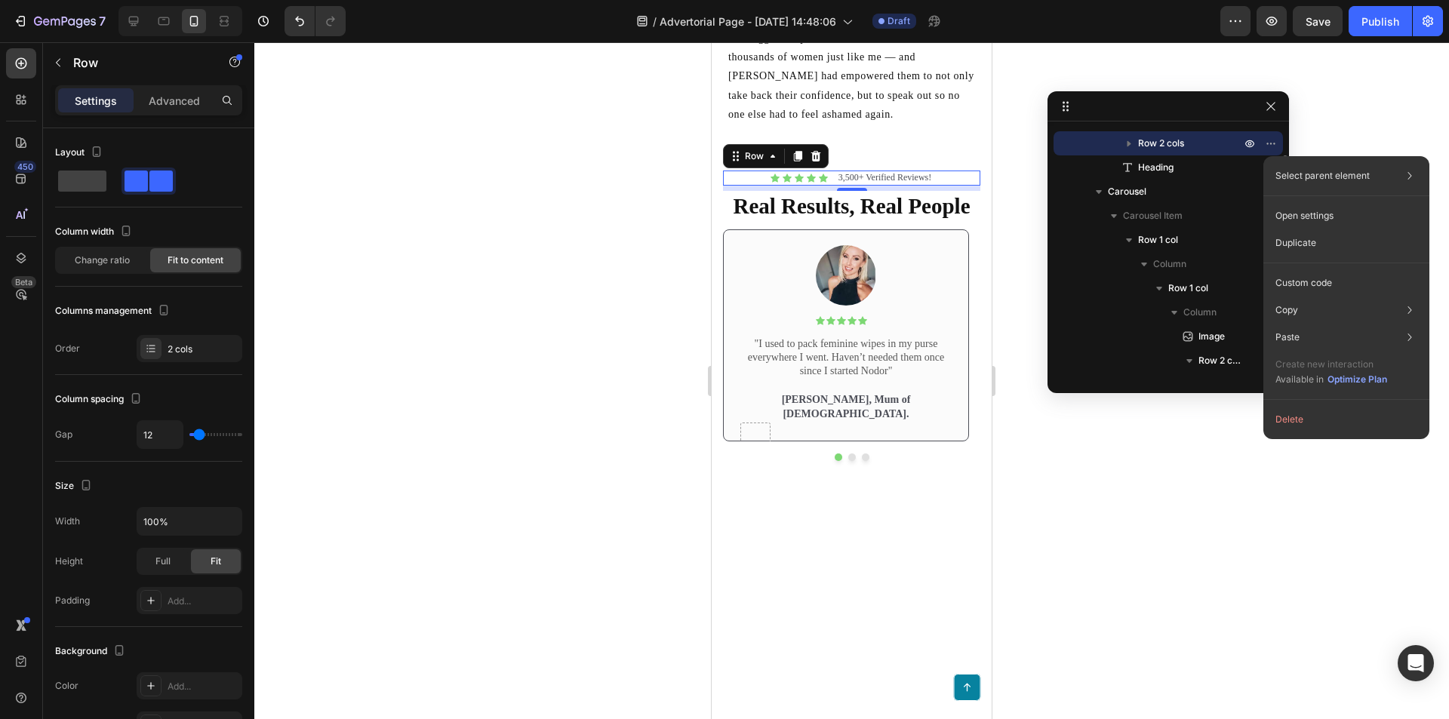
drag, startPoint x: 1201, startPoint y: 146, endPoint x: 1180, endPoint y: 152, distance: 22.0
click at [1201, 146] on p "Row 2 cols" at bounding box center [1191, 143] width 106 height 15
click at [833, 124] on p "The biggest surprise? I wasn’t alone. There were thousands of women just like m…" at bounding box center [851, 76] width 247 height 95
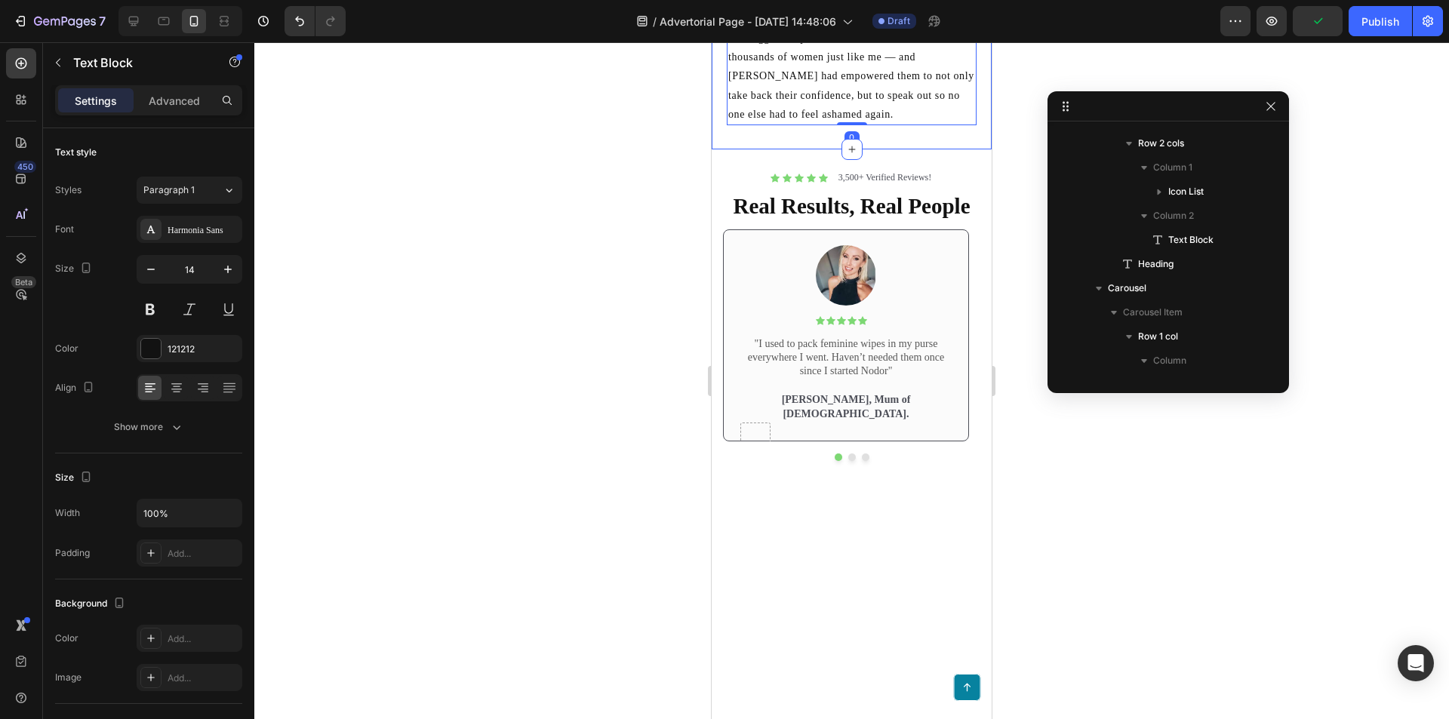
scroll to position [141, 0]
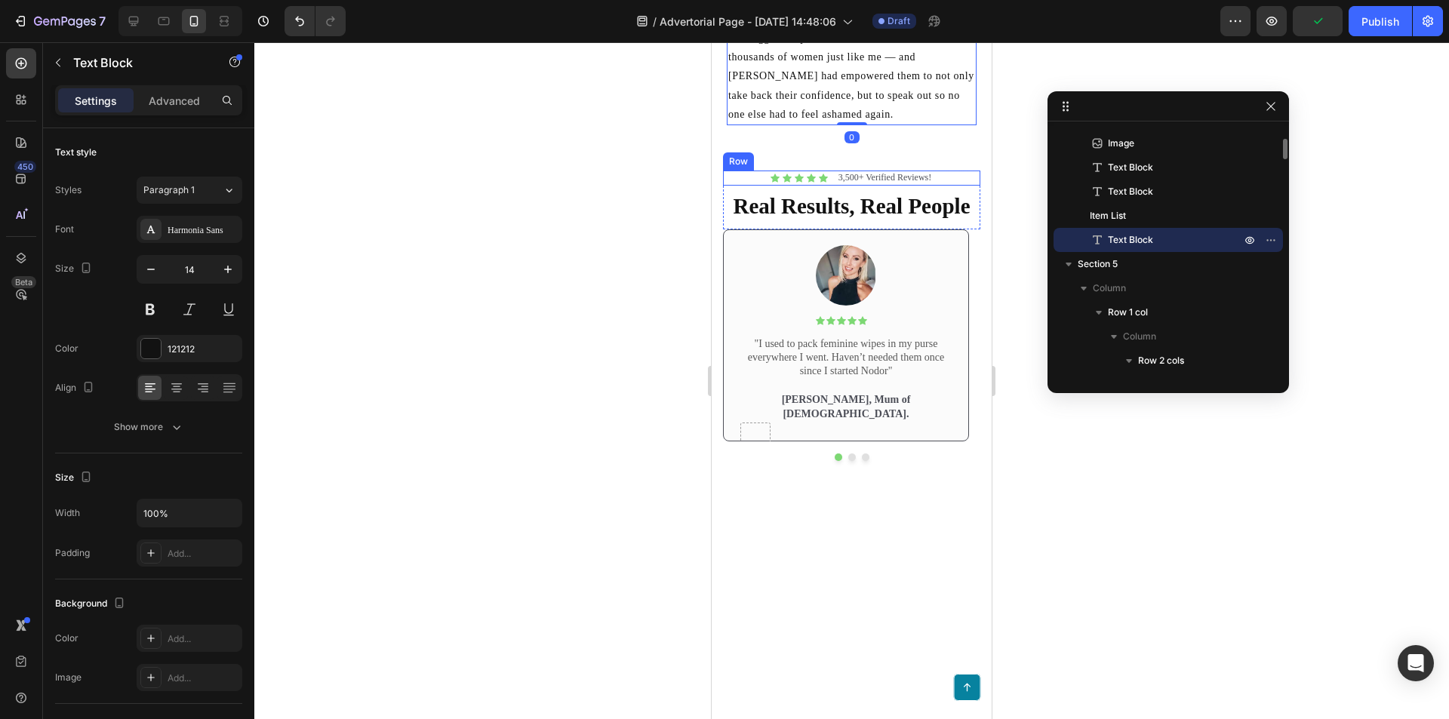
click at [932, 186] on div "Icon Icon Icon Icon Icon Icon List 3,500+ Verified Reviews! Text Block Row" at bounding box center [851, 178] width 257 height 15
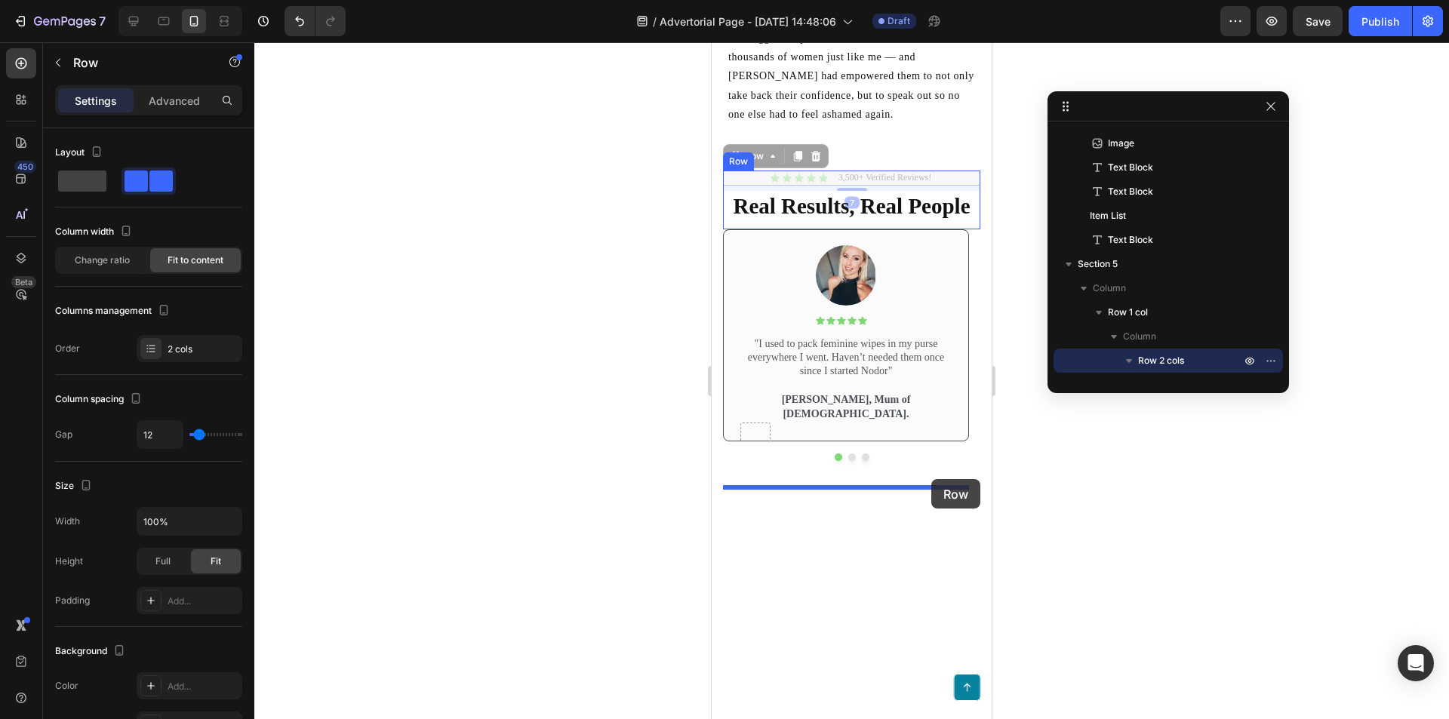
drag, startPoint x: 933, startPoint y: 435, endPoint x: 931, endPoint y: 479, distance: 44.5
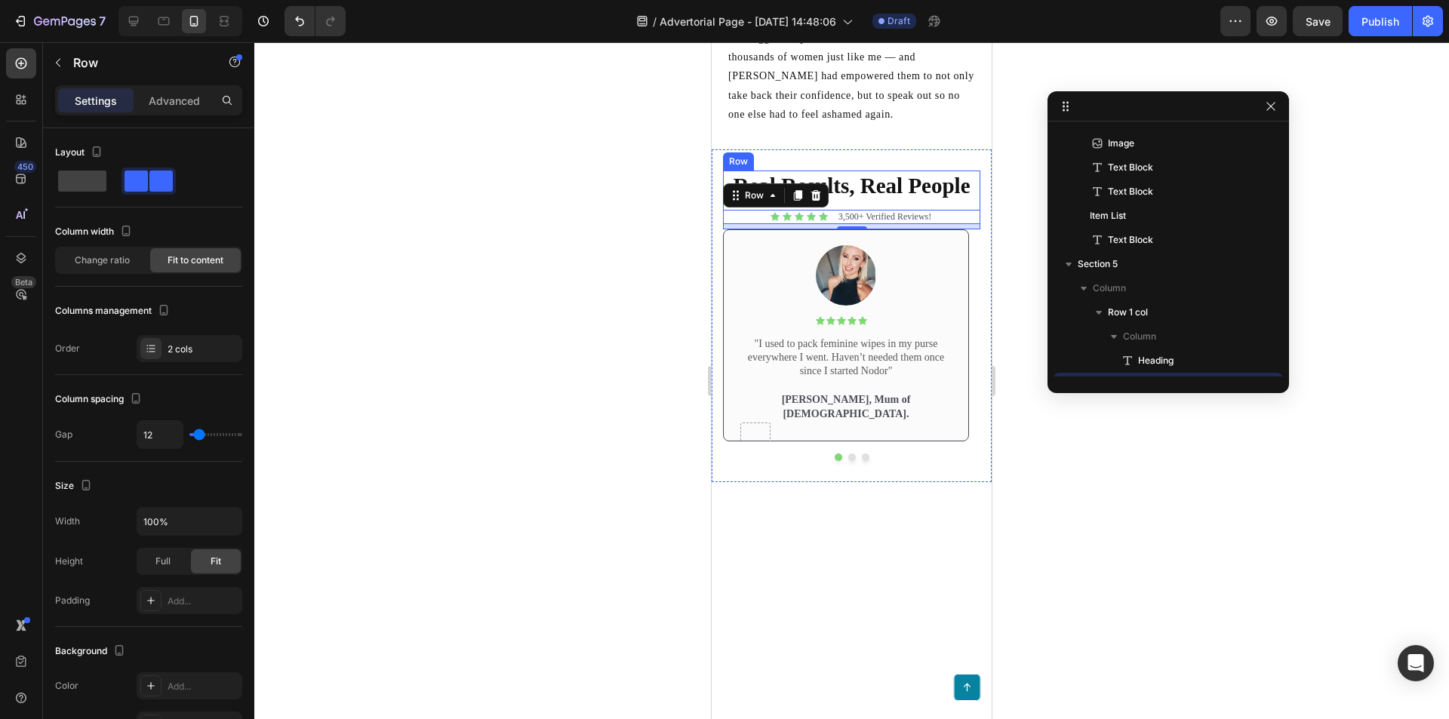
click at [964, 201] on p "Real Results, Real People" at bounding box center [851, 186] width 254 height 29
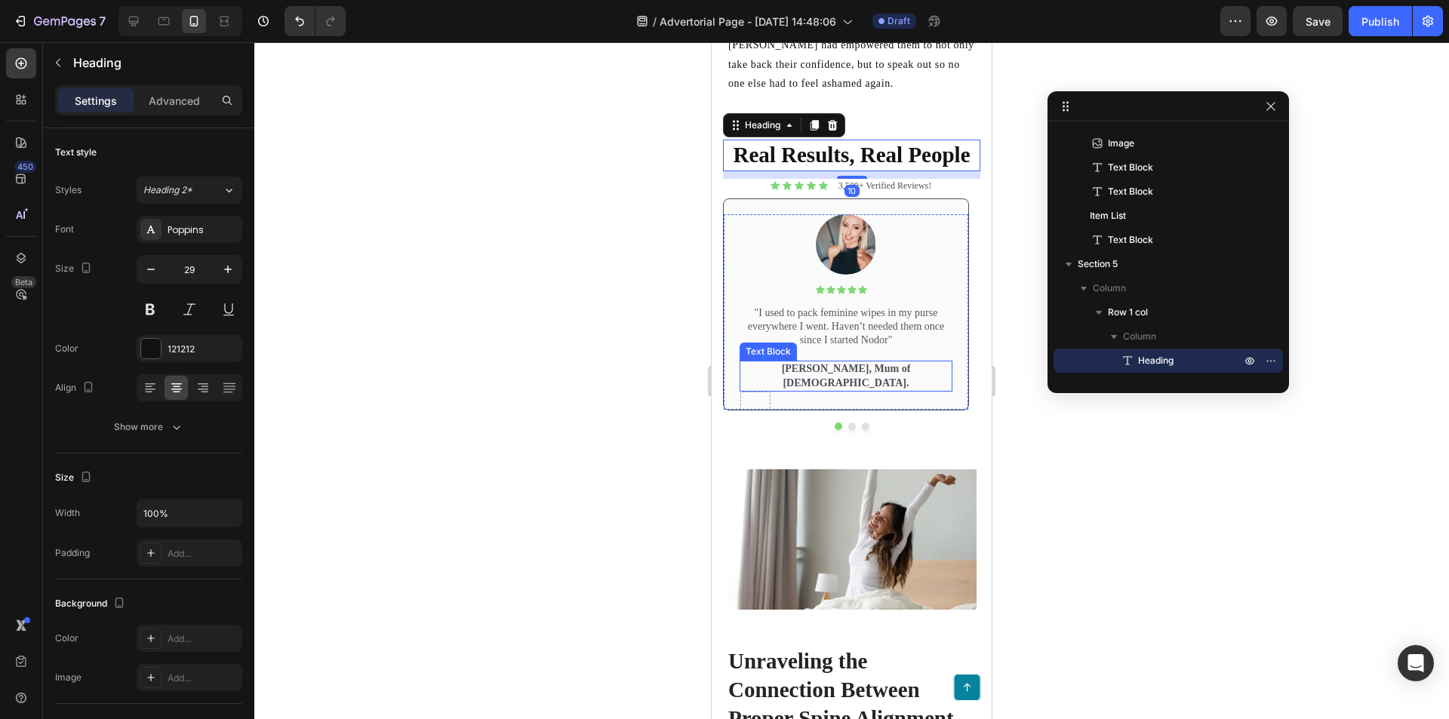
scroll to position [4001, 0]
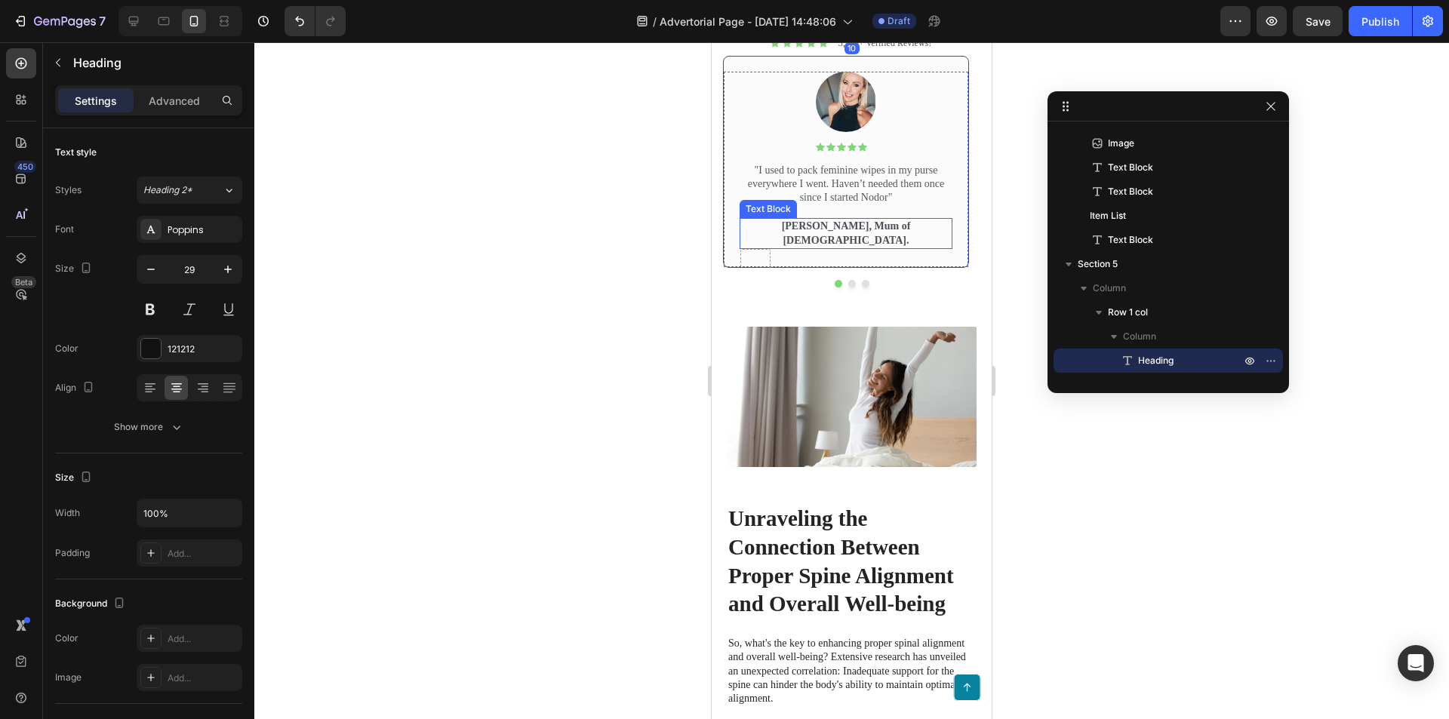
click at [914, 268] on div "Image Icon Icon Icon Icon Icon Icon List Text Block Row "I used to pack feminin…" at bounding box center [846, 162] width 246 height 212
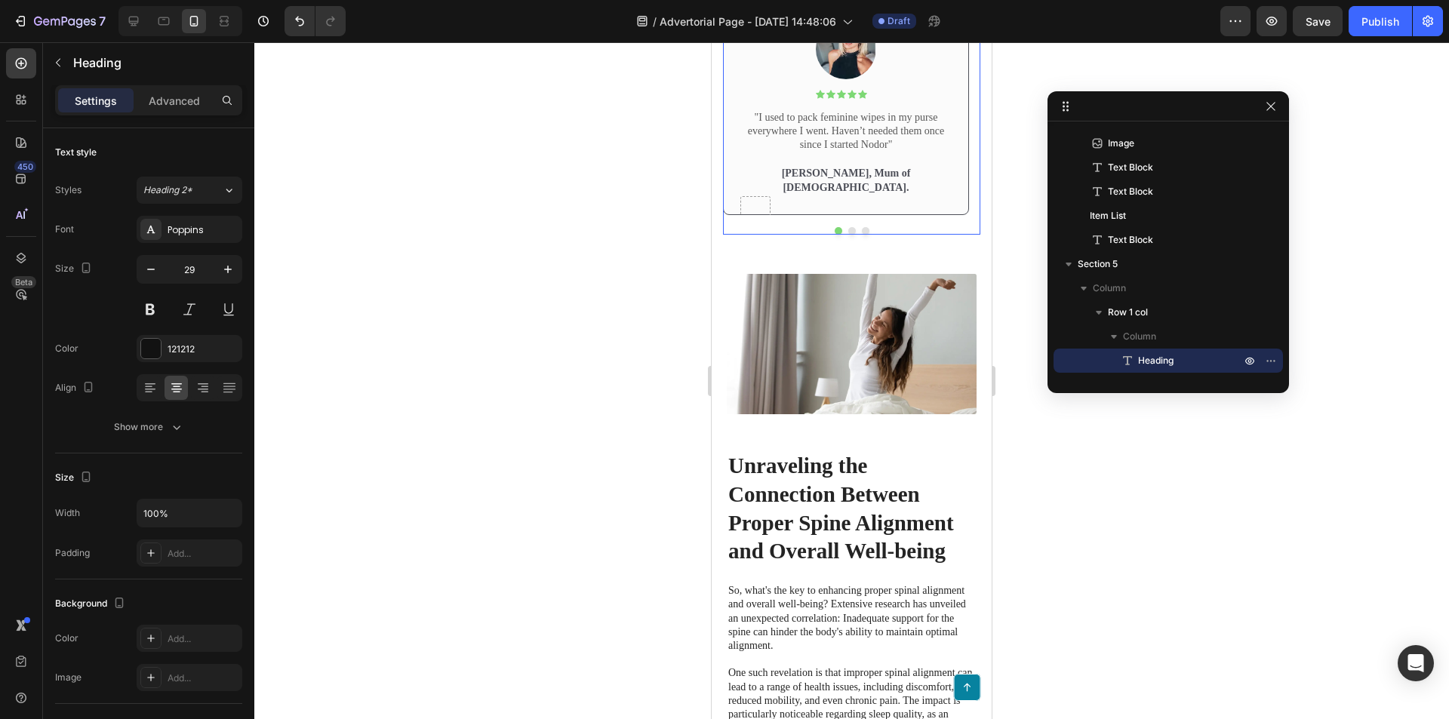
scroll to position [648, 0]
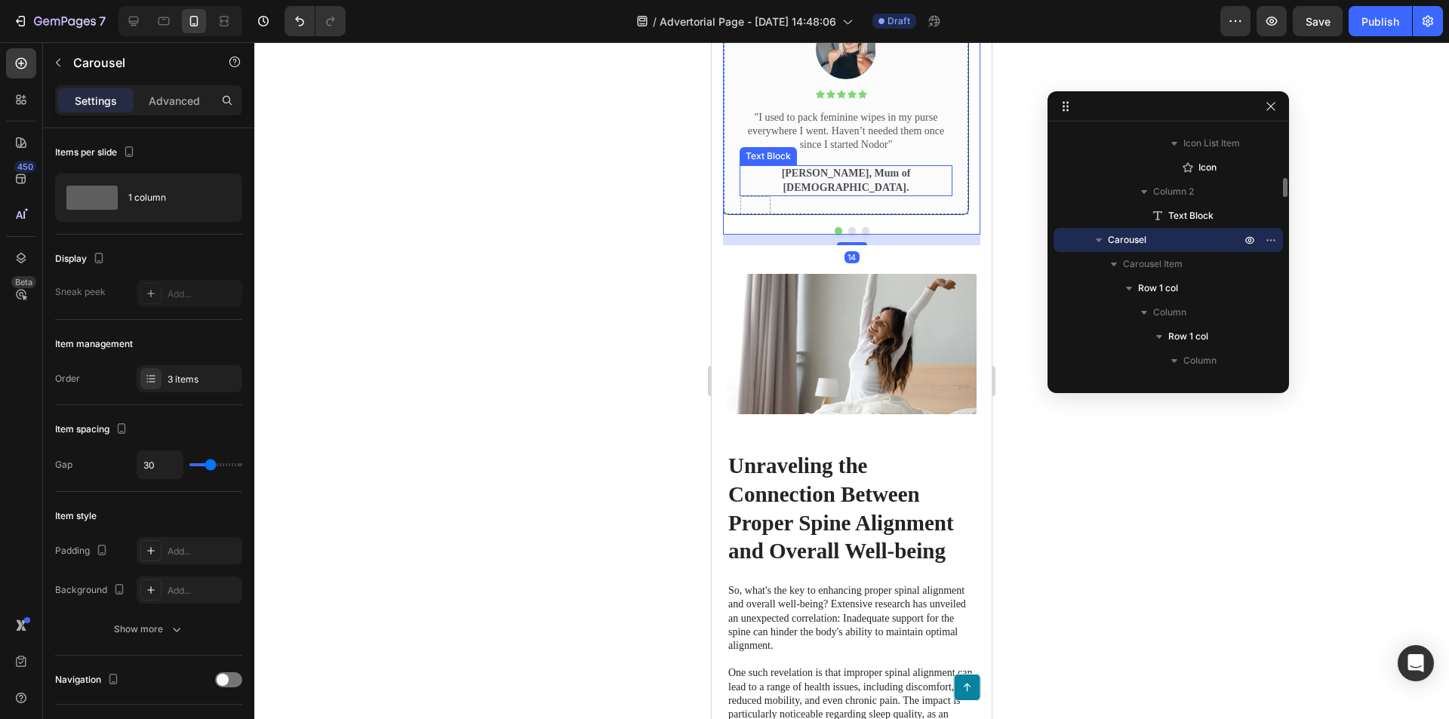
click at [866, 194] on p "Rita Carroll, Mum of 2." at bounding box center [846, 180] width 210 height 27
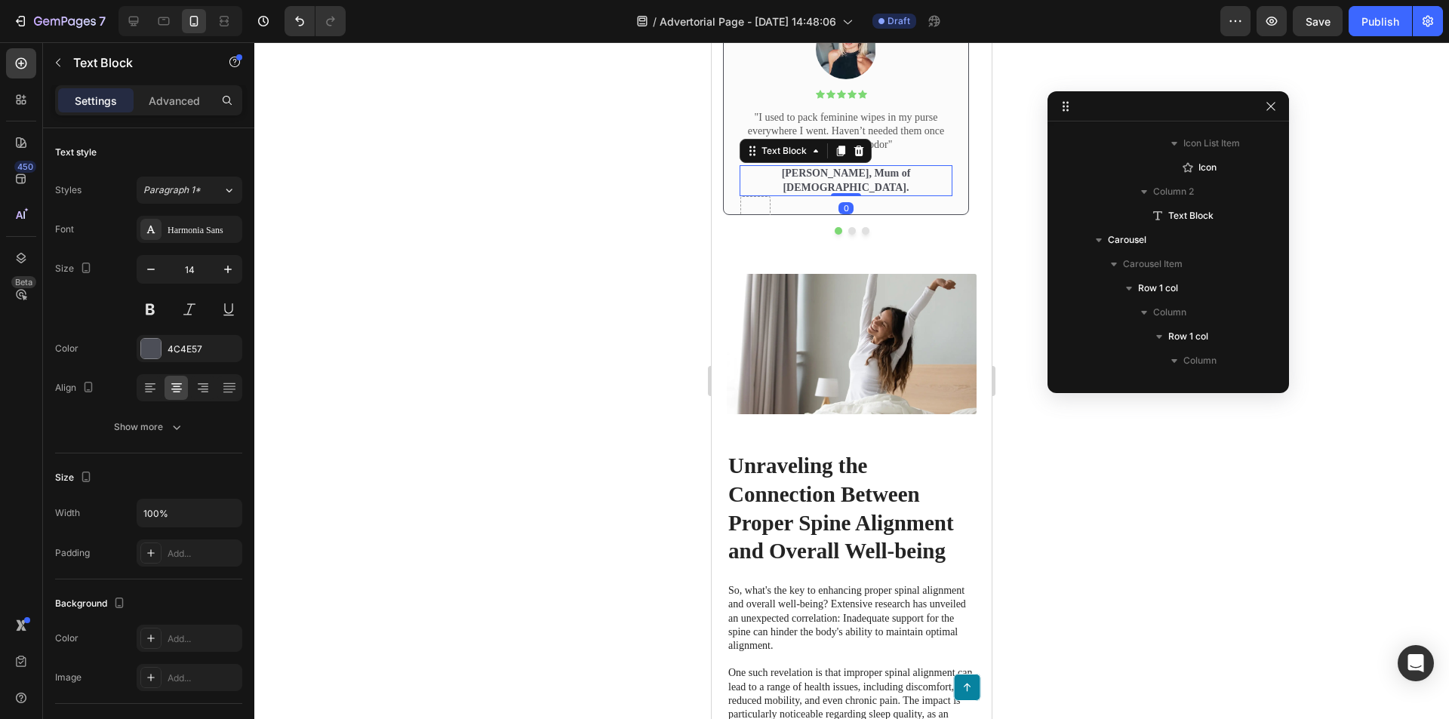
scroll to position [1204, 0]
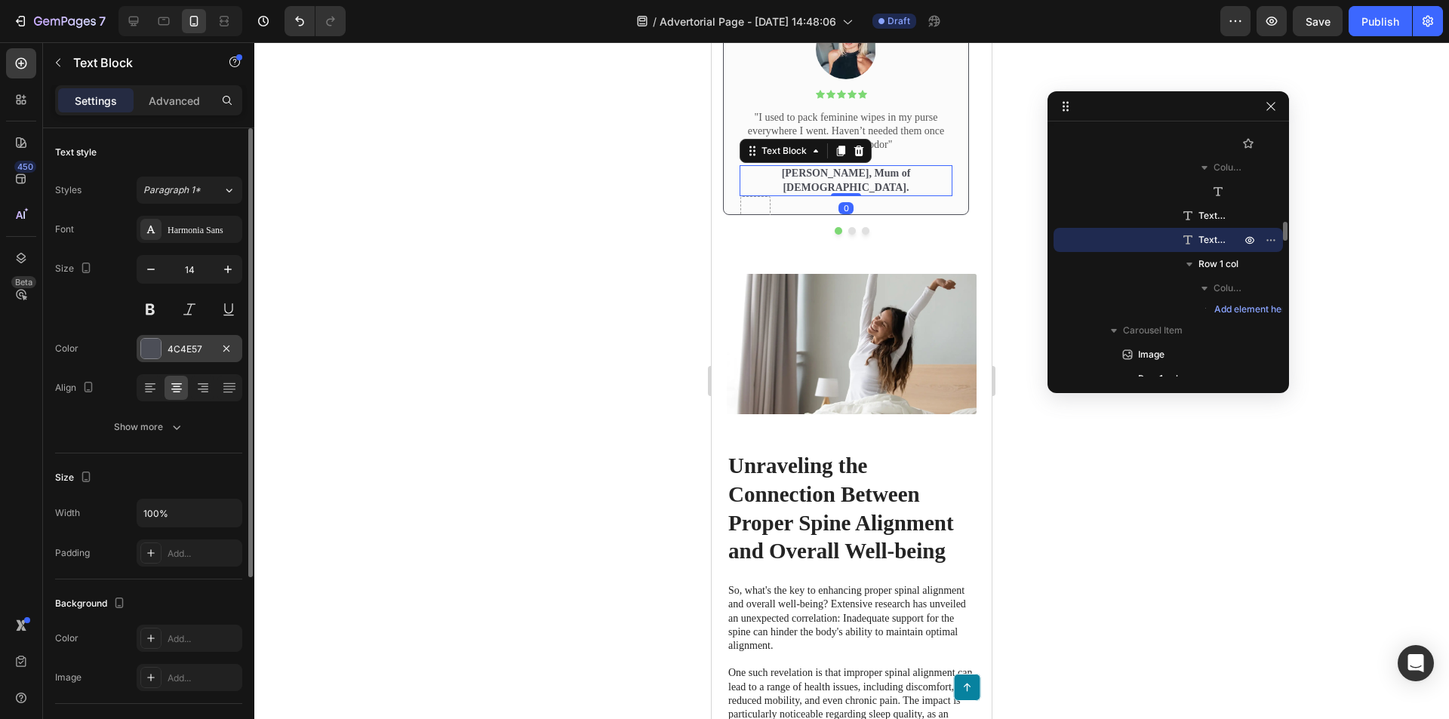
click at [149, 339] on div at bounding box center [150, 348] width 21 height 21
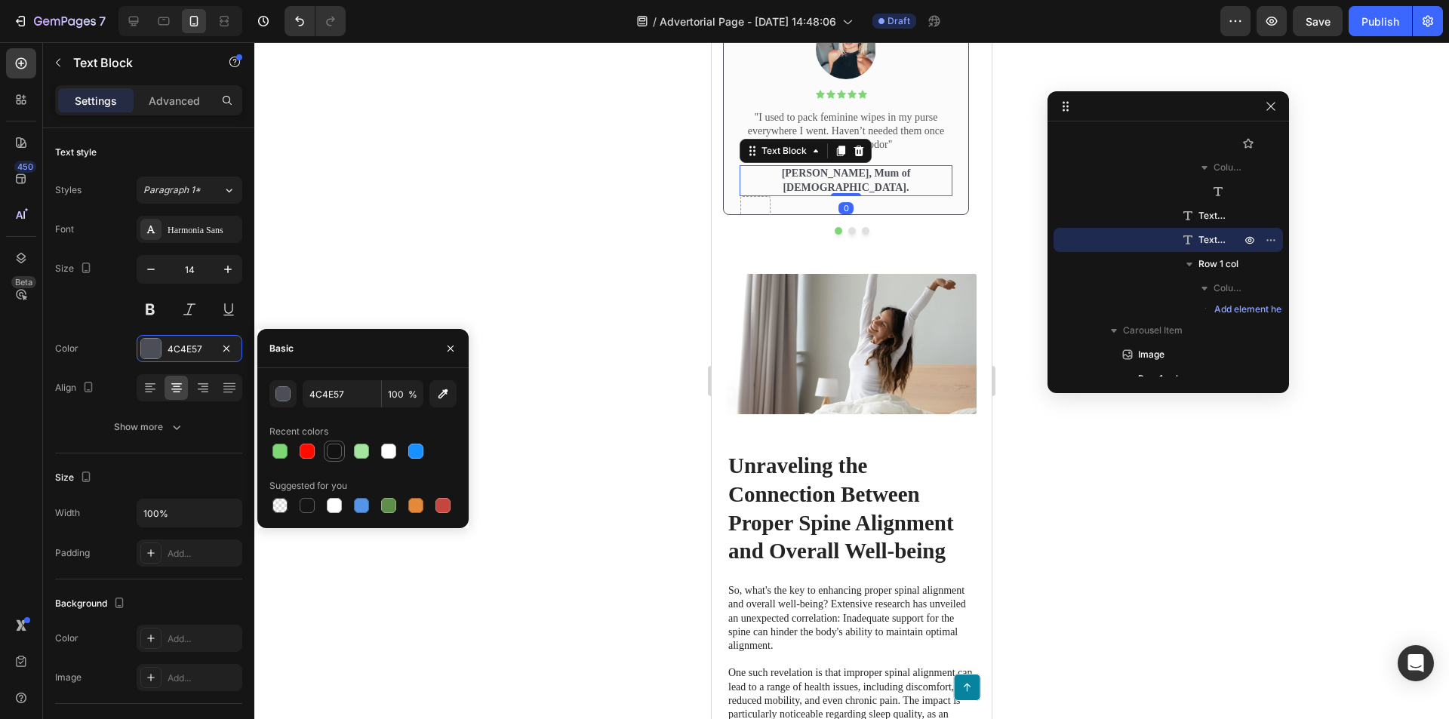
click at [332, 451] on div at bounding box center [334, 451] width 15 height 15
type input "121212"
click at [903, 152] on p ""I used to pack feminine wipes in my purse everywhere I went. Haven’t needed th…" at bounding box center [846, 132] width 210 height 42
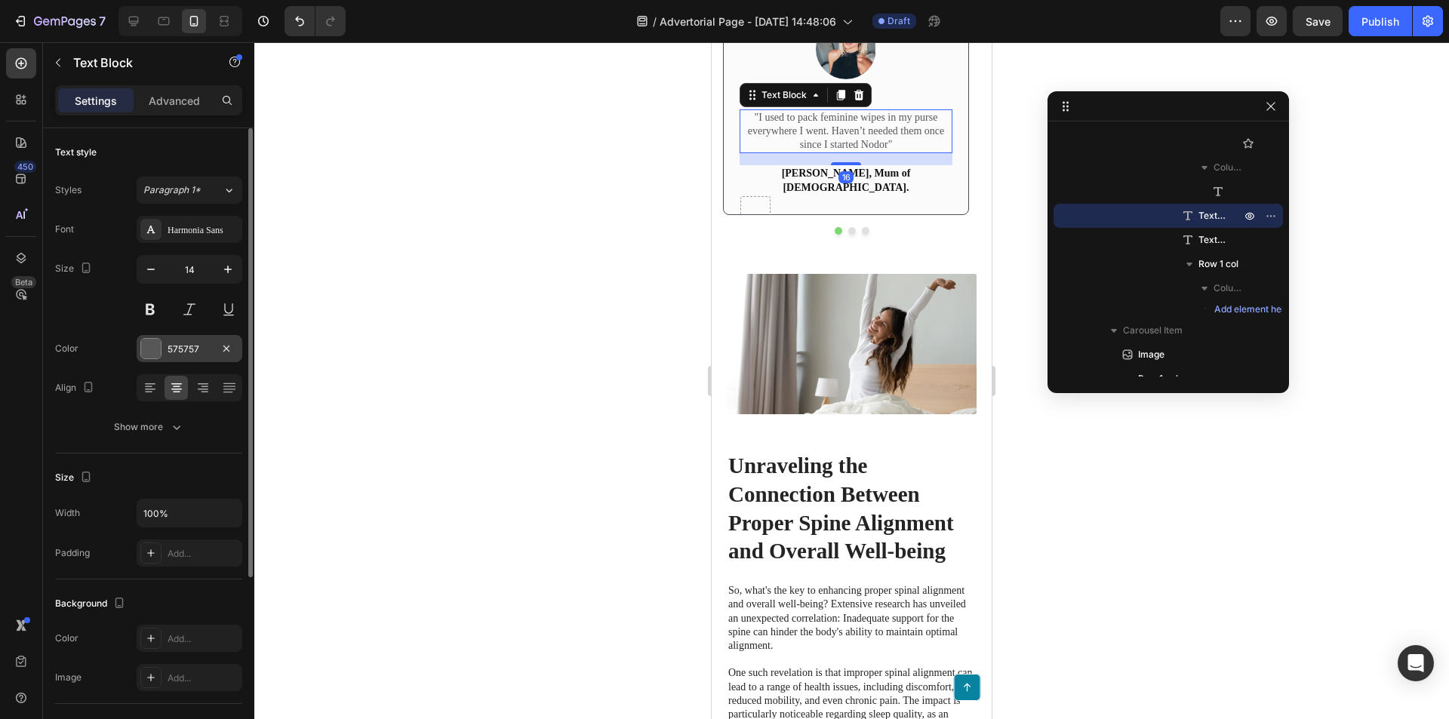
click at [141, 352] on div at bounding box center [150, 348] width 21 height 21
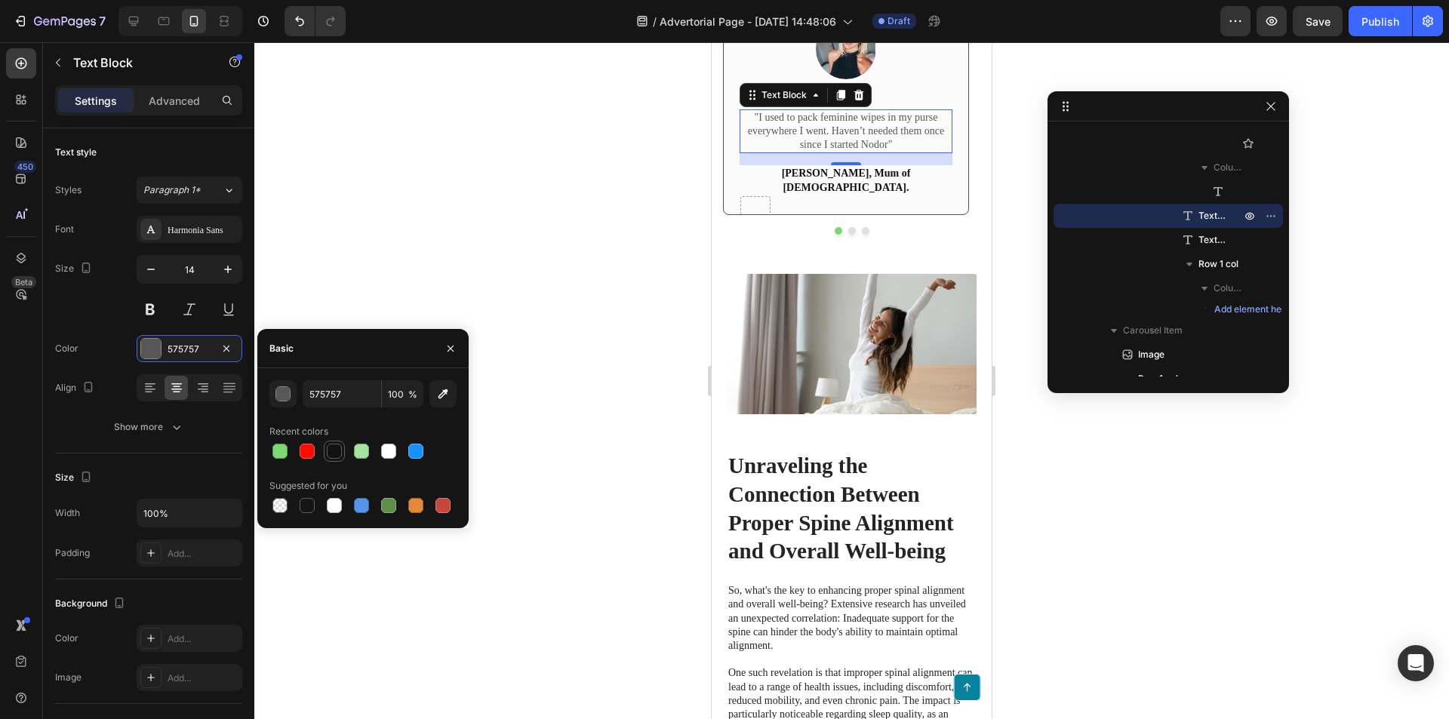
click at [333, 450] on div at bounding box center [334, 451] width 15 height 15
type input "121212"
click at [942, 194] on p "Rita Carroll, Mum of 2." at bounding box center [846, 180] width 210 height 27
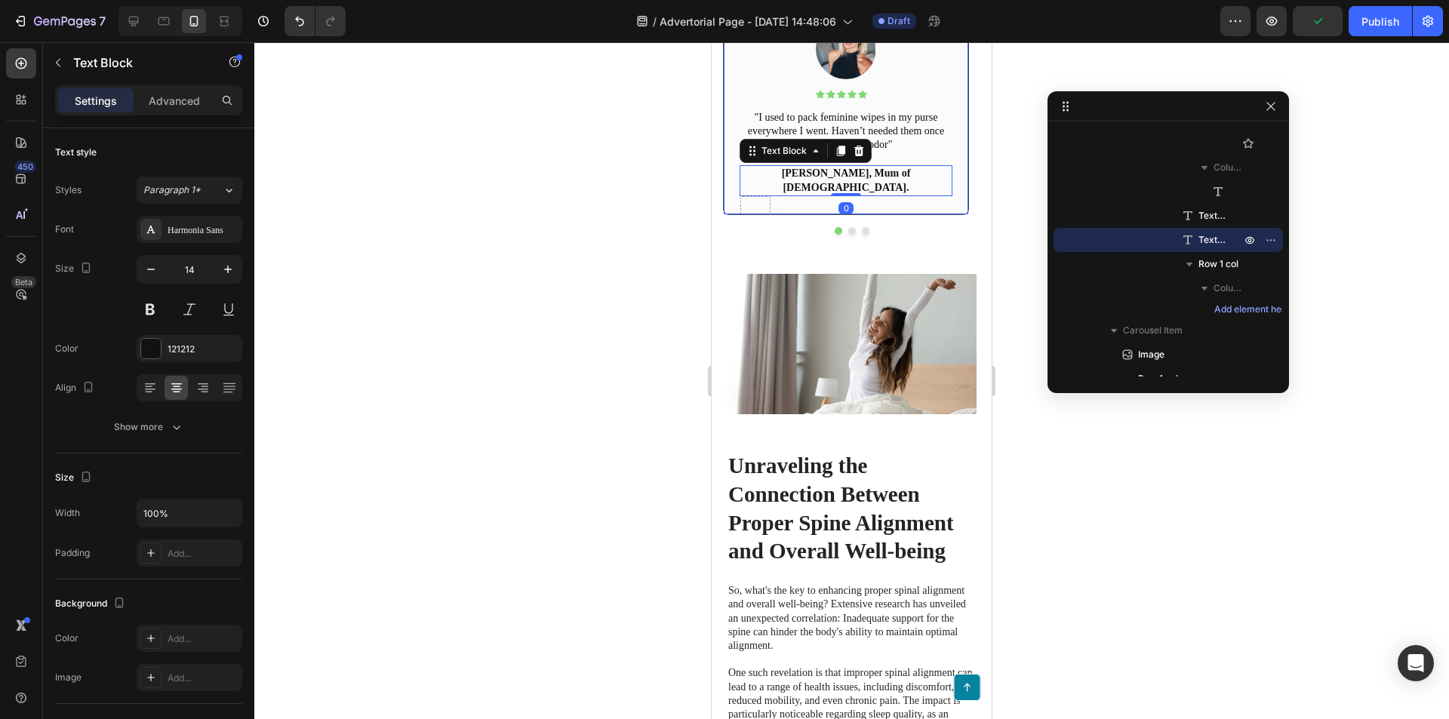
click at [955, 215] on div "Image Icon Icon Icon Icon Icon Icon List Text Block Row "I used to pack feminin…" at bounding box center [846, 109] width 246 height 212
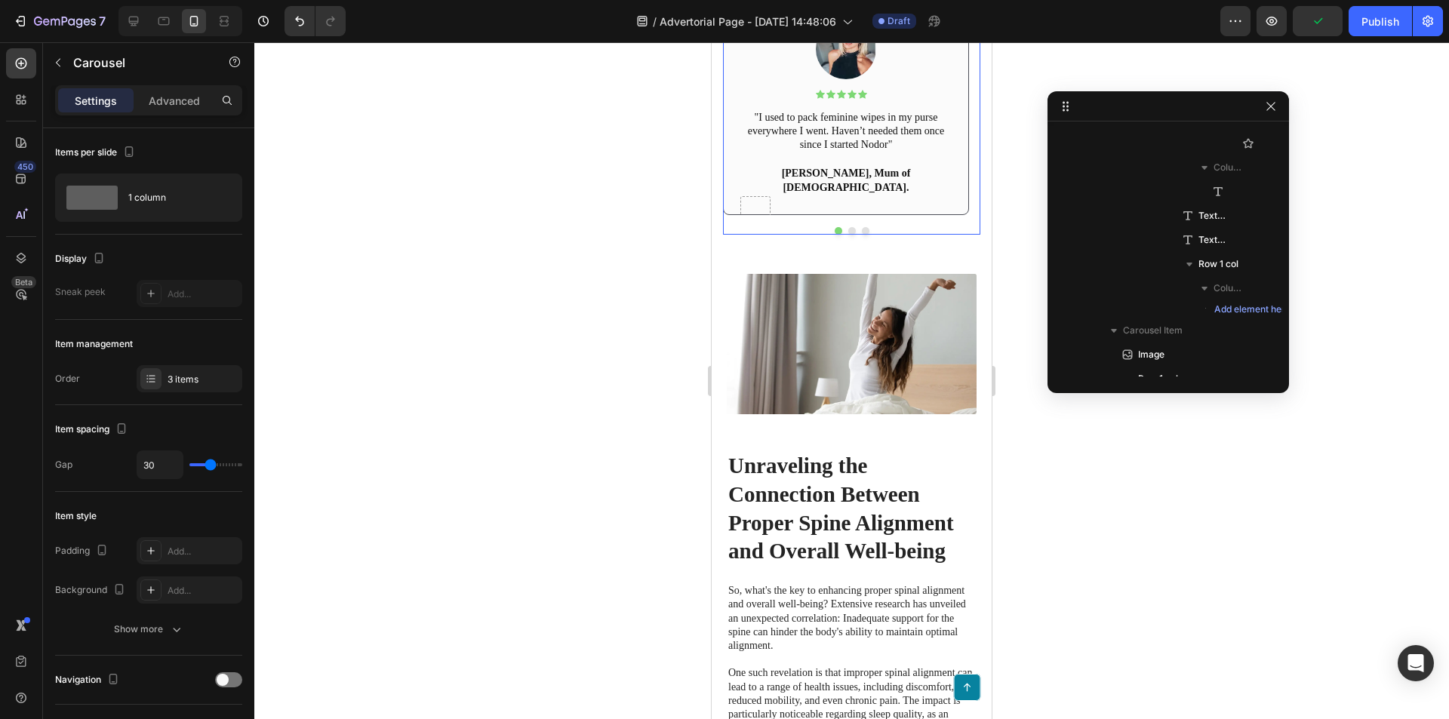
scroll to position [648, 0]
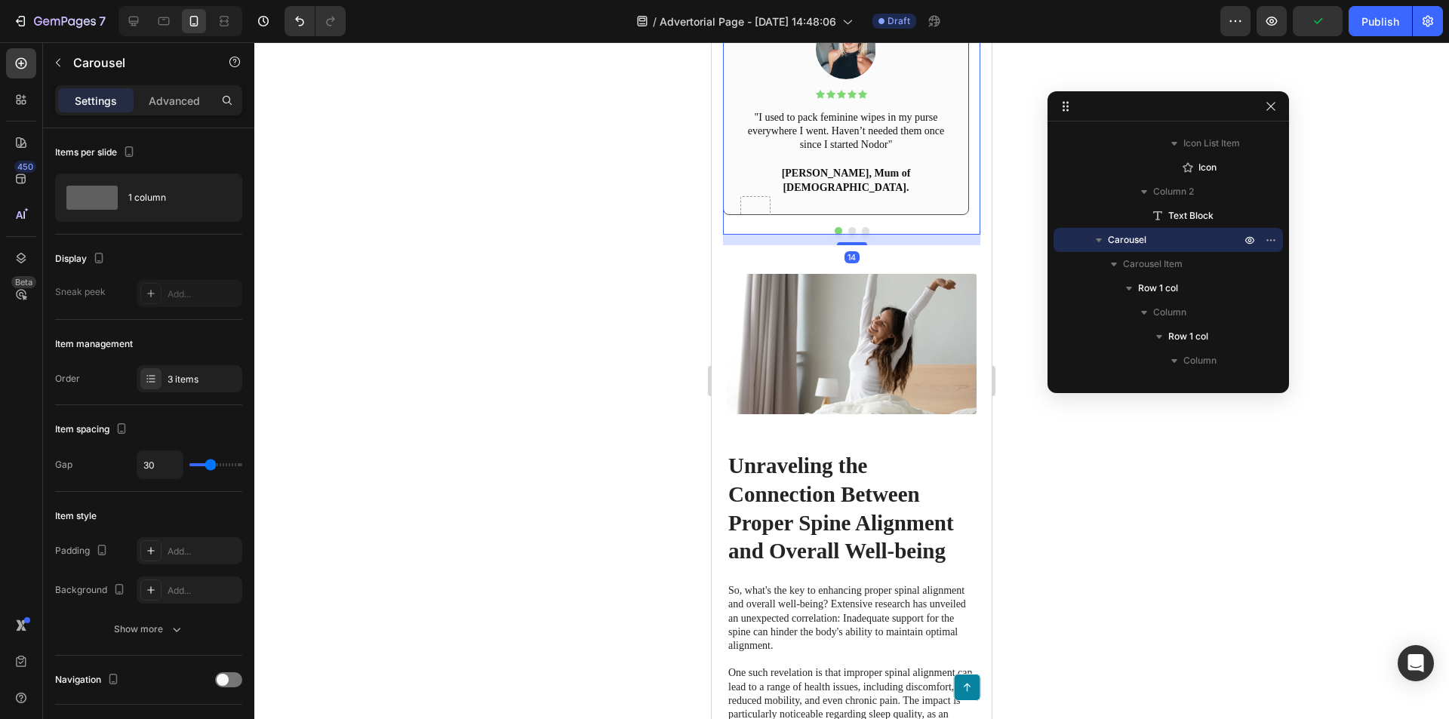
click at [869, 235] on div "Image Icon Icon Icon Icon Icon Icon List Text Block Row "I used to pack feminin…" at bounding box center [851, 119] width 257 height 232
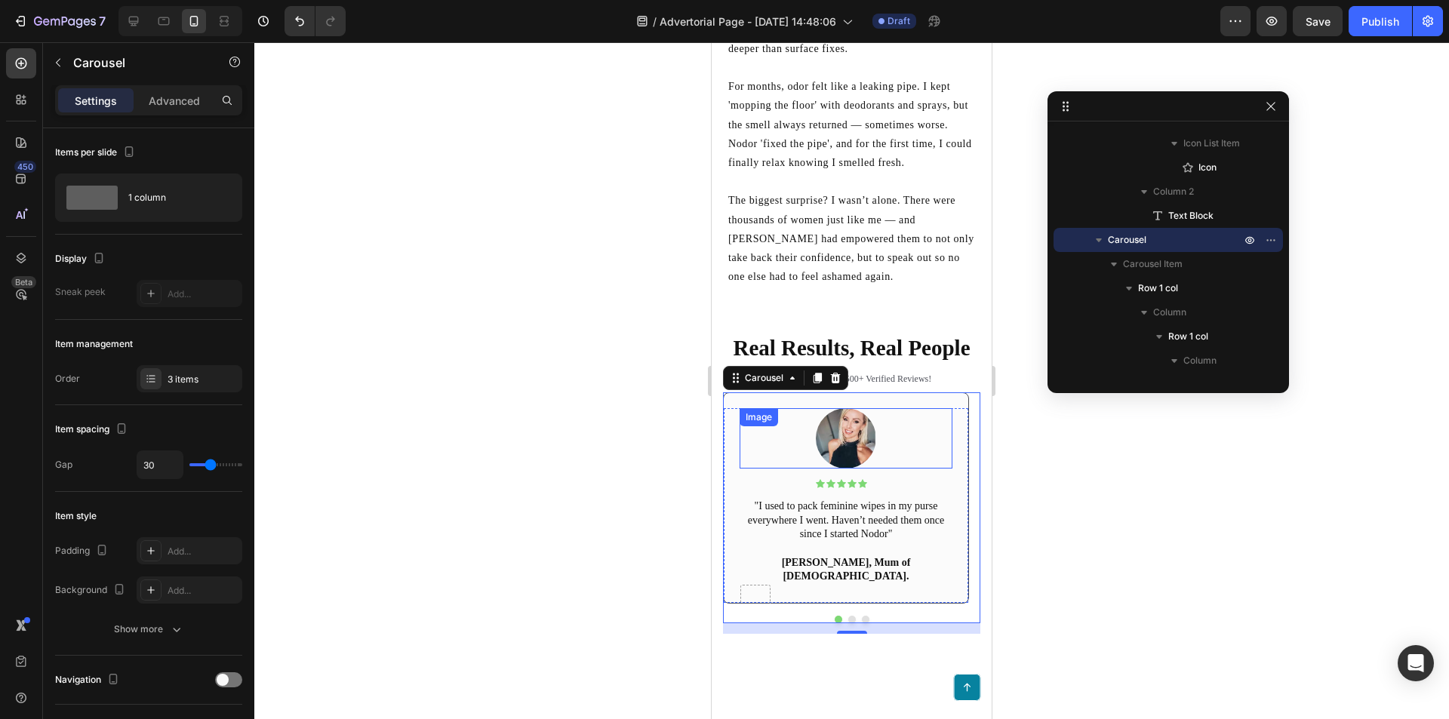
scroll to position [3903, 0]
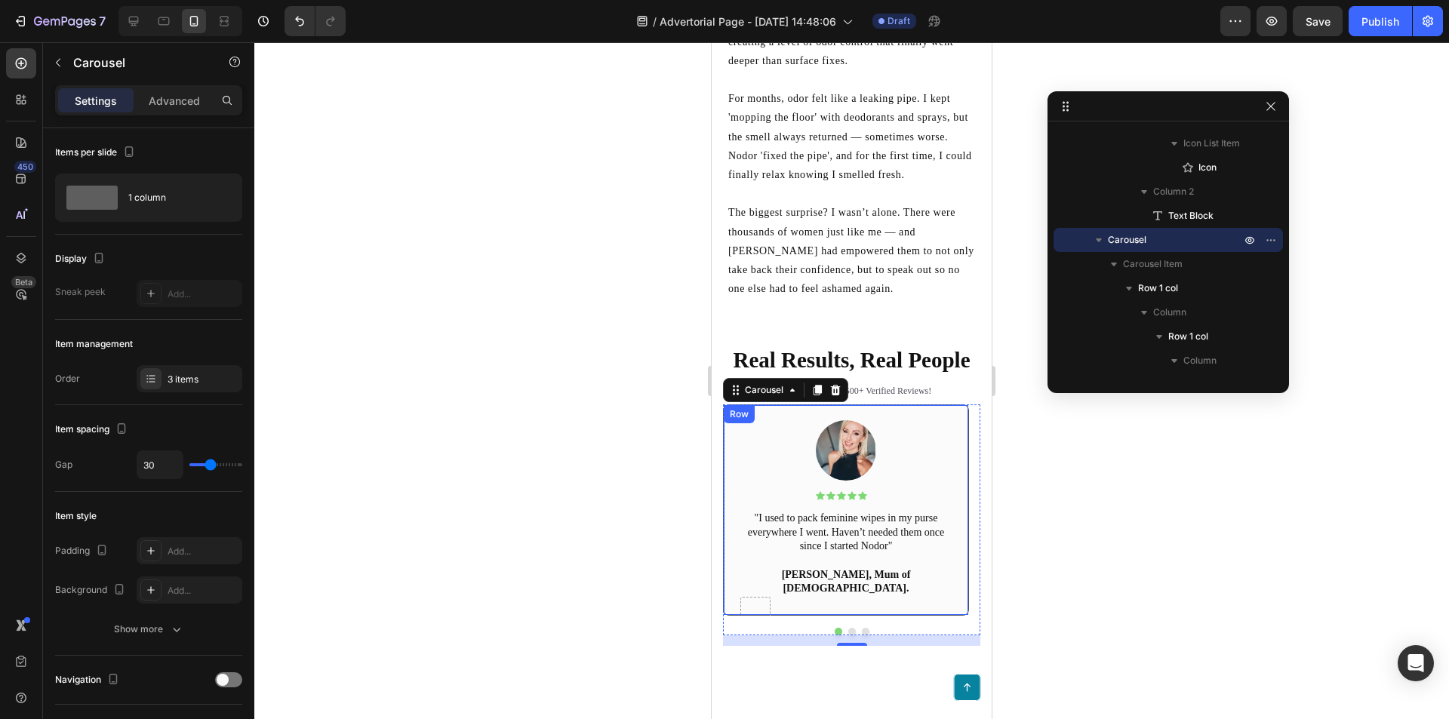
click at [968, 473] on div "Image Icon Icon Icon Icon Icon Icon List Text Block Row "I used to pack feminin…" at bounding box center [846, 510] width 246 height 212
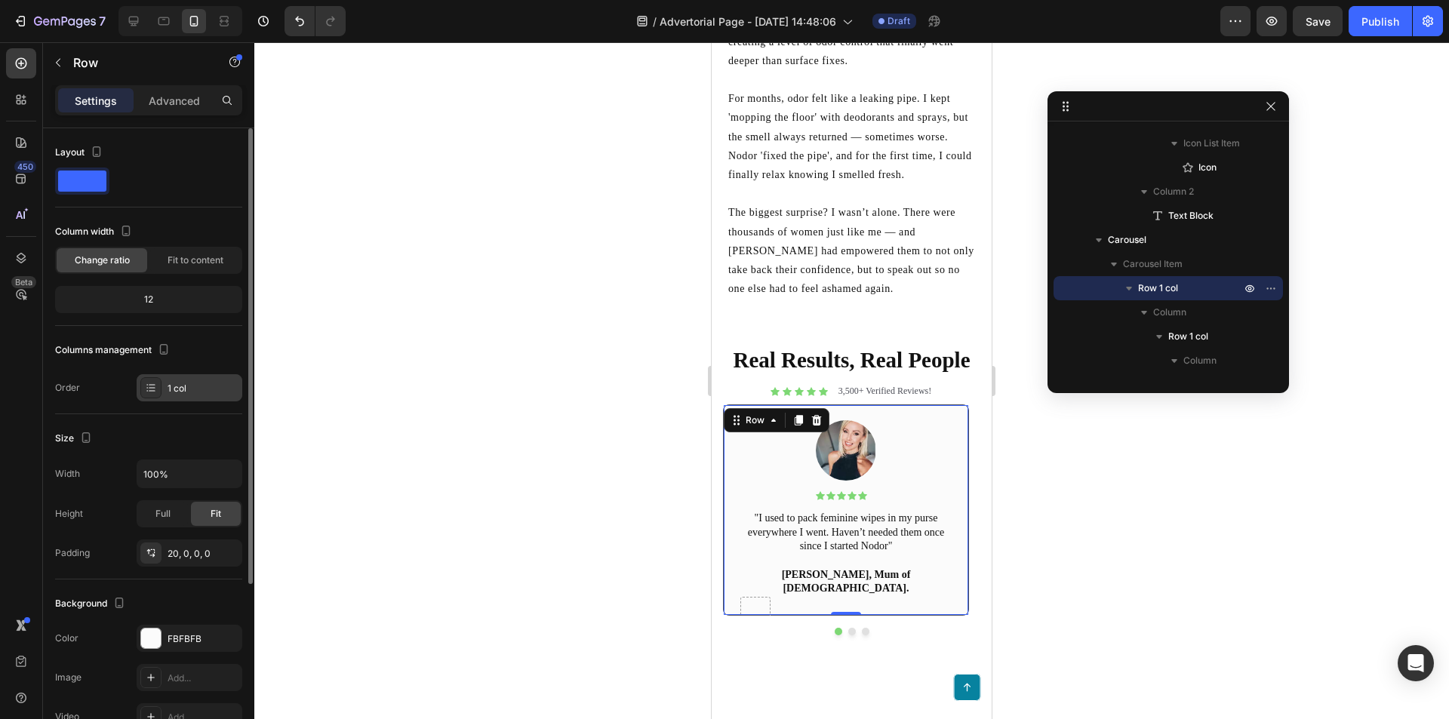
click at [191, 383] on div "1 col" at bounding box center [203, 389] width 71 height 14
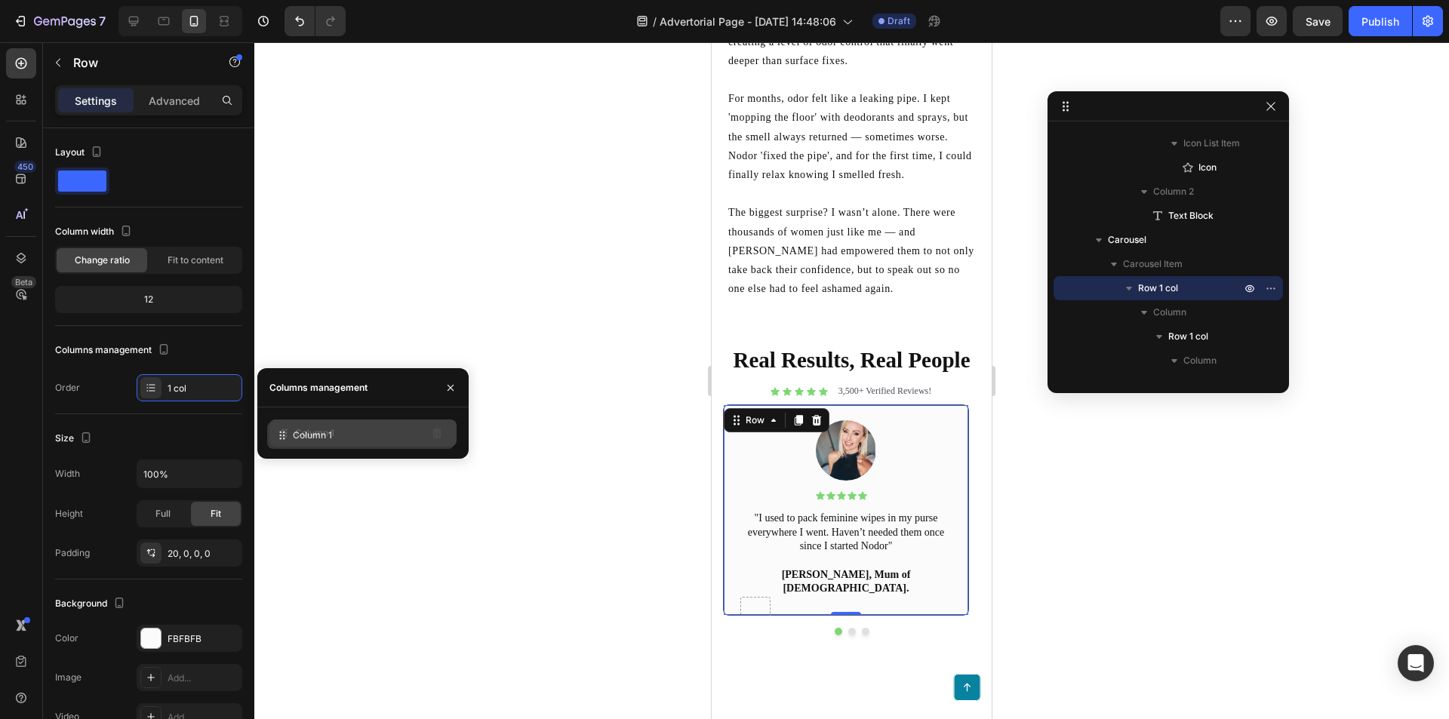
click at [343, 434] on div "Column 1" at bounding box center [362, 433] width 187 height 27
drag, startPoint x: 329, startPoint y: 451, endPoint x: 320, endPoint y: 450, distance: 9.1
click at [320, 450] on div "Column 1" at bounding box center [362, 433] width 211 height 51
click at [897, 520] on p ""I used to pack feminine wipes in my purse everywhere I went. Haven’t needed th…" at bounding box center [846, 533] width 210 height 42
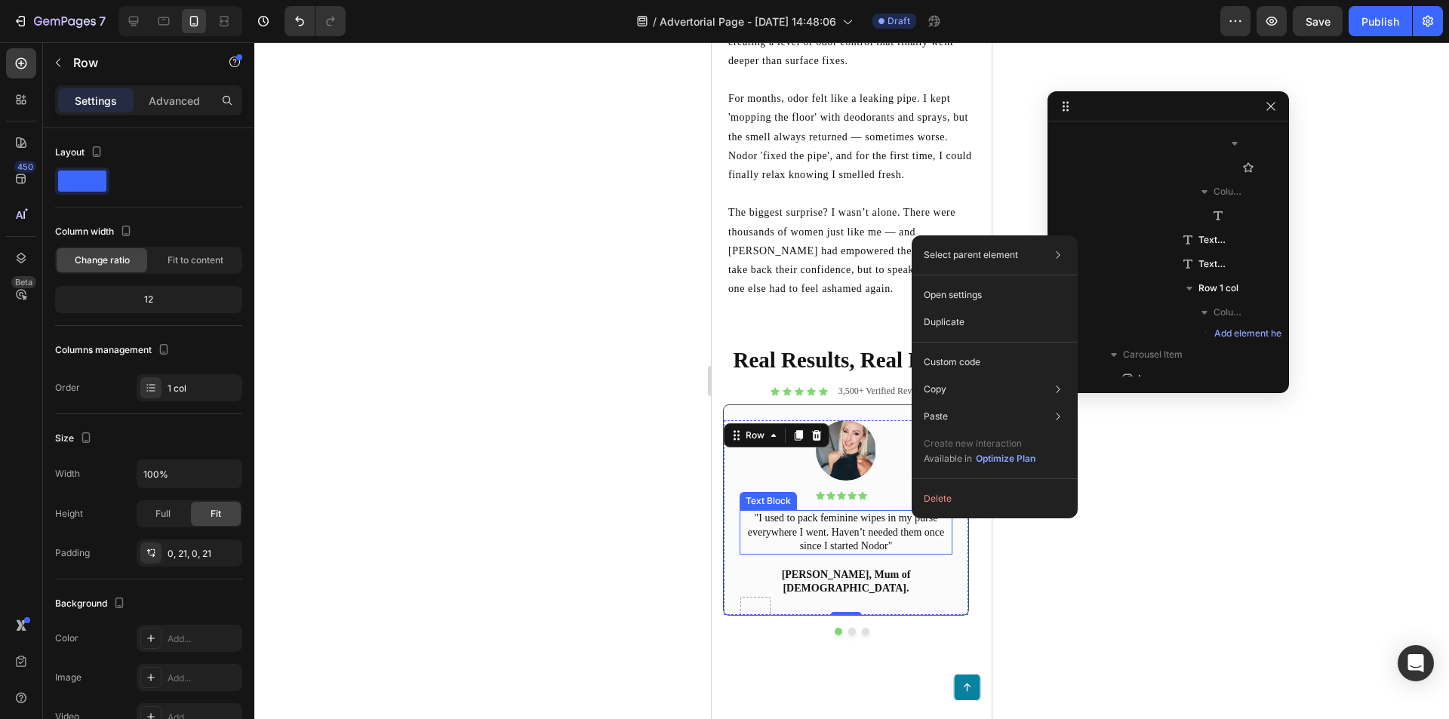
scroll to position [745, 0]
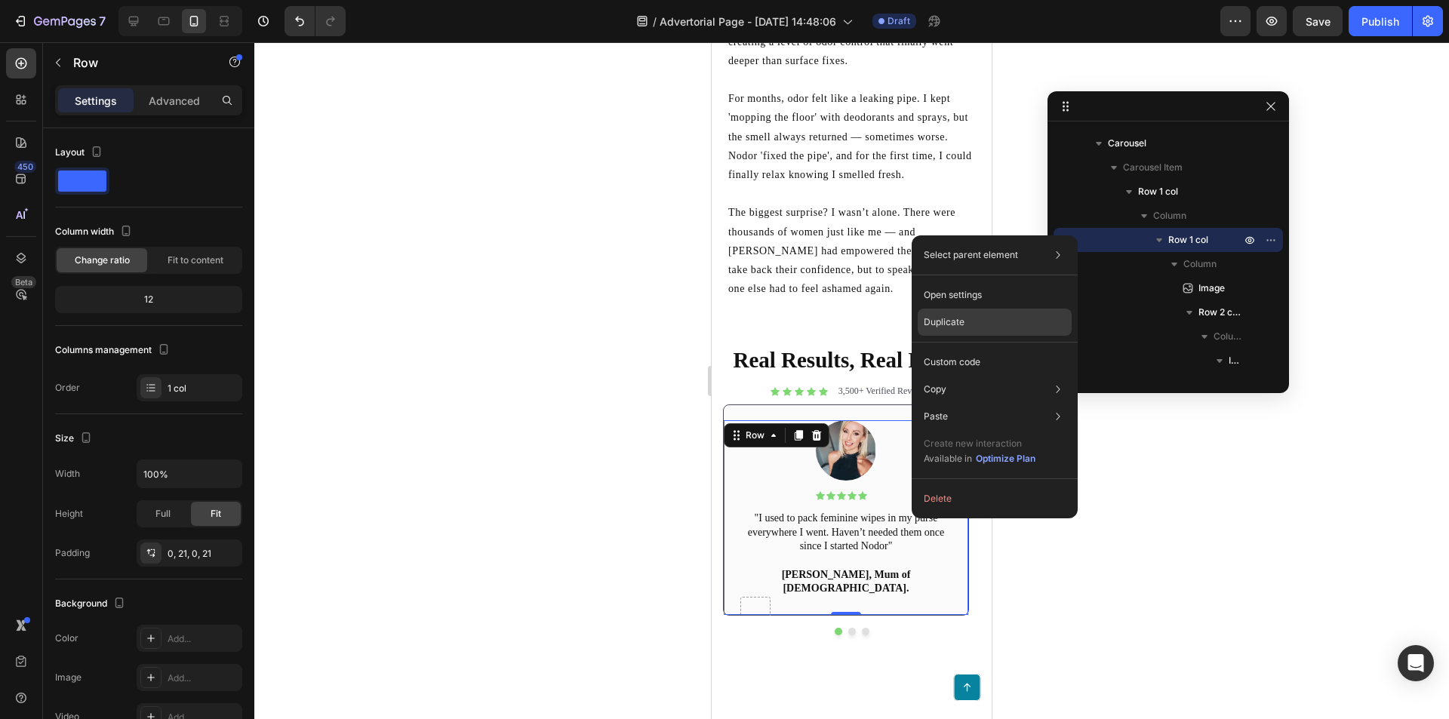
click at [973, 349] on div "Duplicate" at bounding box center [995, 362] width 154 height 27
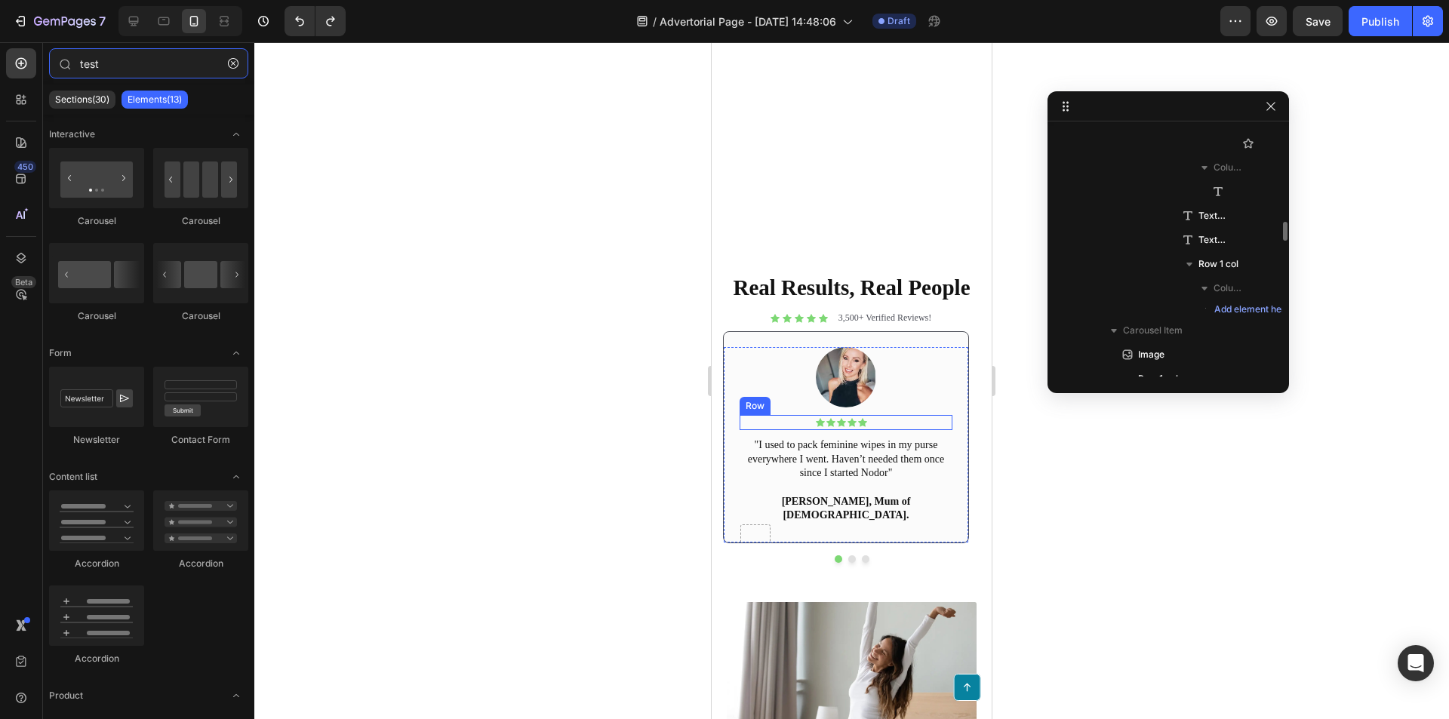
scroll to position [4205, 0]
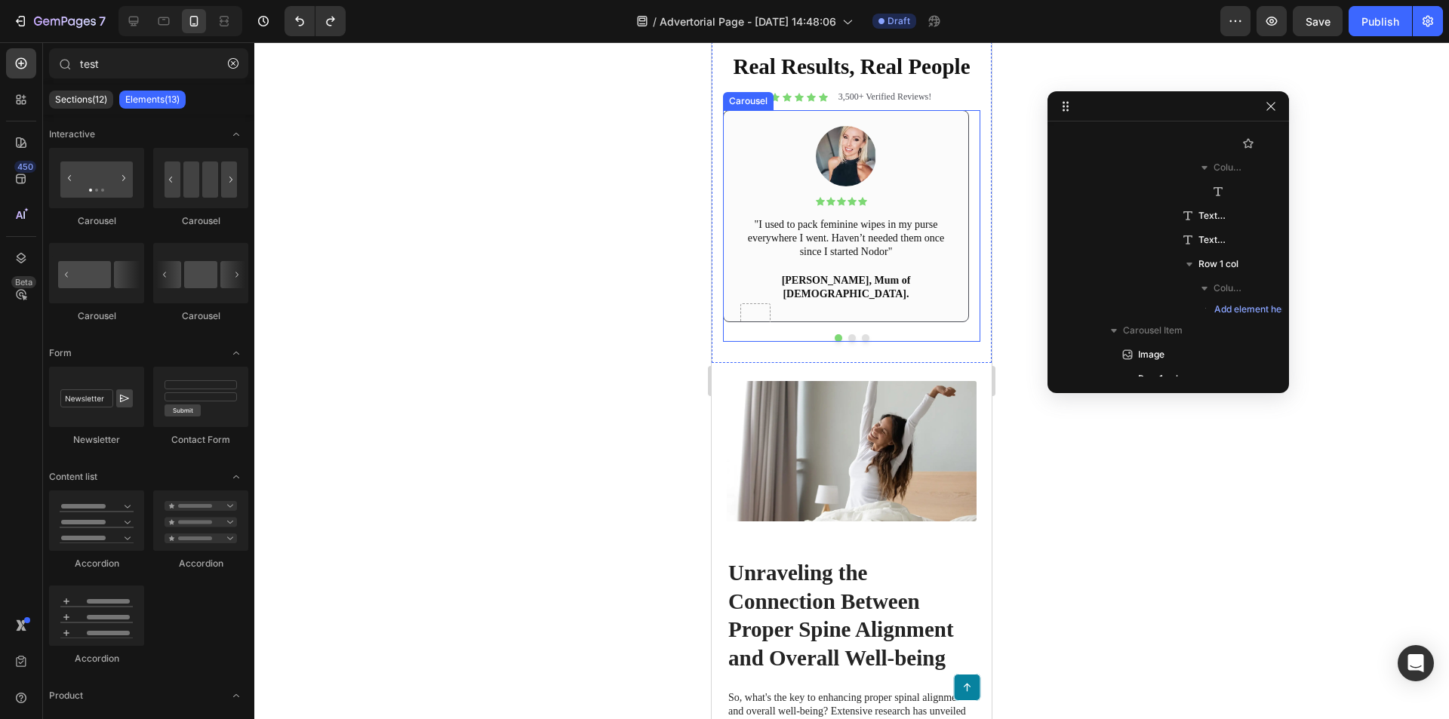
click at [938, 322] on div "Image Icon Icon Icon Icon Icon Icon List Text Block Row "I used to pack feminin…" at bounding box center [846, 216] width 246 height 212
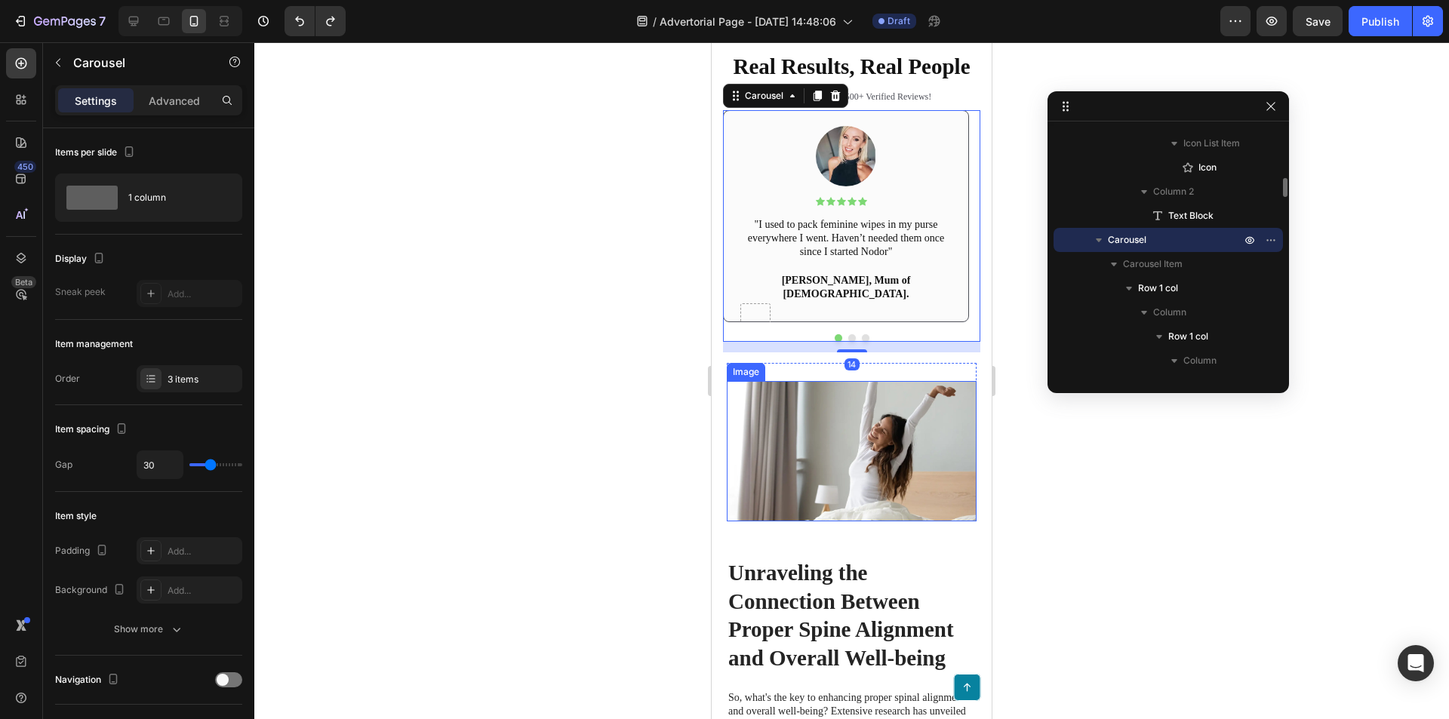
click at [896, 522] on img at bounding box center [852, 451] width 250 height 141
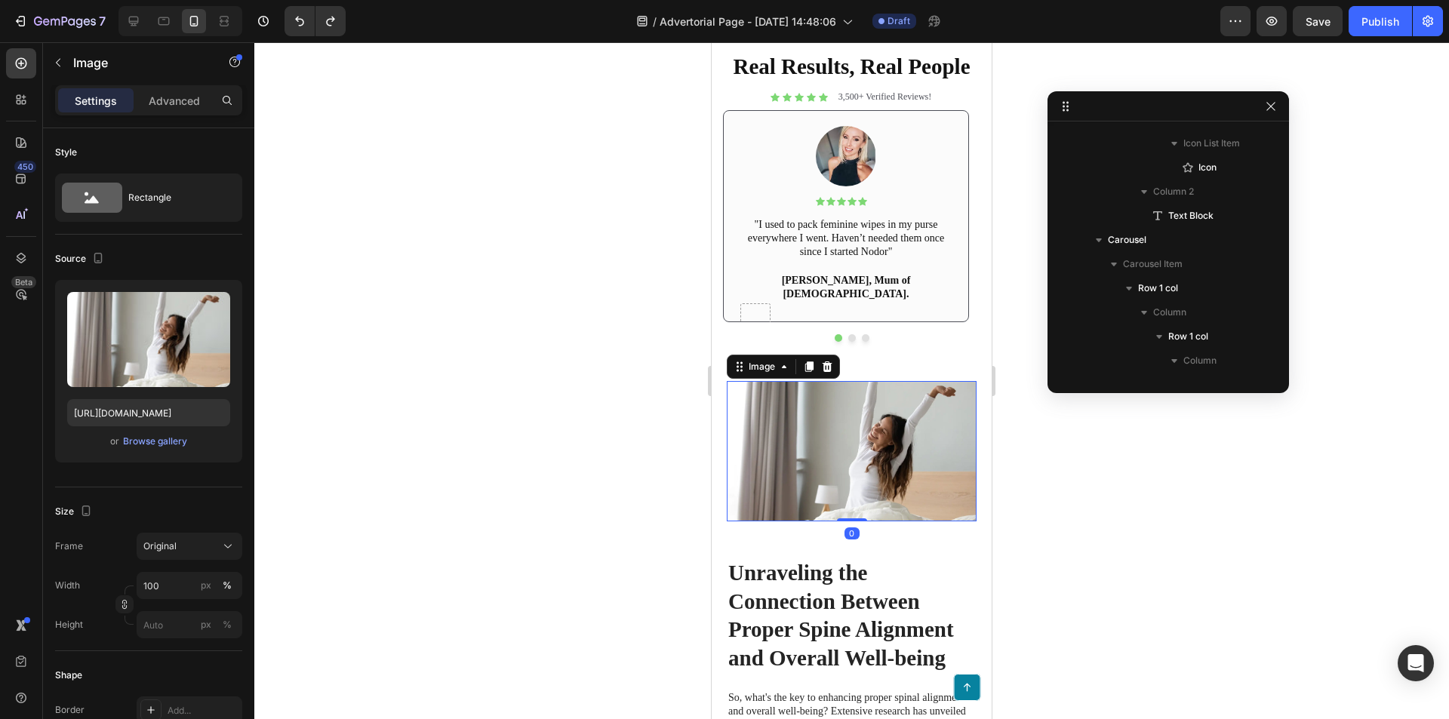
scroll to position [3057, 0]
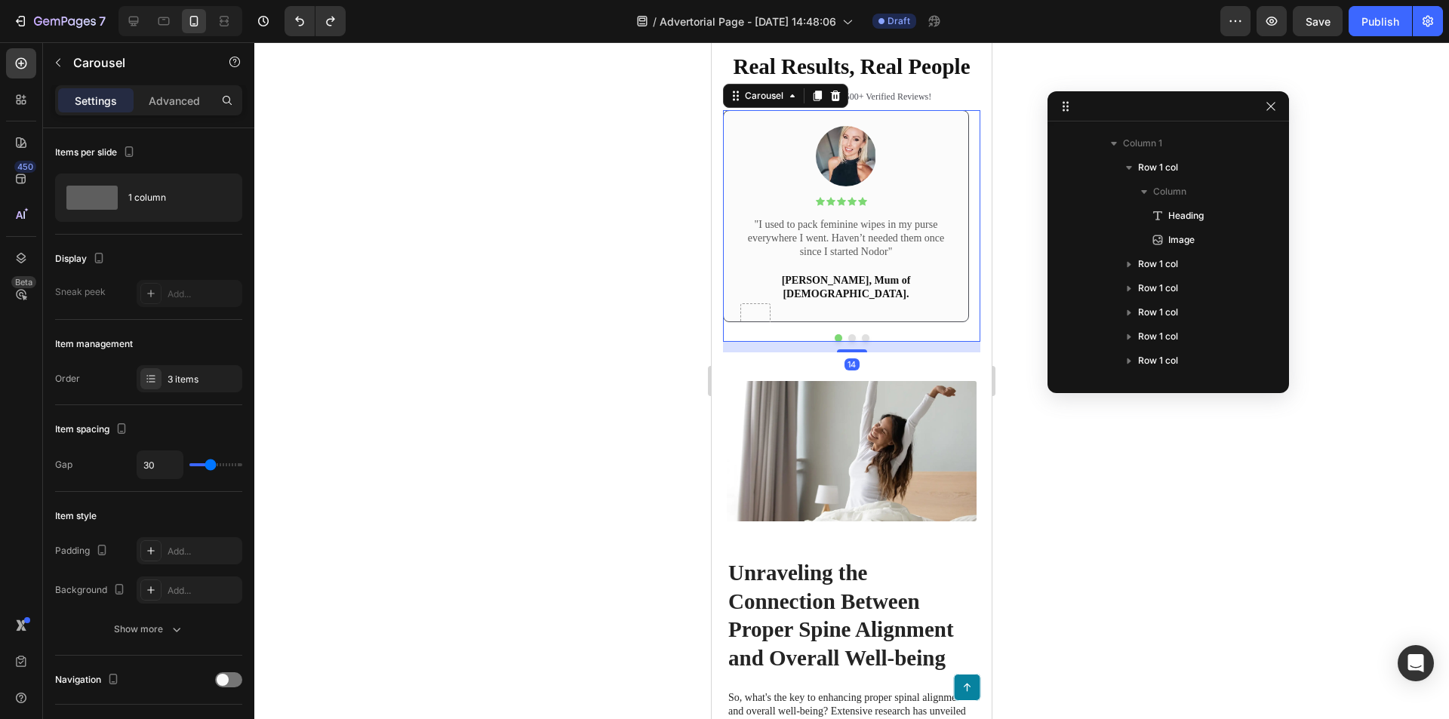
click at [767, 322] on div "Image Icon Icon Icon Icon Icon Icon List Text Block Row "I used to pack feminin…" at bounding box center [846, 216] width 246 height 212
click at [730, 278] on div "Image Icon Icon Icon Icon Icon Icon List Text Block Row "I used to pack feminin…" at bounding box center [846, 223] width 245 height 195
click at [848, 342] on button "Dot" at bounding box center [852, 338] width 8 height 8
click at [850, 342] on div at bounding box center [851, 338] width 257 height 8
click at [848, 342] on button "Dot" at bounding box center [852, 338] width 8 height 8
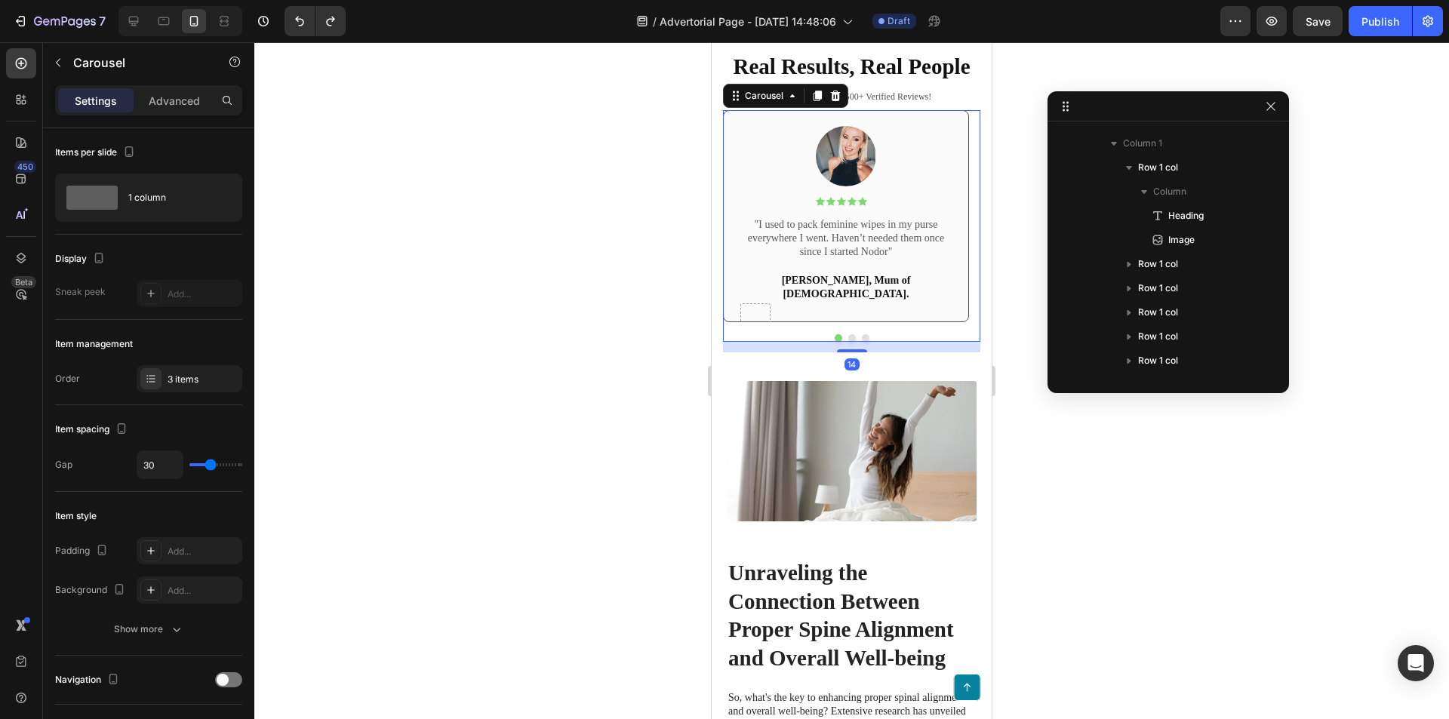
click at [848, 342] on button "Dot" at bounding box center [852, 338] width 8 height 8
click at [860, 352] on div "14" at bounding box center [851, 347] width 257 height 11
click at [849, 322] on div "Image Icon Icon Icon Icon Icon Icon List Text Block Row "I used to pack feminin…" at bounding box center [851, 216] width 257 height 212
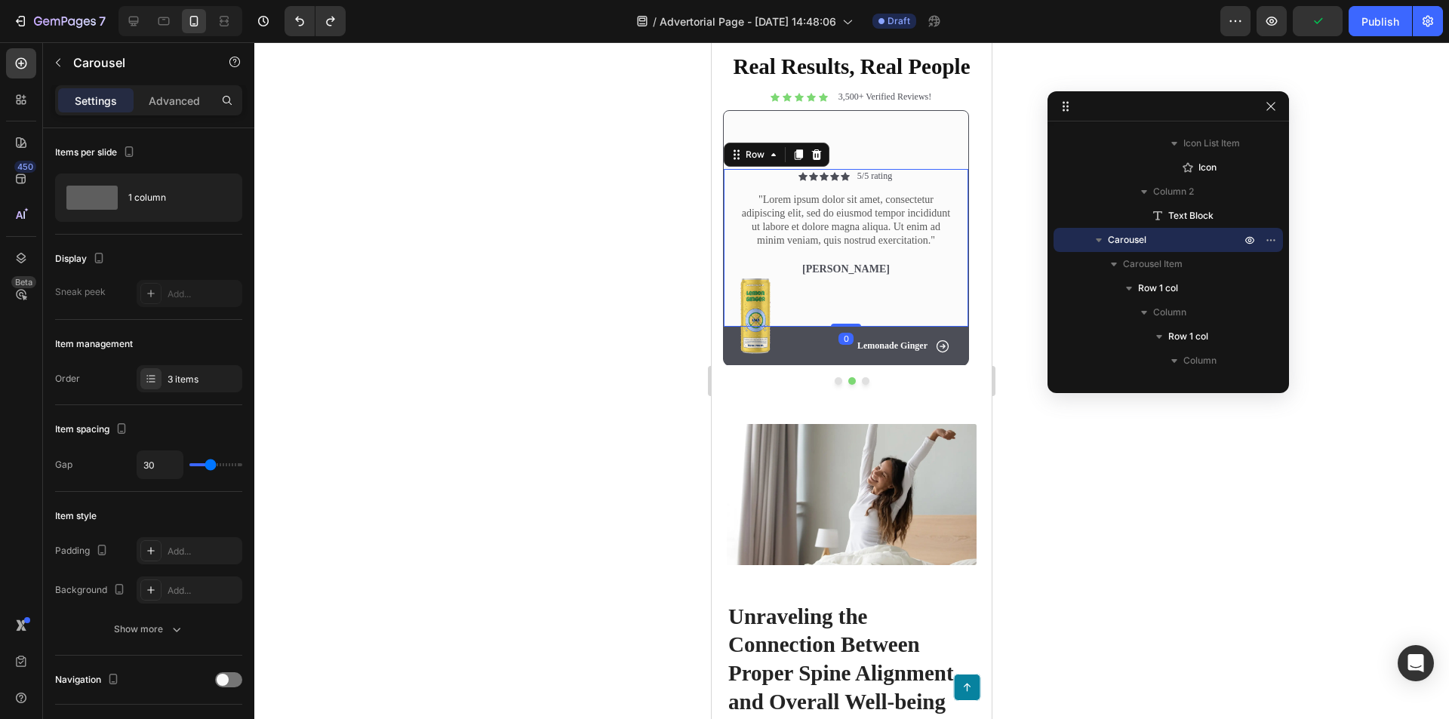
click at [956, 367] on div "Icon Icon Icon Icon Icon Icon List 5/5 rating Text Block Row "Lorem ipsum dolor…" at bounding box center [846, 322] width 245 height 158
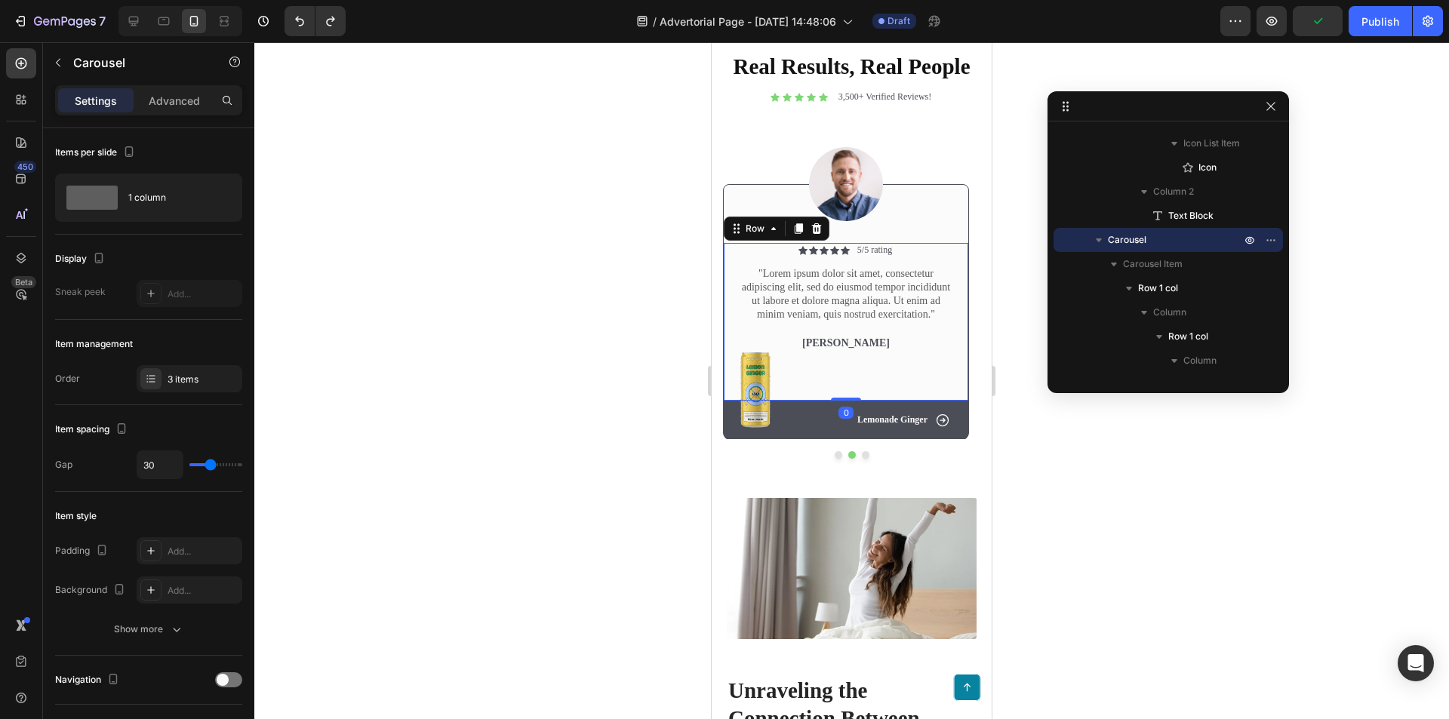
scroll to position [1391, 0]
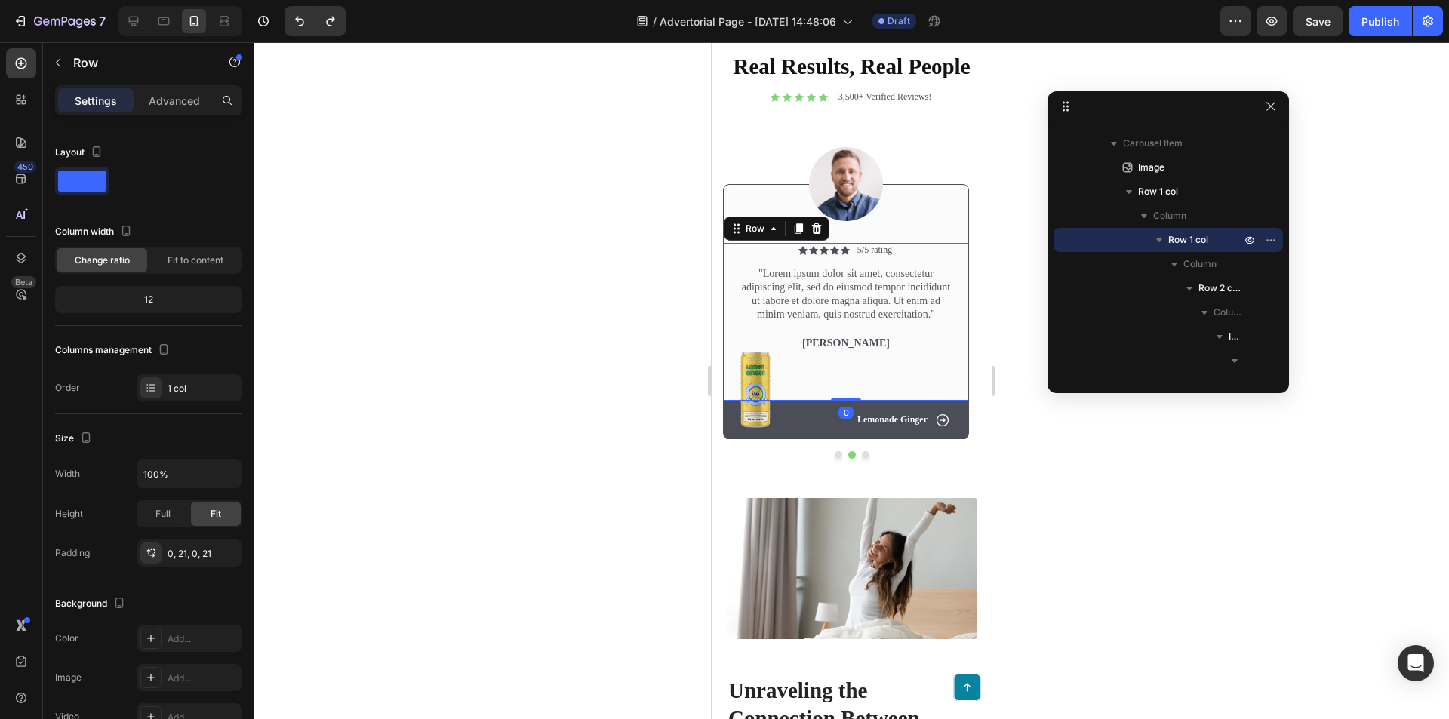
drag, startPoint x: 796, startPoint y: 365, endPoint x: 834, endPoint y: 456, distance: 98.1
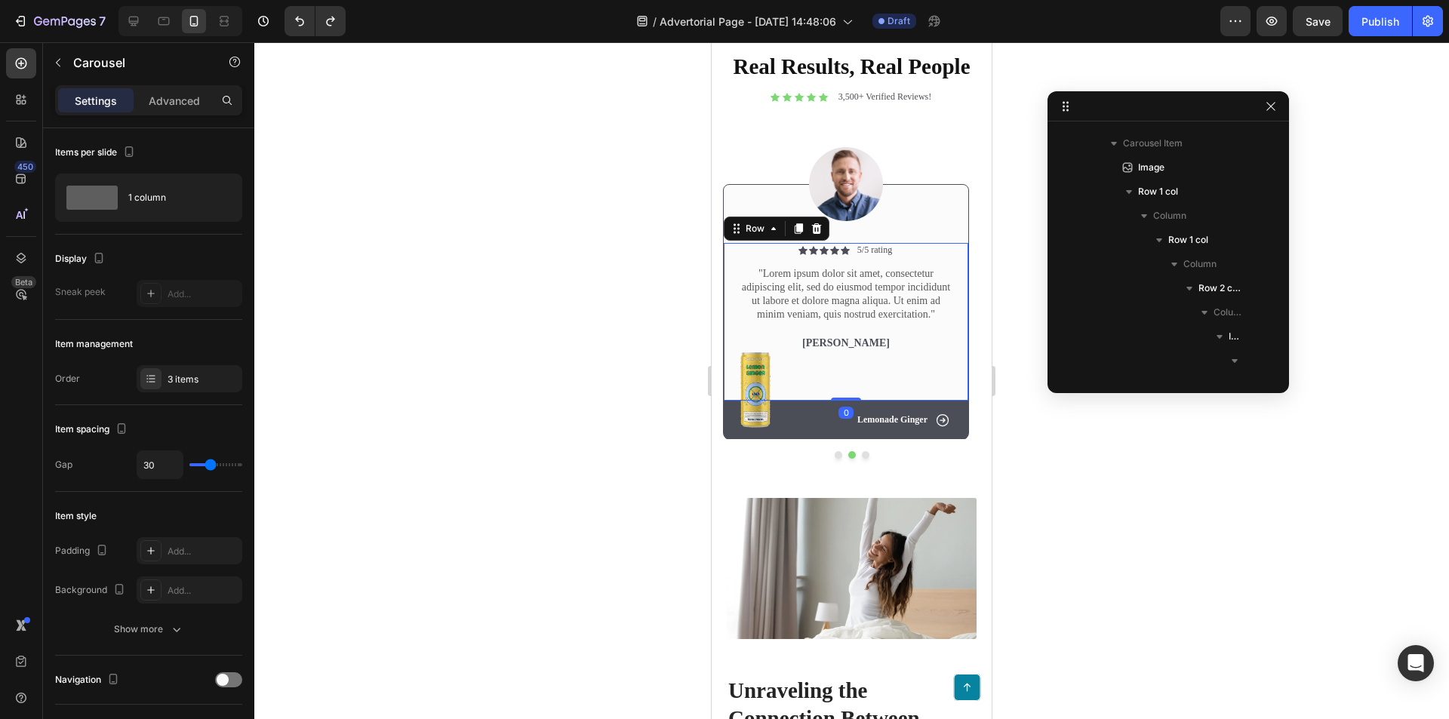
click at [835, 456] on button "Dot" at bounding box center [839, 455] width 8 height 8
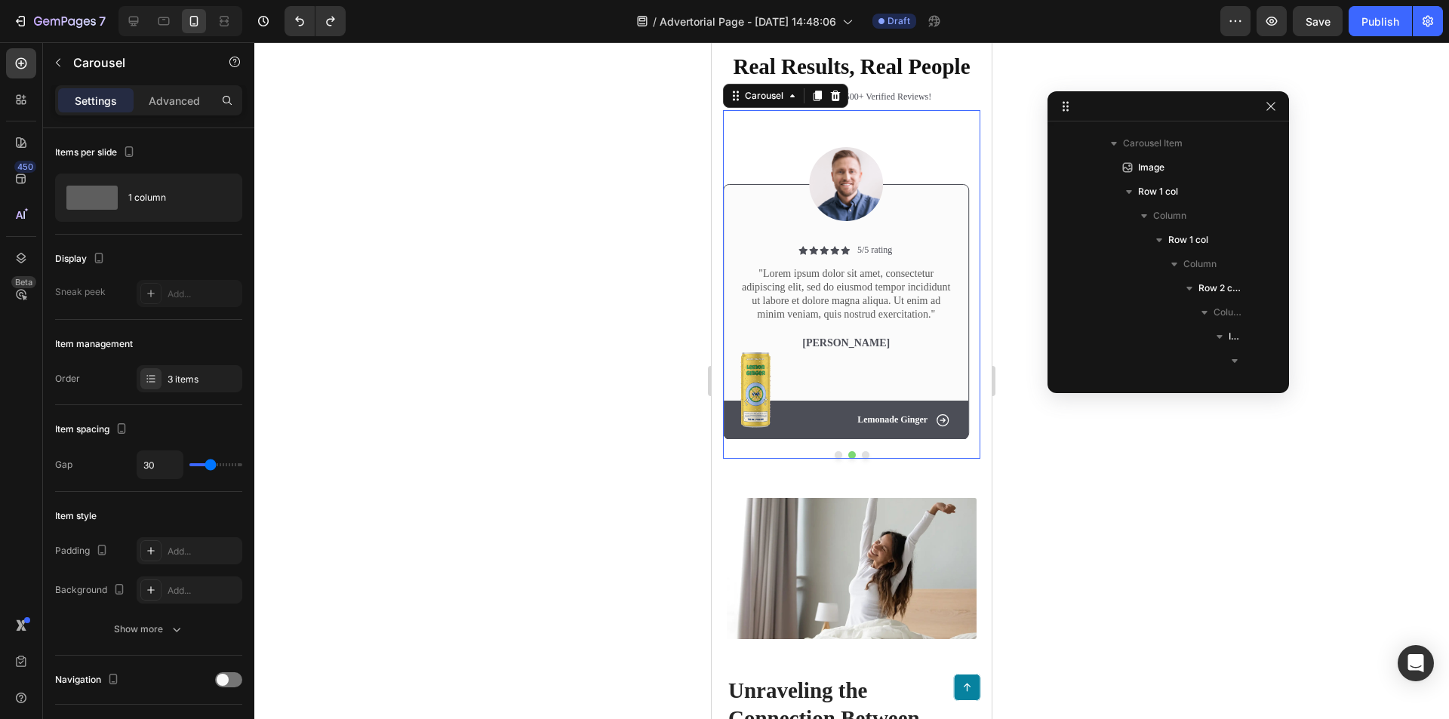
scroll to position [648, 0]
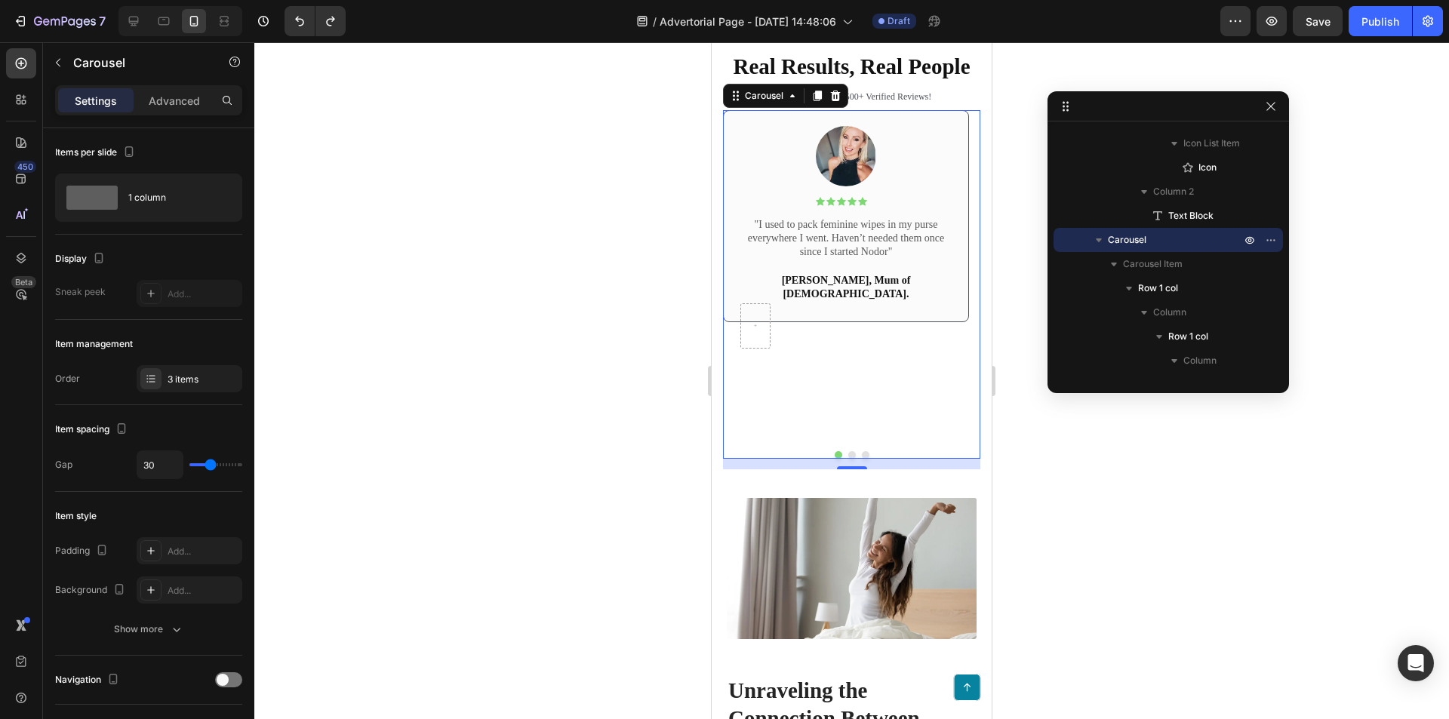
click at [752, 302] on div "Image Icon Icon Icon Icon Icon Icon List Text Block Row "I used to pack feminin…" at bounding box center [846, 223] width 213 height 195
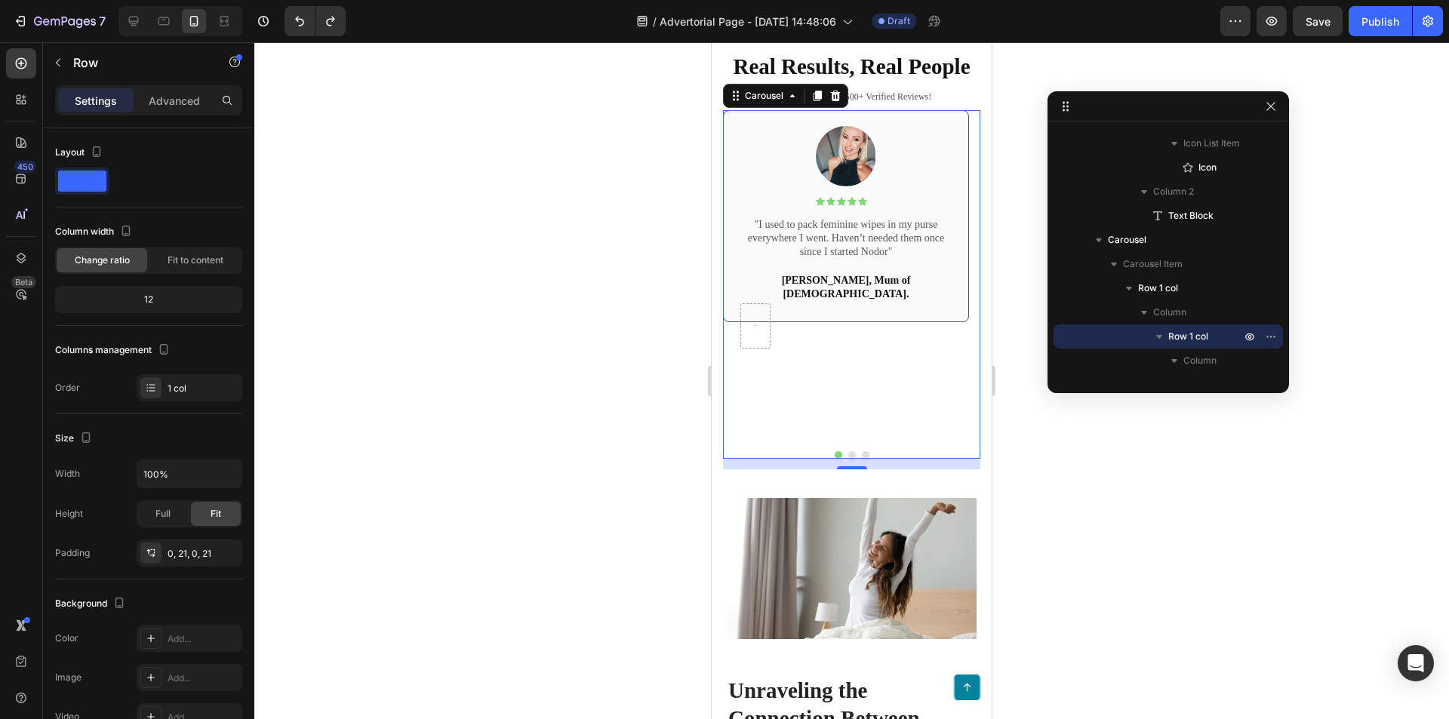
click at [848, 457] on button "Dot" at bounding box center [852, 455] width 8 height 8
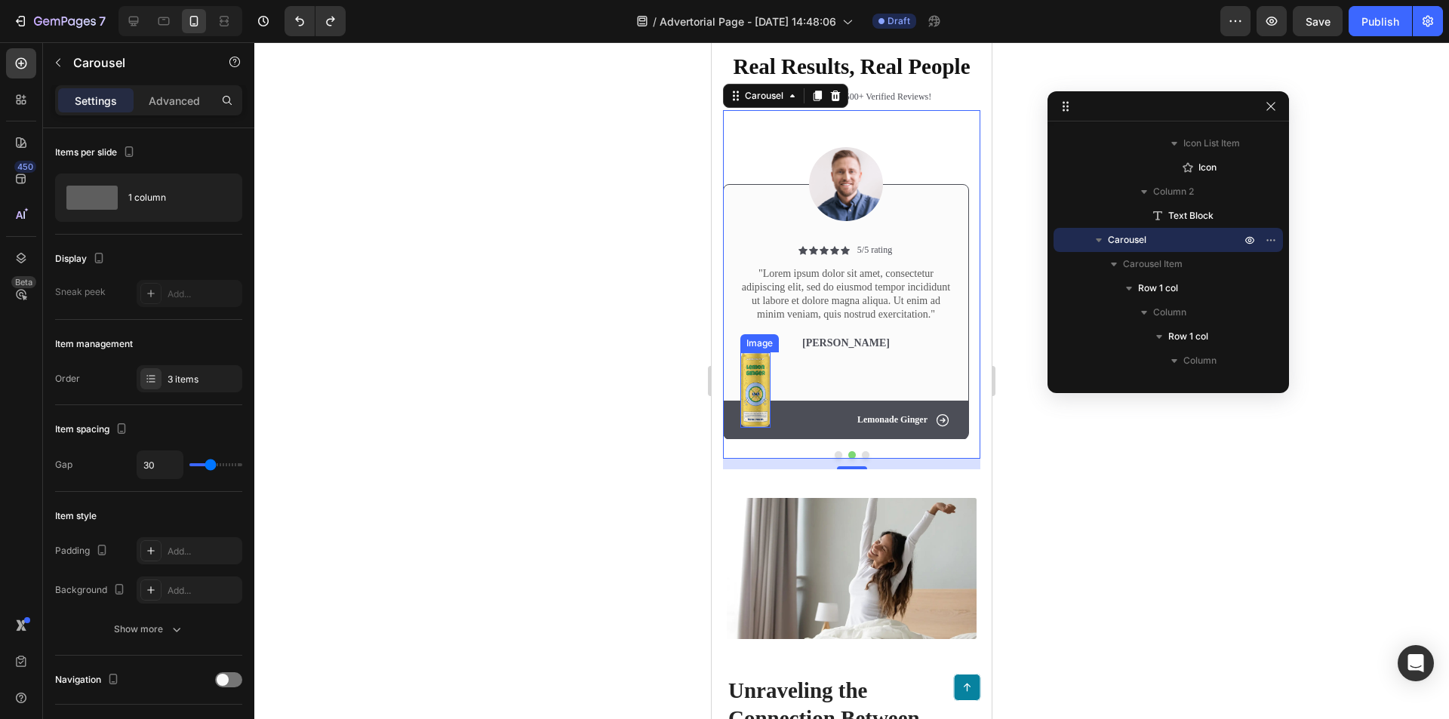
click at [749, 389] on img at bounding box center [755, 390] width 30 height 76
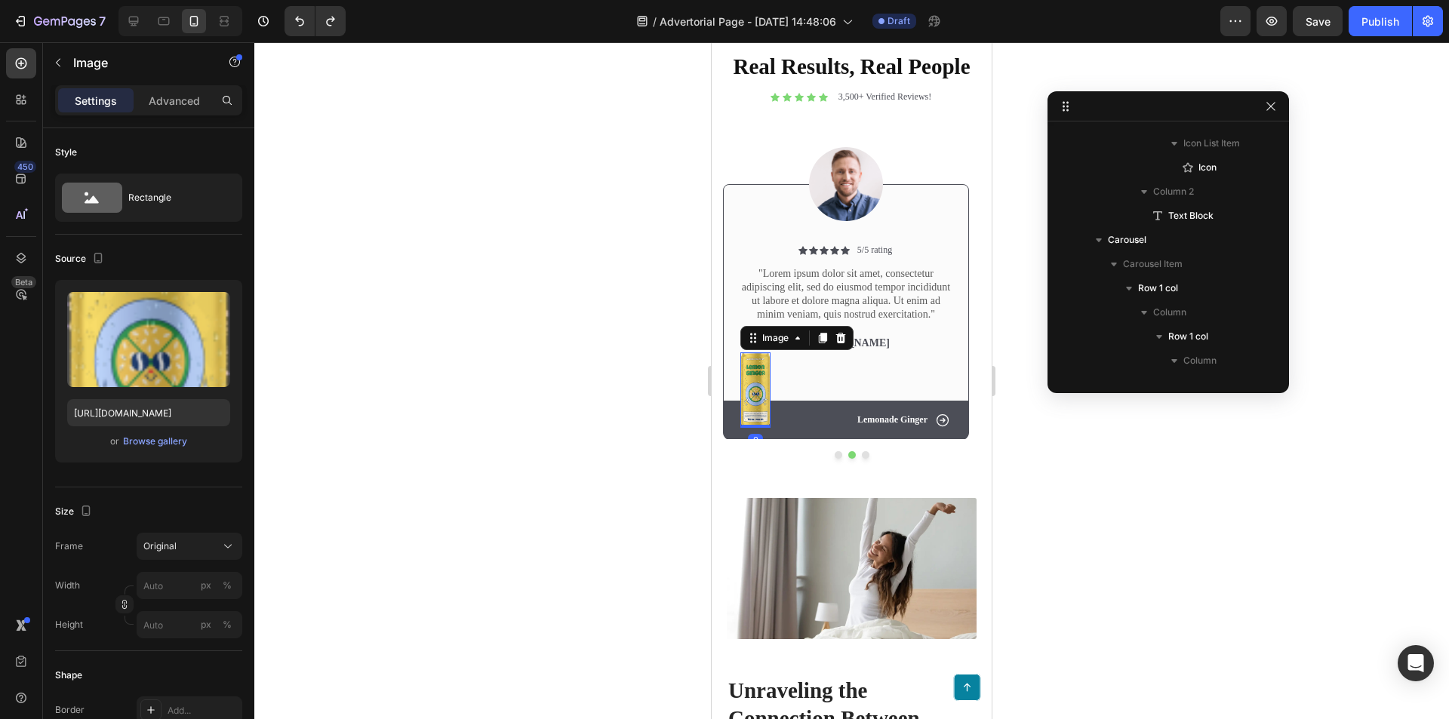
scroll to position [1898, 0]
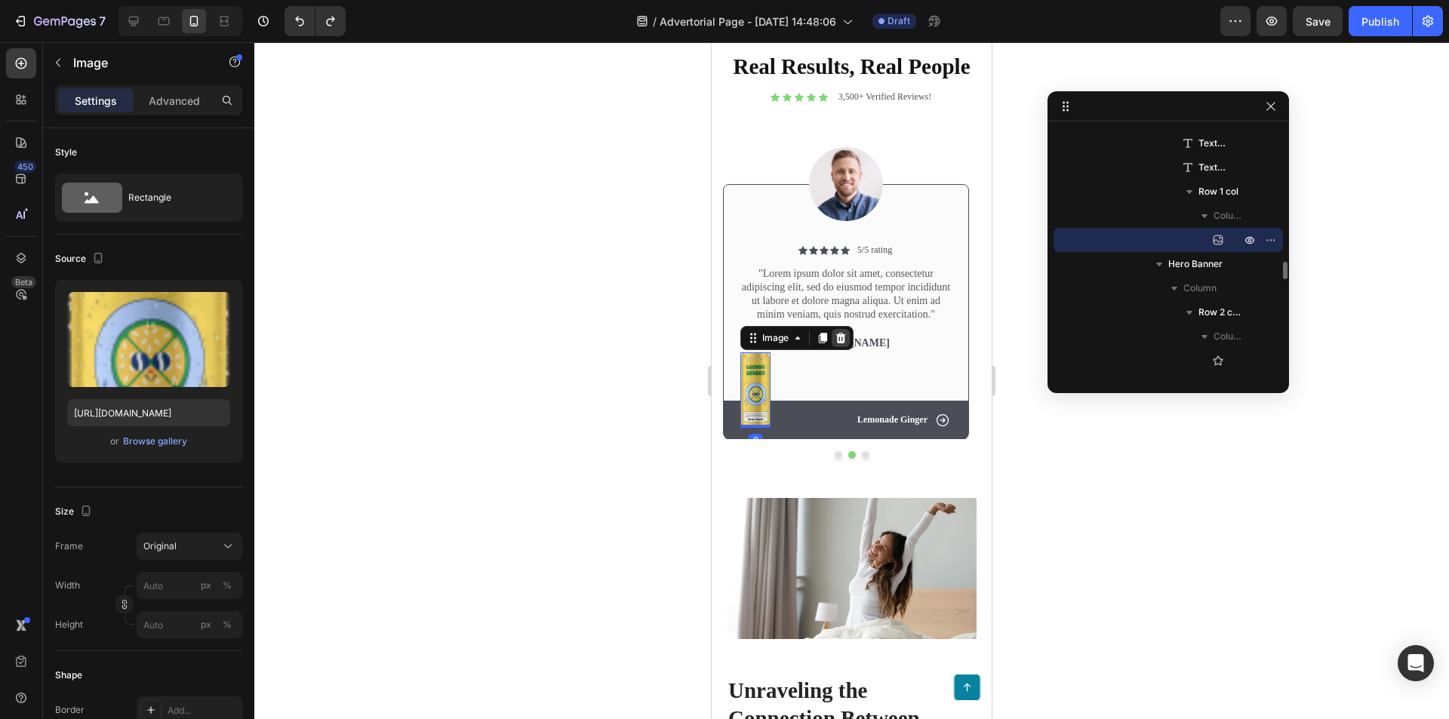
click at [837, 335] on icon at bounding box center [841, 338] width 12 height 12
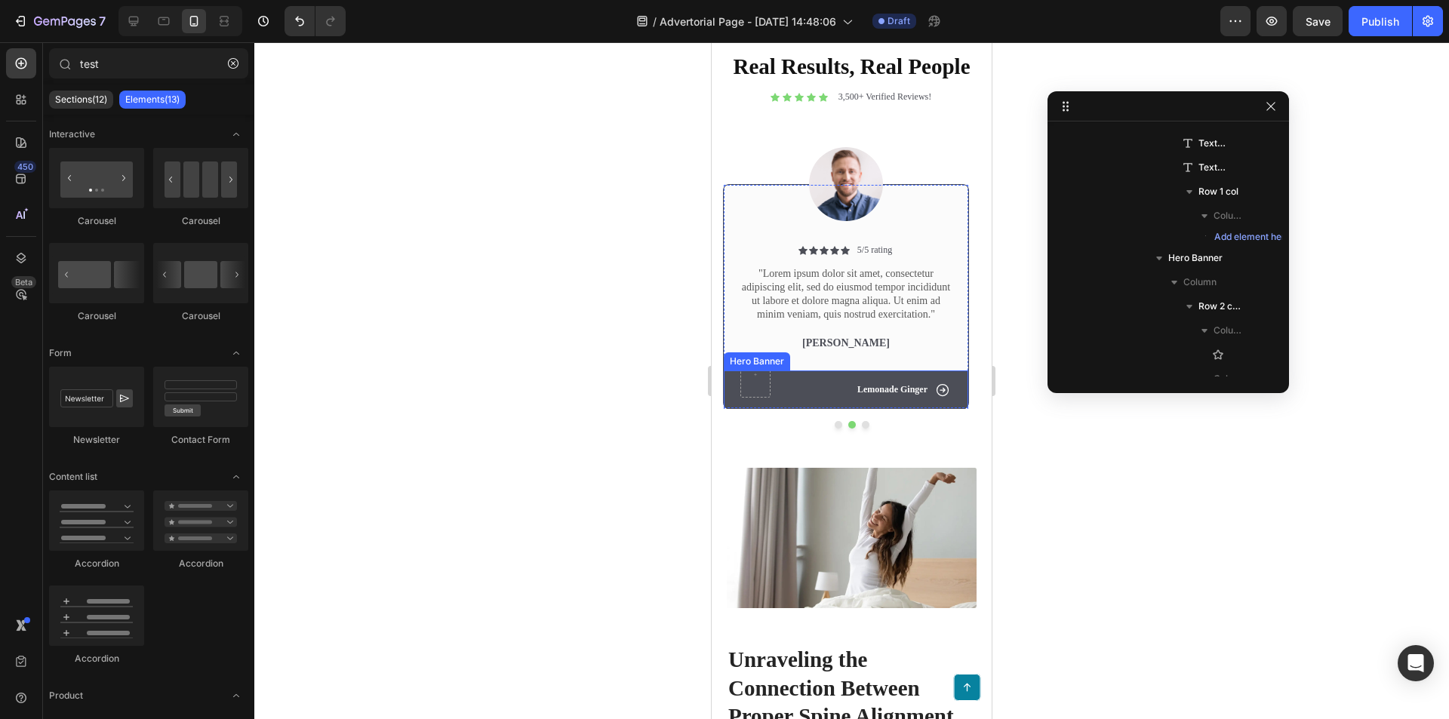
click at [888, 389] on p "Lemonade Ginger" at bounding box center [892, 390] width 70 height 12
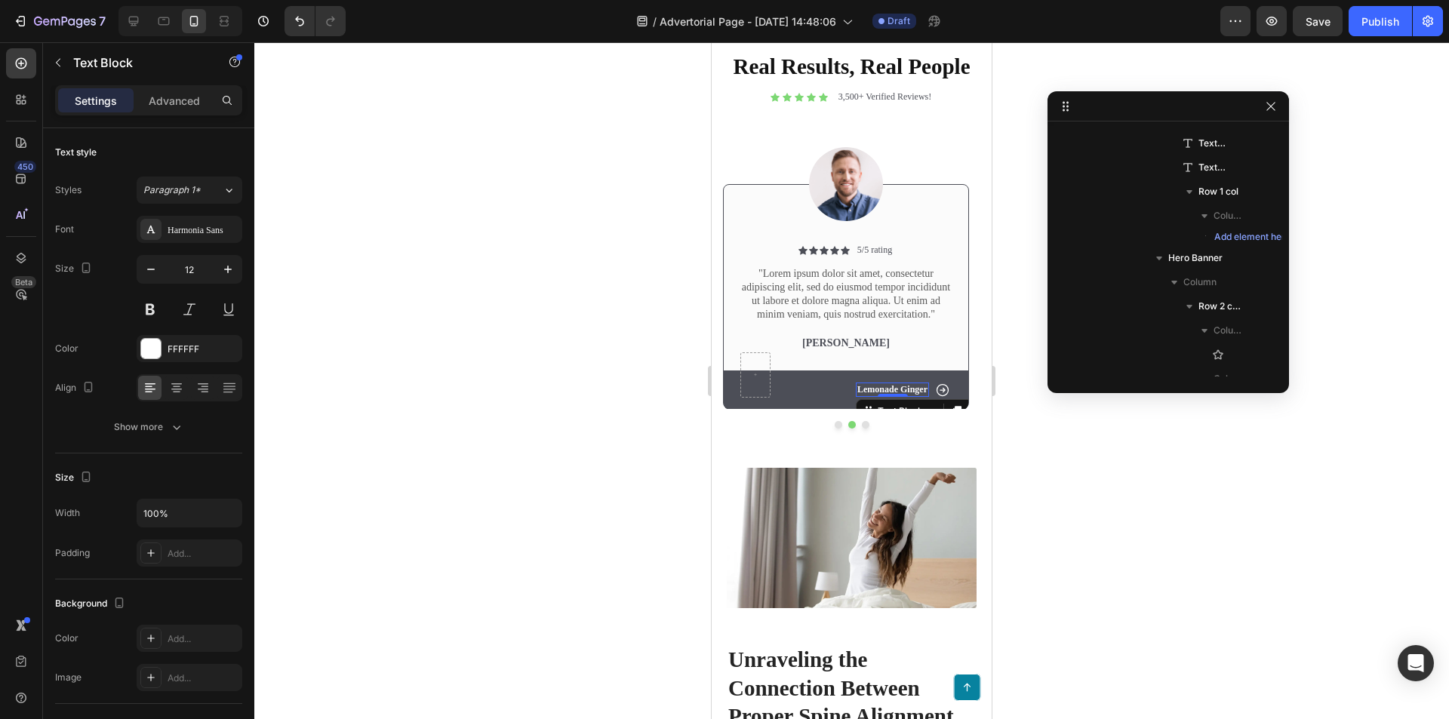
scroll to position [2061, 0]
click at [864, 384] on p "Lemonade Ginger" at bounding box center [892, 390] width 70 height 12
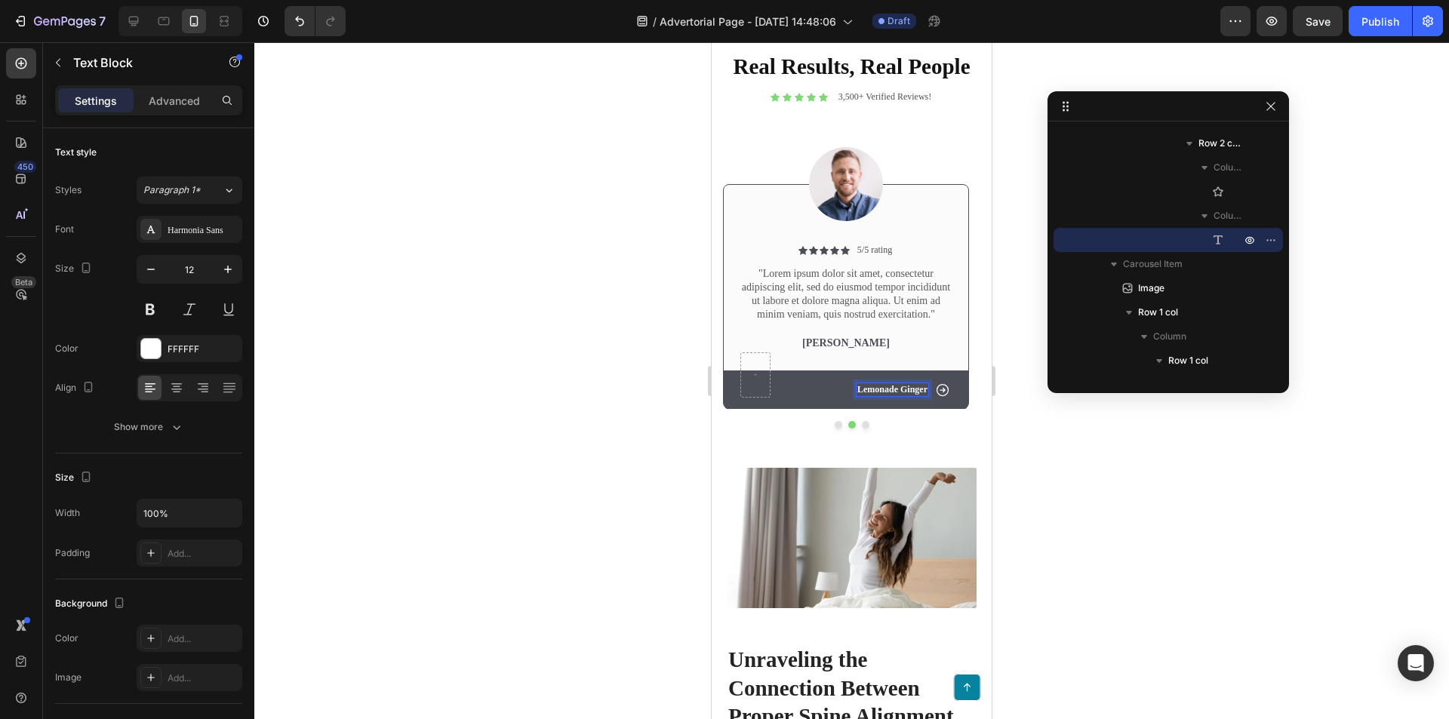
click at [820, 378] on div "Icon Lemonade Ginger Text Block 0 Row" at bounding box center [846, 390] width 245 height 39
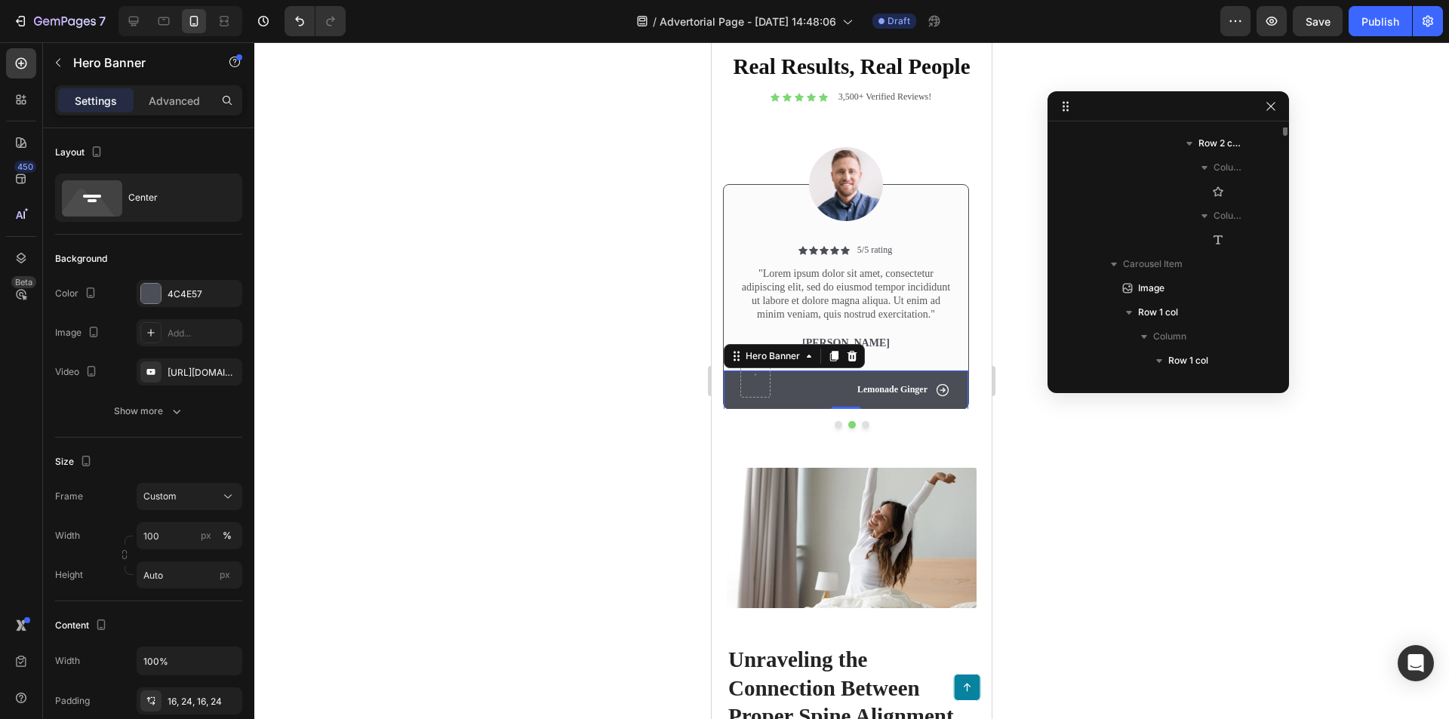
scroll to position [1916, 0]
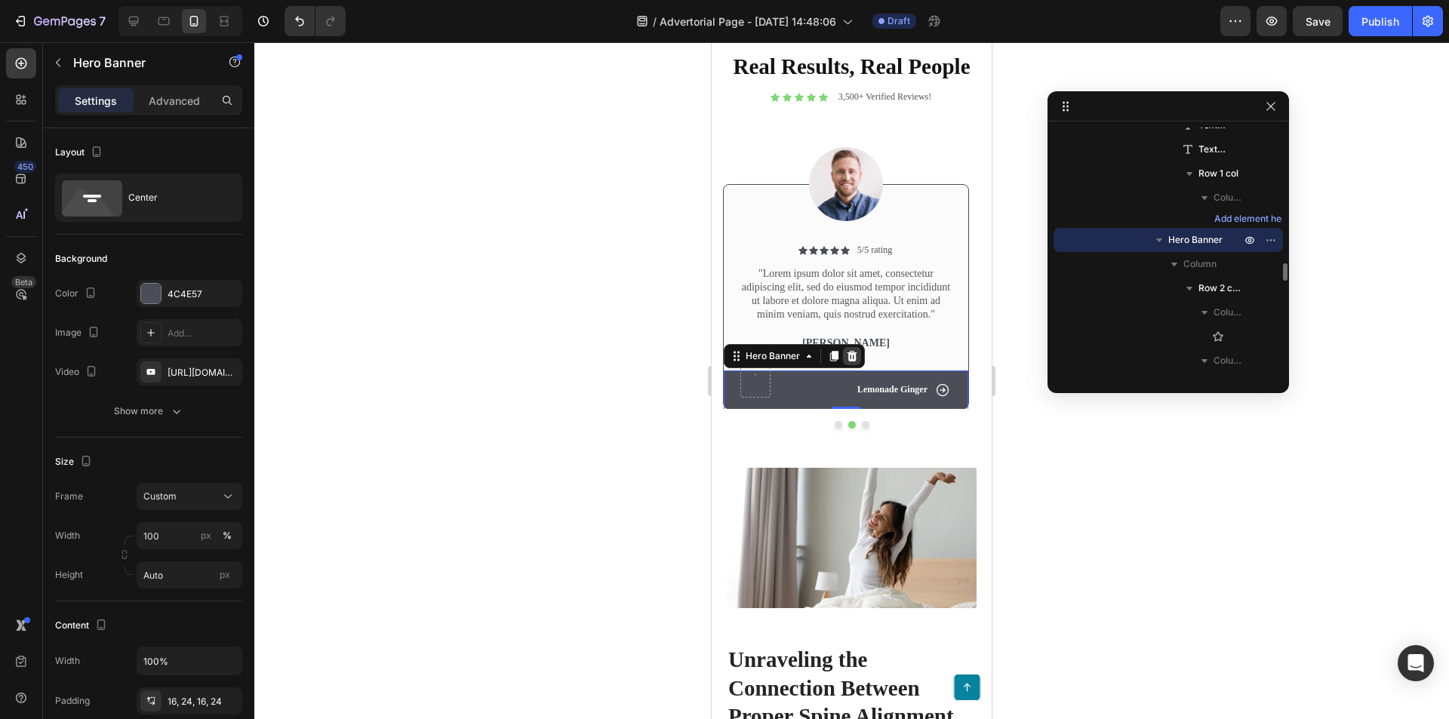
click at [857, 358] on icon at bounding box center [852, 356] width 12 height 12
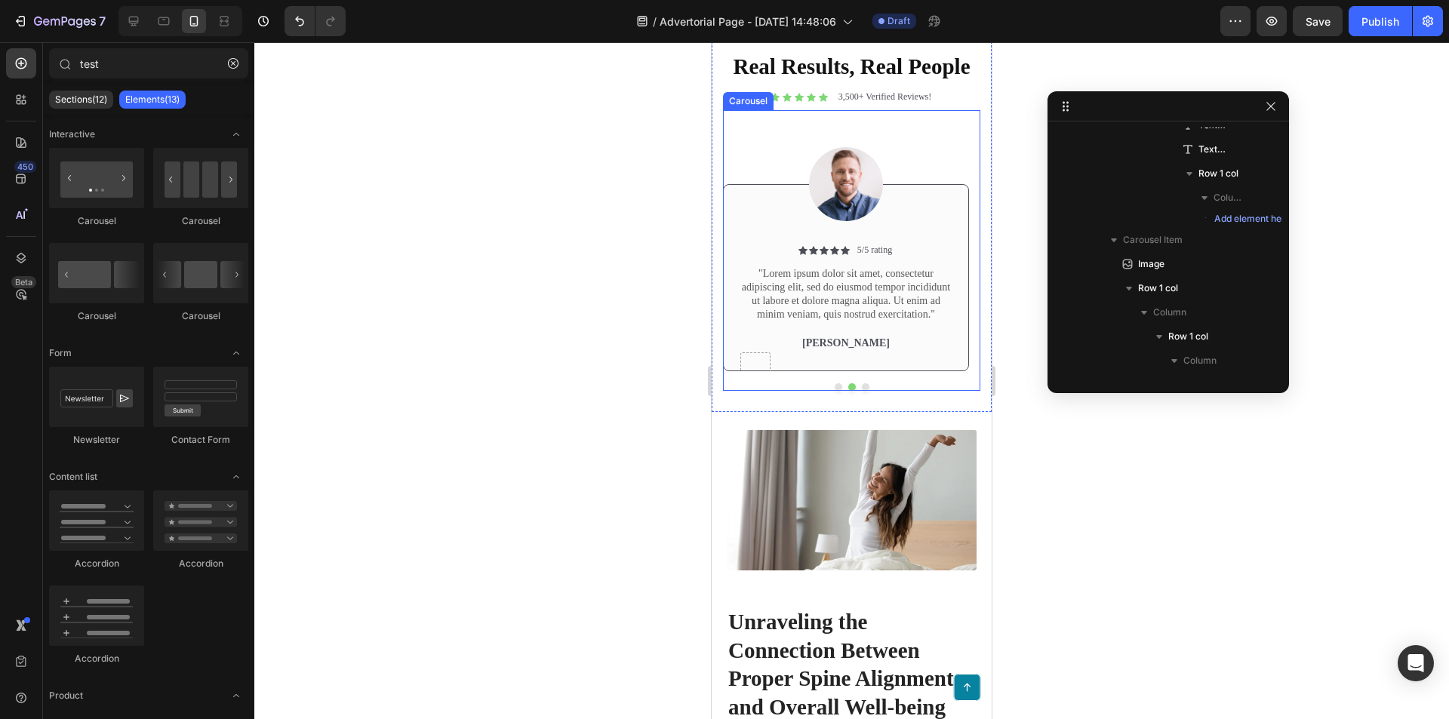
click at [835, 391] on button "Dot" at bounding box center [839, 387] width 8 height 8
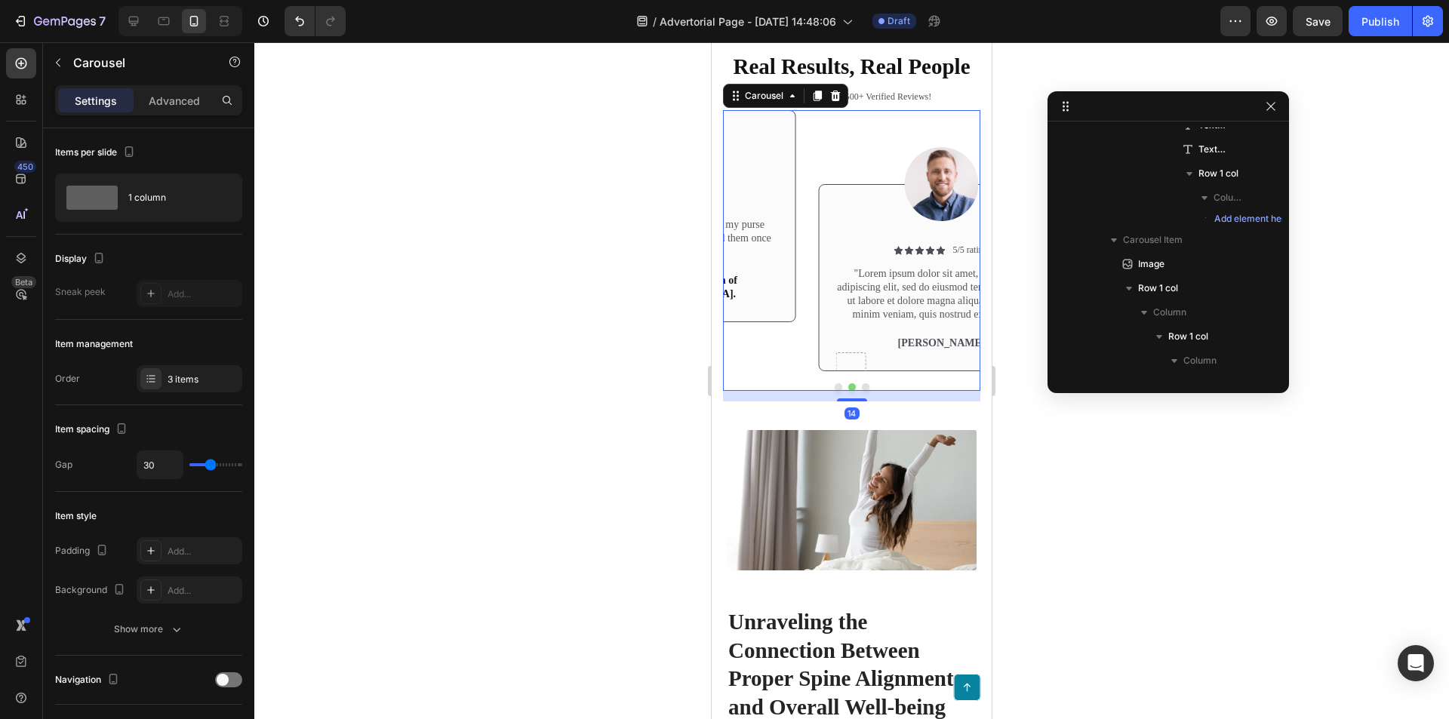
scroll to position [648, 0]
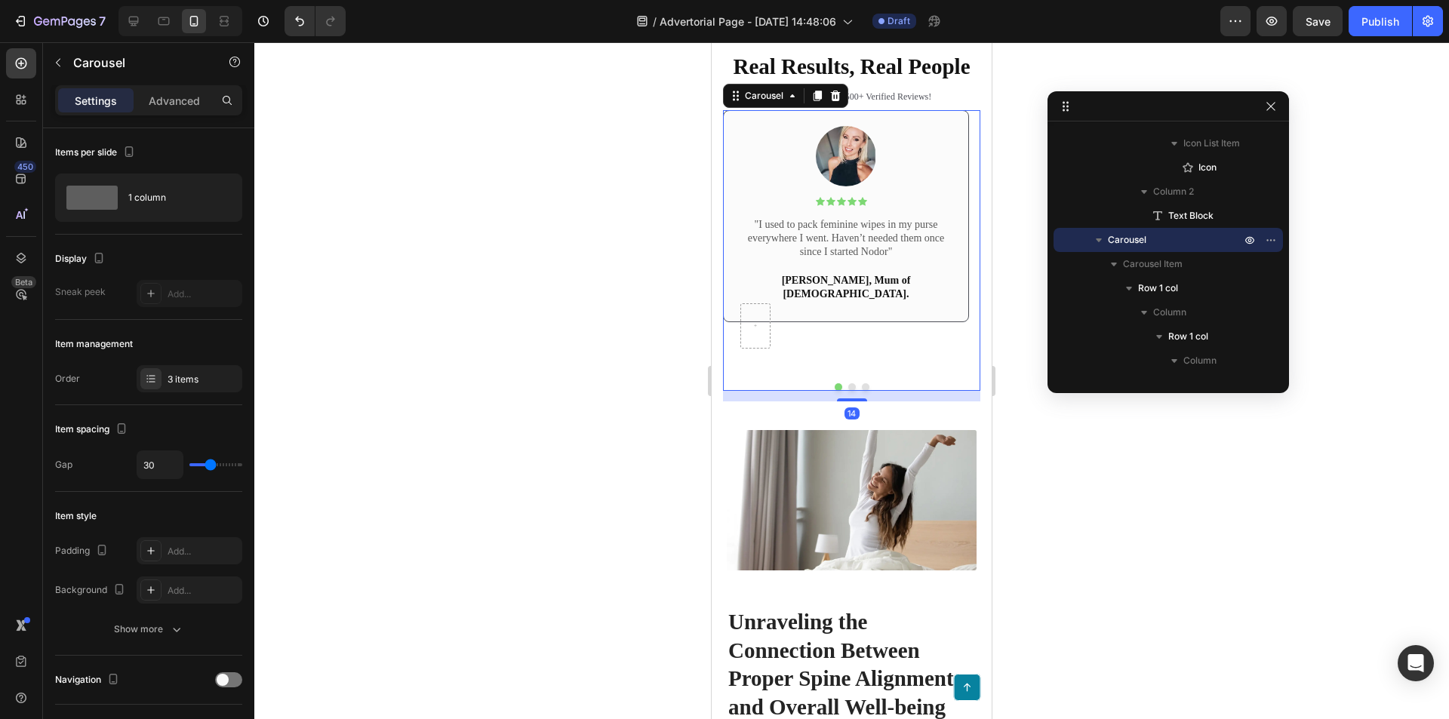
click at [848, 391] on button "Dot" at bounding box center [852, 387] width 8 height 8
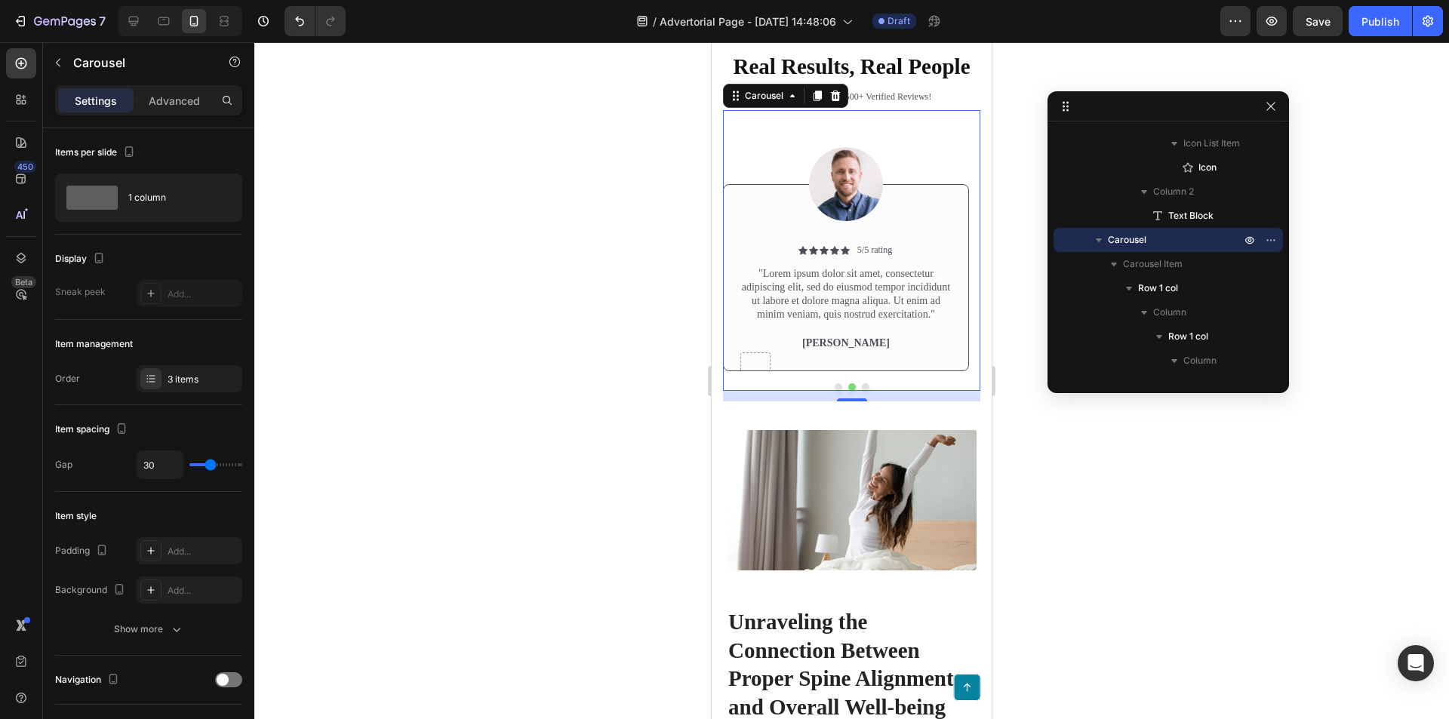
click at [829, 391] on div at bounding box center [851, 387] width 257 height 8
click at [835, 391] on button "Dot" at bounding box center [839, 387] width 8 height 8
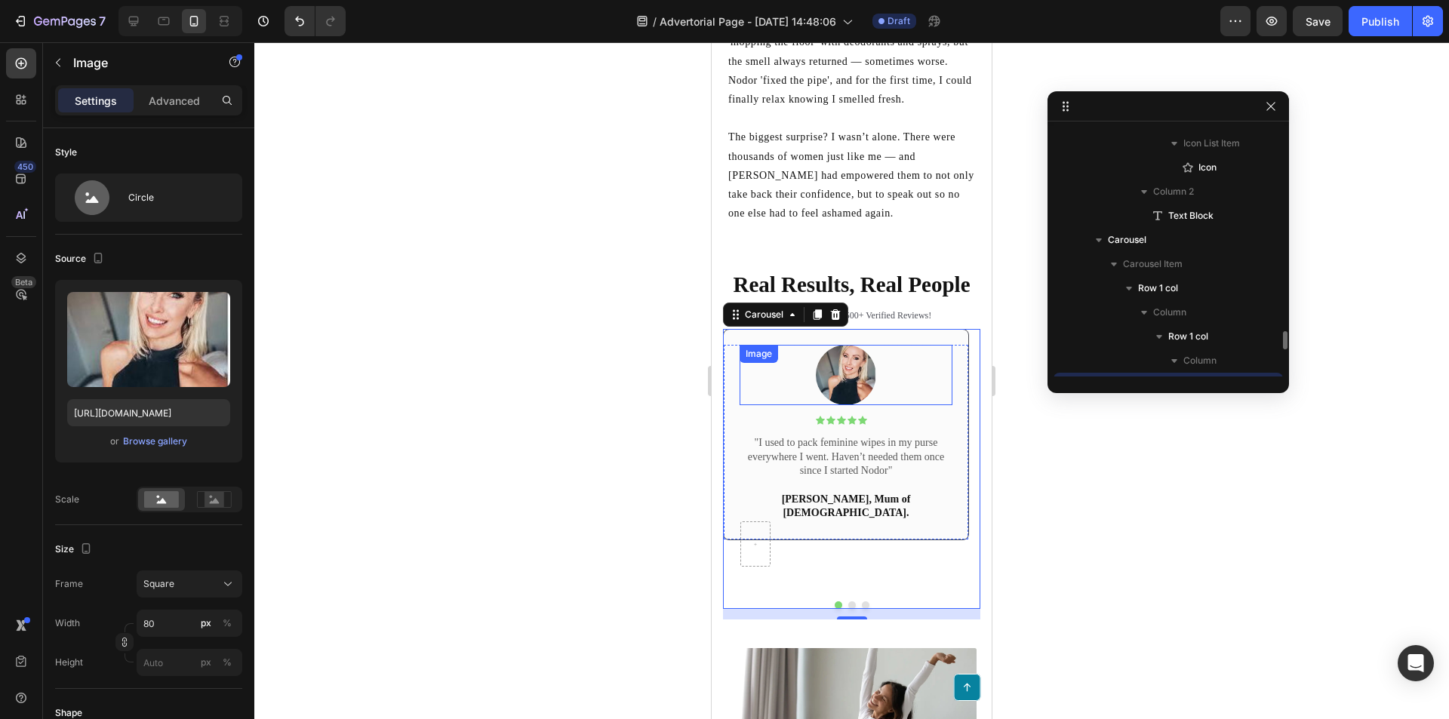
scroll to position [793, 0]
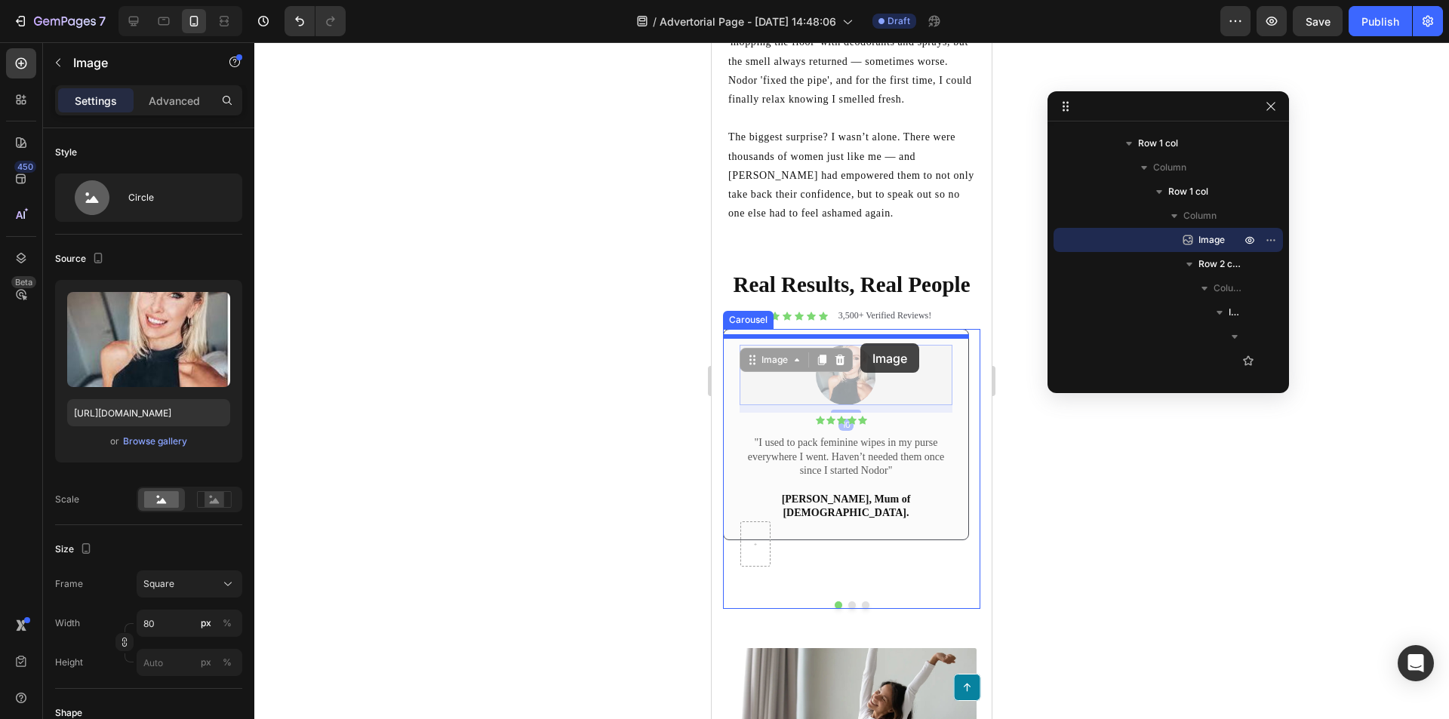
drag, startPoint x: 850, startPoint y: 386, endPoint x: 860, endPoint y: 343, distance: 44.3
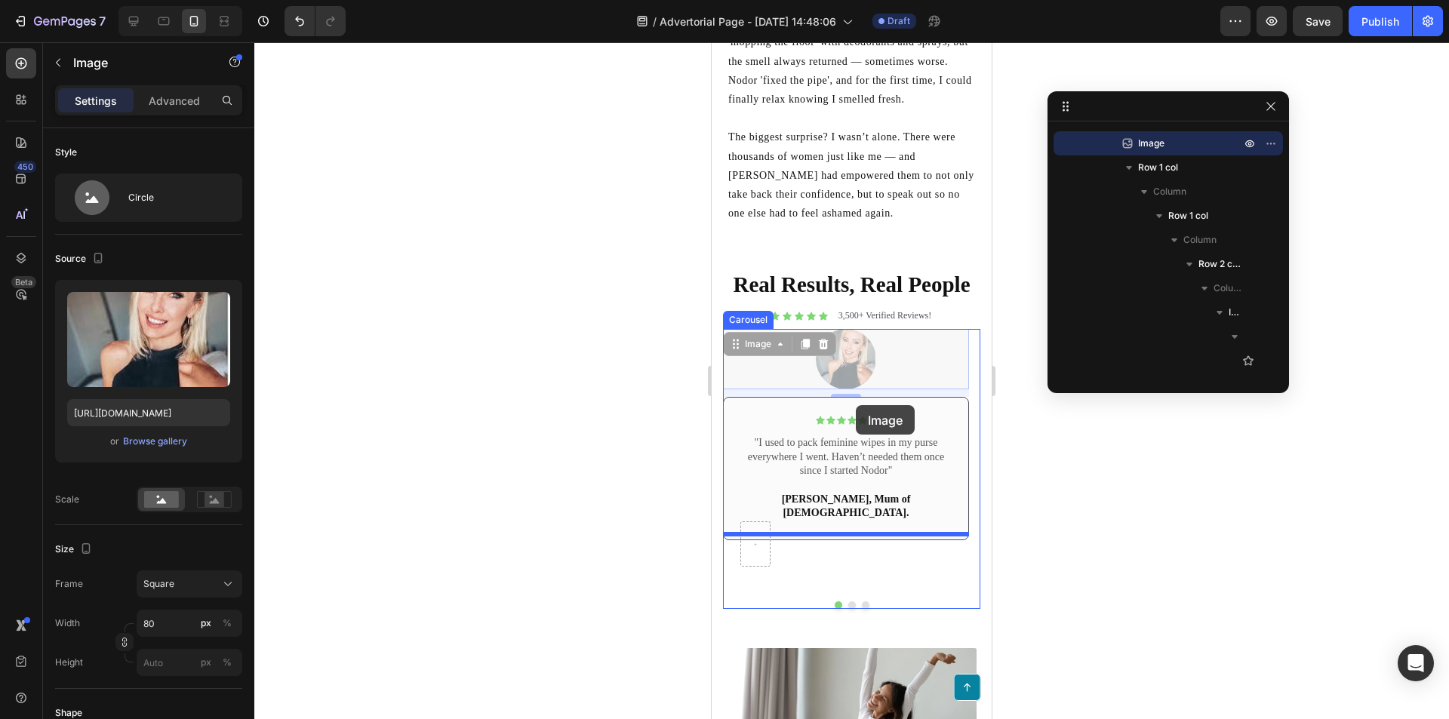
drag, startPoint x: 855, startPoint y: 382, endPoint x: 856, endPoint y: 405, distance: 23.4
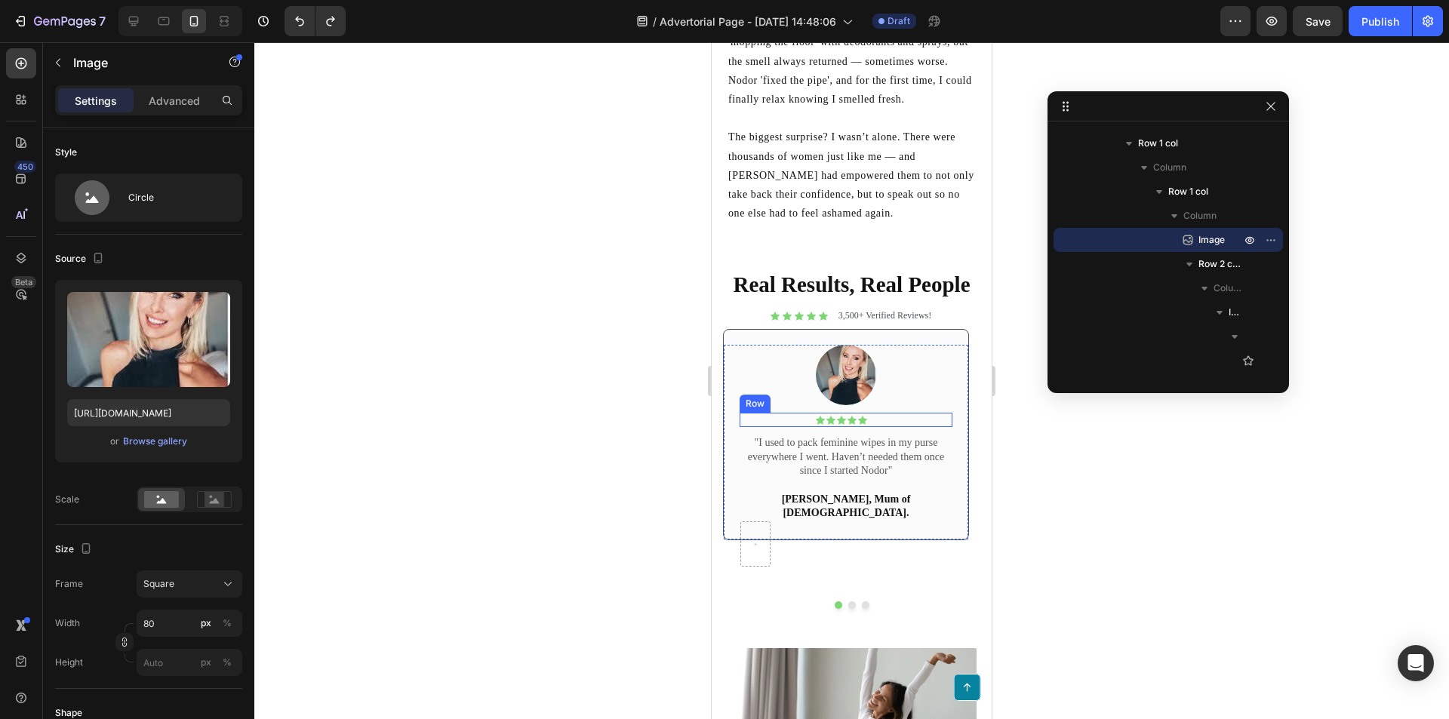
click at [782, 425] on div "Icon Icon Icon Icon Icon Icon List Text Block Row" at bounding box center [846, 420] width 213 height 15
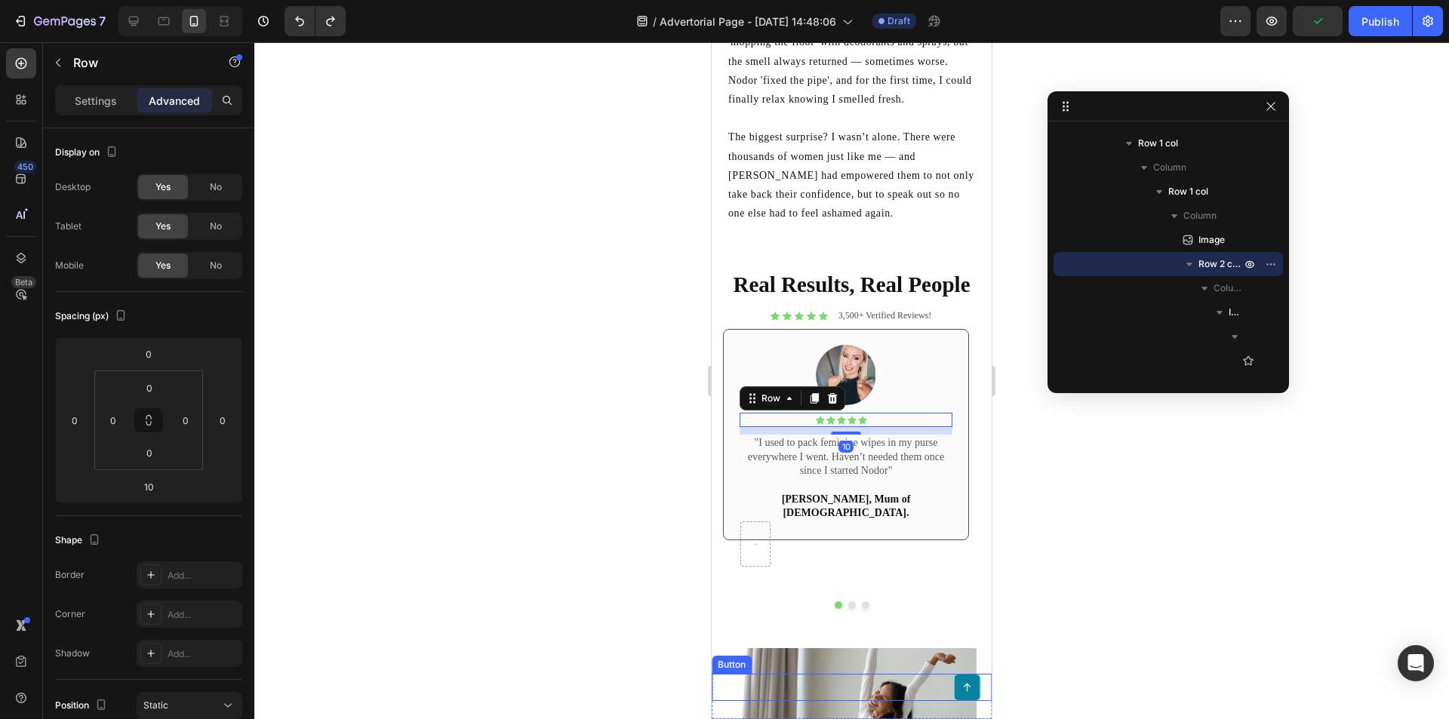
click at [844, 684] on div "Button" at bounding box center [852, 687] width 280 height 27
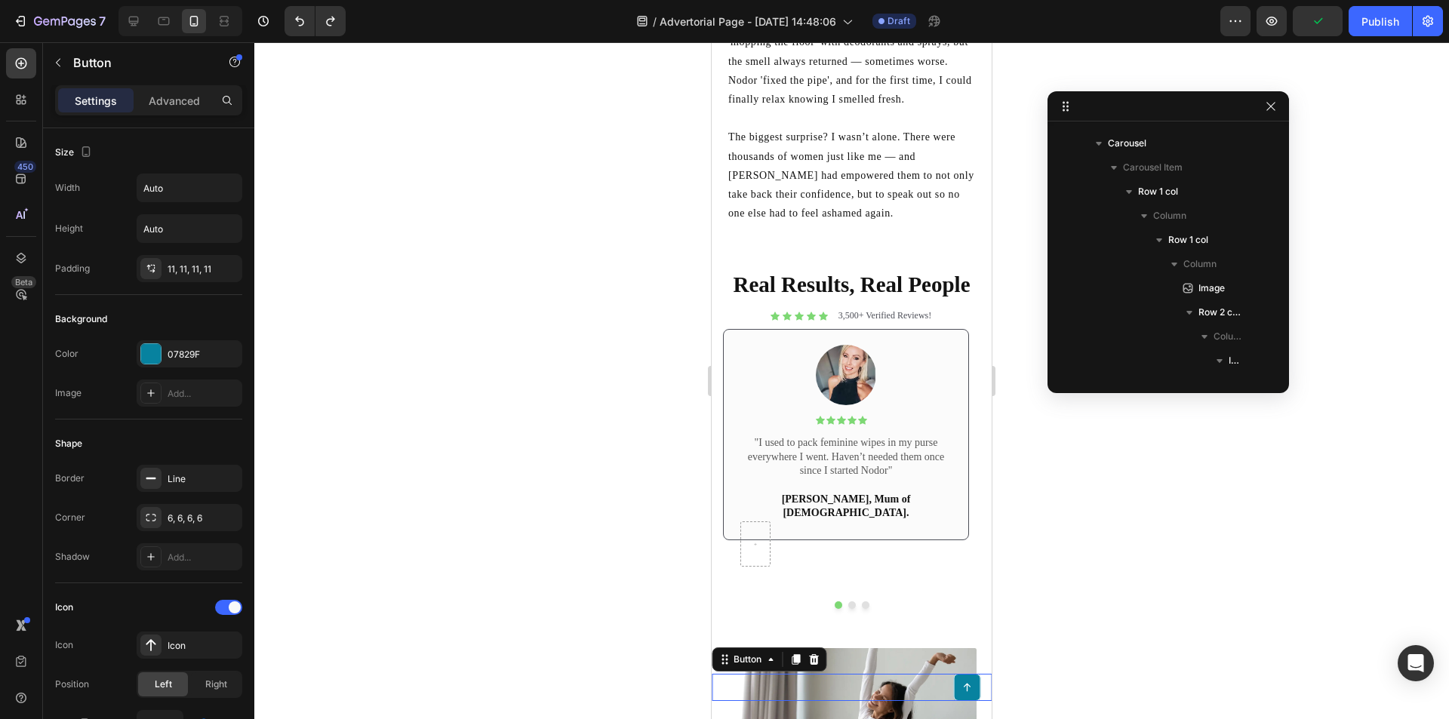
scroll to position [0, 0]
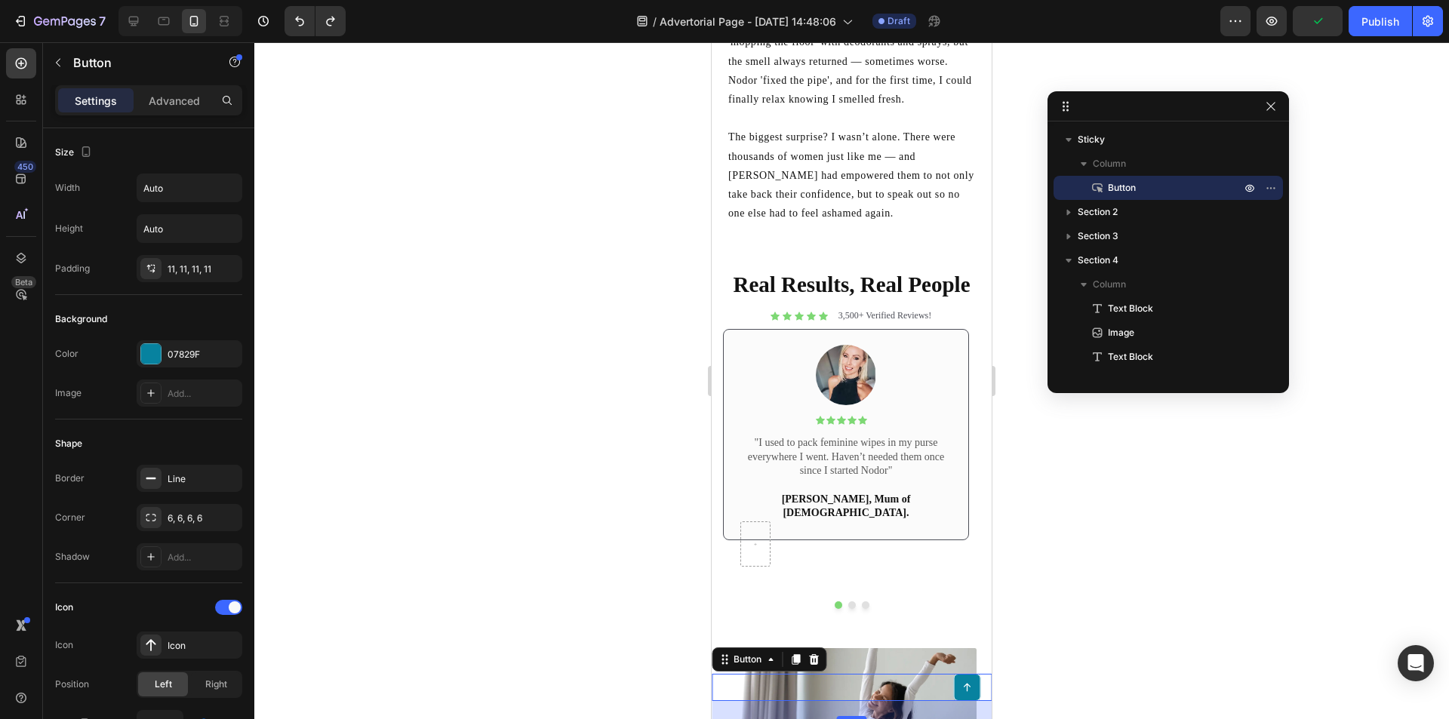
click at [844, 682] on div "Button 24" at bounding box center [852, 687] width 280 height 27
click at [847, 681] on div "Button 24" at bounding box center [852, 687] width 280 height 27
click at [845, 684] on div "Button 24" at bounding box center [852, 687] width 280 height 27
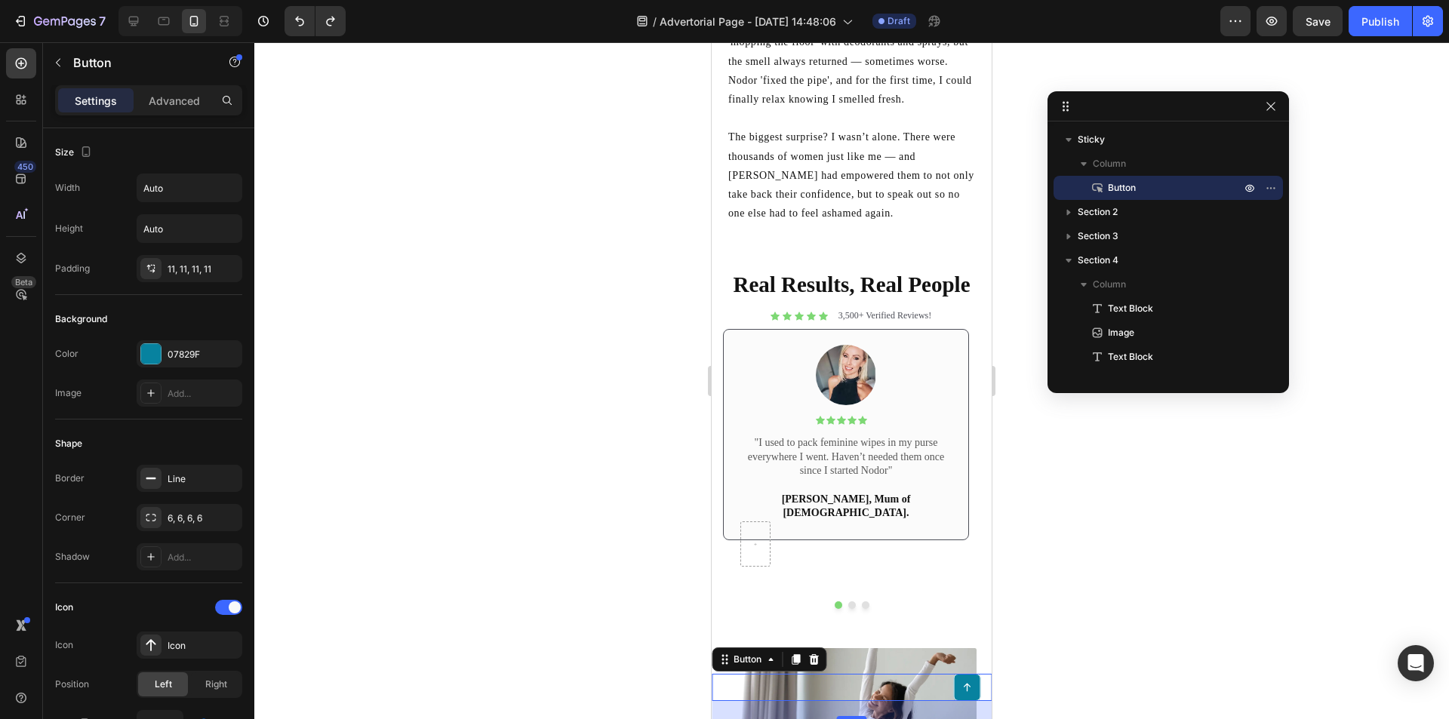
click at [852, 686] on div "Button 24" at bounding box center [852, 687] width 280 height 27
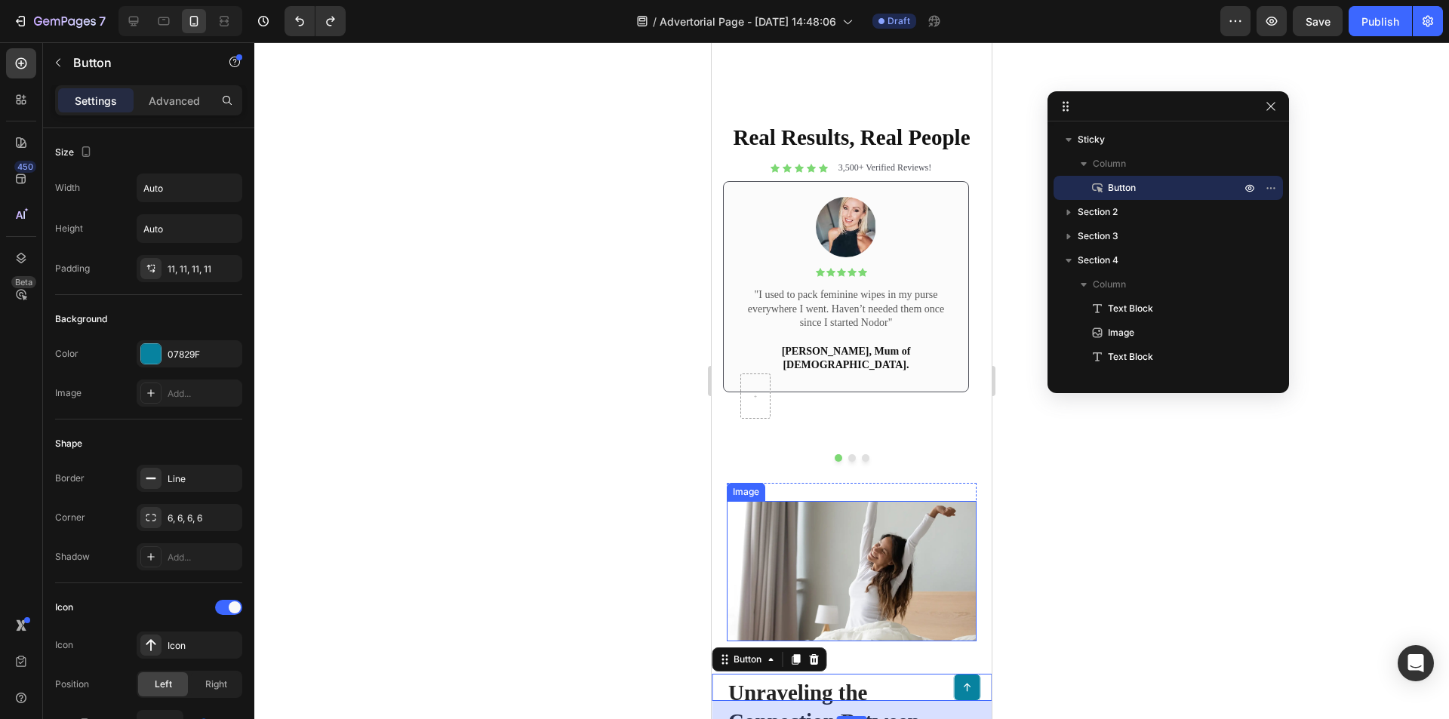
scroll to position [4205, 0]
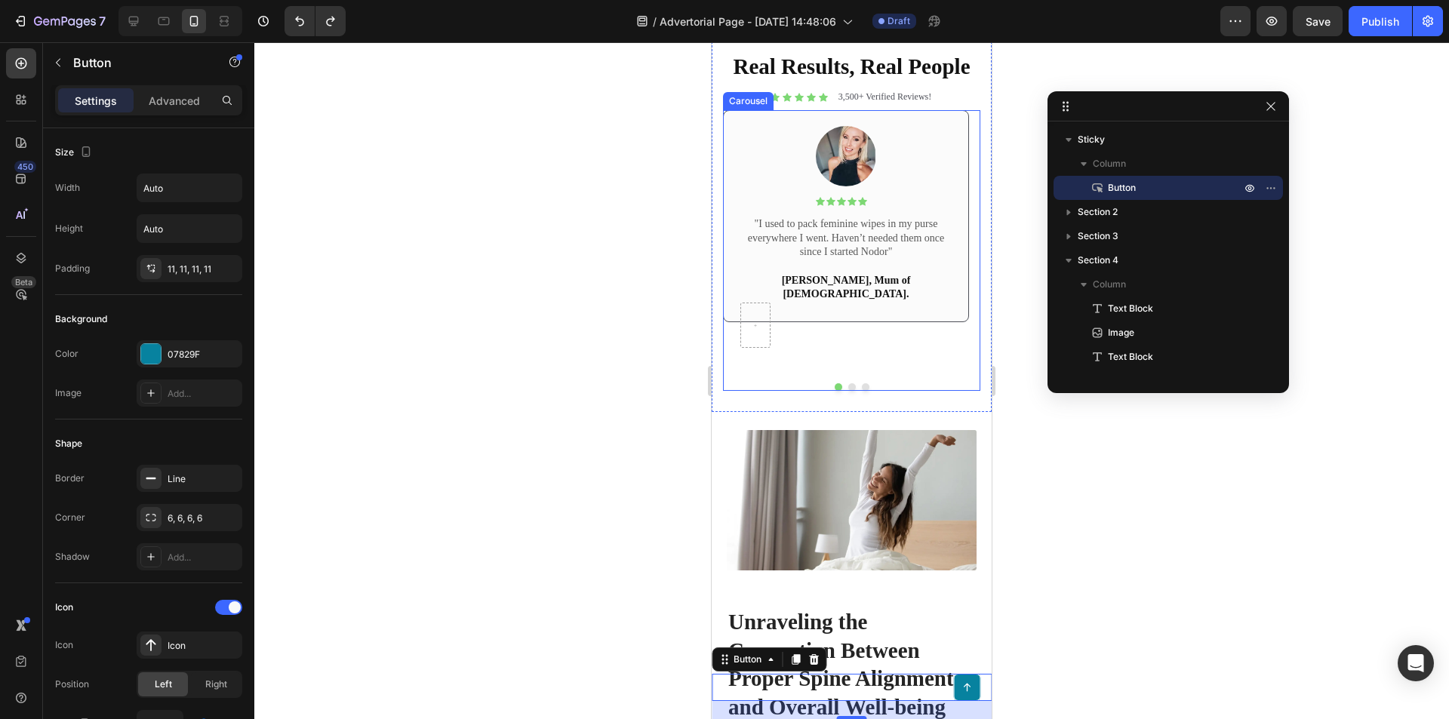
click at [848, 391] on button "Dot" at bounding box center [852, 387] width 8 height 8
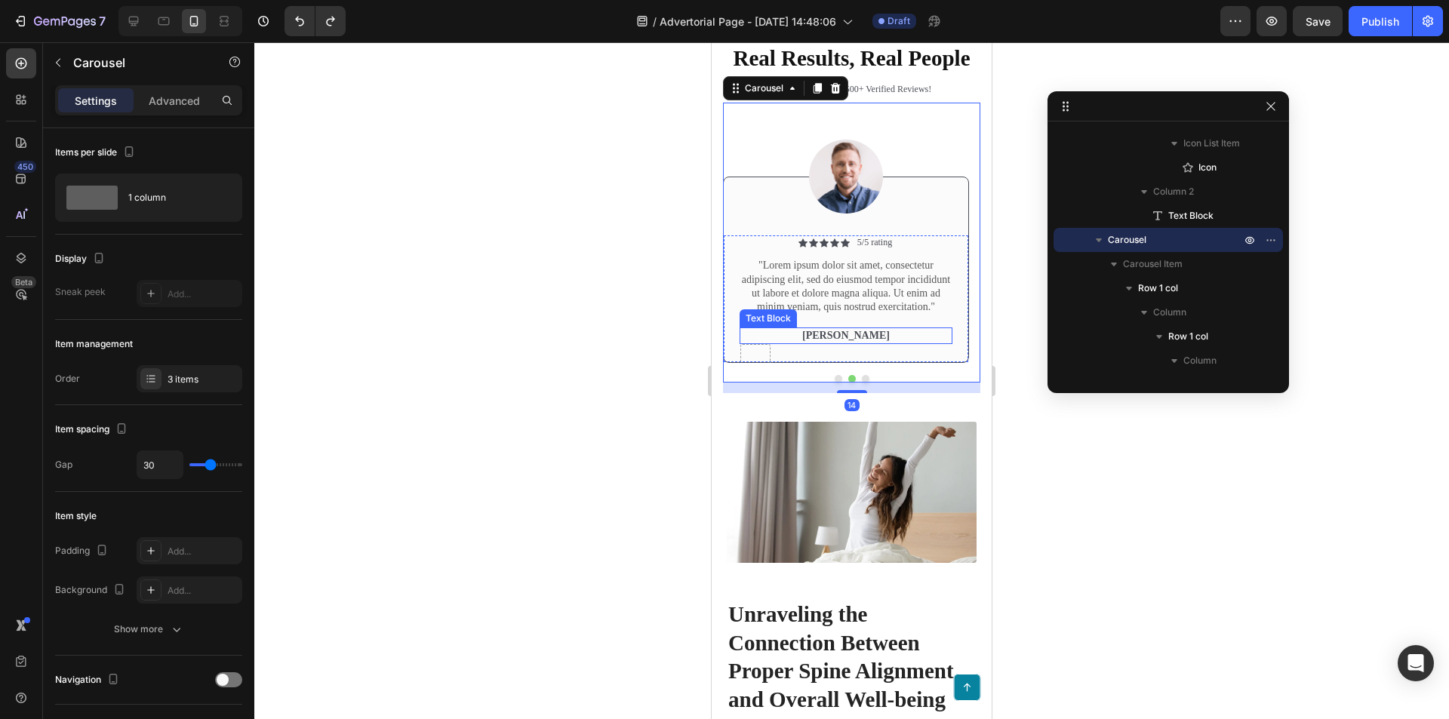
scroll to position [4129, 0]
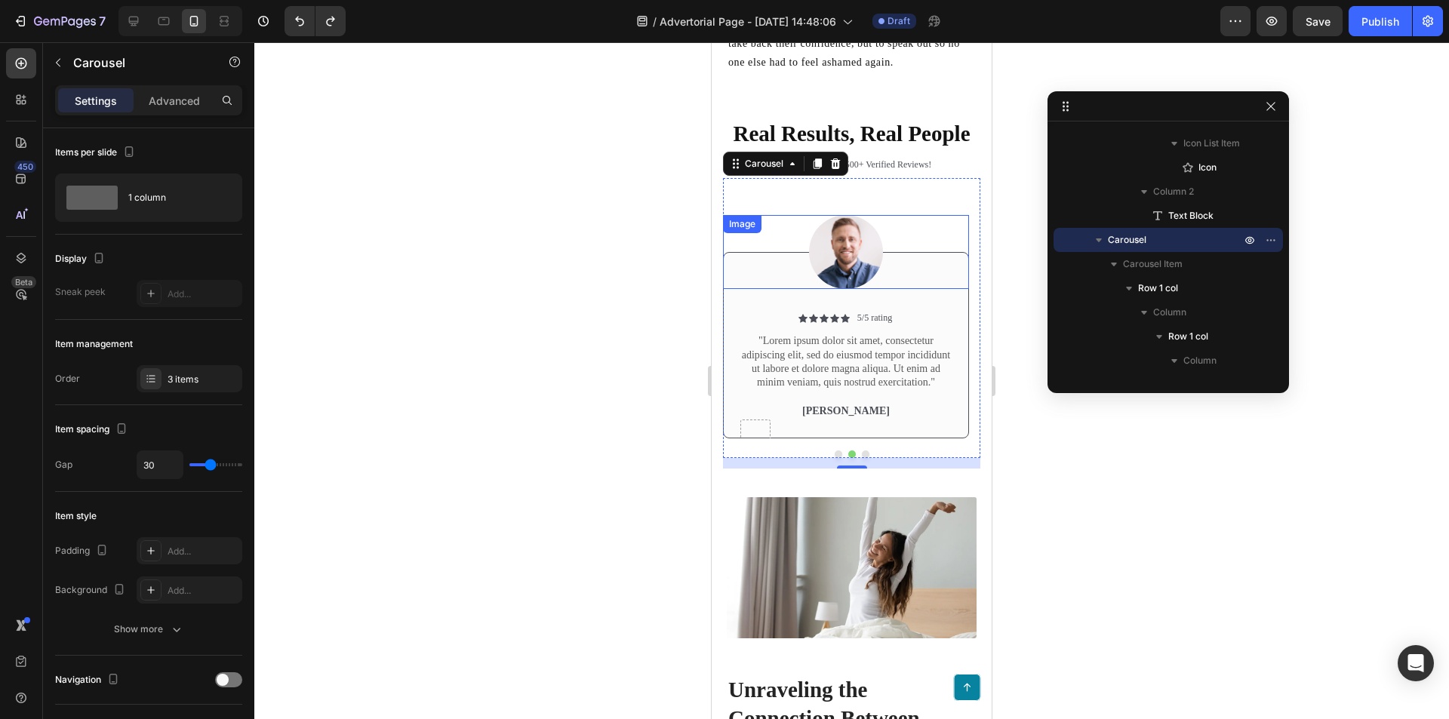
click at [852, 254] on img at bounding box center [846, 252] width 74 height 74
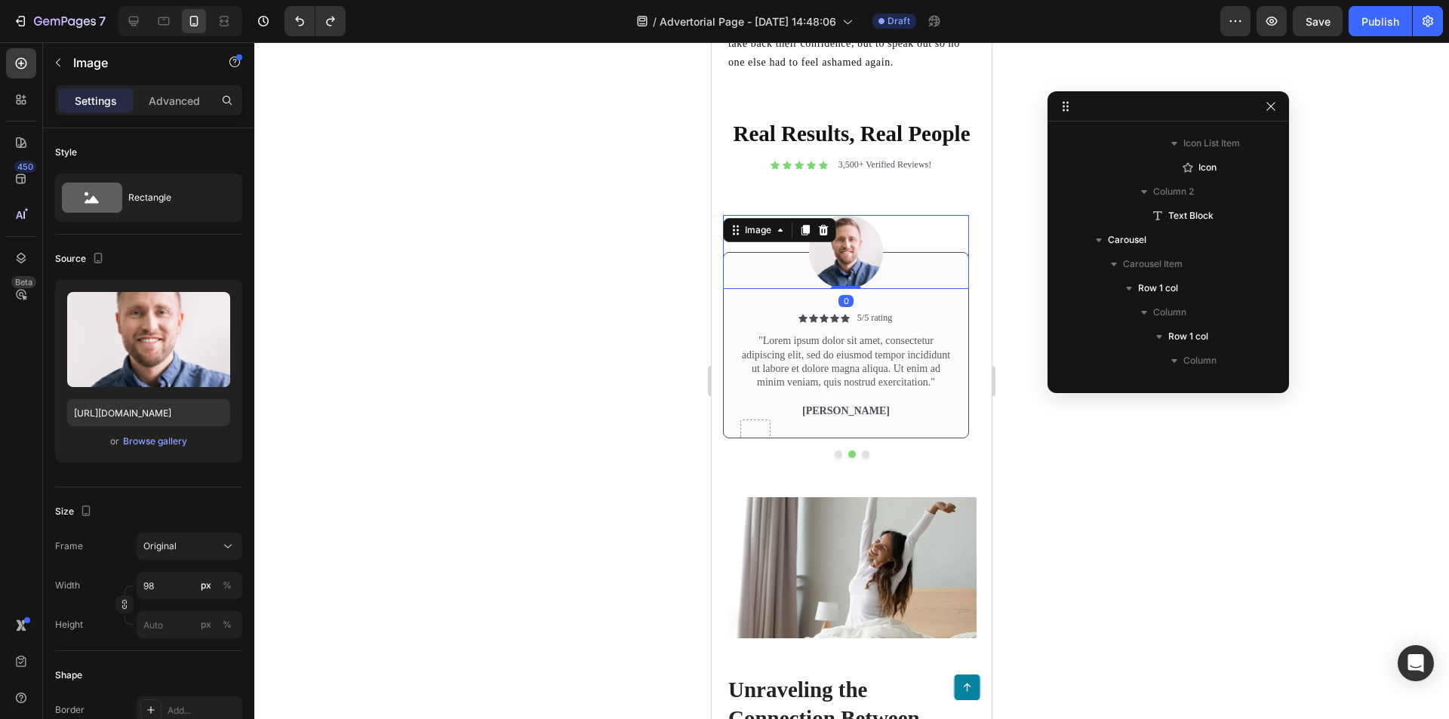
scroll to position [1367, 0]
click at [826, 235] on icon at bounding box center [824, 230] width 10 height 11
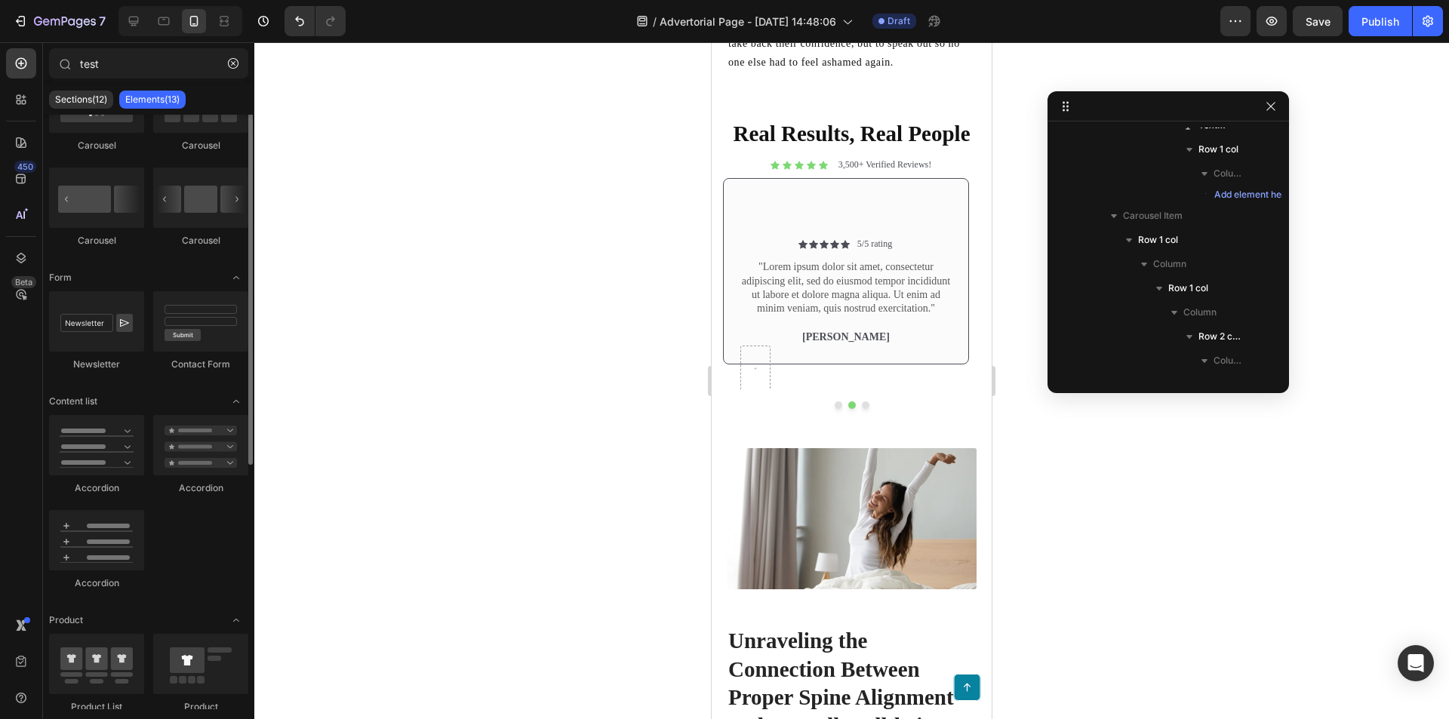
scroll to position [0, 0]
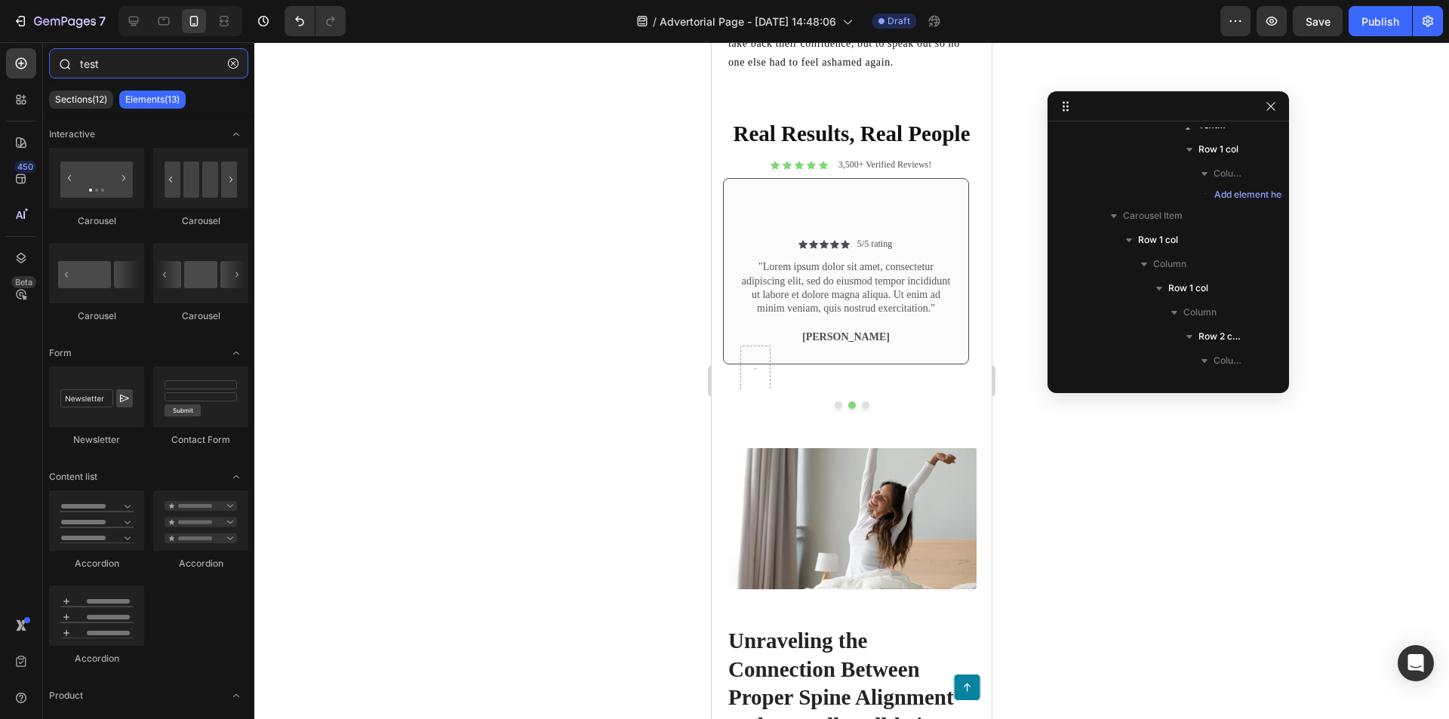
click at [124, 66] on input "test" at bounding box center [148, 63] width 199 height 30
click at [124, 69] on input "test" at bounding box center [148, 63] width 199 height 30
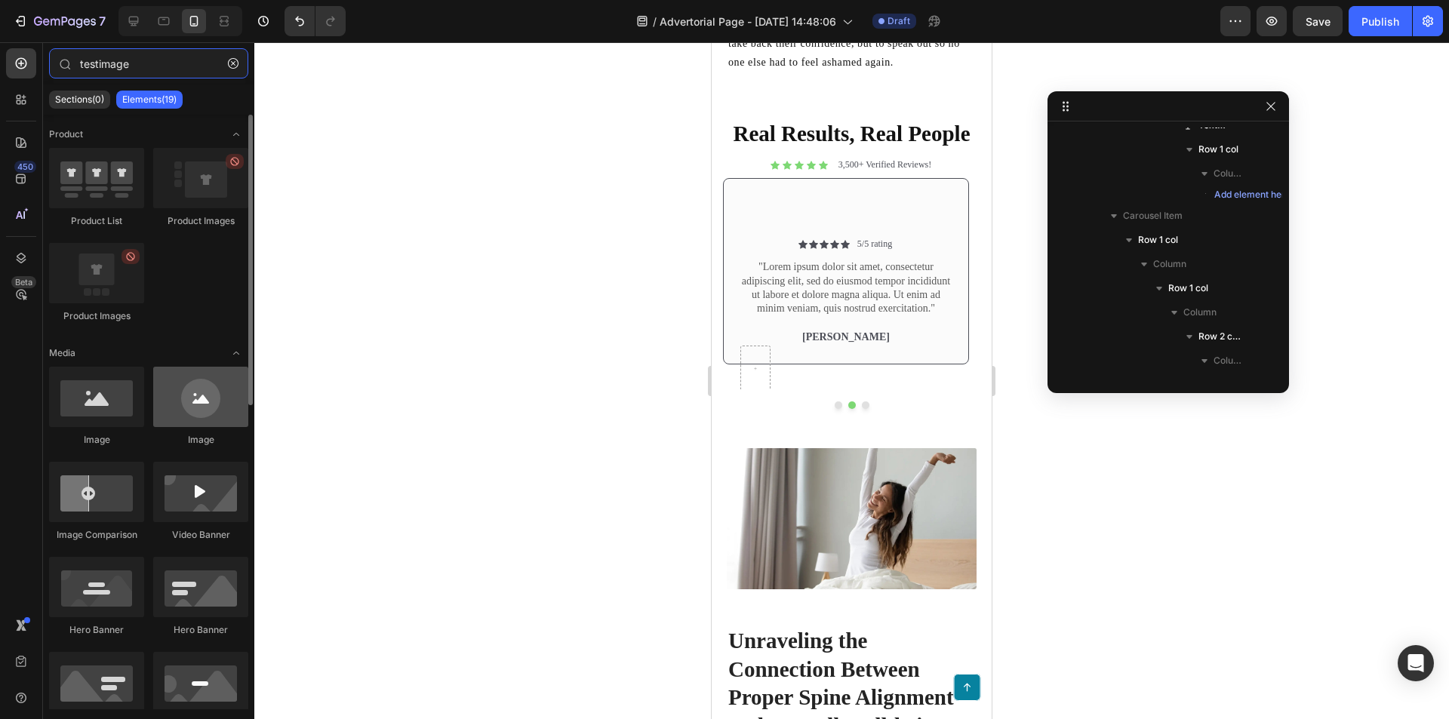
type input "testimage"
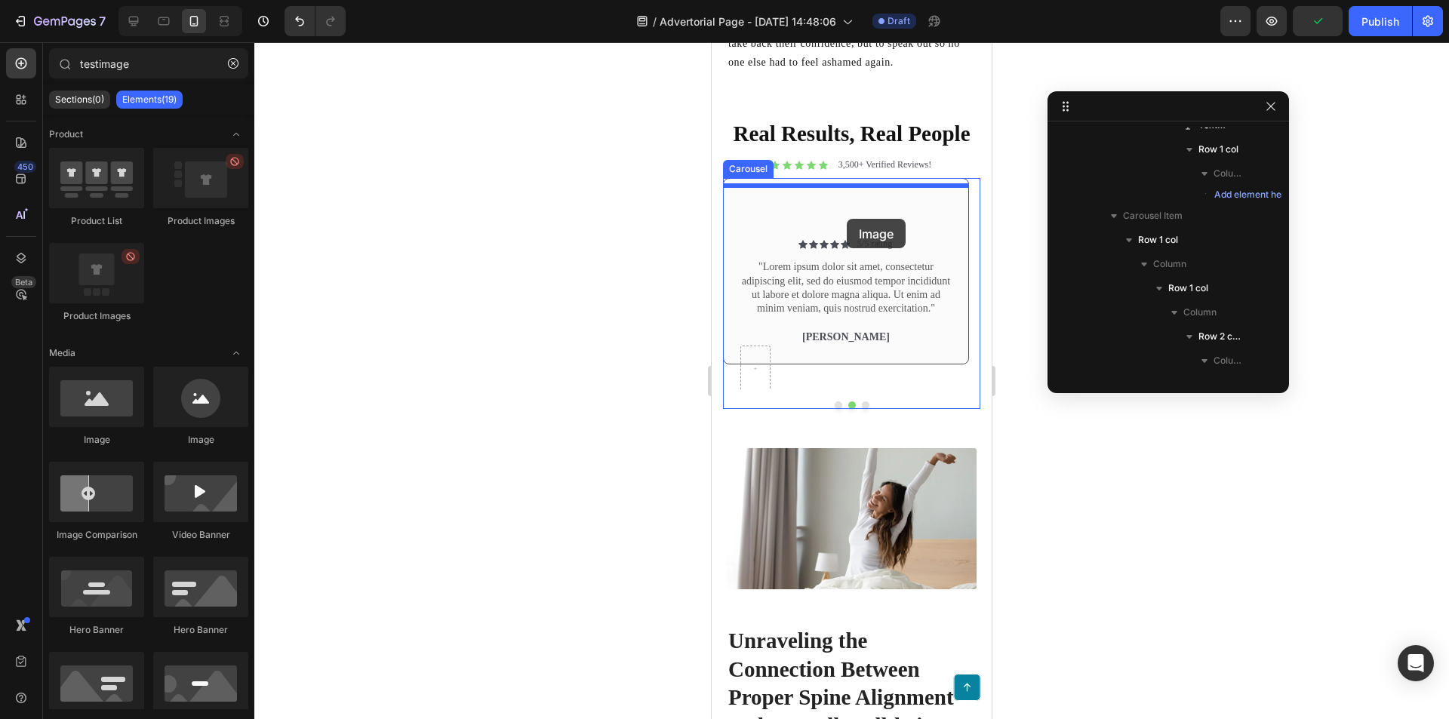
drag, startPoint x: 903, startPoint y: 446, endPoint x: 847, endPoint y: 219, distance: 233.9
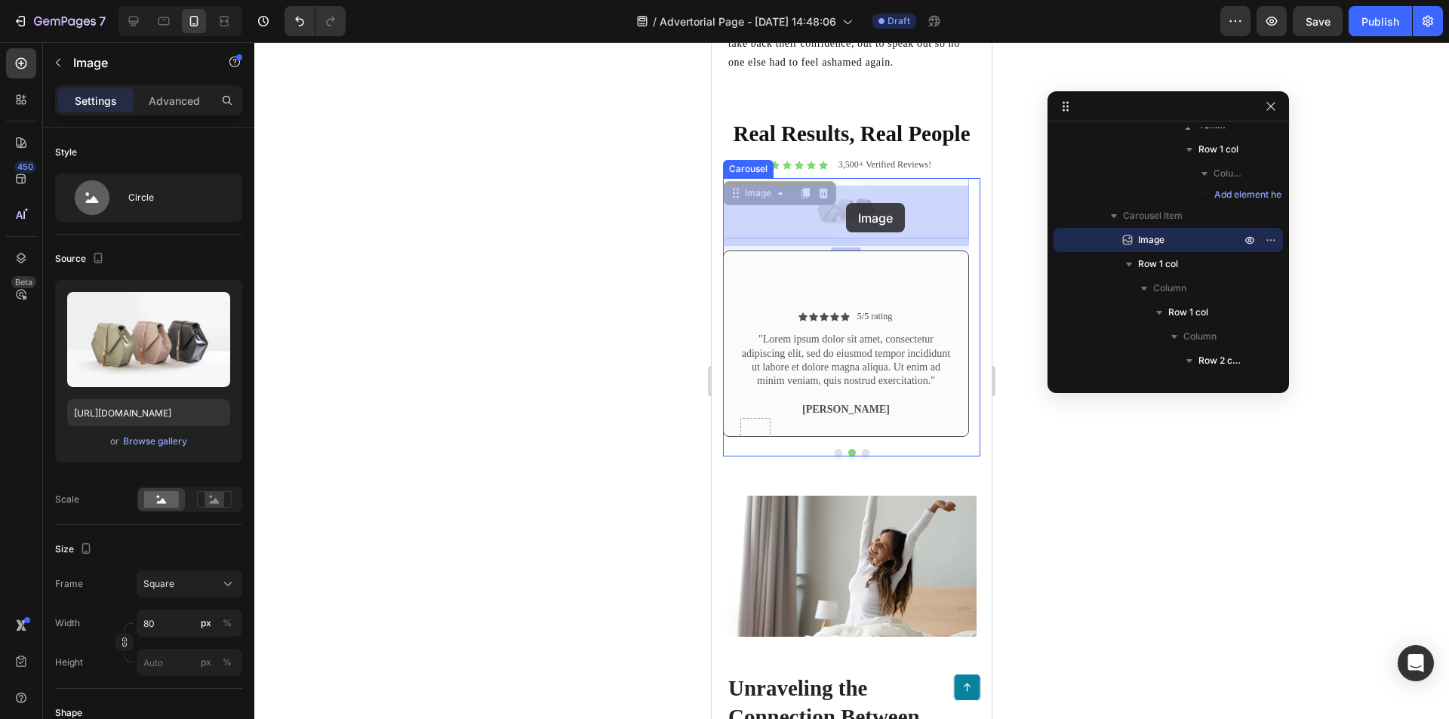
drag, startPoint x: 798, startPoint y: 222, endPoint x: 846, endPoint y: 205, distance: 51.3
drag, startPoint x: 859, startPoint y: 223, endPoint x: 832, endPoint y: 226, distance: 27.3
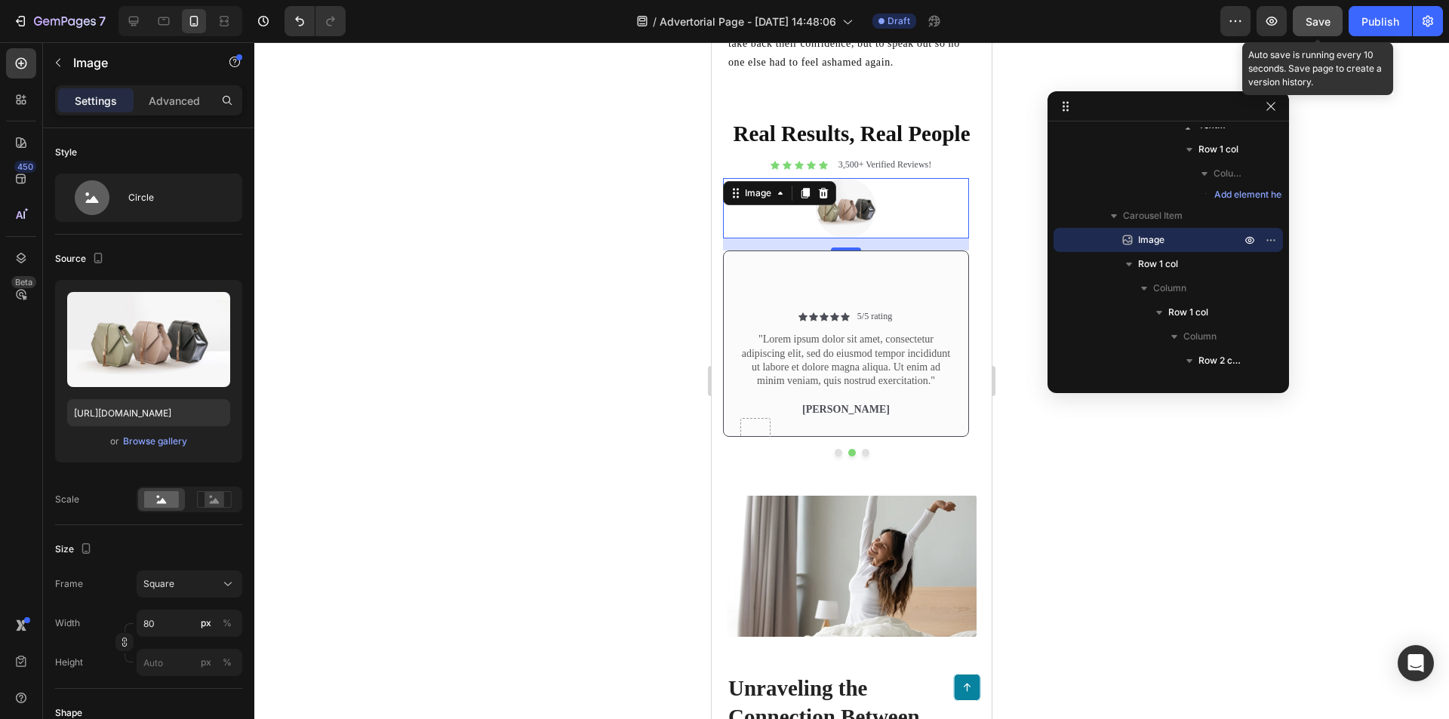
click at [1330, 24] on span "Save" at bounding box center [1318, 21] width 25 height 13
